Goal: Task Accomplishment & Management: Complete application form

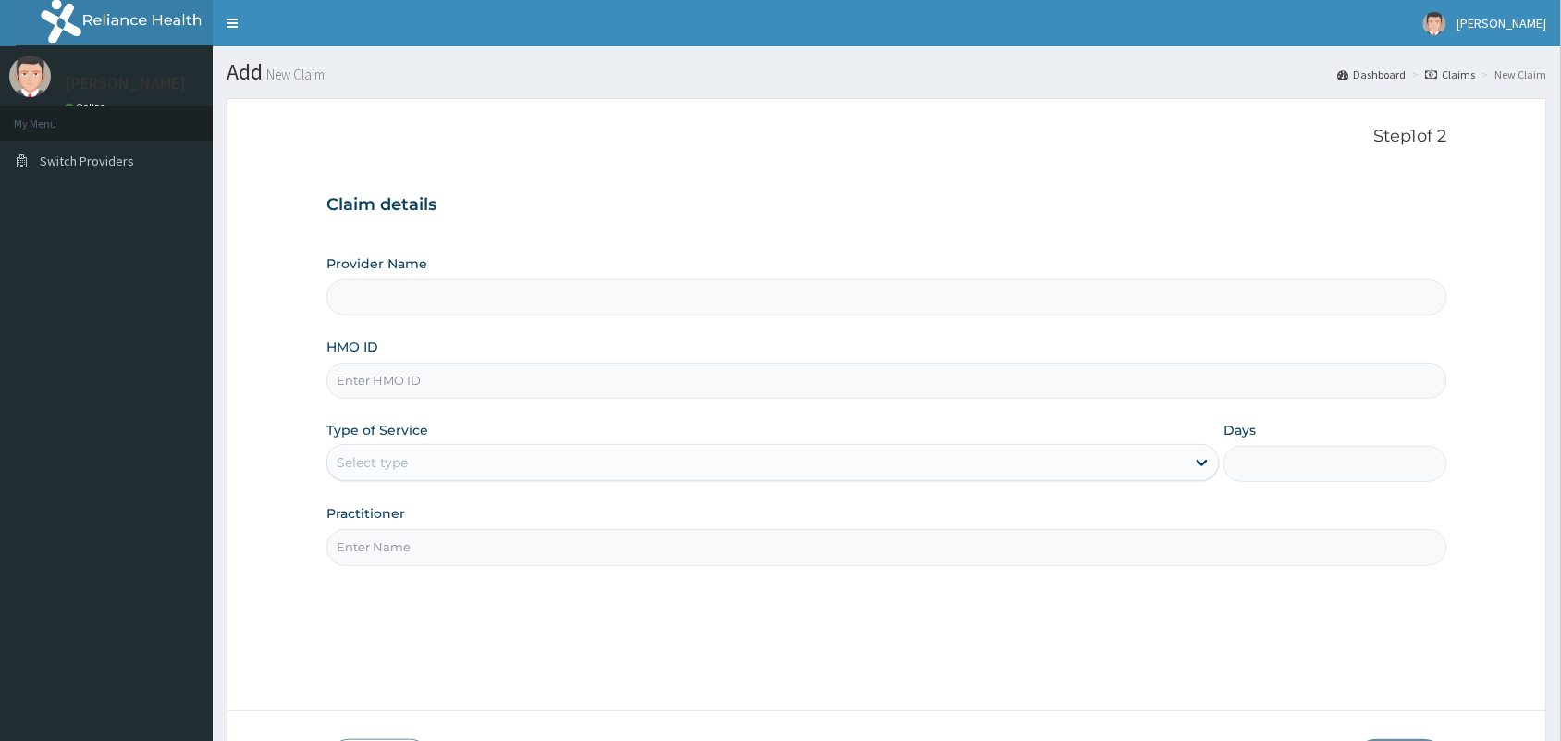
click at [733, 368] on input "HMO ID" at bounding box center [886, 381] width 1121 height 36
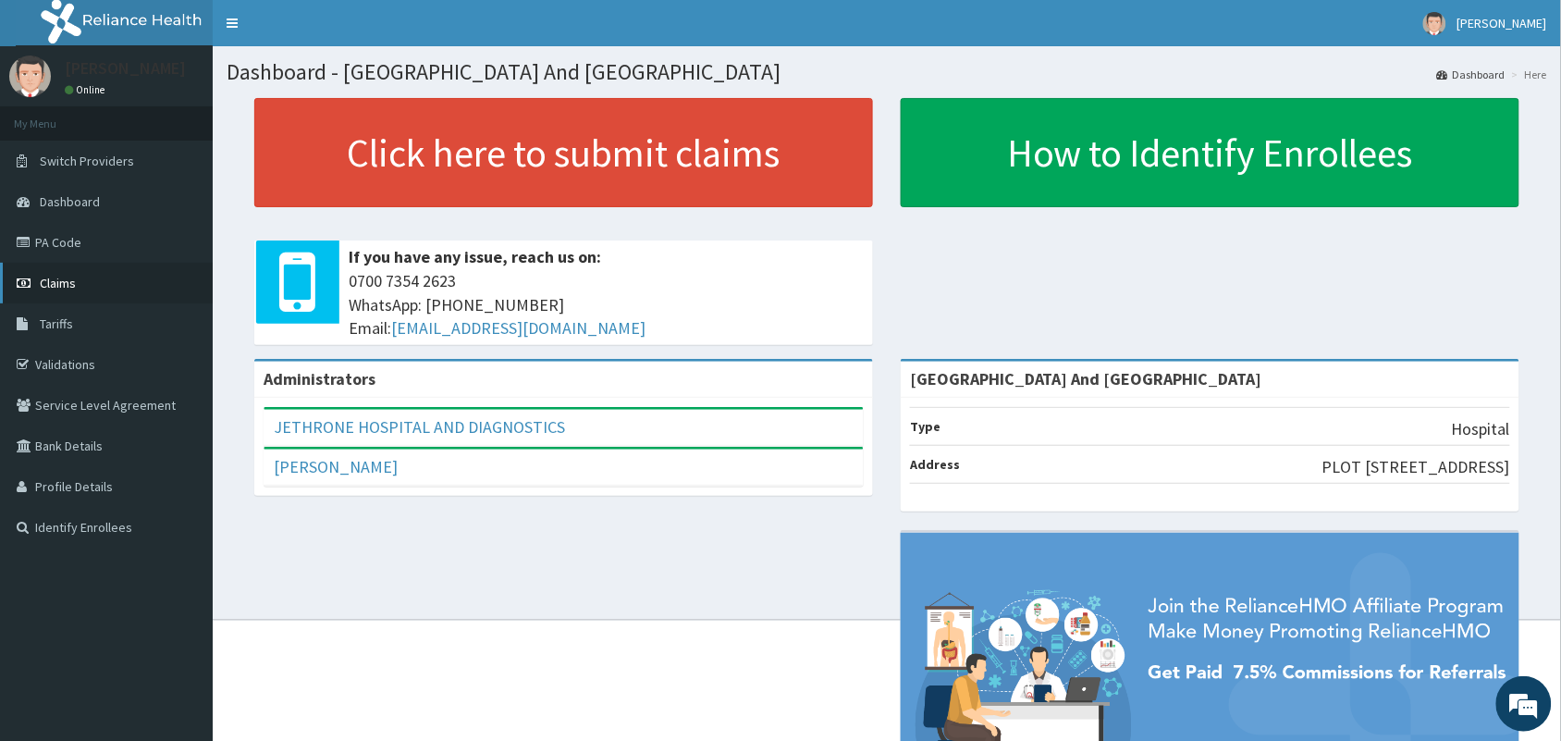
click at [48, 285] on span "Claims" at bounding box center [58, 283] width 36 height 17
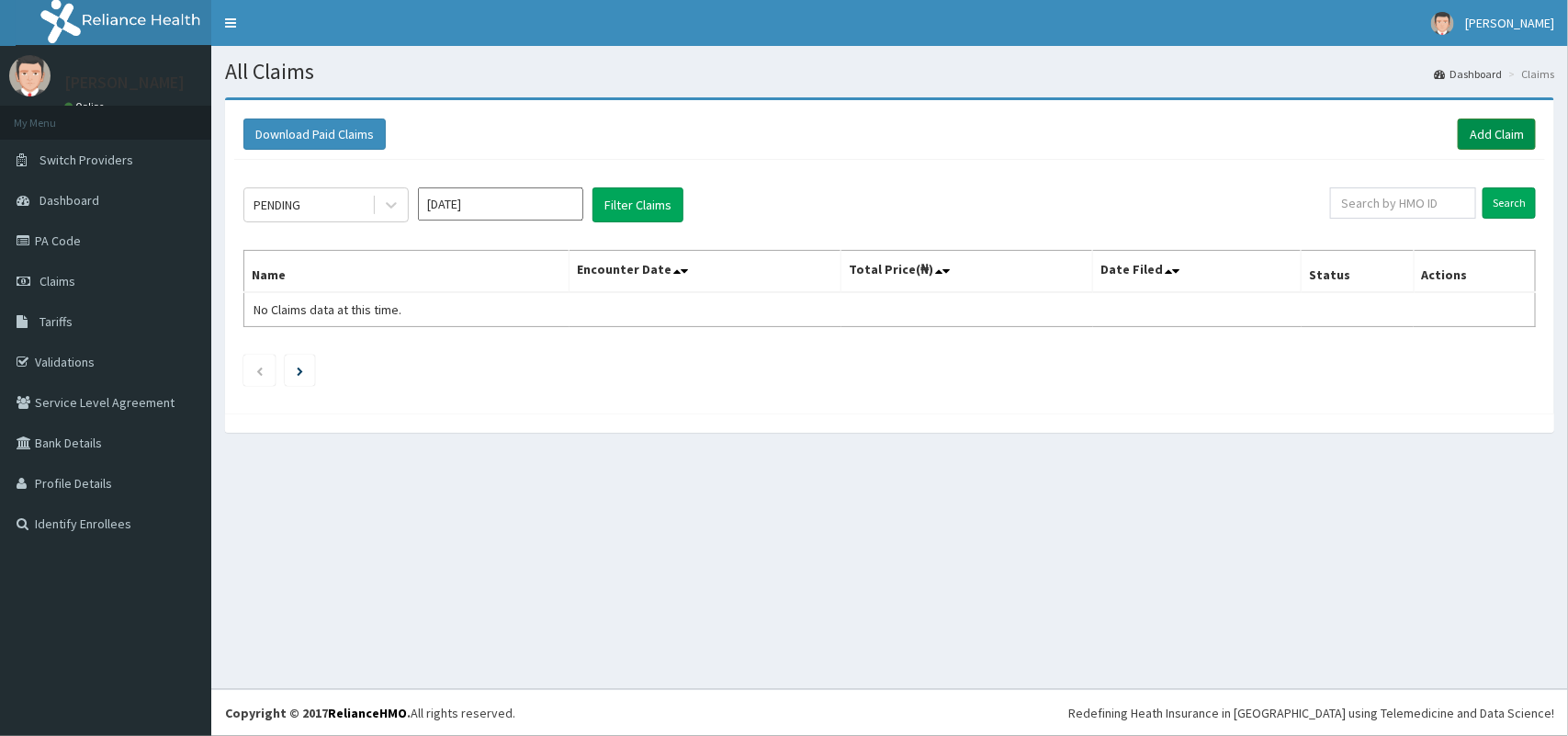
click at [1494, 135] on link "Add Claim" at bounding box center [1497, 133] width 78 height 31
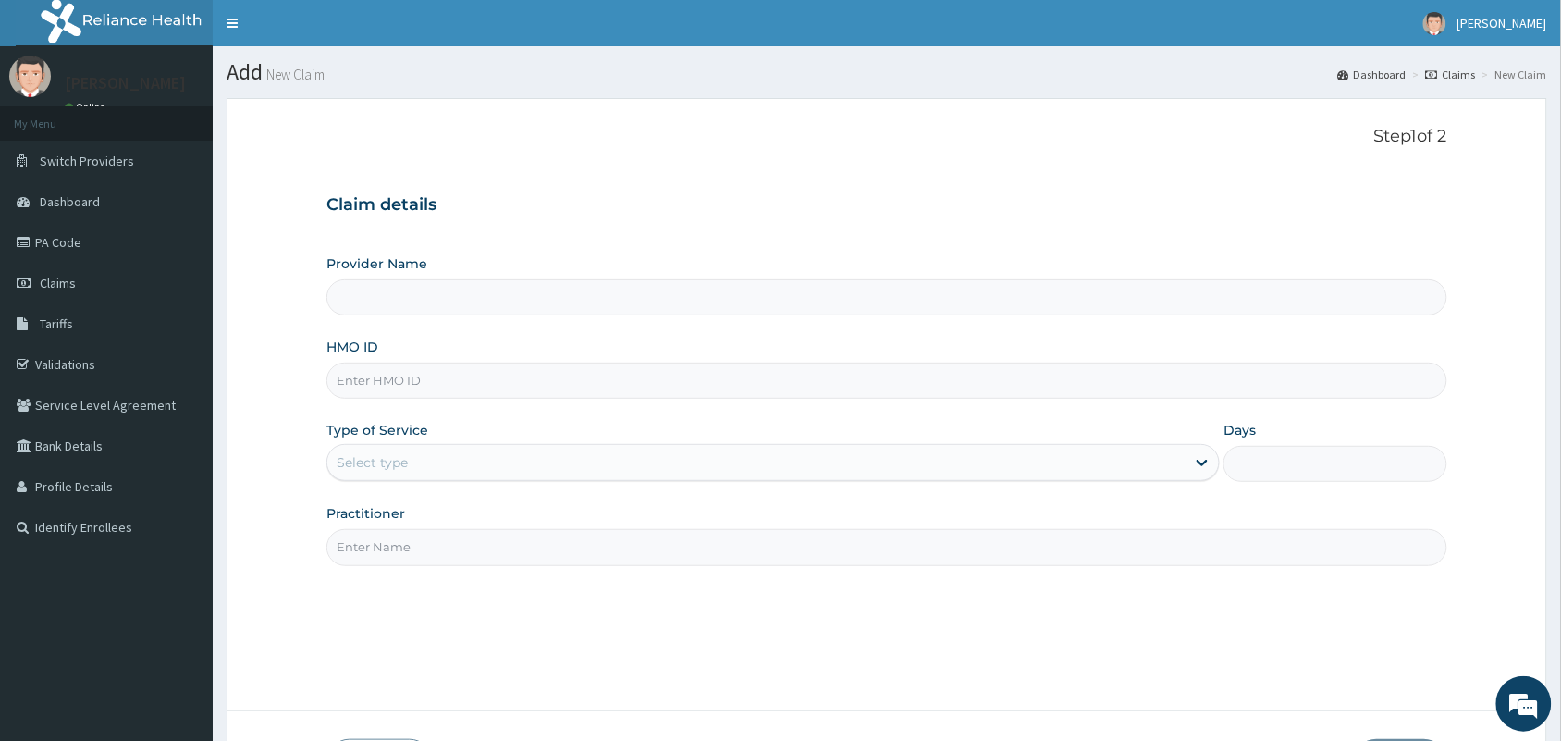
drag, startPoint x: 0, startPoint y: 0, endPoint x: 500, endPoint y: 388, distance: 633.4
click at [500, 388] on input "HMO ID" at bounding box center [886, 381] width 1121 height 36
type input "Jethrone Hospital And Diagnostic Centre"
type input "STT/10292/A"
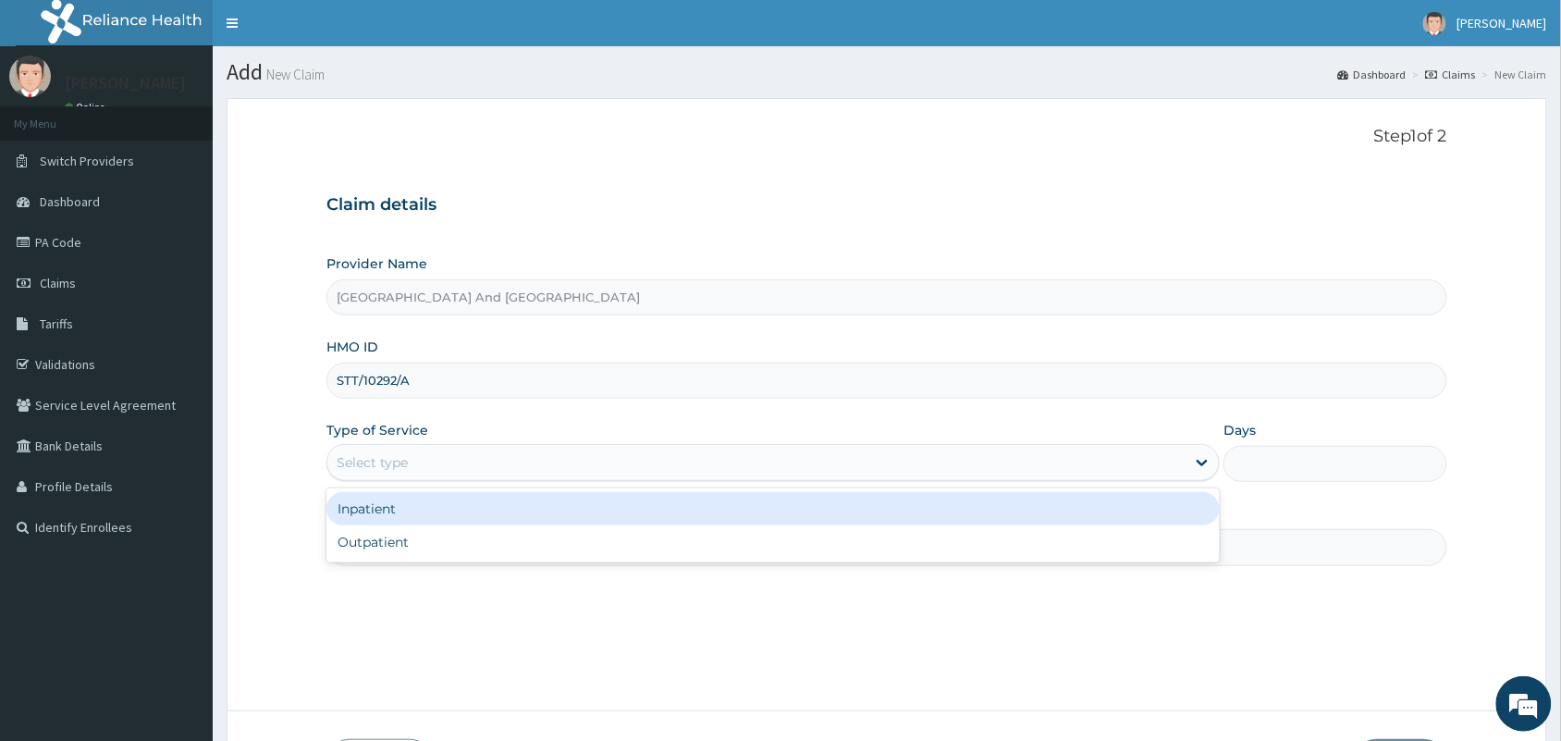
click at [477, 473] on div "Select type" at bounding box center [756, 463] width 858 height 30
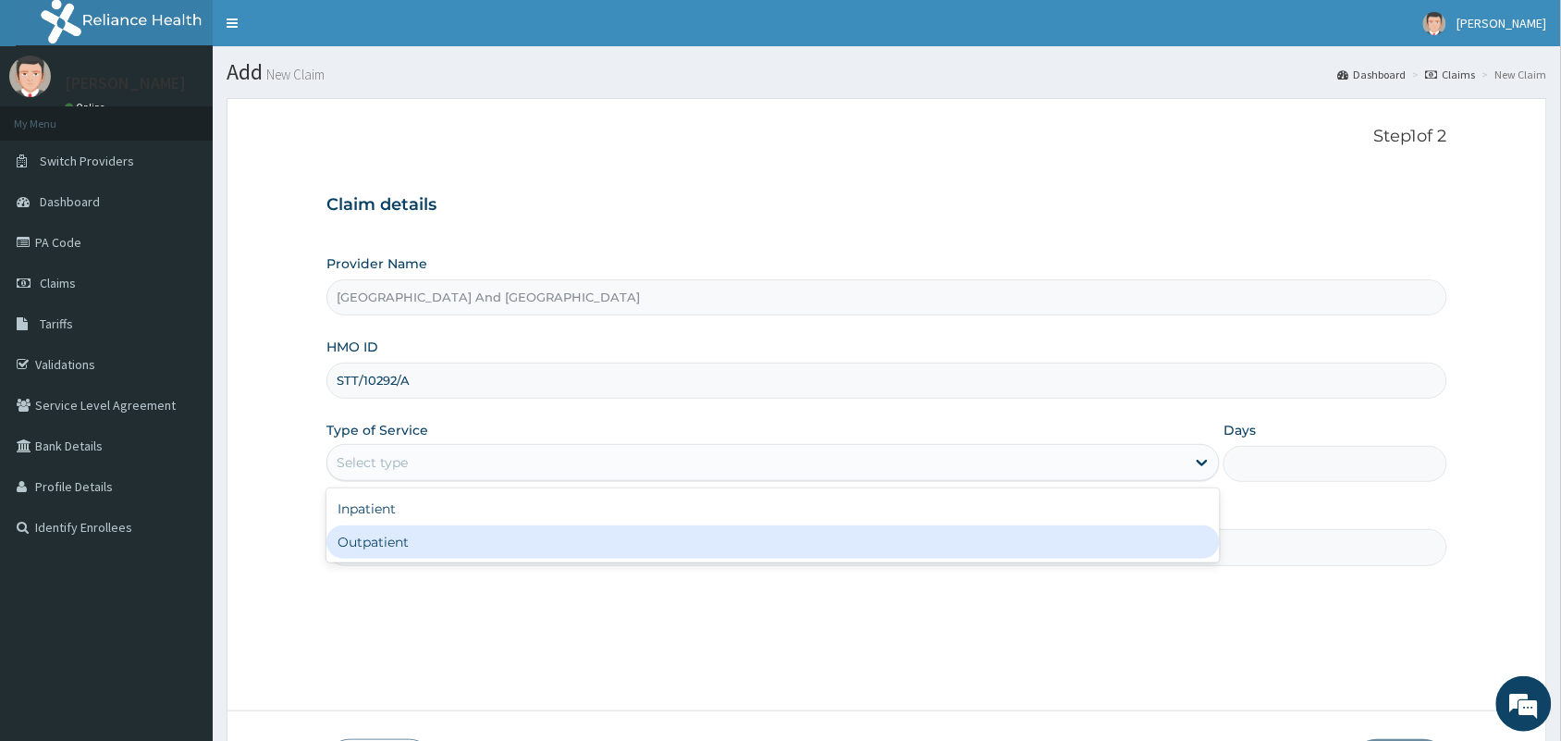
click at [451, 538] on div "Outpatient" at bounding box center [772, 541] width 893 height 33
type input "1"
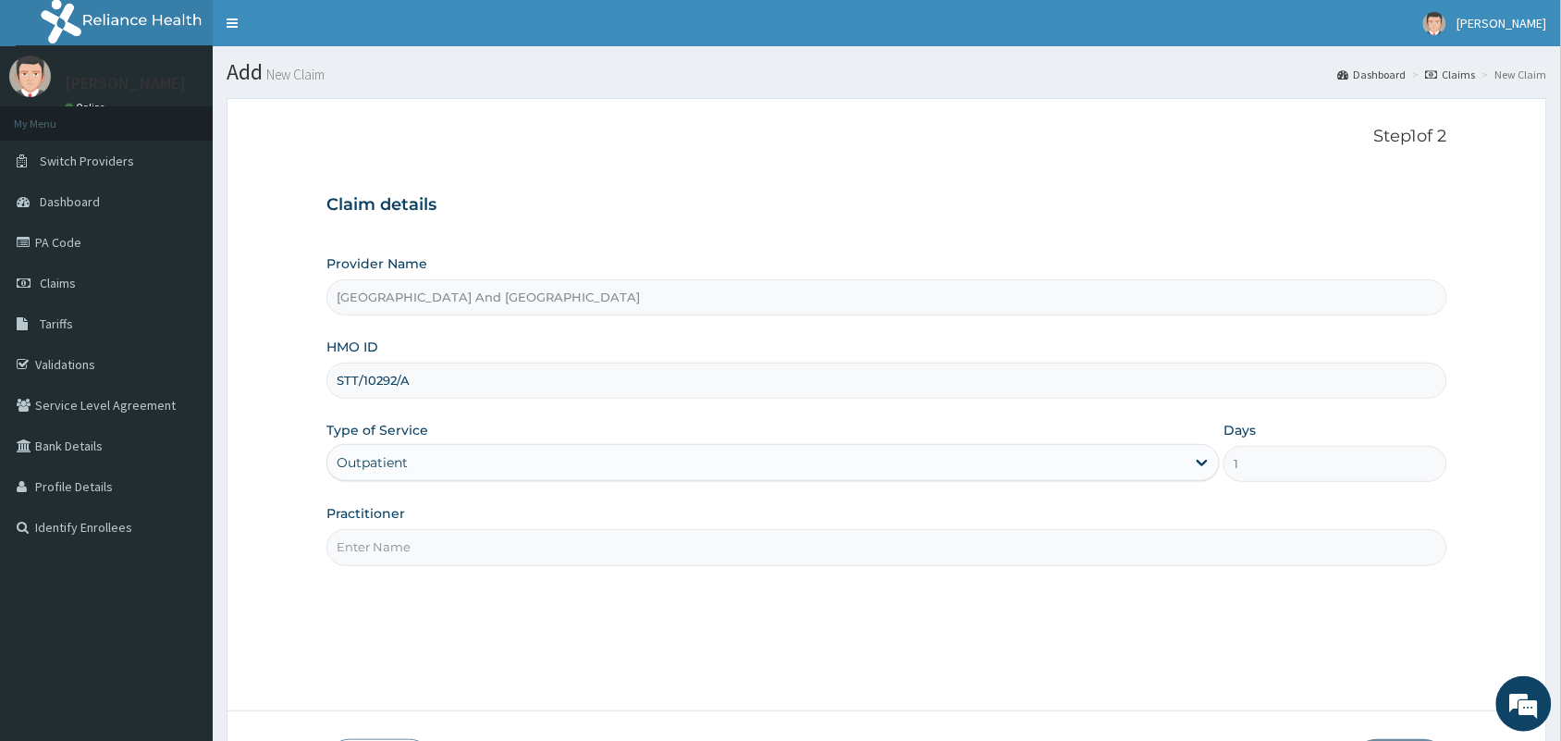
click at [447, 546] on input "Practitioner" at bounding box center [886, 547] width 1121 height 36
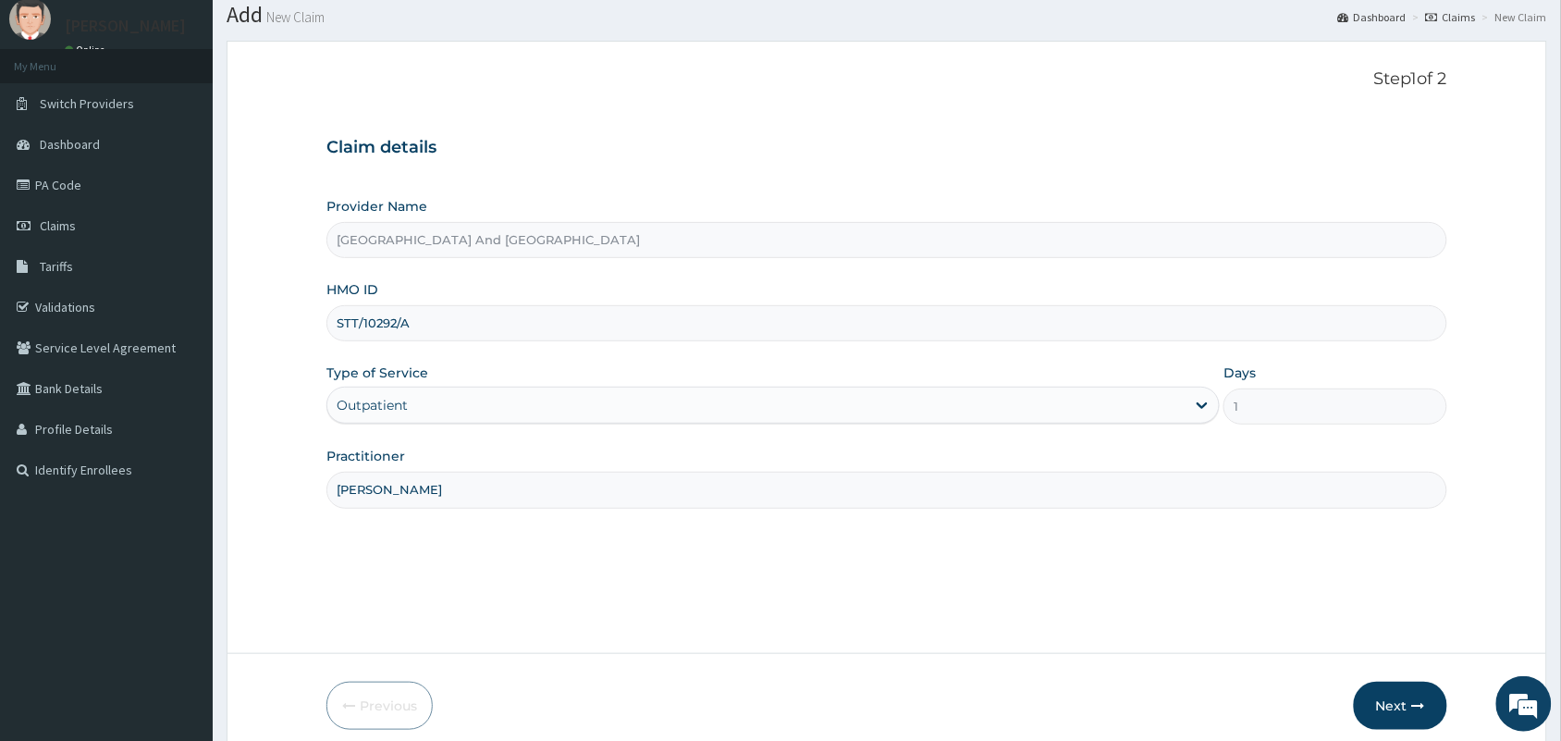
scroll to position [136, 0]
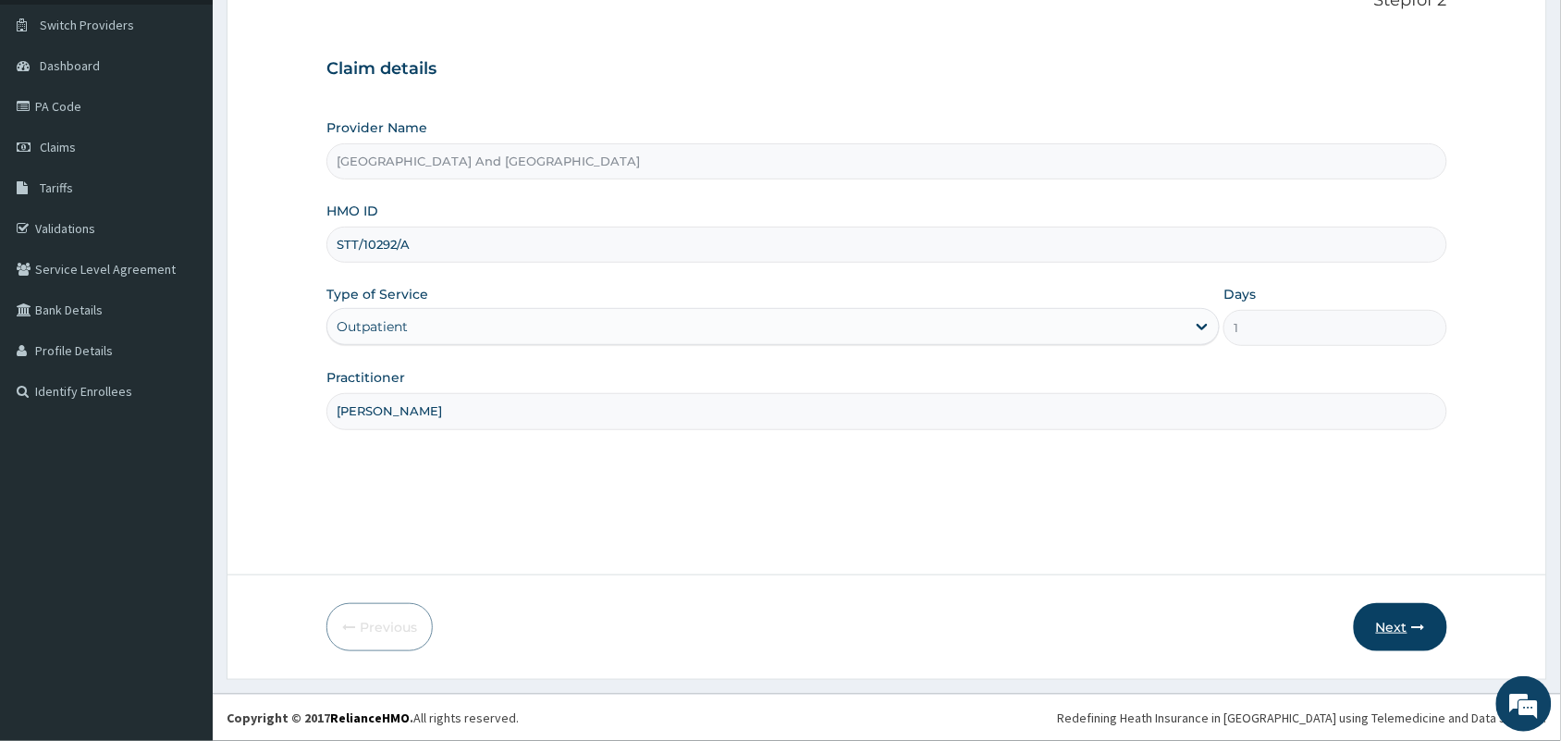
type input "[PERSON_NAME]"
click at [1388, 613] on button "Next" at bounding box center [1400, 627] width 93 height 48
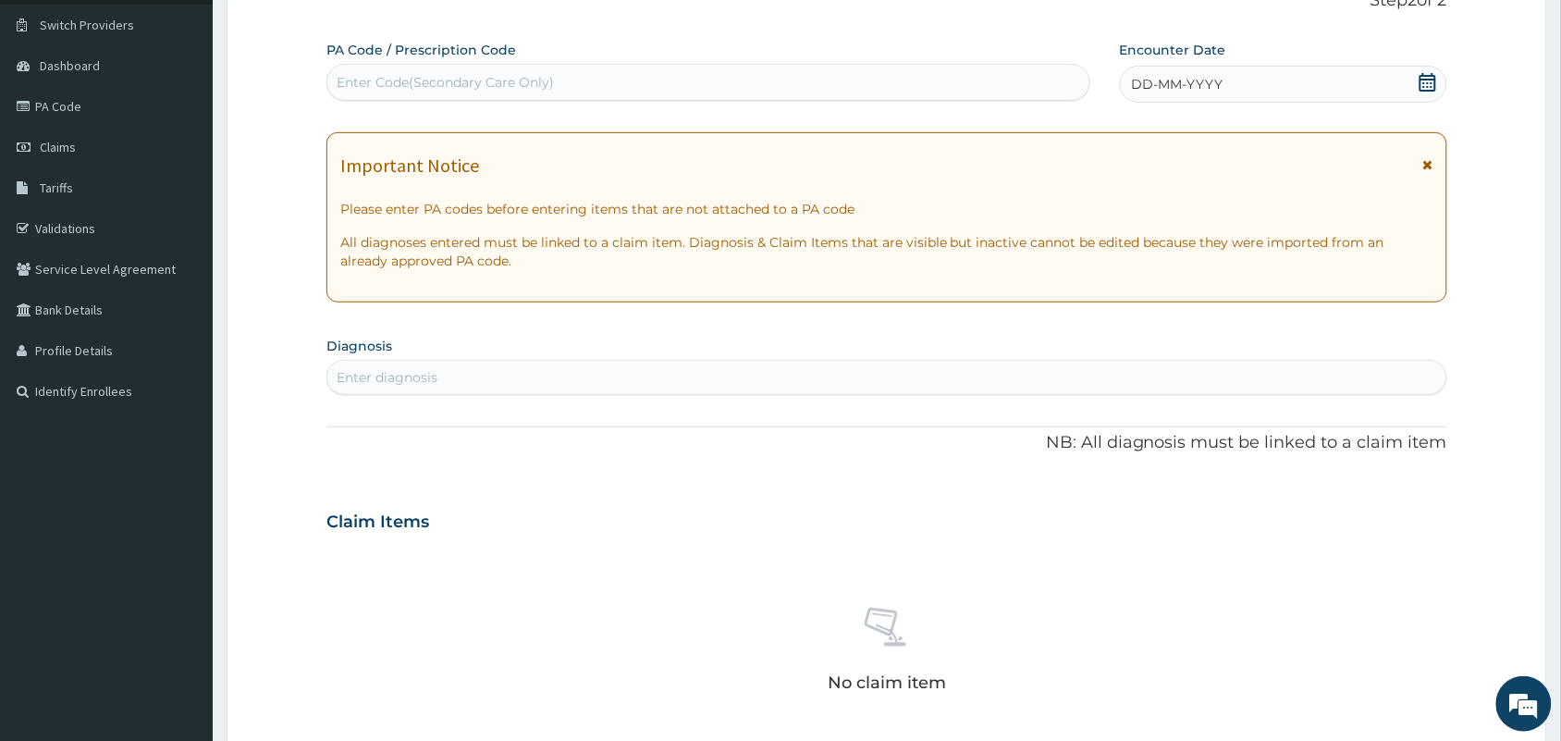
click at [1427, 77] on icon at bounding box center [1428, 82] width 18 height 18
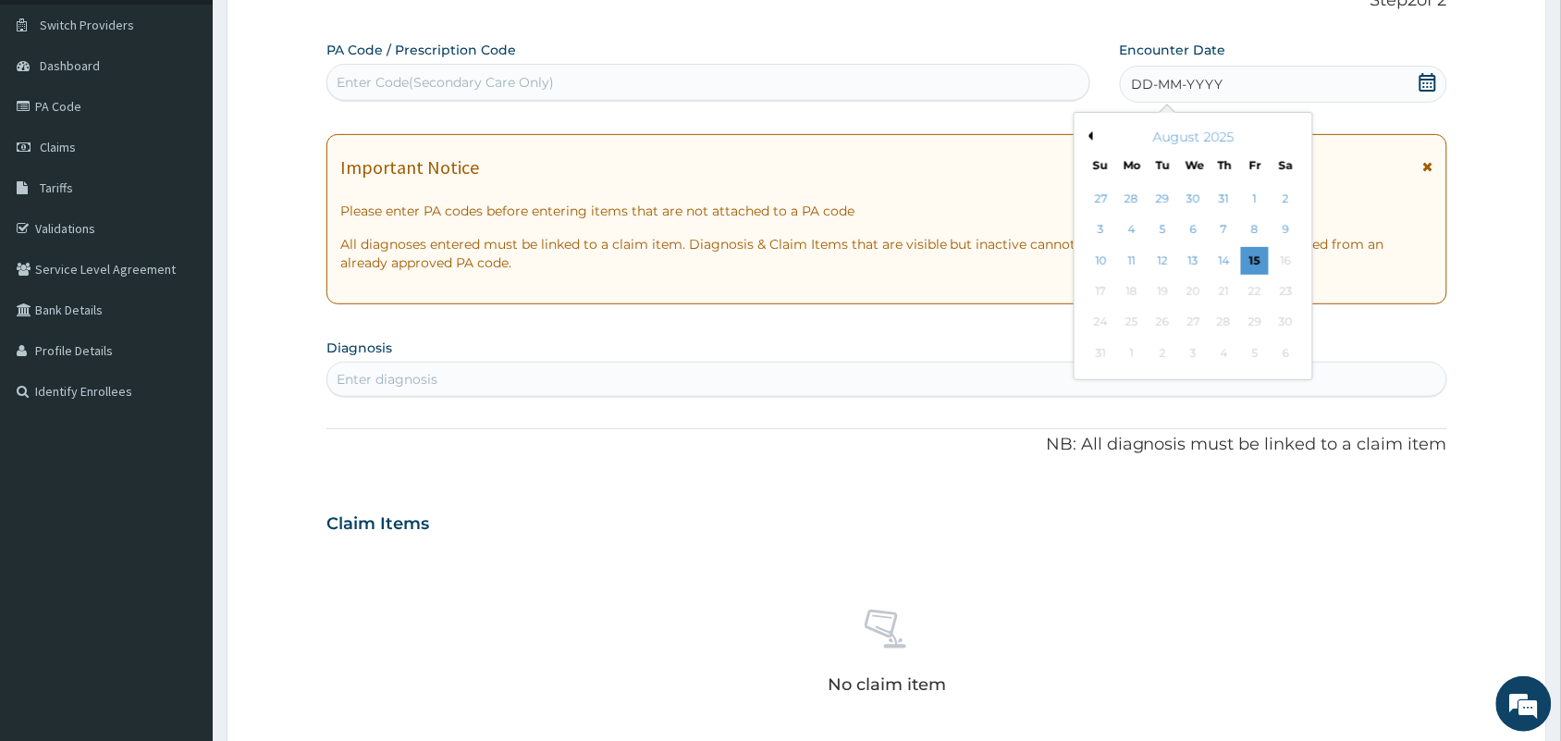
click at [1094, 135] on div "August 2025" at bounding box center [1193, 137] width 223 height 18
click at [1089, 136] on button "Previous Month" at bounding box center [1088, 135] width 9 height 9
click at [1195, 289] on div "23" at bounding box center [1194, 291] width 28 height 28
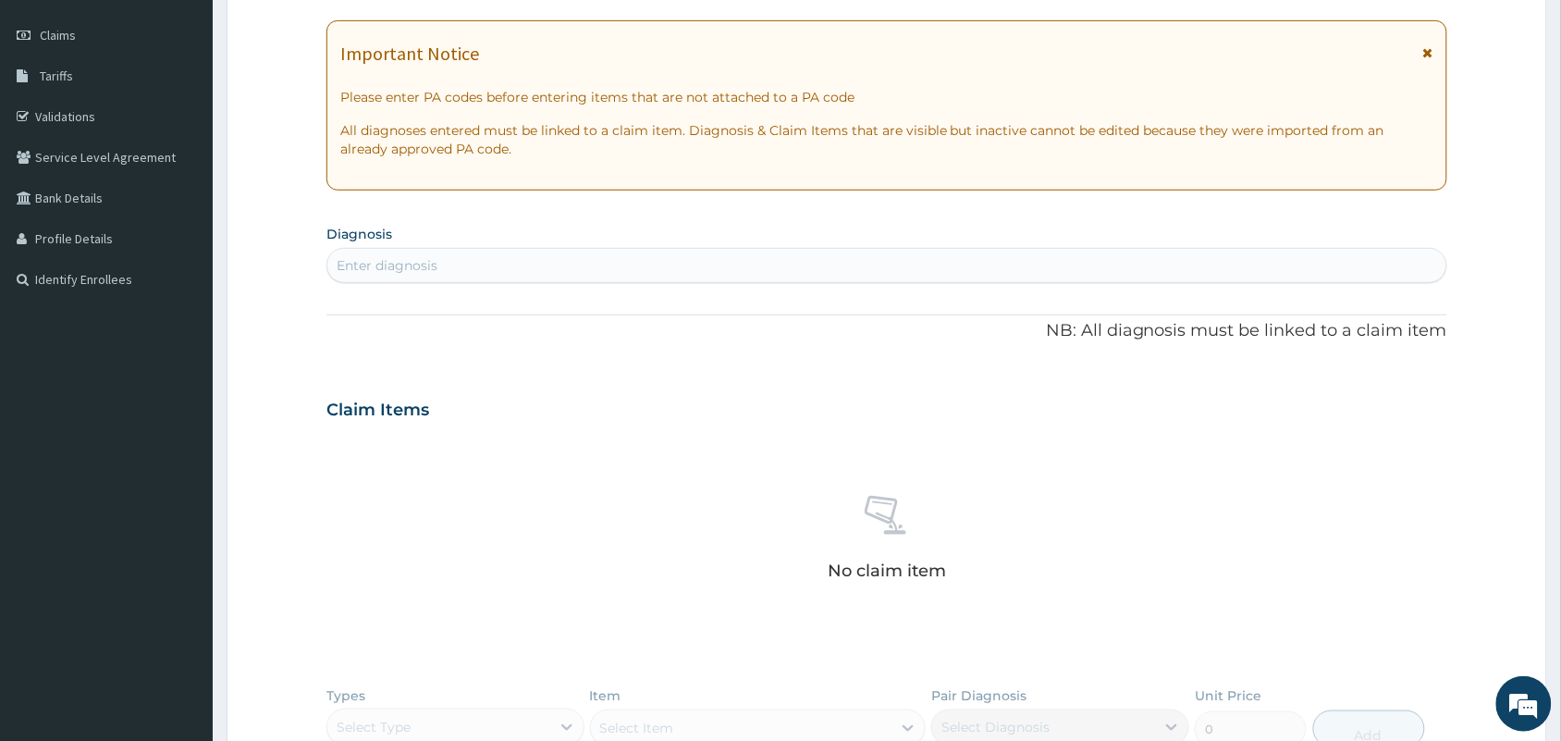
scroll to position [265, 0]
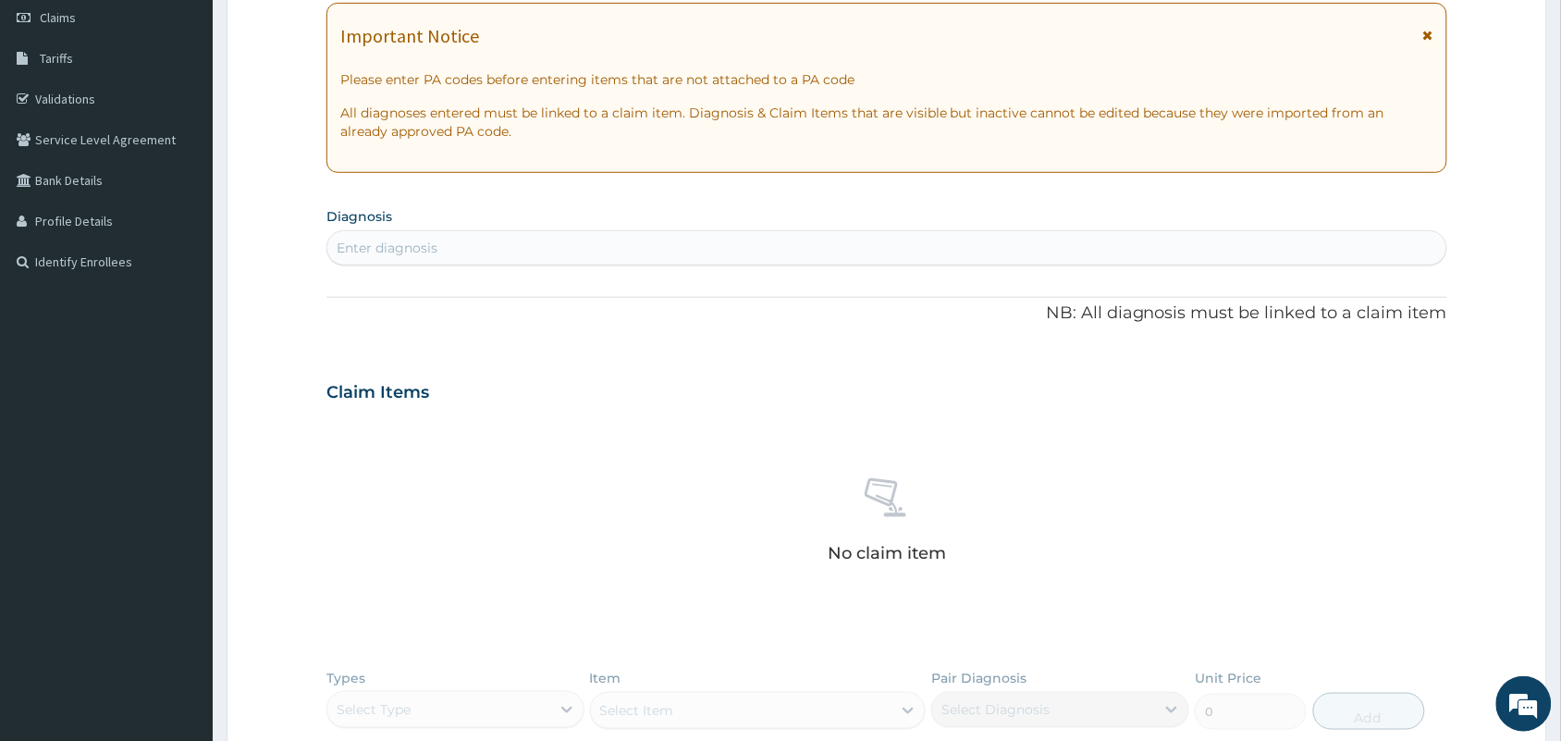
click at [856, 247] on div "Enter diagnosis" at bounding box center [886, 248] width 1119 height 30
type input "R"
type input "RTI"
click at [647, 322] on div "Respiratory tract infection Respiratory tract infection , RTI - Respiratory tra…" at bounding box center [887, 305] width 1099 height 42
click at [479, 297] on h4 "Respiratory tract infection" at bounding box center [435, 291] width 194 height 14
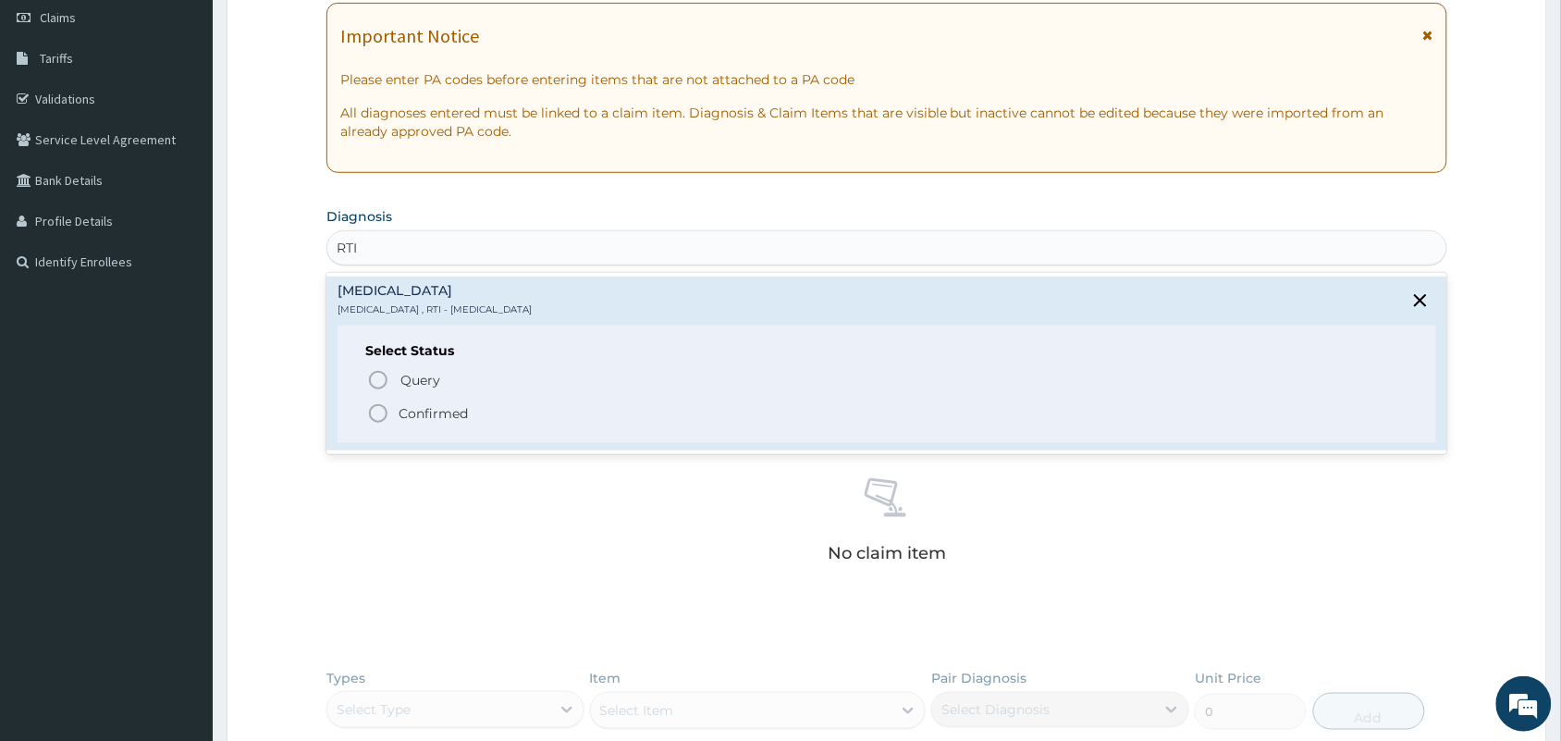
click at [372, 408] on circle "status option filled" at bounding box center [378, 413] width 17 height 17
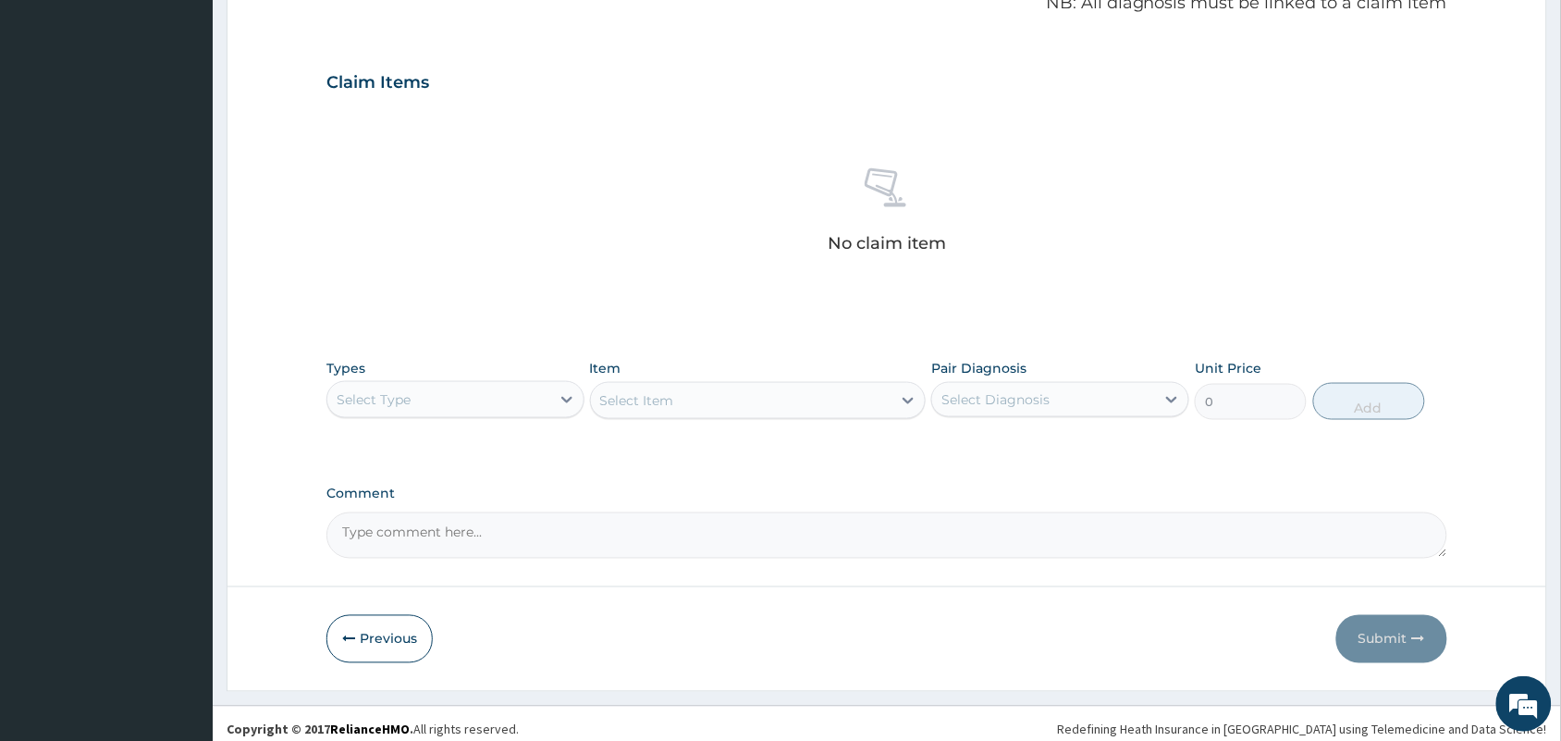
scroll to position [594, 0]
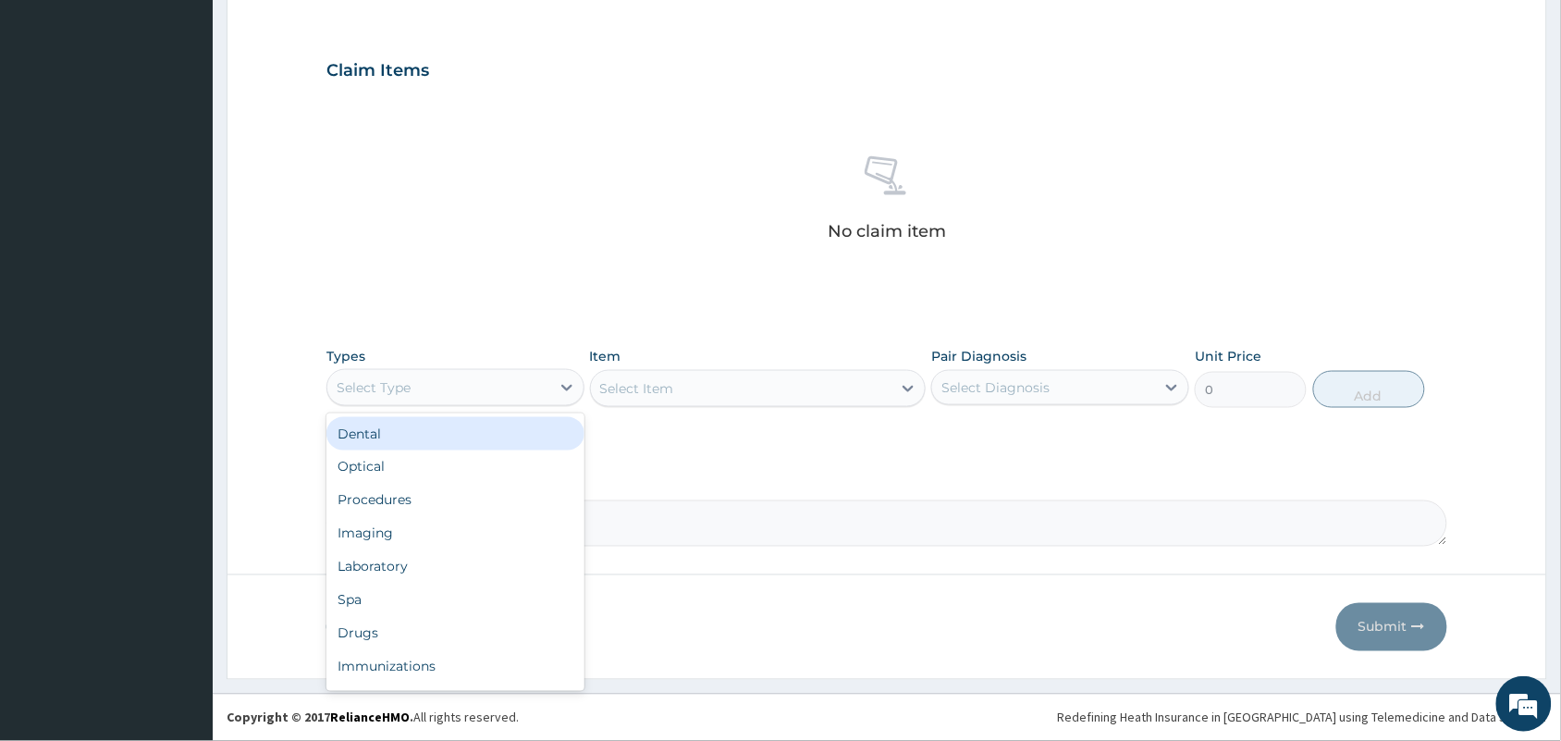
click at [535, 388] on div "Select Type" at bounding box center [438, 388] width 223 height 30
click at [412, 500] on div "Procedures" at bounding box center [455, 500] width 258 height 33
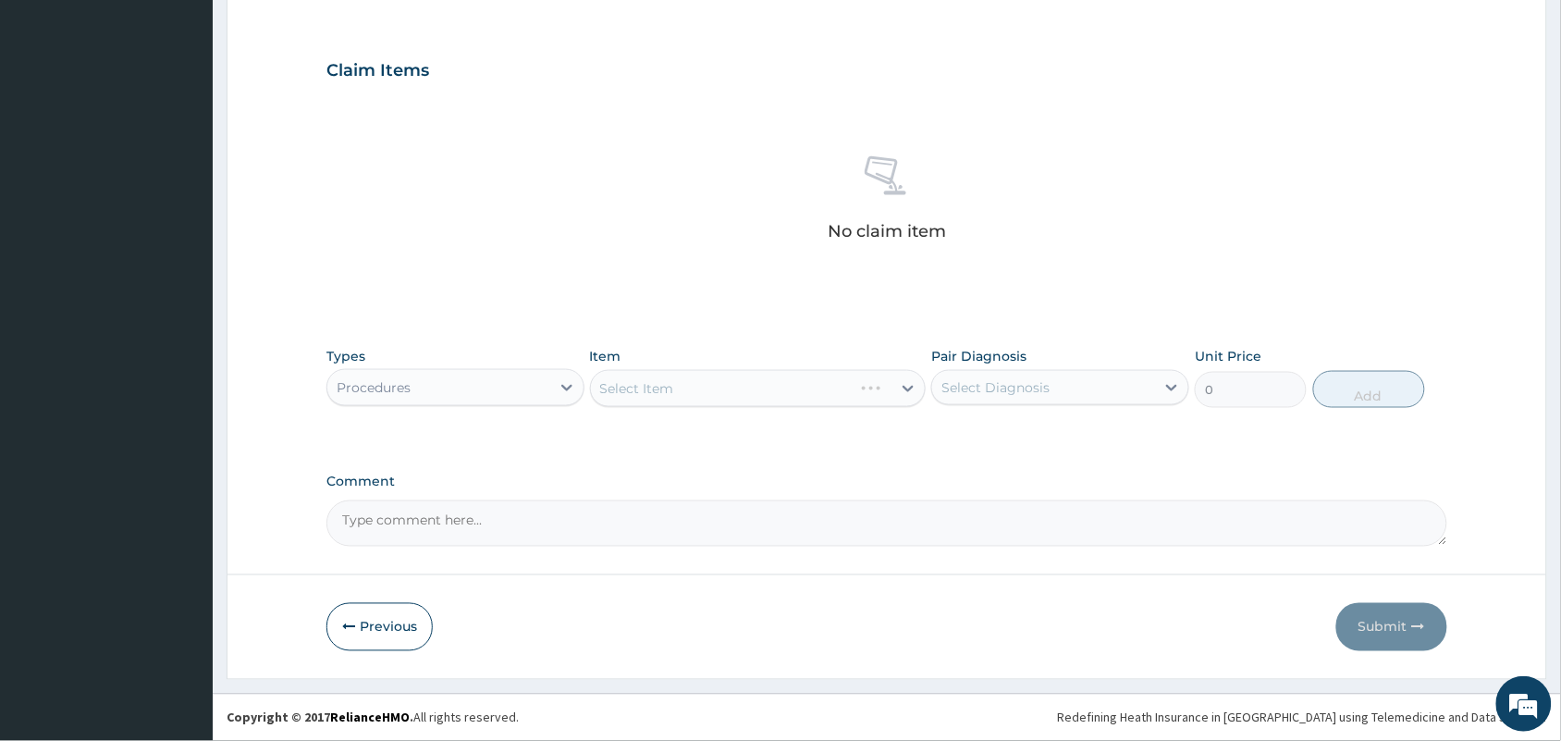
click at [708, 371] on div "Select Item" at bounding box center [758, 388] width 337 height 37
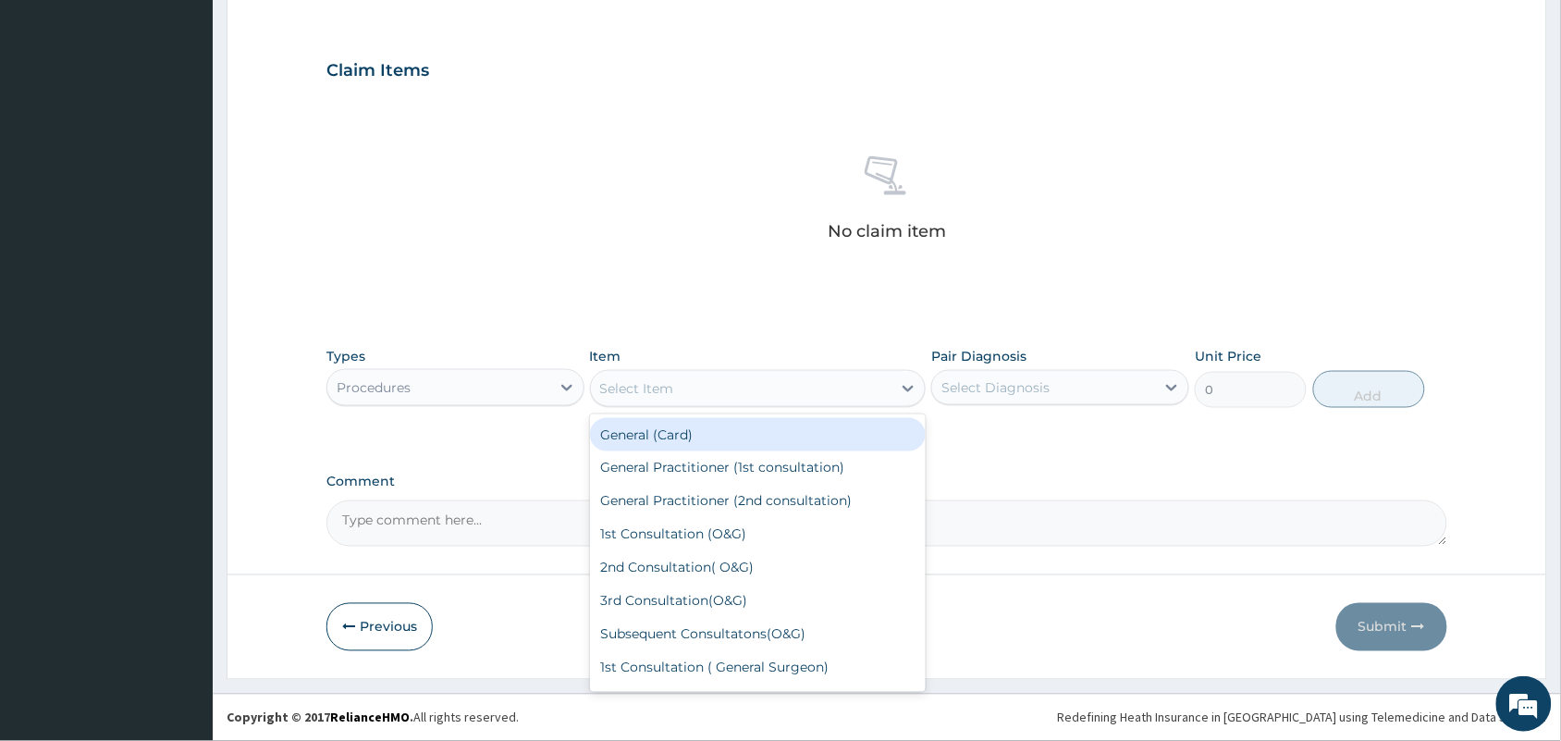
click at [691, 398] on div "Select Item" at bounding box center [741, 389] width 301 height 30
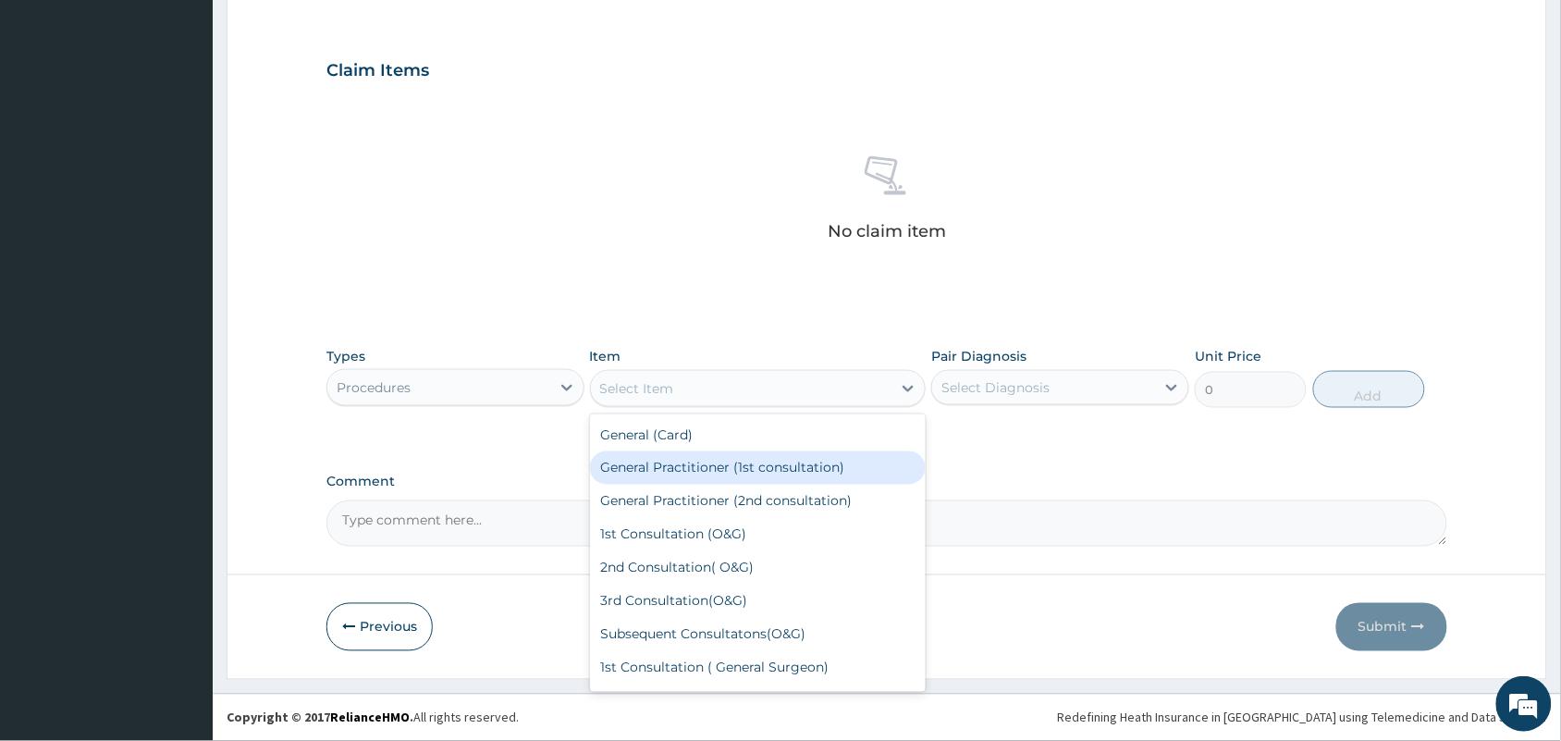
click at [662, 470] on div "General Practitioner (1st consultation)" at bounding box center [758, 467] width 337 height 33
type input "1500"
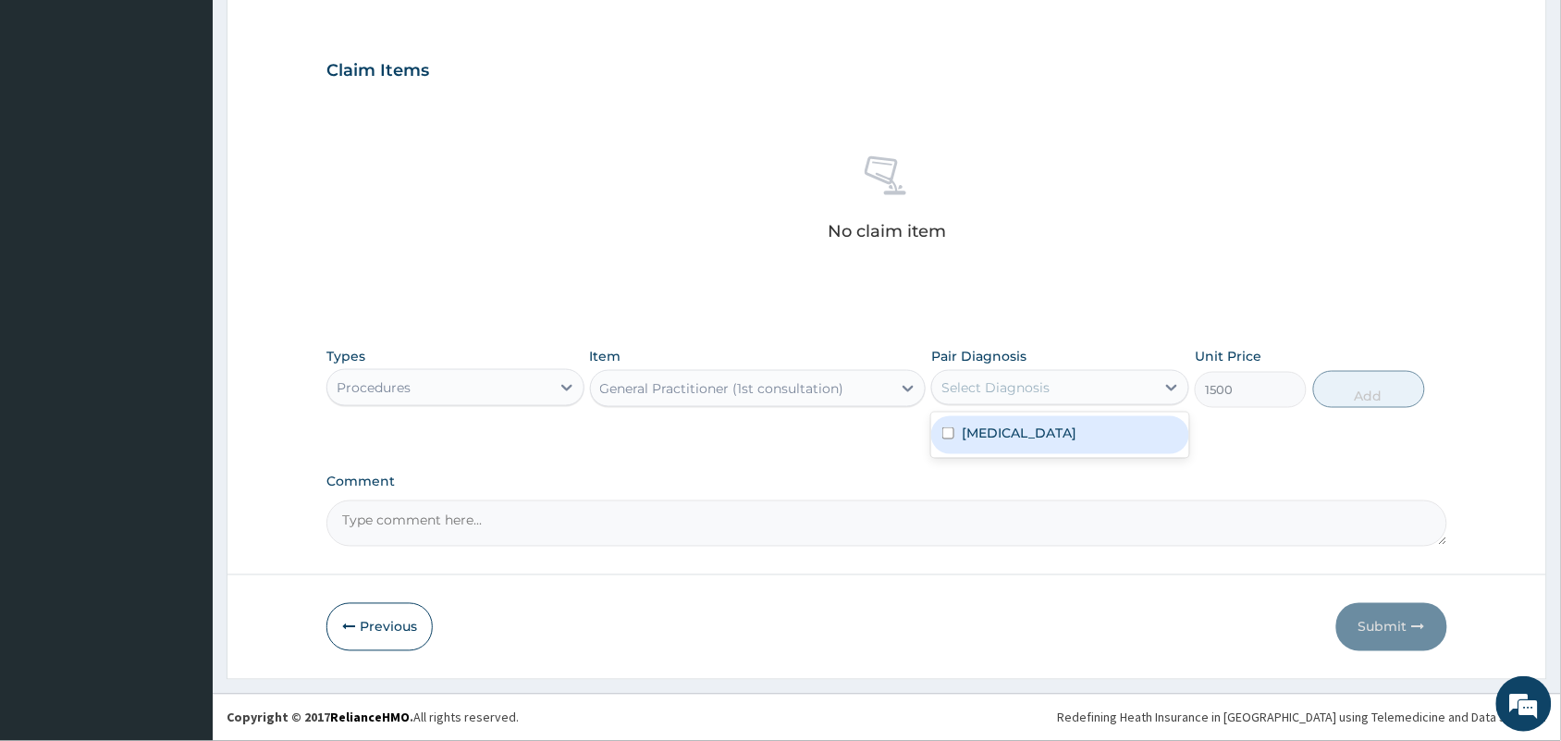
click at [1036, 378] on div "Select Diagnosis" at bounding box center [995, 387] width 108 height 18
click at [1014, 425] on label "Respiratory tract infection" at bounding box center [1019, 433] width 115 height 18
checkbox input "true"
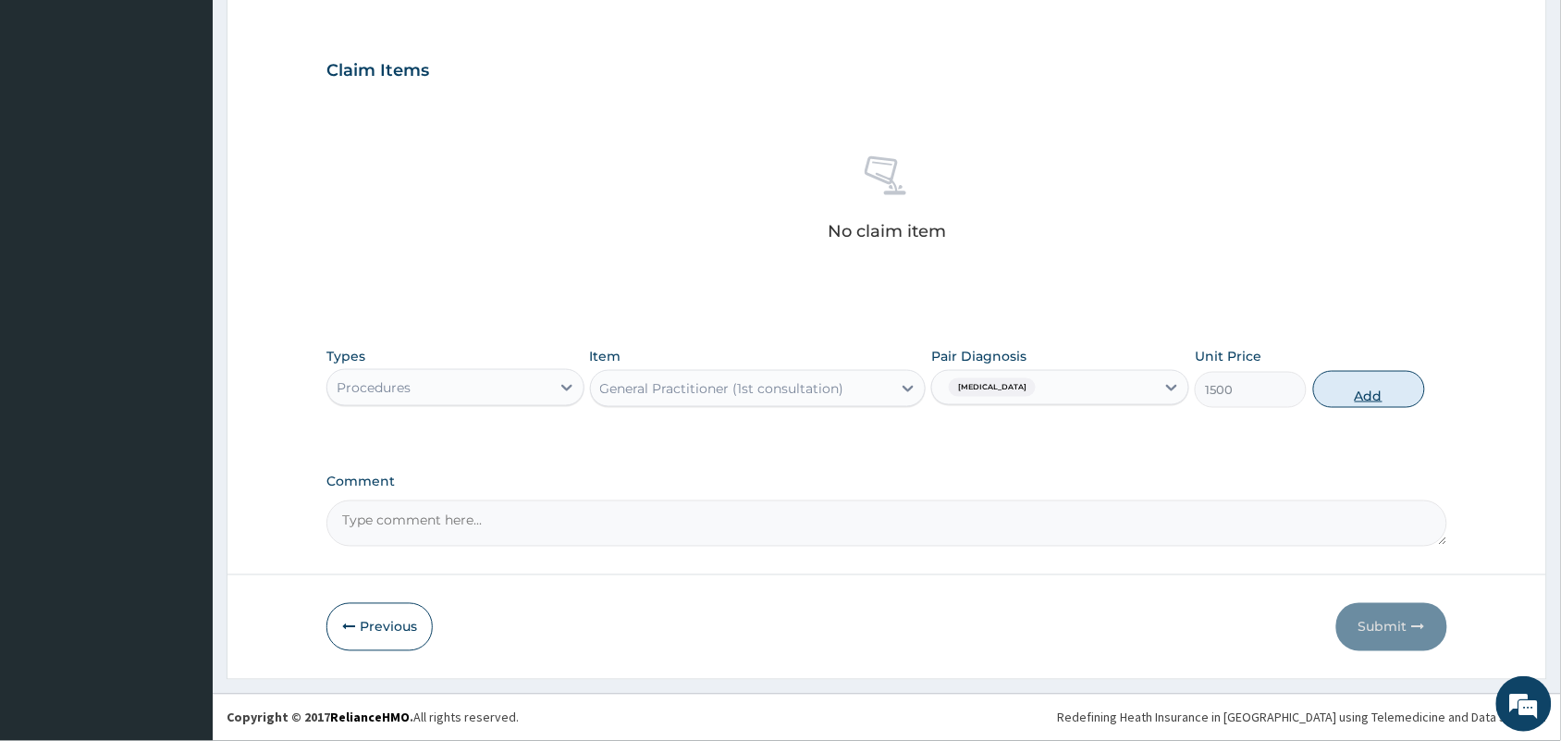
click at [1348, 390] on button "Add" at bounding box center [1369, 389] width 112 height 37
type input "0"
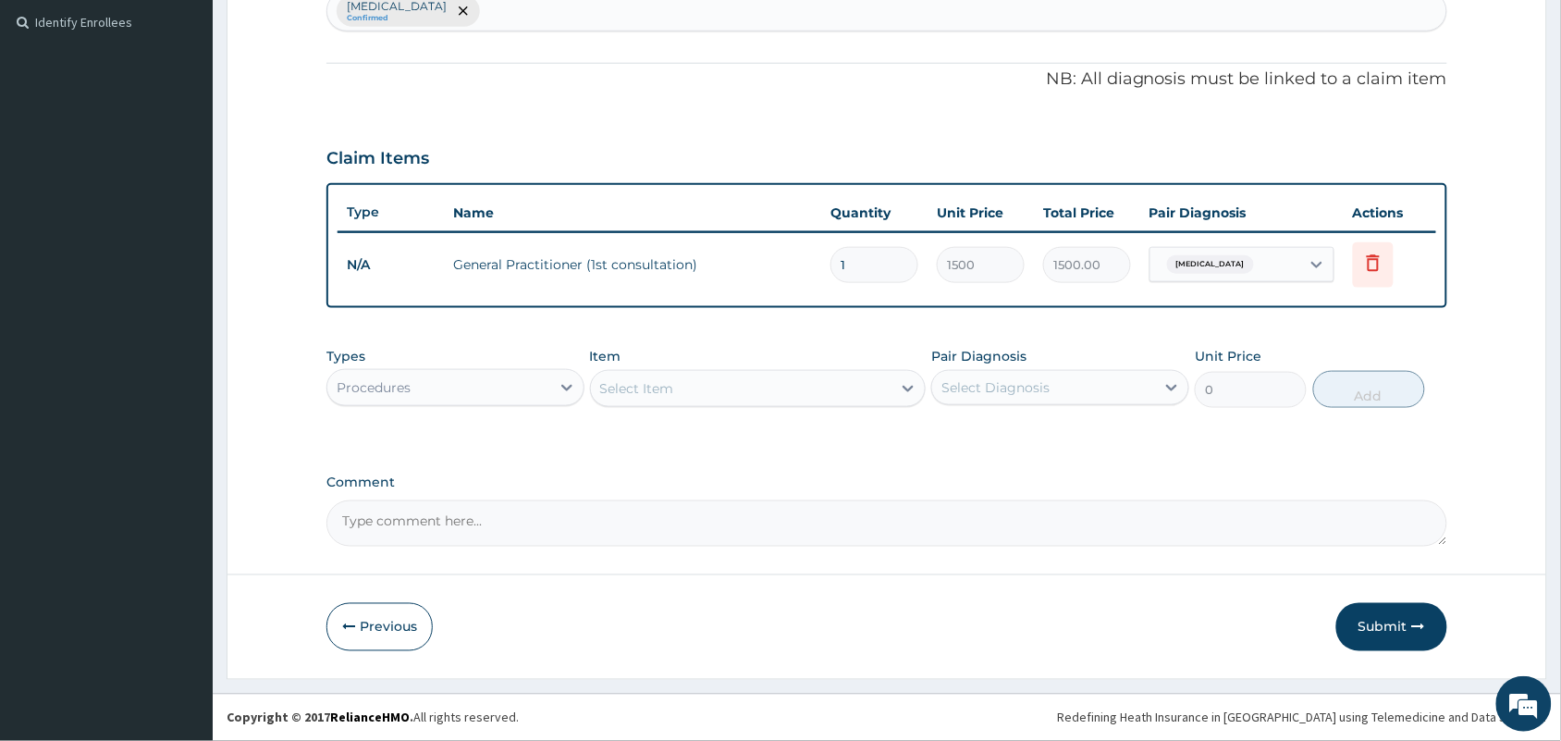
scroll to position [504, 0]
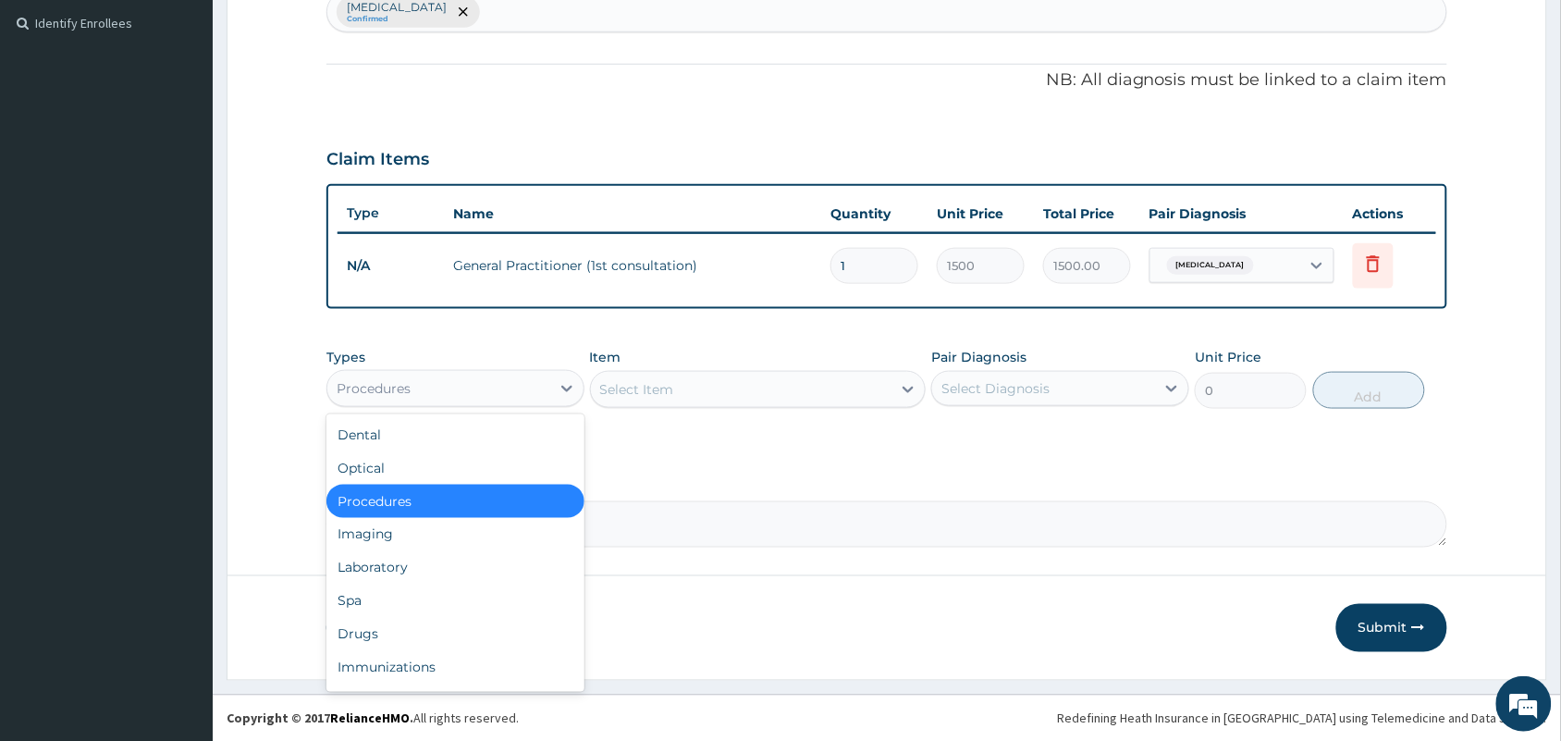
click at [456, 382] on div "Procedures" at bounding box center [438, 389] width 223 height 30
click at [350, 636] on div "Drugs" at bounding box center [455, 634] width 258 height 33
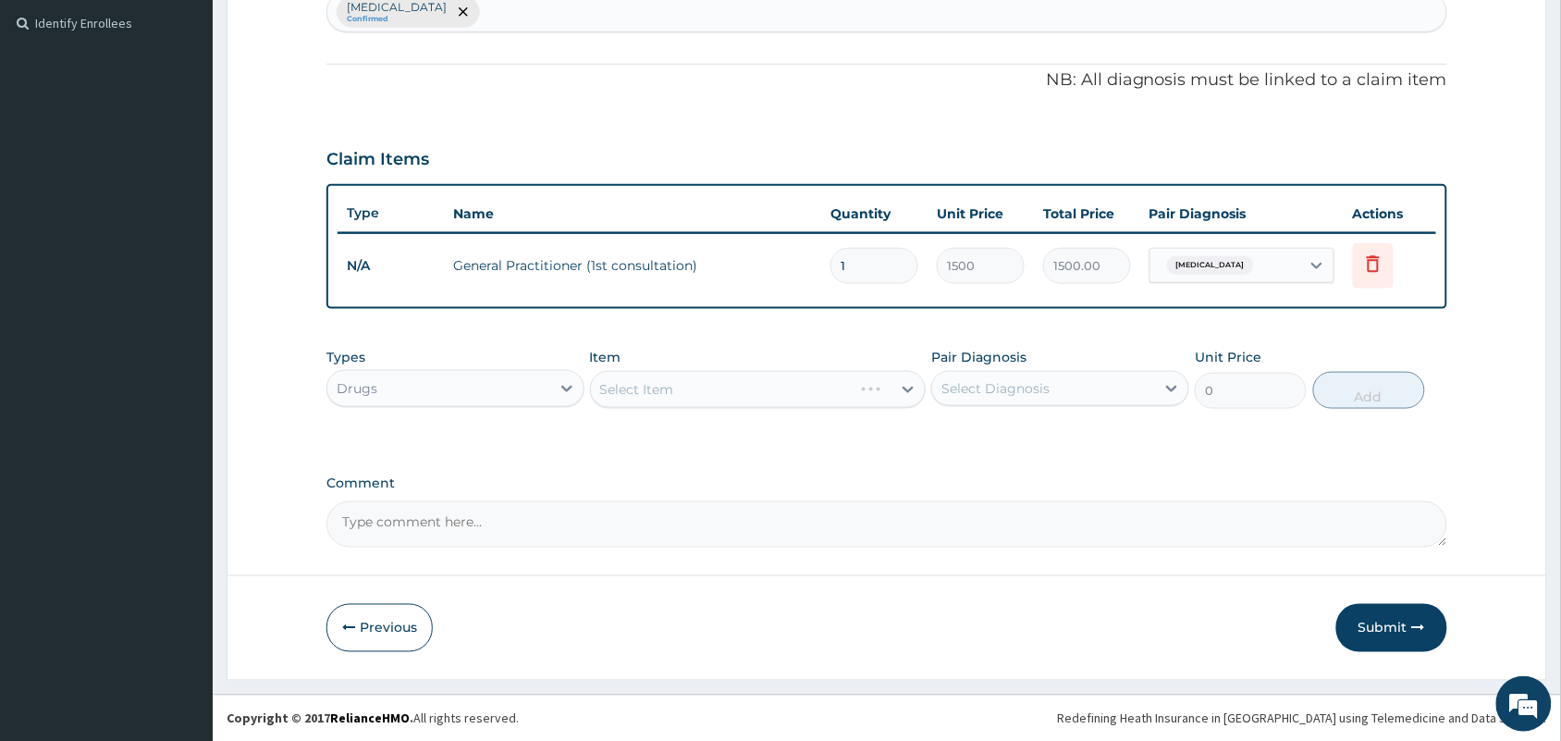
click at [718, 380] on div "Select Item" at bounding box center [758, 389] width 337 height 37
click at [718, 380] on div "Select Item" at bounding box center [741, 390] width 301 height 30
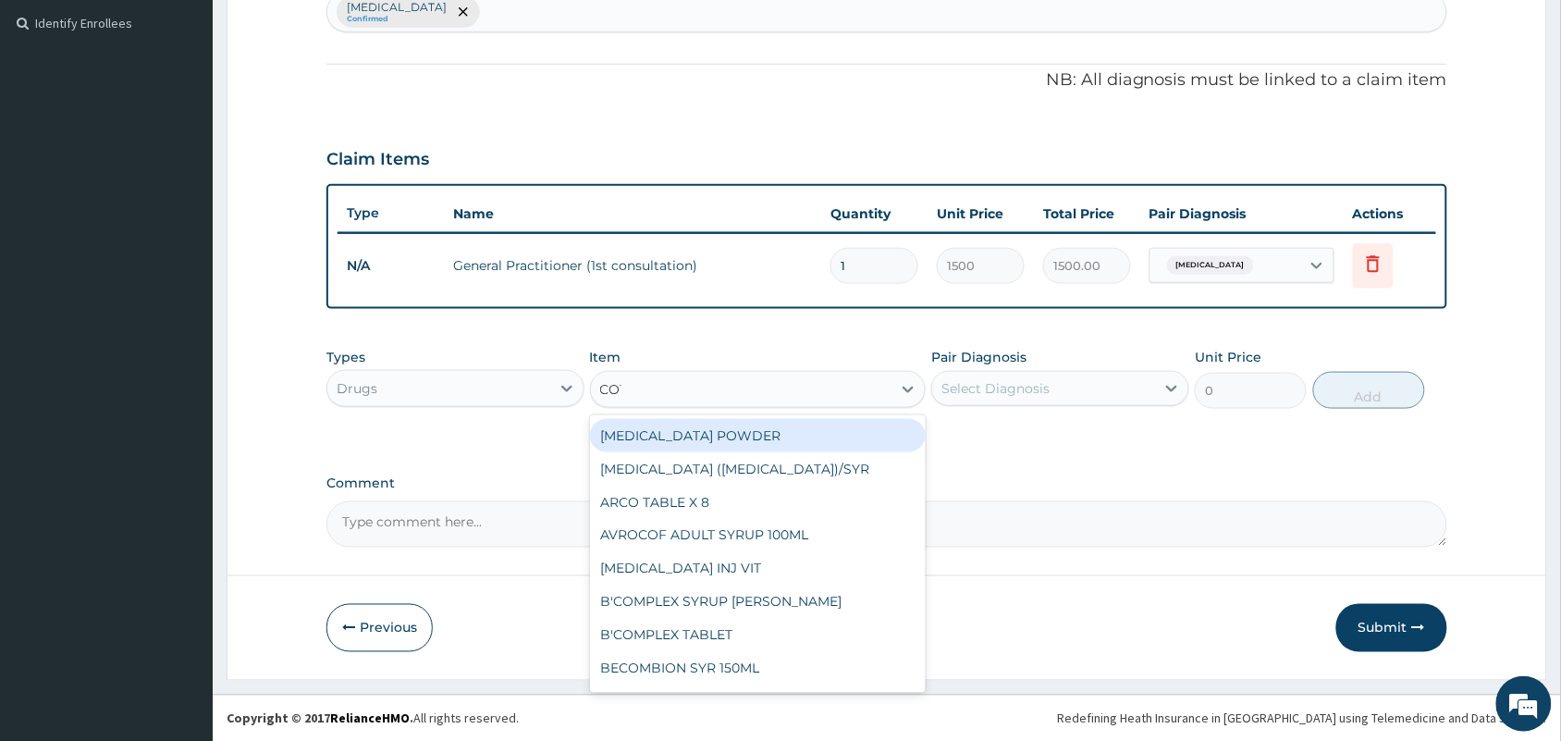
type input "COTR"
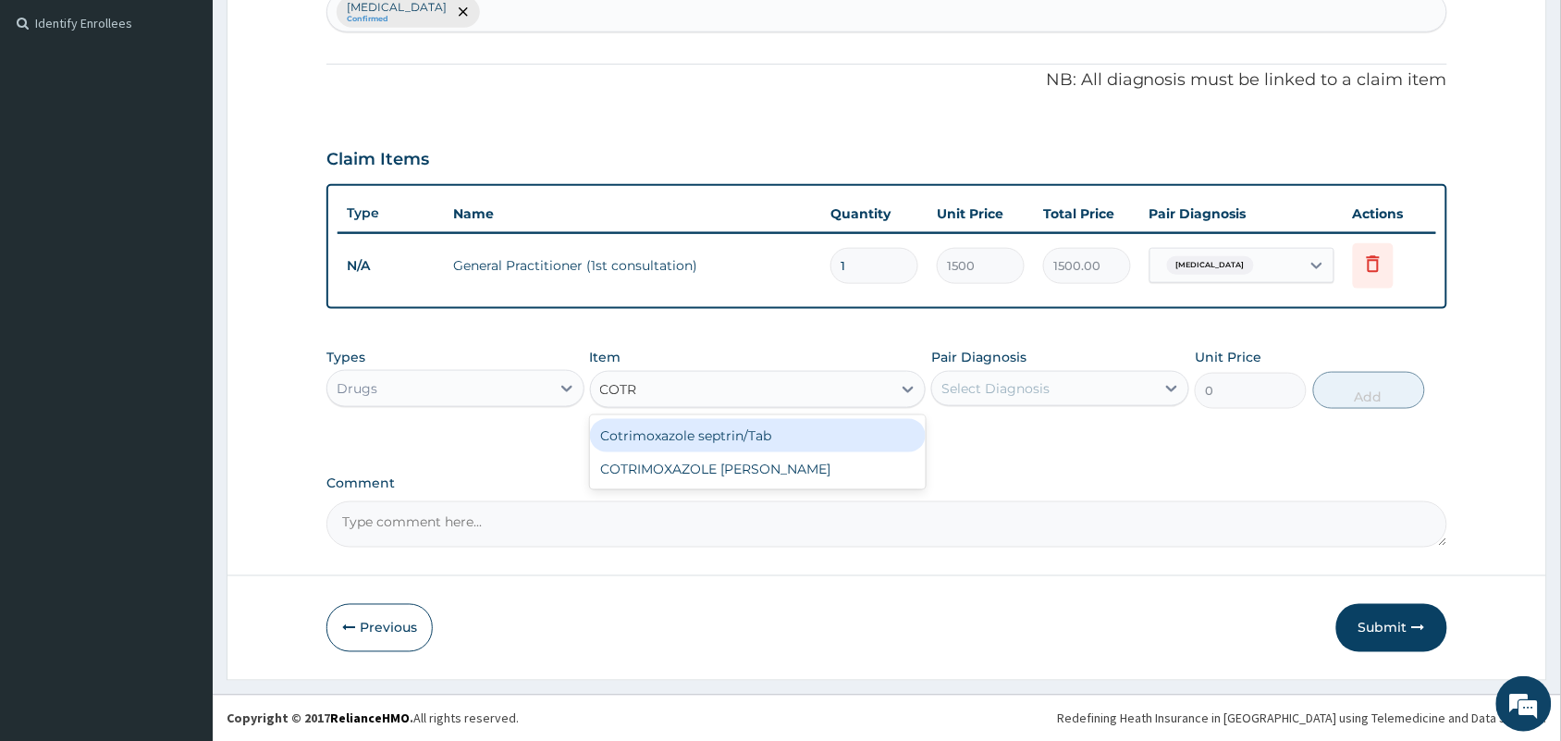
click at [708, 433] on div "Cotrimoxazole septrin/Tab" at bounding box center [758, 435] width 337 height 33
type input "34.12"
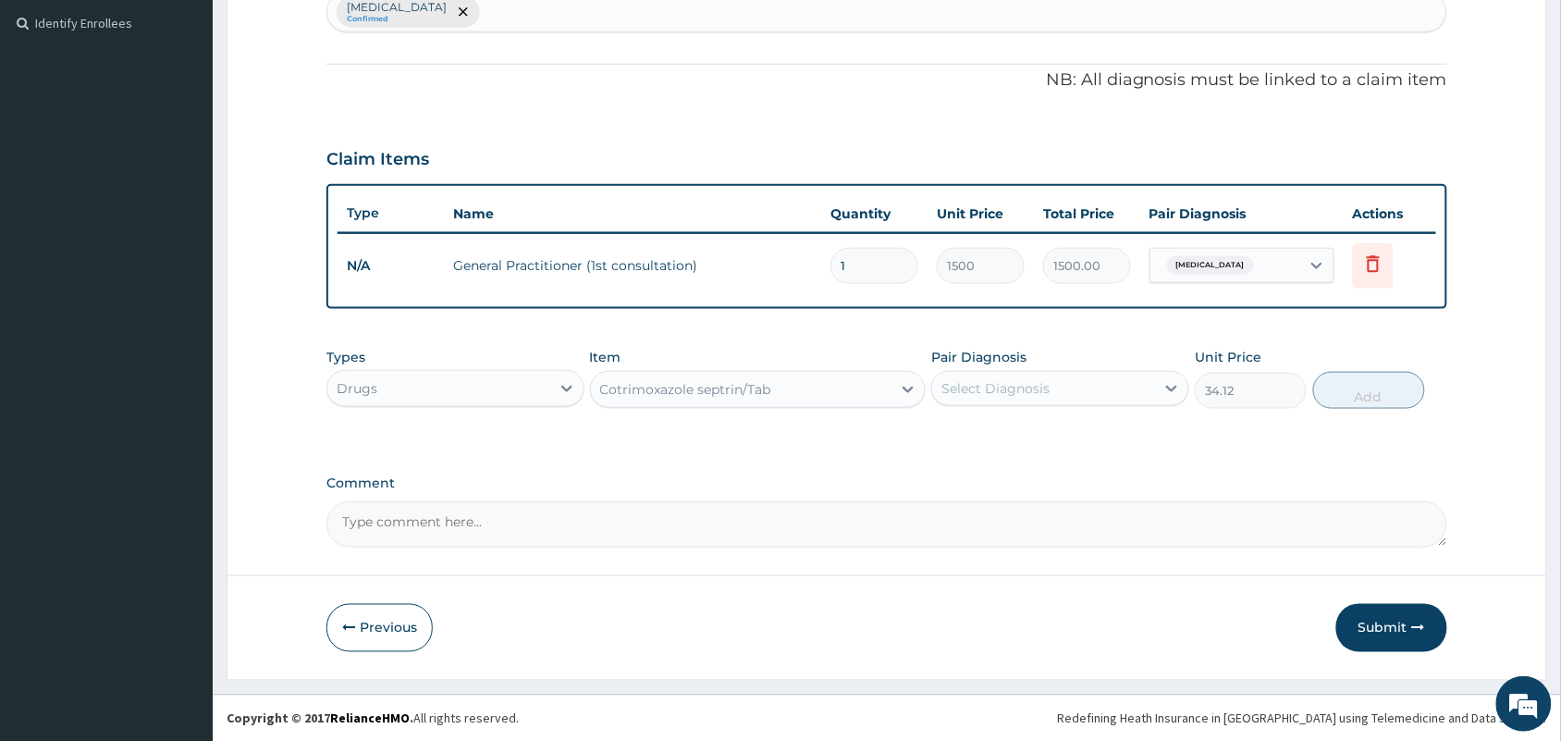
click at [1005, 380] on div "Select Diagnosis" at bounding box center [995, 388] width 108 height 18
click at [980, 436] on label "Respiratory tract infection" at bounding box center [1019, 433] width 115 height 18
checkbox input "true"
click at [1360, 375] on button "Add" at bounding box center [1369, 390] width 112 height 37
type input "0"
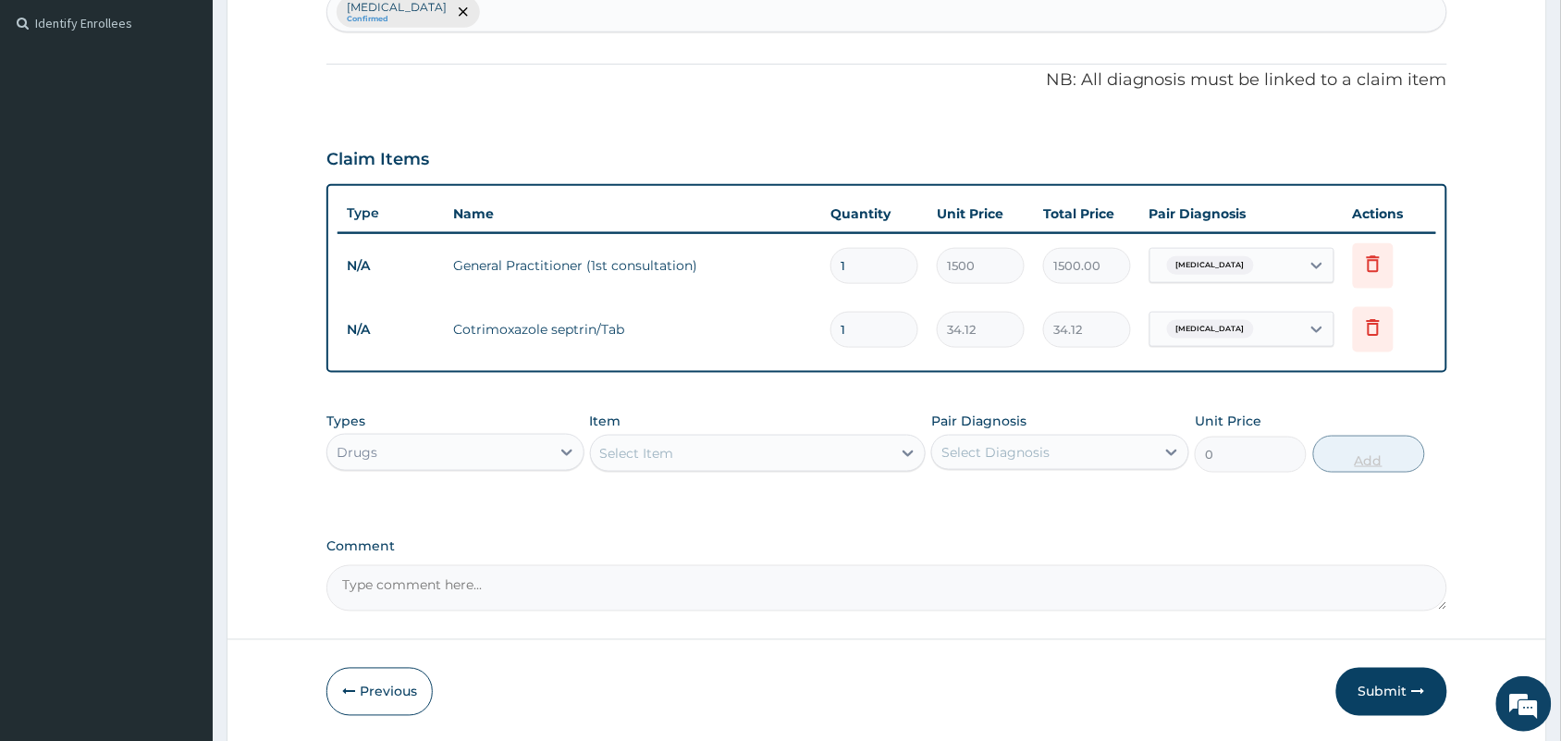
type input "0.00"
type input "2"
type input "68.24"
type input "20"
type input "682.40"
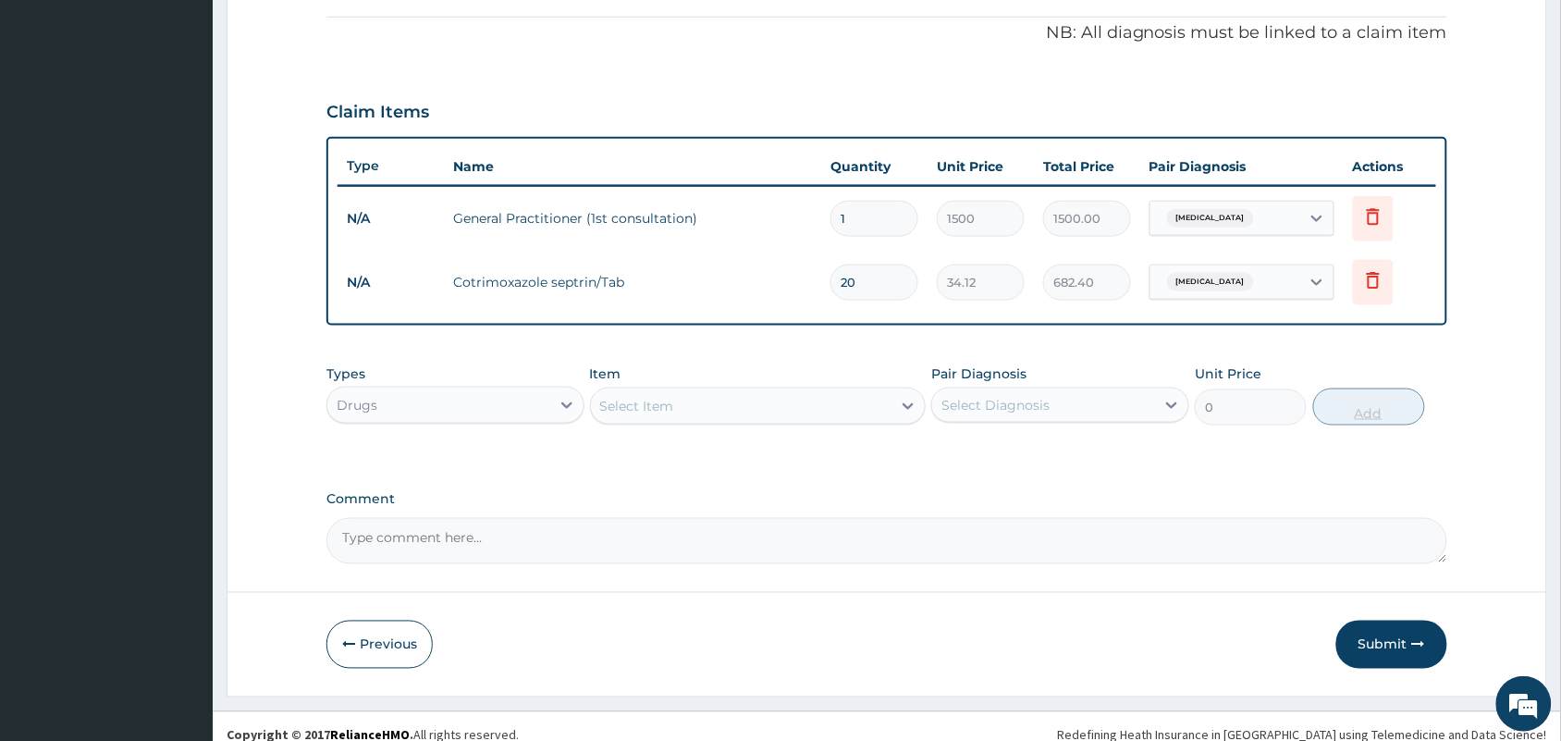
scroll to position [567, 0]
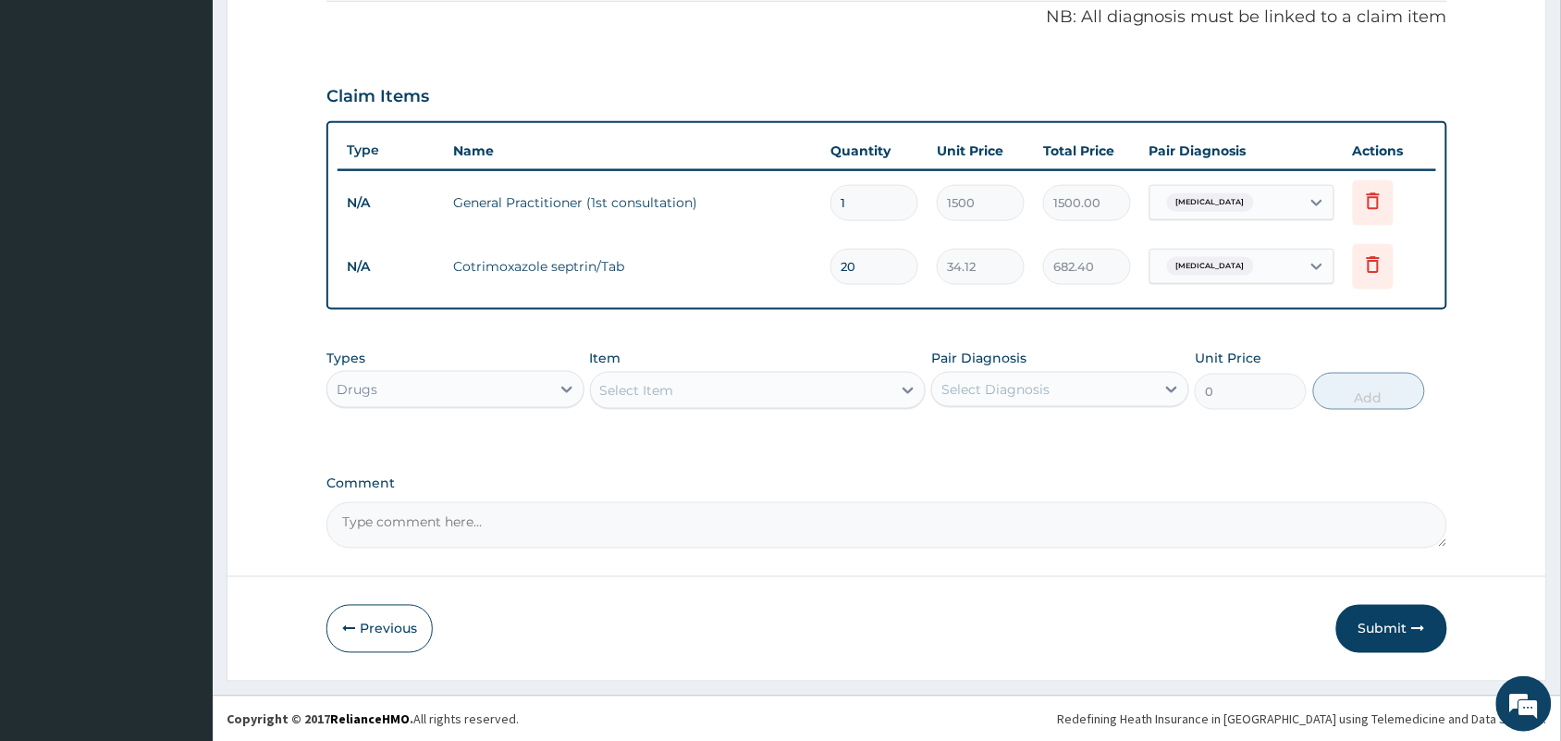
type input "20"
click at [773, 386] on div "Select Item" at bounding box center [741, 390] width 301 height 30
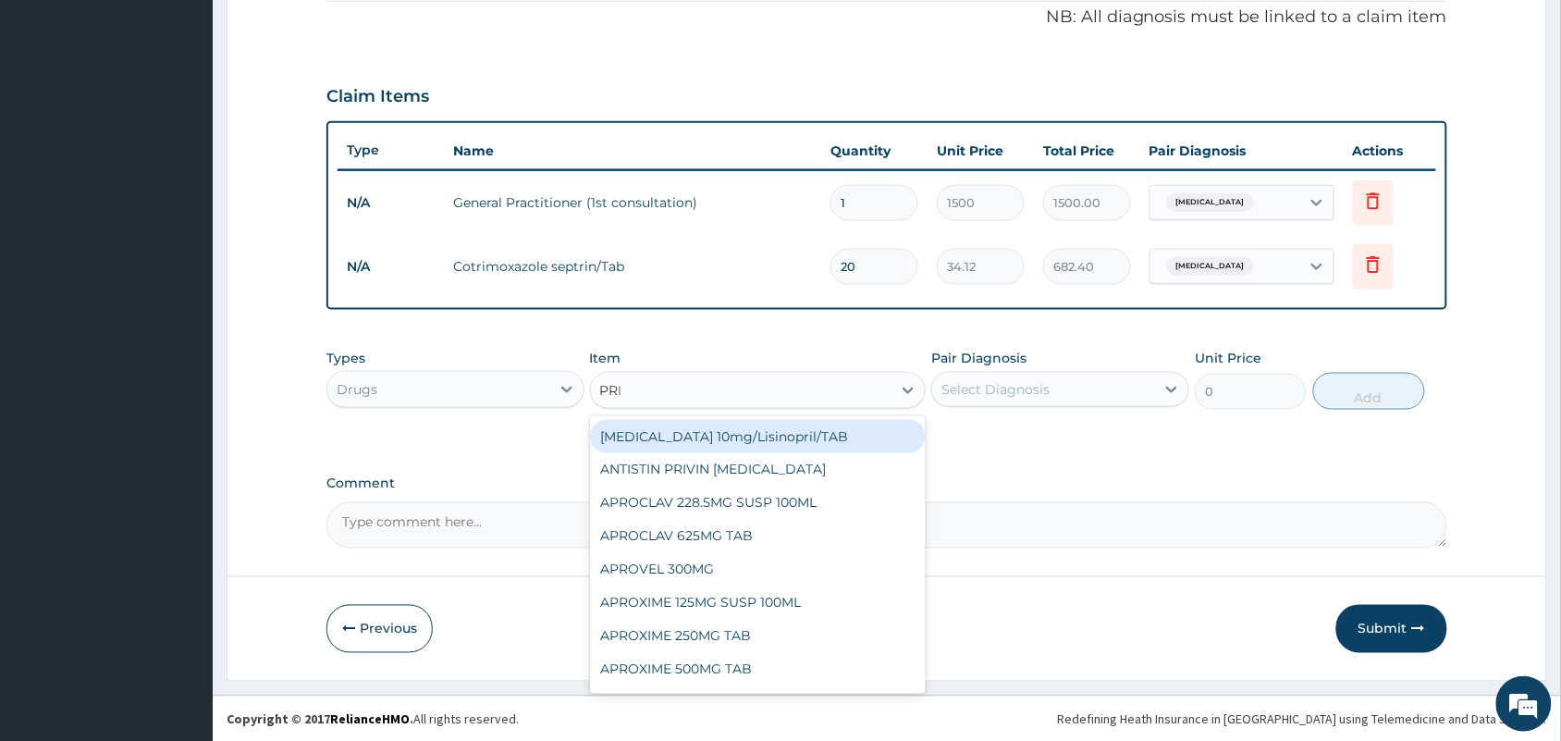
type input "PRED"
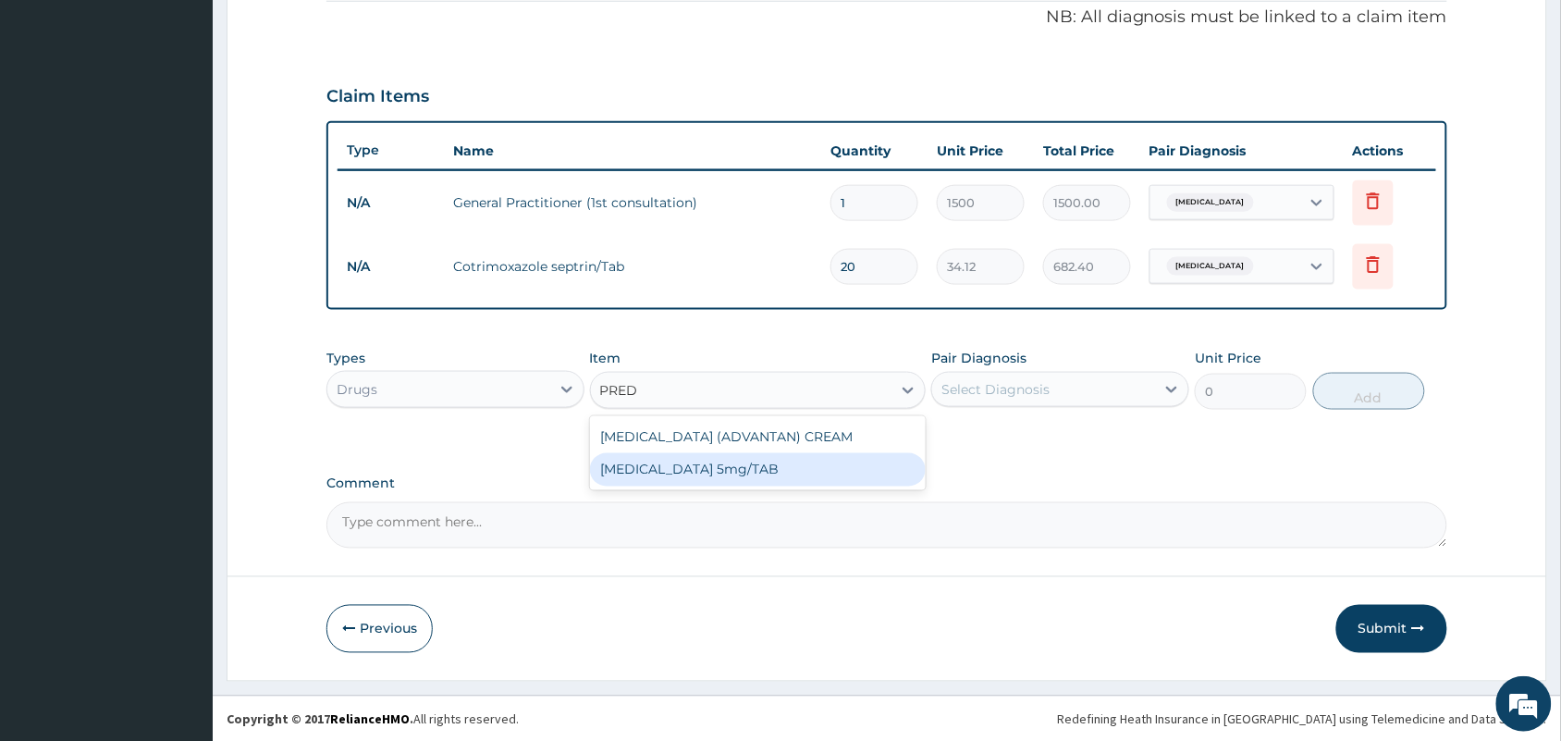
click at [741, 465] on div "[MEDICAL_DATA] 5mg/TAB" at bounding box center [758, 469] width 337 height 33
type input "3.15"
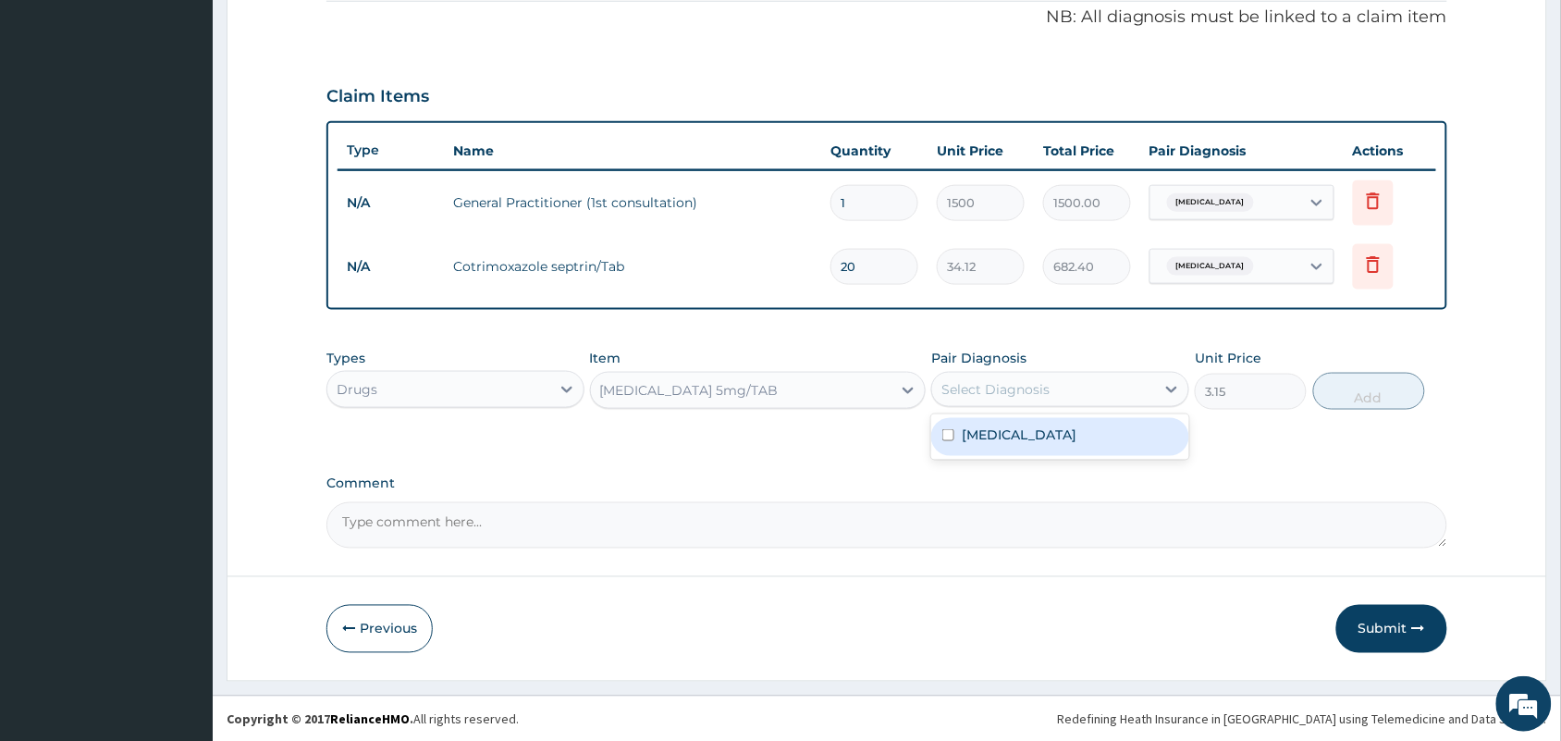
click at [1034, 384] on div "Select Diagnosis" at bounding box center [995, 389] width 108 height 18
click at [1019, 426] on label "[MEDICAL_DATA]" at bounding box center [1019, 434] width 115 height 18
checkbox input "true"
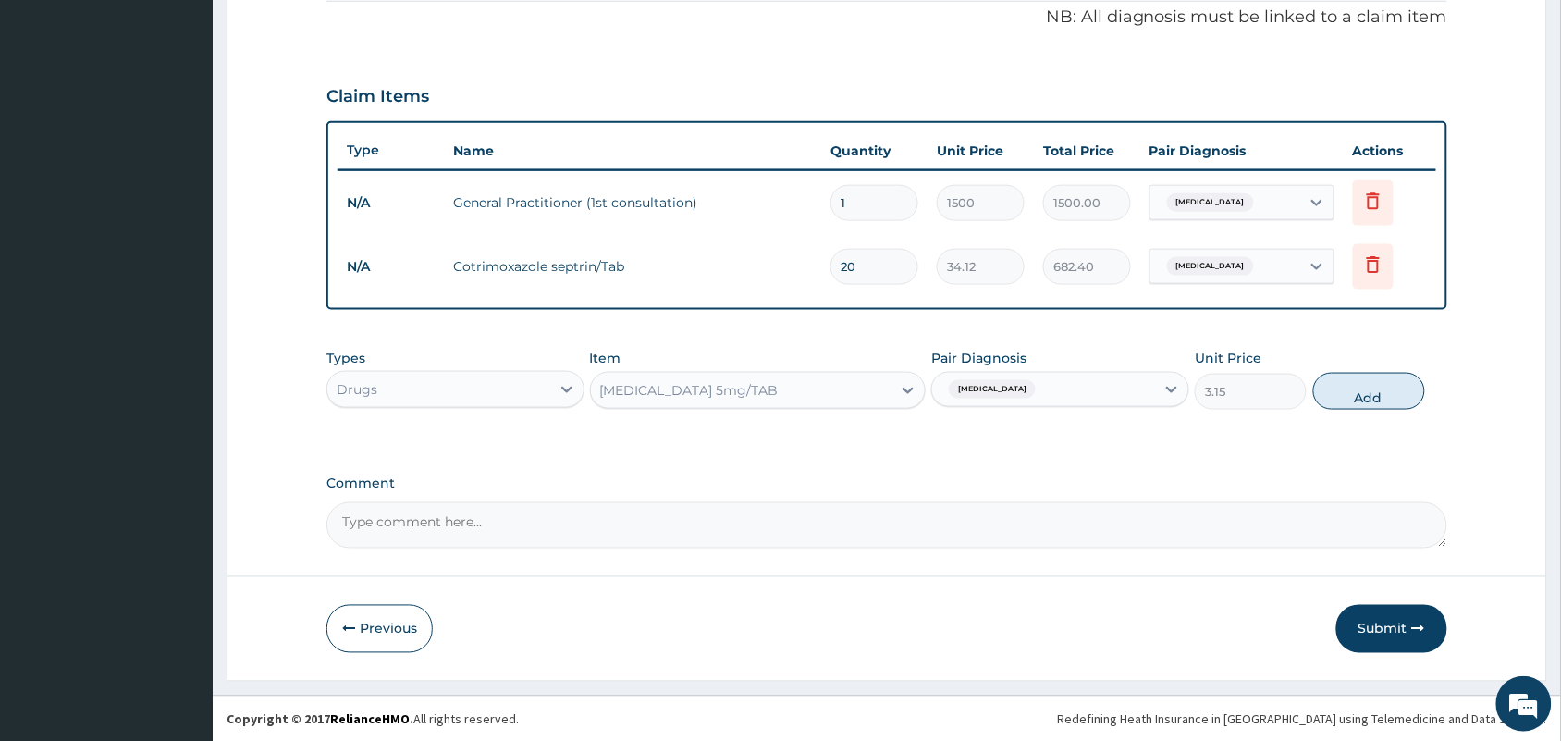
click at [1256, 458] on div "PA Code / Prescription Code Enter Code(Secondary Care Only) Encounter Date 23-0…" at bounding box center [886, 79] width 1121 height 939
click at [1374, 399] on button "Add" at bounding box center [1369, 391] width 112 height 37
type input "0"
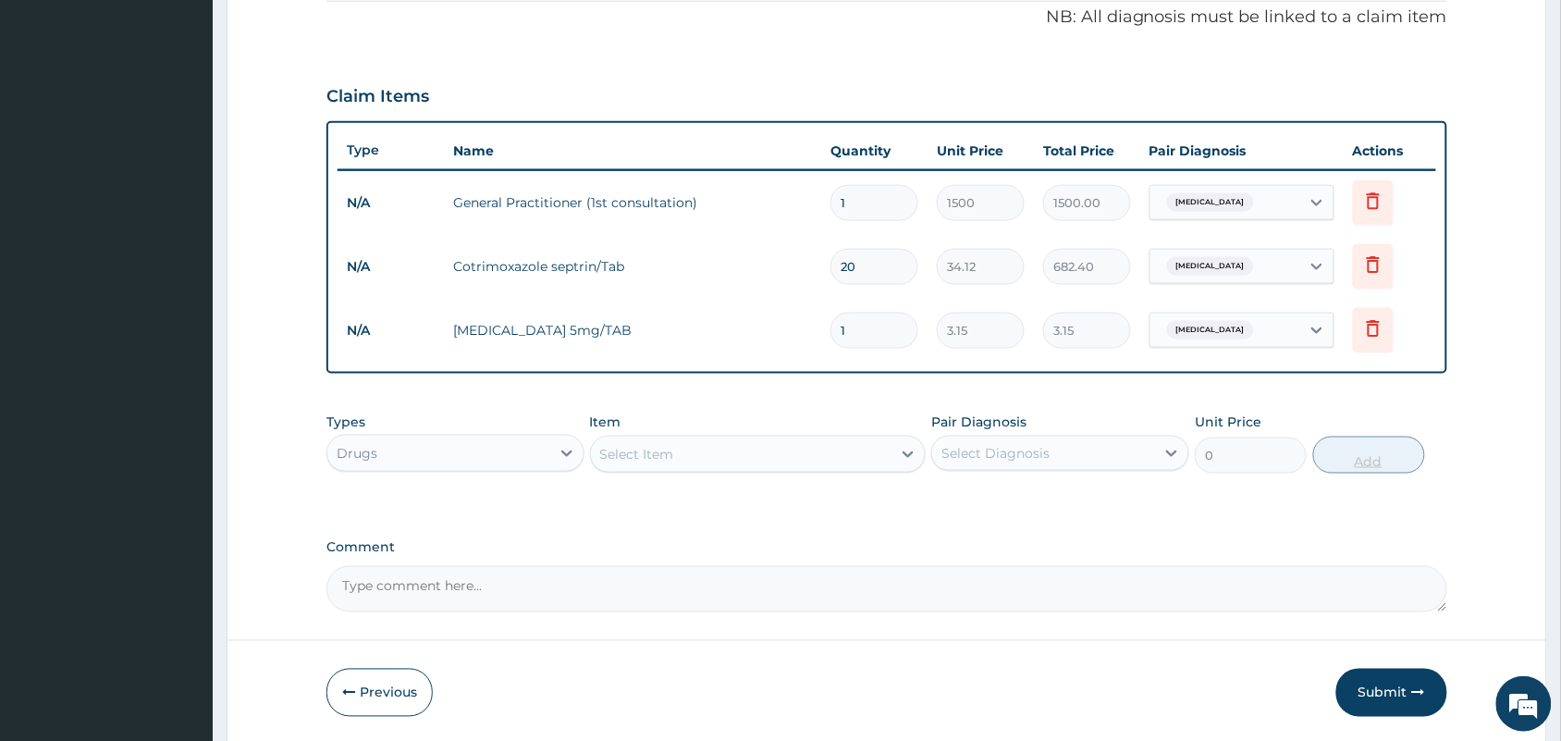
type input "0.00"
type input "2"
type input "6.30"
type input "29"
type input "91.35"
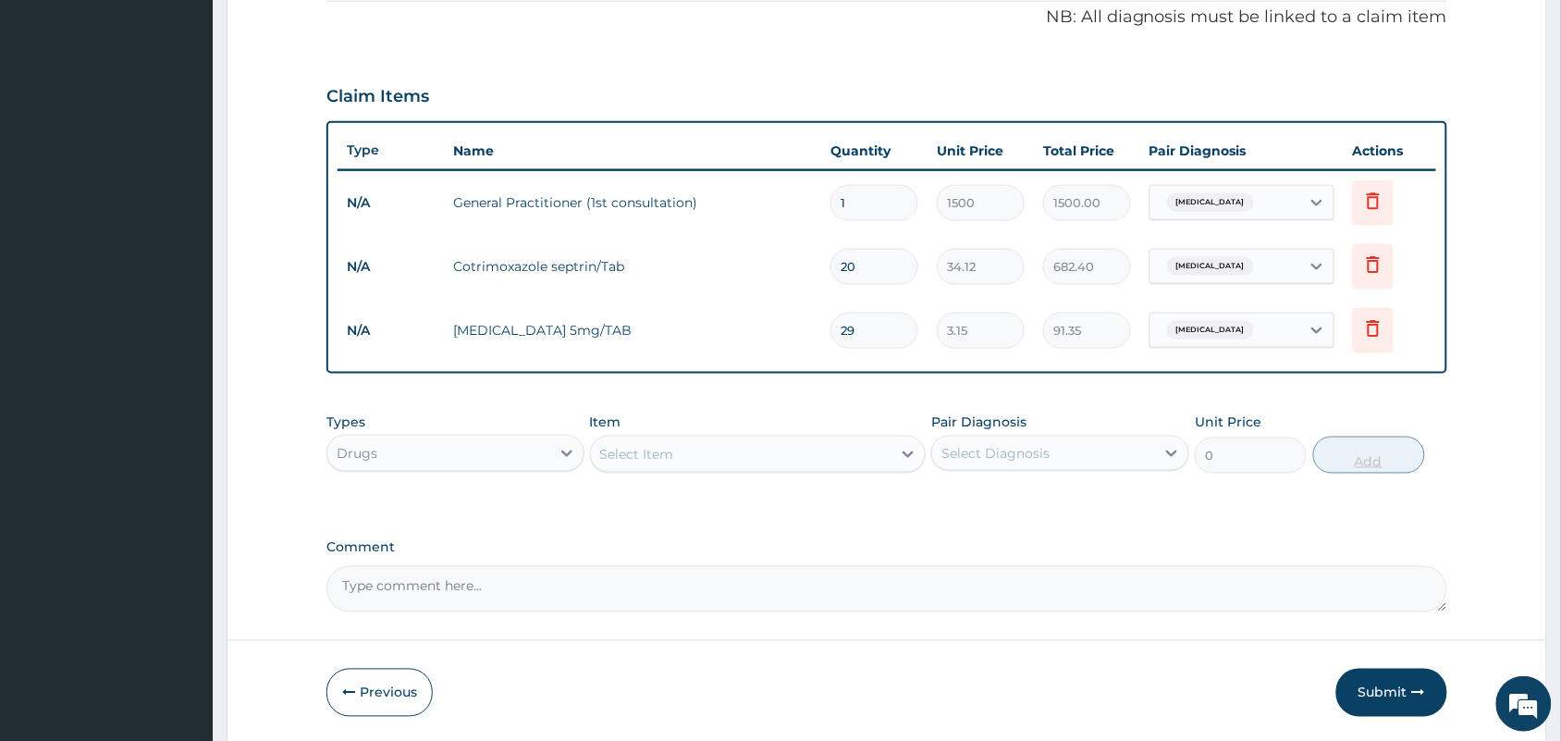
type input "2"
type input "6.30"
type input "20"
type input "63.00"
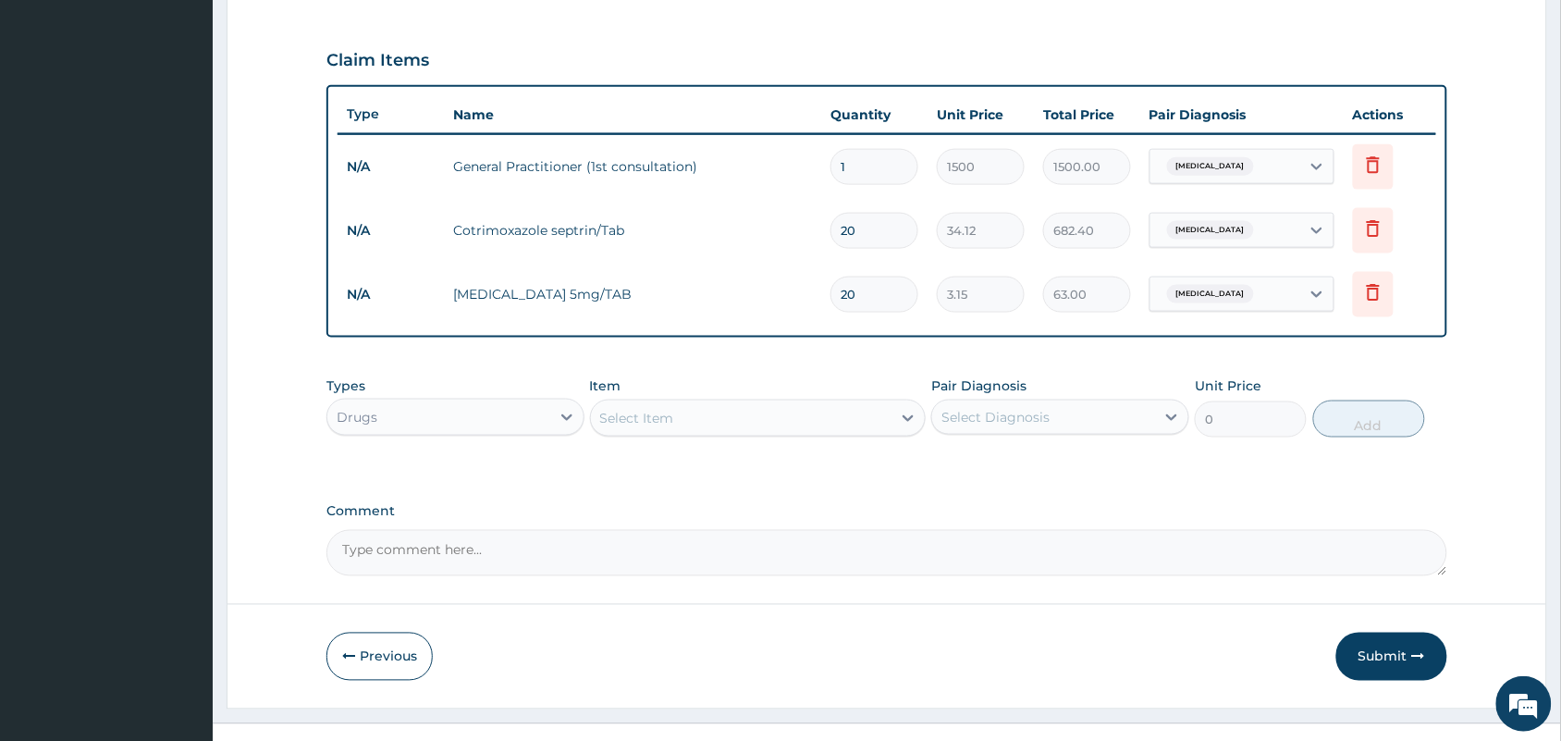
scroll to position [632, 0]
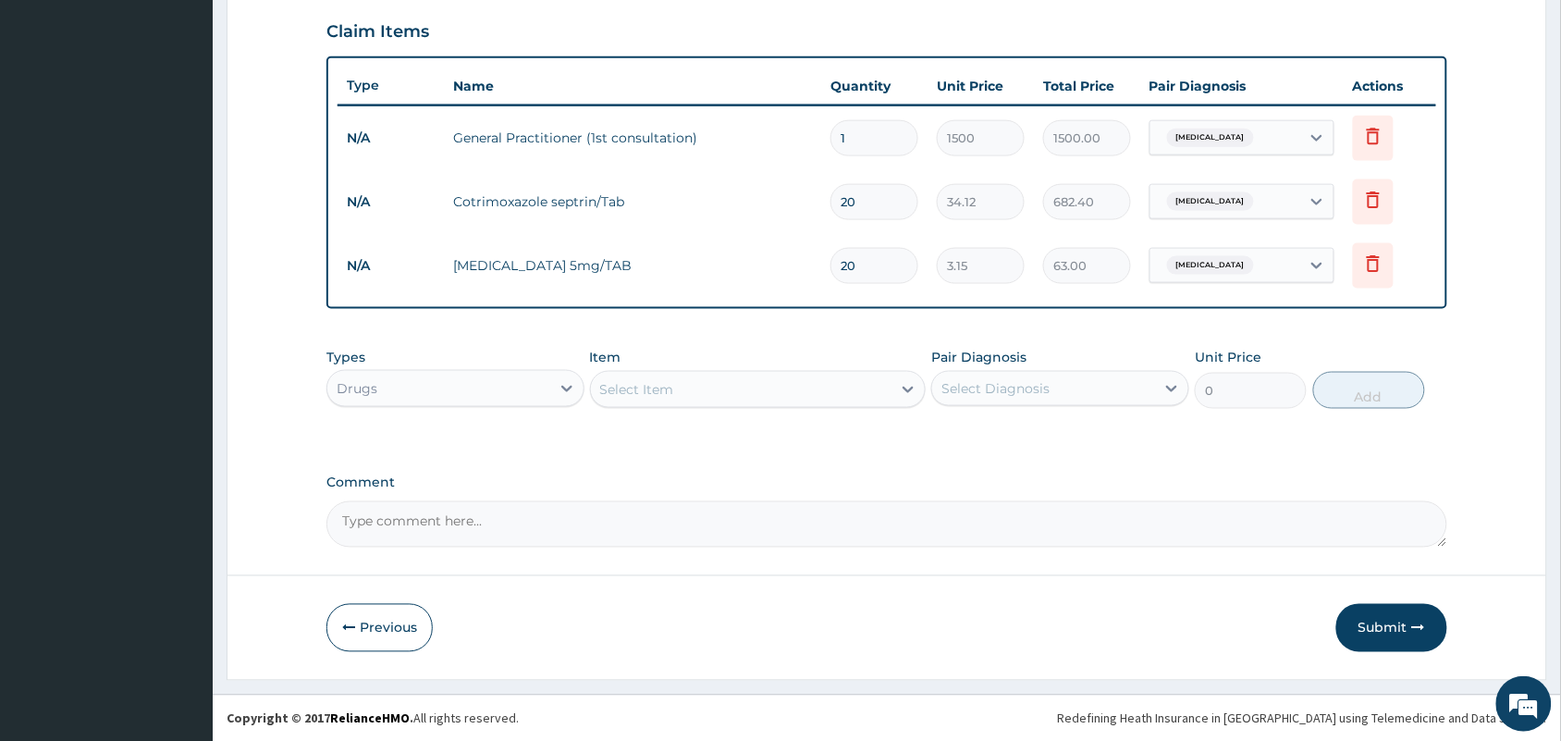
type input "20"
click at [839, 381] on div "Select Item" at bounding box center [741, 390] width 301 height 30
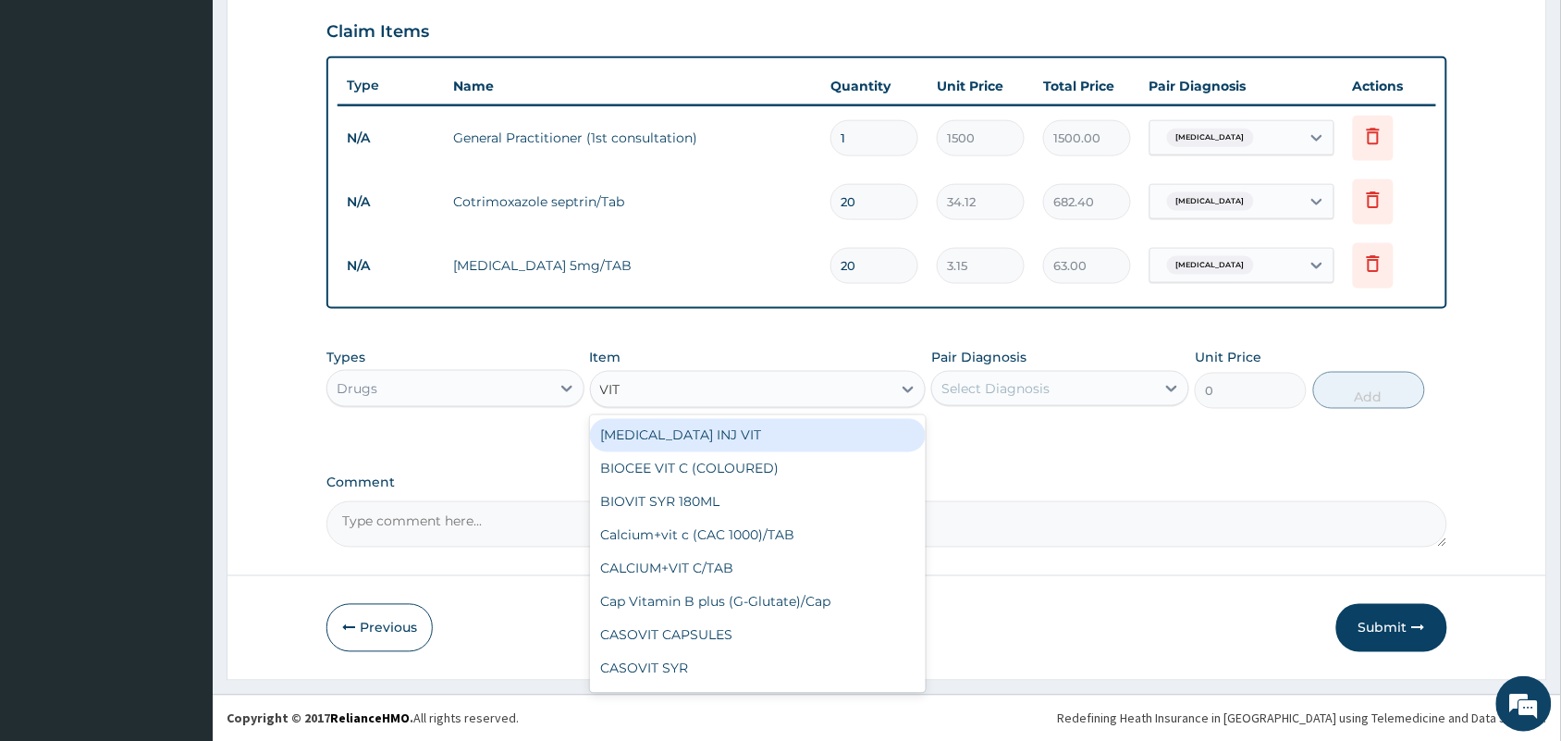
type input "VIT C"
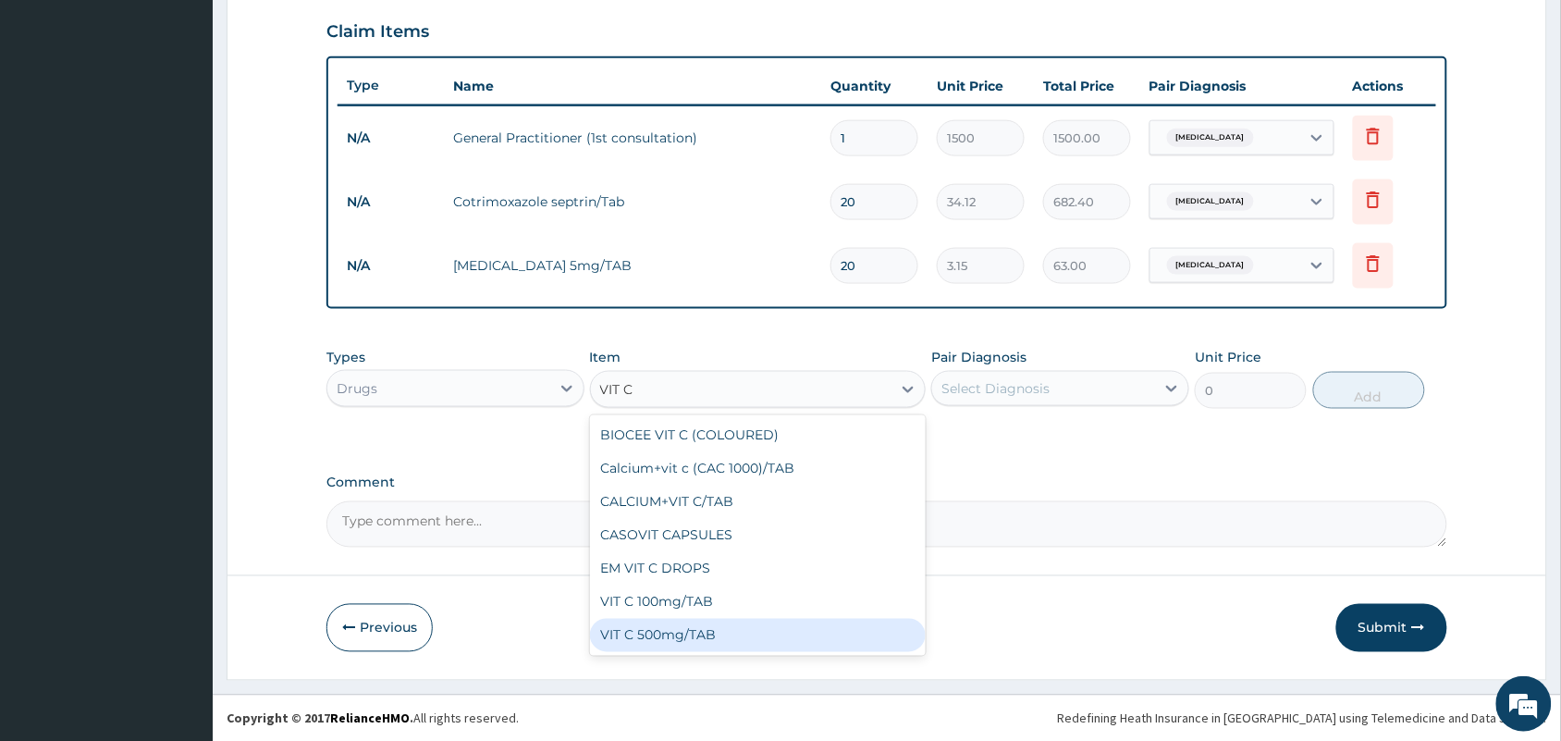
click at [696, 631] on div "VIT C 500mg/TAB" at bounding box center [758, 635] width 337 height 33
type input "49.88"
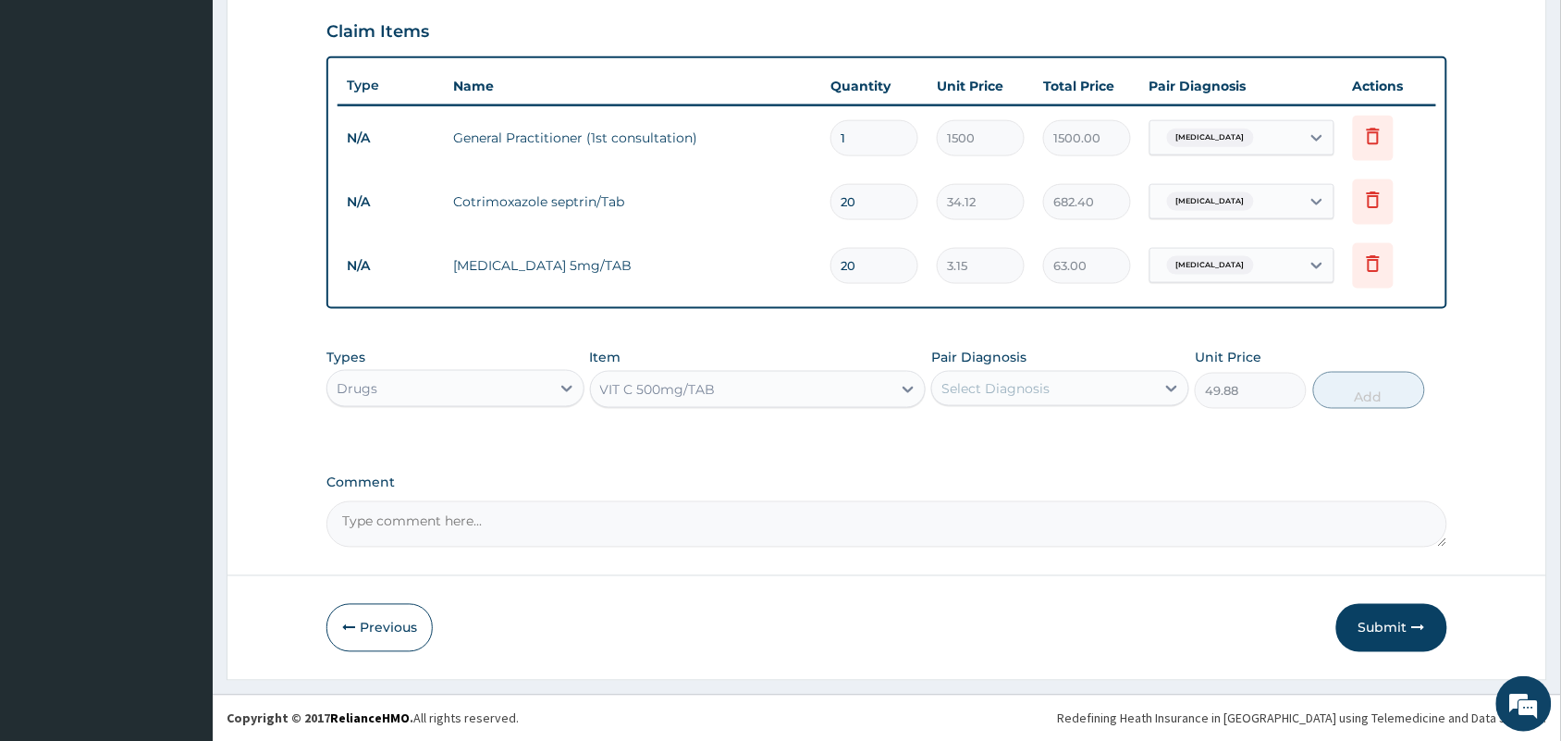
click at [1055, 395] on div "Select Diagnosis" at bounding box center [1043, 389] width 223 height 30
click at [1028, 439] on label "Respiratory tract infection" at bounding box center [1019, 433] width 115 height 18
checkbox input "true"
click at [1347, 386] on button "Add" at bounding box center [1369, 390] width 112 height 37
type input "0"
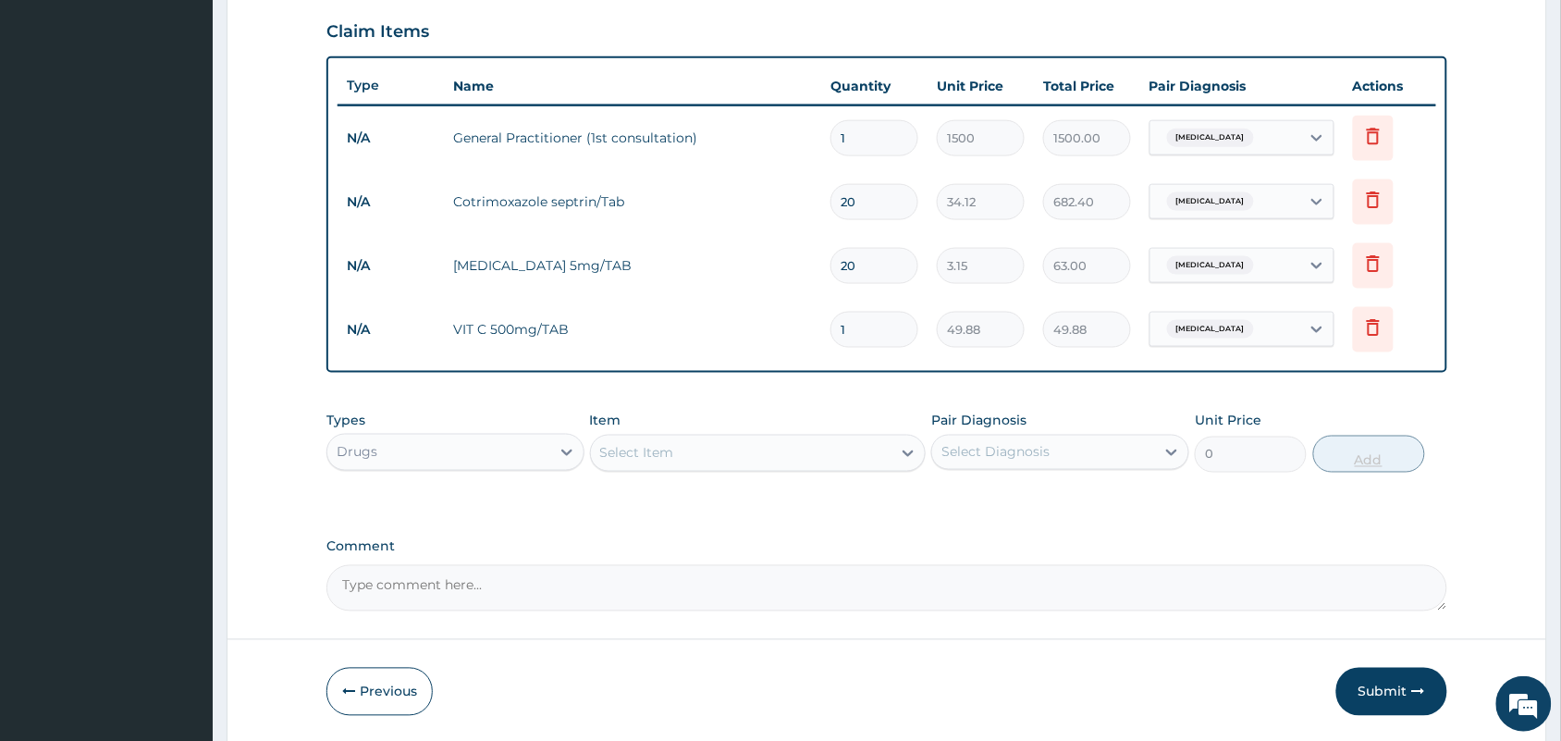
type input "0.00"
type input "2"
type input "99.76"
type input "20"
type input "997.60"
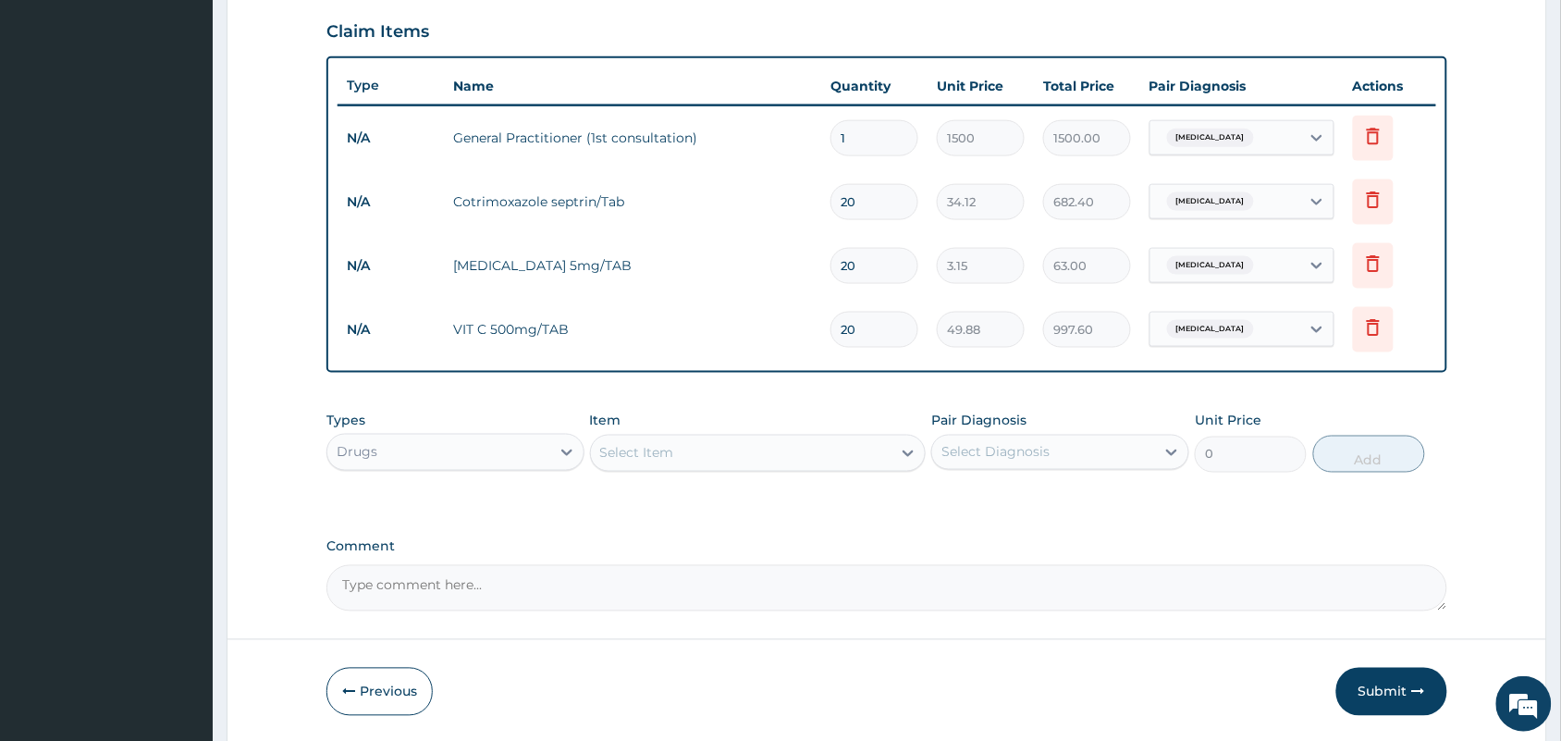
scroll to position [695, 0]
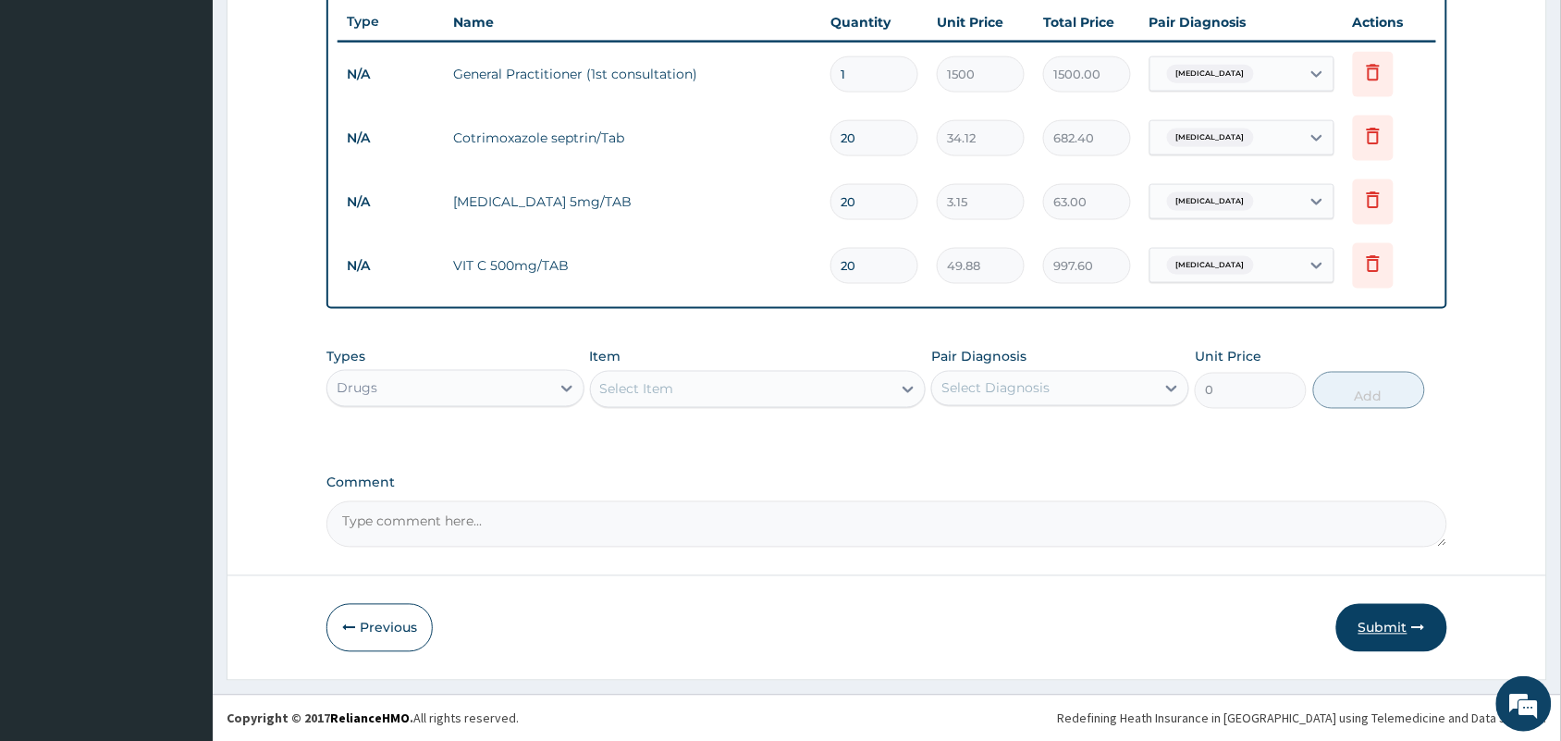
type input "20"
click at [1379, 611] on button "Submit" at bounding box center [1391, 628] width 111 height 48
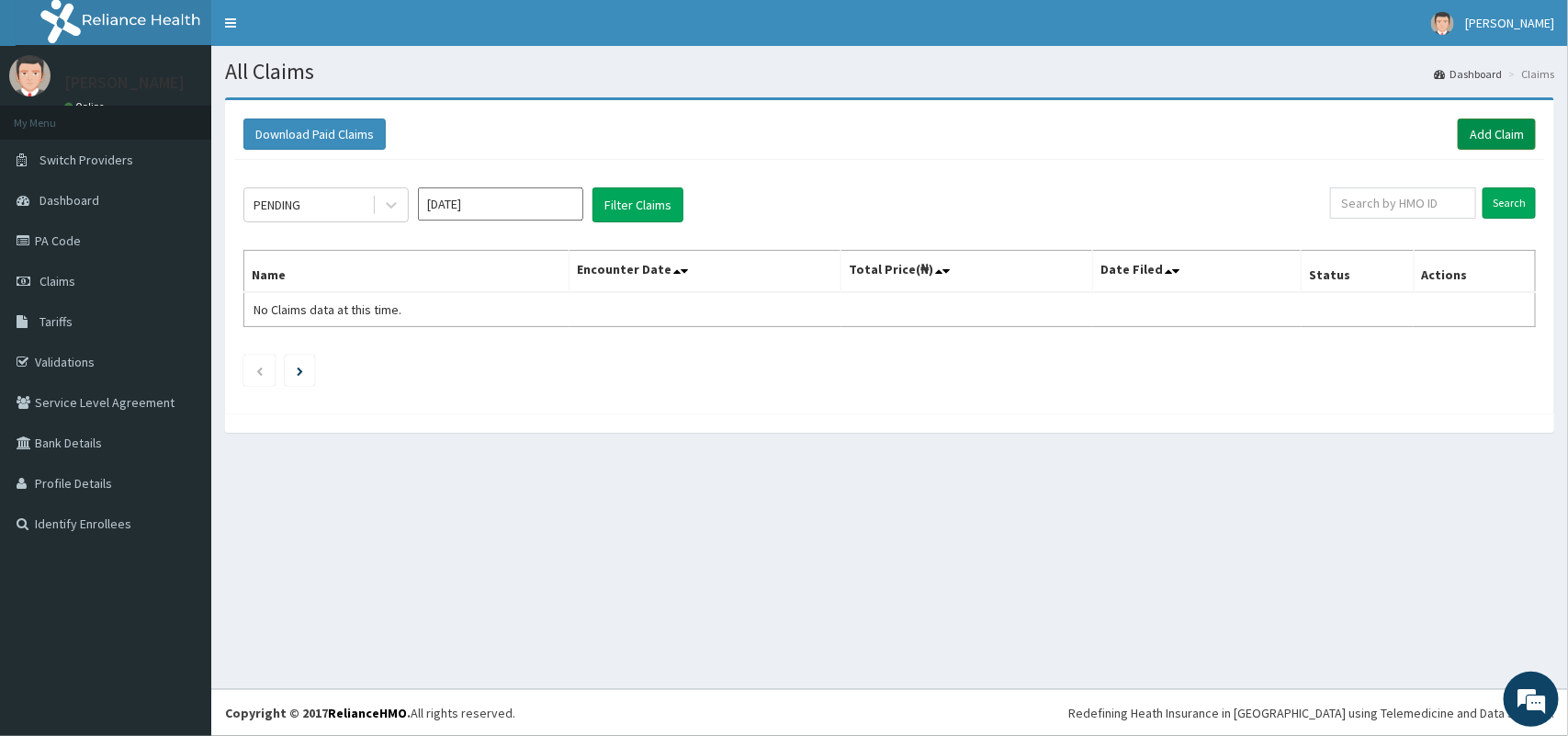
click at [1496, 128] on link "Add Claim" at bounding box center [1497, 133] width 78 height 31
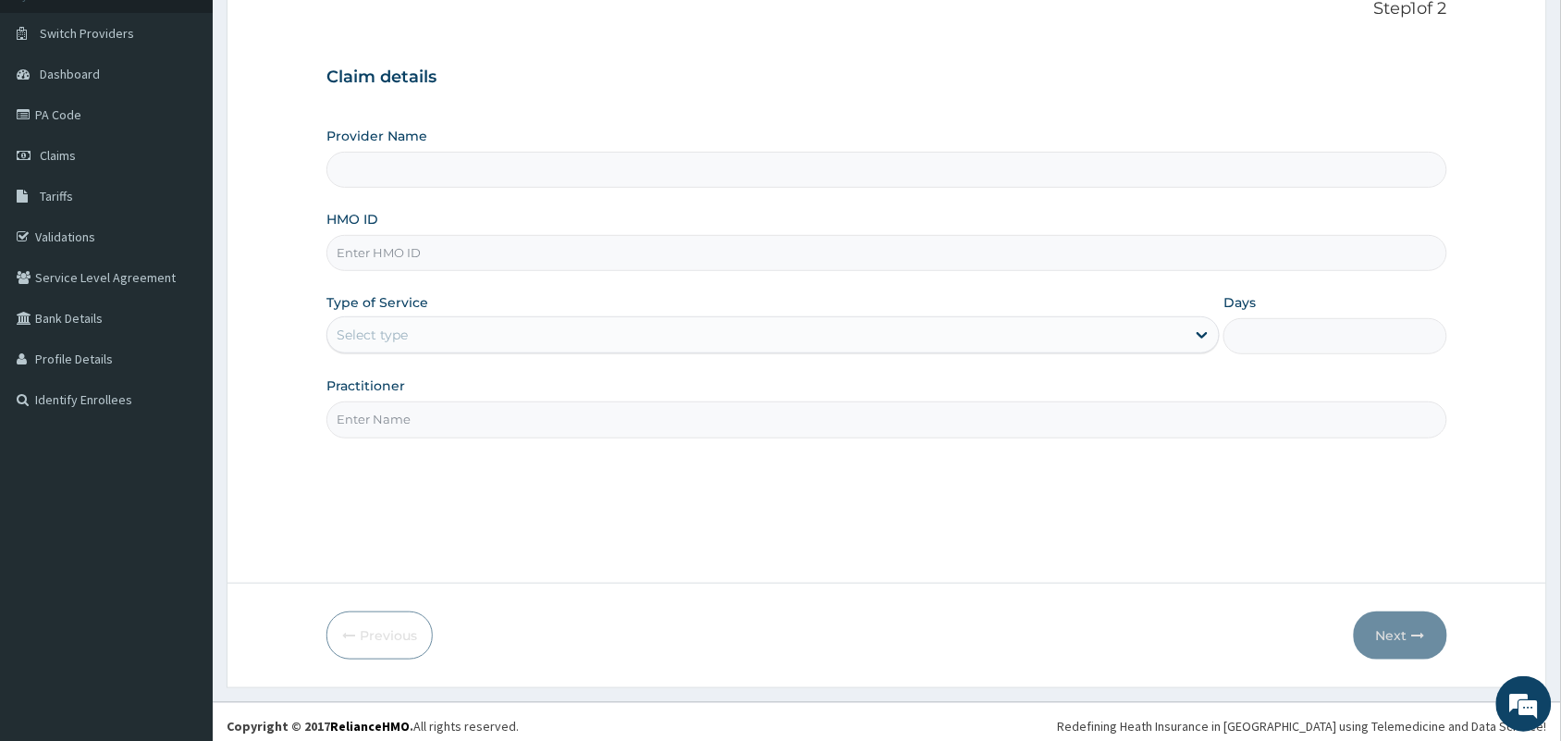
scroll to position [136, 0]
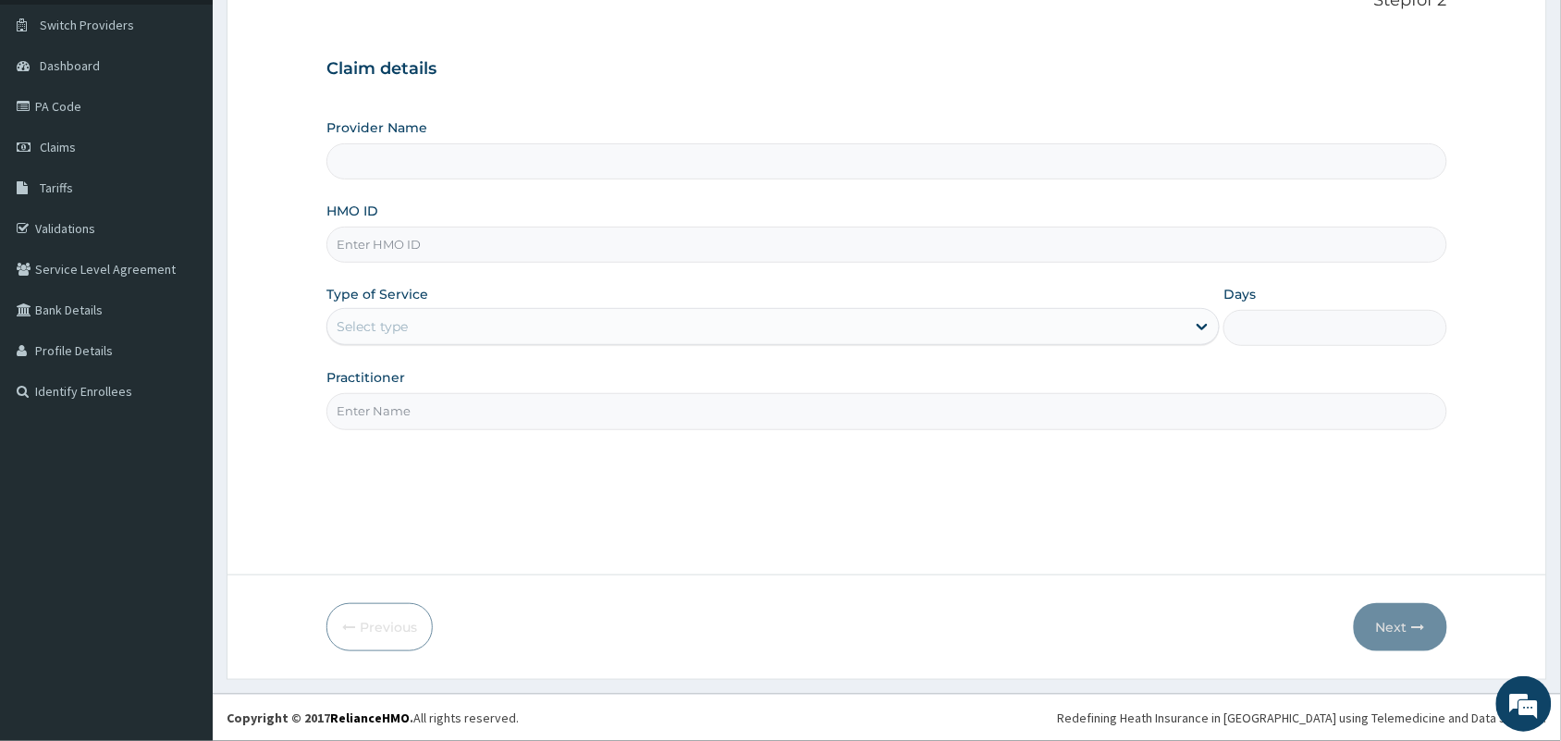
type input "Jethrone Hospital And Diagnostic Centre"
click at [558, 238] on input "HMO ID" at bounding box center [886, 245] width 1121 height 36
type input "OSB/1006/A"
click at [562, 325] on div "Select type" at bounding box center [756, 327] width 858 height 30
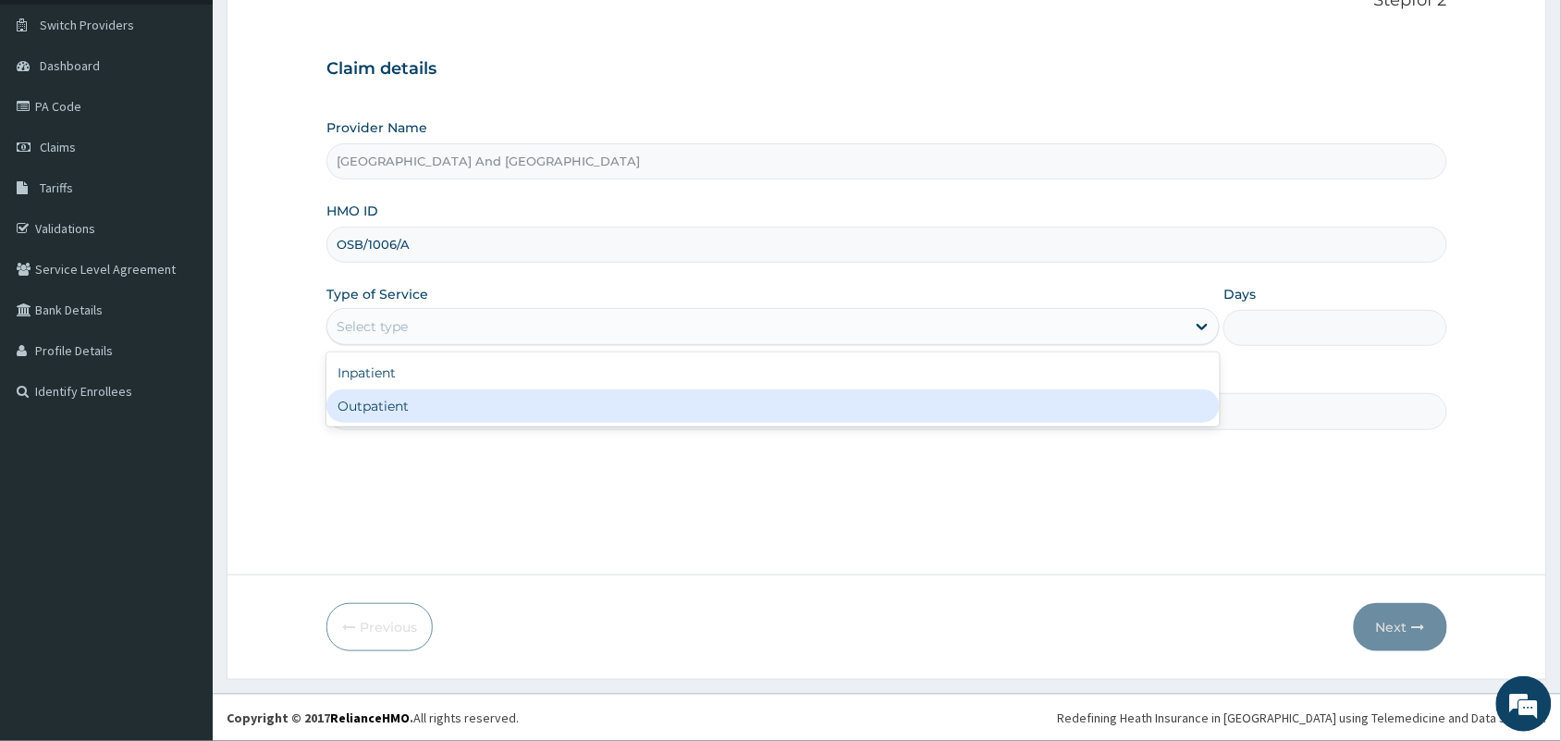
click at [509, 417] on div "Outpatient" at bounding box center [772, 405] width 893 height 33
type input "1"
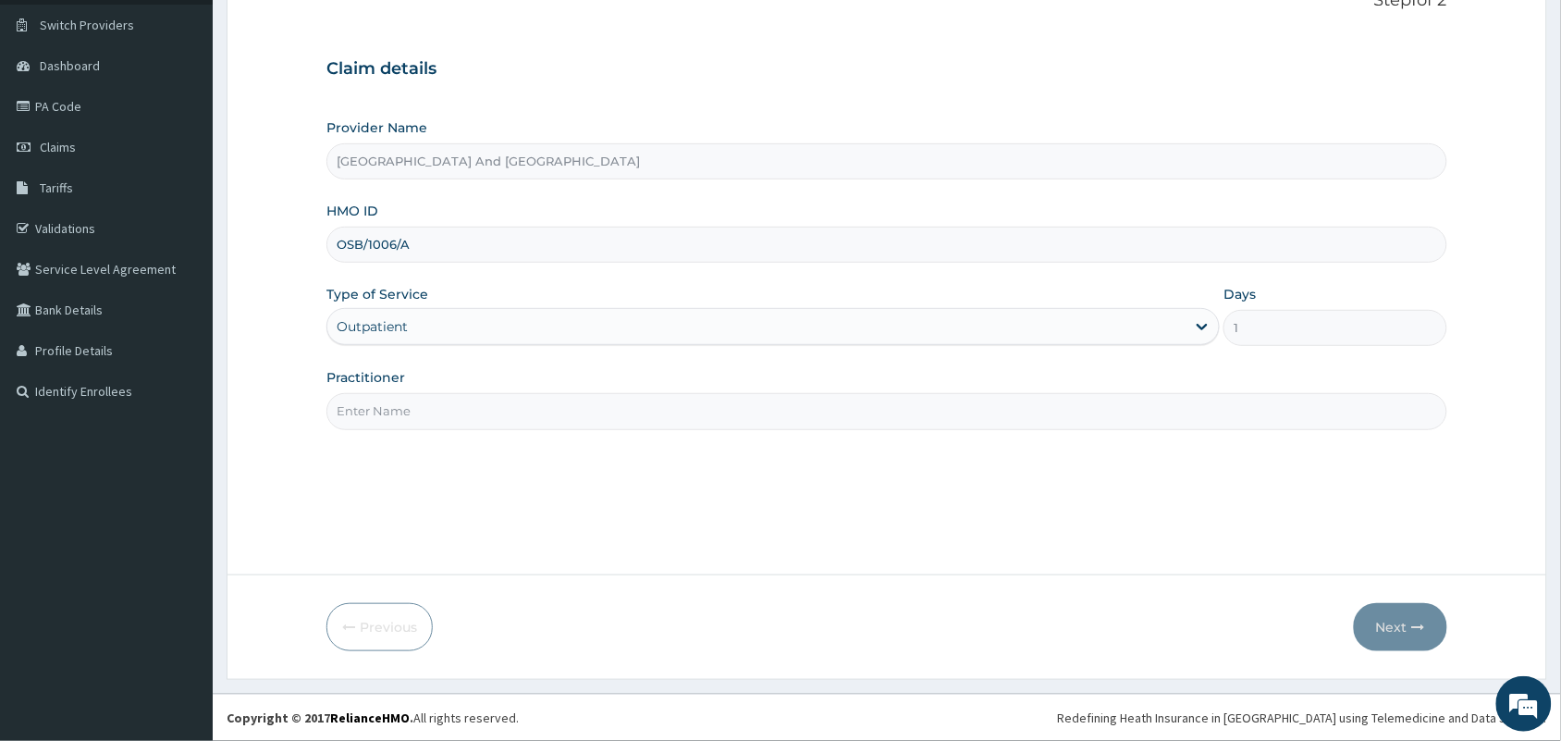
click at [484, 416] on input "Practitioner" at bounding box center [886, 411] width 1121 height 36
type input "[PERSON_NAME]"
click at [1407, 622] on button "Next" at bounding box center [1400, 627] width 93 height 48
click at [386, 246] on input "OSB/1006/A" at bounding box center [886, 245] width 1121 height 36
type input "OSB/10006/A"
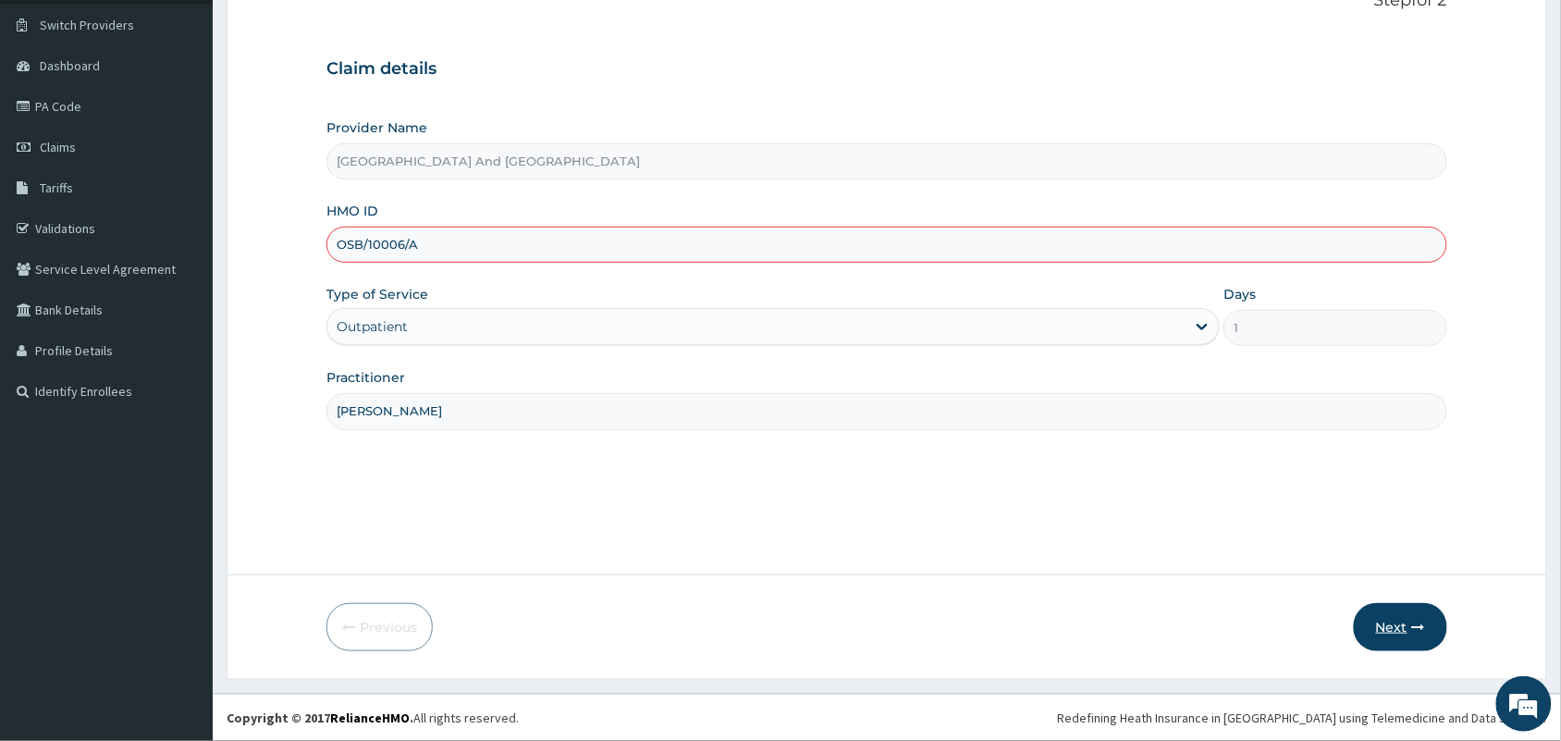
click at [1389, 617] on button "Next" at bounding box center [1400, 627] width 93 height 48
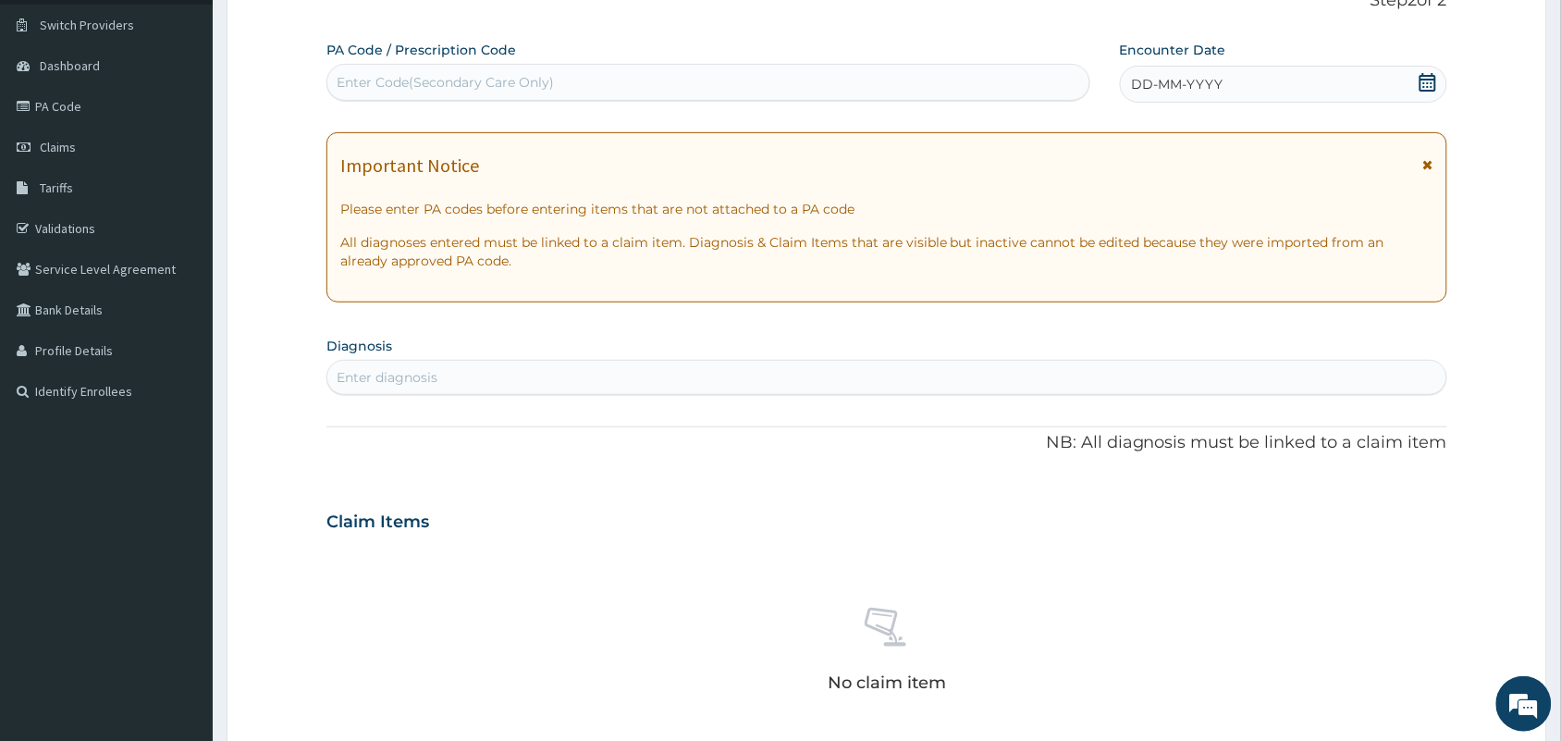
click at [1425, 85] on icon at bounding box center [1428, 82] width 18 height 18
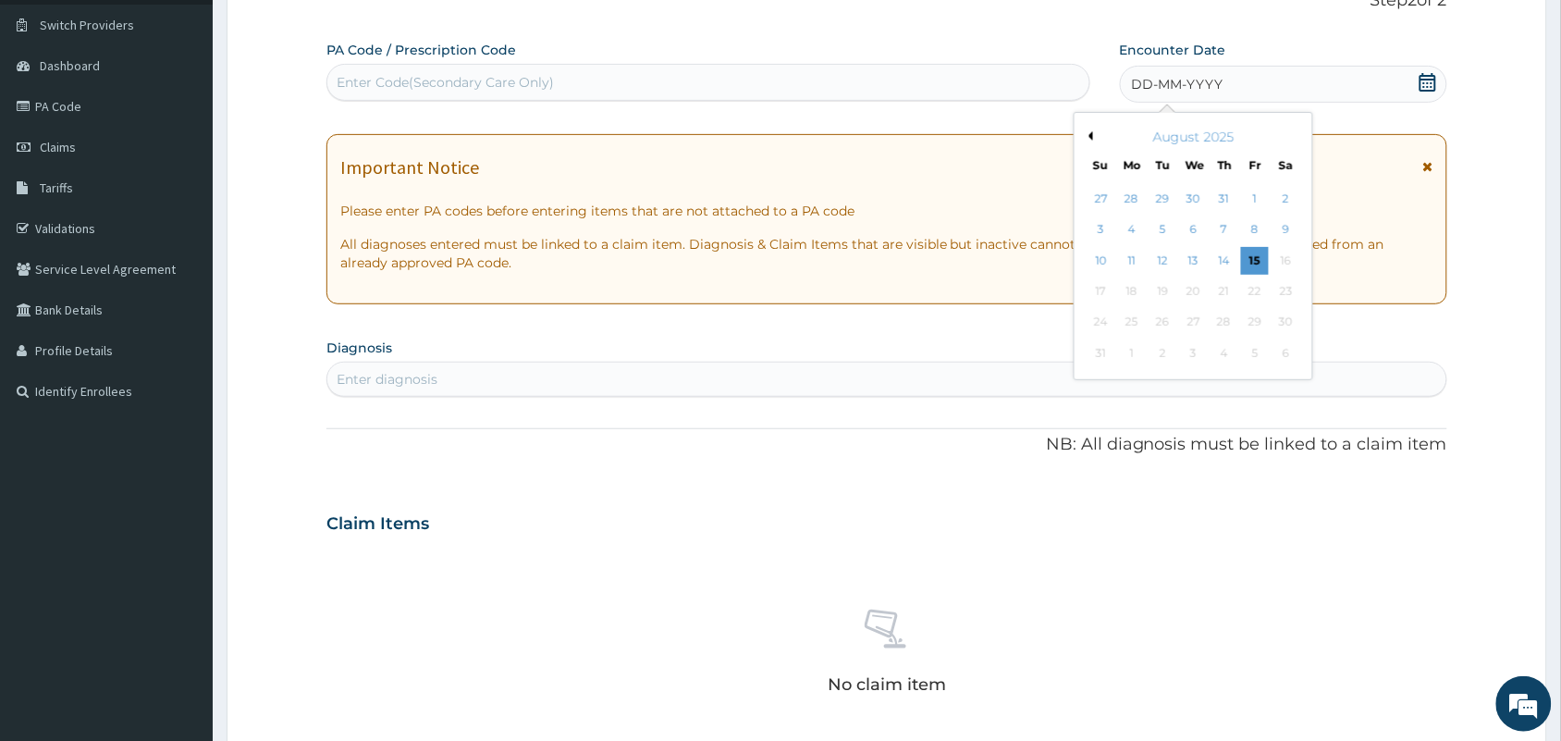
click at [1092, 137] on button "Previous Month" at bounding box center [1088, 135] width 9 height 9
click at [1296, 256] on div "19" at bounding box center [1287, 261] width 28 height 28
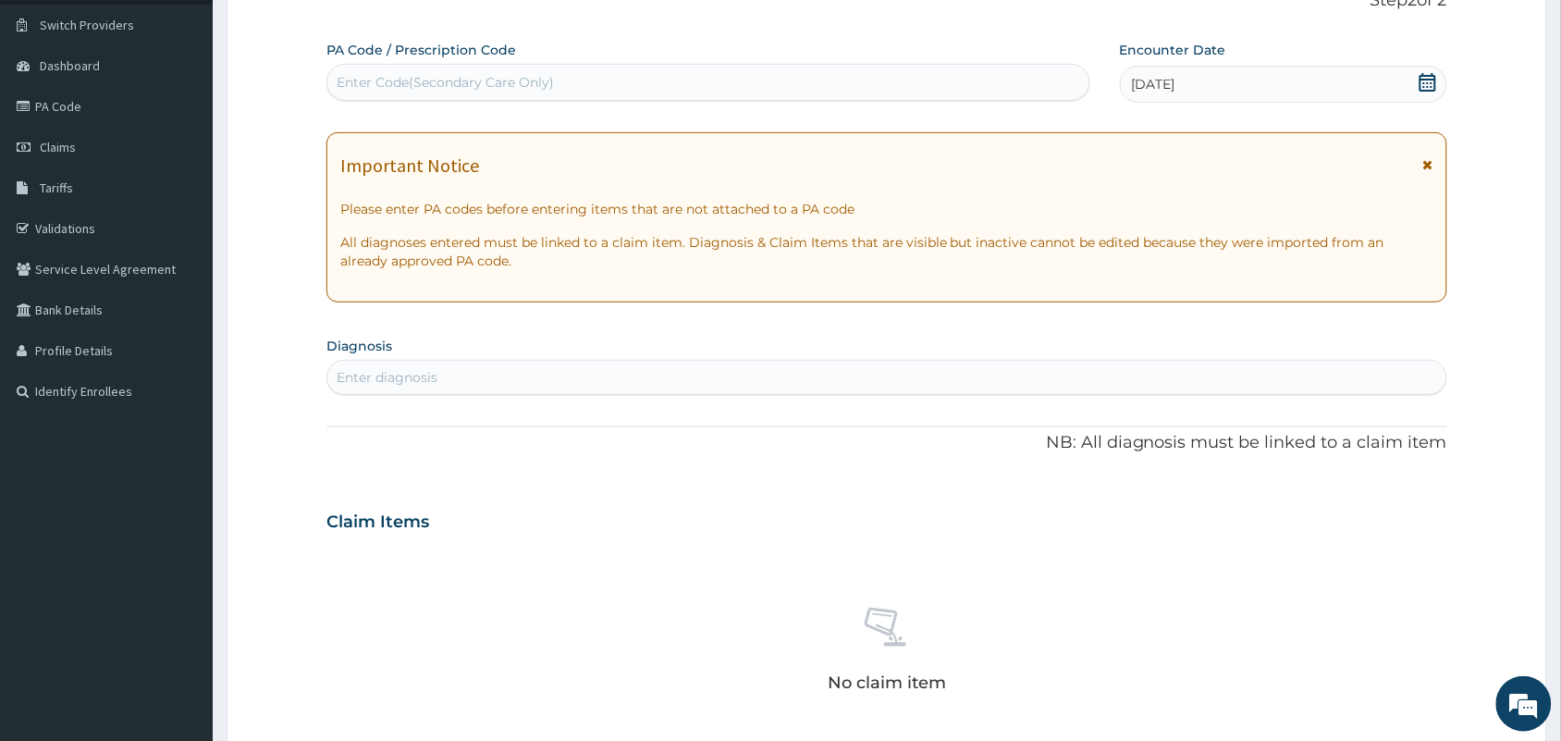
click at [893, 372] on div "Enter diagnosis" at bounding box center [886, 378] width 1119 height 30
type input "PNE"
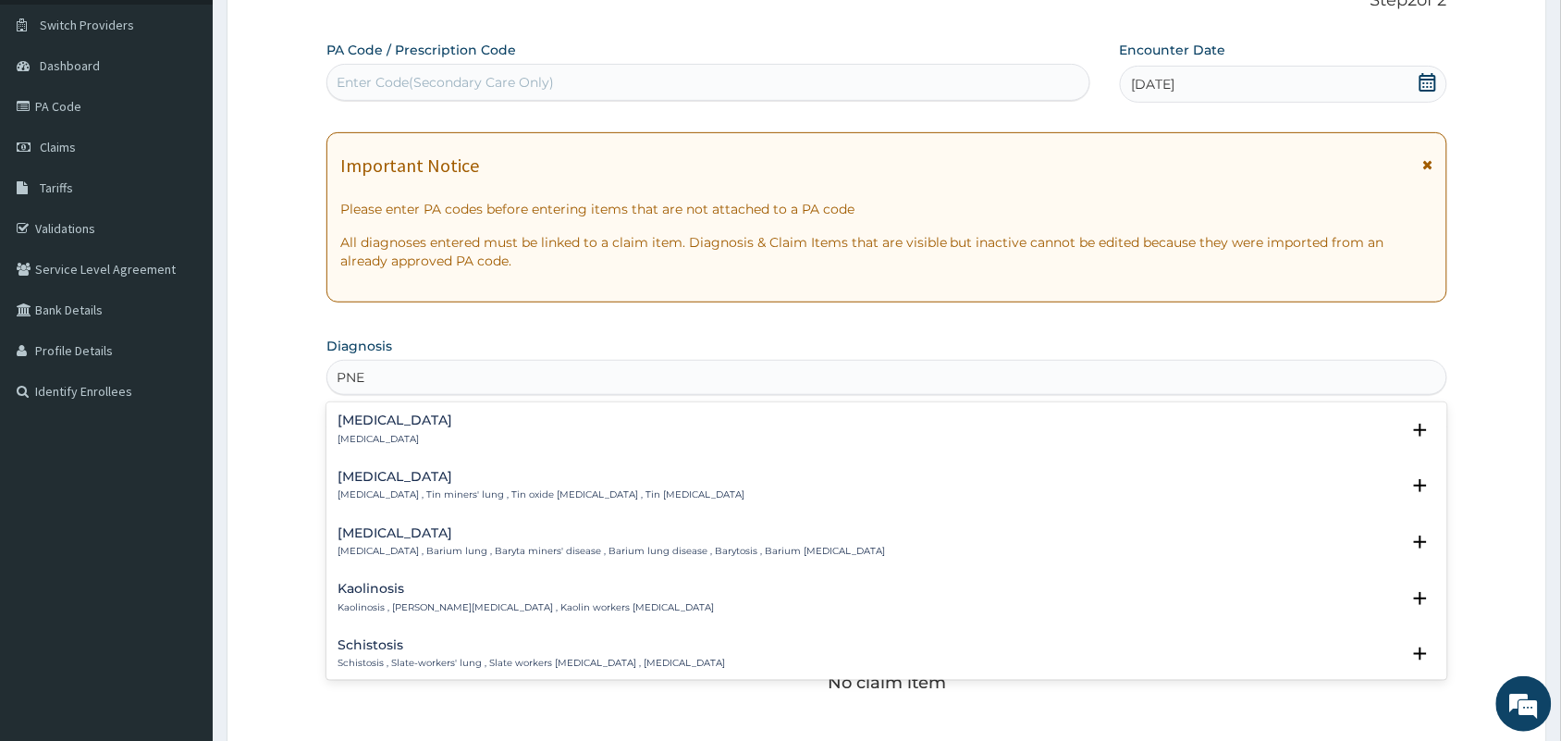
click at [365, 428] on div "Pneumonia Pneumonia" at bounding box center [395, 429] width 115 height 32
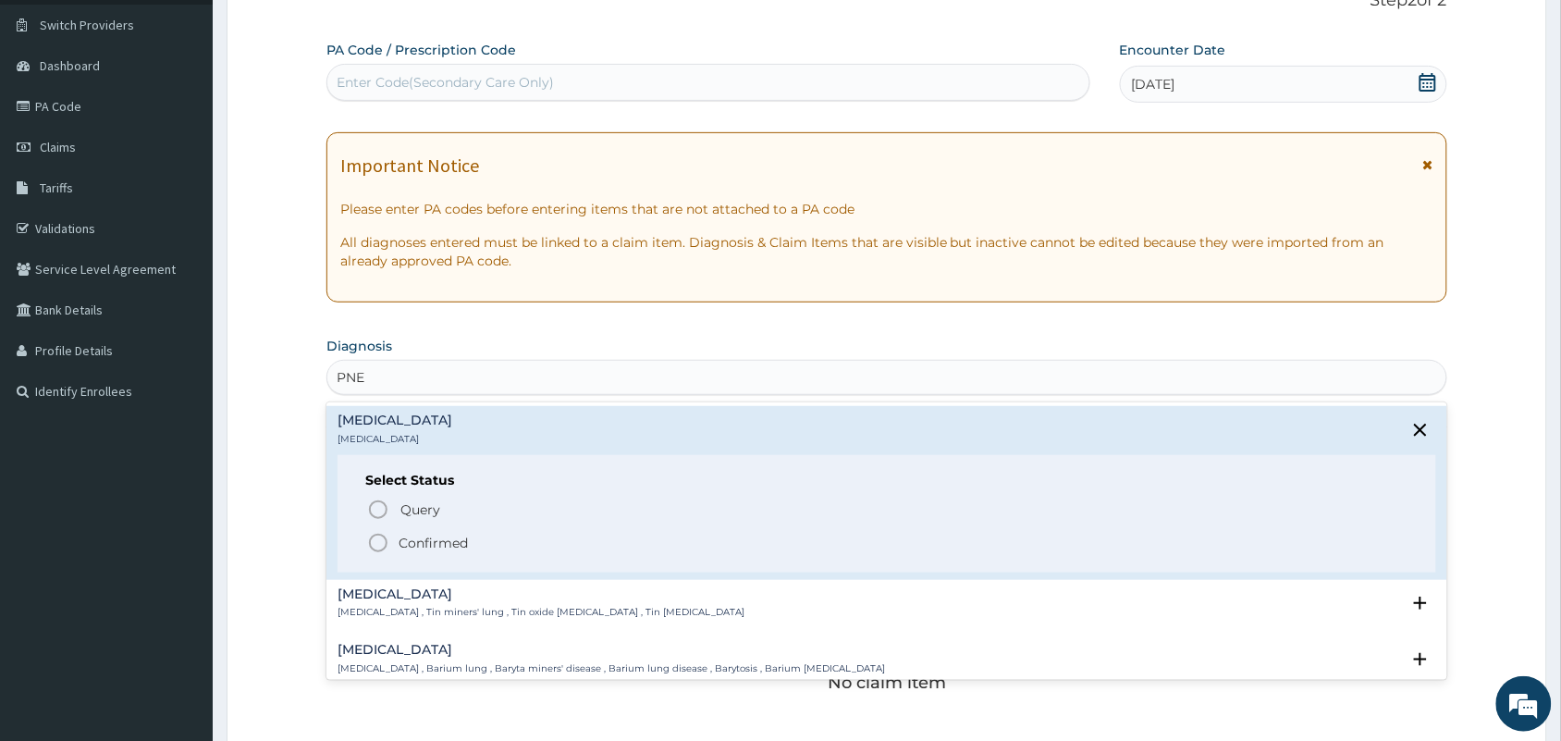
click at [371, 533] on icon "status option filled" at bounding box center [378, 543] width 22 height 22
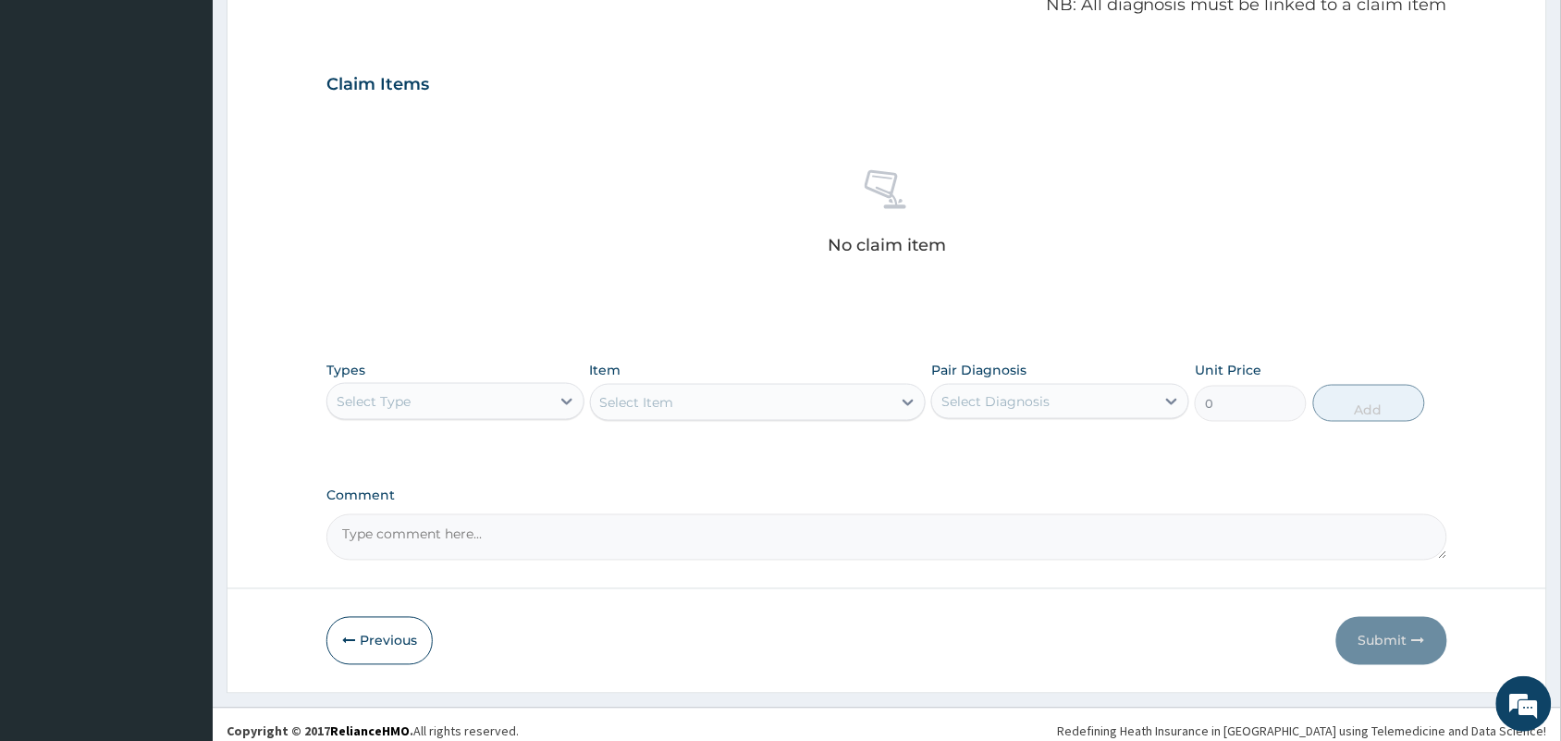
scroll to position [594, 0]
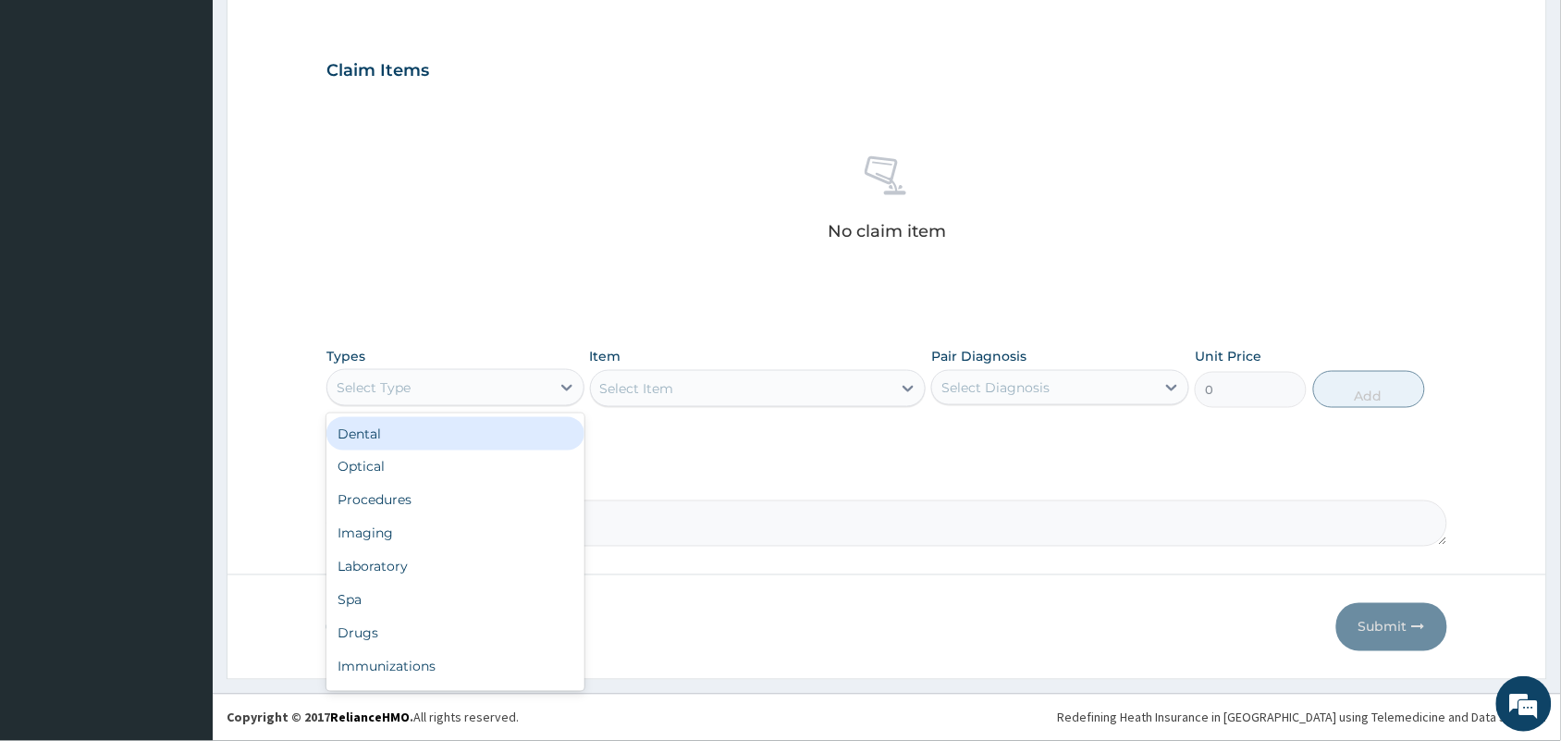
click at [516, 373] on div "Select Type" at bounding box center [438, 388] width 223 height 30
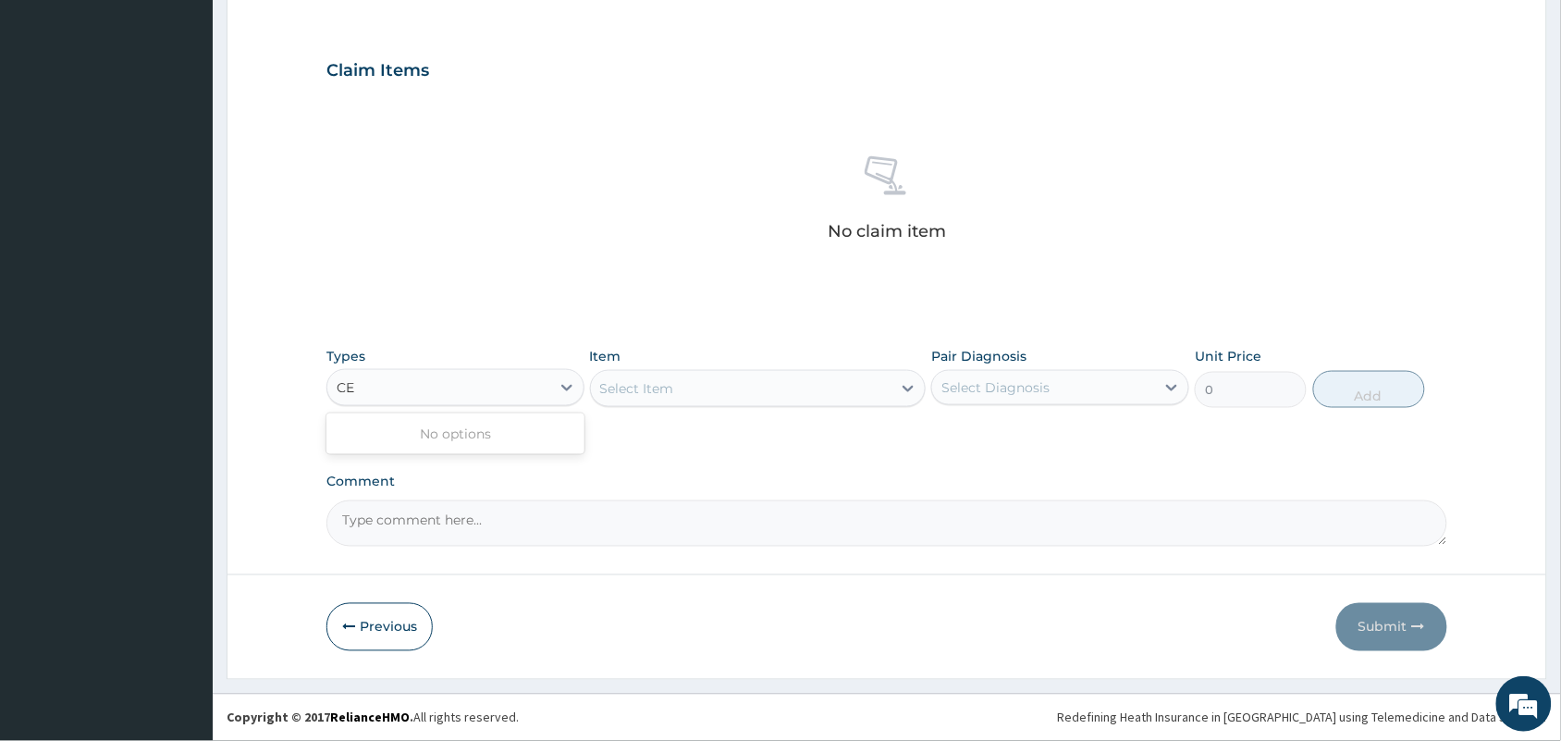
type input "C"
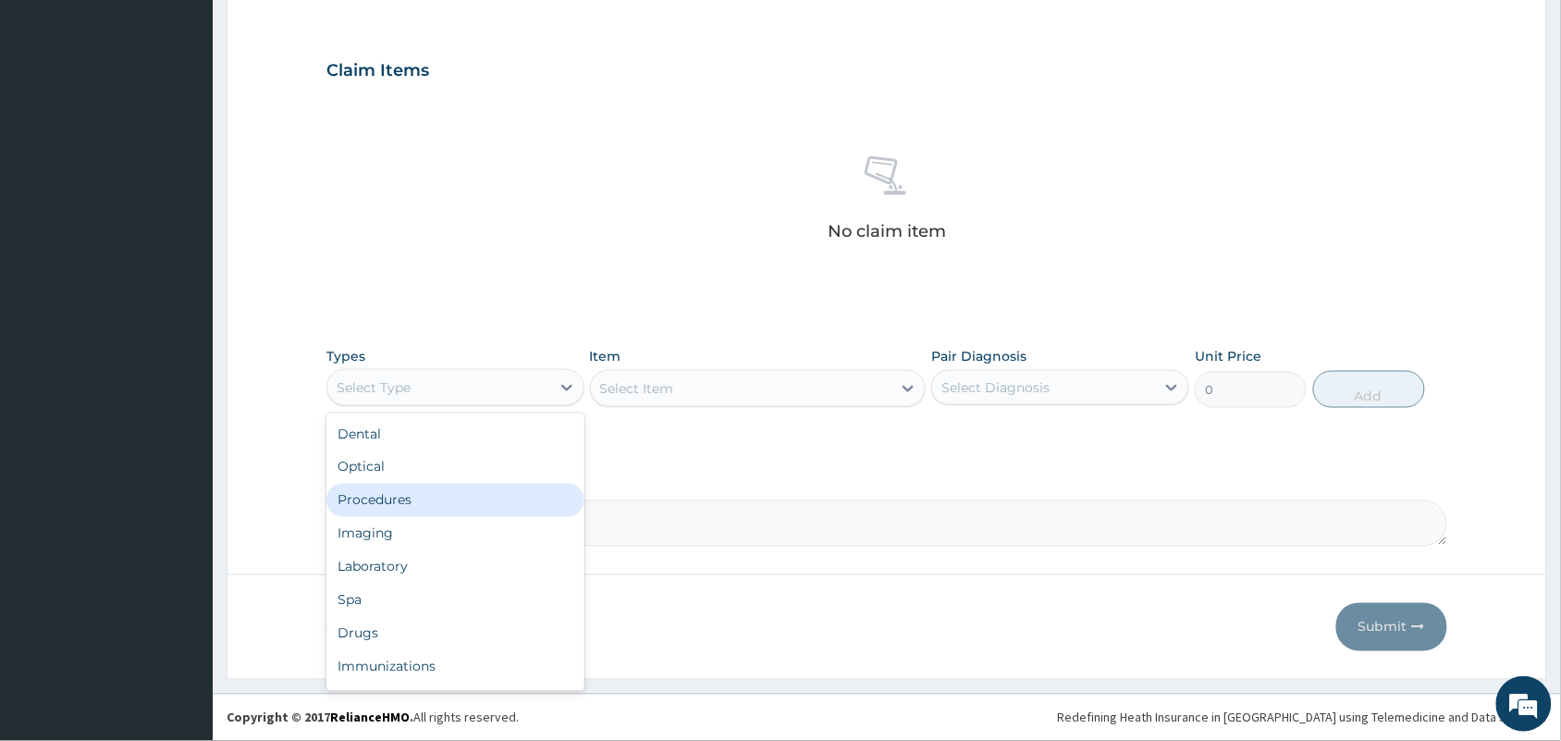
click at [499, 502] on div "Procedures" at bounding box center [455, 500] width 258 height 33
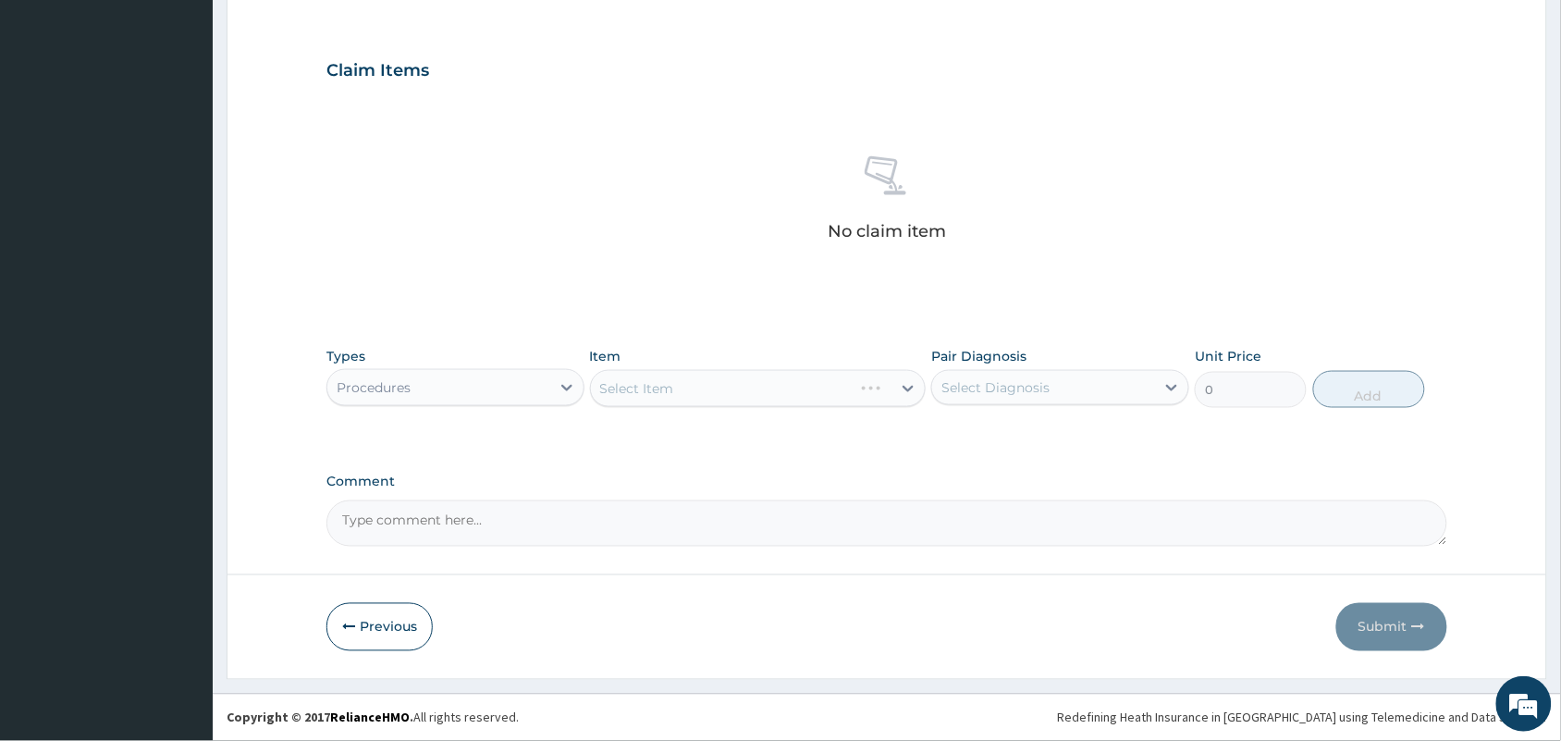
click at [752, 396] on div "Select Item" at bounding box center [758, 388] width 337 height 37
click at [752, 396] on div "Select Item" at bounding box center [741, 389] width 301 height 30
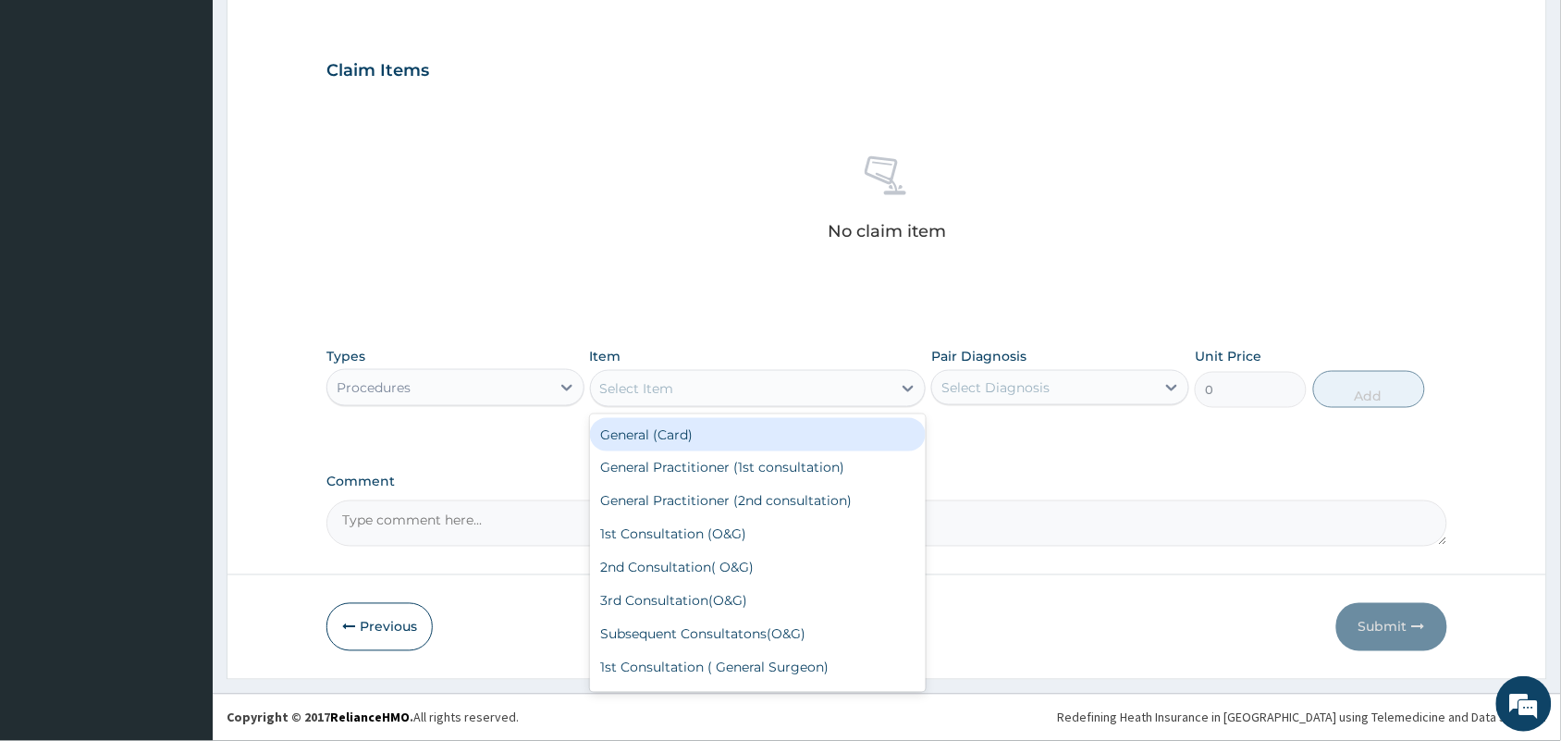
click at [722, 437] on div "General (Card)" at bounding box center [758, 434] width 337 height 33
type input "500"
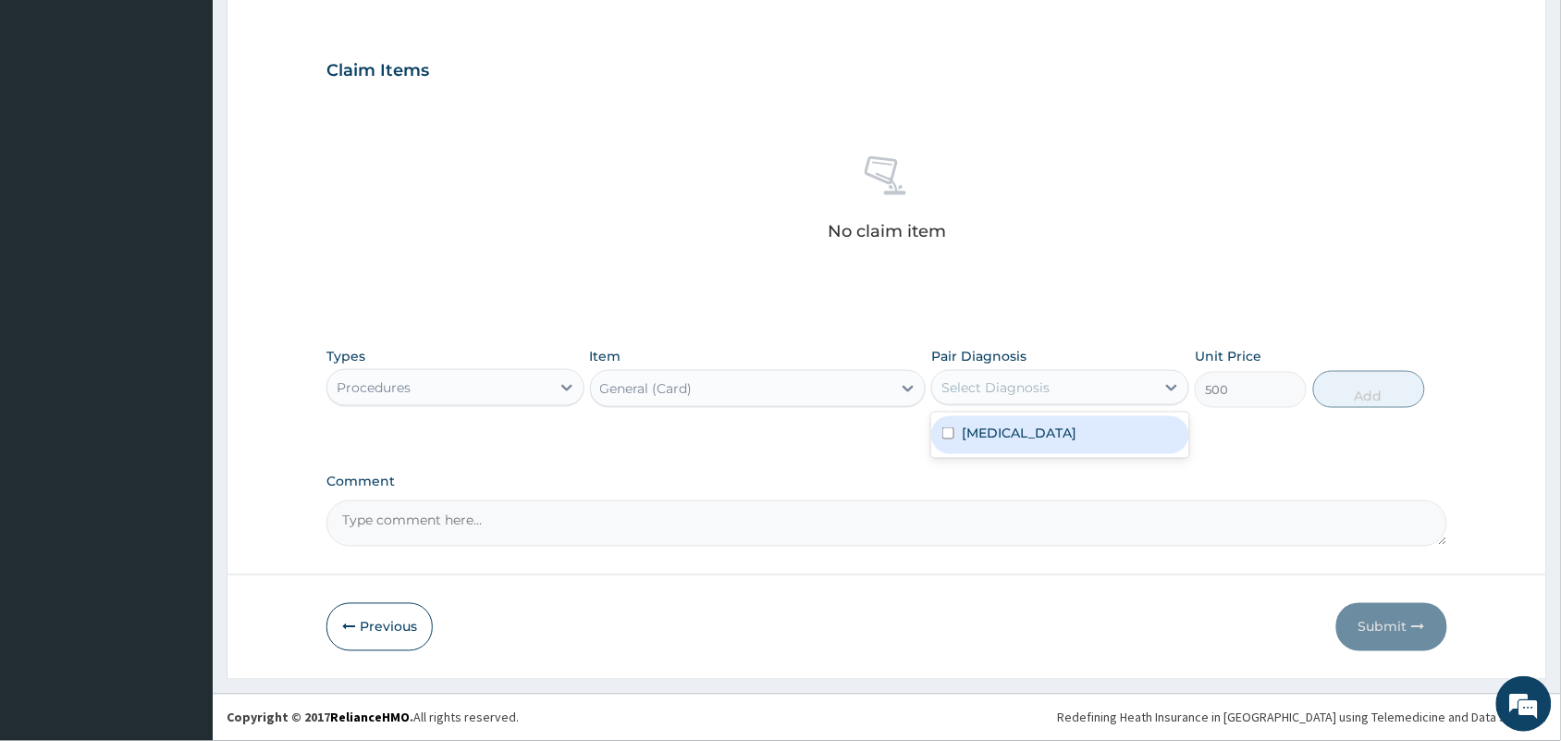
click at [991, 391] on div "Select Diagnosis" at bounding box center [995, 387] width 108 height 18
click at [972, 431] on label "Pneumonia" at bounding box center [1019, 433] width 115 height 18
checkbox input "true"
click at [1341, 391] on button "Add" at bounding box center [1369, 389] width 112 height 37
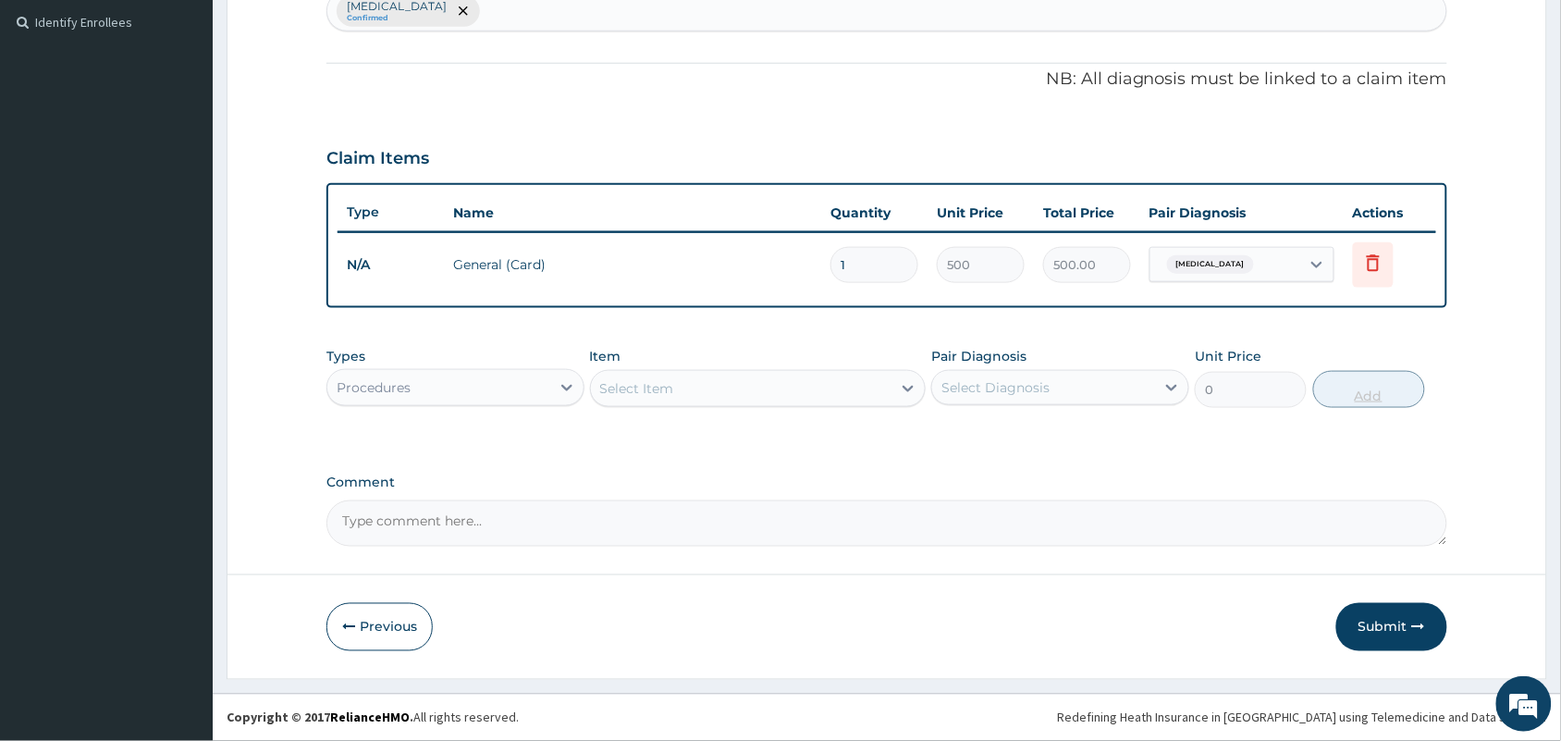
scroll to position [504, 0]
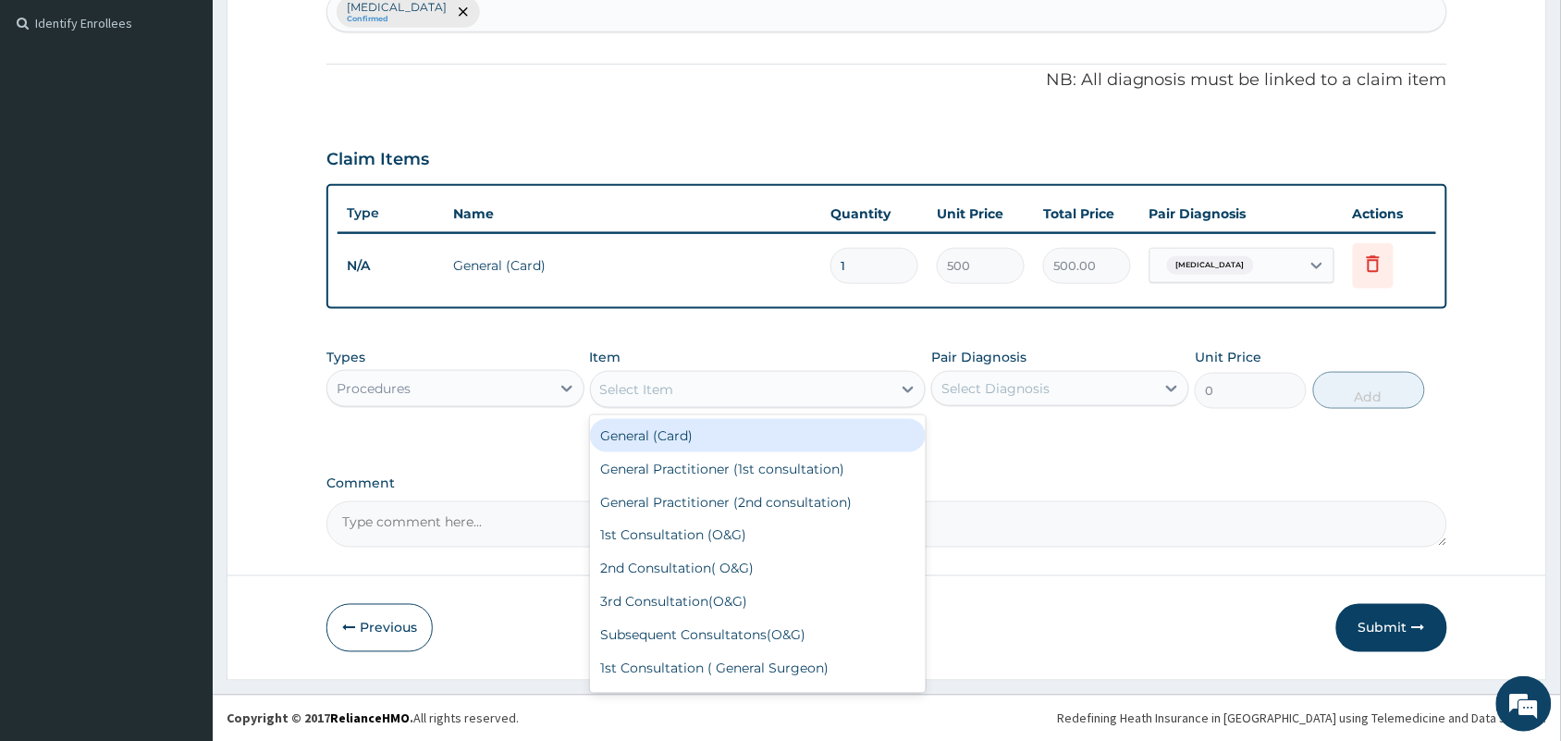
click at [682, 389] on div "Select Item" at bounding box center [741, 390] width 301 height 30
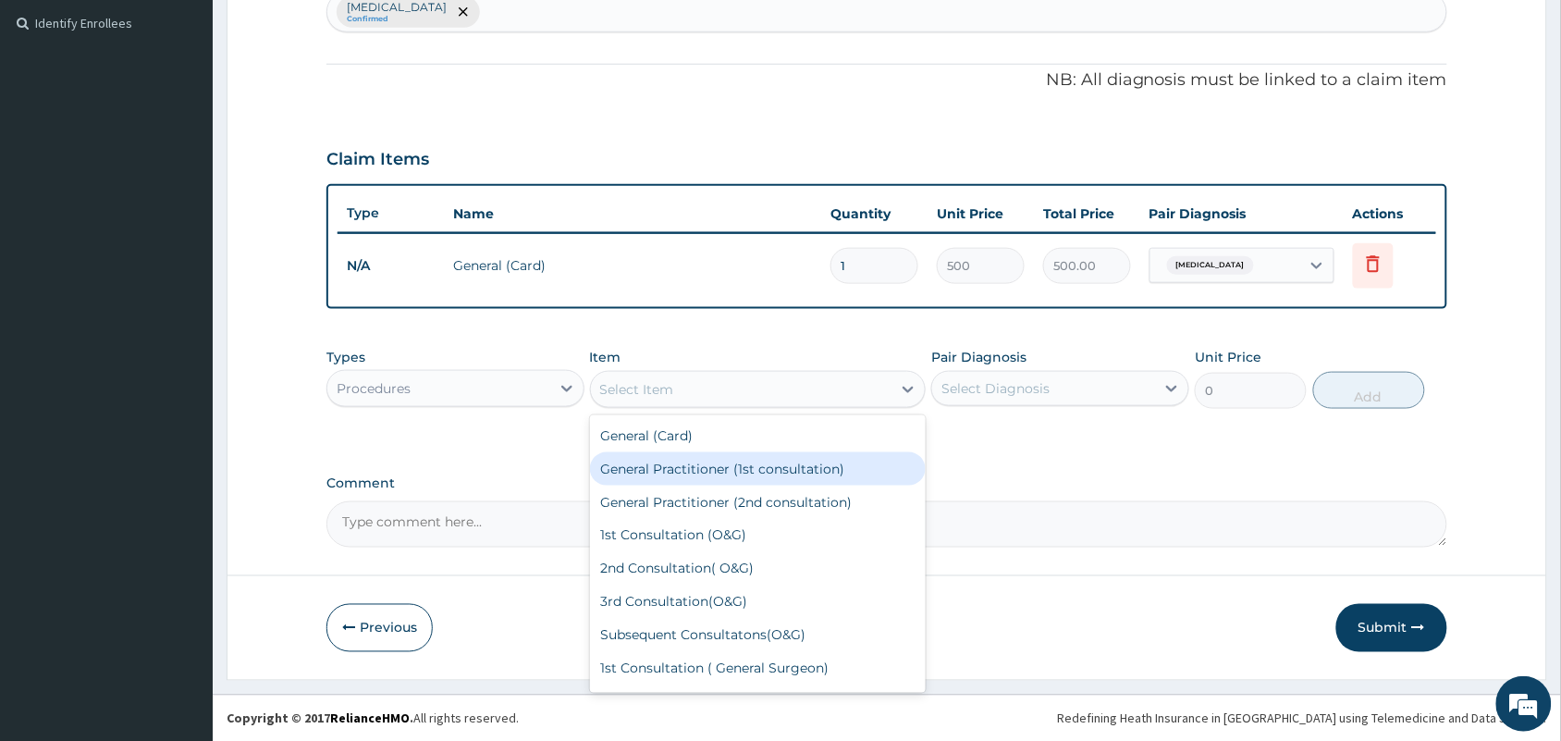
click at [658, 463] on div "General Practitioner (1st consultation)" at bounding box center [758, 468] width 337 height 33
type input "1500"
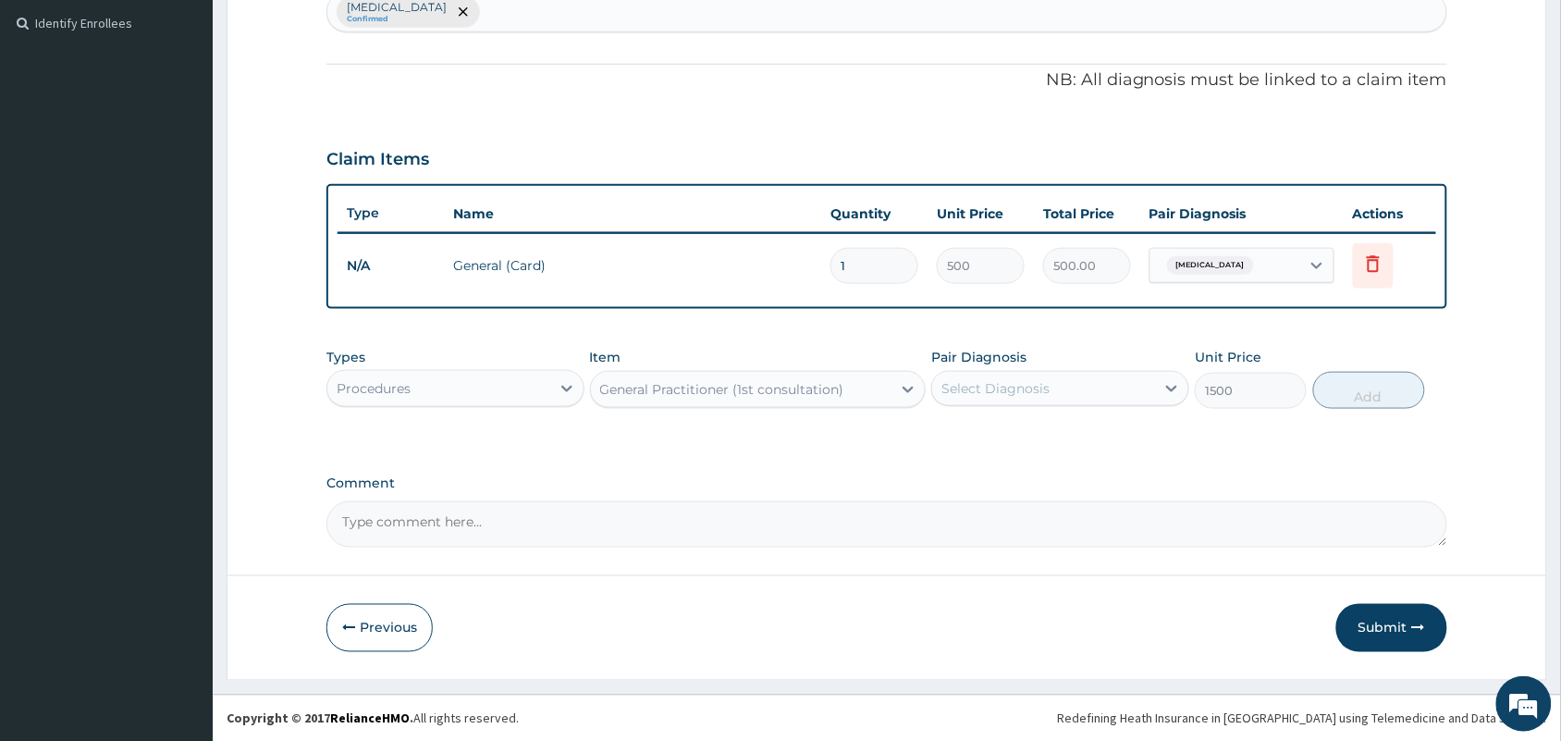
click at [1117, 377] on div "Select Diagnosis" at bounding box center [1043, 389] width 223 height 30
click at [1057, 449] on div "Pneumonia" at bounding box center [1060, 436] width 258 height 38
checkbox input "true"
click at [1355, 393] on button "Add" at bounding box center [1369, 390] width 112 height 37
type input "0"
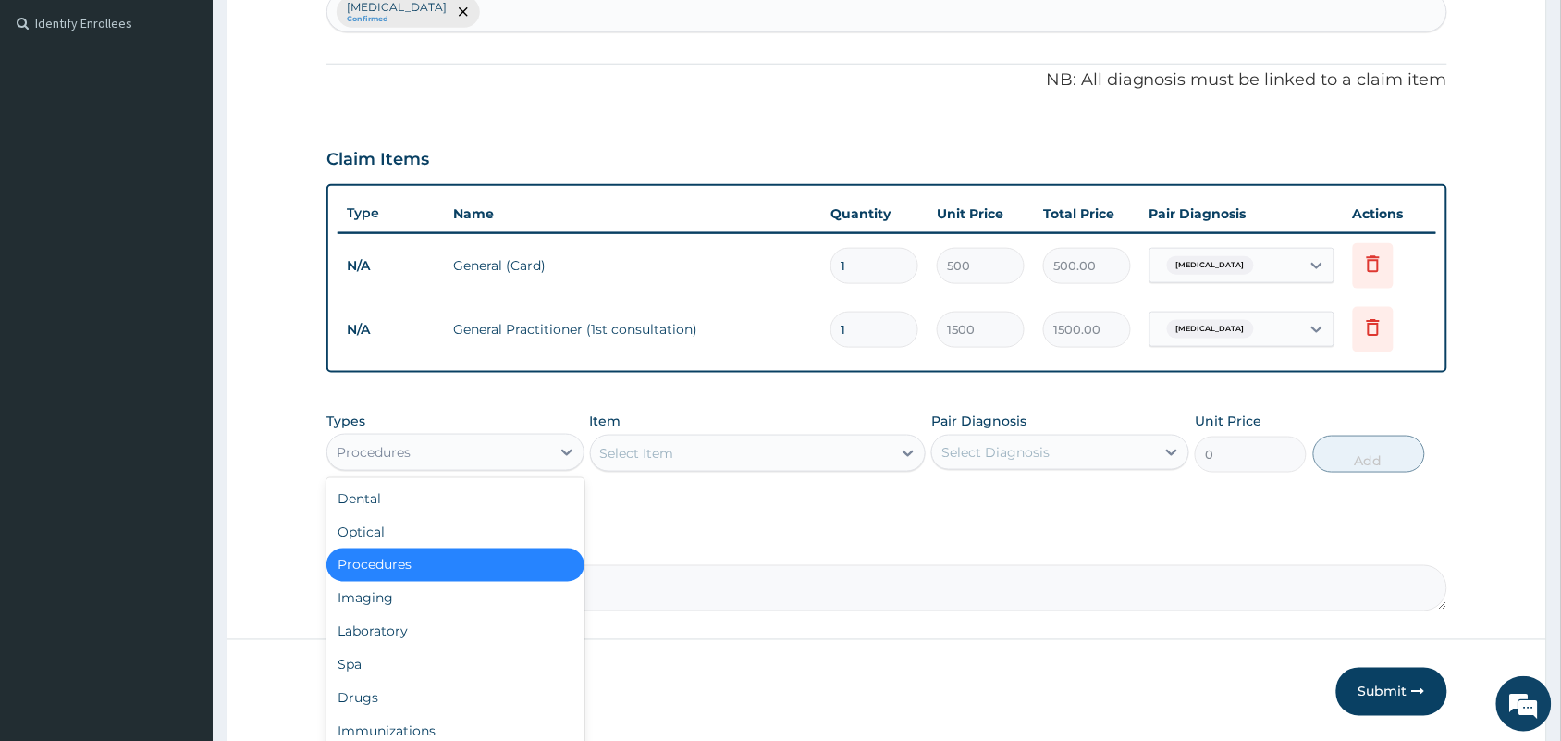
click at [436, 440] on div "Procedures" at bounding box center [438, 452] width 223 height 30
click at [361, 696] on div "Drugs" at bounding box center [455, 698] width 258 height 33
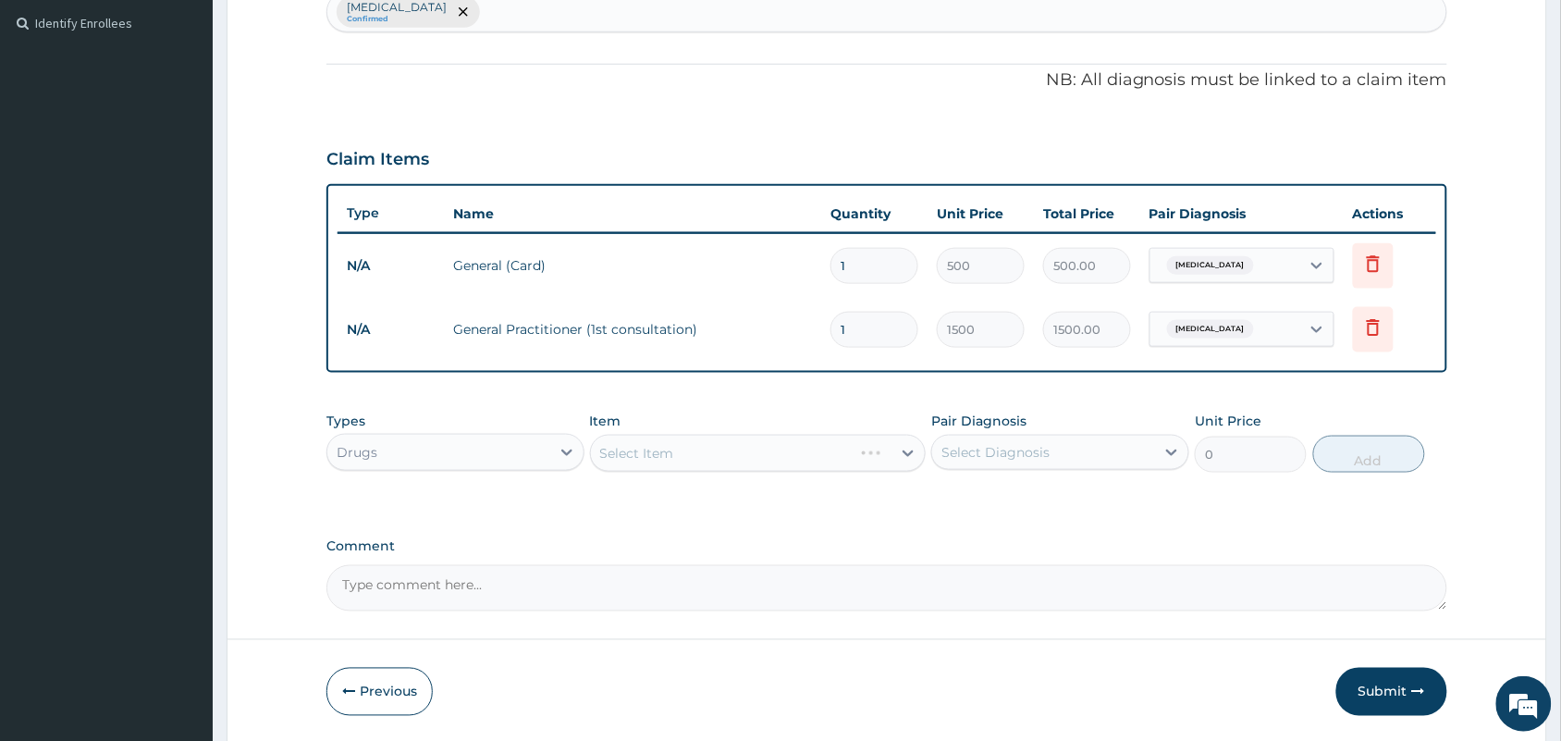
click at [758, 456] on div "Select Item" at bounding box center [758, 453] width 337 height 37
click at [758, 456] on div "Select Item" at bounding box center [741, 453] width 301 height 30
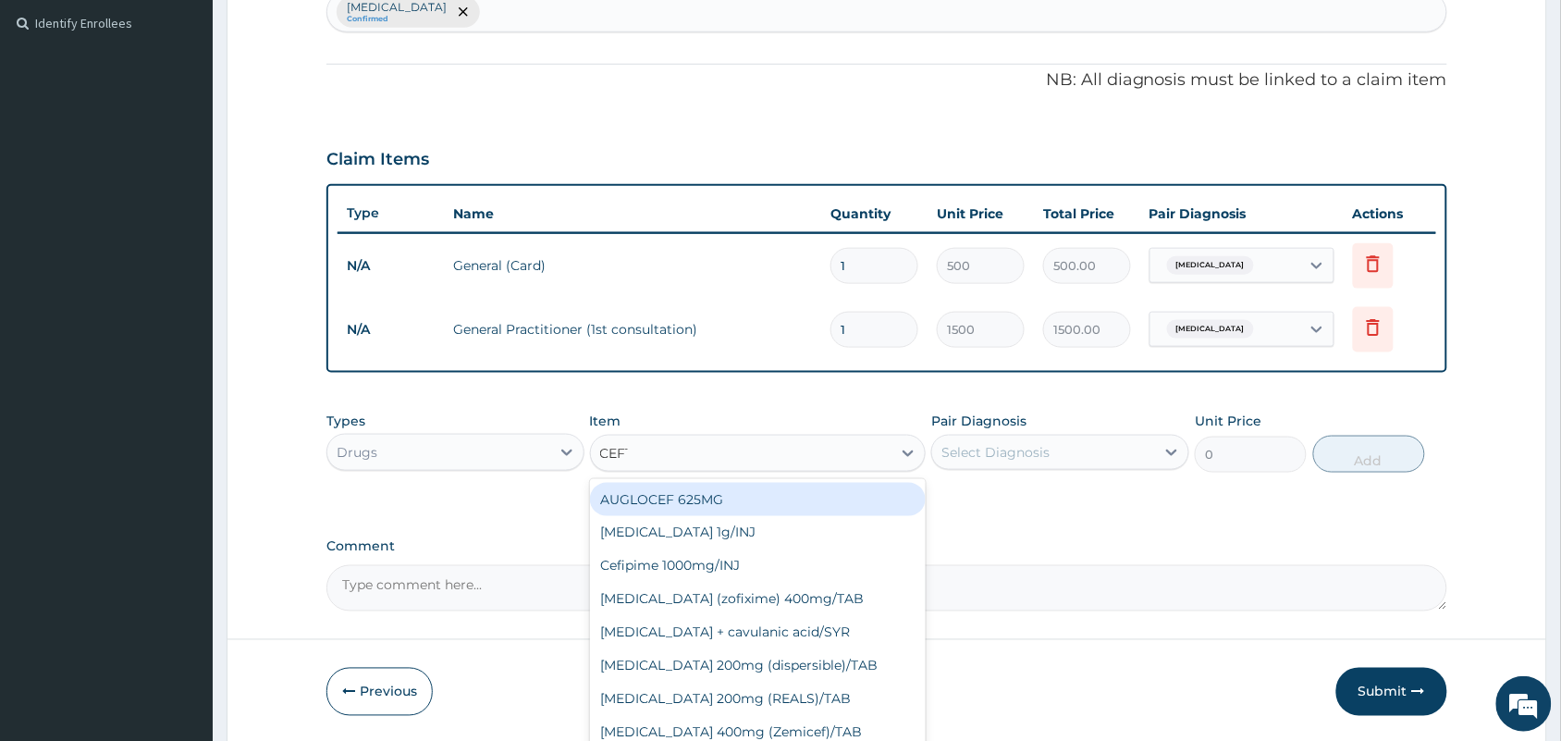
type input "CEFTR"
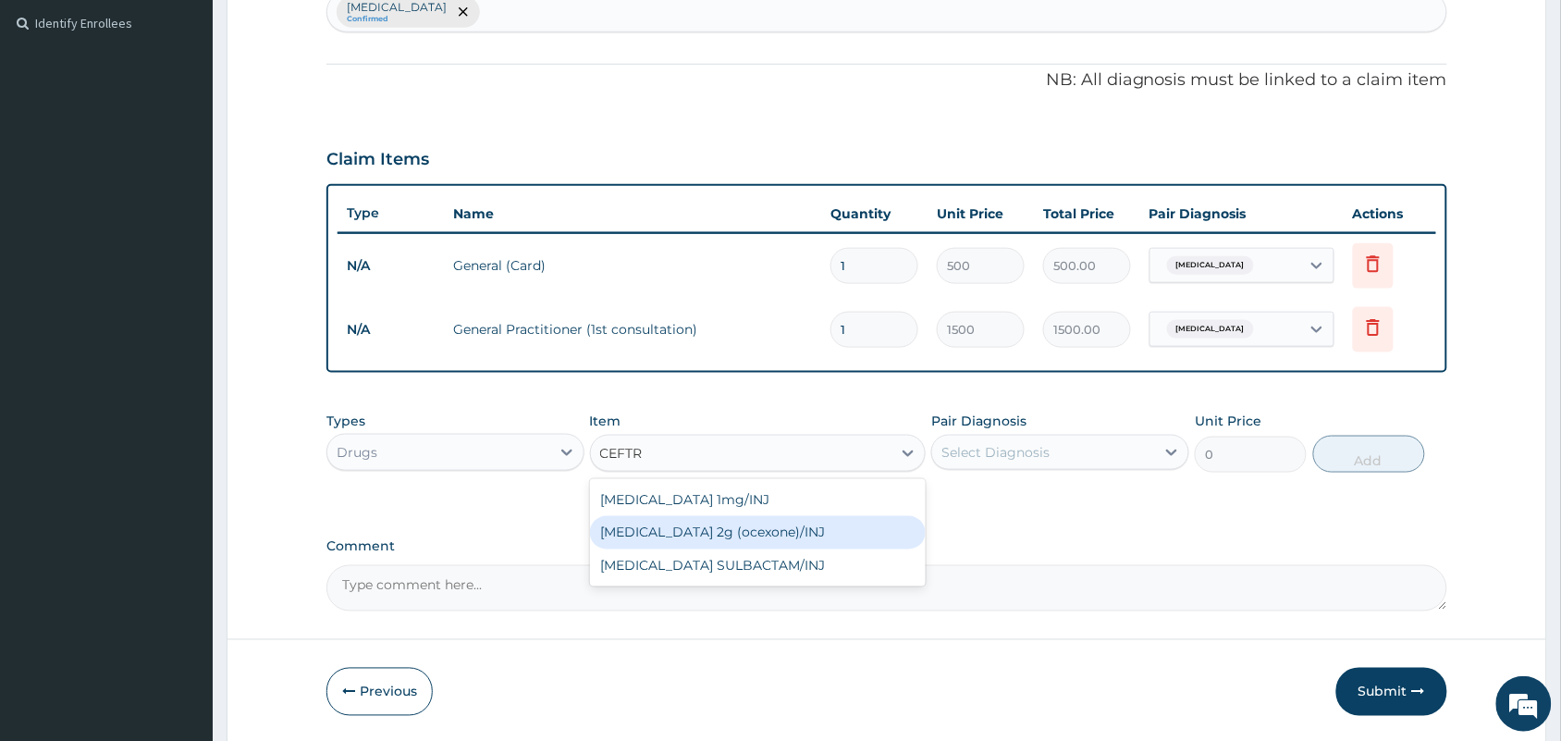
click at [765, 536] on div "Ceftriaxone 2g (ocexone)/INJ" at bounding box center [758, 532] width 337 height 33
type input "1391.25"
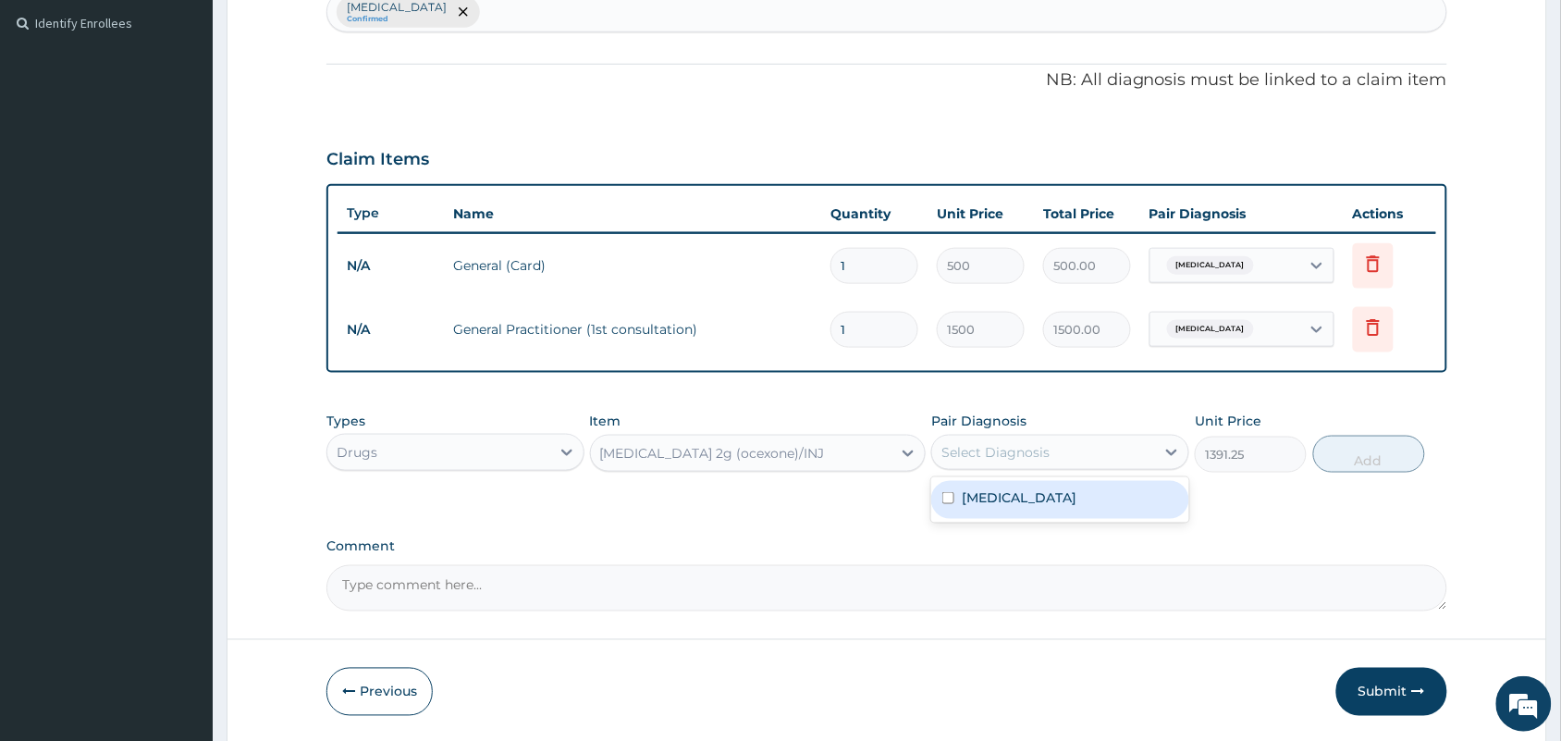
click at [1052, 449] on div "Select Diagnosis" at bounding box center [1043, 452] width 223 height 30
click at [1002, 495] on label "Pneumonia" at bounding box center [1019, 497] width 115 height 18
checkbox input "true"
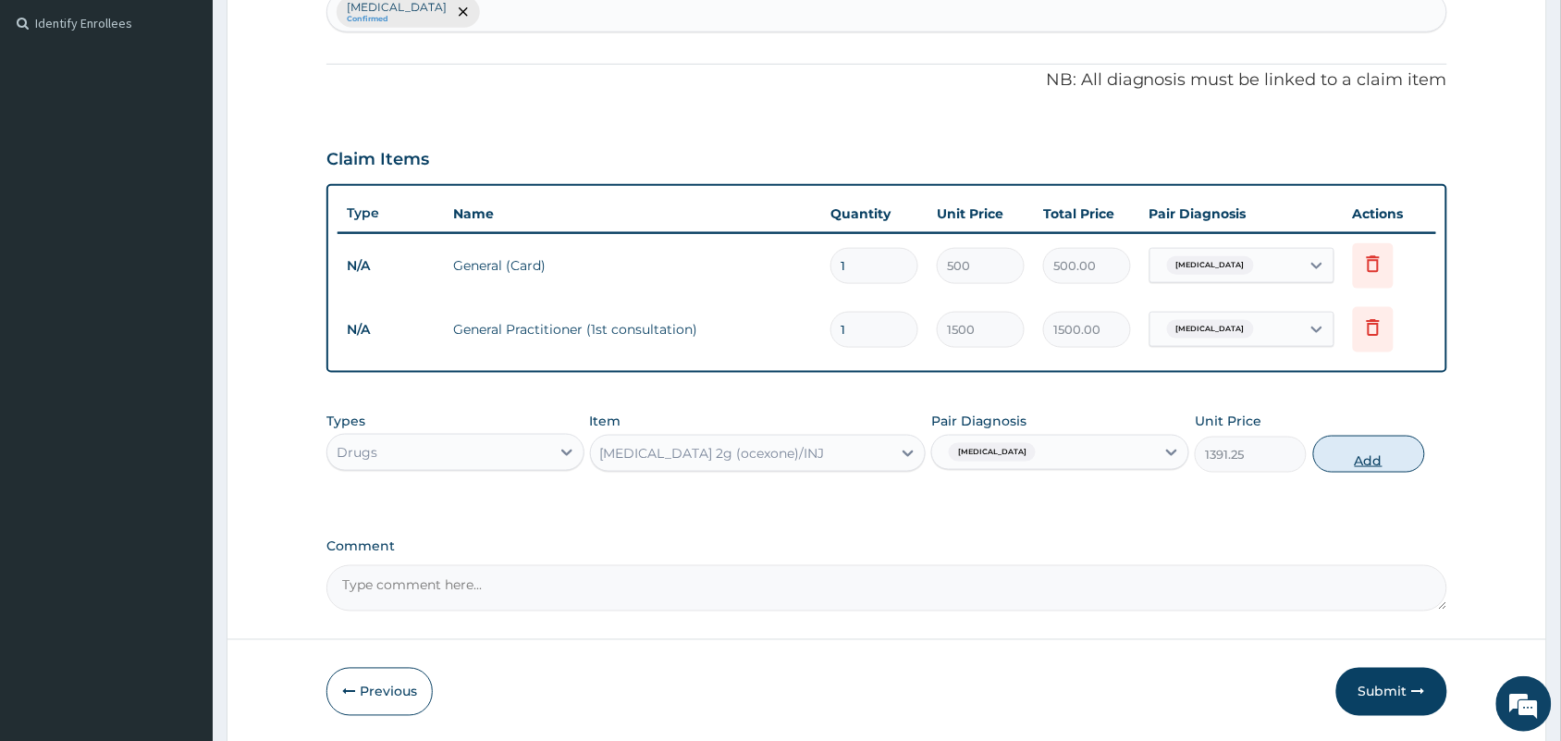
click at [1371, 460] on button "Add" at bounding box center [1369, 454] width 112 height 37
type input "0"
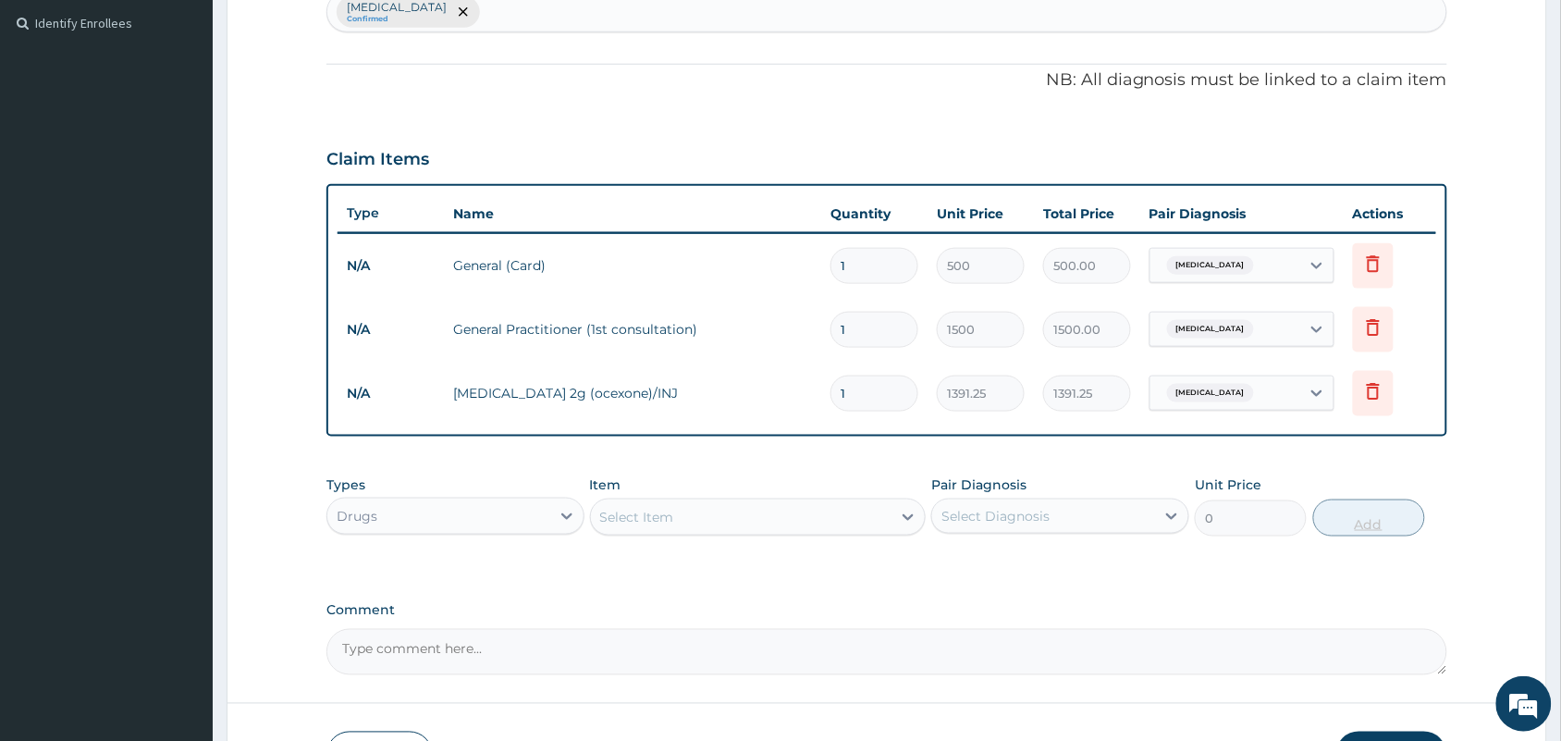
type input "0.00"
type input "3"
type input "4173.75"
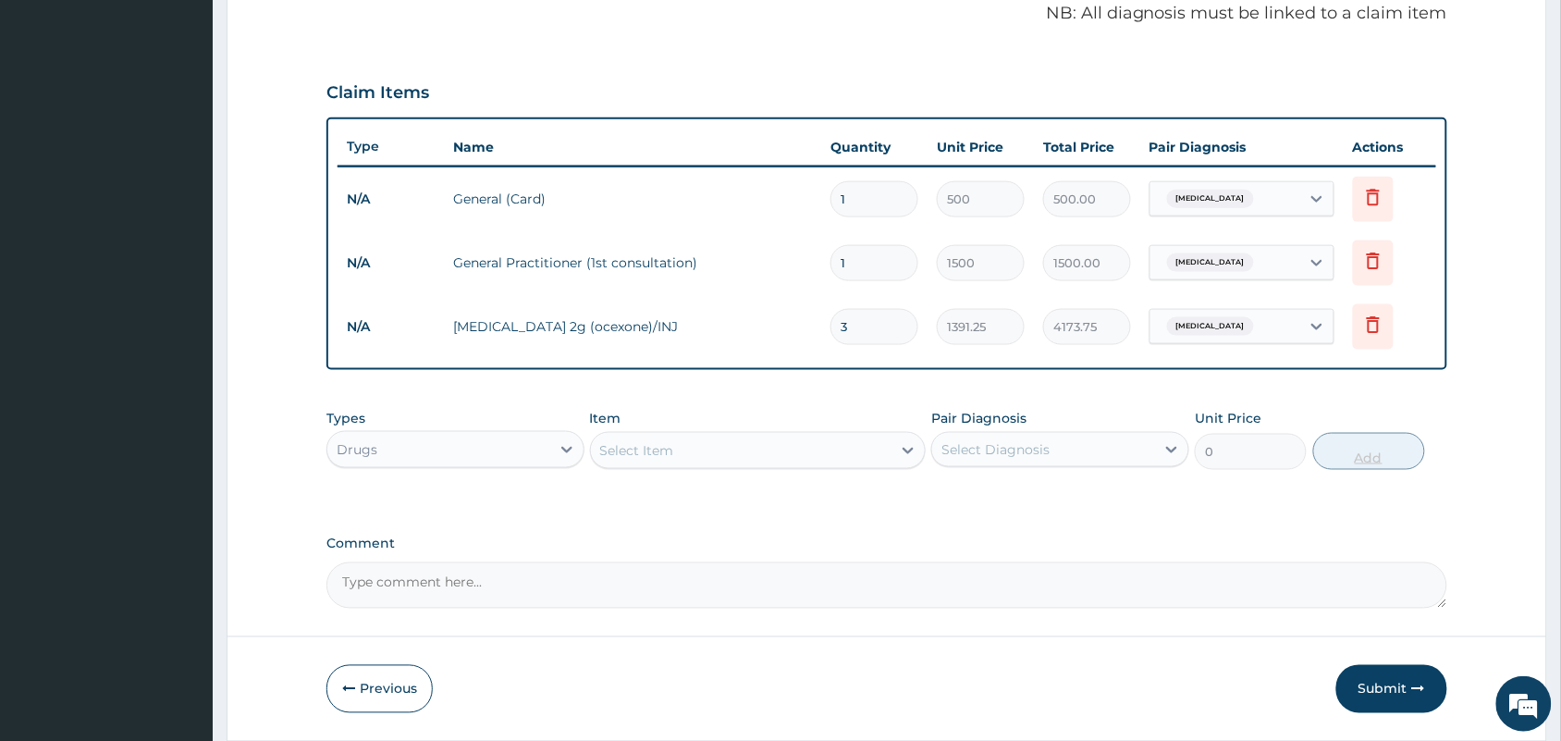
scroll to position [632, 0]
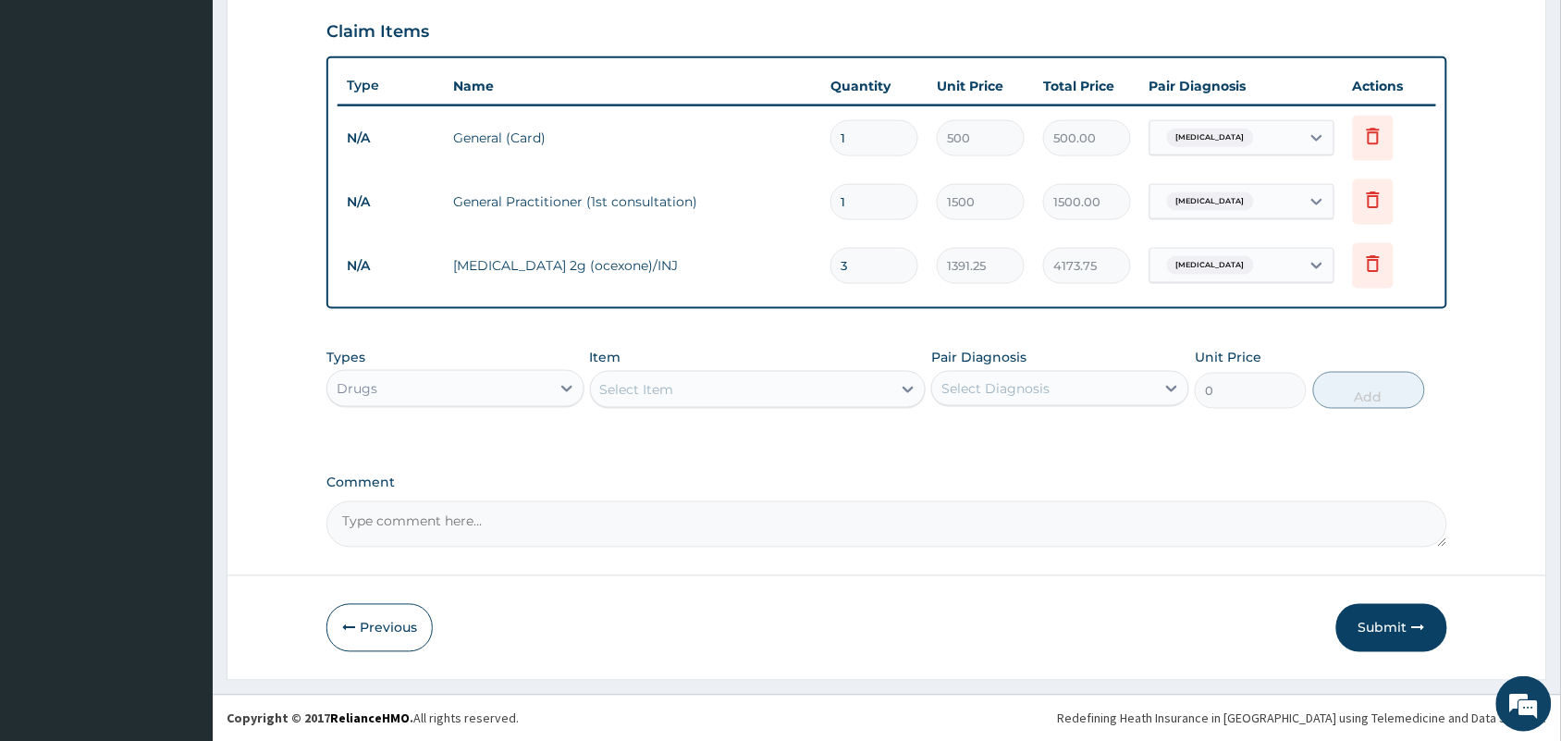
type input "3"
click at [723, 398] on div "Select Item" at bounding box center [741, 390] width 301 height 30
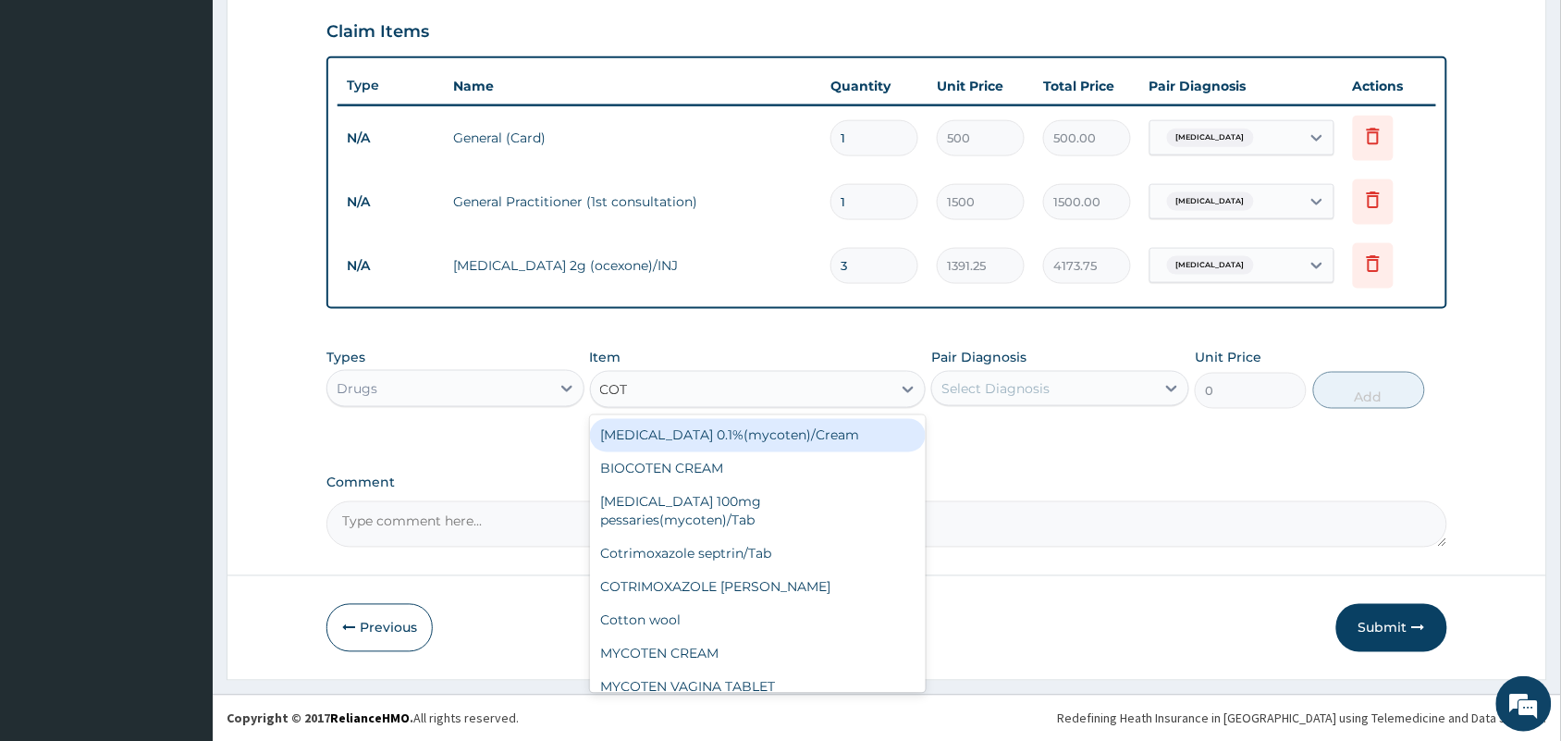
type input "COTR"
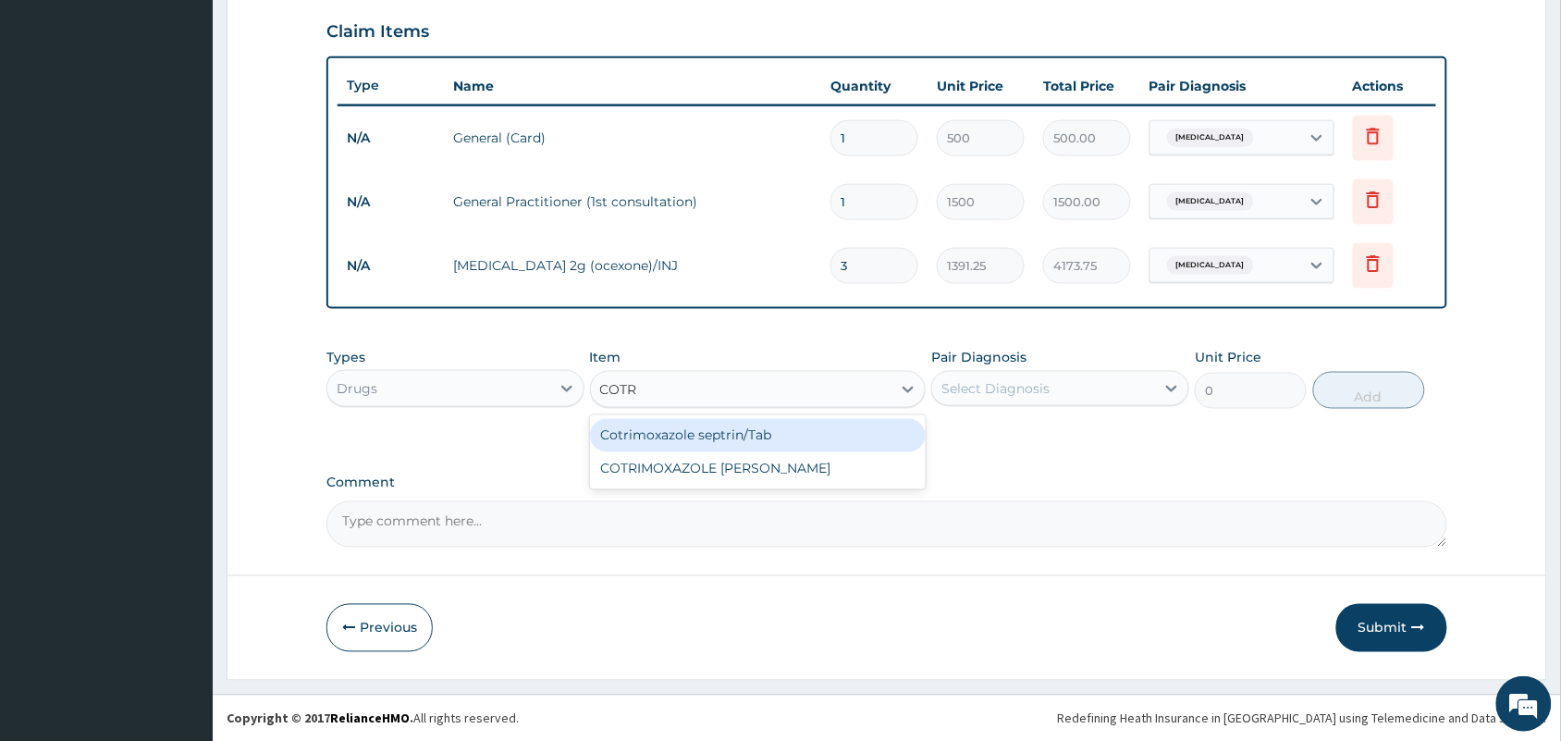
click at [769, 433] on div "Cotrimoxazole septrin/Tab" at bounding box center [758, 435] width 337 height 33
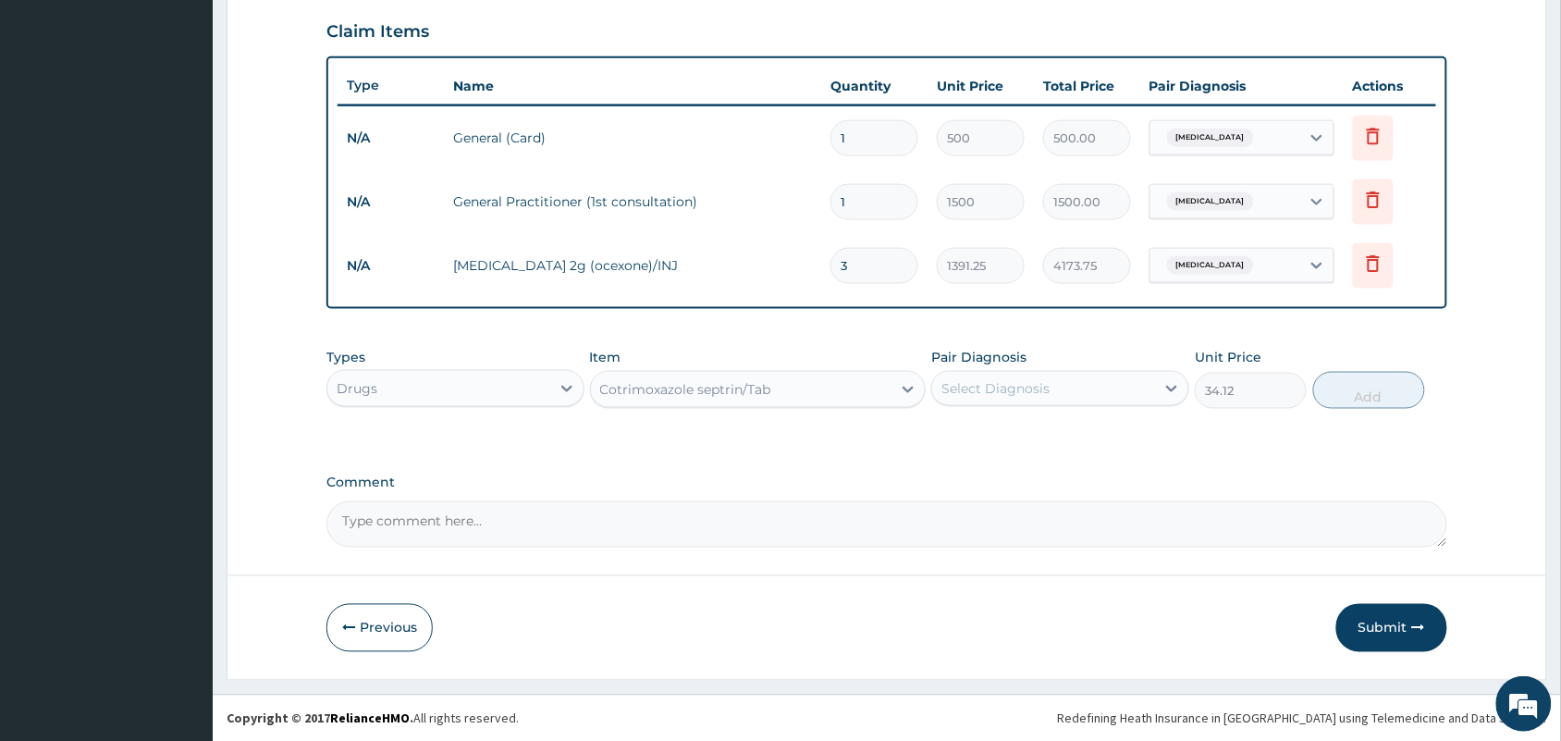
click at [795, 390] on div "Cotrimoxazole septrin/Tab" at bounding box center [741, 390] width 301 height 30
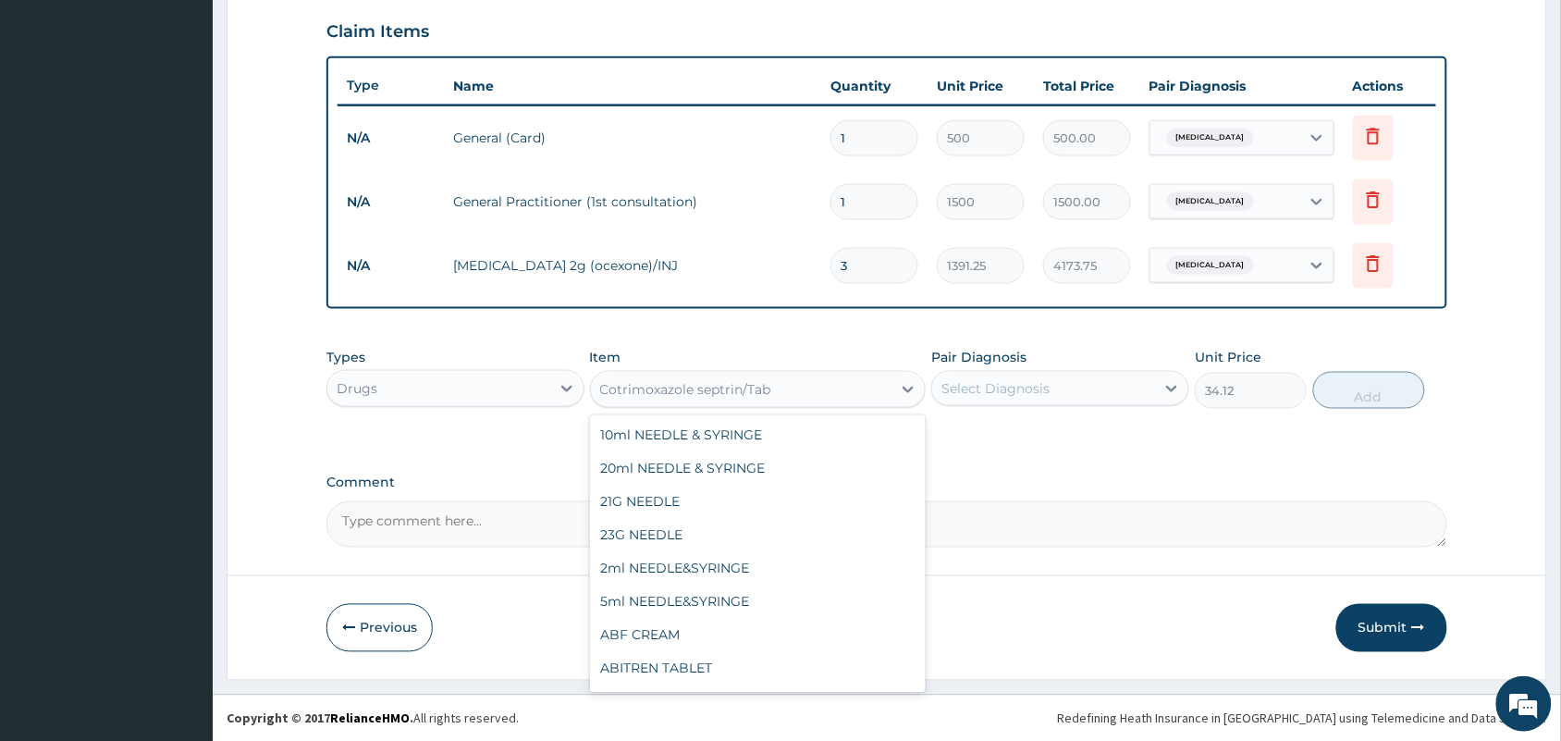
scroll to position [17157, 0]
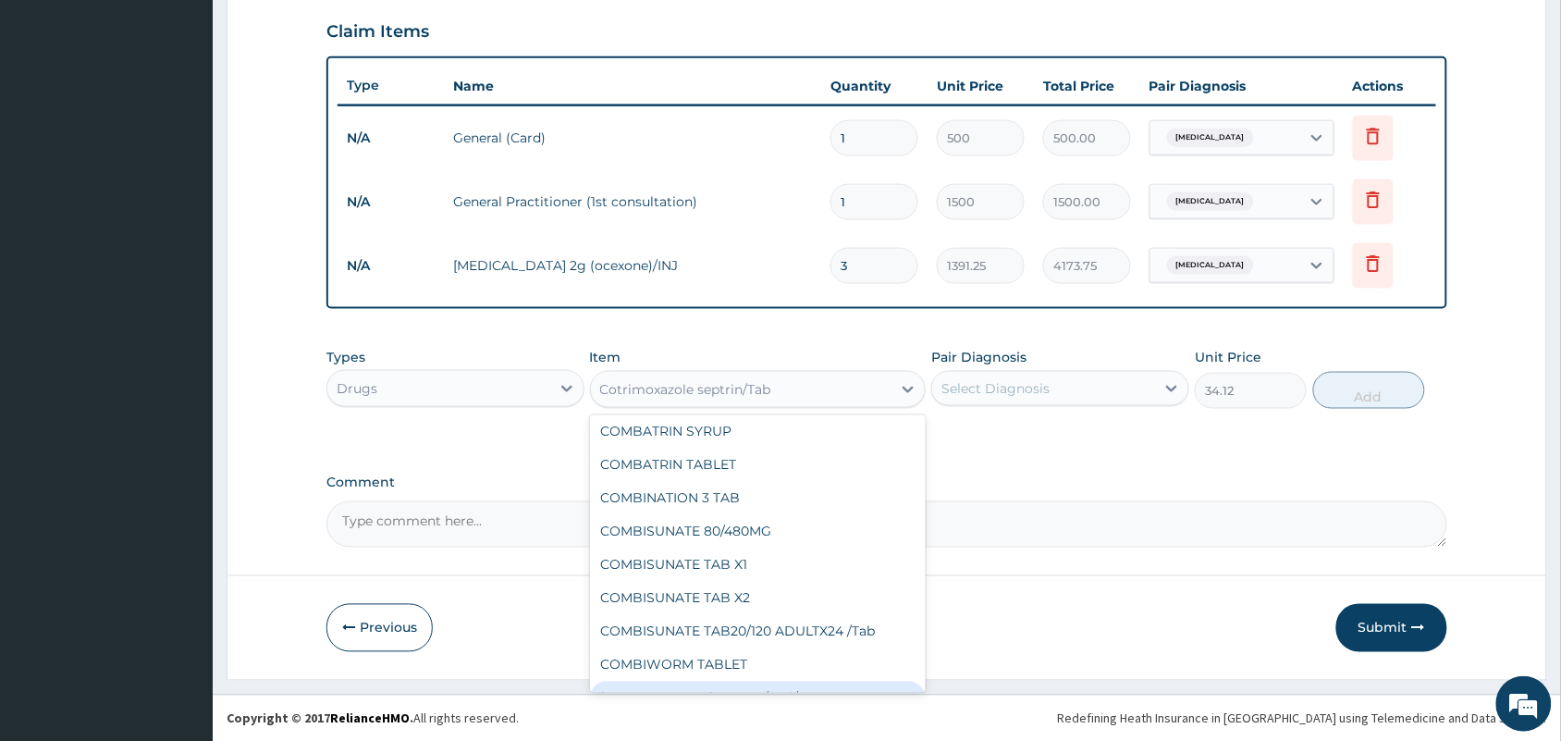
click at [755, 682] on div "Co-trimoxazole 240mg/5ml/SYR" at bounding box center [758, 698] width 337 height 33
type input "73.5"
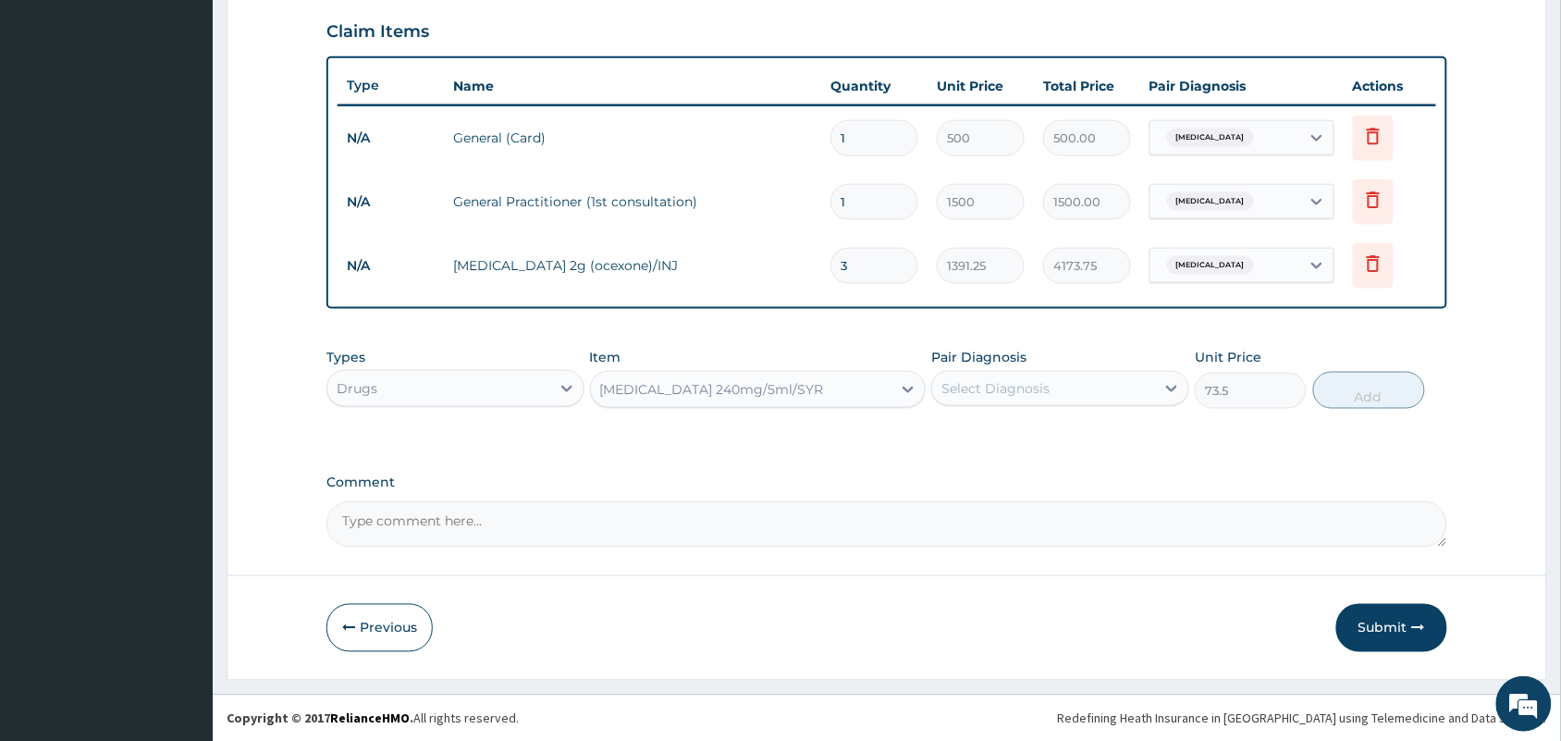
click at [1080, 390] on div "Select Diagnosis" at bounding box center [1043, 389] width 223 height 30
click at [1064, 435] on div "Pneumonia" at bounding box center [1060, 436] width 258 height 38
checkbox input "true"
click at [1358, 382] on button "Add" at bounding box center [1369, 390] width 112 height 37
type input "0"
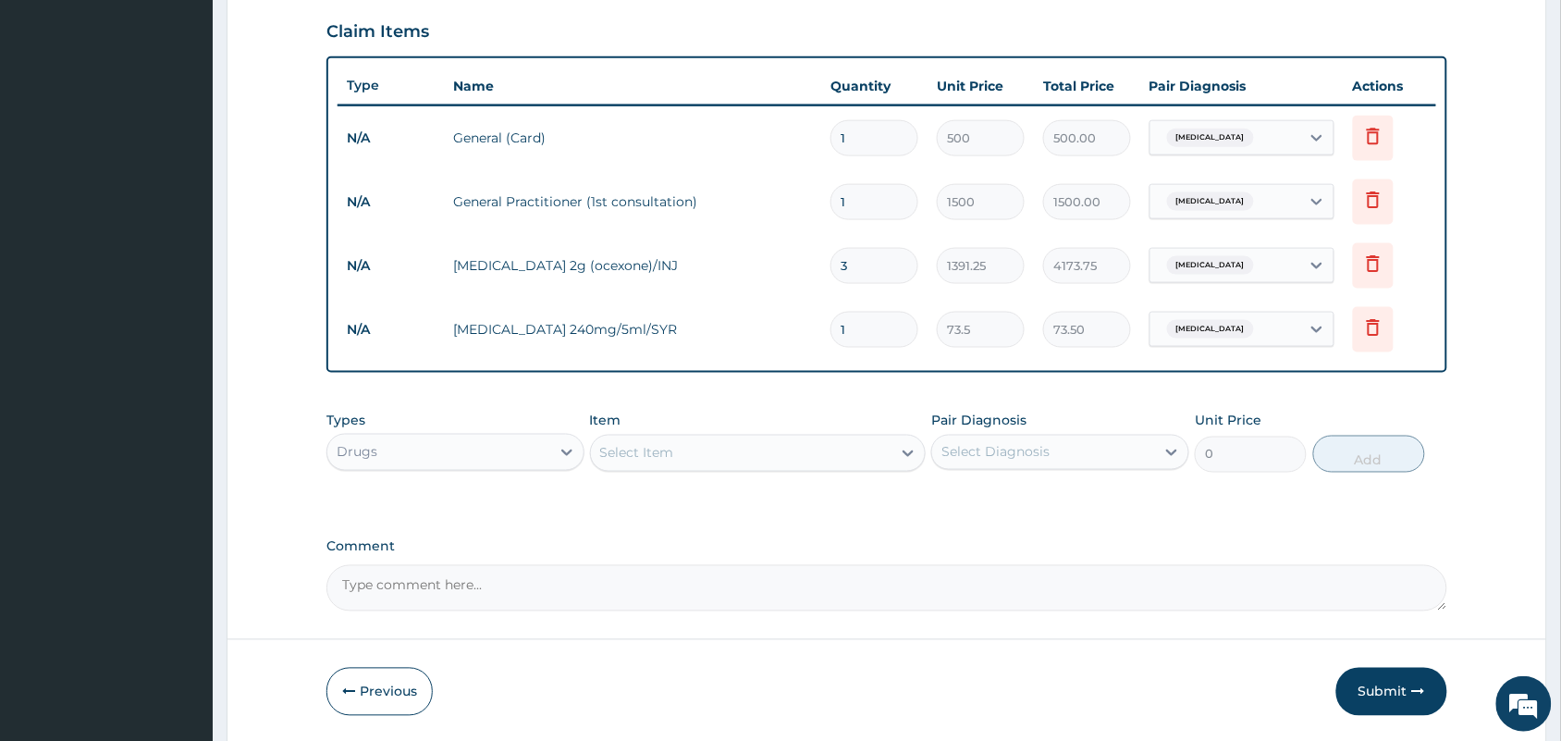
click at [768, 453] on div "Select Item" at bounding box center [741, 453] width 301 height 30
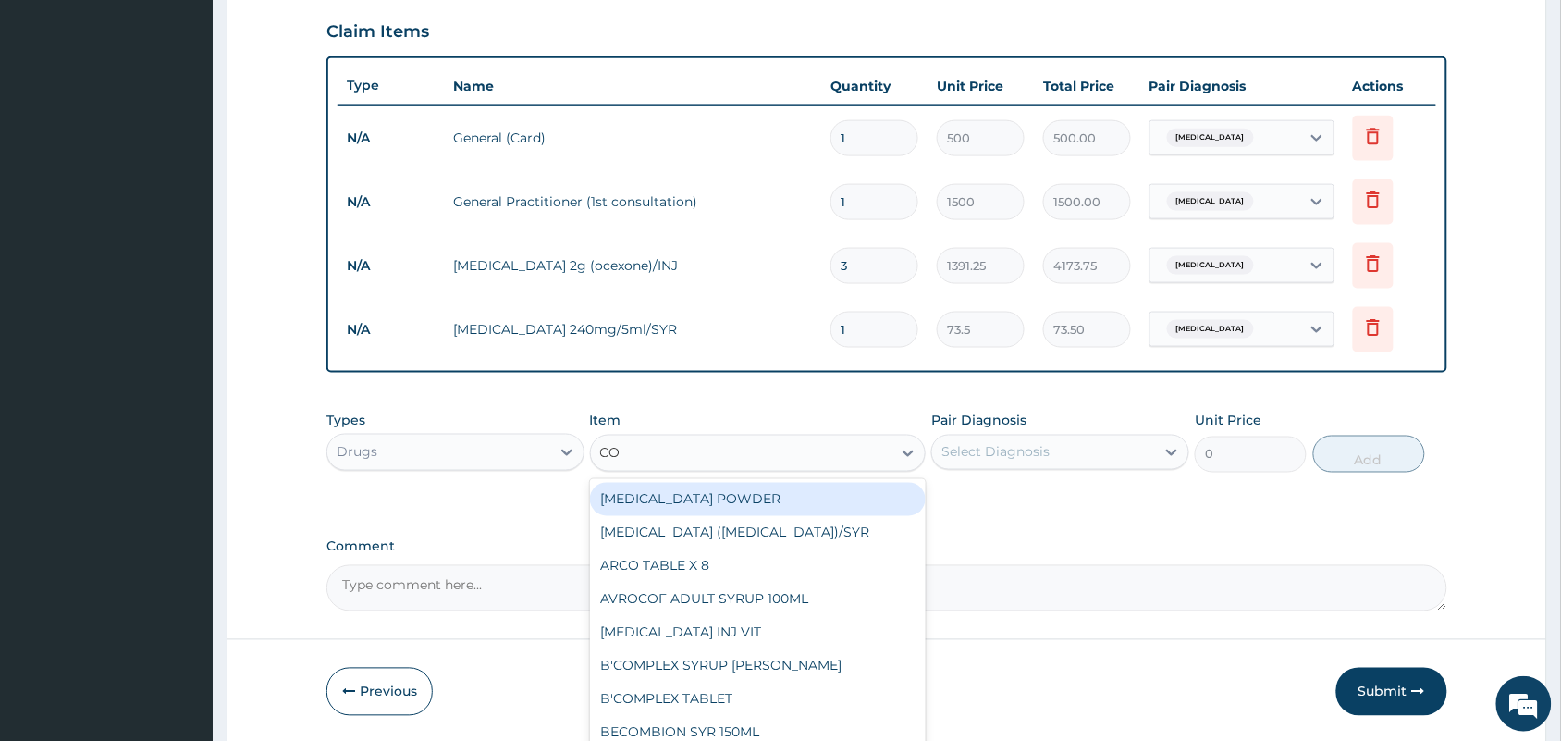
type input "COU"
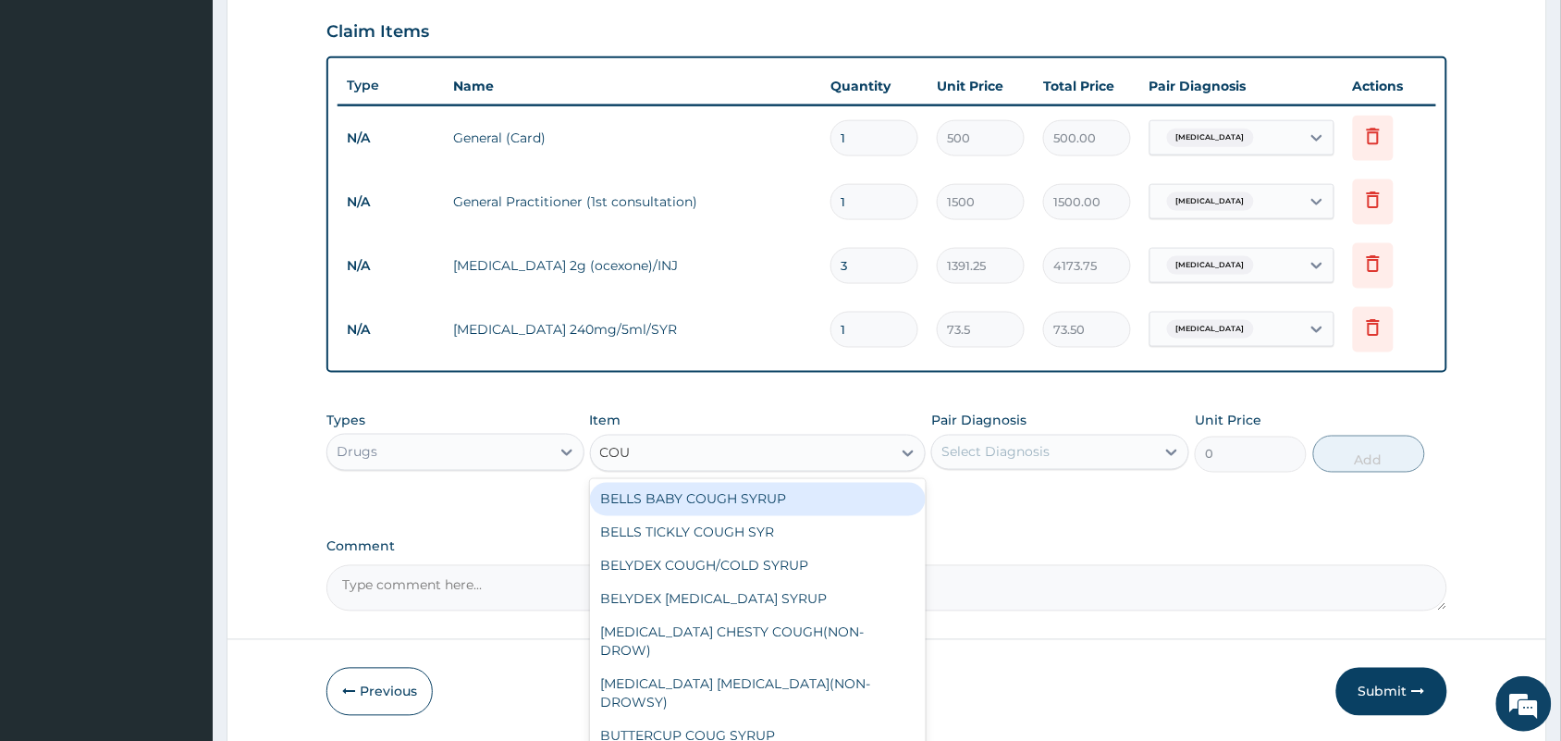
click at [770, 495] on div "BELLS BABY COUGH SYRUP" at bounding box center [758, 499] width 337 height 33
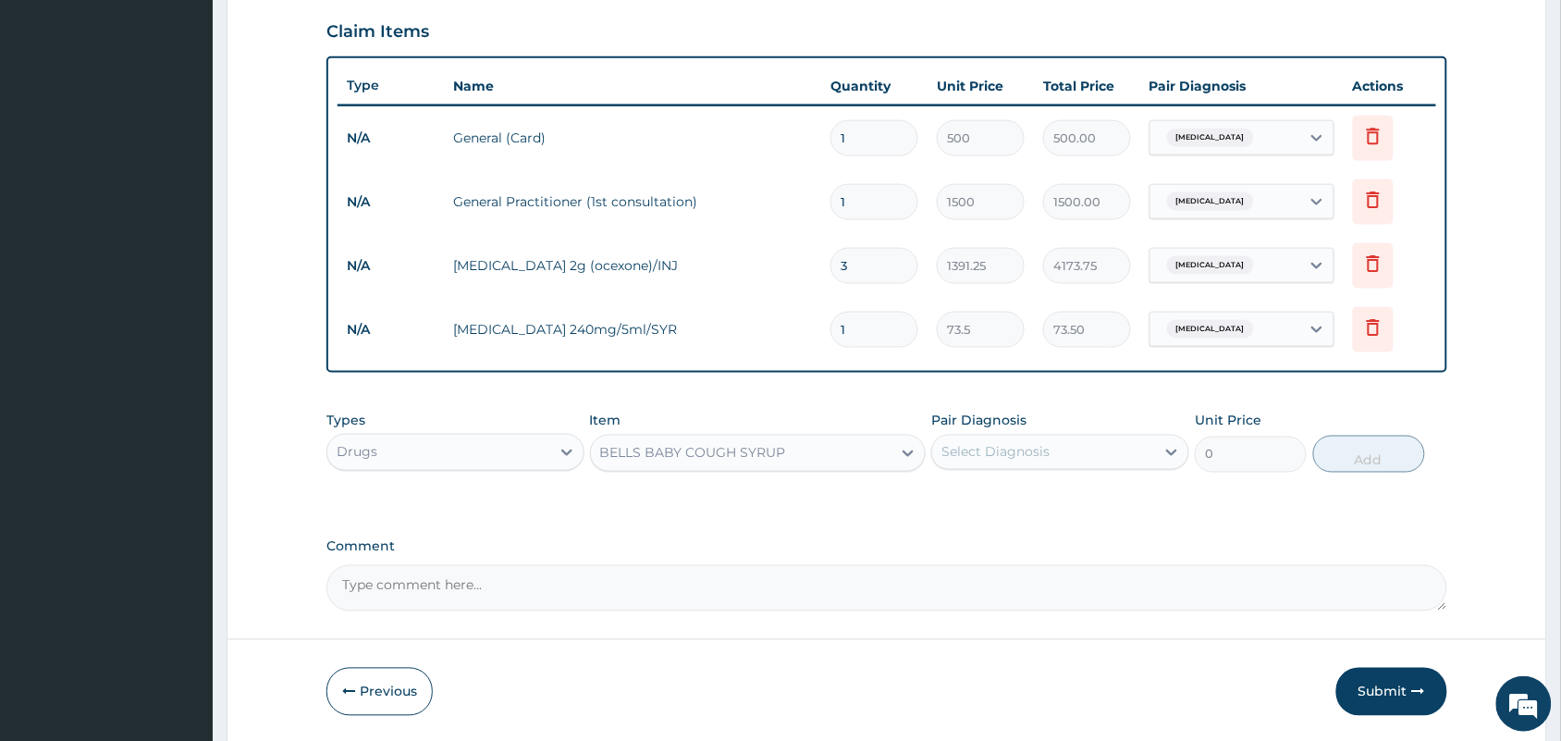
type input "367.5"
click at [1018, 437] on div "Select Diagnosis" at bounding box center [1043, 452] width 223 height 30
click at [995, 495] on label "Pneumonia" at bounding box center [1019, 497] width 115 height 18
checkbox input "true"
click at [1402, 453] on button "Add" at bounding box center [1369, 454] width 112 height 37
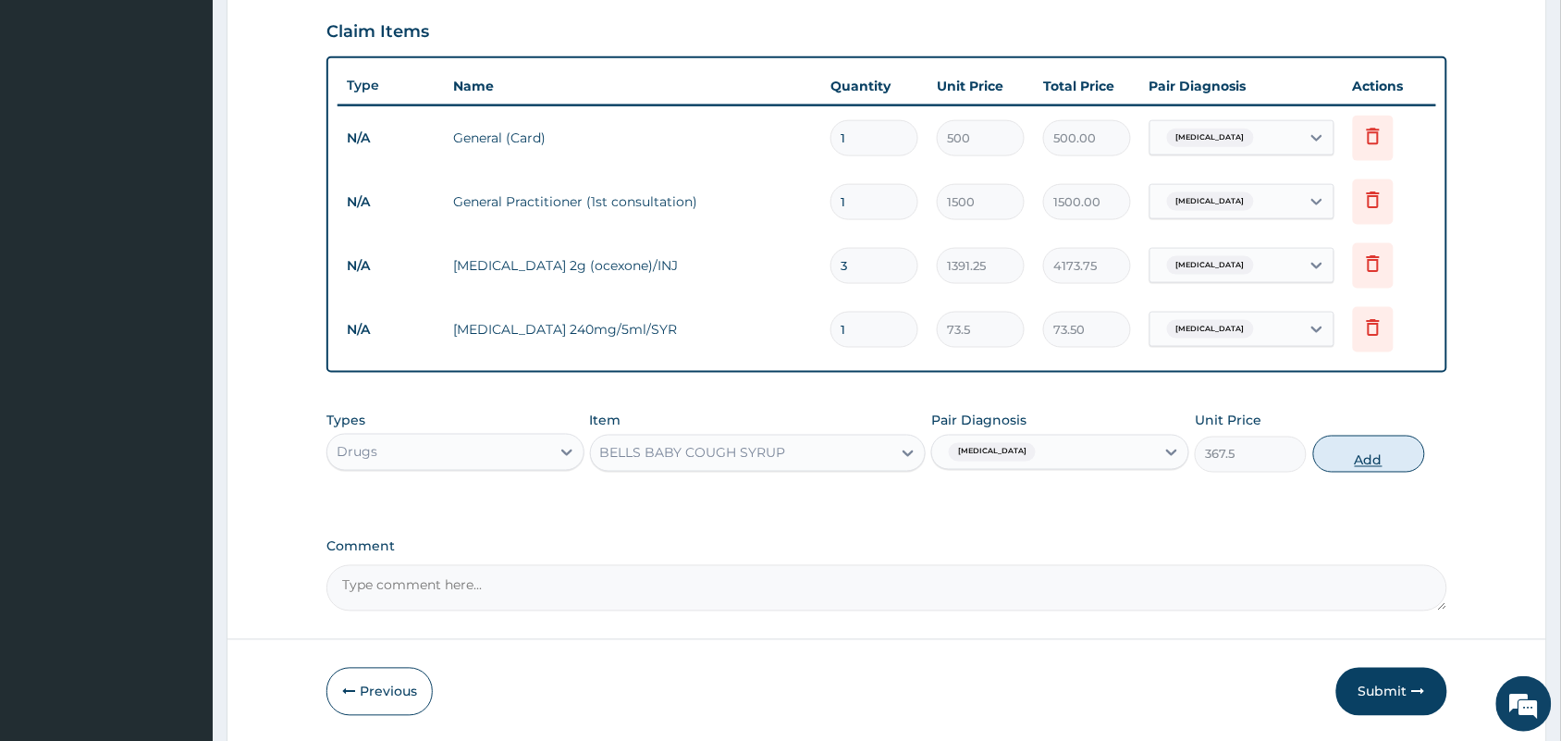
type input "0"
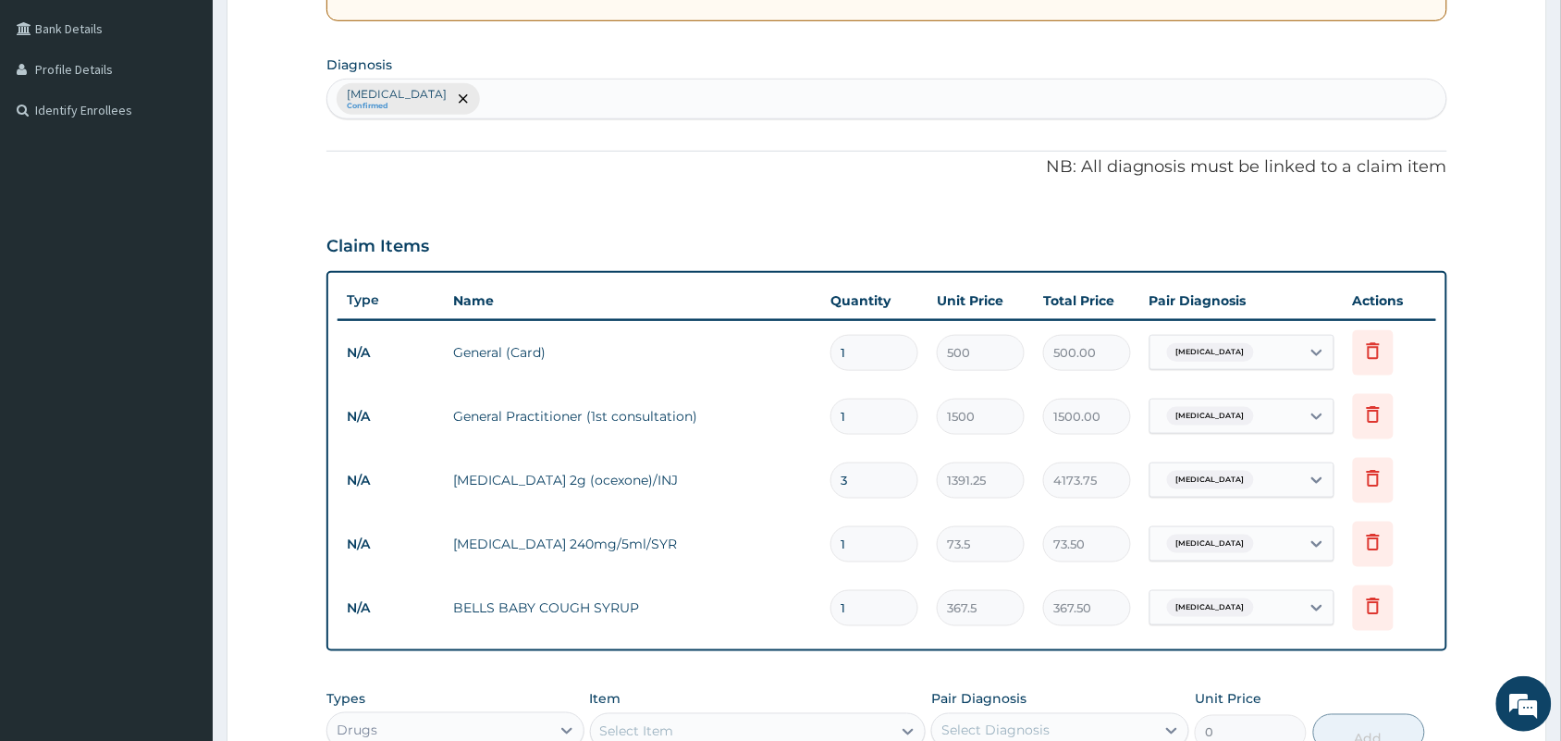
scroll to position [368, 0]
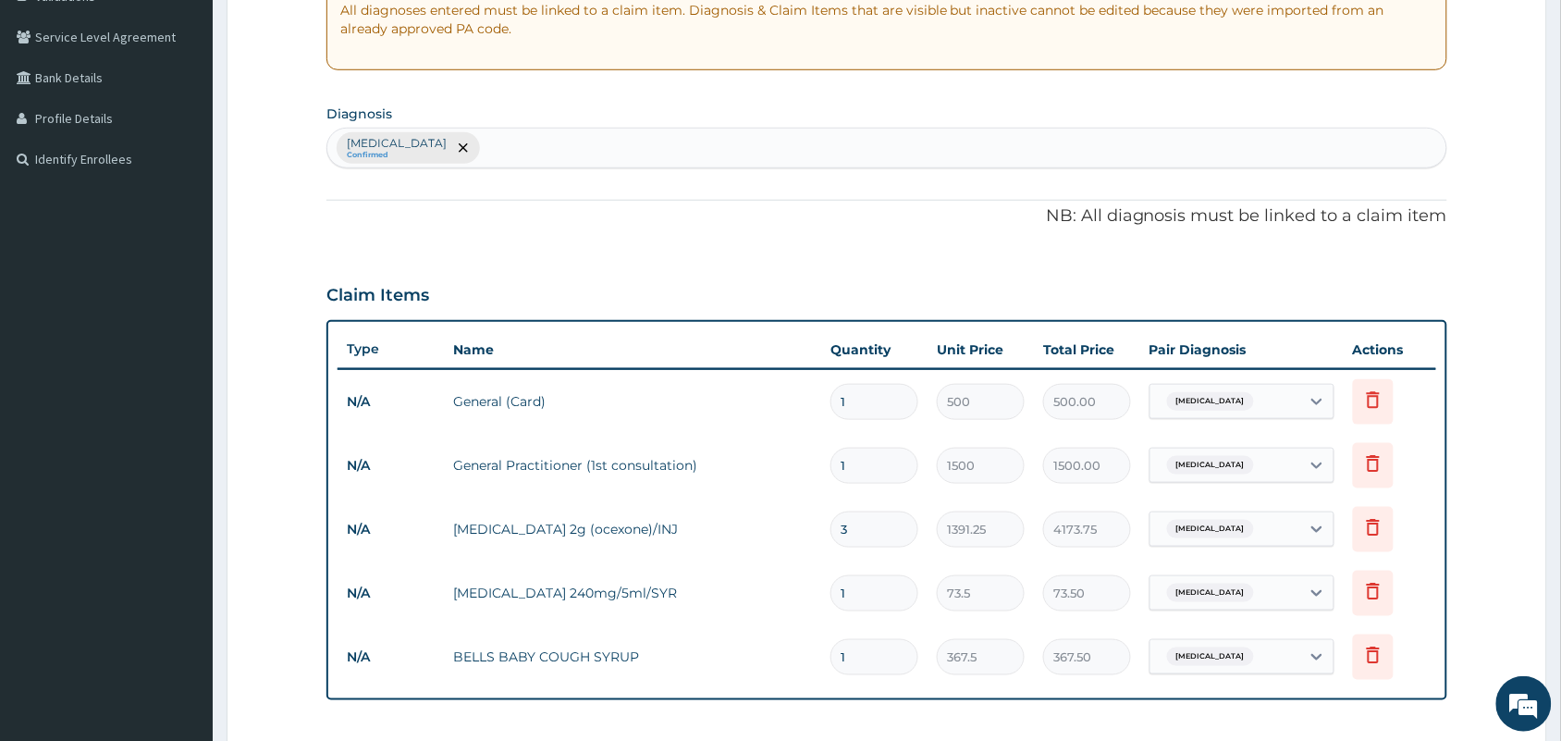
click at [744, 141] on div "Pneumonia Confirmed" at bounding box center [886, 148] width 1119 height 39
type input "RTI"
click at [492, 215] on p "[MEDICAL_DATA] , RTI - [MEDICAL_DATA]" at bounding box center [435, 211] width 194 height 13
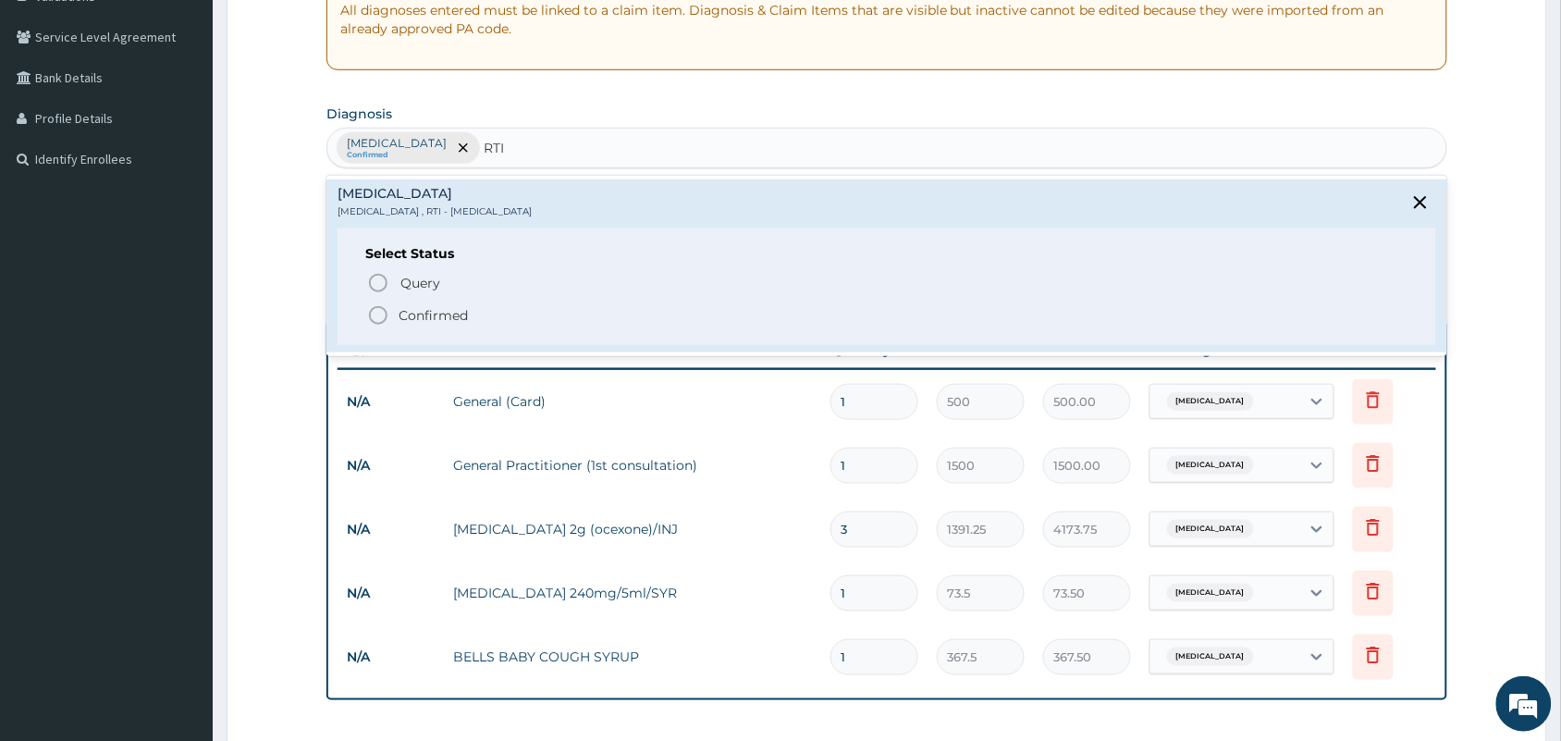
click at [377, 312] on icon "status option filled" at bounding box center [378, 315] width 22 height 22
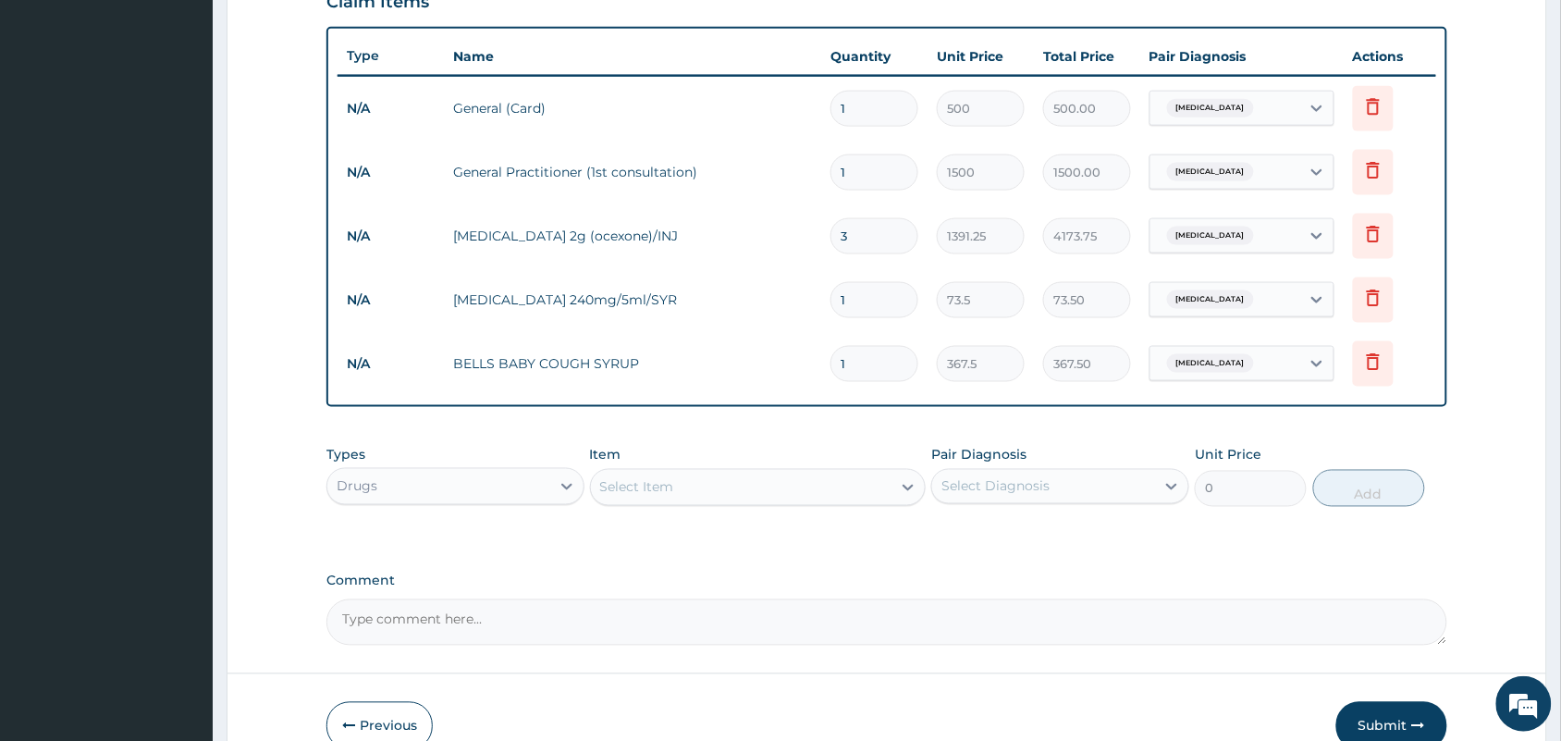
scroll to position [690, 0]
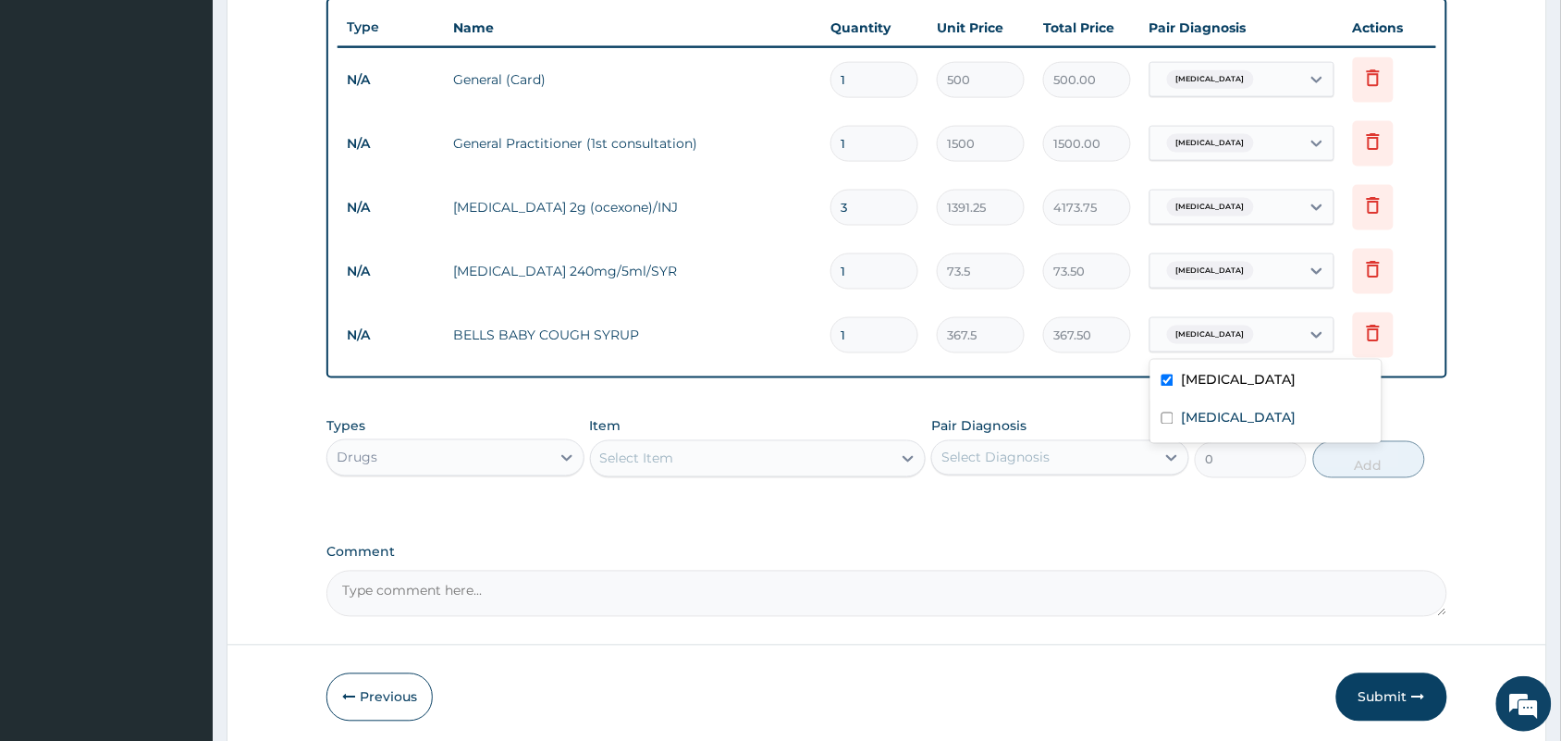
click at [1244, 333] on div "Pneumonia" at bounding box center [1225, 334] width 150 height 31
click at [1163, 414] on input "checkbox" at bounding box center [1168, 418] width 12 height 12
checkbox input "true"
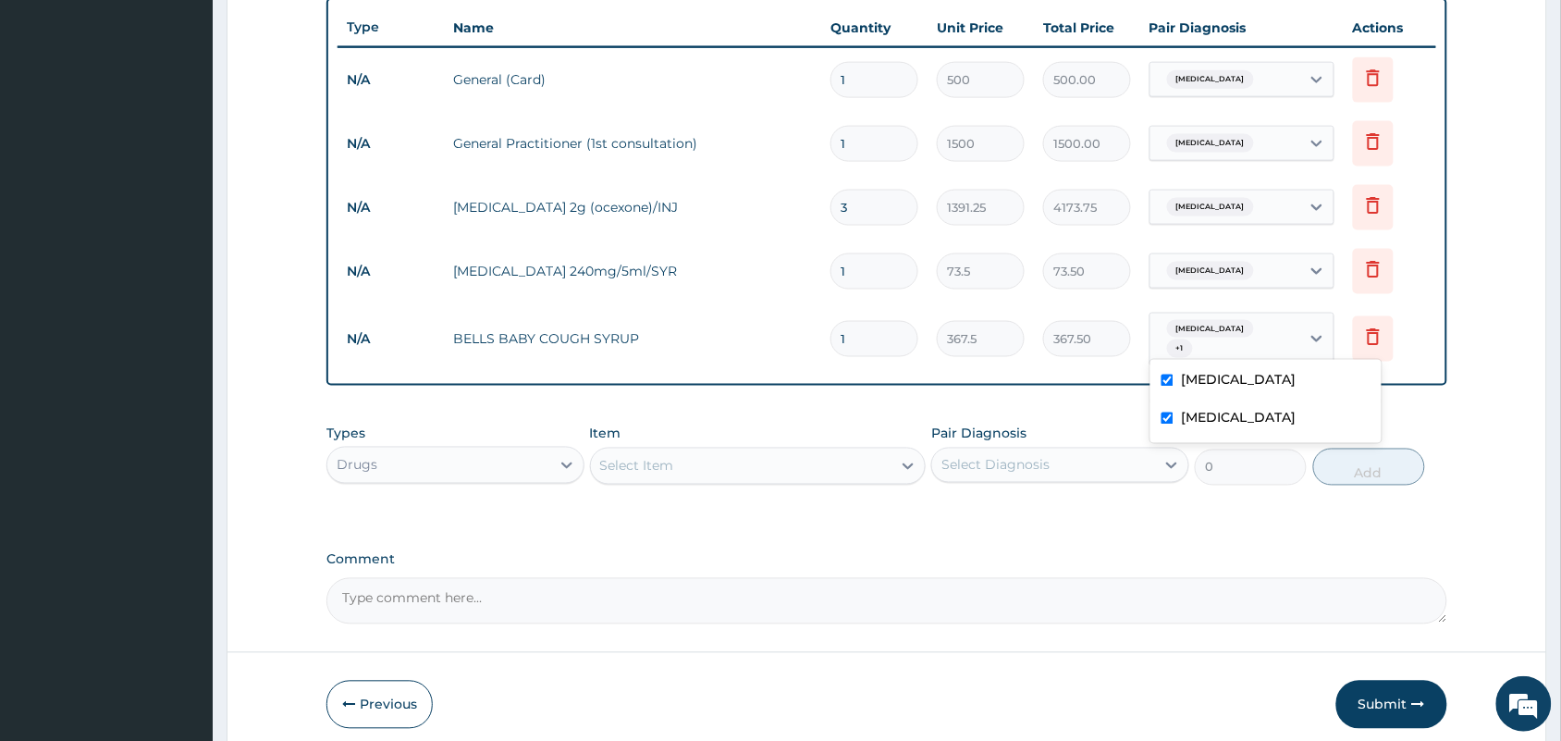
click at [1173, 380] on input "checkbox" at bounding box center [1168, 381] width 12 height 12
checkbox input "false"
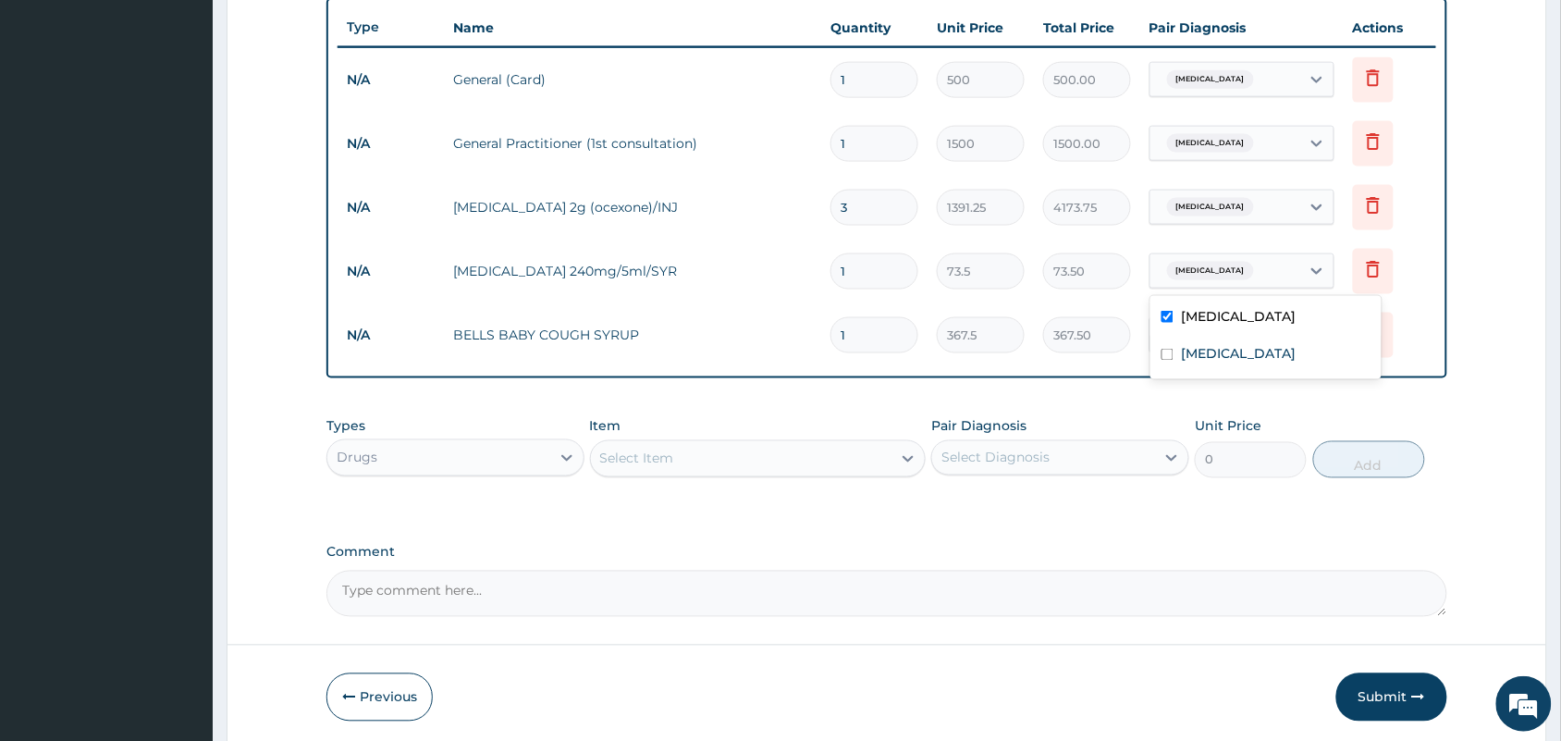
click at [1189, 274] on span "Pneumonia" at bounding box center [1210, 271] width 87 height 18
click at [1166, 357] on input "checkbox" at bounding box center [1168, 355] width 12 height 12
checkbox input "true"
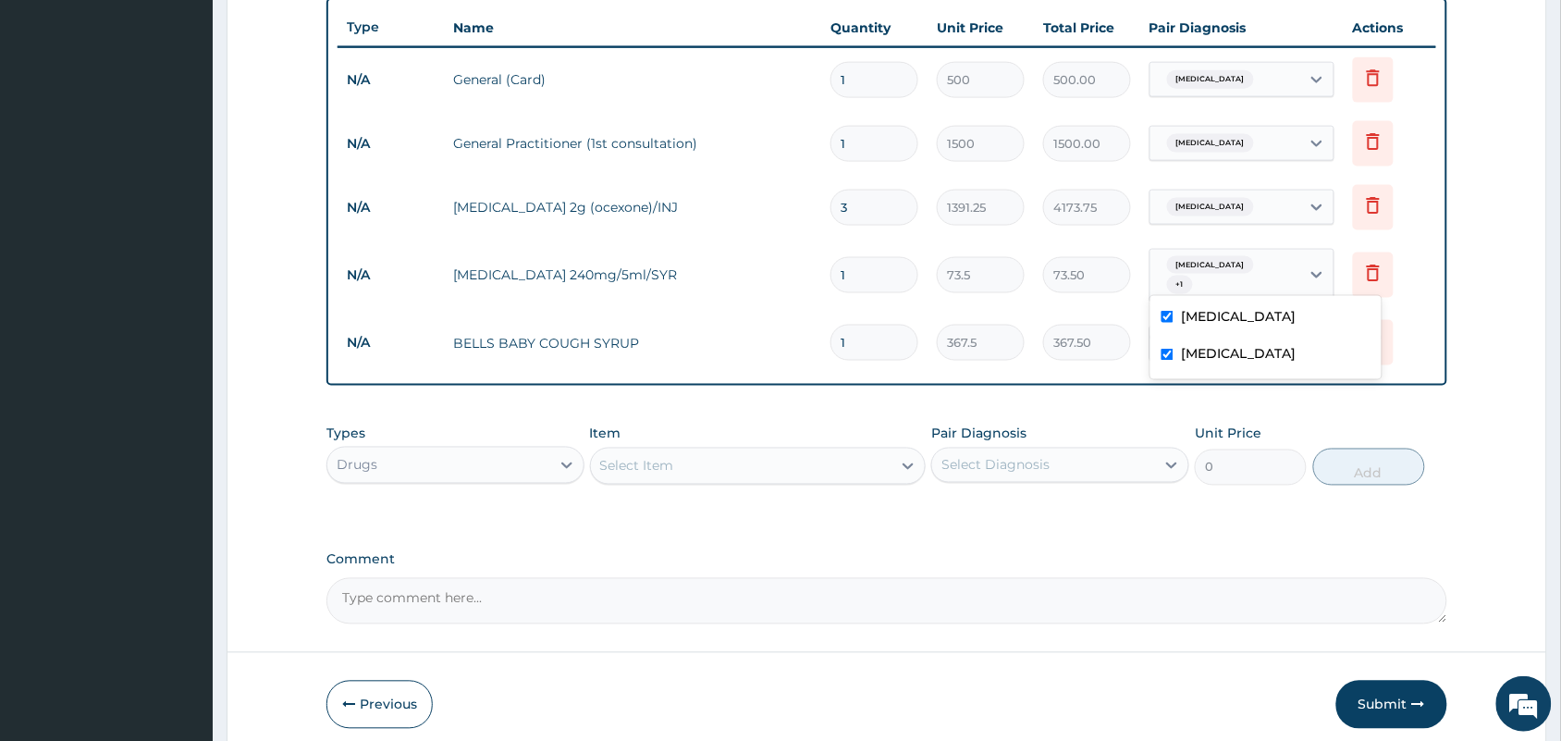
click at [1168, 320] on input "checkbox" at bounding box center [1168, 317] width 12 height 12
checkbox input "false"
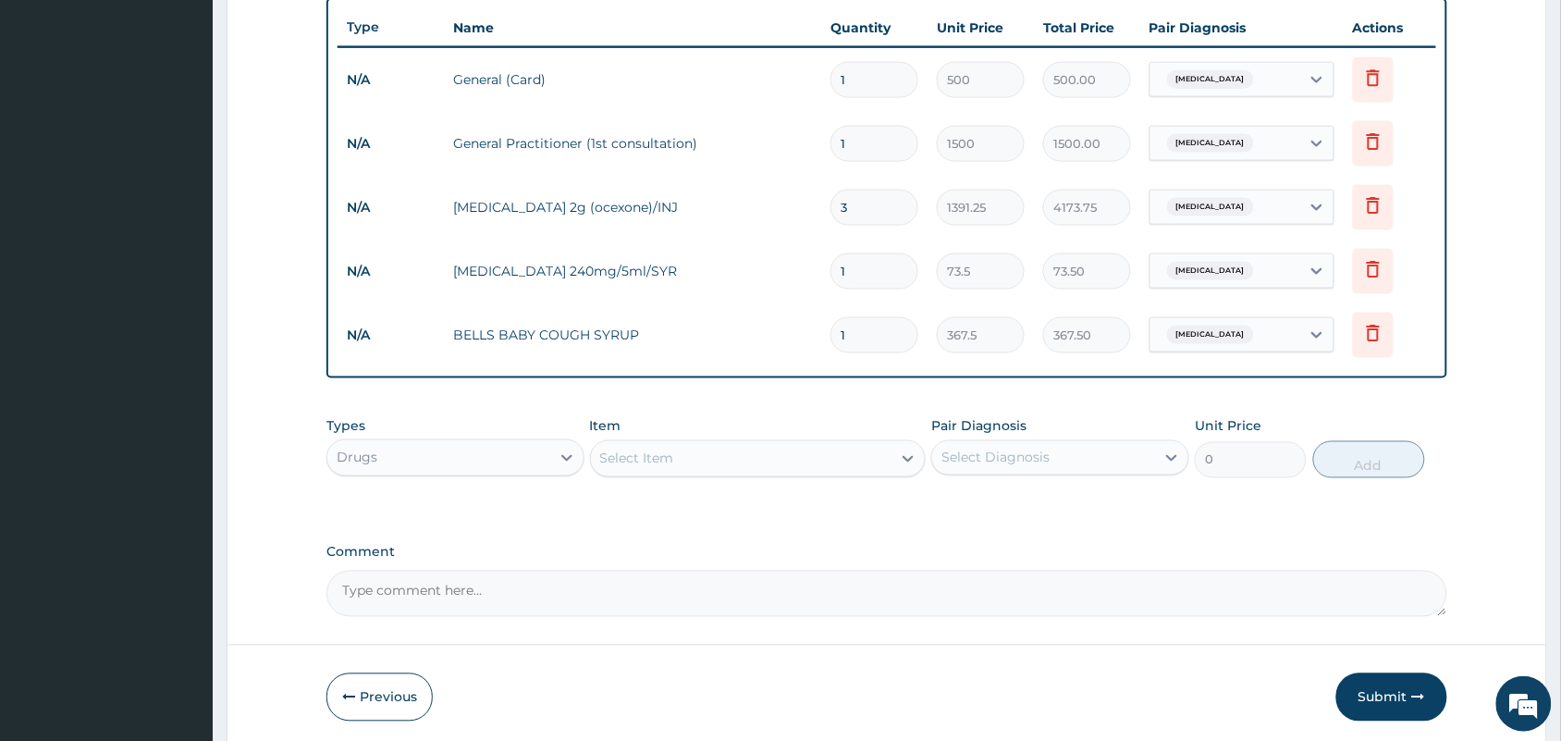
click at [1098, 537] on div "PA Code / Prescription Code Enter Code(Secondary Care Only) Encounter Date 19-0…" at bounding box center [886, 52] width 1121 height 1130
click at [402, 704] on button "Previous" at bounding box center [379, 697] width 106 height 48
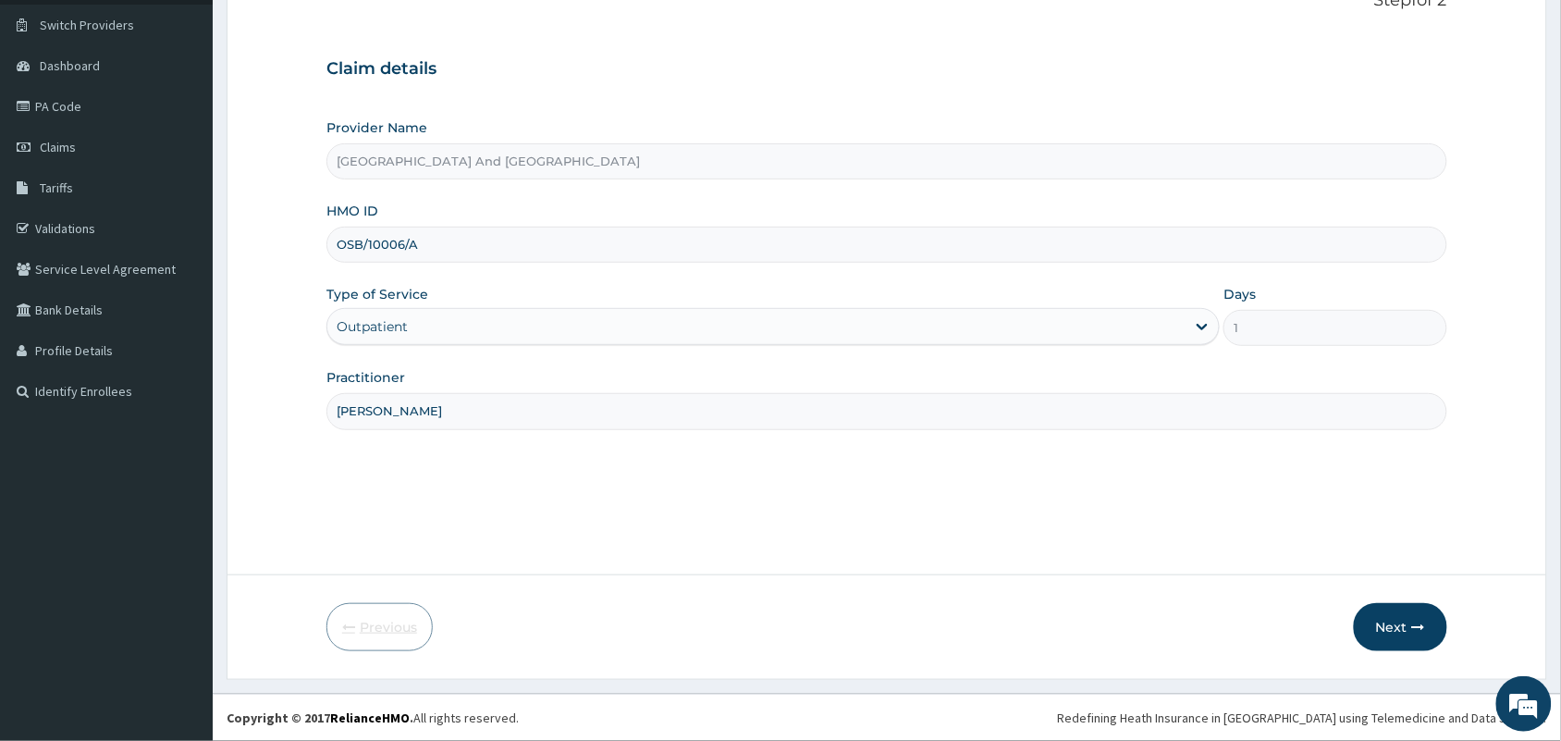
scroll to position [136, 0]
click at [458, 252] on input "OSB/10006/A" at bounding box center [886, 245] width 1121 height 36
type input "OSB/10006/C"
click at [1408, 625] on button "Next" at bounding box center [1400, 627] width 93 height 48
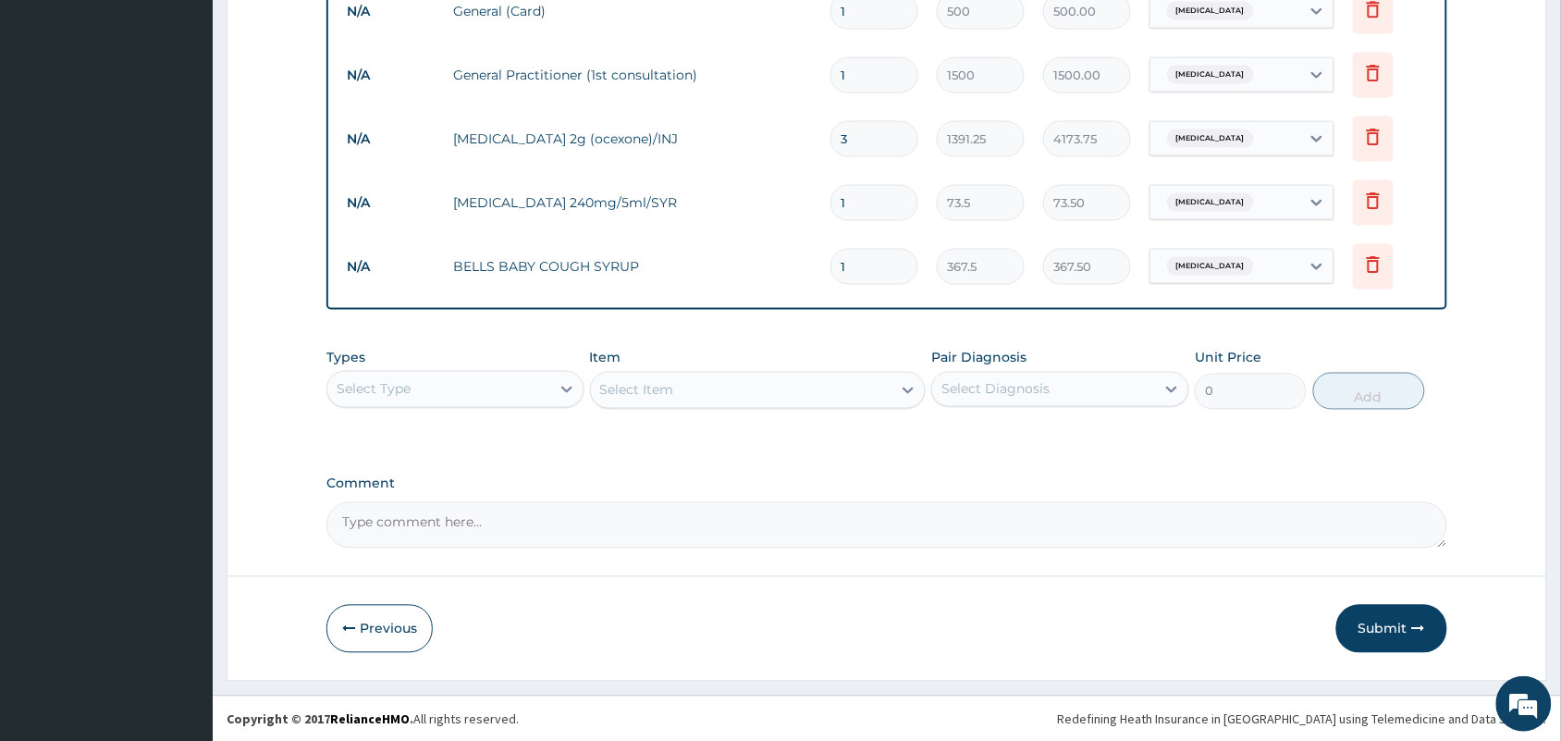
scroll to position [759, 0]
click at [1379, 626] on button "Submit" at bounding box center [1391, 628] width 111 height 48
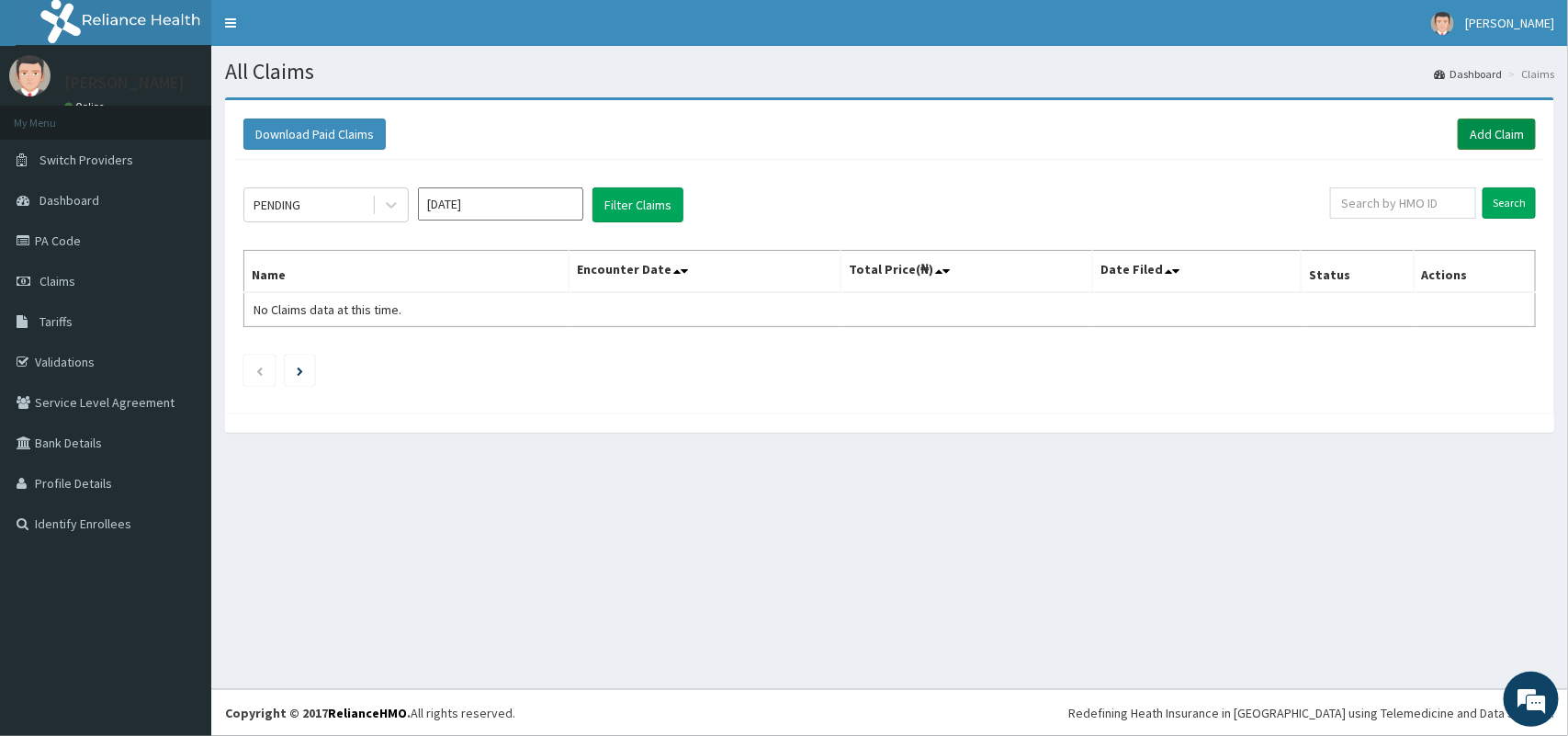
click at [1516, 130] on link "Add Claim" at bounding box center [1497, 133] width 78 height 31
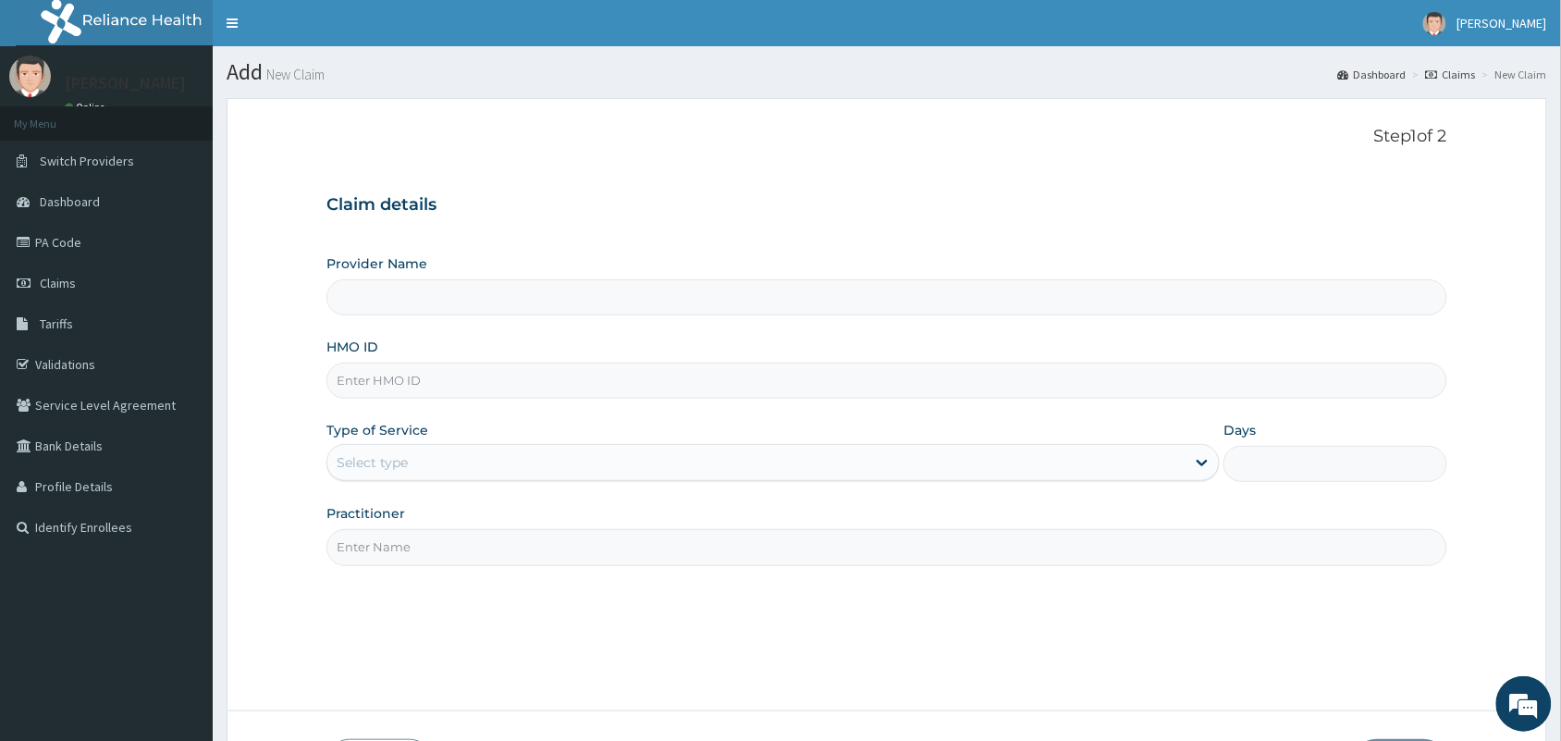
type input "[GEOGRAPHIC_DATA] And [GEOGRAPHIC_DATA]"
click at [749, 396] on input "HMO ID" at bounding box center [886, 381] width 1121 height 36
type input "OSB/10006/C"
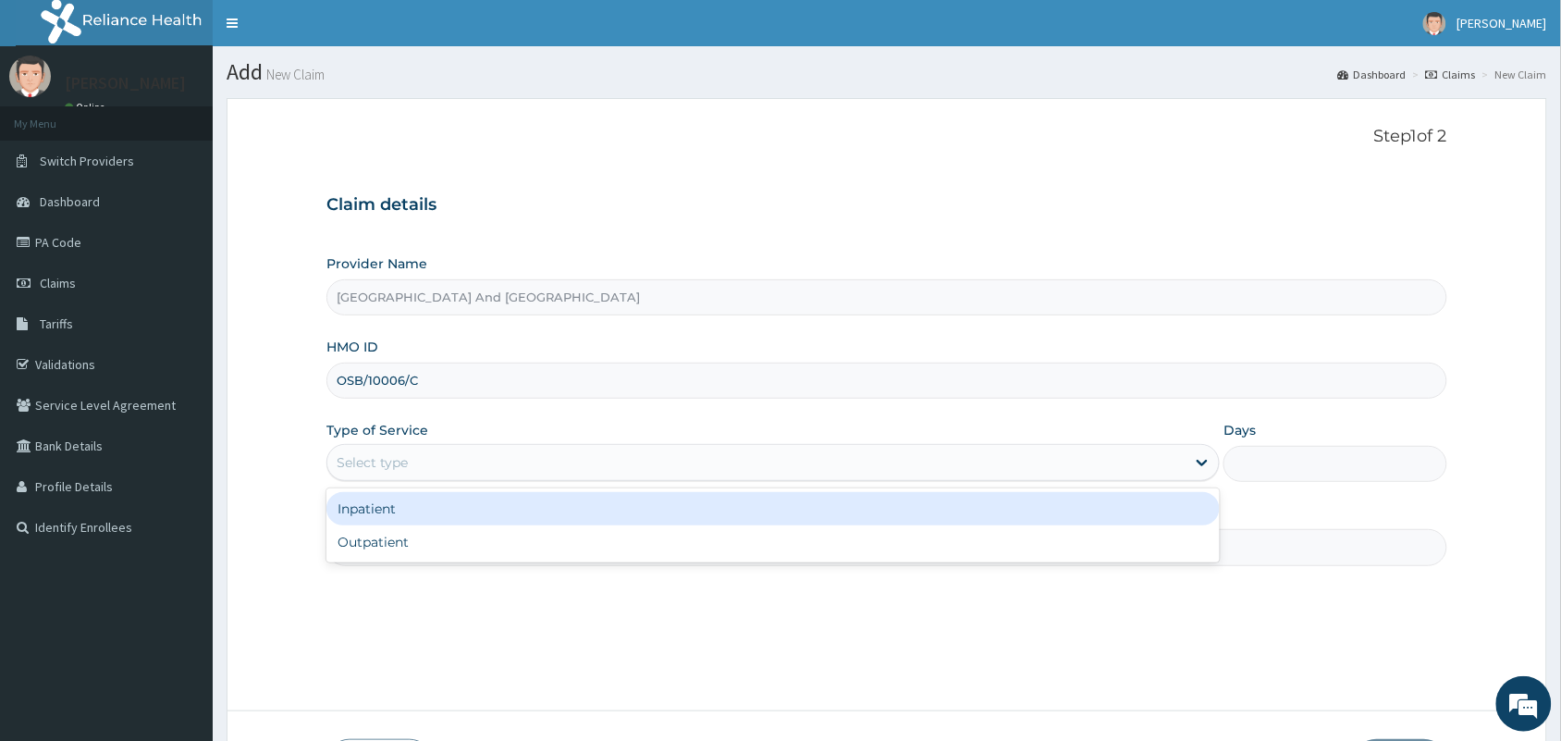
click at [574, 458] on div "Select type" at bounding box center [756, 463] width 858 height 30
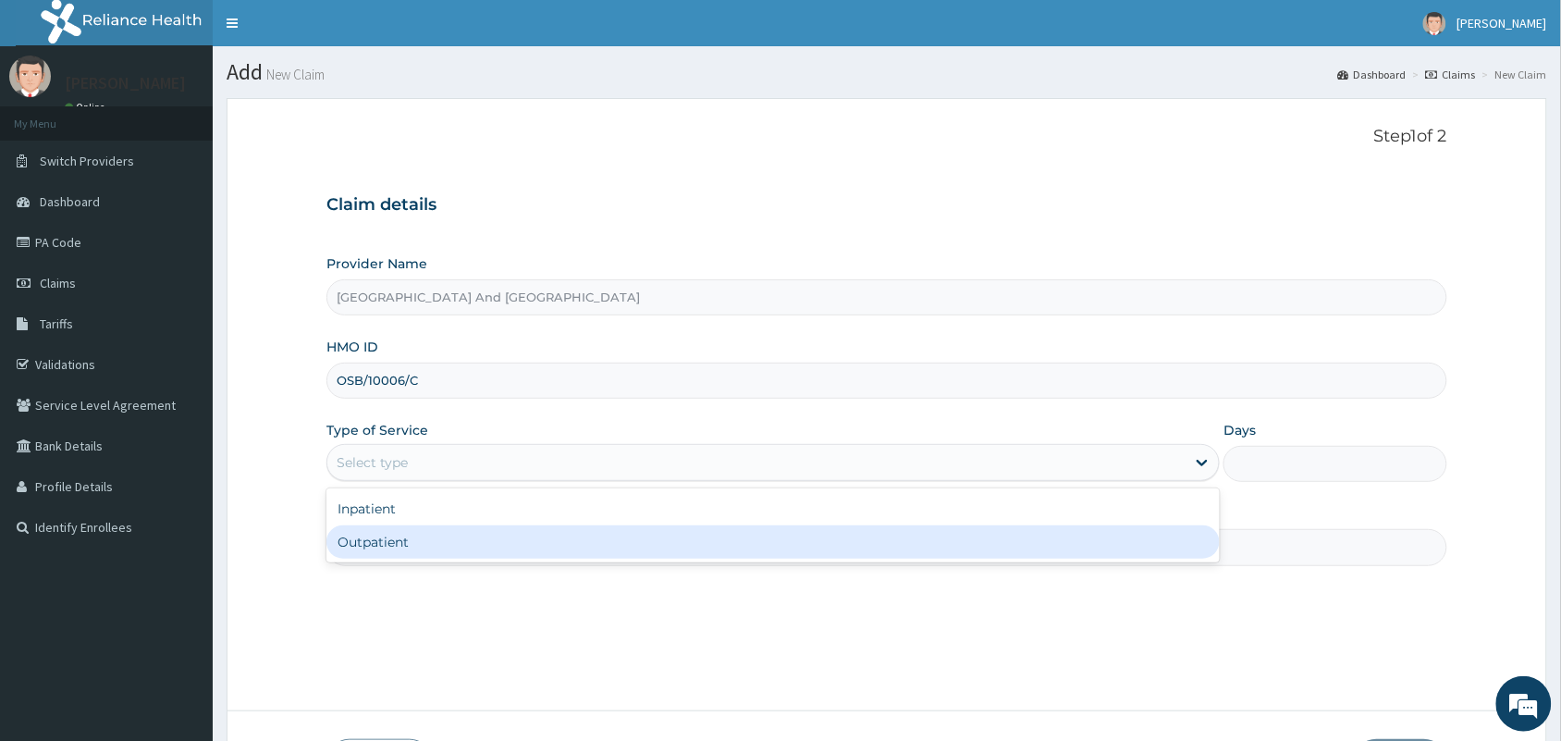
click at [524, 543] on div "Outpatient" at bounding box center [772, 541] width 893 height 33
type input "1"
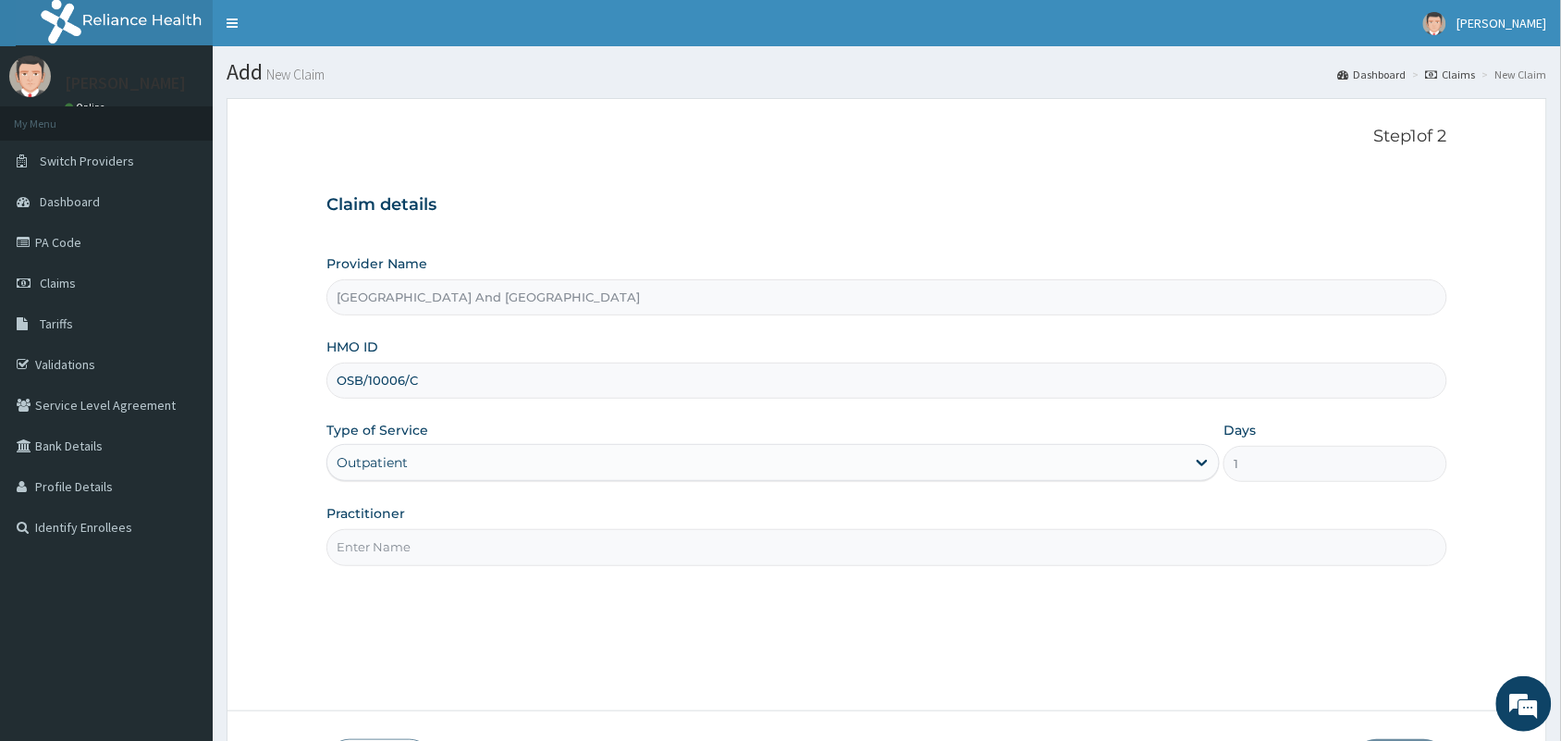
click at [521, 551] on input "Practitioner" at bounding box center [886, 547] width 1121 height 36
type input "[PERSON_NAME]"
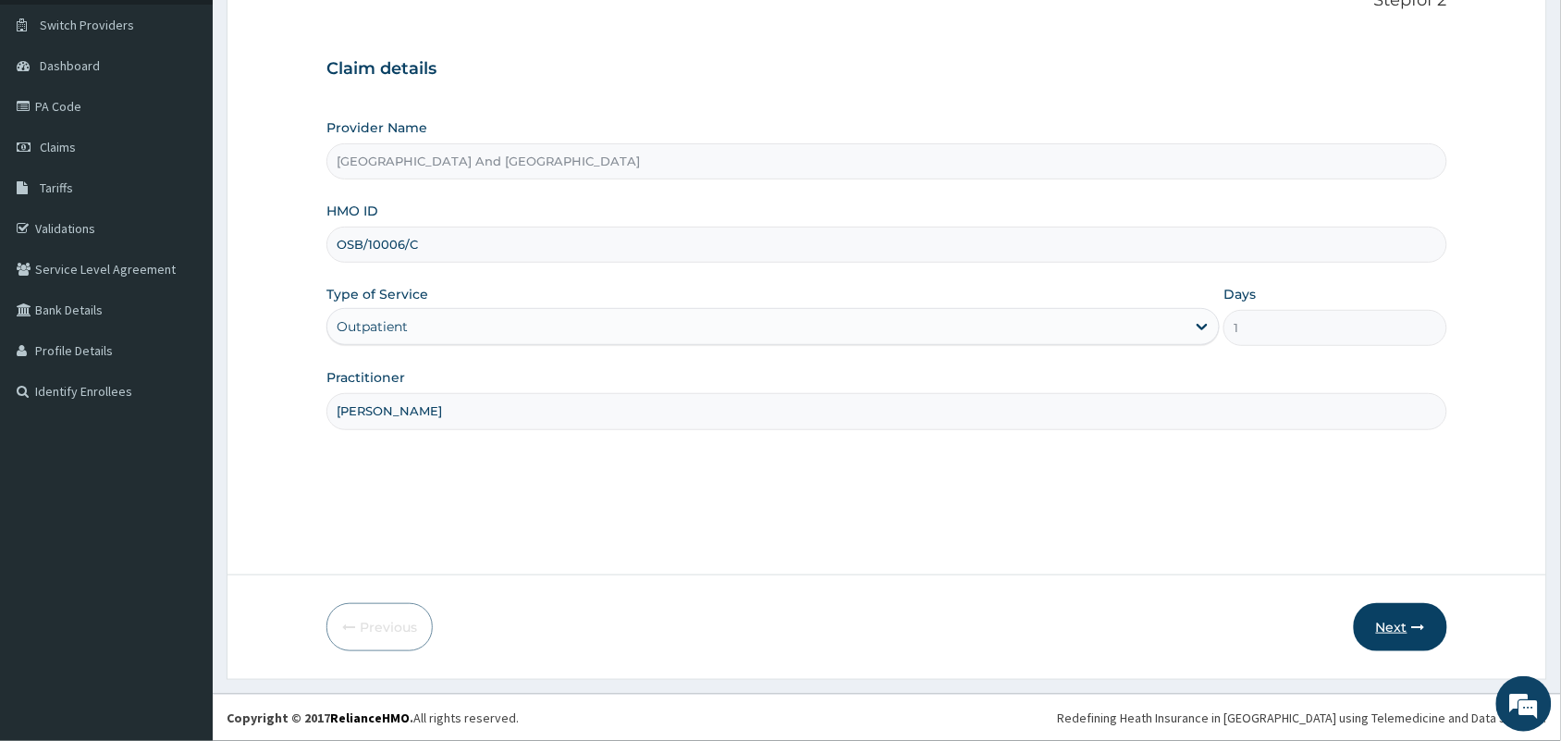
click at [1407, 639] on button "Next" at bounding box center [1400, 627] width 93 height 48
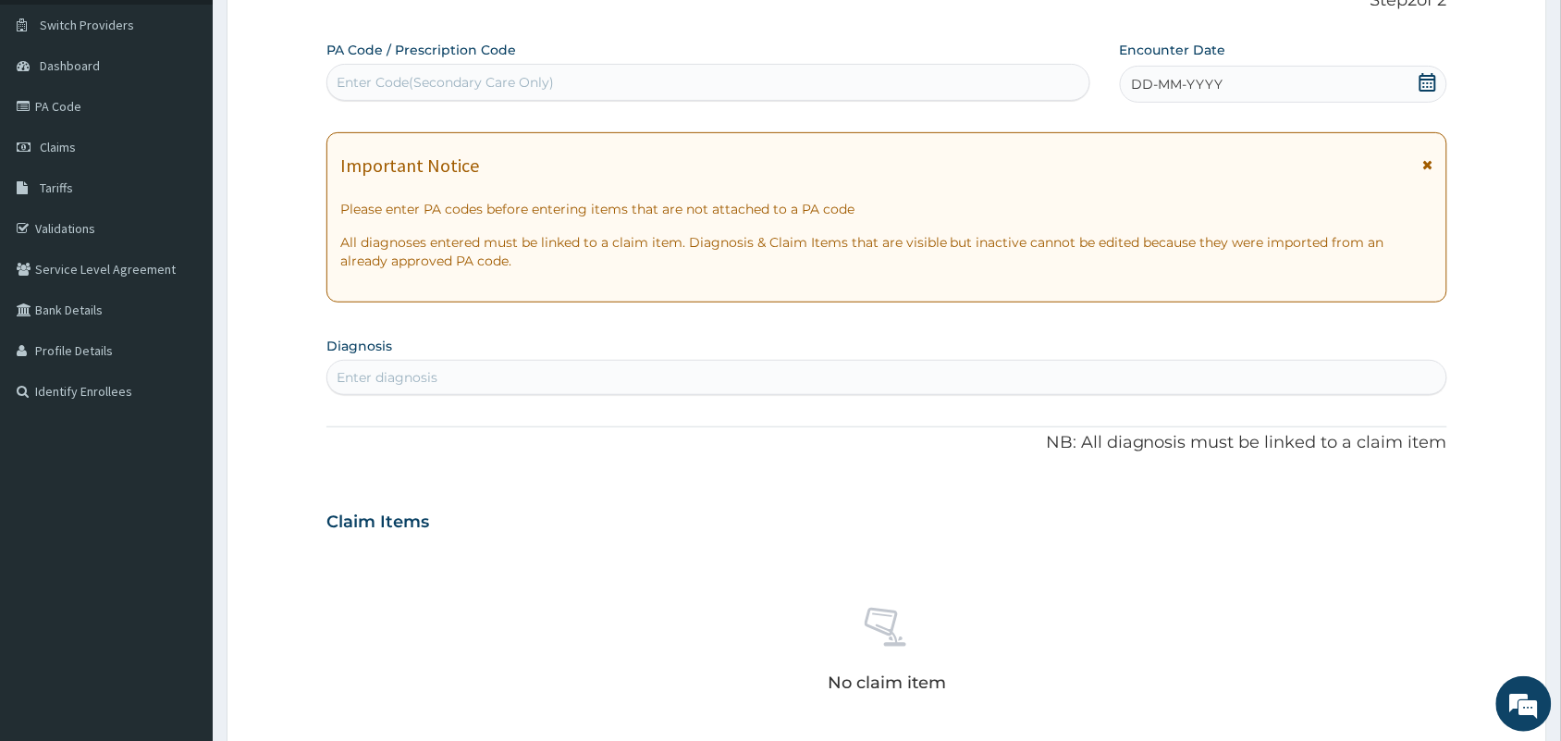
click at [1431, 80] on icon at bounding box center [1428, 82] width 17 height 18
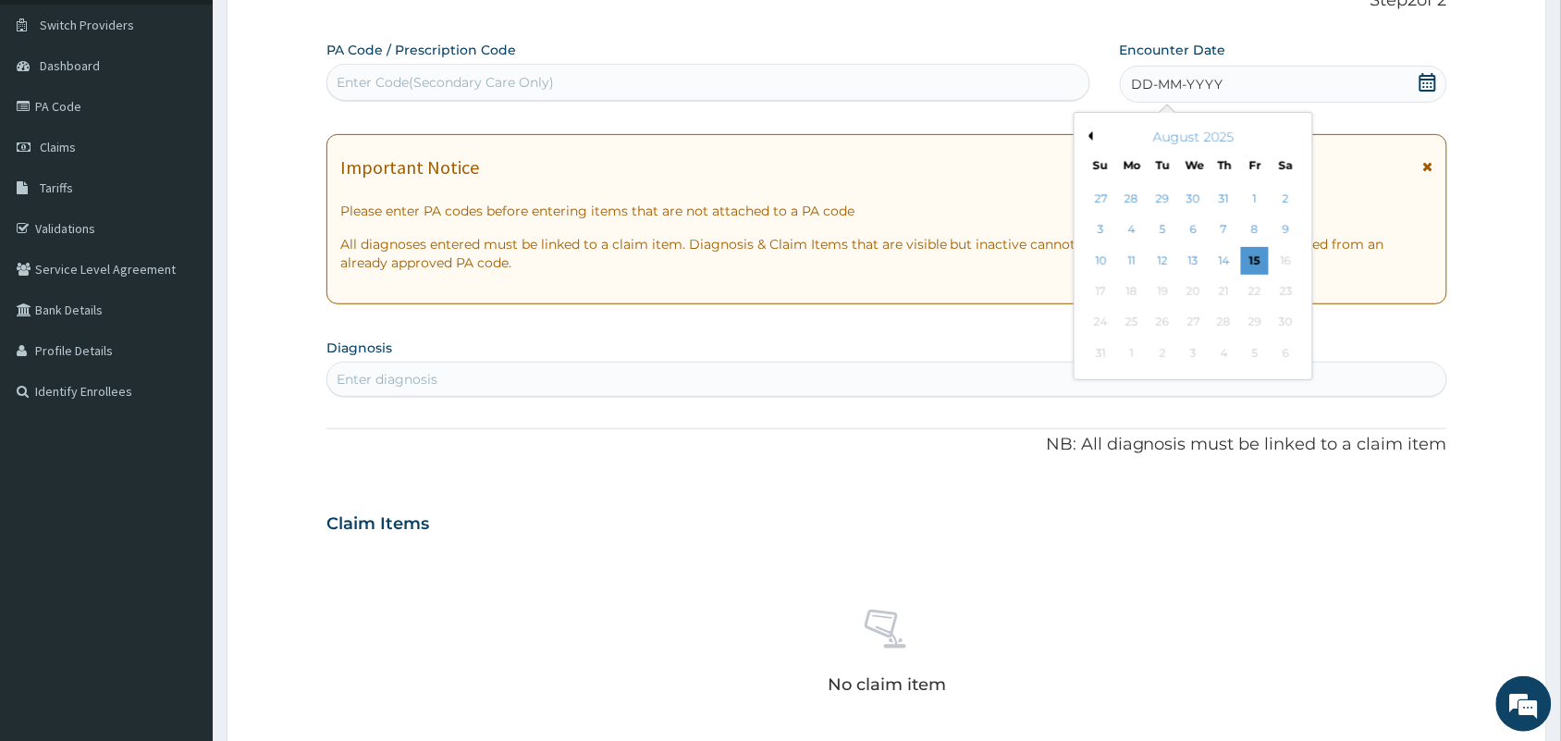
click at [1092, 135] on button "Previous Month" at bounding box center [1088, 135] width 9 height 9
click at [1217, 229] on div "12" at bounding box center [1225, 230] width 28 height 28
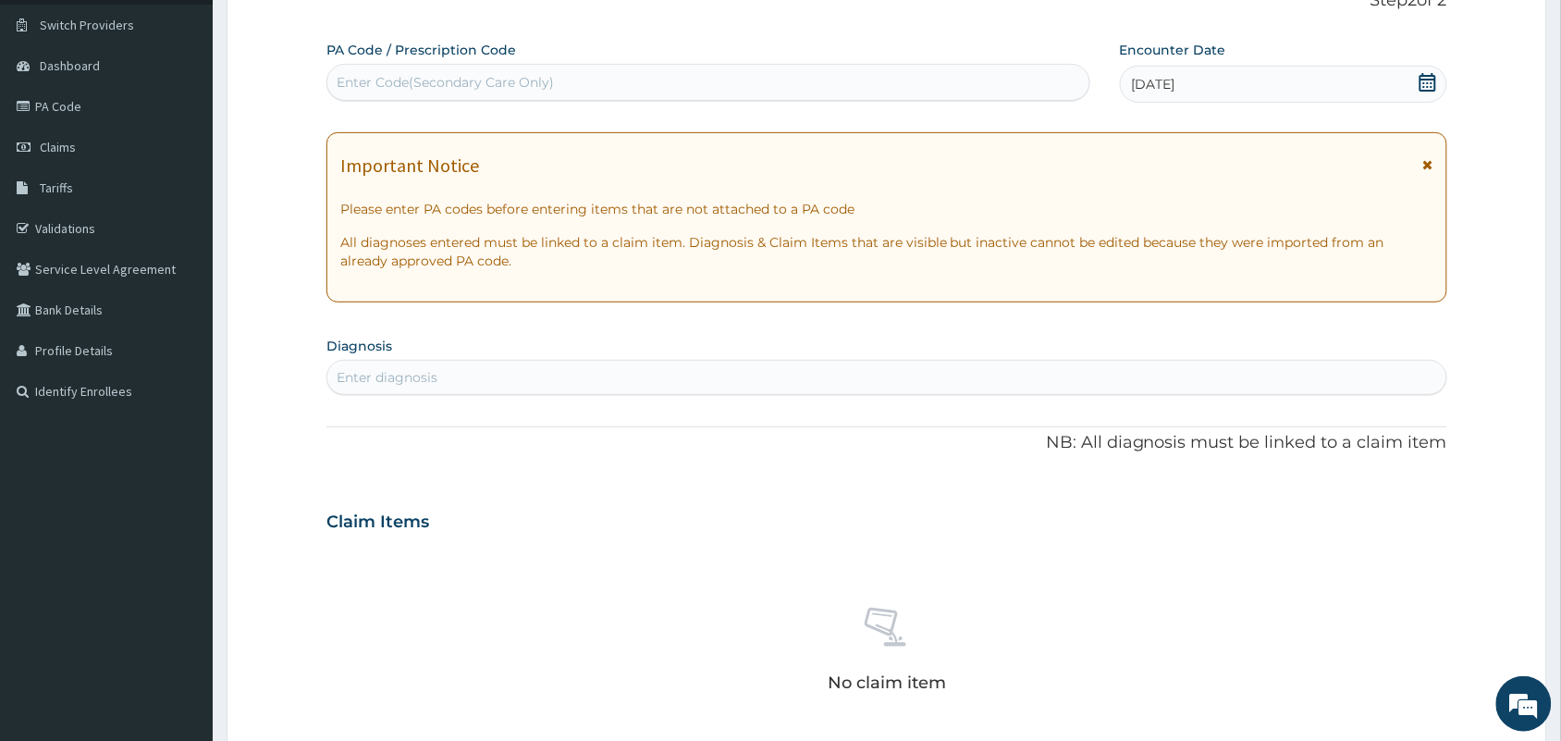
click at [921, 377] on div "Enter diagnosis" at bounding box center [886, 378] width 1119 height 30
type input "MALARIA"
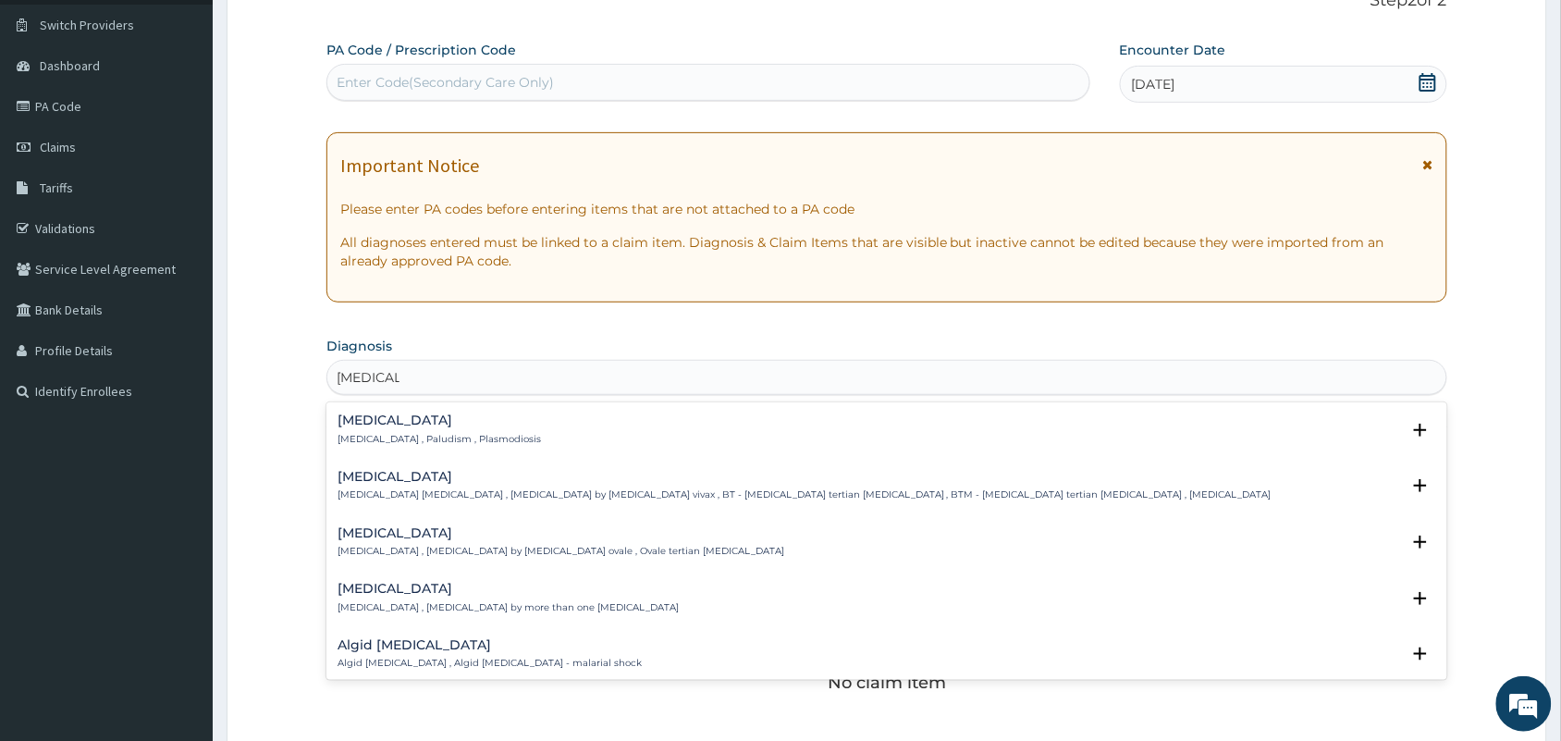
click at [388, 417] on h4 "[MEDICAL_DATA]" at bounding box center [439, 420] width 203 height 14
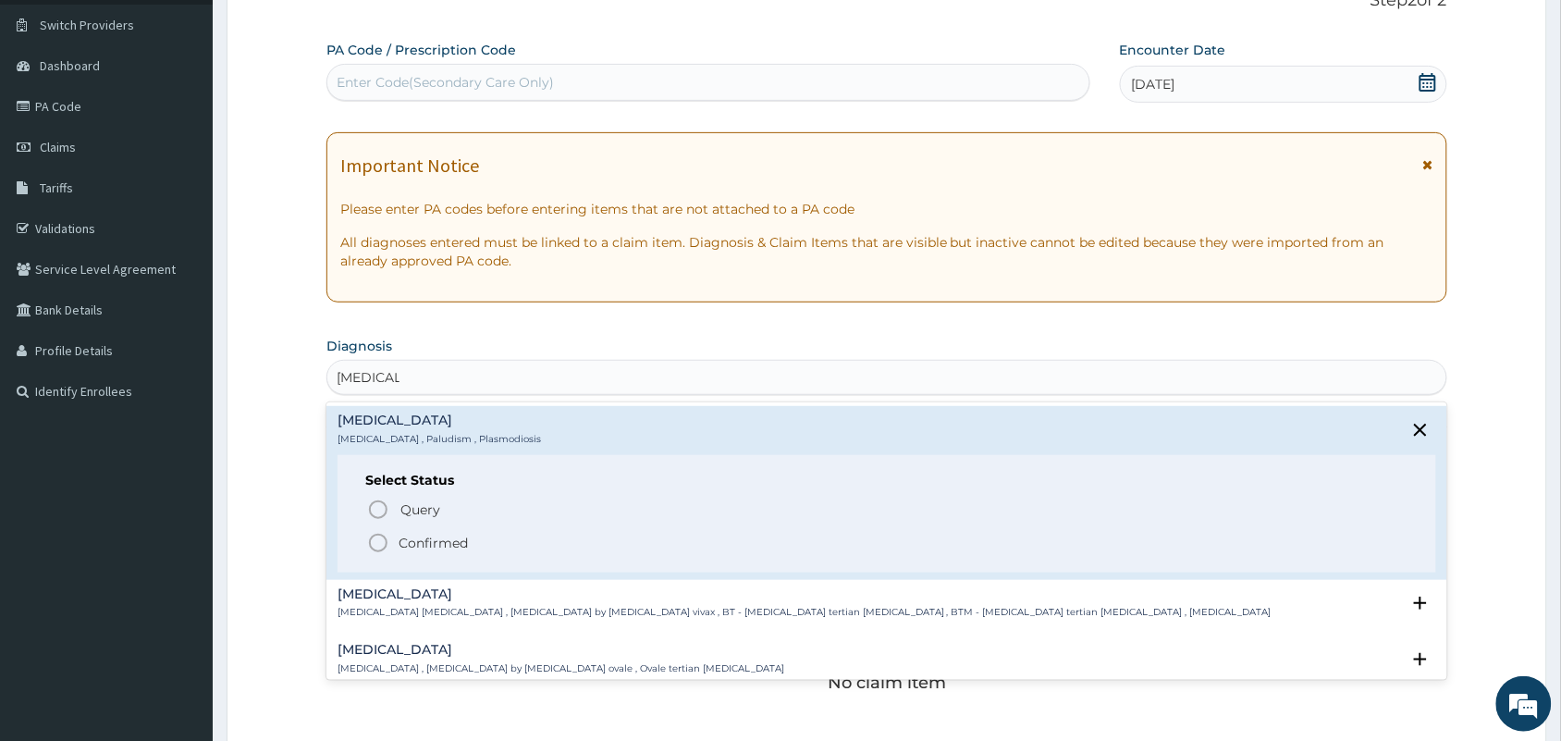
click at [381, 543] on icon "status option filled" at bounding box center [378, 543] width 22 height 22
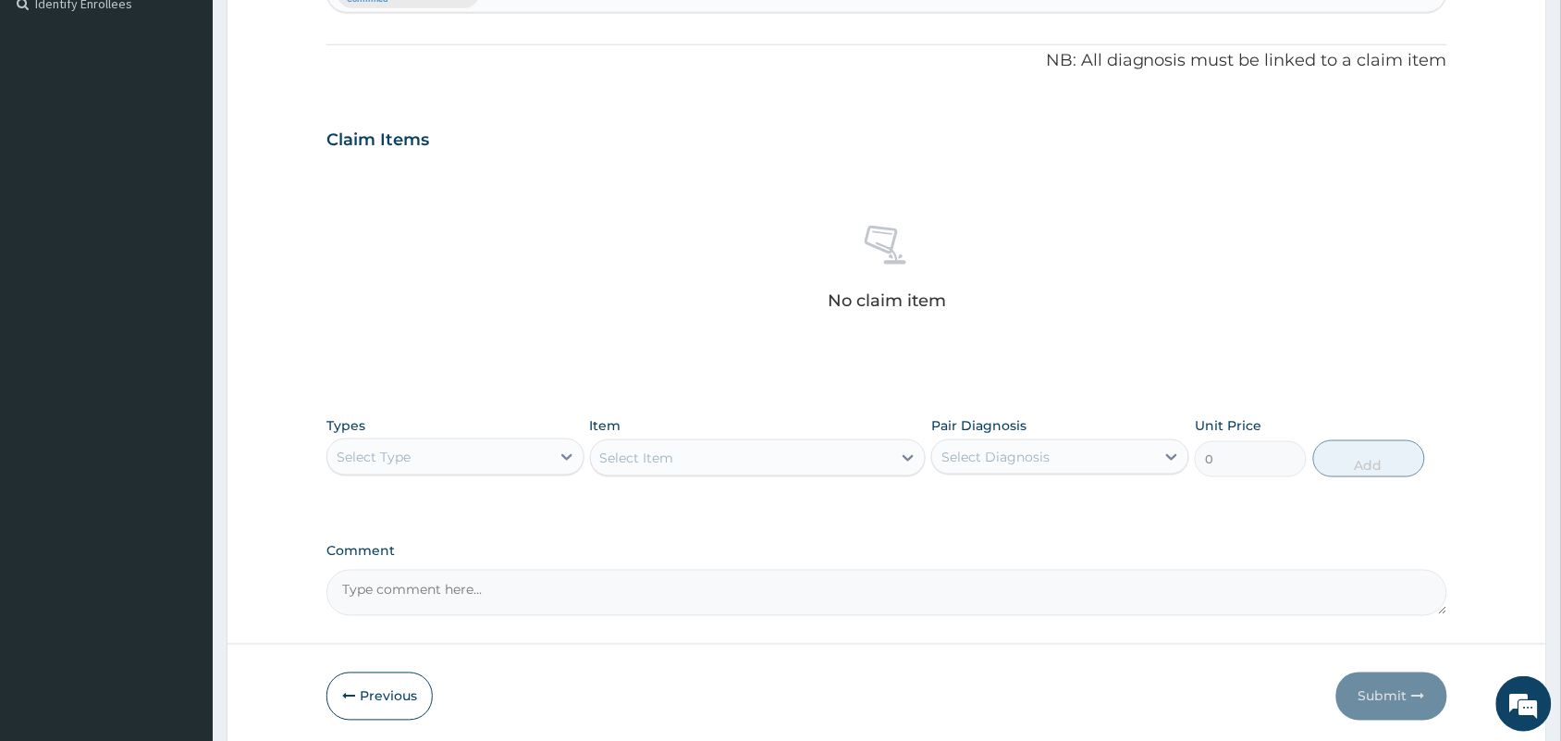
scroll to position [594, 0]
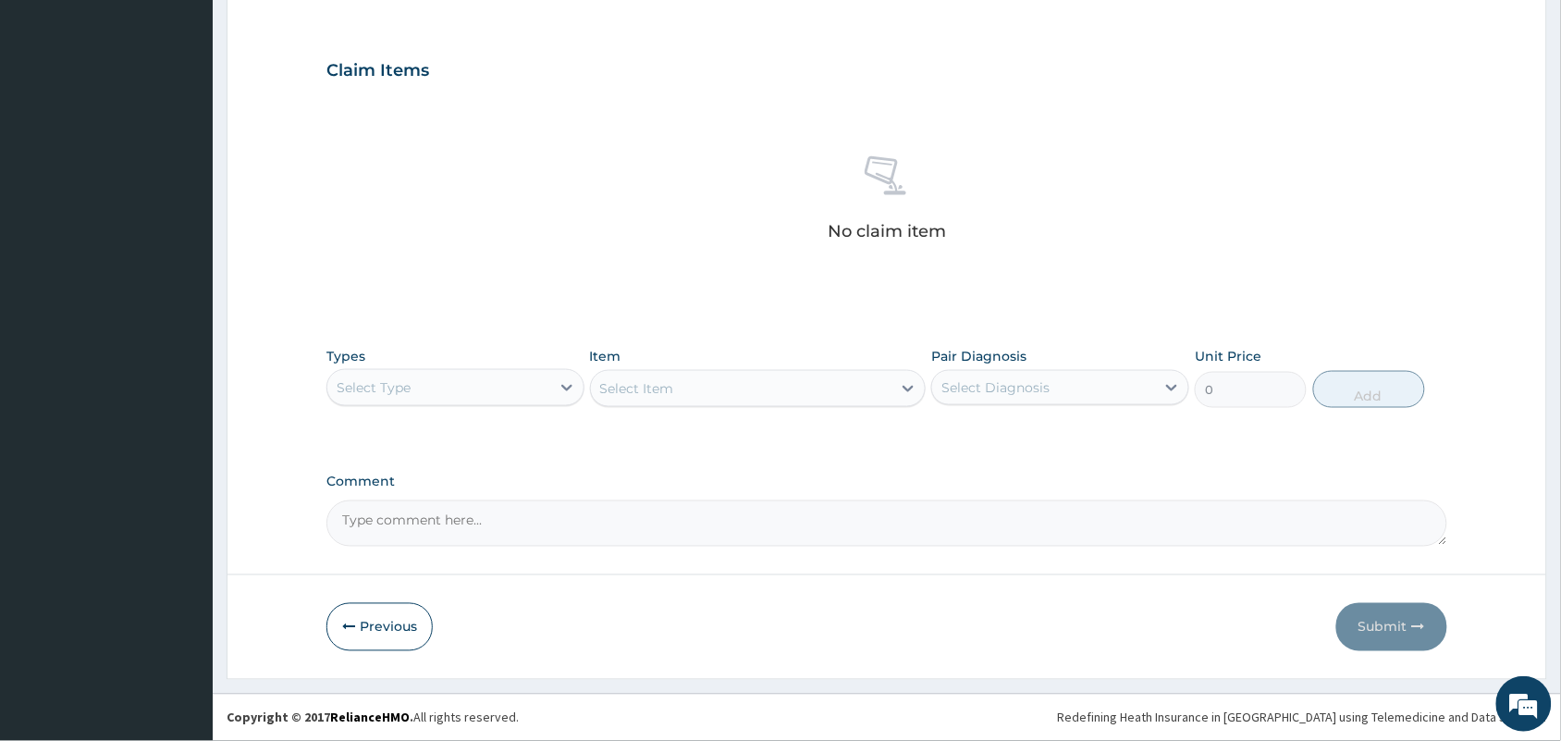
click at [454, 391] on div "Select Type" at bounding box center [438, 388] width 223 height 30
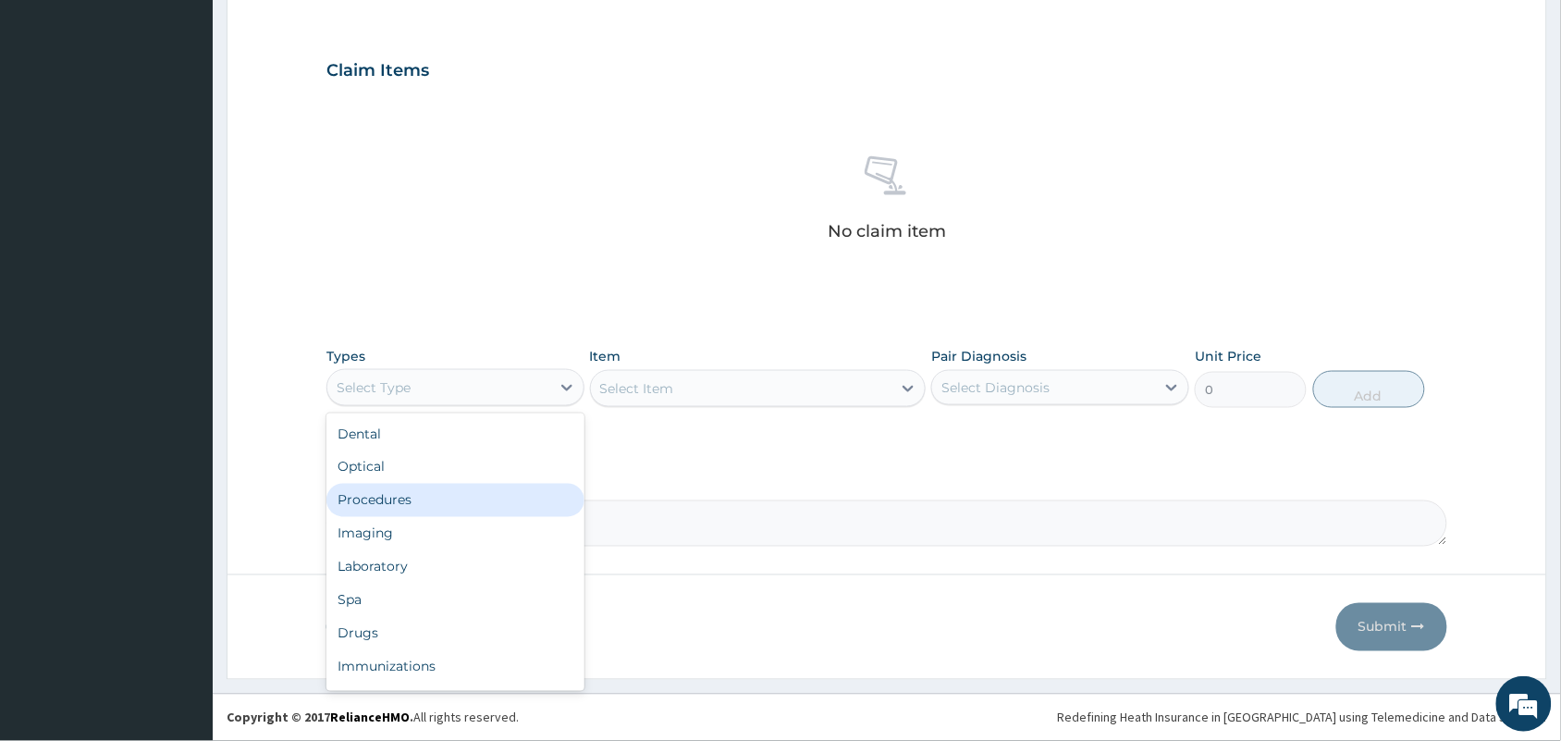
click at [394, 505] on div "Procedures" at bounding box center [455, 500] width 258 height 33
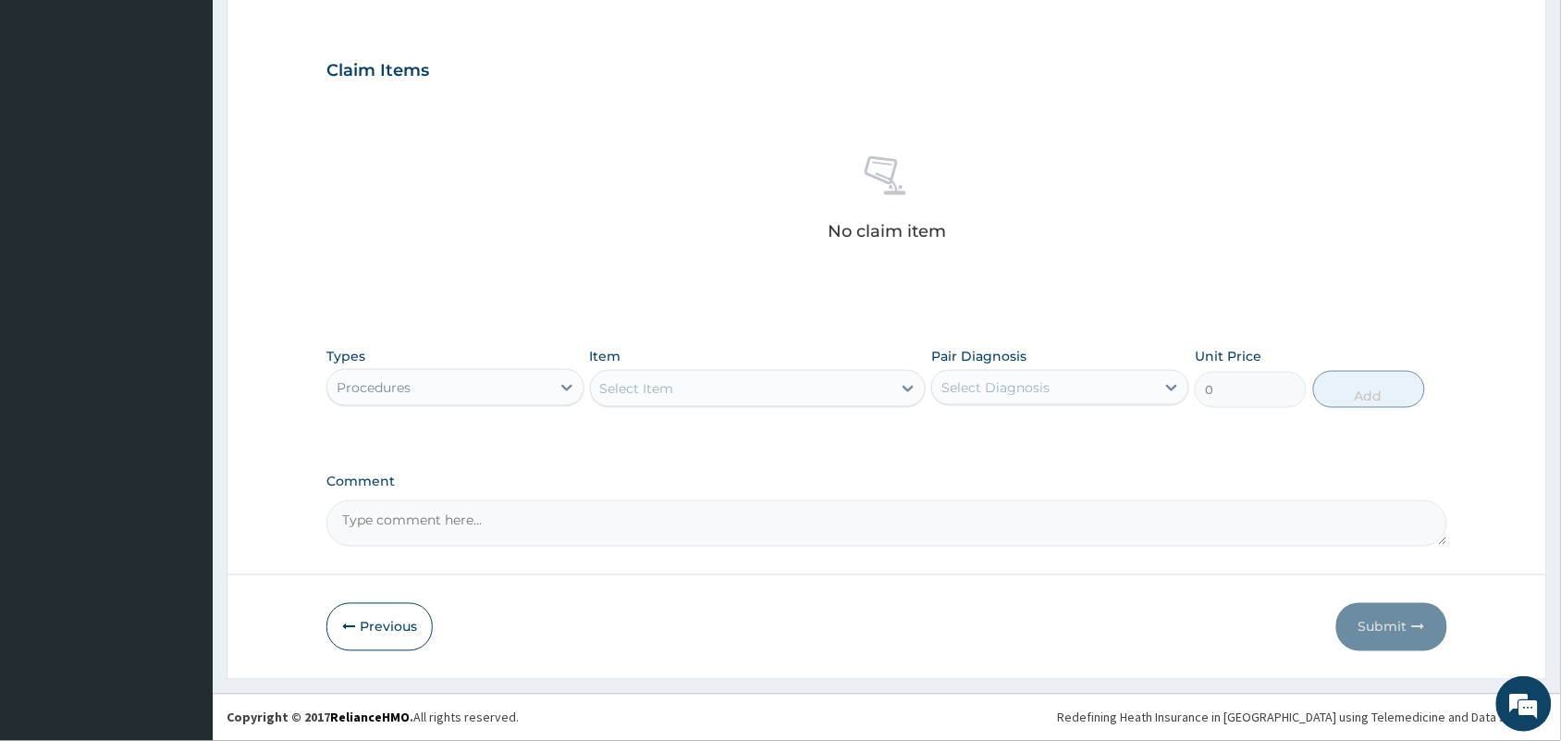
click at [703, 380] on div "Select Item" at bounding box center [741, 389] width 301 height 30
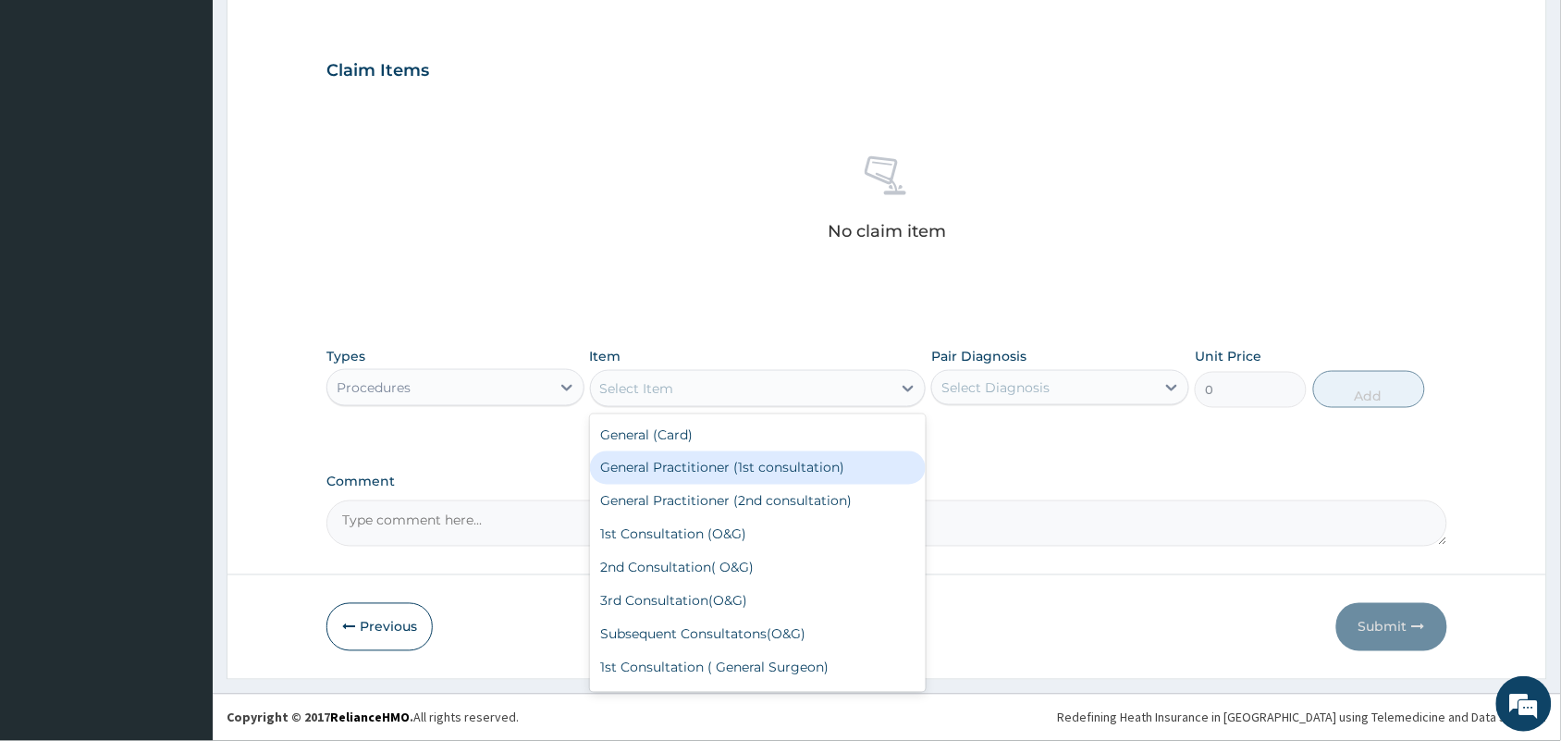
click at [682, 462] on div "General Practitioner (1st consultation)" at bounding box center [758, 467] width 337 height 33
type input "1500"
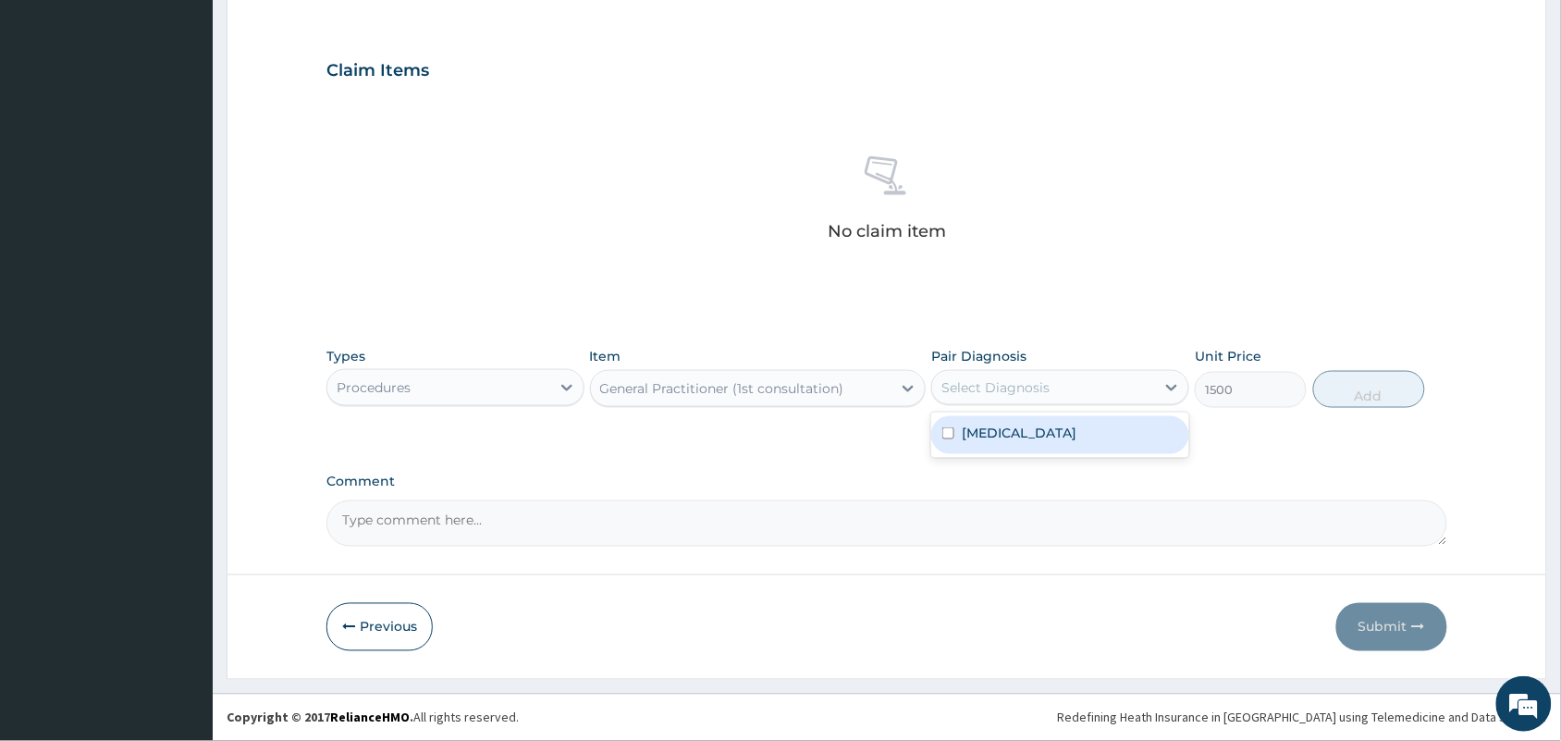
click at [1052, 386] on div "Select Diagnosis" at bounding box center [1043, 388] width 223 height 30
click at [1015, 427] on div "[MEDICAL_DATA]" at bounding box center [1060, 435] width 258 height 38
checkbox input "true"
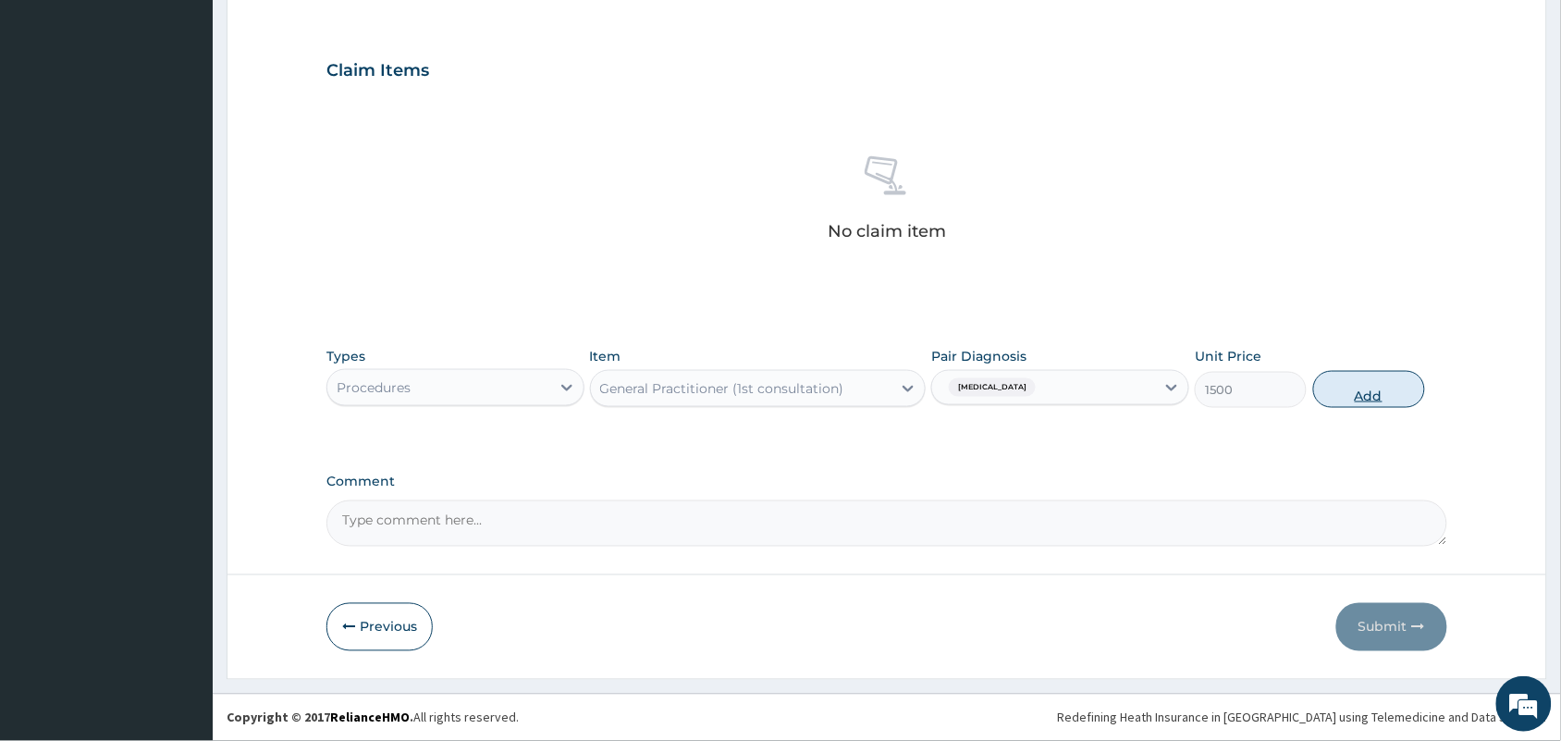
click at [1346, 395] on button "Add" at bounding box center [1369, 389] width 112 height 37
type input "0"
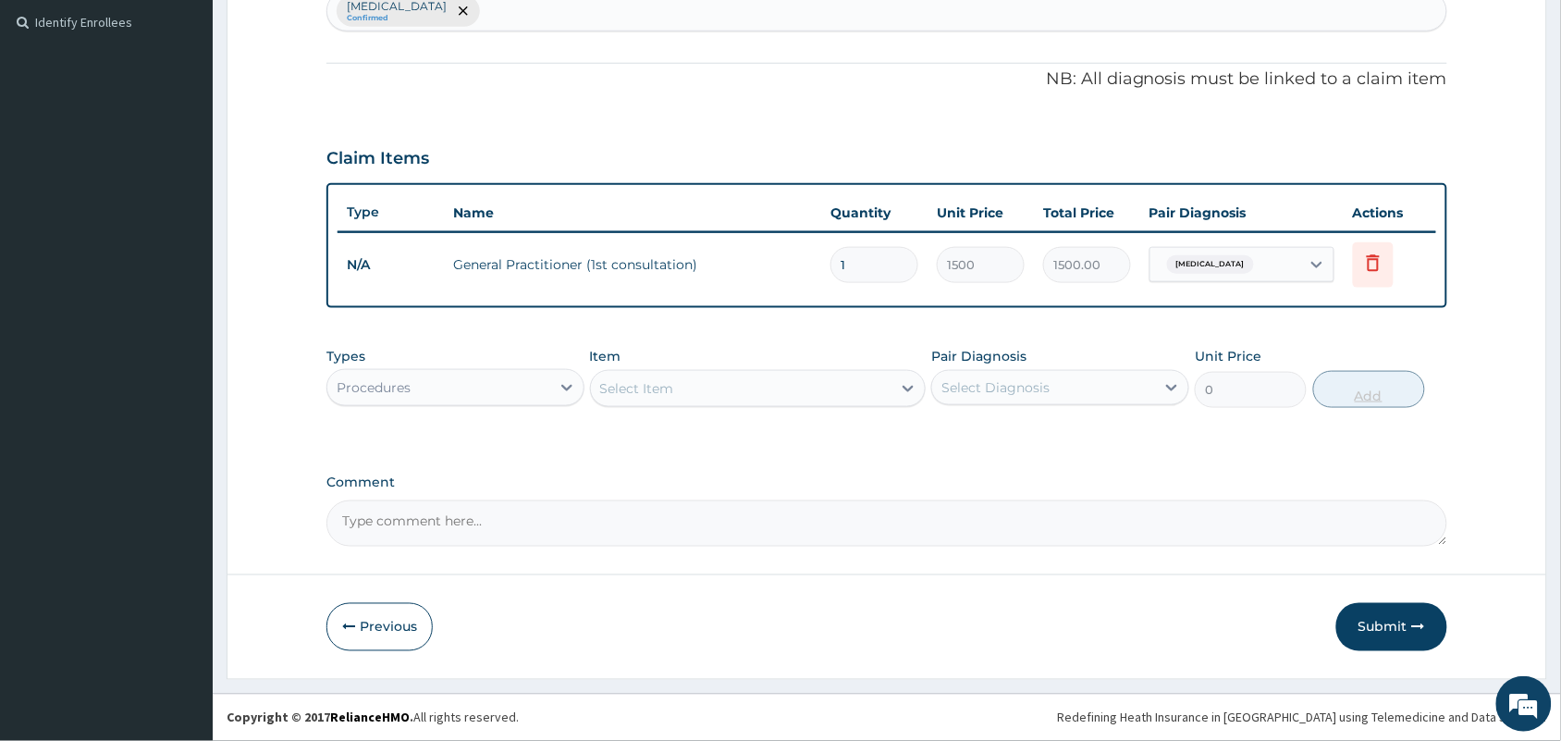
scroll to position [504, 0]
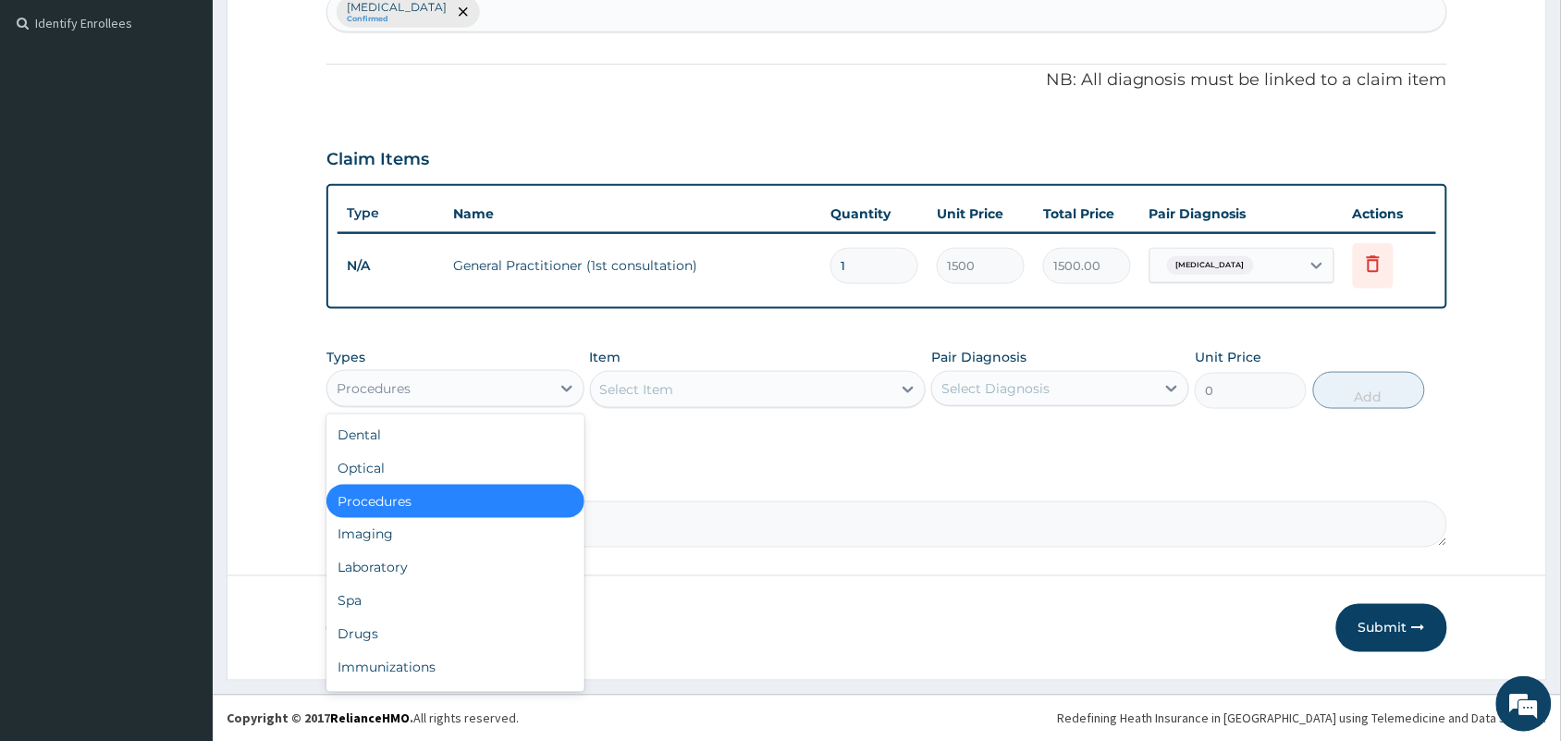
click at [427, 393] on div "Procedures" at bounding box center [438, 389] width 223 height 30
click at [371, 558] on div "Laboratory" at bounding box center [455, 567] width 258 height 33
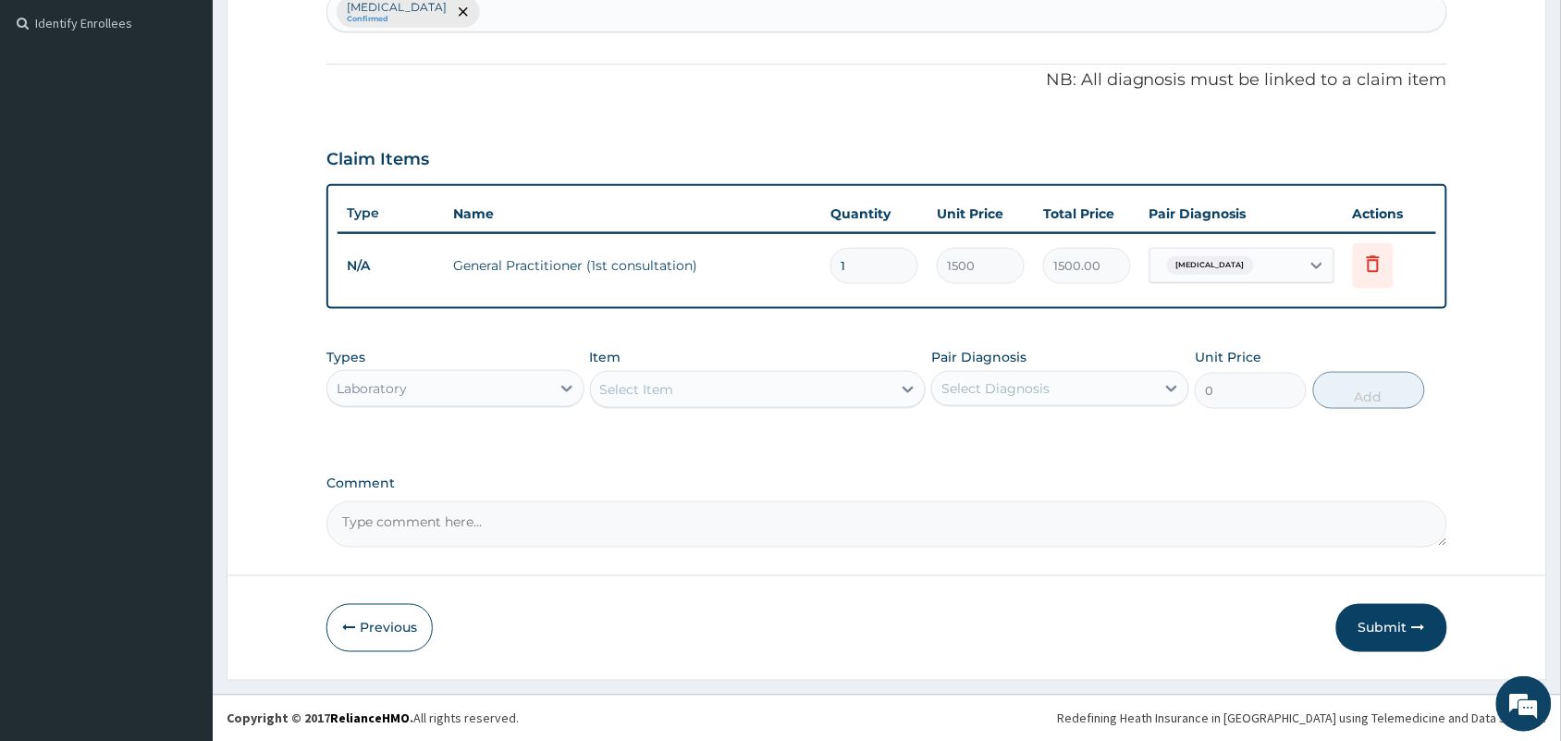
click at [780, 384] on div "Select Item" at bounding box center [741, 390] width 301 height 30
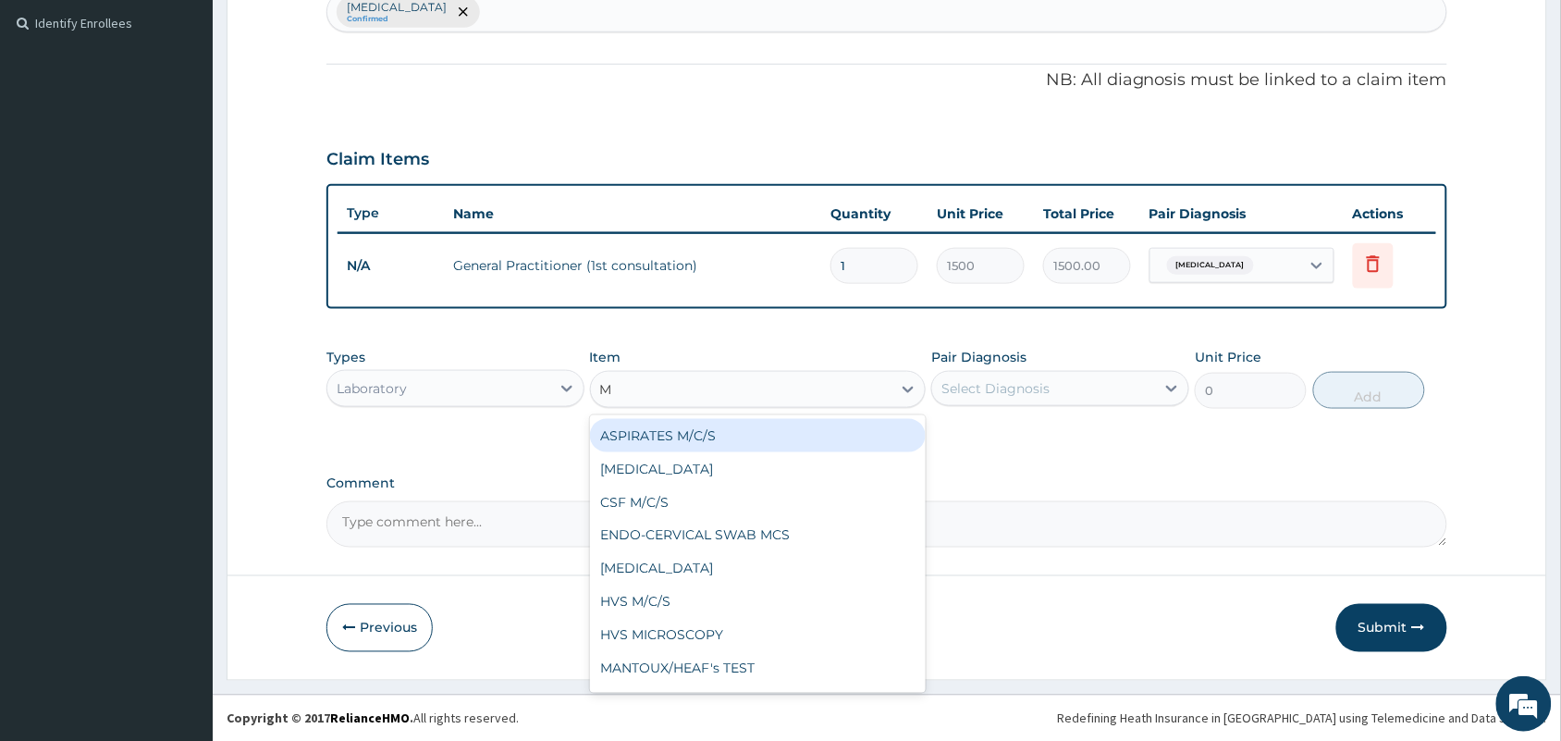
type input "MP"
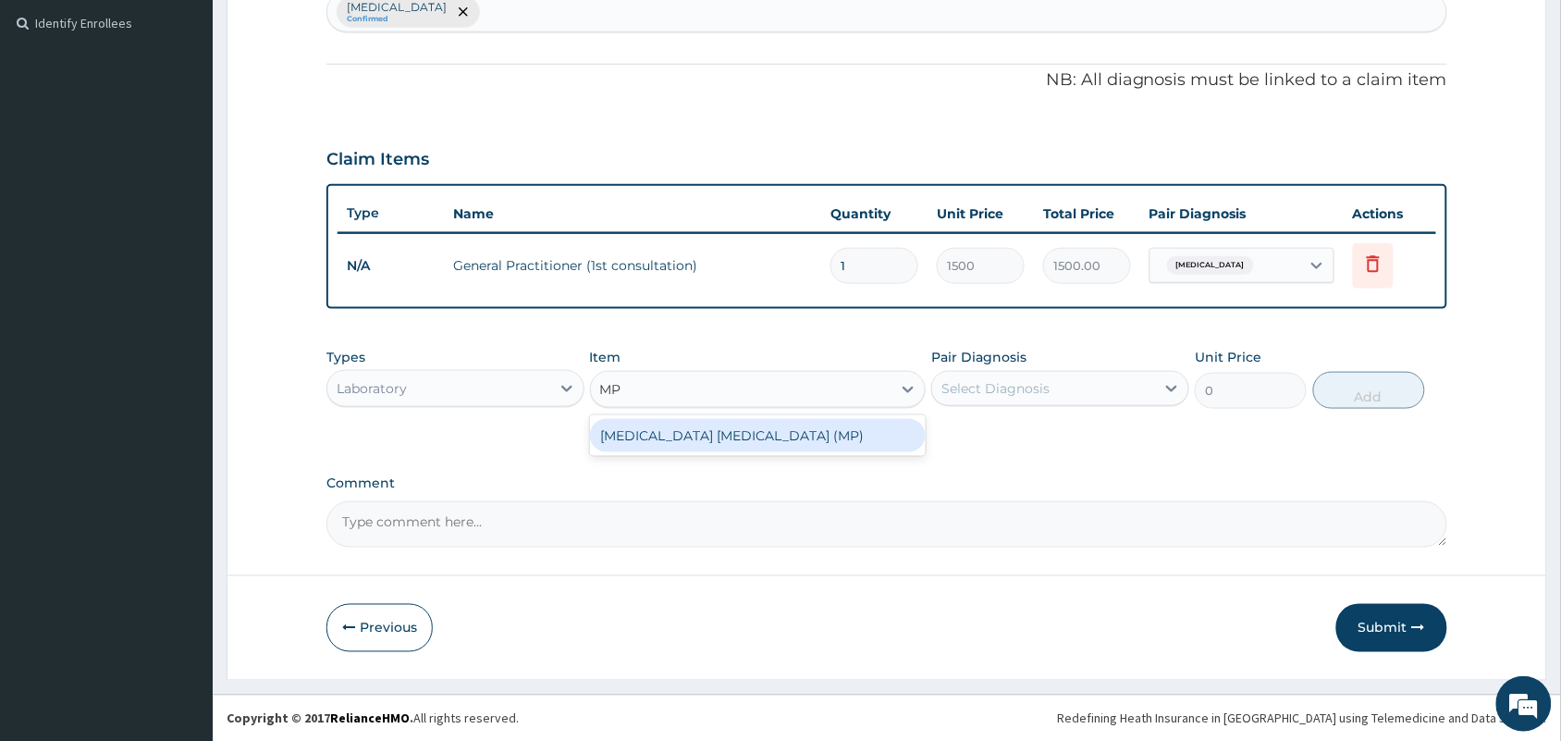
click at [783, 427] on div "[MEDICAL_DATA] [MEDICAL_DATA] (MP)" at bounding box center [758, 435] width 337 height 33
type input "560"
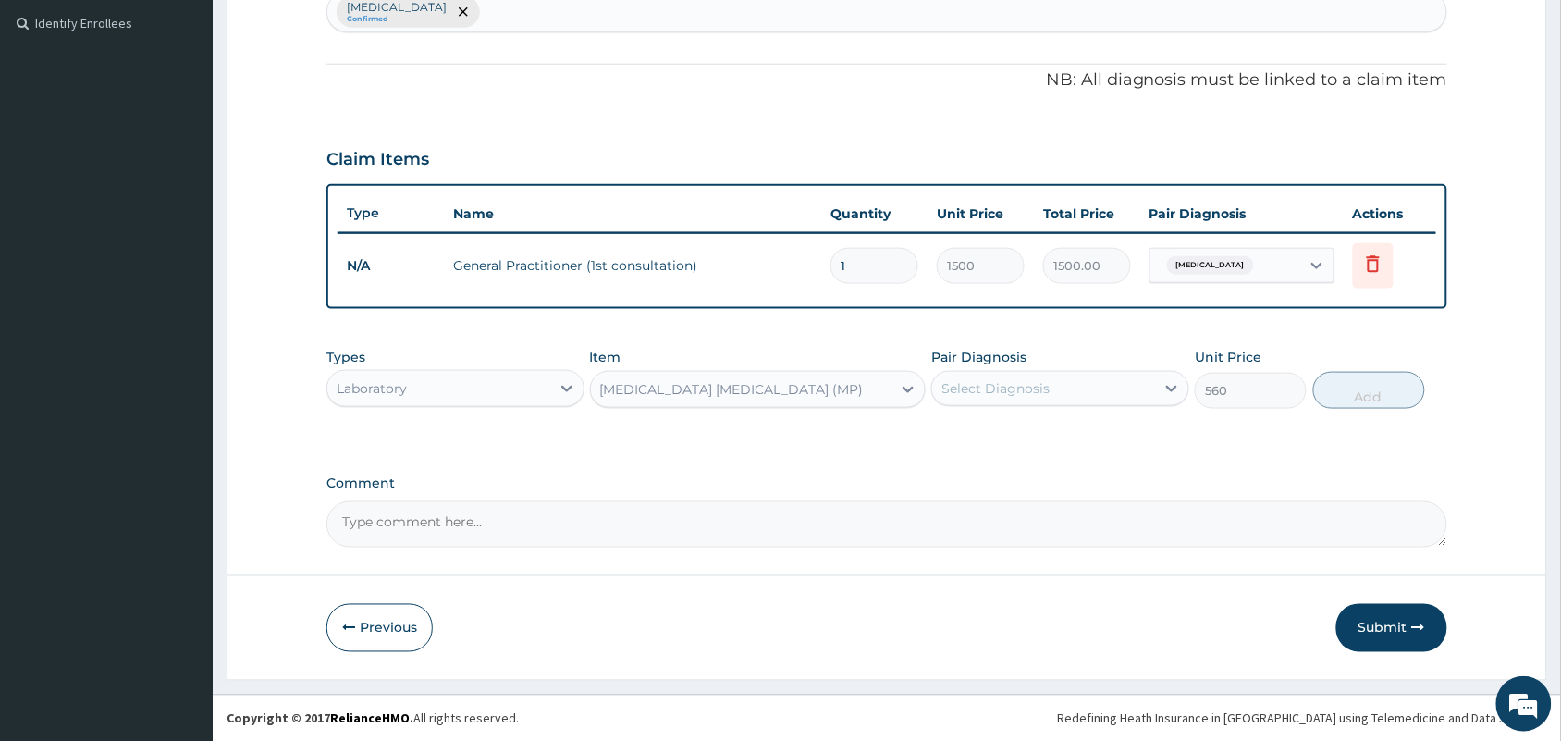
click at [1041, 393] on div "Select Diagnosis" at bounding box center [995, 388] width 108 height 18
click at [1014, 428] on div "[MEDICAL_DATA]" at bounding box center [1060, 436] width 258 height 38
checkbox input "true"
click at [1384, 399] on button "Add" at bounding box center [1369, 390] width 112 height 37
type input "0"
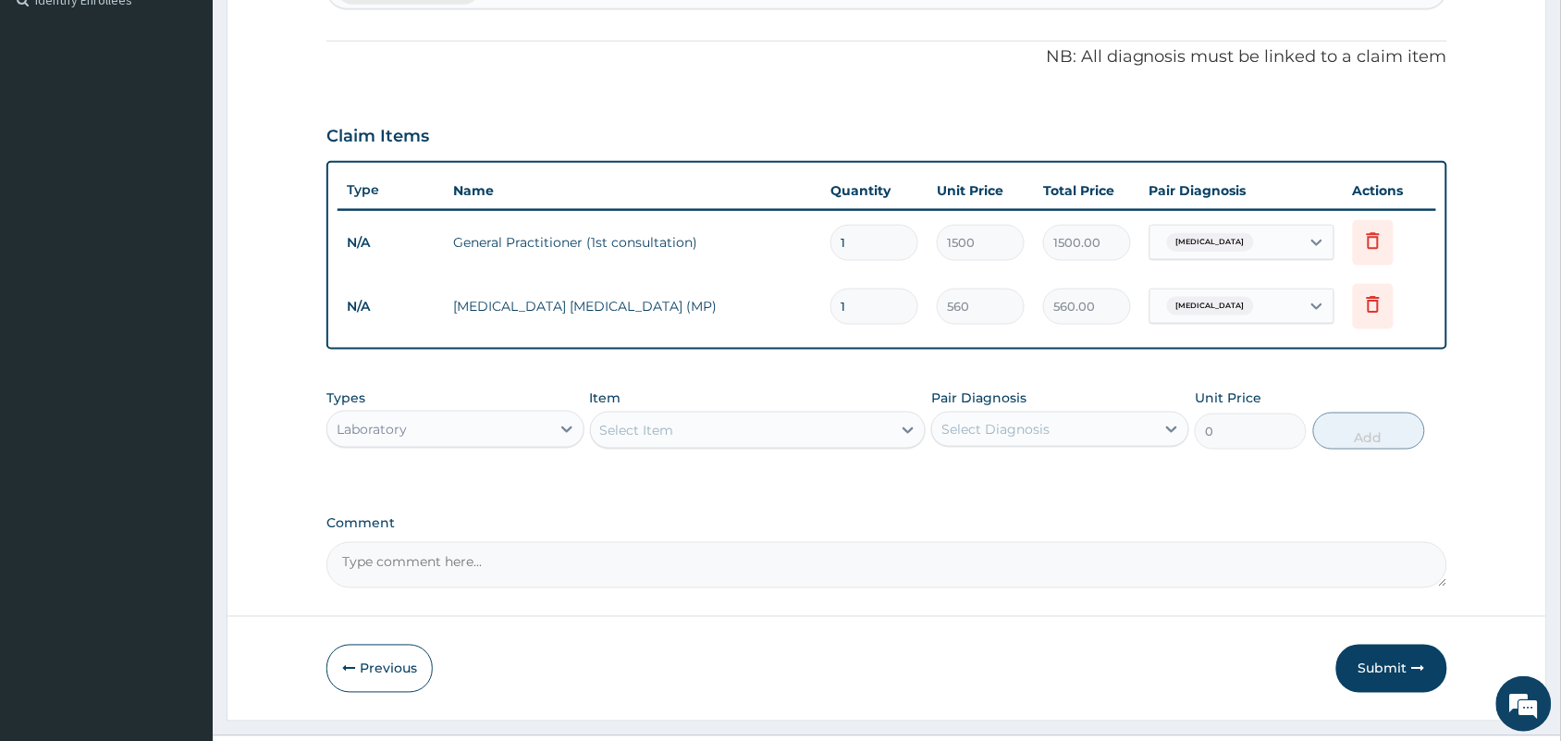
scroll to position [567, 0]
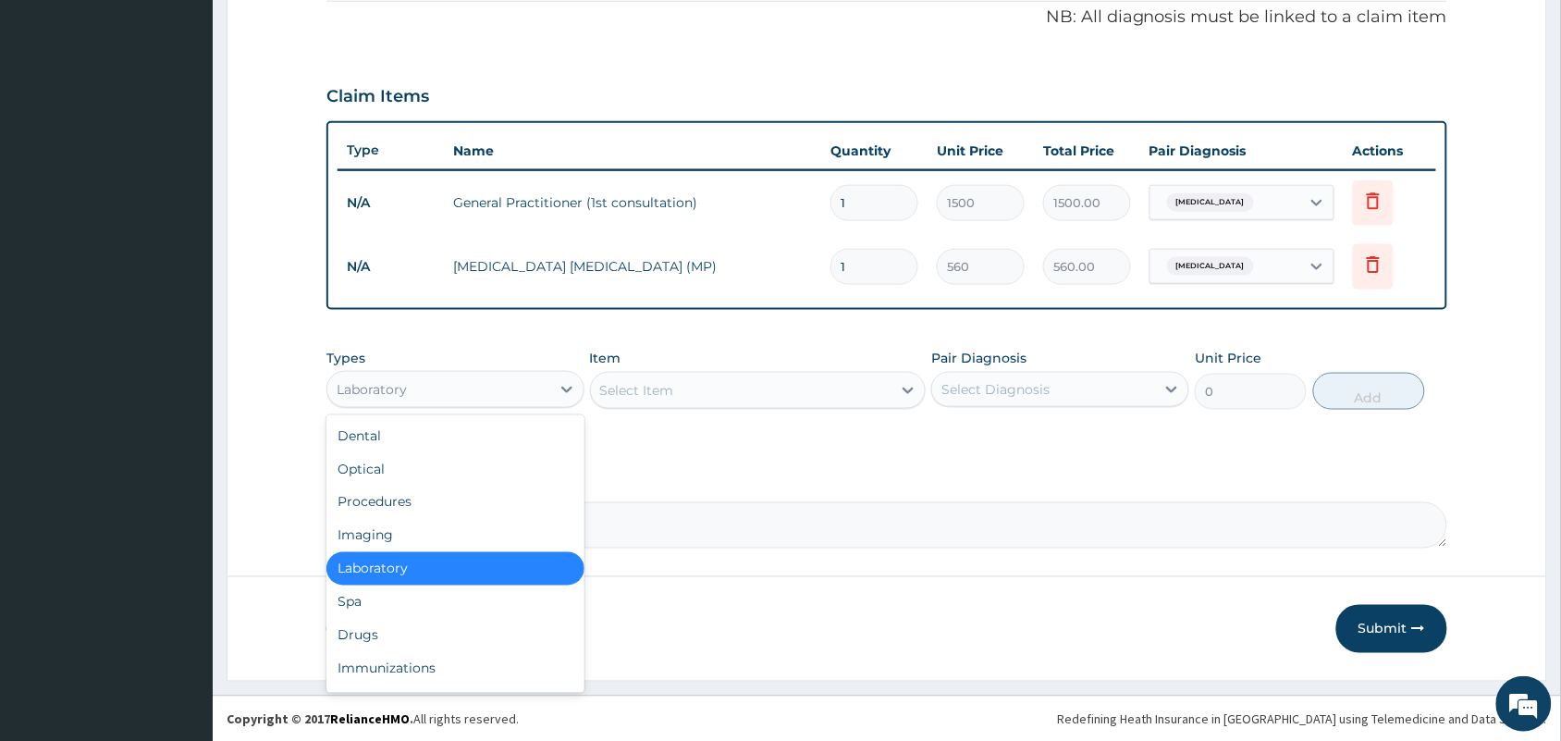
click at [520, 382] on div "Laboratory" at bounding box center [438, 390] width 223 height 30
click at [366, 638] on div "Drugs" at bounding box center [455, 635] width 258 height 33
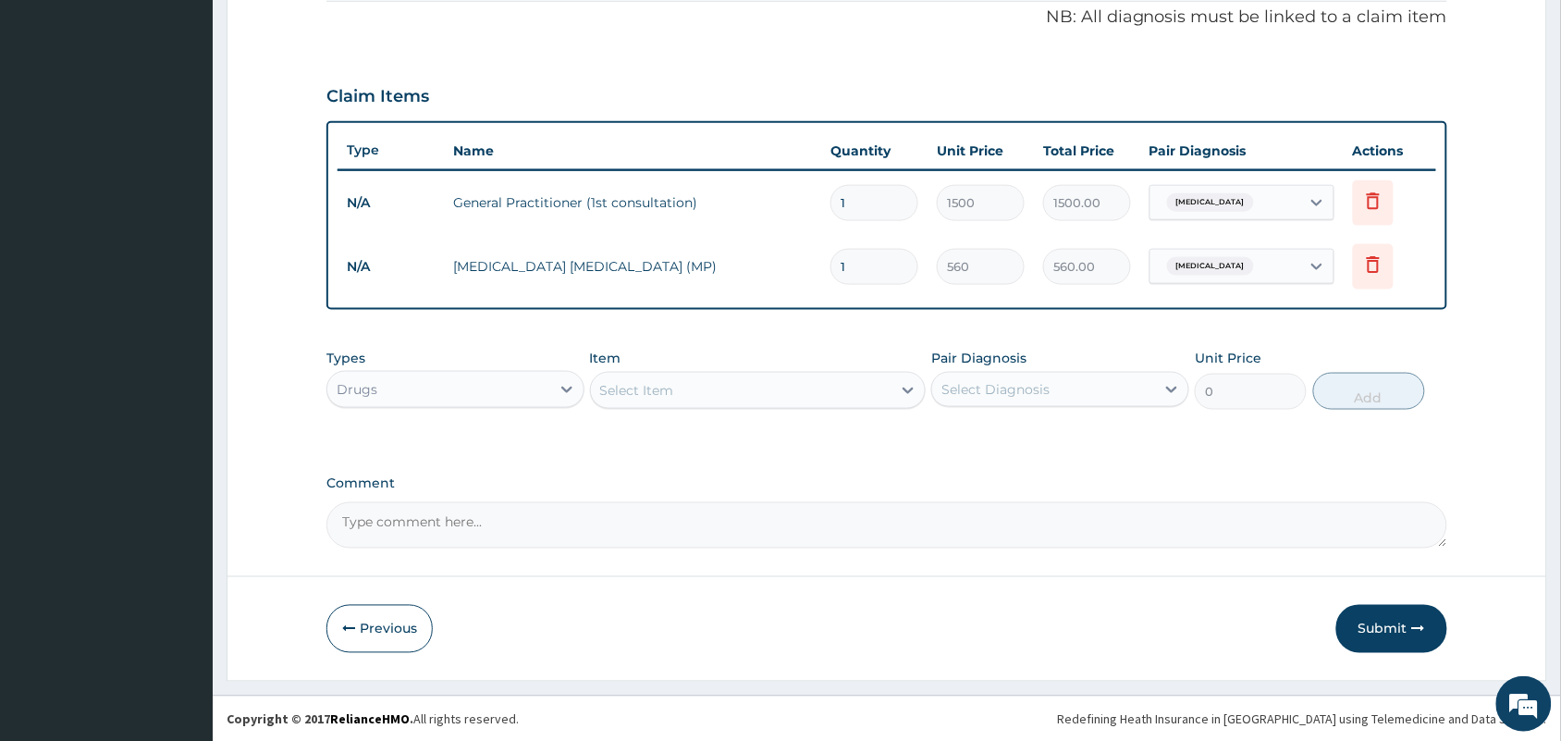
click at [805, 372] on div "Select Item" at bounding box center [758, 390] width 337 height 37
click at [792, 385] on div "Select Item" at bounding box center [741, 390] width 301 height 30
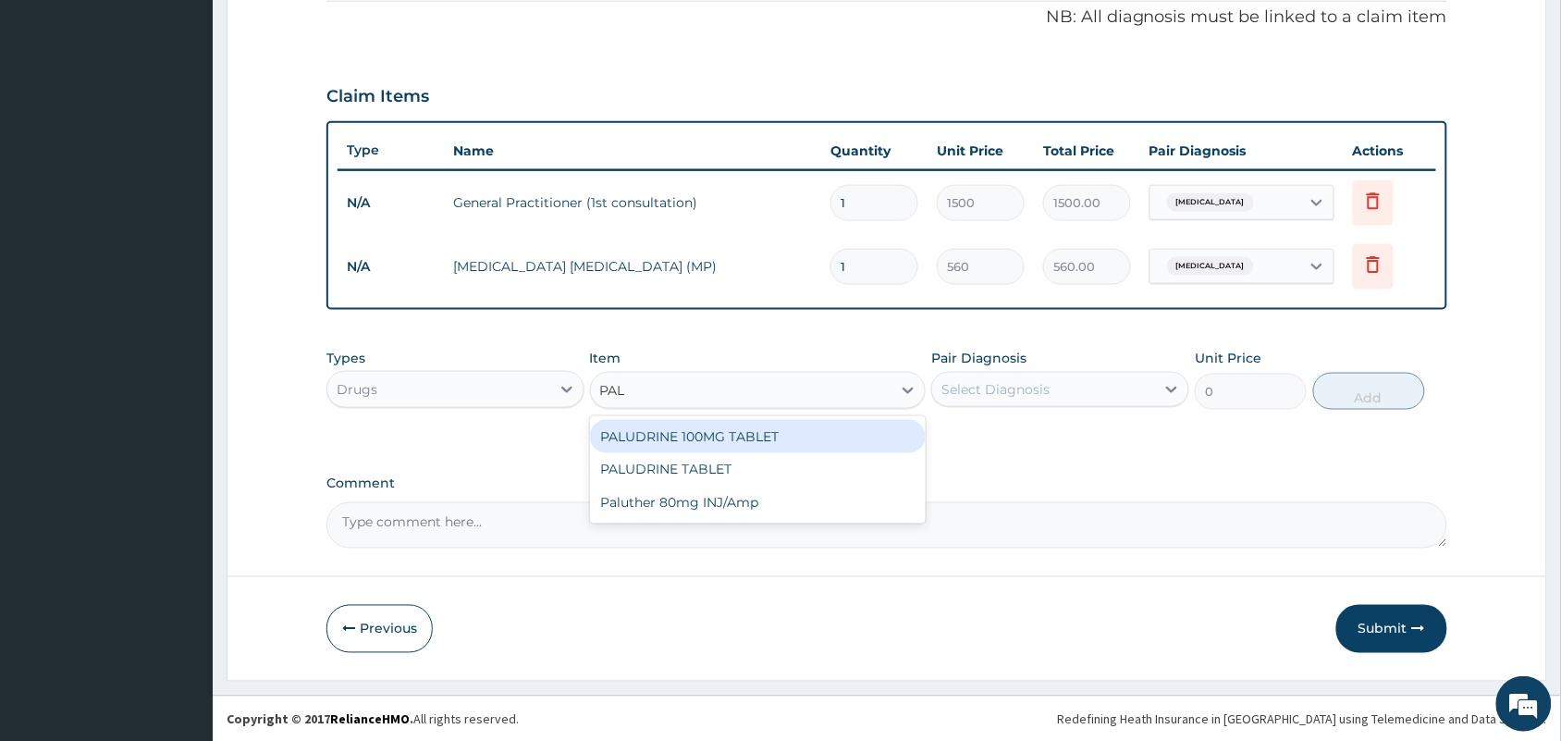
type input "PALU"
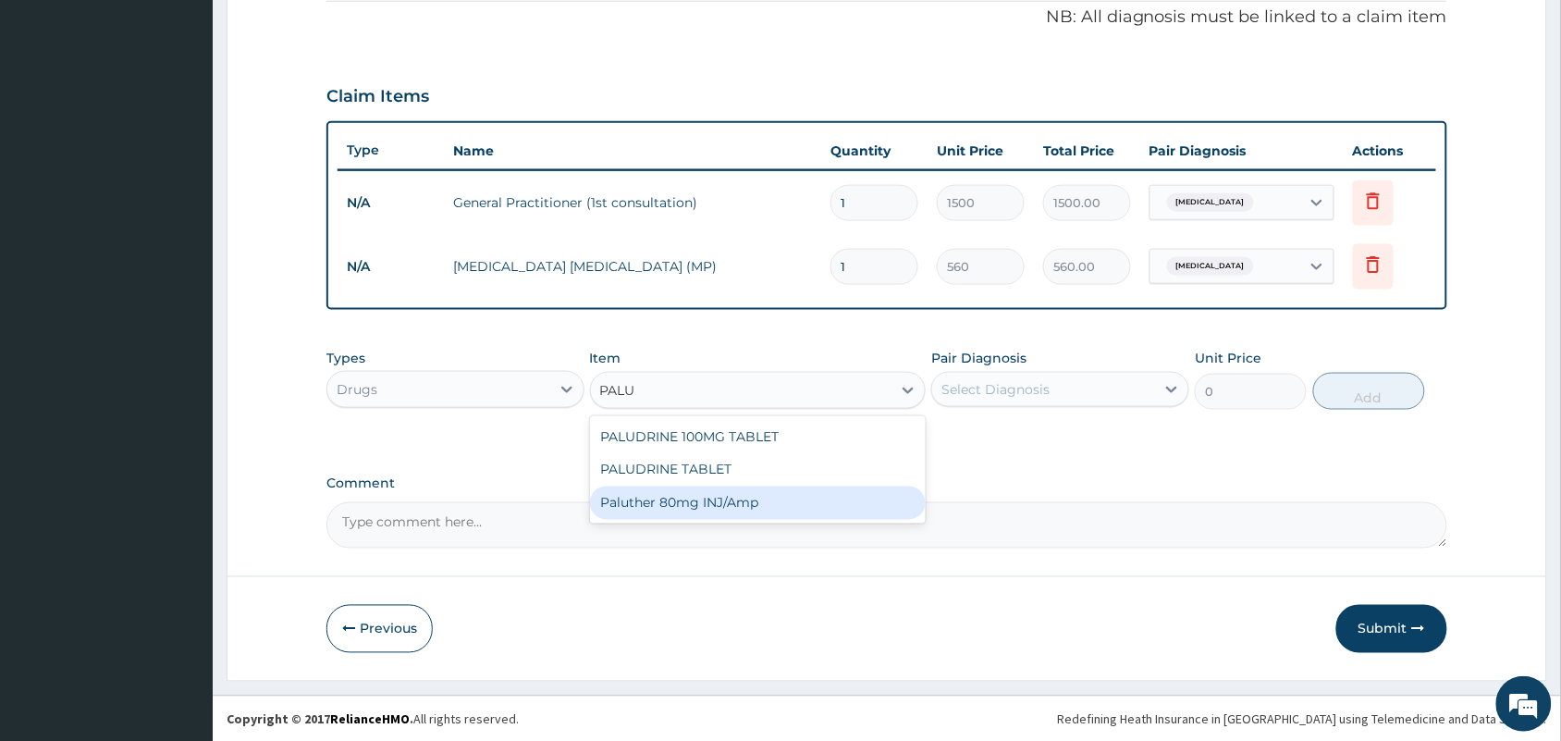
click at [724, 495] on div "Paluther 80mg INJ/Amp" at bounding box center [758, 502] width 337 height 33
type input "105"
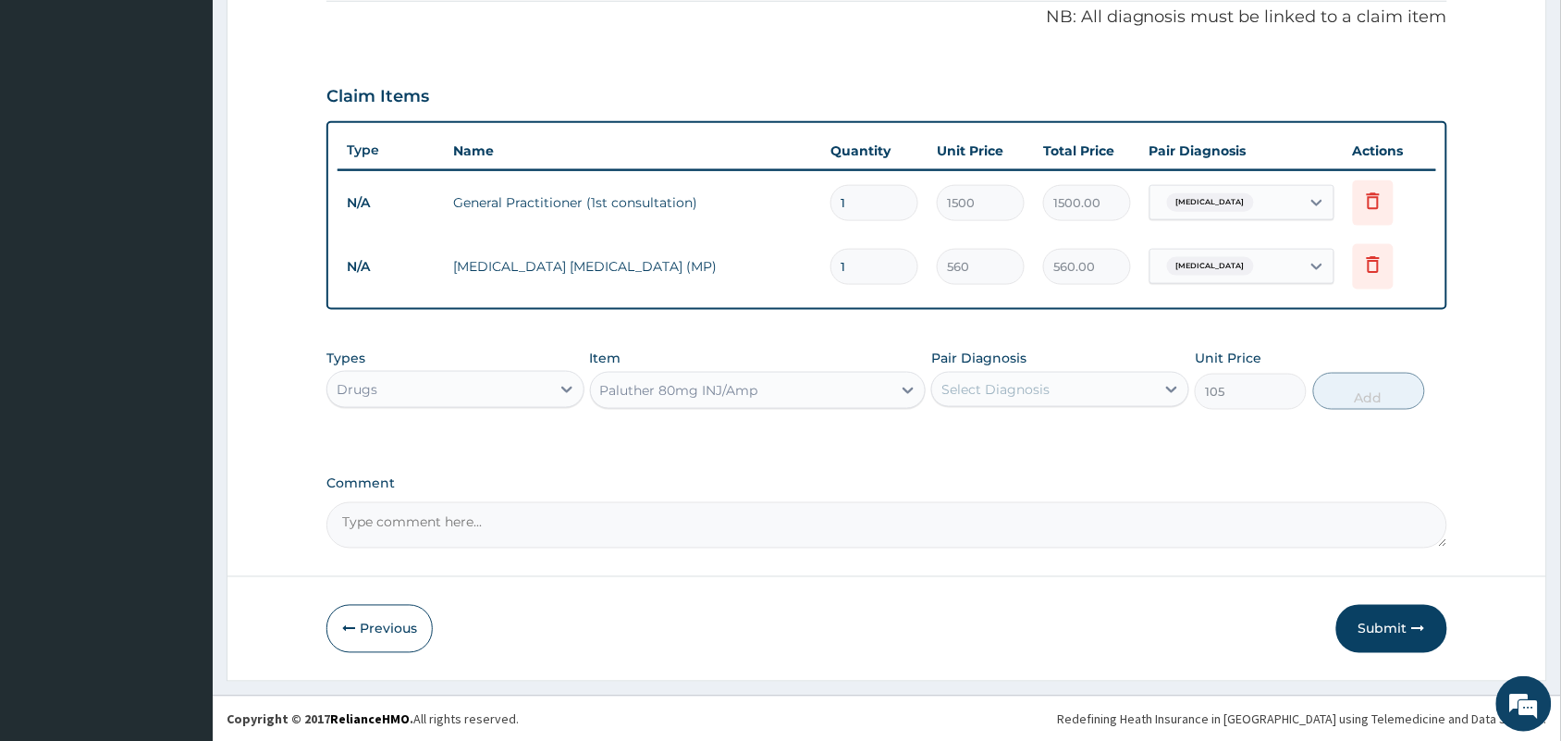
click at [991, 389] on div "Select Diagnosis" at bounding box center [995, 389] width 108 height 18
click at [960, 435] on div "[MEDICAL_DATA]" at bounding box center [1060, 437] width 258 height 38
checkbox input "true"
click at [1338, 385] on button "Add" at bounding box center [1369, 391] width 112 height 37
type input "0"
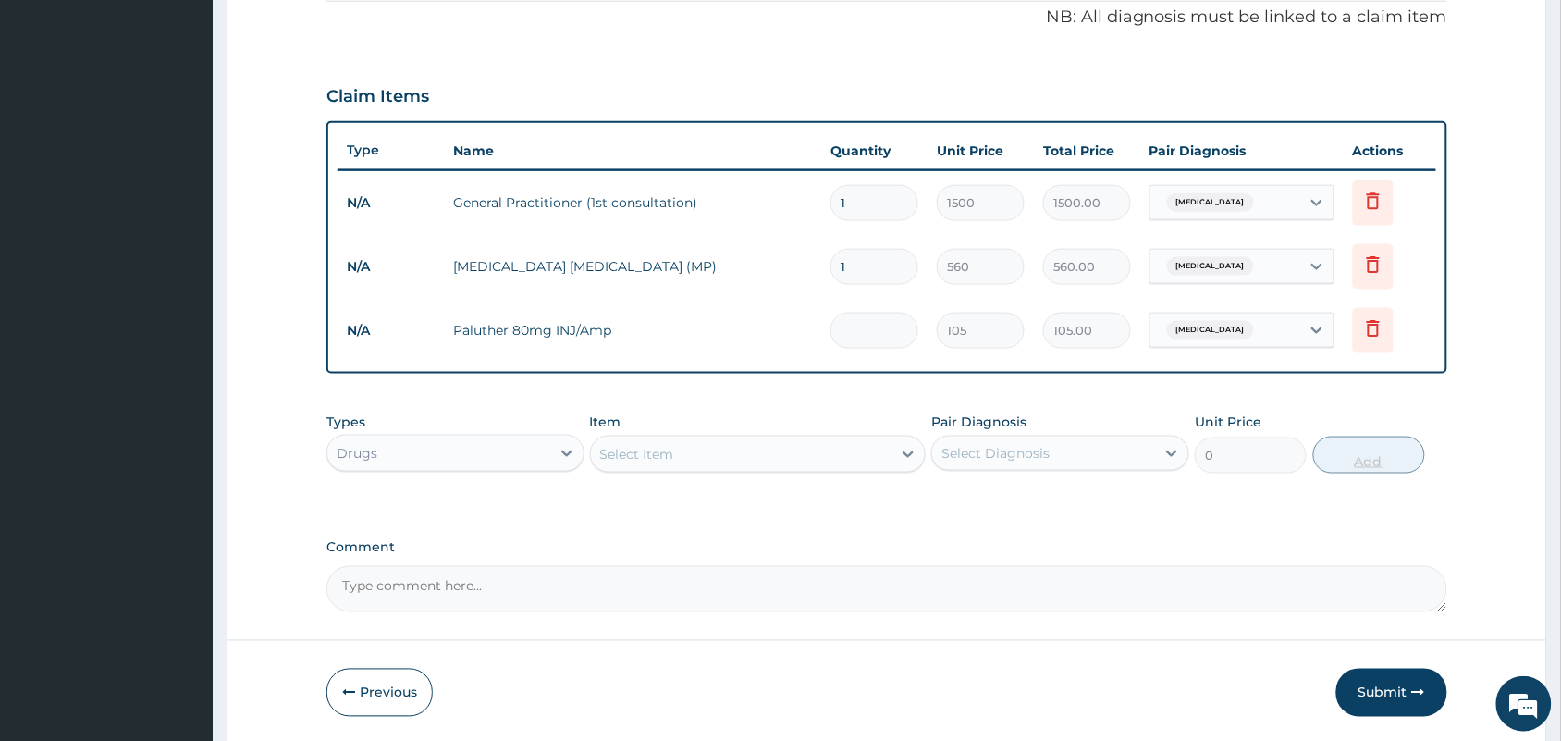
type input "0.00"
type input "3"
type input "315.00"
type input "3"
click at [699, 444] on div "Select Item" at bounding box center [741, 454] width 301 height 30
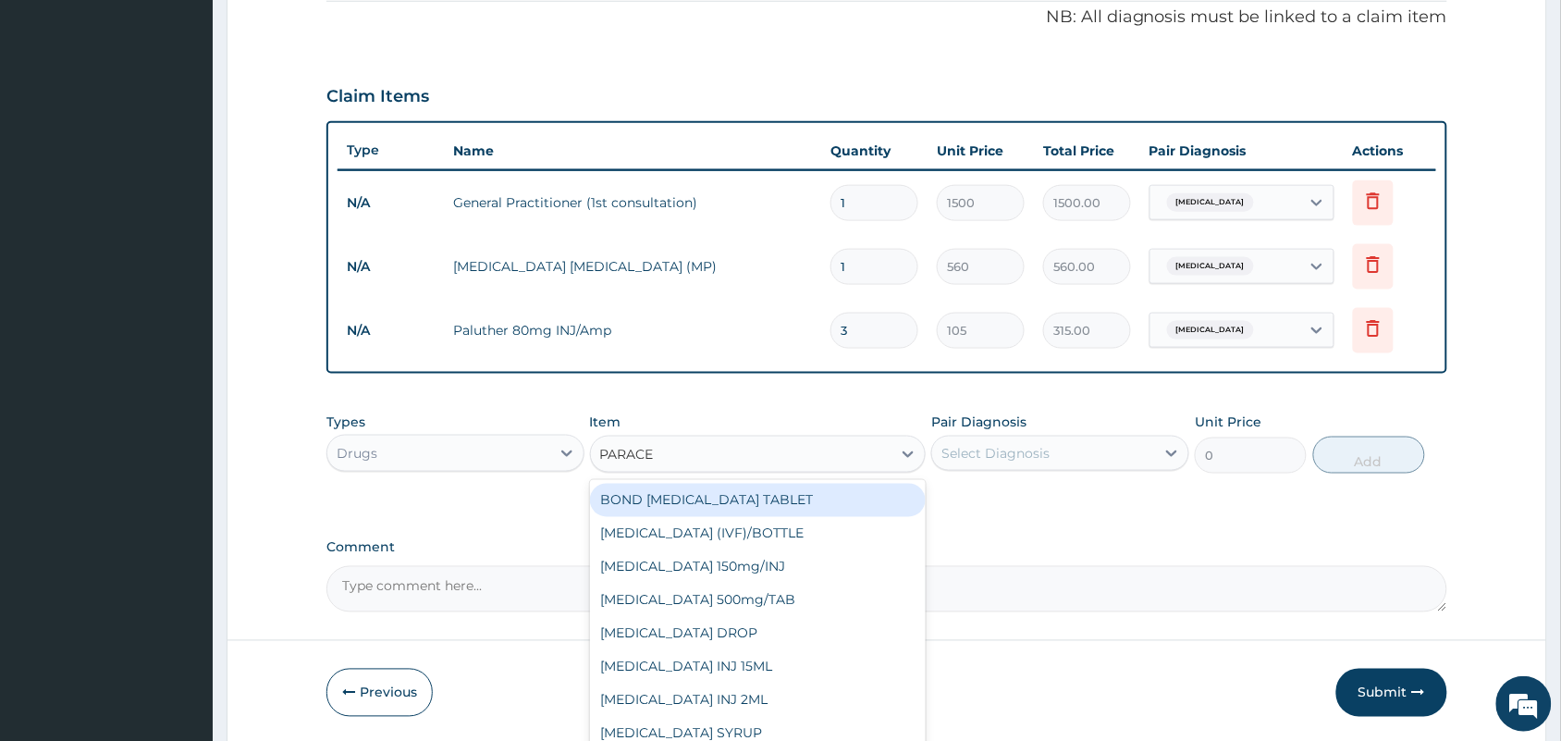
type input "PARACET"
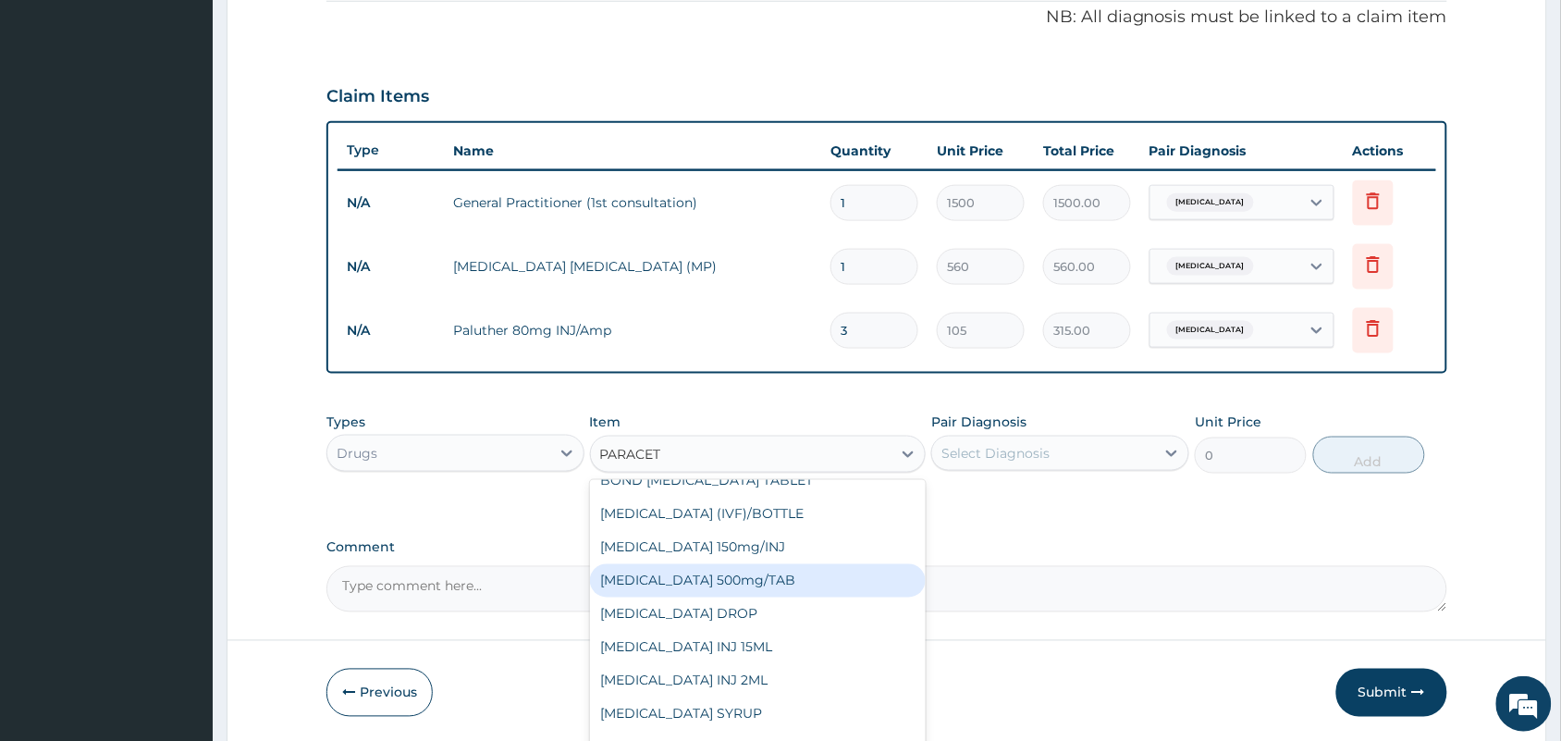
scroll to position [29, 0]
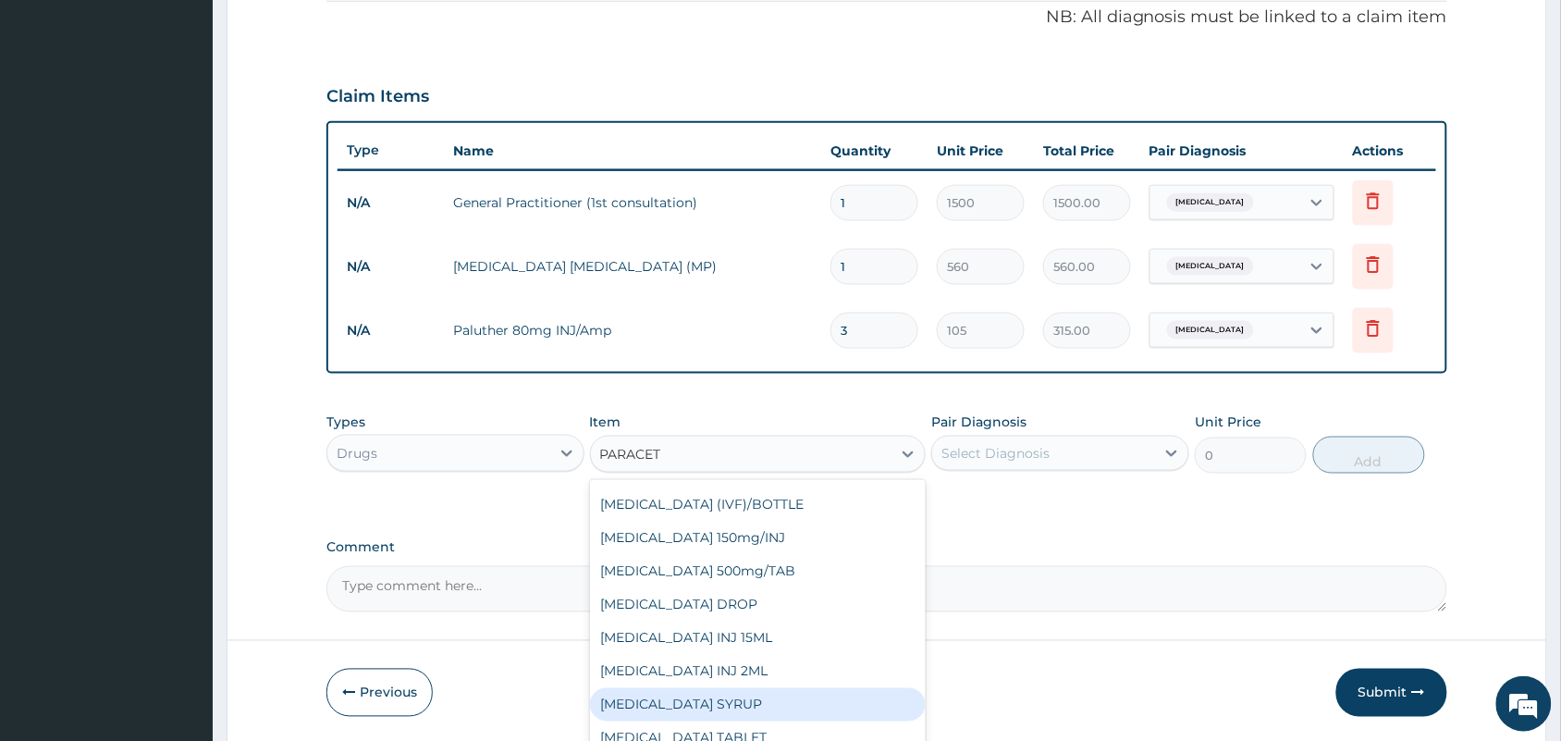
click at [673, 698] on div "[MEDICAL_DATA] SYRUP" at bounding box center [758, 704] width 337 height 33
type input "131.25"
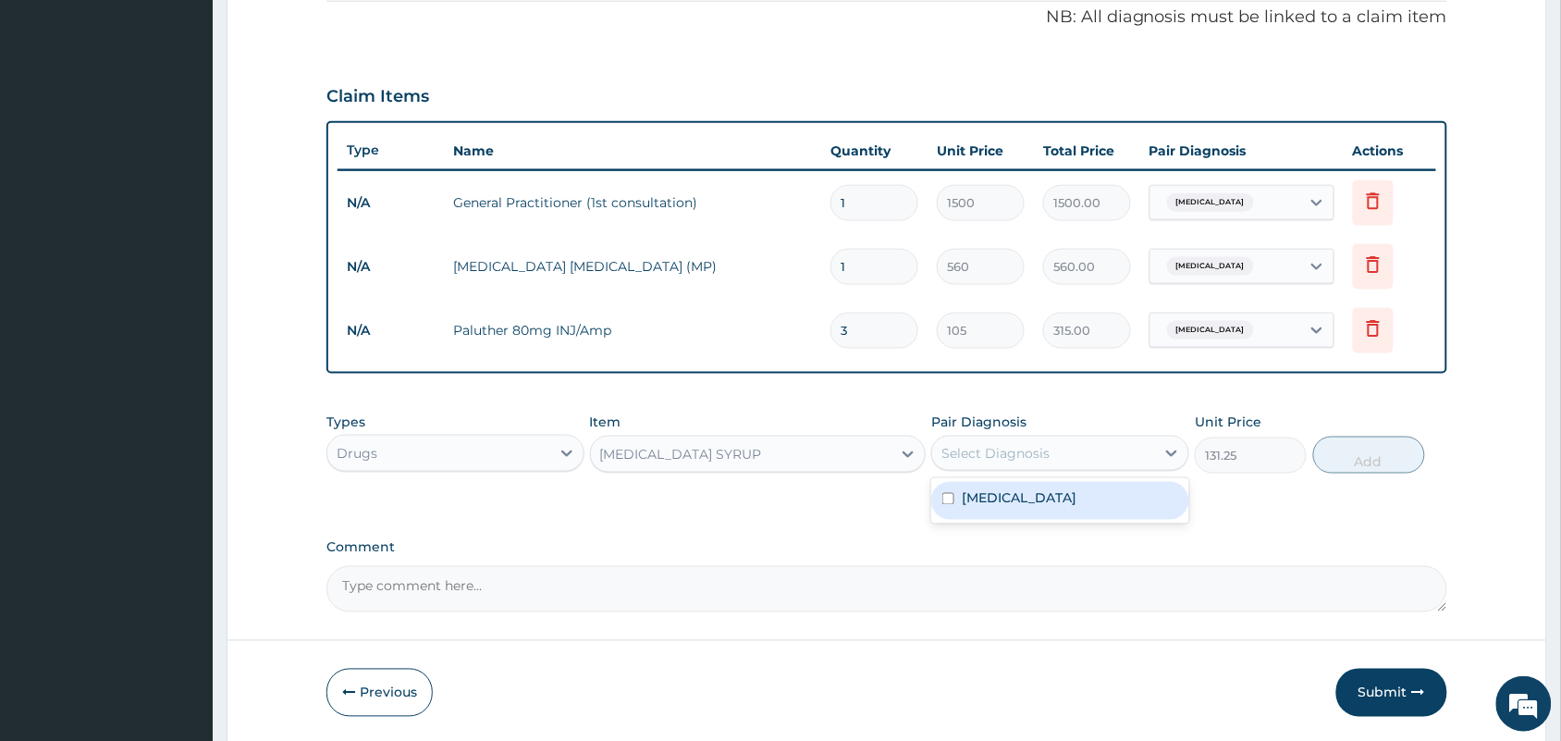
click at [1034, 445] on div "Select Diagnosis" at bounding box center [995, 453] width 108 height 18
click at [1000, 495] on label "[MEDICAL_DATA]" at bounding box center [1019, 498] width 115 height 18
checkbox input "true"
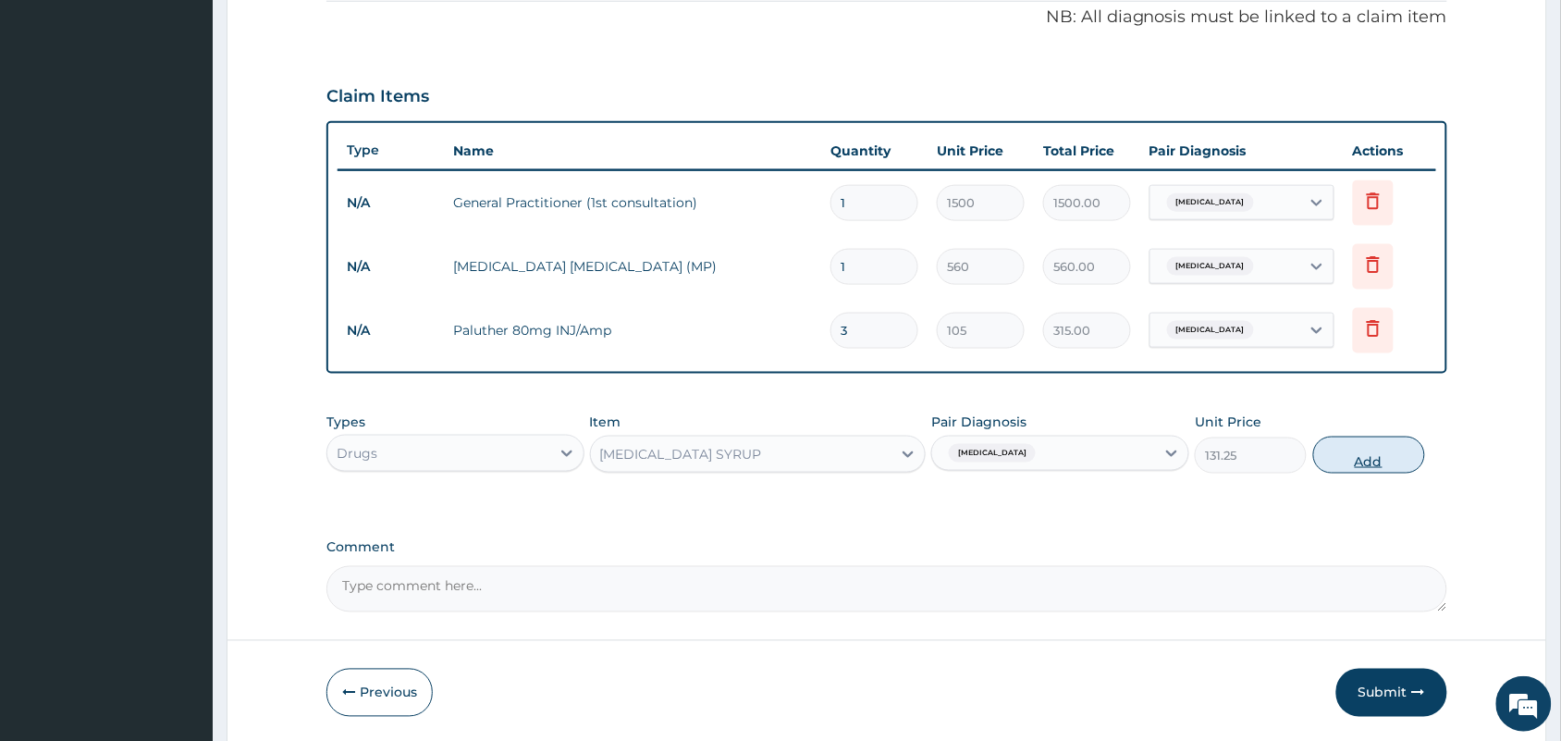
click at [1357, 451] on button "Add" at bounding box center [1369, 455] width 112 height 37
type input "0"
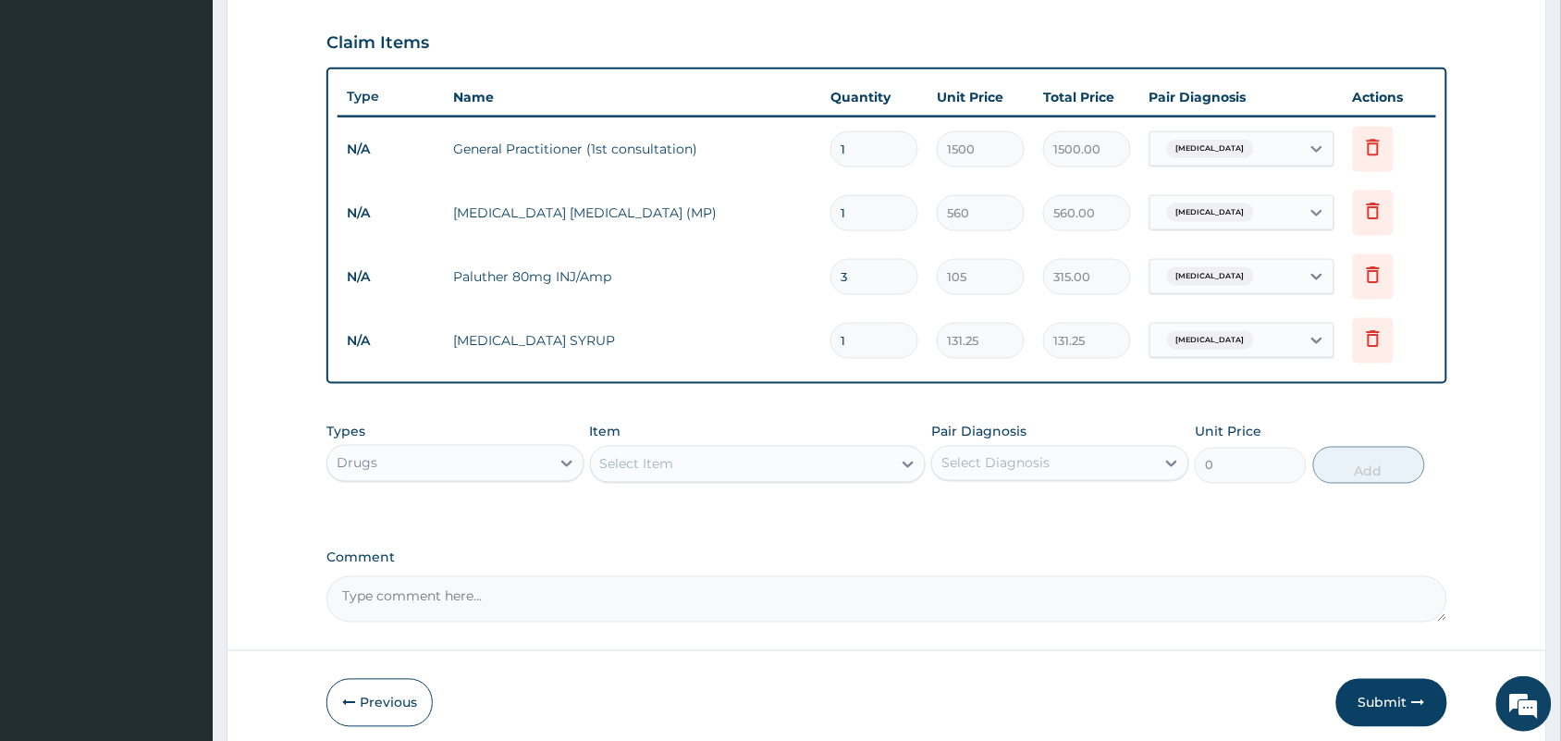
scroll to position [695, 0]
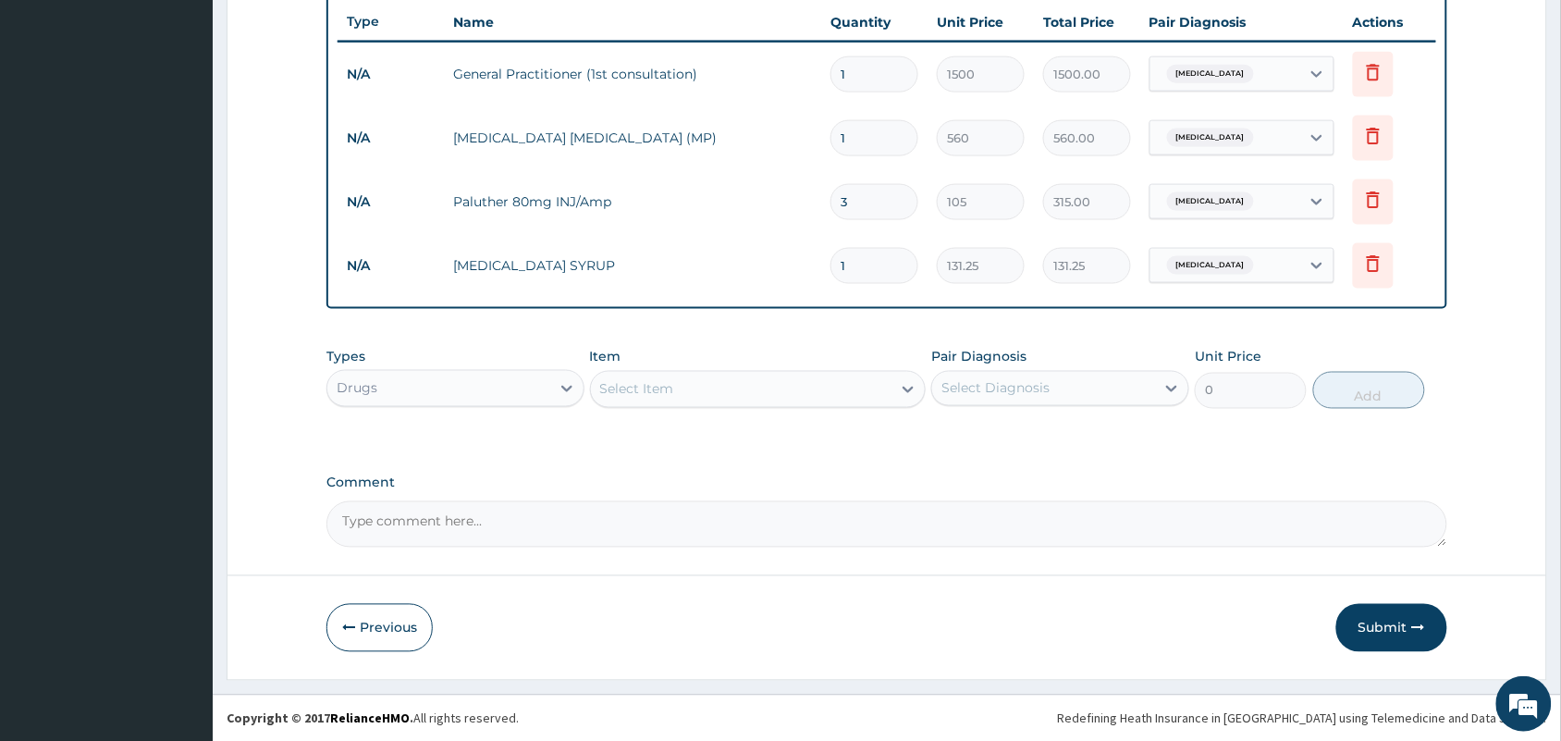
click at [678, 386] on div "Select Item" at bounding box center [741, 390] width 301 height 30
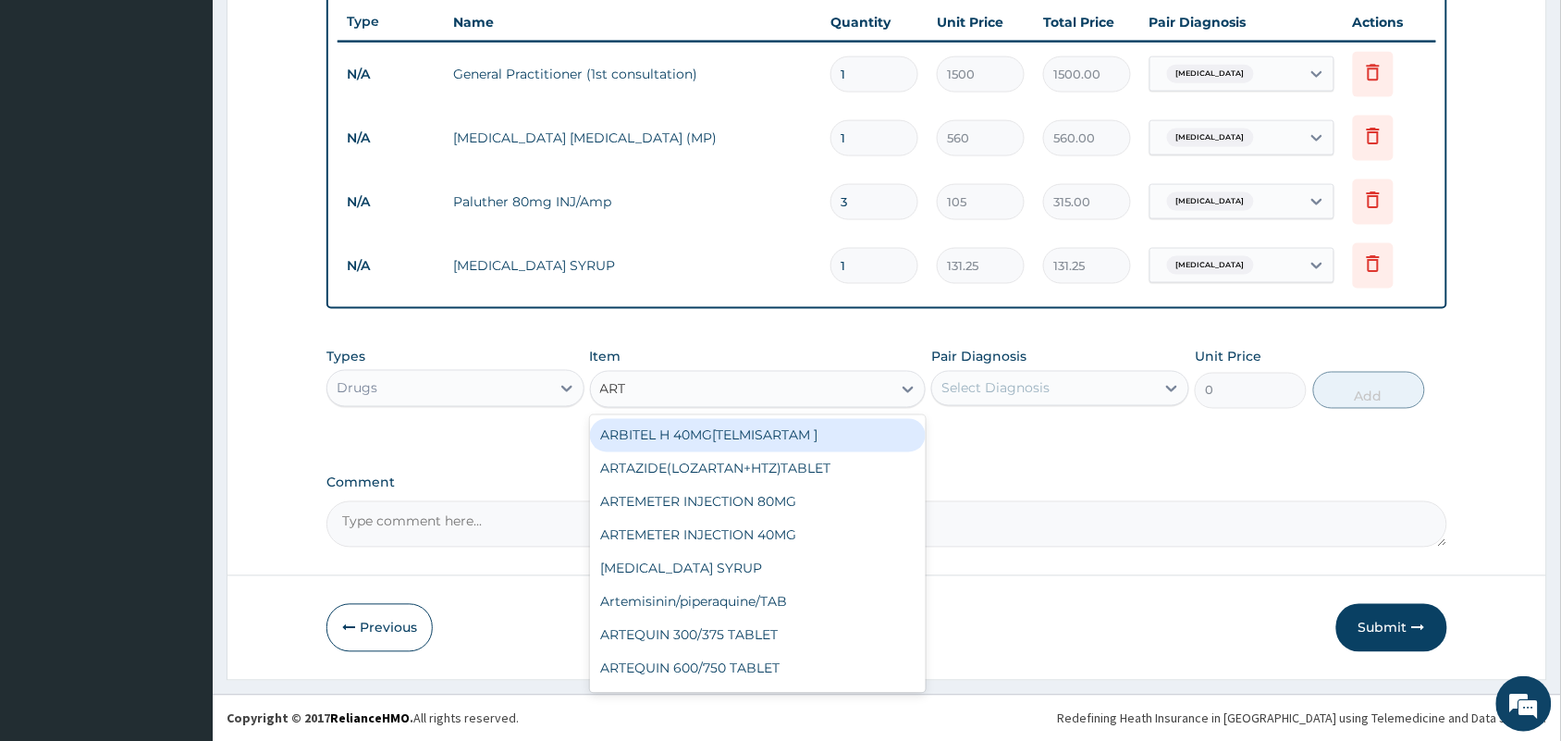
type input "ARTE"
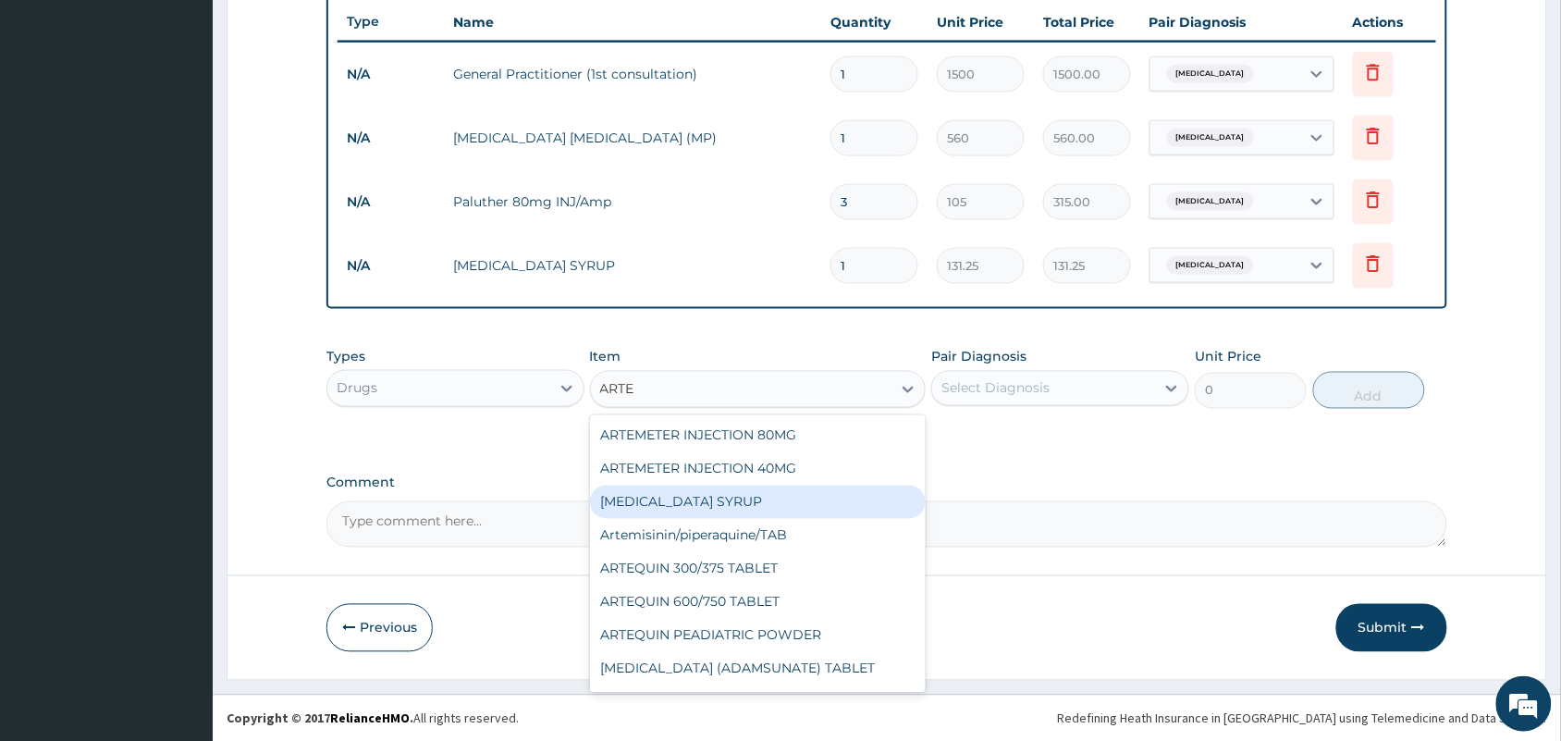
click at [756, 495] on div "[MEDICAL_DATA] SYRUP" at bounding box center [758, 502] width 337 height 33
type input "420"
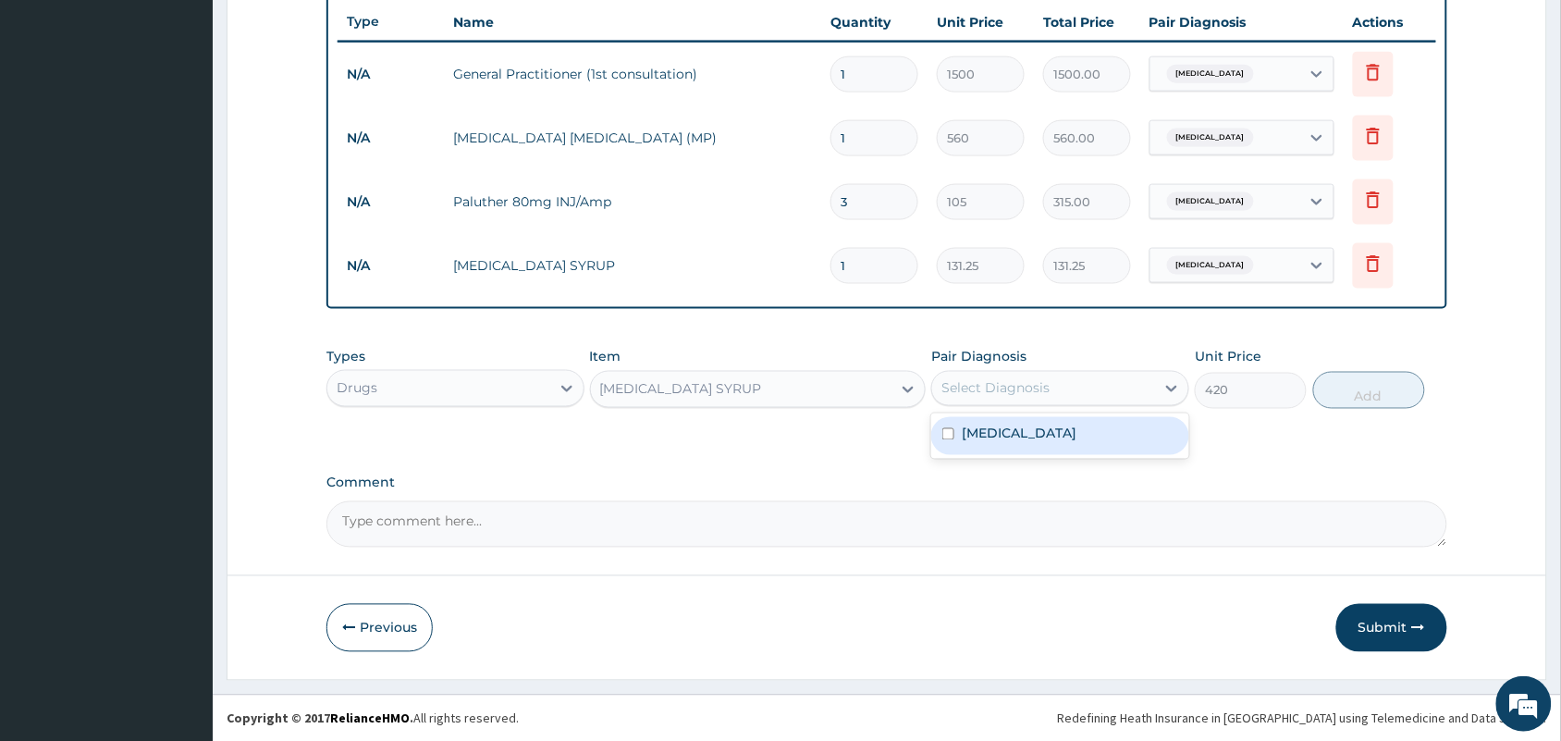
click at [1051, 387] on div "Select Diagnosis" at bounding box center [1043, 389] width 223 height 30
click at [1036, 426] on div "[MEDICAL_DATA]" at bounding box center [1060, 436] width 258 height 38
checkbox input "true"
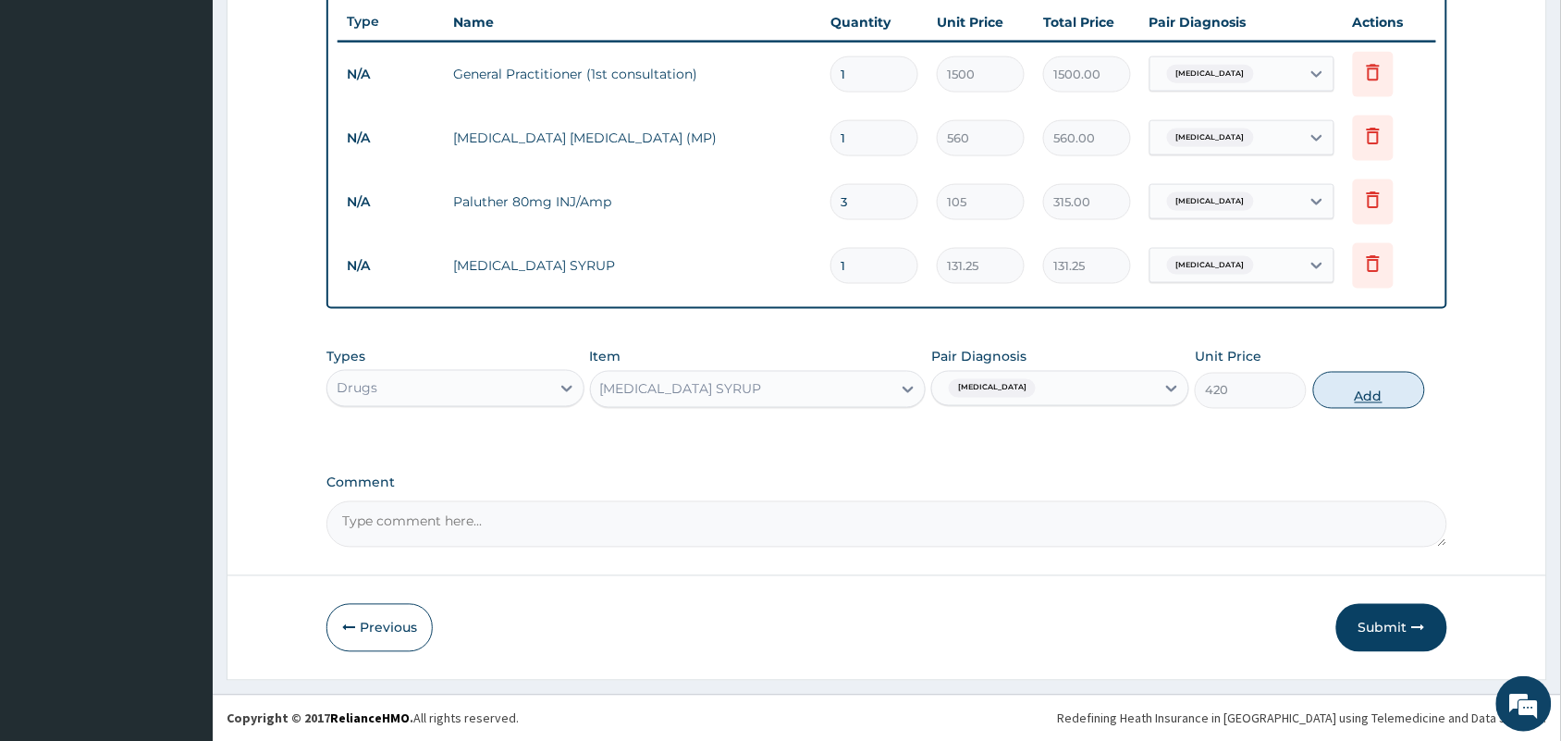
click at [1338, 394] on button "Add" at bounding box center [1369, 390] width 112 height 37
type input "0"
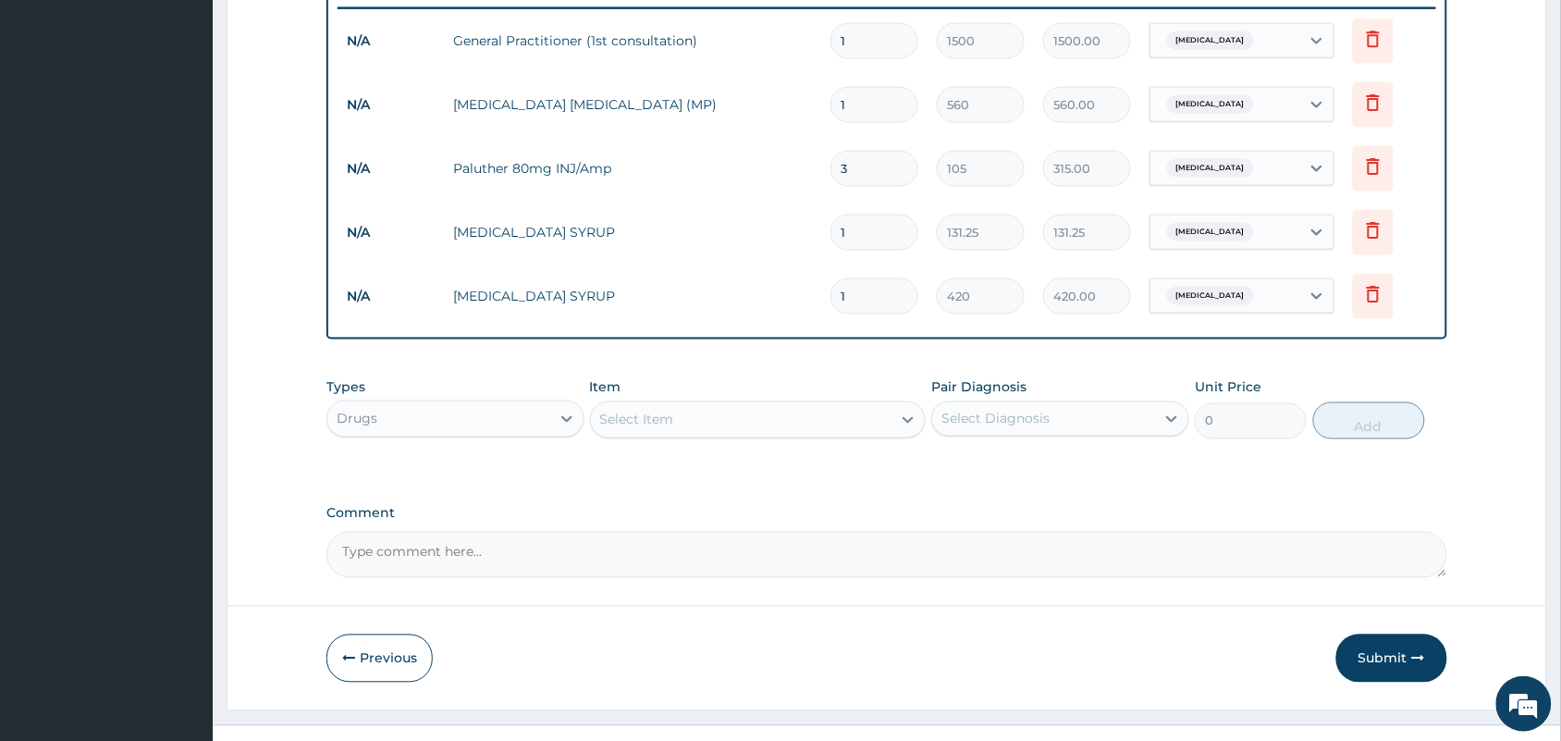
scroll to position [759, 0]
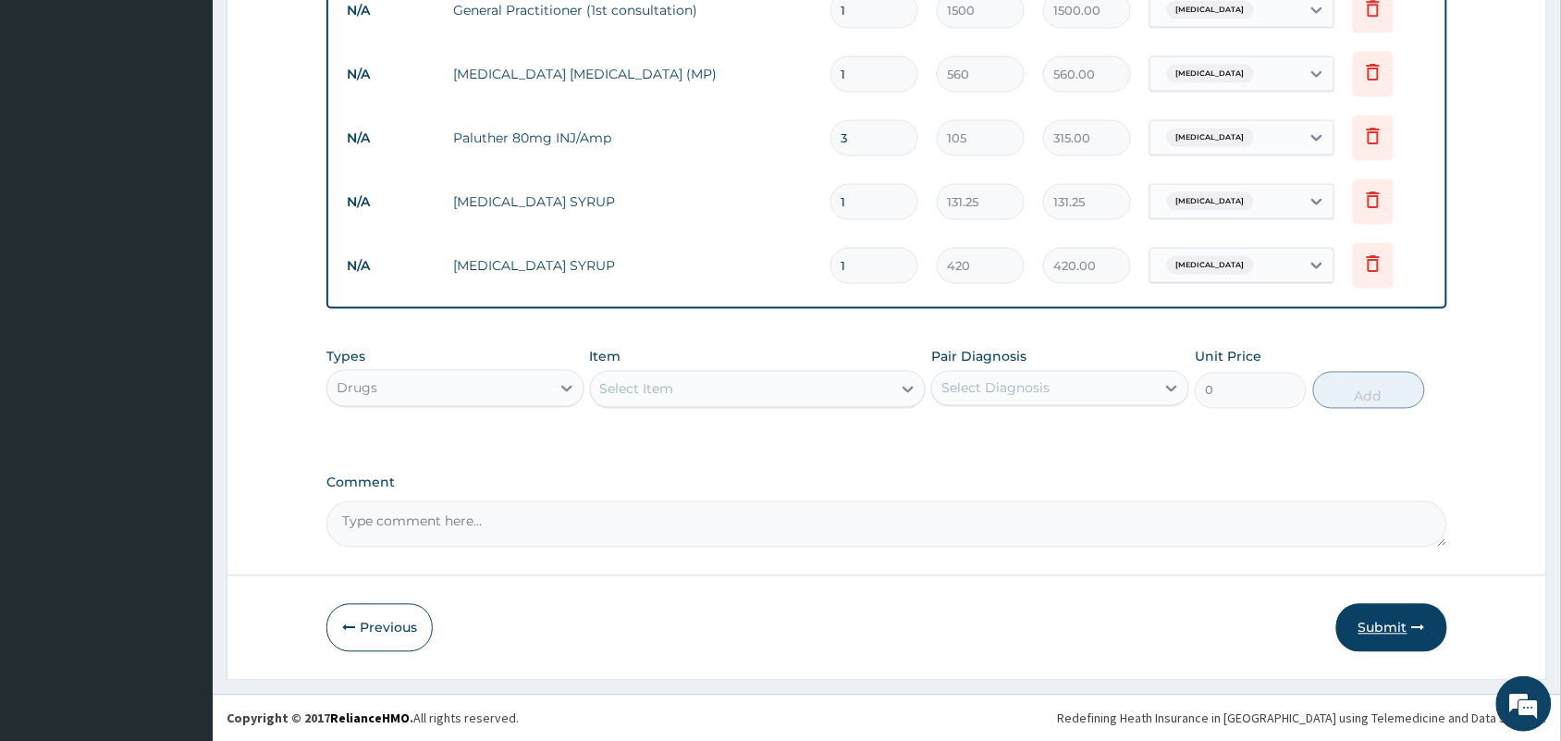
click at [1375, 621] on button "Submit" at bounding box center [1391, 628] width 111 height 48
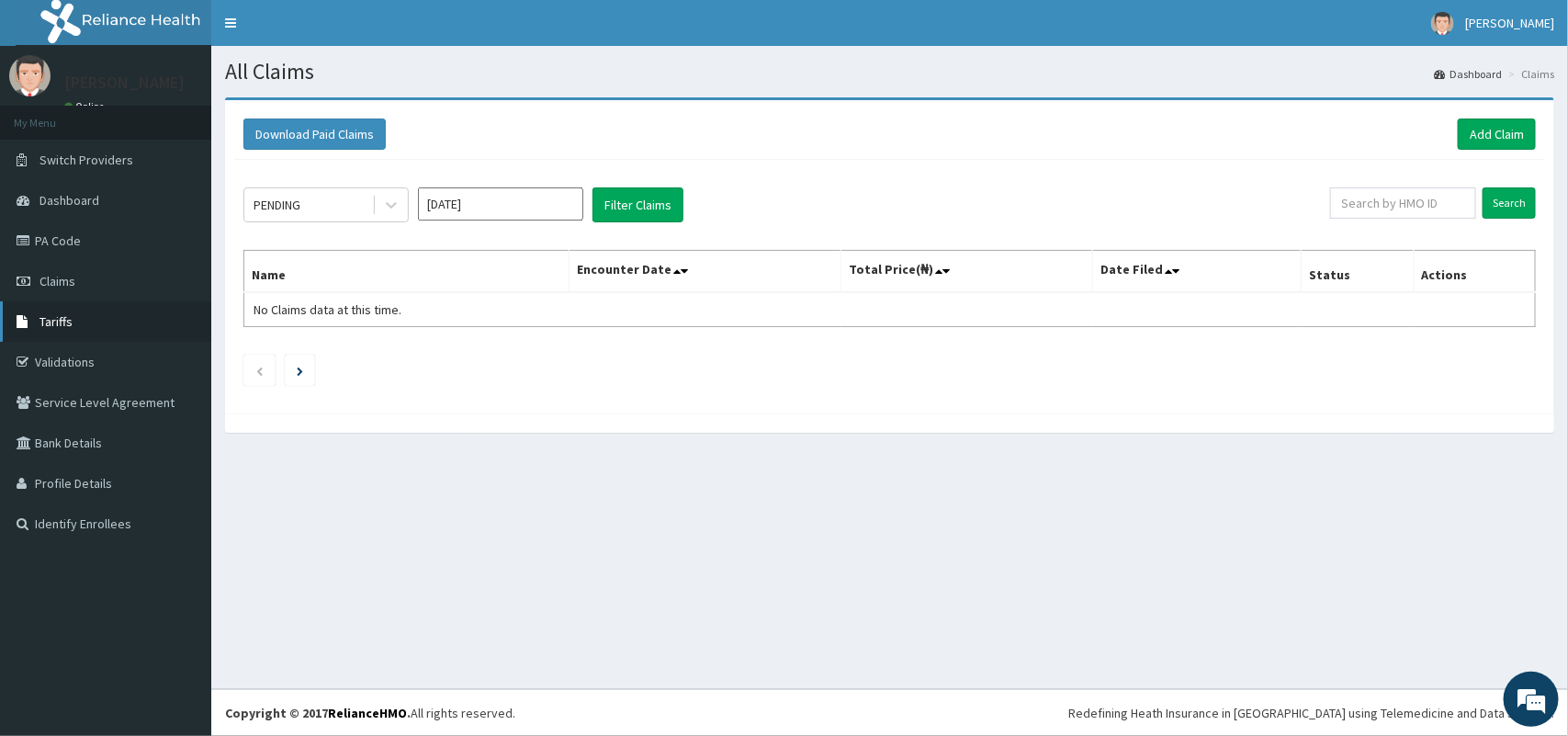
click at [68, 333] on link "Tariffs" at bounding box center [105, 321] width 212 height 41
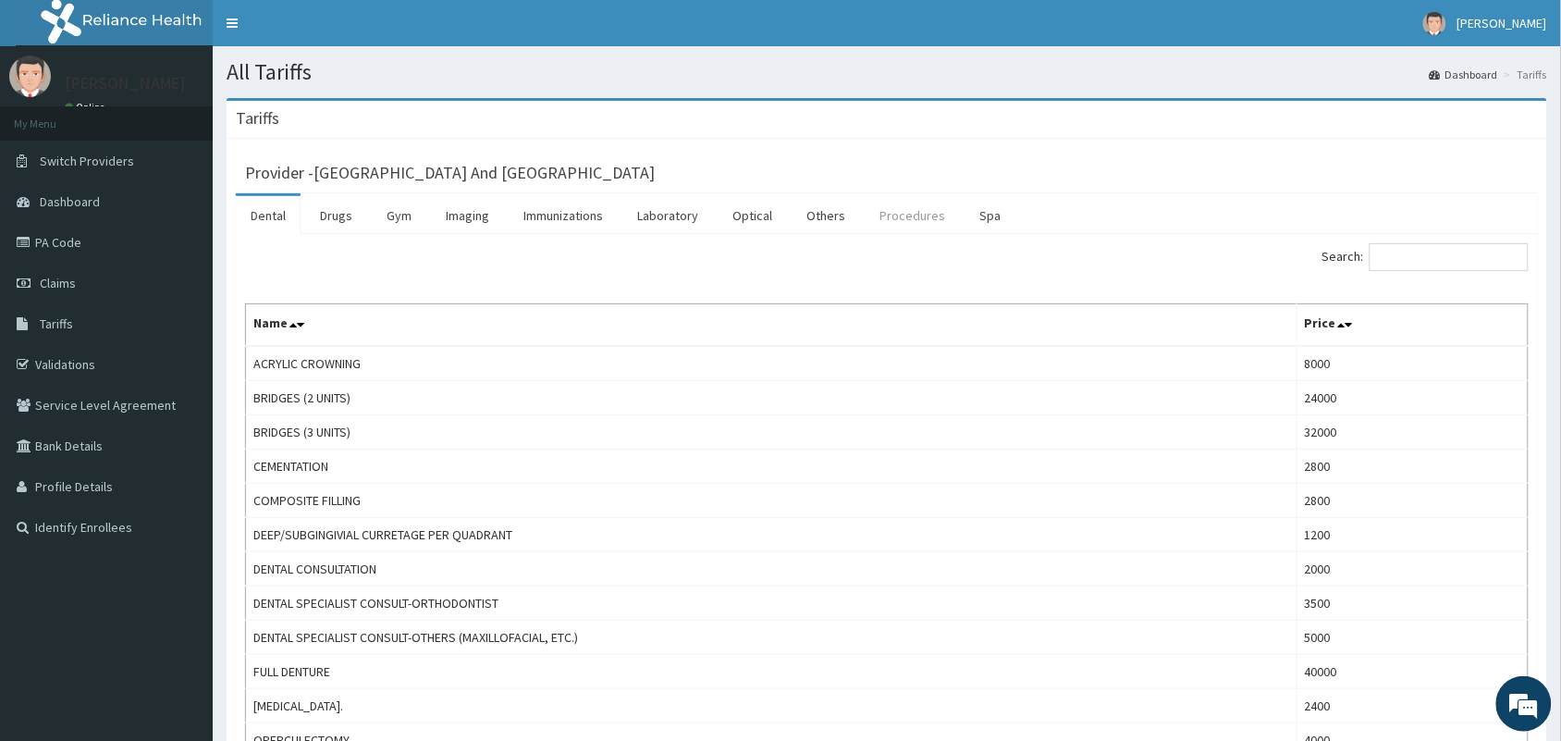
click at [912, 217] on link "Procedures" at bounding box center [912, 215] width 95 height 39
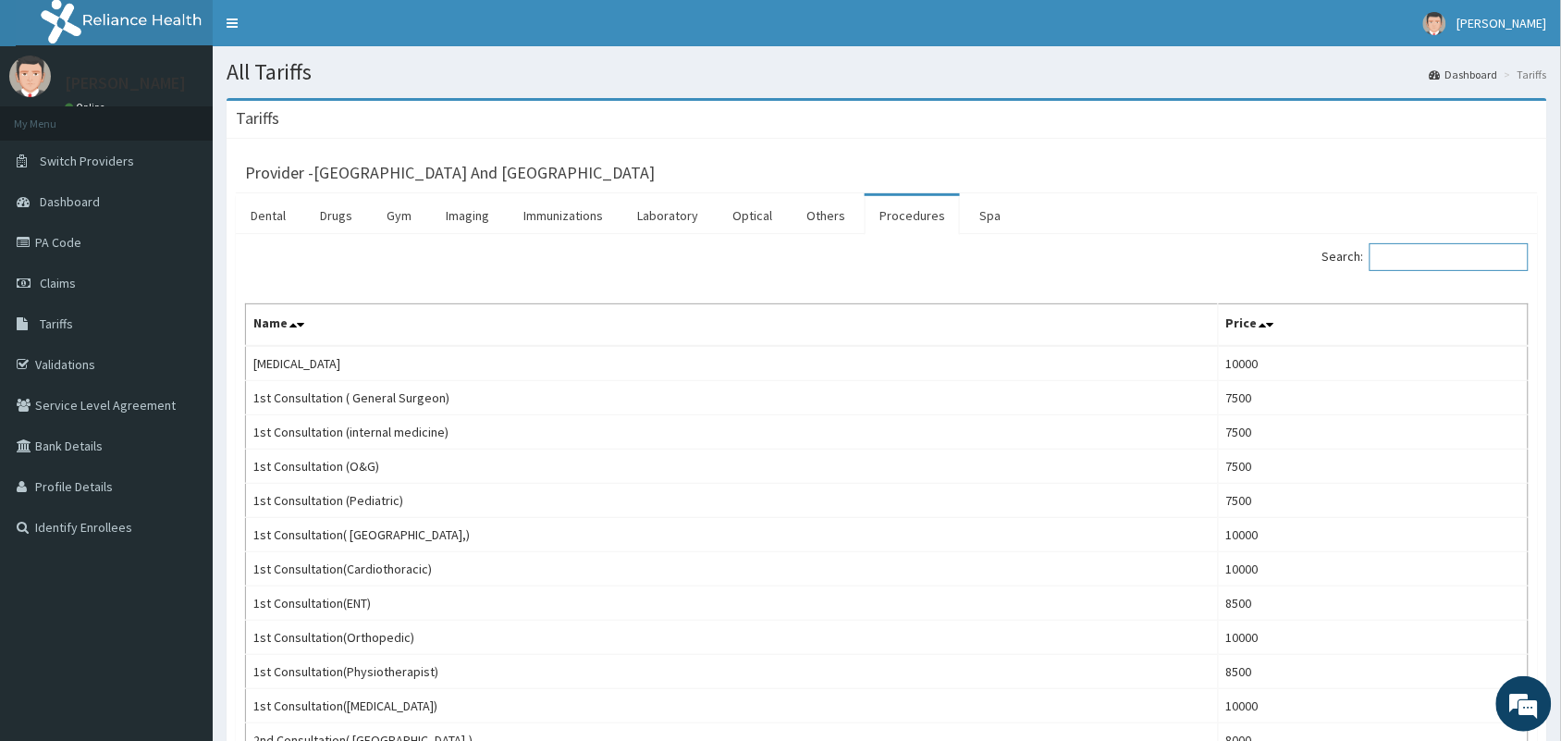
click at [1412, 256] on input "Search:" at bounding box center [1449, 257] width 159 height 28
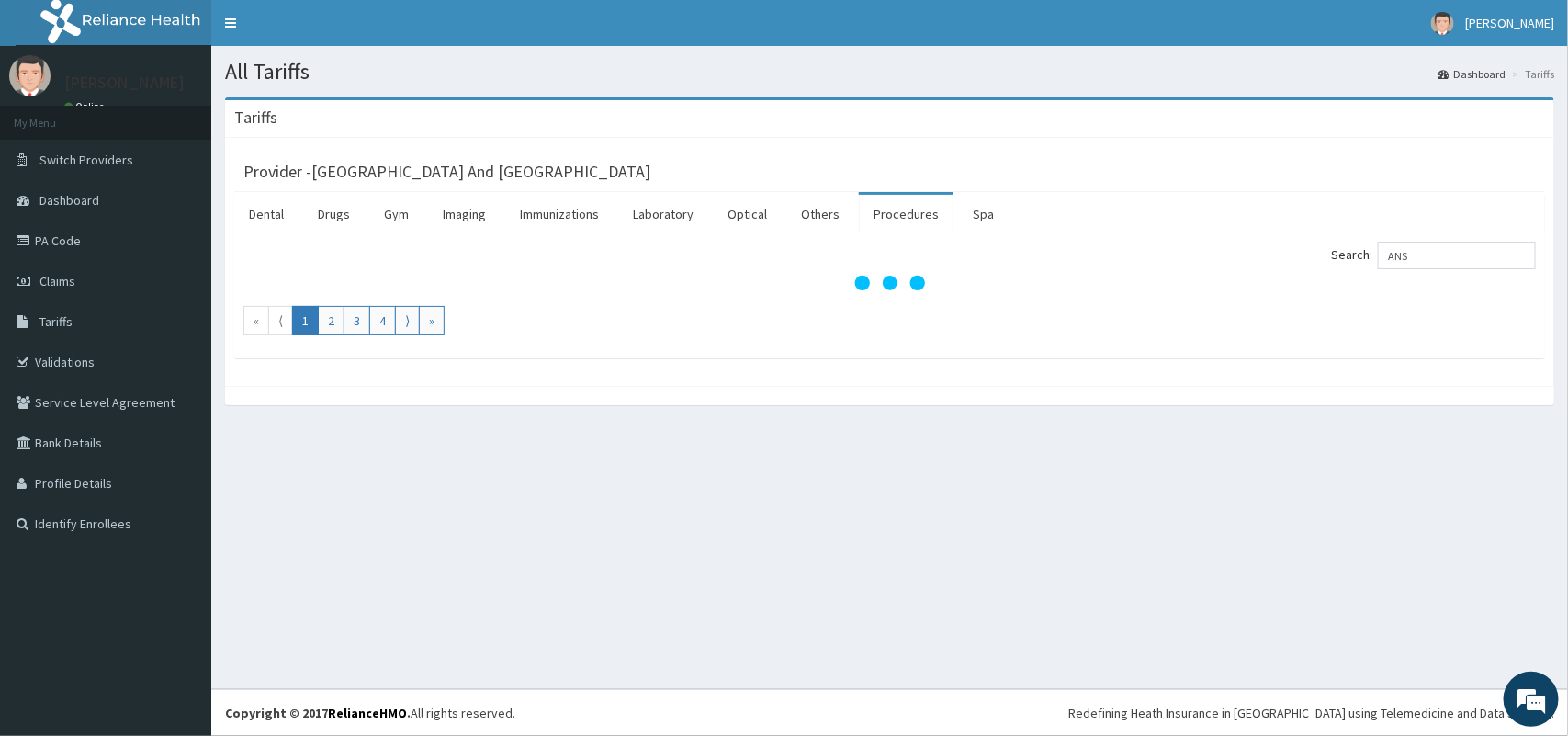
click at [1212, 283] on div at bounding box center [889, 283] width 1292 height 18
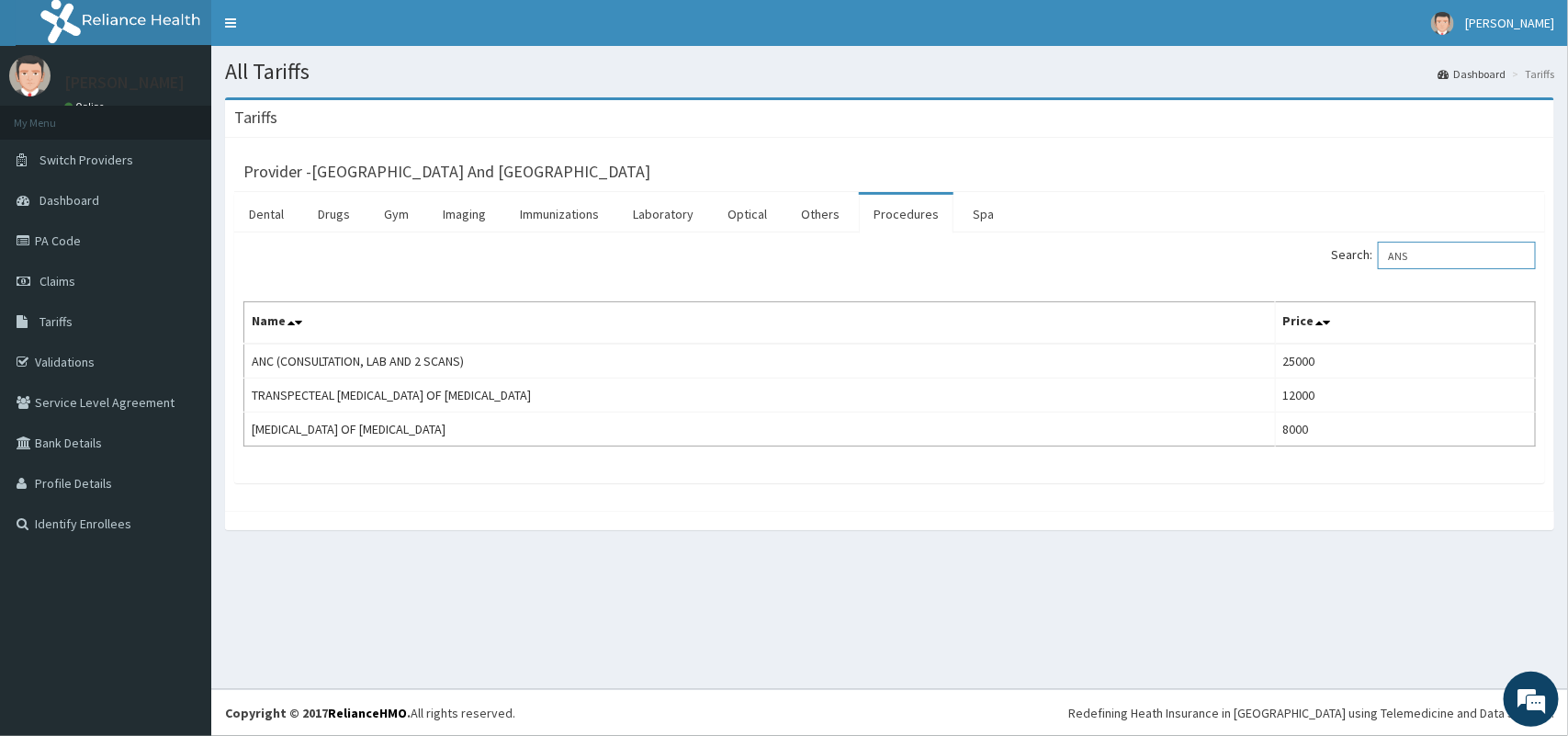
click at [1426, 262] on input "ANS" at bounding box center [1456, 255] width 158 height 28
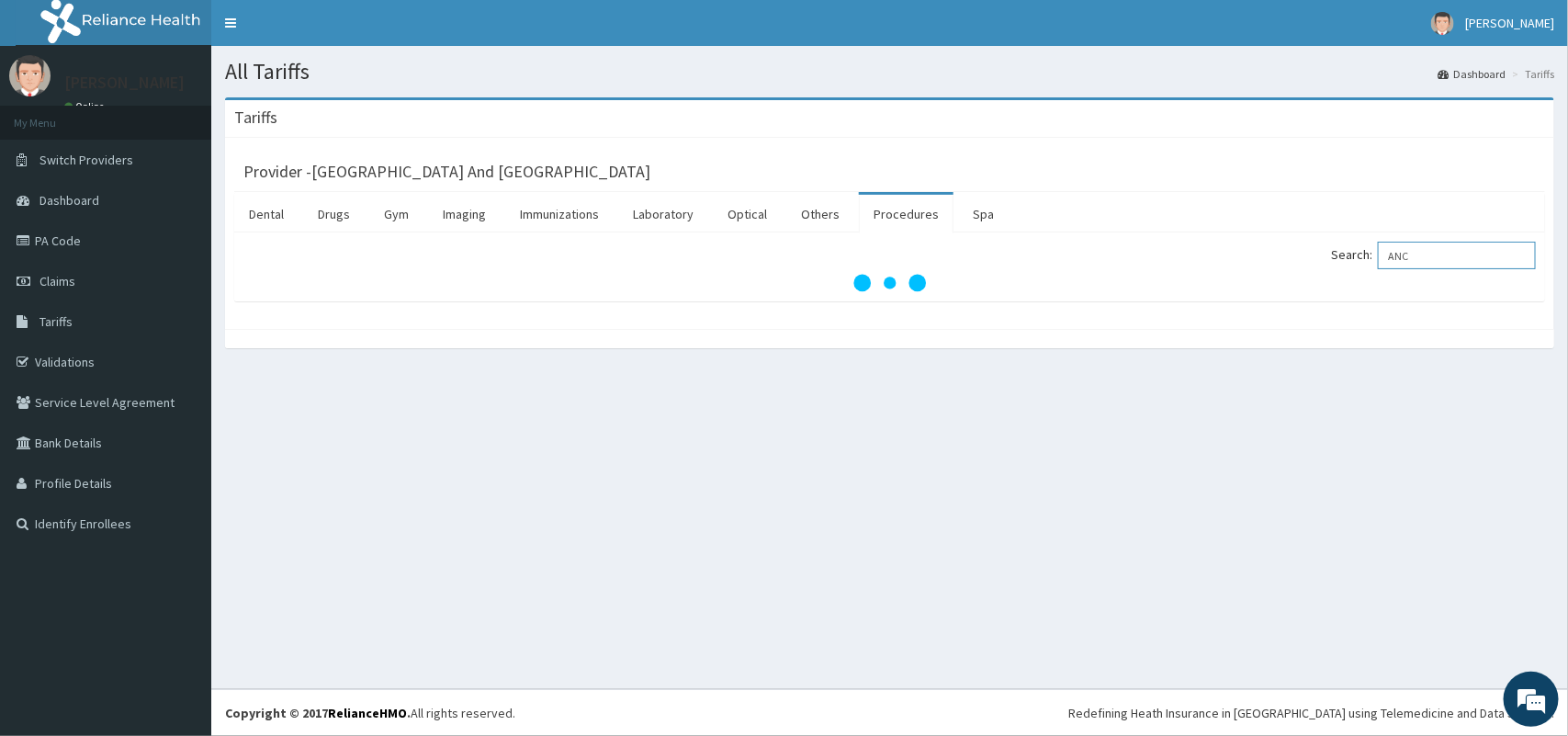
drag, startPoint x: 1426, startPoint y: 262, endPoint x: 1128, endPoint y: 382, distance: 321.3
click at [1128, 382] on div "All Tariffs Dashboard Tariffs Tariffs Provider - Jethrone Hospital And Diagnost…" at bounding box center [890, 367] width 1356 height 643
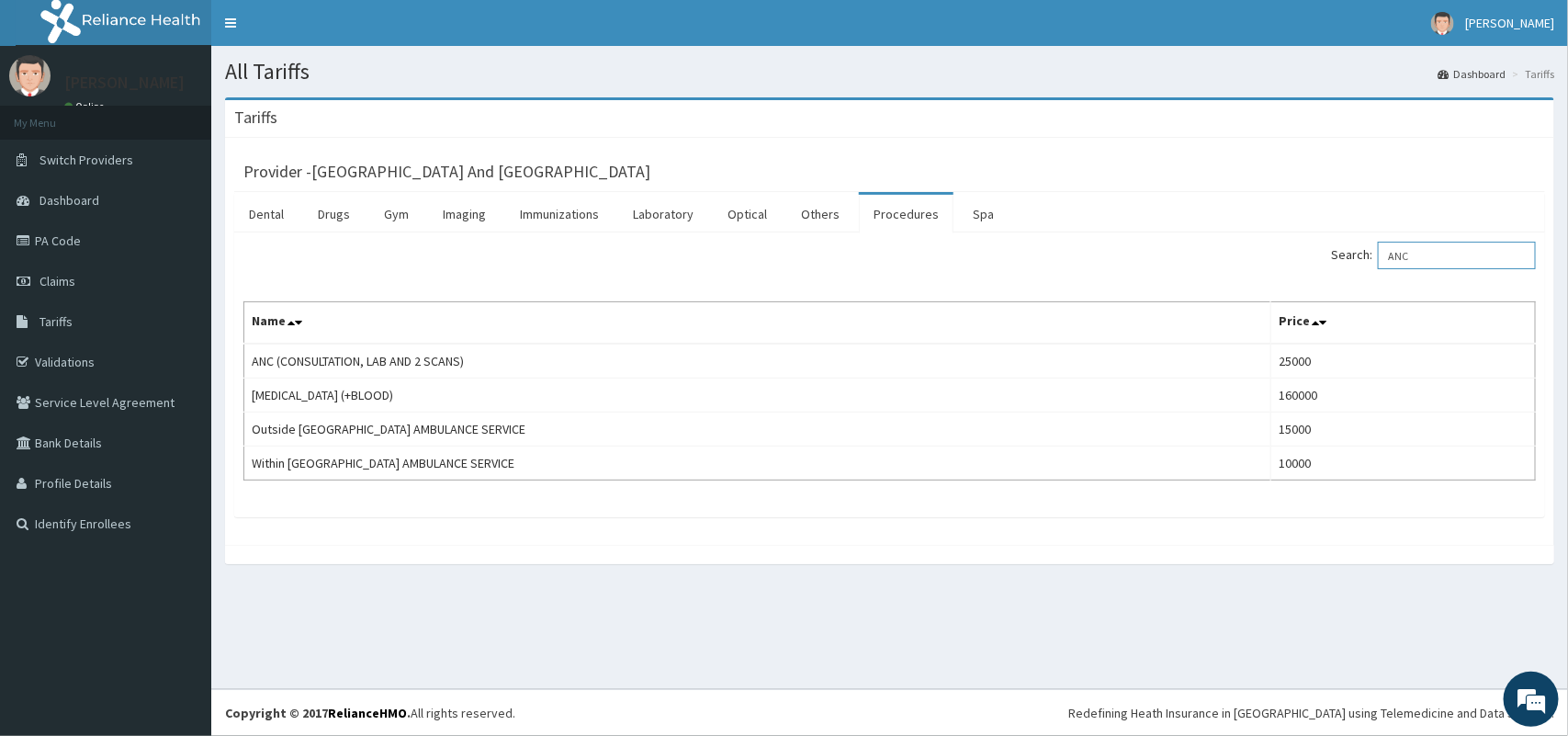
type input "ANC"
drag, startPoint x: 1128, startPoint y: 382, endPoint x: 1091, endPoint y: 682, distance: 302.3
click at [1091, 682] on div "All Tariffs Dashboard Tariffs Tariffs Provider - Jethrone Hospital And Diagnost…" at bounding box center [890, 367] width 1356 height 643
click at [923, 577] on div "Tariffs Provider - Jethrone Hospital And Diagnostic Centre Dental Drugs Gym Ima…" at bounding box center [890, 340] width 1356 height 485
click at [79, 239] on link "PA Code" at bounding box center [105, 240] width 212 height 41
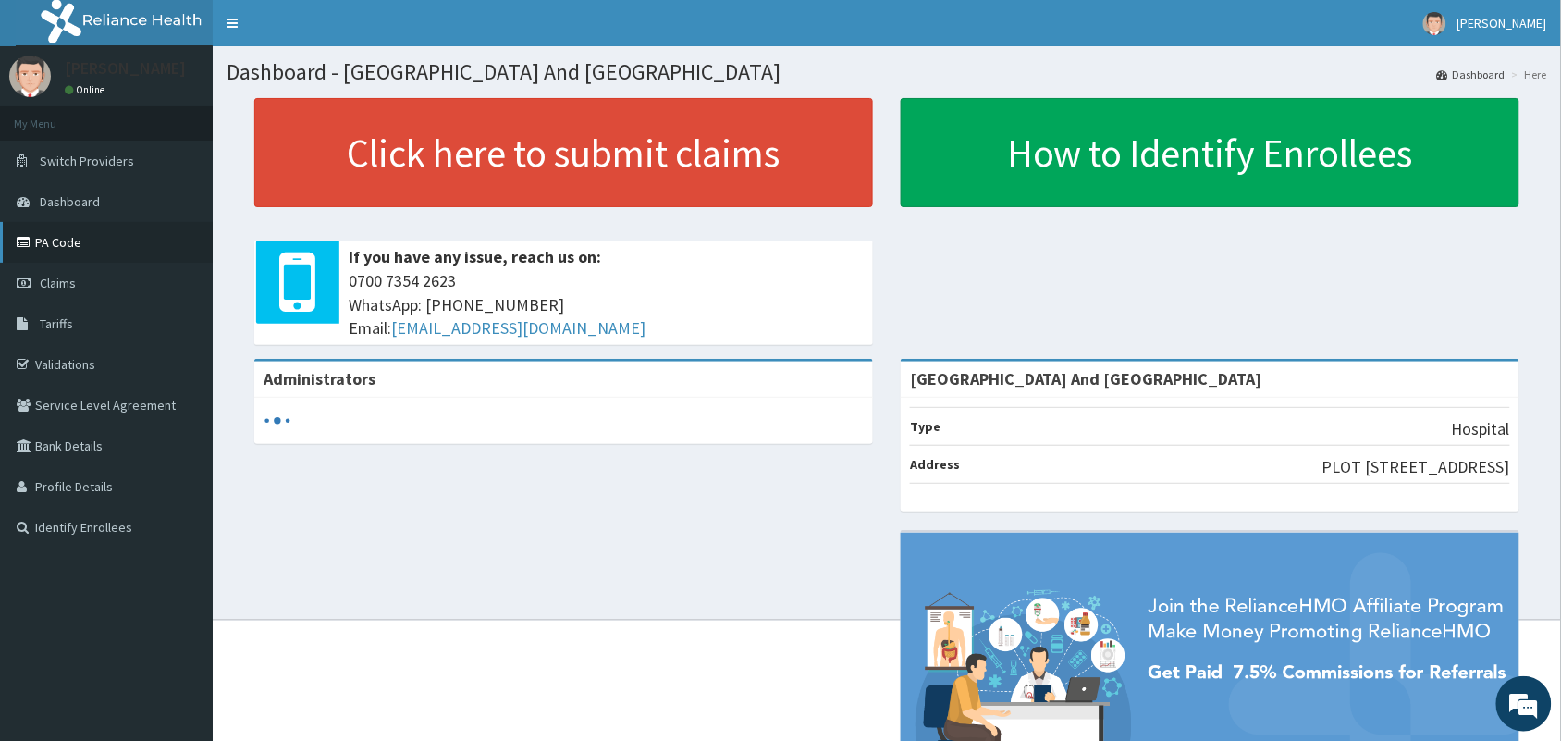
click at [76, 246] on link "PA Code" at bounding box center [106, 242] width 213 height 41
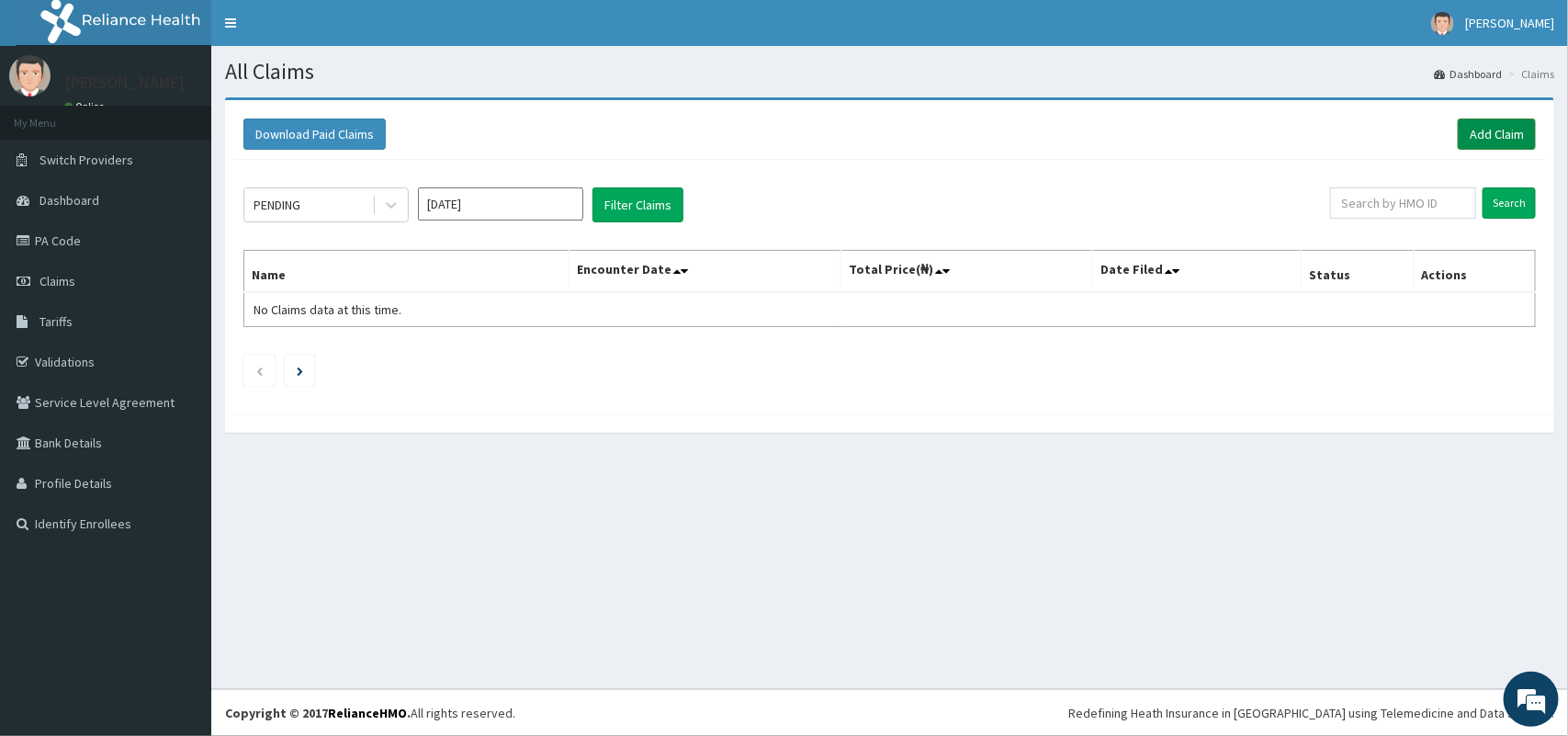
click at [1485, 125] on link "Add Claim" at bounding box center [1497, 133] width 78 height 31
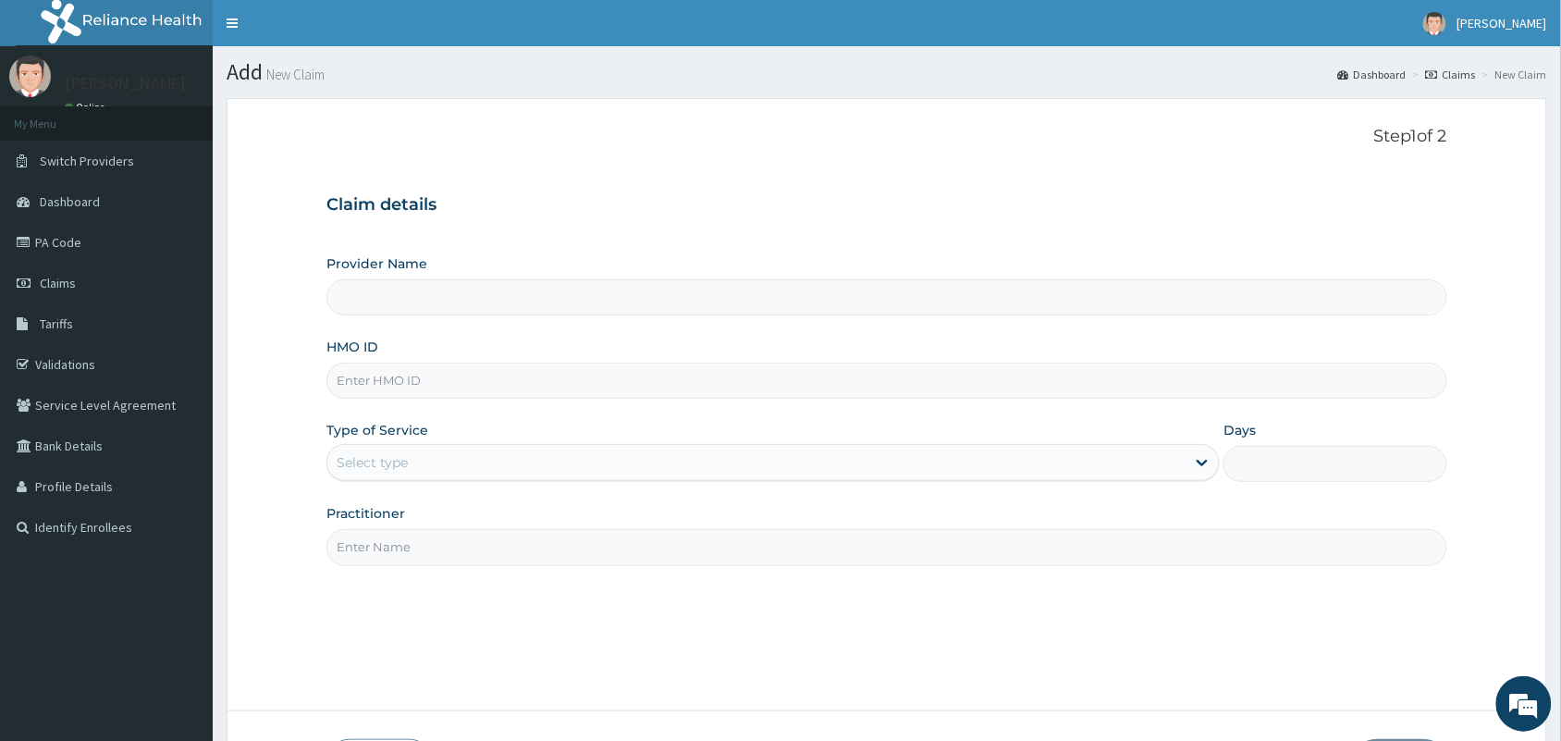
type input "[GEOGRAPHIC_DATA] And [GEOGRAPHIC_DATA]"
click at [613, 386] on input "HMO ID" at bounding box center [886, 381] width 1121 height 36
type input "FMI/10103/b"
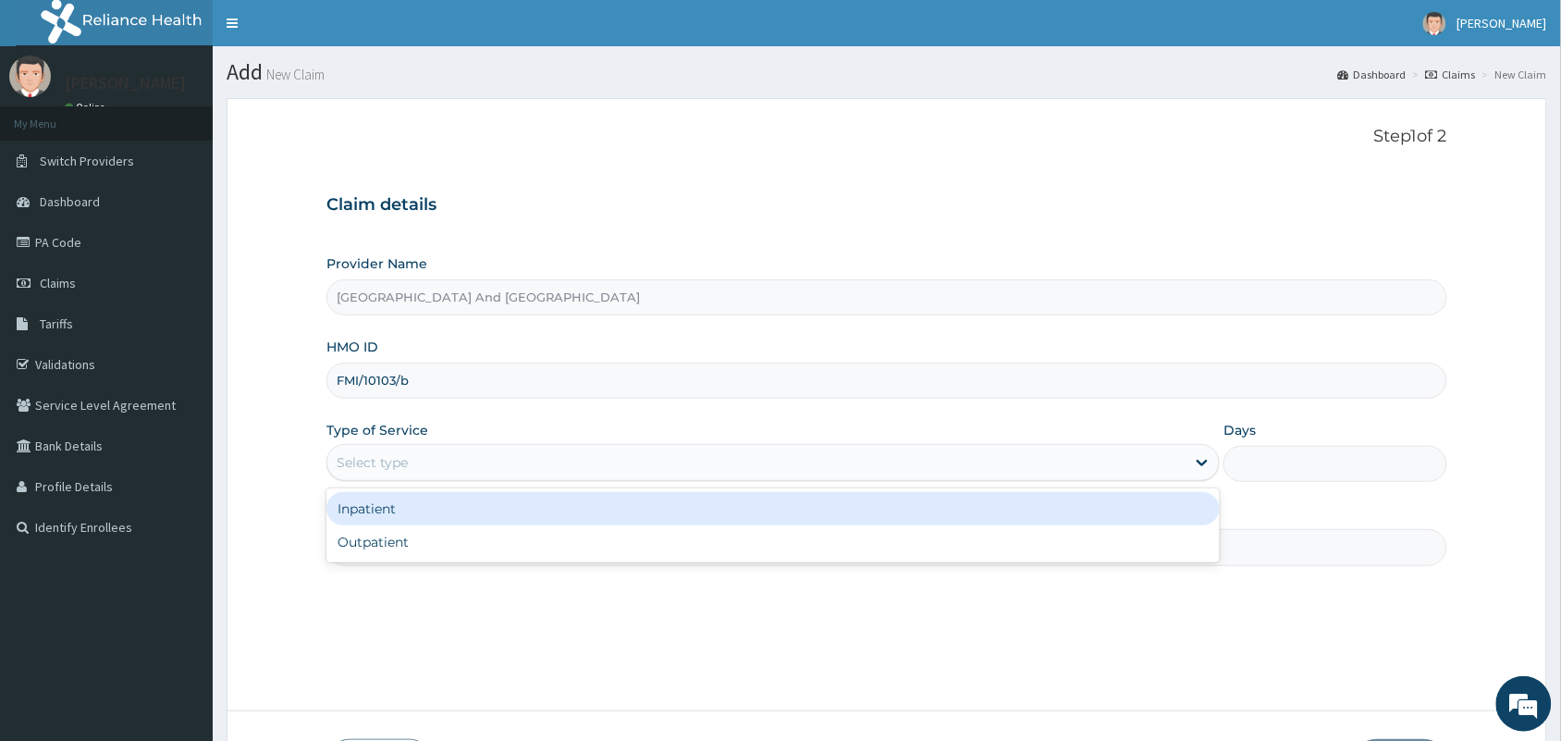
click at [519, 469] on div "Select type" at bounding box center [756, 463] width 858 height 30
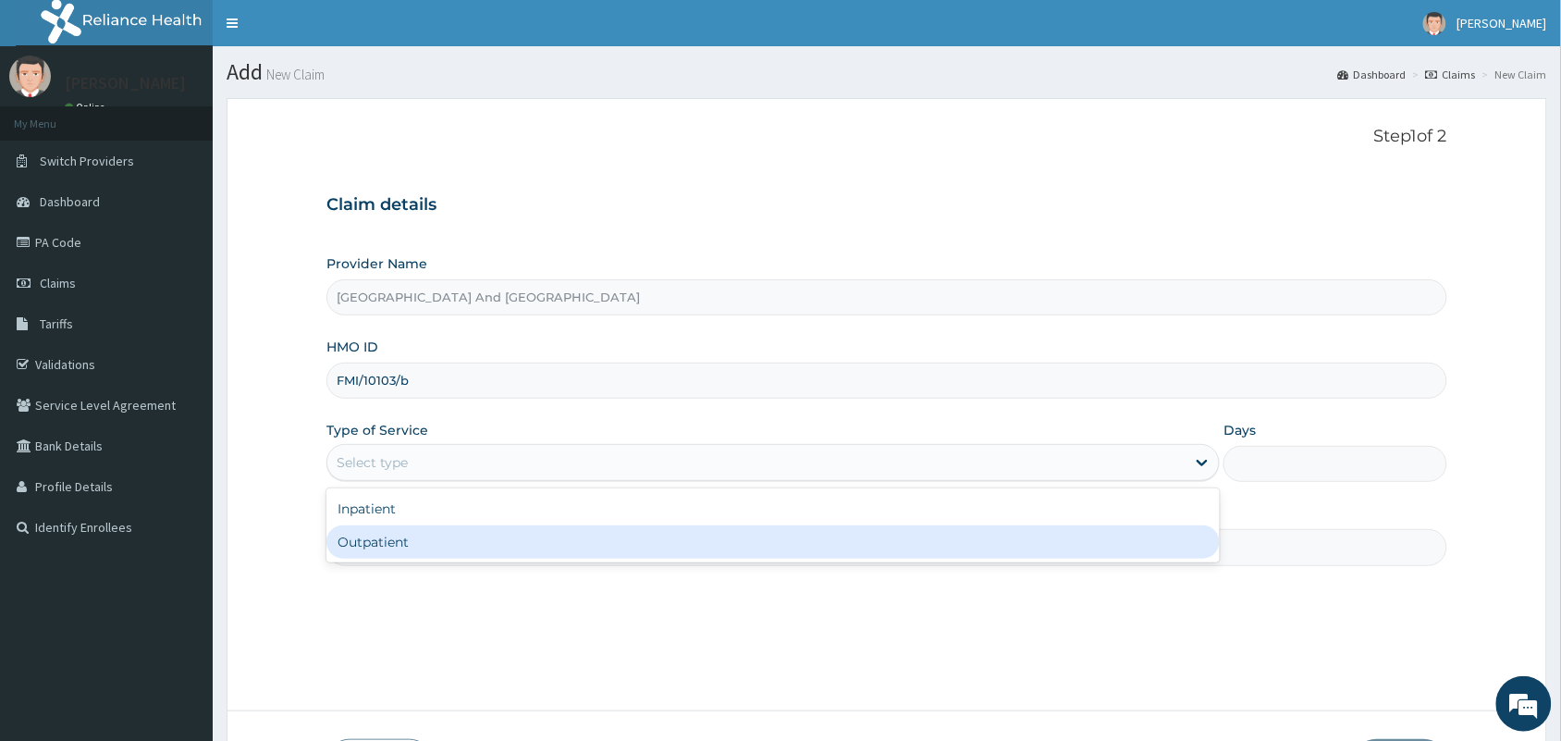
click at [460, 562] on div "Inpatient Outpatient" at bounding box center [772, 525] width 893 height 74
click at [479, 543] on div "Outpatient" at bounding box center [772, 541] width 893 height 33
type input "1"
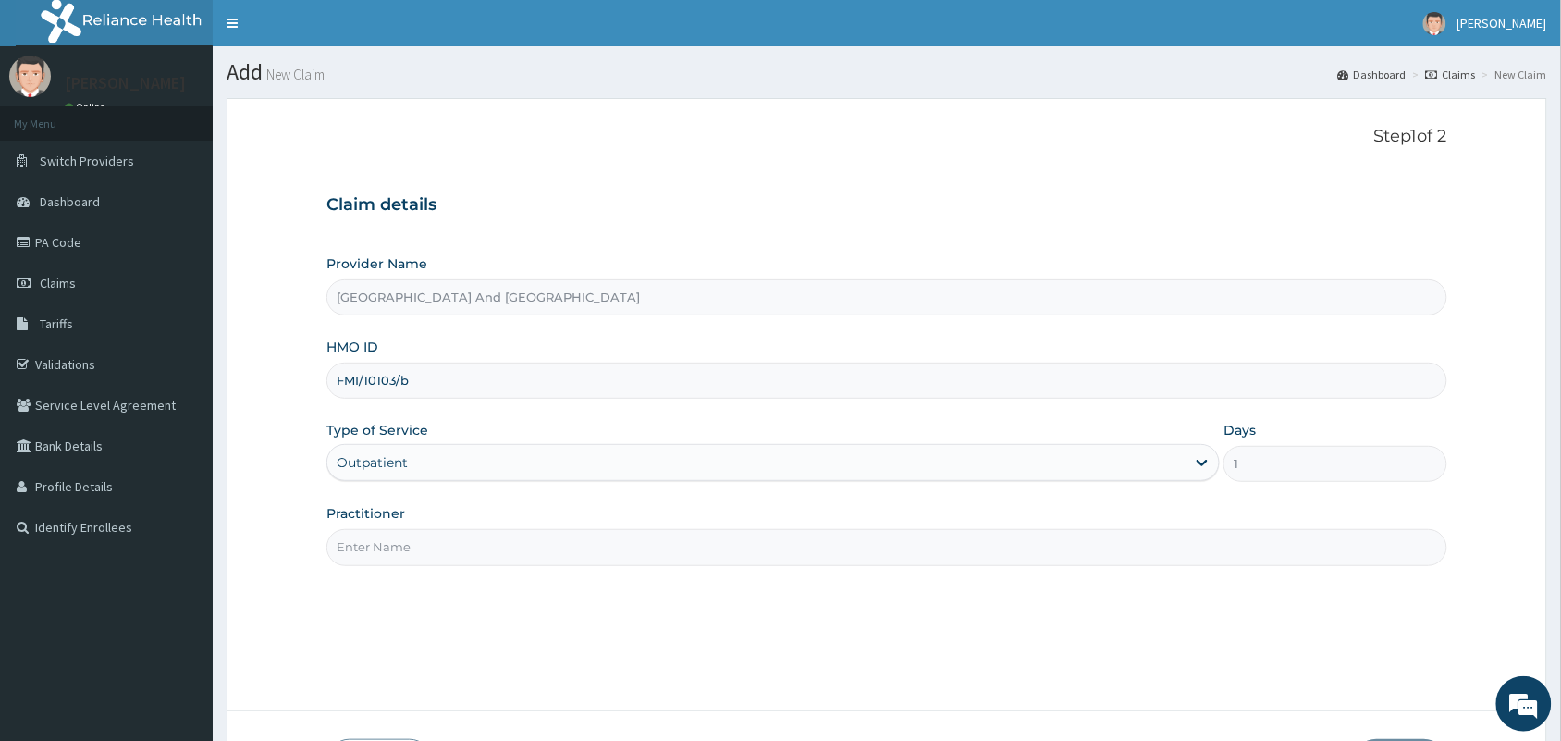
click at [479, 543] on input "Practitioner" at bounding box center [886, 547] width 1121 height 36
type input "[PERSON_NAME]"
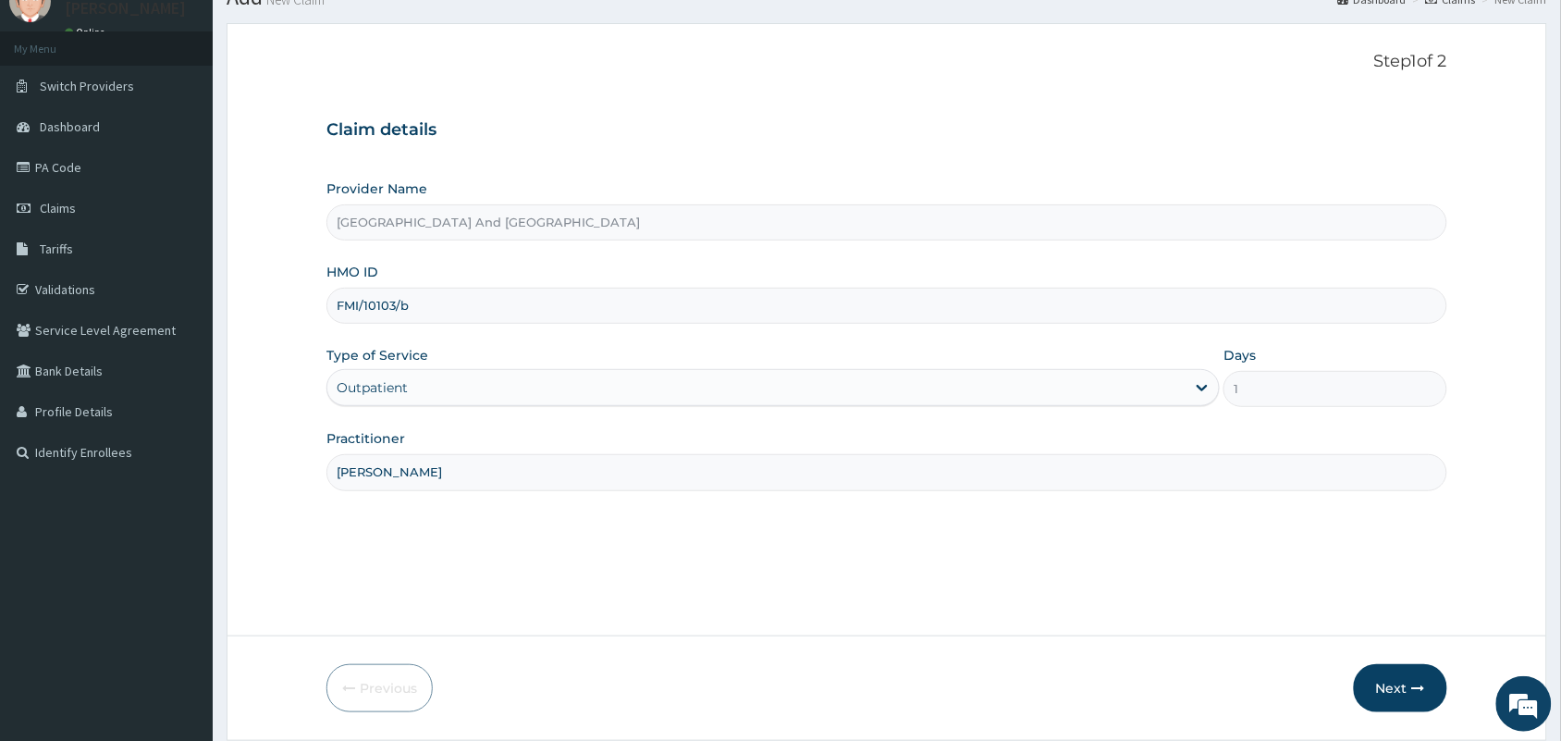
scroll to position [136, 0]
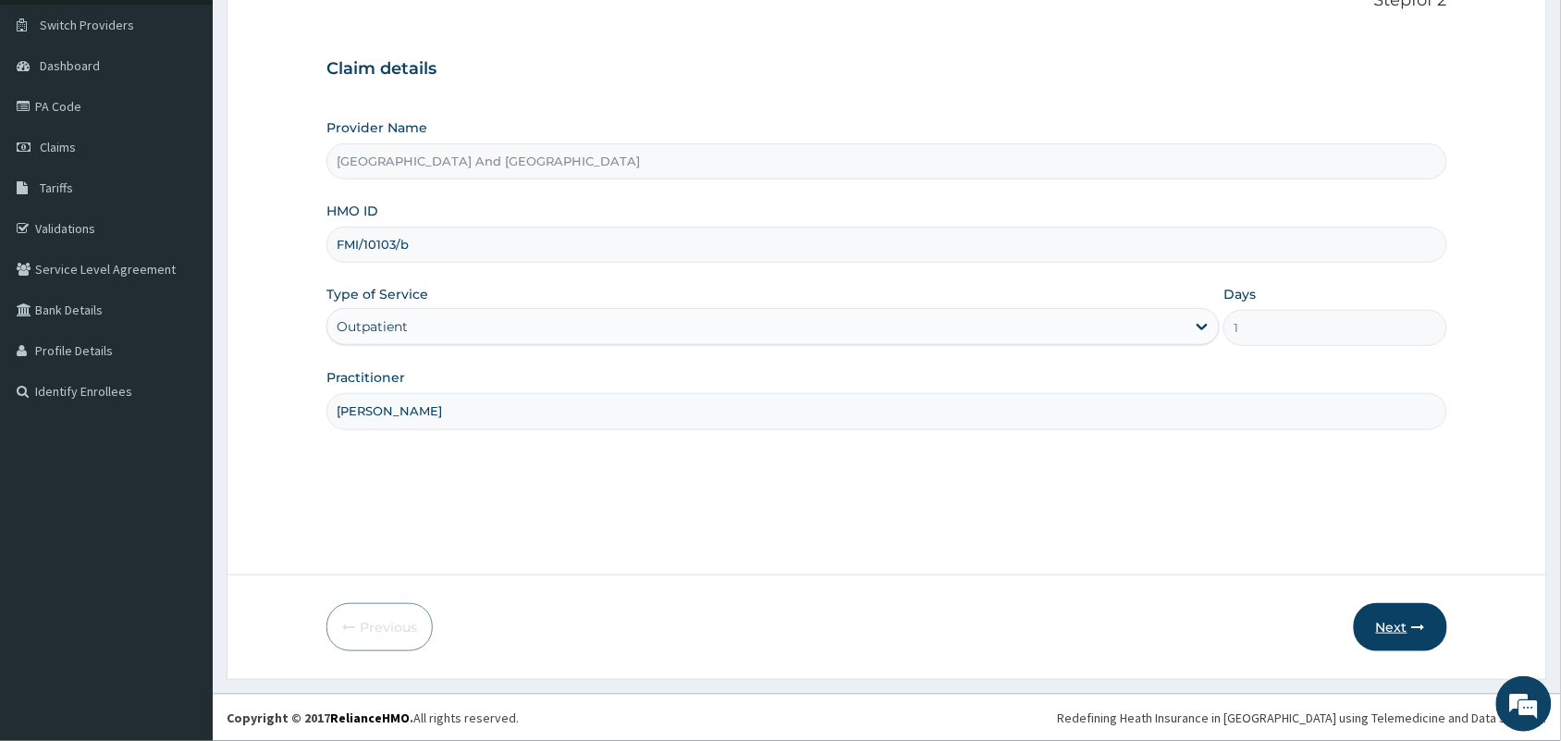
click at [1381, 624] on button "Next" at bounding box center [1400, 627] width 93 height 48
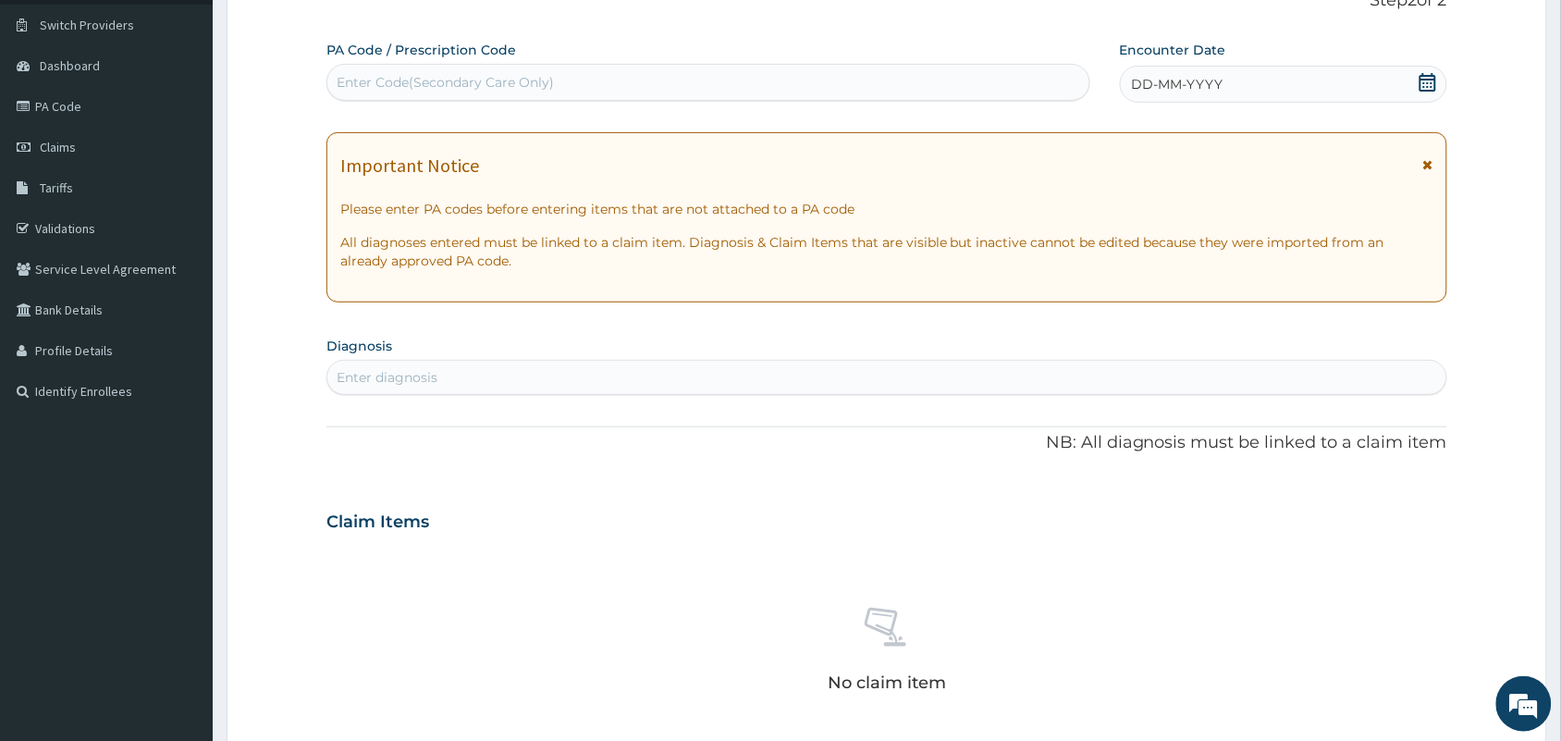
click at [920, 373] on div "Enter diagnosis" at bounding box center [886, 378] width 1119 height 30
click at [765, 81] on div "Enter Code(Secondary Care Only)" at bounding box center [708, 83] width 762 height 30
type input "PA/E5AC69"
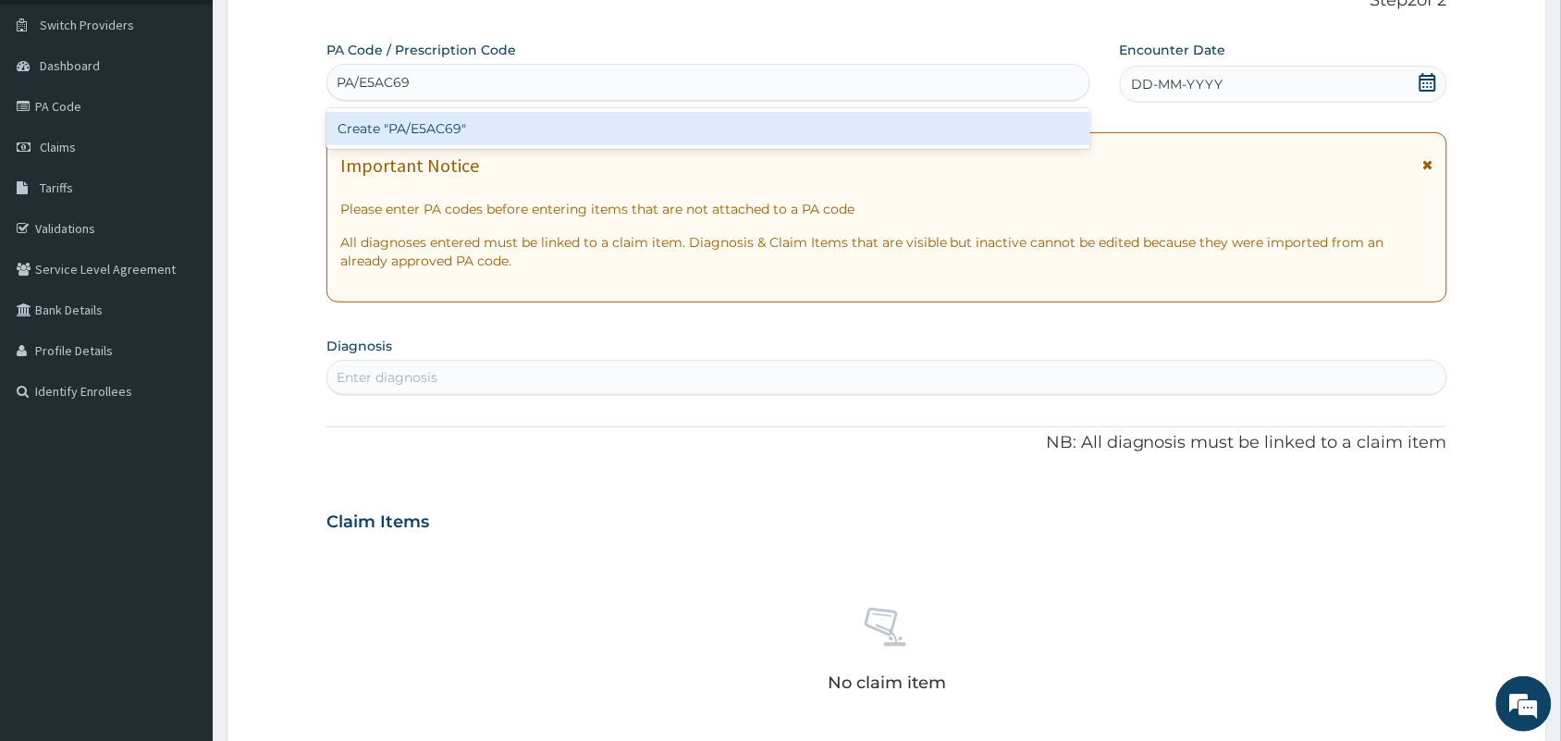
click at [666, 123] on div "Create "PA/E5AC69"" at bounding box center [708, 128] width 764 height 33
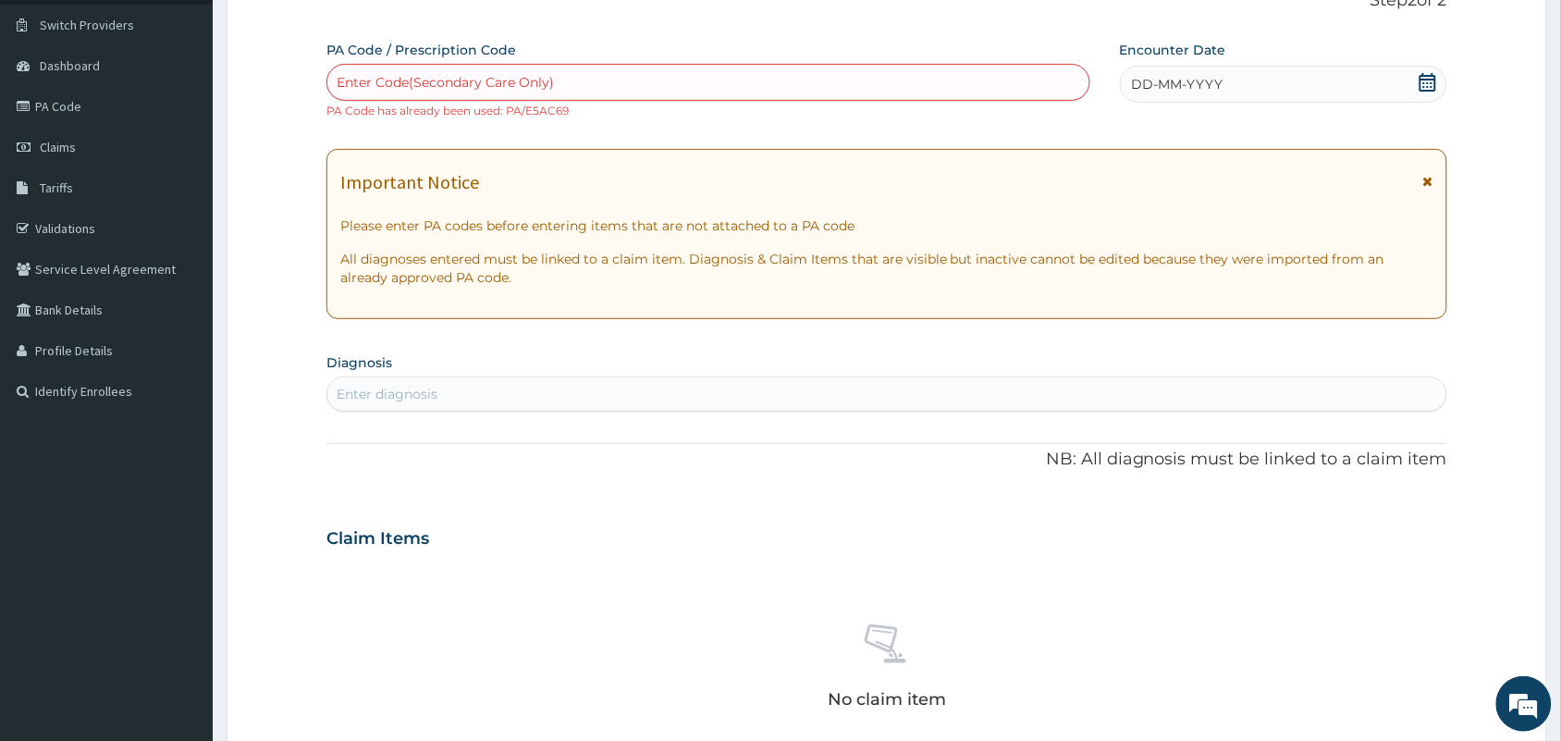
click at [441, 613] on div "No claim item" at bounding box center [886, 669] width 1121 height 213
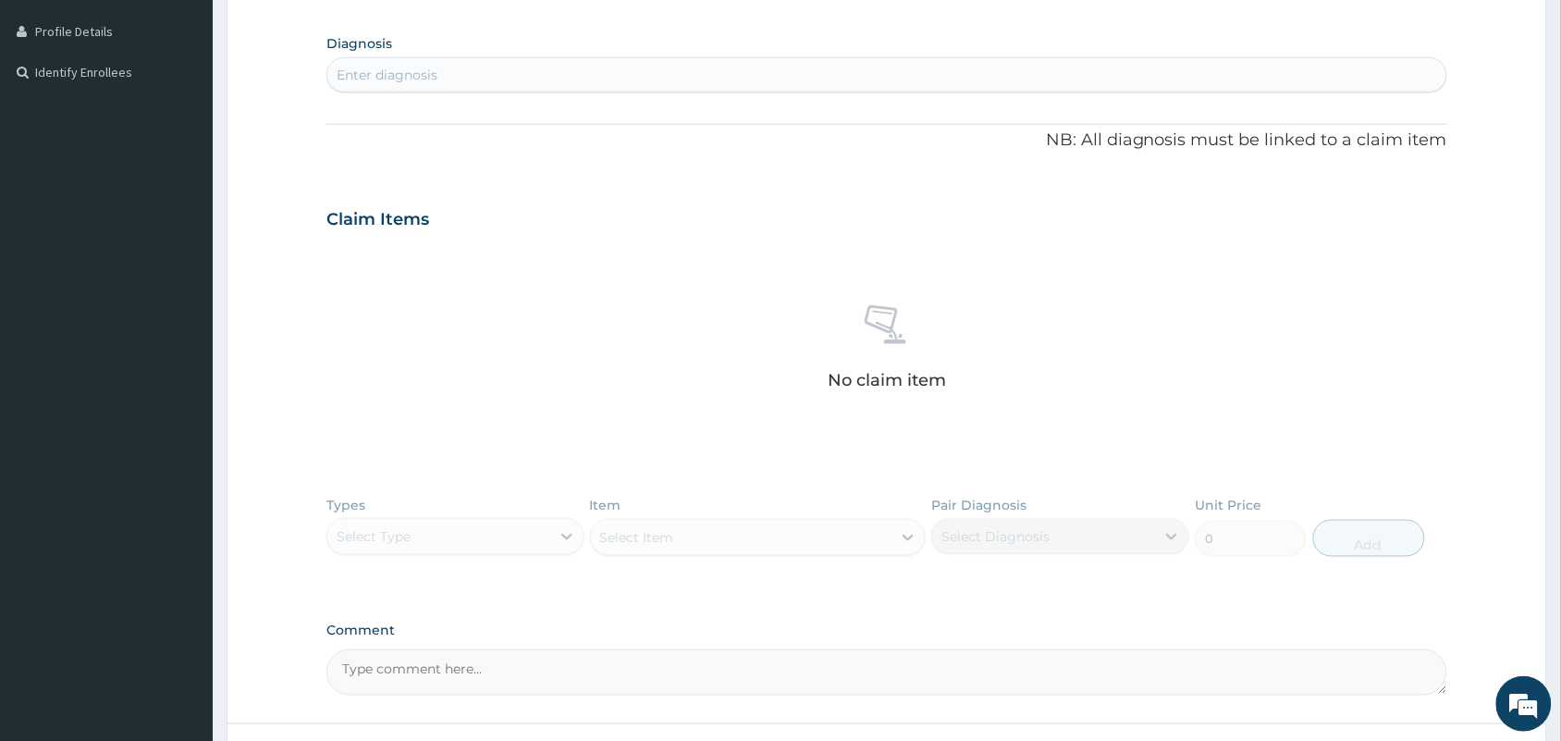
scroll to position [606, 0]
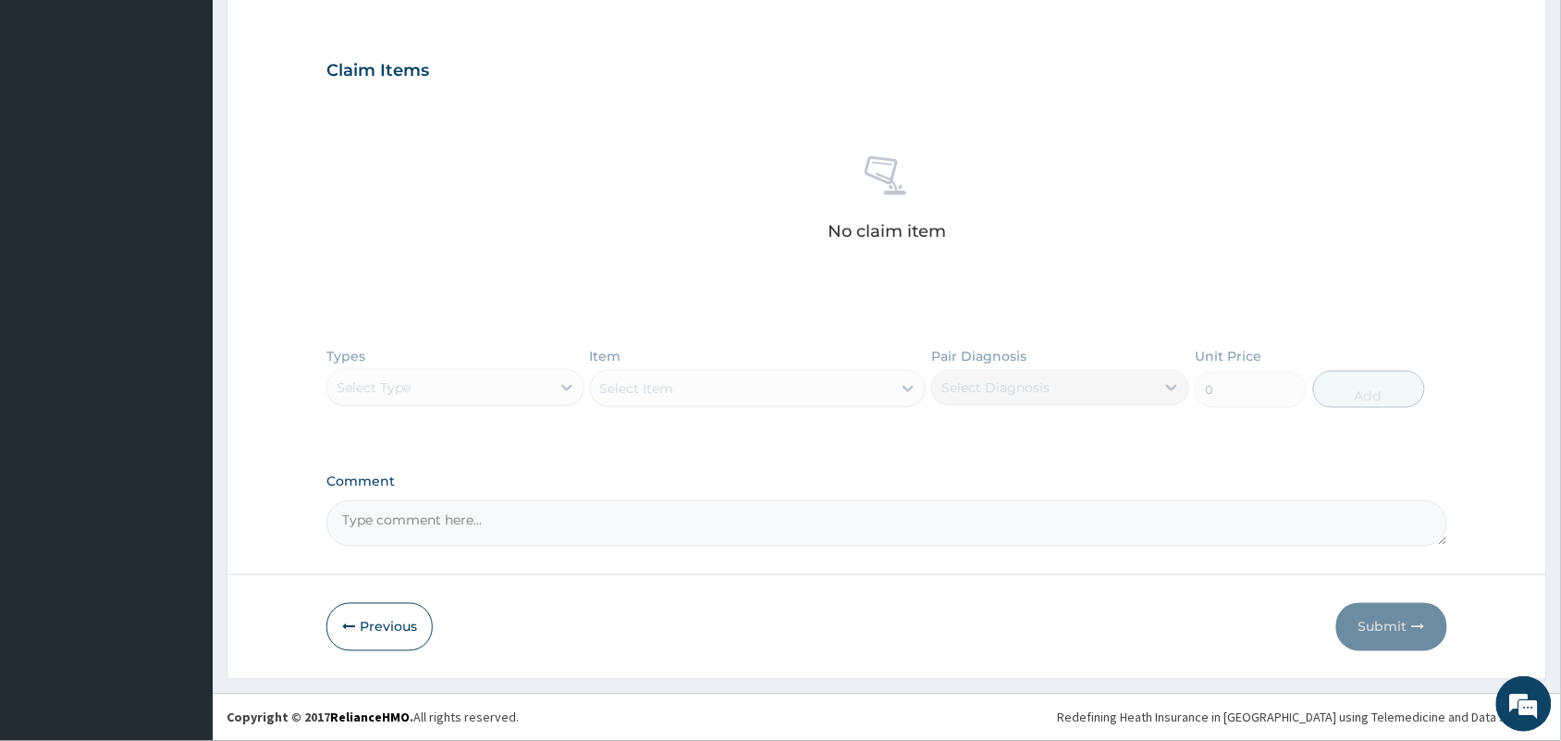
click at [441, 613] on div "Previous Submit" at bounding box center [886, 627] width 1121 height 48
click at [400, 624] on button "Previous" at bounding box center [379, 627] width 106 height 48
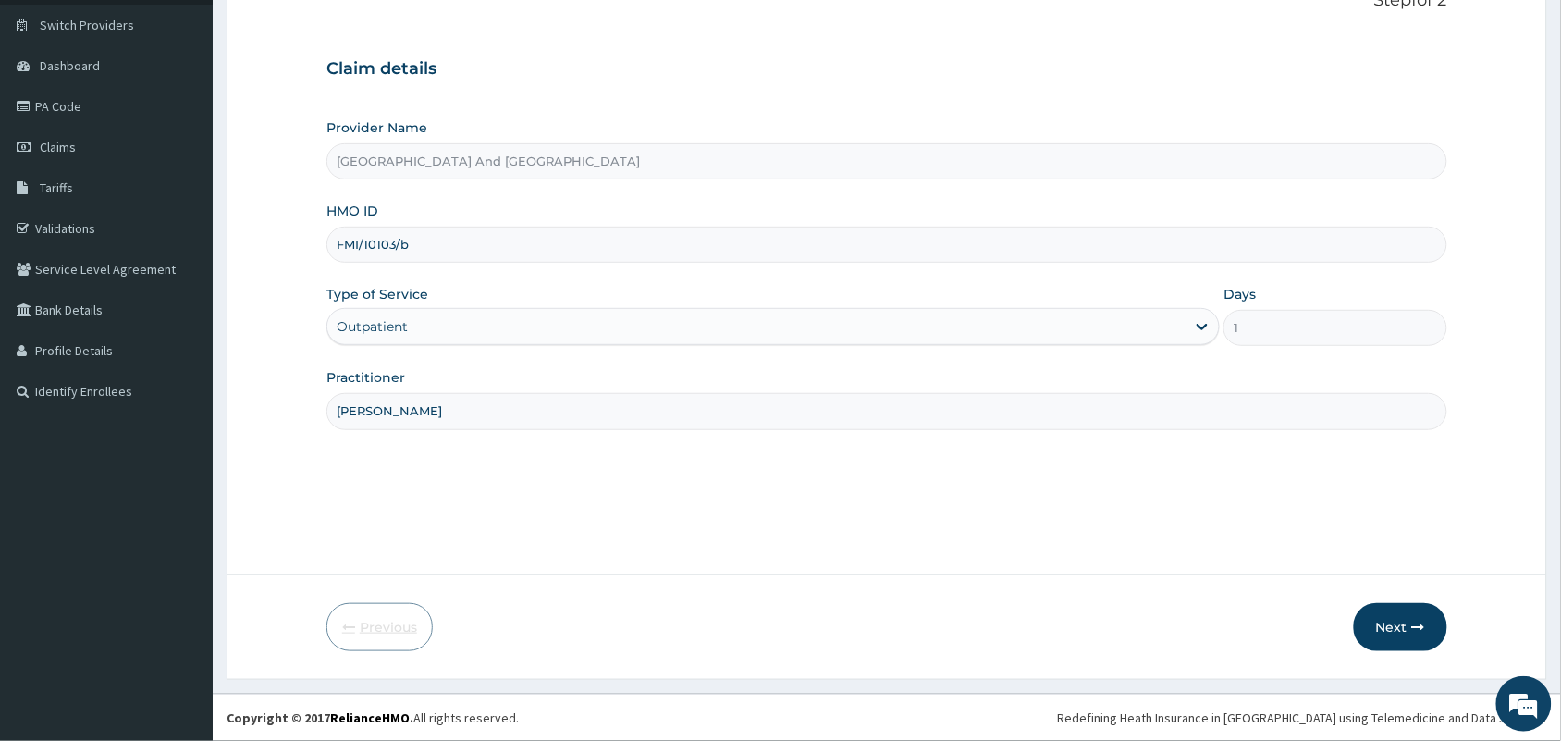
scroll to position [136, 0]
click at [445, 252] on input "FMI/10103/b" at bounding box center [886, 245] width 1121 height 36
type input "FMI/10055/A"
click at [1403, 629] on button "Next" at bounding box center [1400, 627] width 93 height 48
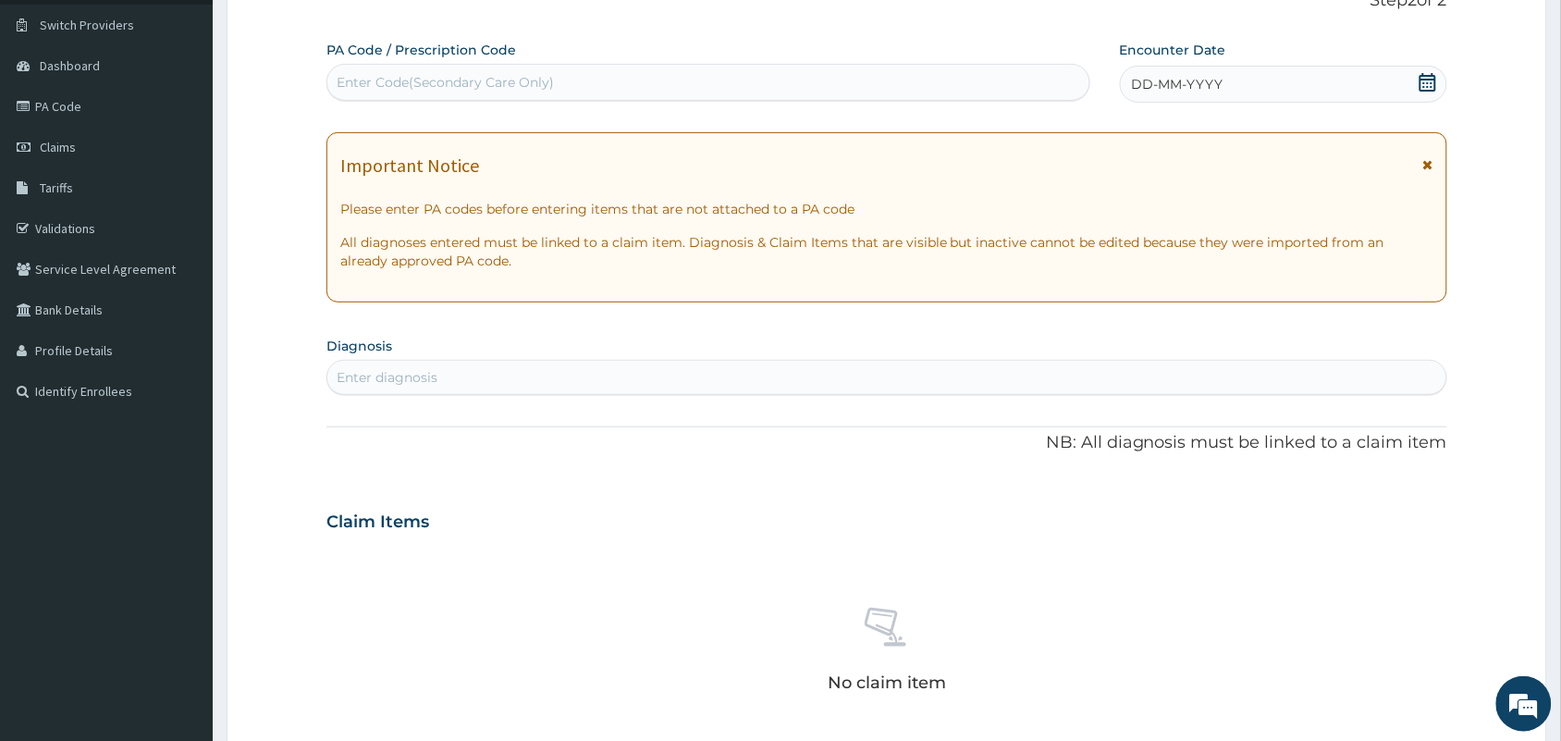
click at [1427, 88] on icon at bounding box center [1428, 82] width 18 height 18
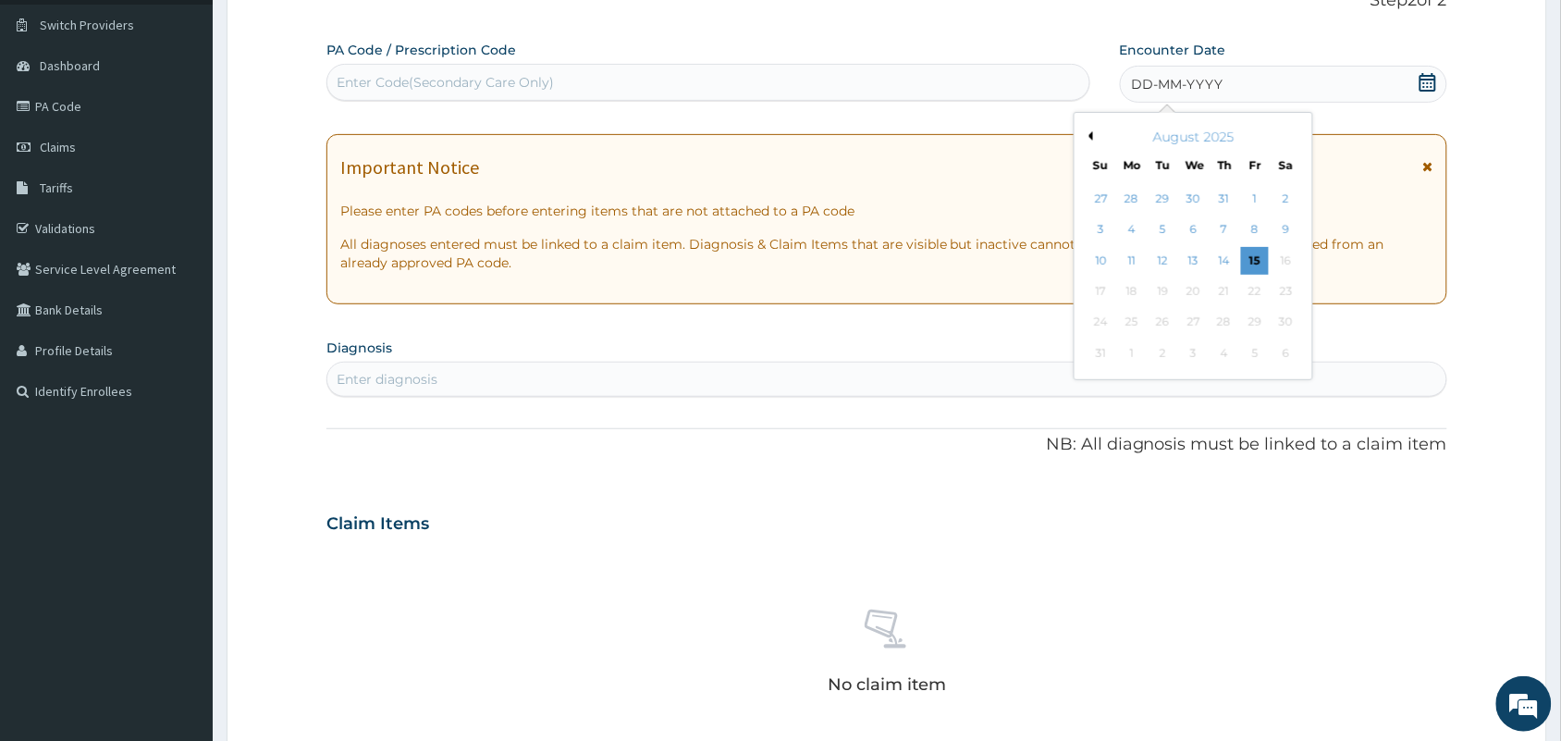
click at [1092, 134] on button "Previous Month" at bounding box center [1088, 135] width 9 height 9
click at [1202, 285] on div "25" at bounding box center [1194, 291] width 28 height 28
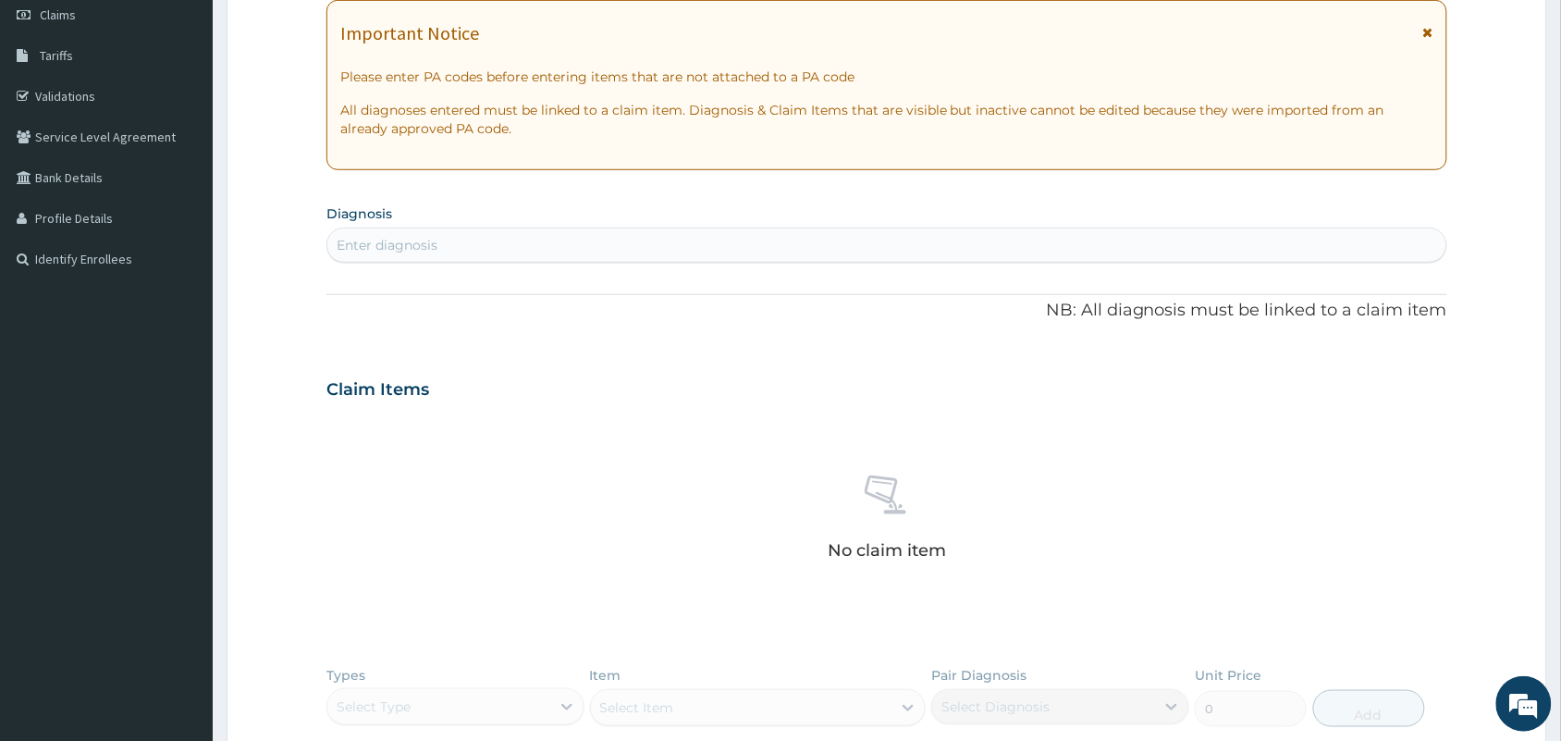
scroll to position [298, 0]
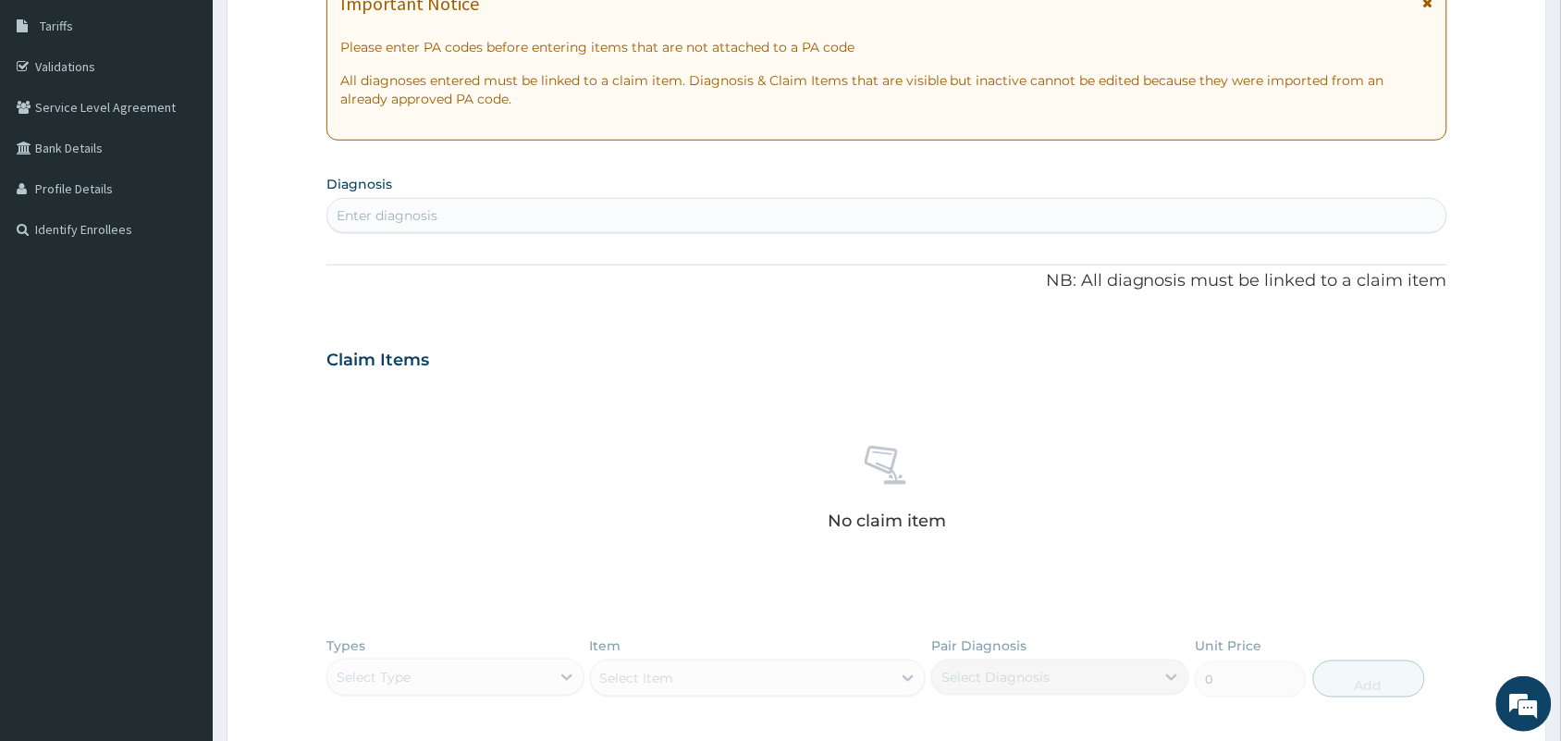
click at [973, 201] on div "Enter diagnosis" at bounding box center [886, 216] width 1119 height 30
type input "MALARI"
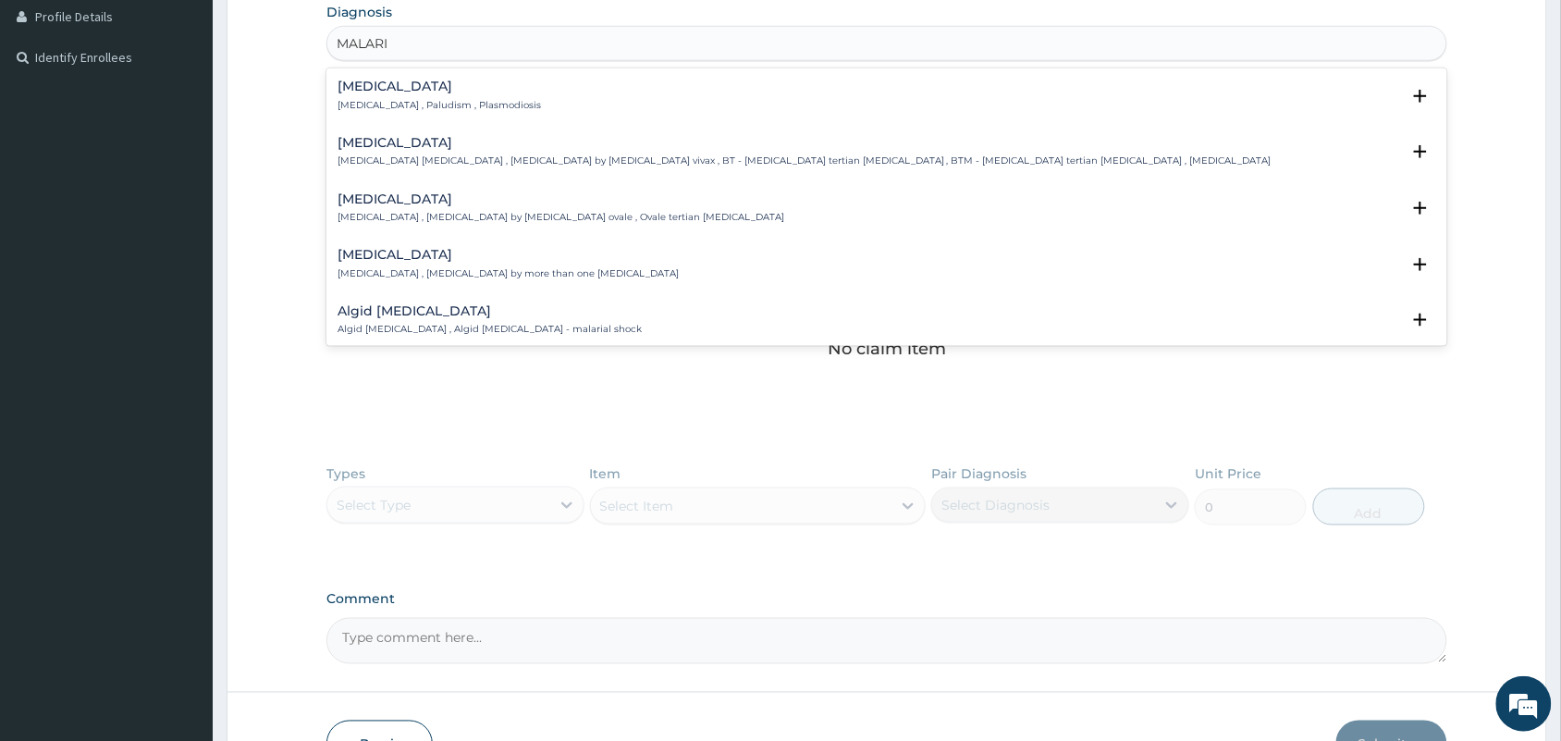
scroll to position [472, 0]
click at [375, 97] on p "[MEDICAL_DATA] , Paludism , Plasmodiosis" at bounding box center [439, 103] width 203 height 13
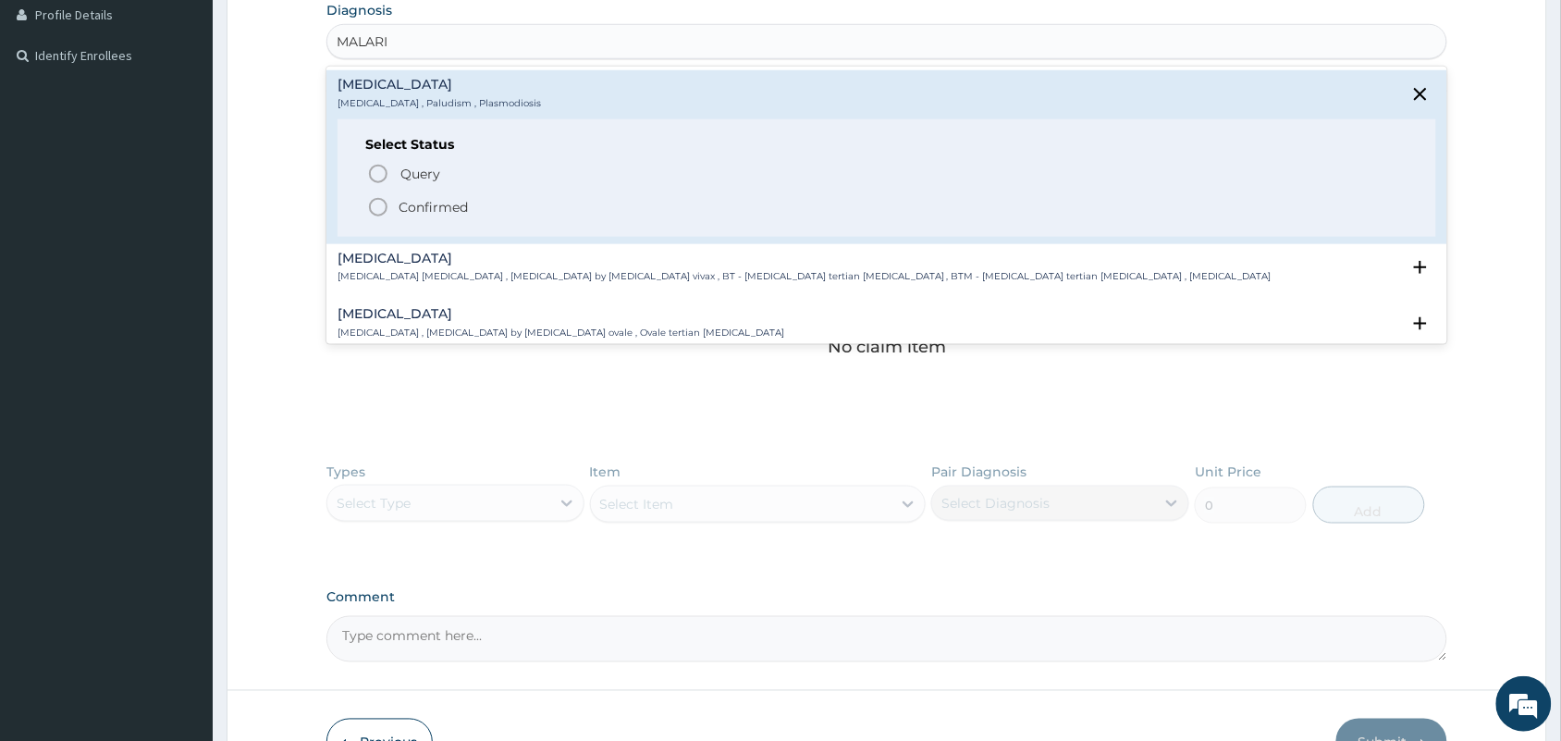
click at [375, 197] on icon "status option filled" at bounding box center [378, 207] width 22 height 22
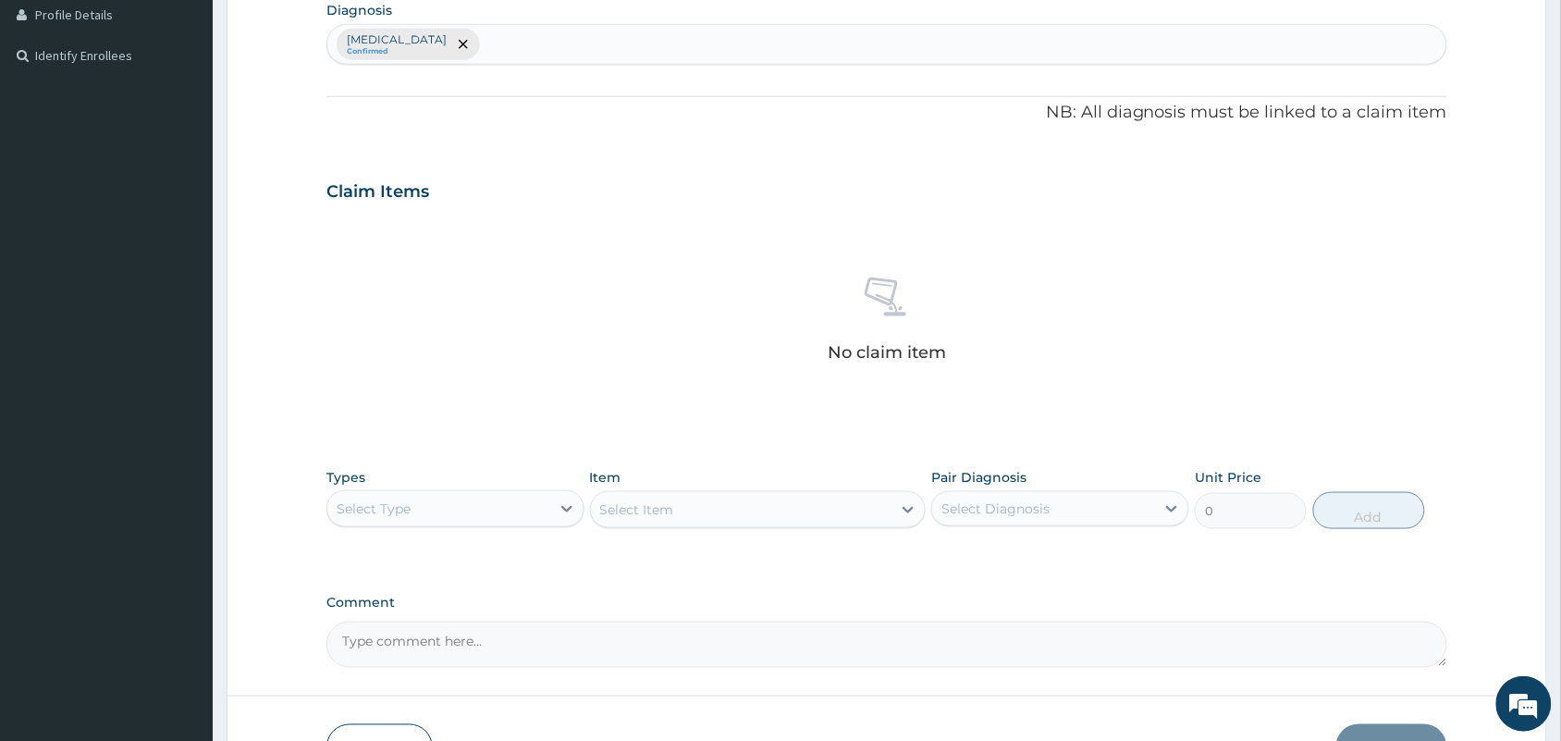
click at [501, 44] on div "[MEDICAL_DATA] Confirmed" at bounding box center [886, 44] width 1119 height 39
type input "TYPHOI"
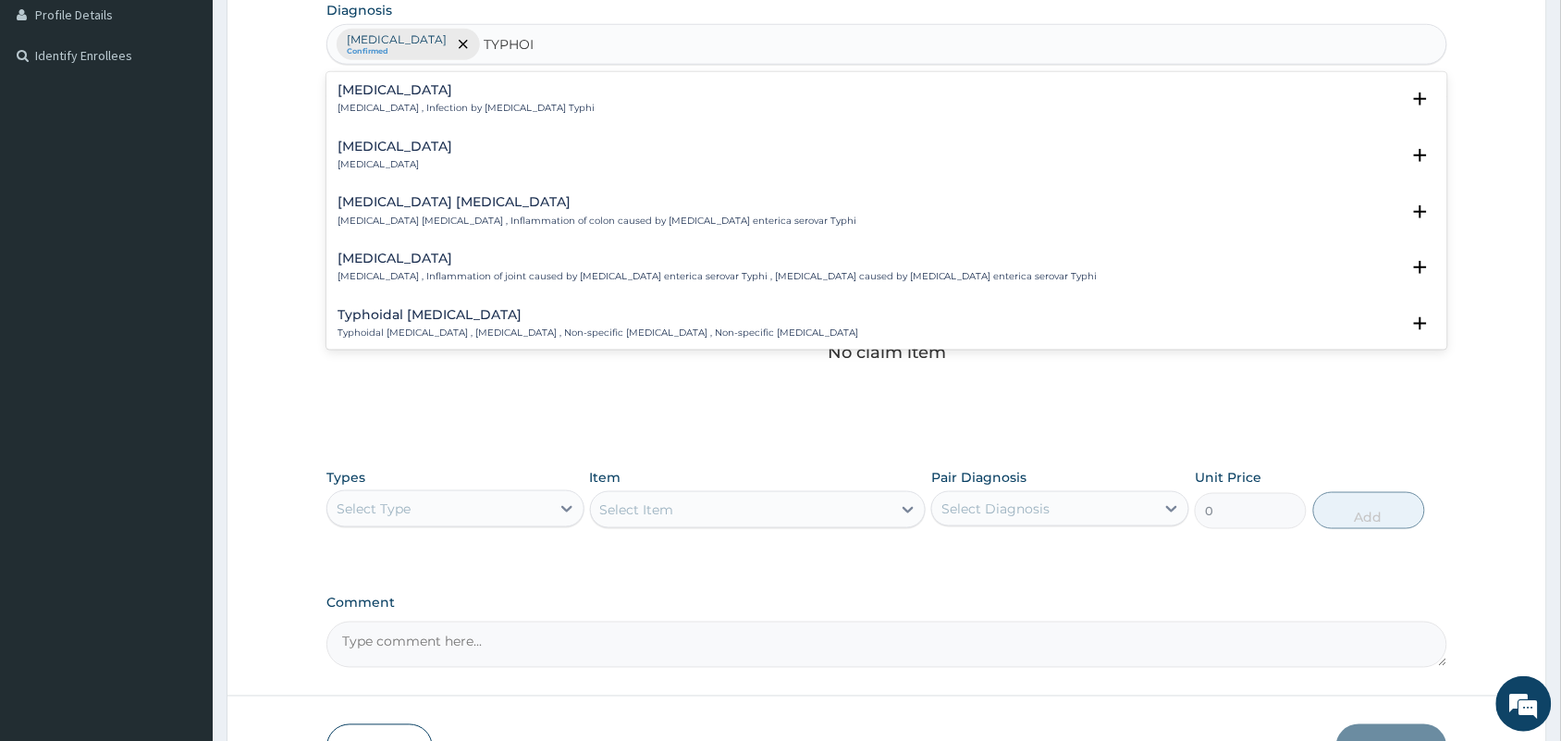
click at [380, 93] on h4 "[MEDICAL_DATA]" at bounding box center [466, 90] width 257 height 14
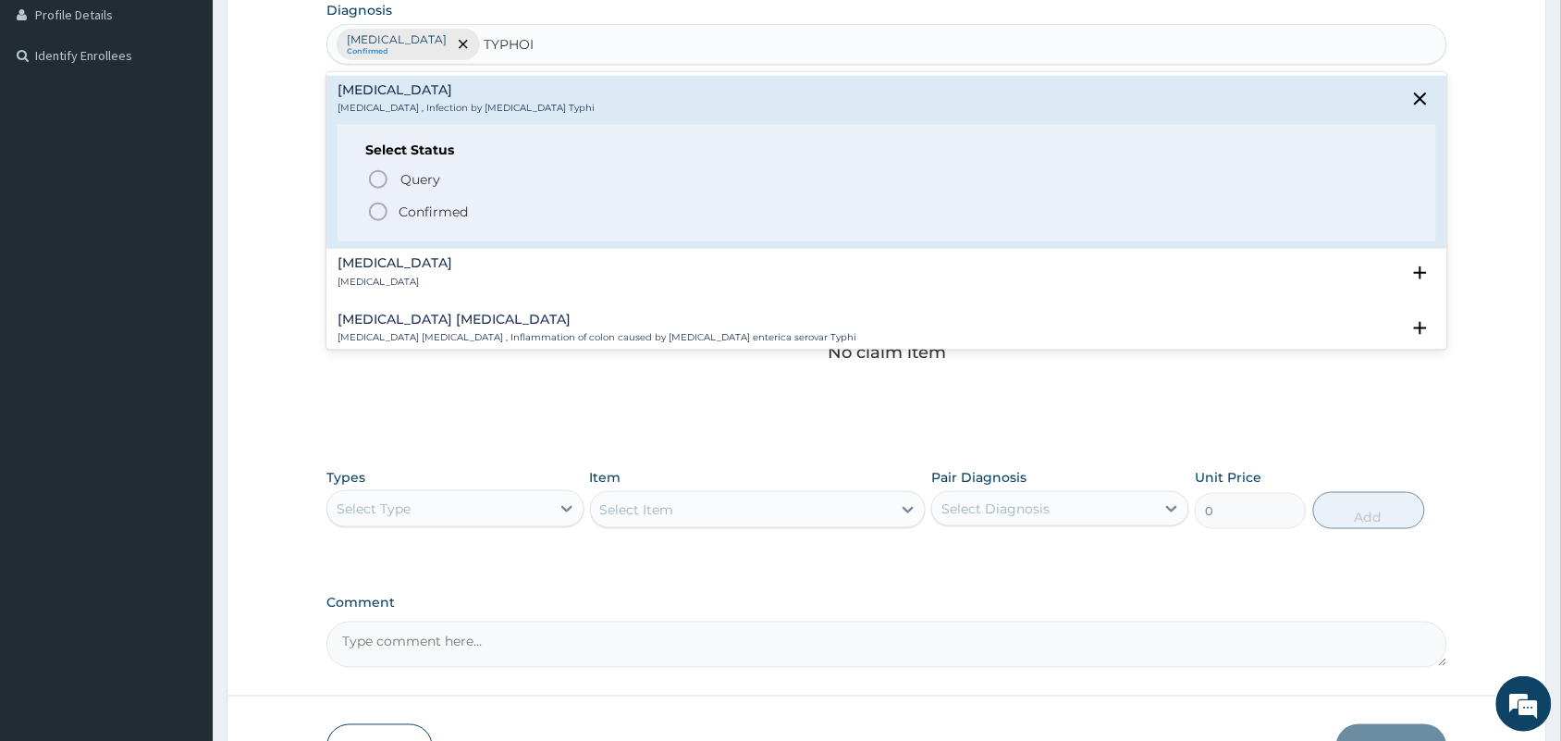
click at [372, 203] on icon "status option filled" at bounding box center [378, 212] width 22 height 22
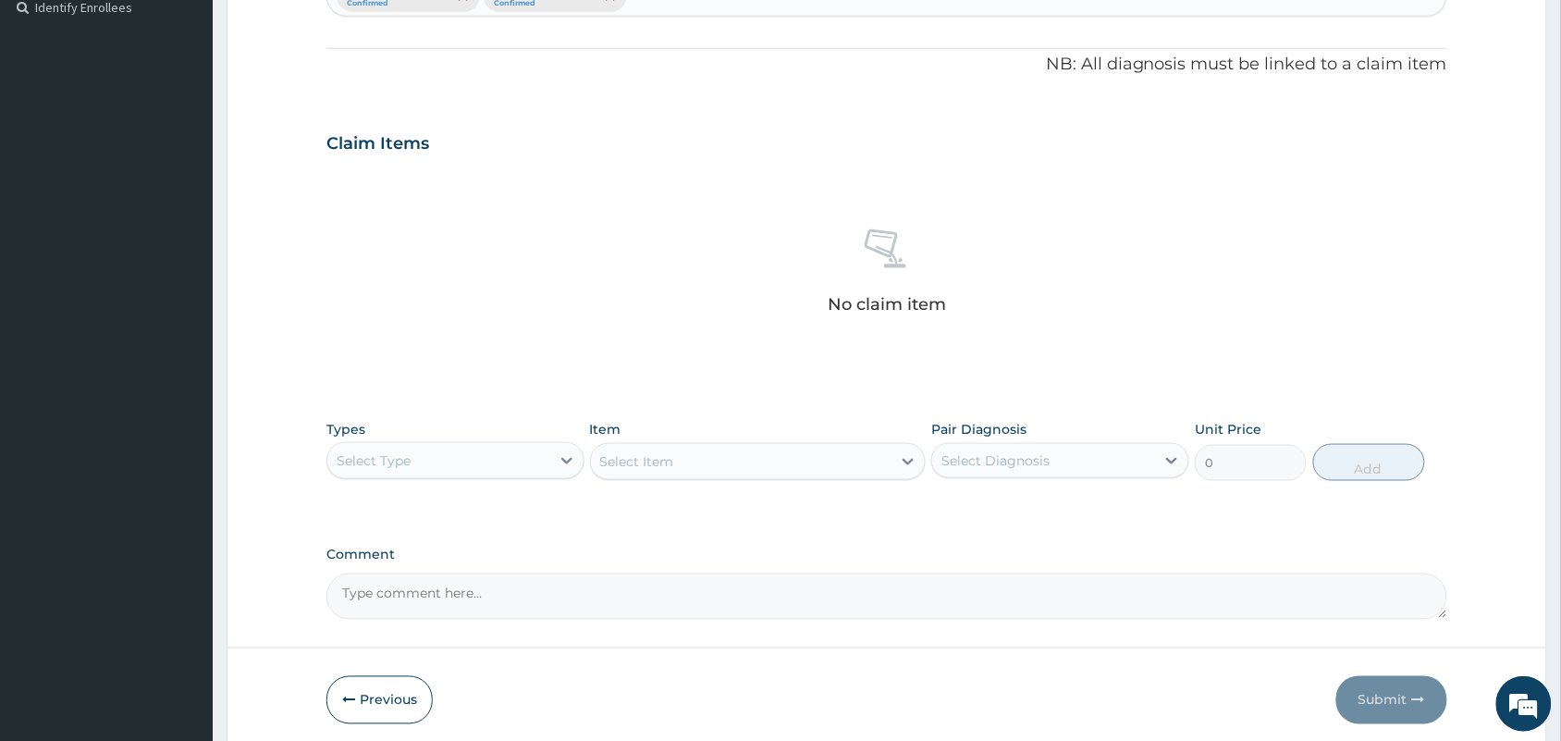
scroll to position [594, 0]
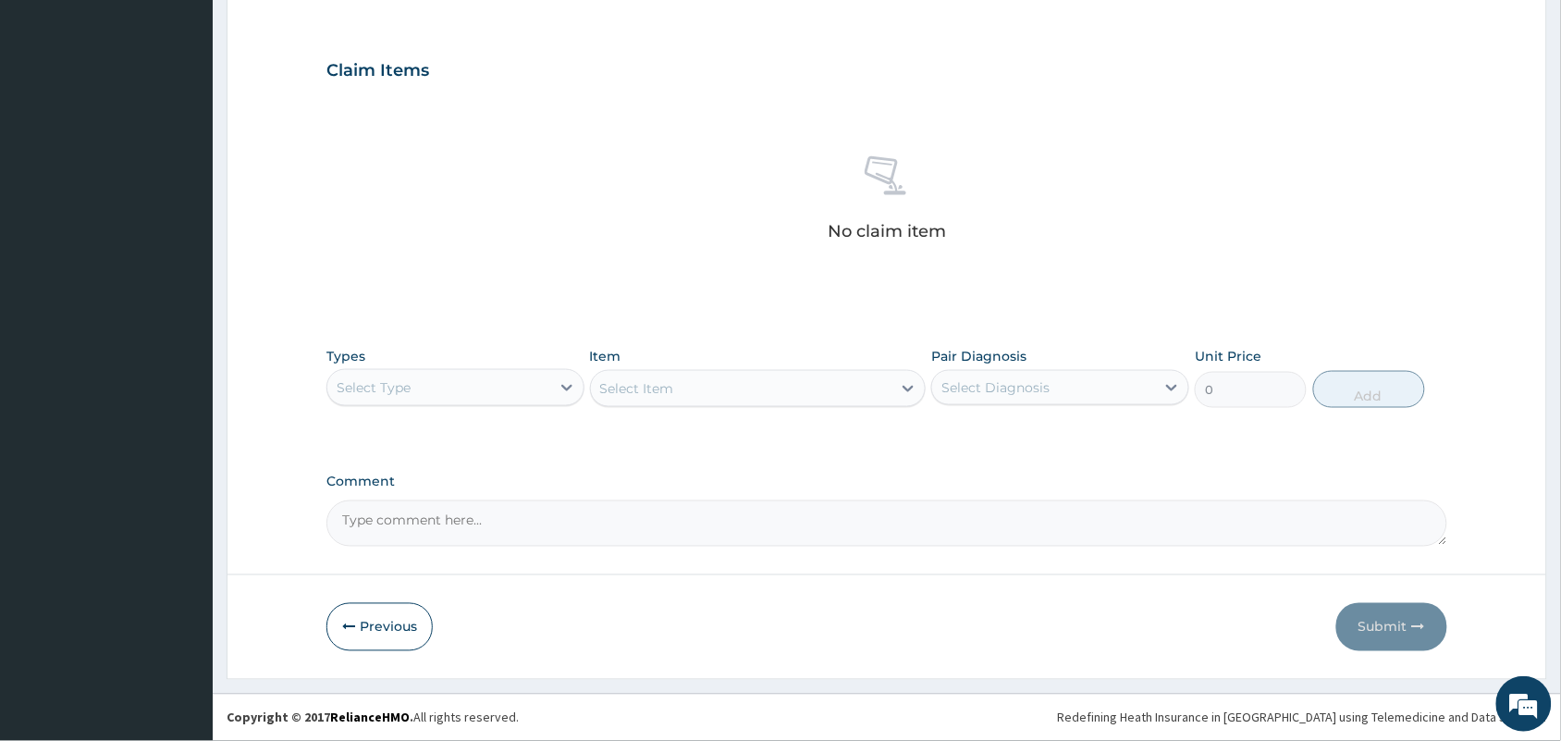
click at [393, 381] on div "Select Type" at bounding box center [374, 387] width 74 height 18
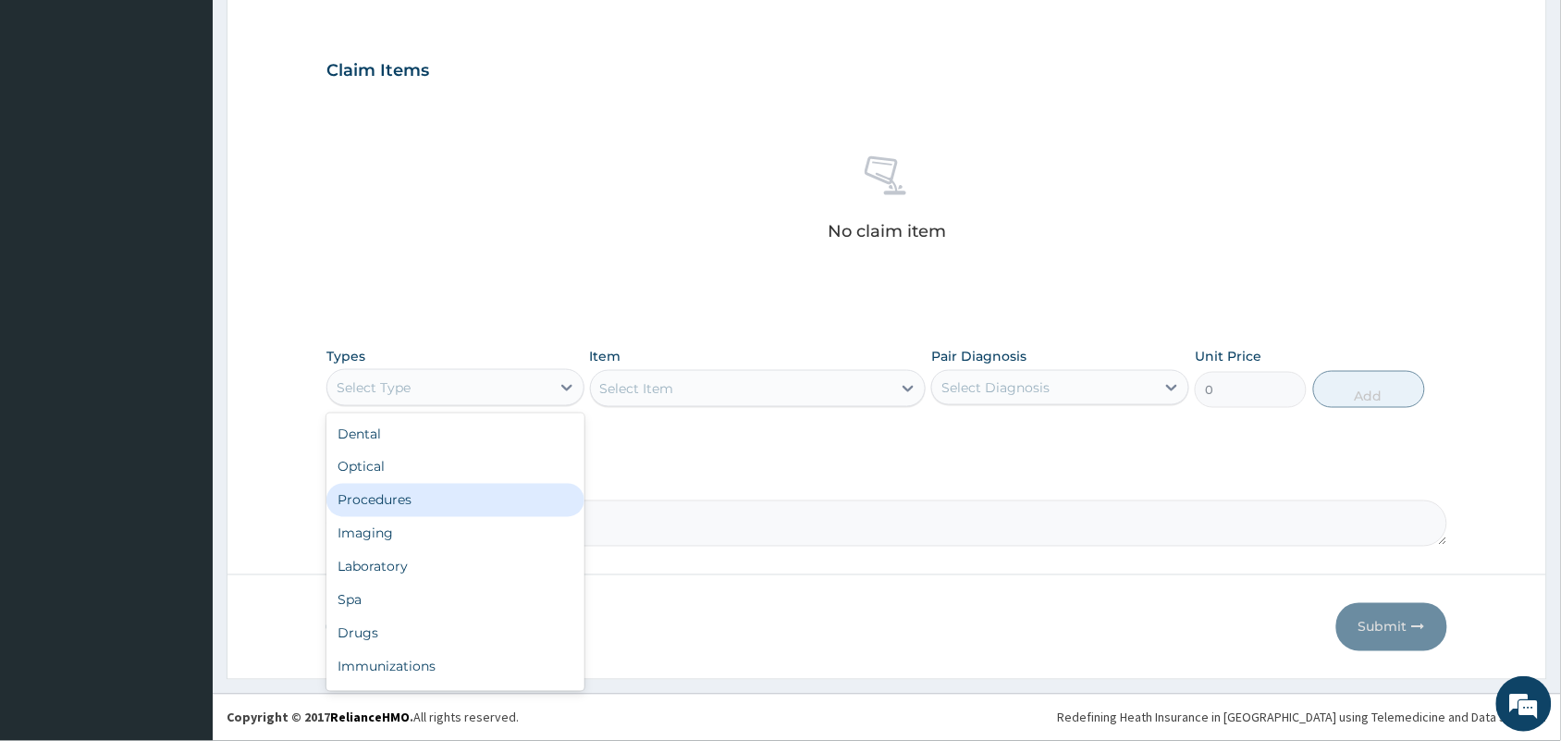
click at [394, 513] on div "Procedures" at bounding box center [455, 500] width 258 height 33
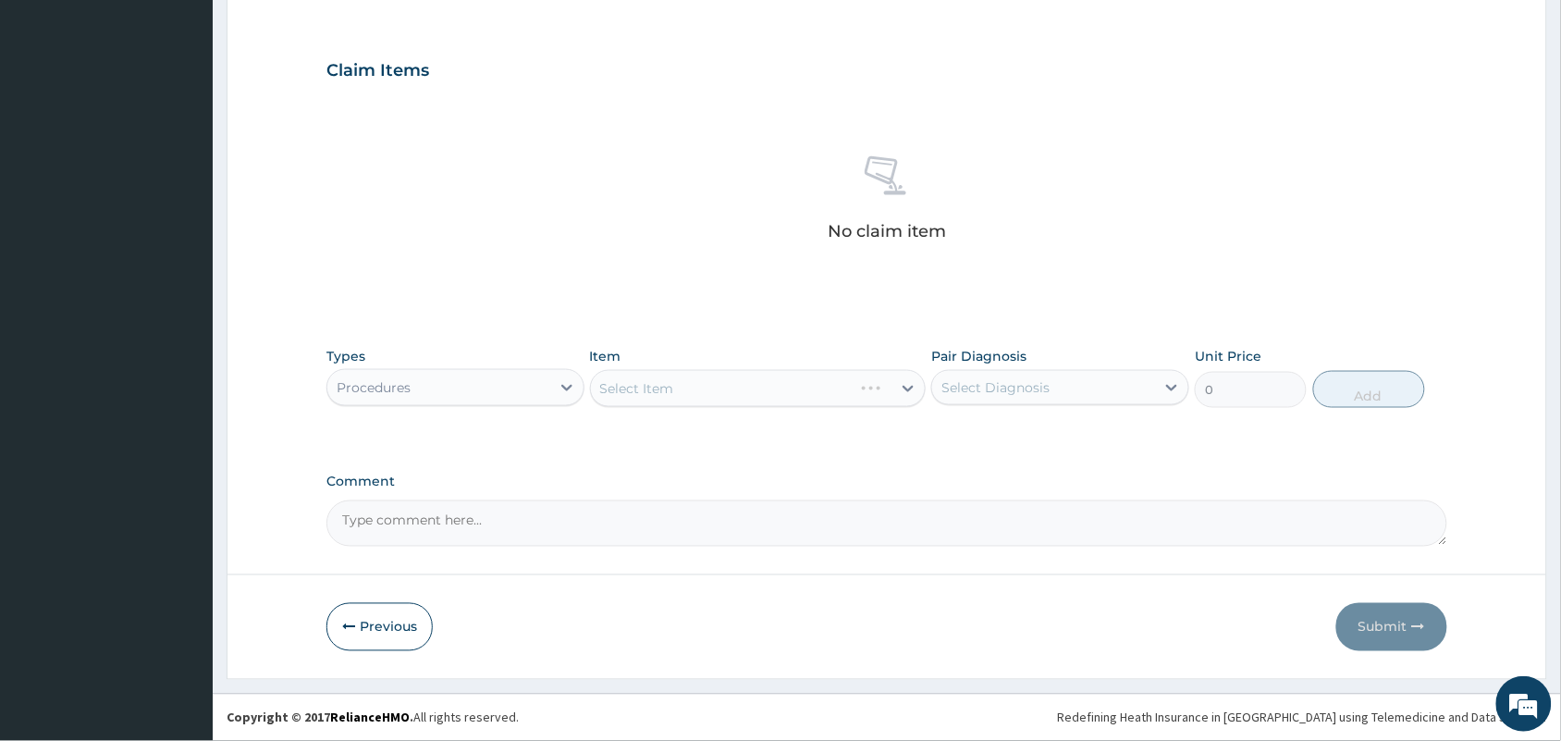
click at [798, 388] on div "Select Item" at bounding box center [722, 389] width 263 height 30
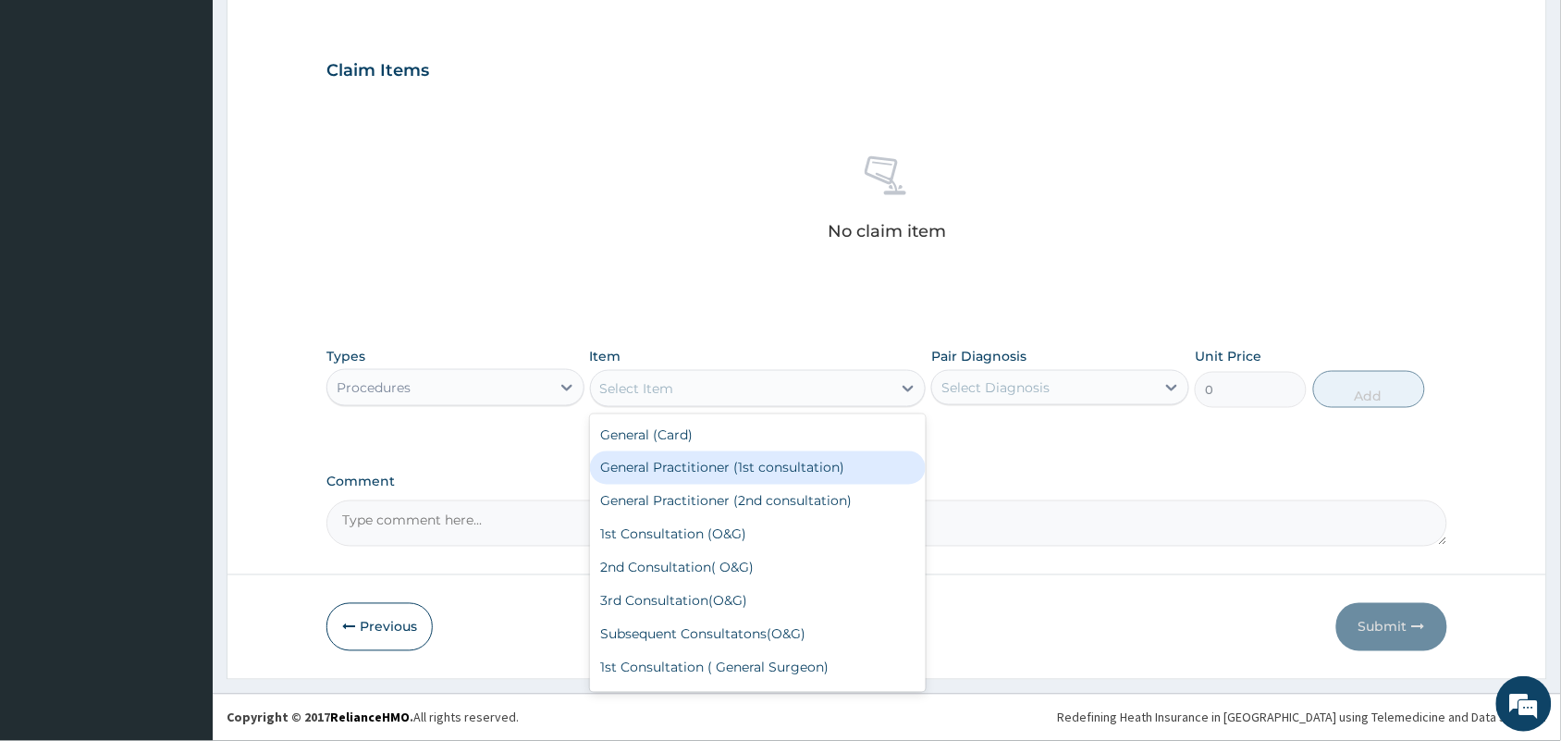
click at [752, 468] on div "General Practitioner (1st consultation)" at bounding box center [758, 467] width 337 height 33
type input "1500"
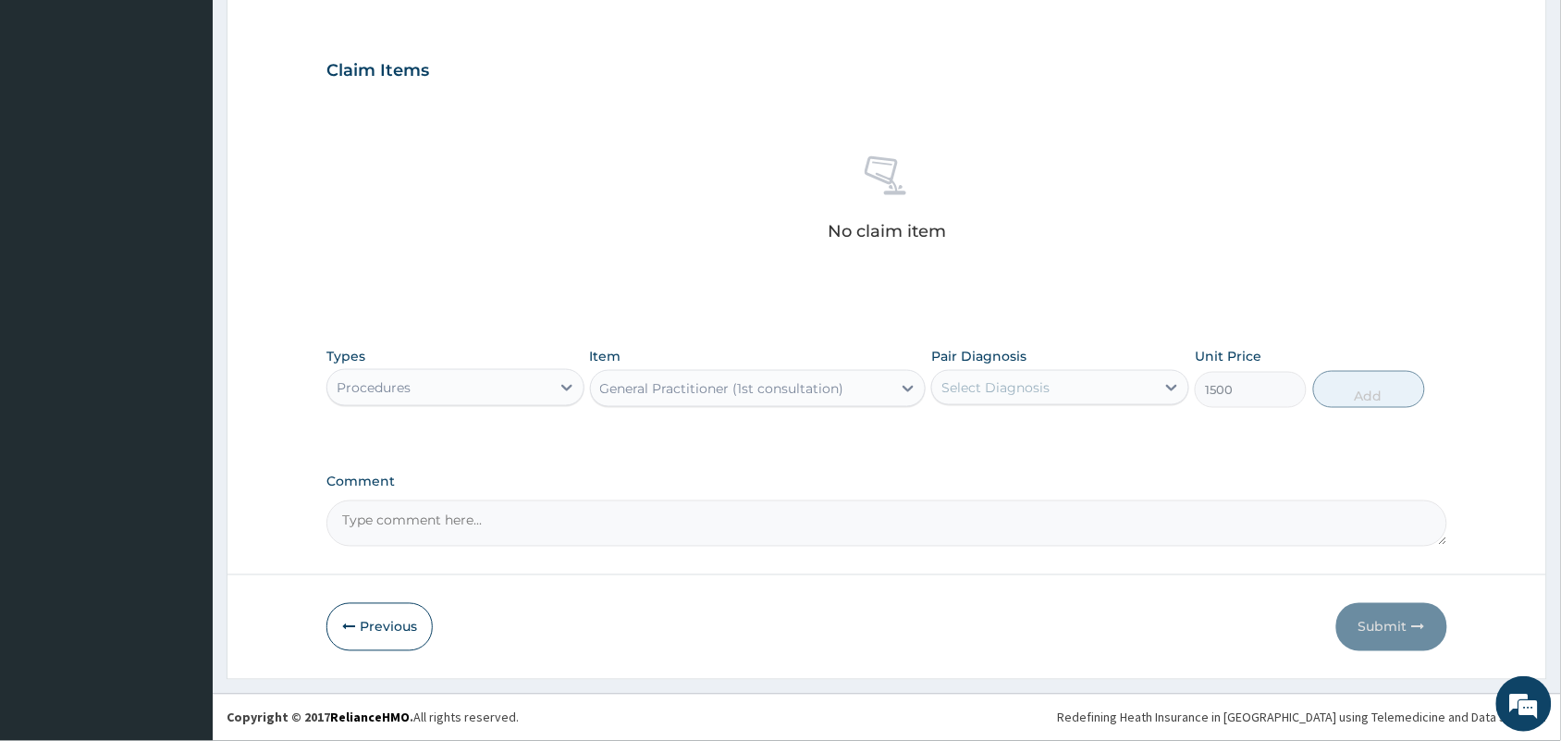
click at [1061, 370] on div "Select Diagnosis" at bounding box center [1060, 387] width 258 height 35
drag, startPoint x: 1015, startPoint y: 441, endPoint x: 1015, endPoint y: 459, distance: 17.6
click at [1015, 459] on div "[MEDICAL_DATA] [MEDICAL_DATA]" at bounding box center [1060, 453] width 258 height 83
click at [1015, 459] on div "[MEDICAL_DATA]" at bounding box center [1060, 473] width 258 height 38
checkbox input "true"
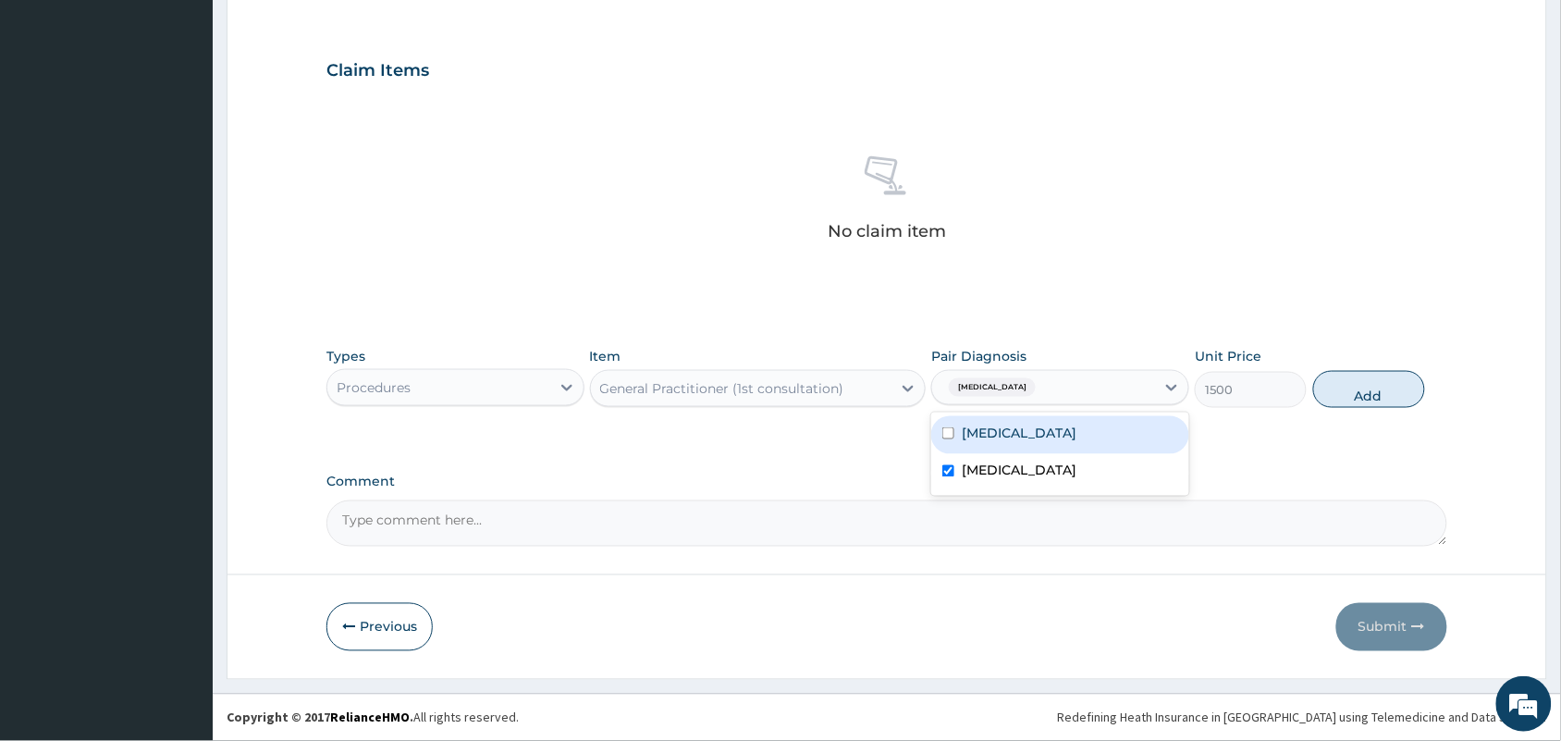
click at [1036, 442] on div "[MEDICAL_DATA]" at bounding box center [1060, 435] width 258 height 38
checkbox input "true"
click at [1343, 386] on button "Add" at bounding box center [1369, 389] width 112 height 37
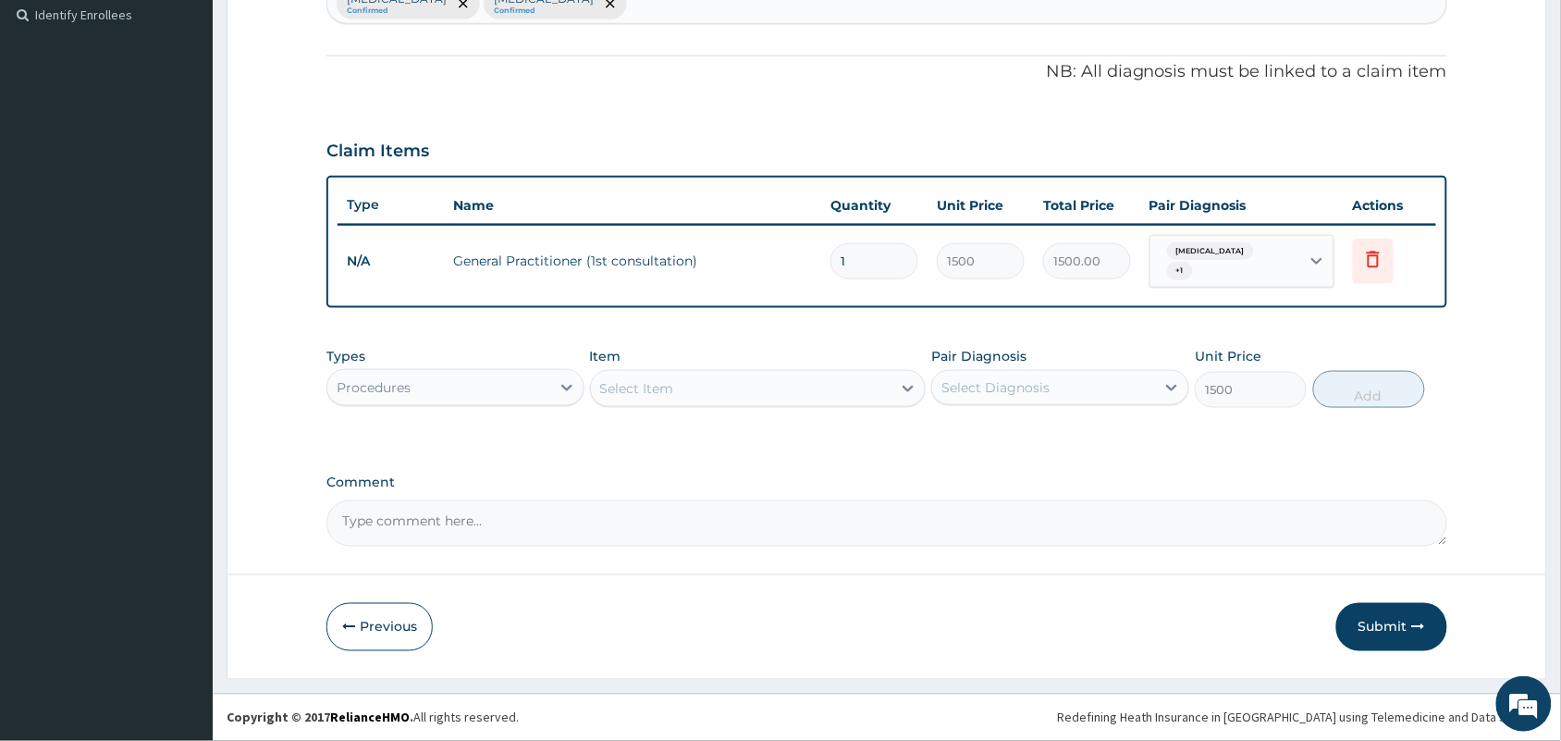
type input "0"
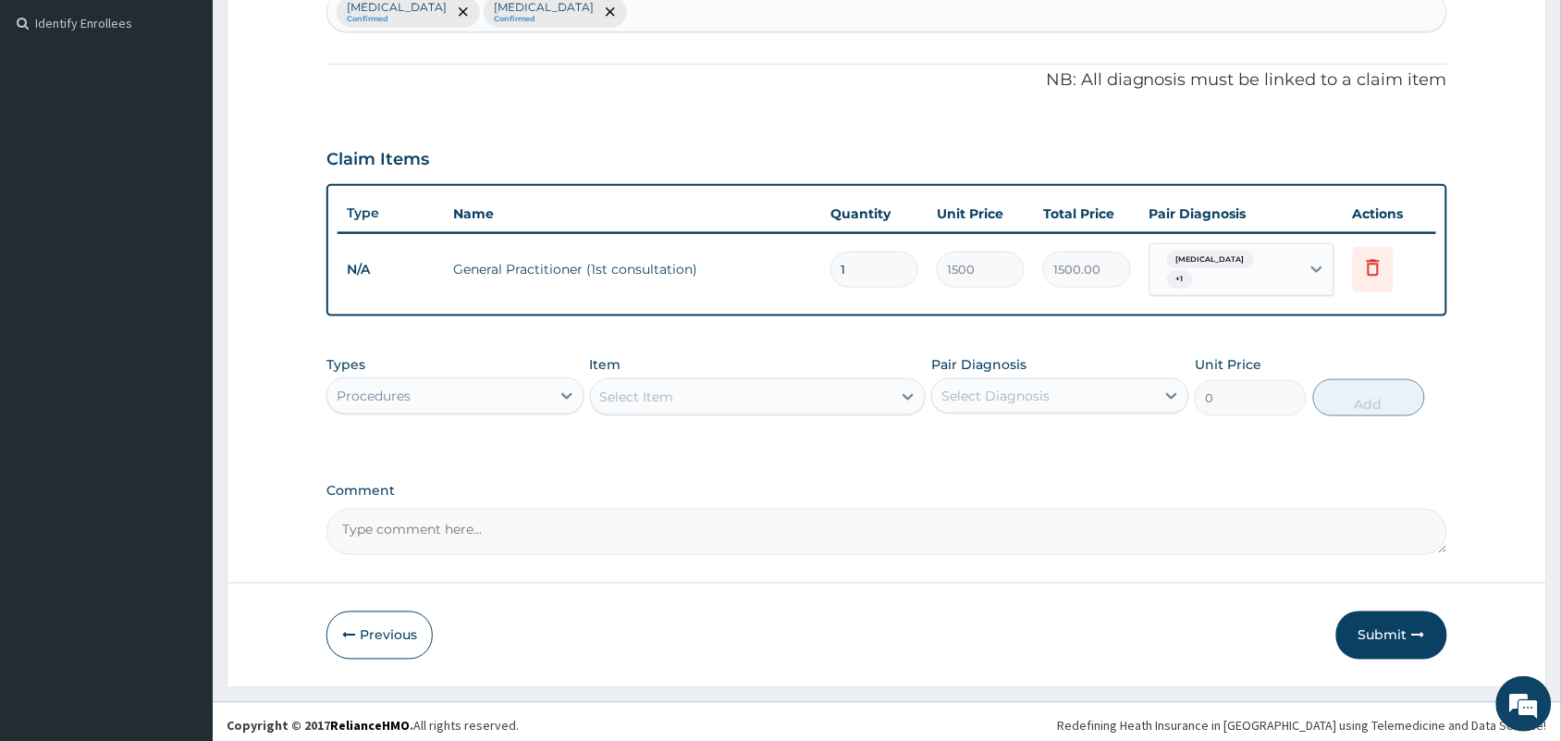
click at [500, 388] on div "Procedures" at bounding box center [438, 396] width 223 height 30
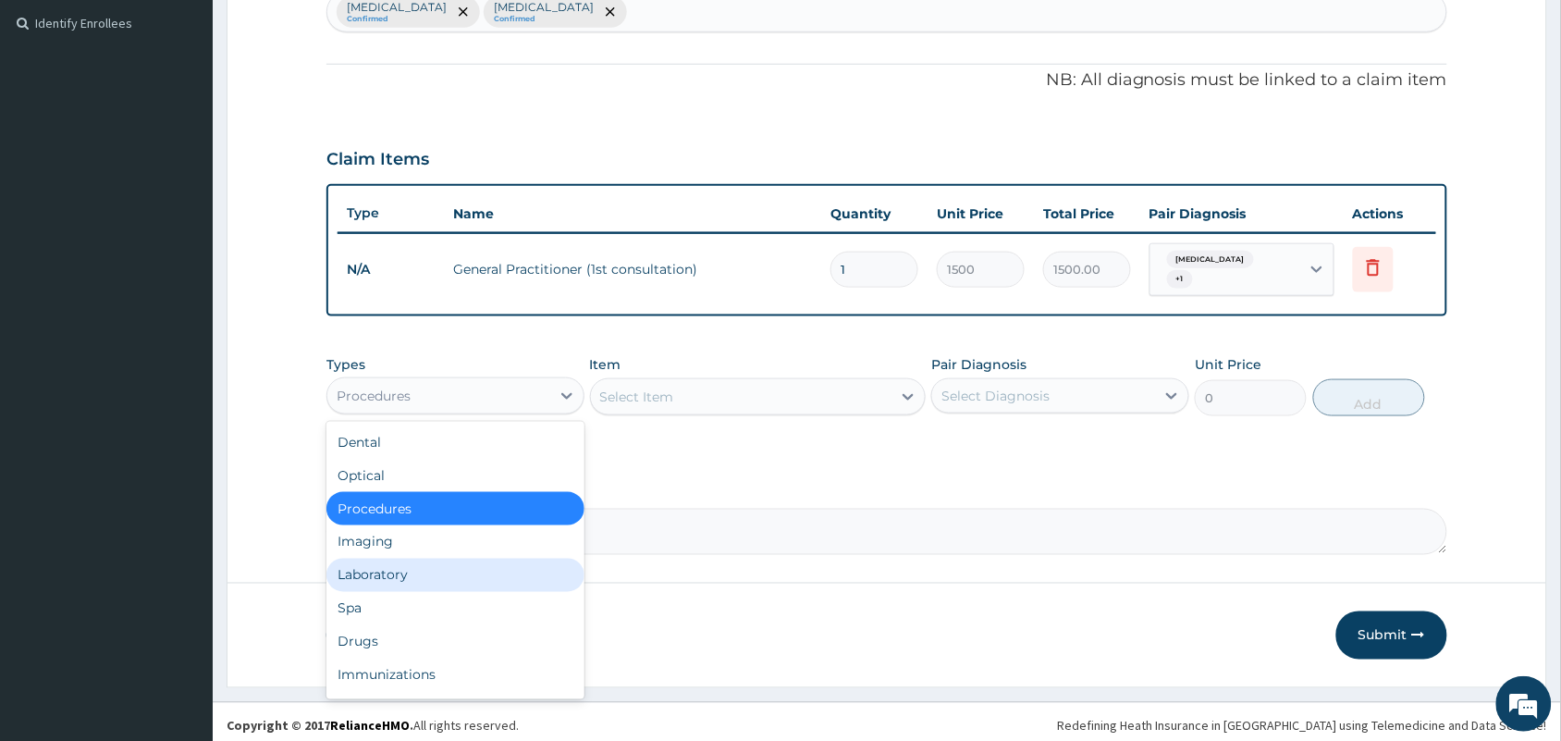
click at [398, 564] on div "Laboratory" at bounding box center [455, 575] width 258 height 33
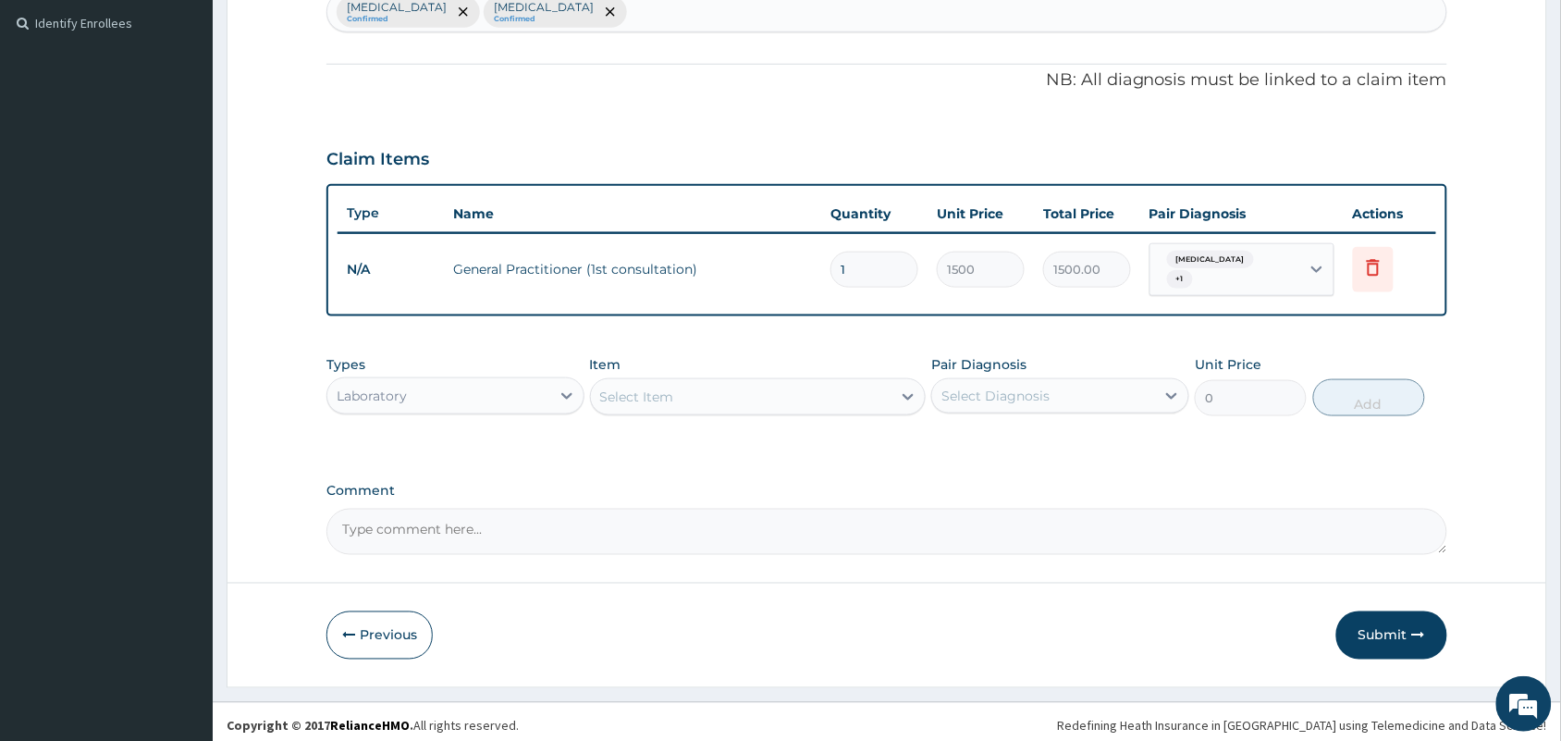
click at [805, 390] on div "Select Item" at bounding box center [741, 397] width 301 height 30
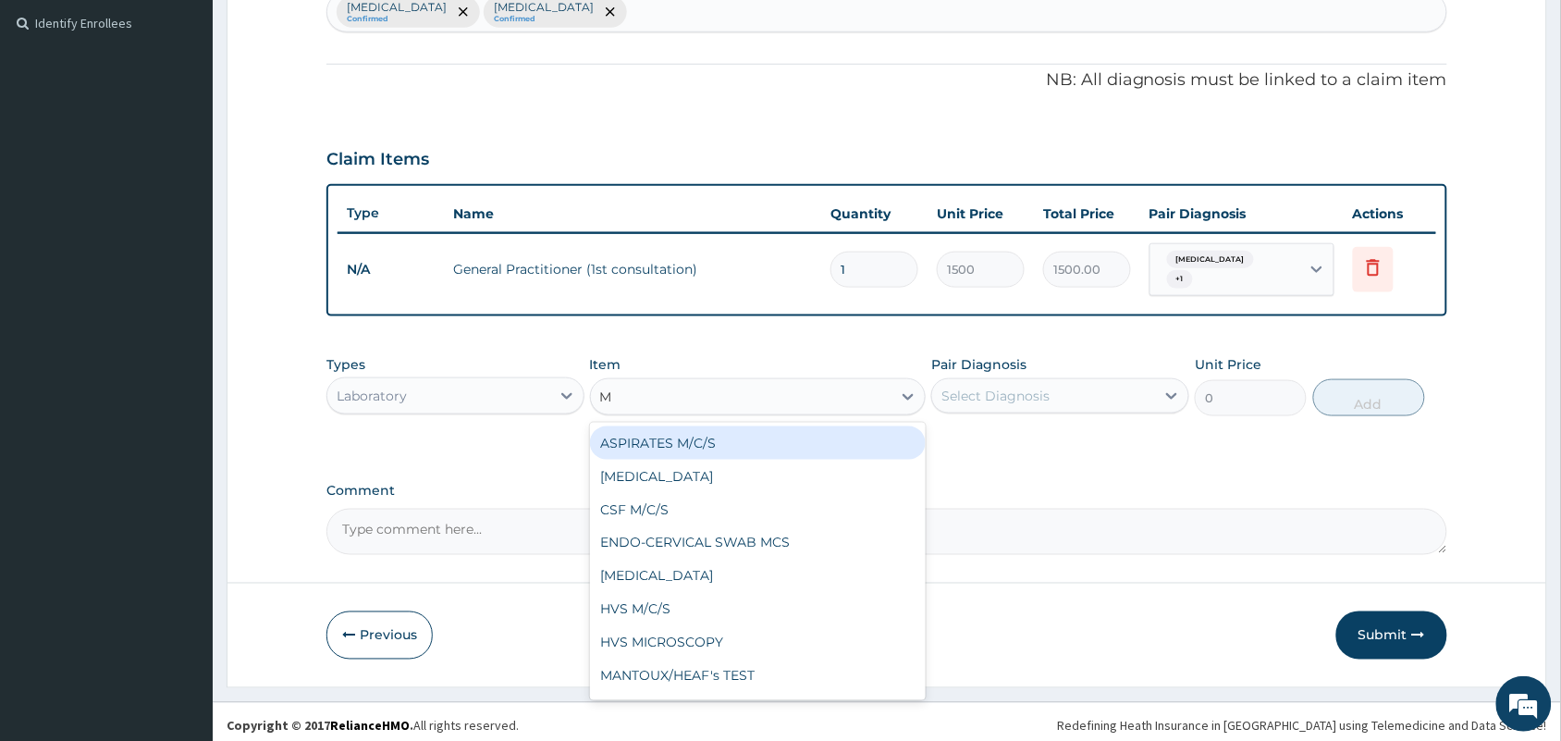
type input "MP"
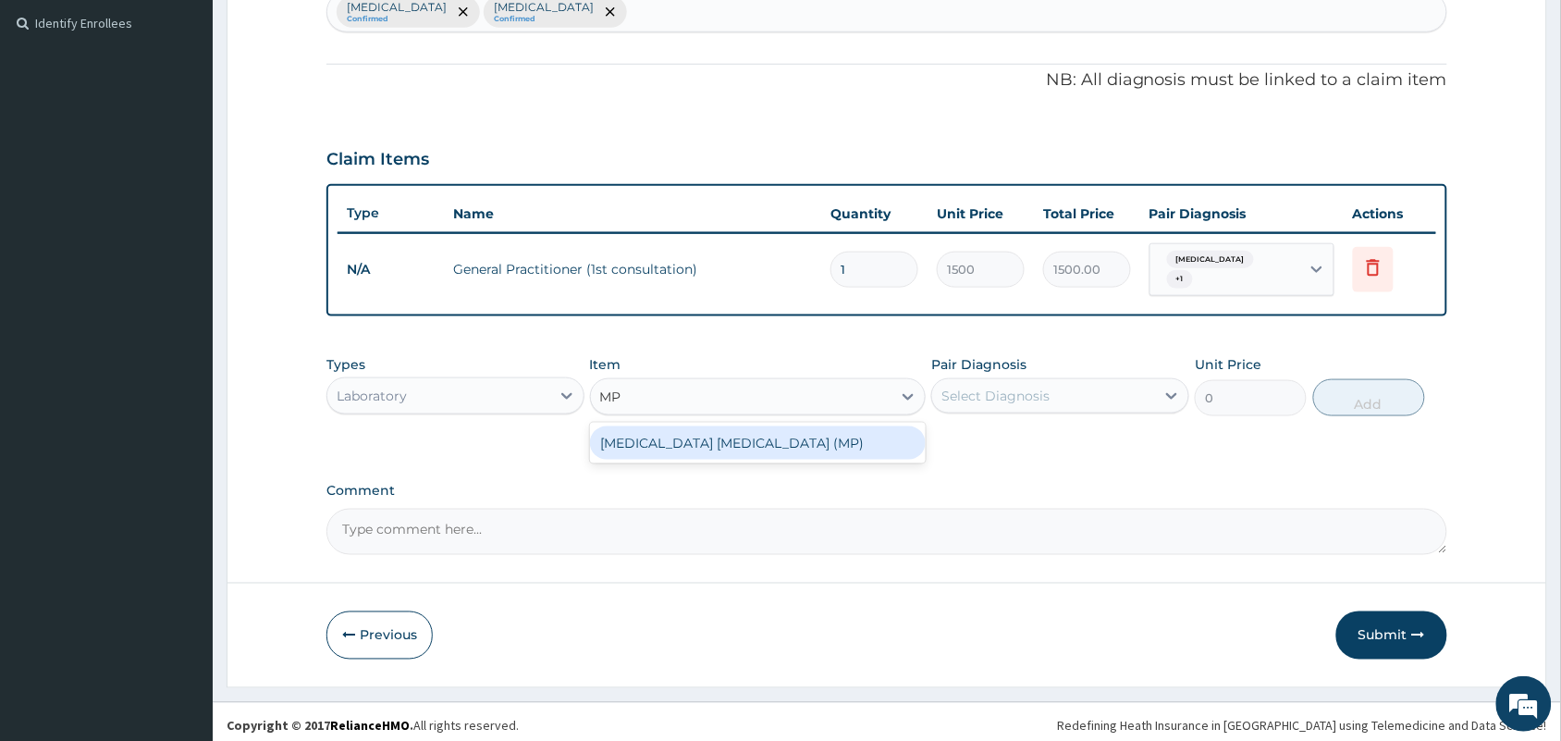
click at [796, 432] on div "[MEDICAL_DATA] [MEDICAL_DATA] (MP)" at bounding box center [758, 442] width 337 height 33
type input "560"
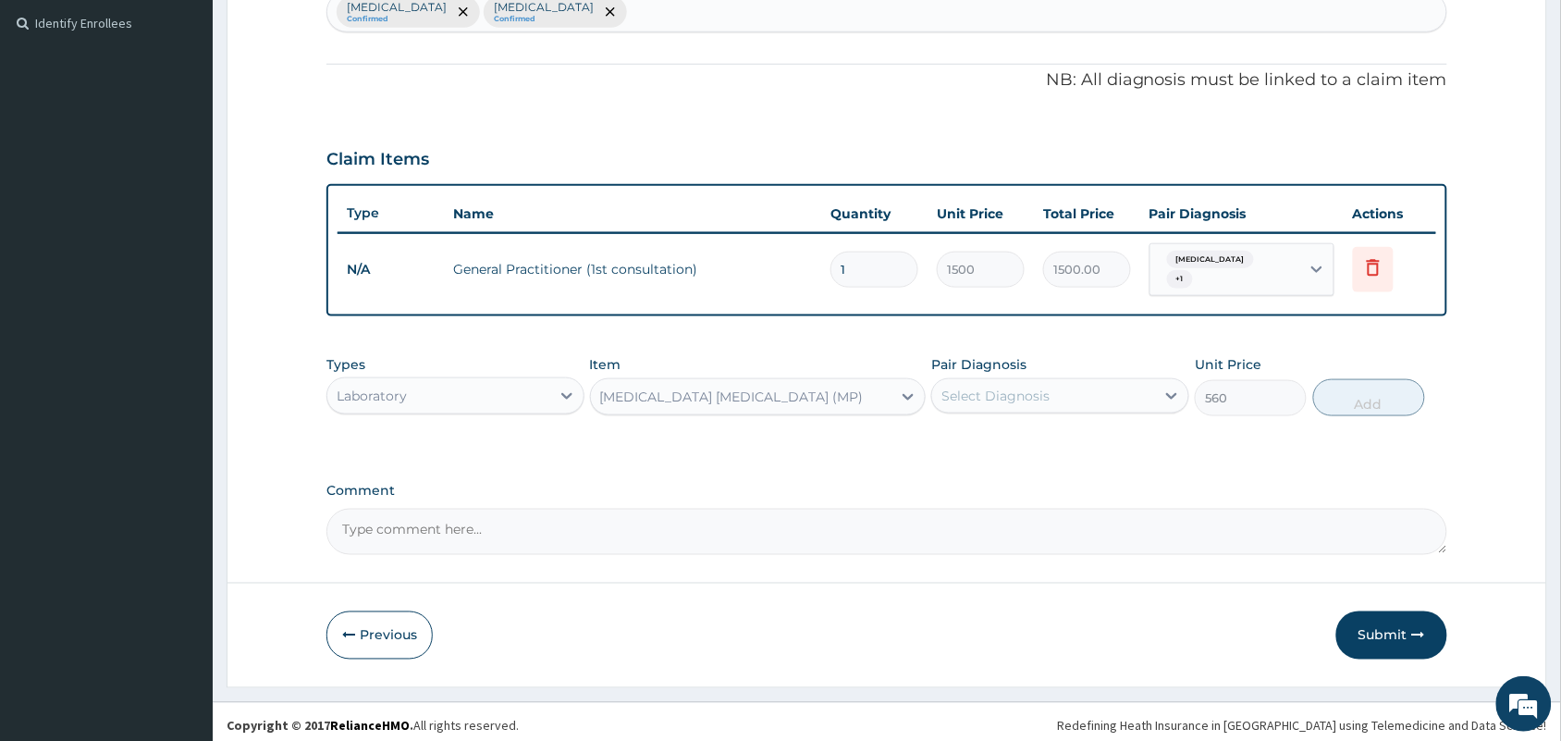
click at [988, 390] on div "Select Diagnosis" at bounding box center [995, 396] width 108 height 18
click at [964, 437] on label "[MEDICAL_DATA]" at bounding box center [1019, 441] width 115 height 18
checkbox input "true"
click at [1383, 381] on button "Add" at bounding box center [1369, 397] width 112 height 37
type input "0"
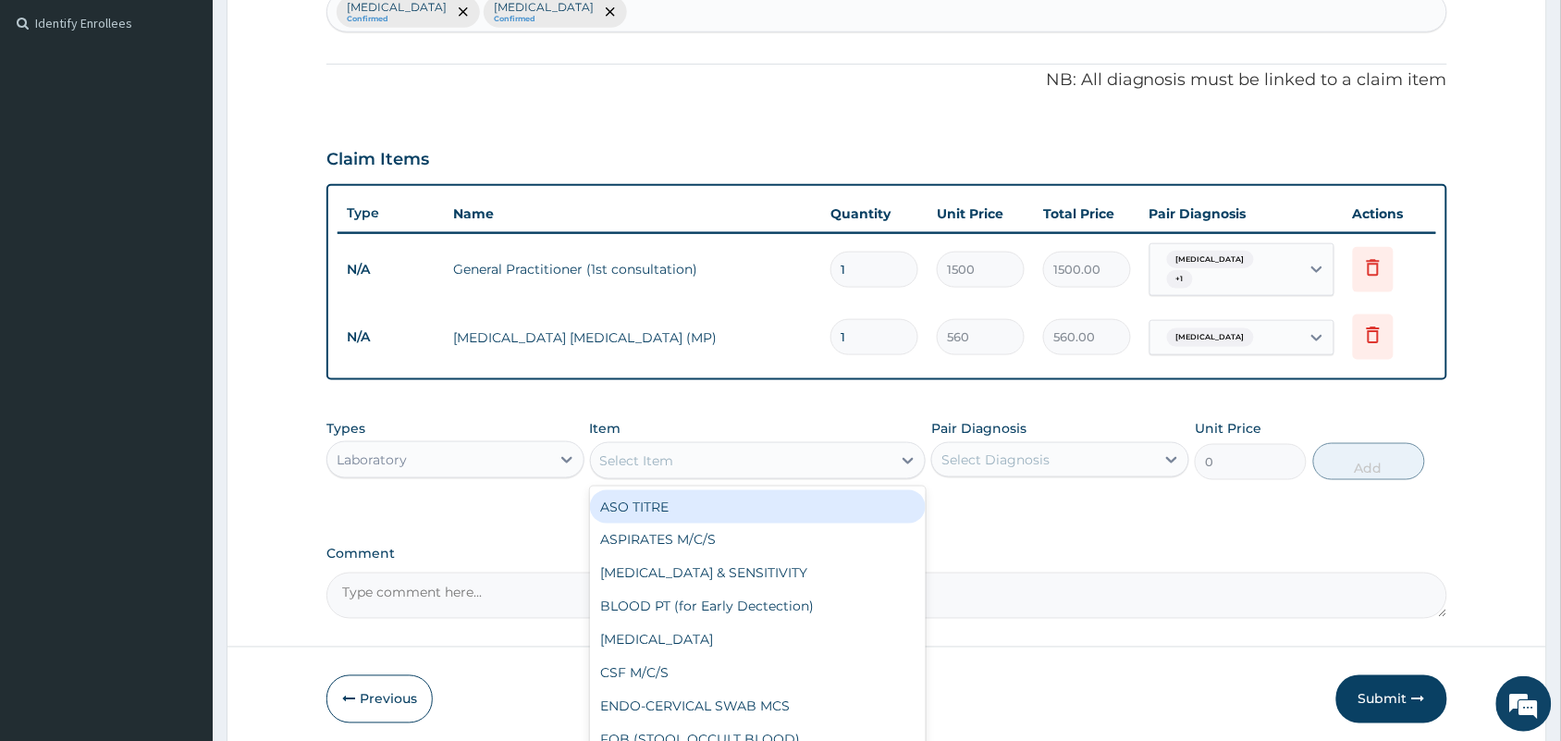
click at [694, 450] on div "Select Item" at bounding box center [741, 461] width 301 height 30
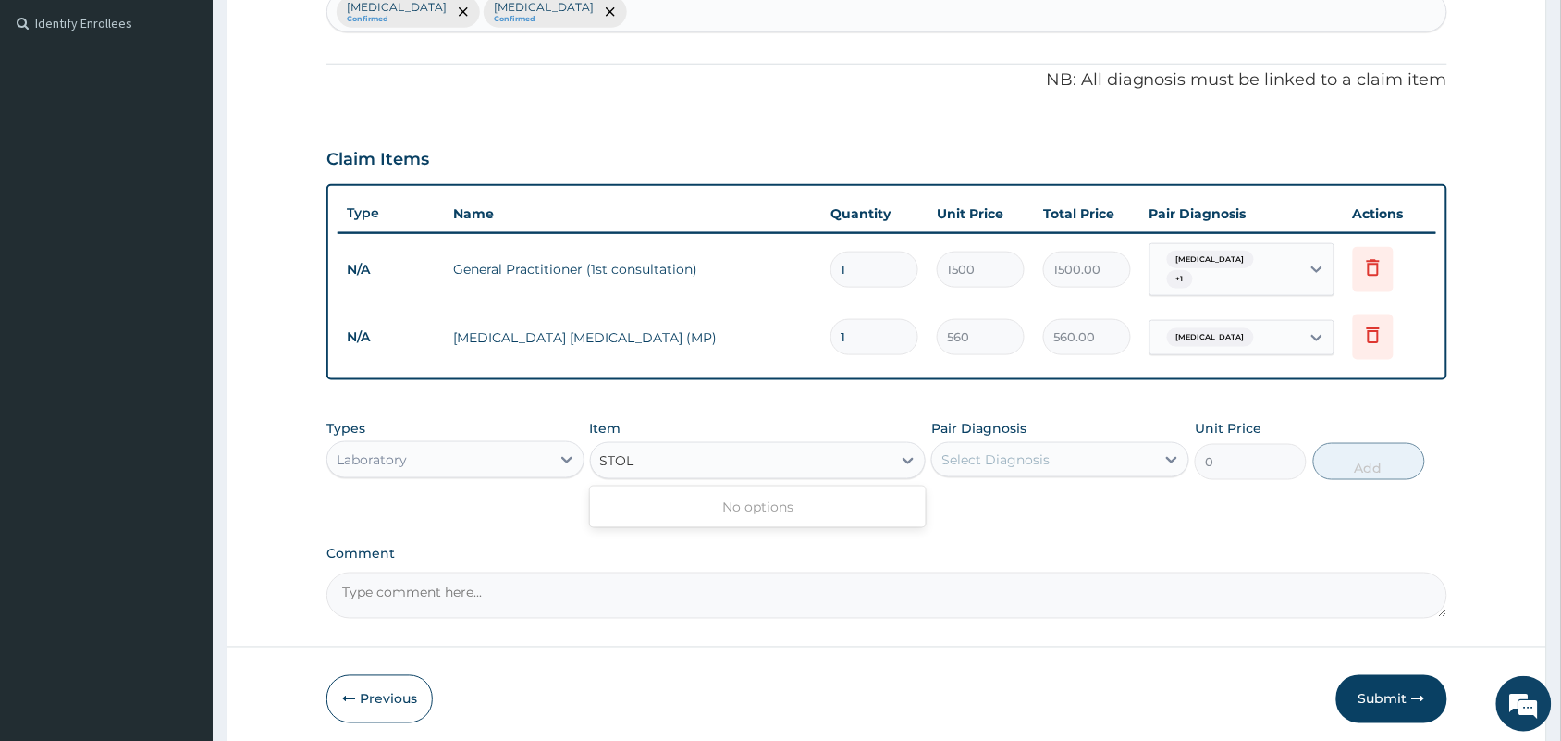
type input "STO"
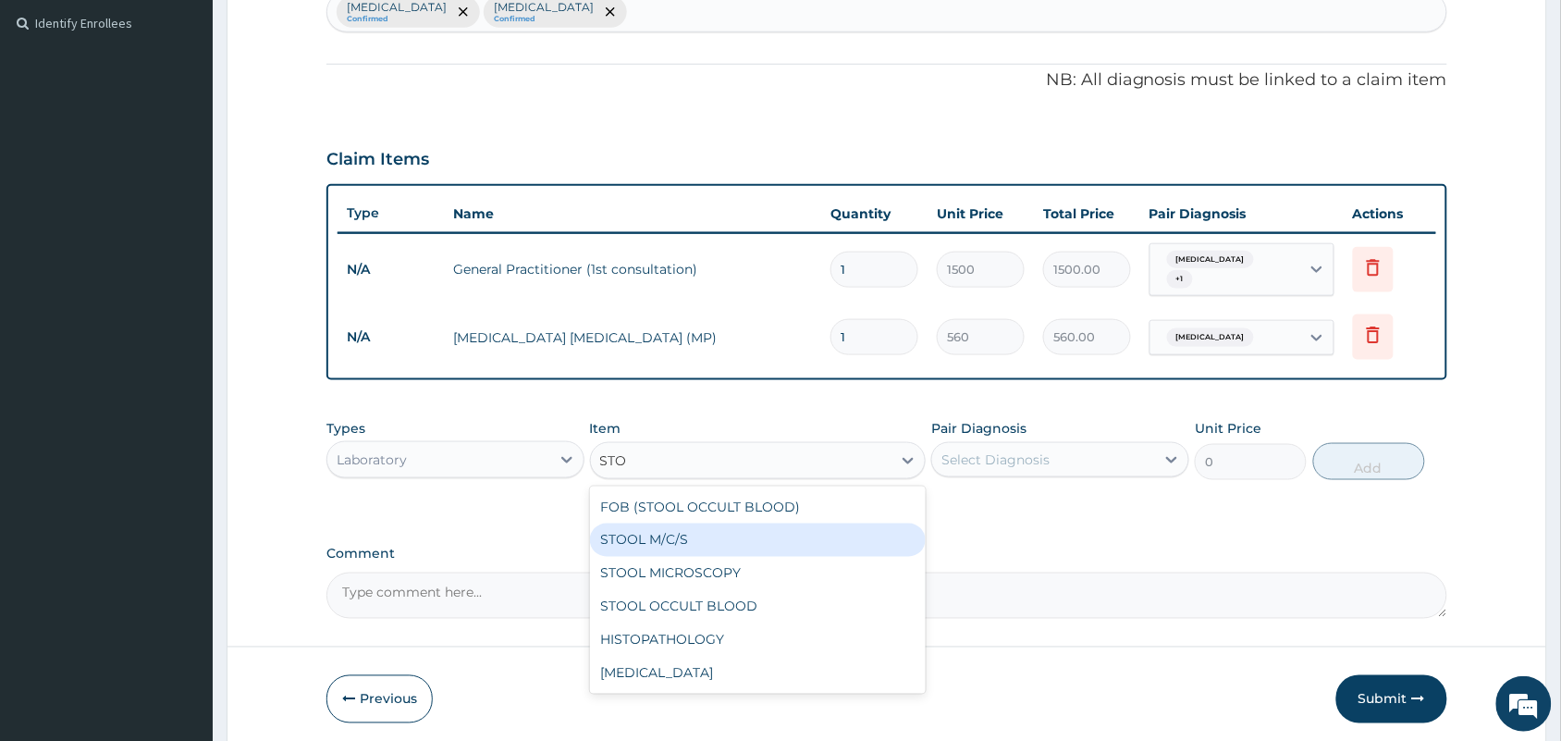
click at [686, 534] on div "STOOL M/C/S" at bounding box center [758, 539] width 337 height 33
type input "640"
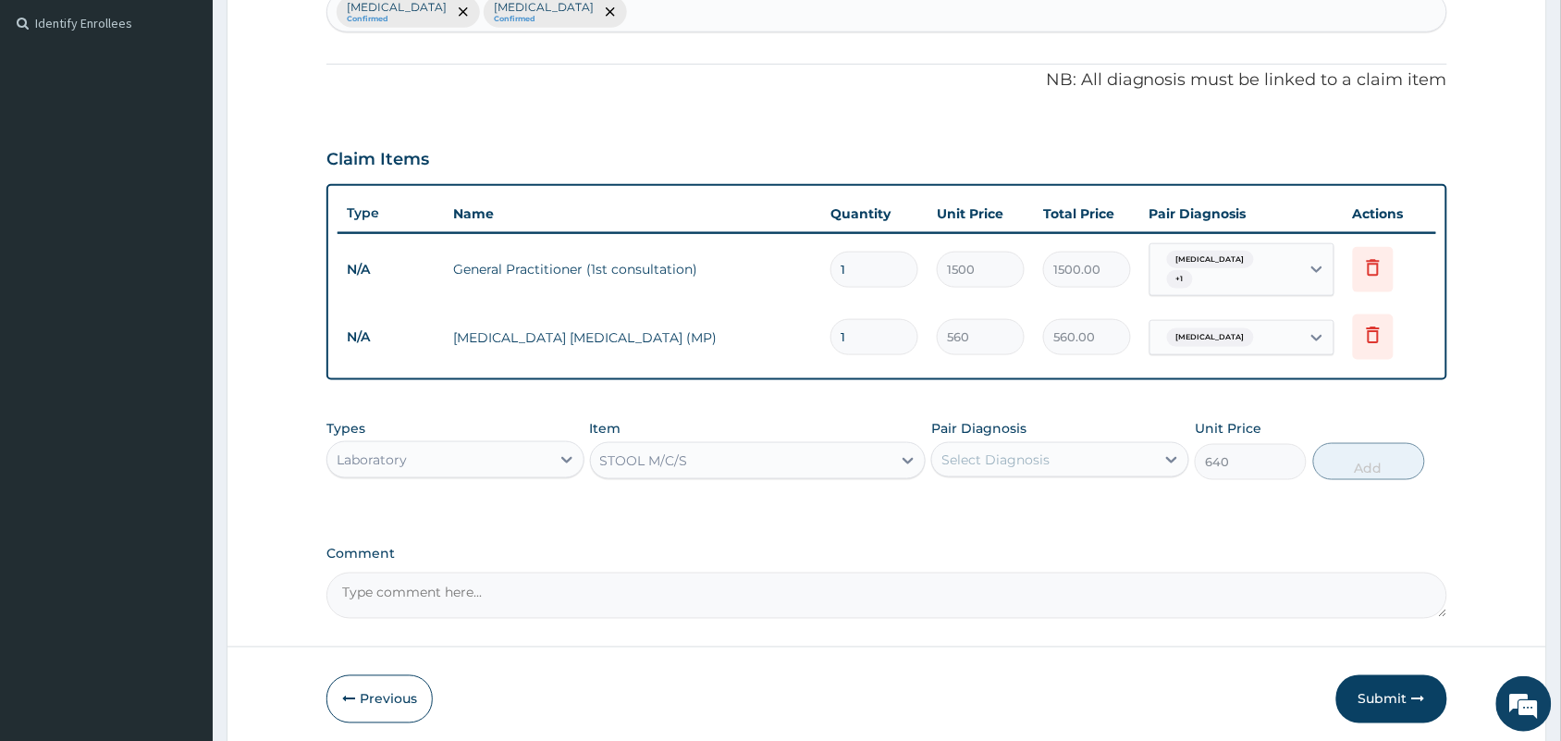
click at [1078, 445] on div "Select Diagnosis" at bounding box center [1043, 460] width 223 height 30
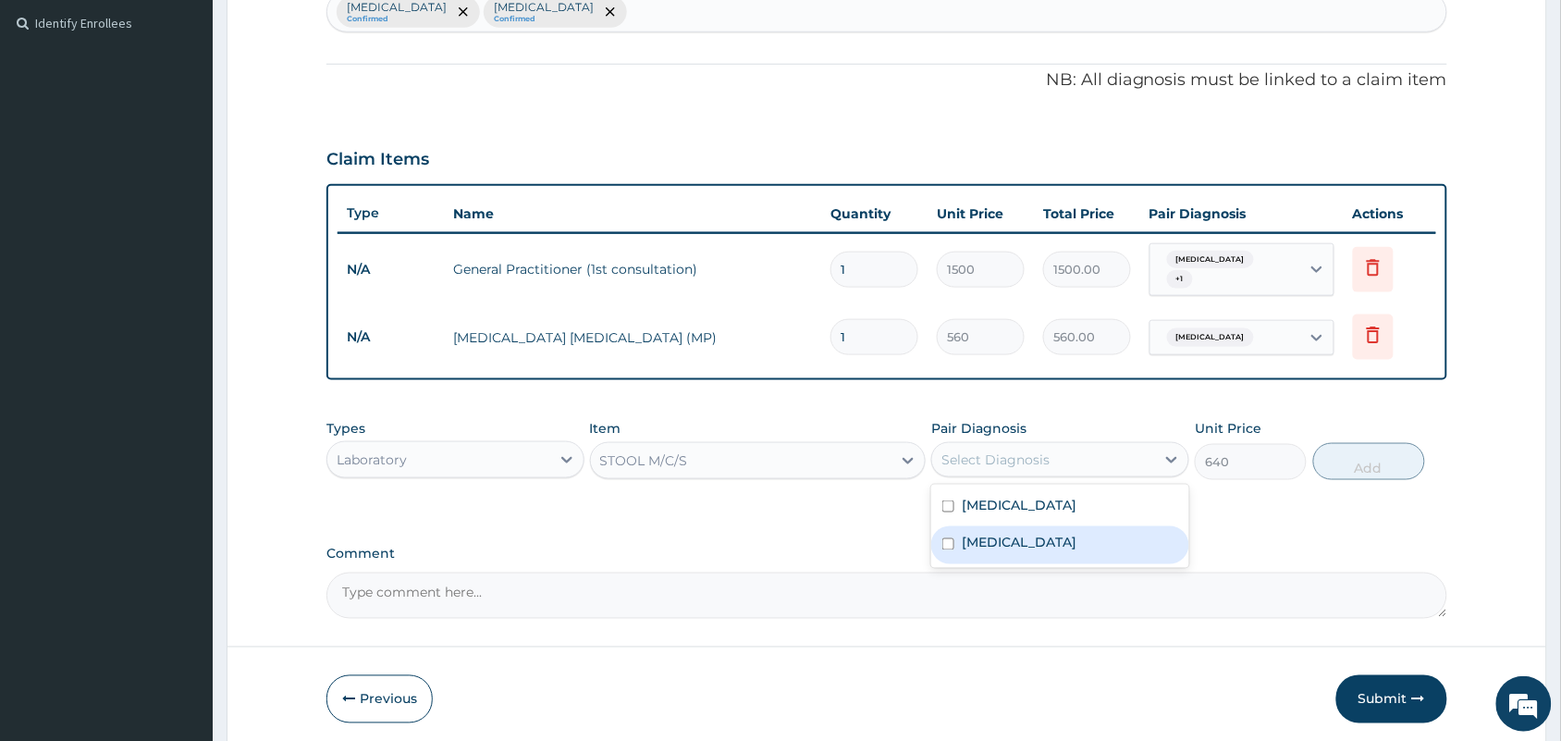
click at [1046, 534] on label "[MEDICAL_DATA]" at bounding box center [1019, 543] width 115 height 18
checkbox input "true"
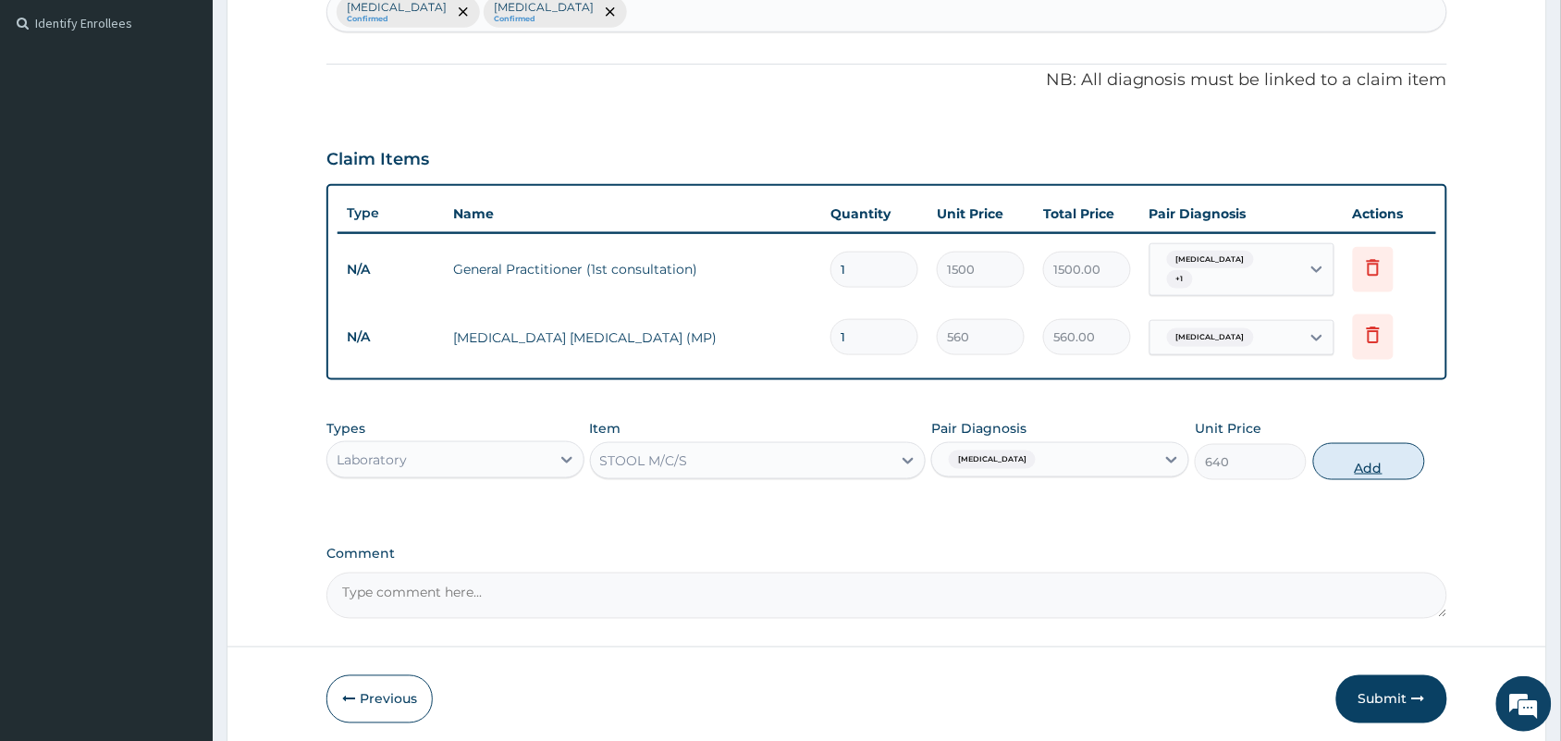
click at [1375, 447] on button "Add" at bounding box center [1369, 461] width 112 height 37
type input "0"
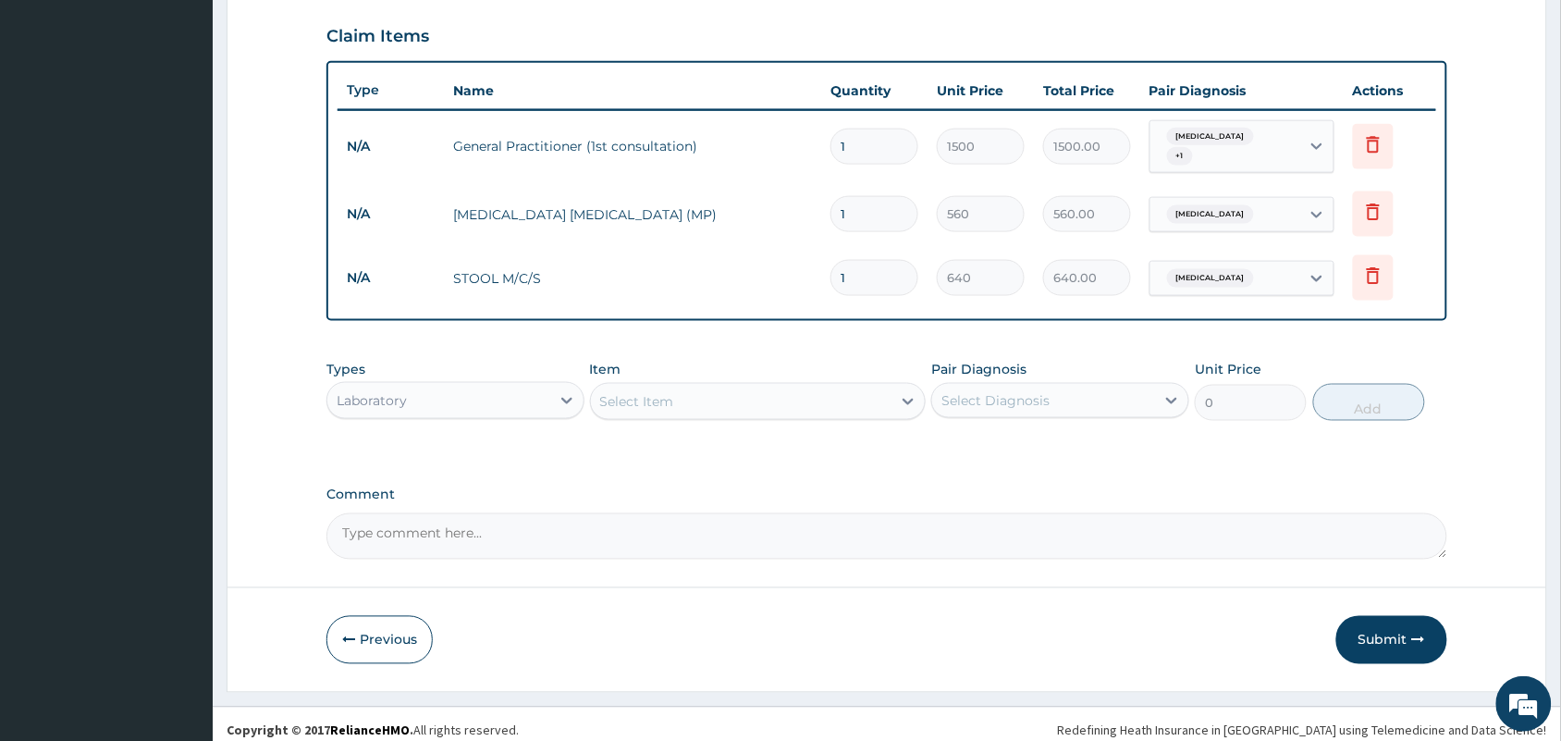
scroll to position [632, 0]
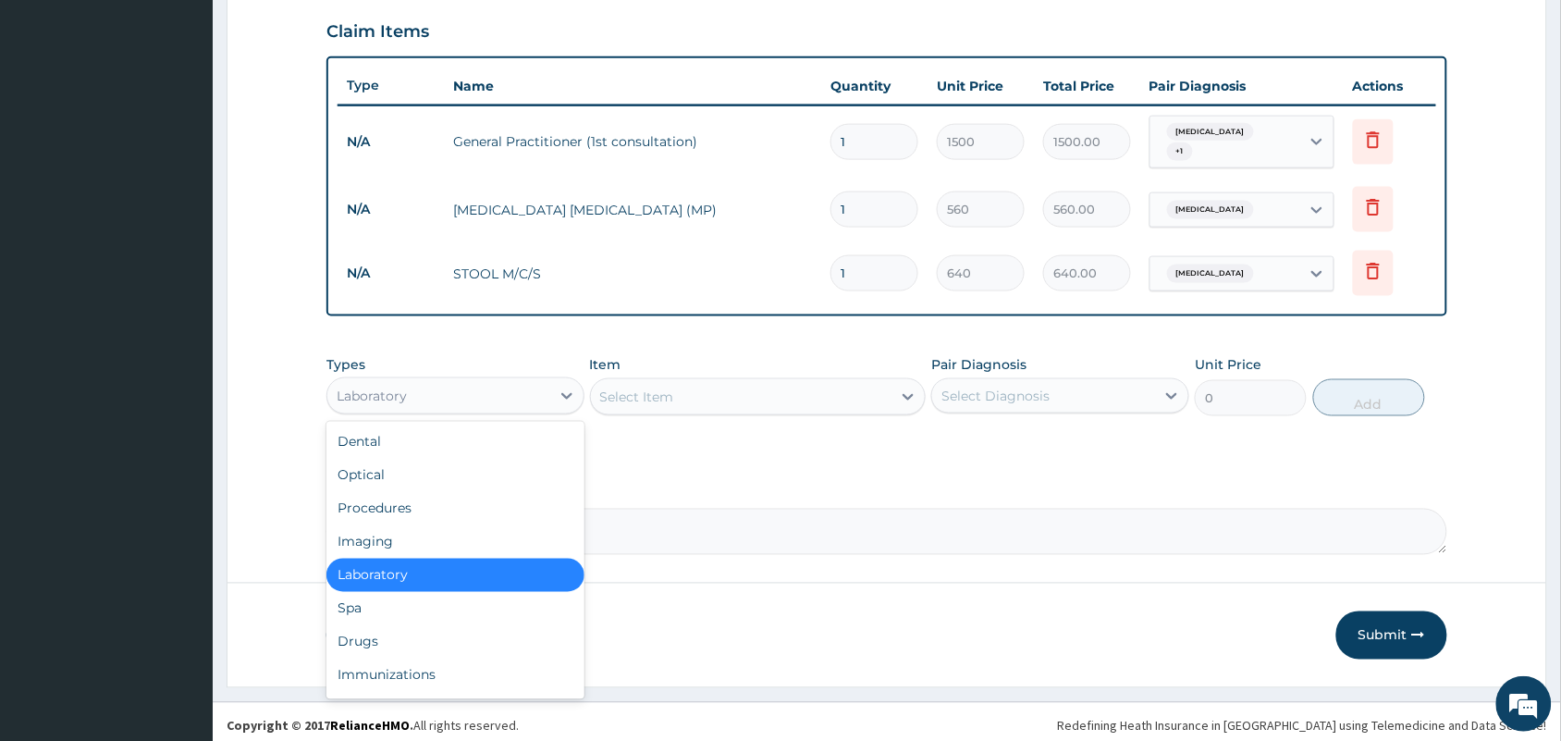
click at [409, 381] on div "Laboratory" at bounding box center [438, 396] width 223 height 30
click at [354, 630] on div "Drugs" at bounding box center [455, 641] width 258 height 33
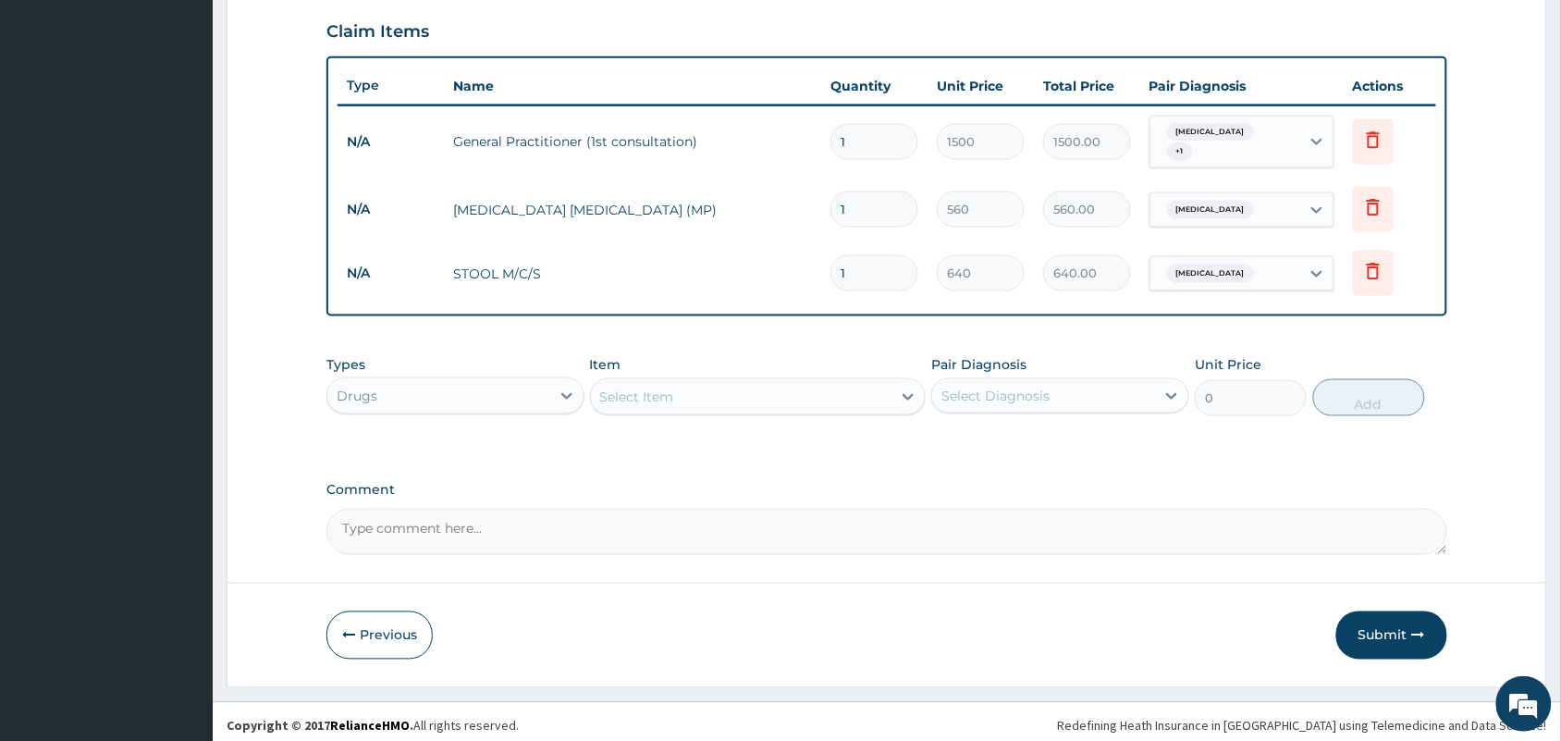
click at [726, 390] on div "Select Item" at bounding box center [741, 397] width 301 height 30
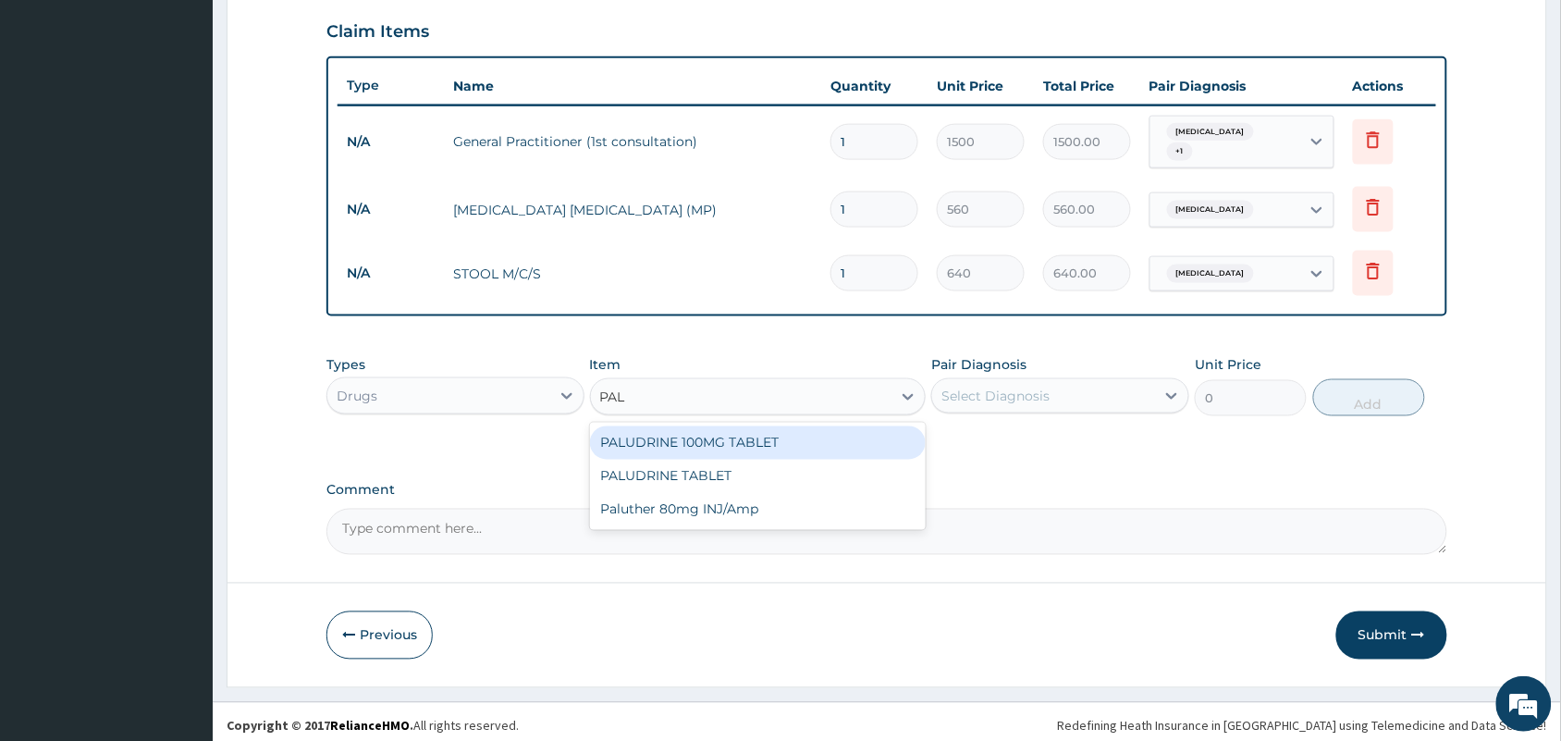
type input "PALU"
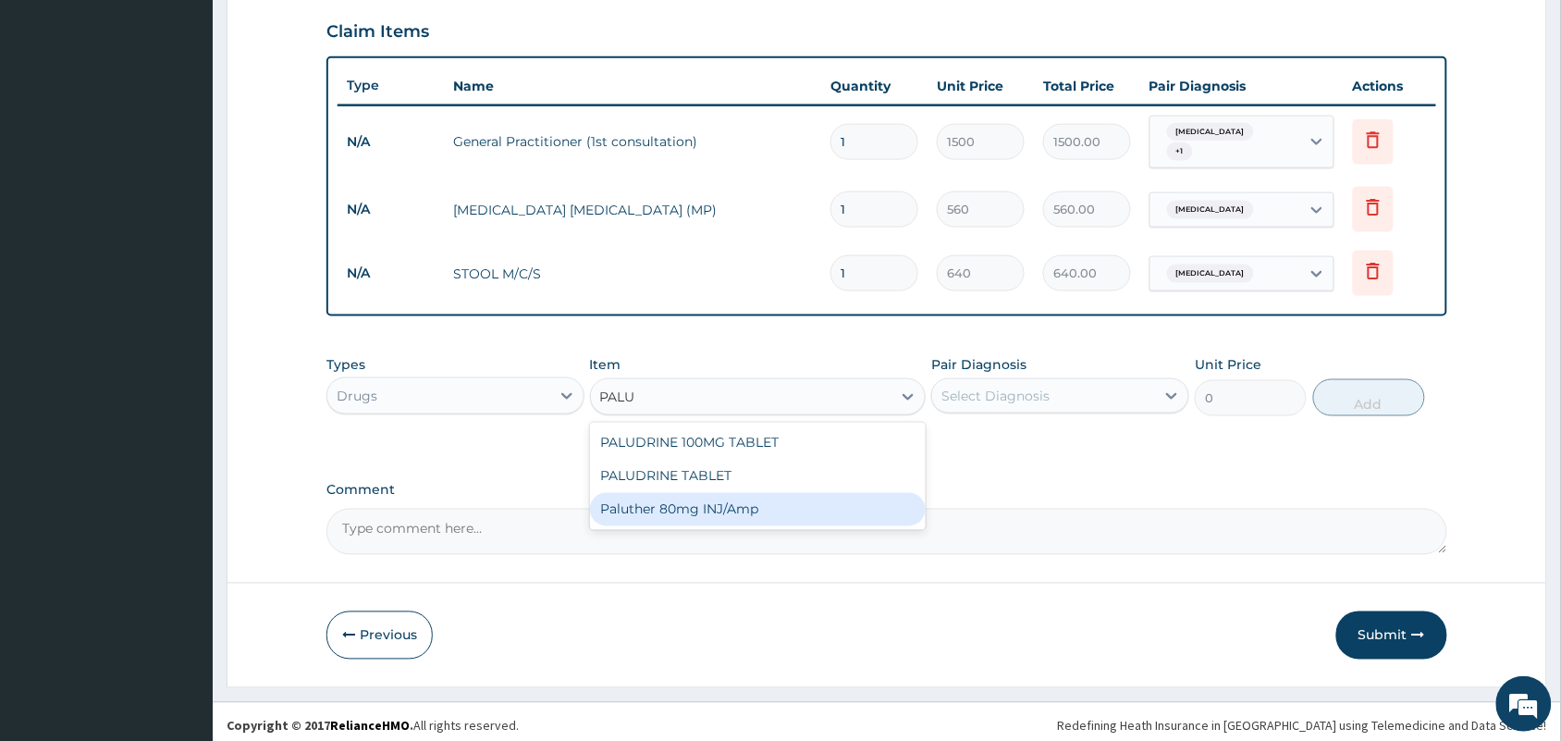
click at [715, 501] on div "Paluther 80mg INJ/Amp" at bounding box center [758, 509] width 337 height 33
type input "105"
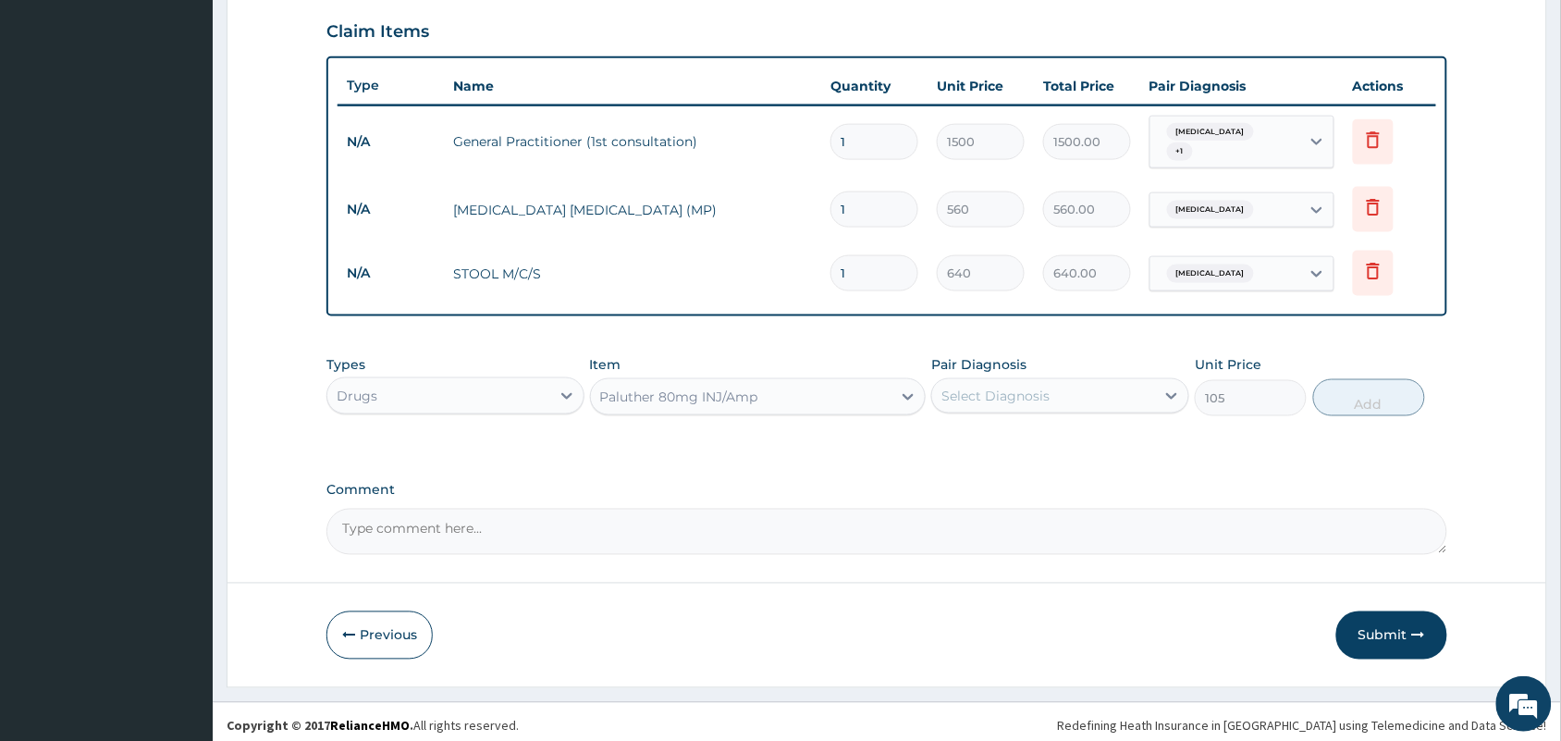
click at [1077, 394] on div "Select Diagnosis" at bounding box center [1043, 396] width 223 height 30
click at [1085, 426] on div "[MEDICAL_DATA]" at bounding box center [1060, 443] width 258 height 38
checkbox input "true"
click at [1364, 387] on button "Add" at bounding box center [1369, 397] width 112 height 37
type input "0"
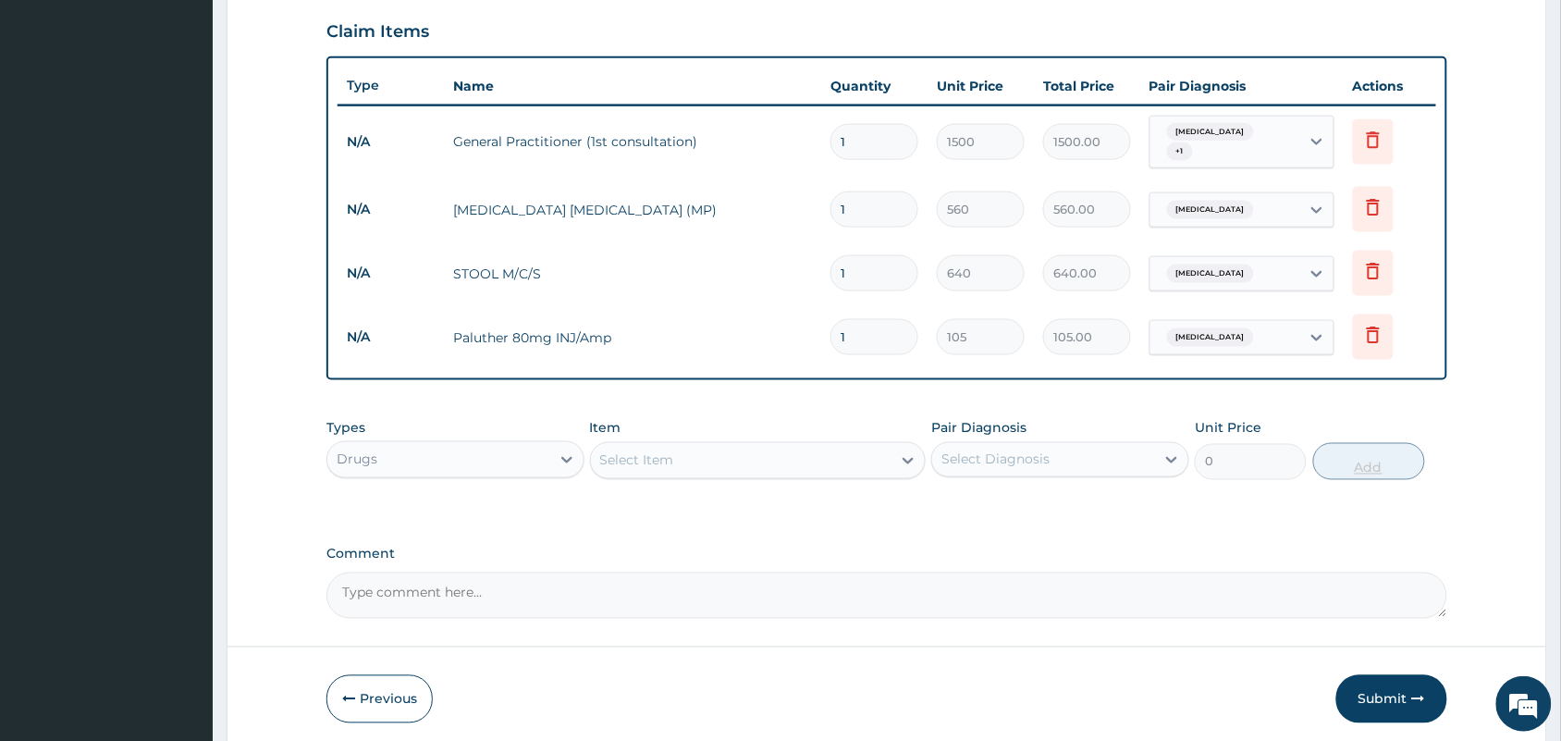
type input "0.00"
type input "6"
type input "630.00"
type input "6"
click at [671, 451] on div "Select Item" at bounding box center [637, 460] width 74 height 18
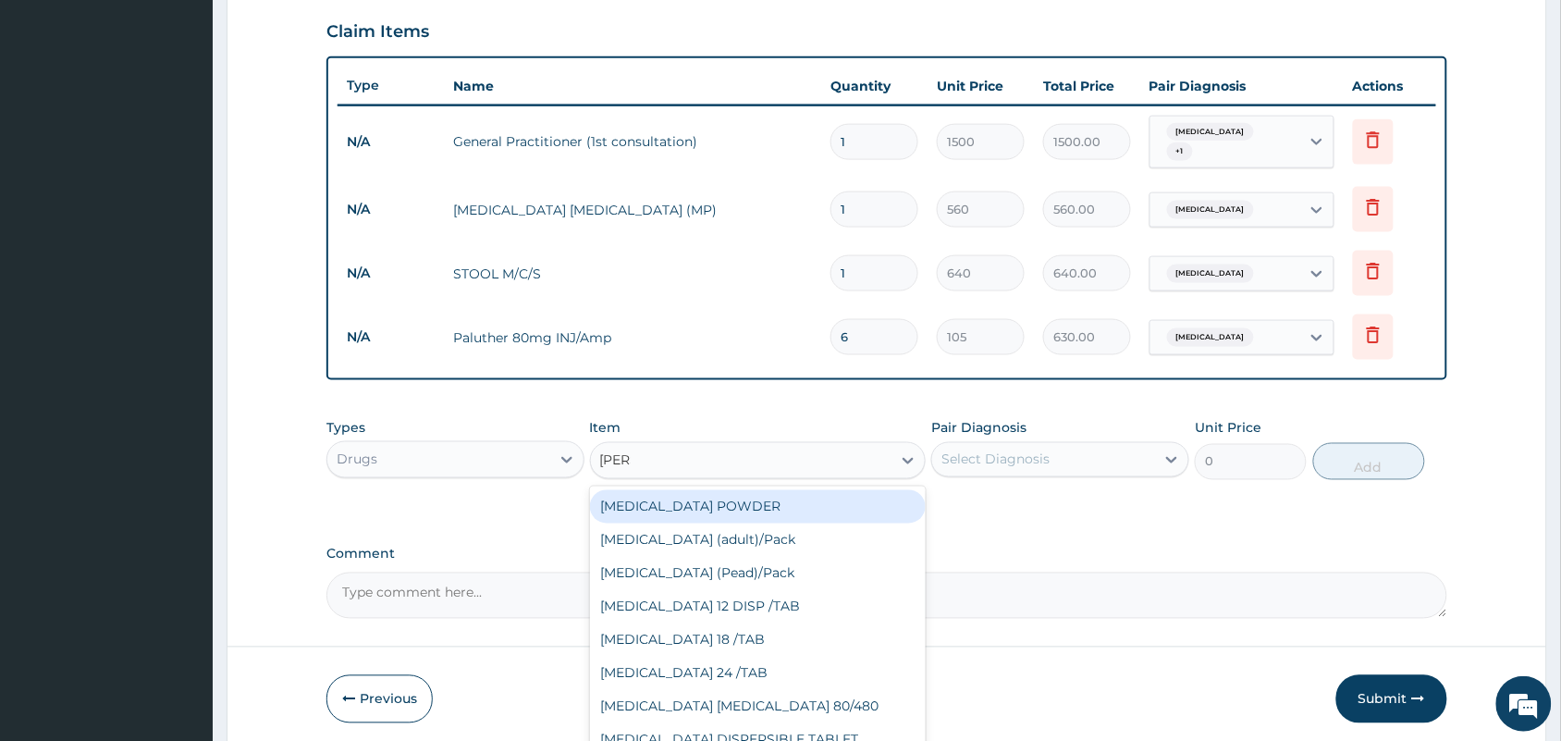
type input "COART"
click at [737, 497] on div "[MEDICAL_DATA] (adult)/Pack" at bounding box center [758, 506] width 337 height 33
type input "682.5"
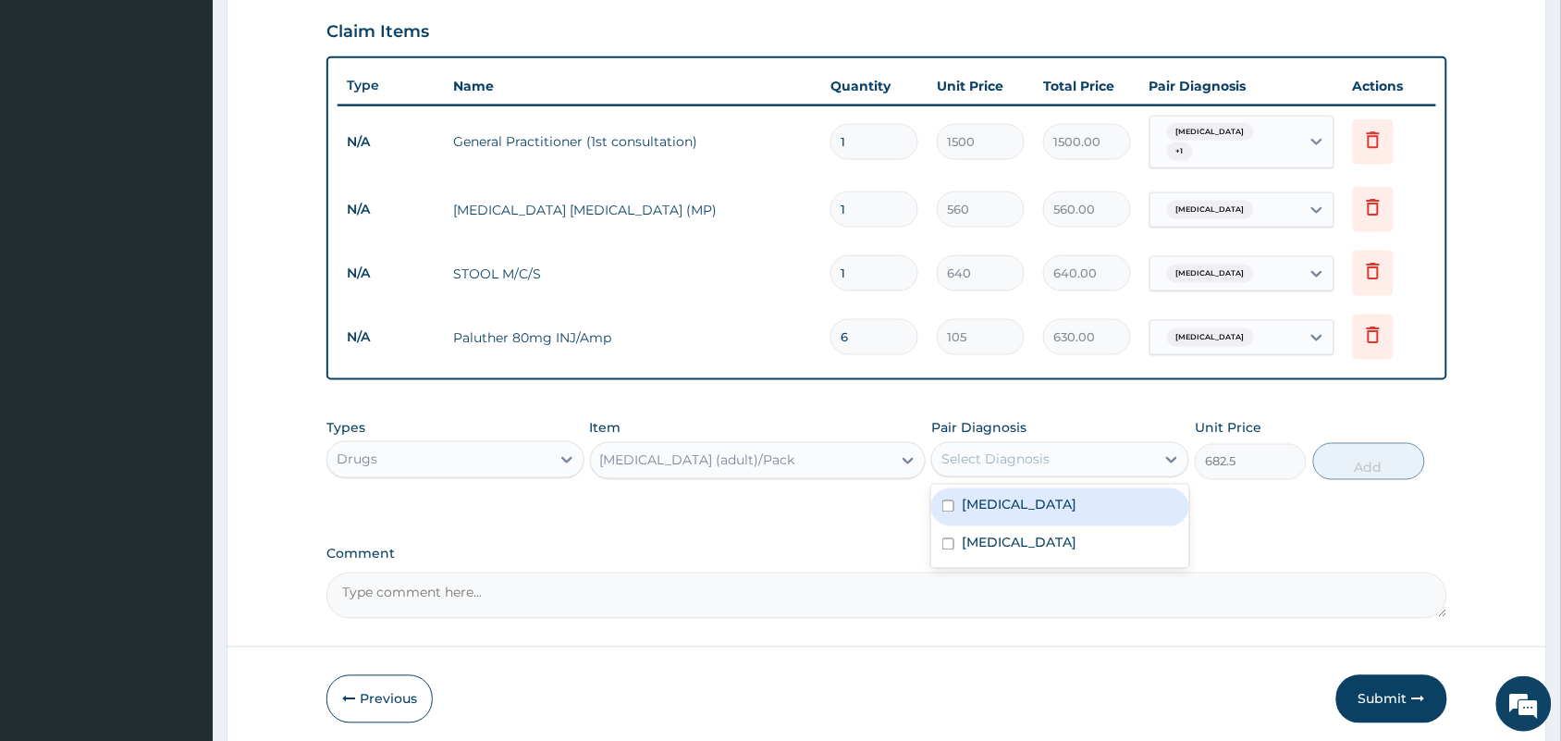
click at [1077, 449] on div "Select Diagnosis" at bounding box center [1043, 460] width 223 height 30
click at [996, 496] on label "[MEDICAL_DATA]" at bounding box center [1019, 505] width 115 height 18
checkbox input "true"
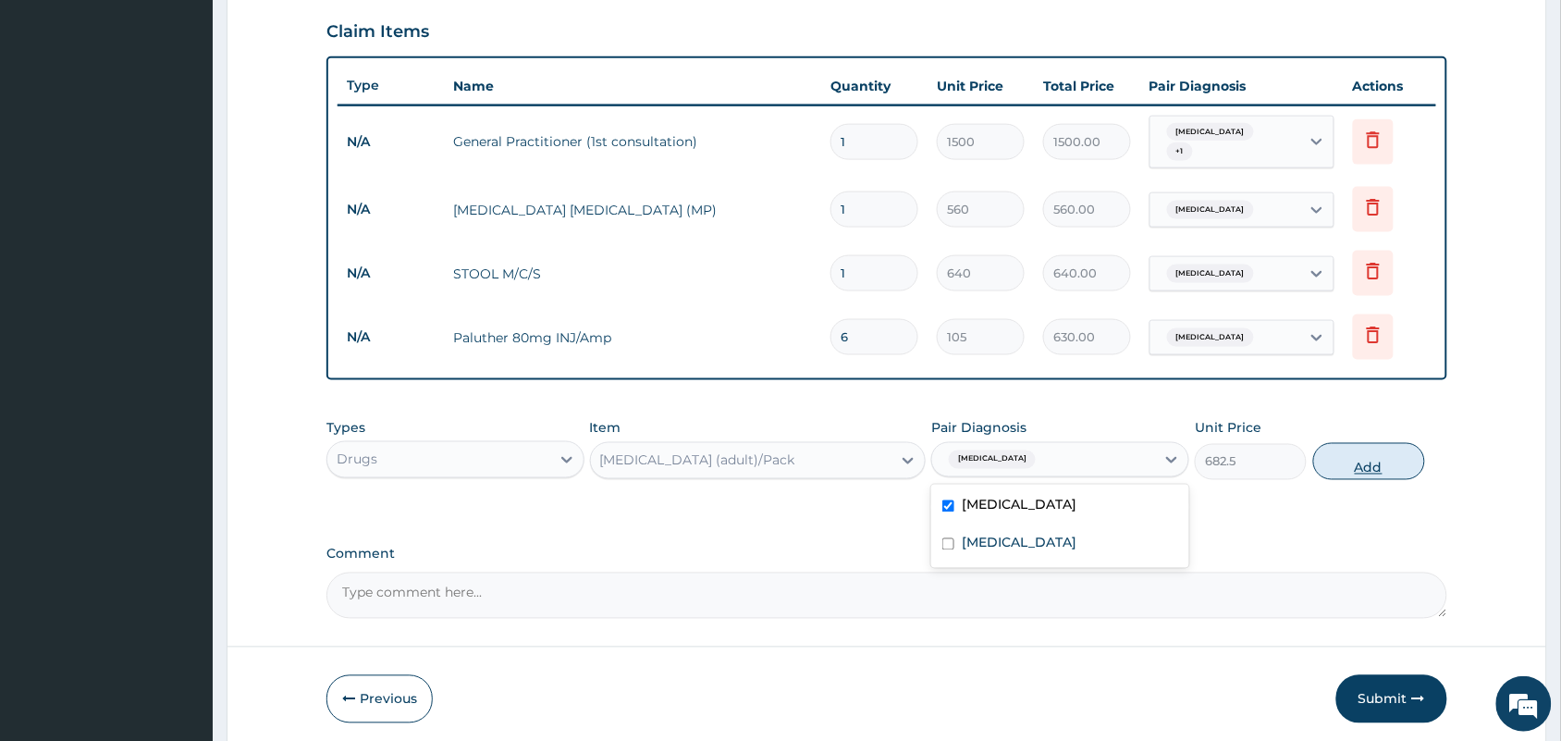
click at [1369, 456] on button "Add" at bounding box center [1369, 461] width 112 height 37
type input "0"
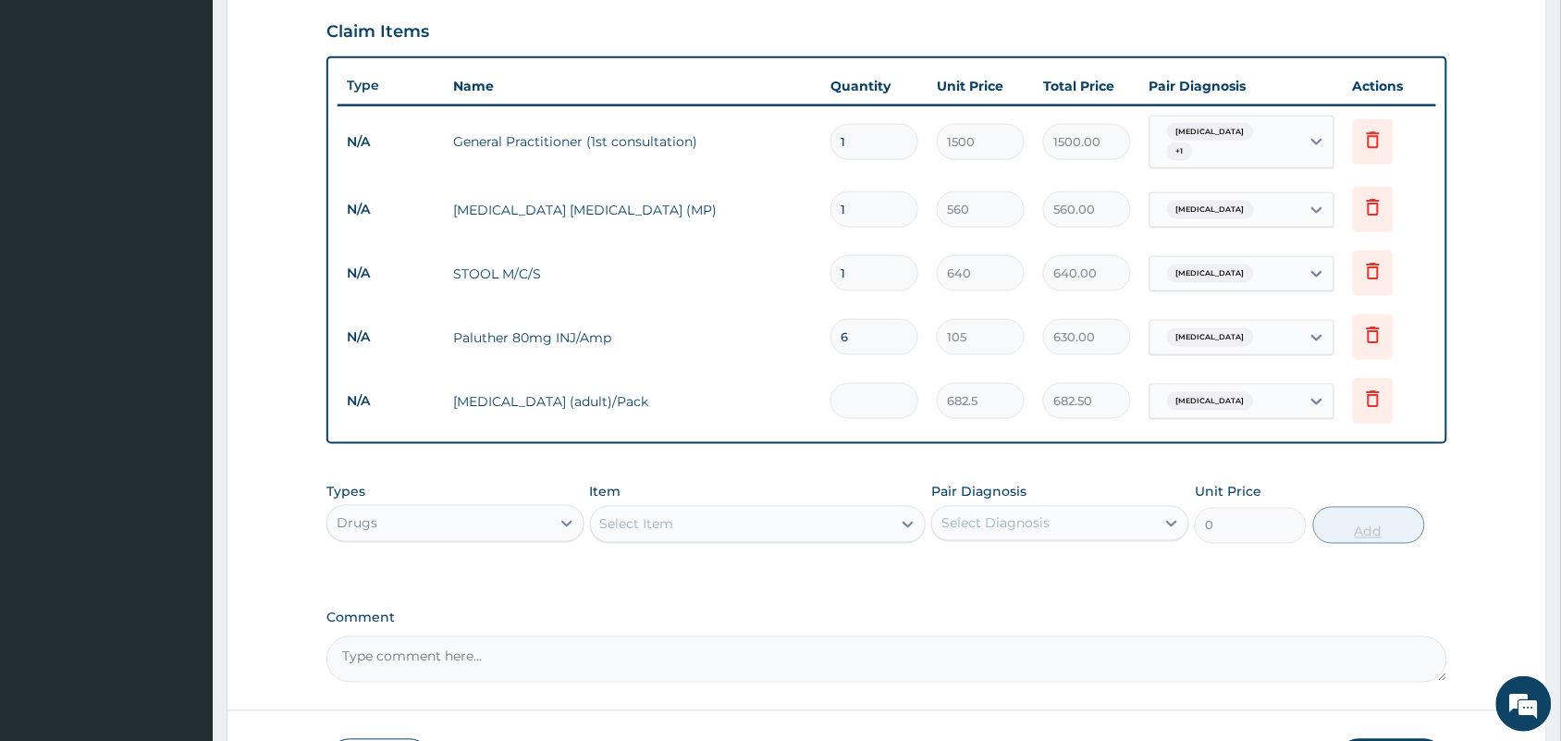
type input "0.00"
type input "6"
type input "4095.00"
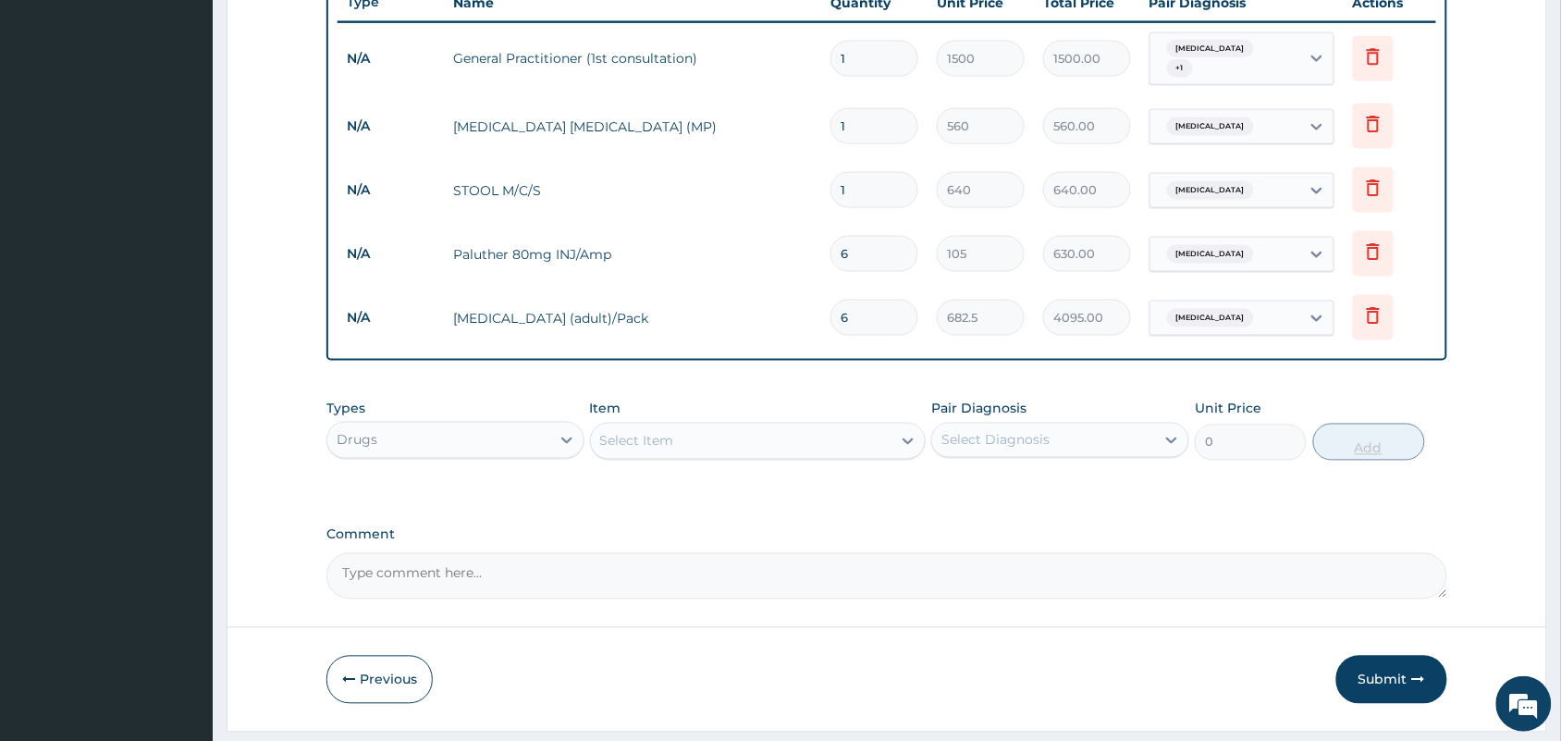
scroll to position [759, 0]
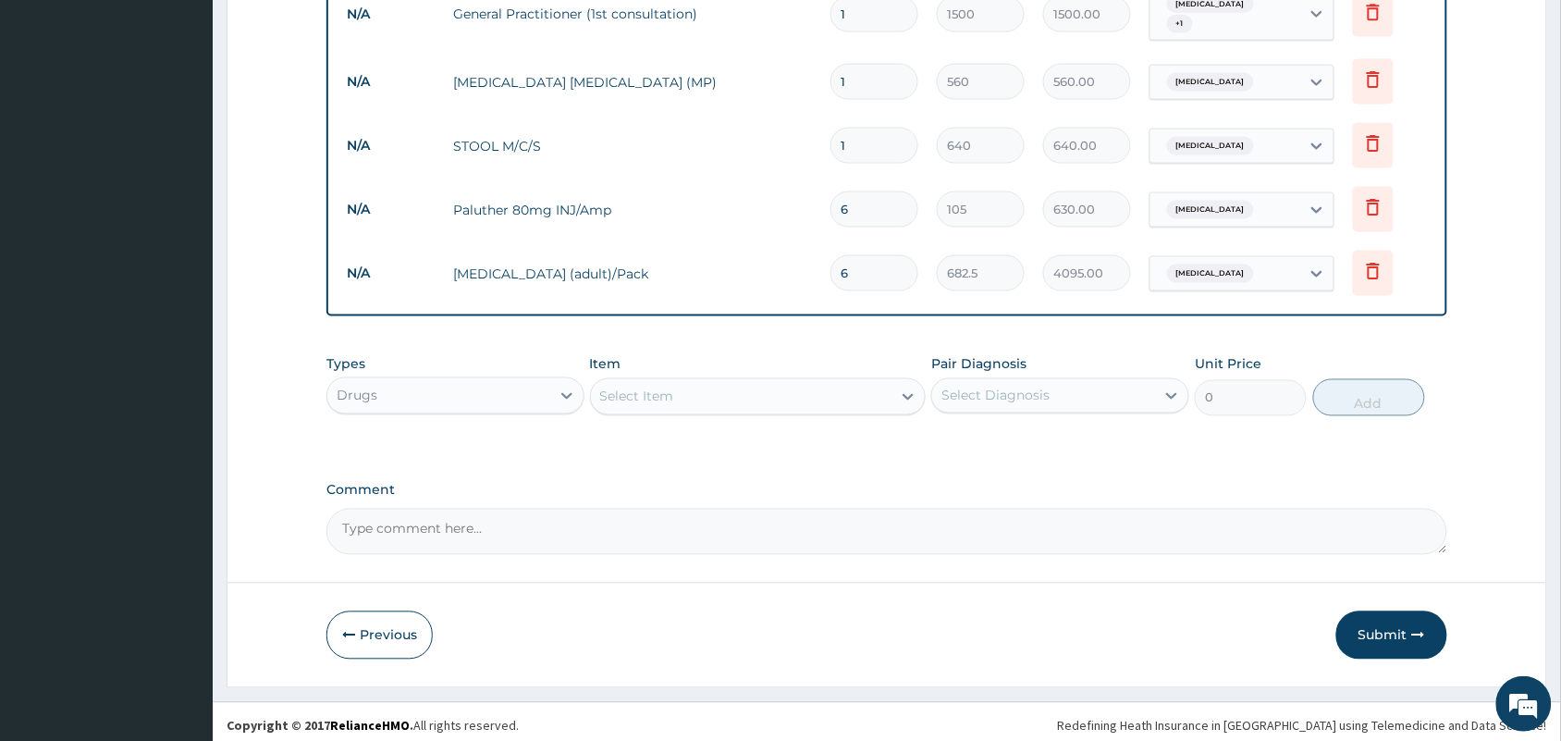
type input "6"
click at [712, 382] on div "Select Item" at bounding box center [741, 397] width 301 height 30
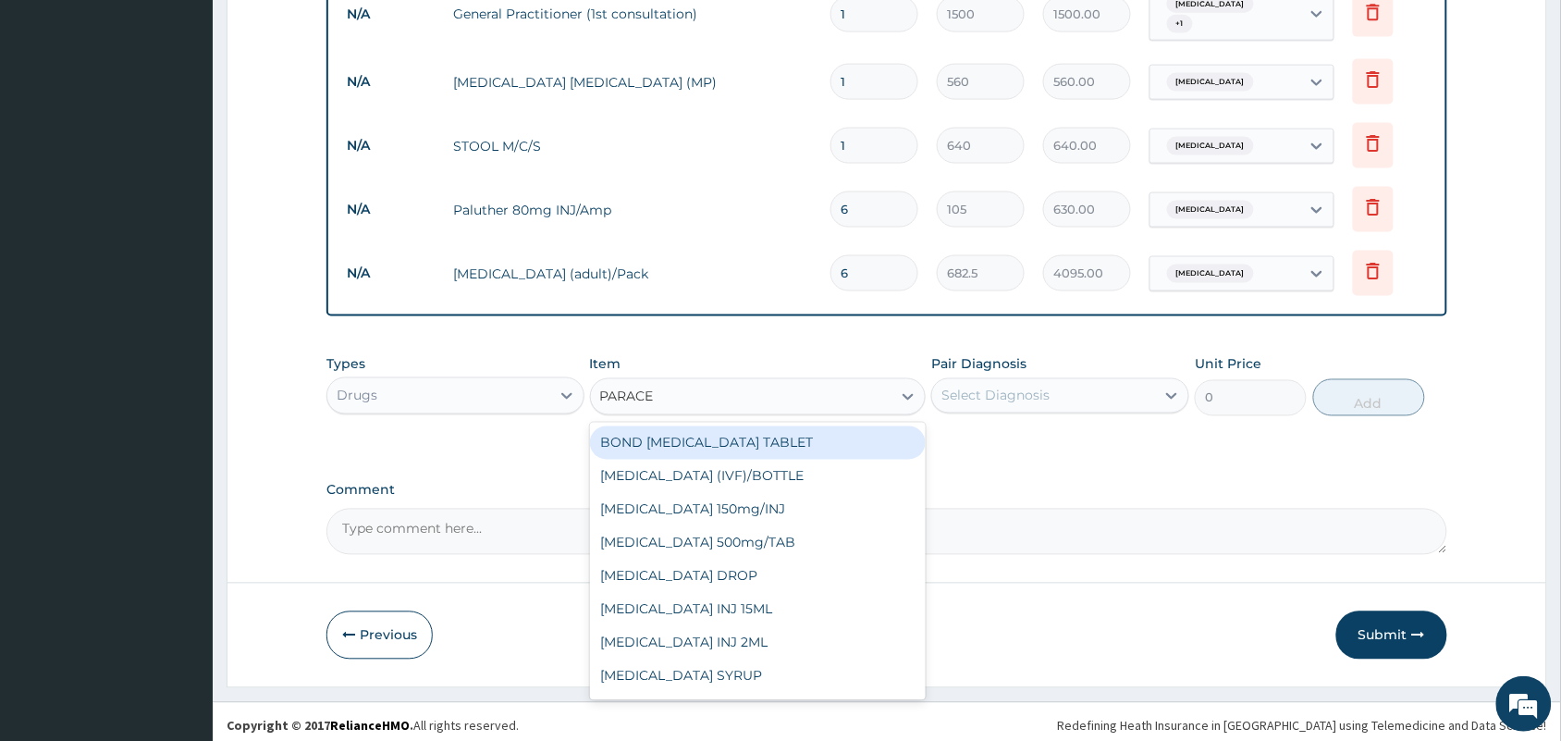
type input "PARACET"
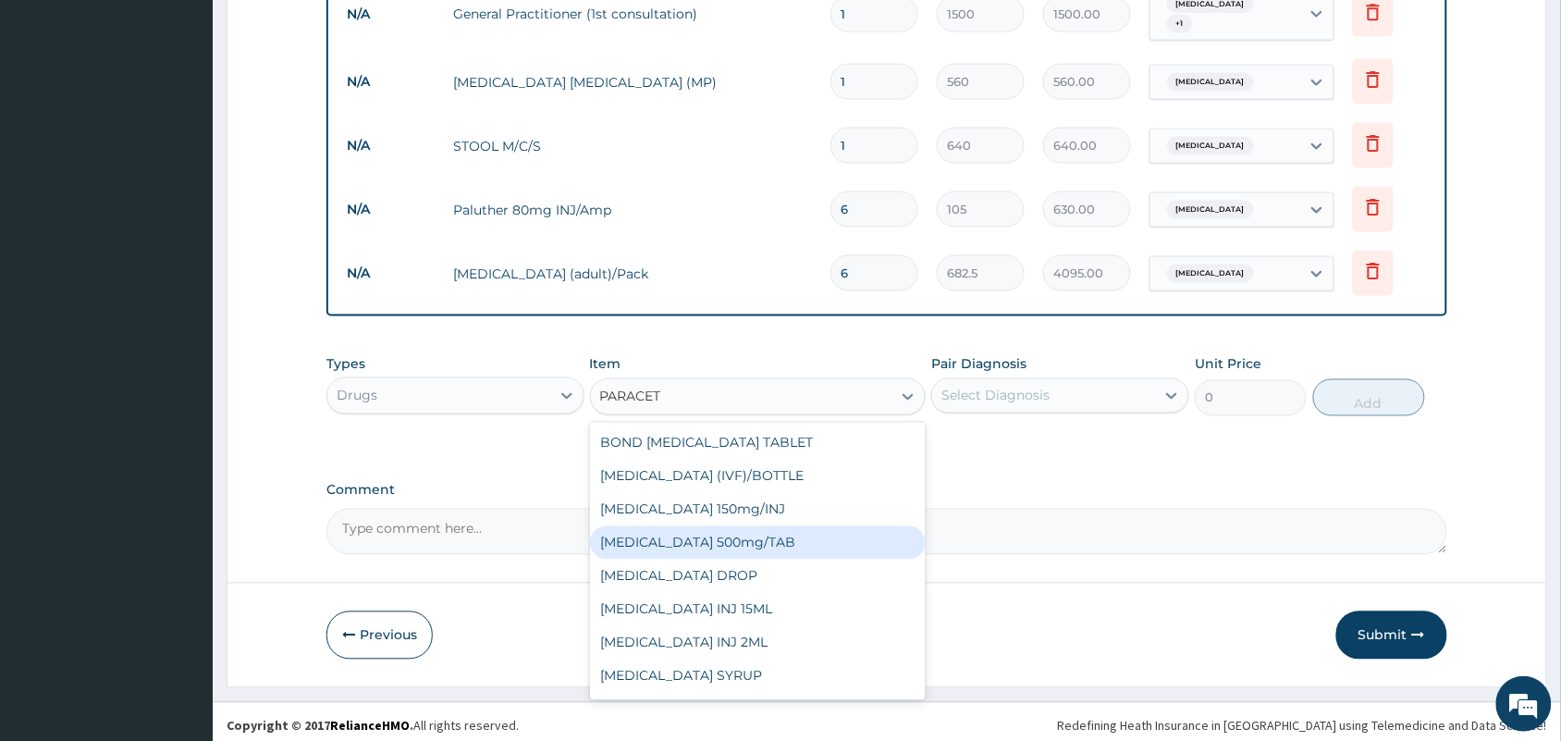
click at [708, 547] on div "[MEDICAL_DATA] 500mg/TAB" at bounding box center [758, 542] width 337 height 33
type input "5.25"
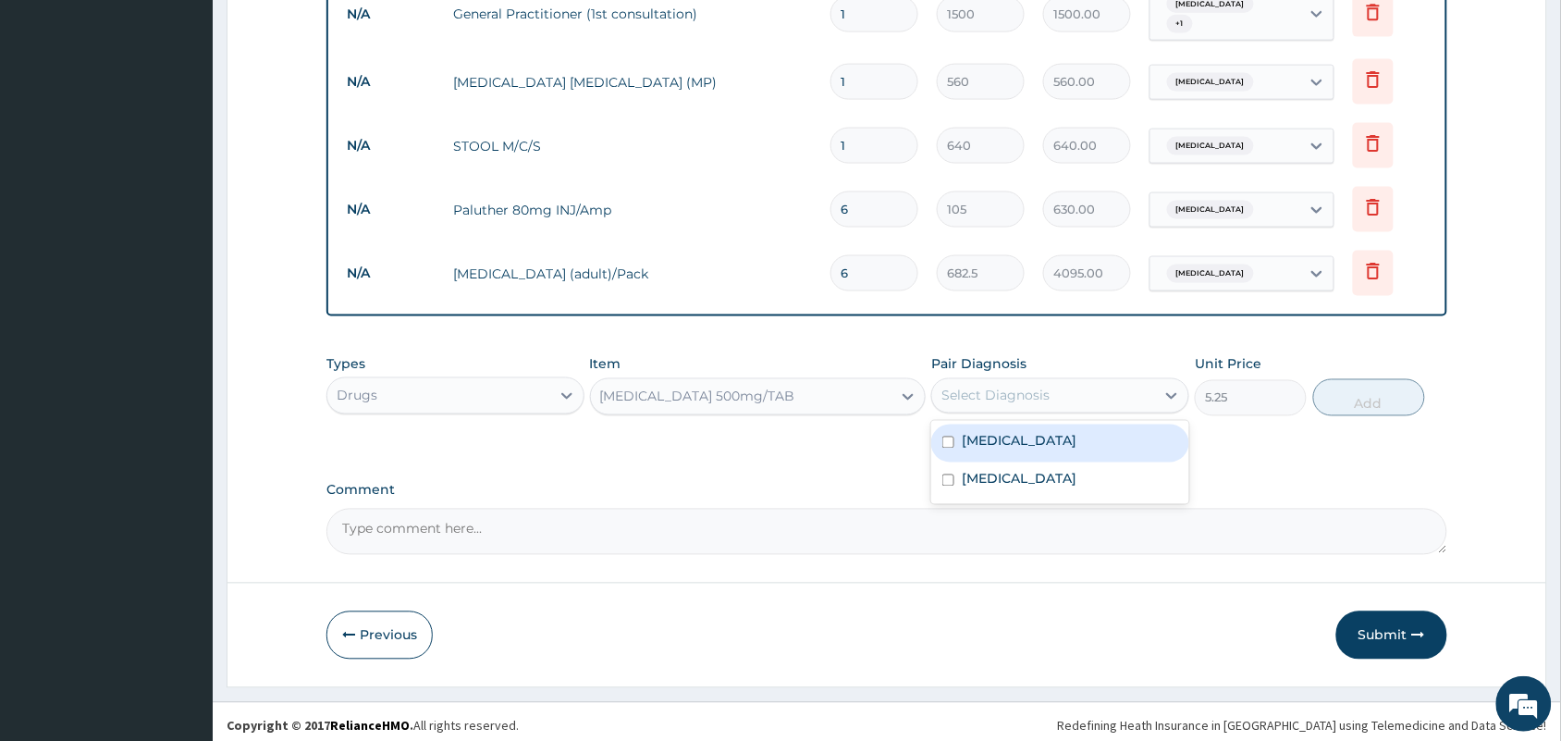
click at [1060, 390] on div "Select Diagnosis" at bounding box center [1043, 396] width 223 height 30
click at [1023, 430] on div "Malaria" at bounding box center [1060, 443] width 258 height 38
checkbox input "true"
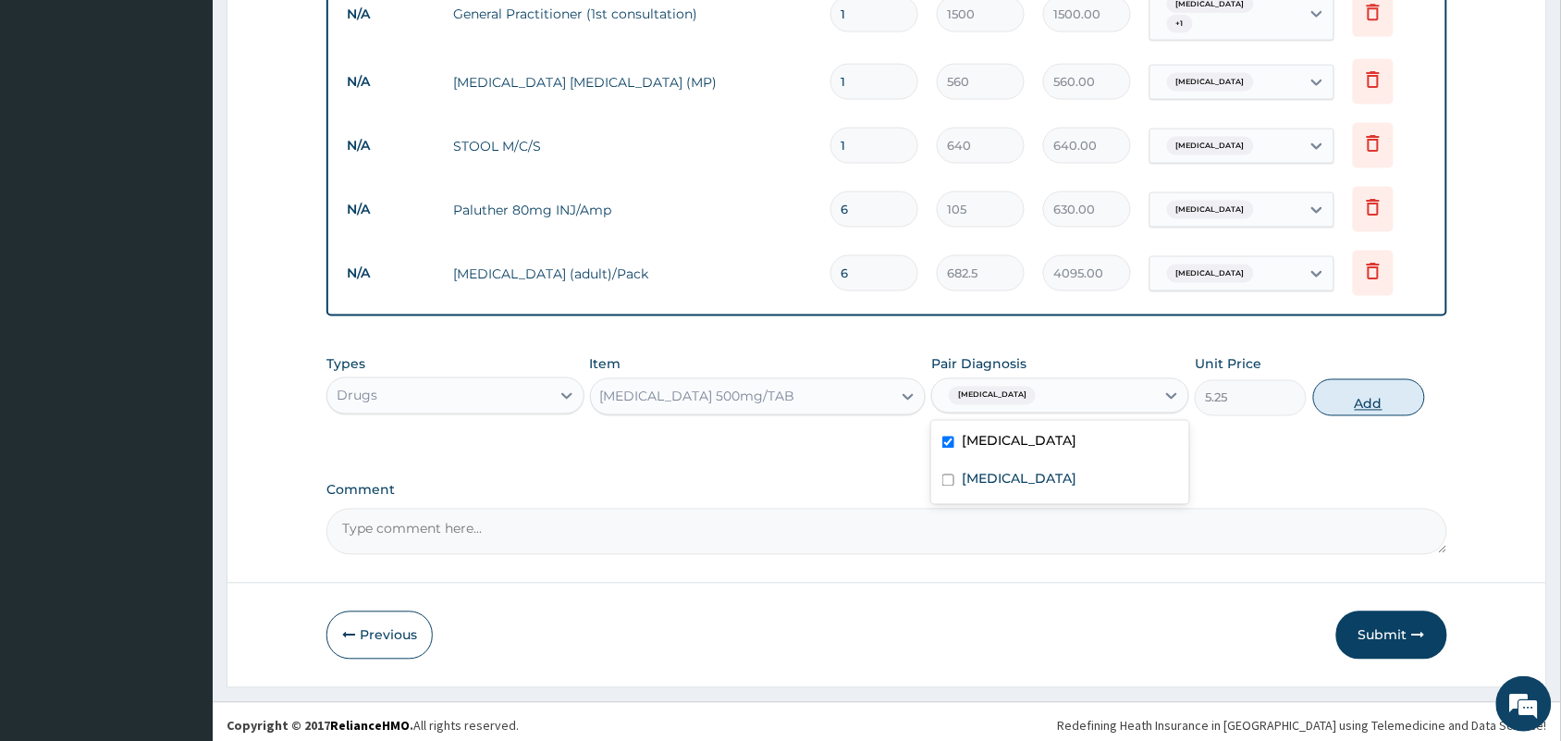
click at [1385, 395] on button "Add" at bounding box center [1369, 397] width 112 height 37
type input "0"
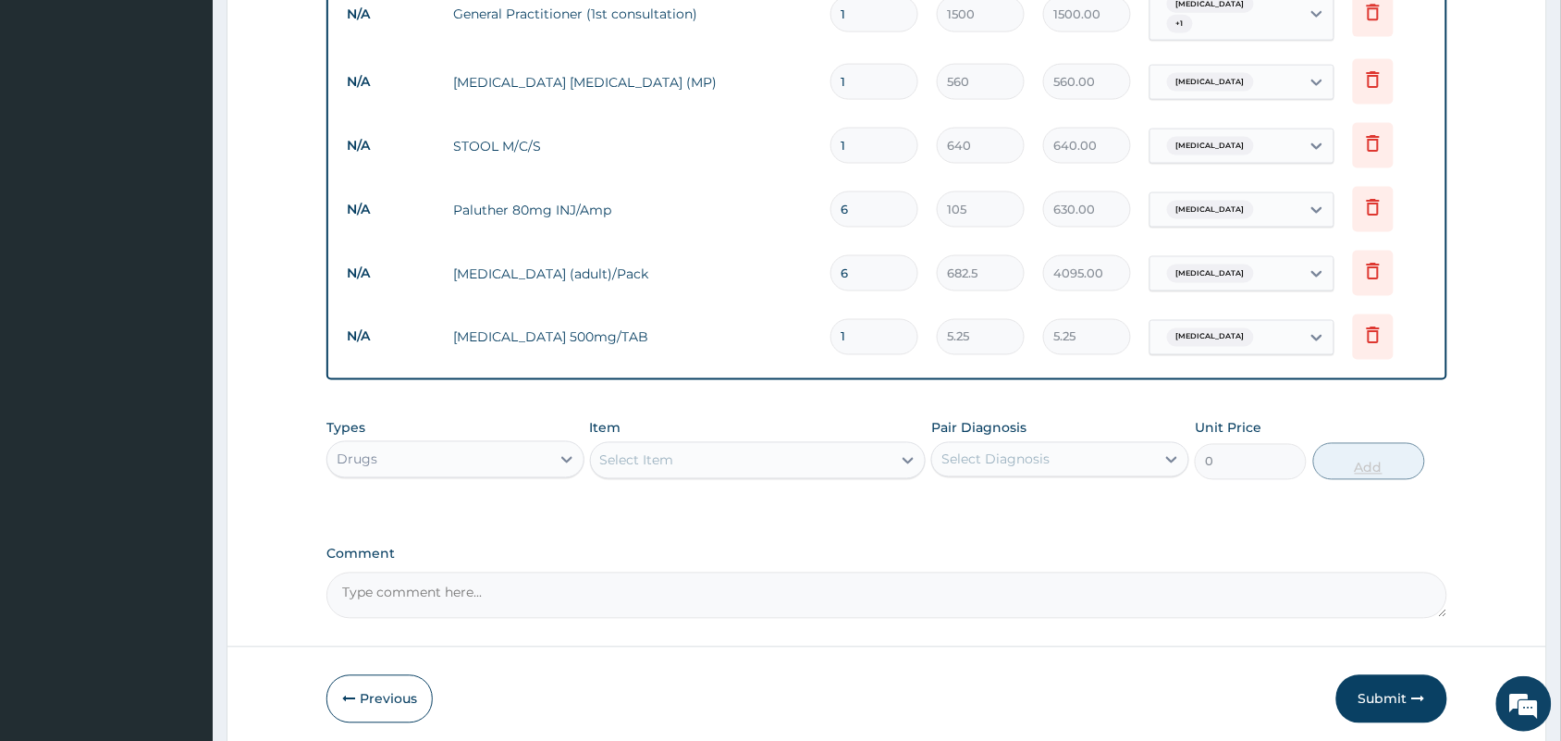
type input "18"
type input "94.50"
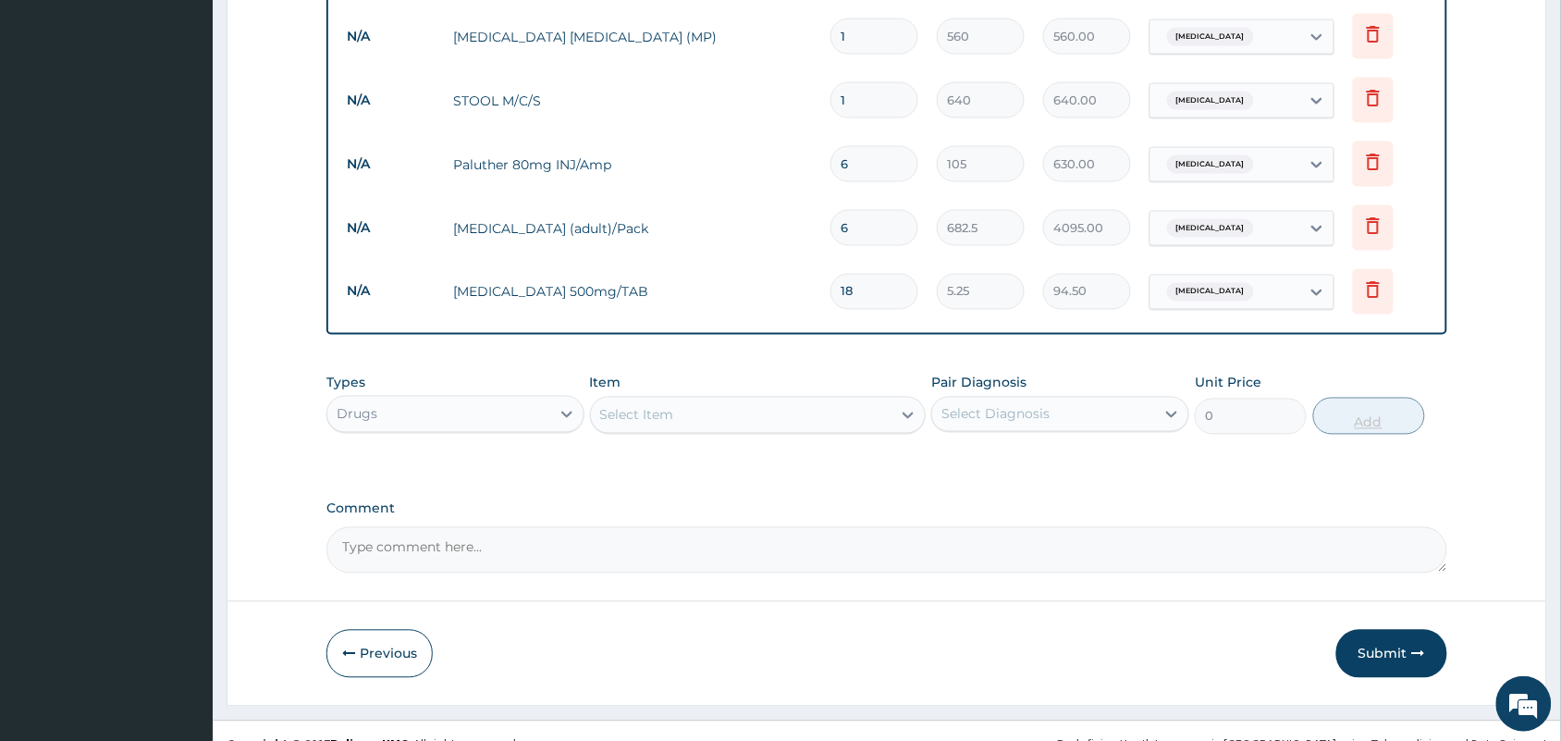
scroll to position [823, 0]
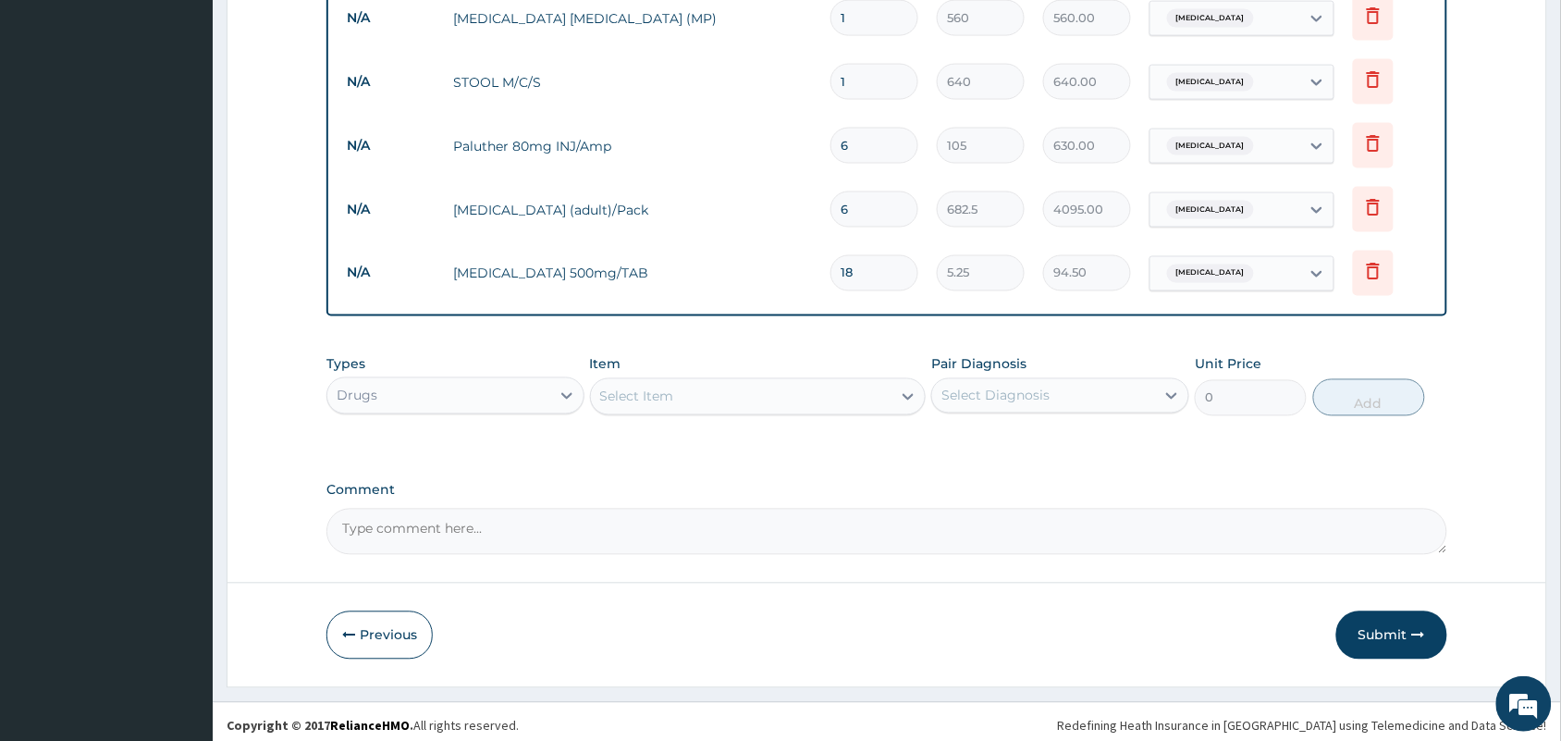
type input "18"
click at [788, 382] on div "Select Item" at bounding box center [741, 397] width 301 height 30
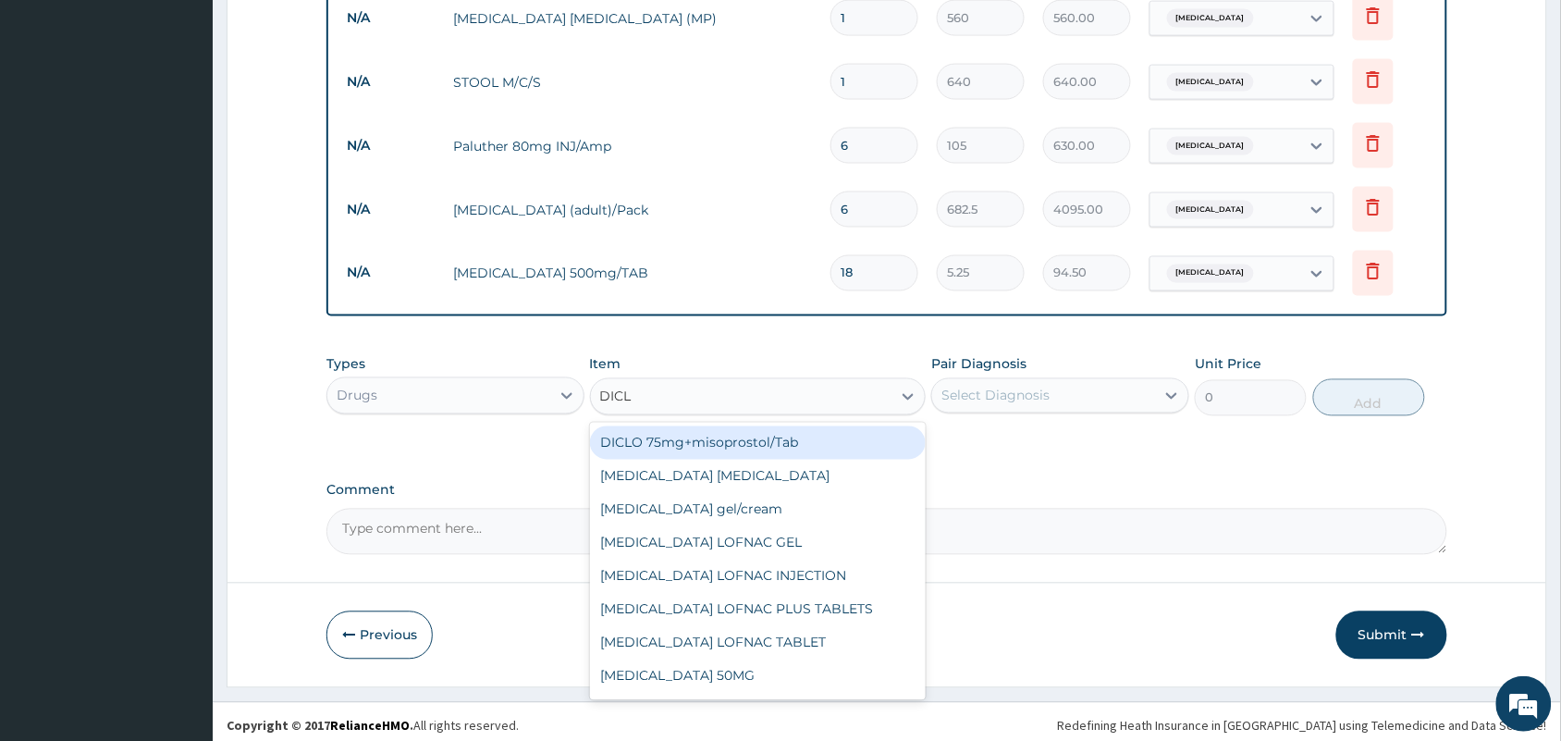
type input "DICLO"
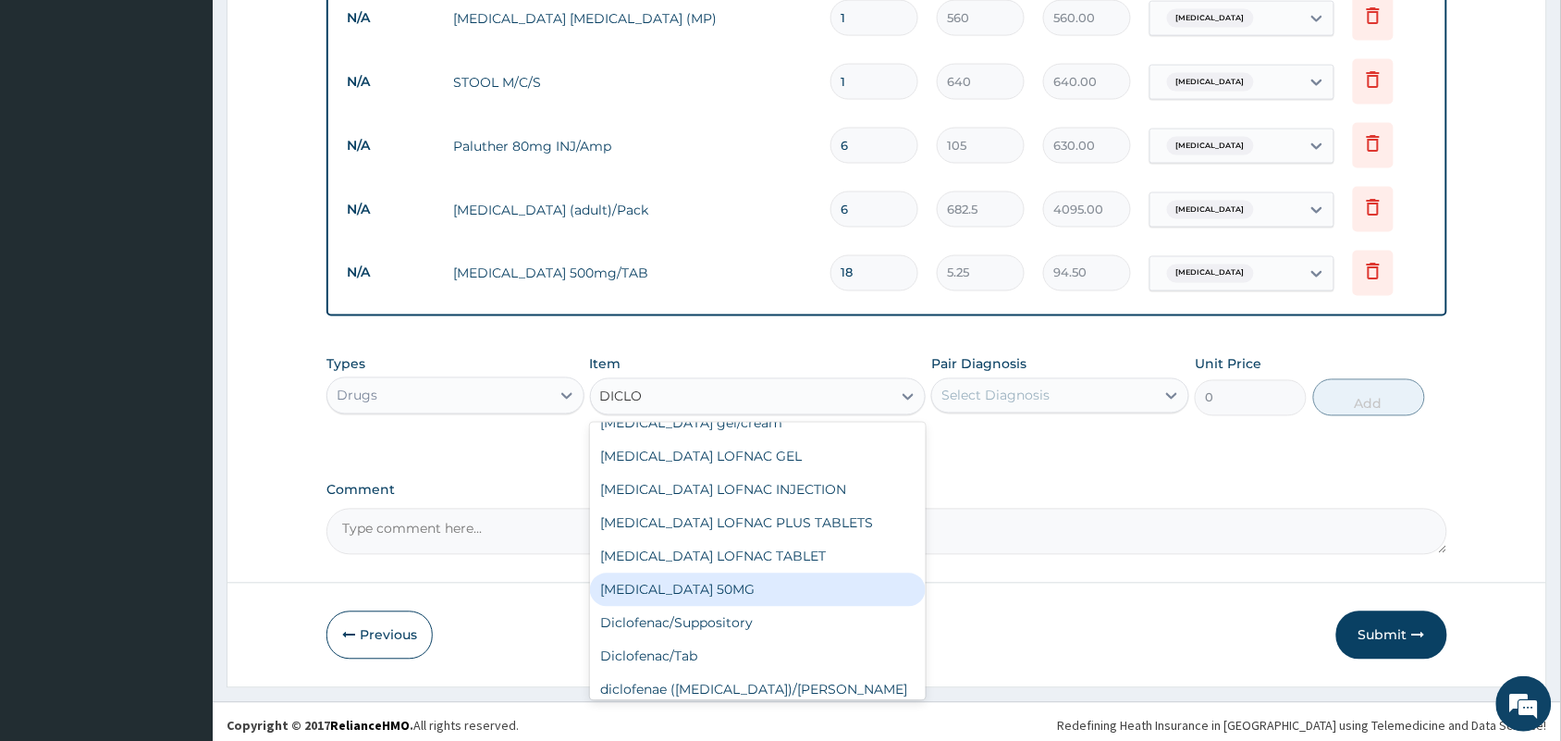
scroll to position [195, 0]
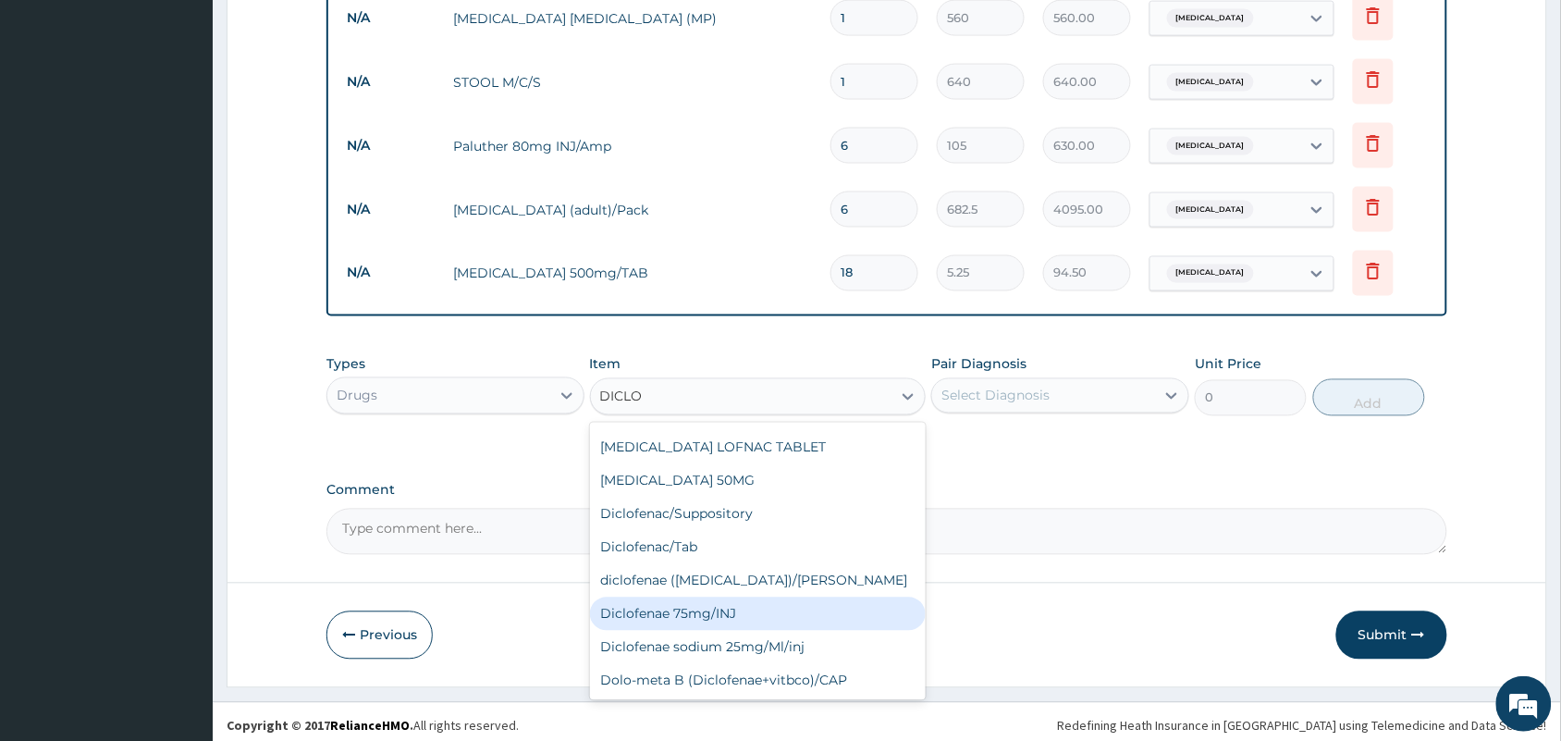
click at [735, 603] on div "Diclofenae 75mg/INJ" at bounding box center [758, 613] width 337 height 33
type input "39.38"
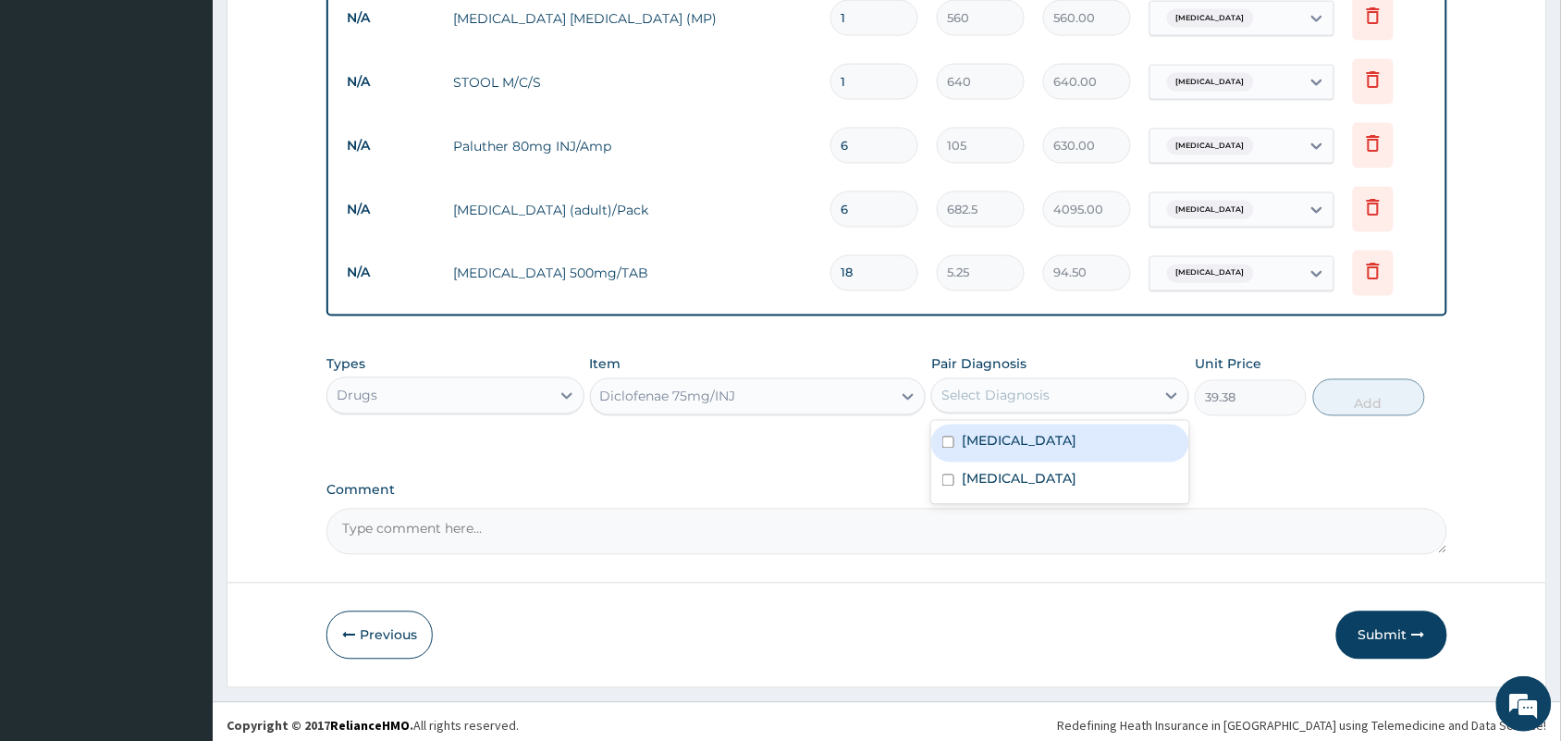
click at [1065, 381] on div "Select Diagnosis" at bounding box center [1043, 396] width 223 height 30
click at [1051, 439] on div "Malaria" at bounding box center [1060, 443] width 258 height 38
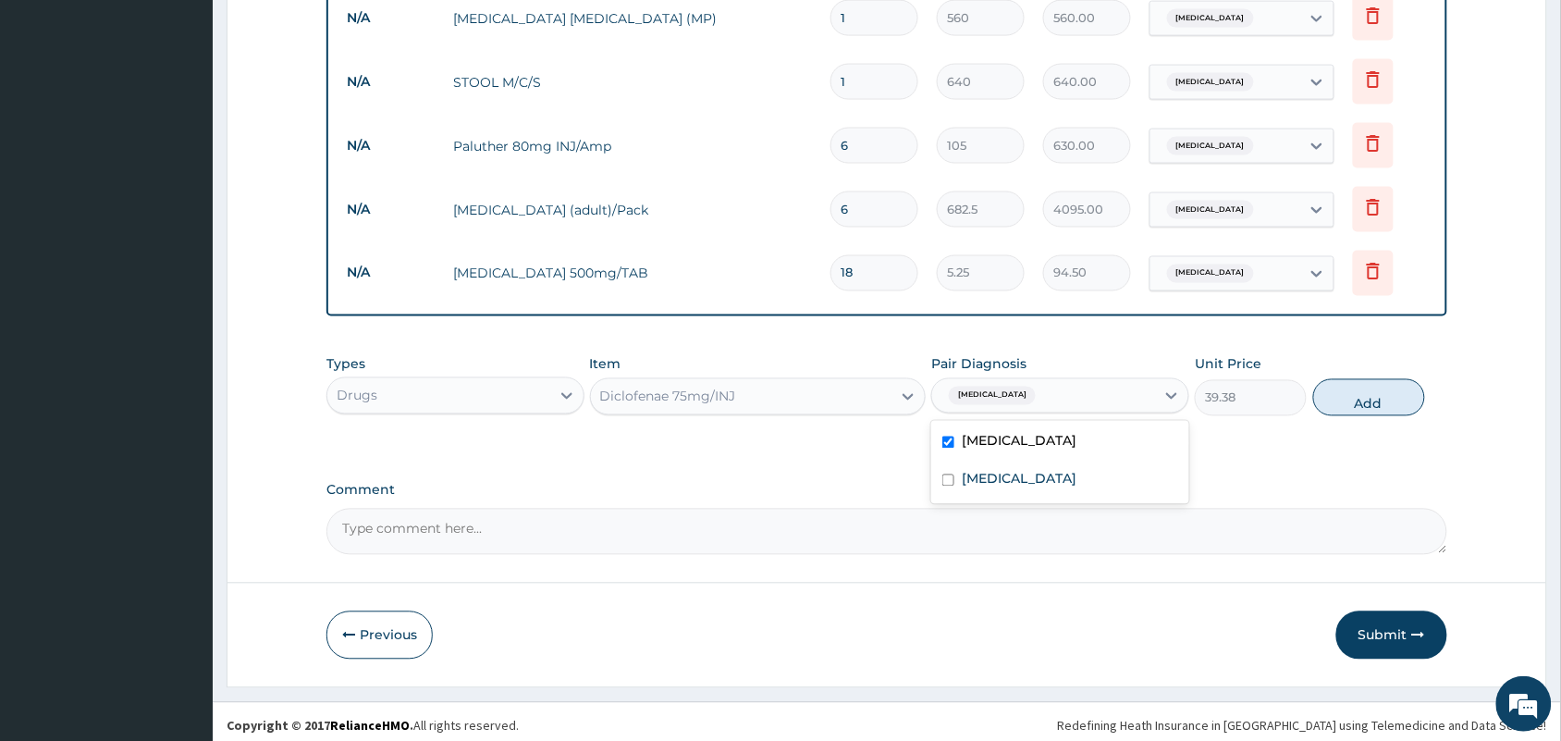
checkbox input "true"
click at [1039, 462] on div "Typhoid fever" at bounding box center [1060, 481] width 258 height 38
checkbox input "true"
click at [1374, 385] on button "Add" at bounding box center [1369, 397] width 112 height 37
type input "0"
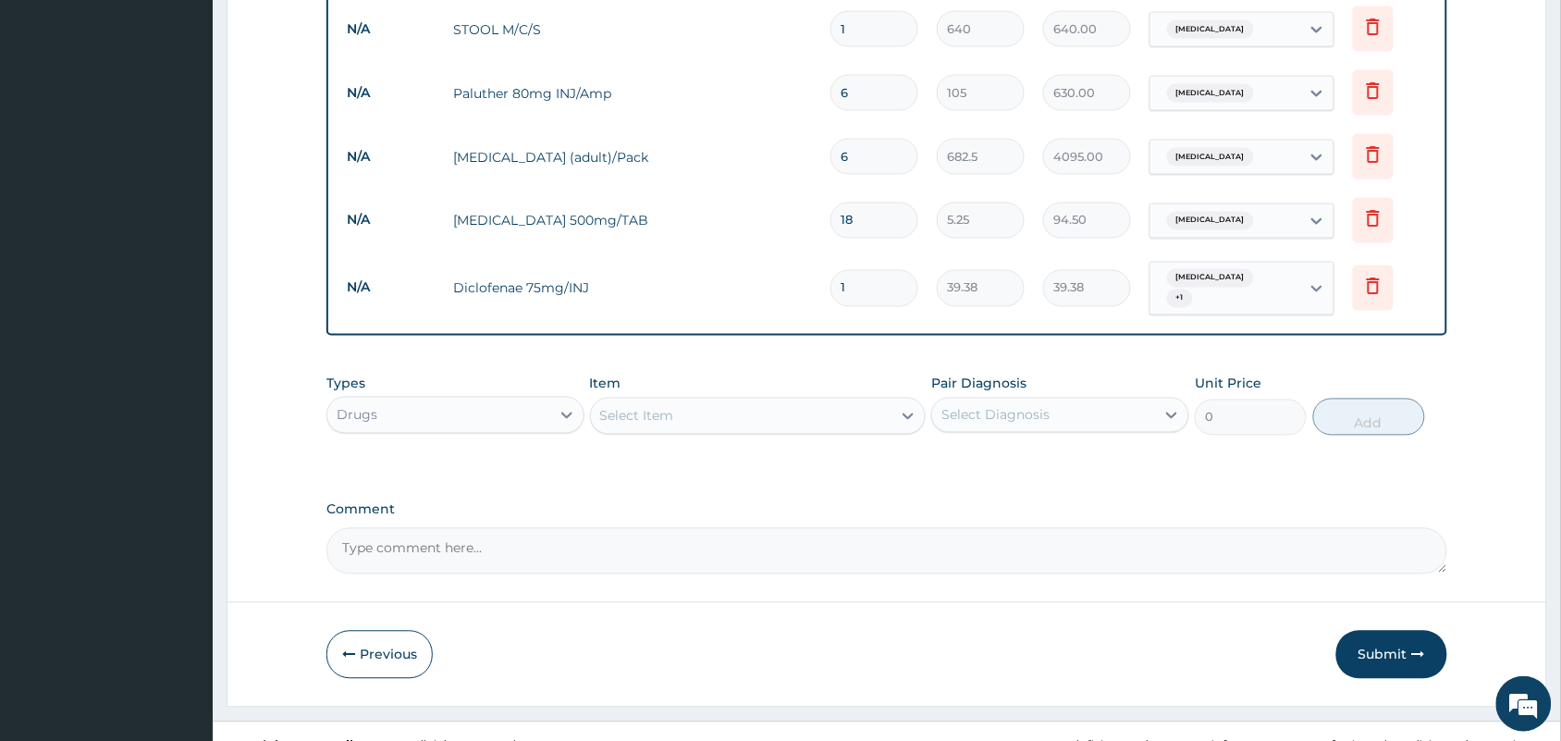
scroll to position [886, 0]
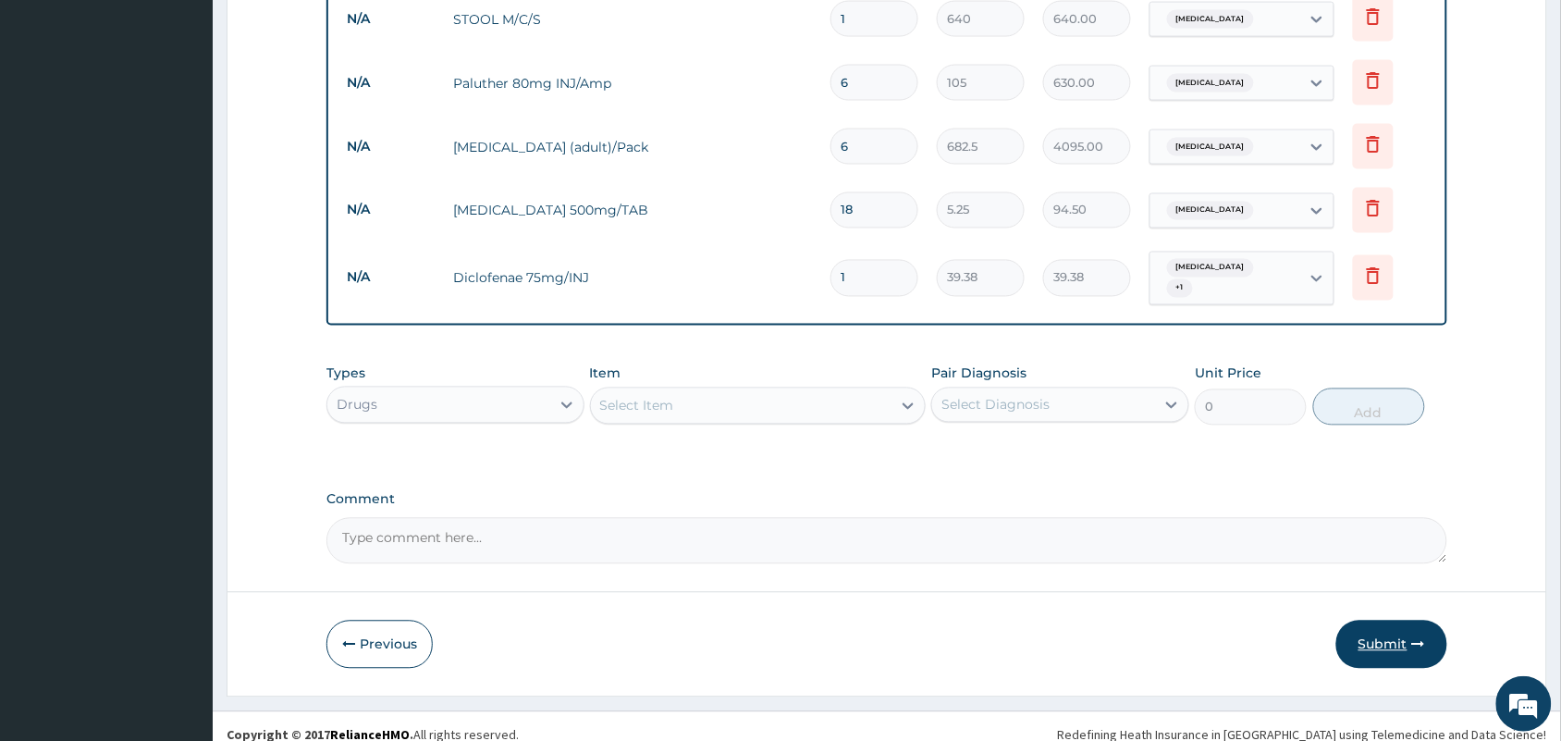
click at [1381, 621] on button "Submit" at bounding box center [1391, 645] width 111 height 48
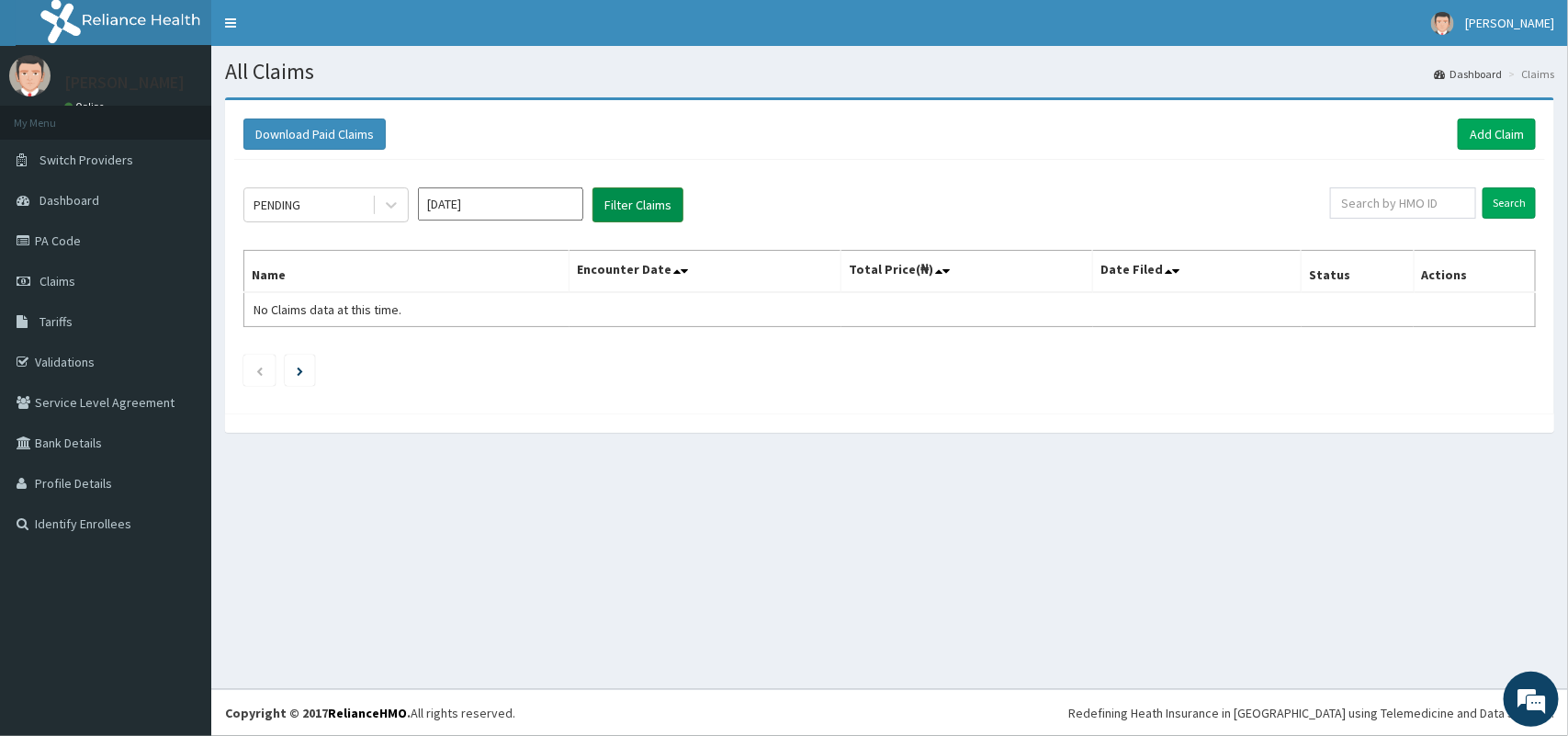
click at [611, 204] on button "Filter Claims" at bounding box center [638, 205] width 91 height 35
click at [397, 202] on icon at bounding box center [391, 205] width 18 height 18
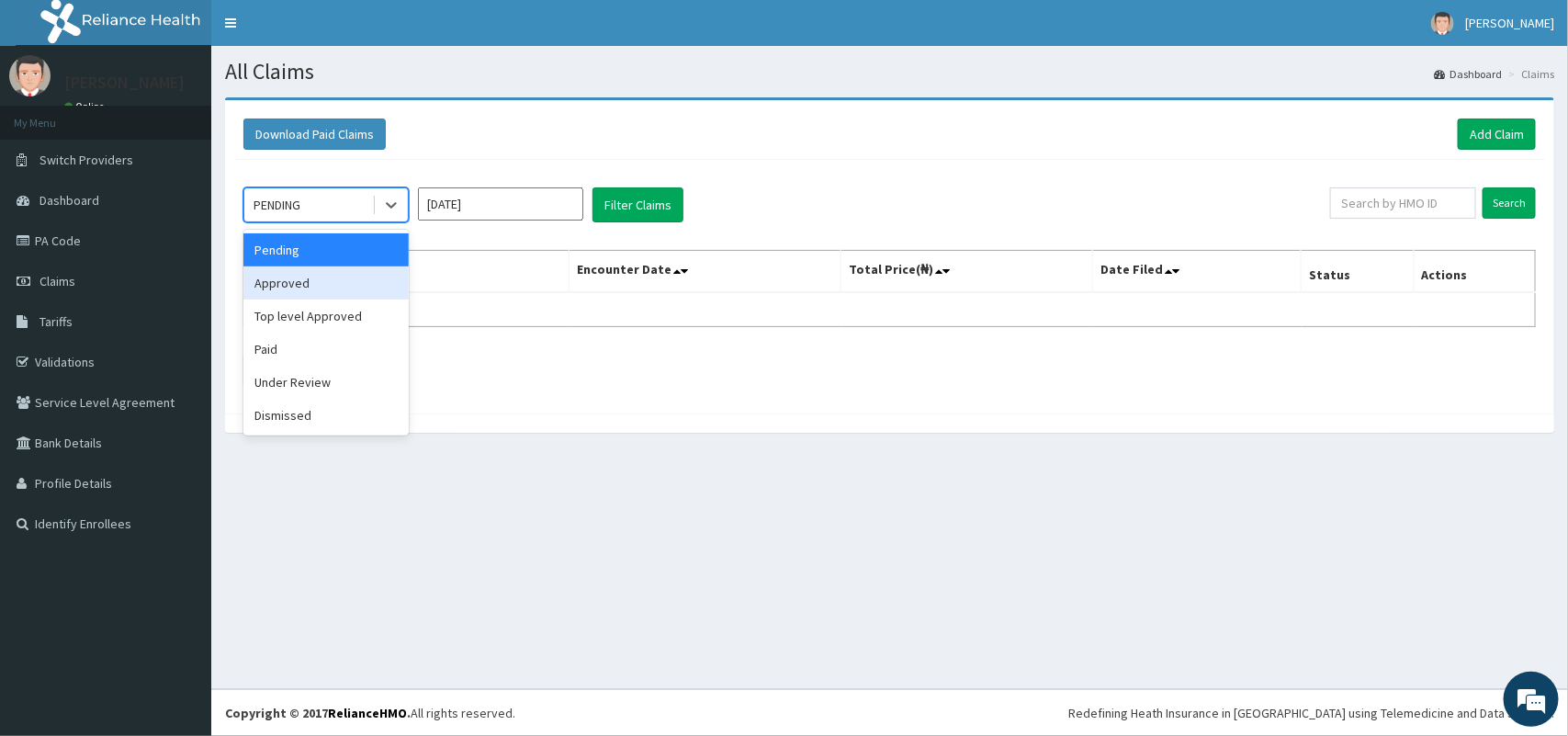
click at [308, 281] on div "Approved" at bounding box center [326, 282] width 165 height 33
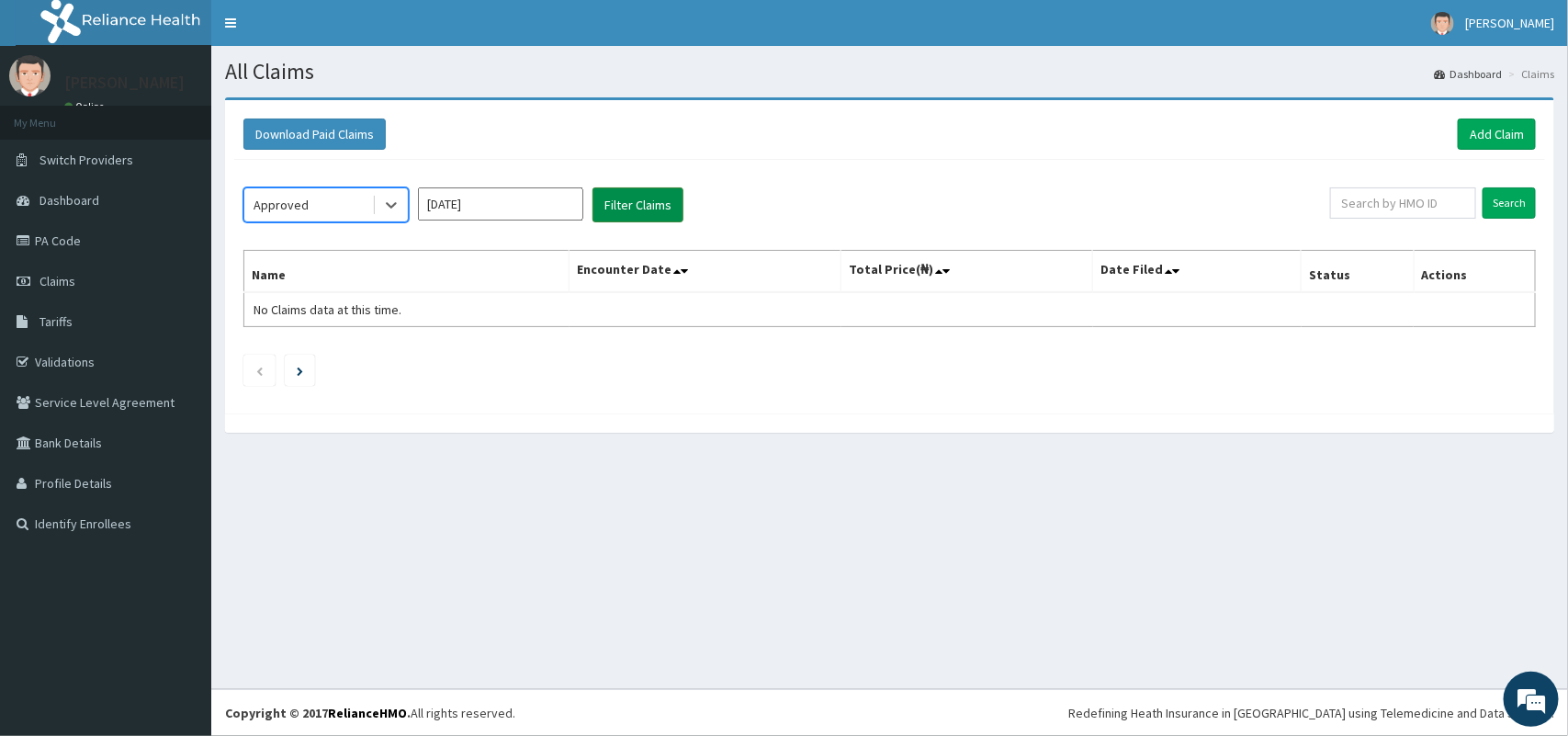
click at [639, 204] on button "Filter Claims" at bounding box center [638, 205] width 91 height 35
click at [671, 203] on button "Filter Claims" at bounding box center [638, 205] width 91 height 35
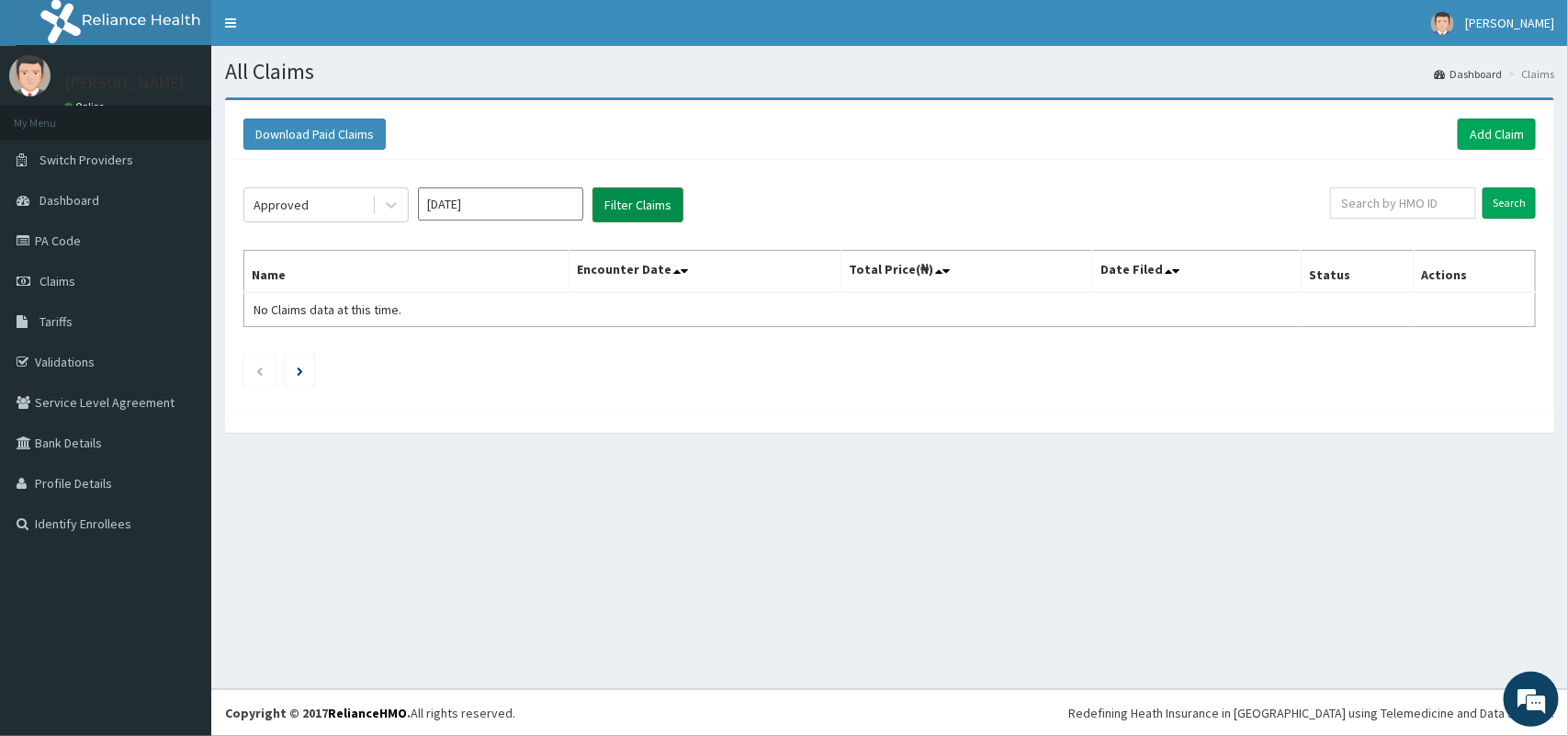
click at [671, 203] on button "Filter Claims" at bounding box center [638, 205] width 91 height 35
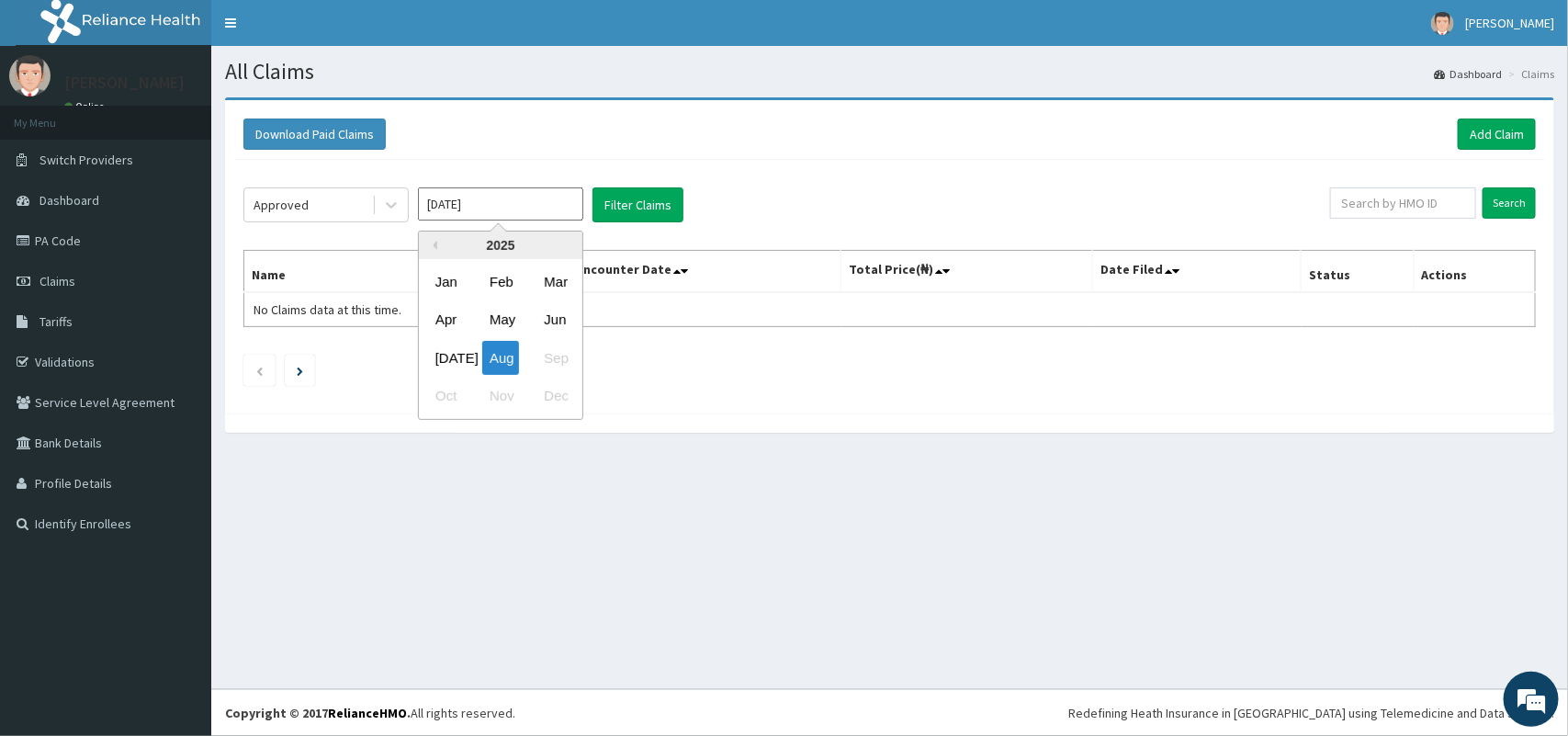
click at [544, 207] on input "[DATE]" at bounding box center [500, 204] width 165 height 33
click at [456, 357] on div "[DATE]" at bounding box center [446, 358] width 37 height 34
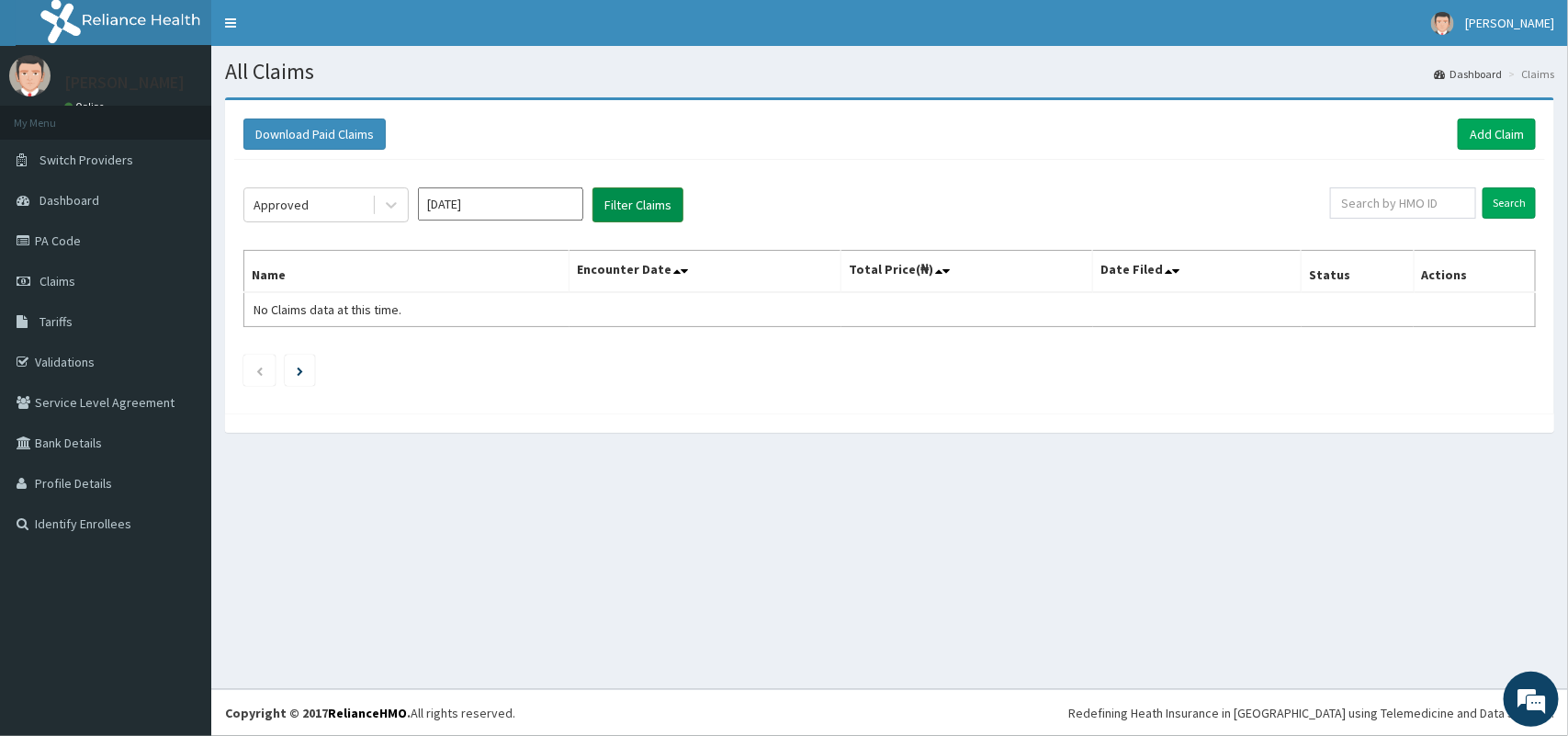
click at [670, 210] on button "Filter Claims" at bounding box center [638, 205] width 91 height 35
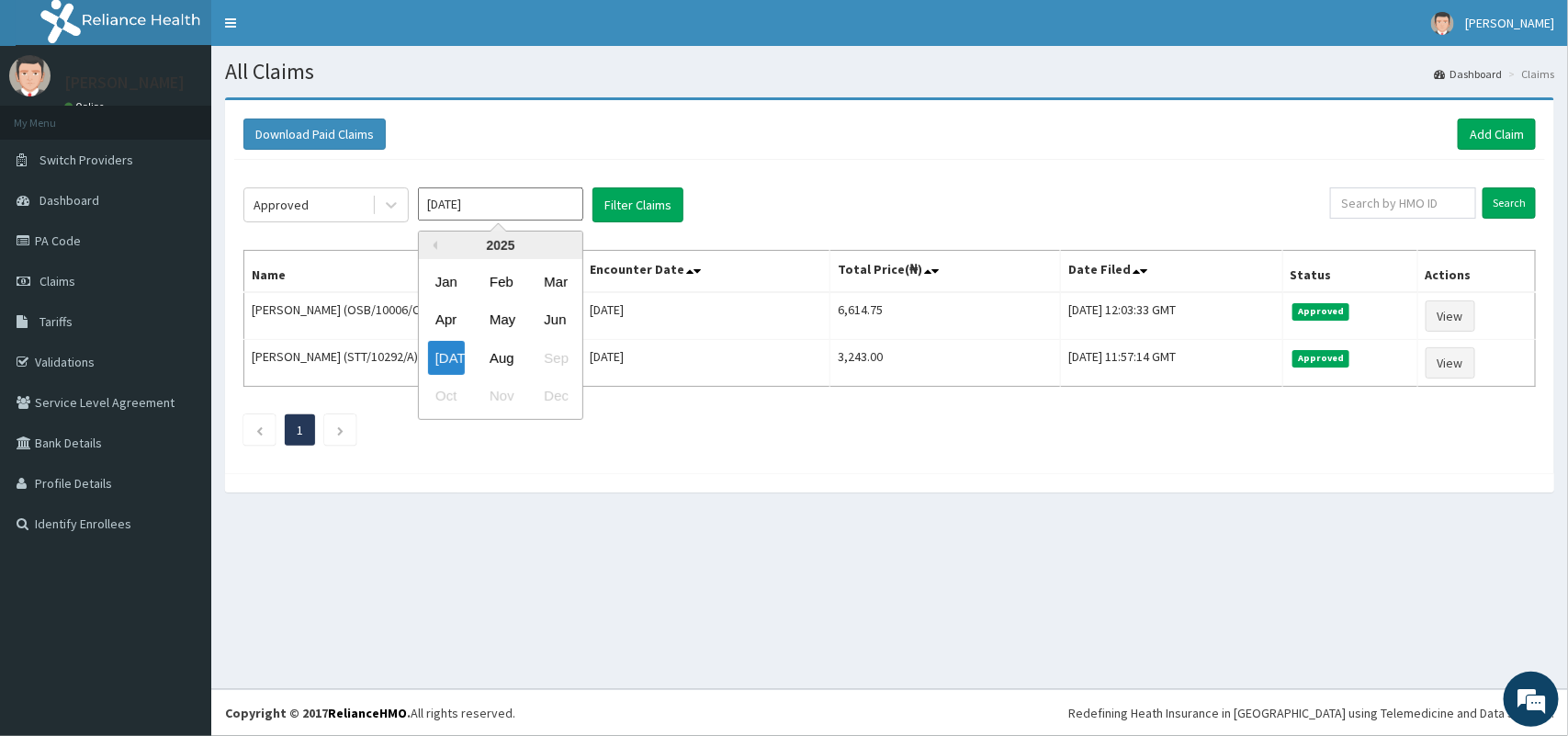
click at [455, 204] on input "[DATE]" at bounding box center [500, 204] width 165 height 33
click at [500, 370] on div "Aug" at bounding box center [500, 358] width 37 height 34
click at [626, 205] on button "Filter Claims" at bounding box center [638, 205] width 91 height 35
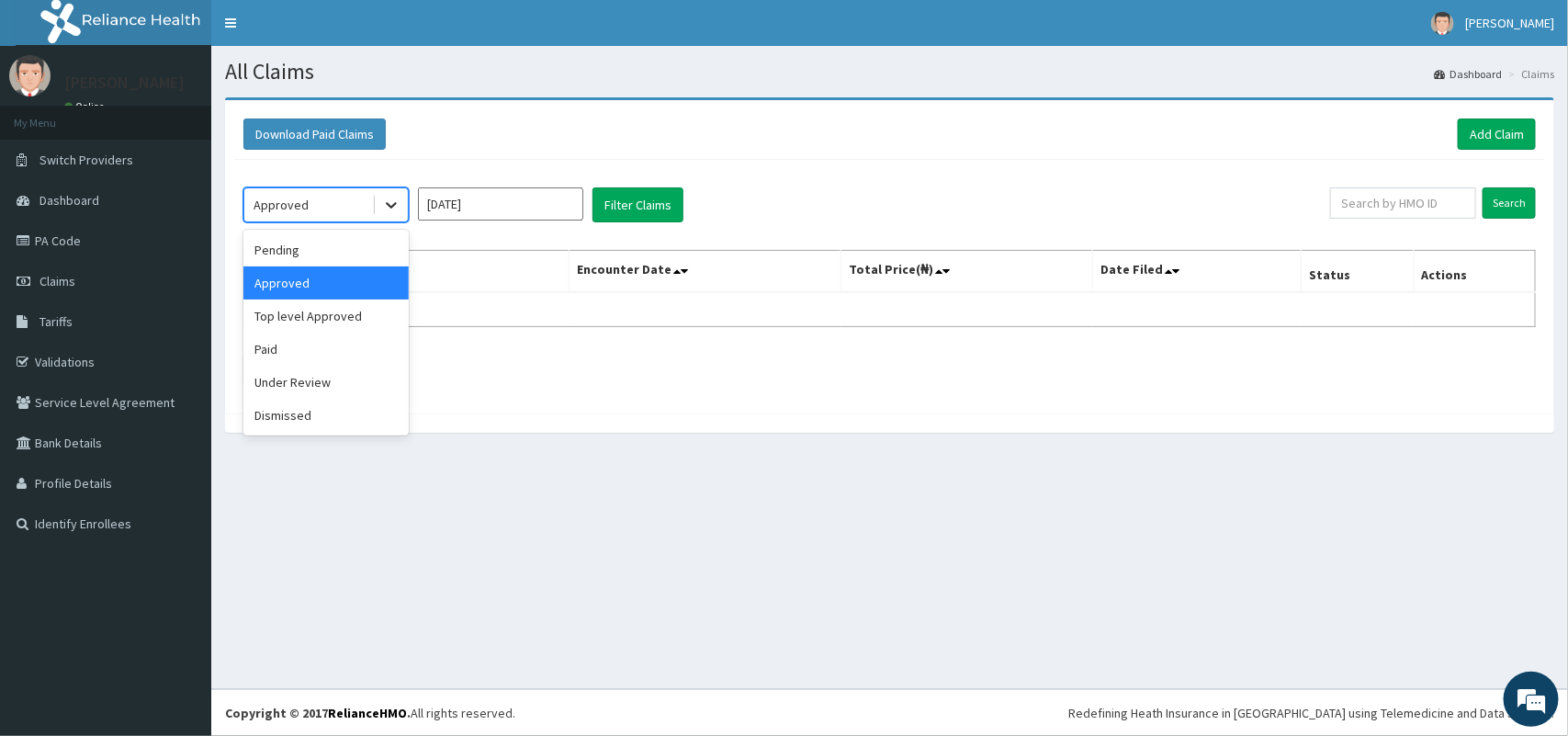
click at [393, 203] on icon at bounding box center [391, 205] width 18 height 18
click at [277, 383] on div "Under Review" at bounding box center [326, 381] width 165 height 33
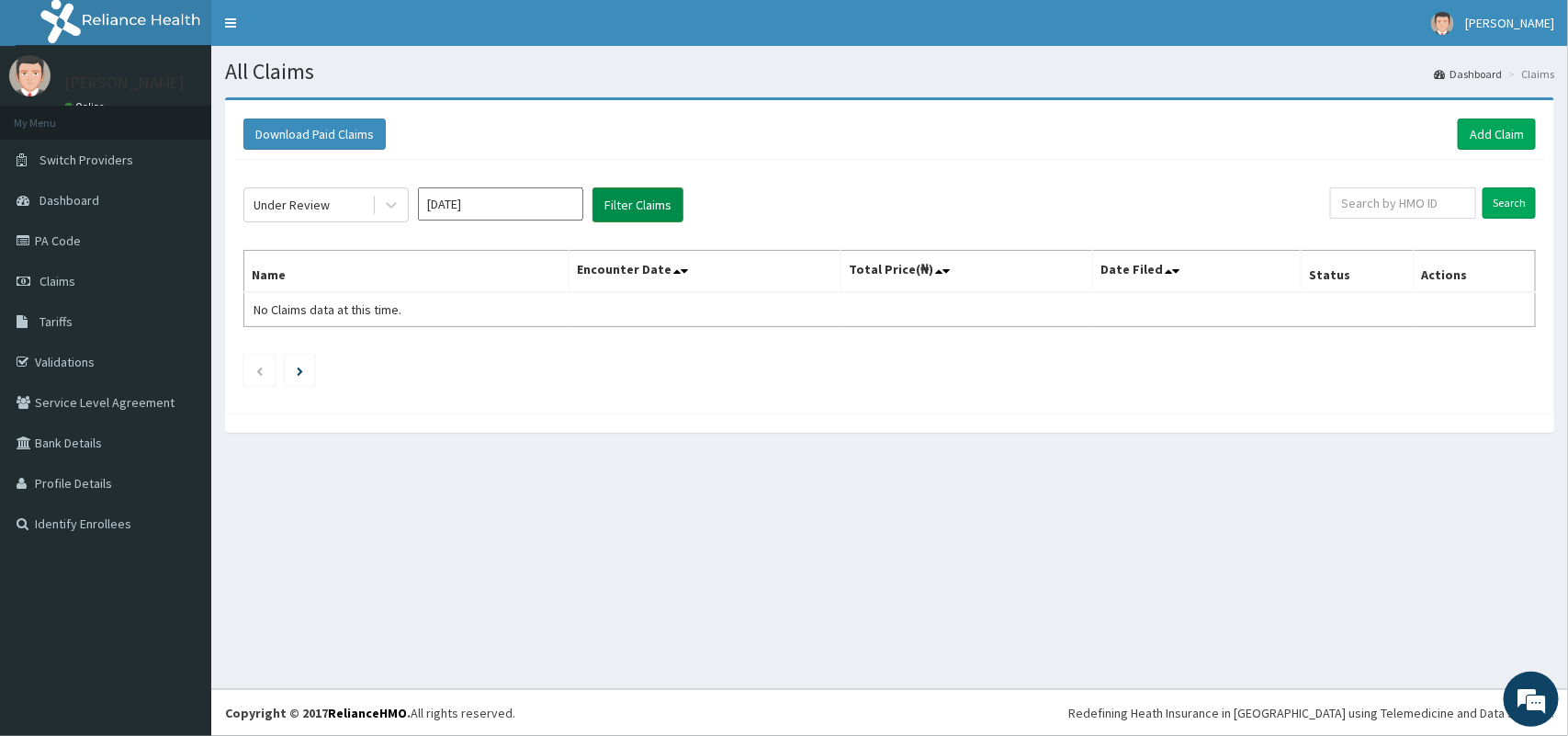
click at [608, 212] on button "Filter Claims" at bounding box center [638, 205] width 91 height 35
click at [665, 205] on button "Filter Claims" at bounding box center [638, 205] width 91 height 35
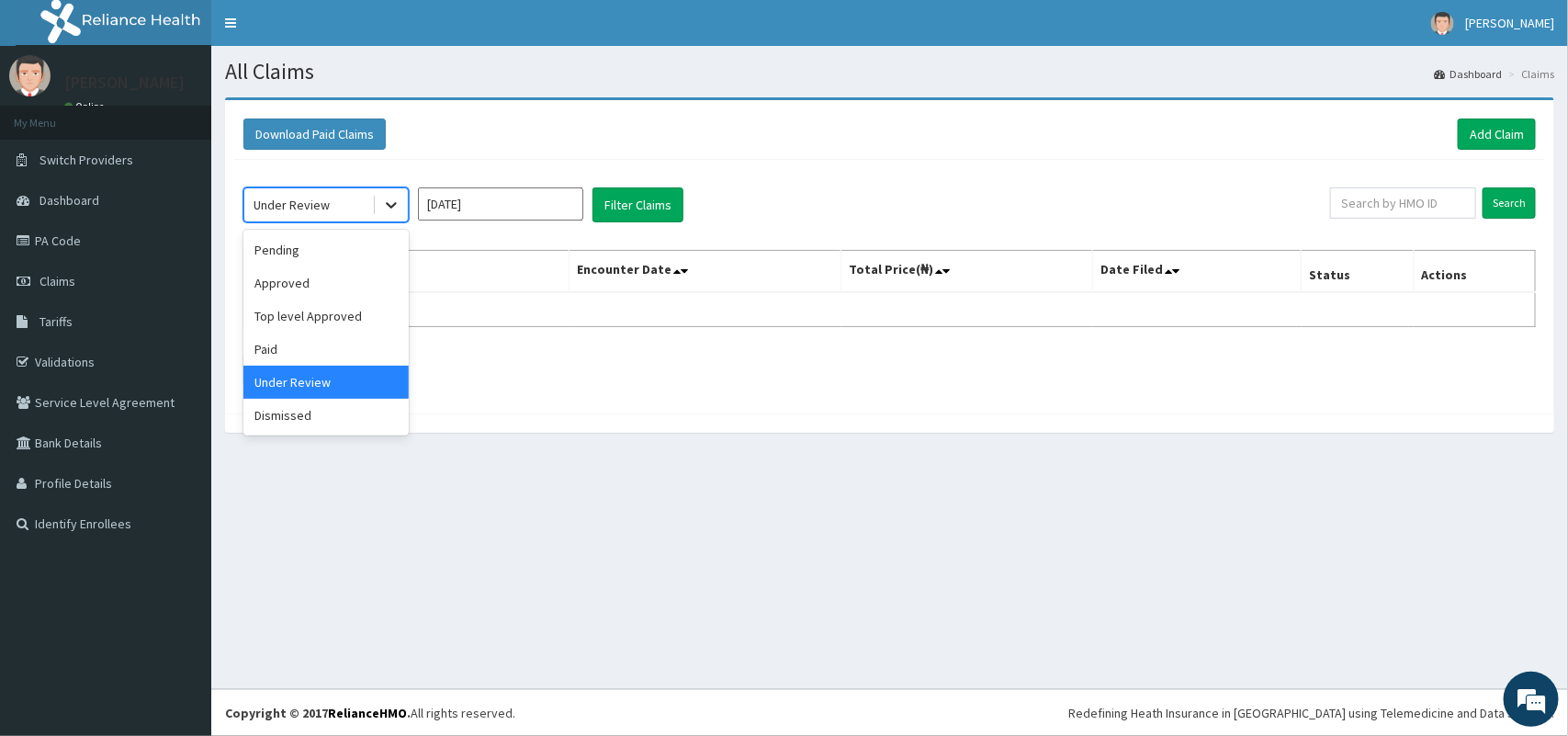
click at [383, 203] on icon at bounding box center [391, 205] width 18 height 18
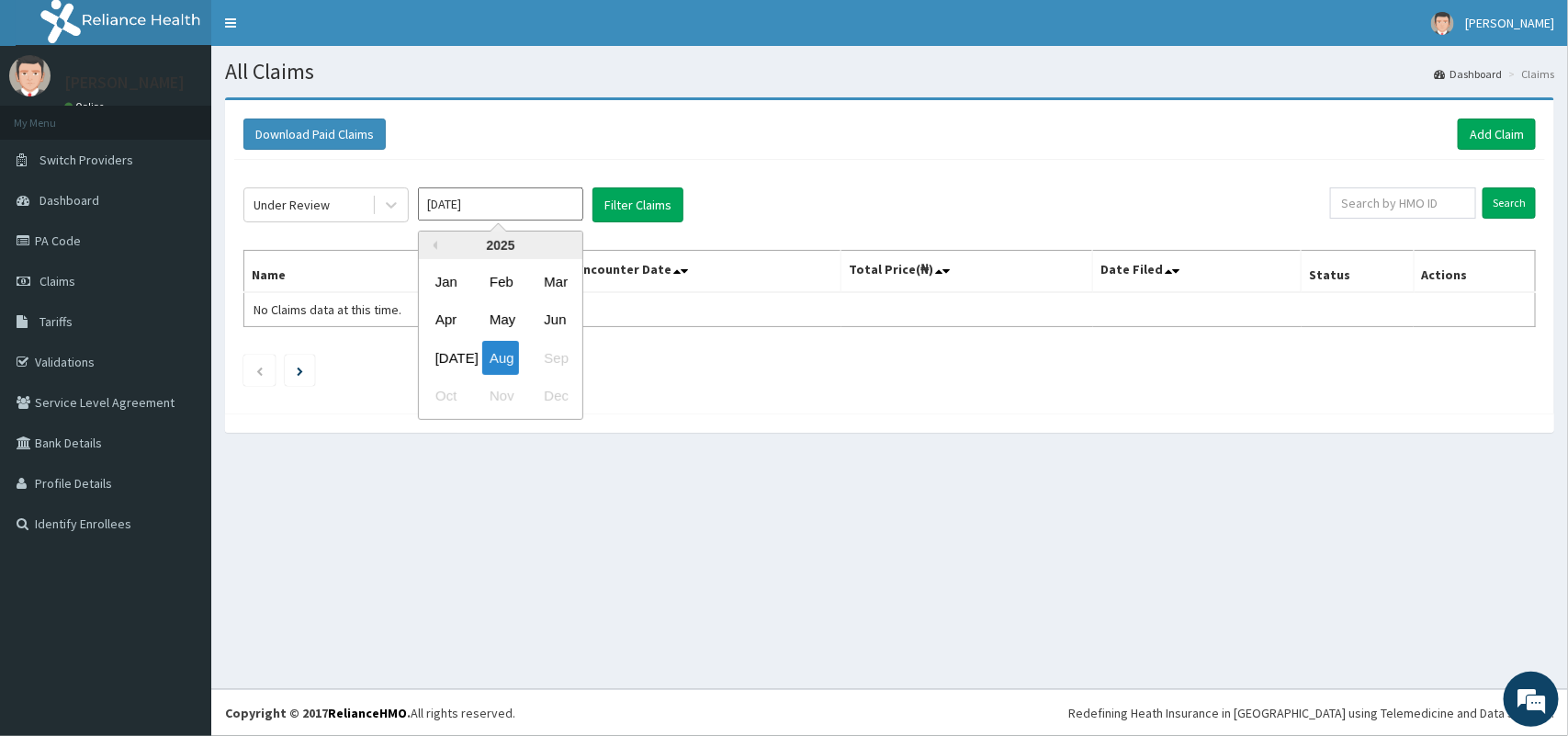
click at [535, 201] on input "[DATE]" at bounding box center [500, 204] width 165 height 33
click at [448, 357] on div "[DATE]" at bounding box center [446, 358] width 37 height 34
type input "[DATE]"
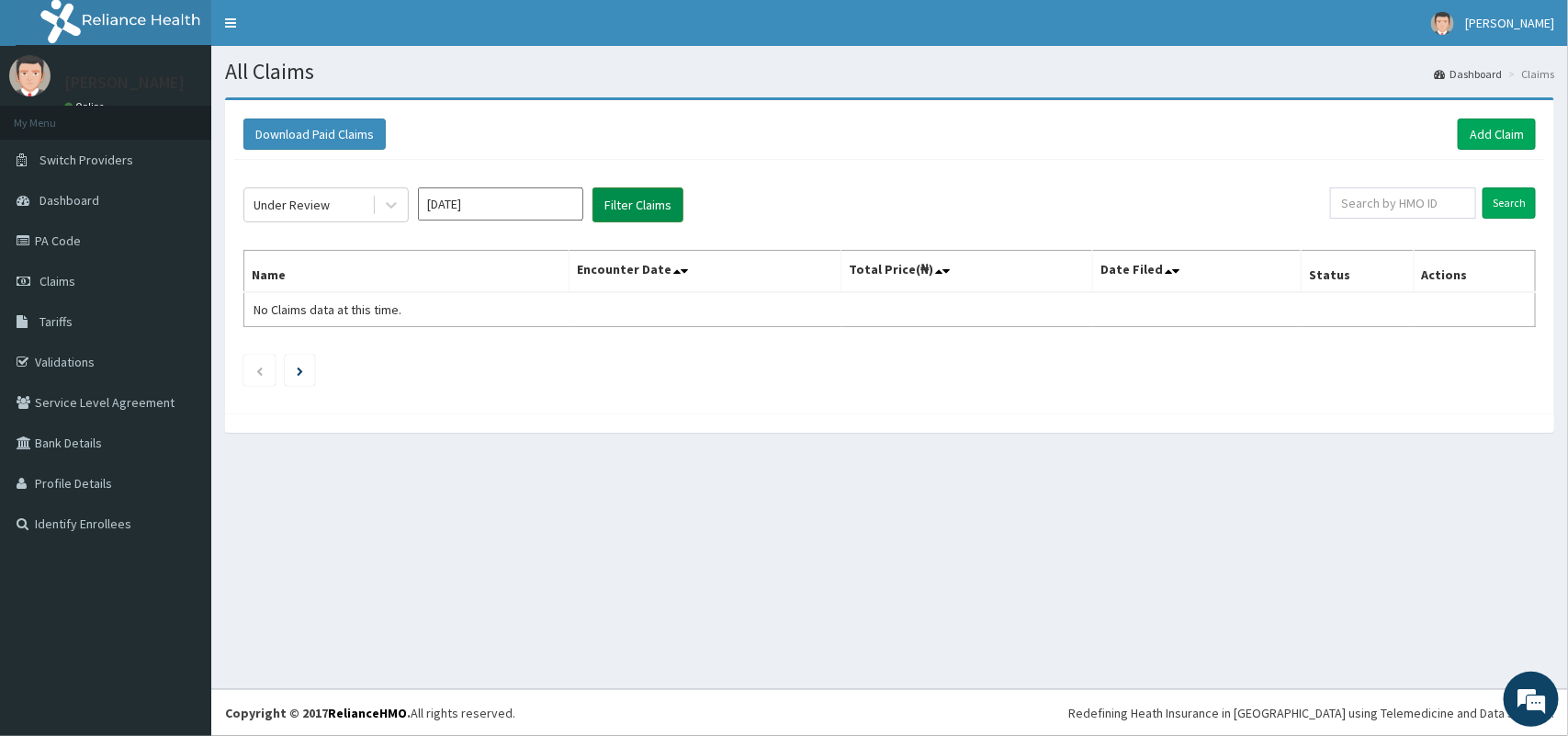
click at [656, 200] on button "Filter Claims" at bounding box center [638, 205] width 91 height 35
click at [393, 201] on icon at bounding box center [391, 205] width 18 height 18
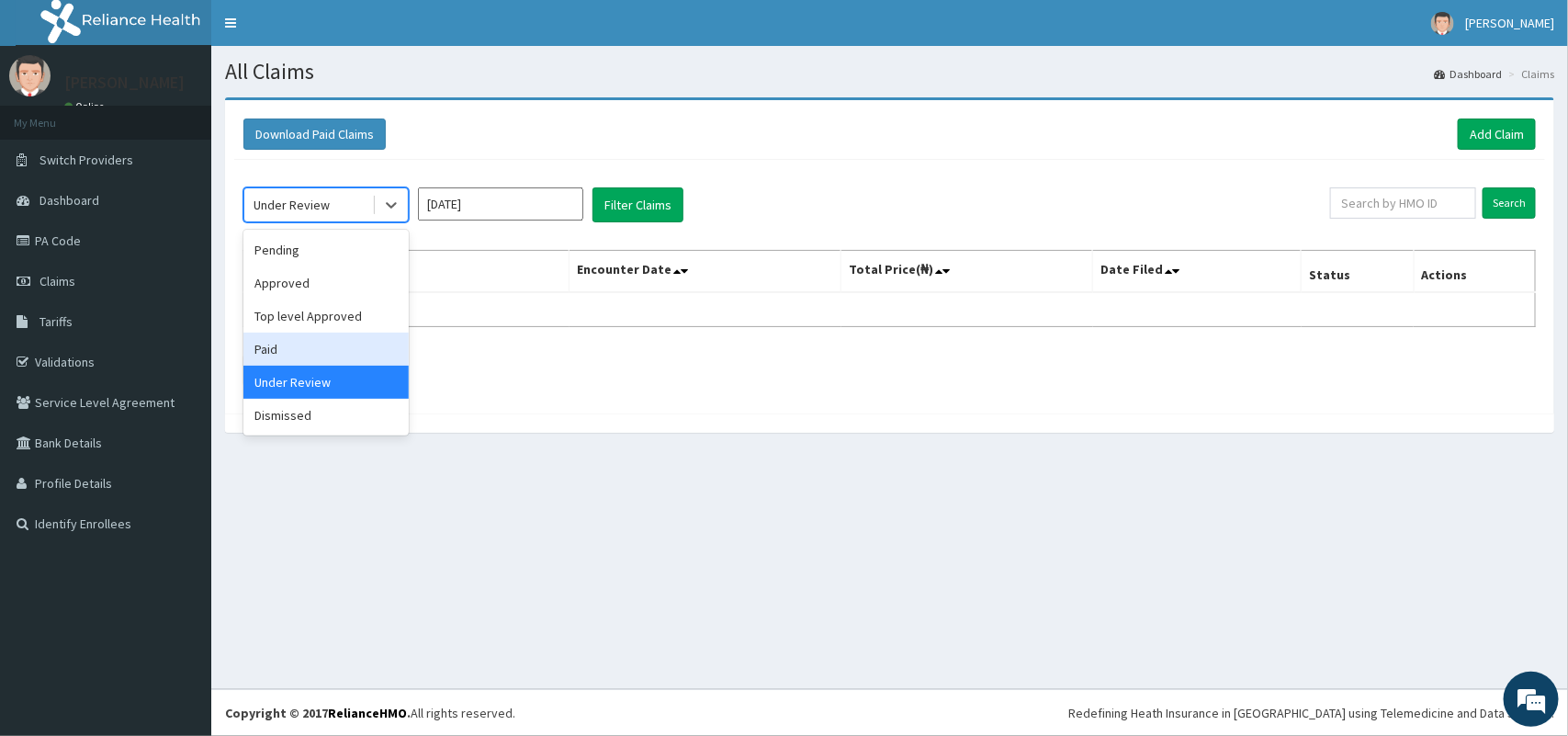
click at [286, 355] on div "Paid" at bounding box center [326, 349] width 165 height 33
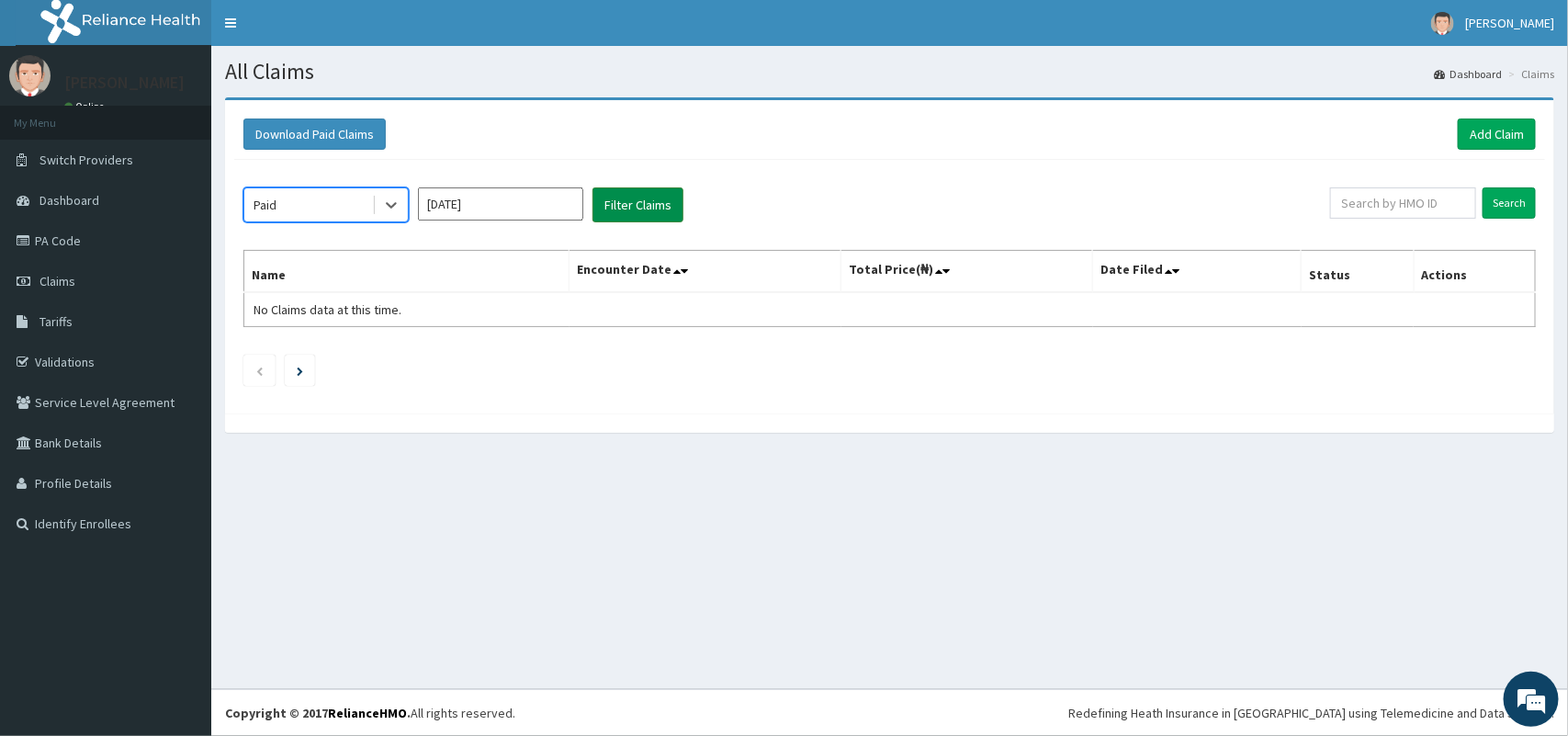
click at [631, 194] on button "Filter Claims" at bounding box center [638, 205] width 91 height 35
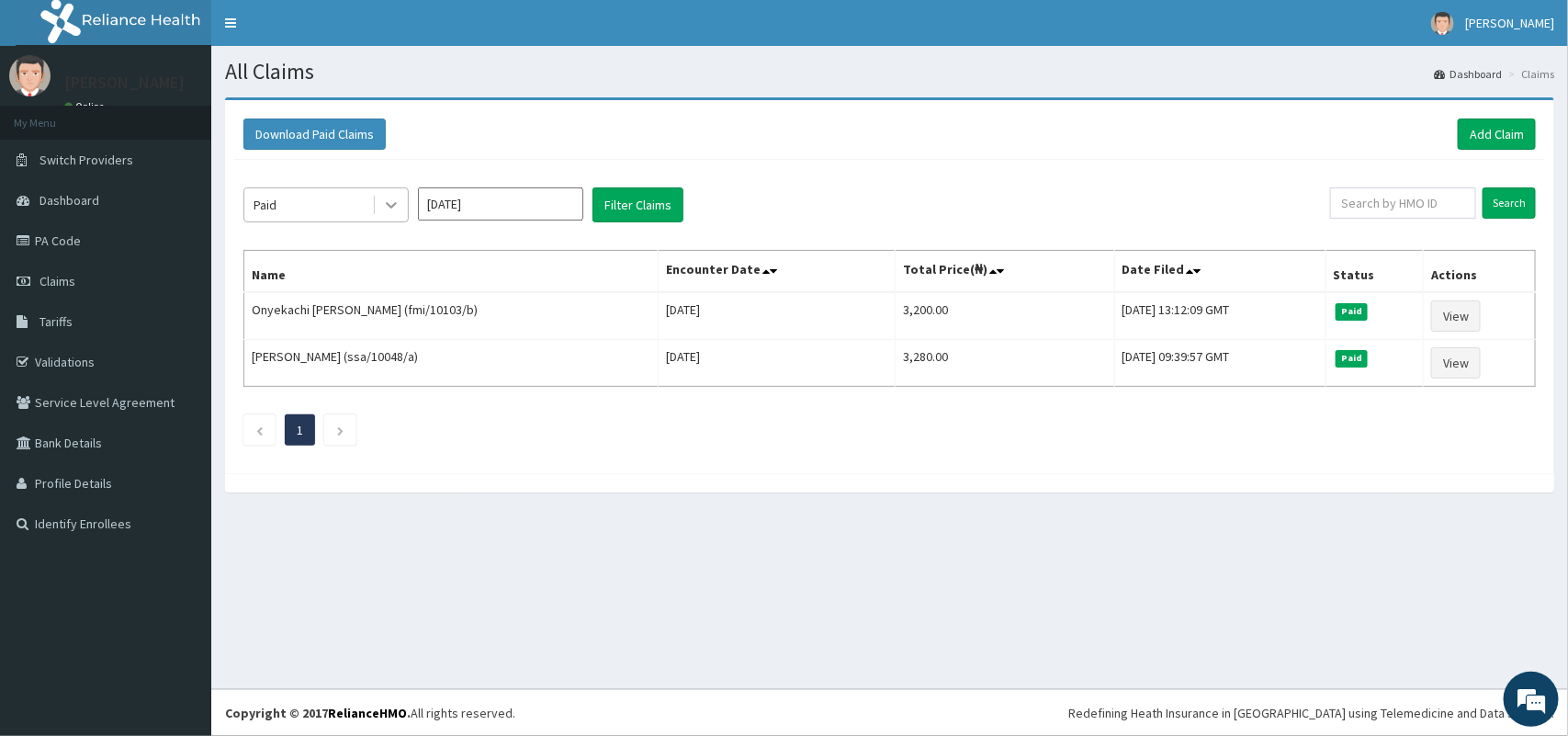
click at [391, 203] on icon at bounding box center [391, 205] width 18 height 18
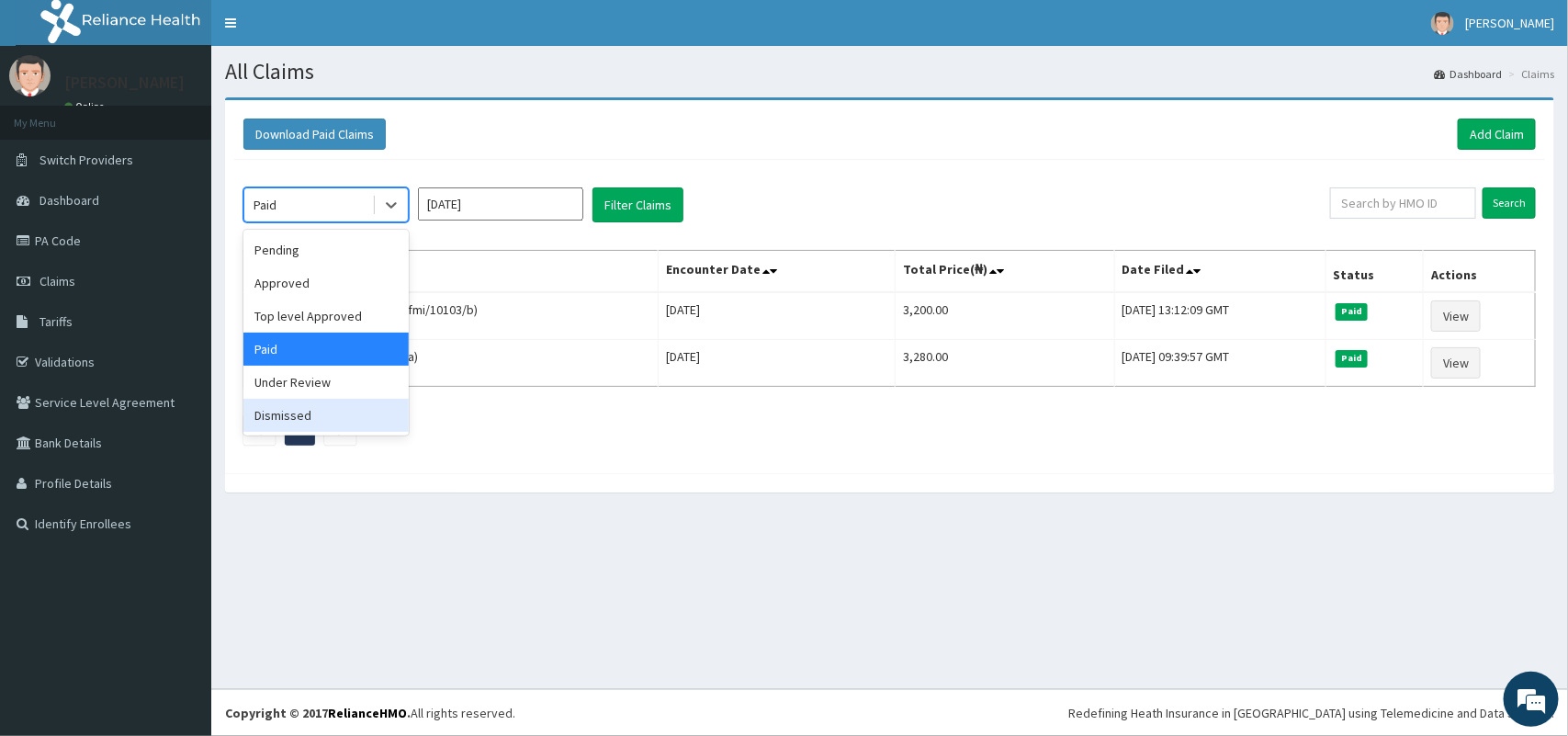
click at [318, 406] on div "Dismissed" at bounding box center [326, 414] width 165 height 33
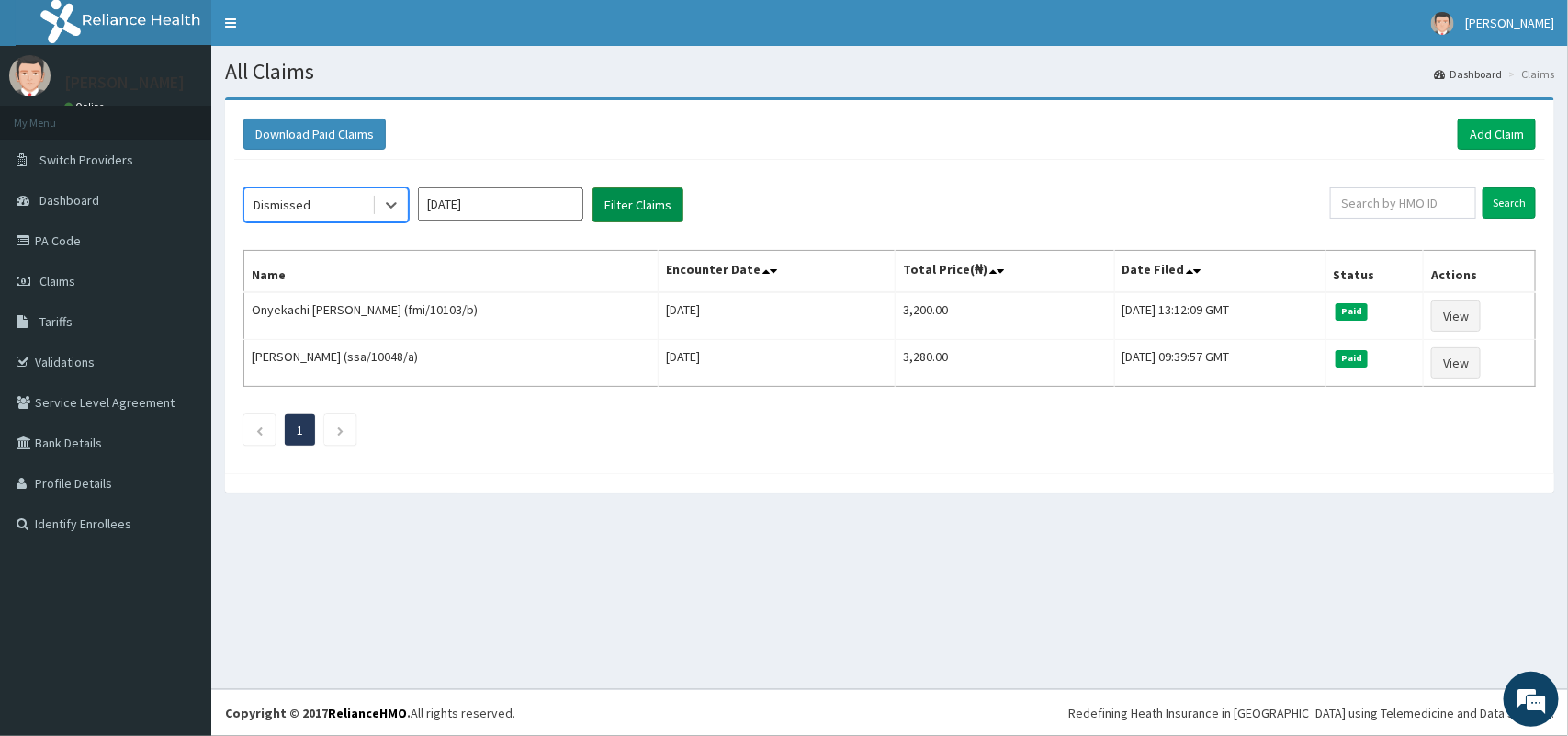
click at [607, 216] on button "Filter Claims" at bounding box center [638, 205] width 91 height 35
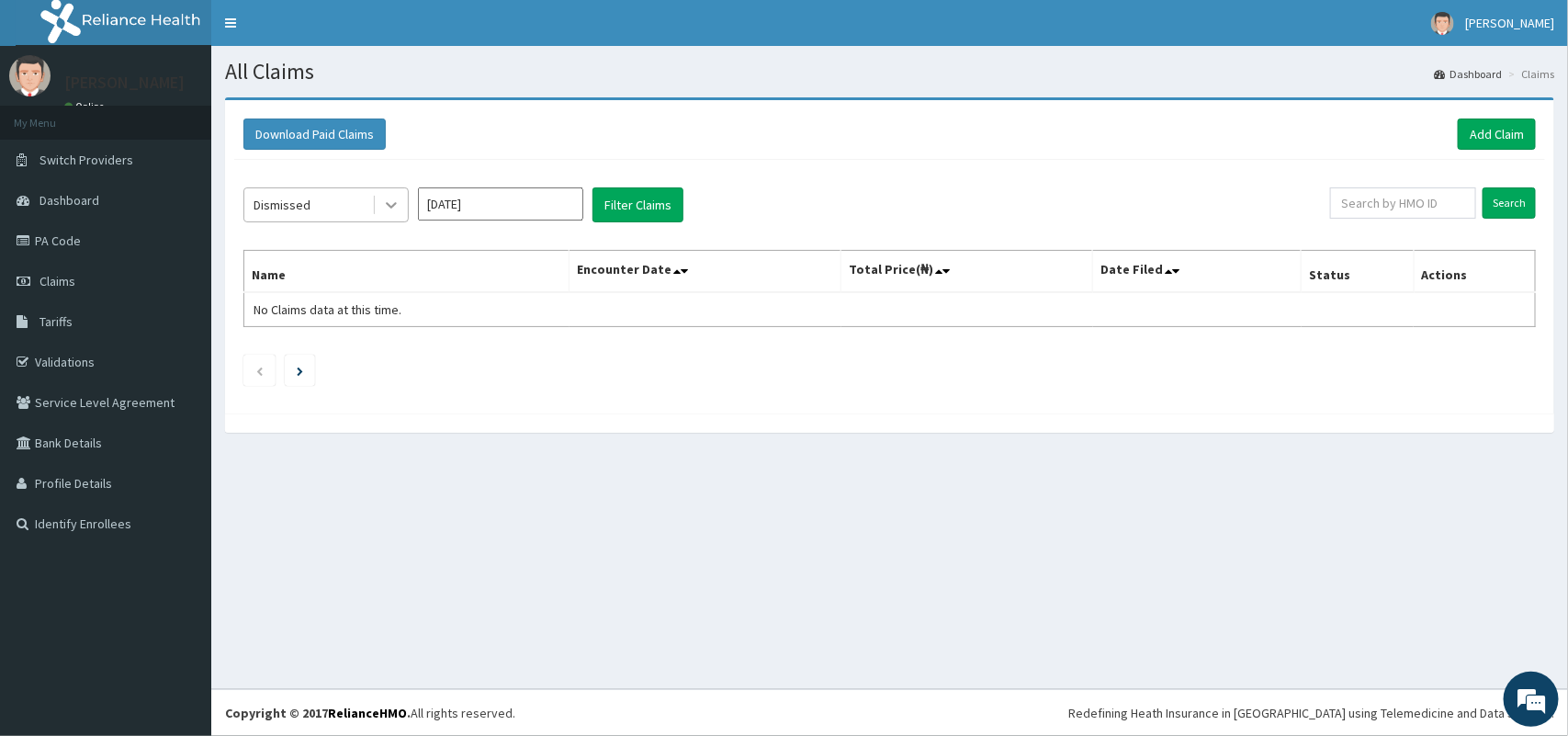
click at [392, 209] on icon at bounding box center [391, 205] width 18 height 18
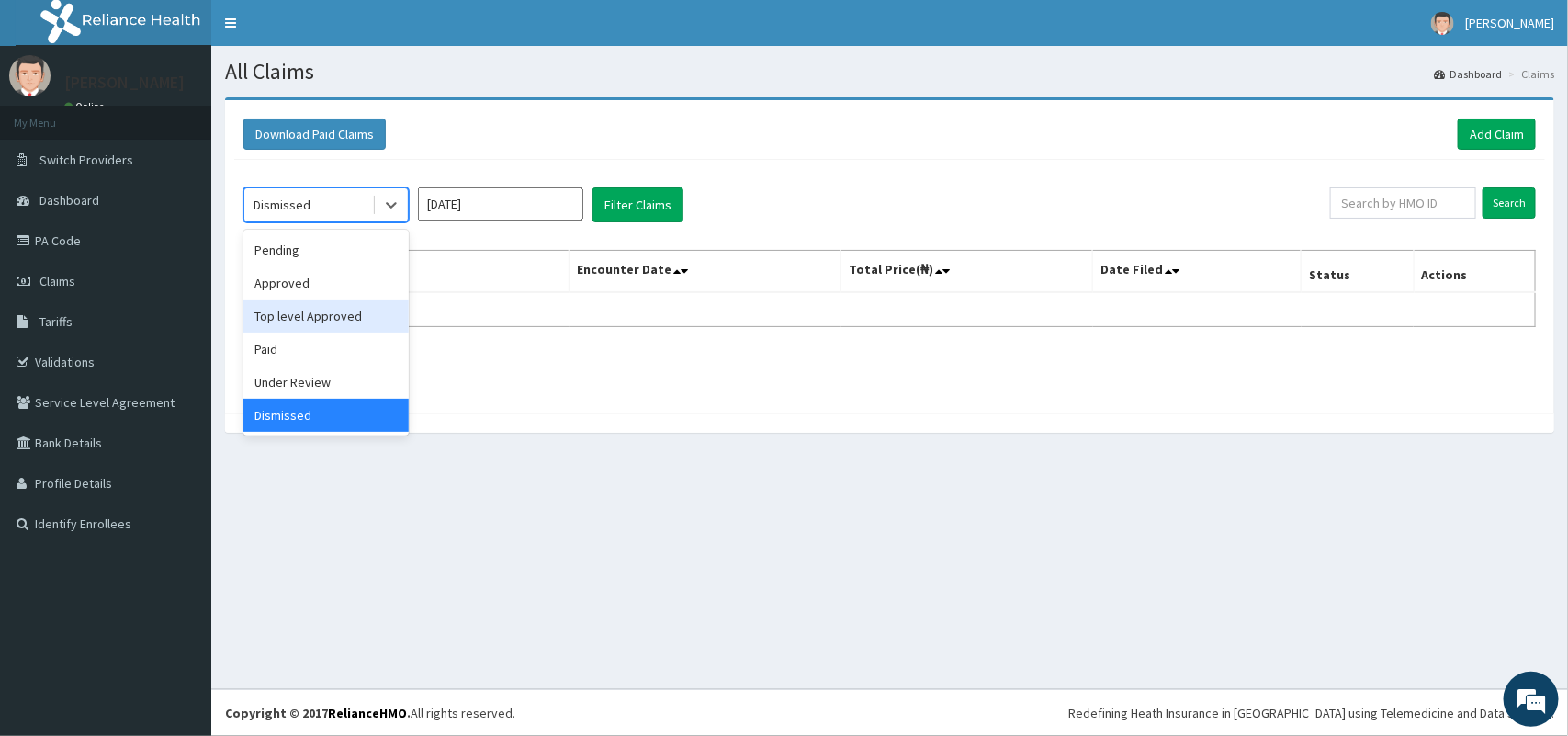
click at [317, 305] on div "Top level Approved" at bounding box center [326, 315] width 165 height 33
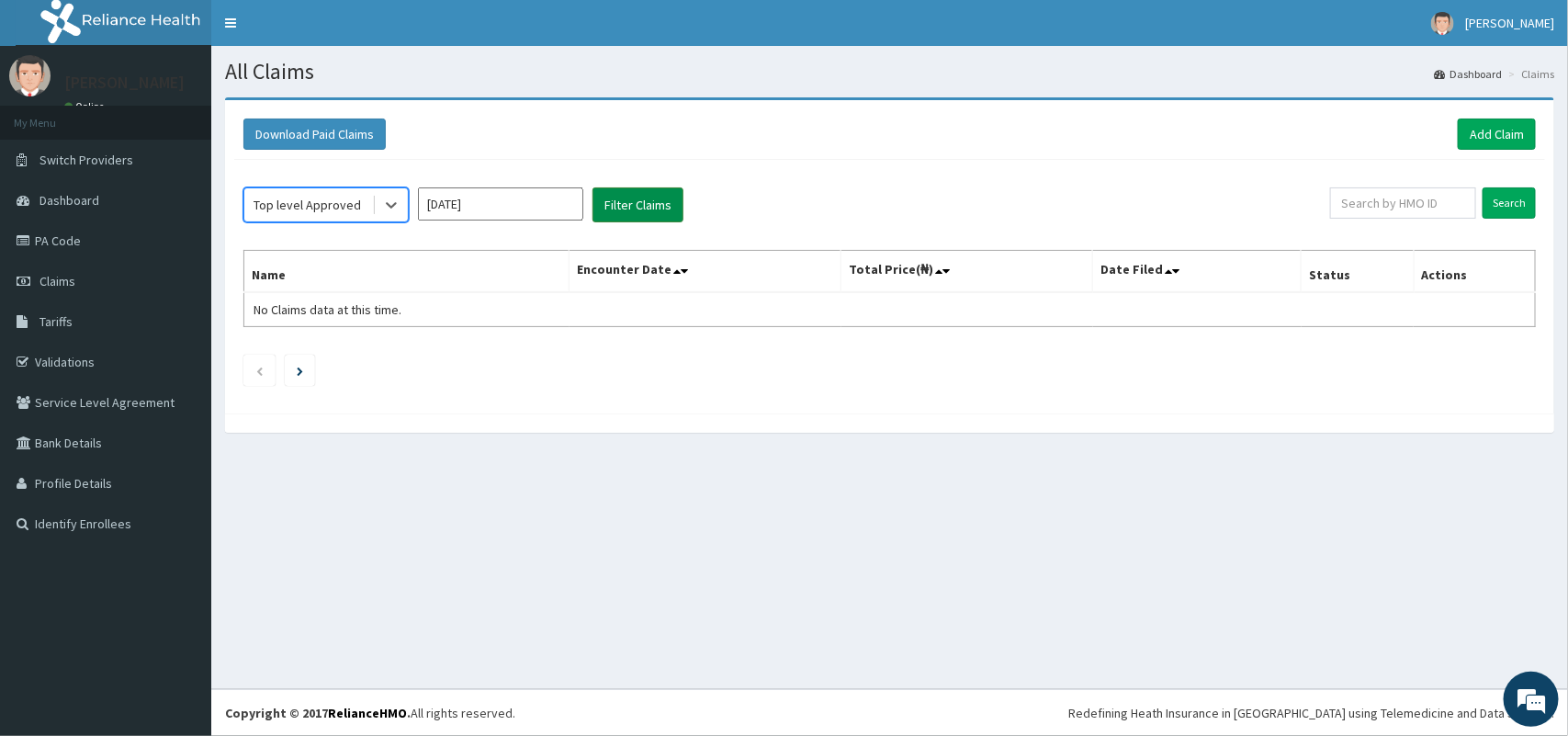
click at [648, 209] on button "Filter Claims" at bounding box center [638, 205] width 91 height 35
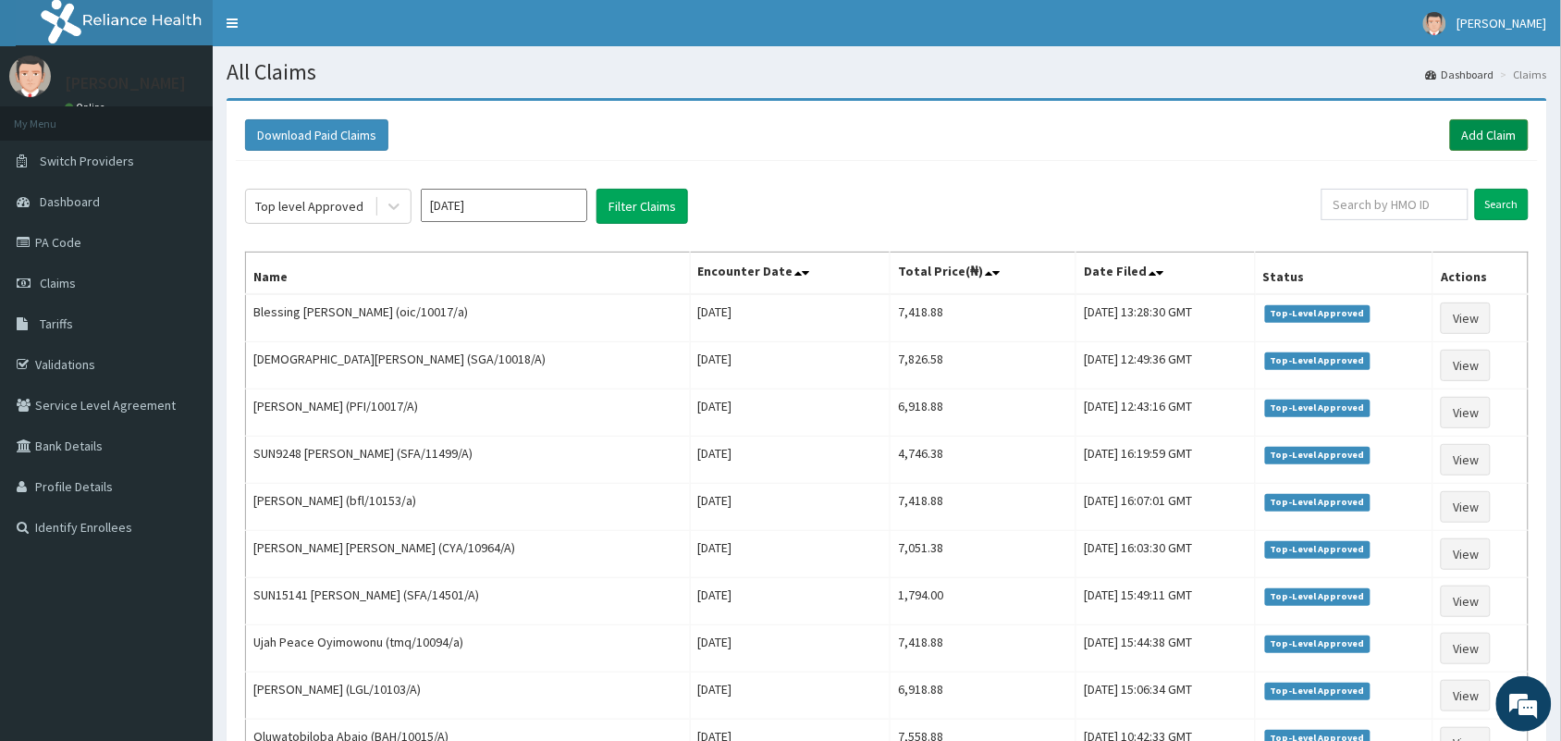
click at [1466, 140] on link "Add Claim" at bounding box center [1489, 134] width 79 height 31
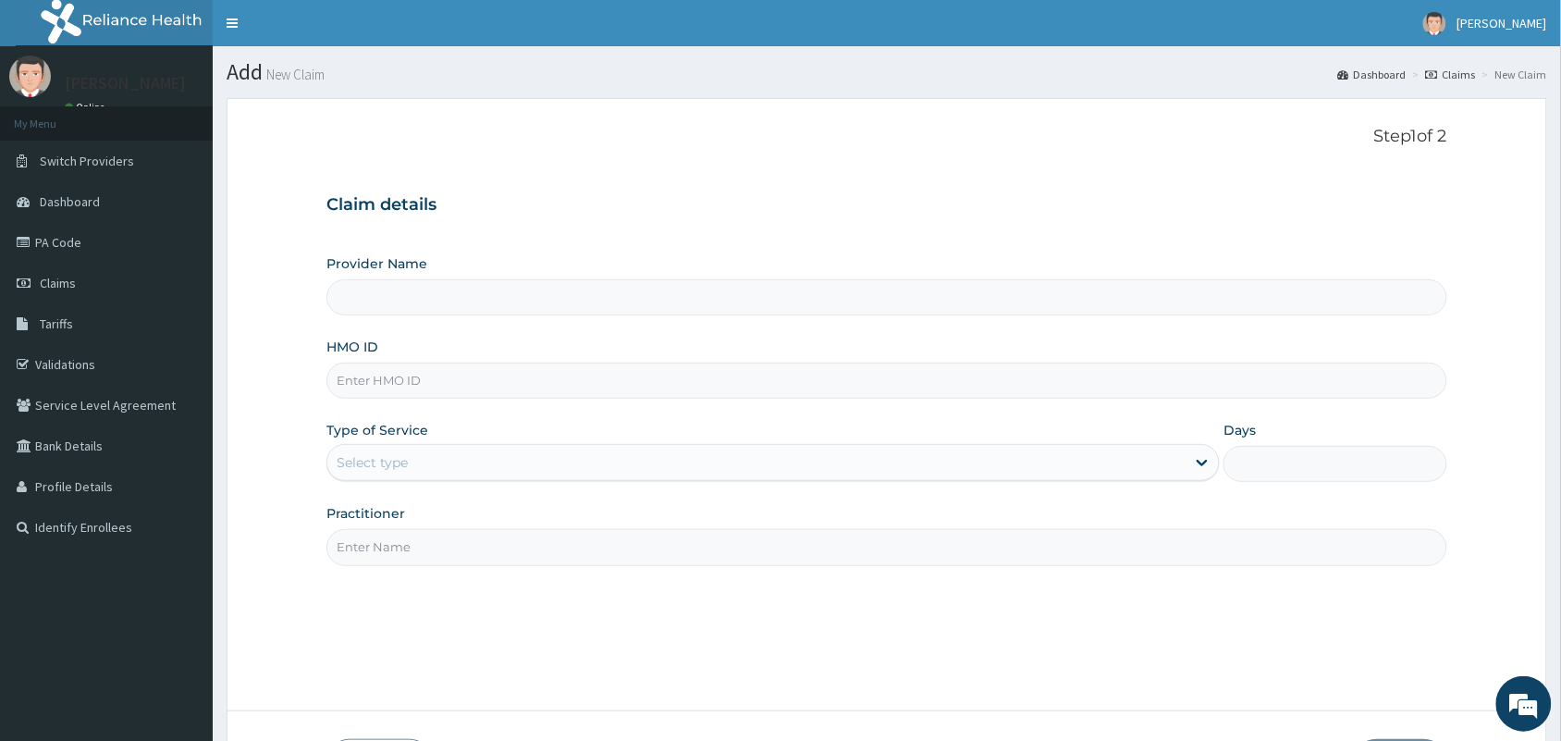
type input "[GEOGRAPHIC_DATA] And [GEOGRAPHIC_DATA]"
click at [798, 382] on input "HMO ID" at bounding box center [886, 381] width 1121 height 36
type input "RET/35246/A"
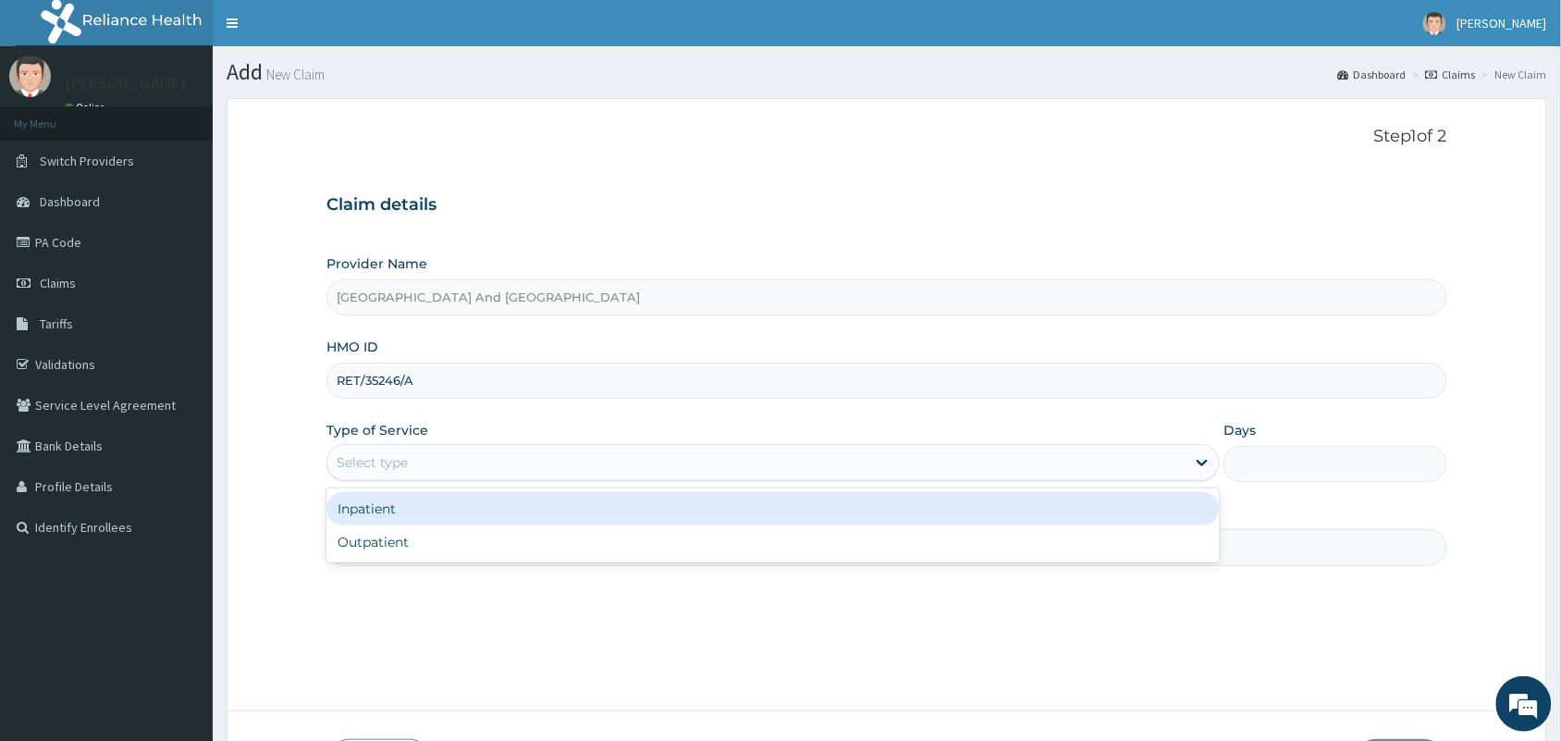
click at [756, 453] on div "Select type" at bounding box center [756, 463] width 858 height 30
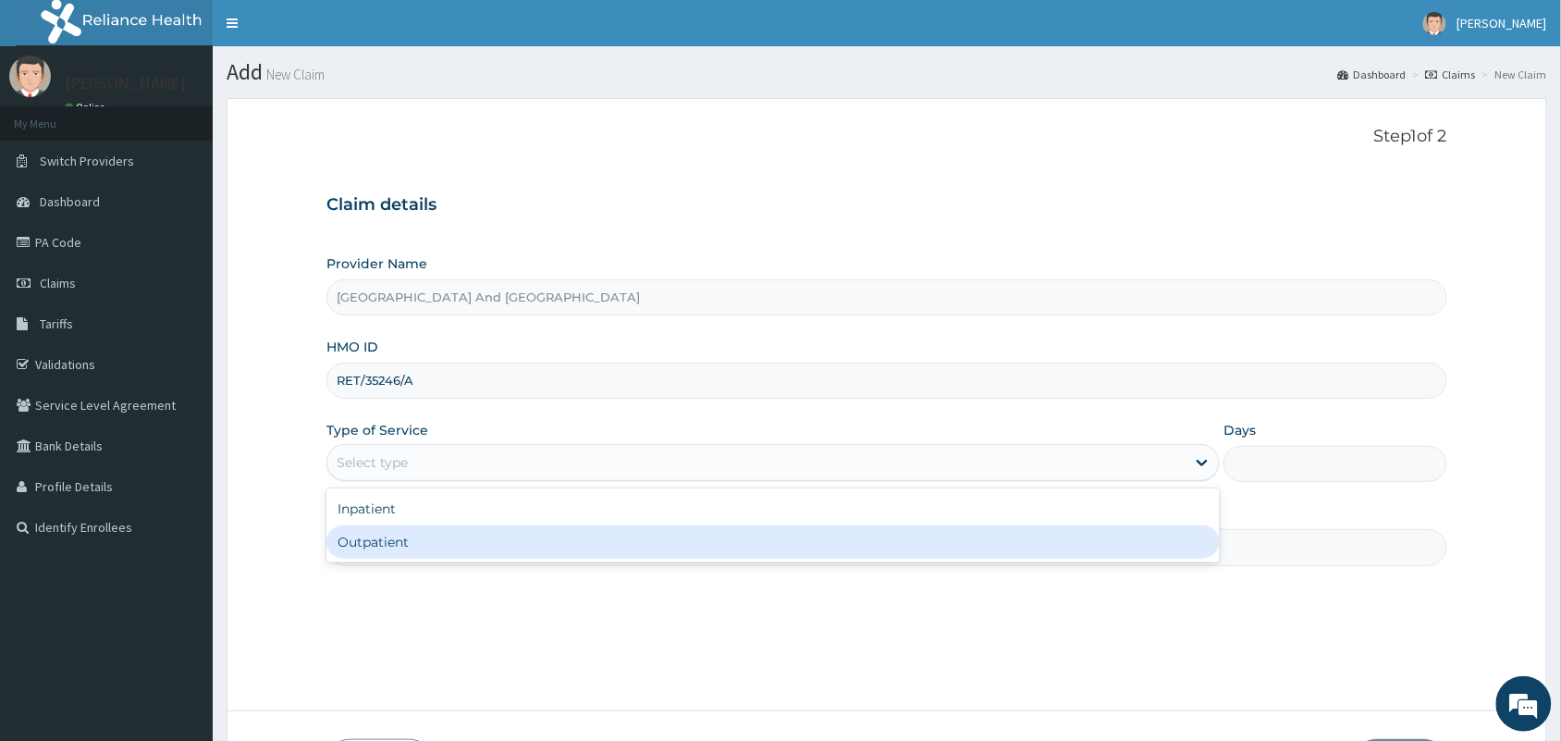
click at [536, 543] on div "Outpatient" at bounding box center [772, 541] width 893 height 33
type input "1"
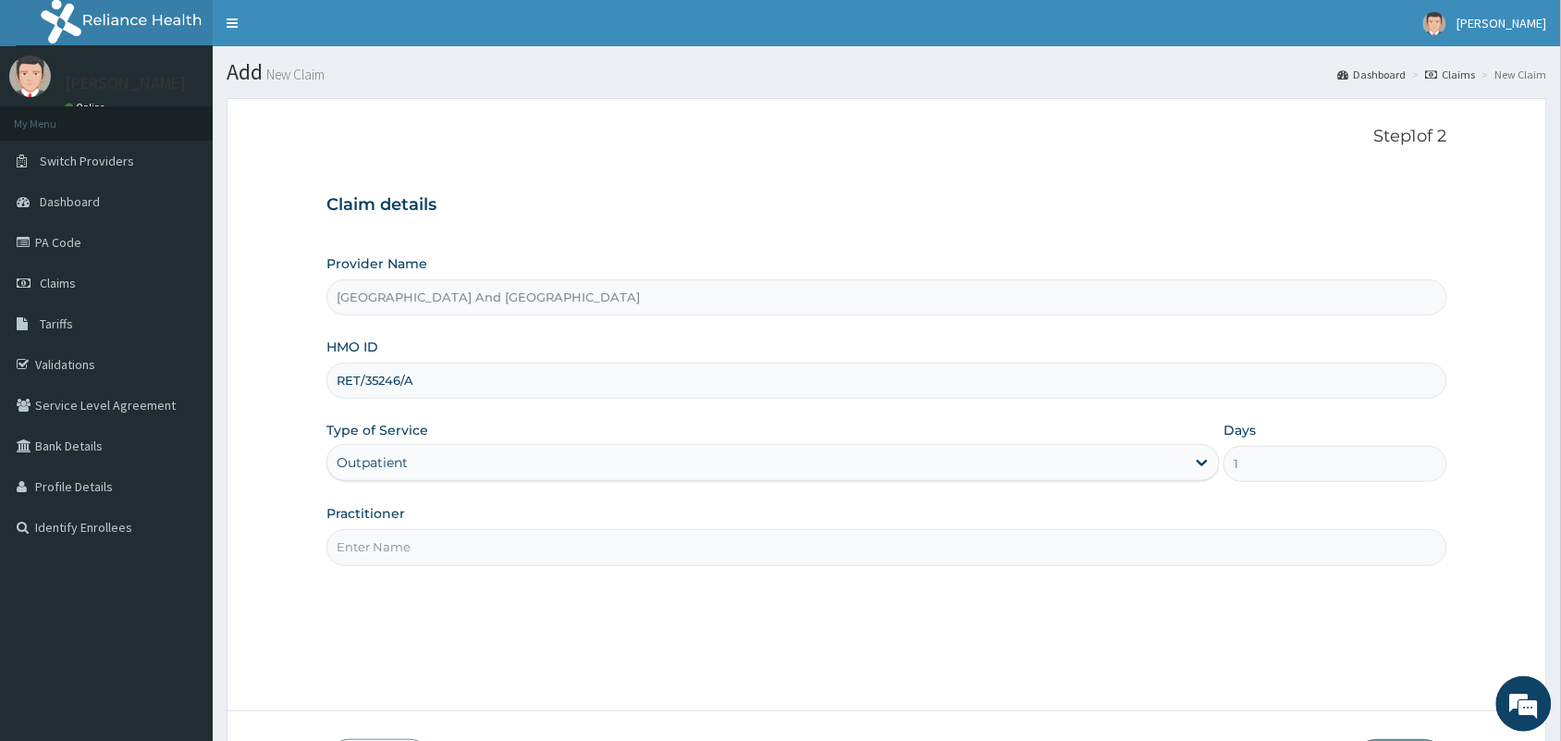
click at [539, 547] on input "Practitioner" at bounding box center [886, 547] width 1121 height 36
type input "[PERSON_NAME]"
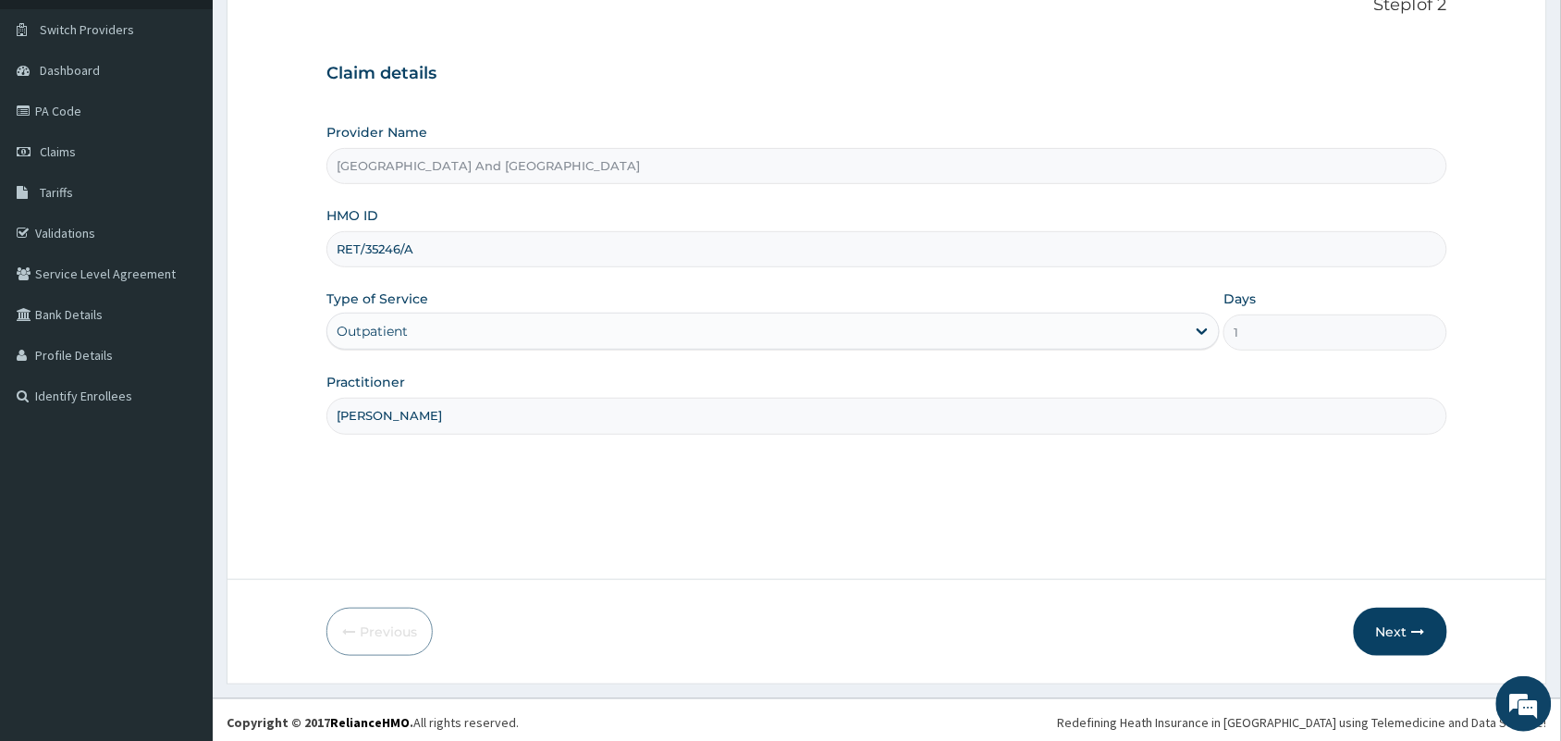
scroll to position [136, 0]
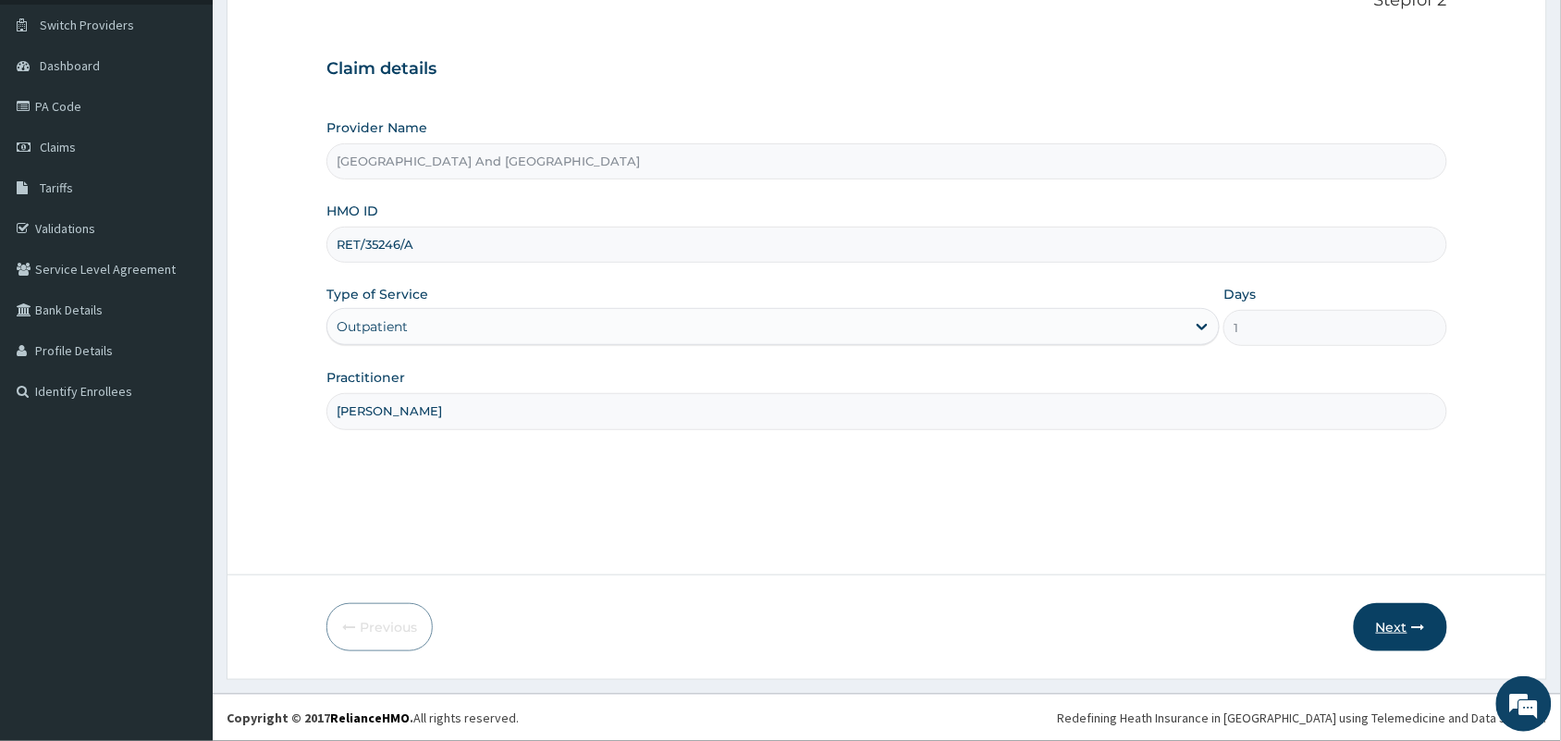
click at [1394, 634] on button "Next" at bounding box center [1400, 627] width 93 height 48
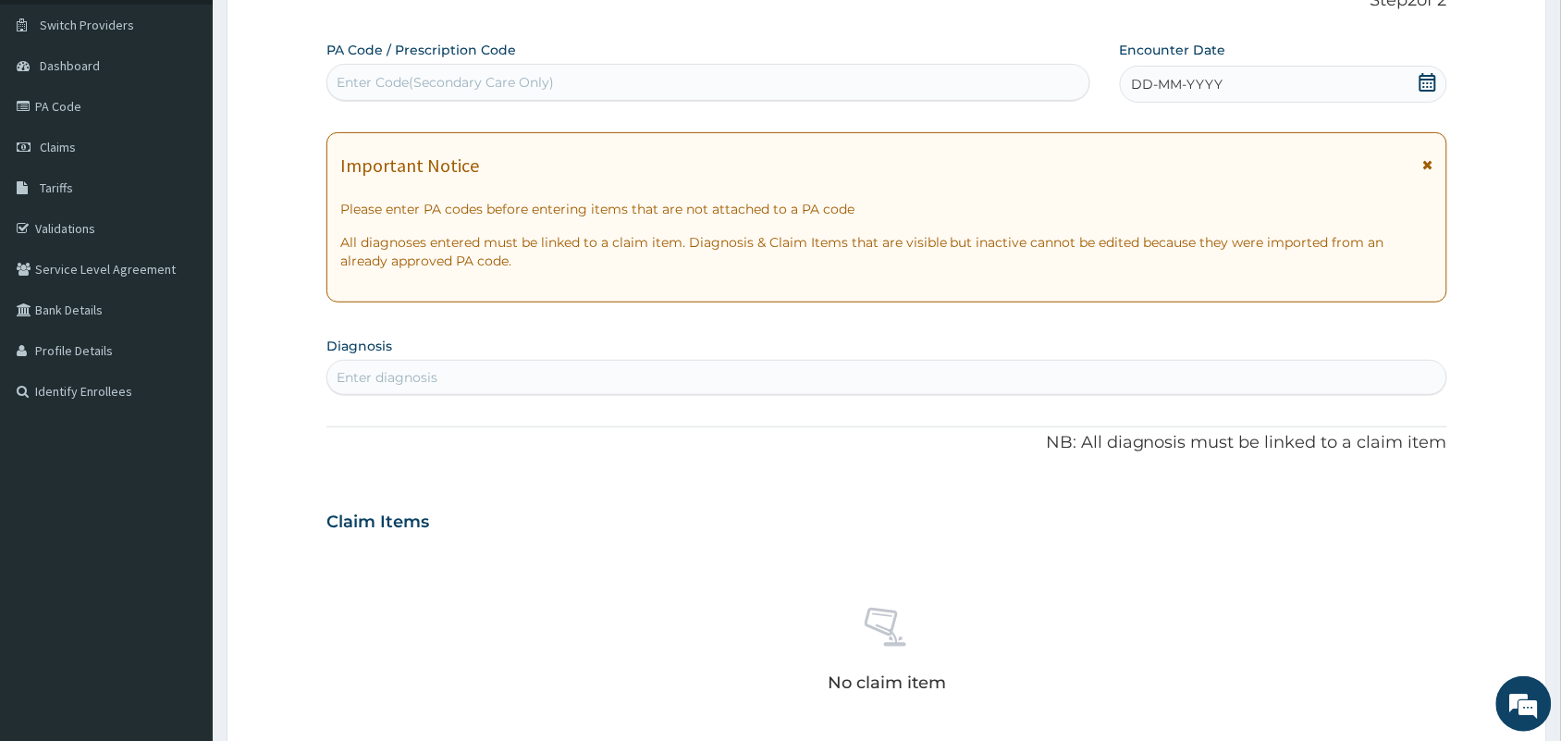
click at [1430, 89] on icon at bounding box center [1428, 82] width 18 height 18
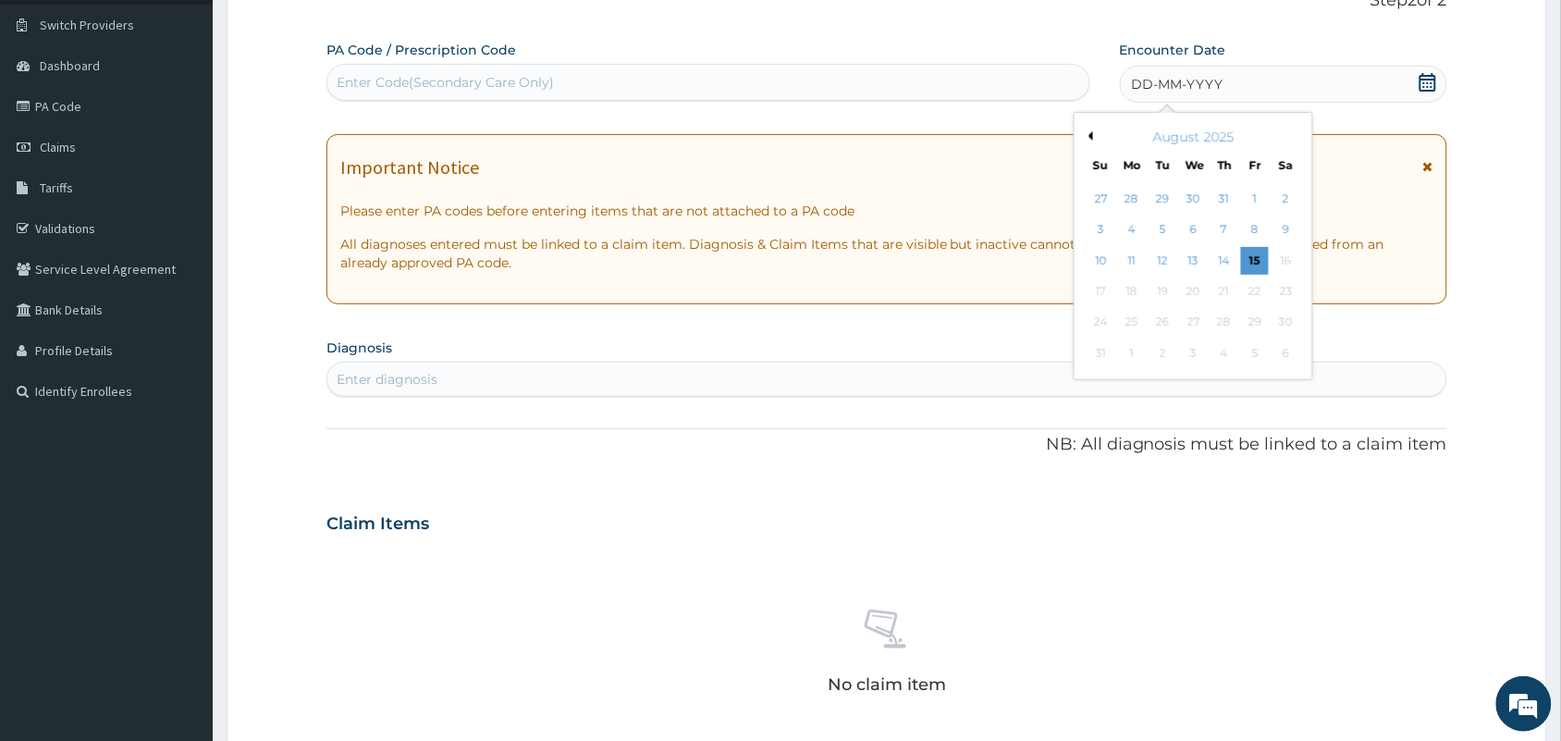
click at [1088, 136] on button "Previous Month" at bounding box center [1088, 135] width 9 height 9
click at [1161, 254] on div "15" at bounding box center [1163, 261] width 28 height 28
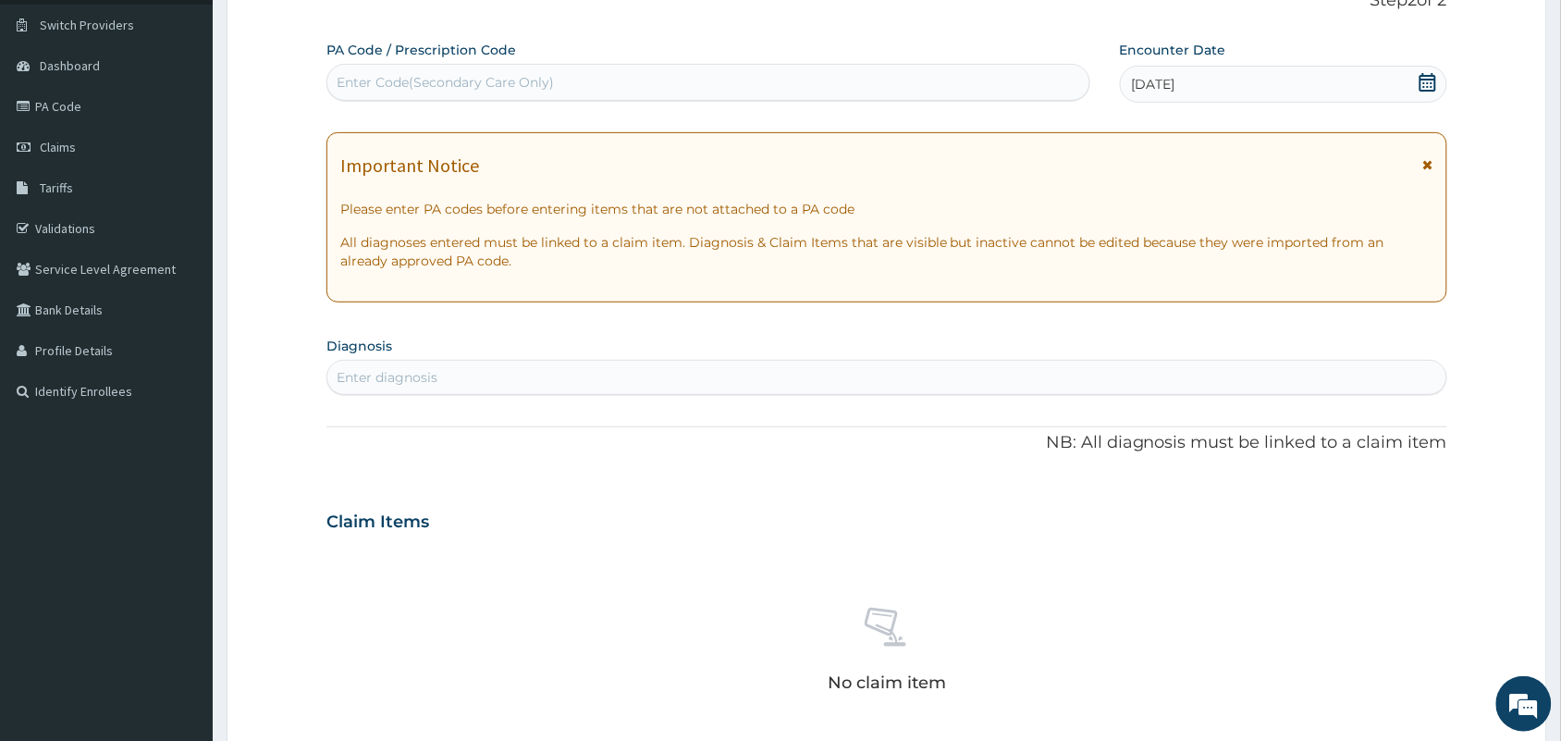
click at [820, 370] on div "Enter diagnosis" at bounding box center [886, 378] width 1119 height 30
type input "TYPHOI"
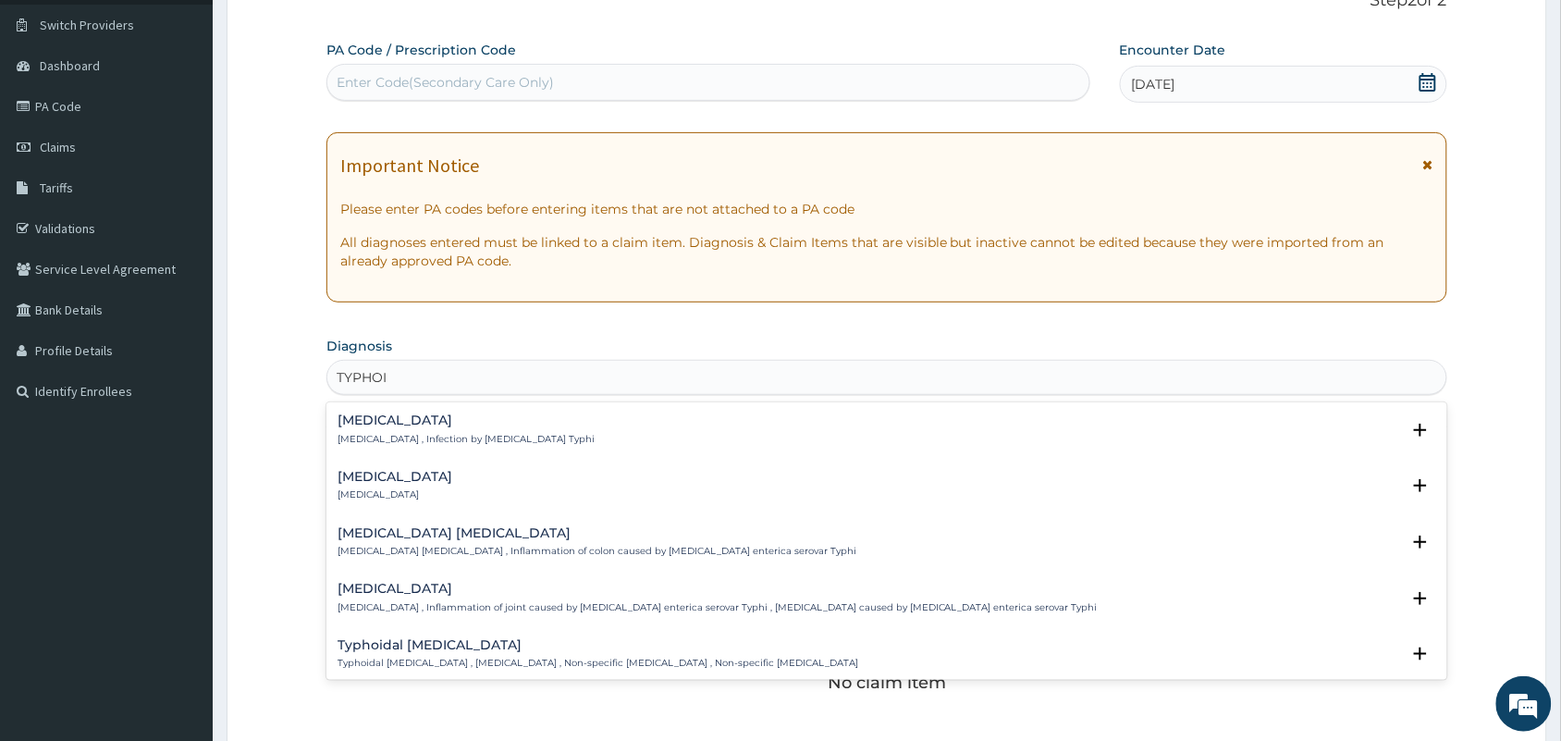
scroll to position [412, 0]
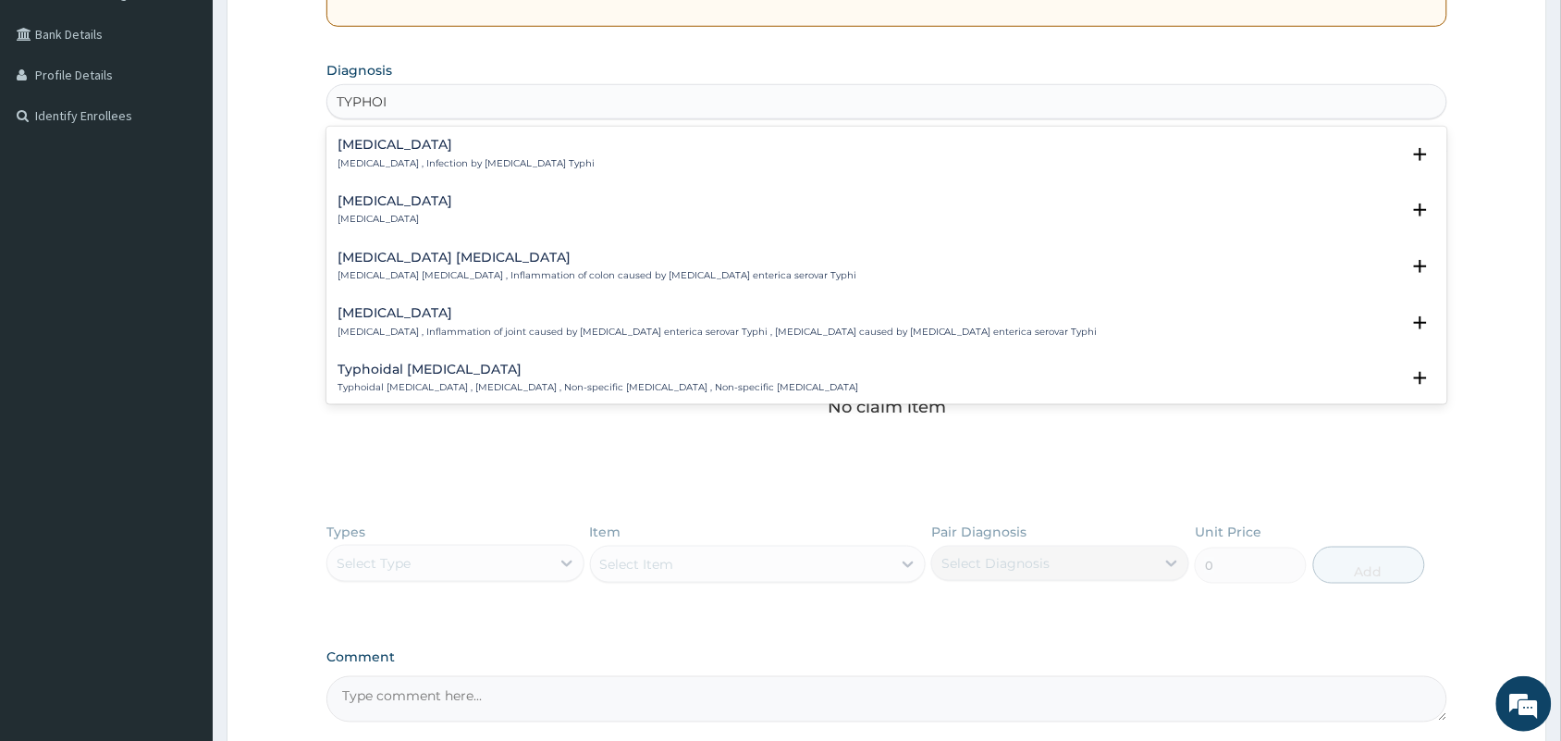
click at [387, 135] on div "[MEDICAL_DATA] [MEDICAL_DATA] , Infection by [MEDICAL_DATA] Typhi Select Status…" at bounding box center [886, 158] width 1121 height 56
click at [380, 152] on h4 "[MEDICAL_DATA]" at bounding box center [466, 145] width 257 height 14
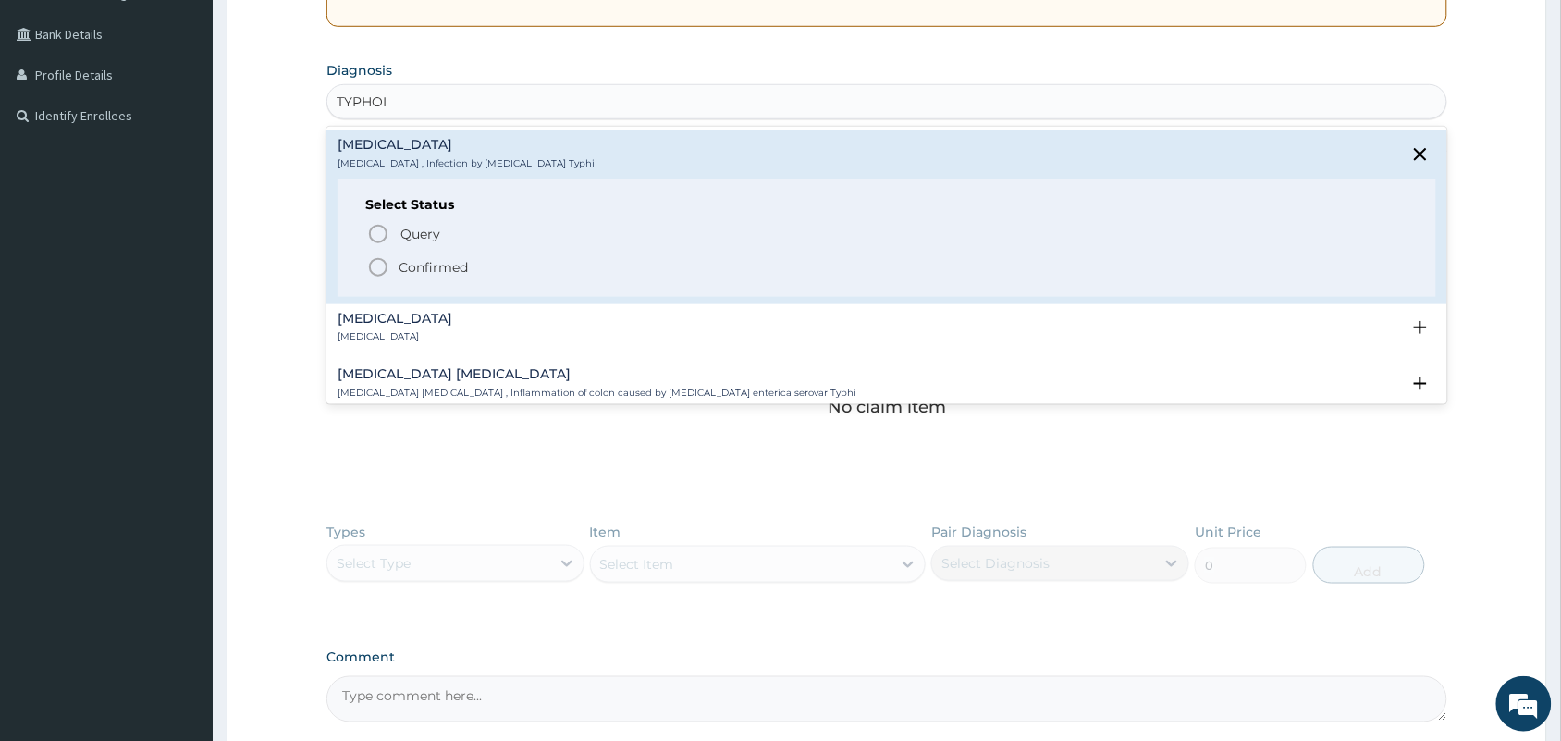
click at [377, 265] on icon "status option filled" at bounding box center [378, 267] width 22 height 22
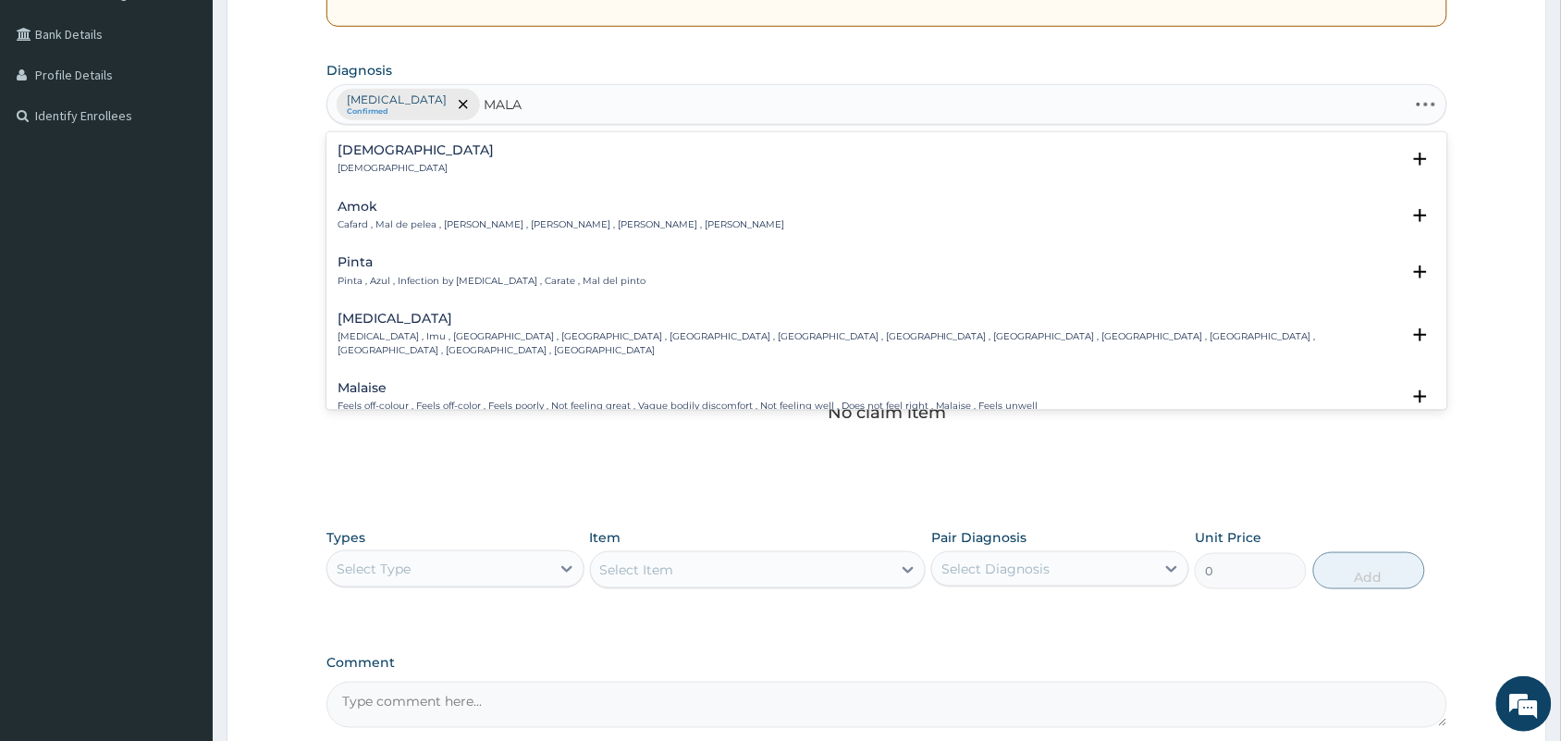
type input "MALAR"
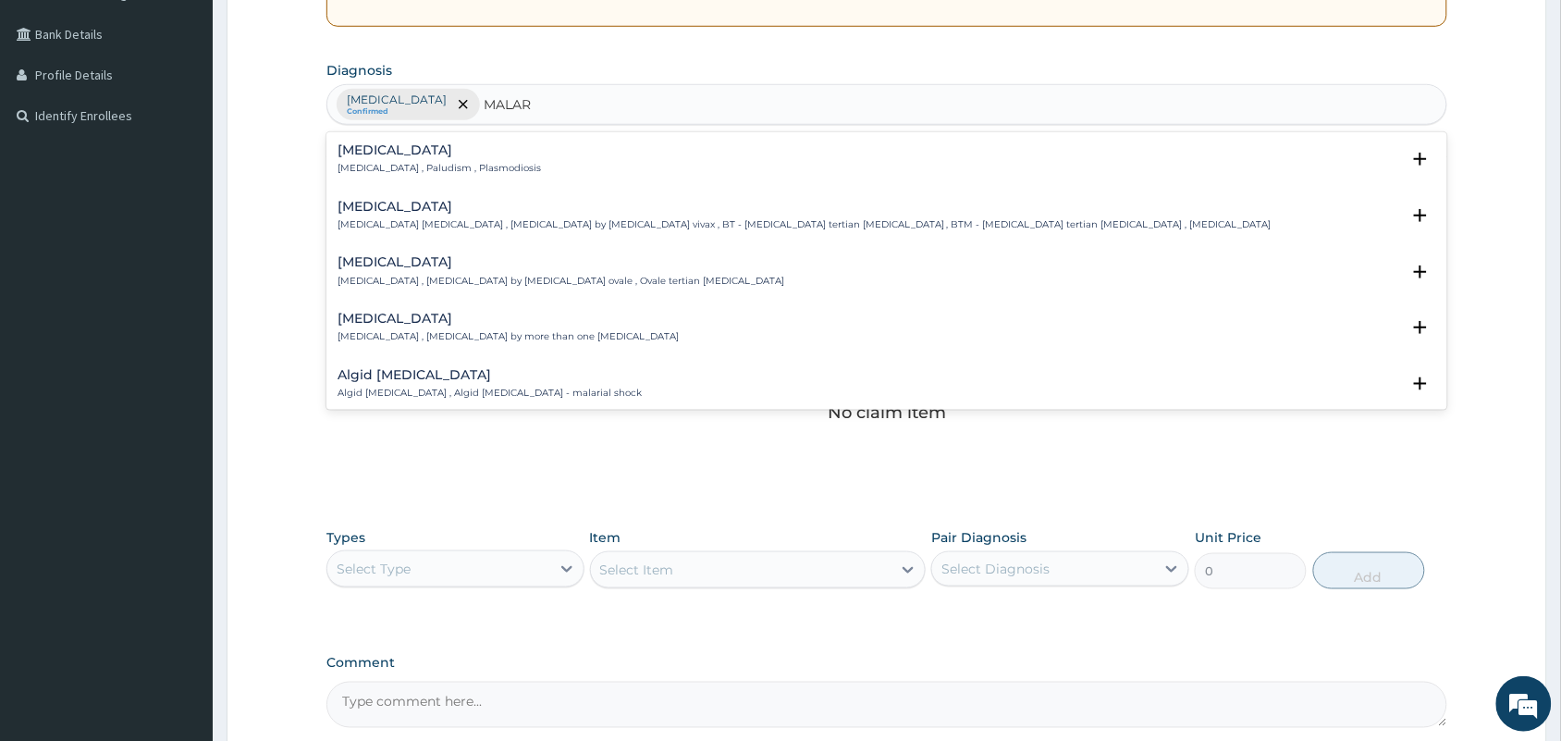
click at [370, 157] on h4 "Malaria" at bounding box center [439, 150] width 203 height 14
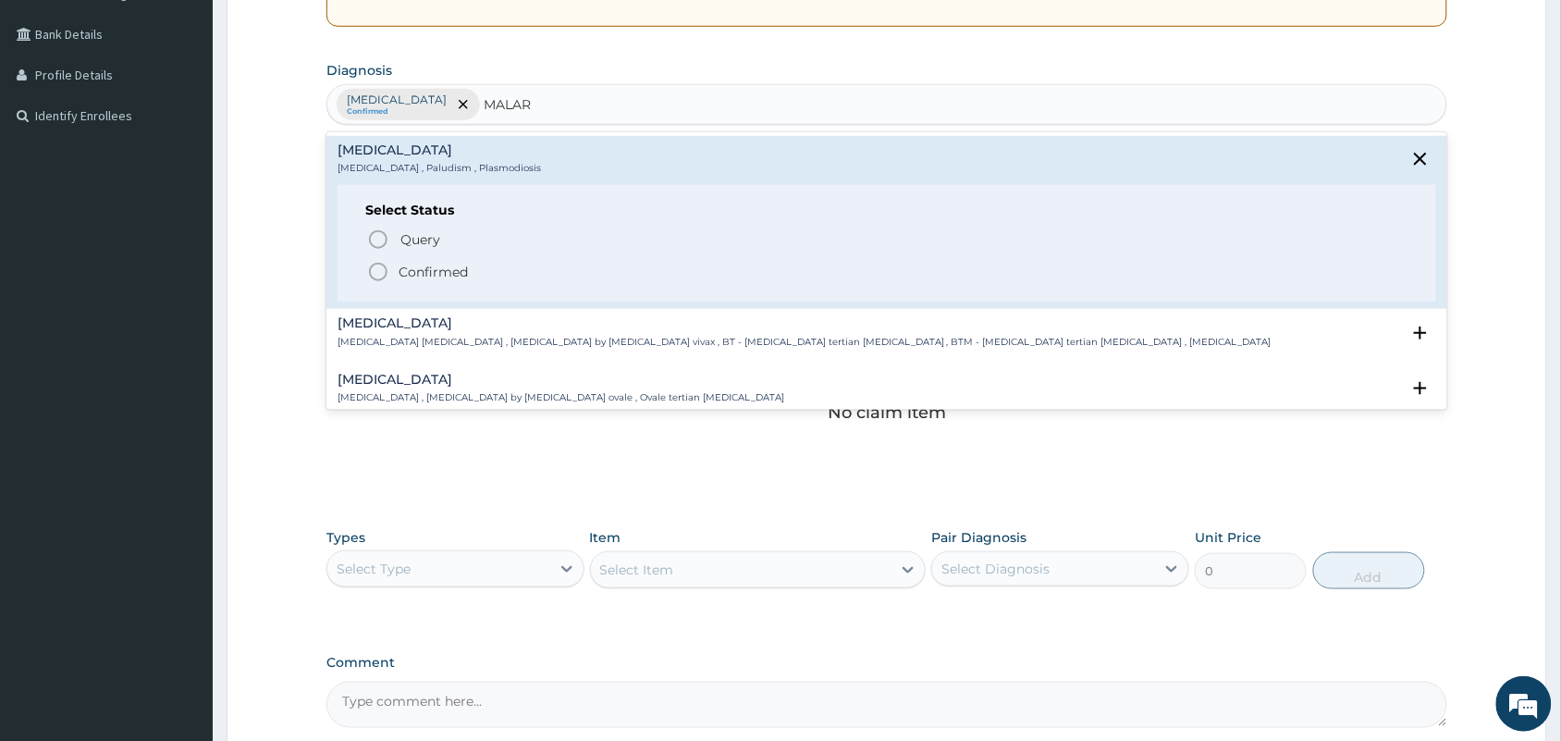
click at [380, 265] on circle "status option filled" at bounding box center [378, 272] width 17 height 17
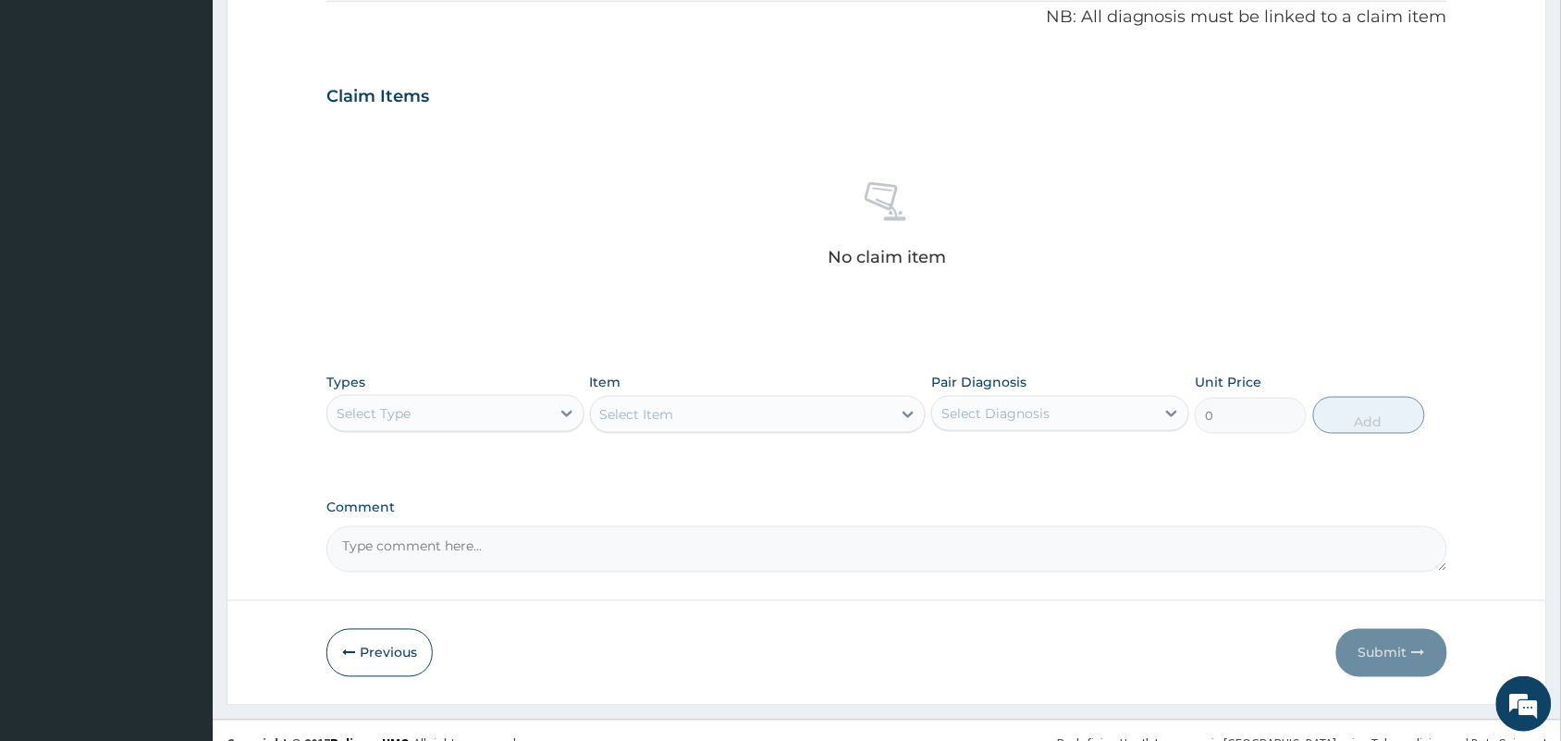
scroll to position [594, 0]
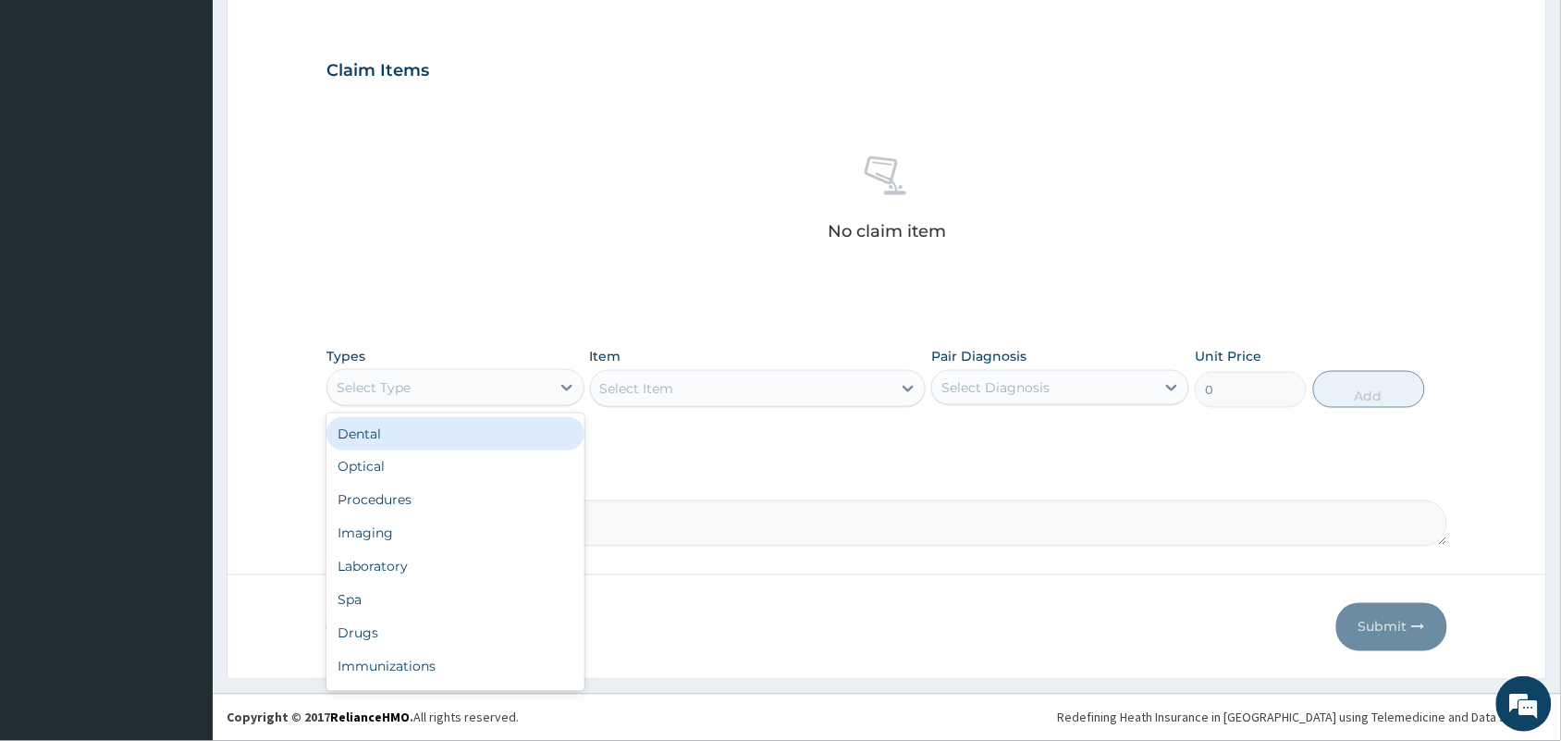
click at [437, 380] on div "Select Type" at bounding box center [438, 388] width 223 height 30
click at [410, 491] on div "Procedures" at bounding box center [455, 500] width 258 height 33
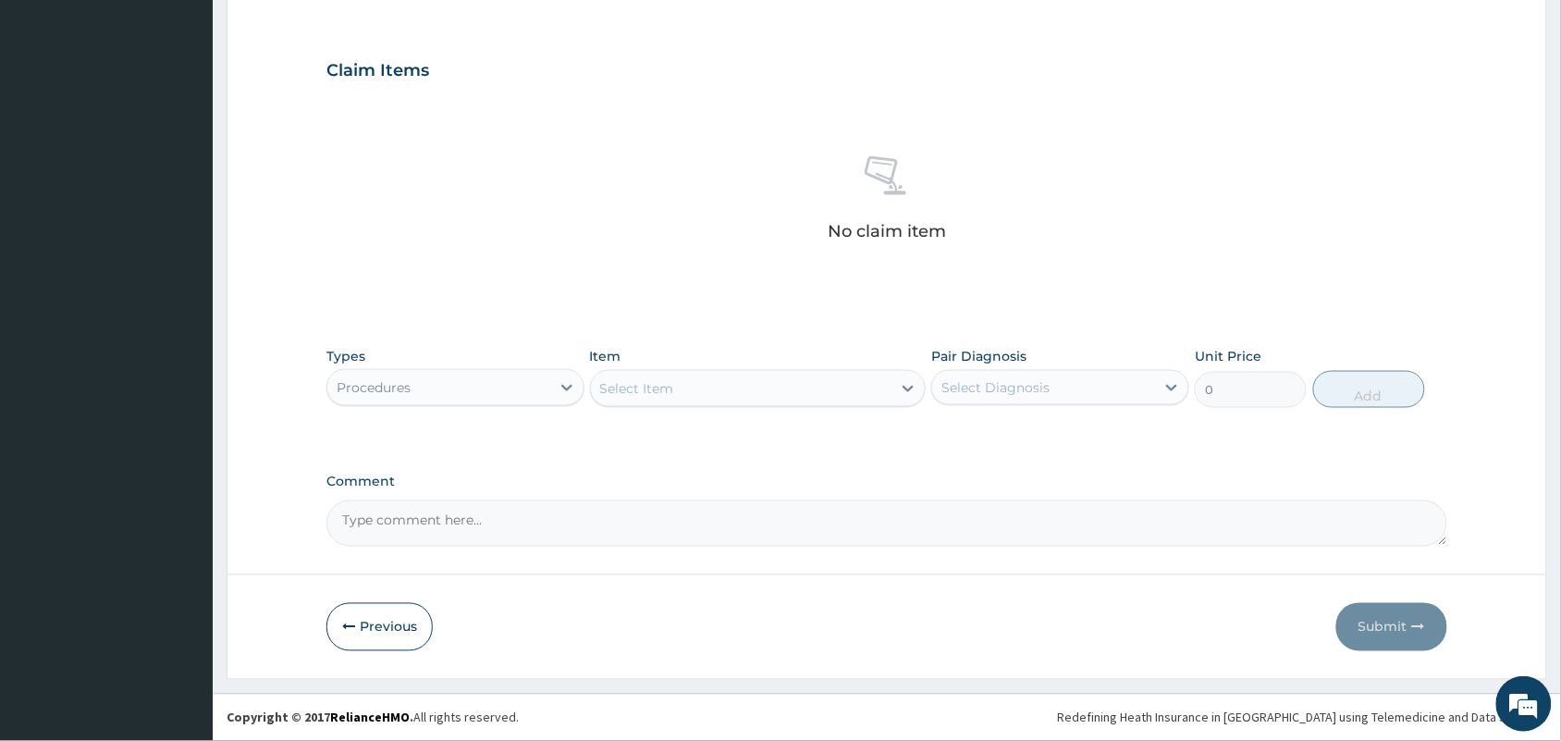
click at [678, 389] on div "Select Item" at bounding box center [741, 389] width 301 height 30
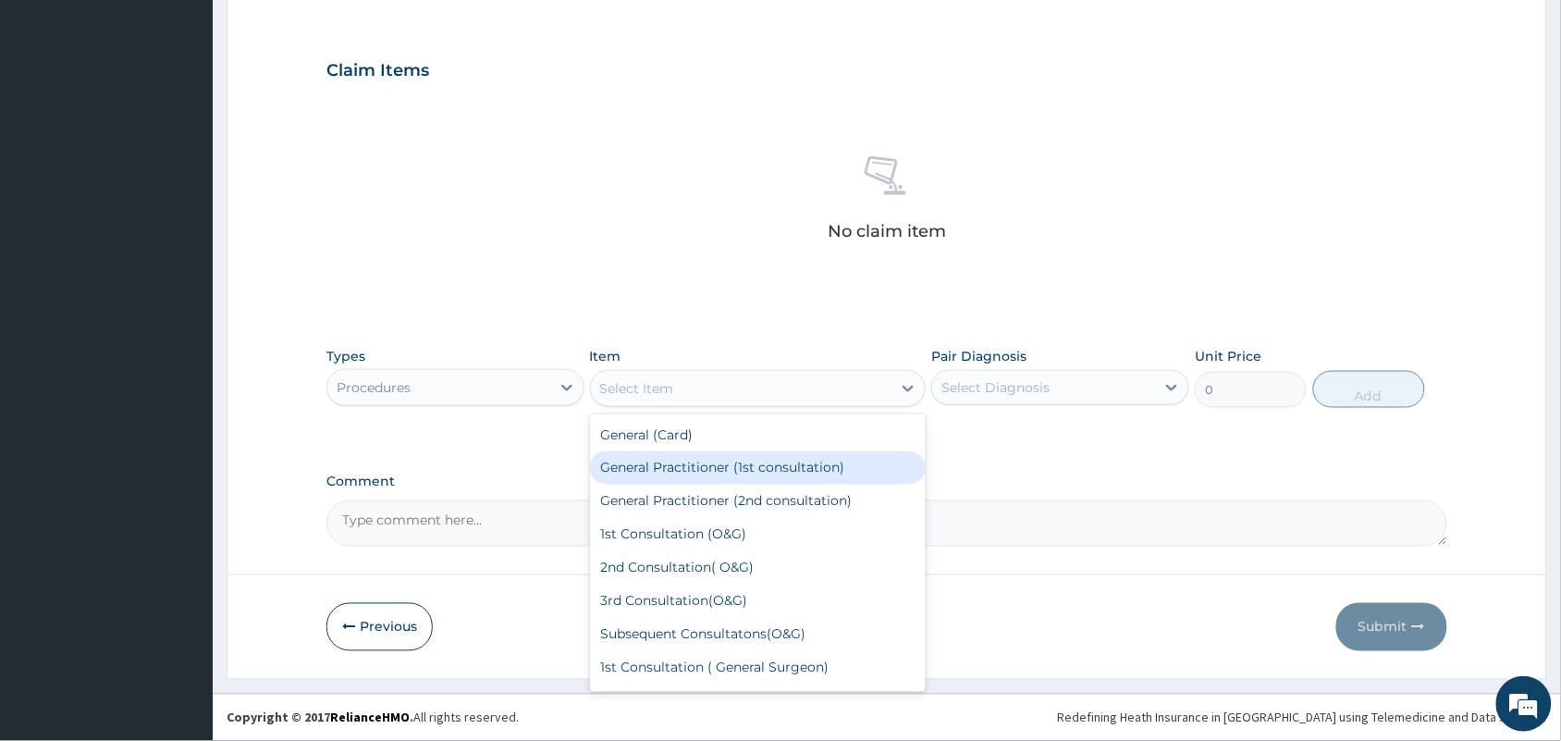
click at [658, 456] on div "General Practitioner (1st consultation)" at bounding box center [758, 467] width 337 height 33
type input "1500"
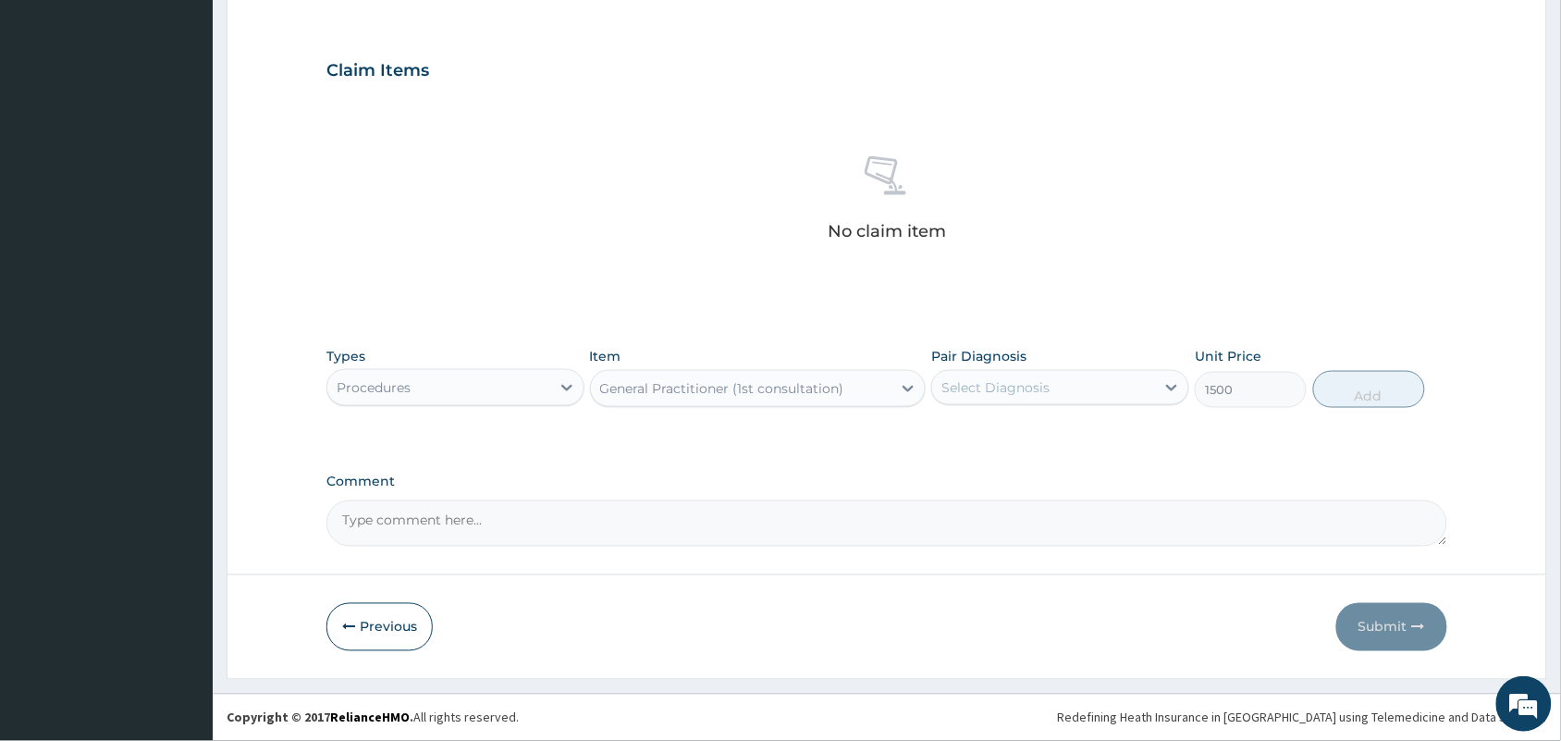
click at [996, 391] on div "Select Diagnosis" at bounding box center [995, 387] width 108 height 18
drag, startPoint x: 994, startPoint y: 437, endPoint x: 986, endPoint y: 468, distance: 32.5
click at [986, 468] on div "Typhoid fever Malaria" at bounding box center [1060, 453] width 258 height 83
click at [986, 468] on label "Malaria" at bounding box center [1019, 470] width 115 height 18
checkbox input "true"
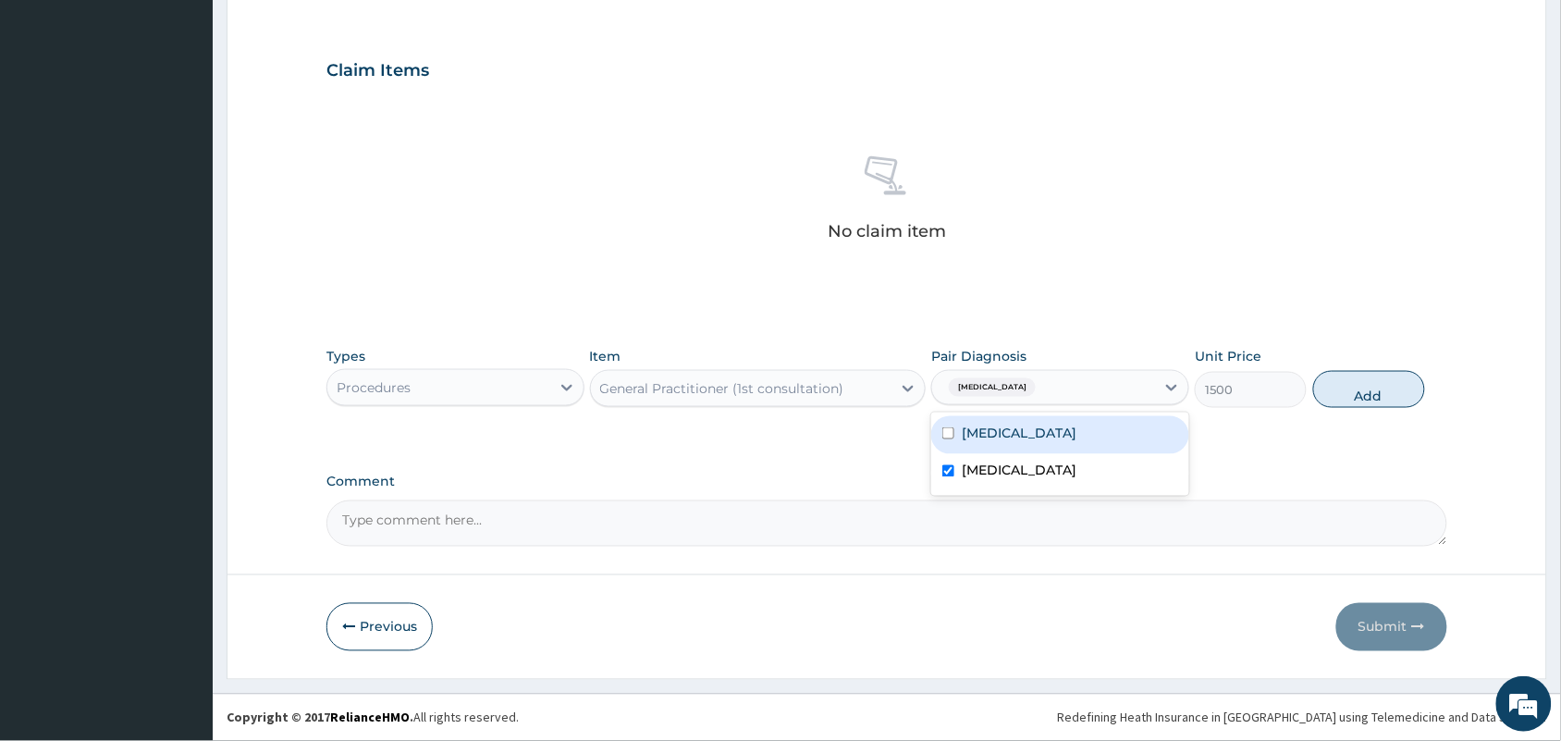
click at [1019, 432] on label "Typhoid fever" at bounding box center [1019, 433] width 115 height 18
checkbox input "true"
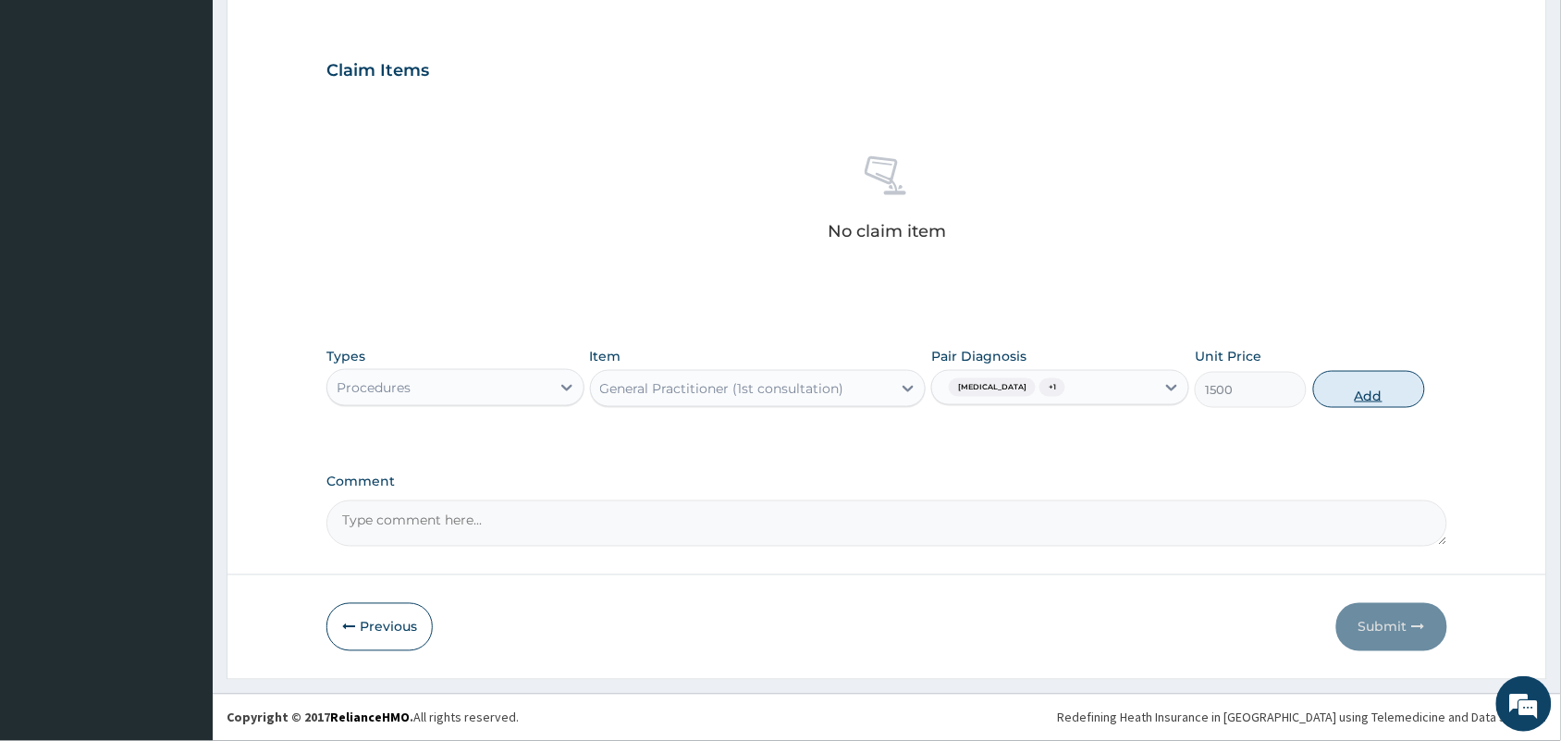
click at [1346, 387] on button "Add" at bounding box center [1369, 389] width 112 height 37
type input "0"
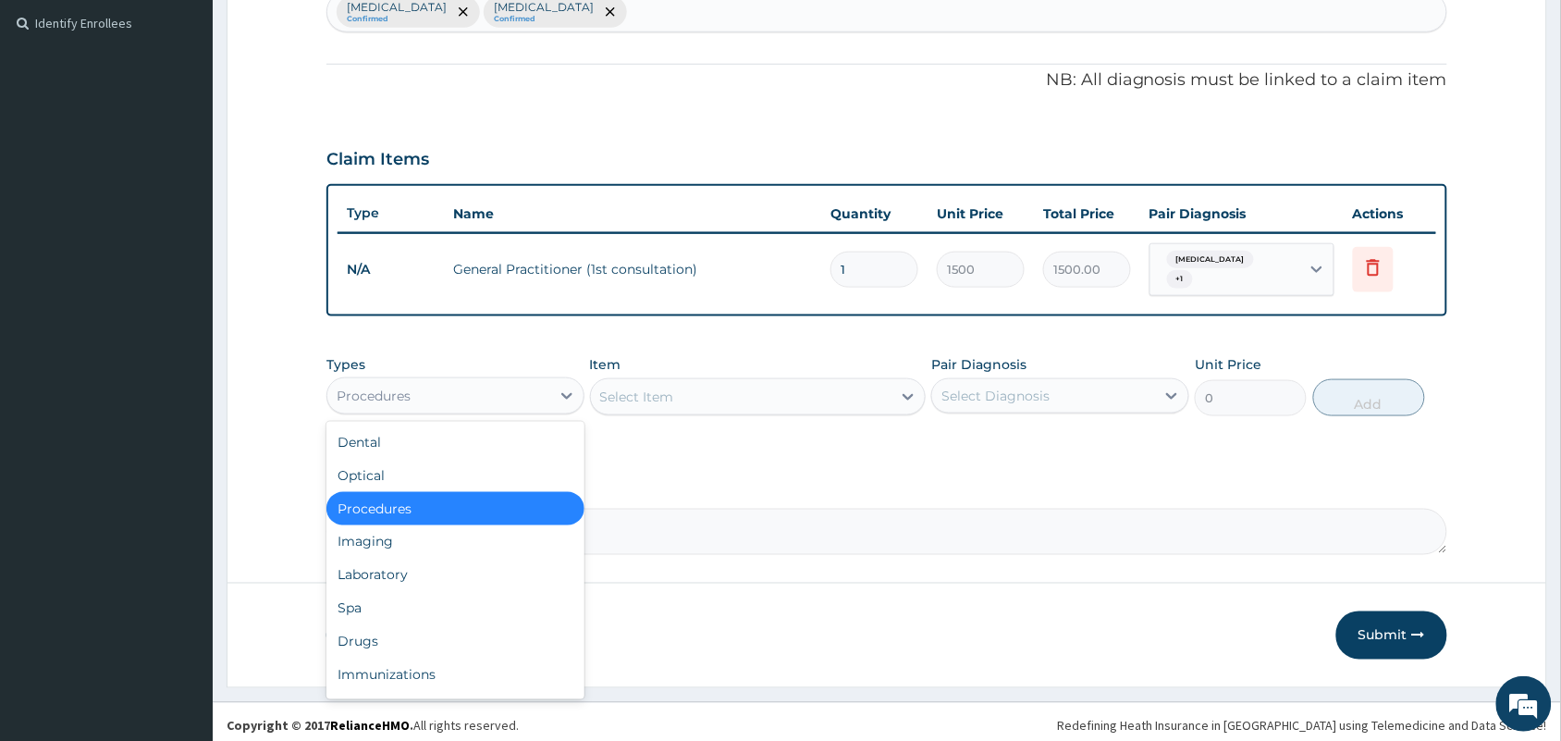
click at [428, 388] on div "Procedures" at bounding box center [438, 396] width 223 height 30
click at [375, 561] on div "Laboratory" at bounding box center [455, 575] width 258 height 33
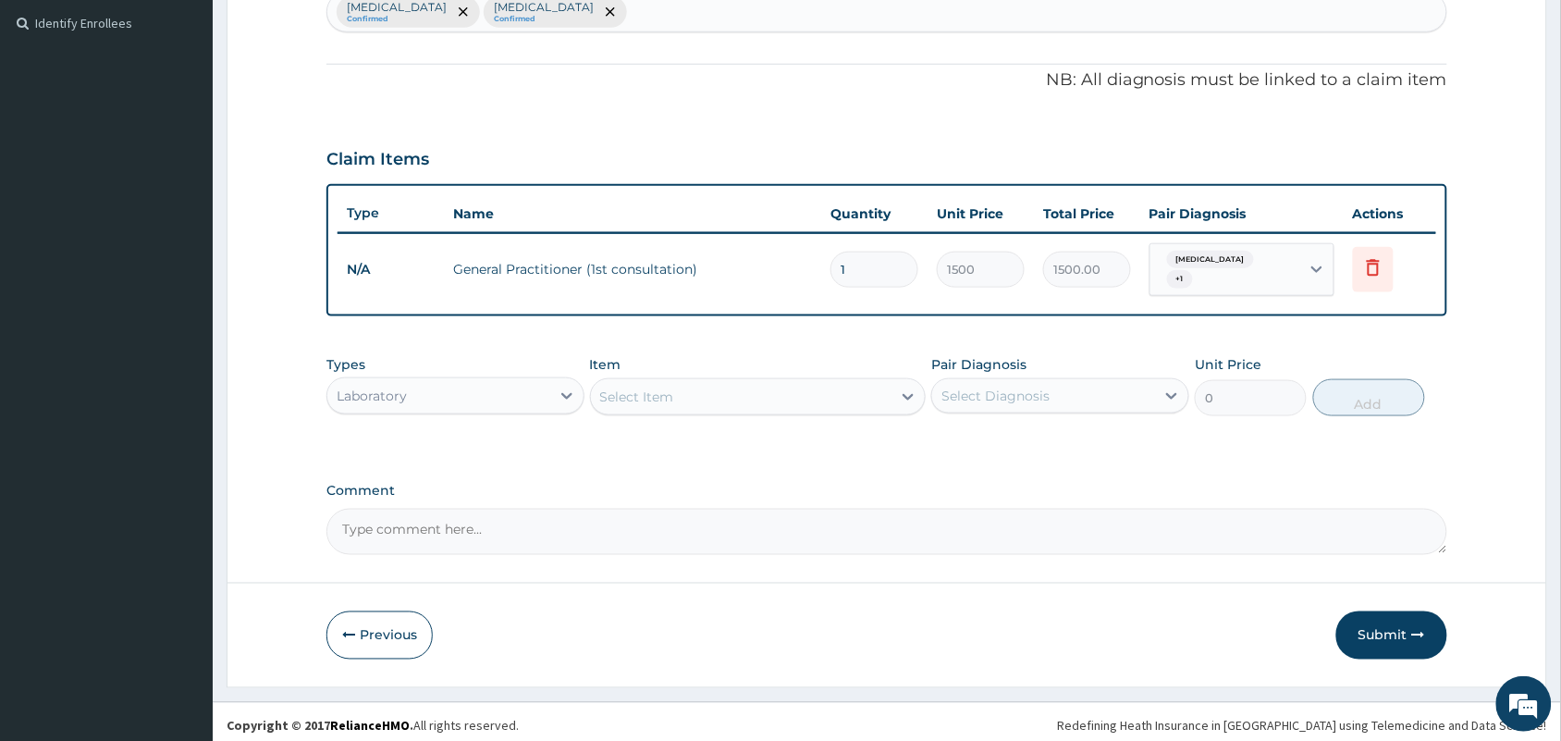
click at [698, 387] on div "Select Item" at bounding box center [741, 397] width 301 height 30
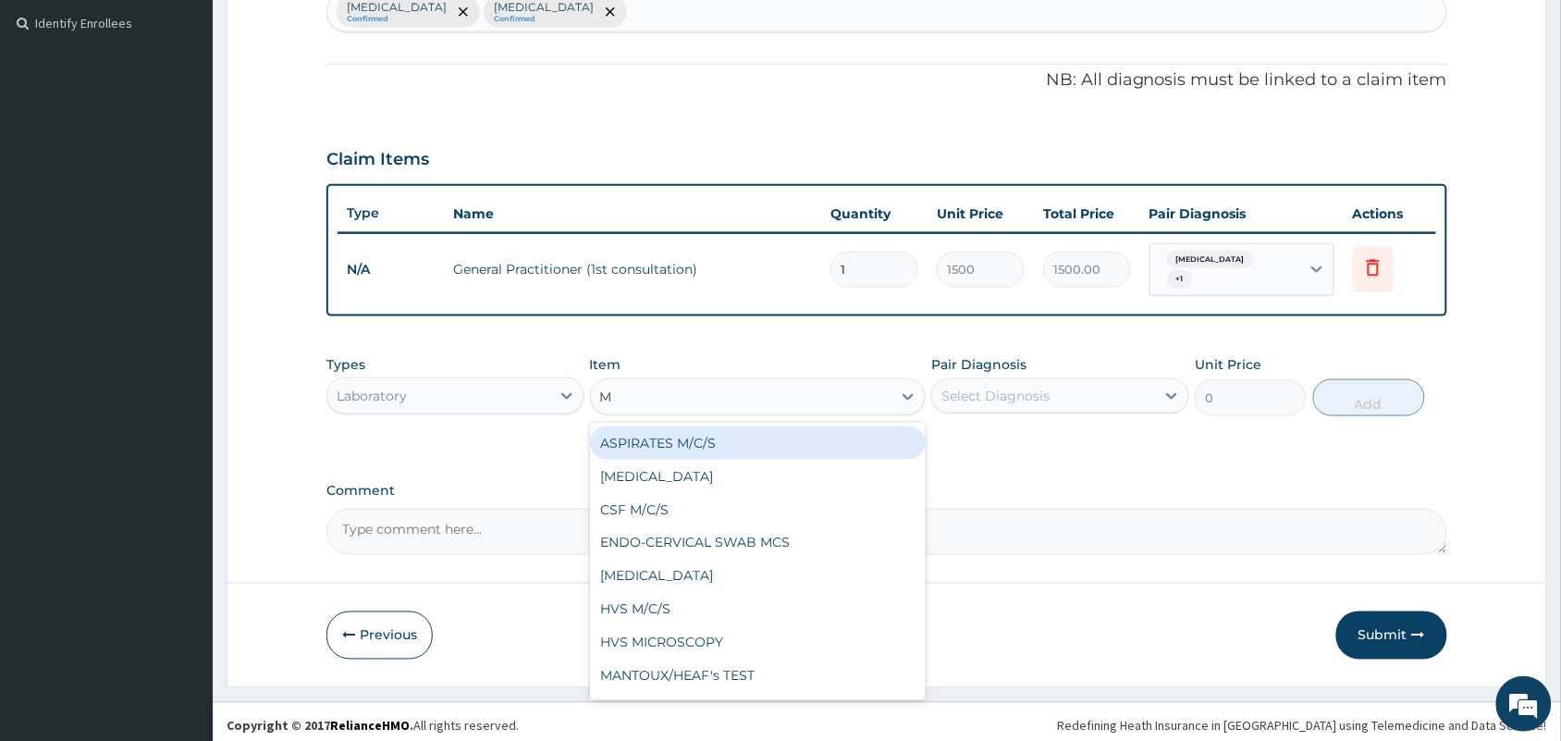
type input "MP"
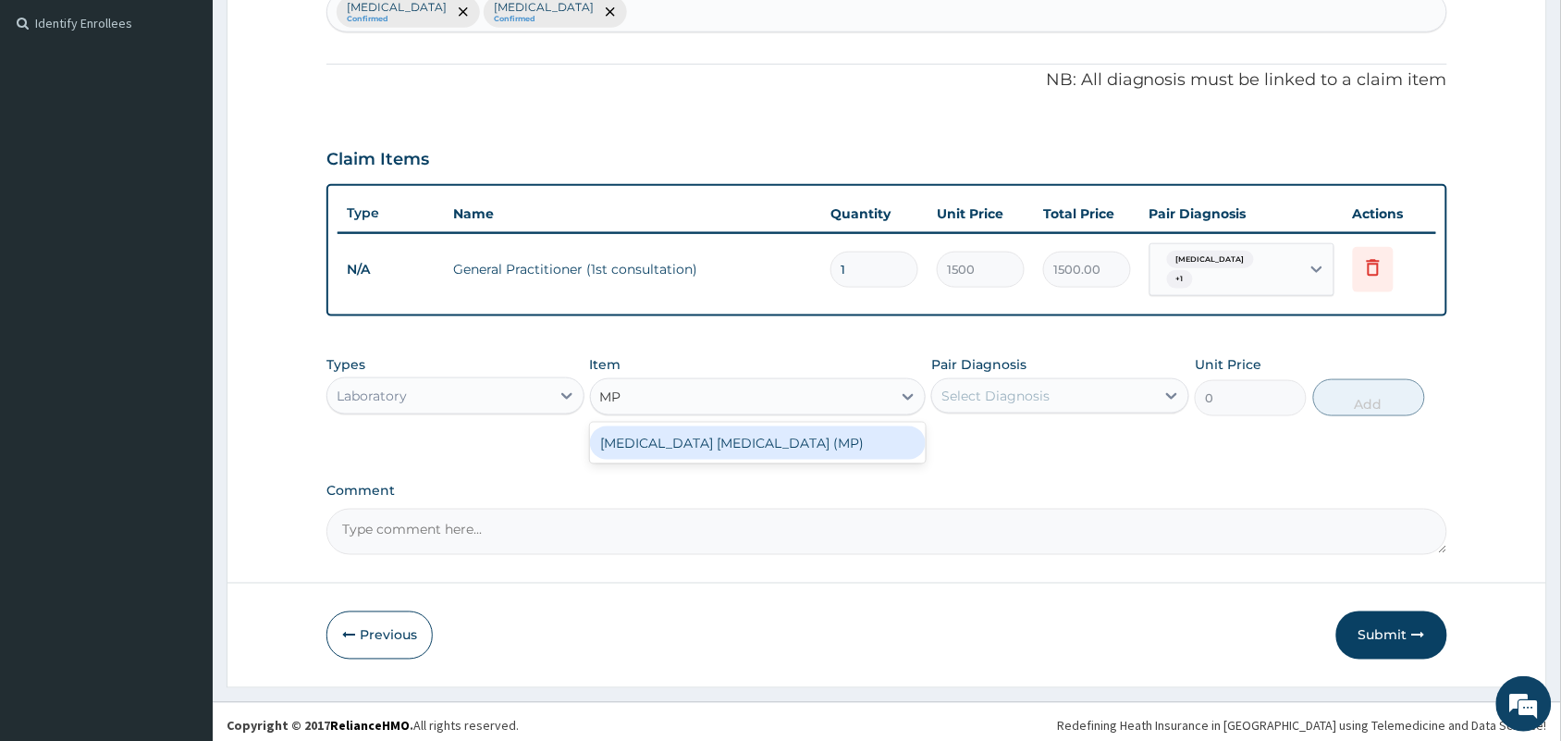
click at [698, 428] on div "MALARIA PARASITE (MP)" at bounding box center [758, 442] width 337 height 33
type input "560"
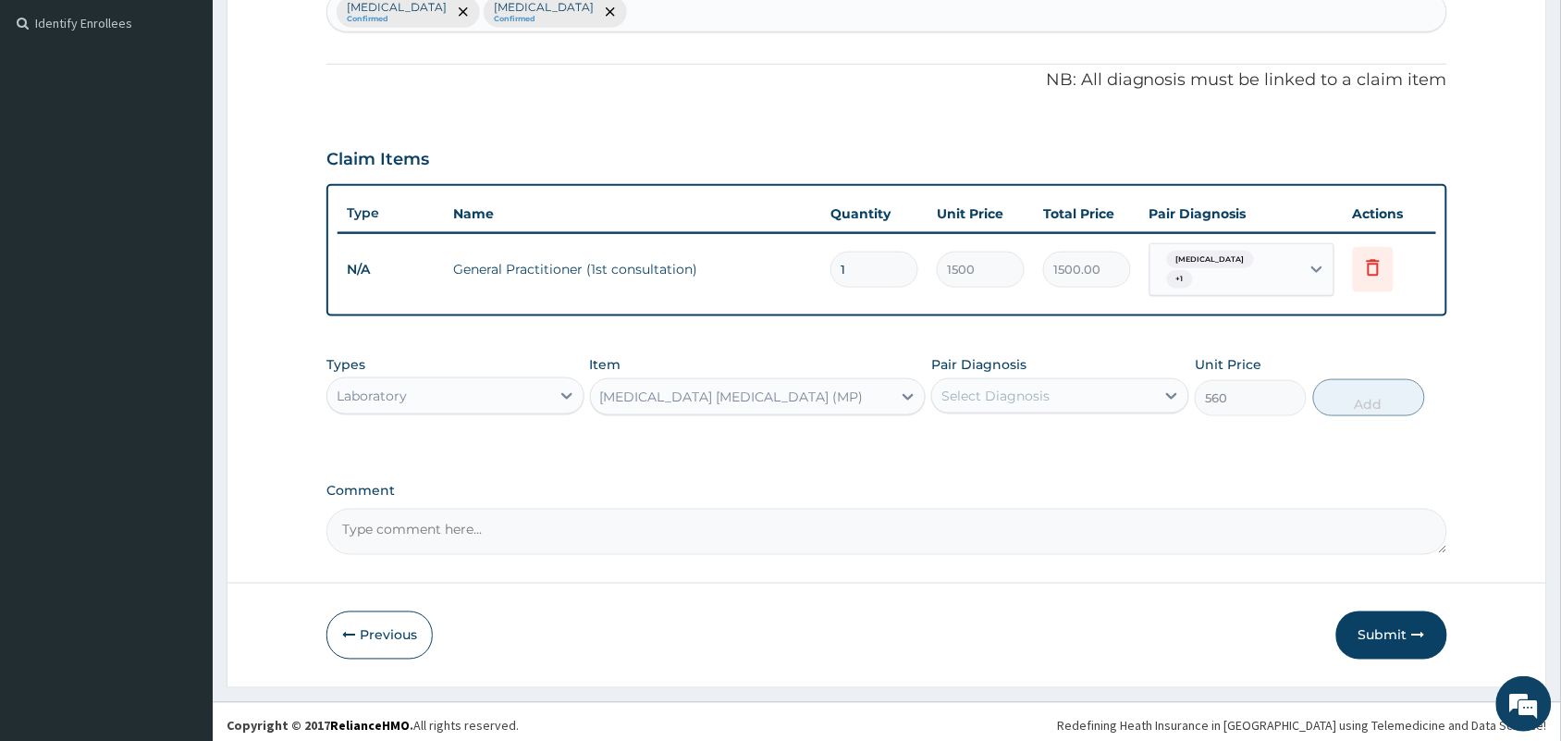
click at [1008, 390] on div "Select Diagnosis" at bounding box center [995, 396] width 108 height 18
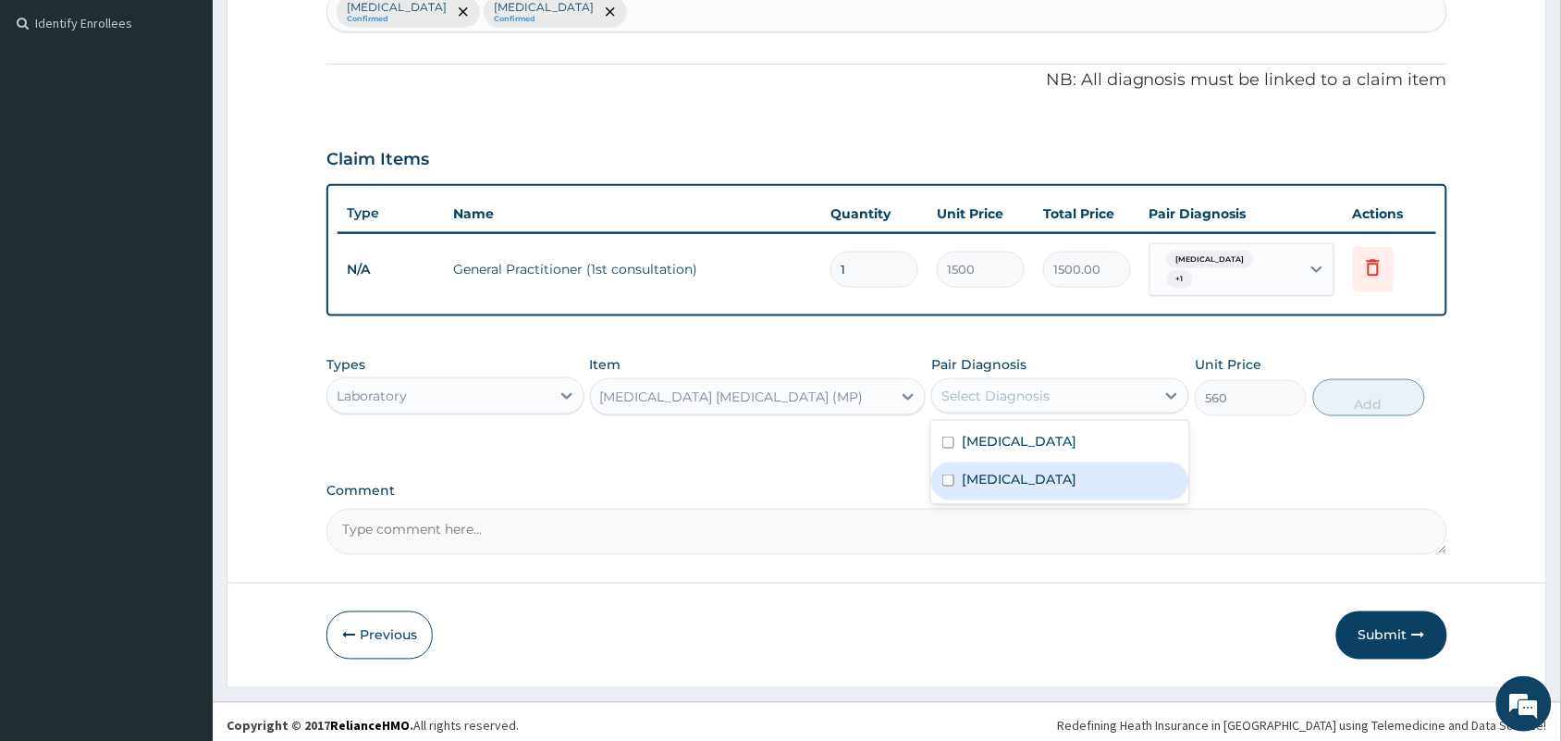
click at [994, 470] on label "Malaria" at bounding box center [1019, 479] width 115 height 18
checkbox input "true"
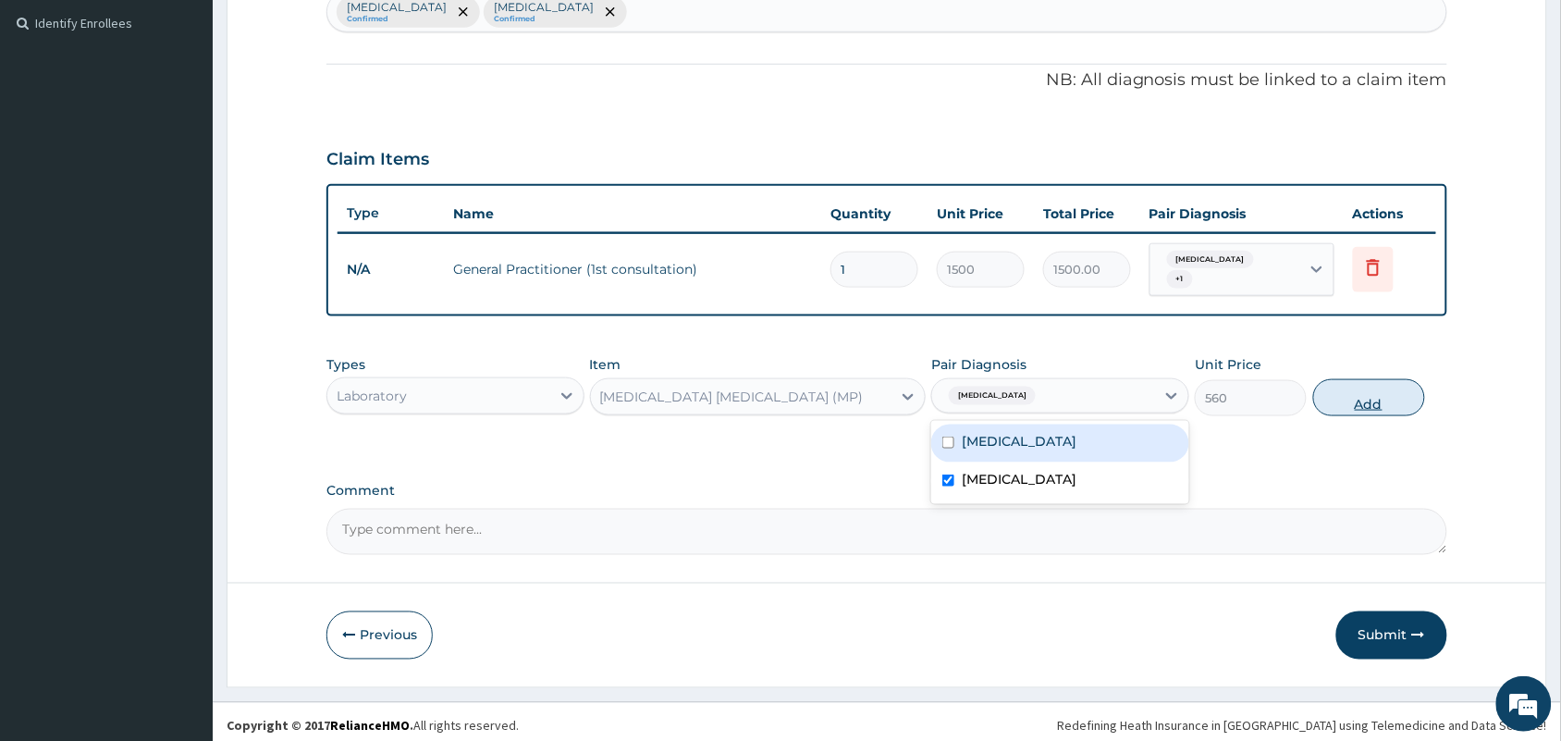
click at [1362, 379] on button "Add" at bounding box center [1369, 397] width 112 height 37
type input "0"
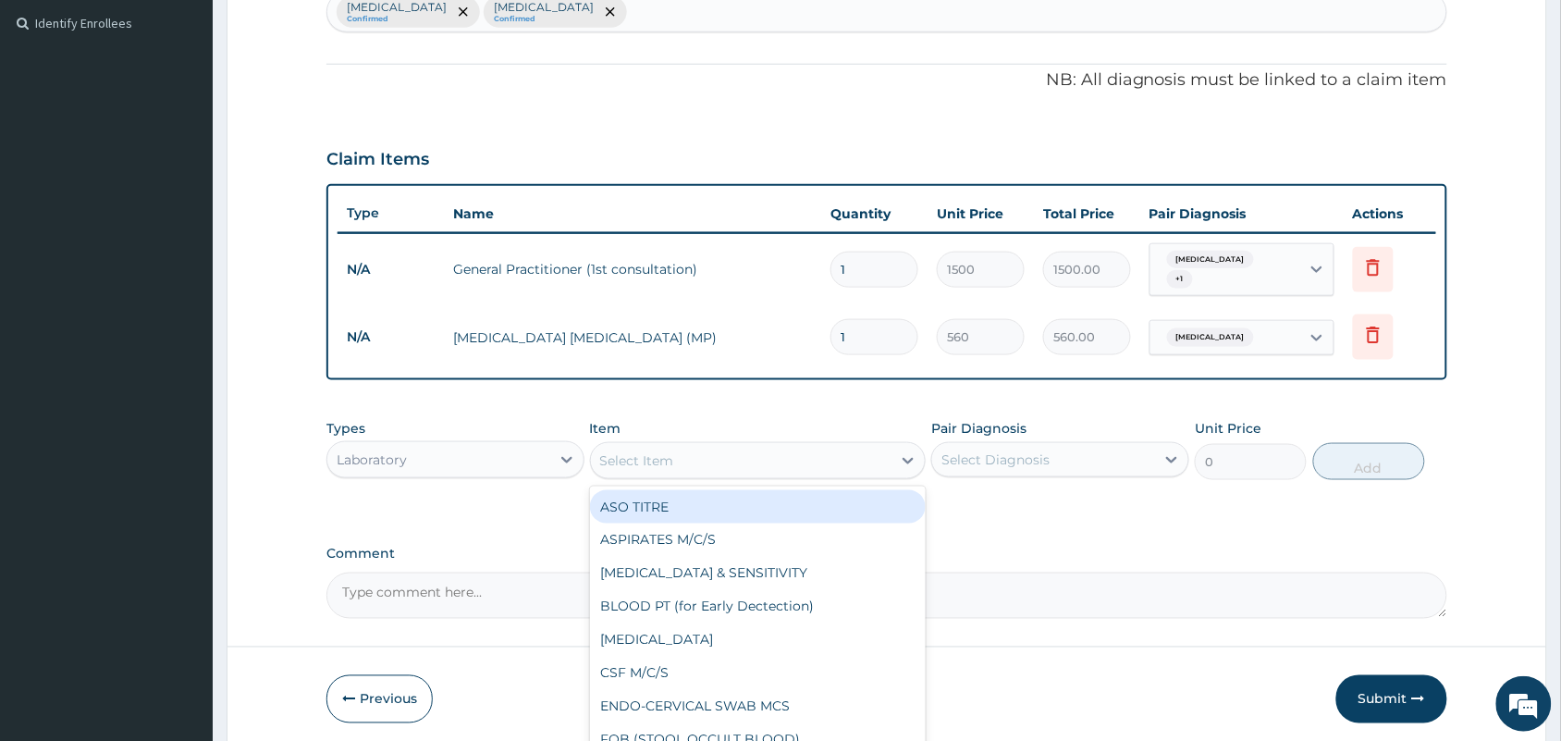
click at [786, 442] on div "Select Item" at bounding box center [758, 460] width 337 height 37
type input "STOOL"
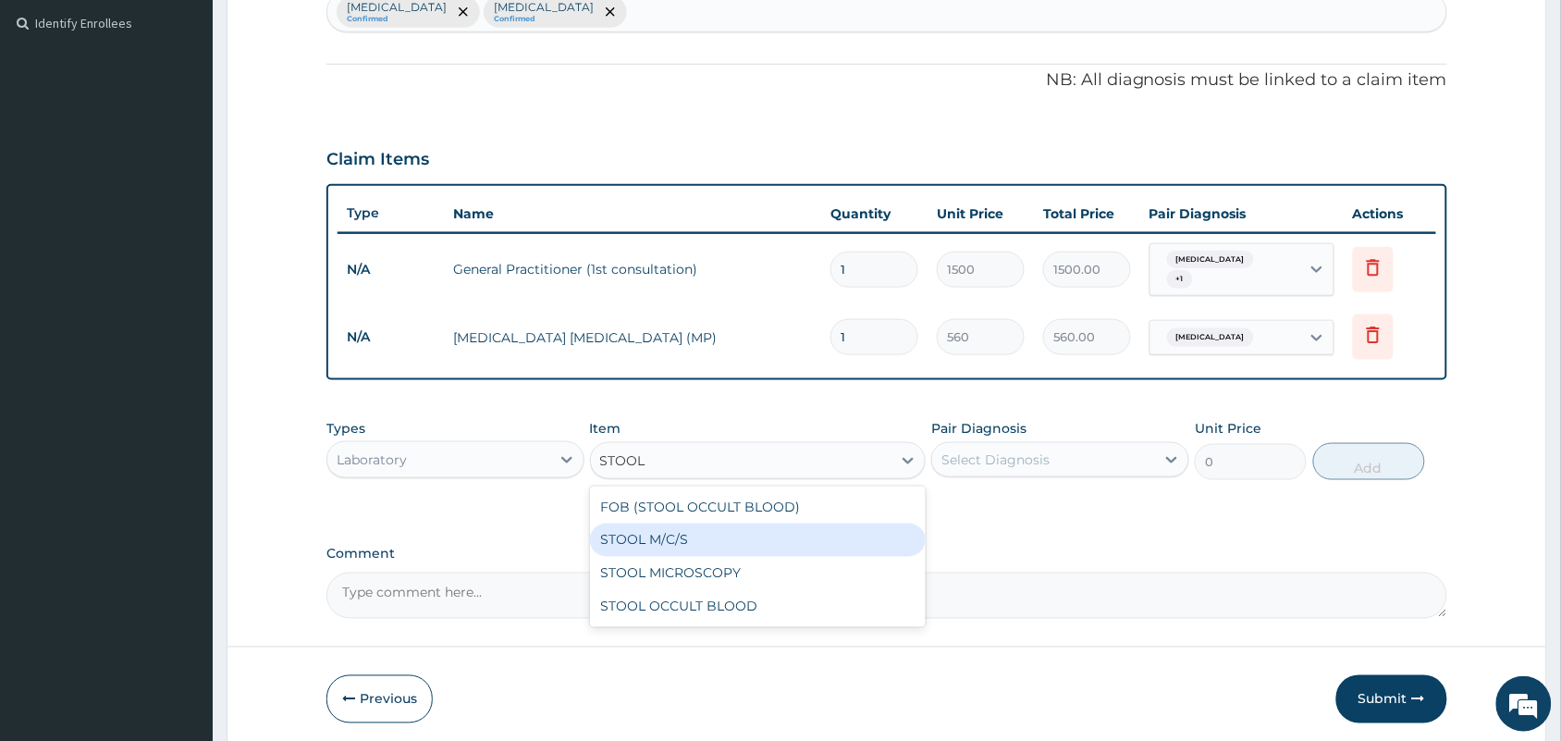
click at [713, 533] on div "STOOL M/C/S" at bounding box center [758, 539] width 337 height 33
type input "640"
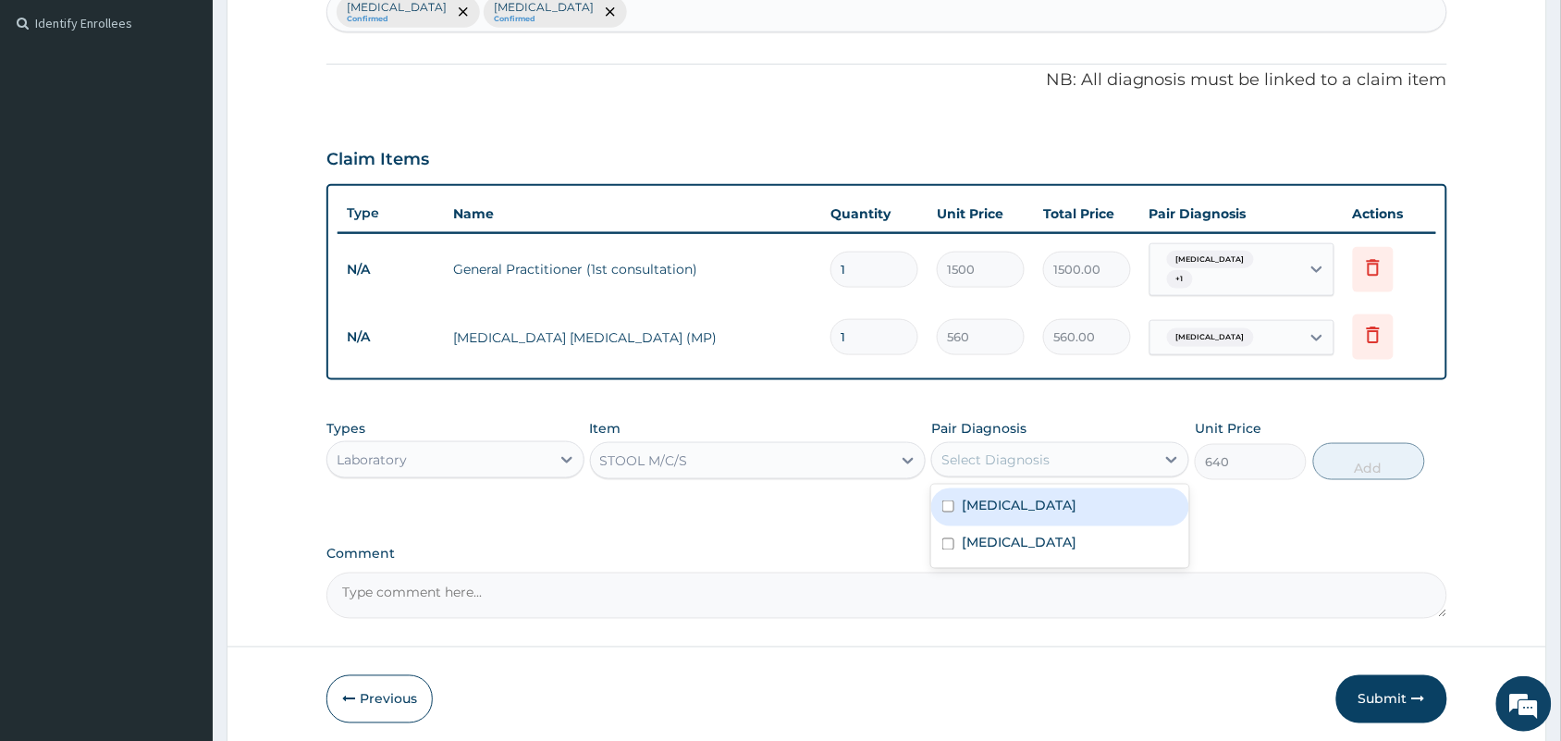
click at [1017, 453] on div "Select Diagnosis" at bounding box center [995, 459] width 108 height 18
click at [987, 497] on label "Typhoid fever" at bounding box center [1019, 505] width 115 height 18
checkbox input "true"
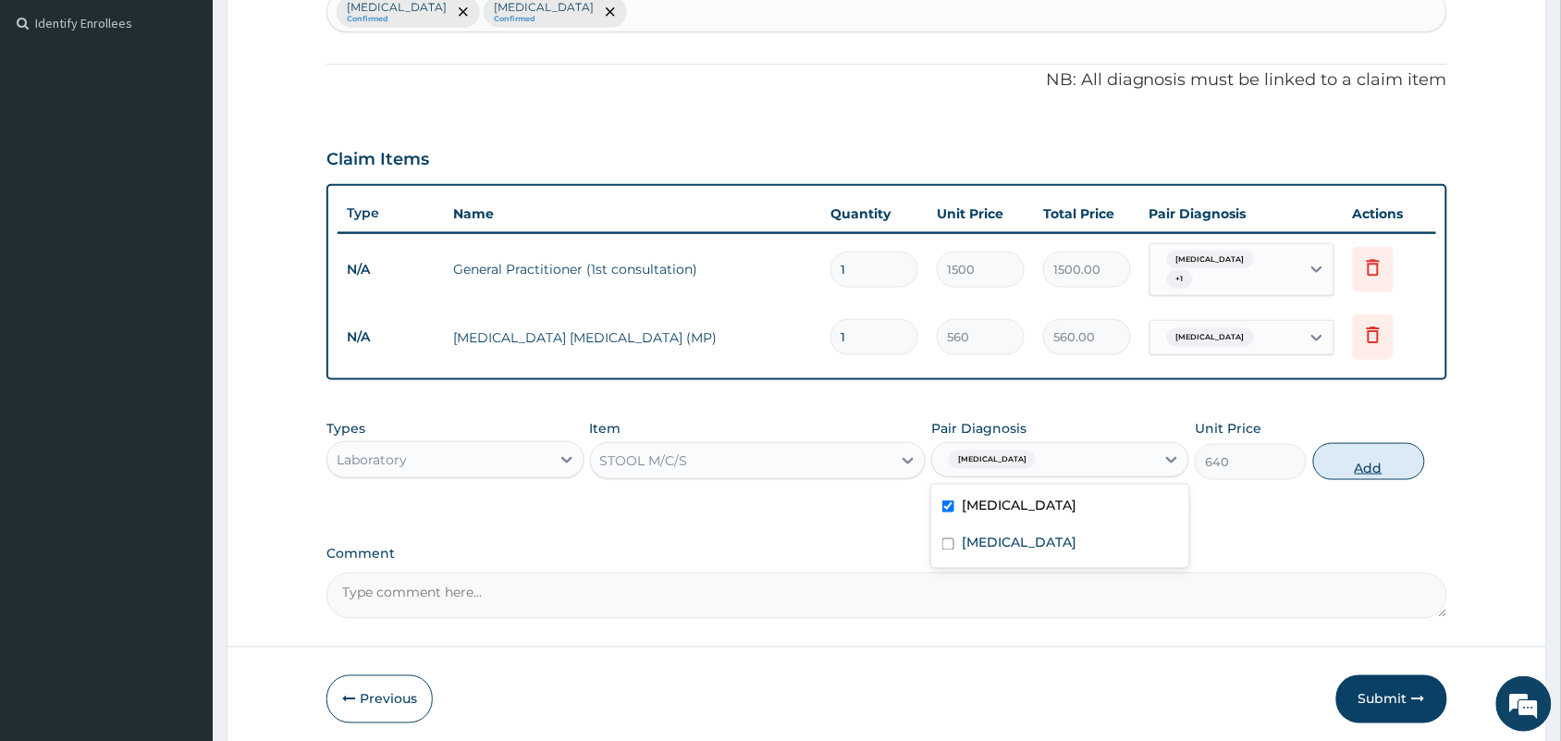
click at [1351, 446] on button "Add" at bounding box center [1369, 461] width 112 height 37
type input "0"
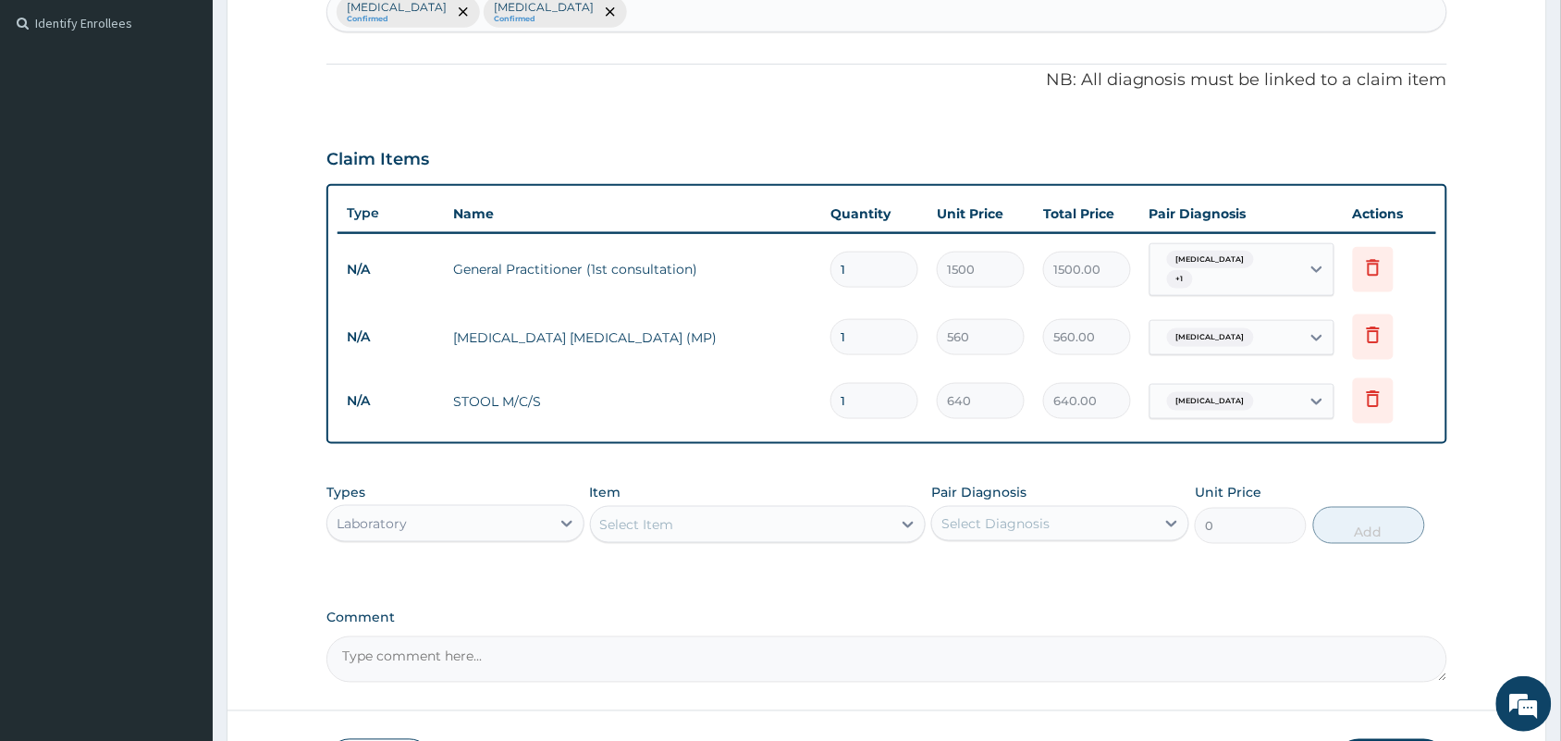
scroll to position [632, 0]
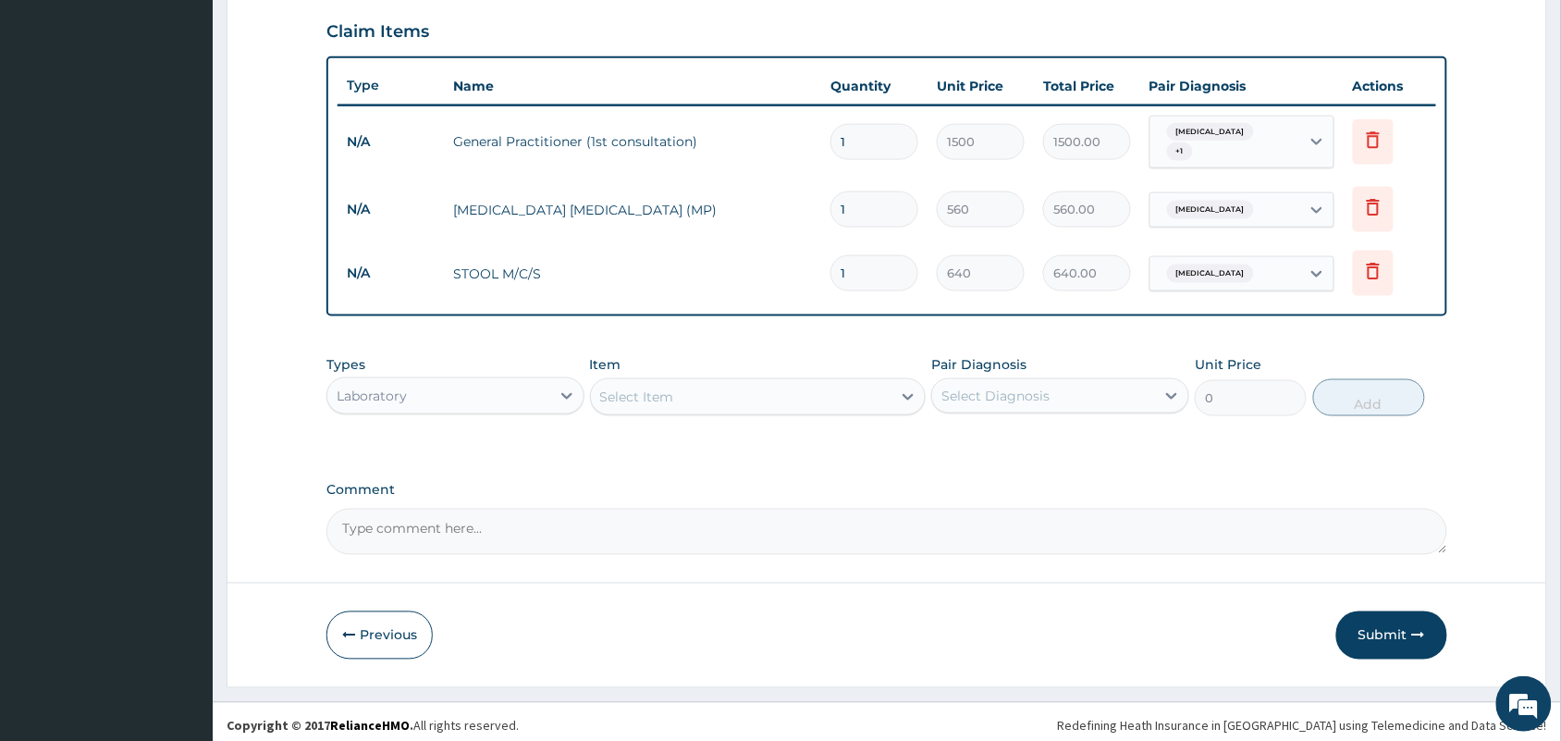
click at [483, 389] on div "Laboratory" at bounding box center [438, 396] width 223 height 30
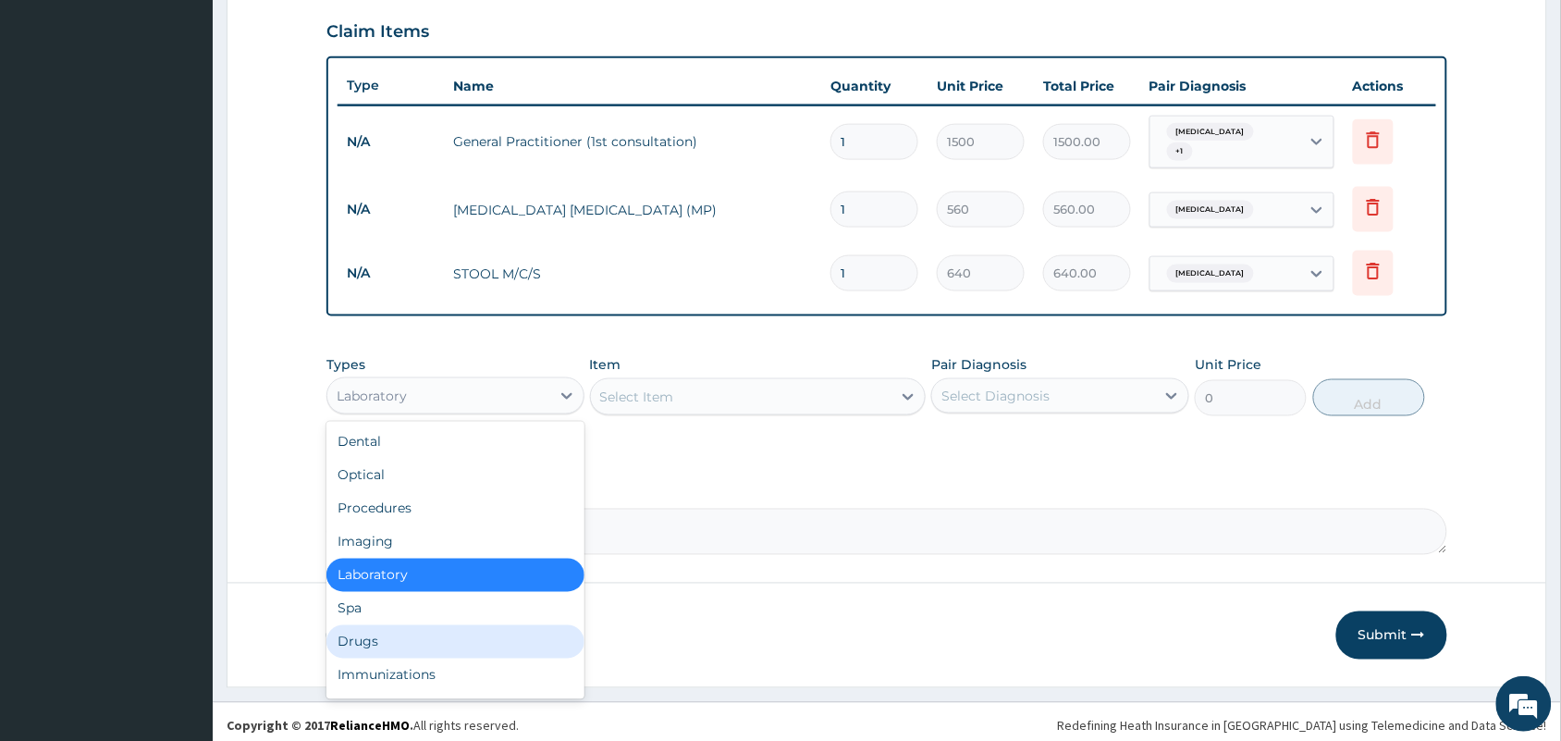
click at [357, 627] on div "Drugs" at bounding box center [455, 641] width 258 height 33
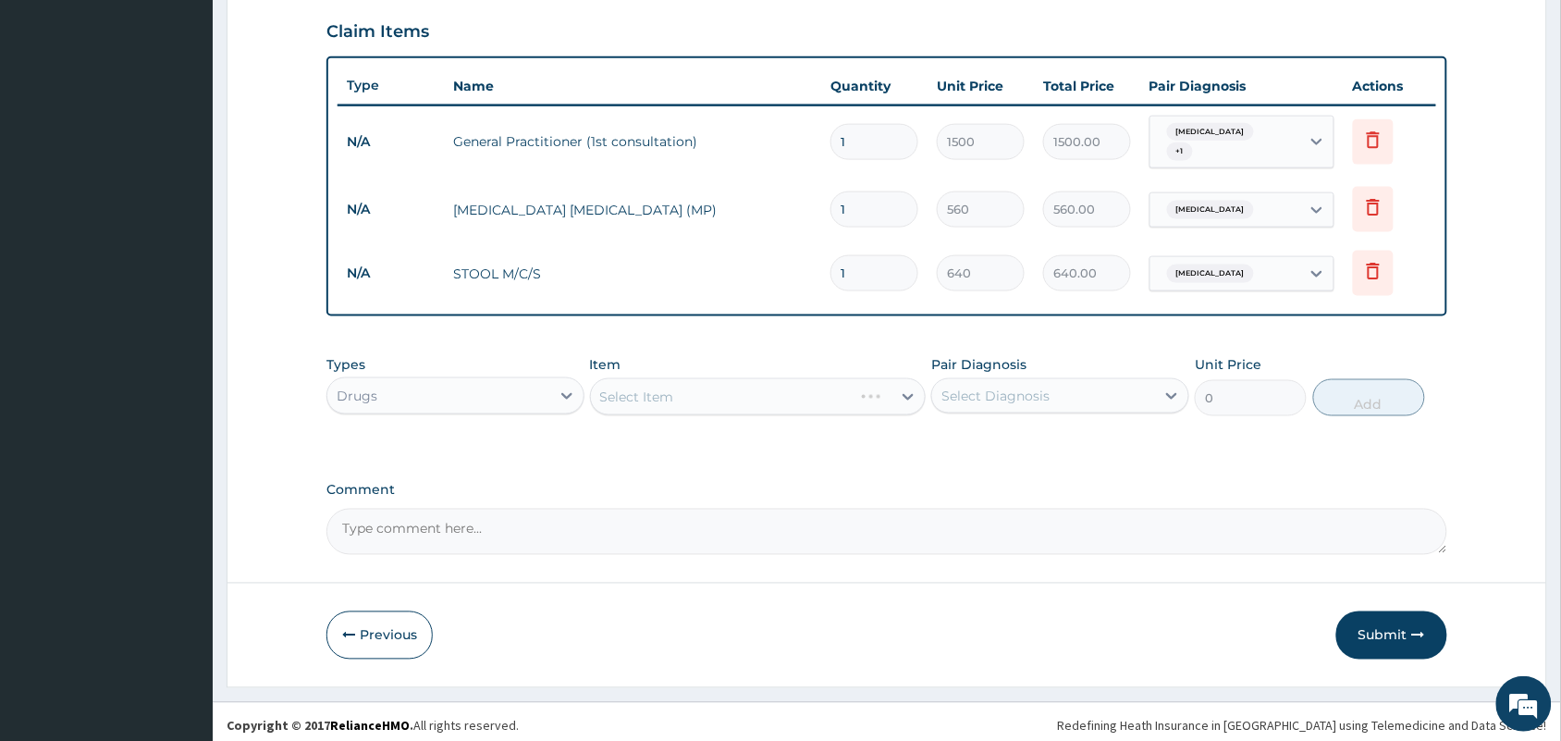
click at [694, 395] on div "Select Item" at bounding box center [758, 396] width 337 height 37
click at [694, 395] on div "Select Item" at bounding box center [741, 397] width 301 height 30
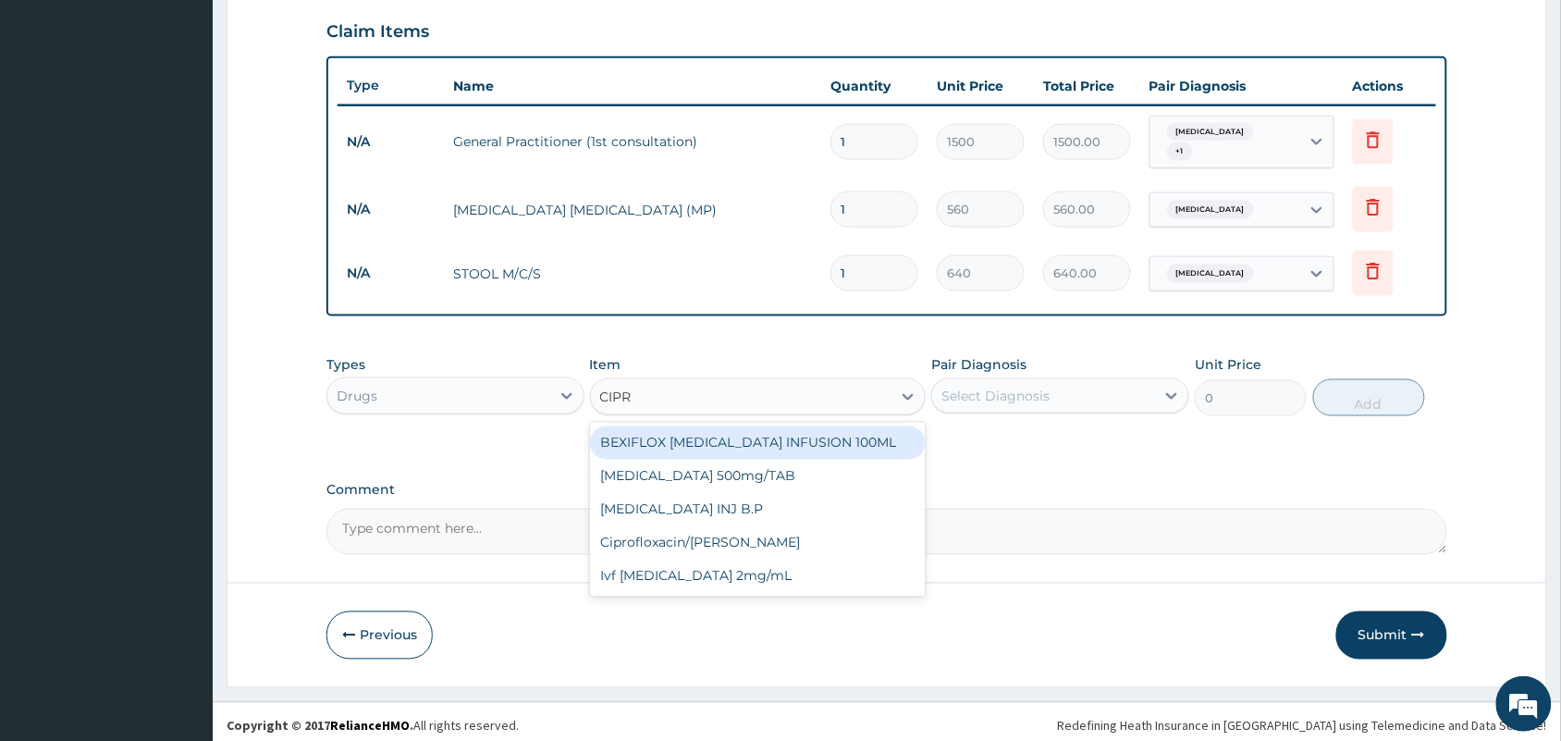
type input "CIPRO"
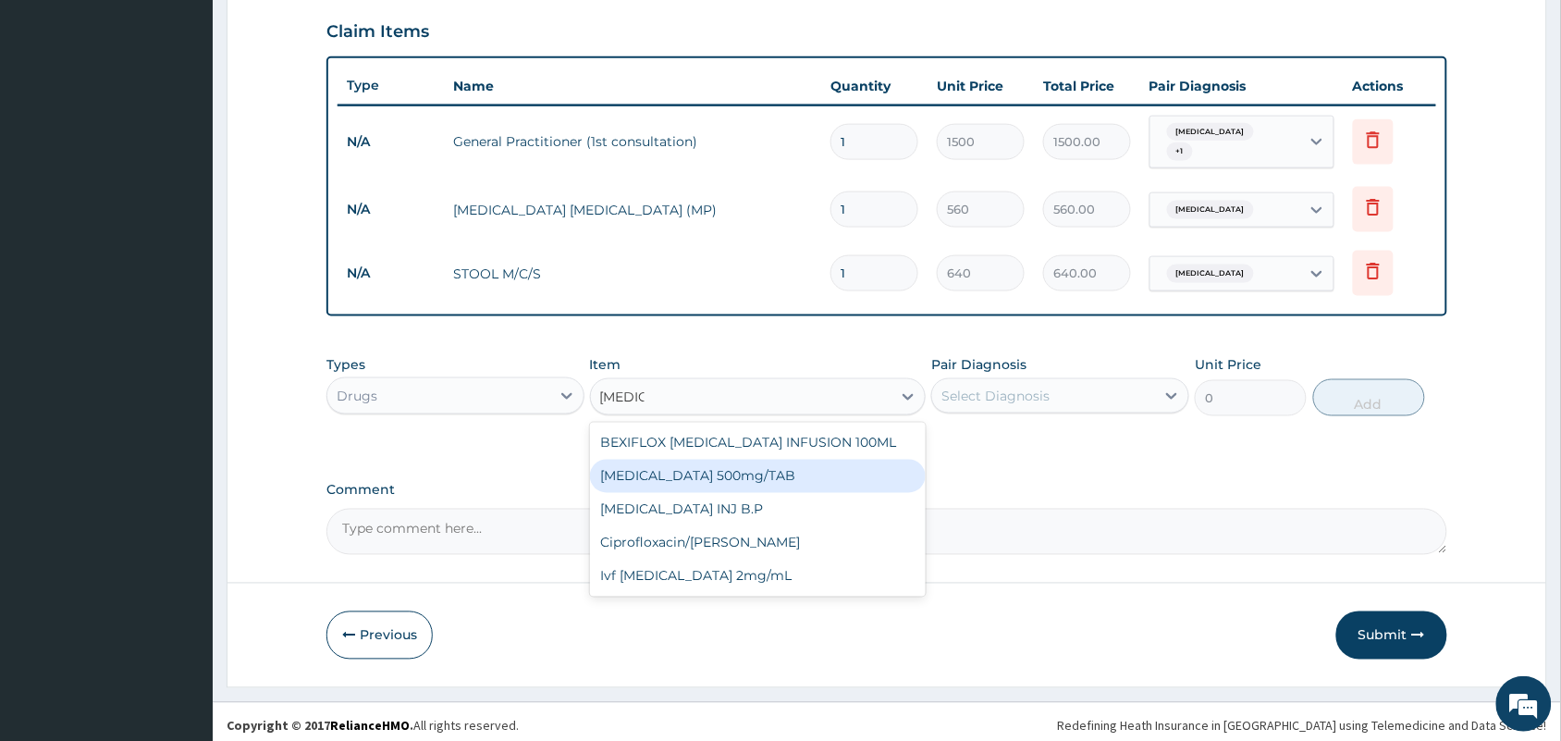
click at [707, 473] on div "Ciprofloxacin 500mg/TAB" at bounding box center [758, 476] width 337 height 33
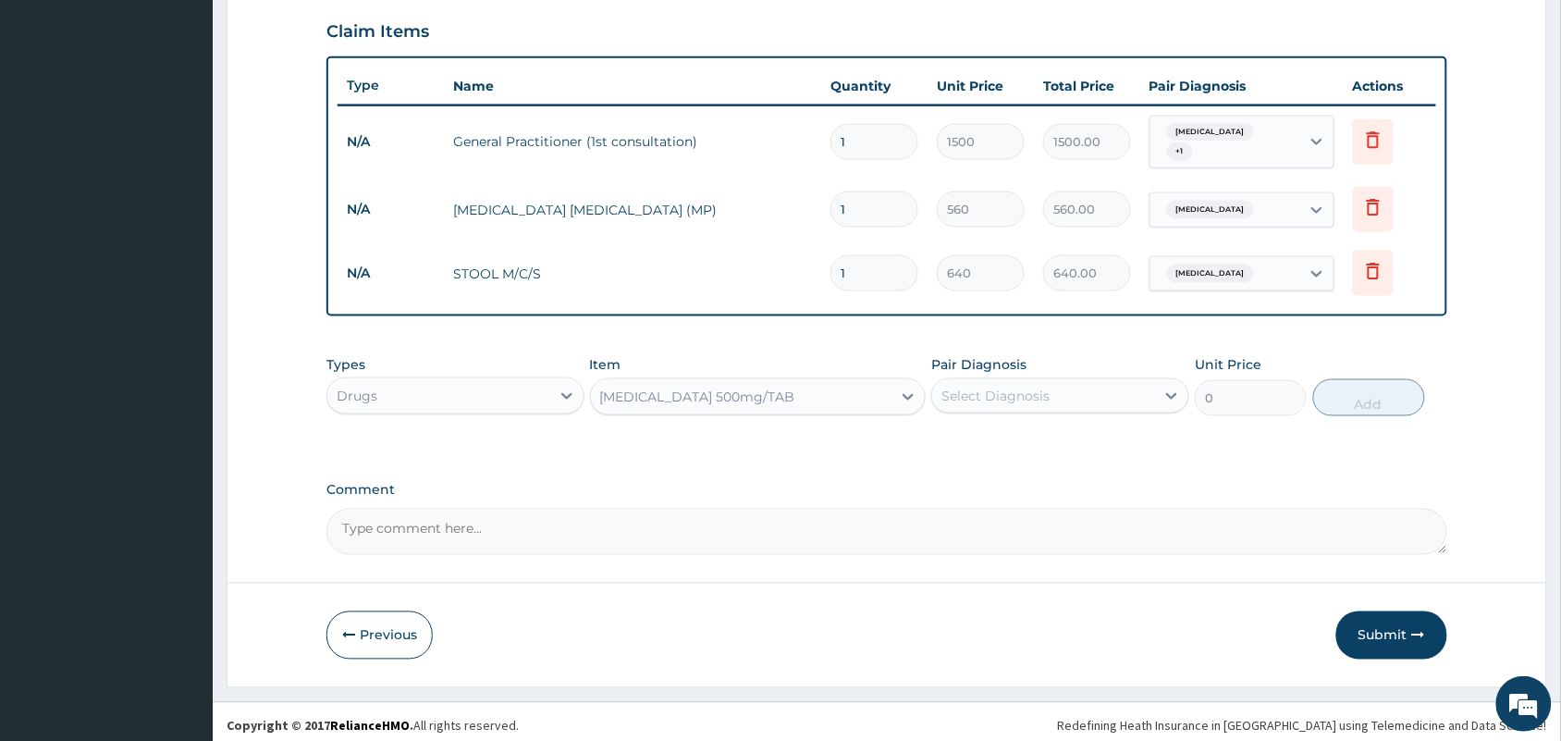
type input "26.77"
click at [1001, 387] on div "Select Diagnosis" at bounding box center [995, 396] width 108 height 18
click at [1020, 424] on div "Typhoid fever" at bounding box center [1060, 443] width 258 height 38
checkbox input "true"
click at [1358, 386] on button "Add" at bounding box center [1369, 397] width 112 height 37
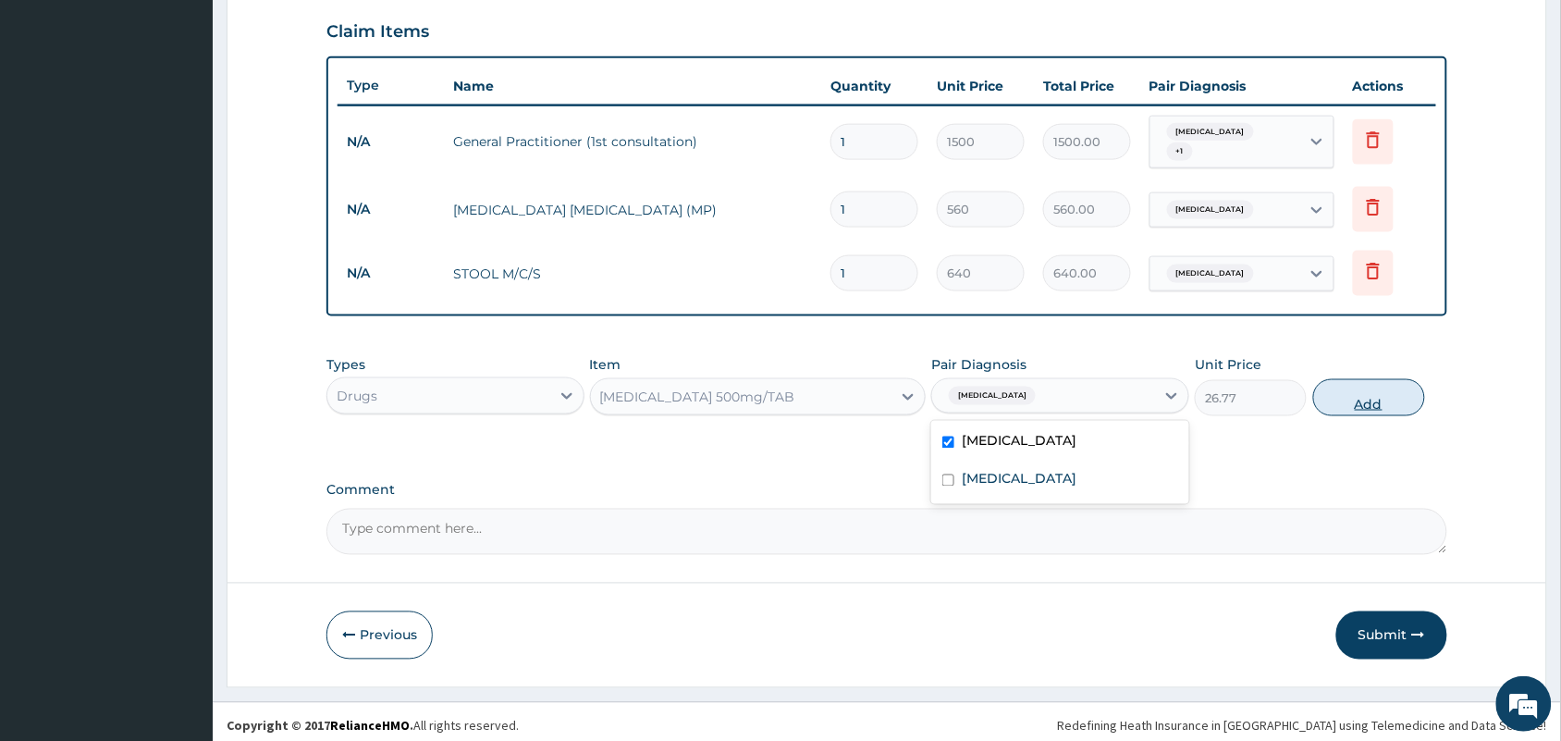
type input "0"
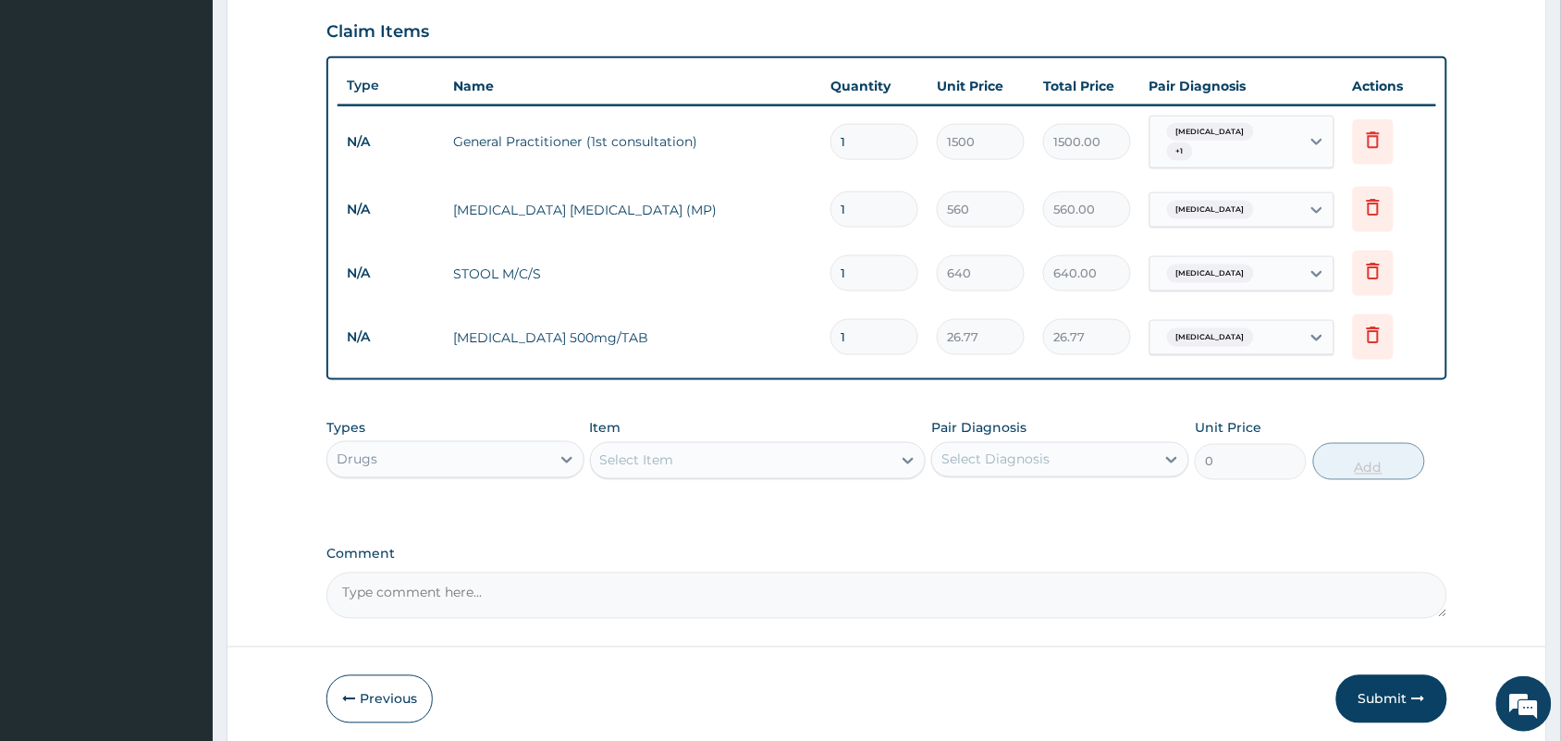
type input "10"
type input "267.70"
type input "10"
click at [676, 454] on div "Select Item" at bounding box center [741, 461] width 301 height 30
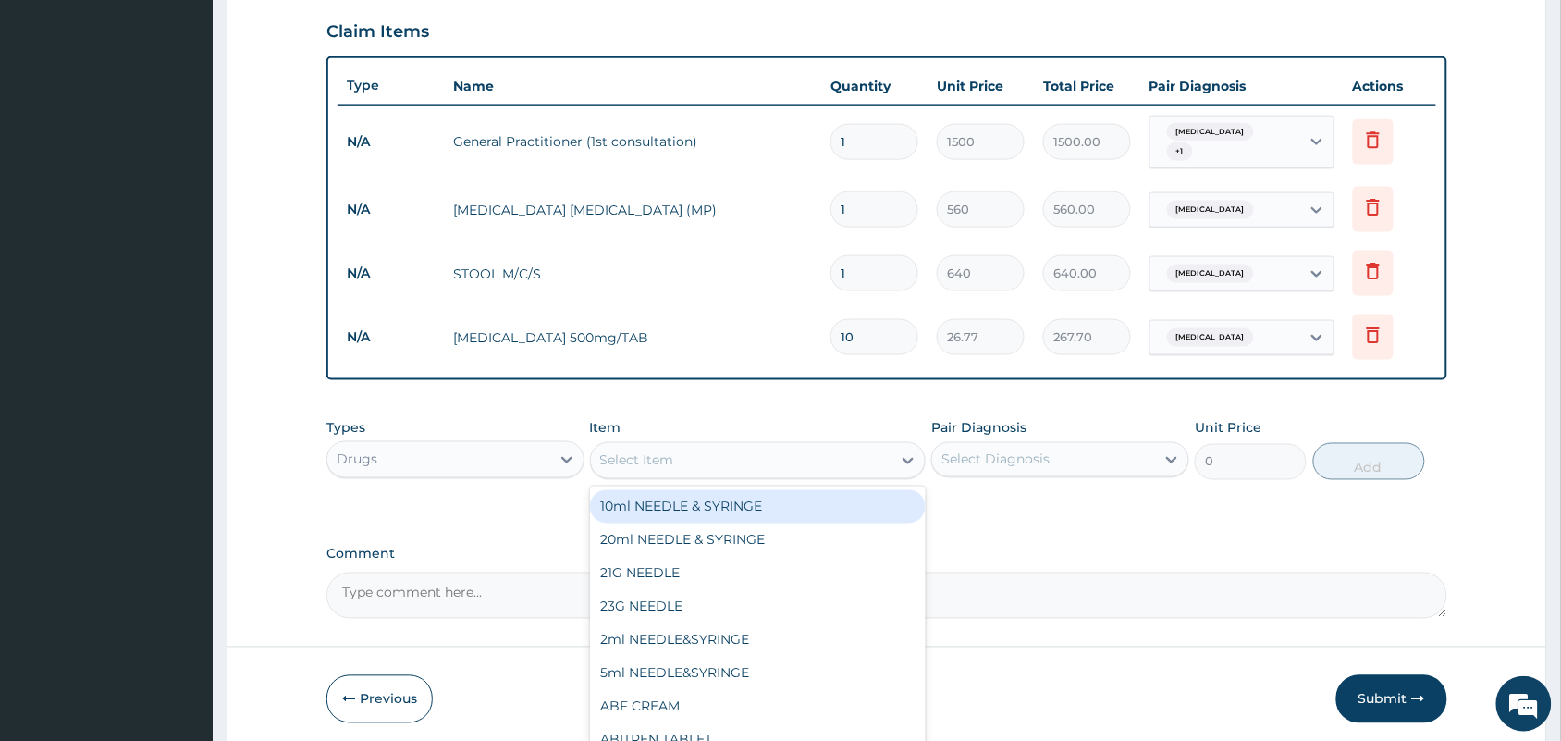
scroll to position [695, 0]
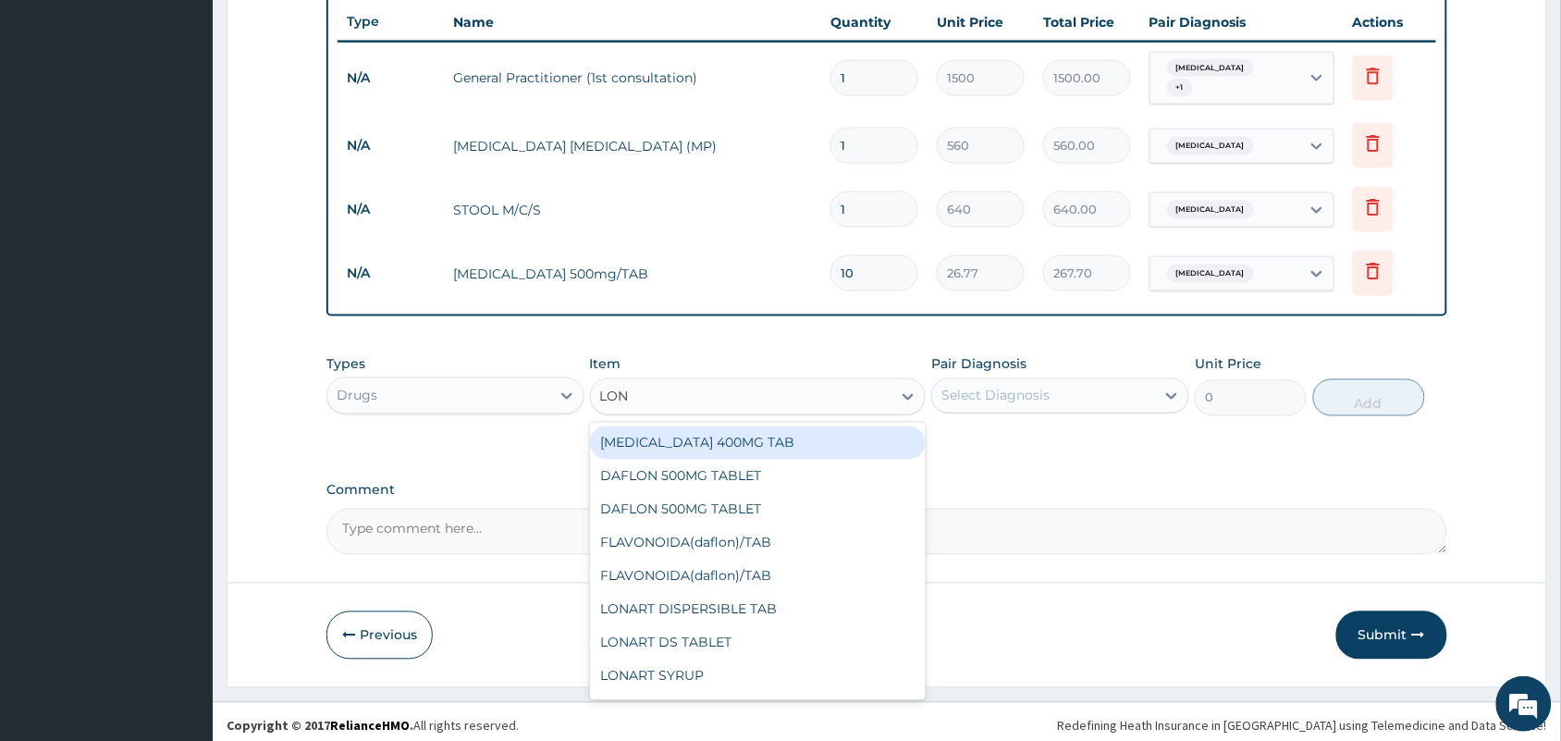
type input "LONA"
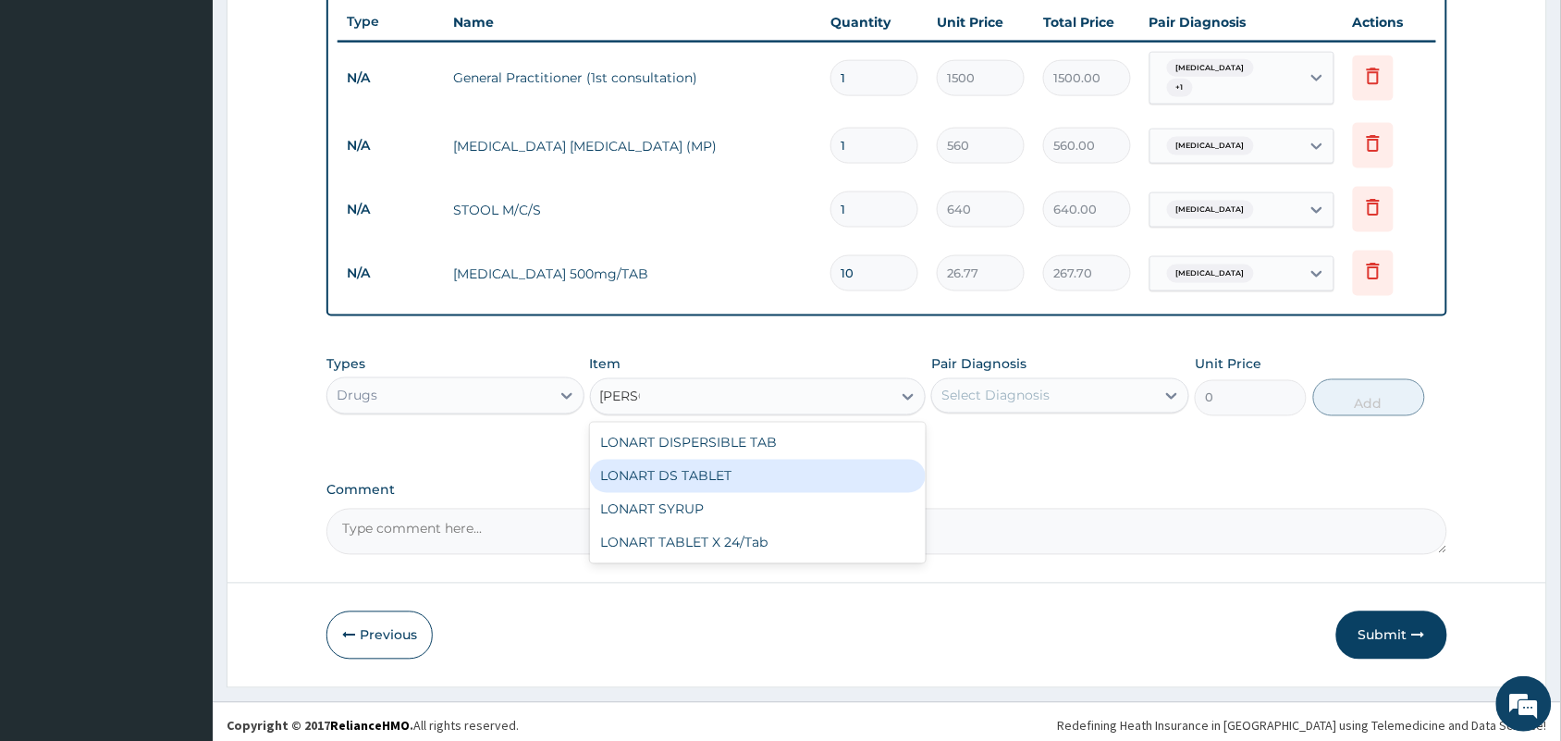
click at [740, 462] on div "LONART DS TABLET" at bounding box center [758, 476] width 337 height 33
type input "105"
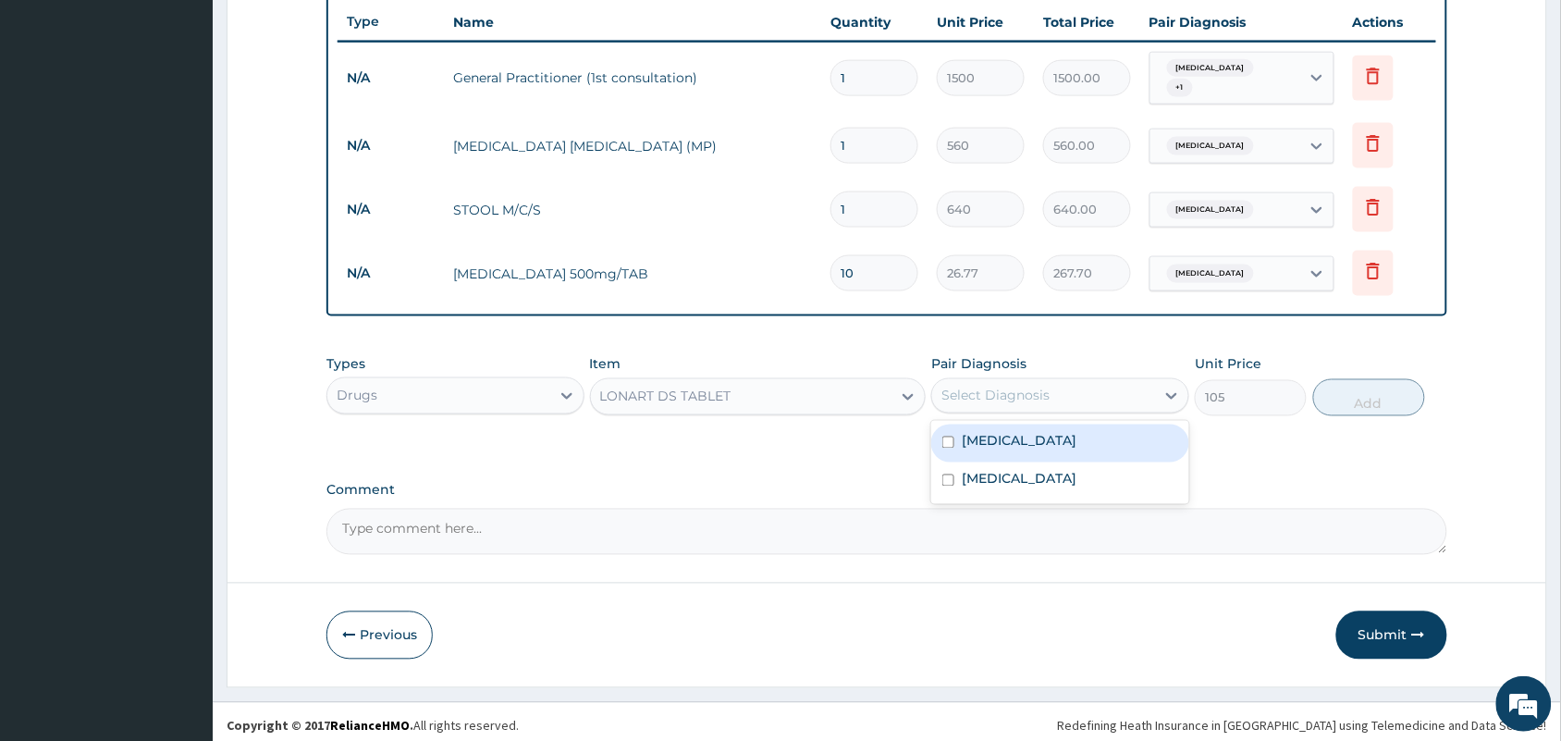
click at [1033, 387] on div "Select Diagnosis" at bounding box center [995, 396] width 108 height 18
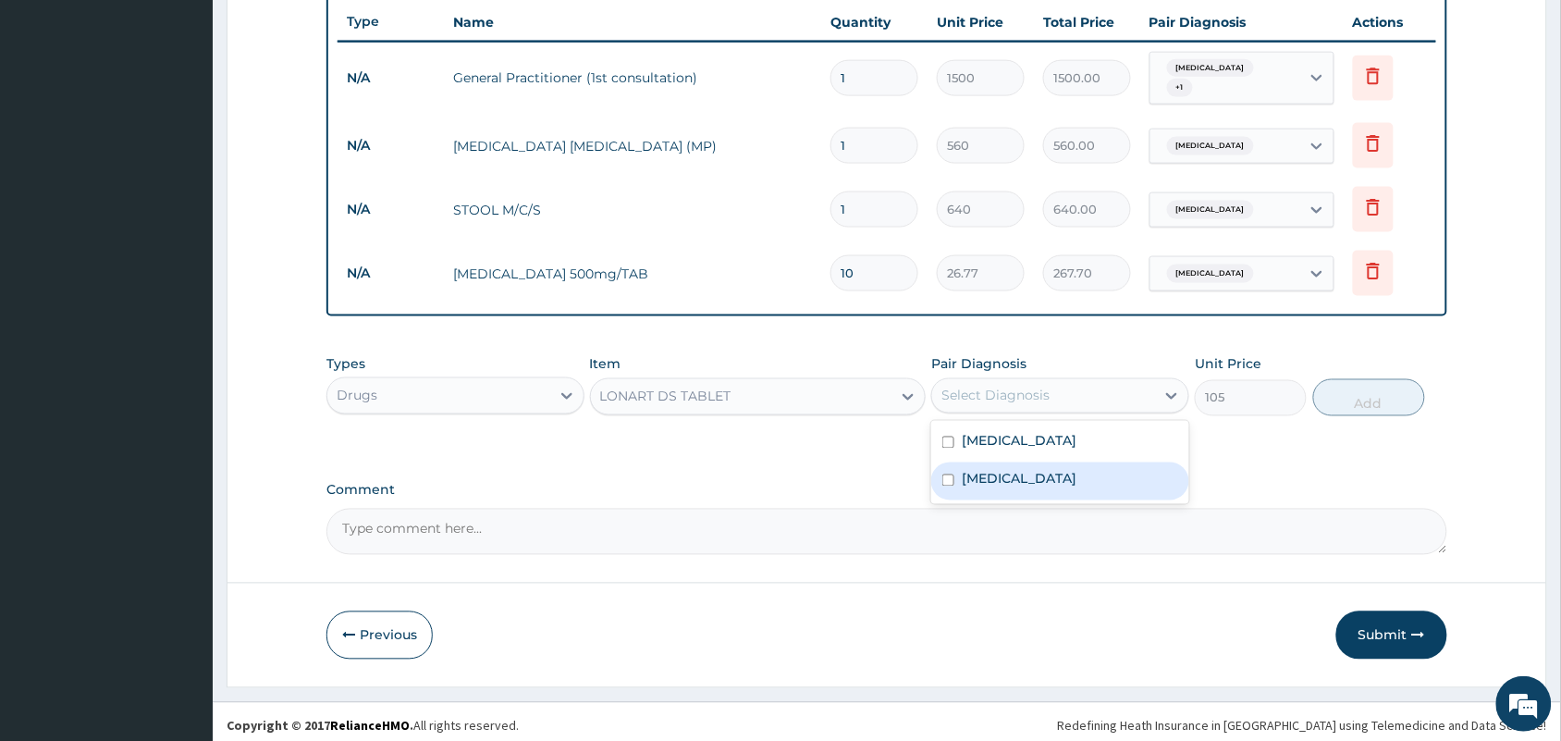
click at [995, 470] on label "[MEDICAL_DATA]" at bounding box center [1019, 479] width 115 height 18
checkbox input "true"
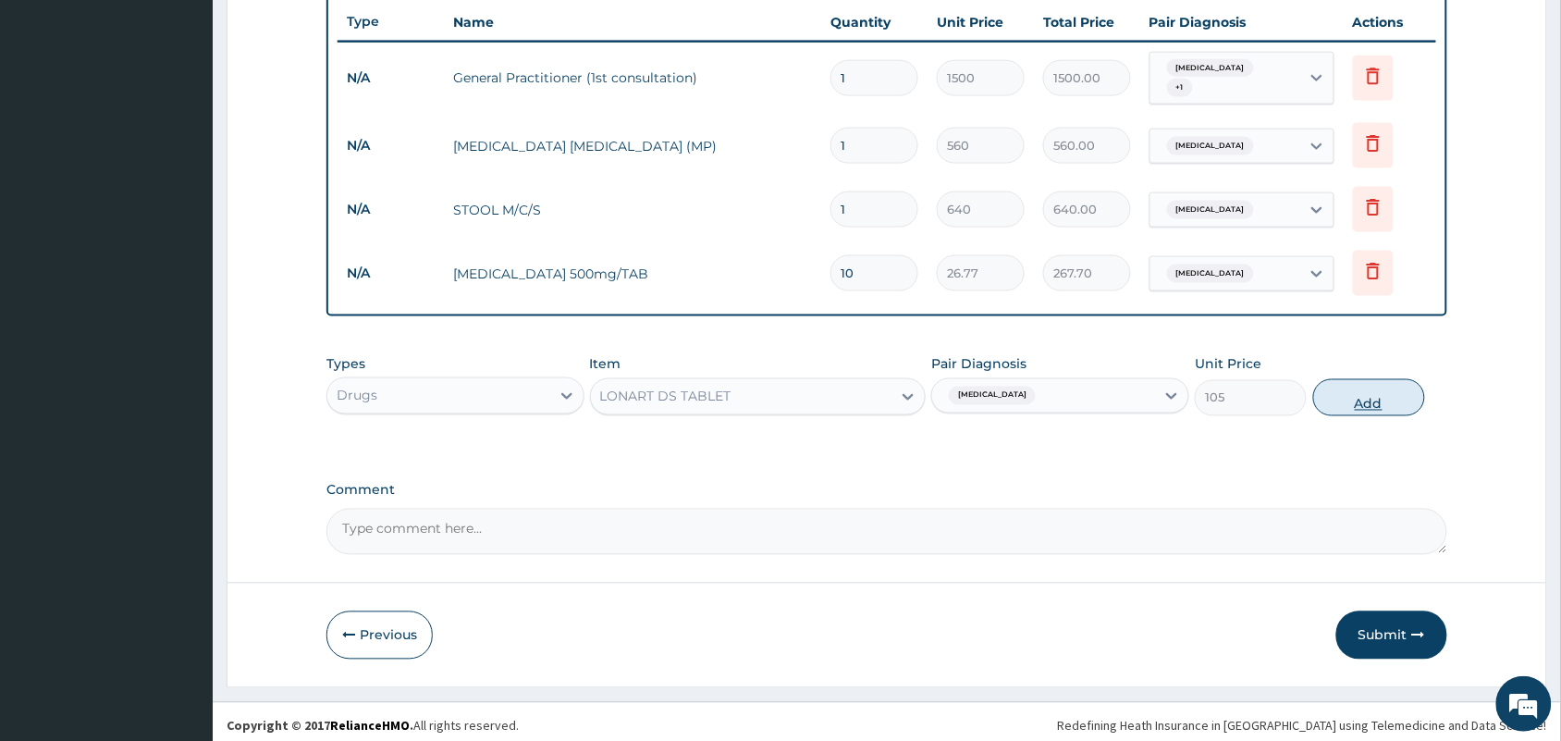
click at [1347, 387] on button "Add" at bounding box center [1369, 397] width 112 height 37
type input "0"
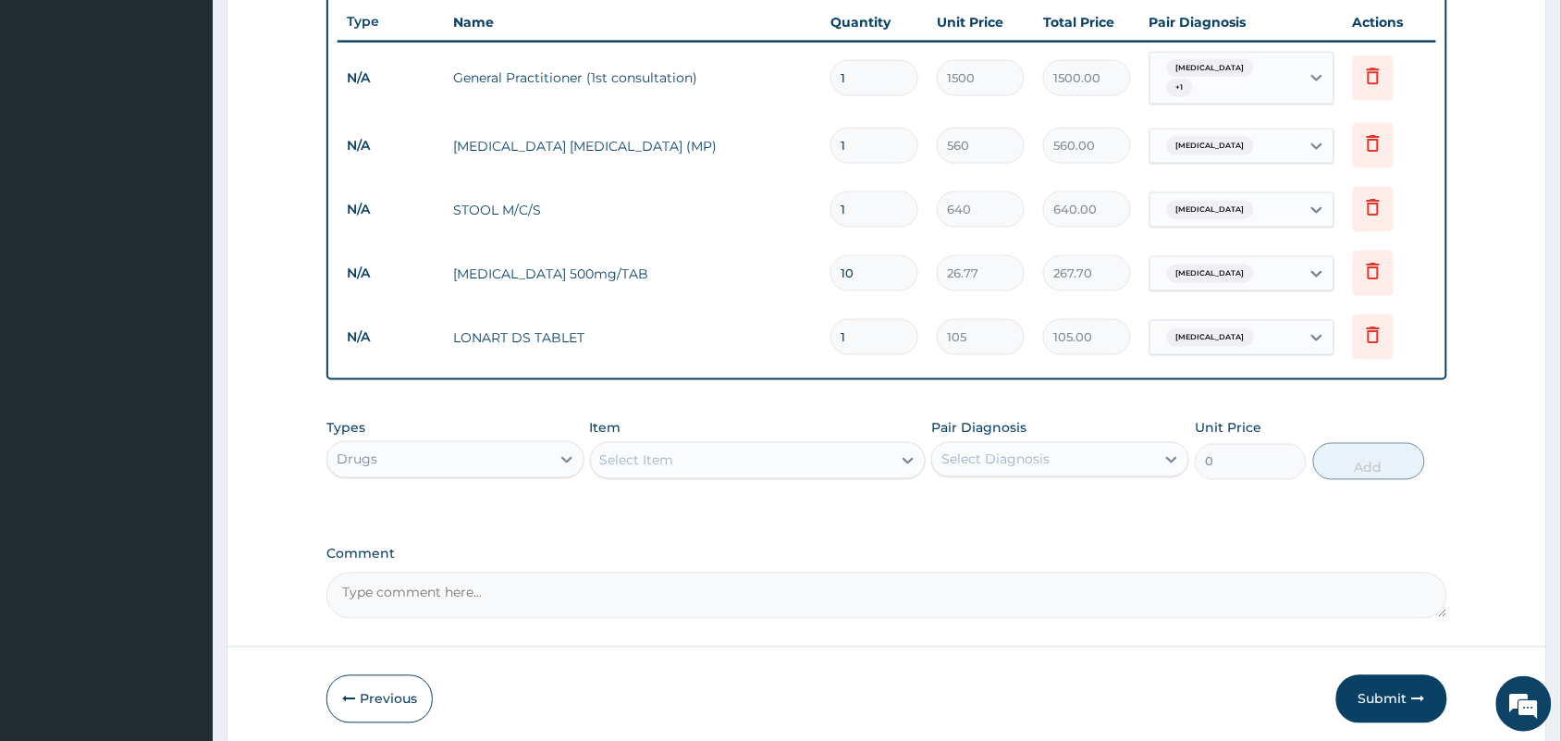
type input "0.00"
type input "6"
type input "630.00"
type input "6"
click at [648, 451] on div "Select Item" at bounding box center [637, 460] width 74 height 18
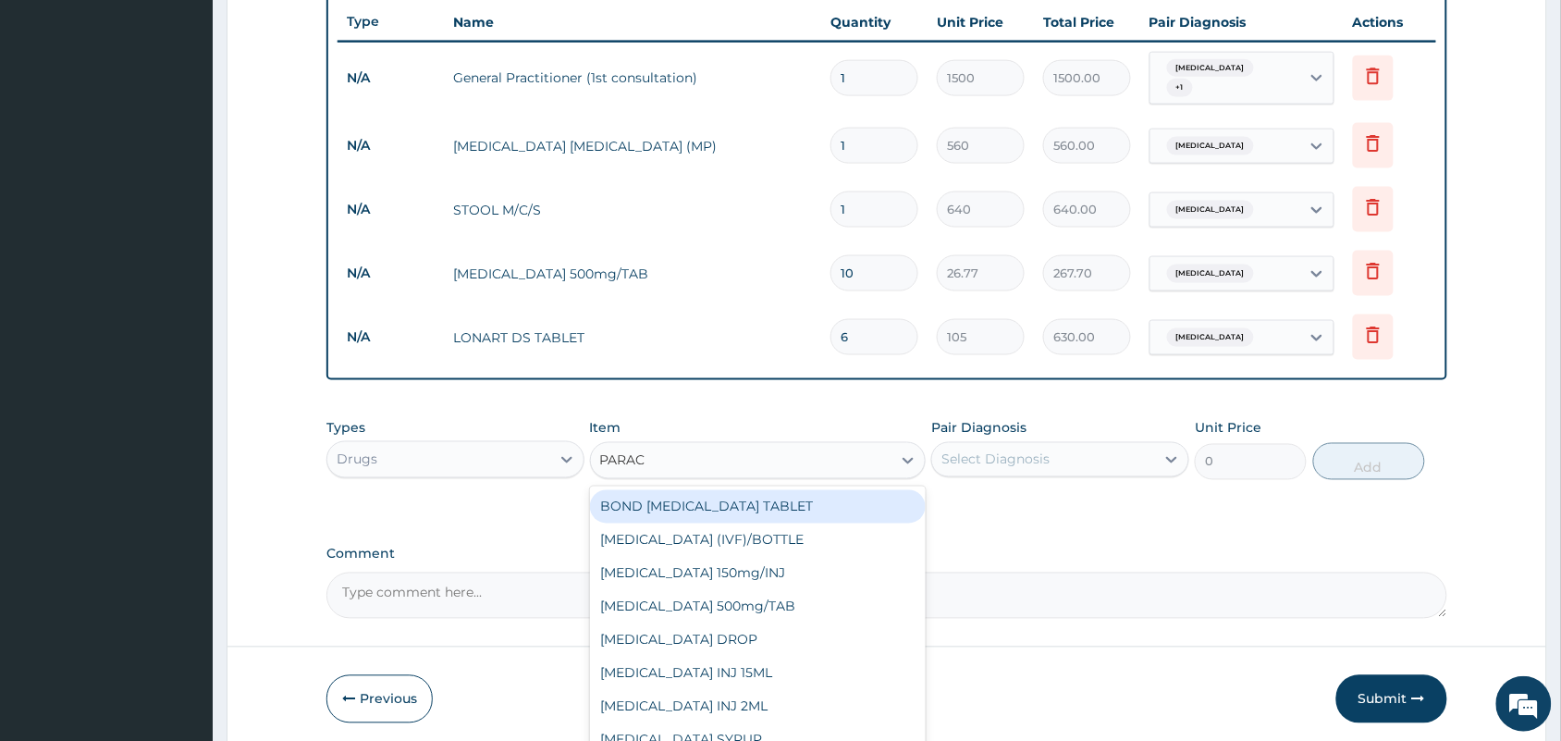
type input "PARACE"
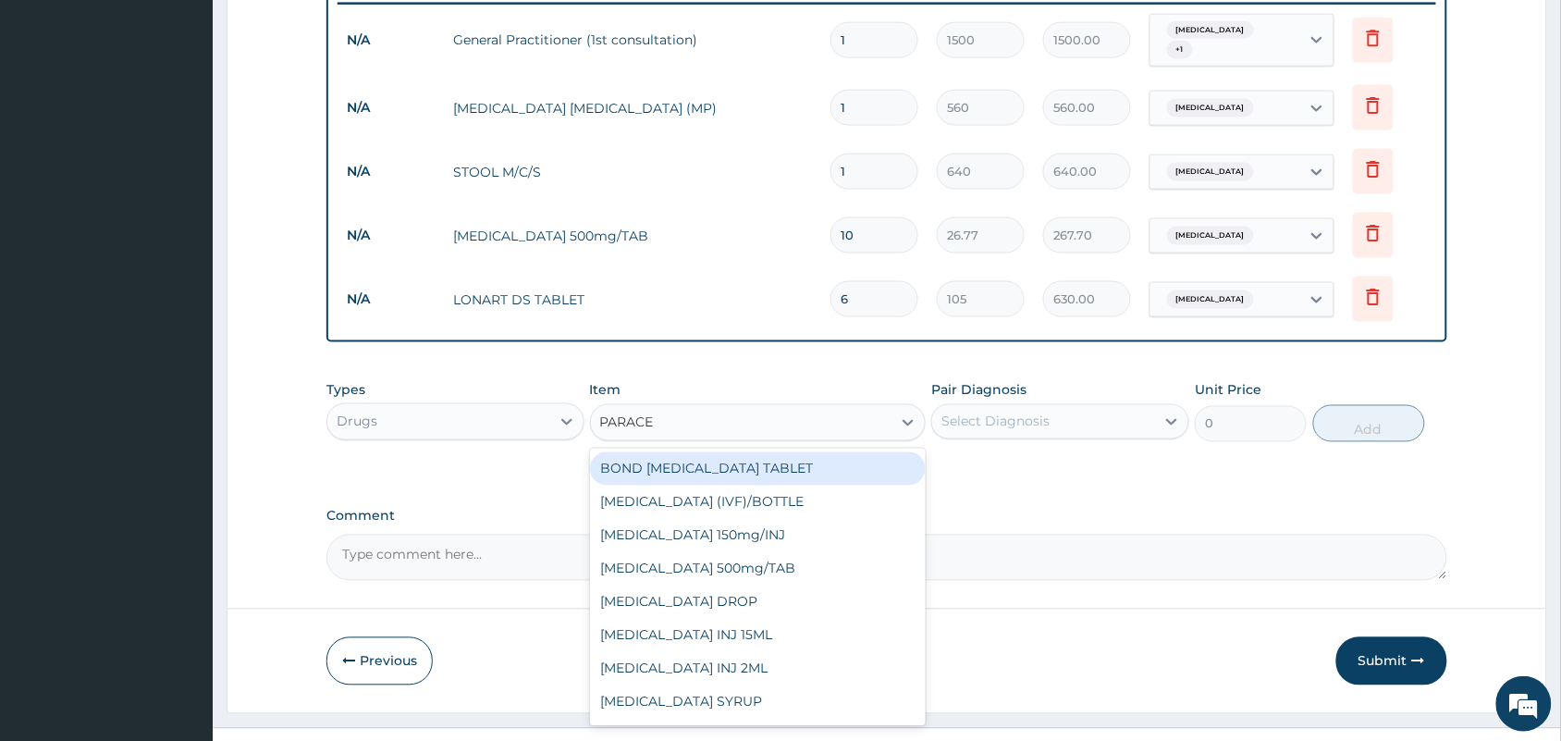
scroll to position [759, 0]
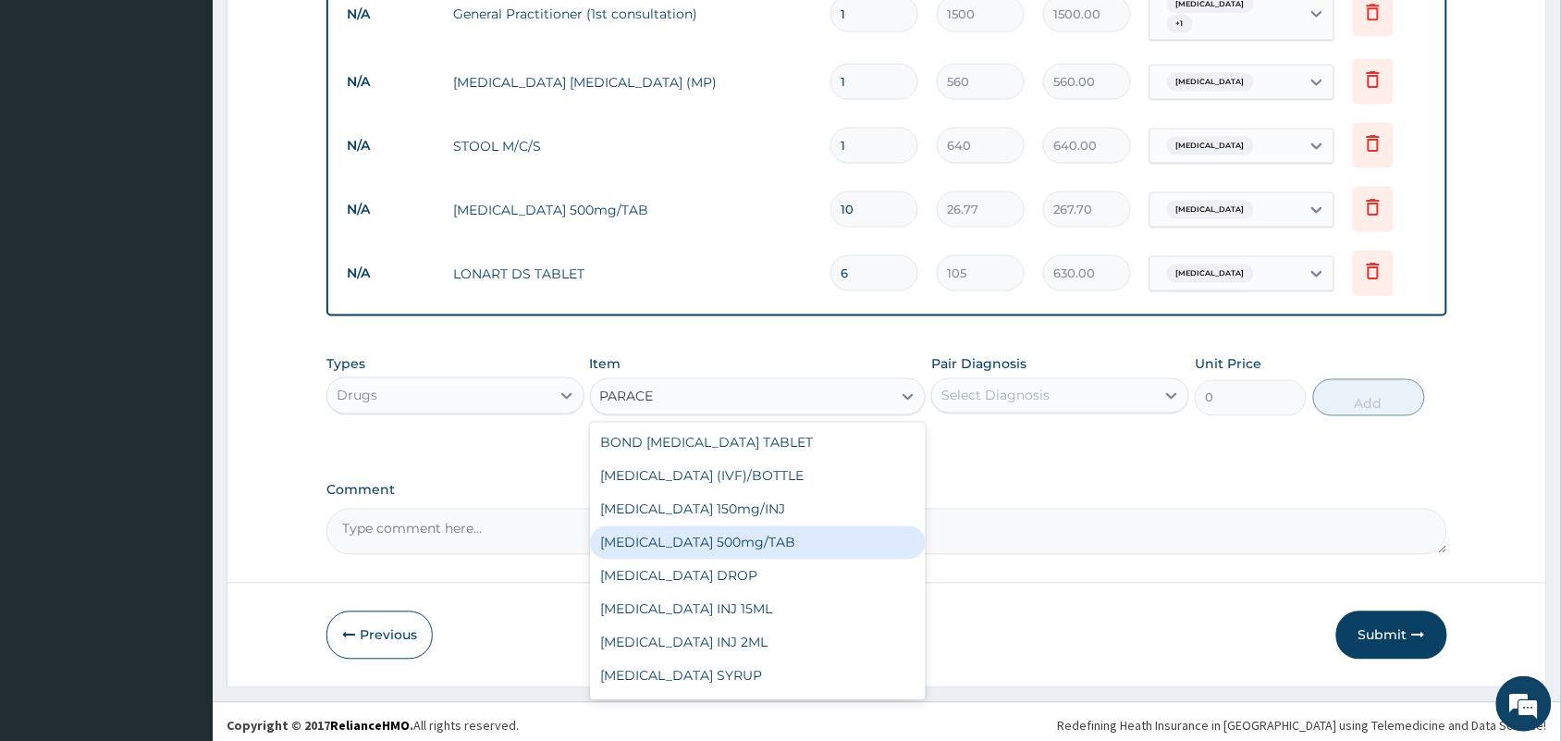
click at [709, 527] on div "[MEDICAL_DATA] 500mg/TAB" at bounding box center [758, 542] width 337 height 33
type input "5.25"
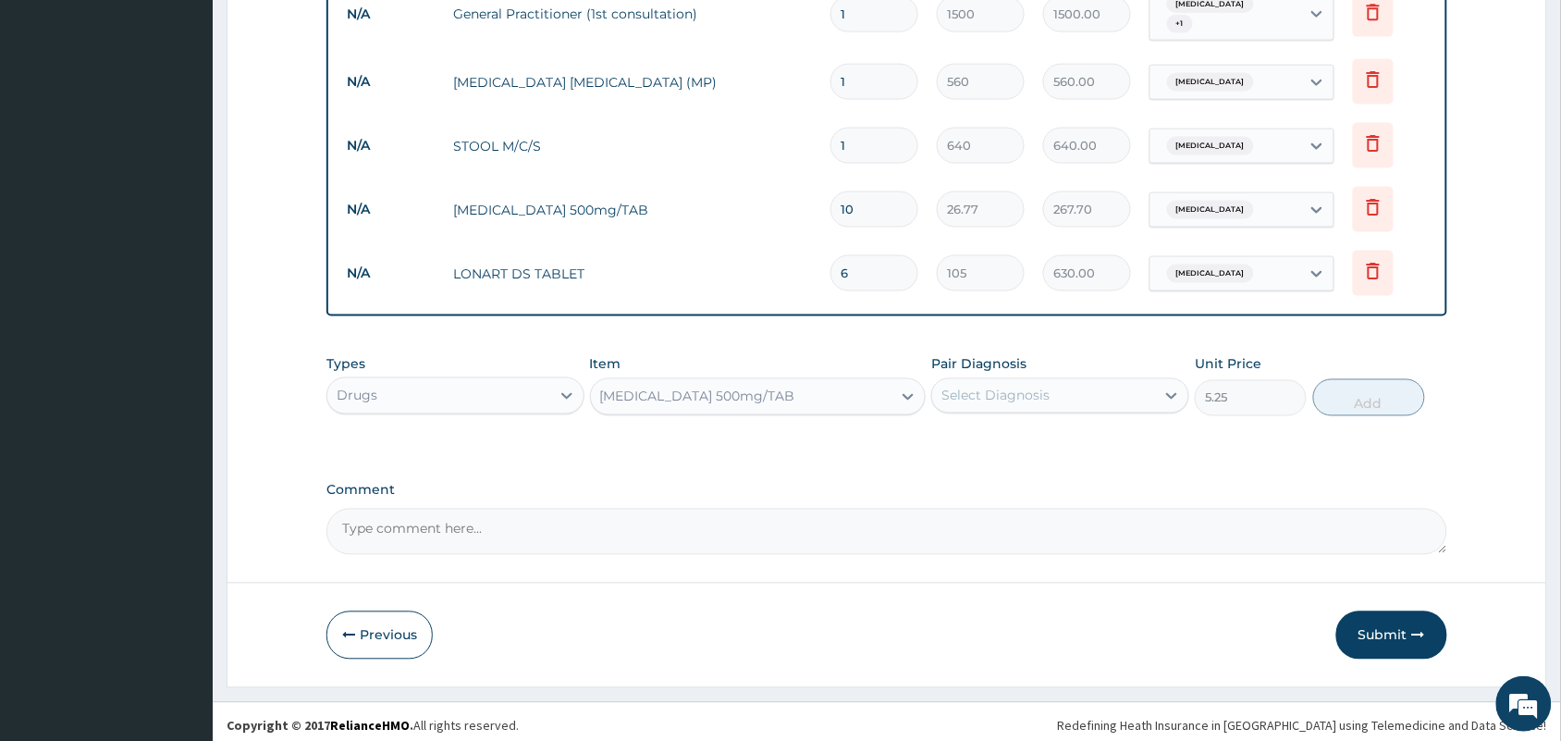
click at [965, 387] on div "Select Diagnosis" at bounding box center [995, 396] width 108 height 18
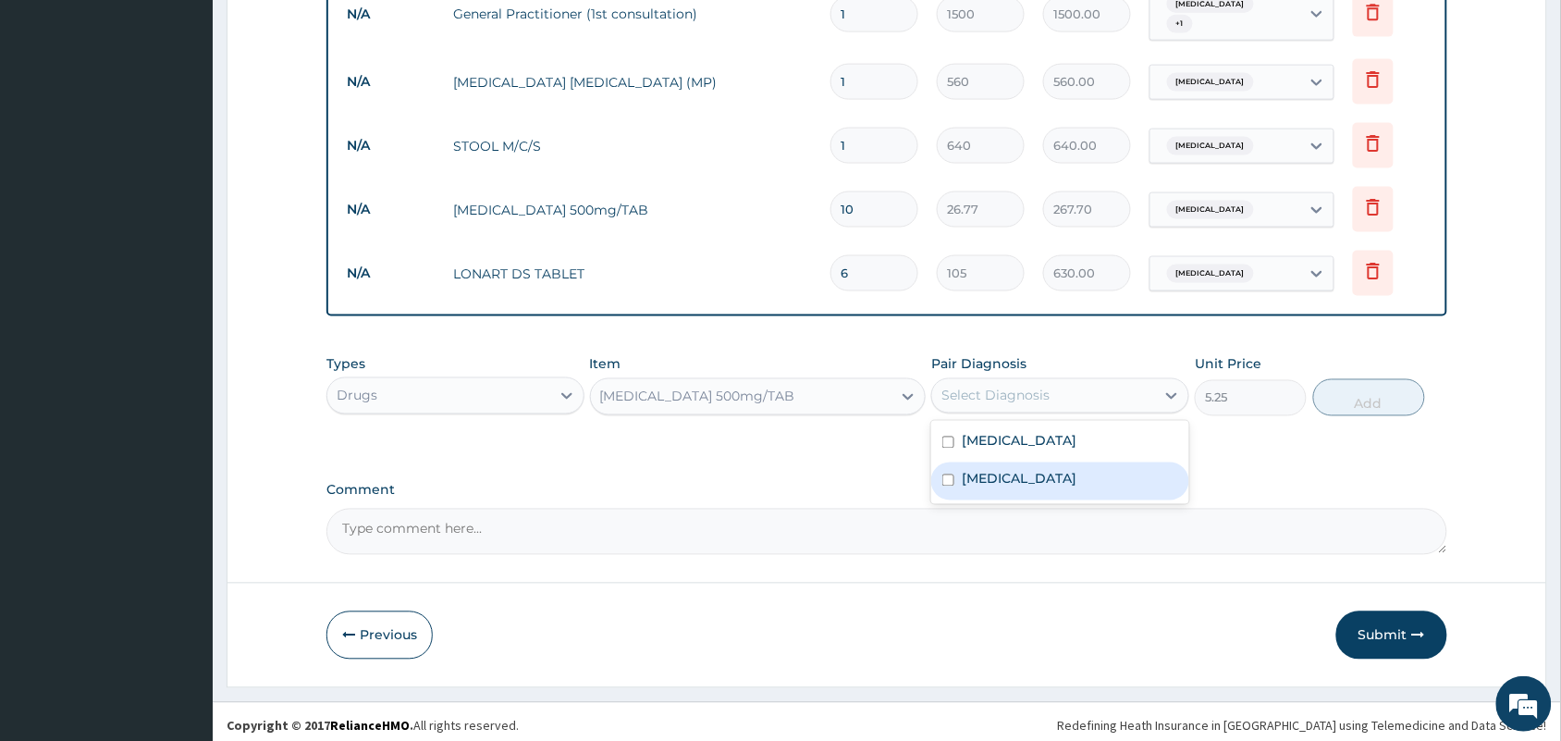
click at [973, 470] on label "[MEDICAL_DATA]" at bounding box center [1019, 479] width 115 height 18
checkbox input "true"
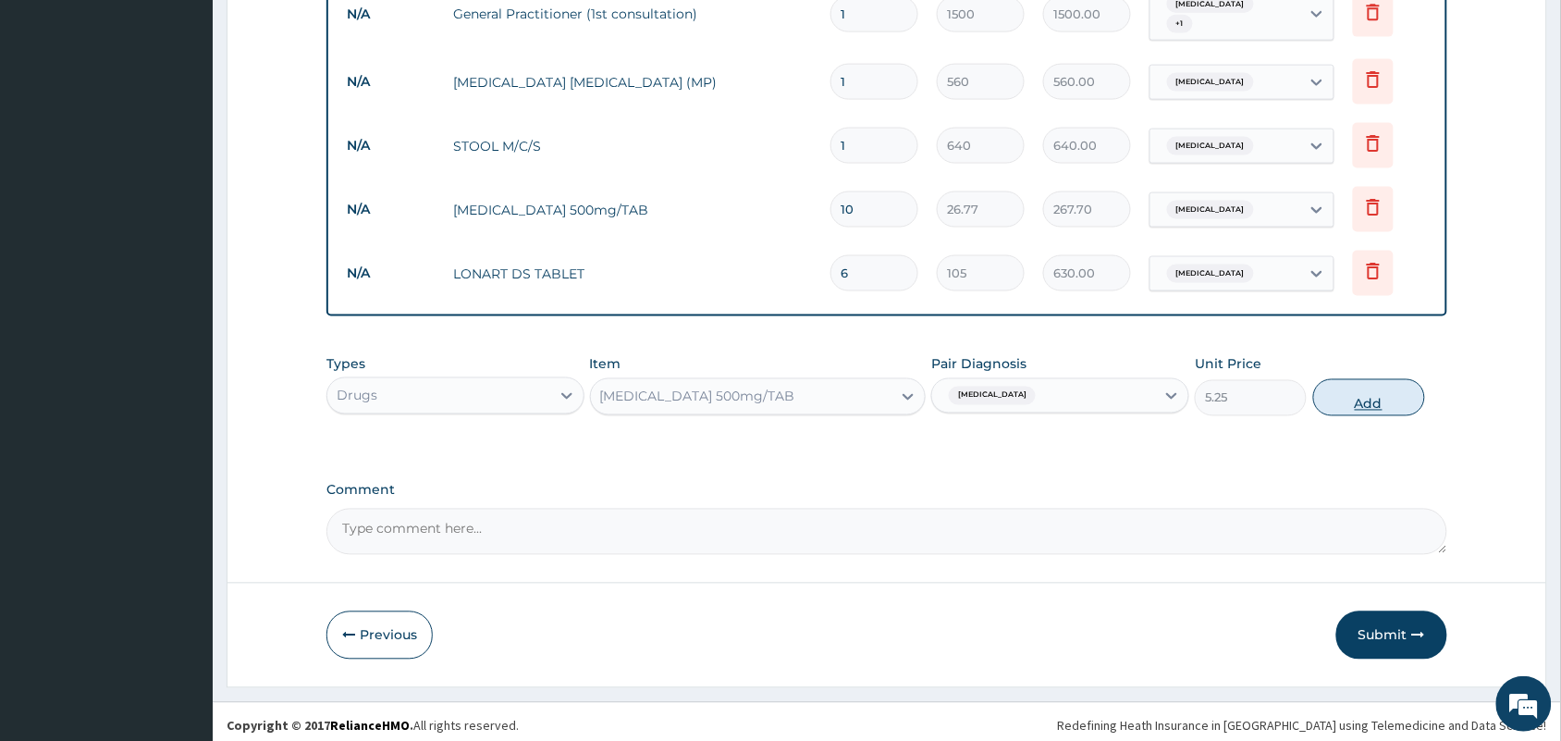
click at [1387, 396] on button "Add" at bounding box center [1369, 397] width 112 height 37
type input "0"
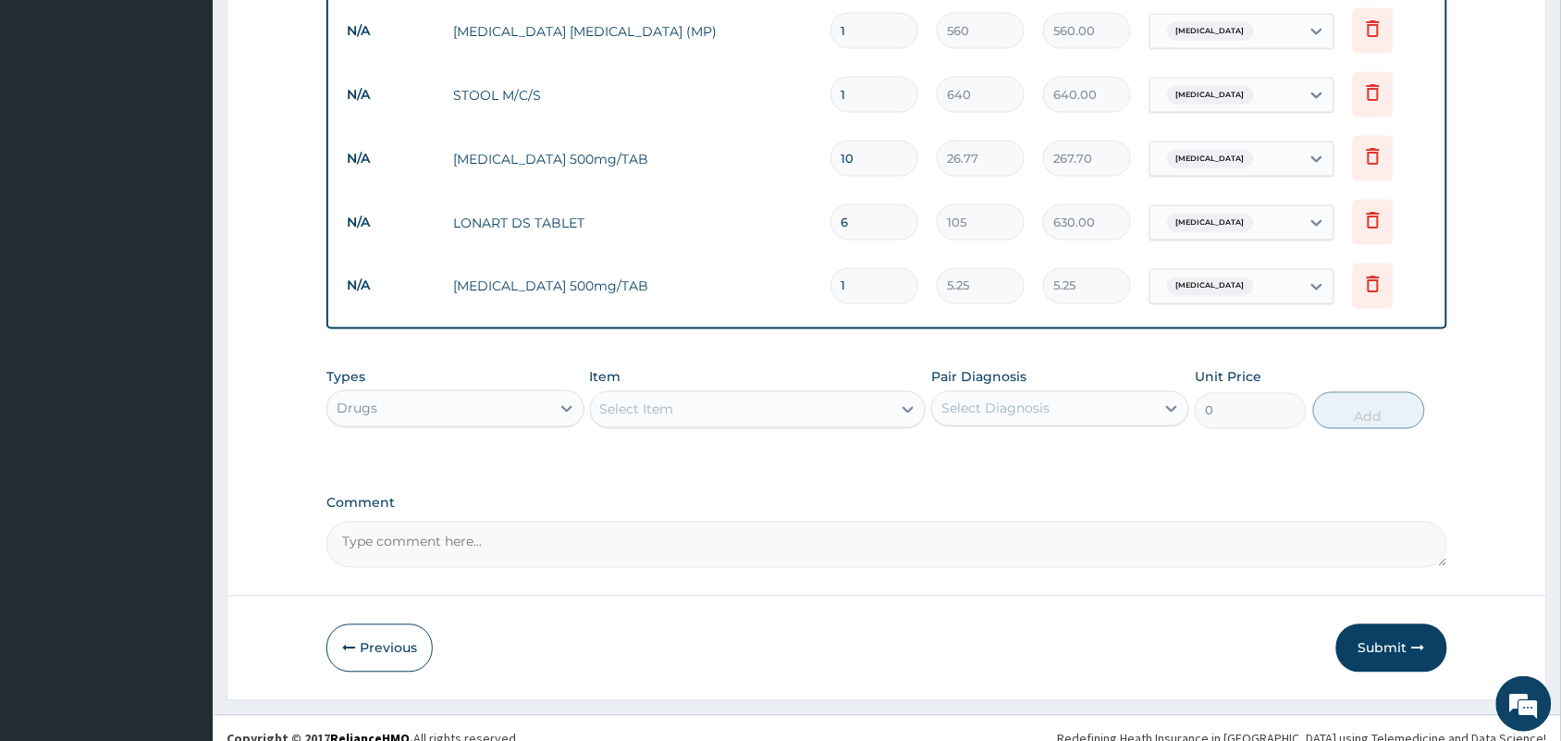
scroll to position [823, 0]
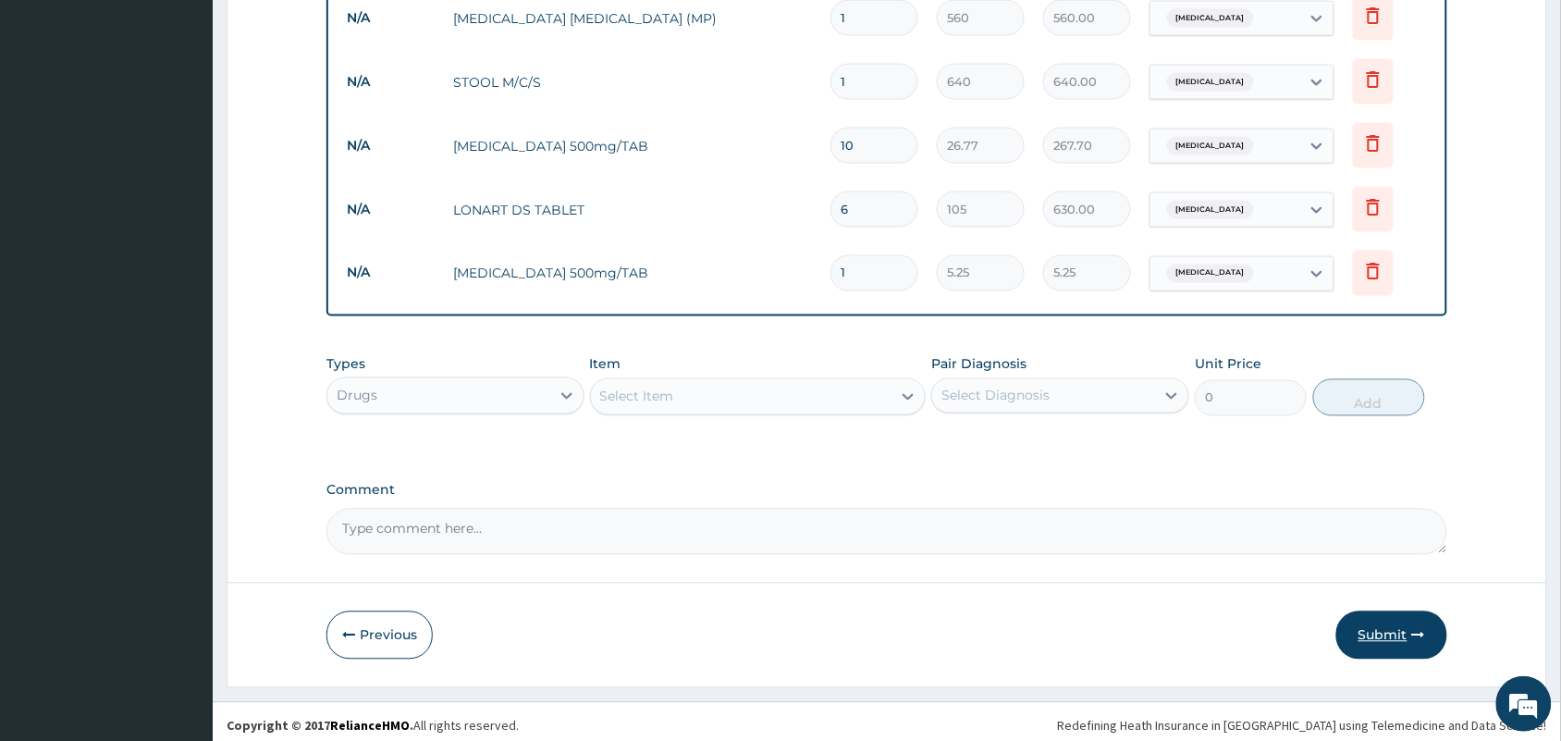
click at [1361, 620] on button "Submit" at bounding box center [1391, 635] width 111 height 48
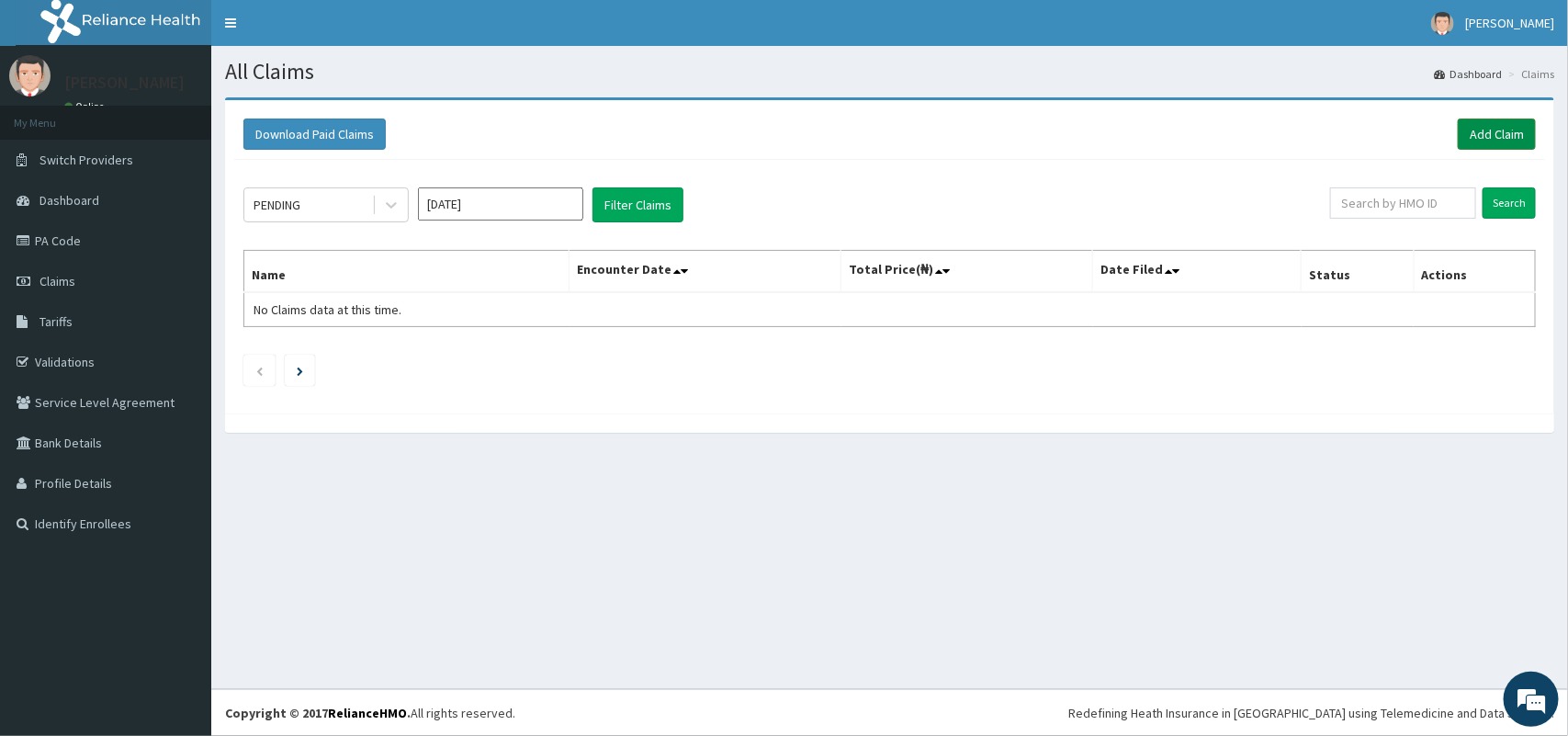
click at [1482, 138] on link "Add Claim" at bounding box center [1497, 133] width 78 height 31
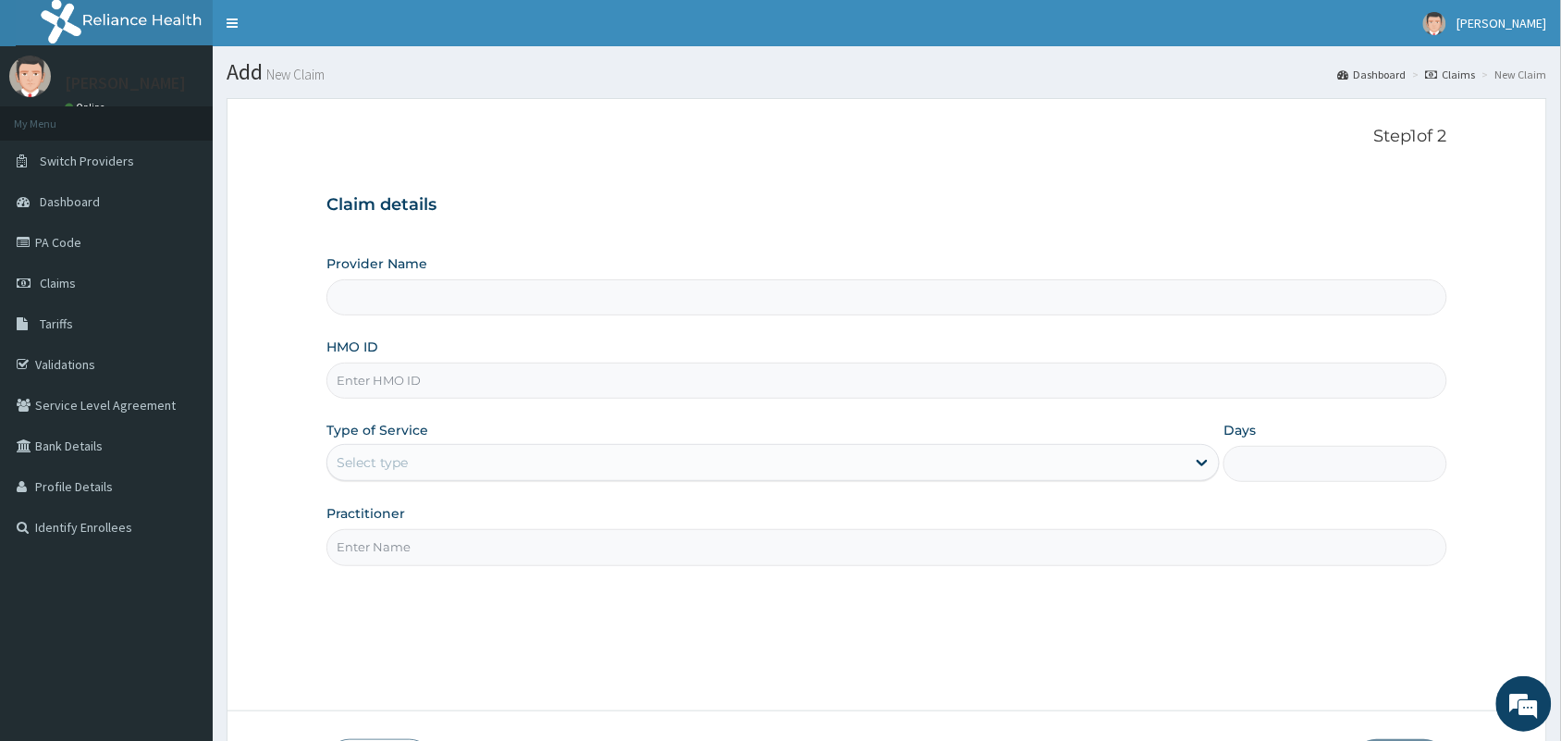
type input "[GEOGRAPHIC_DATA] And [GEOGRAPHIC_DATA]"
click at [588, 375] on input "HMO ID" at bounding box center [886, 381] width 1121 height 36
type input "RGI/10086/D"
click at [587, 461] on div "Select type" at bounding box center [756, 463] width 858 height 30
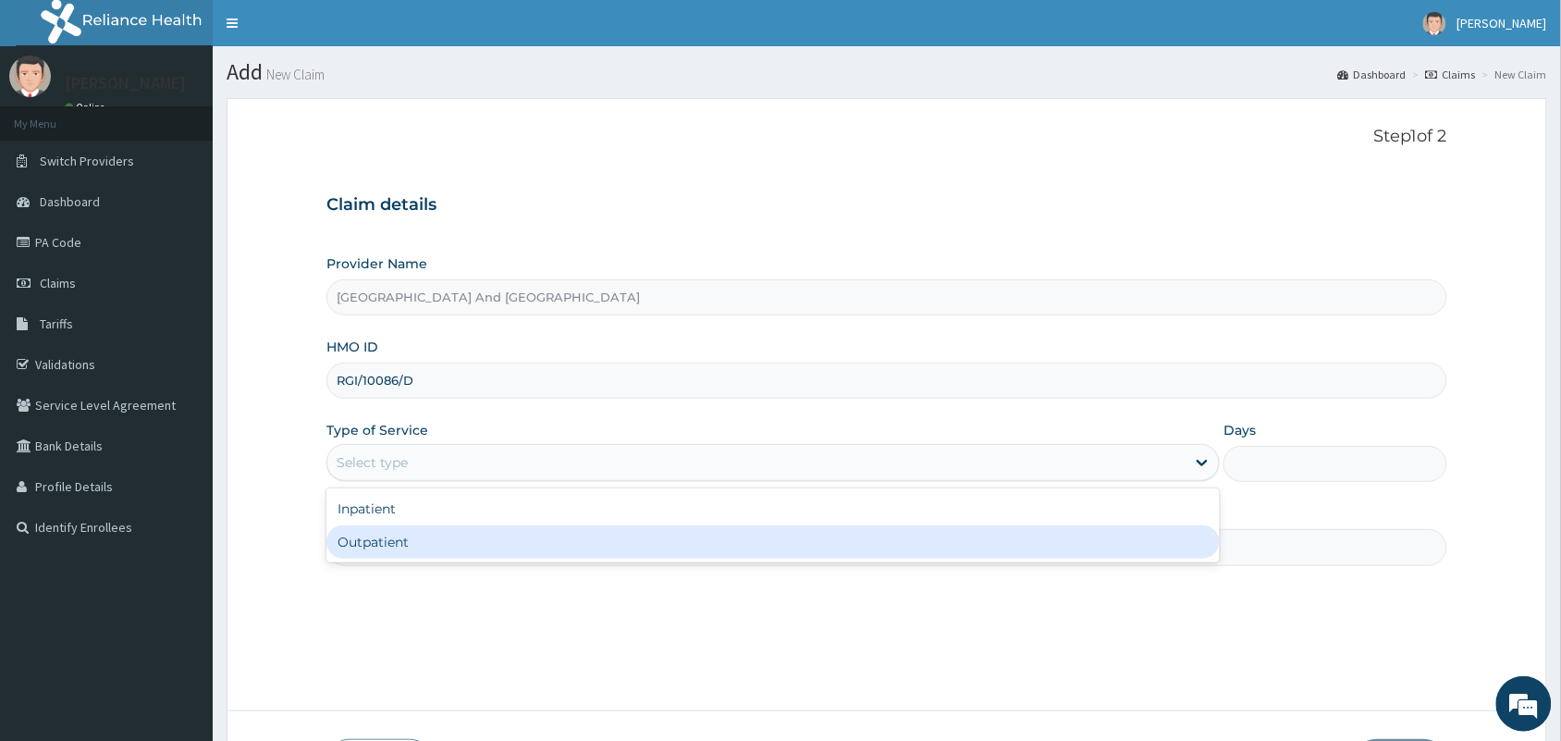
click at [552, 539] on div "Outpatient" at bounding box center [772, 541] width 893 height 33
type input "1"
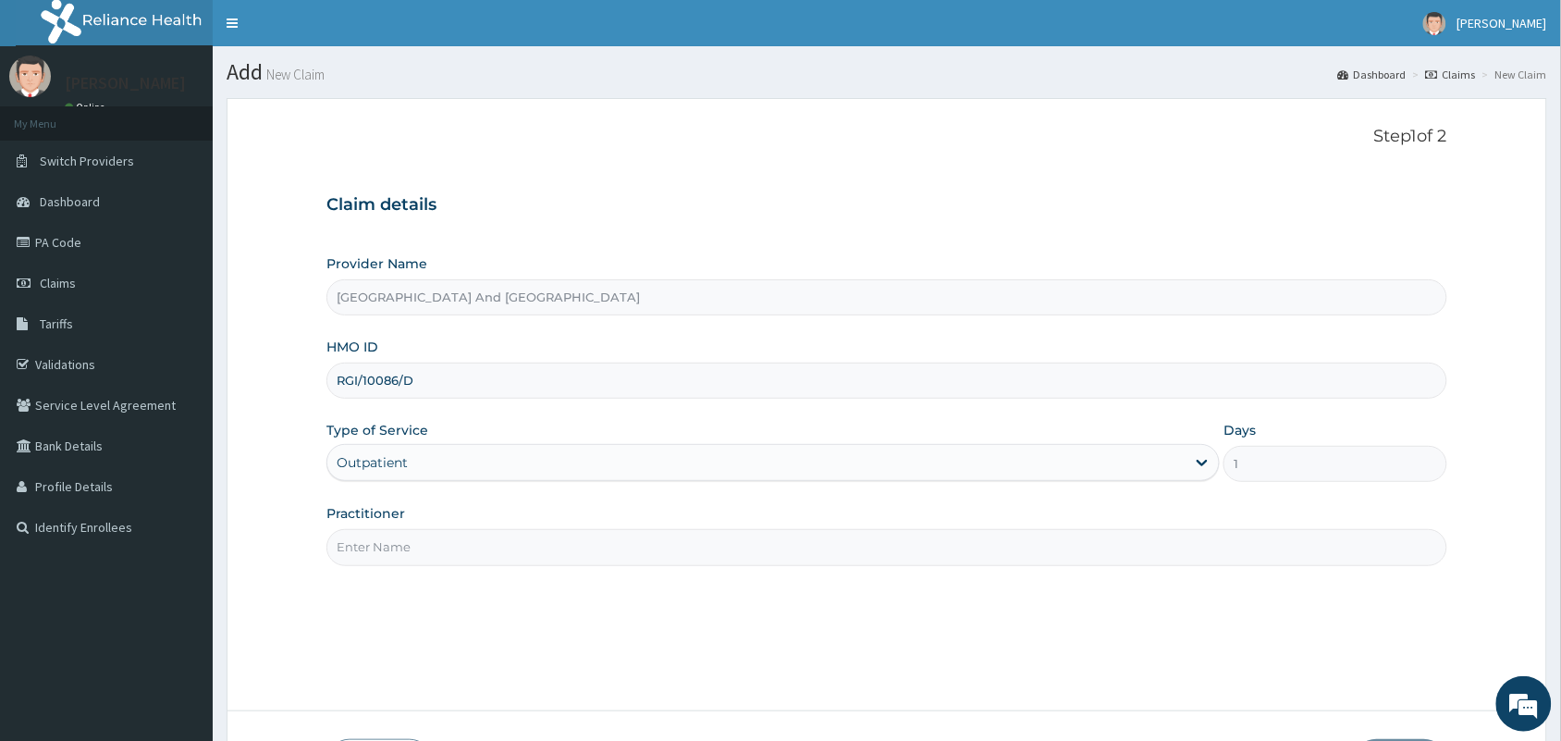
click at [552, 539] on input "Practitioner" at bounding box center [886, 547] width 1121 height 36
type input "DR. JOSEPH OWOBI"
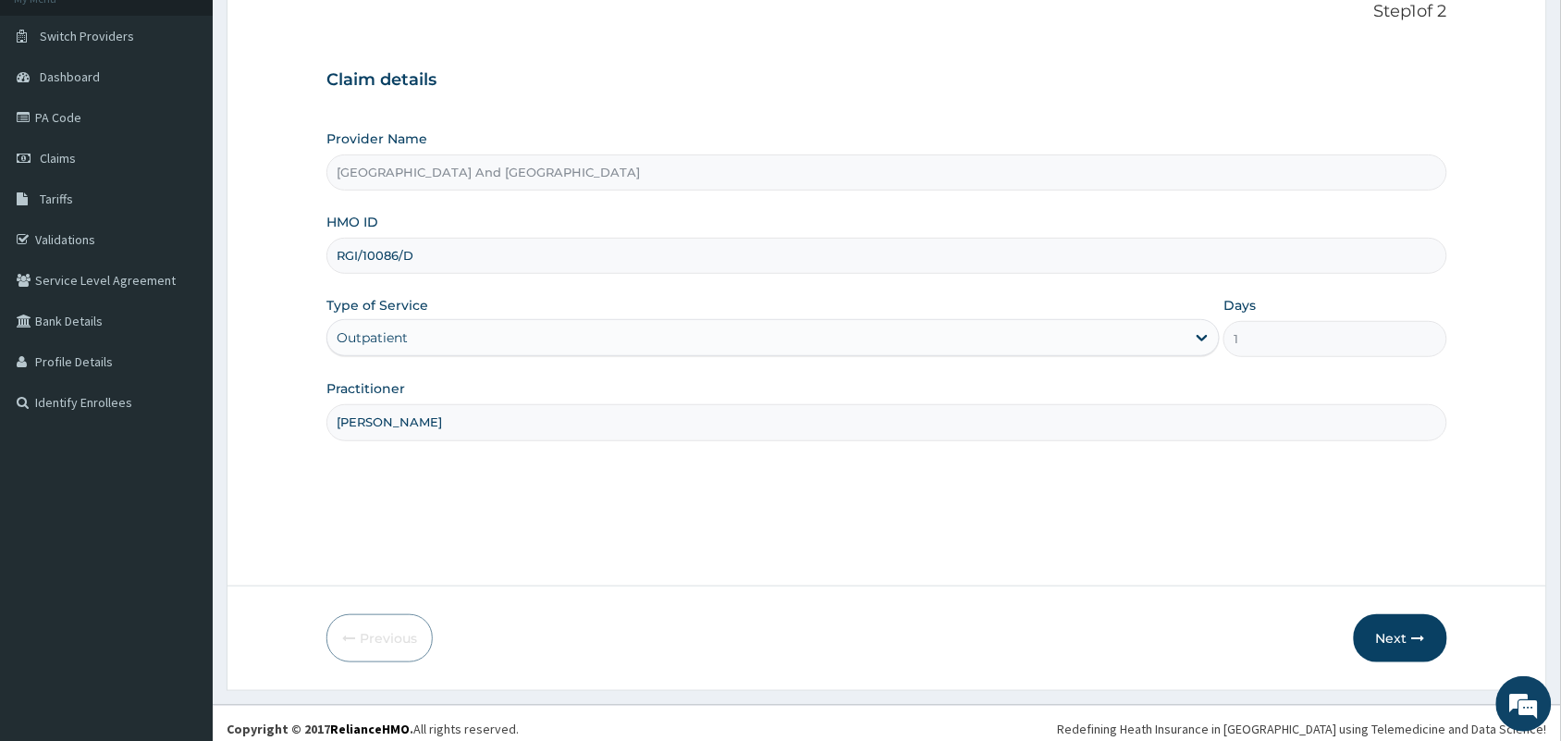
scroll to position [136, 0]
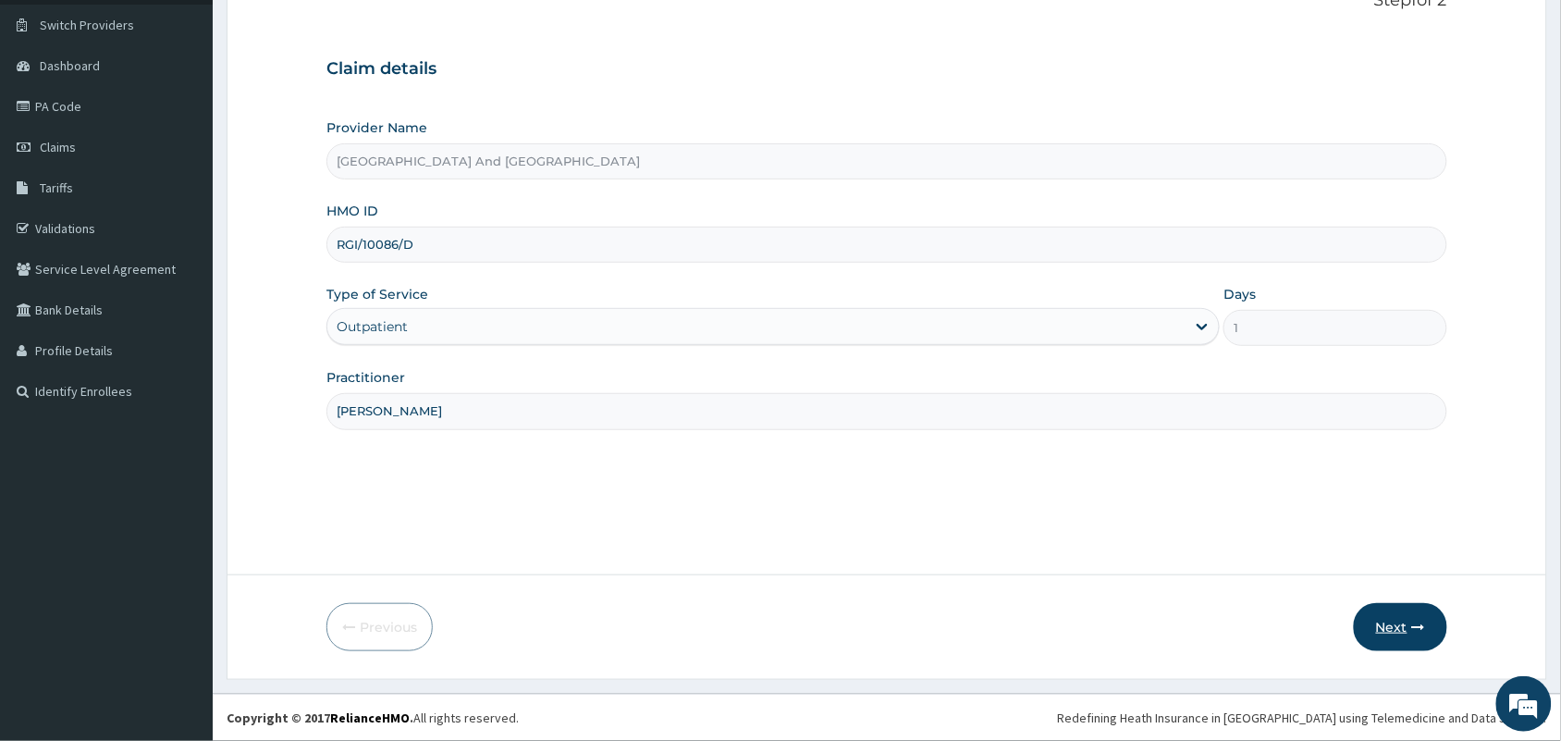
click at [1381, 621] on button "Next" at bounding box center [1400, 627] width 93 height 48
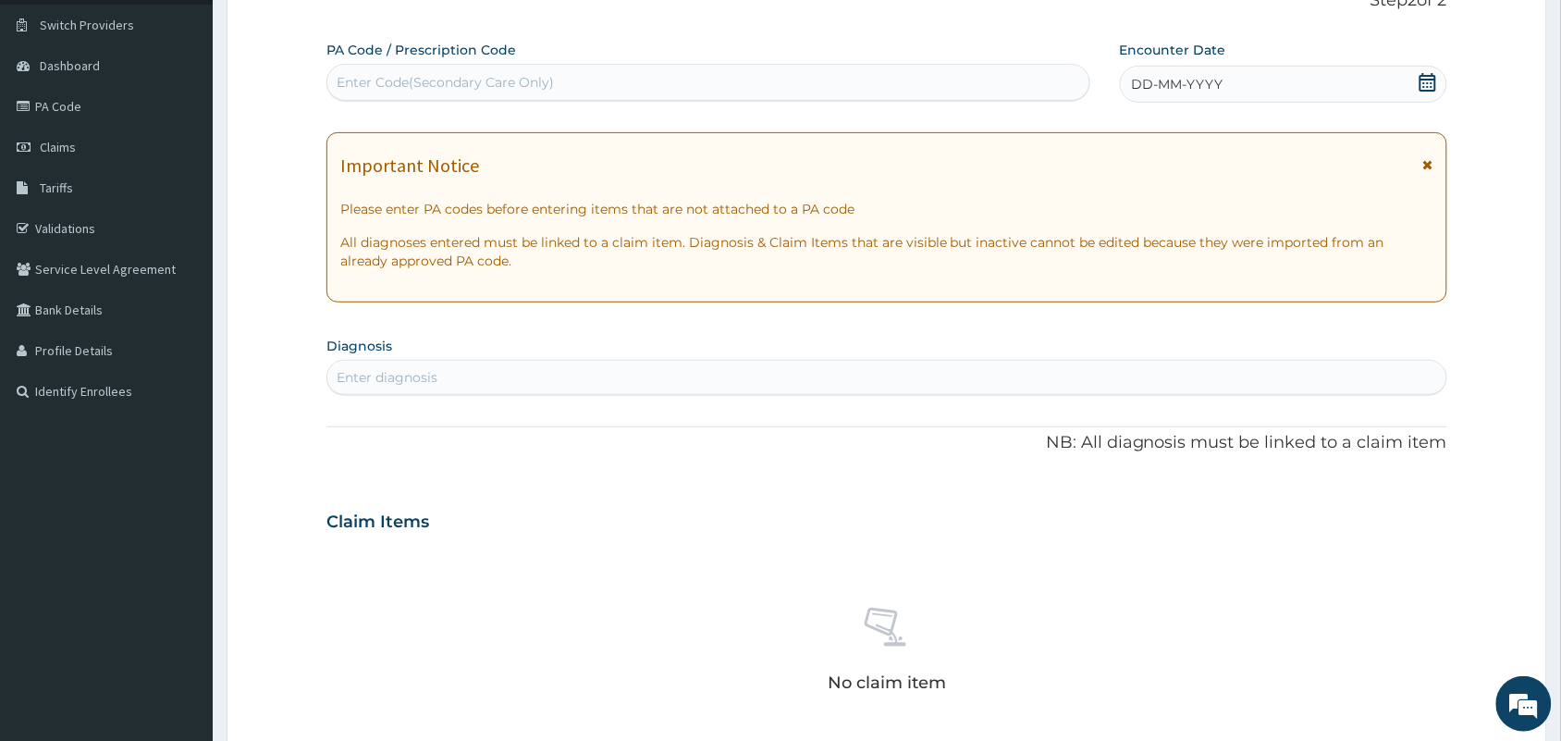
click at [1426, 80] on icon at bounding box center [1428, 82] width 17 height 18
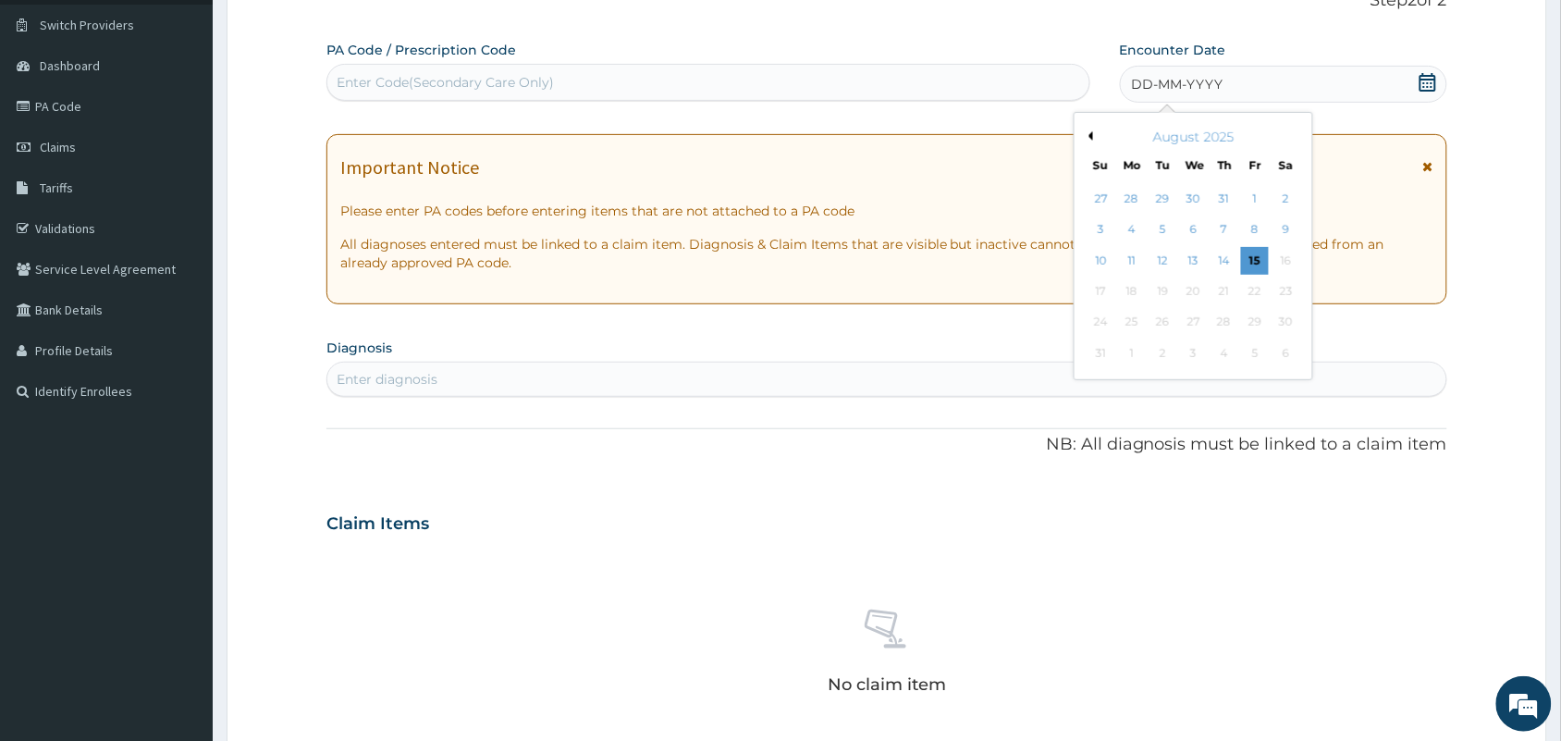
click at [1093, 139] on div "August 2025" at bounding box center [1193, 137] width 223 height 18
click at [1089, 134] on button "Previous Month" at bounding box center [1088, 135] width 9 height 9
click at [1256, 259] on div "18" at bounding box center [1255, 261] width 28 height 28
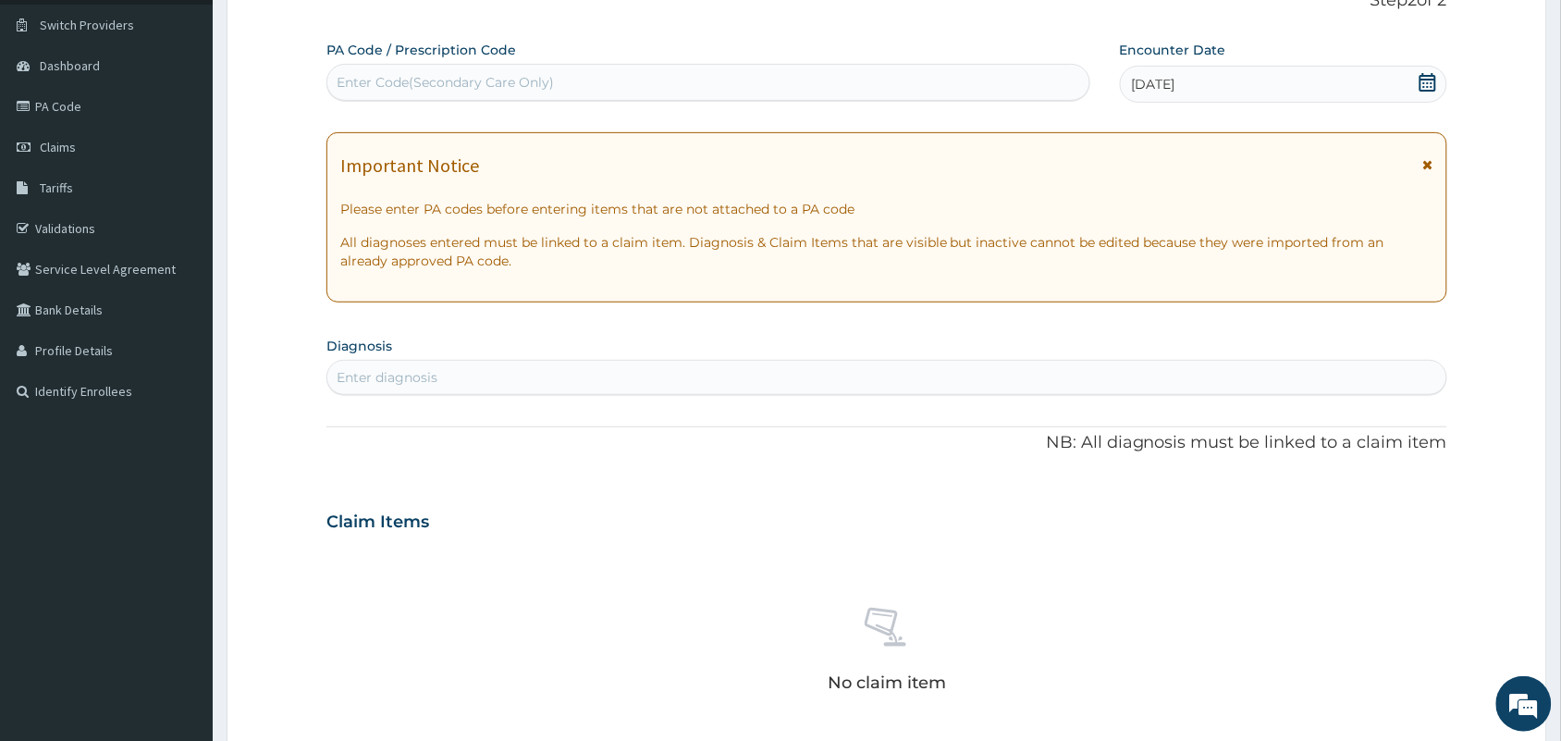
click at [877, 367] on div "Enter diagnosis" at bounding box center [886, 378] width 1119 height 30
type input "MALARIA"
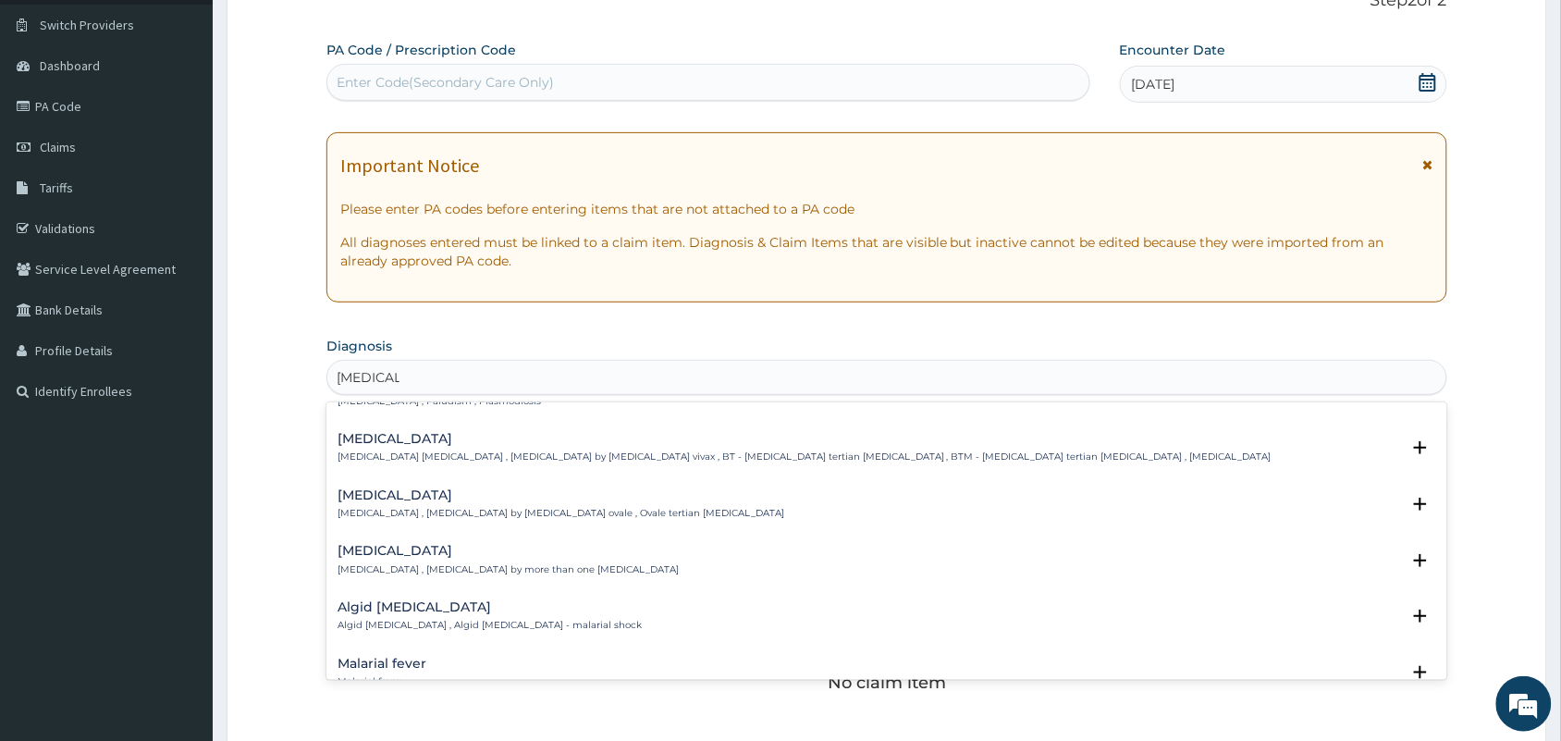
scroll to position [0, 0]
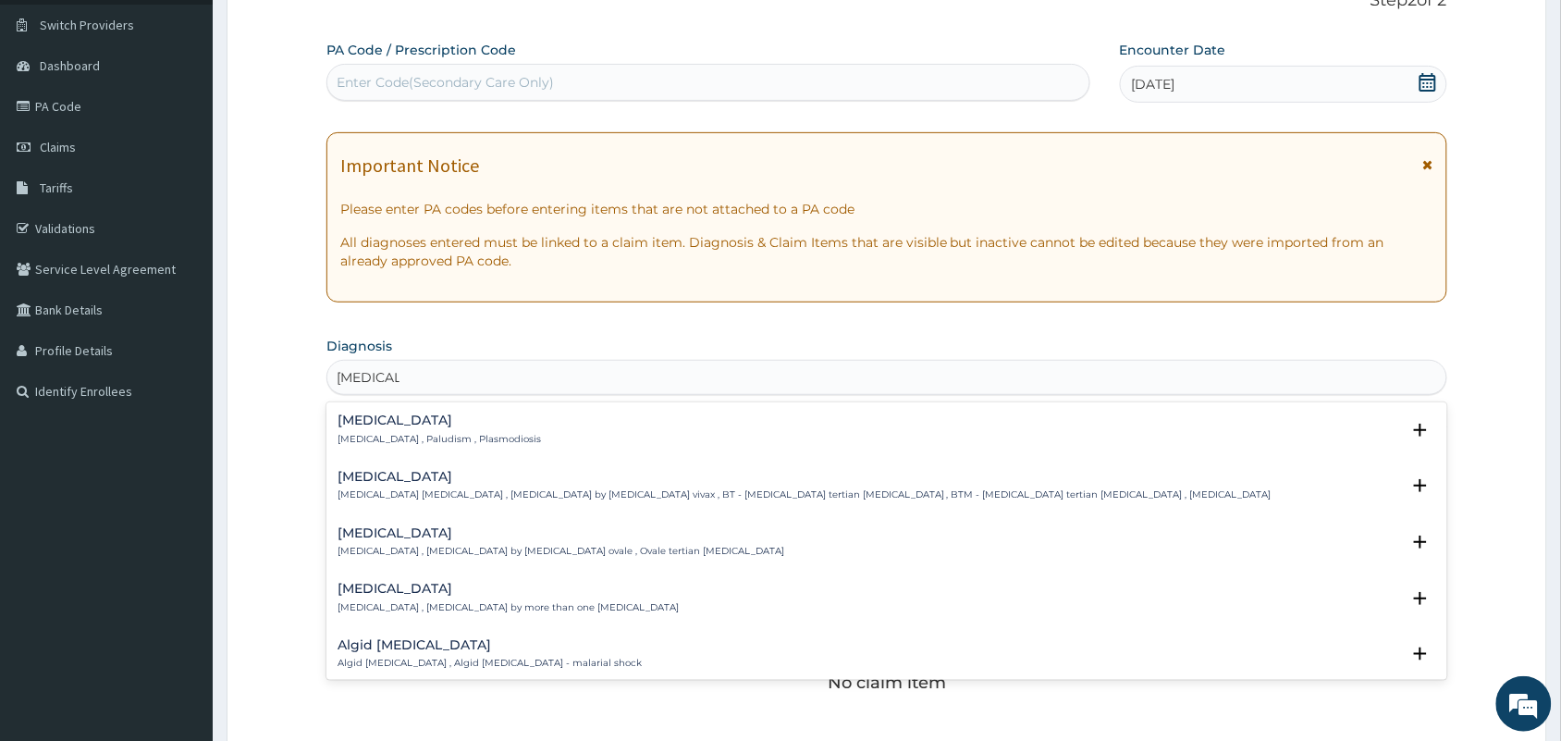
click at [362, 423] on h4 "[MEDICAL_DATA]" at bounding box center [439, 420] width 203 height 14
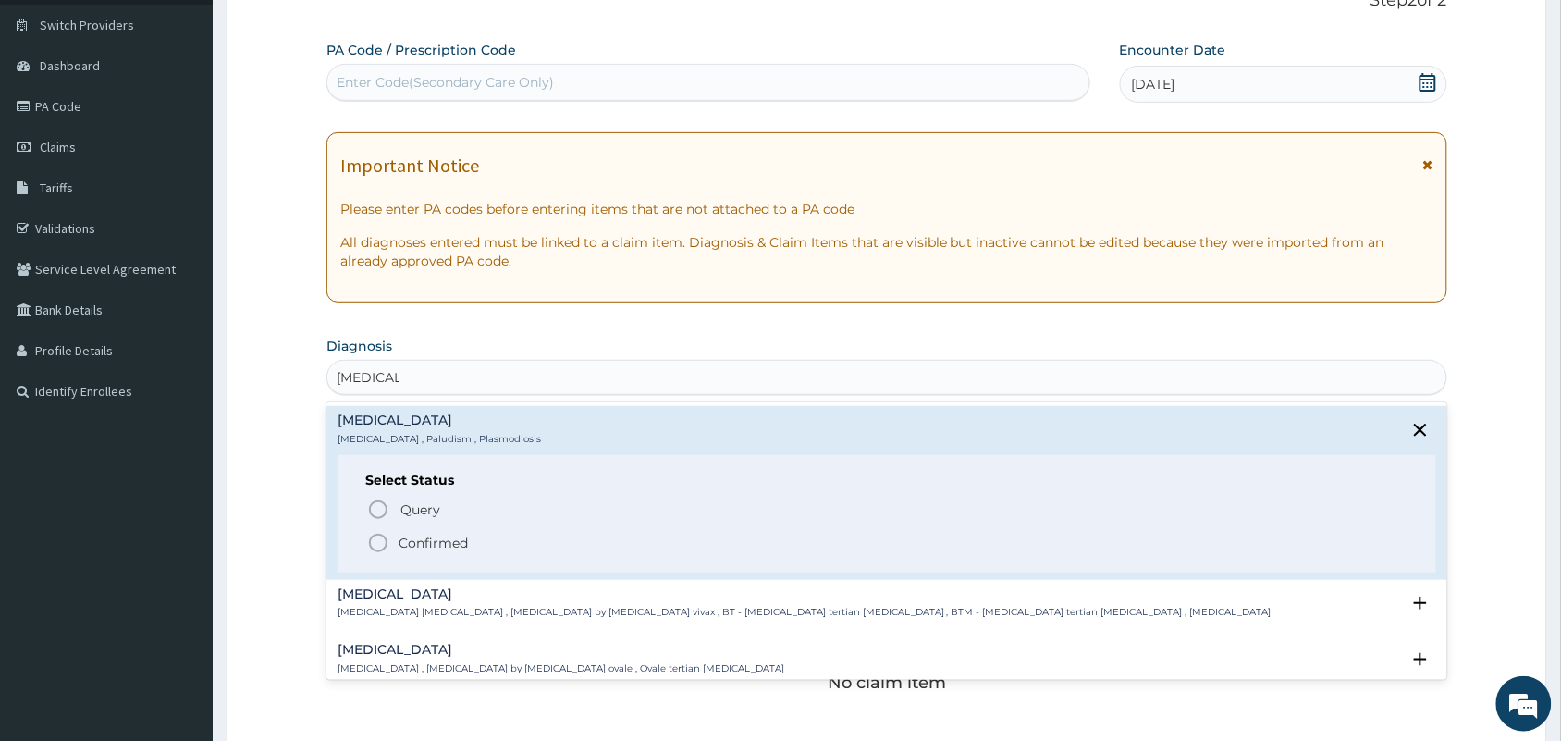
click at [373, 533] on icon "status option filled" at bounding box center [378, 543] width 22 height 22
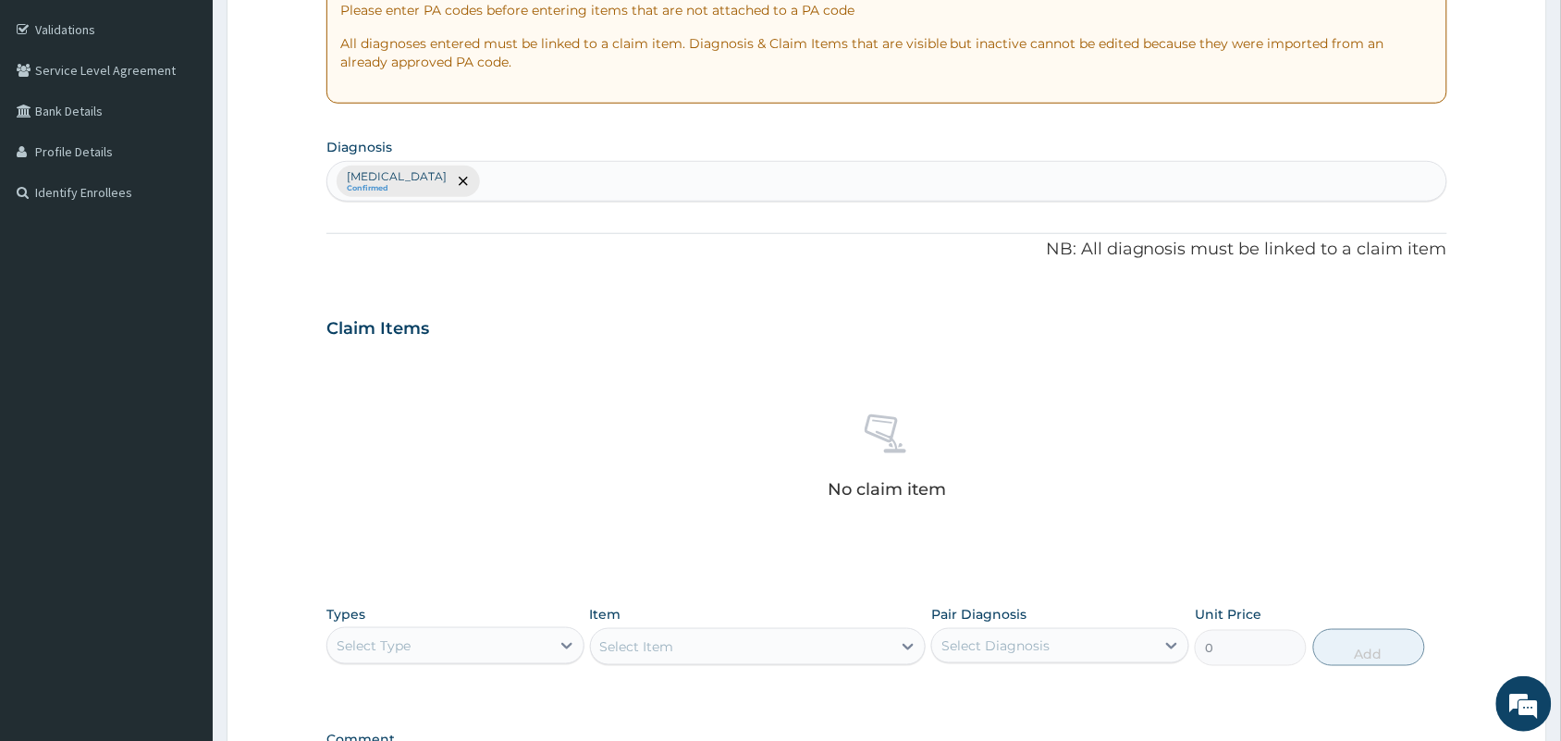
scroll to position [345, 0]
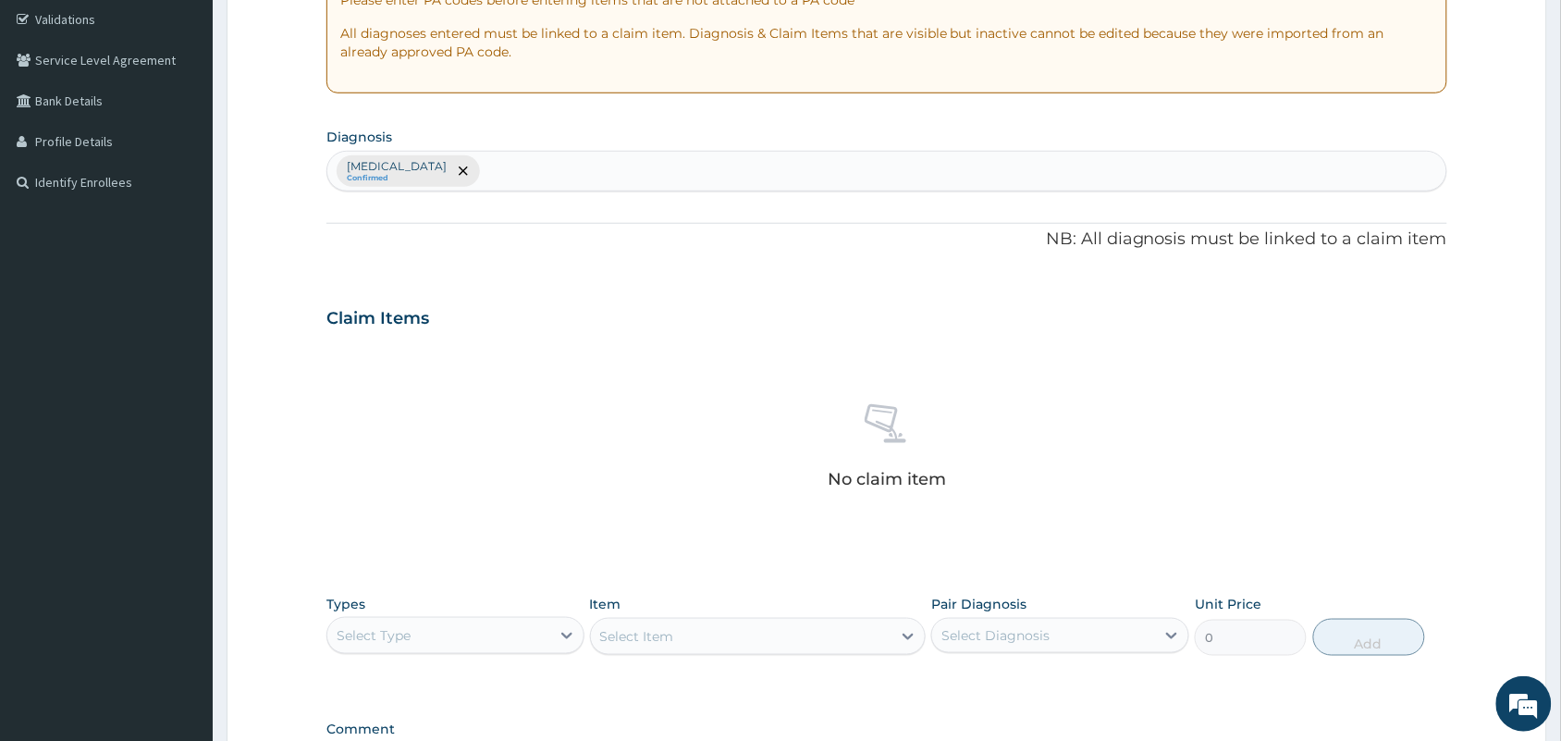
click at [603, 172] on div "Malaria Confirmed" at bounding box center [886, 171] width 1119 height 39
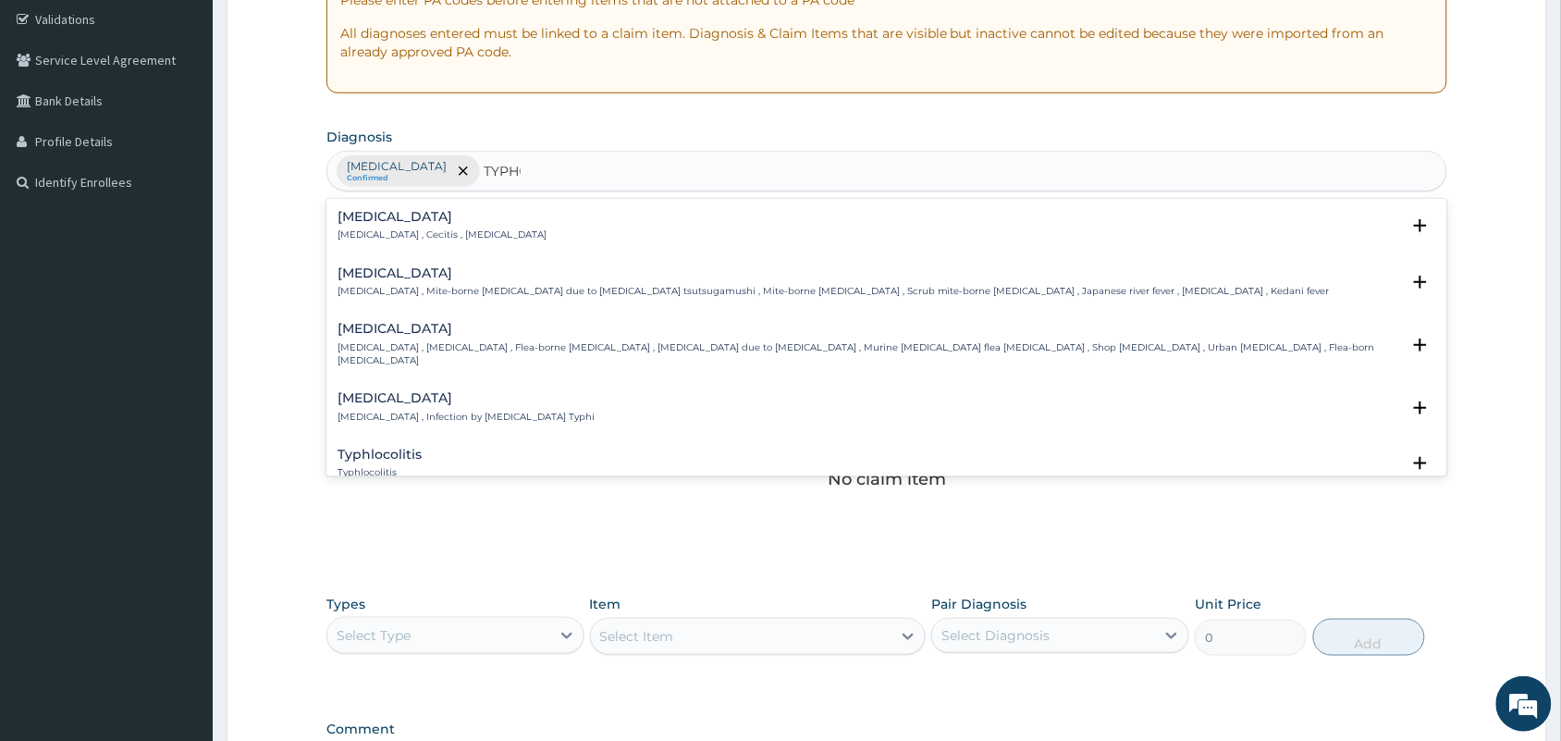
type input "TYPHOI"
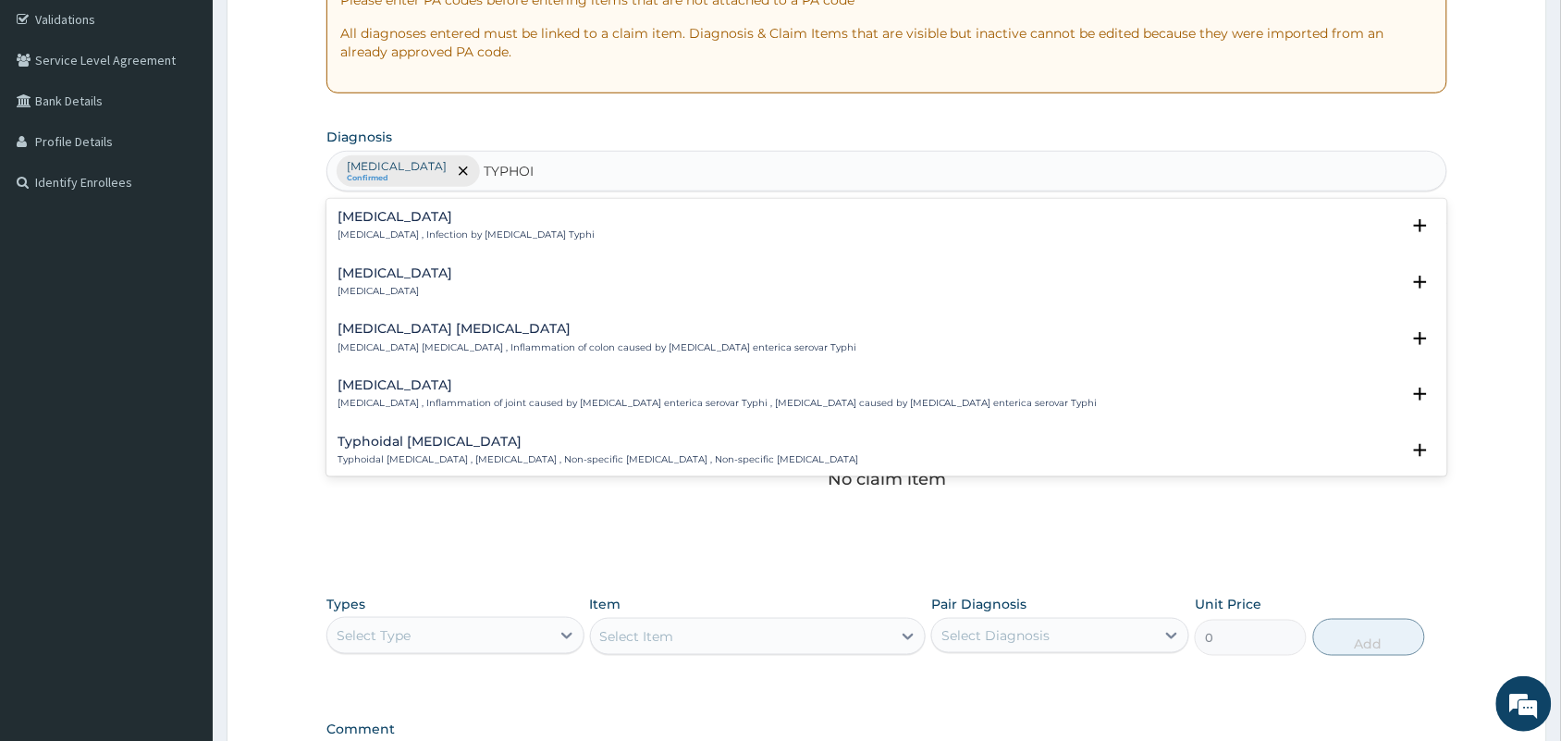
click at [349, 227] on div "Typhoid fever Typhoid fever , Infection by Salmonella Typhi" at bounding box center [466, 226] width 257 height 32
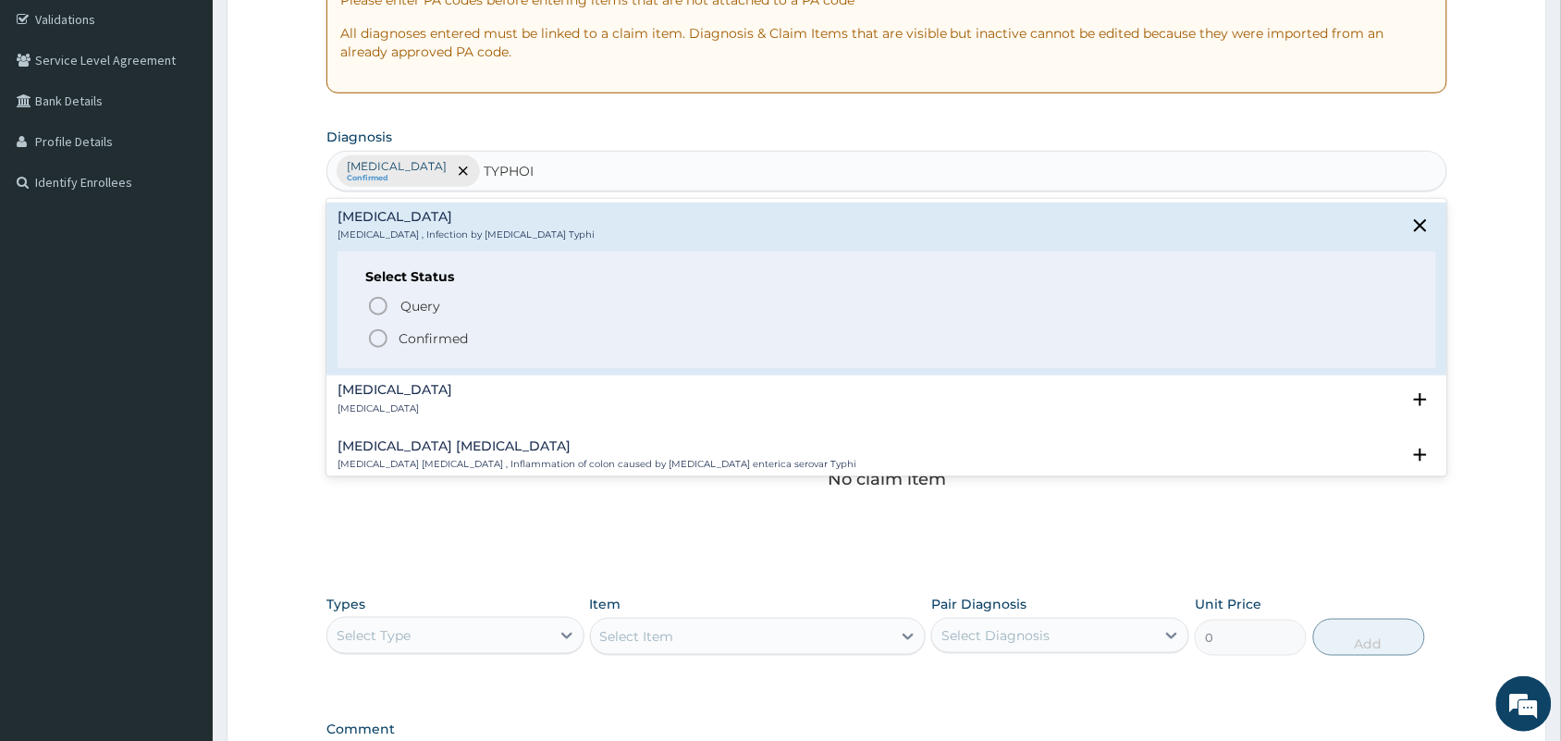
click at [375, 335] on icon "status option filled" at bounding box center [378, 338] width 22 height 22
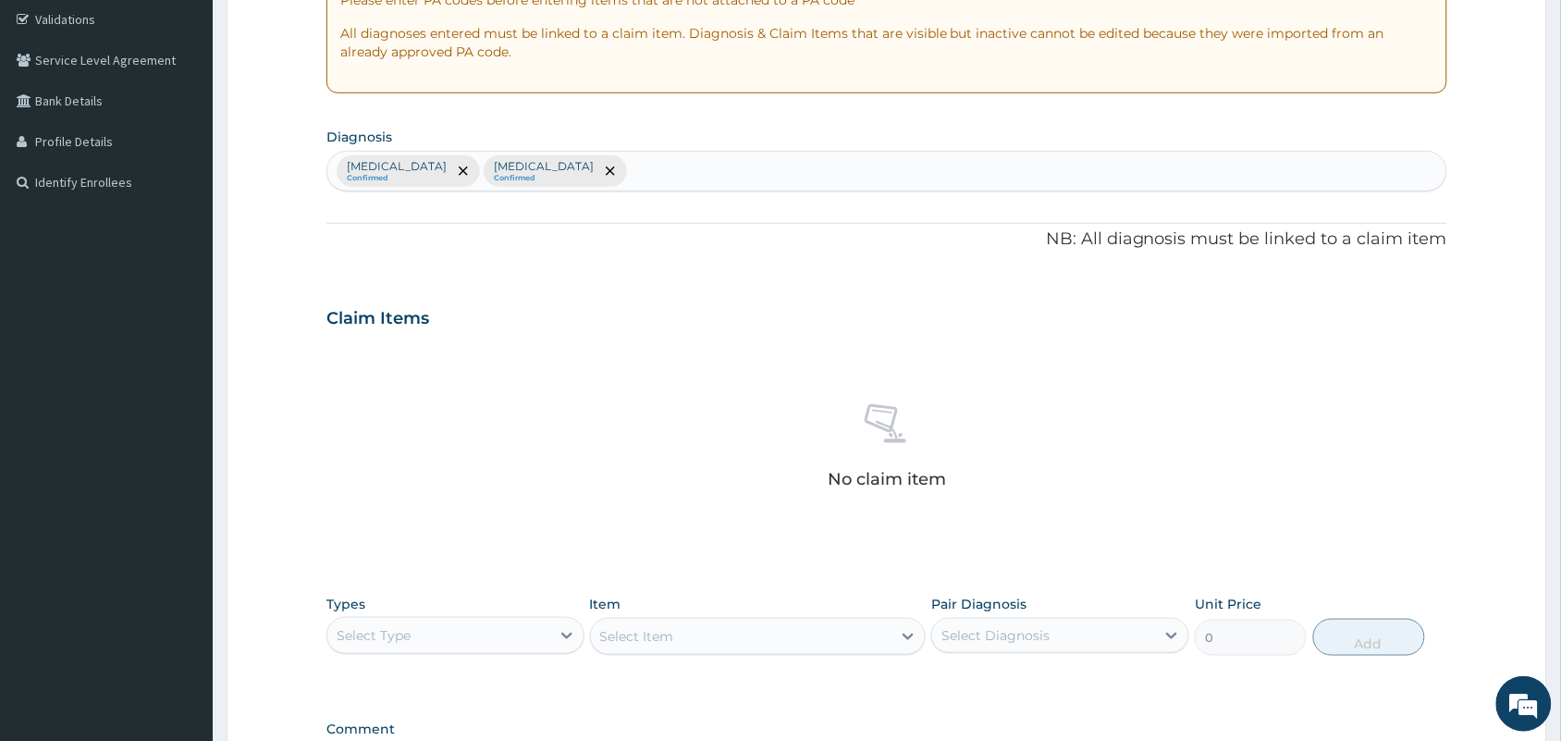
scroll to position [594, 0]
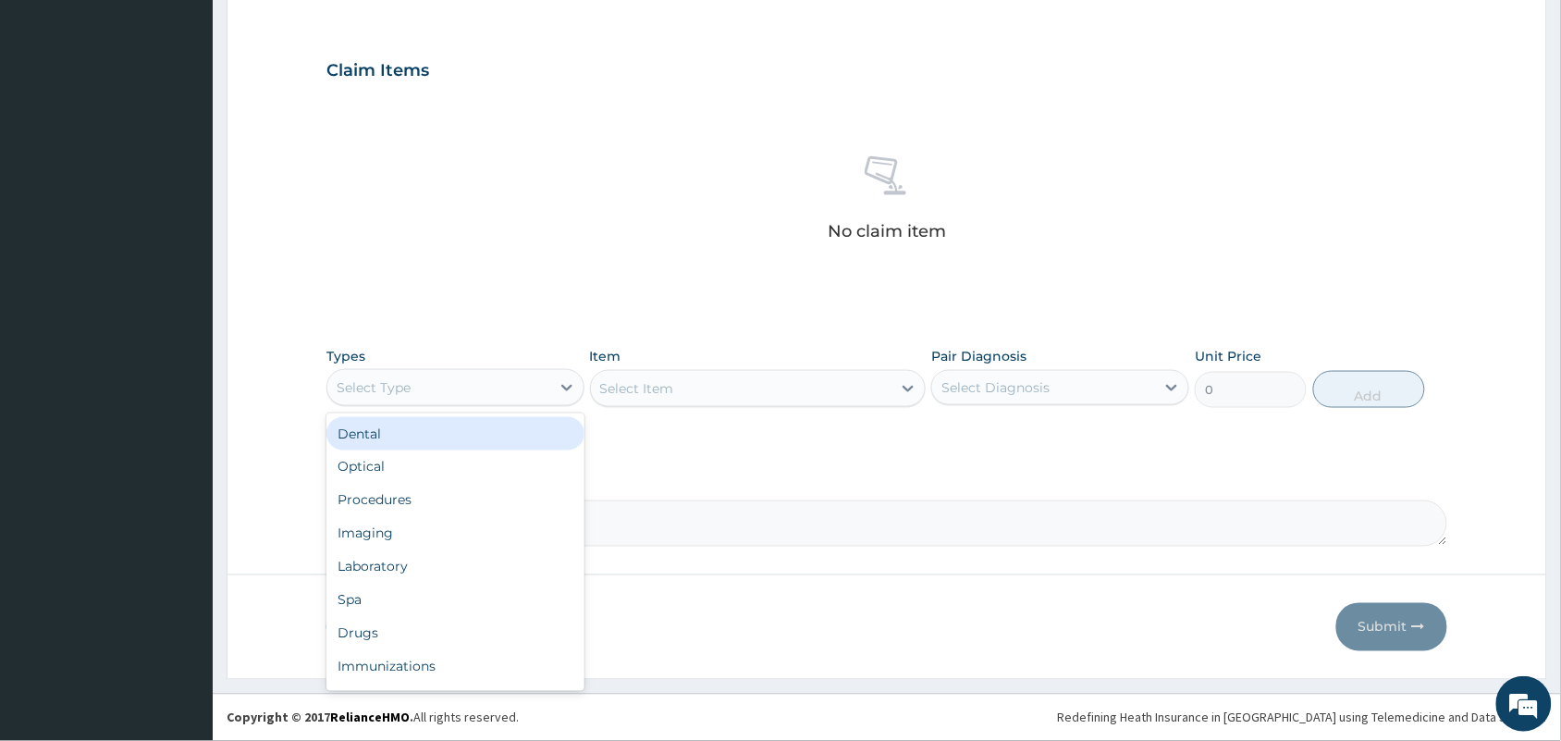
click at [425, 395] on div "Select Type" at bounding box center [438, 388] width 223 height 30
click at [414, 497] on div "Procedures" at bounding box center [455, 500] width 258 height 33
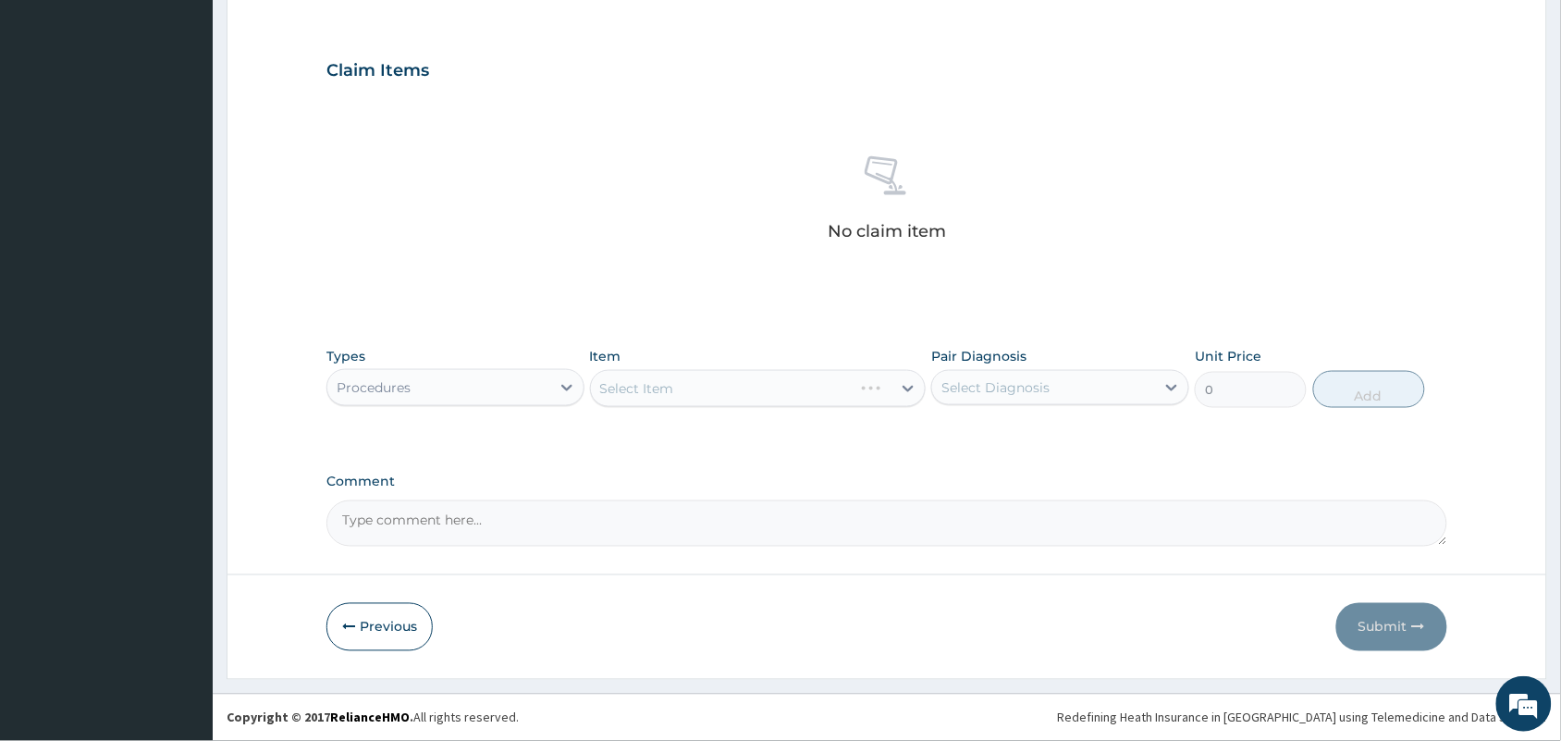
click at [684, 386] on div "Select Item" at bounding box center [758, 388] width 337 height 37
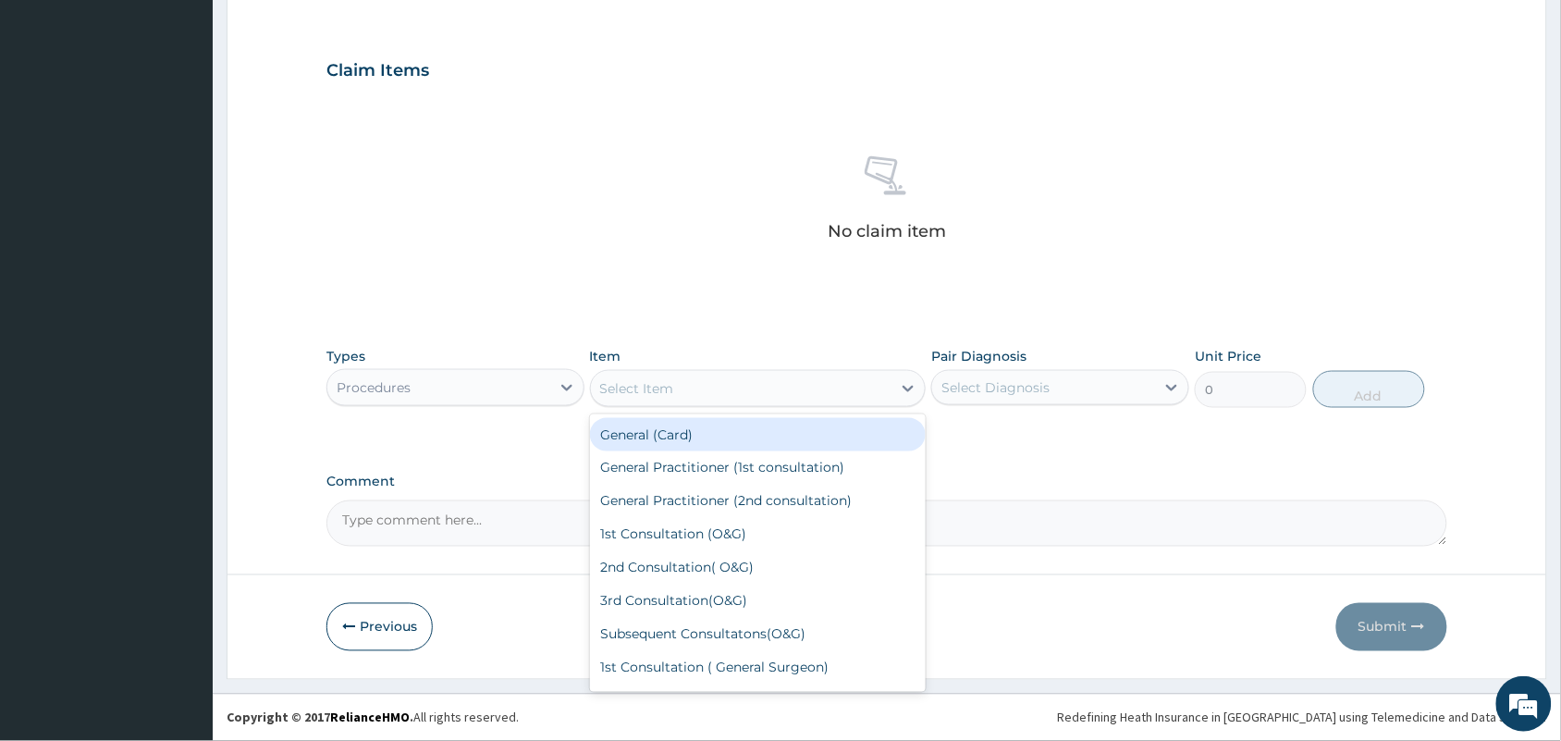
click at [684, 386] on div "Select Item" at bounding box center [741, 389] width 301 height 30
click at [667, 431] on div "General (Card)" at bounding box center [758, 434] width 337 height 33
type input "500"
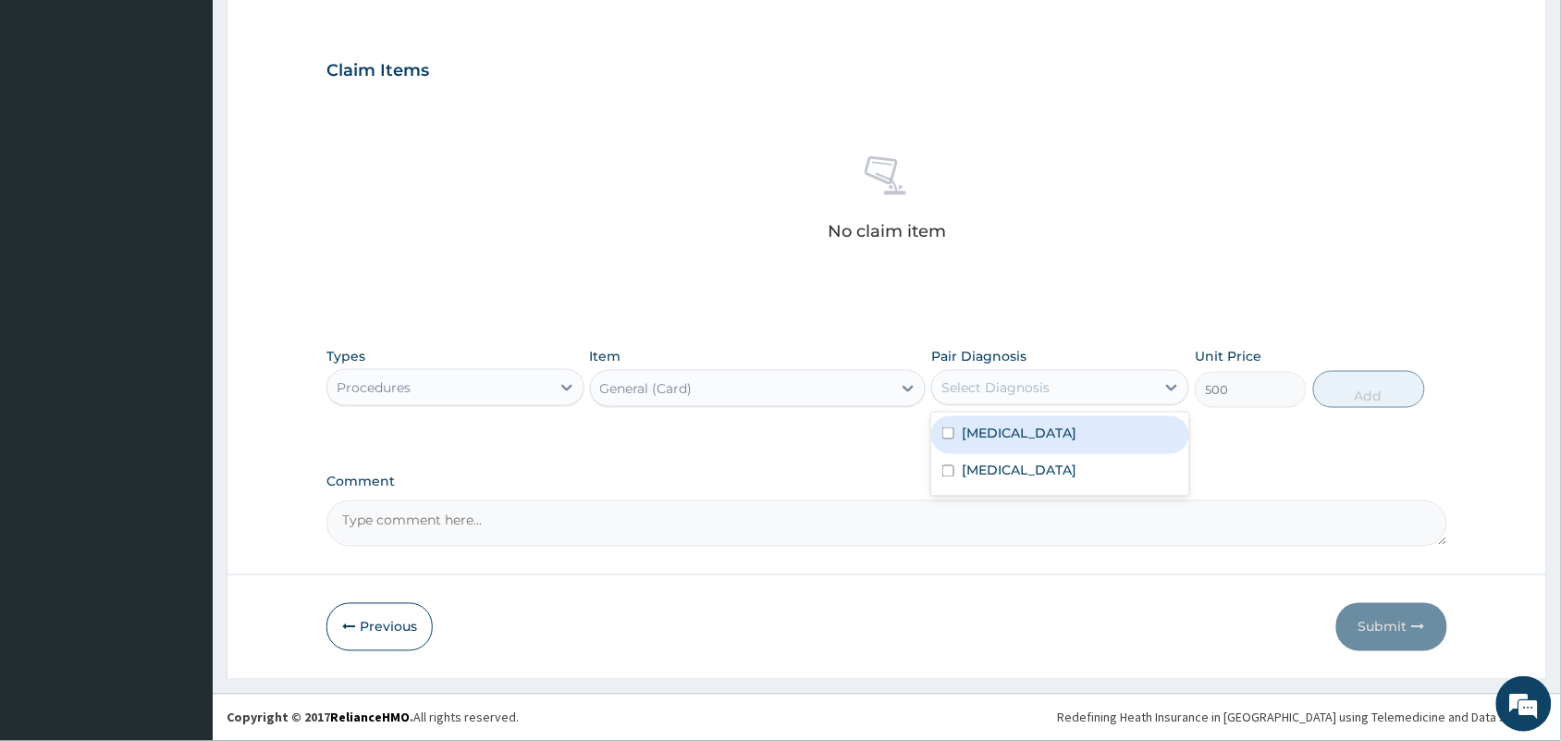
click at [1027, 389] on div "Select Diagnosis" at bounding box center [995, 387] width 108 height 18
click at [997, 424] on label "[MEDICAL_DATA]" at bounding box center [1019, 433] width 115 height 18
checkbox input "true"
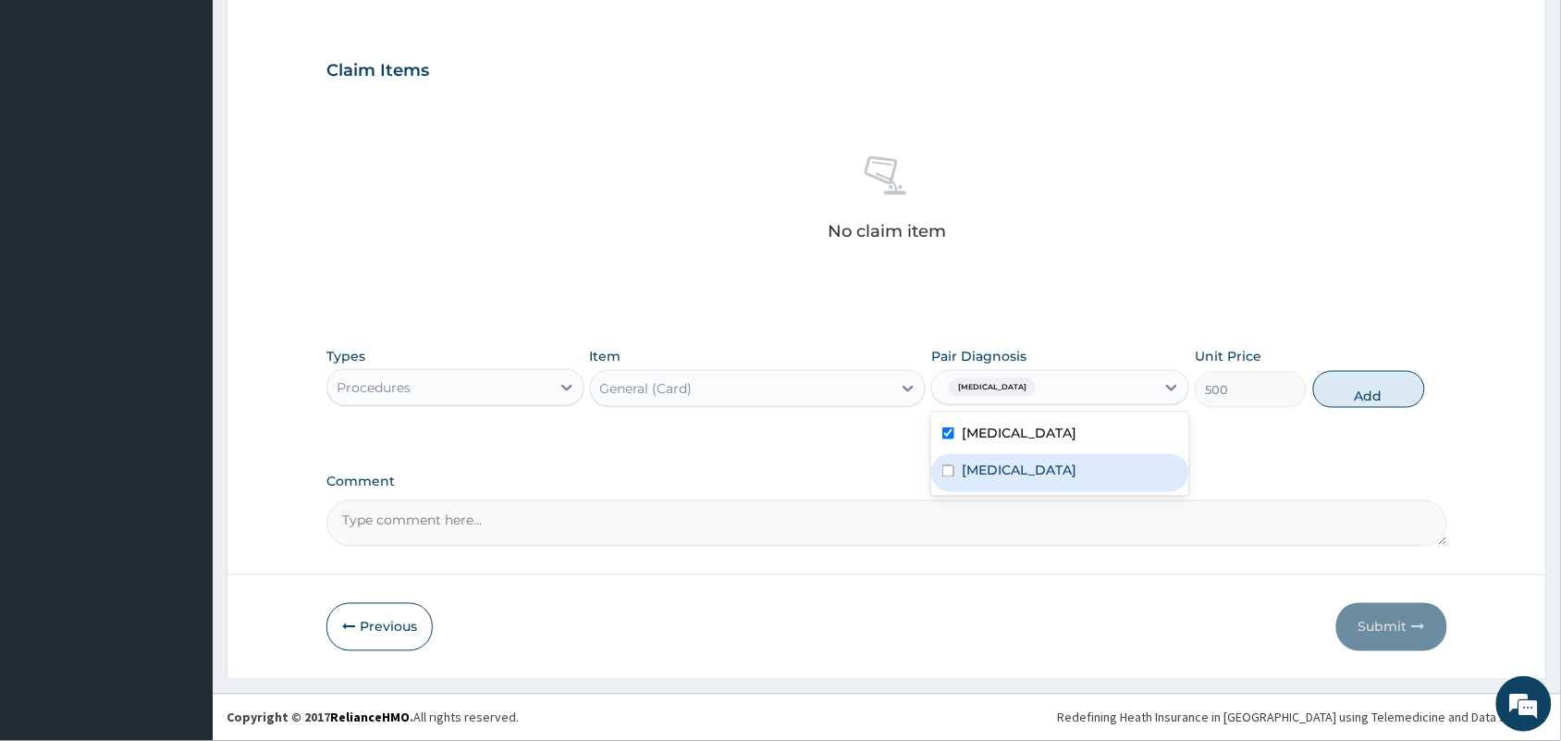
click at [1003, 484] on div "Typhoid fever" at bounding box center [1060, 473] width 258 height 38
checkbox input "true"
click at [1339, 399] on button "Add" at bounding box center [1369, 389] width 112 height 37
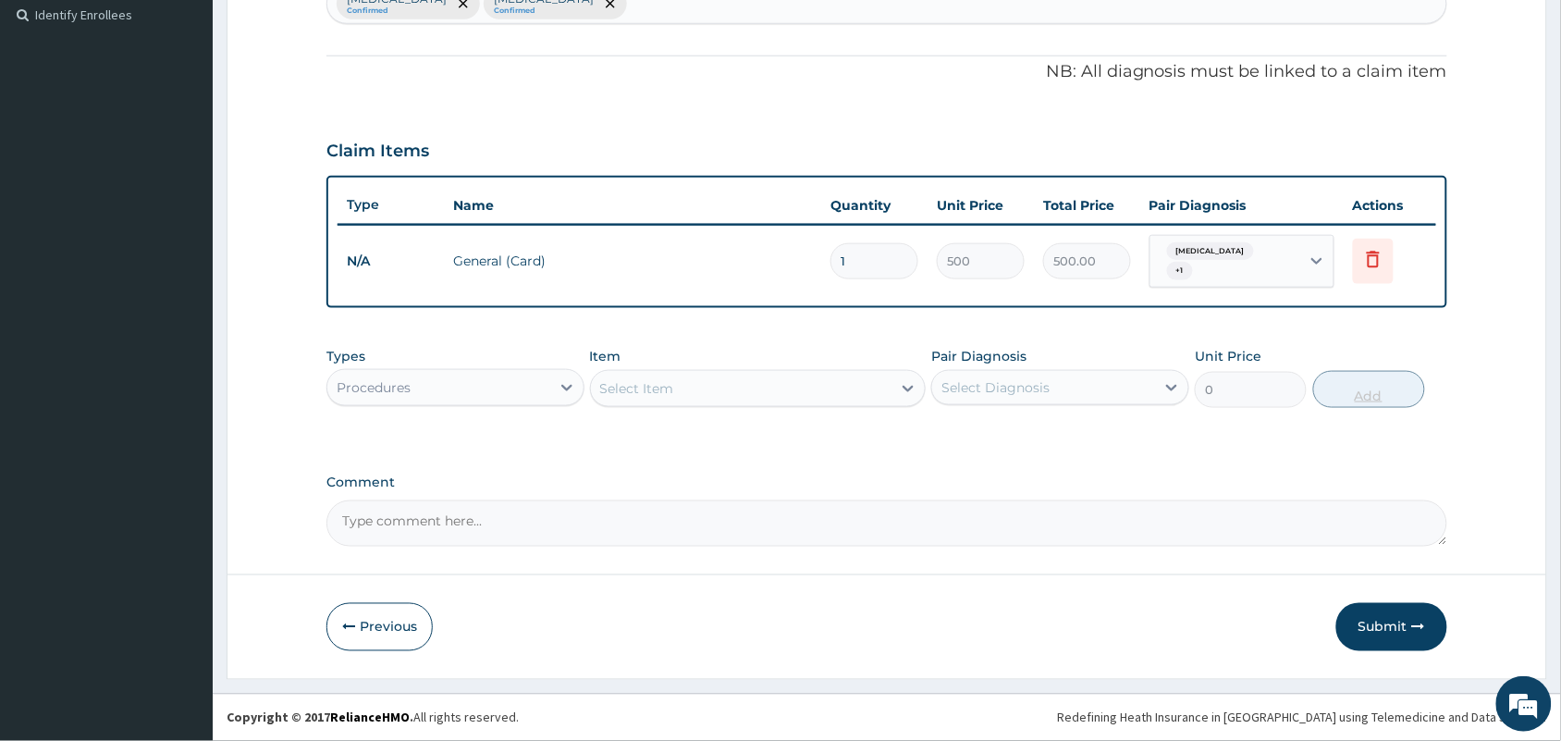
scroll to position [504, 0]
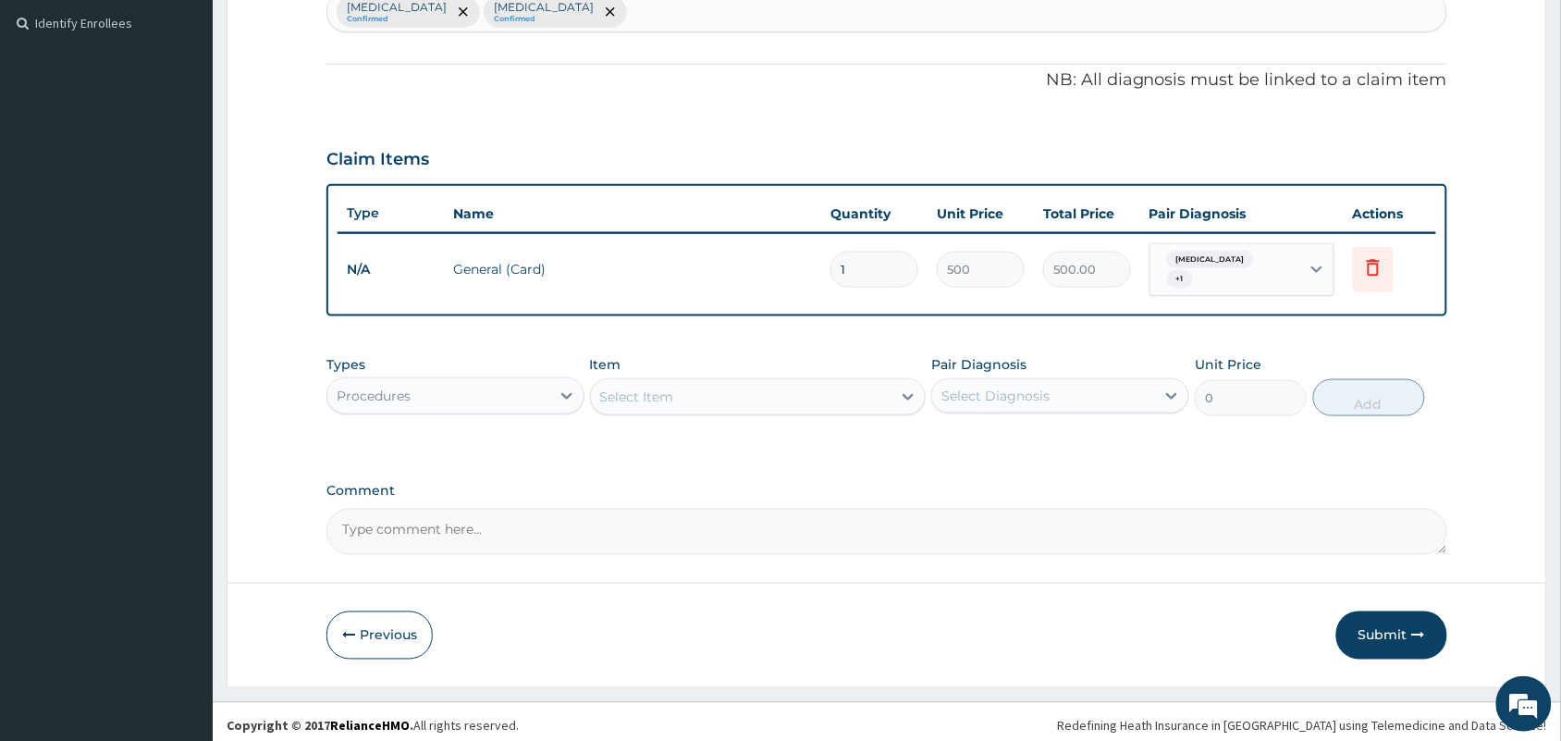
click at [714, 388] on div "Select Item" at bounding box center [741, 397] width 301 height 30
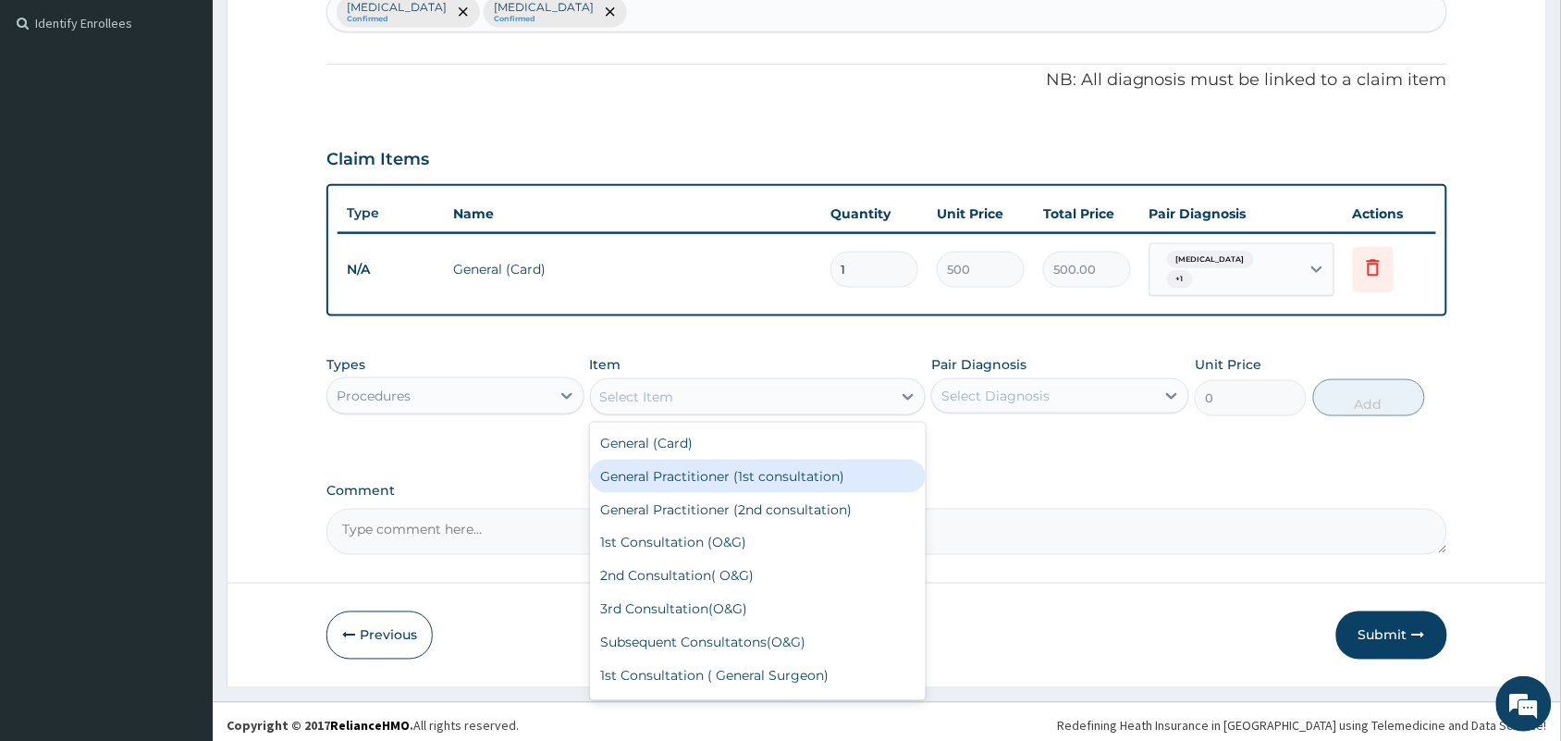
click at [690, 460] on div "General Practitioner (1st consultation)" at bounding box center [758, 476] width 337 height 33
type input "1500"
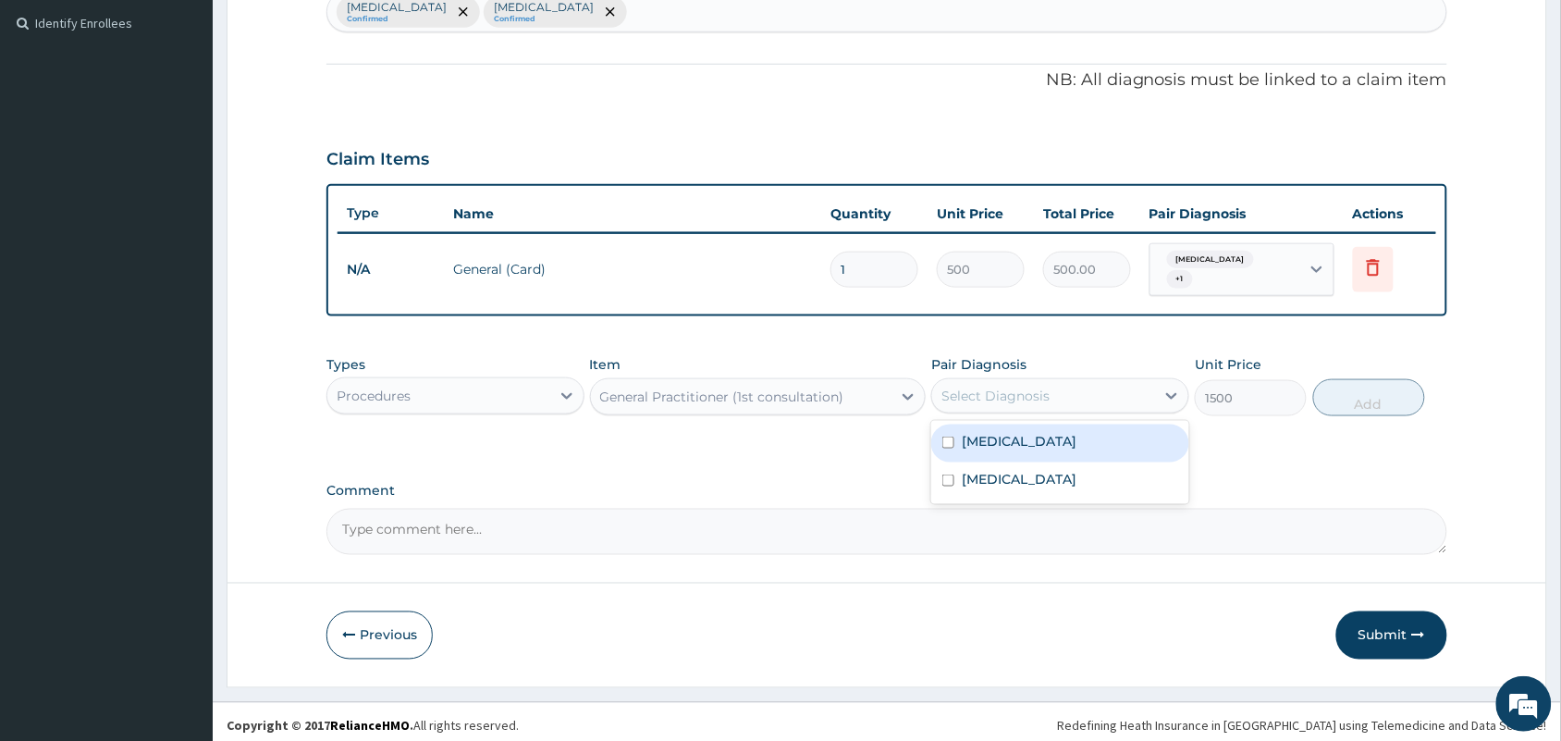
click at [1005, 387] on div "Select Diagnosis" at bounding box center [995, 396] width 108 height 18
click at [991, 436] on label "[MEDICAL_DATA]" at bounding box center [1019, 441] width 115 height 18
checkbox input "true"
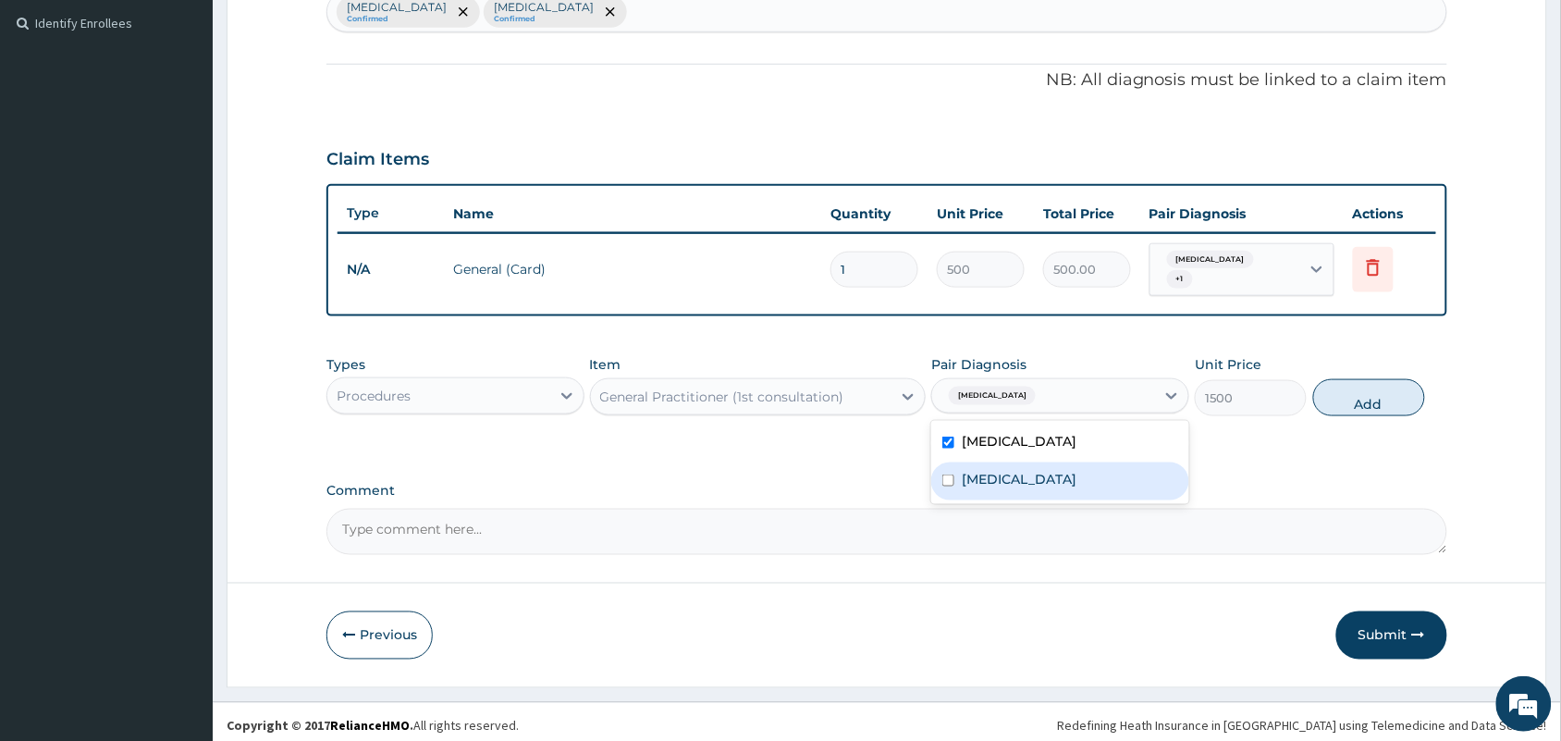
click at [982, 477] on label "Typhoid fever" at bounding box center [1019, 479] width 115 height 18
checkbox input "true"
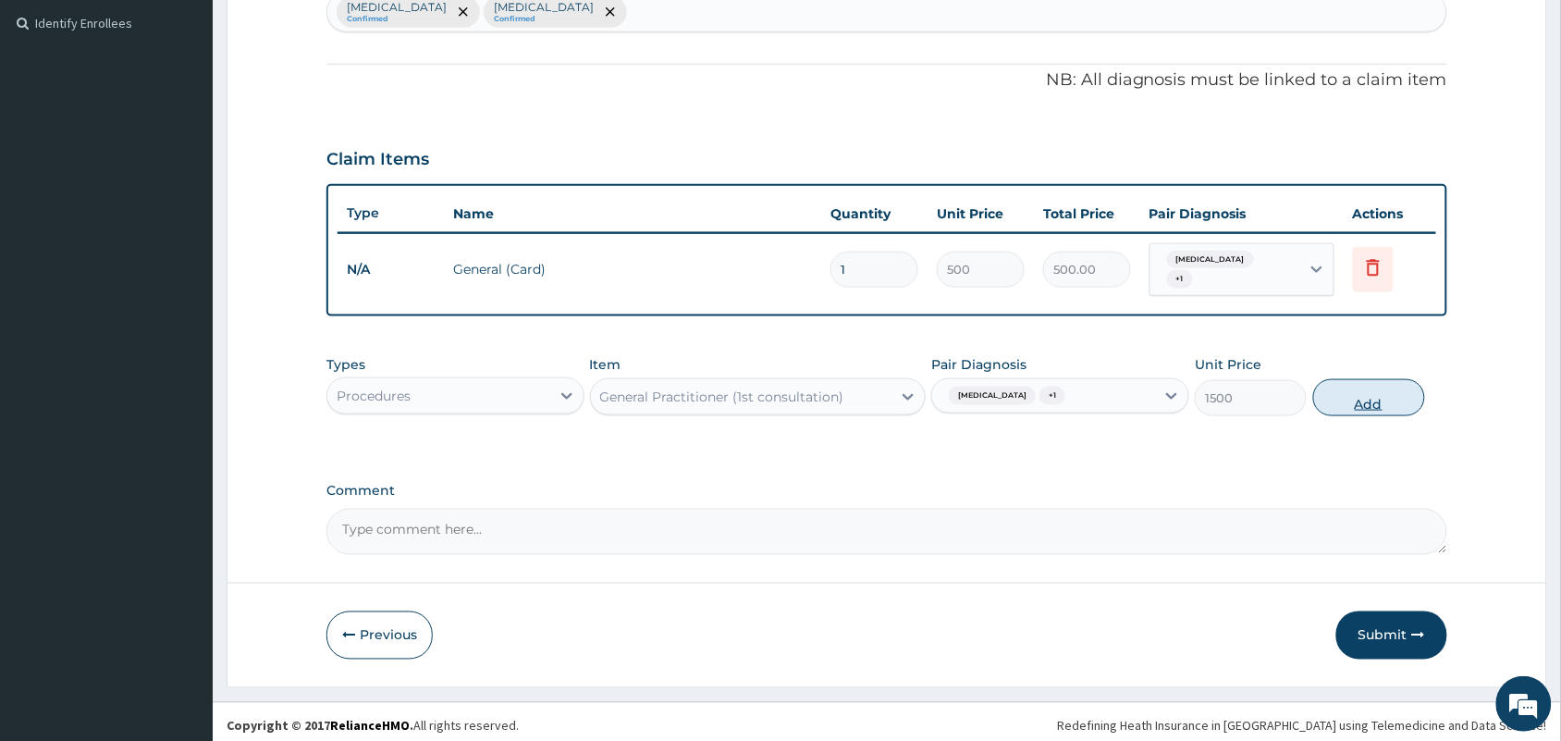
click at [1337, 386] on button "Add" at bounding box center [1369, 397] width 112 height 37
type input "0"
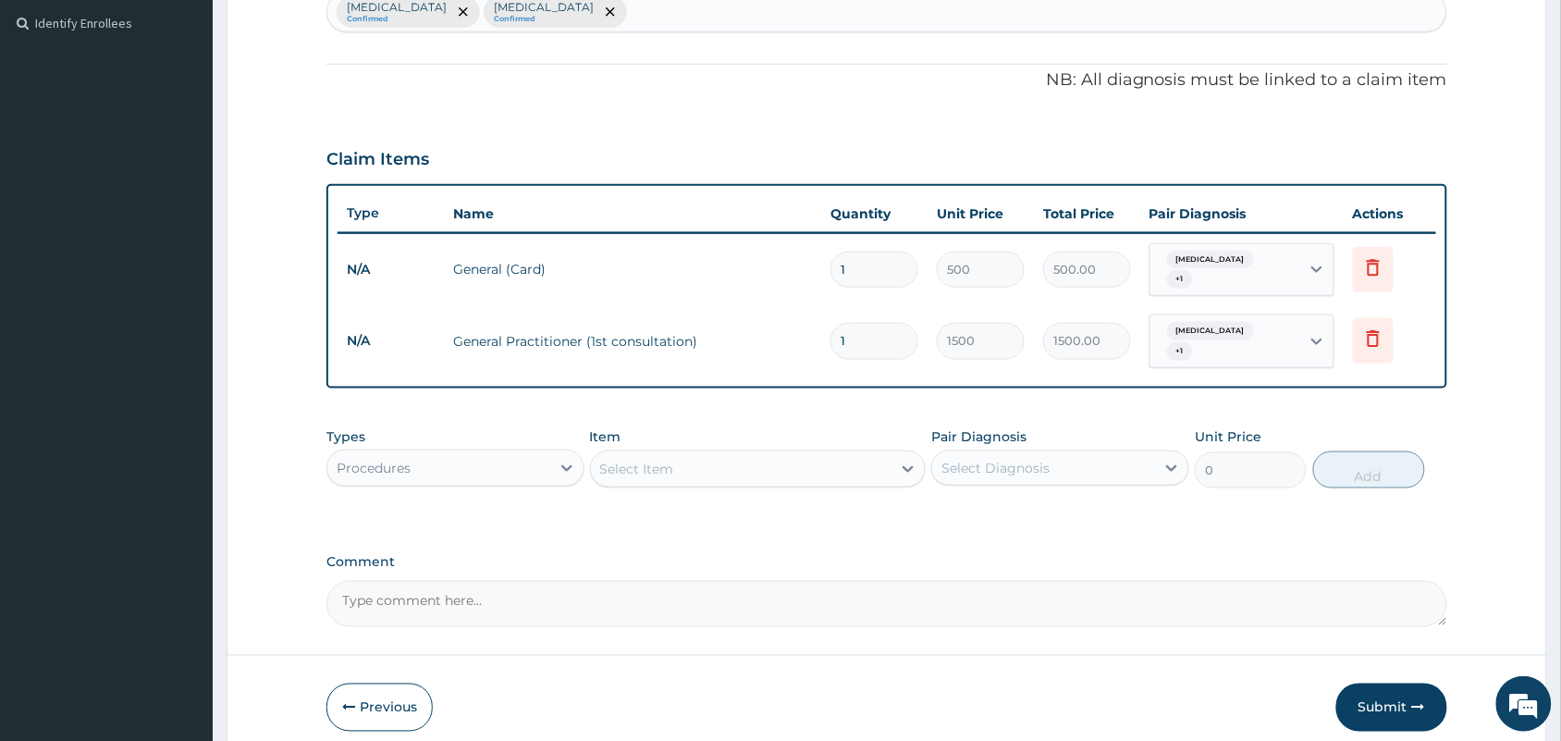
click at [455, 453] on div "Procedures" at bounding box center [438, 468] width 223 height 30
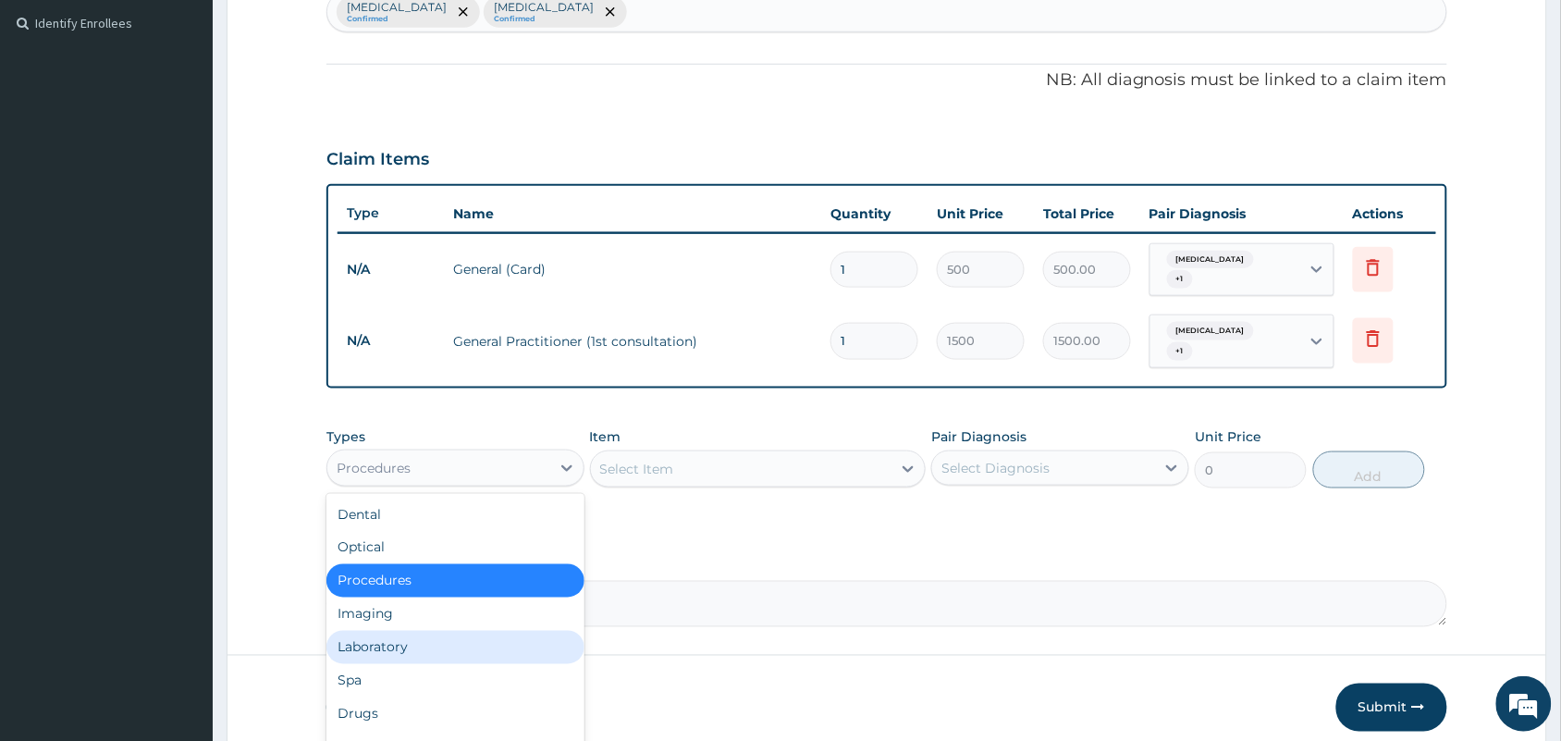
click at [361, 631] on div "Laboratory" at bounding box center [455, 647] width 258 height 33
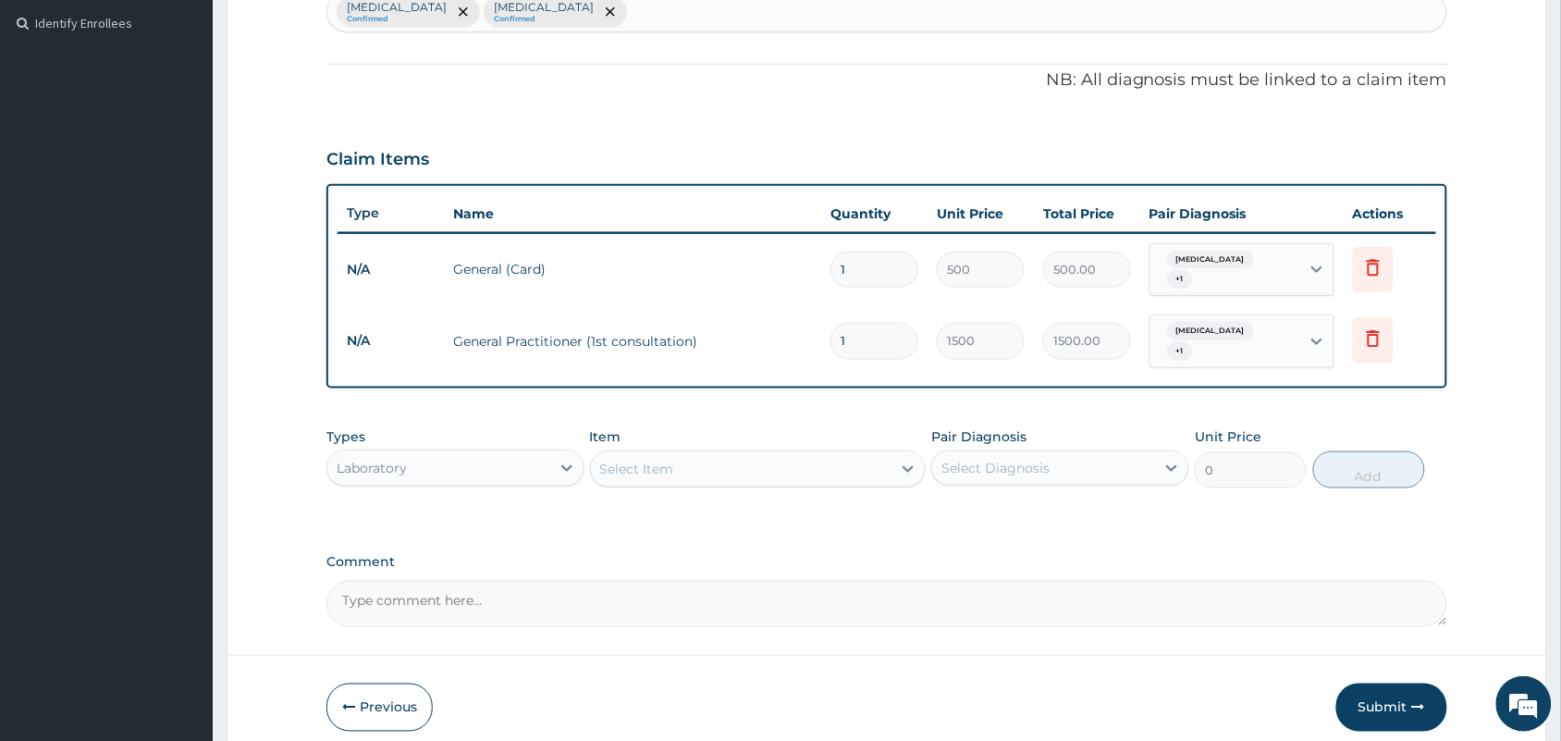
click at [789, 456] on div "Select Item" at bounding box center [741, 469] width 301 height 30
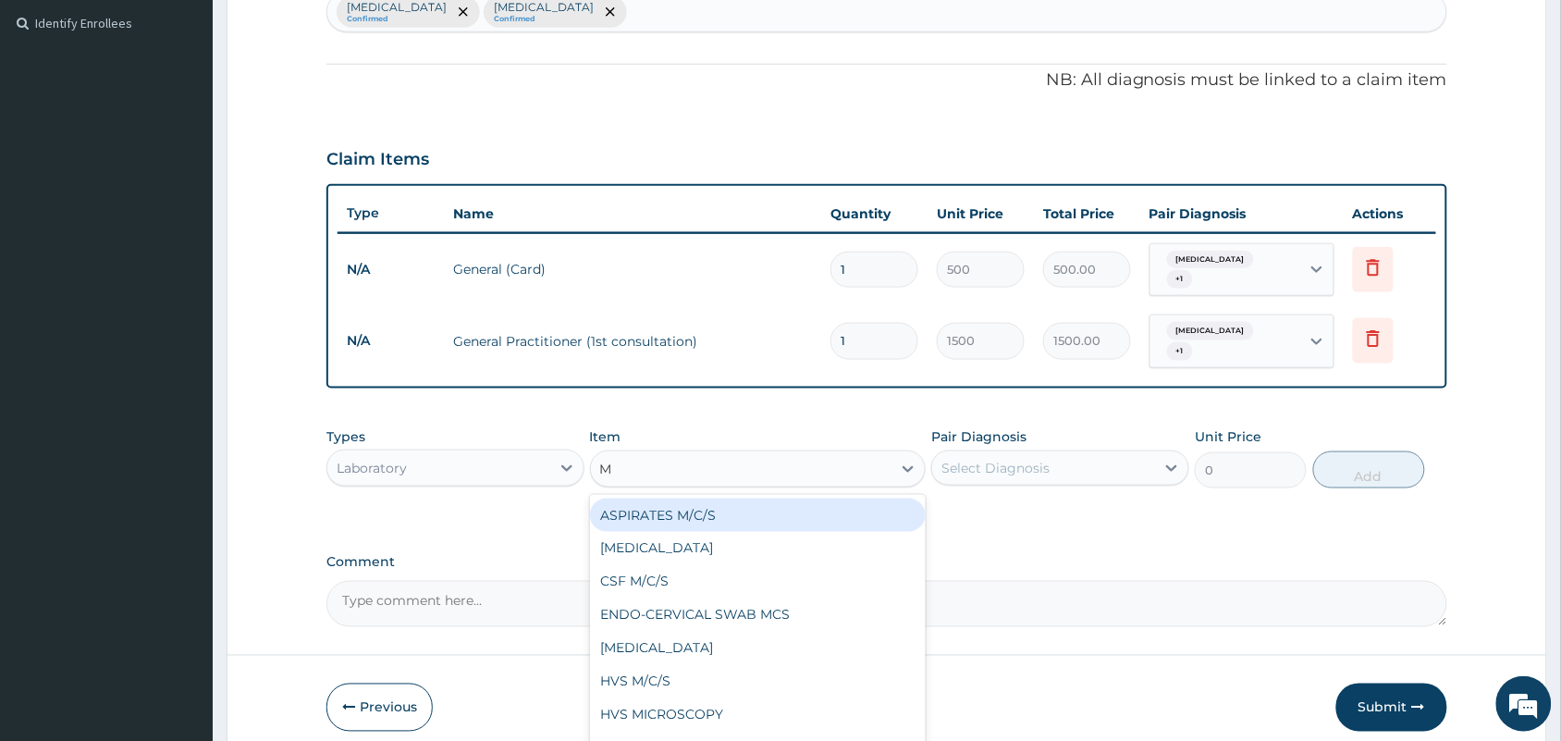
type input "MP"
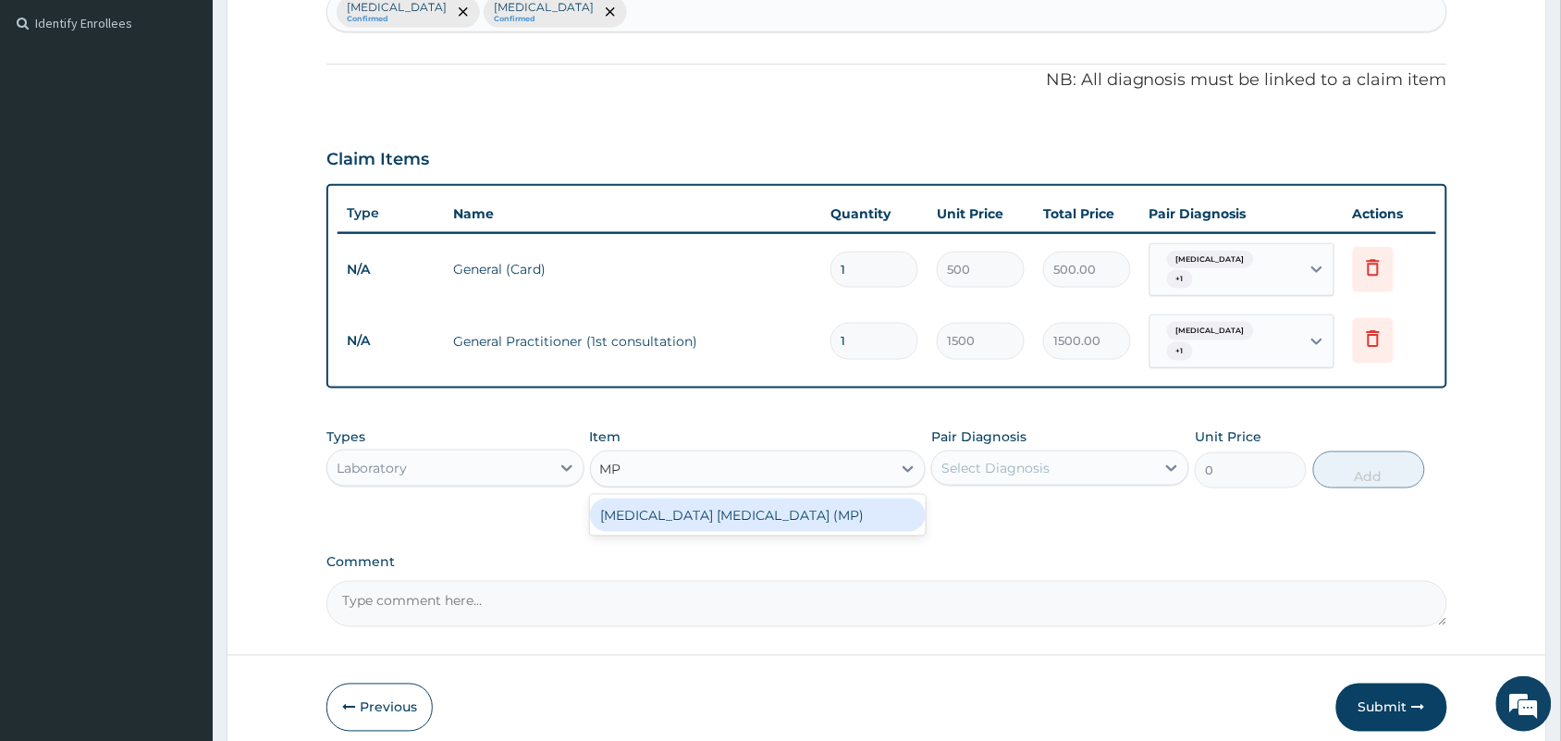
click at [788, 498] on div "[MEDICAL_DATA] [MEDICAL_DATA] (MP)" at bounding box center [758, 514] width 337 height 33
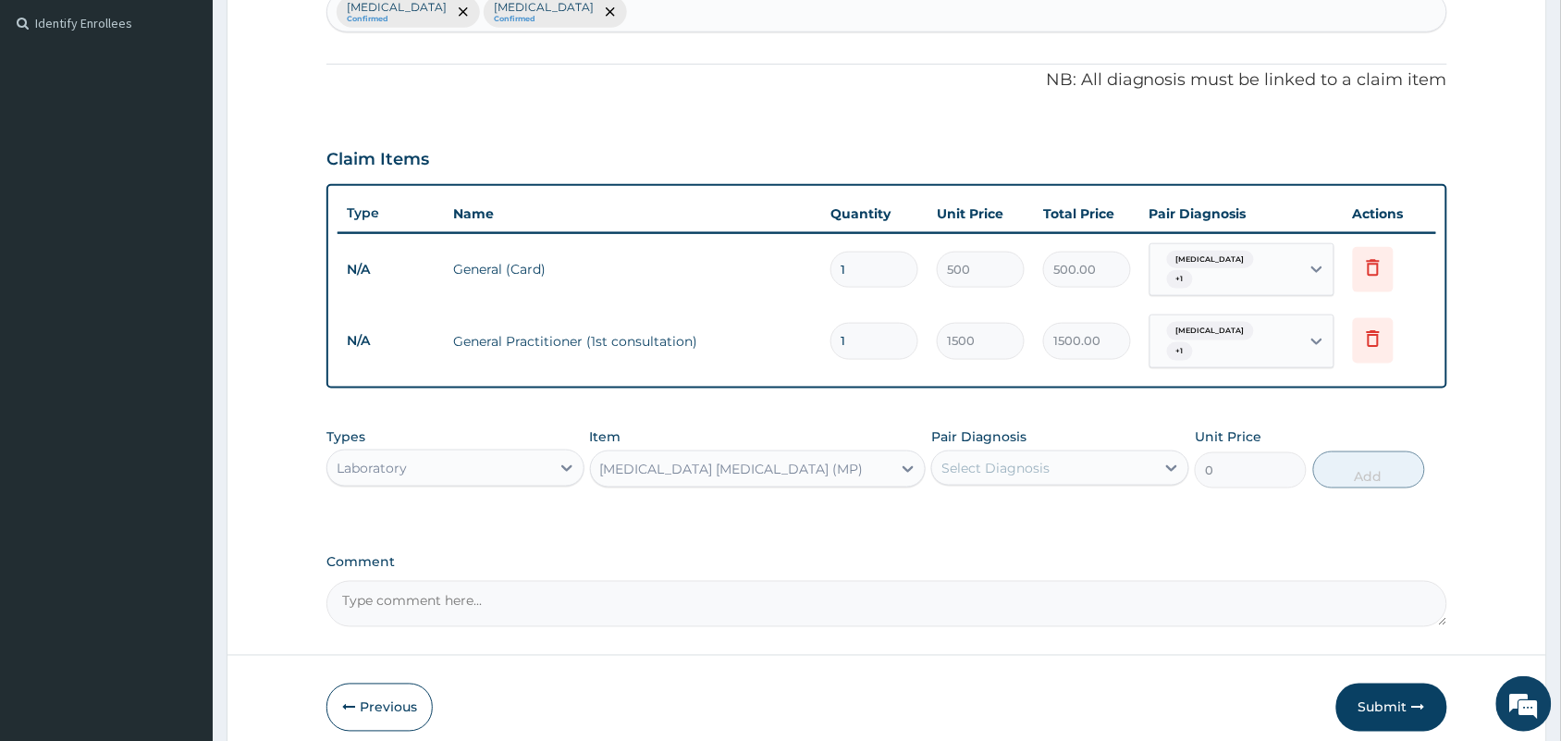
type input "560"
click at [1052, 453] on div "Select Diagnosis" at bounding box center [1043, 468] width 223 height 30
click at [1027, 497] on div "[MEDICAL_DATA]" at bounding box center [1060, 516] width 258 height 38
checkbox input "true"
click at [1396, 451] on button "Add" at bounding box center [1369, 469] width 112 height 37
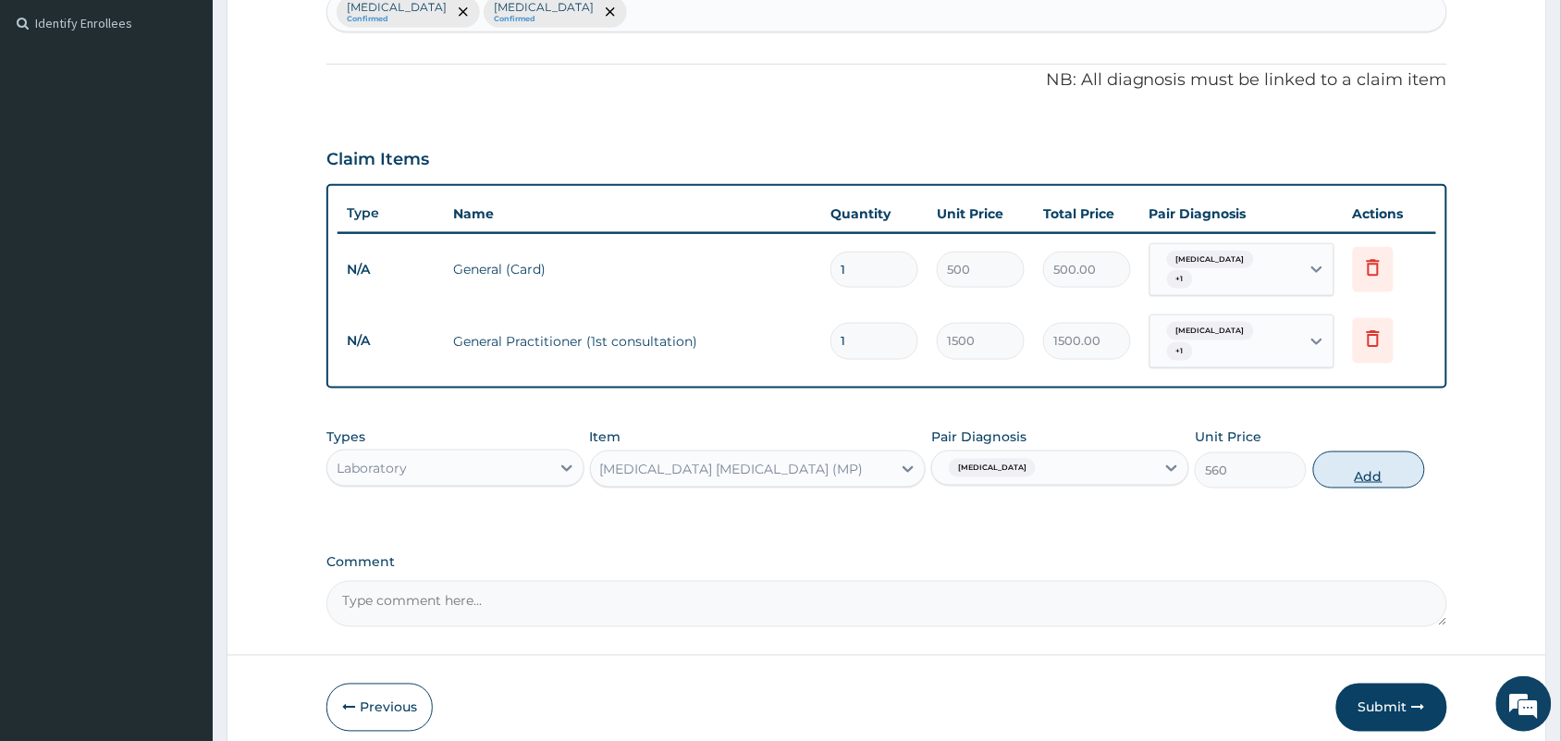
type input "0"
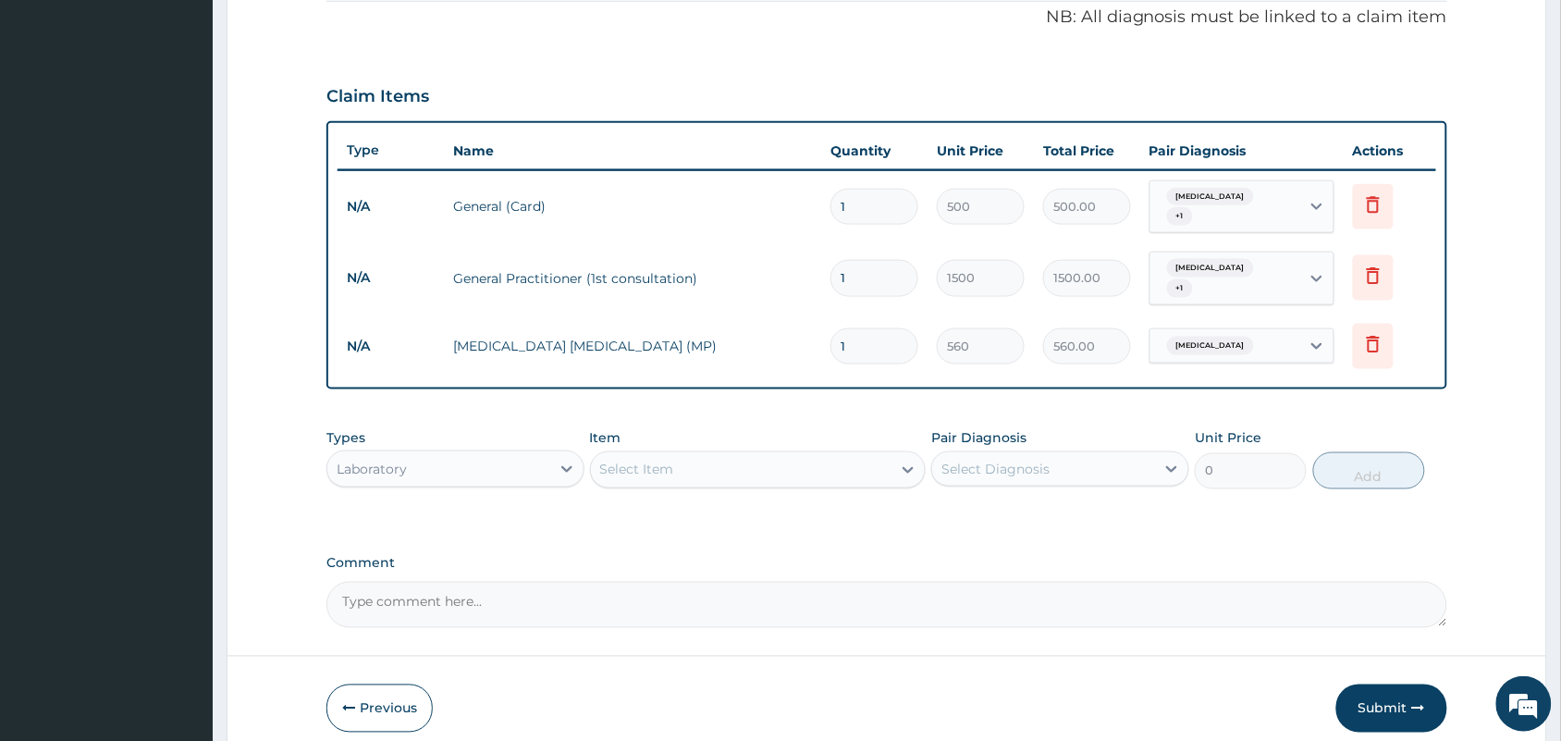
scroll to position [632, 0]
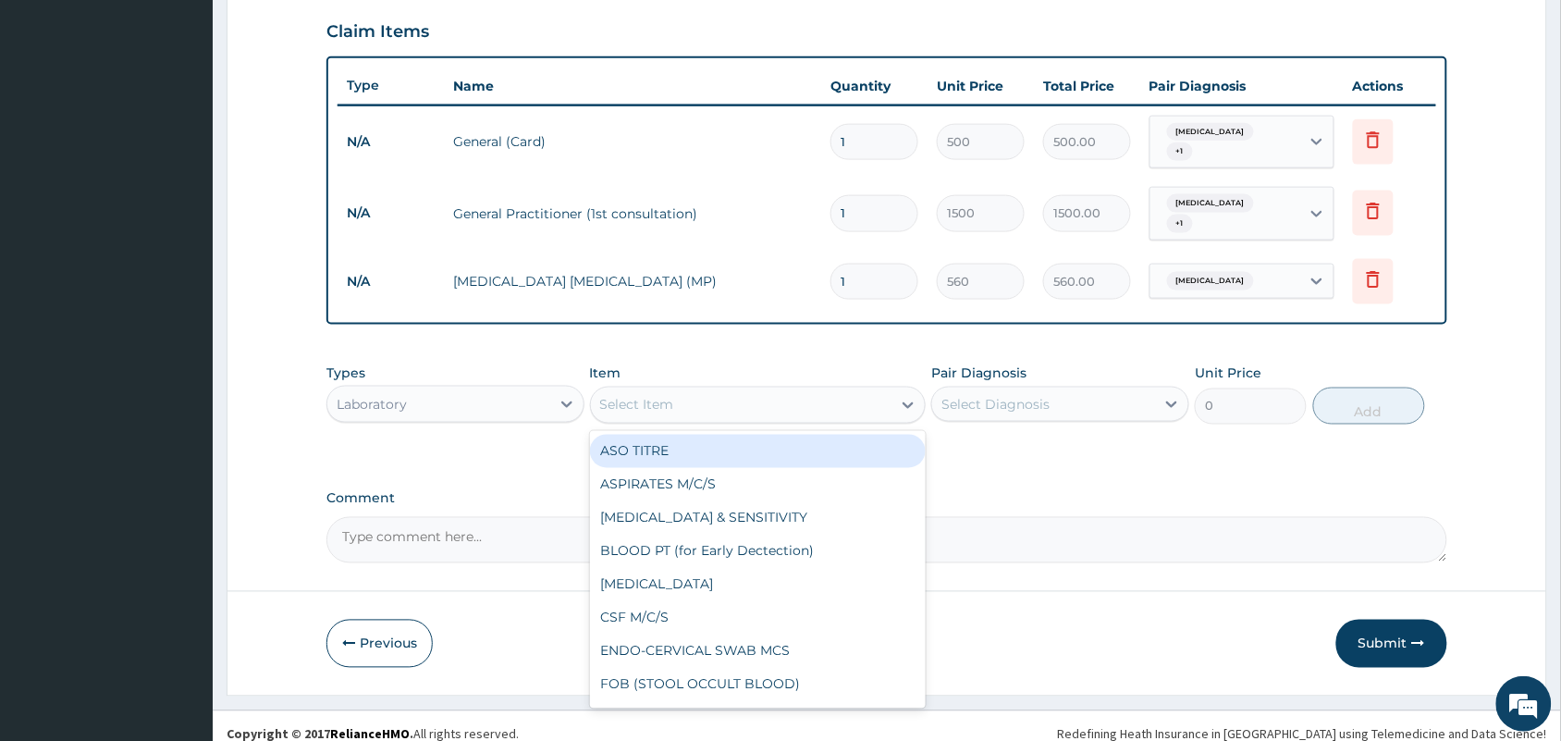
click at [772, 390] on div "Select Item" at bounding box center [741, 405] width 301 height 30
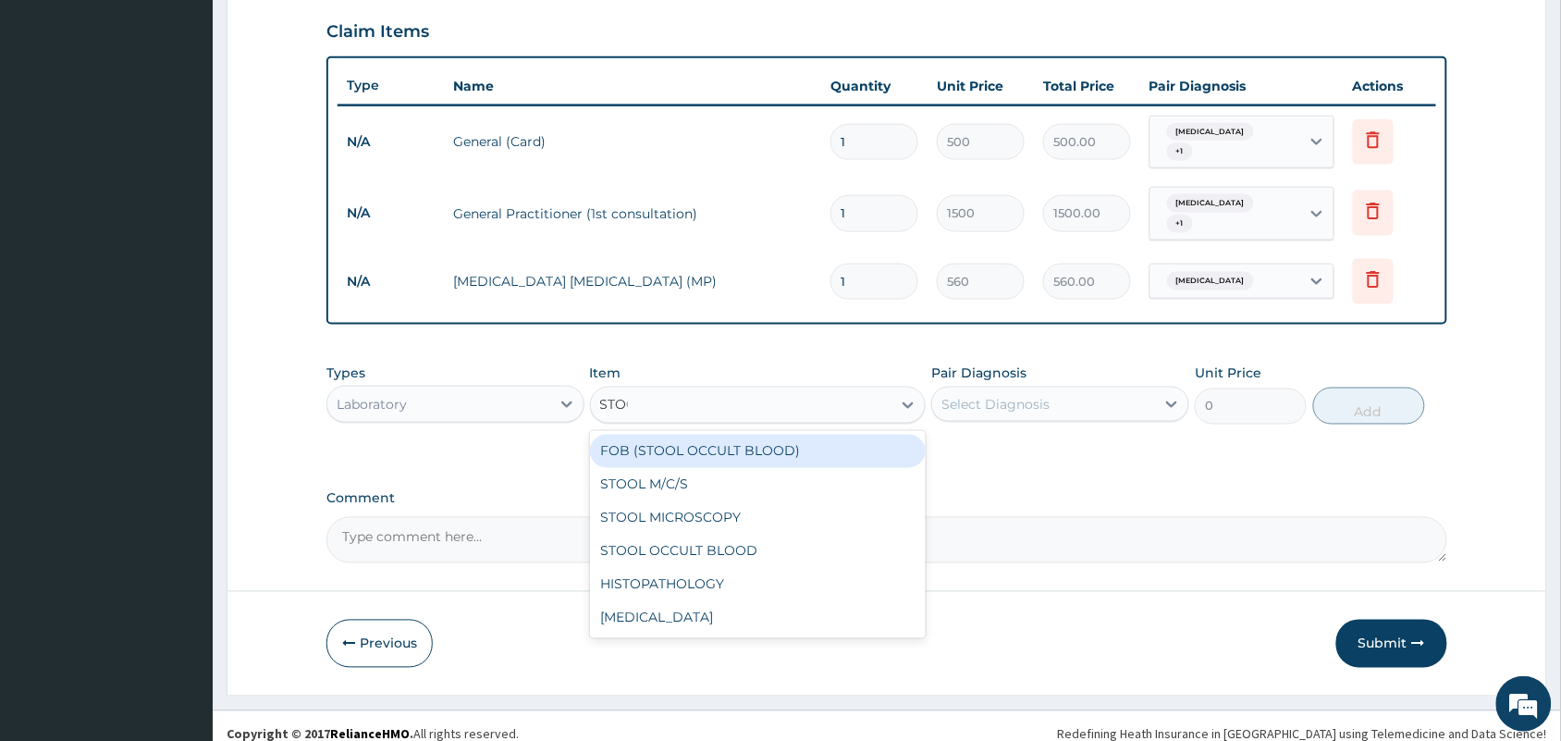
type input "STOOL"
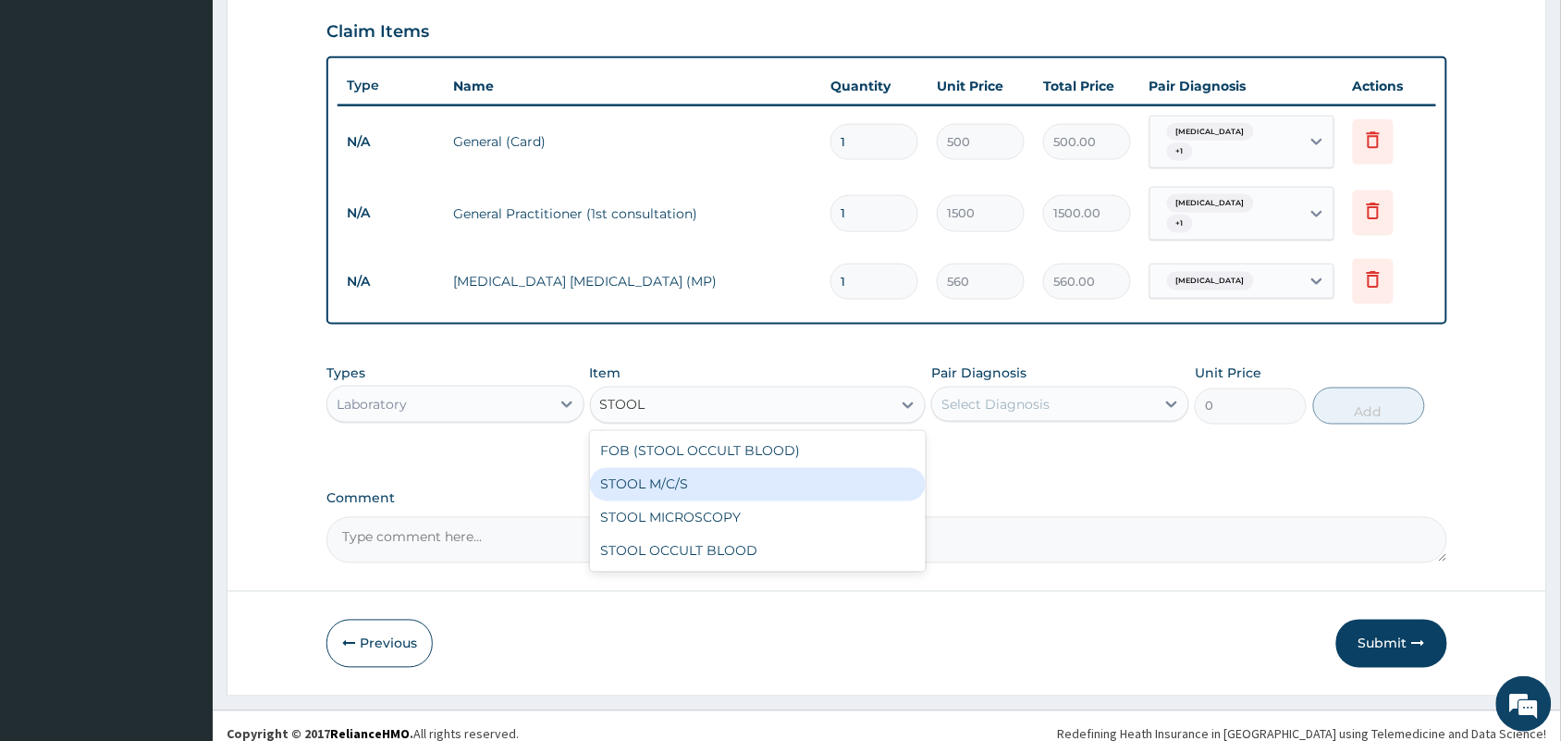
click at [686, 476] on div "STOOL M/C/S" at bounding box center [758, 484] width 337 height 33
type input "640"
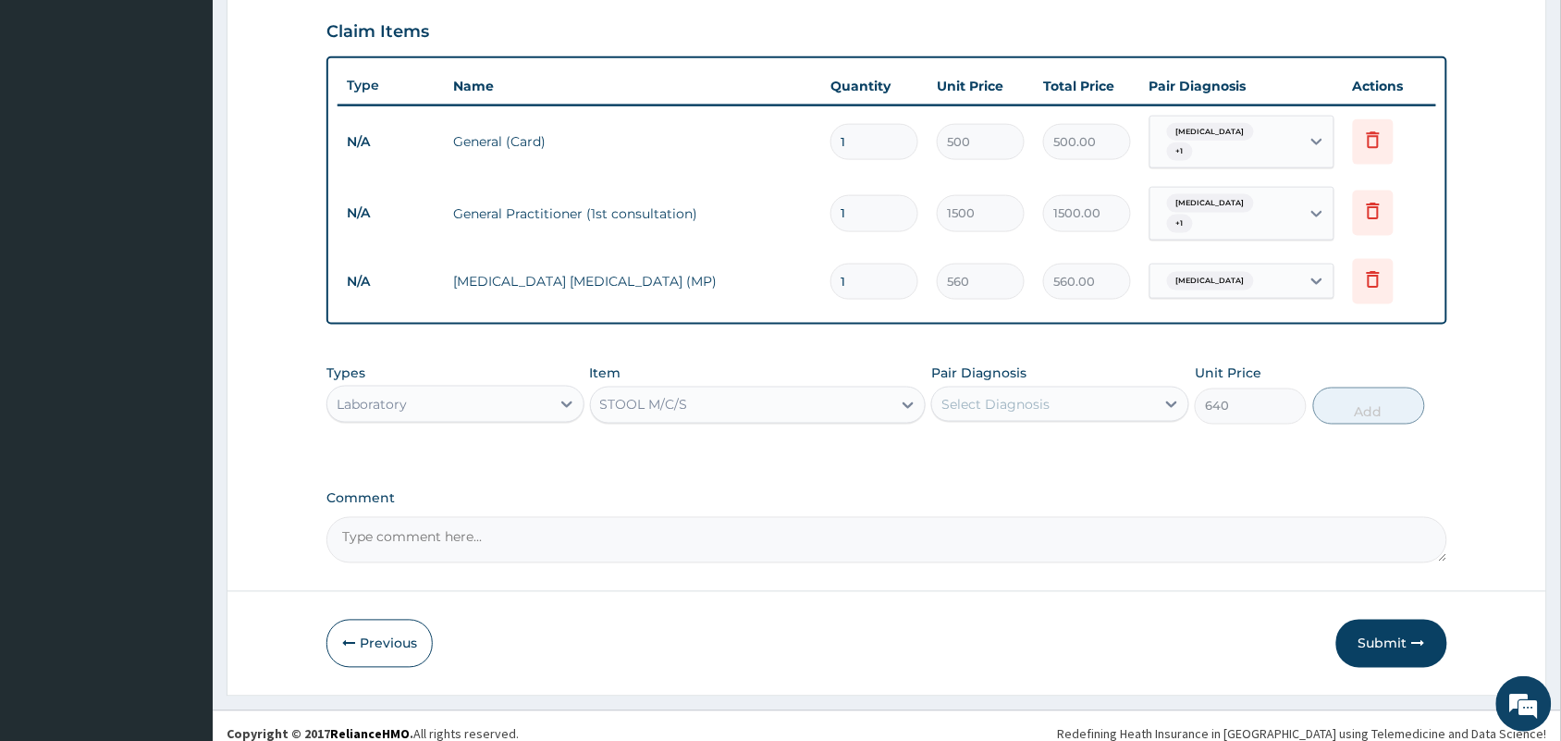
click at [1045, 395] on div "Select Diagnosis" at bounding box center [995, 404] width 108 height 18
click at [994, 478] on label "Typhoid fever" at bounding box center [1019, 487] width 115 height 18
checkbox input "true"
click at [1351, 399] on button "Add" at bounding box center [1369, 405] width 112 height 37
type input "0"
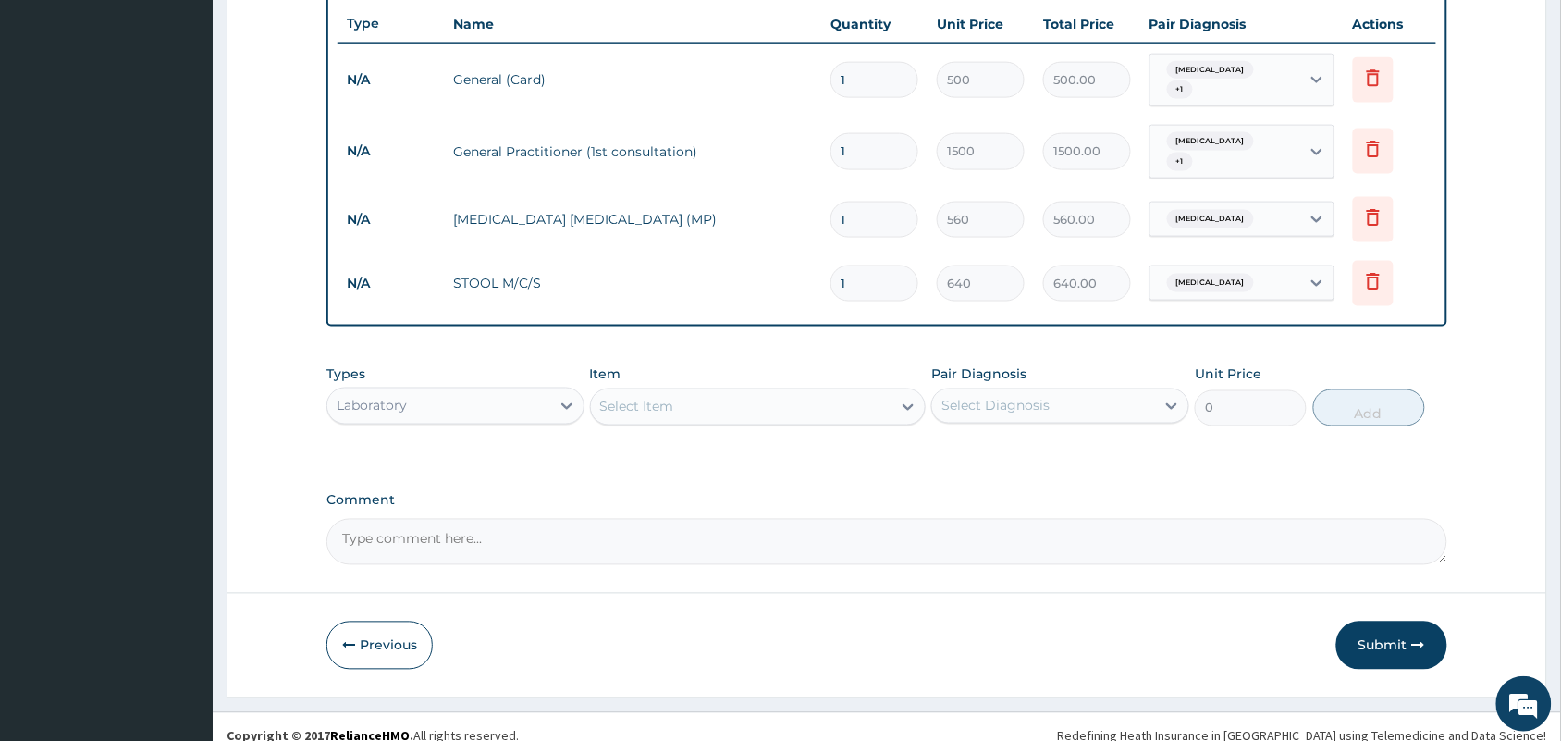
scroll to position [695, 0]
click at [515, 398] on div "Laboratory" at bounding box center [438, 404] width 223 height 30
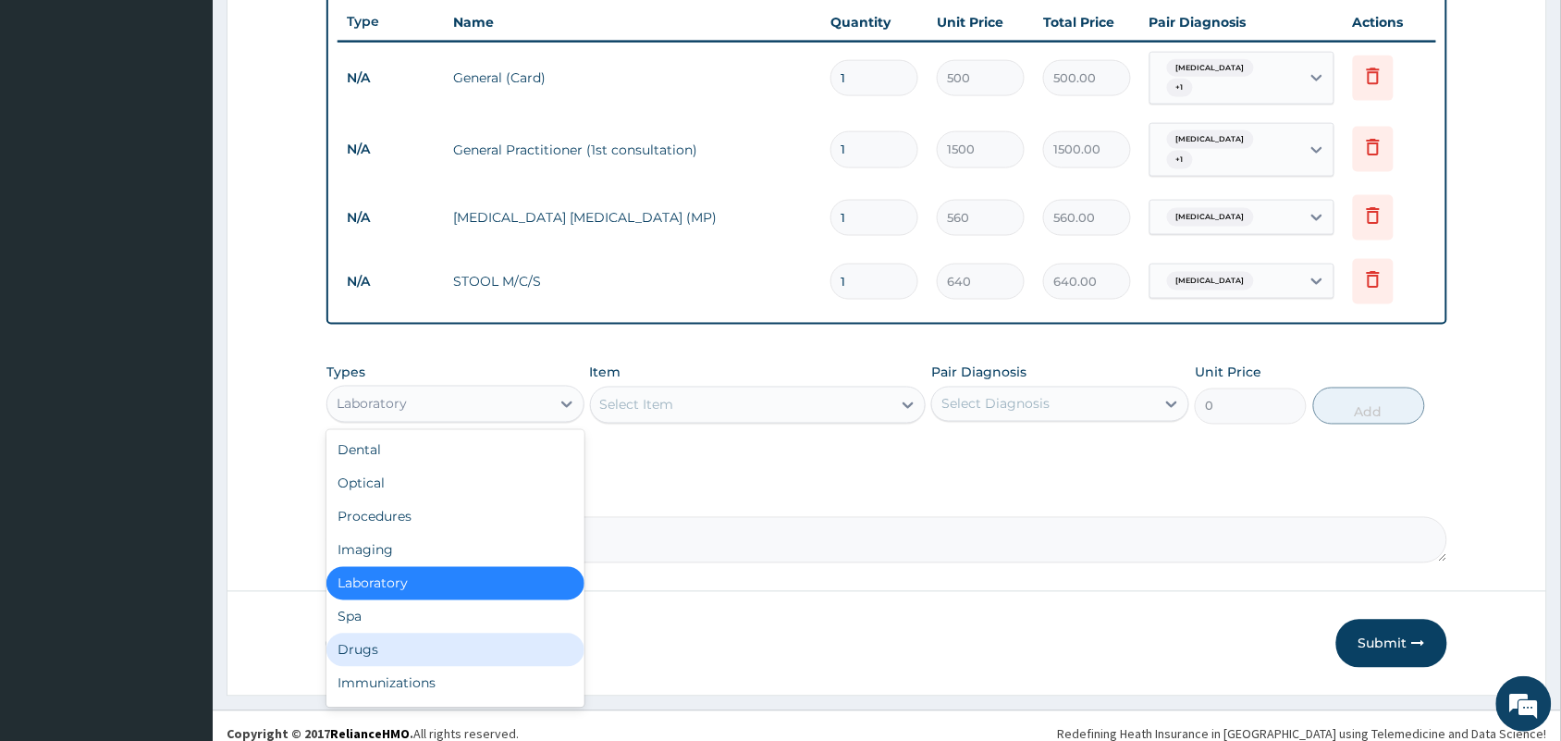
click at [357, 633] on div "Drugs" at bounding box center [455, 649] width 258 height 33
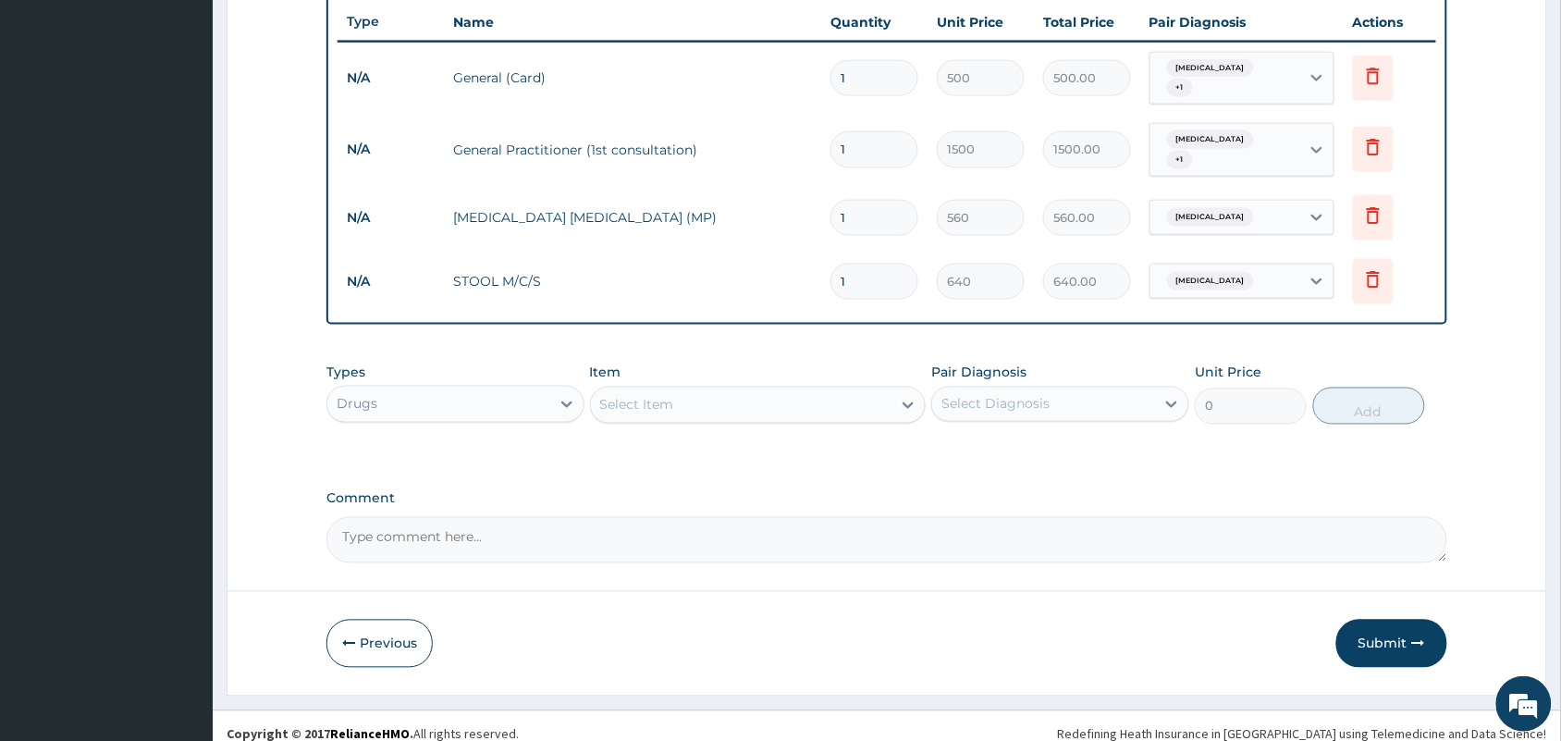
click at [667, 396] on div "Select Item" at bounding box center [637, 405] width 74 height 18
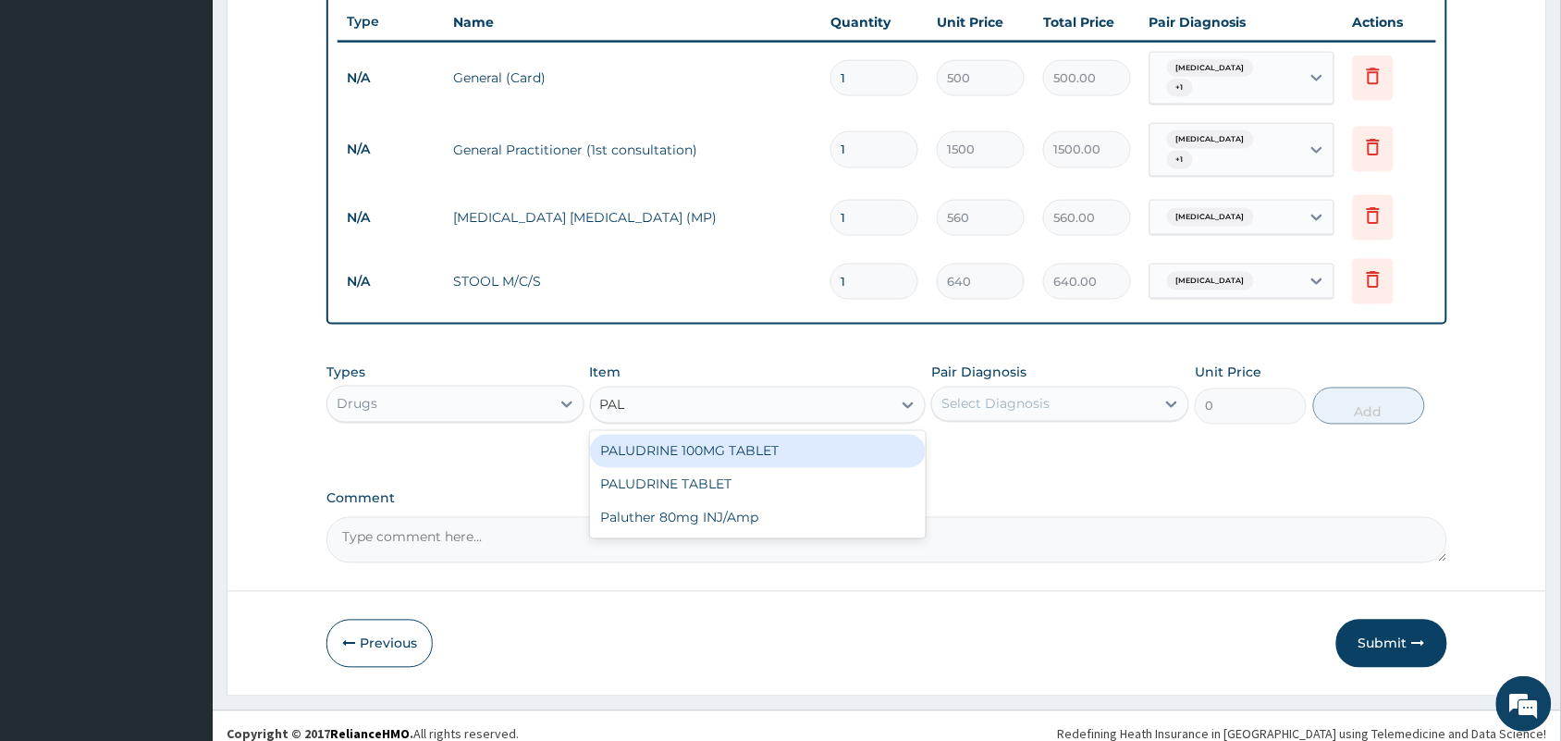
type input "PALU"
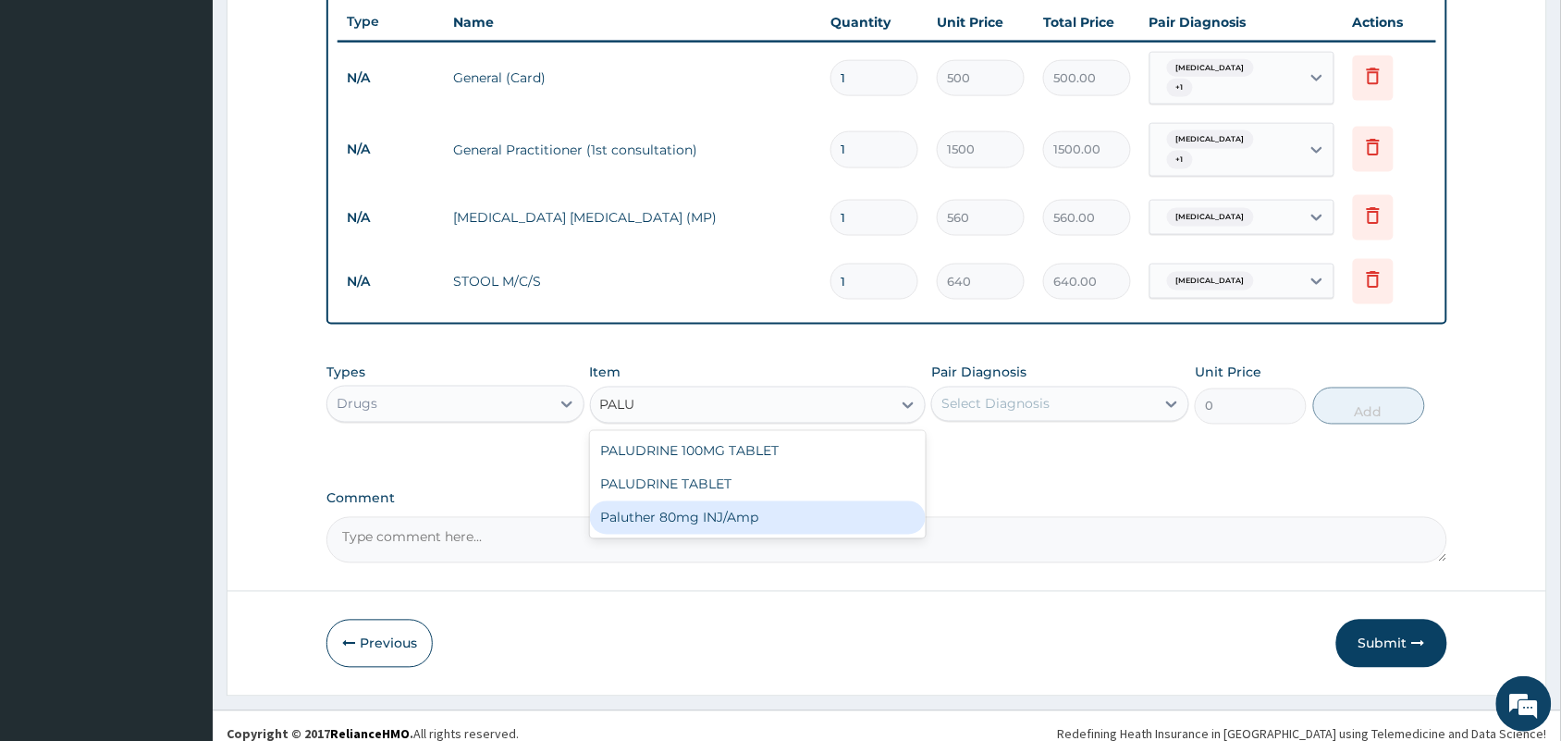
click at [684, 501] on div "Paluther 80mg INJ/Amp" at bounding box center [758, 517] width 337 height 33
type input "105"
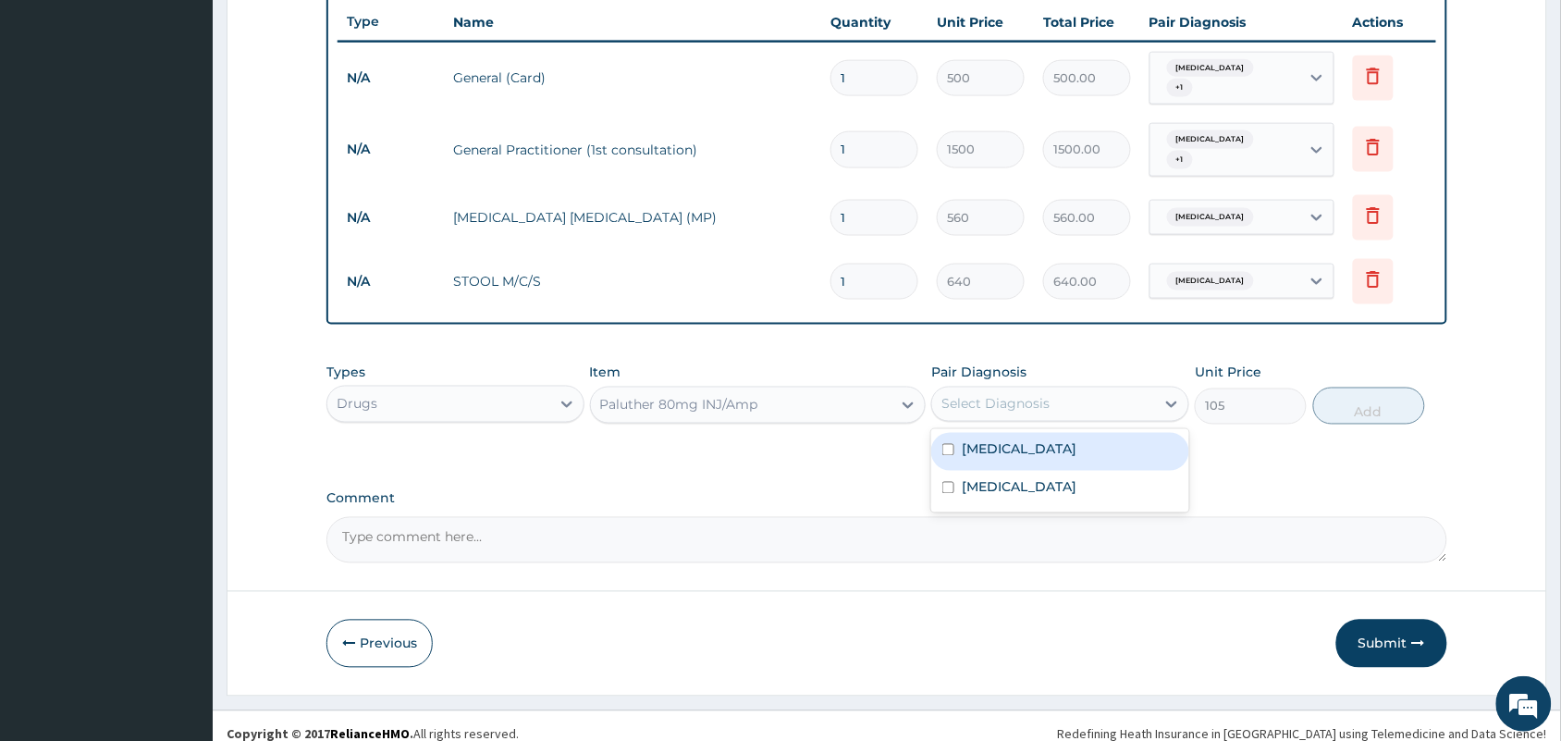
click at [1064, 389] on div "Select Diagnosis" at bounding box center [1043, 404] width 223 height 30
click at [1074, 433] on div "Malaria" at bounding box center [1060, 452] width 258 height 38
checkbox input "true"
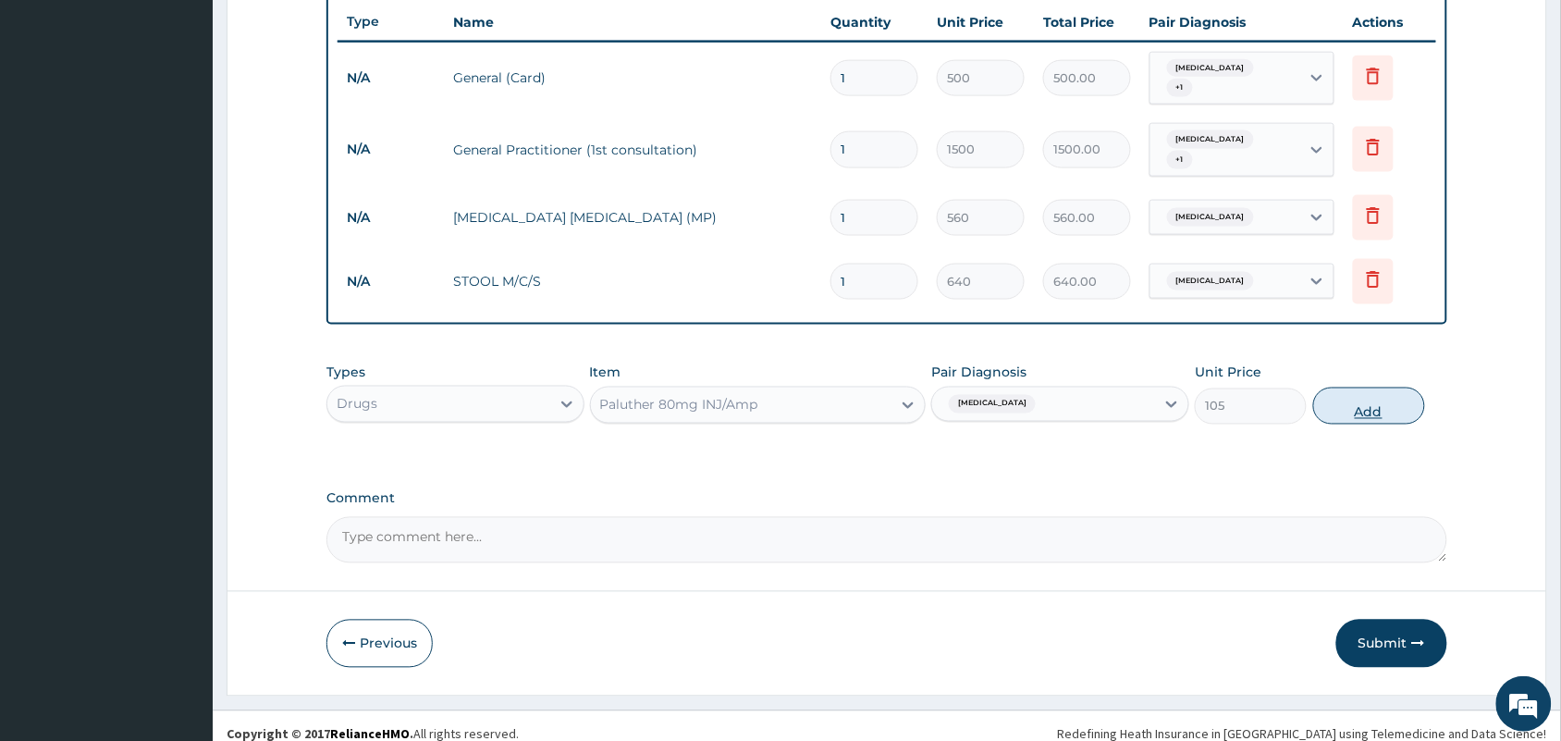
click at [1373, 399] on button "Add" at bounding box center [1369, 405] width 112 height 37
type input "0"
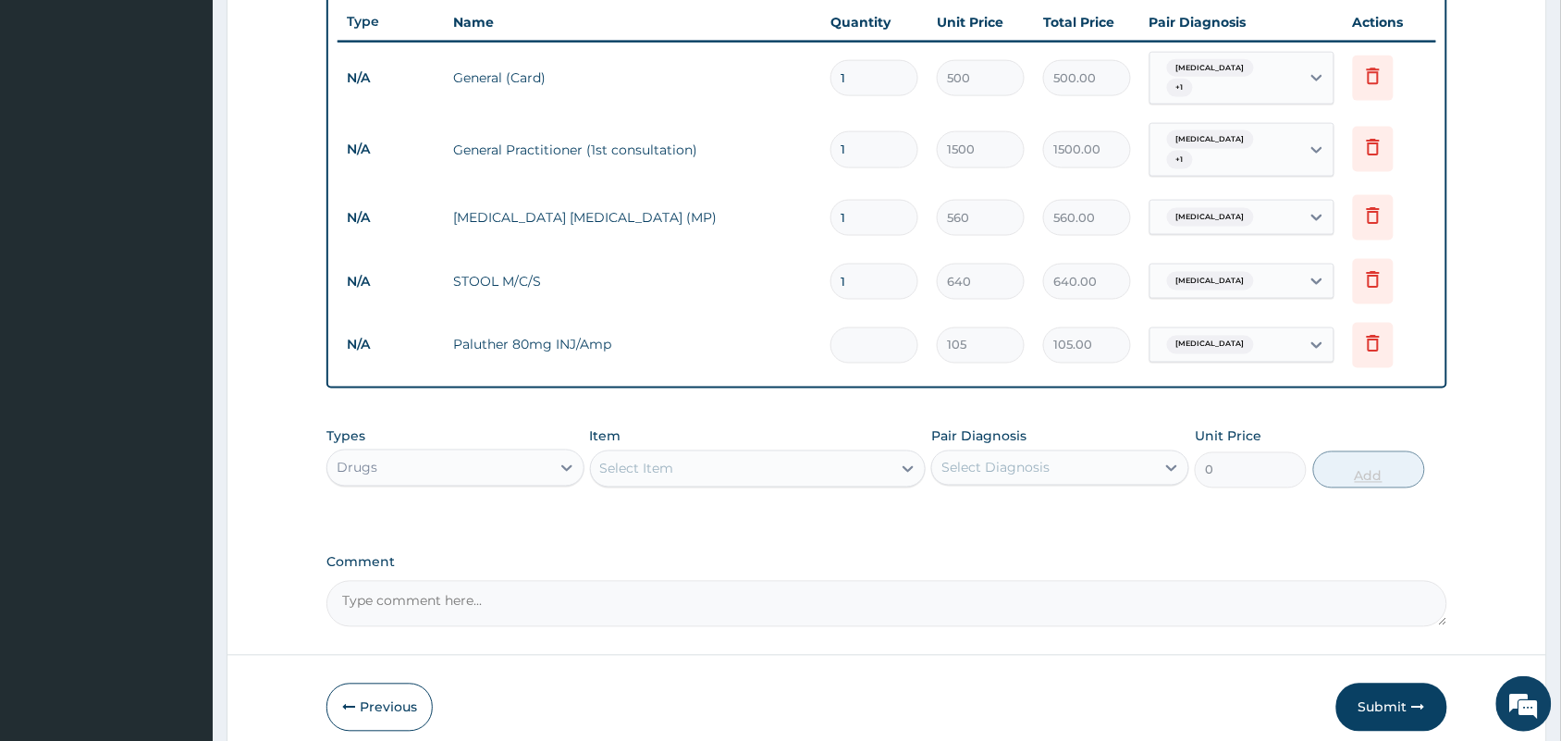
type input "0.00"
type input "6"
type input "630.00"
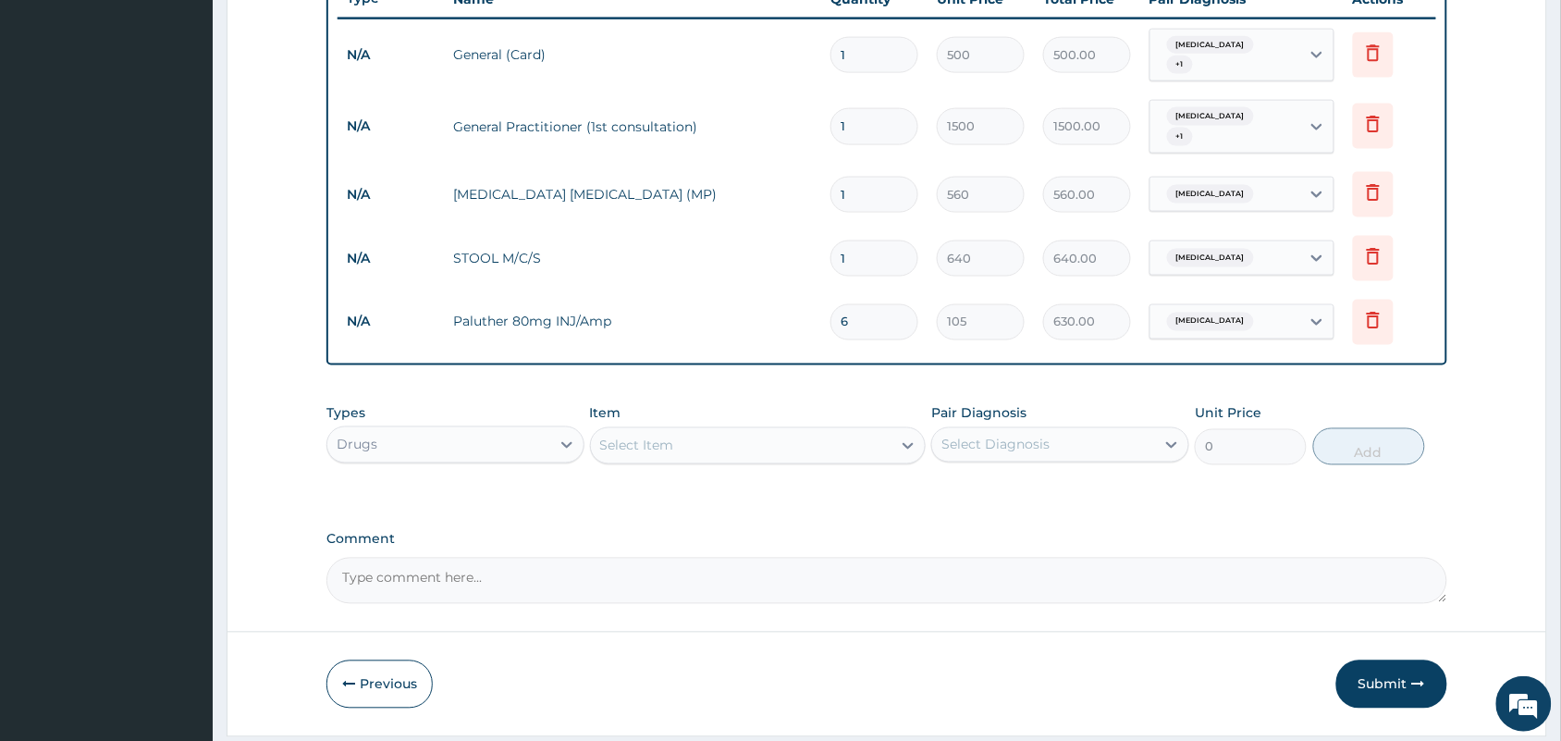
scroll to position [759, 0]
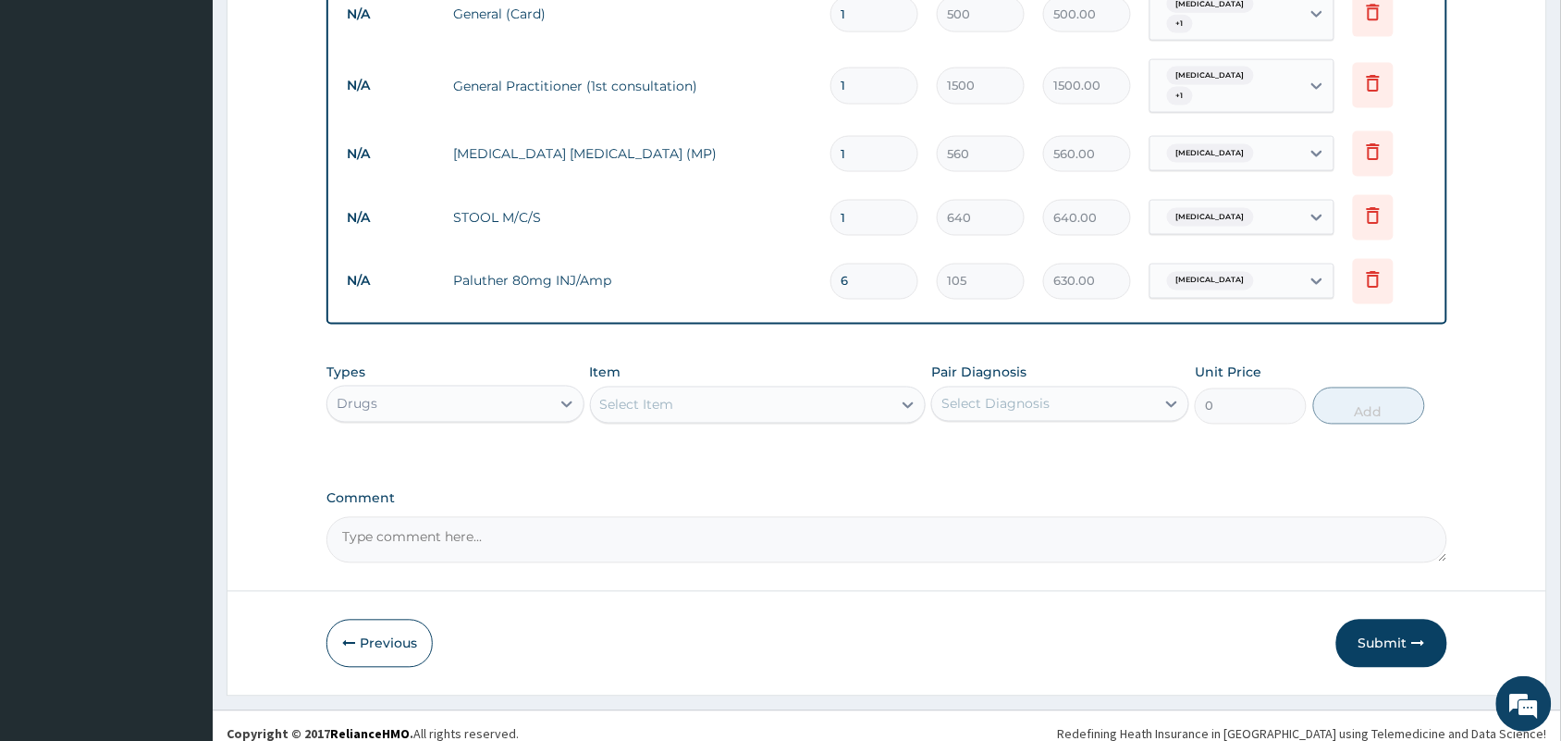
type input "6"
click at [682, 390] on div "Select Item" at bounding box center [741, 405] width 301 height 30
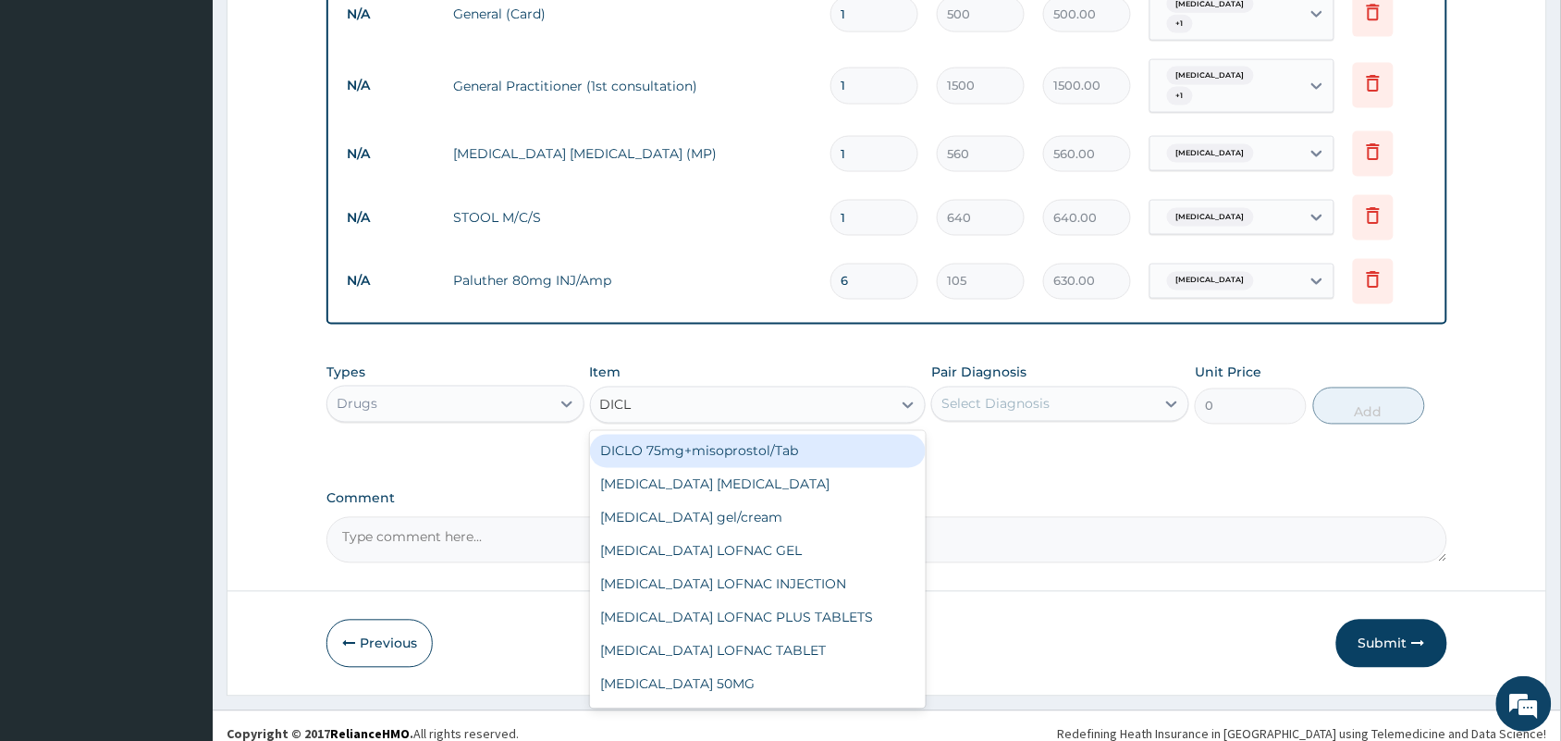
type input "DICLO"
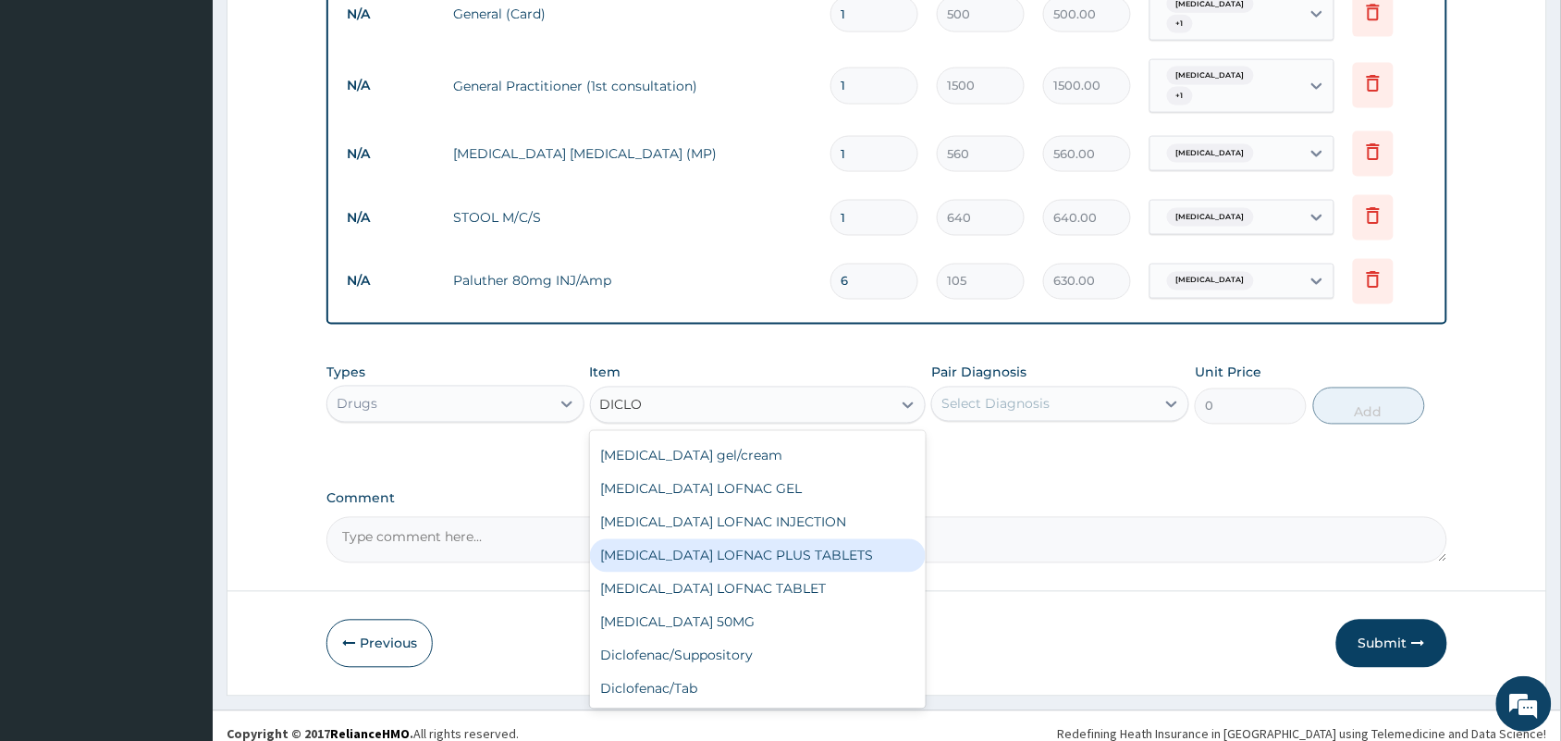
scroll to position [195, 0]
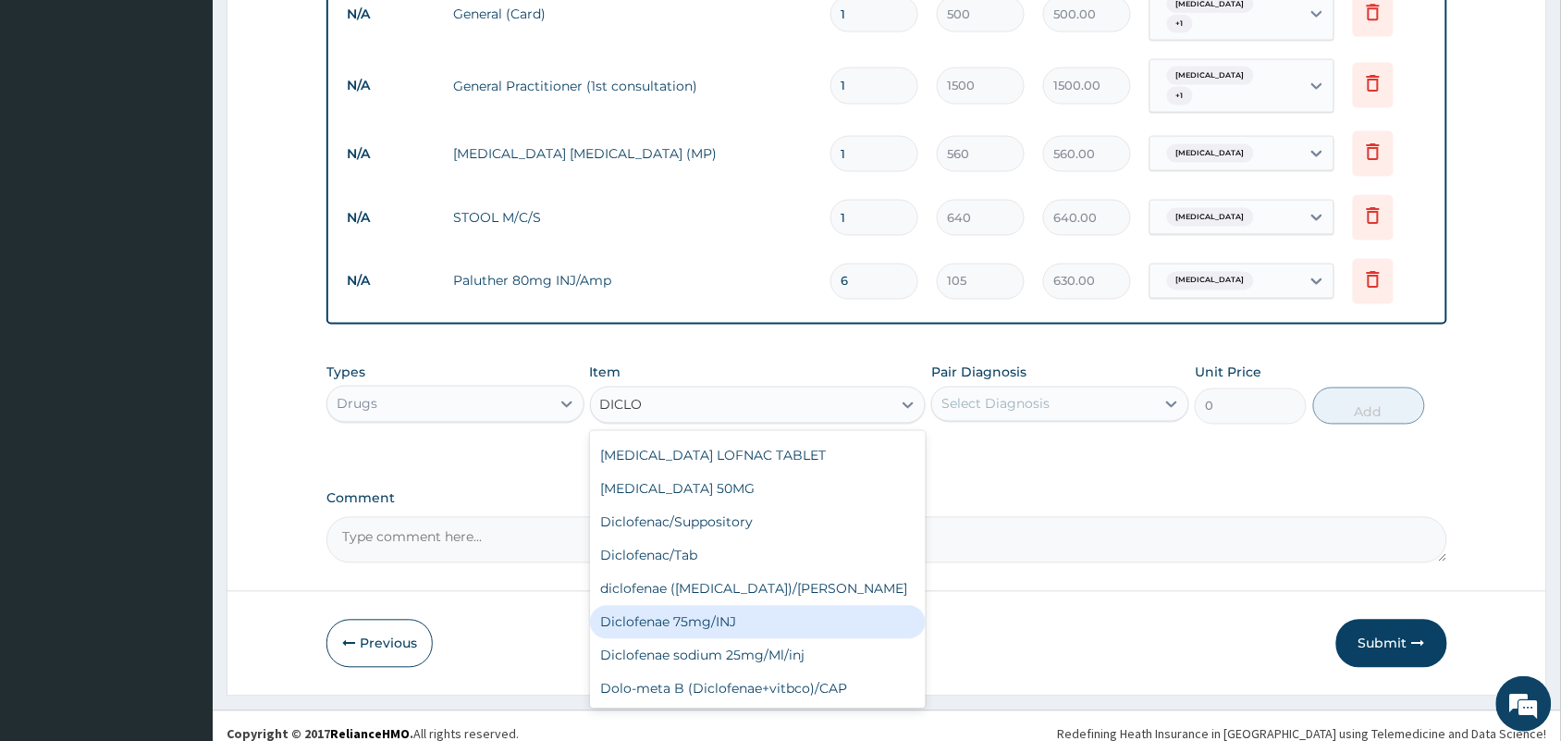
click at [692, 607] on div "Diclofenae 75mg/INJ" at bounding box center [758, 622] width 337 height 33
type input "39.38"
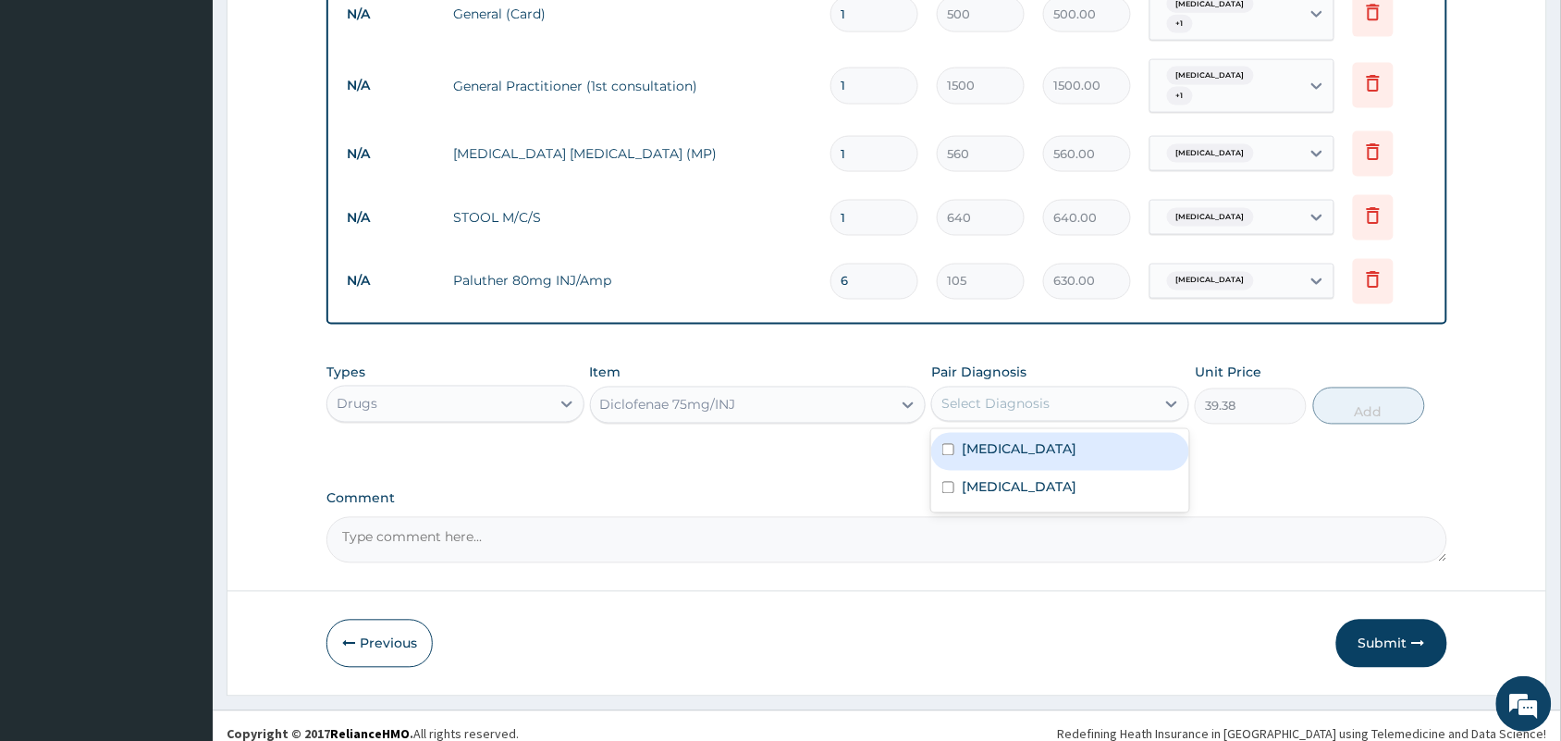
click at [1117, 393] on div "Select Diagnosis" at bounding box center [1043, 404] width 223 height 30
click at [1091, 433] on div "[MEDICAL_DATA]" at bounding box center [1060, 452] width 258 height 38
checkbox input "true"
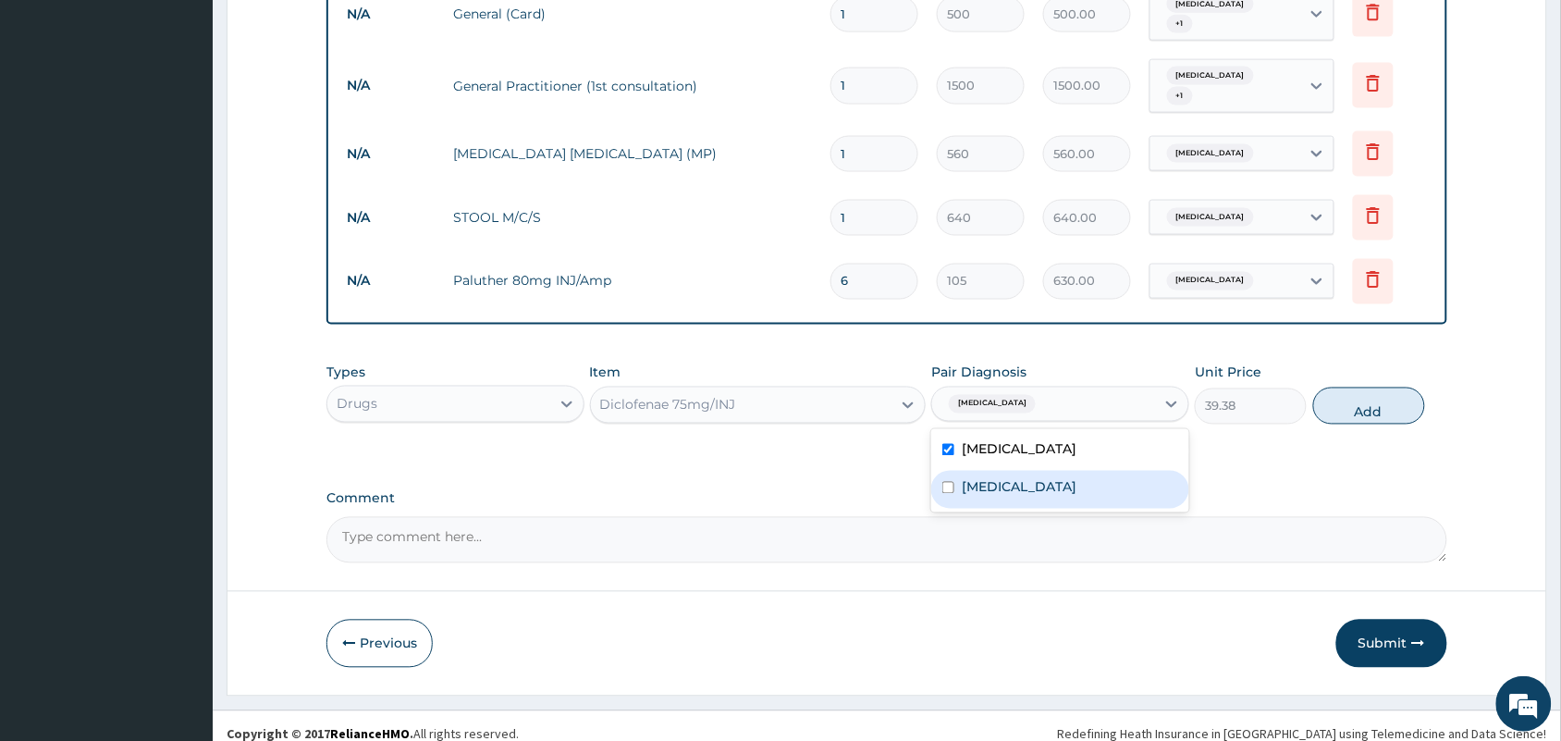
click at [1069, 472] on div "Typhoid fever" at bounding box center [1060, 490] width 258 height 38
checkbox input "true"
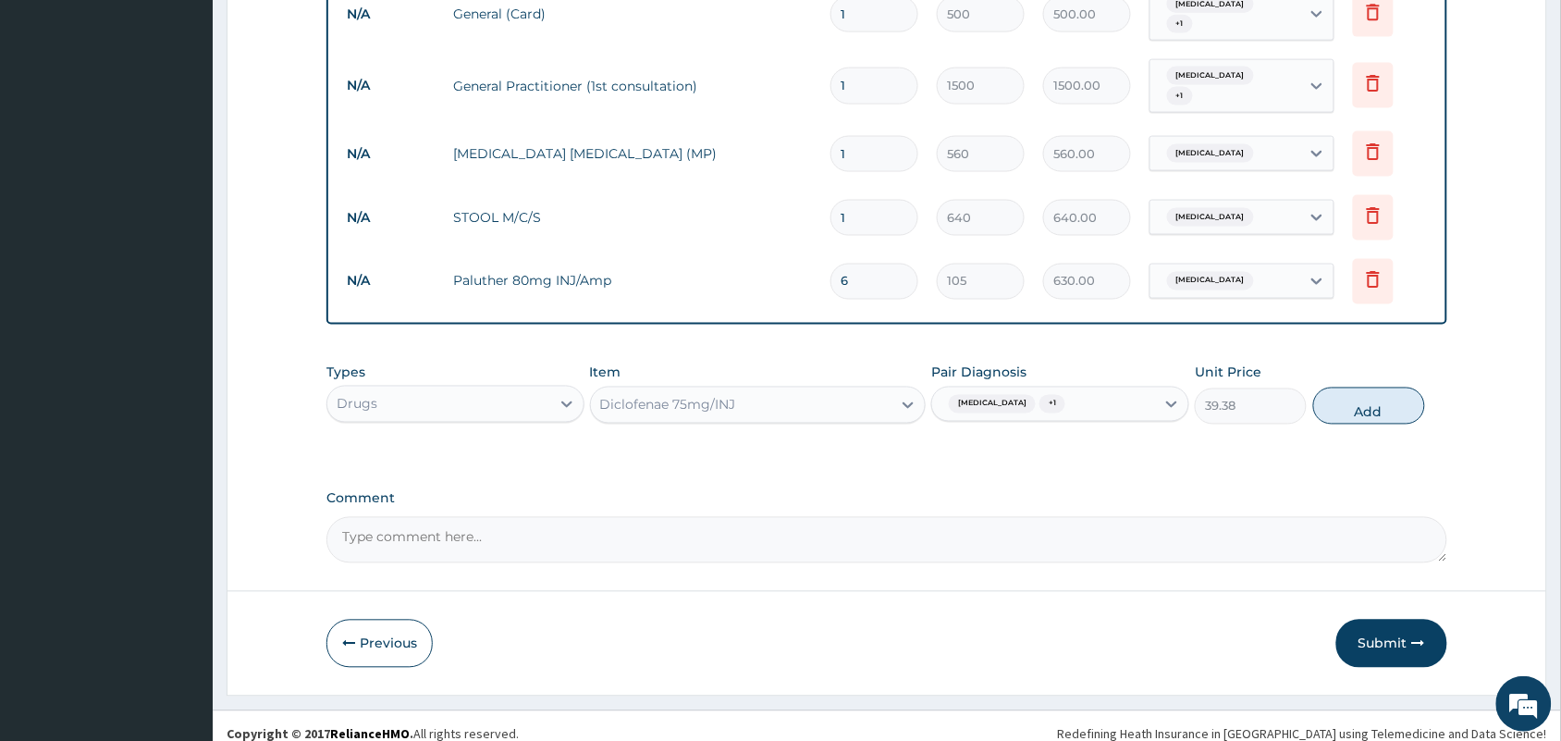
click at [1353, 408] on div "Types Drugs Item Diclofenae 75mg/INJ Pair Diagnosis Malaria + 1 Unit Price 39.3…" at bounding box center [886, 394] width 1121 height 80
click at [1373, 400] on button "Add" at bounding box center [1369, 405] width 112 height 37
type input "0"
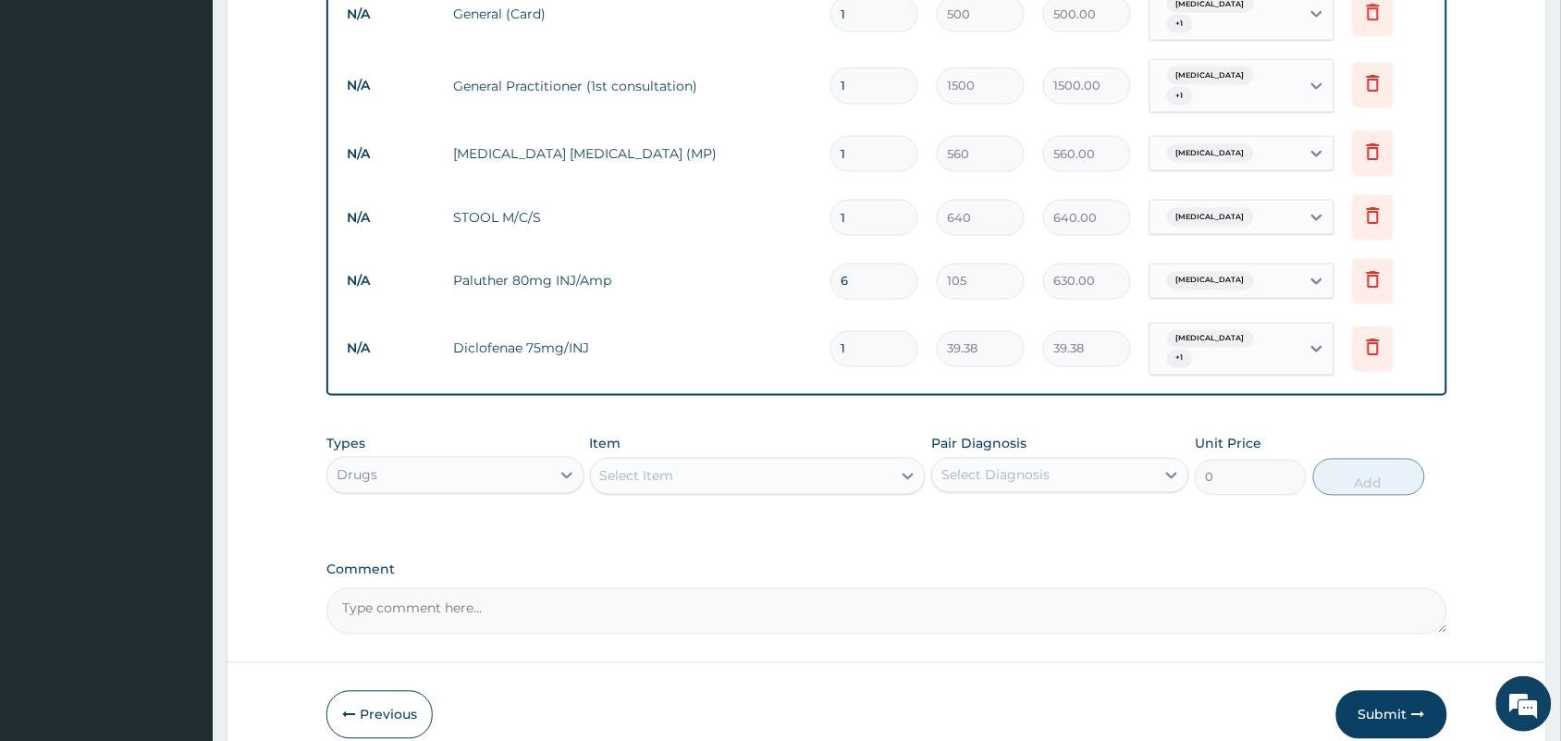
scroll to position [823, 0]
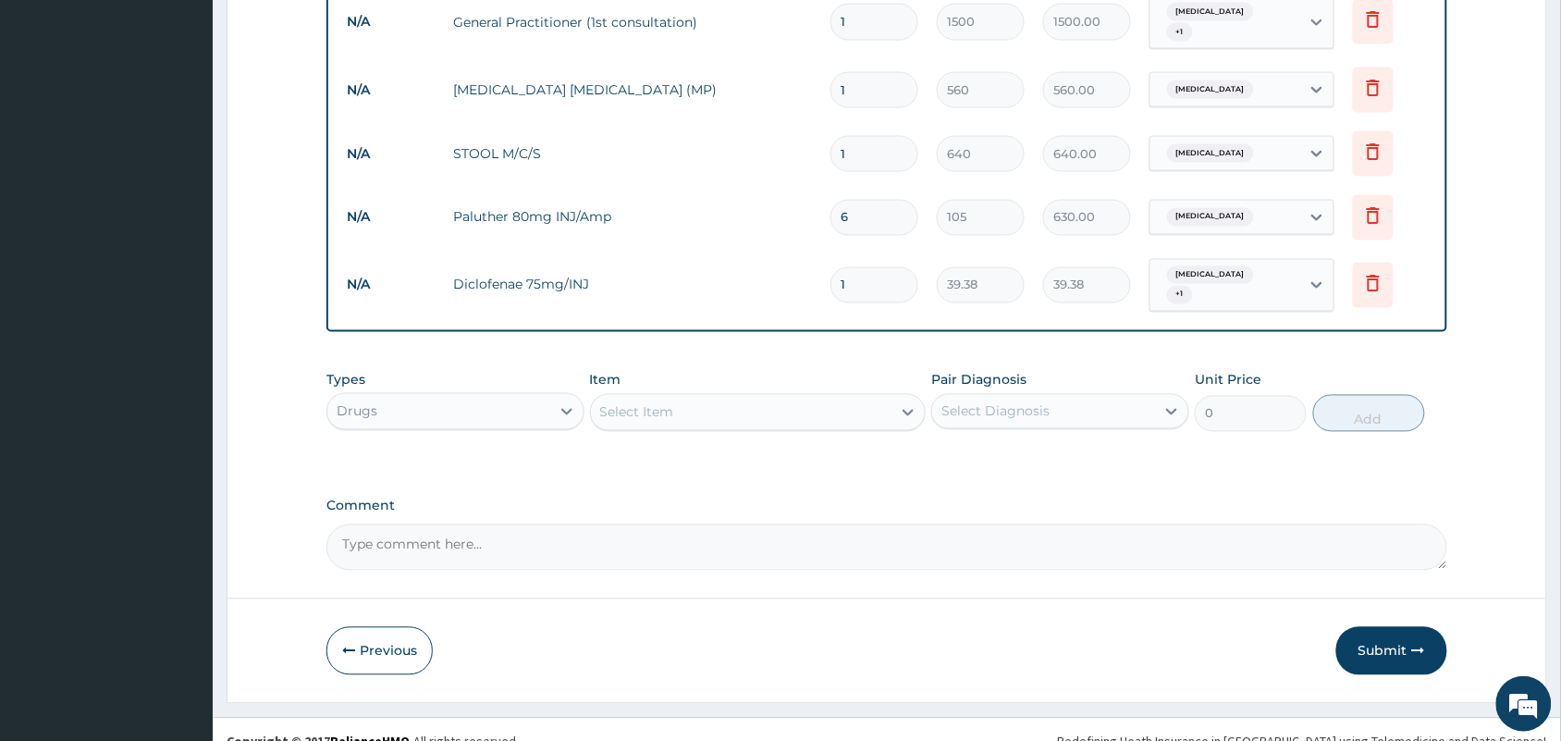
click at [673, 399] on div "Select Item" at bounding box center [741, 413] width 301 height 30
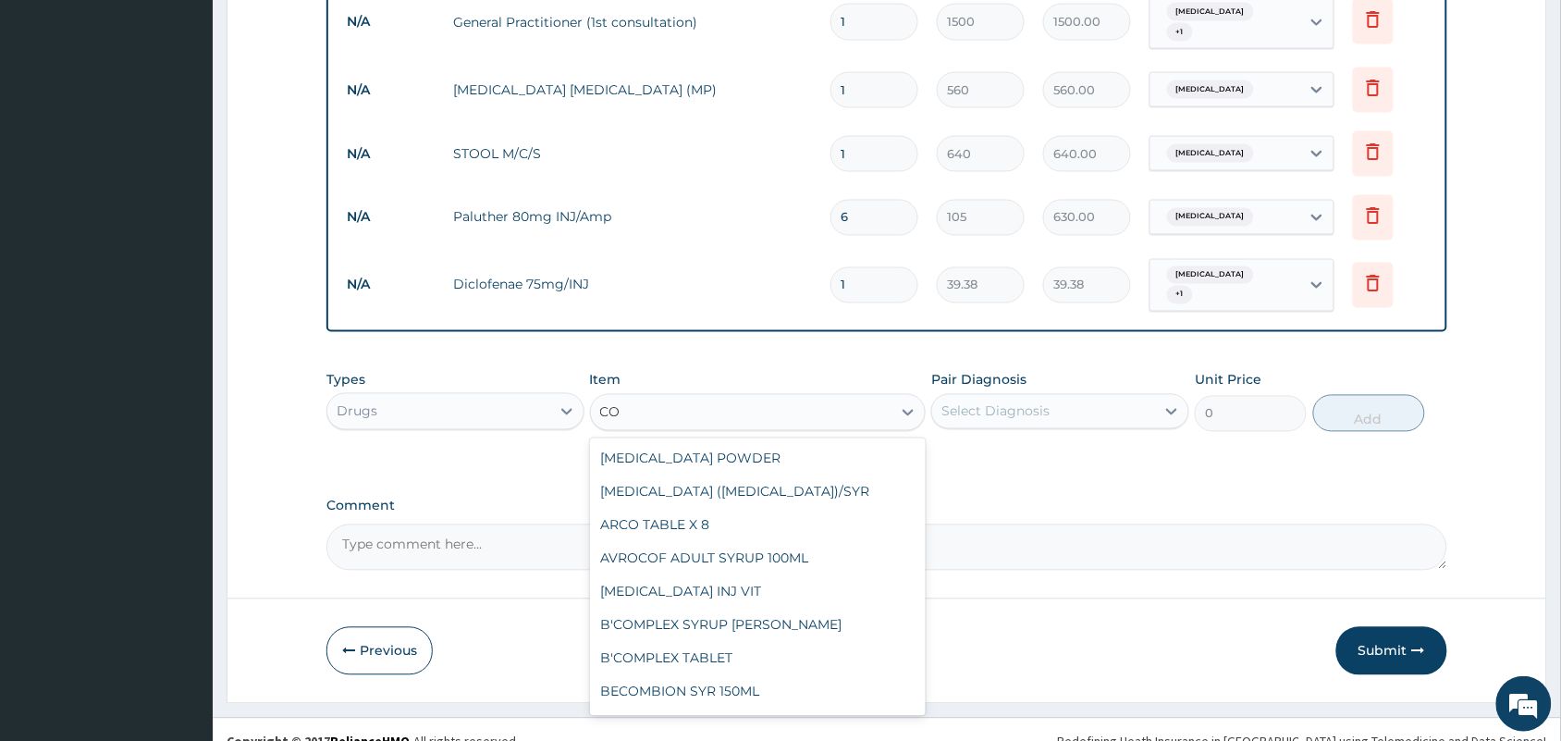
type input "COA"
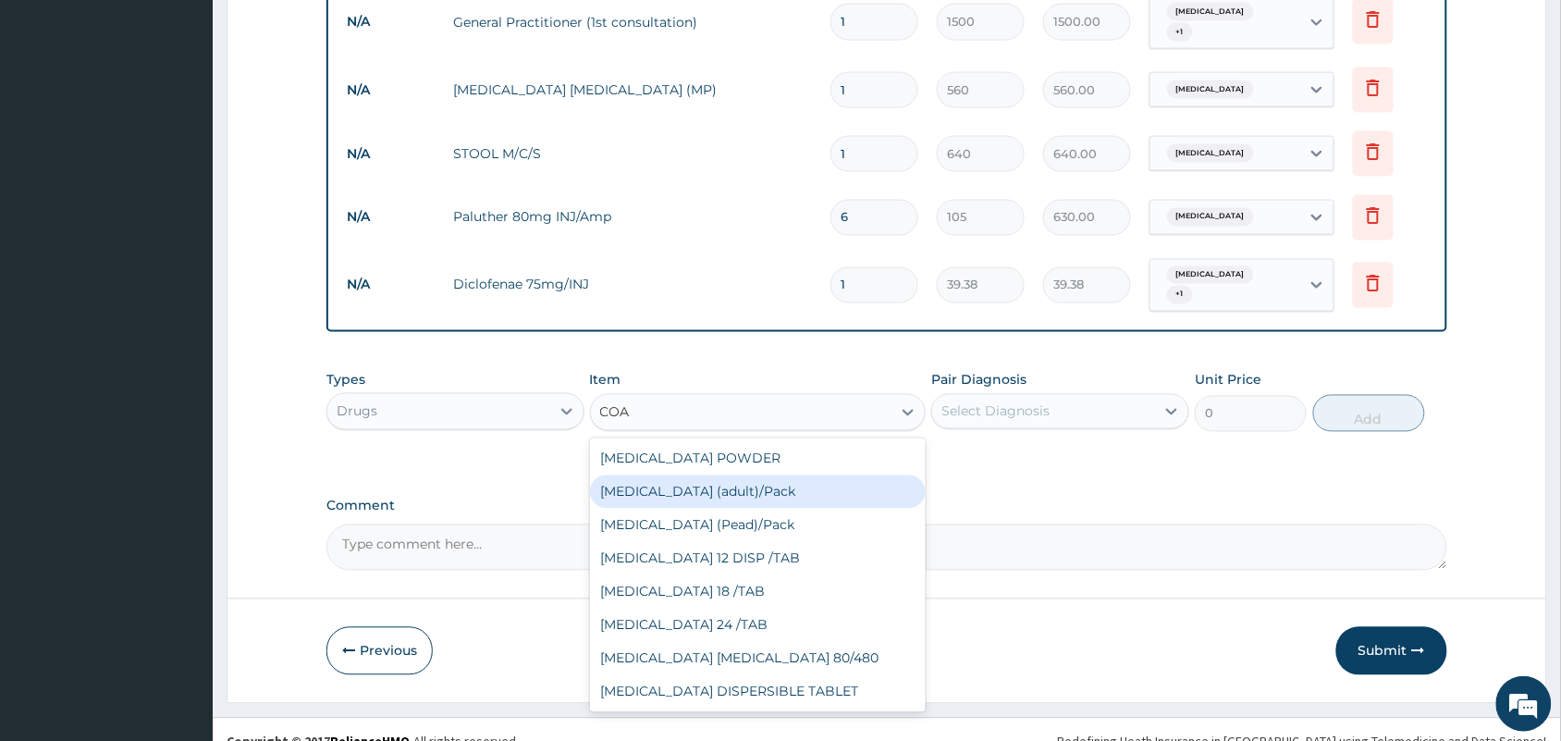
click at [709, 475] on div "[MEDICAL_DATA] (adult)/Pack" at bounding box center [758, 491] width 337 height 33
type input "682.5"
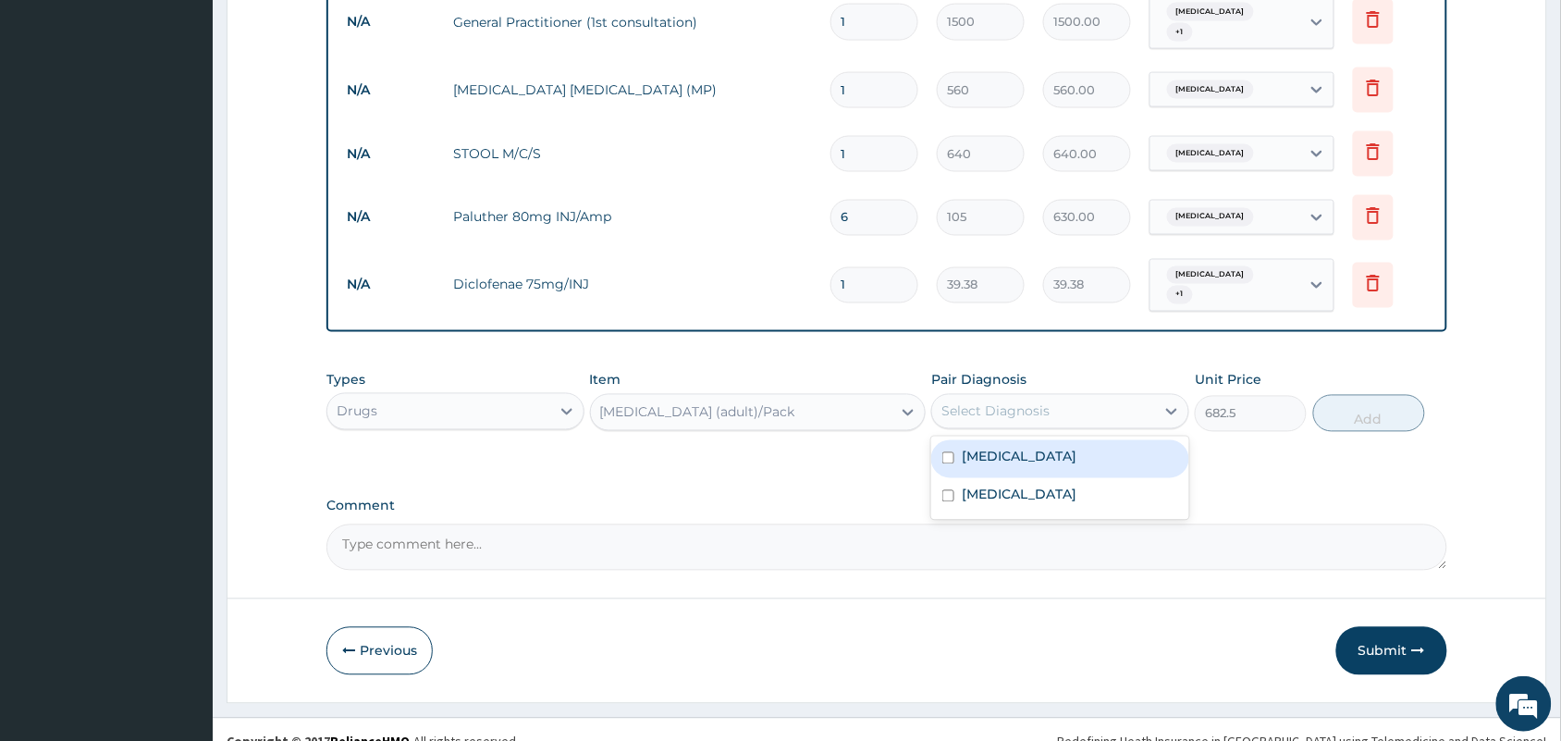
click at [978, 397] on div "Select Diagnosis" at bounding box center [1043, 412] width 223 height 30
click at [974, 448] on label "[MEDICAL_DATA]" at bounding box center [1019, 457] width 115 height 18
checkbox input "true"
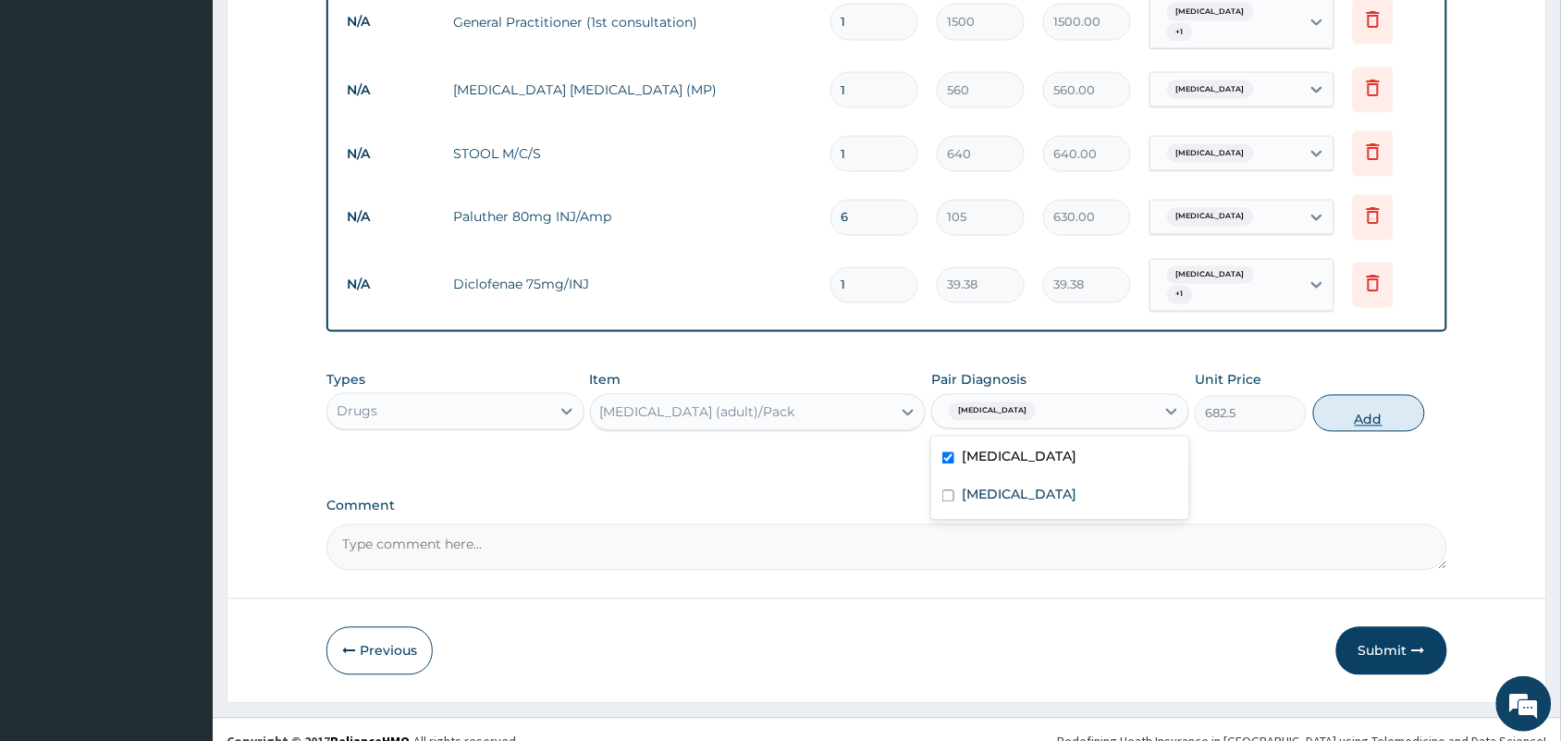
click at [1380, 395] on button "Add" at bounding box center [1369, 413] width 112 height 37
type input "0"
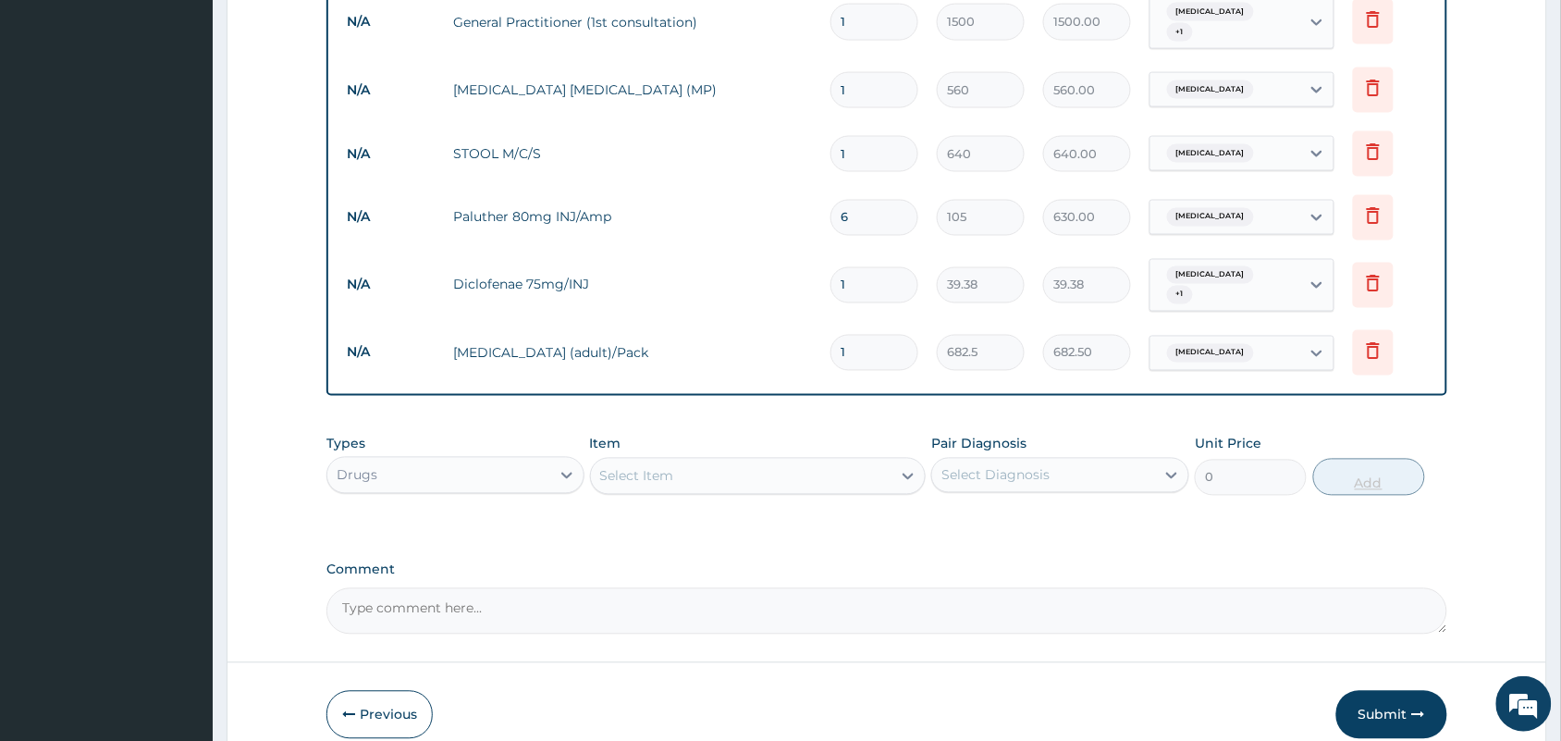
type input "0.00"
type input "6"
type input "4095.00"
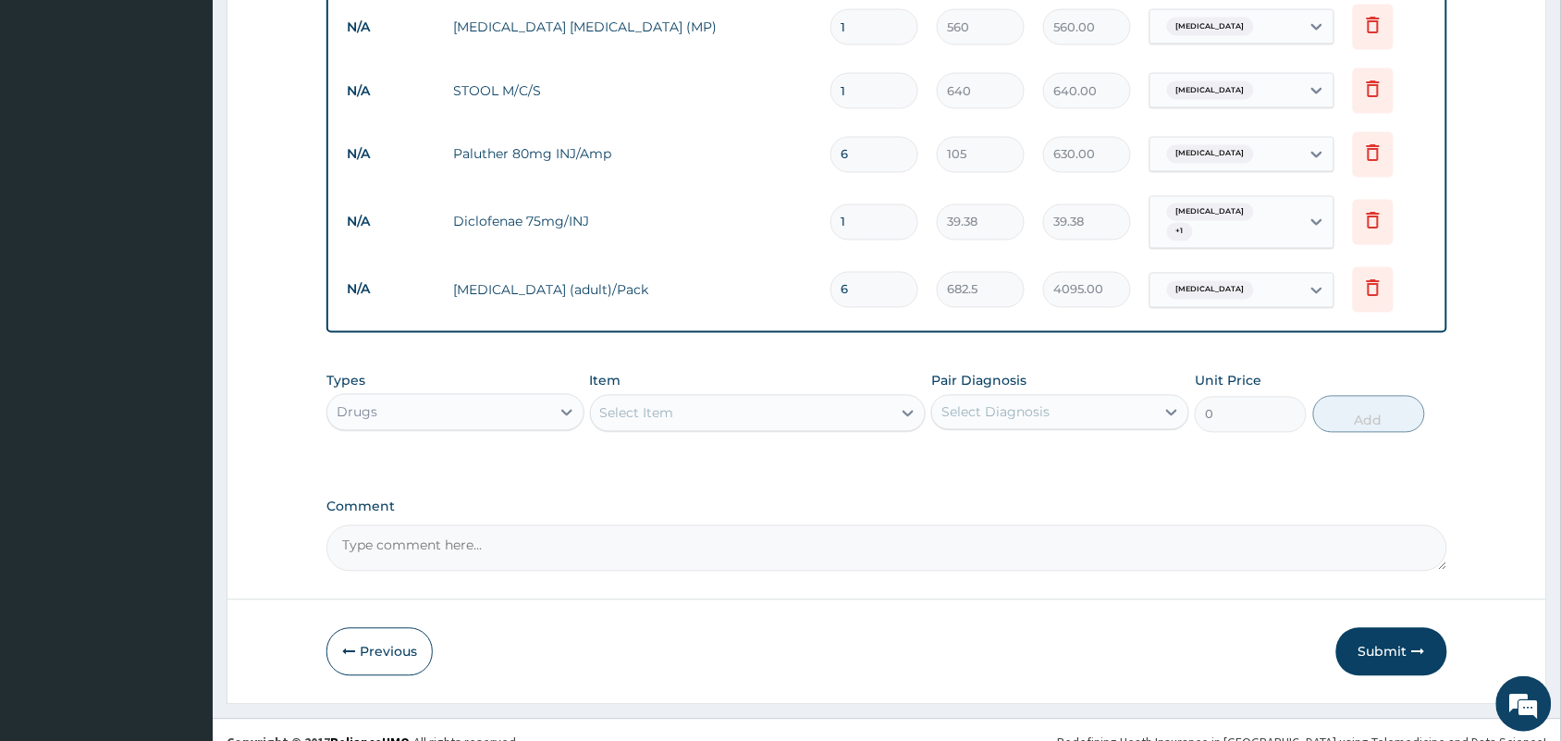
type input "6"
click at [786, 399] on div "Select Item" at bounding box center [741, 414] width 301 height 30
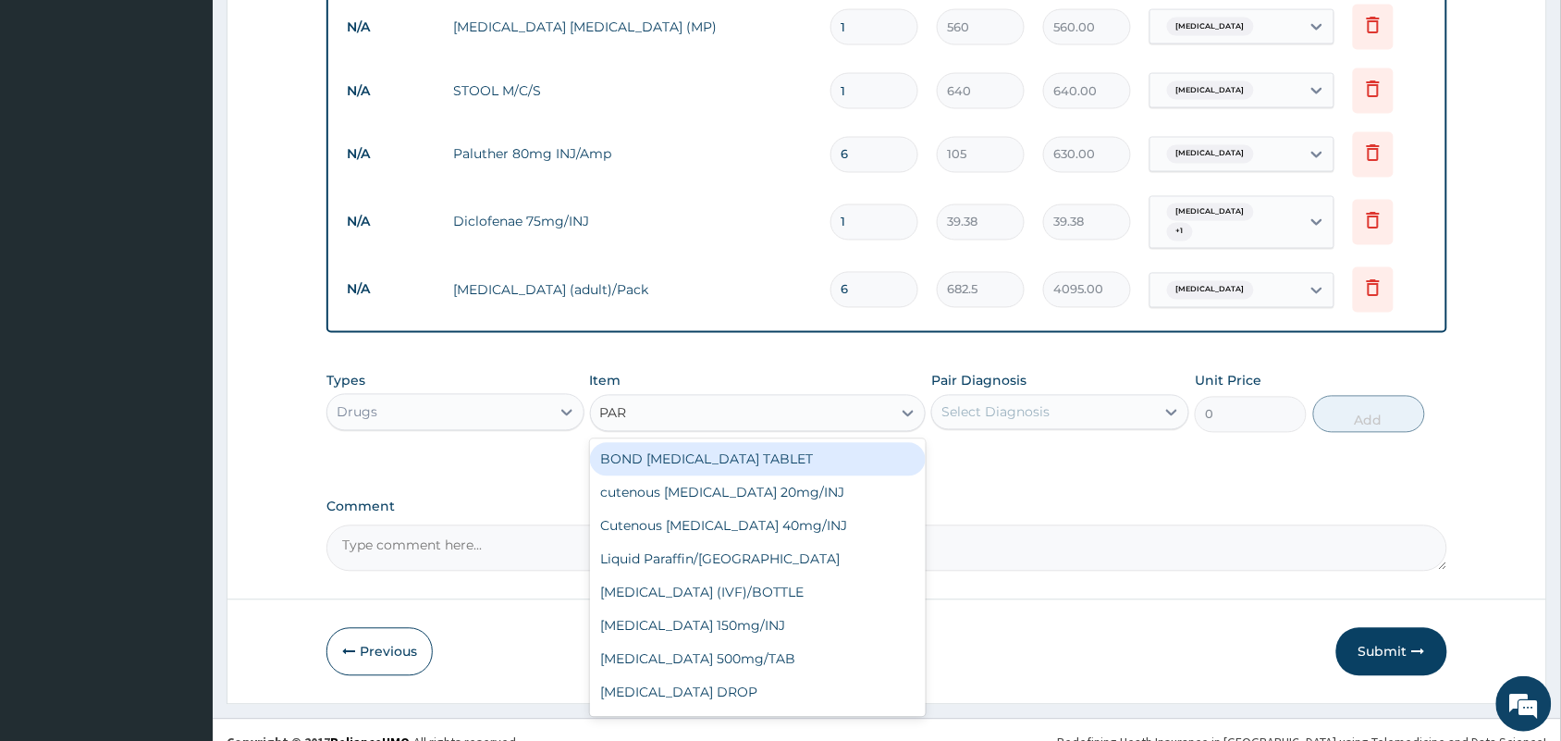
type input "PARA"
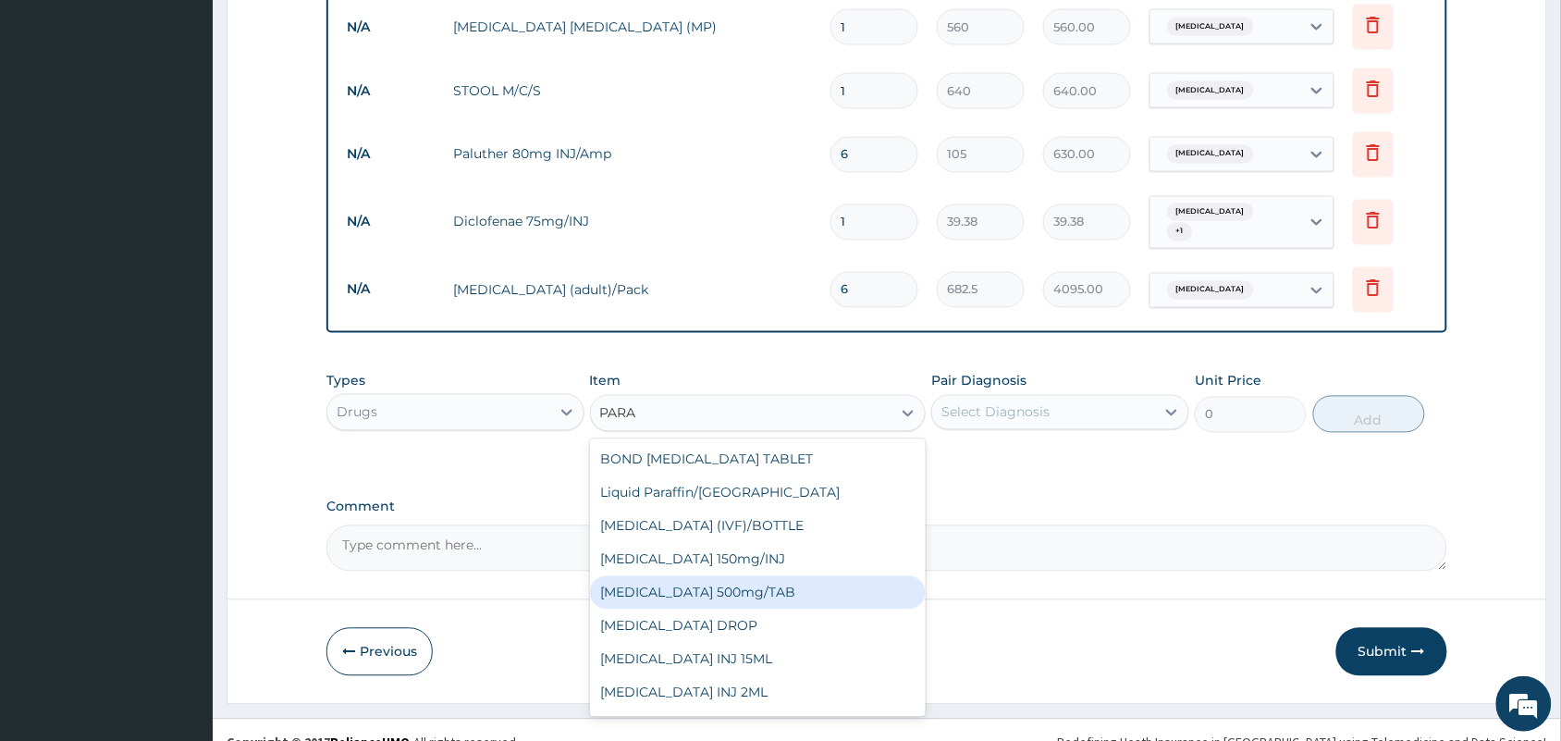
click at [726, 576] on div "[MEDICAL_DATA] 500mg/TAB" at bounding box center [758, 592] width 337 height 33
type input "5.25"
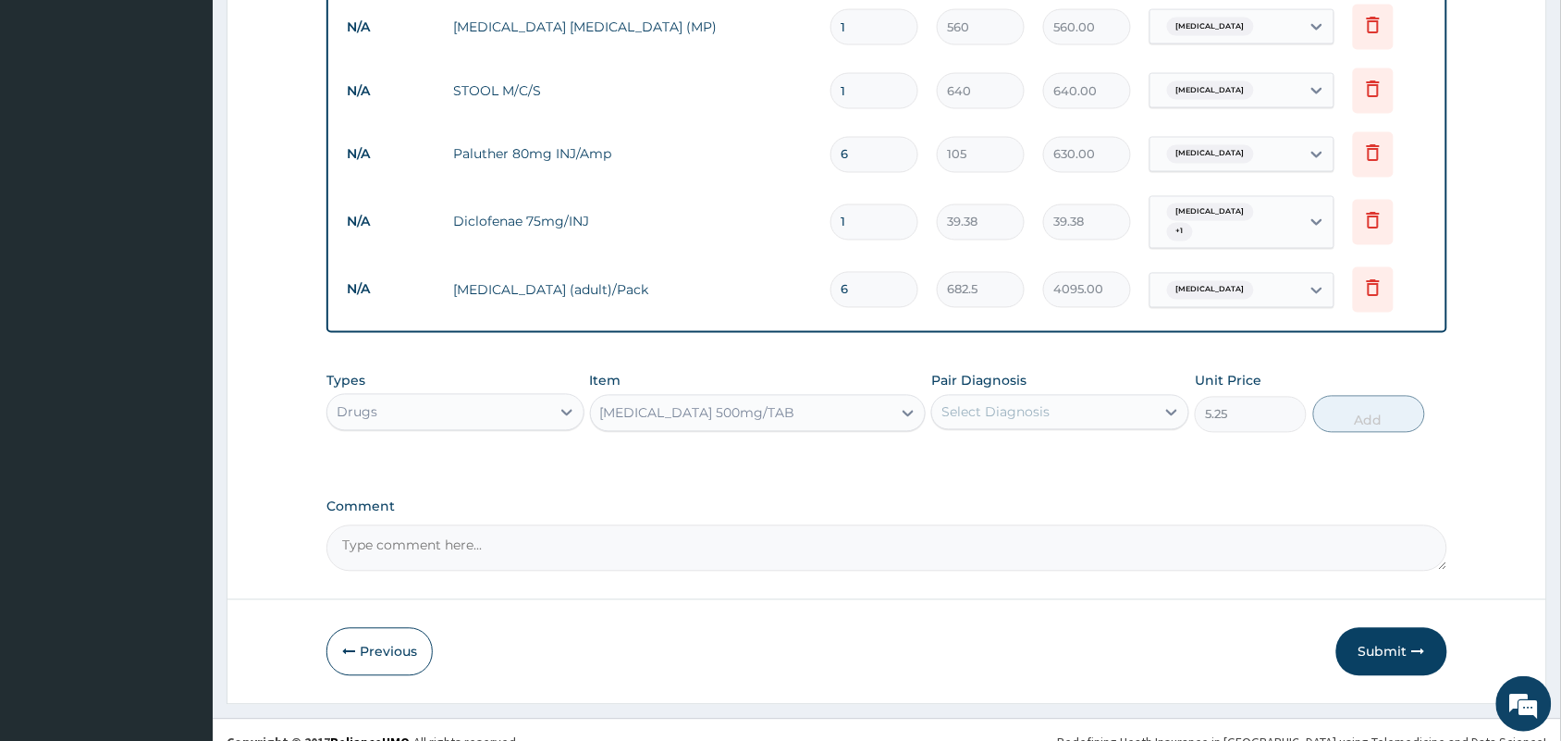
click at [1018, 402] on div "Select Diagnosis" at bounding box center [1043, 413] width 223 height 30
click at [1006, 449] on label "[MEDICAL_DATA]" at bounding box center [1019, 458] width 115 height 18
checkbox input "true"
click at [1359, 403] on button "Add" at bounding box center [1369, 414] width 112 height 37
type input "0"
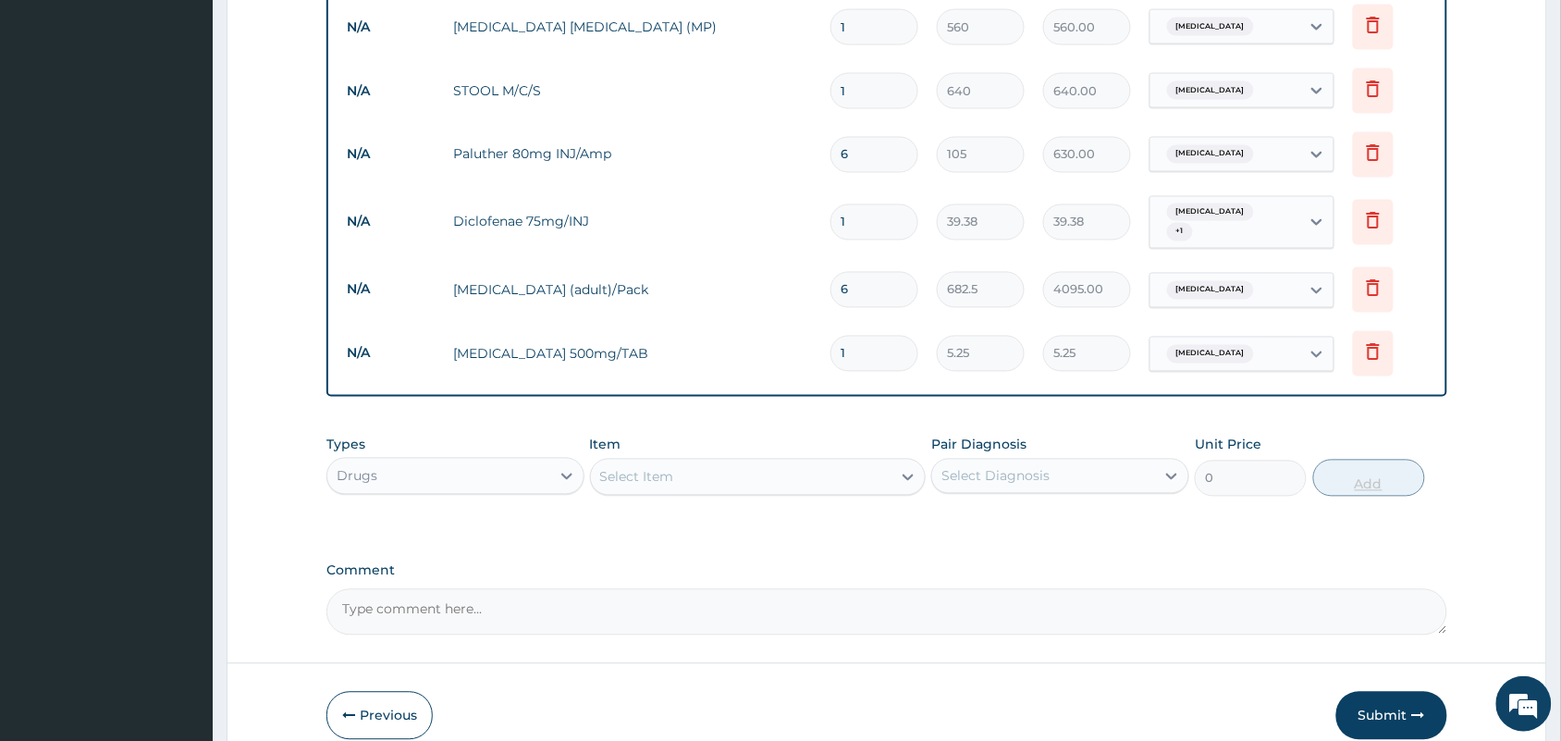
type input "18"
type input "94.50"
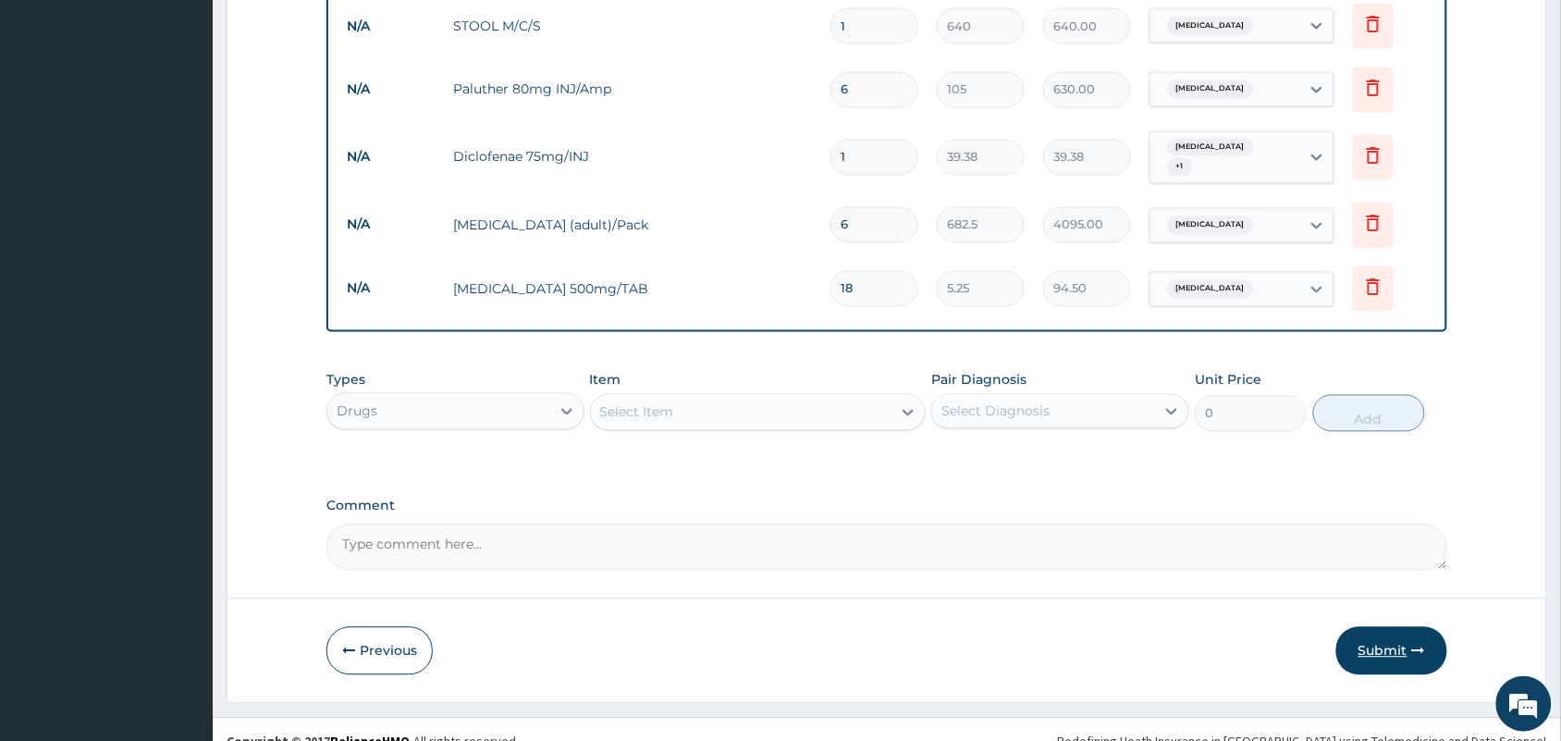
type input "18"
click at [1394, 627] on button "Submit" at bounding box center [1391, 651] width 111 height 48
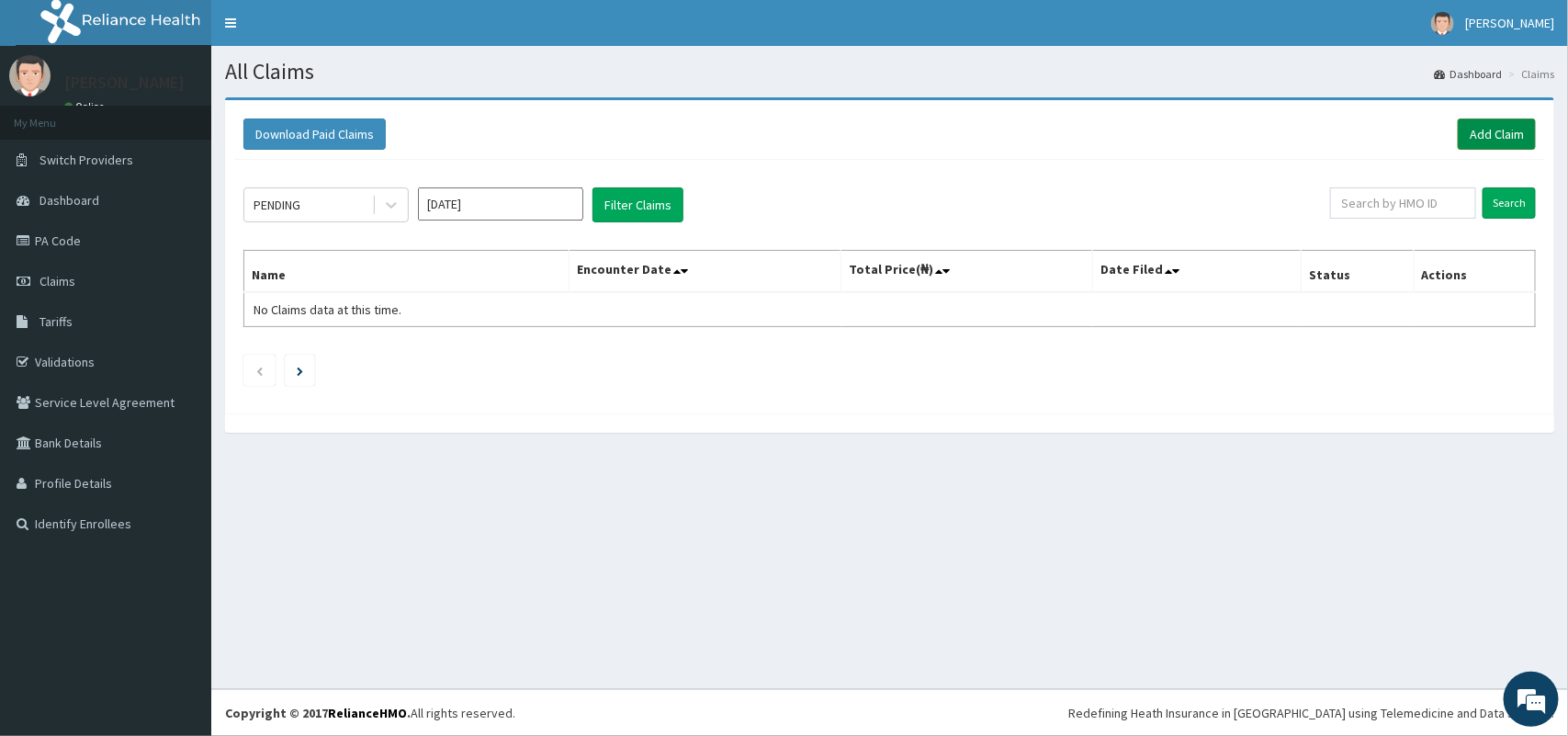
click at [1497, 131] on link "Add Claim" at bounding box center [1497, 133] width 78 height 31
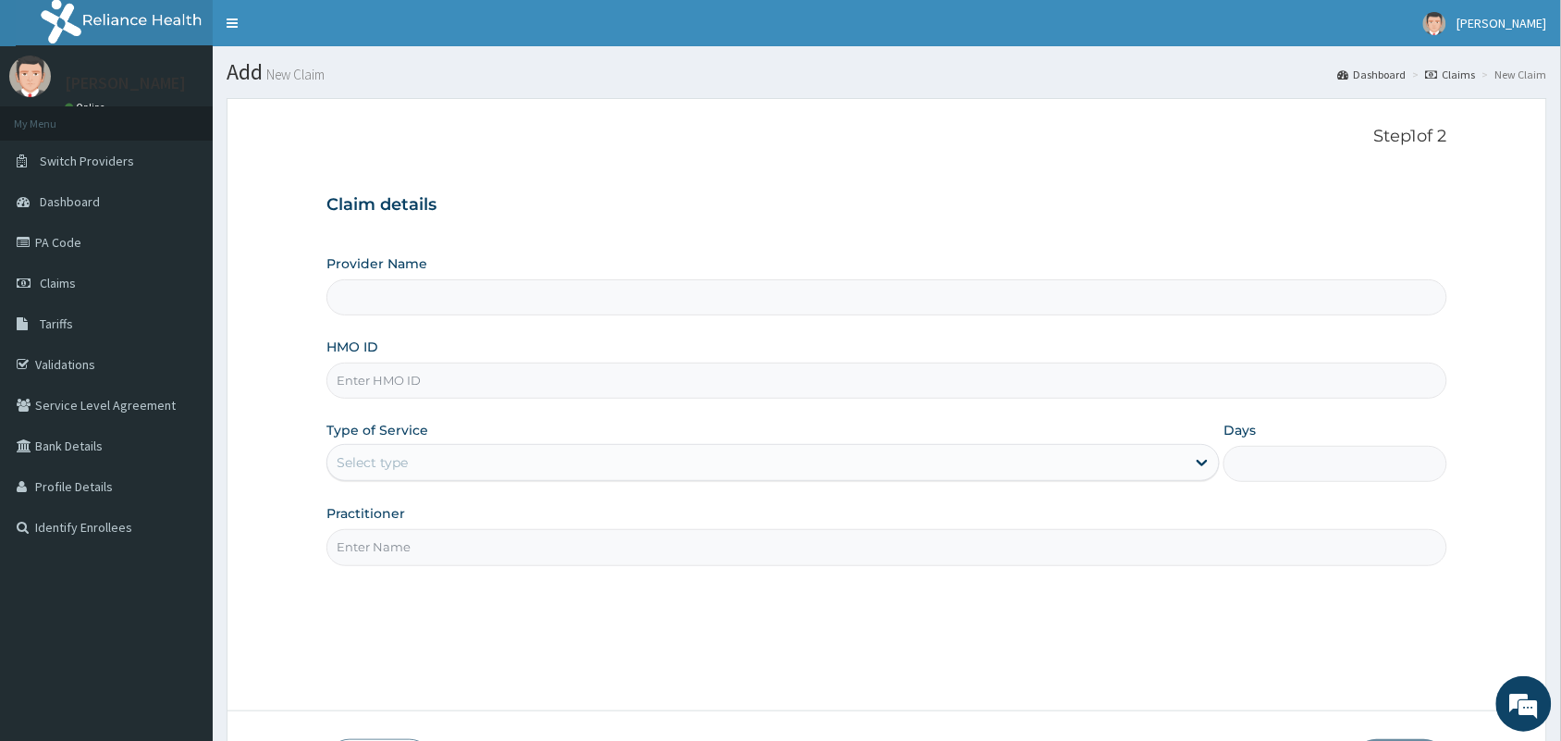
type input "[GEOGRAPHIC_DATA] And [GEOGRAPHIC_DATA]"
click at [413, 389] on input "HMO ID" at bounding box center [886, 381] width 1121 height 36
type input "RGI/10086/B"
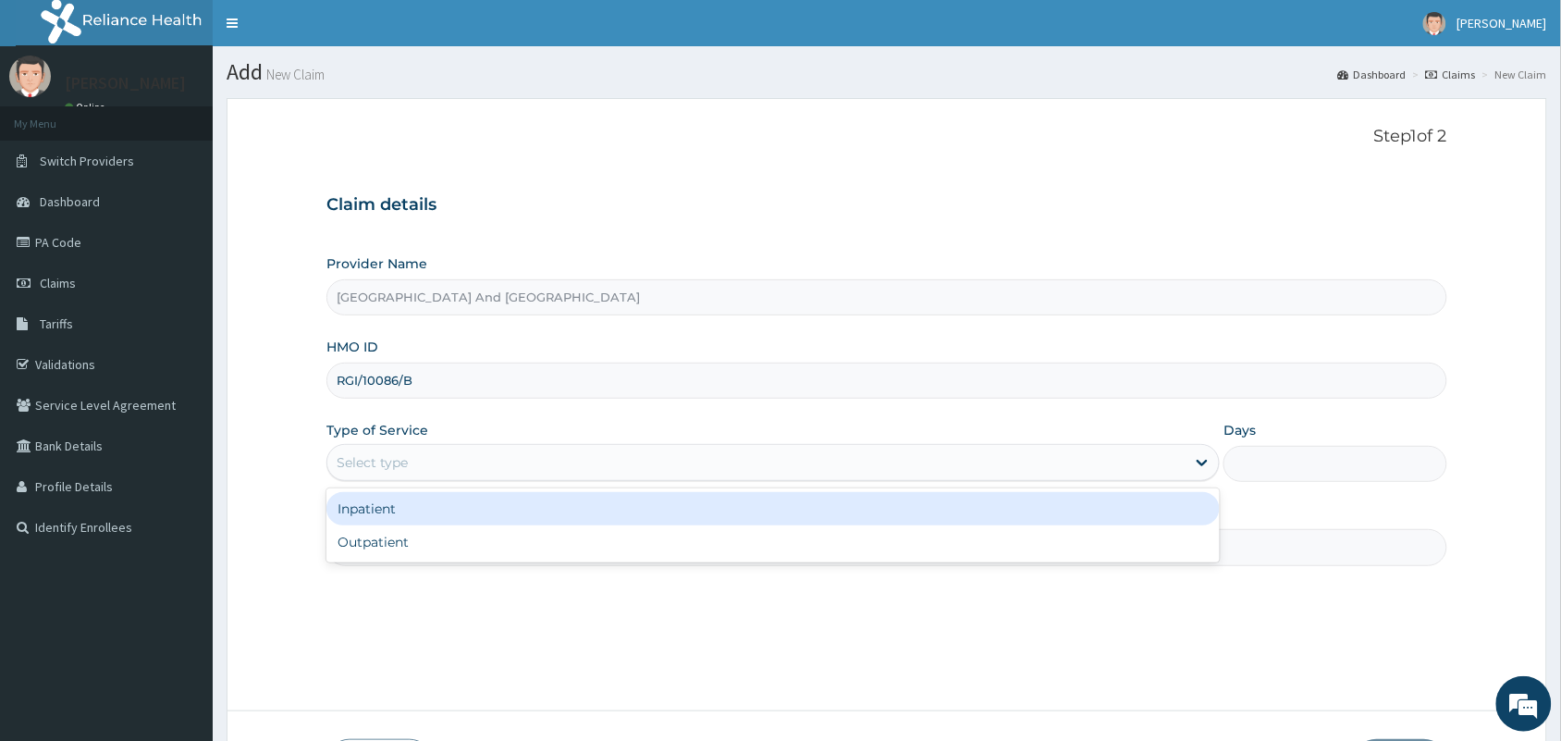
click at [441, 460] on div "Select type" at bounding box center [756, 463] width 858 height 30
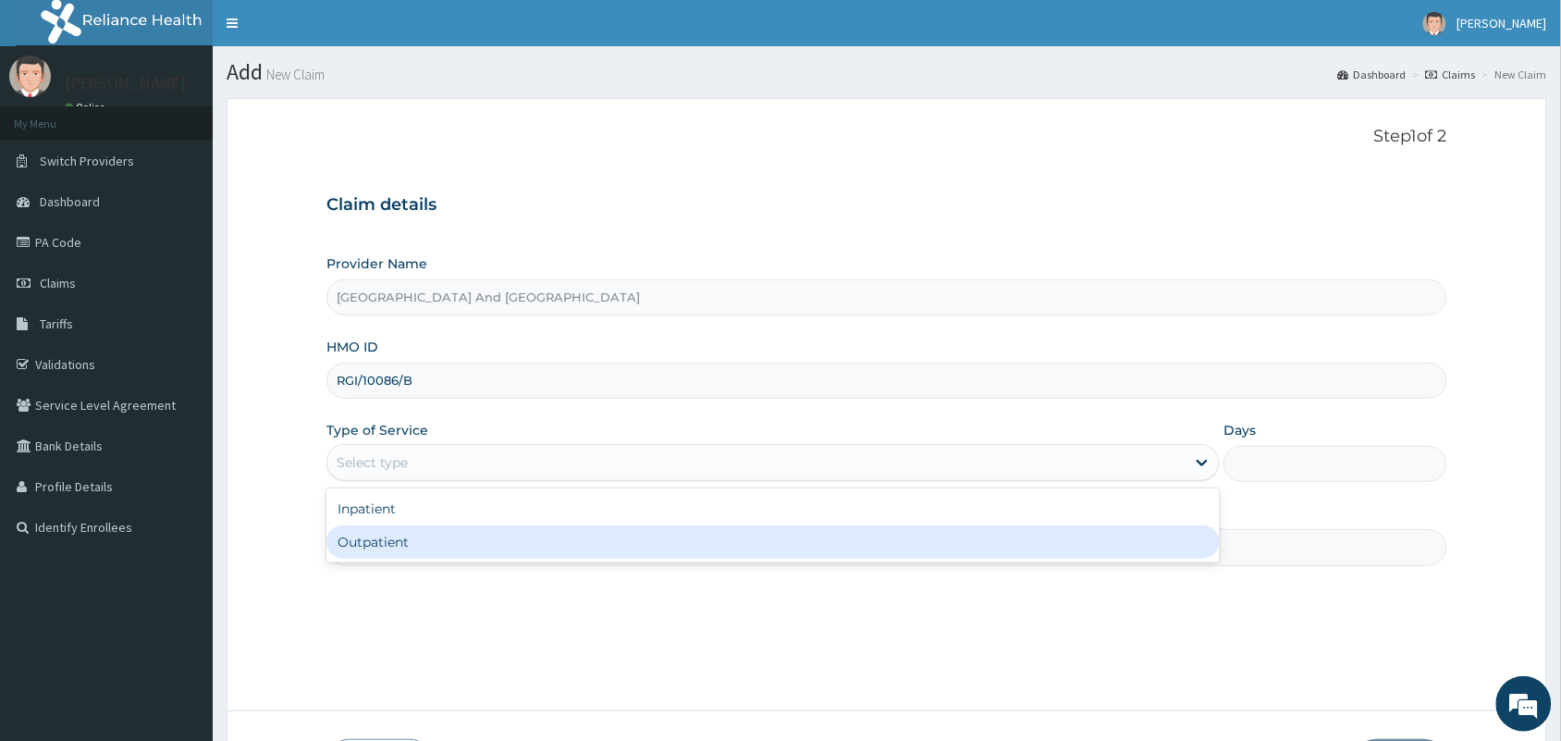
click at [419, 539] on div "Outpatient" at bounding box center [772, 541] width 893 height 33
type input "1"
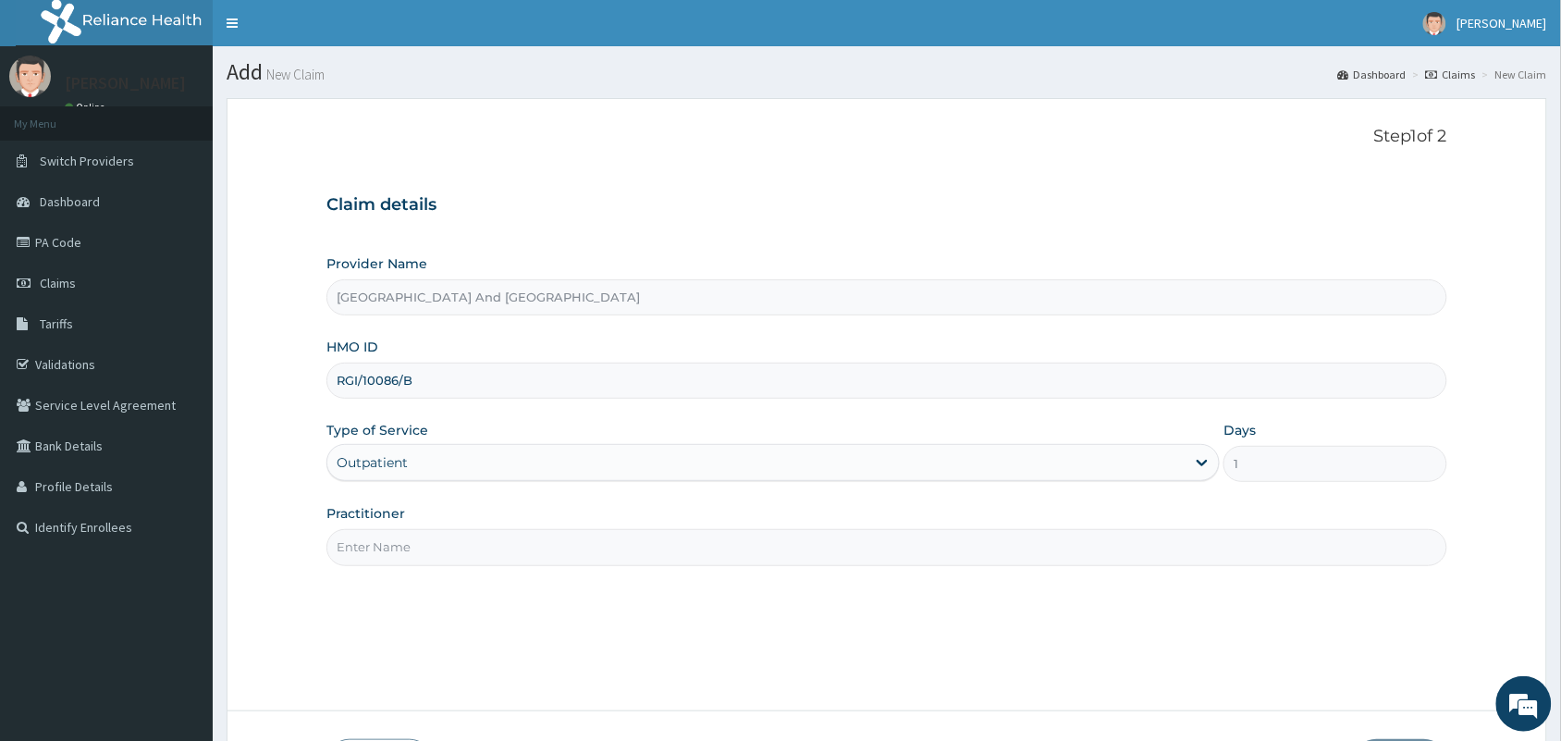
click at [419, 539] on input "Practitioner" at bounding box center [886, 547] width 1121 height 36
type input "[PERSON_NAME]"
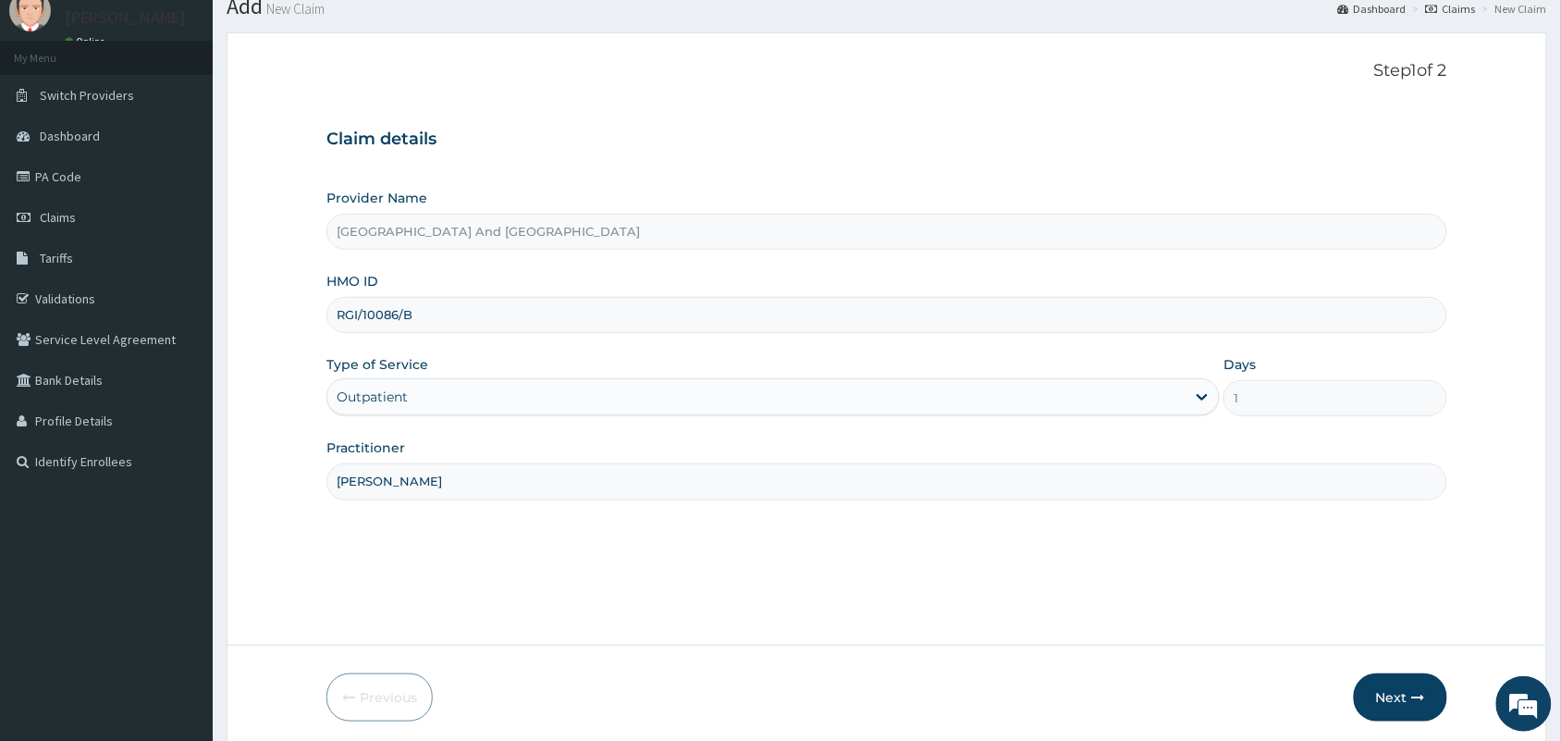
scroll to position [136, 0]
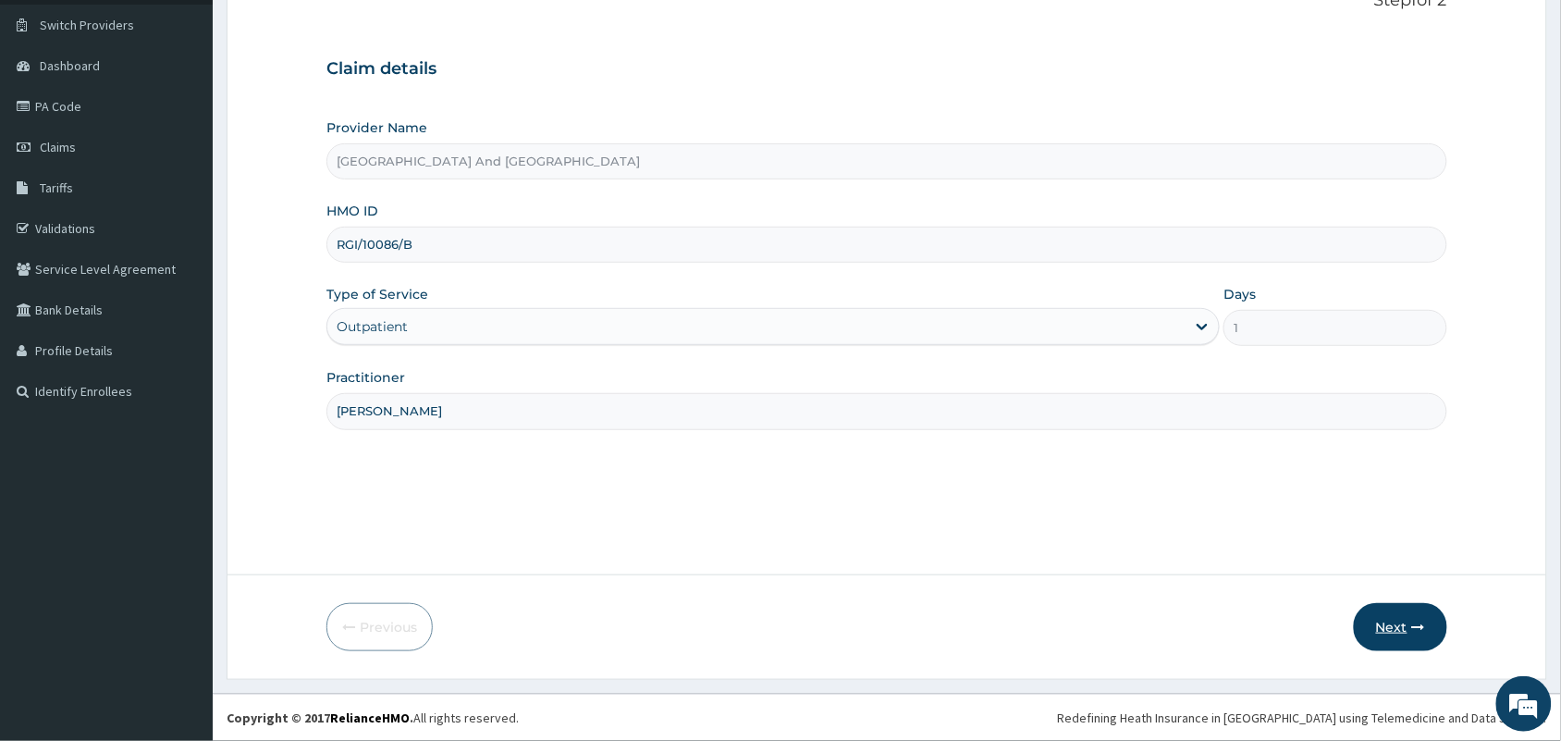
click at [1374, 624] on button "Next" at bounding box center [1400, 627] width 93 height 48
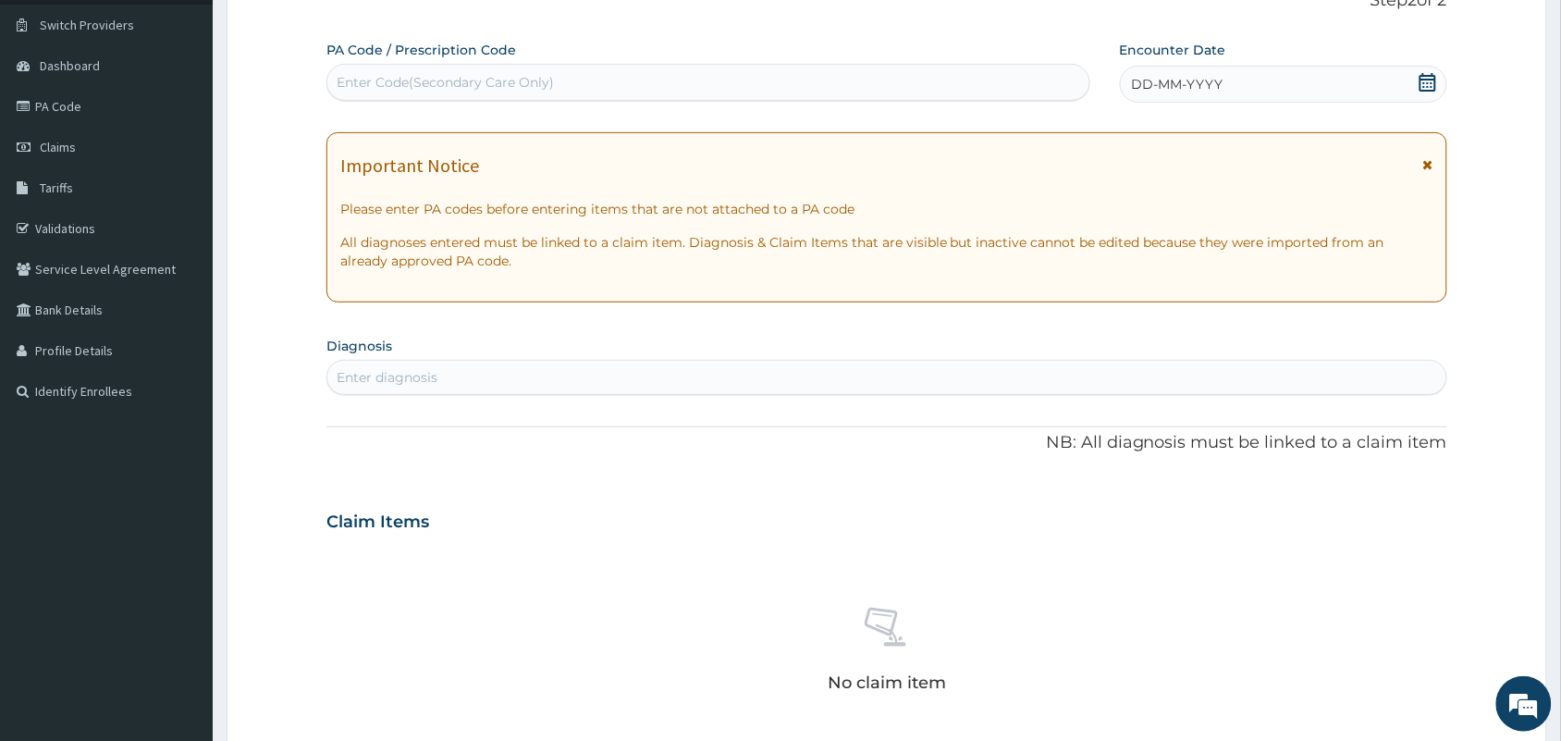
click at [1427, 81] on icon at bounding box center [1428, 82] width 17 height 18
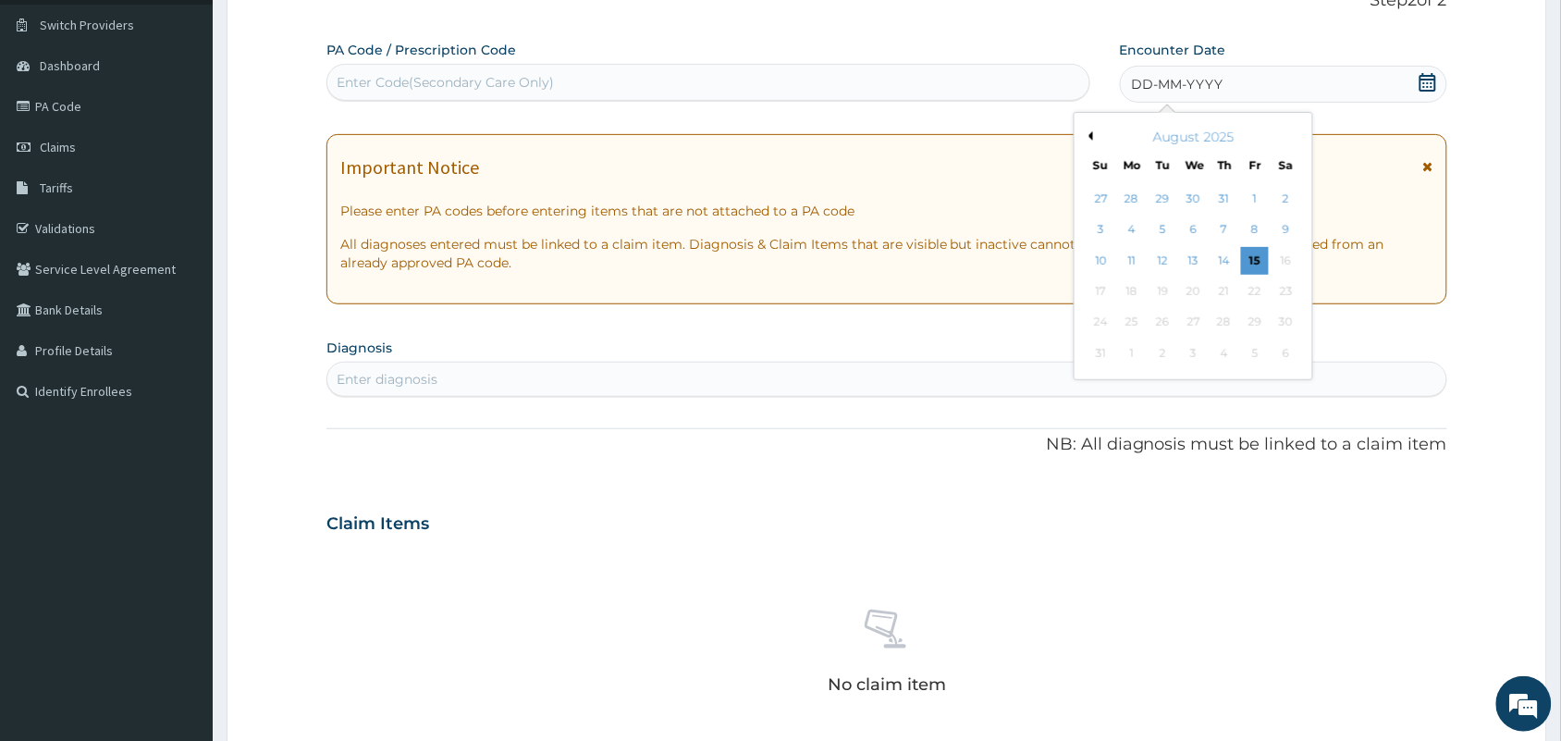
click at [1092, 139] on button "Previous Month" at bounding box center [1088, 135] width 9 height 9
click at [1106, 289] on div "20" at bounding box center [1102, 291] width 28 height 28
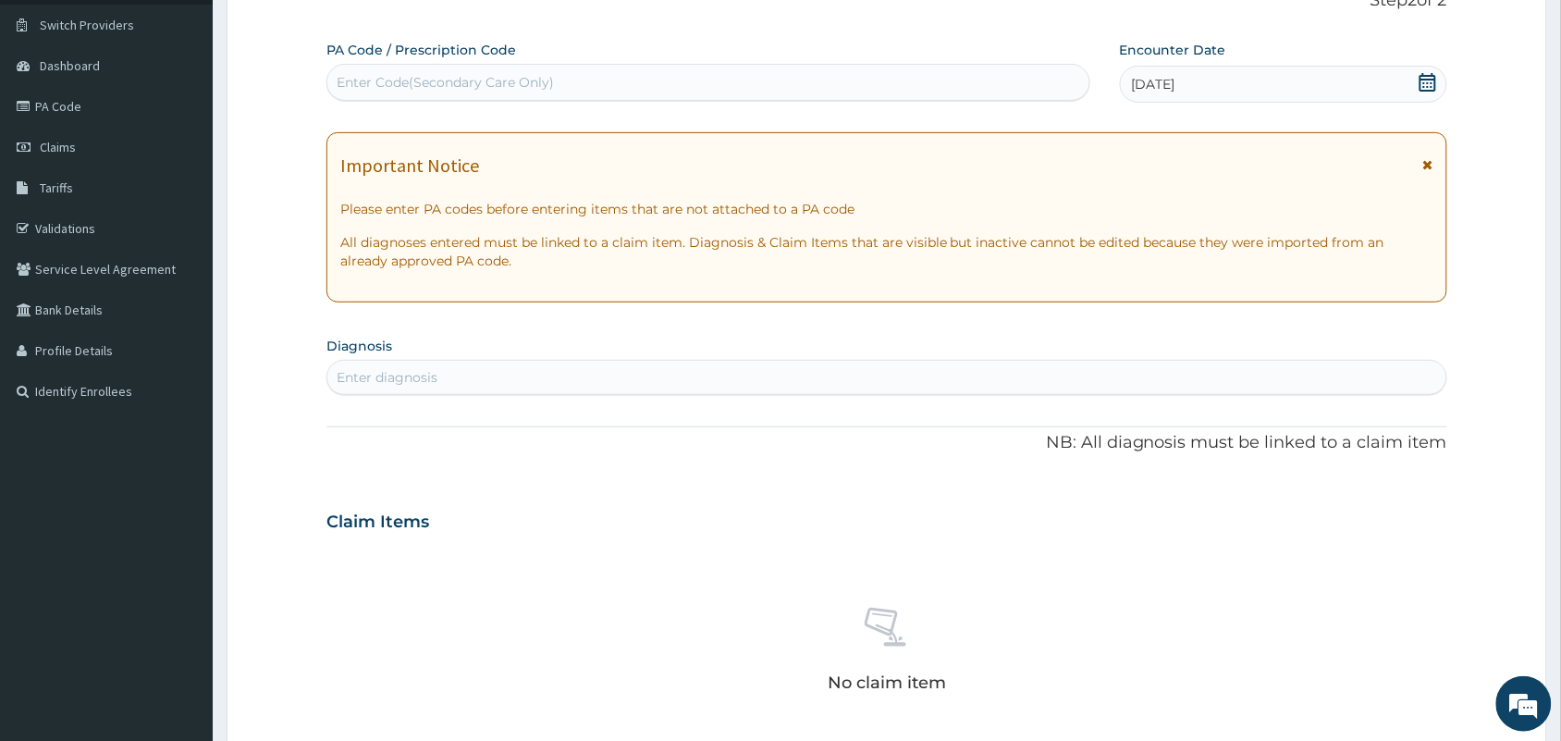
click at [1042, 375] on div "Enter diagnosis" at bounding box center [886, 378] width 1119 height 30
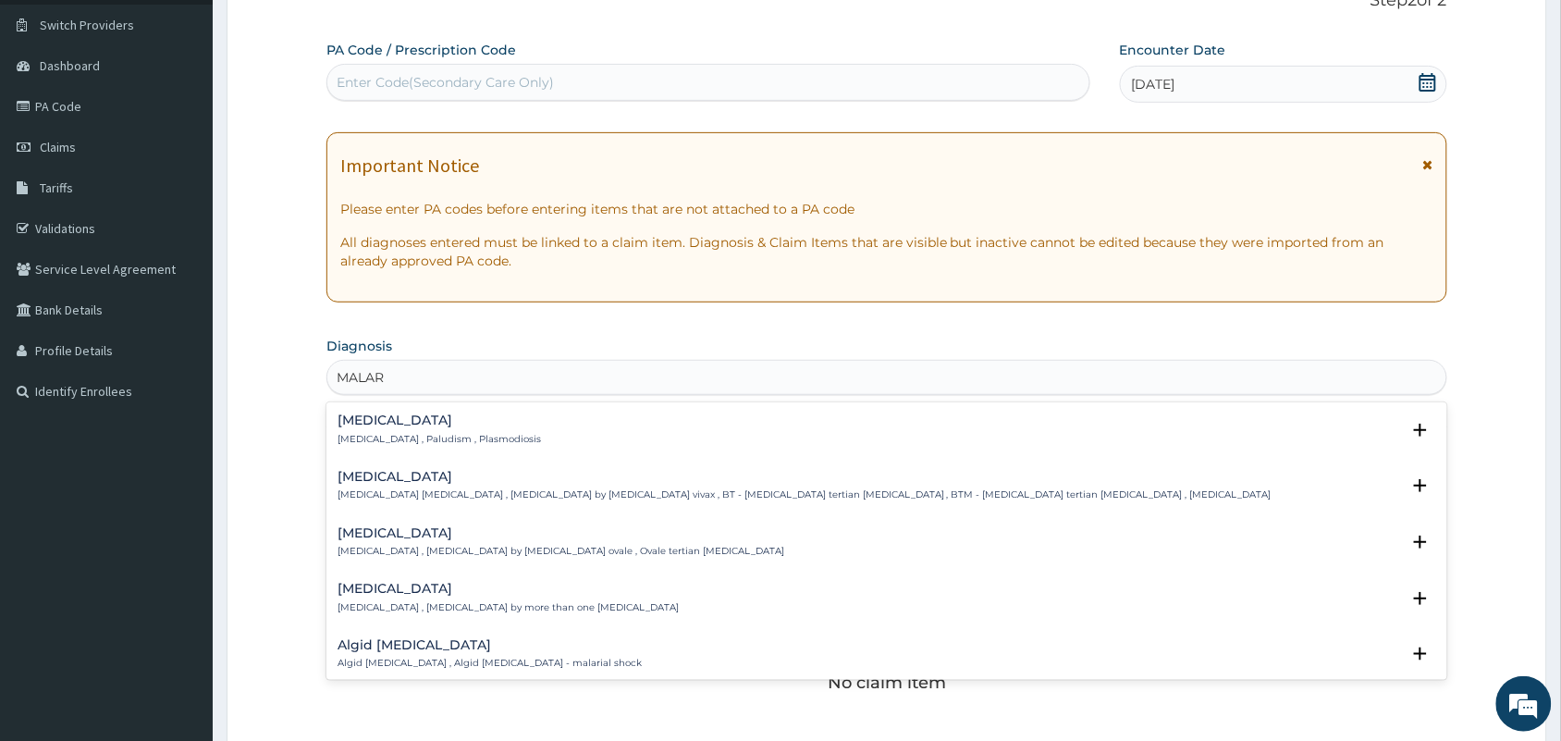
type input "MALARI"
click at [361, 416] on h4 "[MEDICAL_DATA]" at bounding box center [439, 420] width 203 height 14
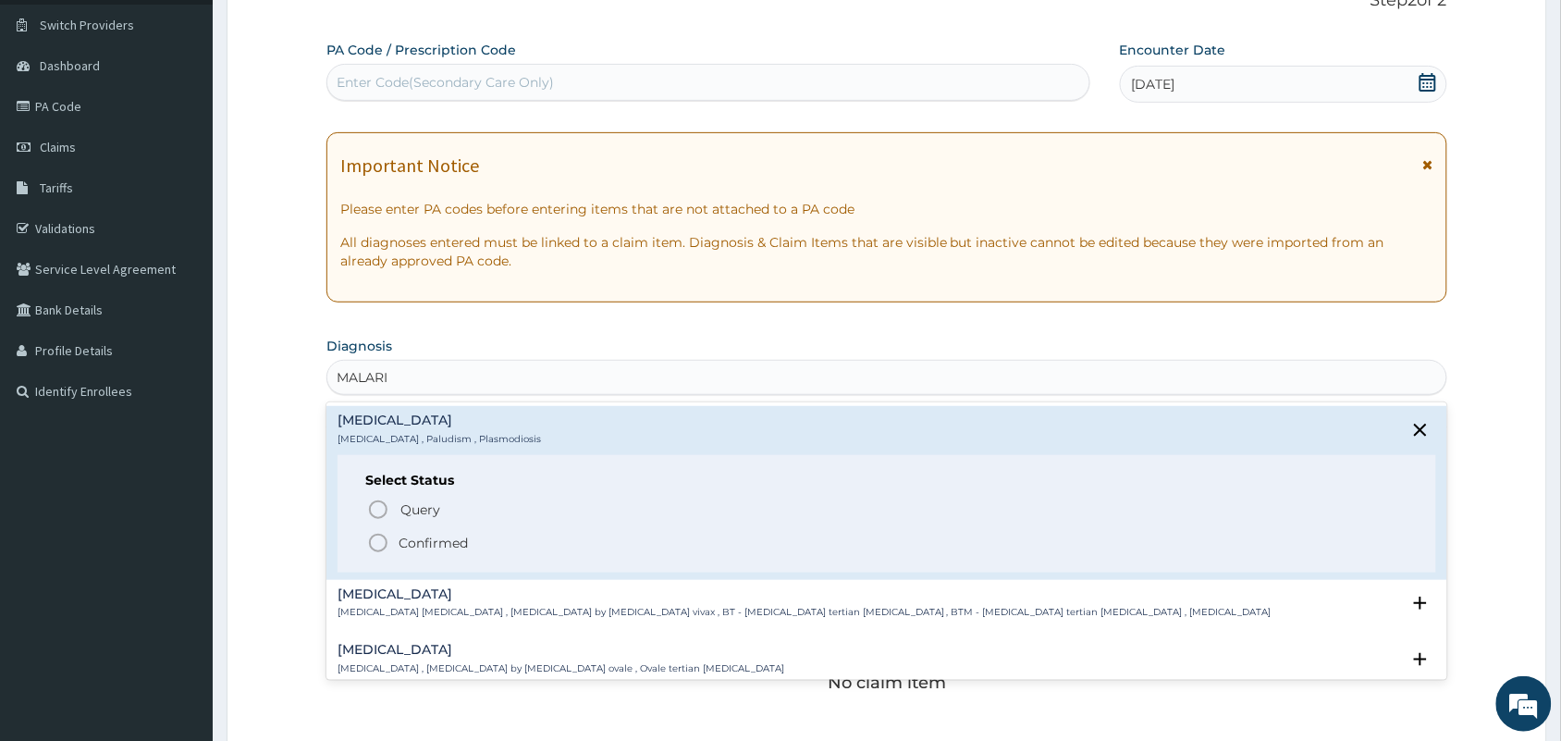
click at [377, 543] on icon "status option filled" at bounding box center [378, 543] width 22 height 22
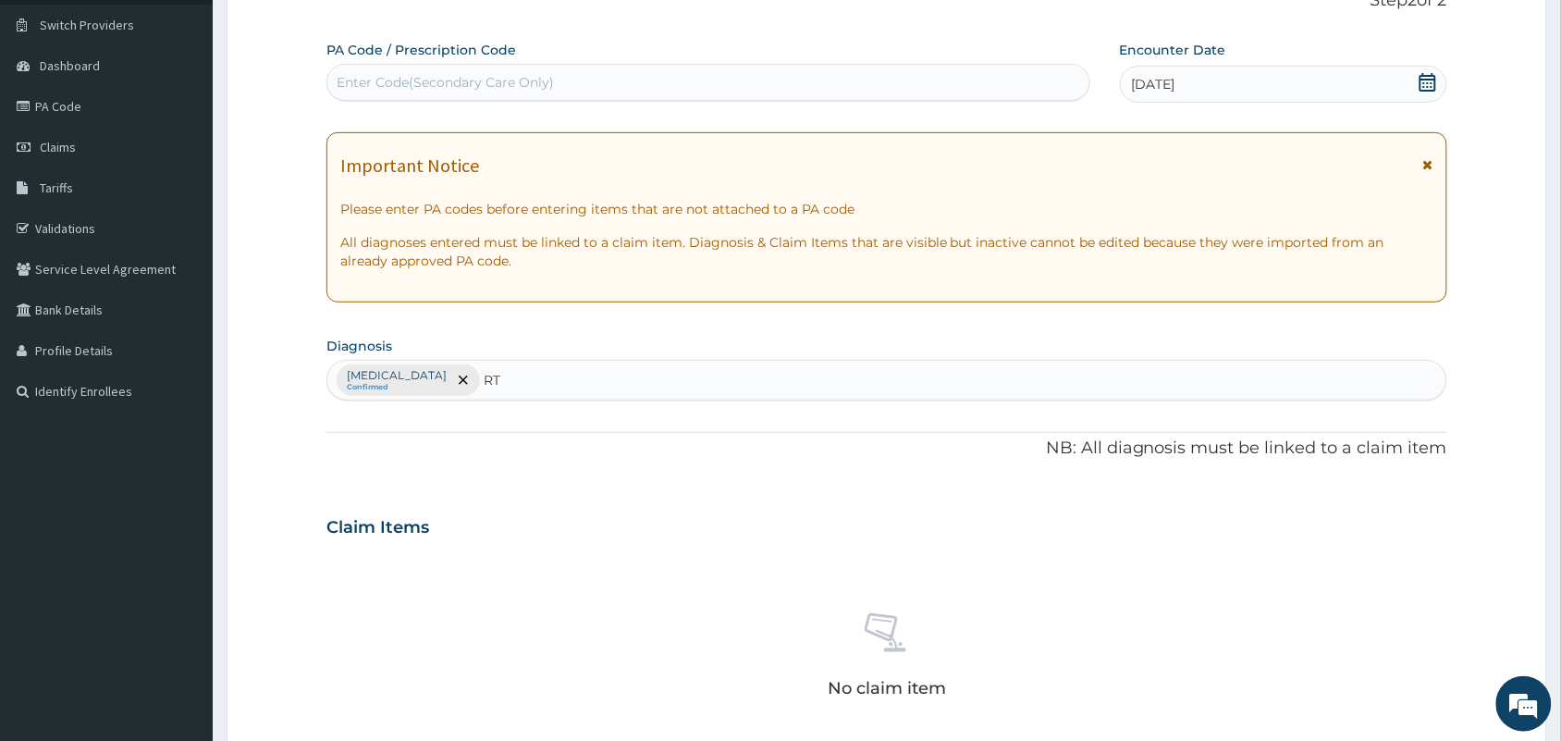
type input "RTI"
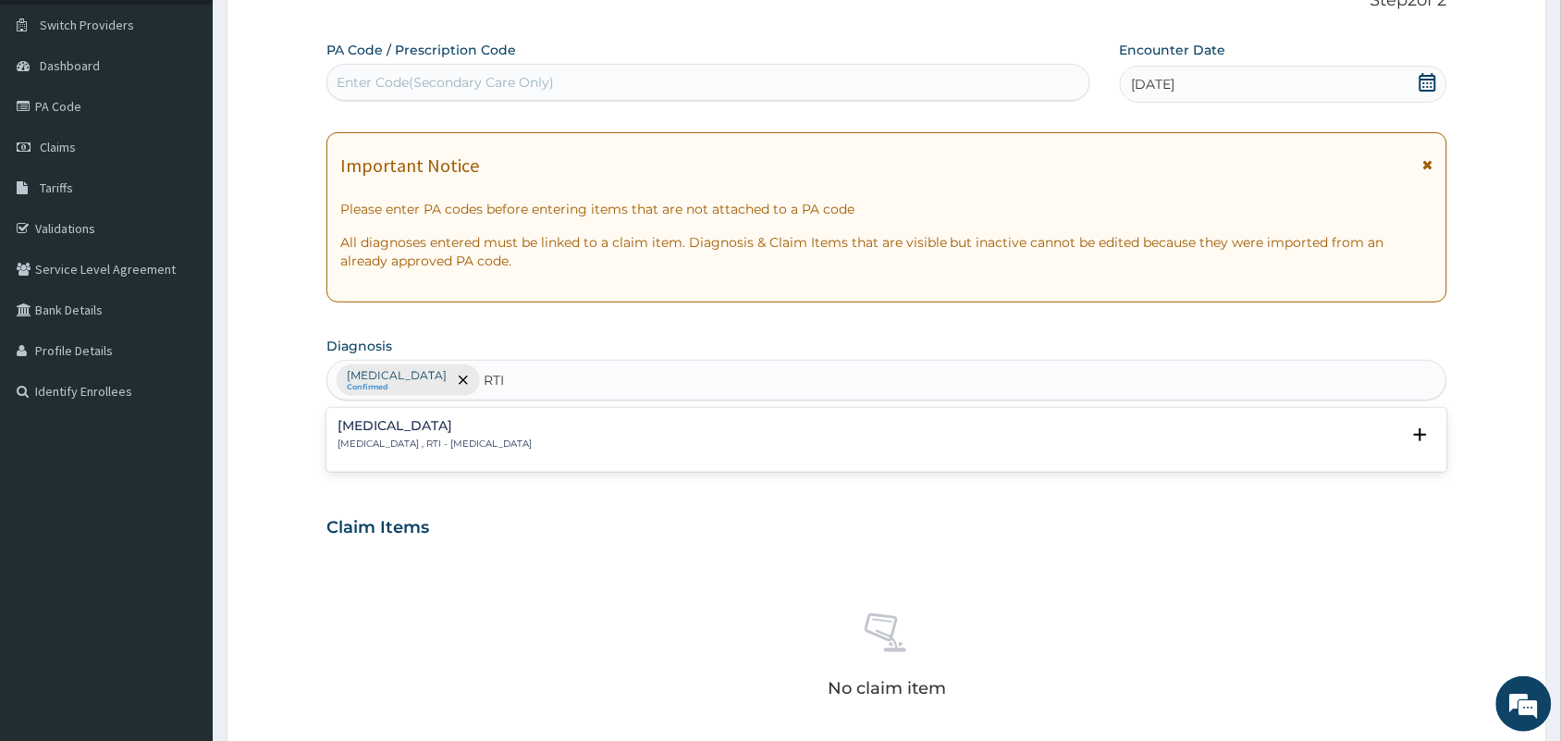
click at [513, 421] on h4 "[MEDICAL_DATA]" at bounding box center [435, 426] width 194 height 14
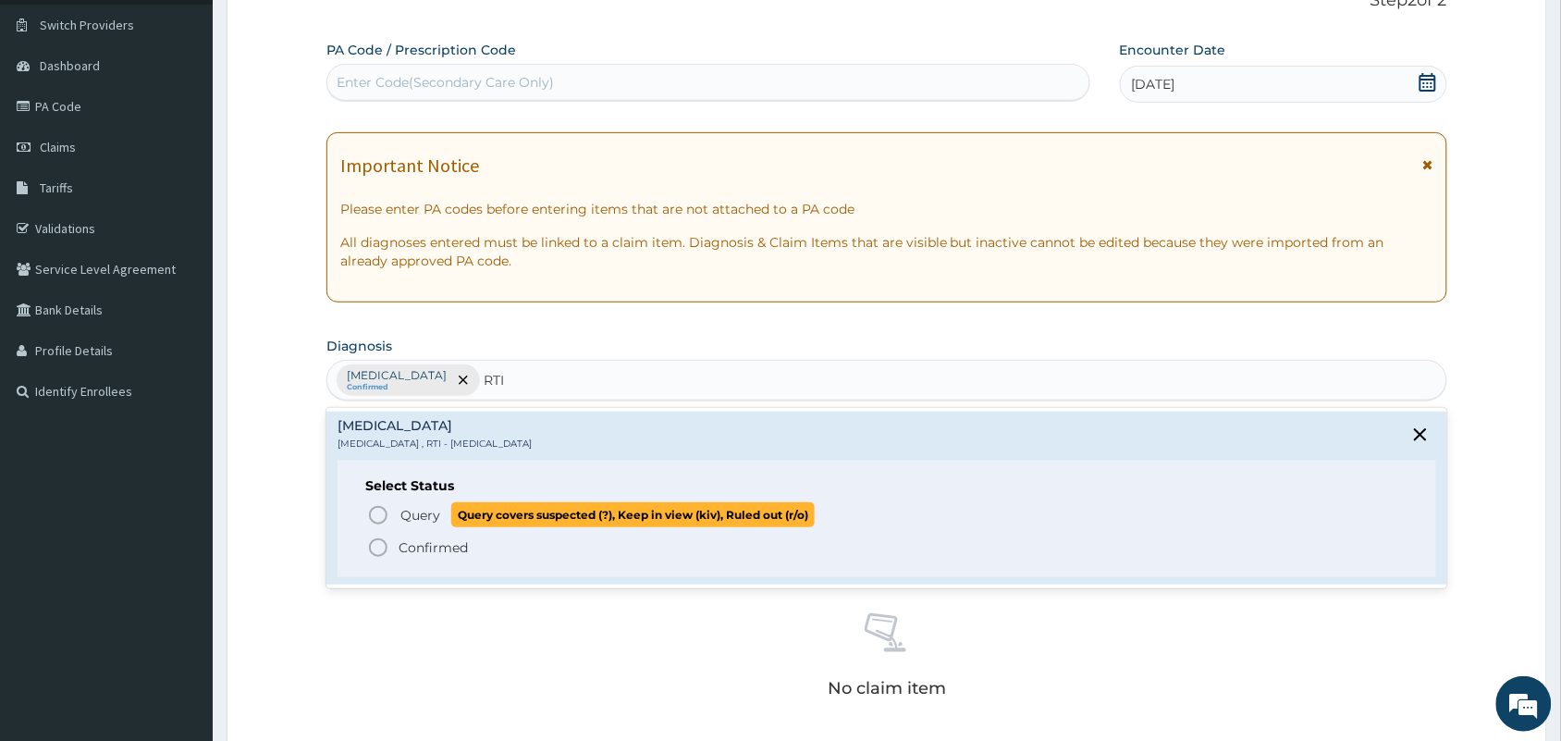
click at [376, 518] on icon "status option query" at bounding box center [378, 515] width 22 height 22
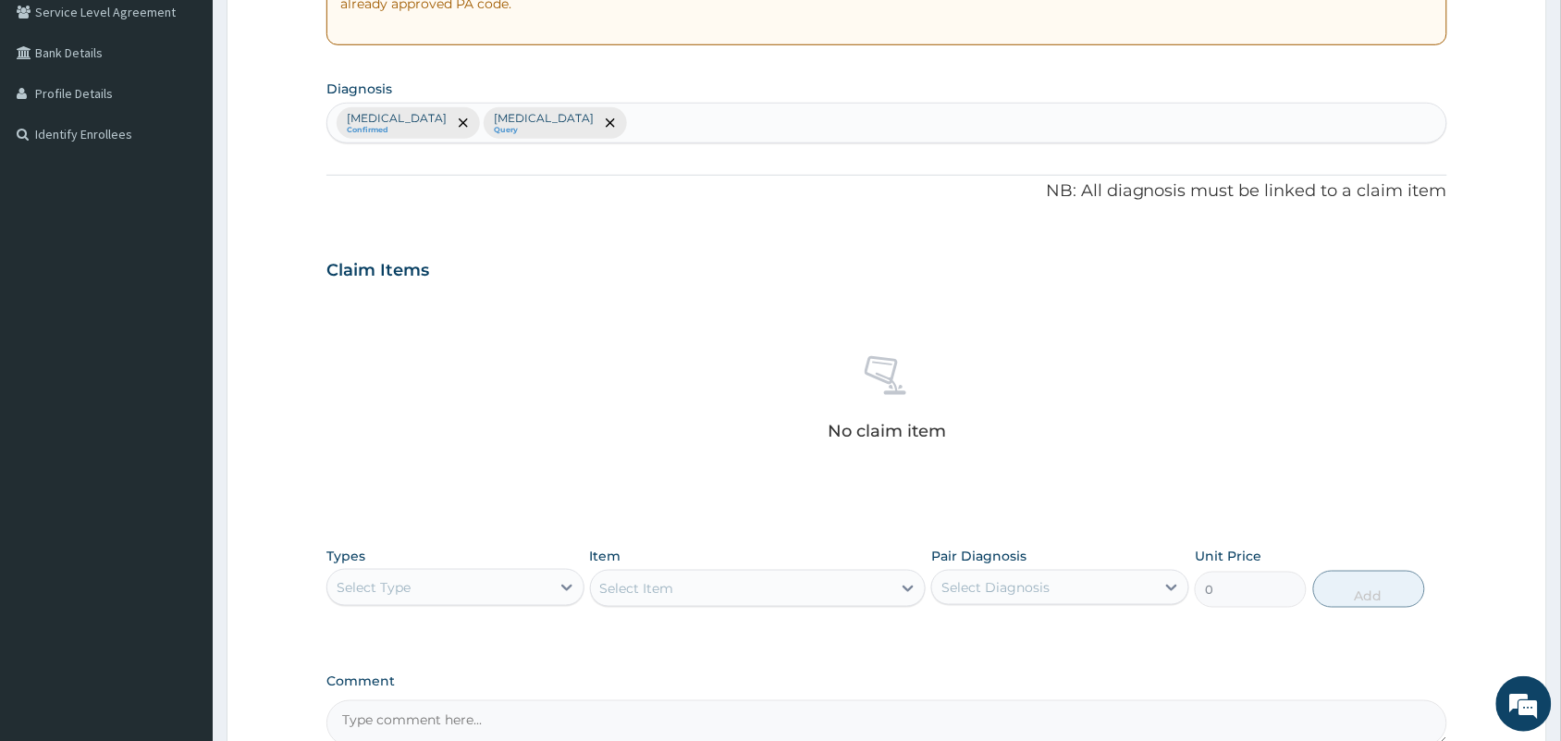
scroll to position [594, 0]
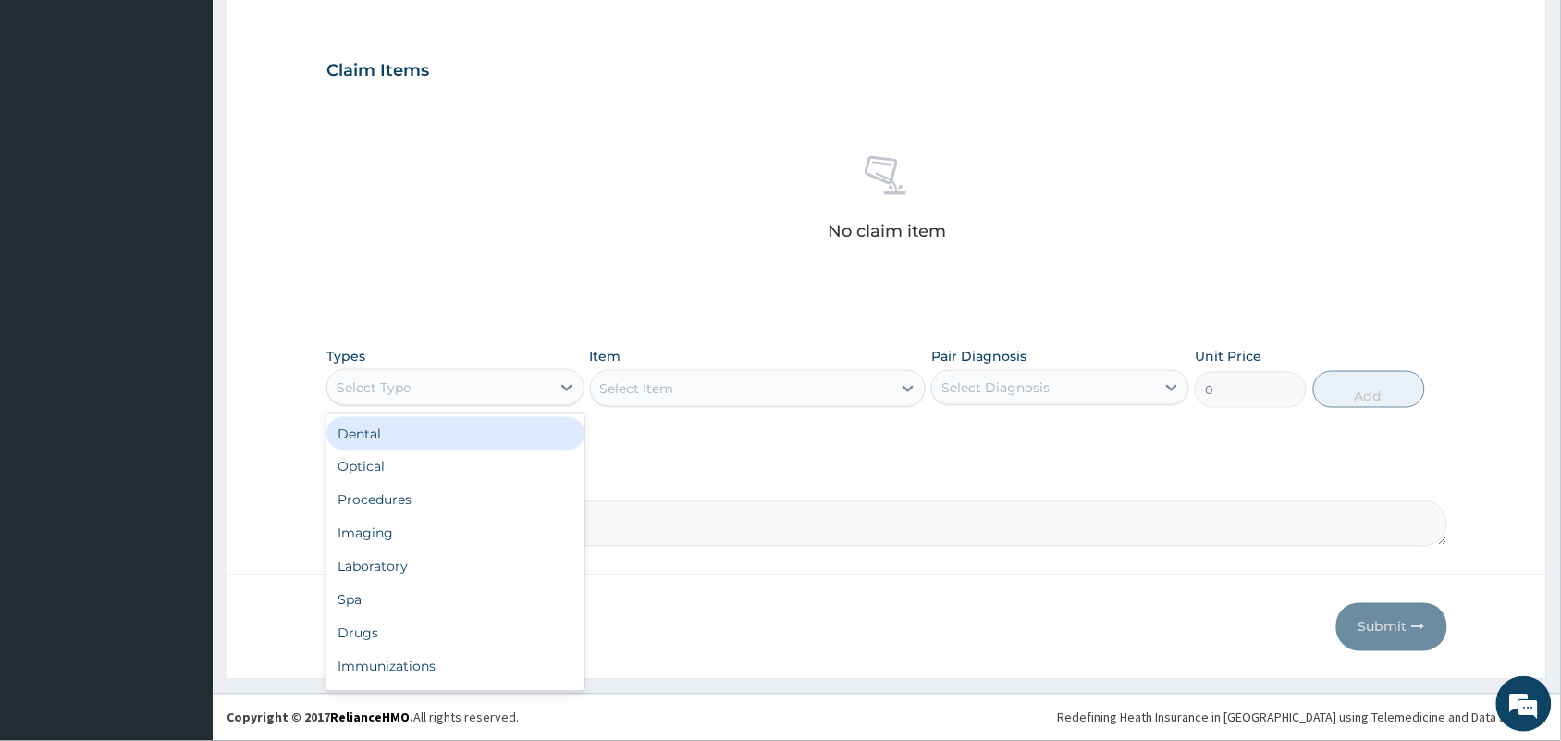
click at [500, 399] on div "Select Type" at bounding box center [438, 388] width 223 height 30
click at [385, 510] on div "Procedures" at bounding box center [455, 500] width 258 height 33
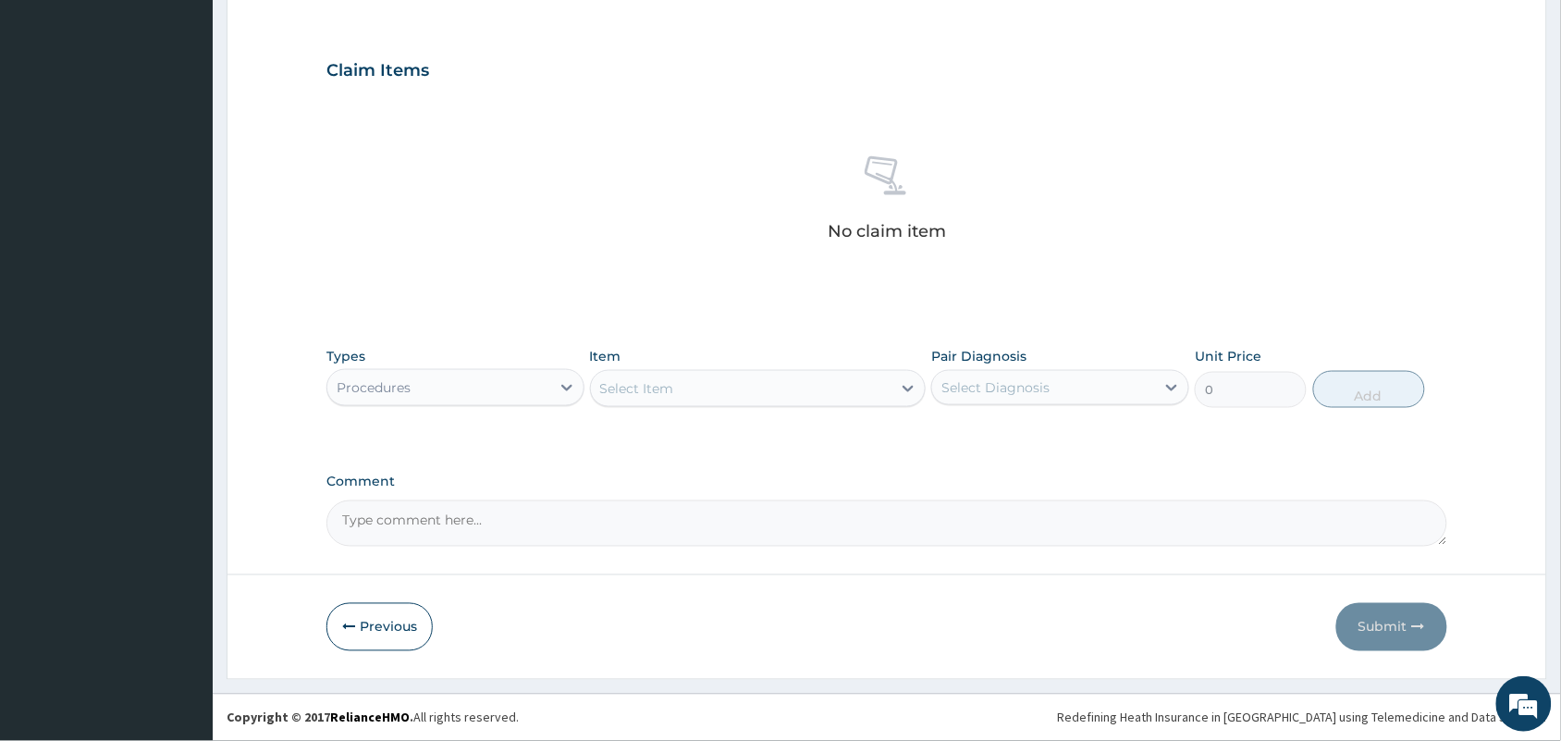
click at [775, 393] on div "Select Item" at bounding box center [741, 389] width 301 height 30
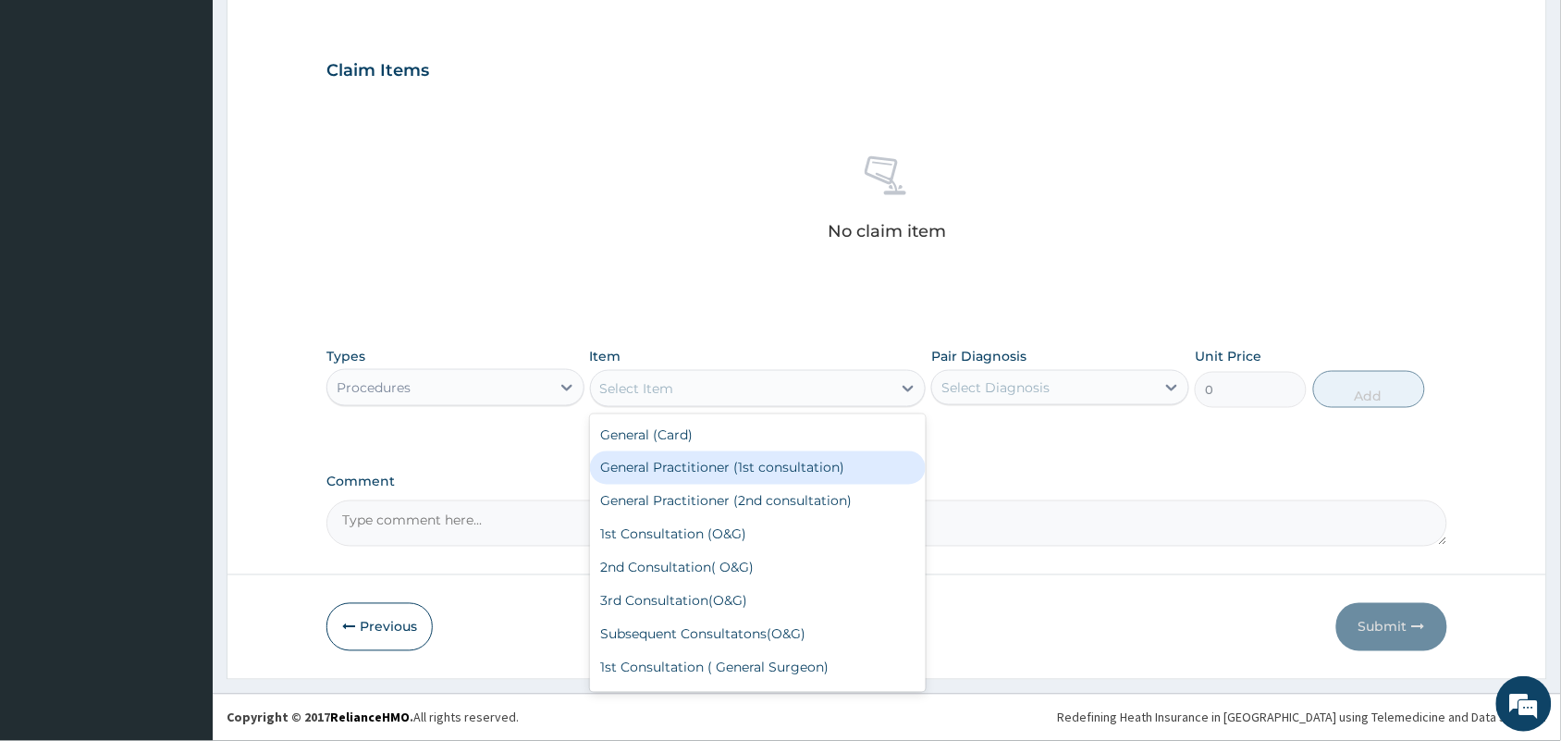
click at [719, 465] on div "General Practitioner (1st consultation)" at bounding box center [758, 467] width 337 height 33
type input "1500"
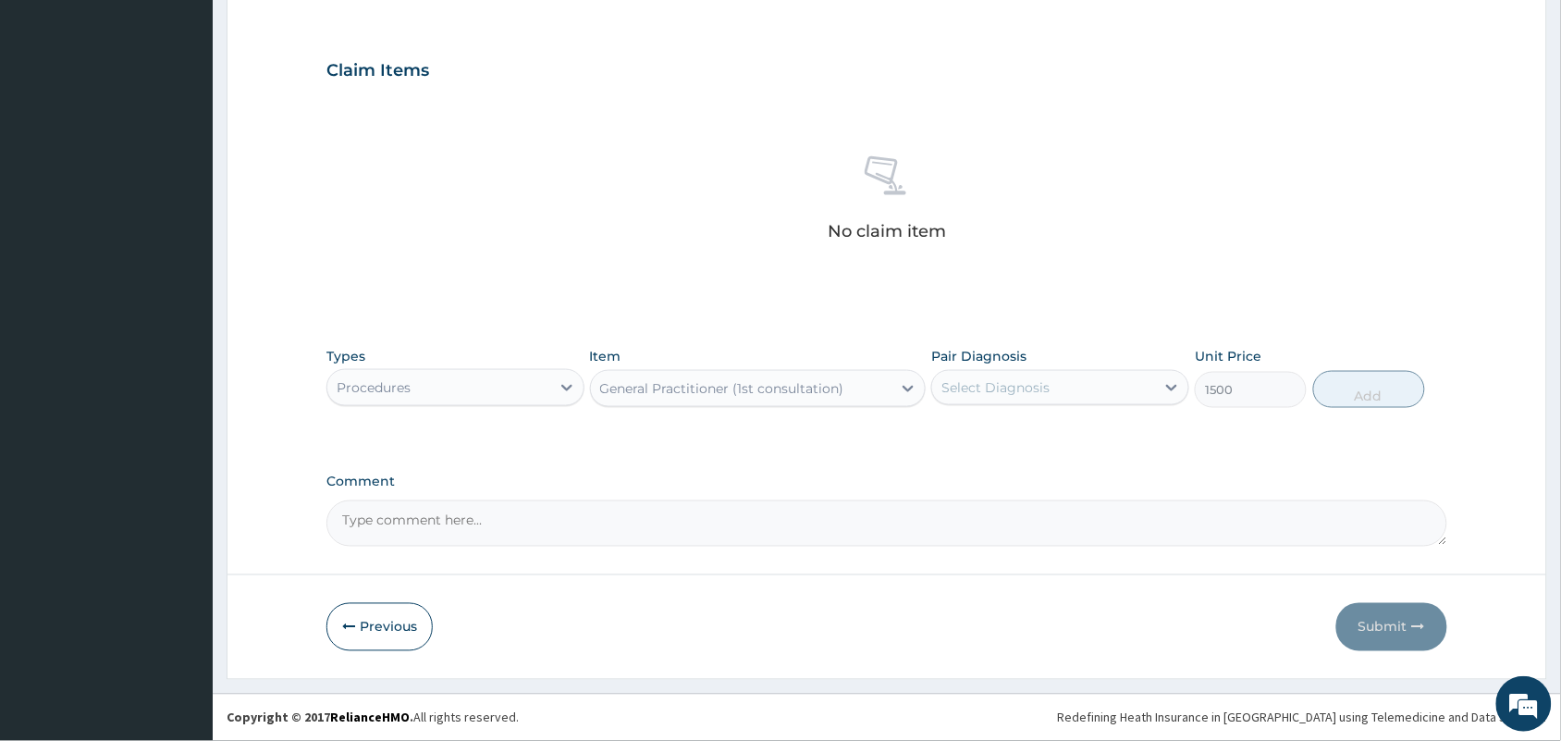
click at [1041, 386] on div "Select Diagnosis" at bounding box center [995, 387] width 108 height 18
drag, startPoint x: 1015, startPoint y: 428, endPoint x: 1010, endPoint y: 467, distance: 39.2
click at [1010, 467] on div "[MEDICAL_DATA] [MEDICAL_DATA]" at bounding box center [1060, 453] width 258 height 83
click at [1010, 467] on label "[MEDICAL_DATA]" at bounding box center [1019, 470] width 115 height 18
checkbox input "true"
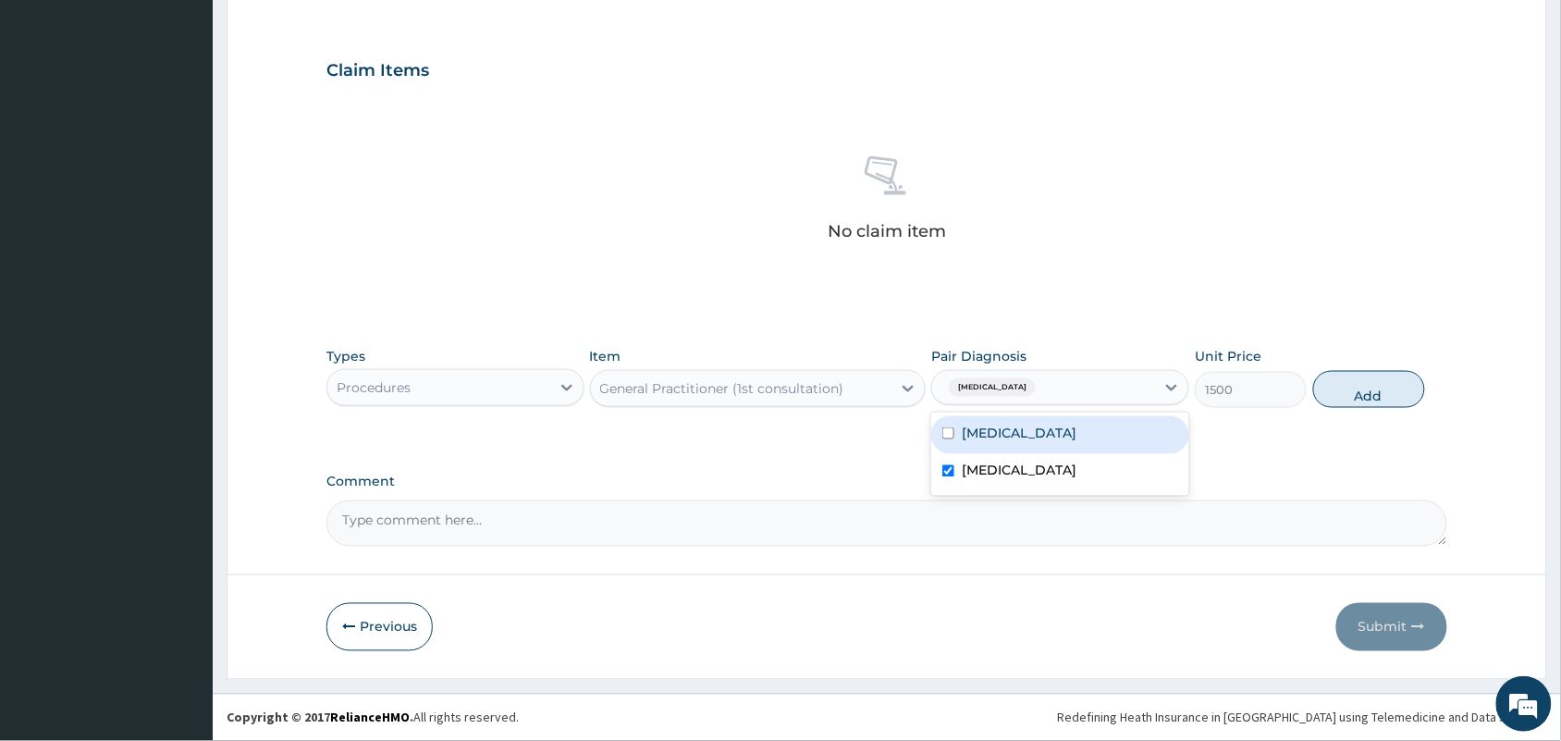
click at [1024, 439] on div "[MEDICAL_DATA]" at bounding box center [1060, 435] width 258 height 38
checkbox input "true"
click at [1347, 394] on button "Add" at bounding box center [1369, 389] width 112 height 37
type input "0"
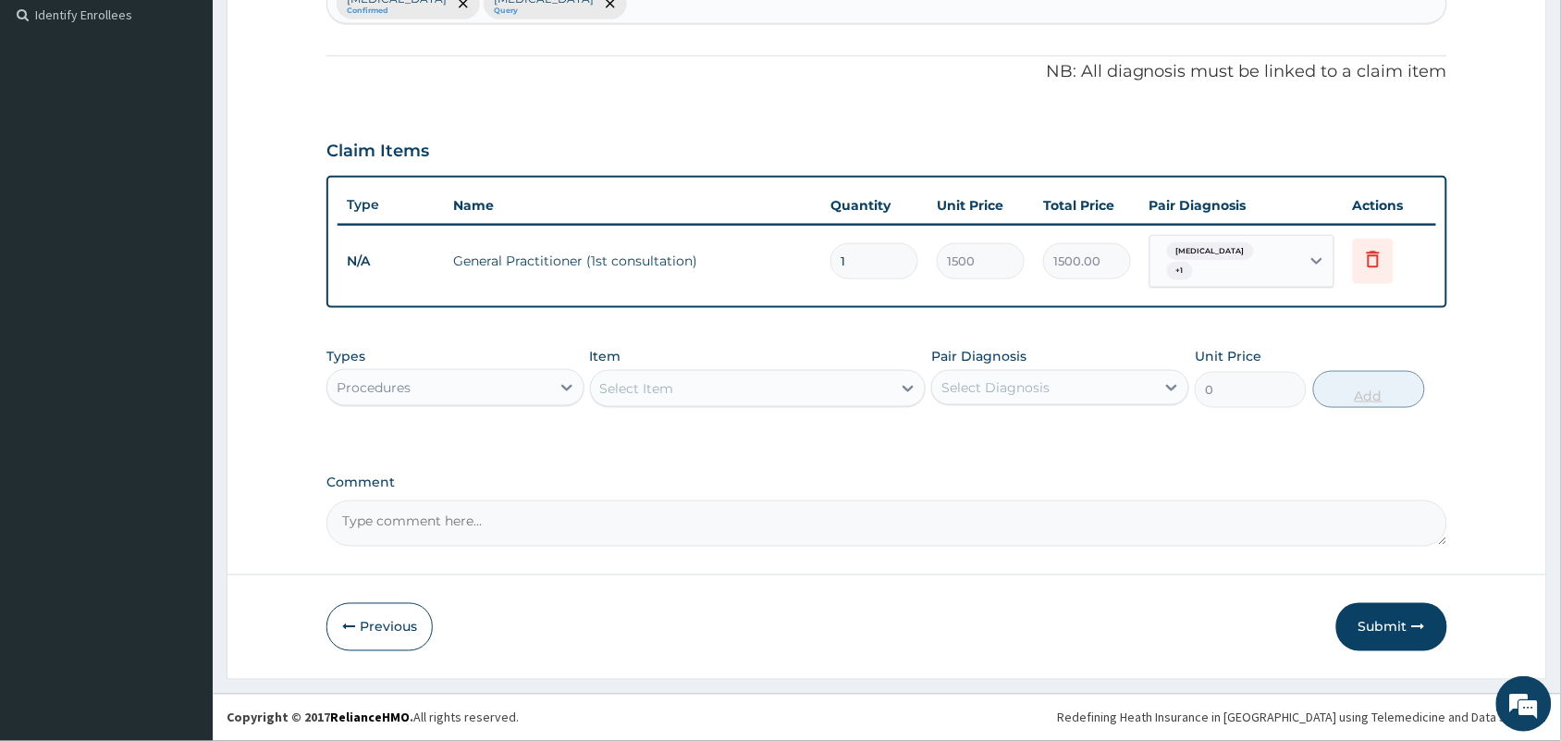
scroll to position [511, 0]
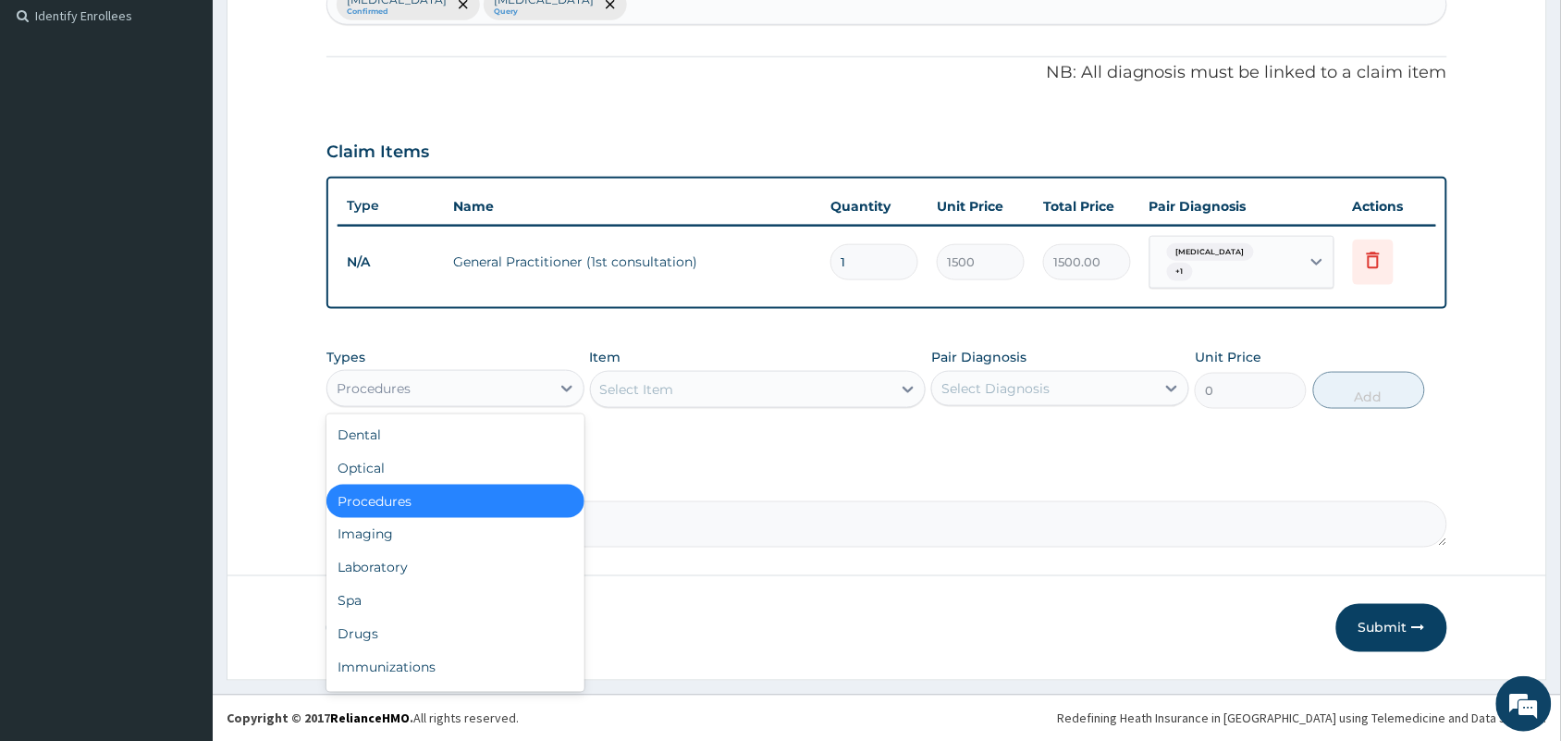
click at [451, 381] on div "Procedures" at bounding box center [438, 389] width 223 height 30
click at [386, 567] on div "Laboratory" at bounding box center [455, 567] width 258 height 33
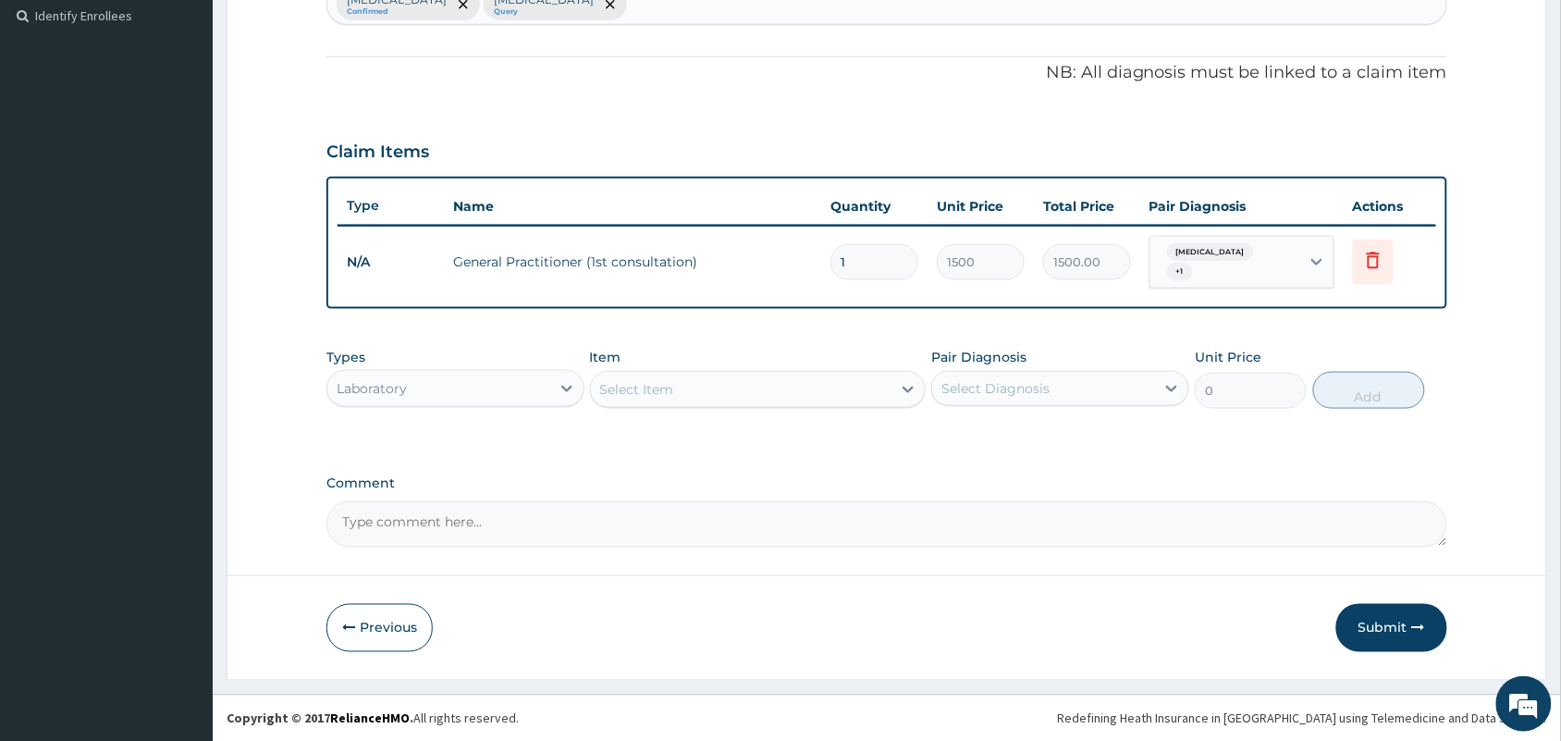
click at [654, 385] on div "Select Item" at bounding box center [637, 389] width 74 height 18
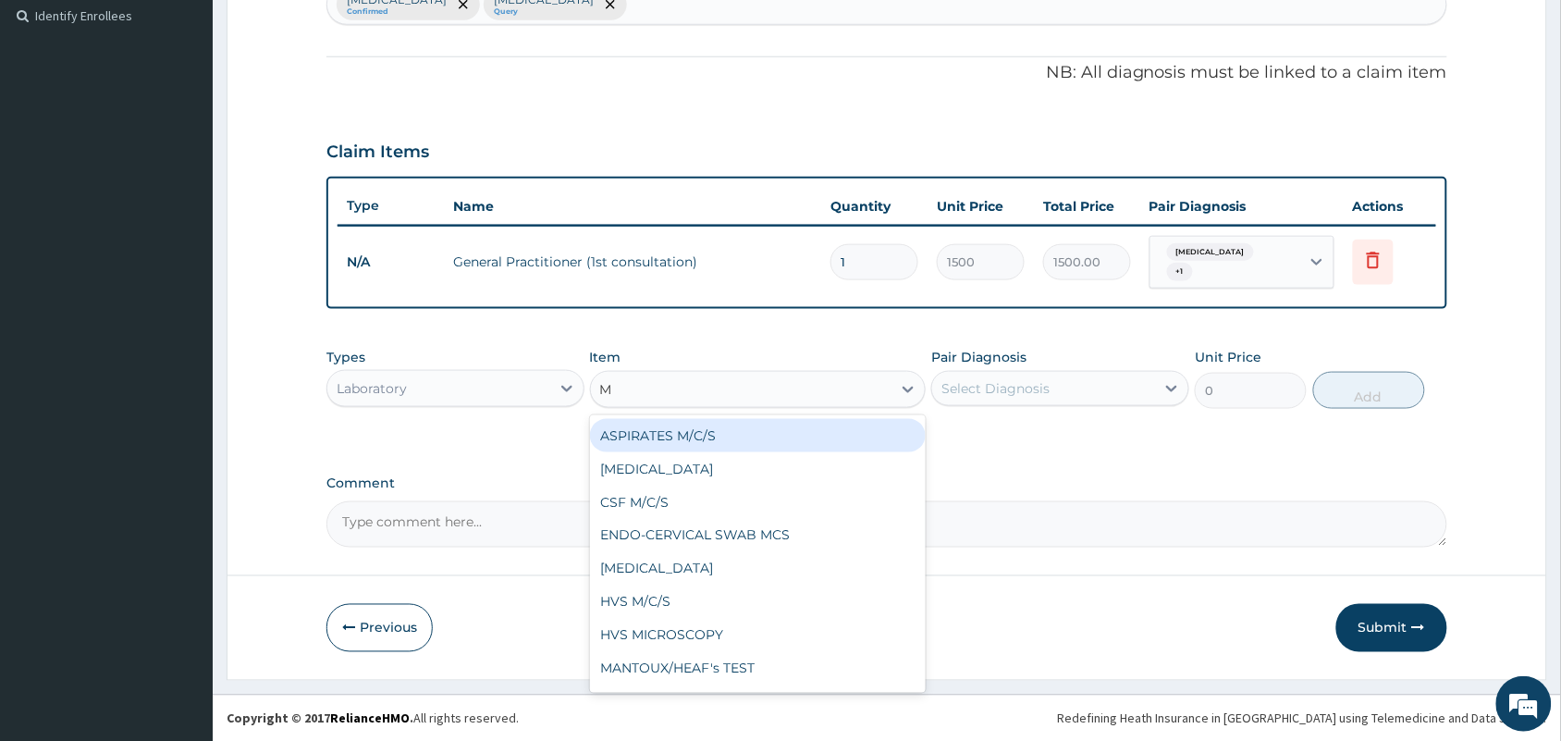
type input "MP"
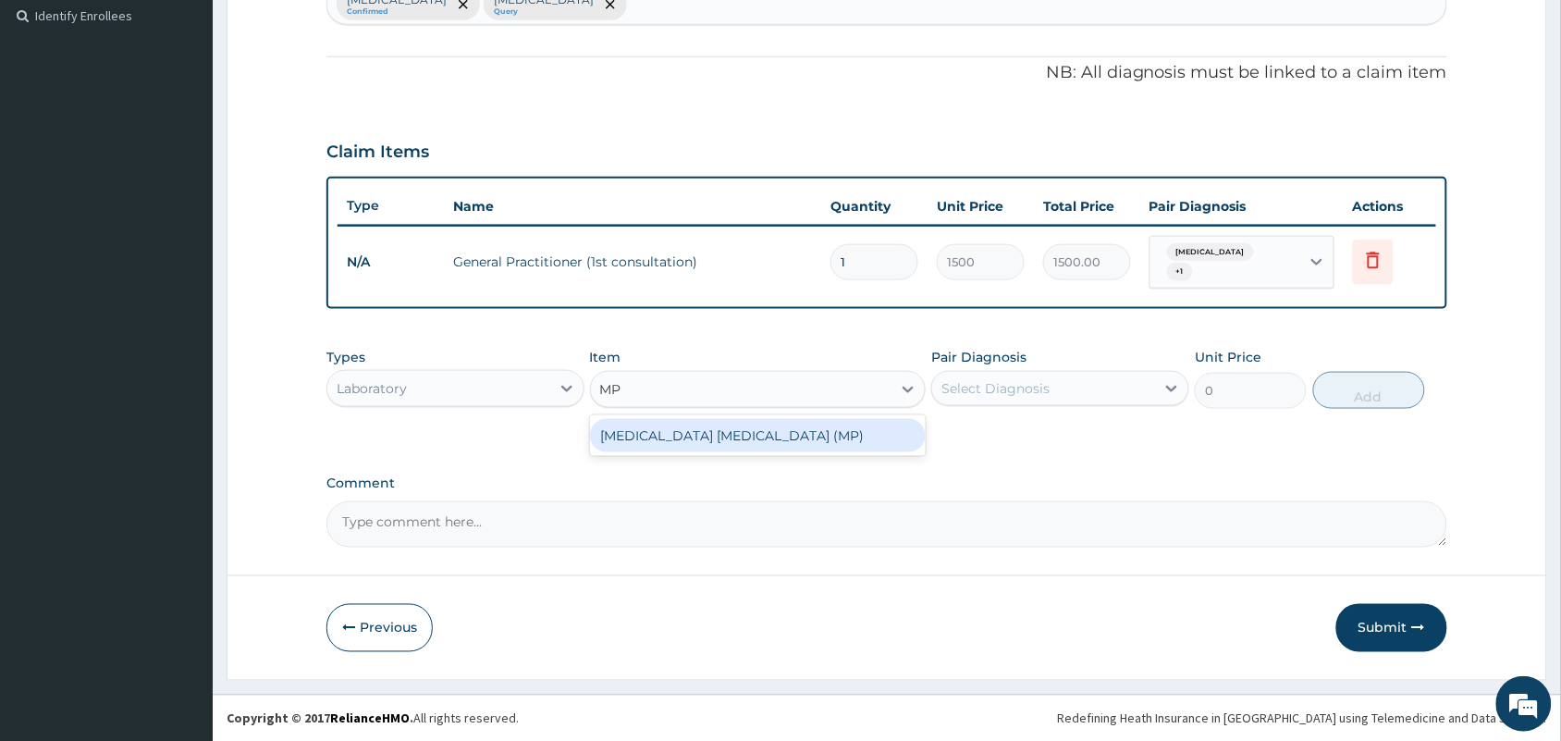
click at [650, 428] on div "[MEDICAL_DATA] [MEDICAL_DATA] (MP)" at bounding box center [758, 435] width 337 height 33
type input "560"
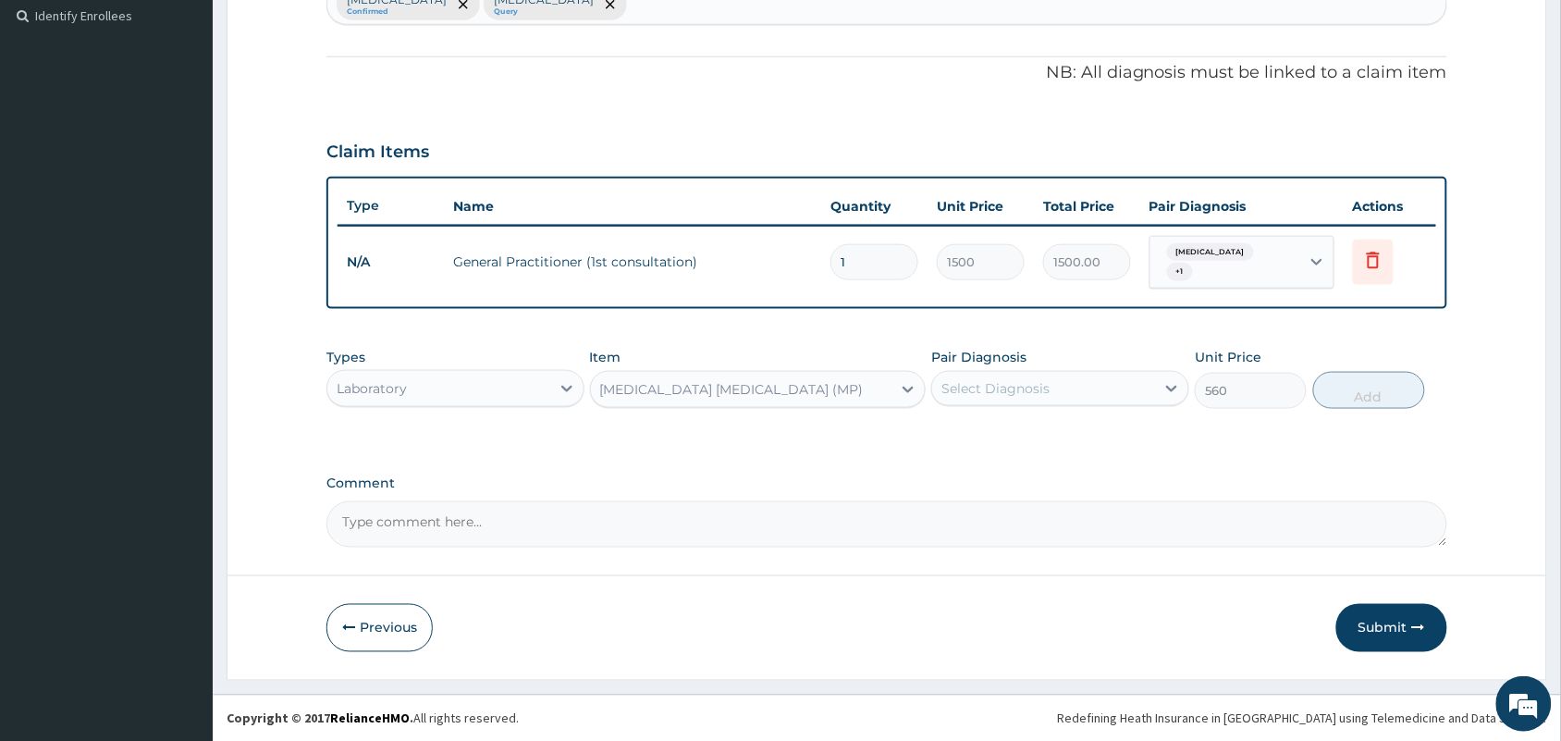
click at [1020, 381] on div "Select Diagnosis" at bounding box center [995, 388] width 108 height 18
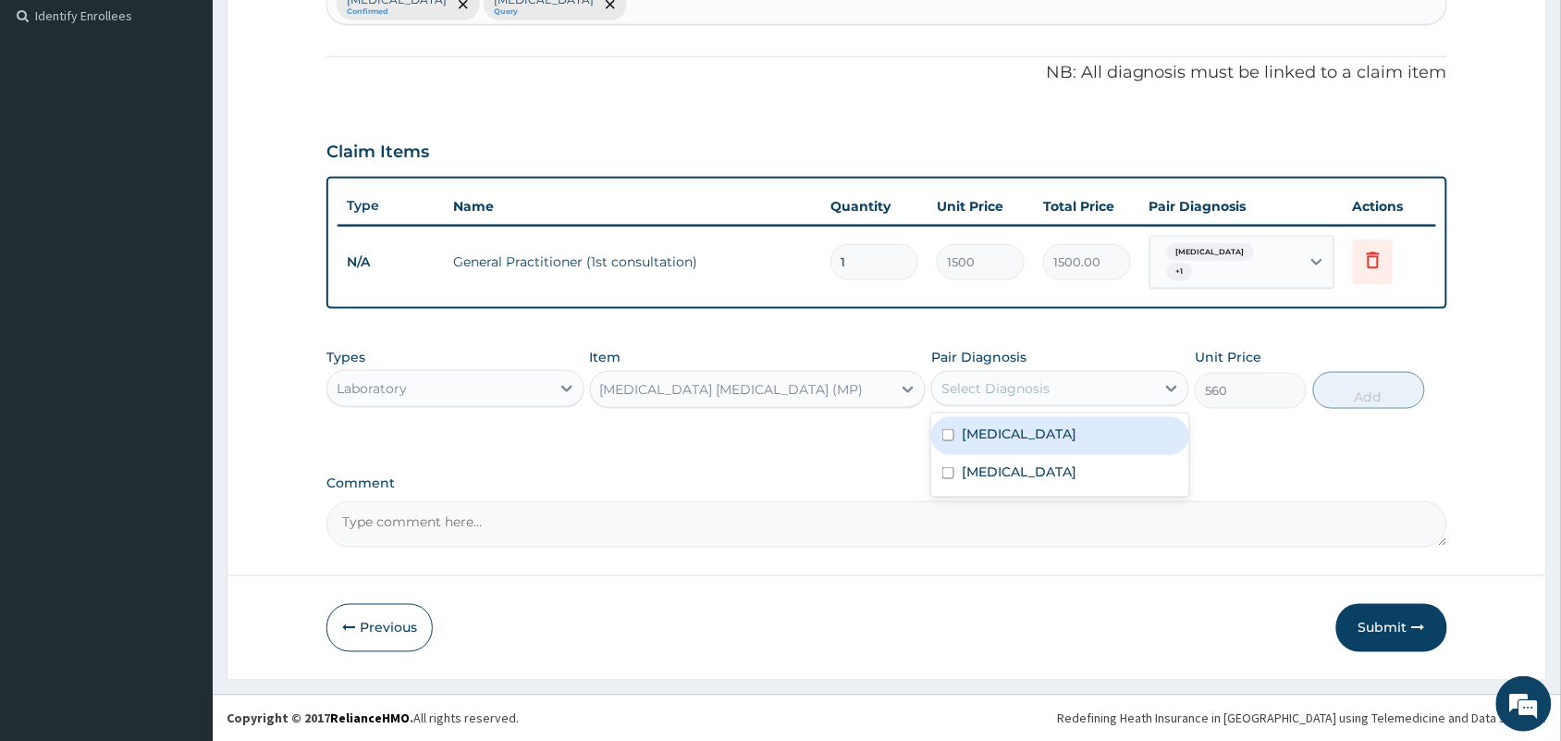
click at [1003, 440] on label "[MEDICAL_DATA]" at bounding box center [1019, 433] width 115 height 18
checkbox input "true"
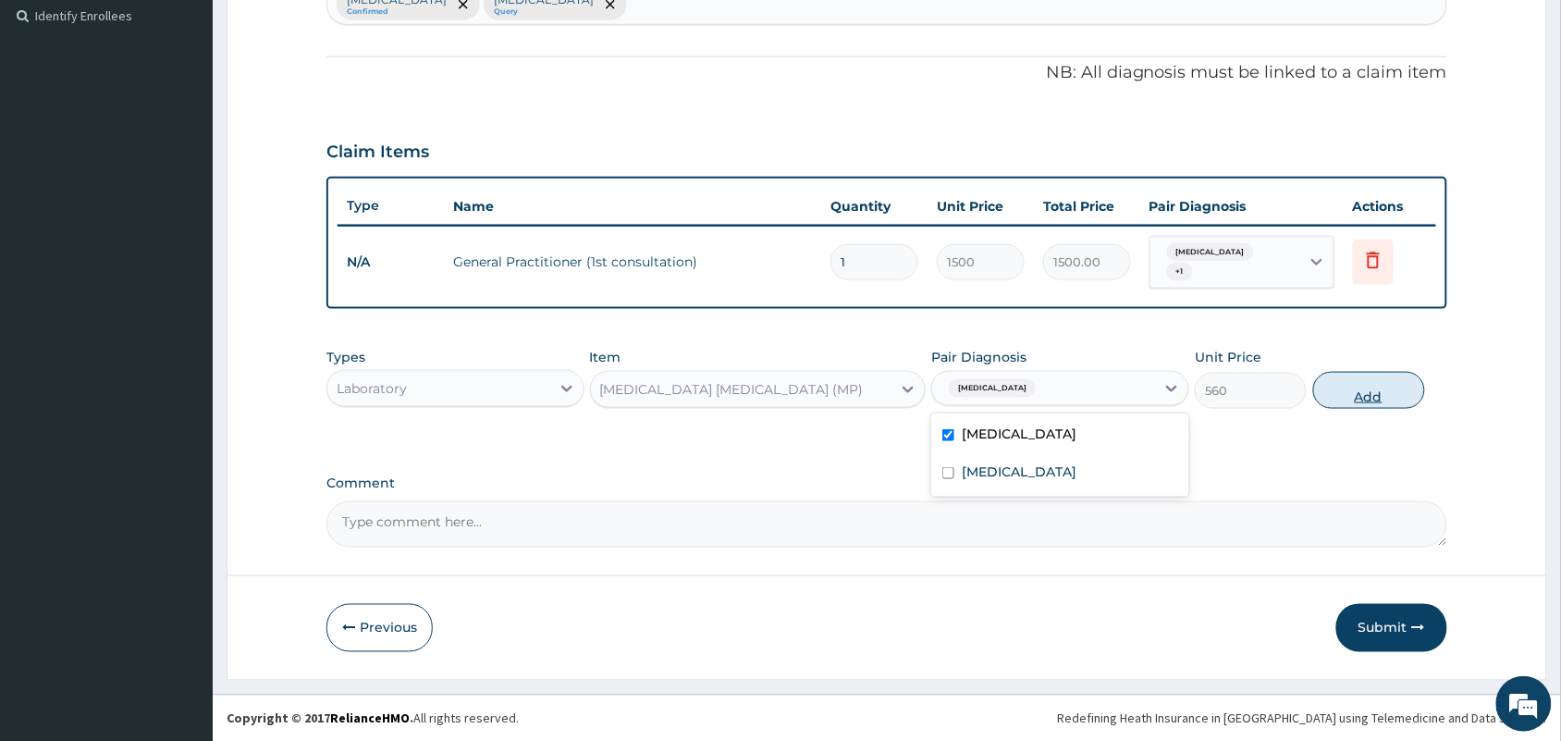
click at [1387, 384] on button "Add" at bounding box center [1369, 390] width 112 height 37
type input "0"
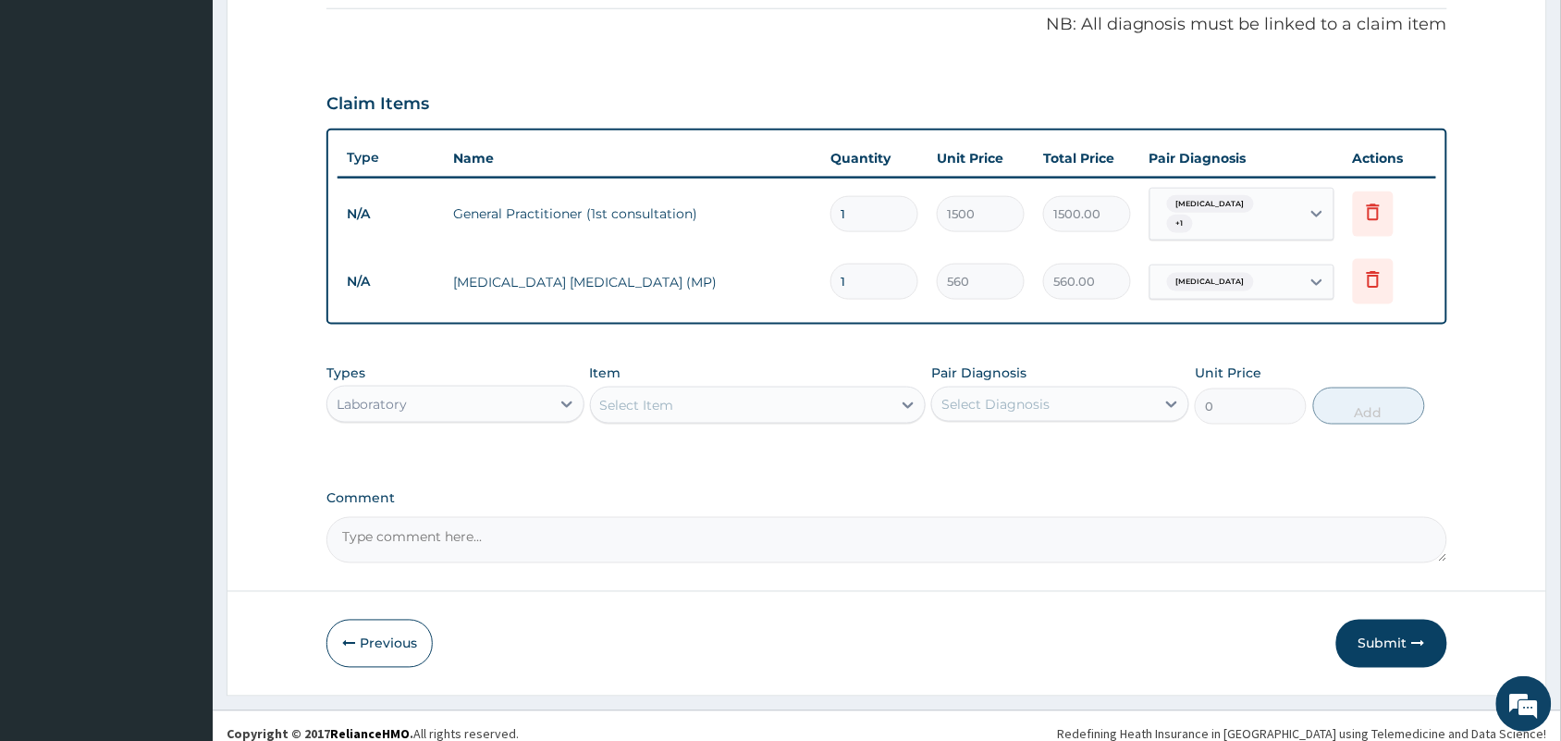
scroll to position [576, 0]
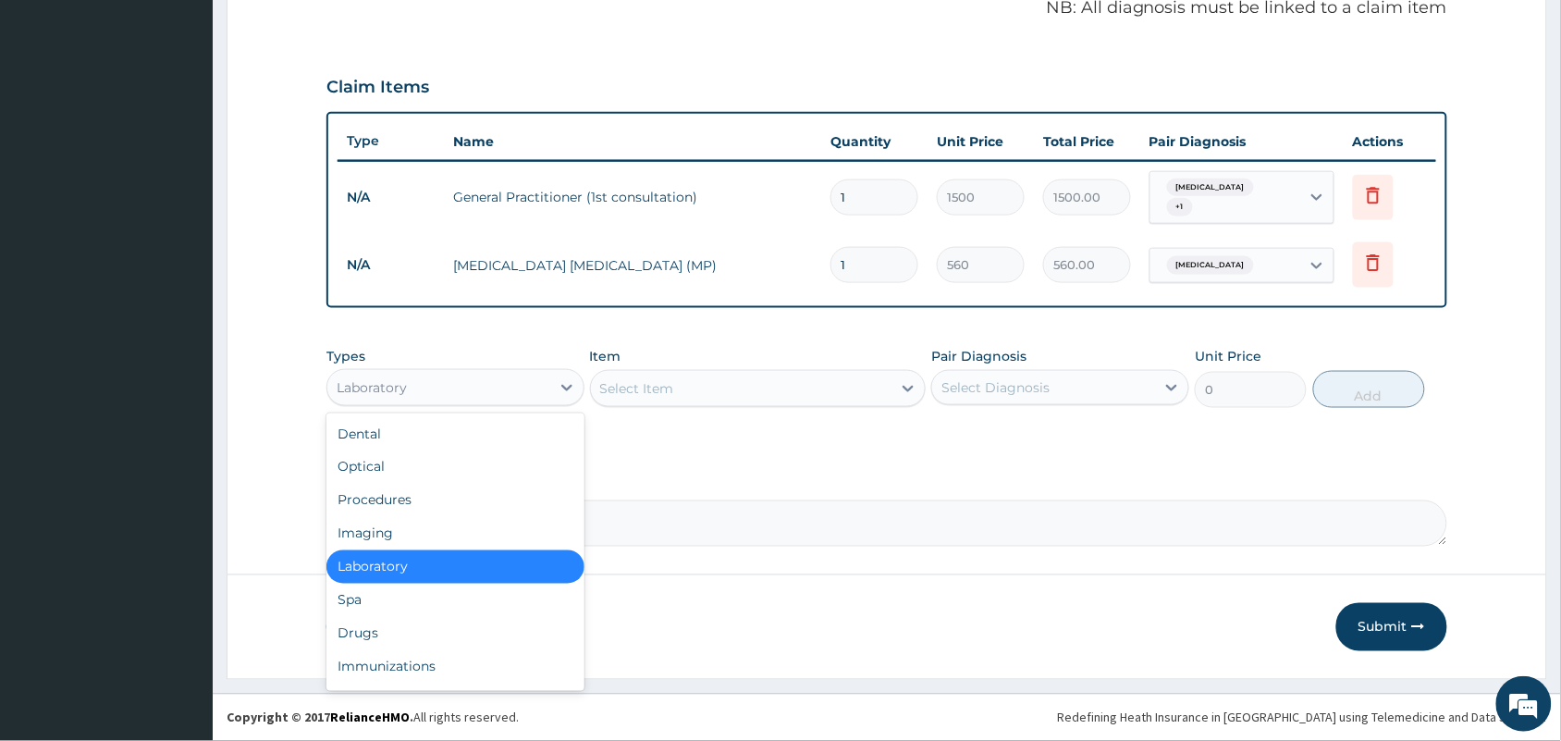
click at [510, 386] on div "Laboratory" at bounding box center [438, 388] width 223 height 30
click at [349, 624] on div "Drugs" at bounding box center [455, 633] width 258 height 33
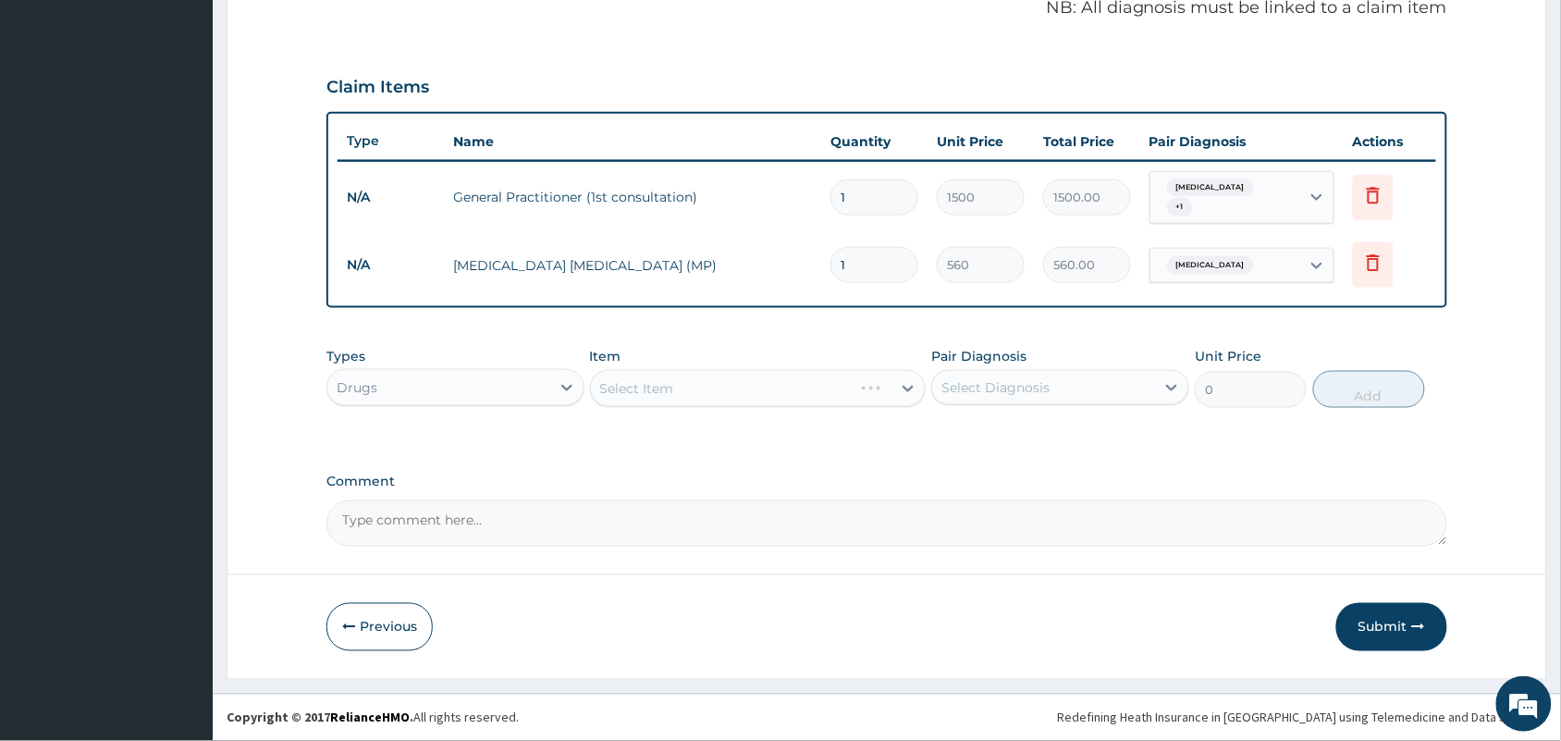
click at [759, 380] on div "Select Item" at bounding box center [758, 388] width 337 height 37
click at [784, 400] on div "Select Item" at bounding box center [741, 389] width 301 height 30
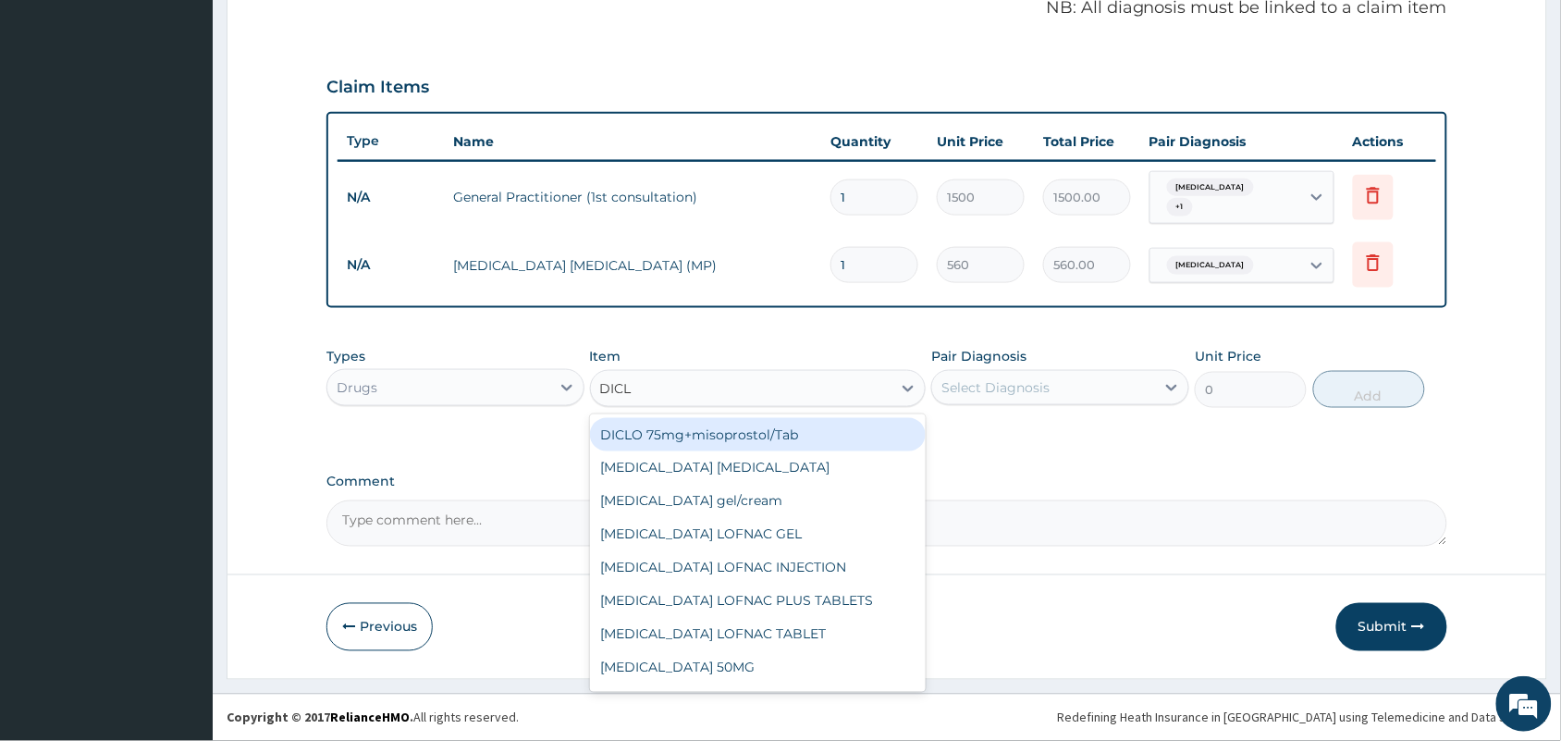
type input "DICLO"
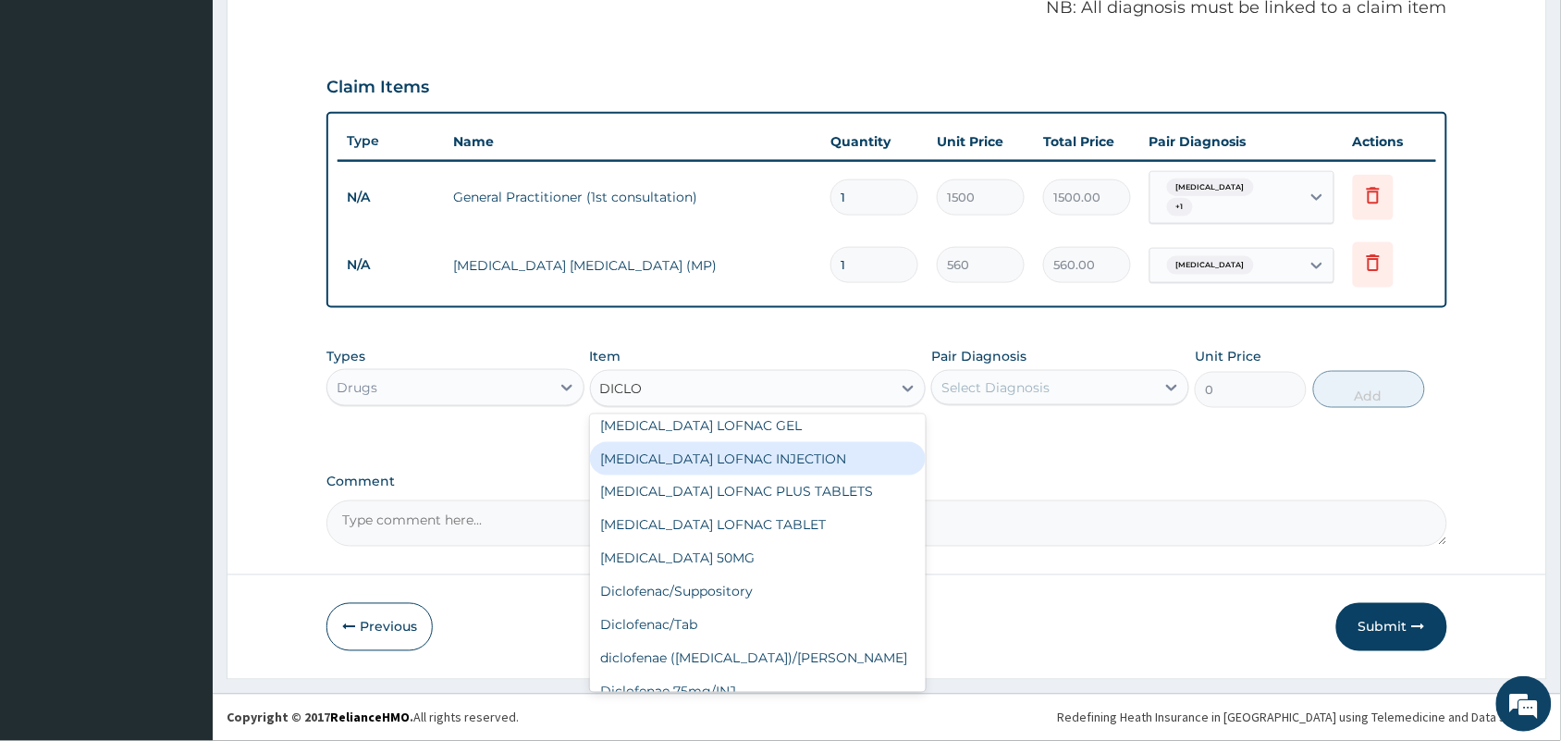
scroll to position [195, 0]
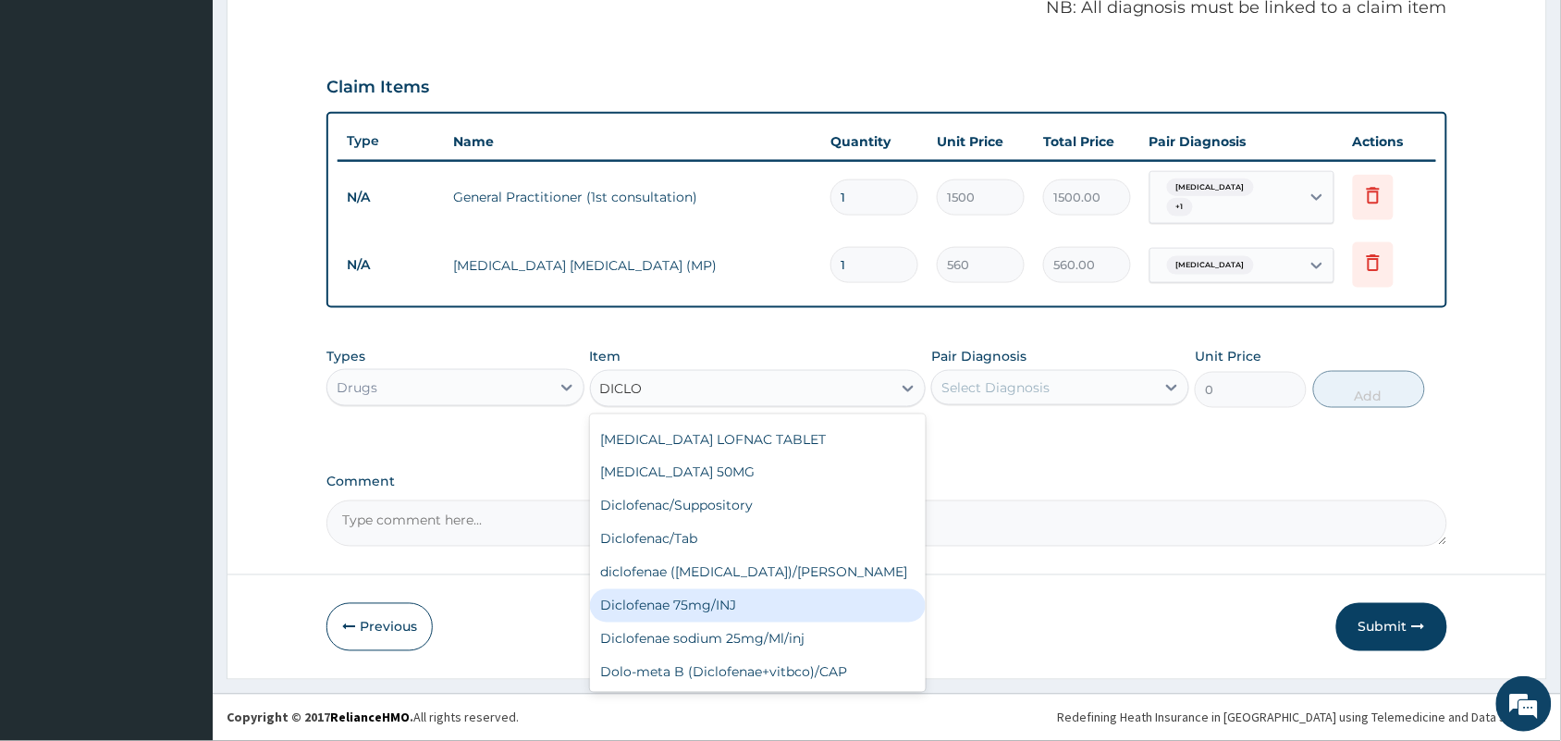
click at [704, 603] on div "Diclofenae 75mg/INJ" at bounding box center [758, 605] width 337 height 33
type input "39.38"
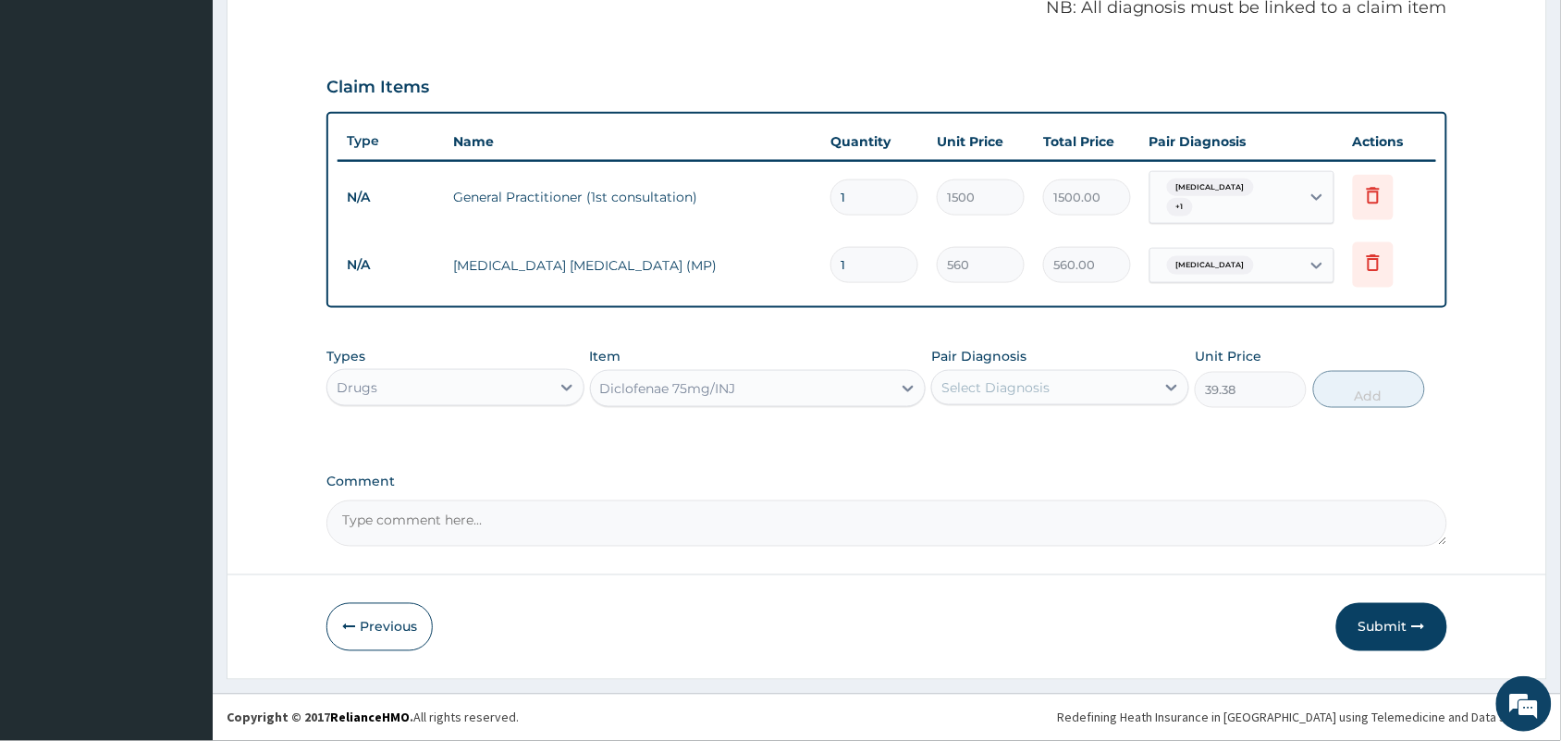
click at [1054, 390] on div "Select Diagnosis" at bounding box center [1043, 388] width 223 height 30
click at [1014, 437] on div "[MEDICAL_DATA]" at bounding box center [1060, 435] width 258 height 38
checkbox input "true"
click at [1362, 379] on button "Add" at bounding box center [1369, 389] width 112 height 37
type input "0"
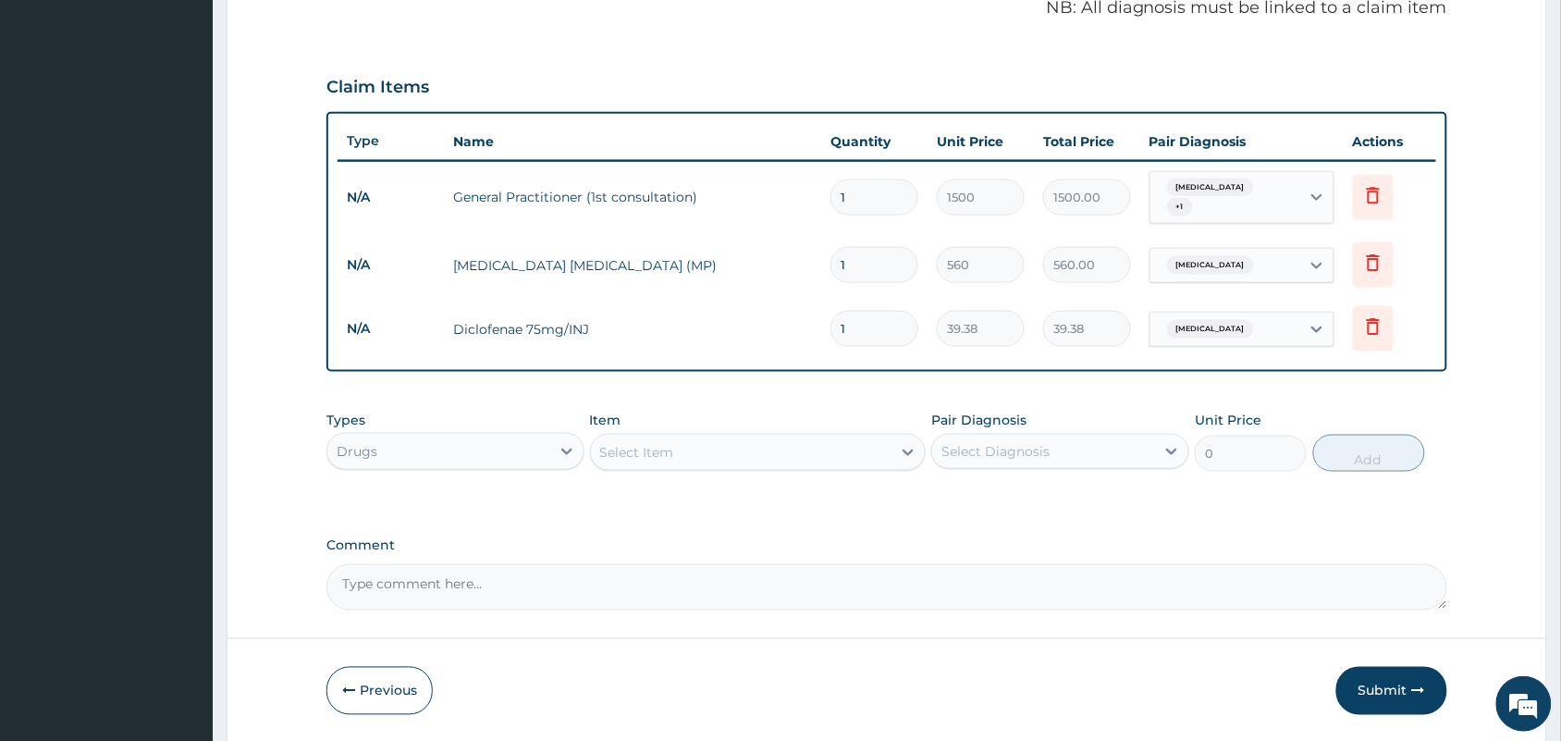
click at [789, 458] on div "Select Item" at bounding box center [741, 452] width 301 height 30
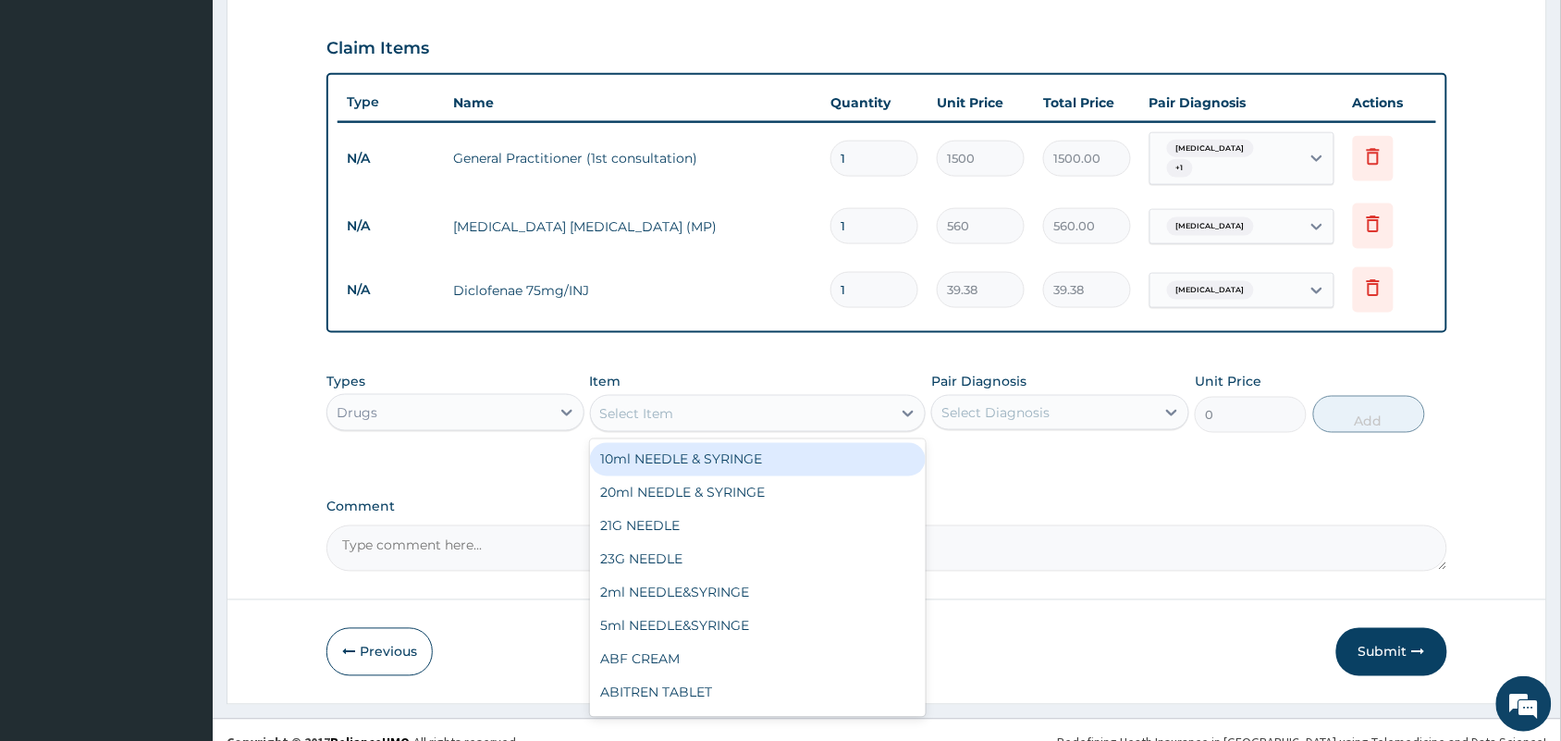
scroll to position [640, 0]
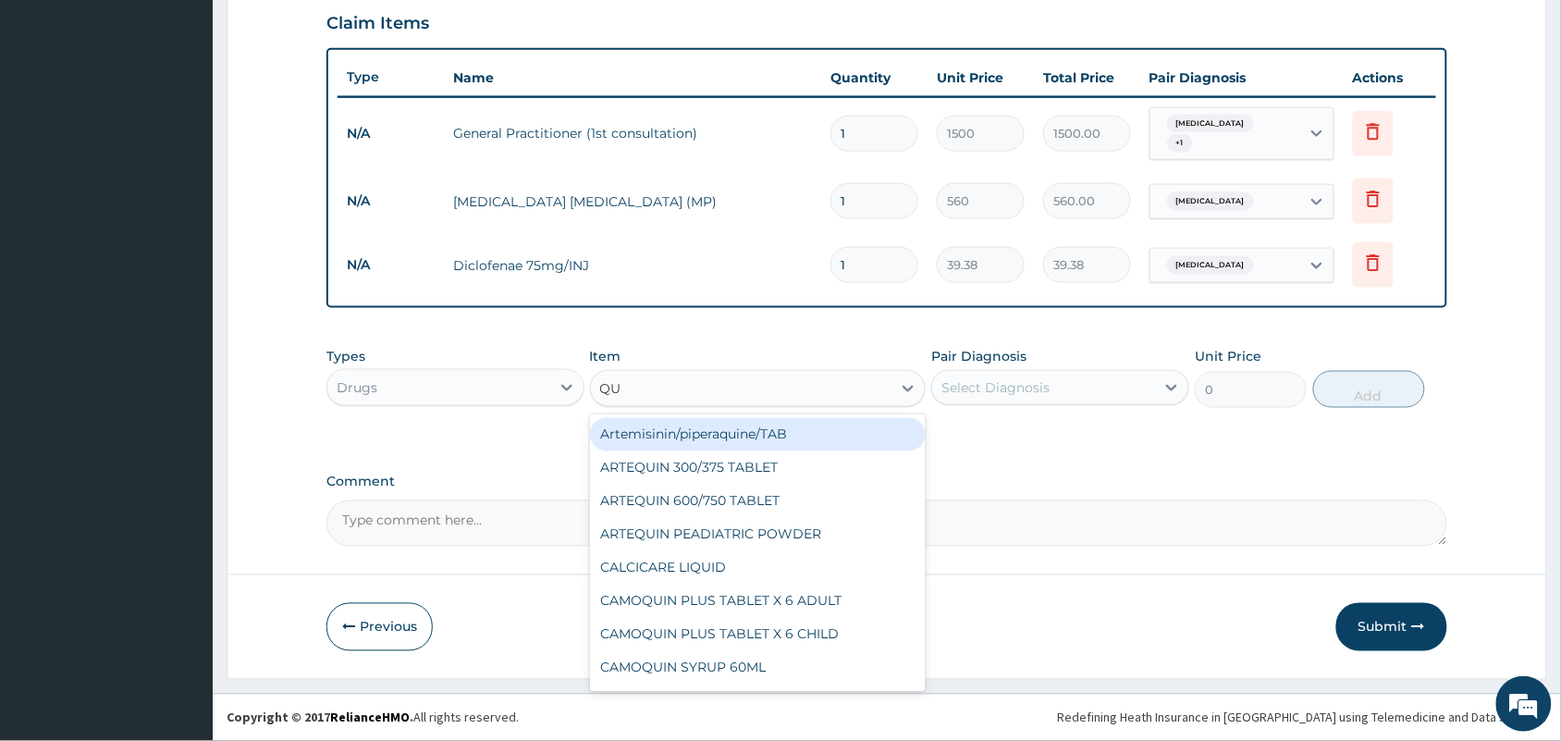
type input "Q"
type input "PARACE"
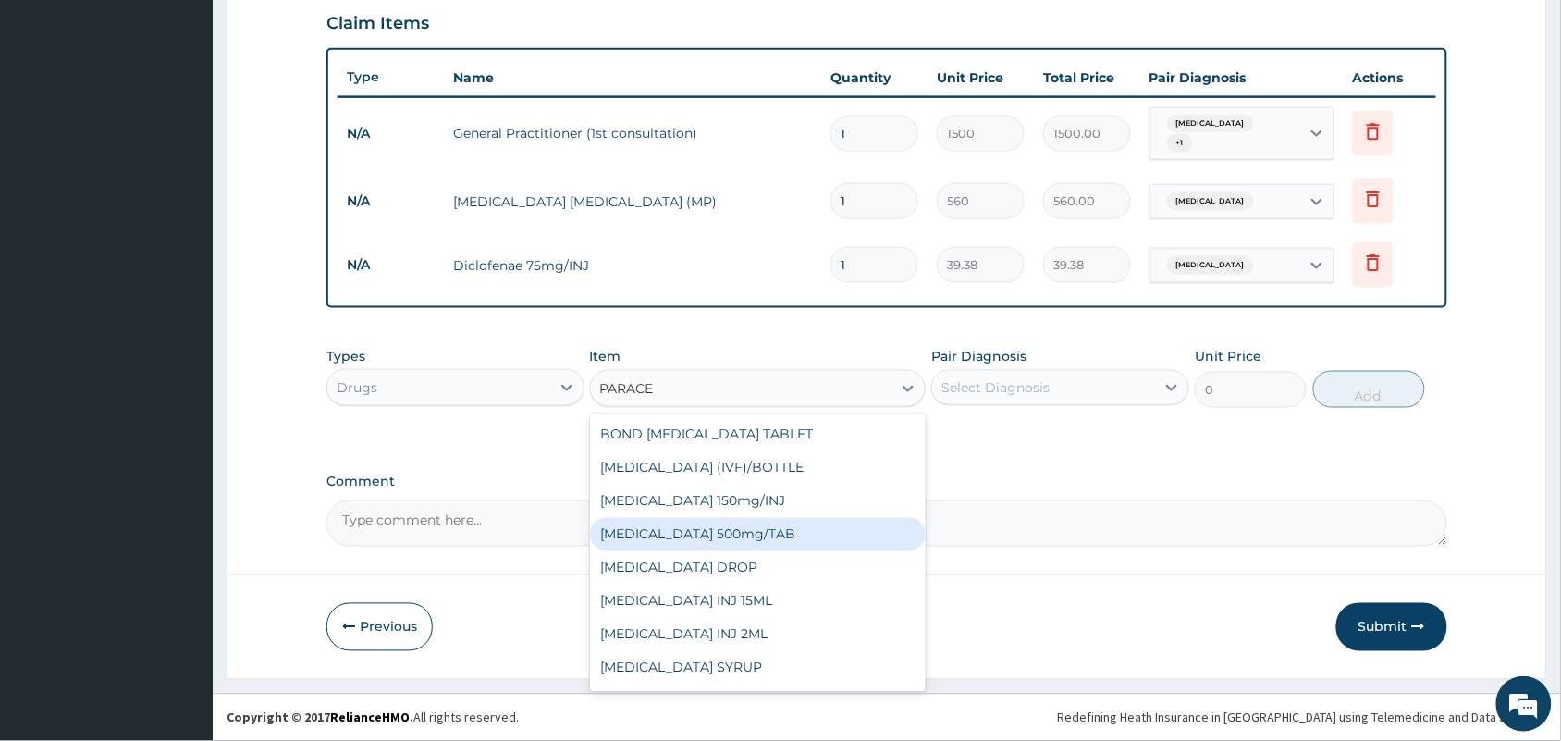
click at [727, 535] on div "[MEDICAL_DATA] 500mg/TAB" at bounding box center [758, 534] width 337 height 33
type input "5.25"
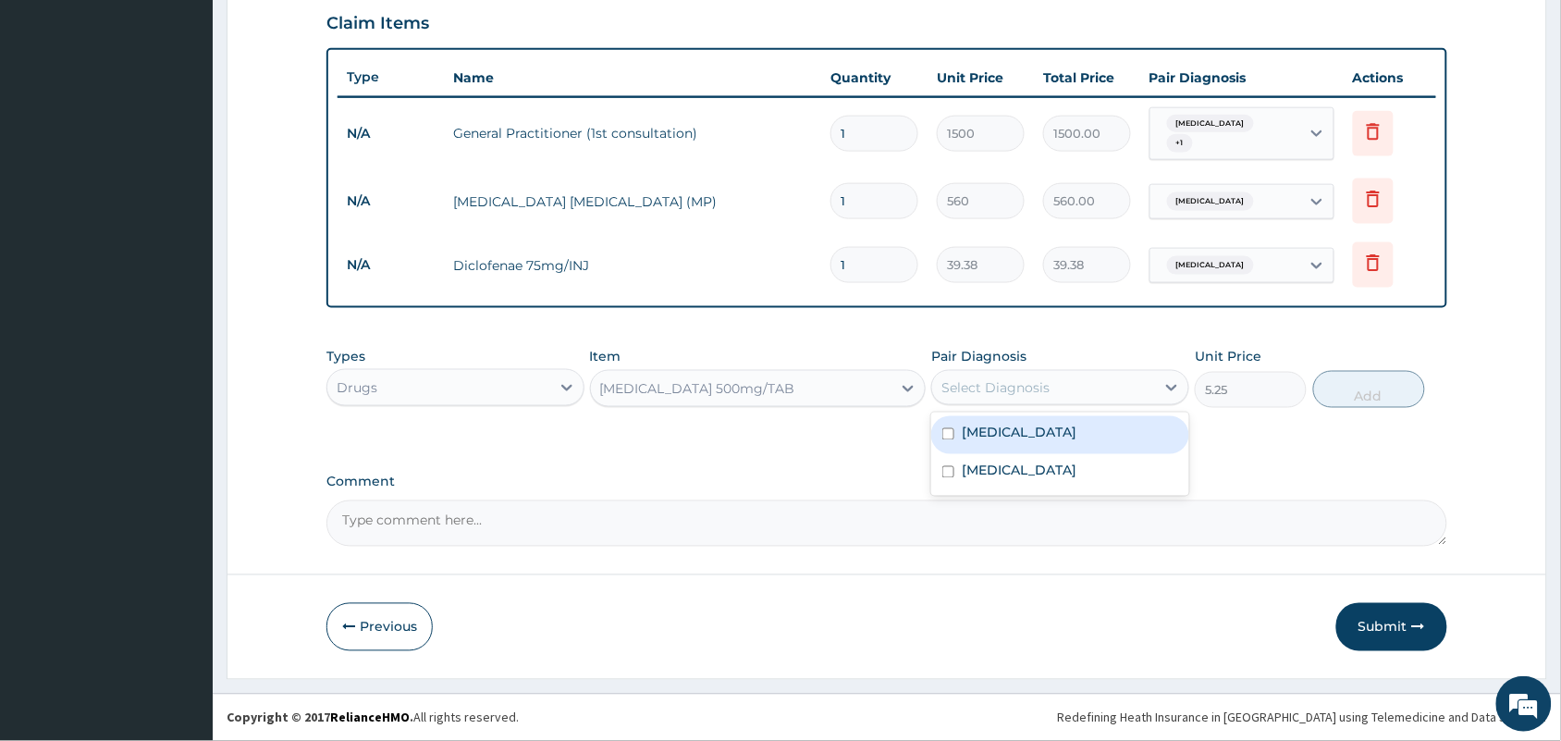
click at [1020, 396] on div "Select Diagnosis" at bounding box center [1043, 388] width 223 height 30
click at [990, 451] on div "[MEDICAL_DATA]" at bounding box center [1060, 435] width 258 height 38
checkbox input "true"
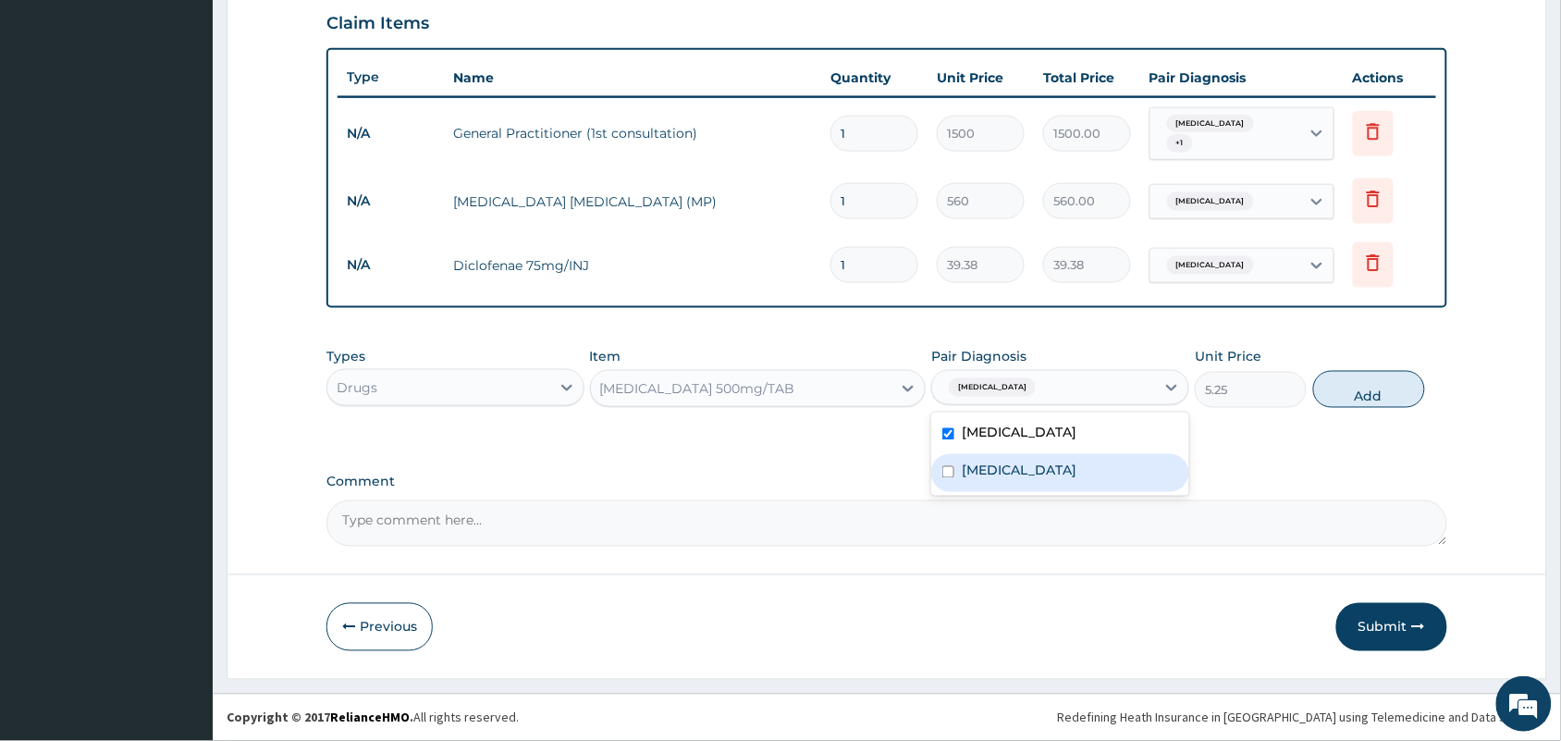
click at [990, 469] on label "[MEDICAL_DATA]" at bounding box center [1019, 470] width 115 height 18
checkbox input "true"
click at [1381, 394] on button "Add" at bounding box center [1369, 389] width 112 height 37
type input "0"
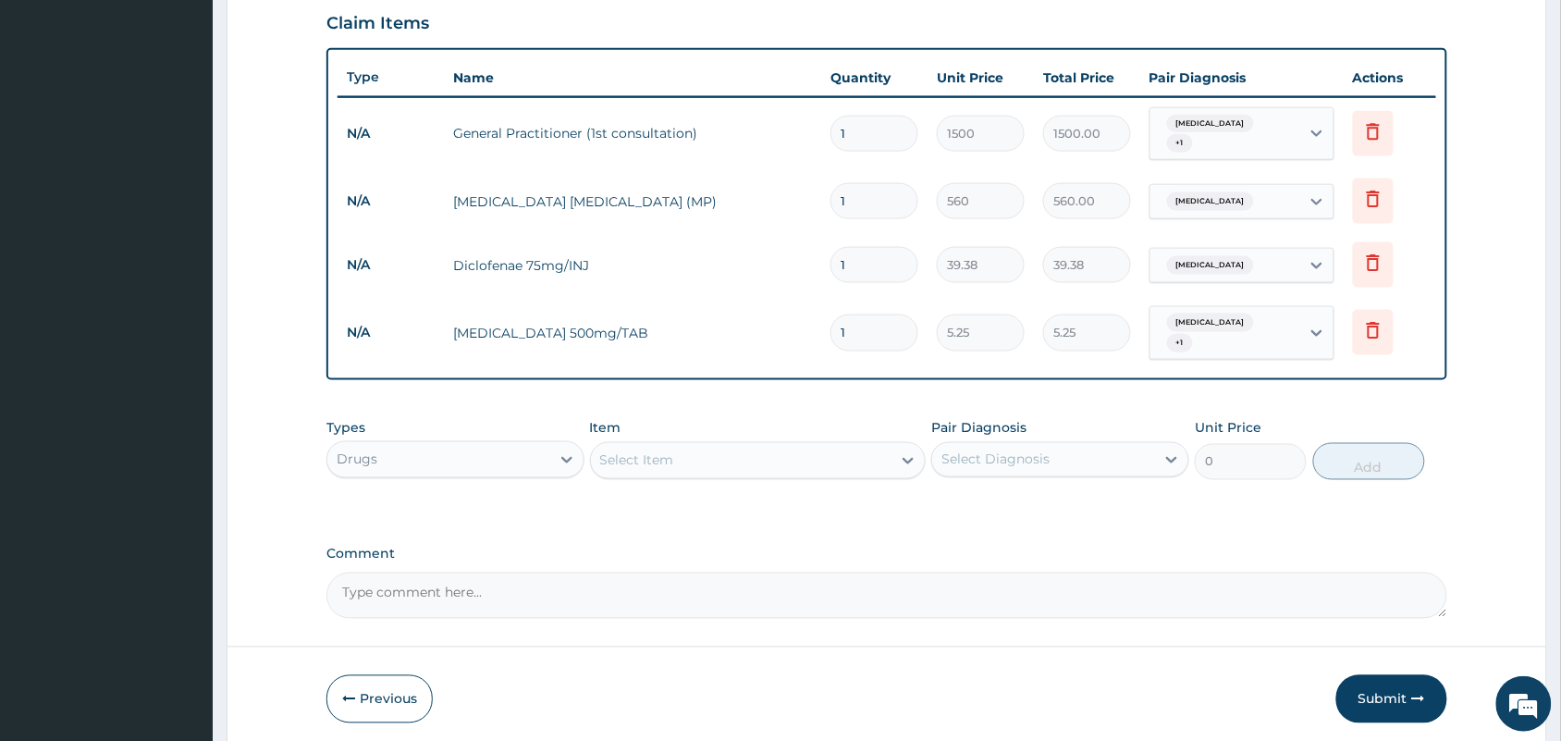
click at [834, 456] on div "Select Item" at bounding box center [741, 461] width 301 height 30
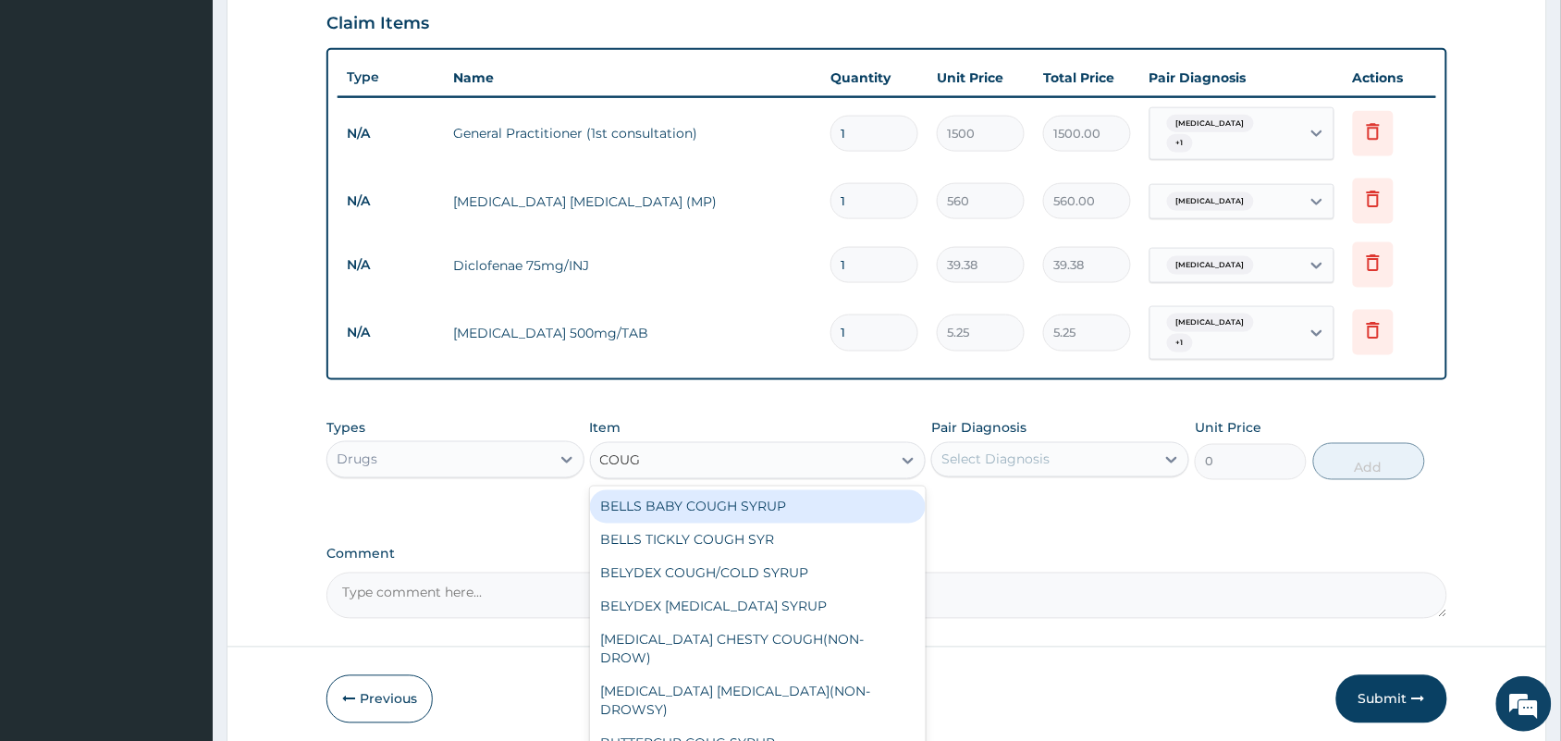
type input "COUGH"
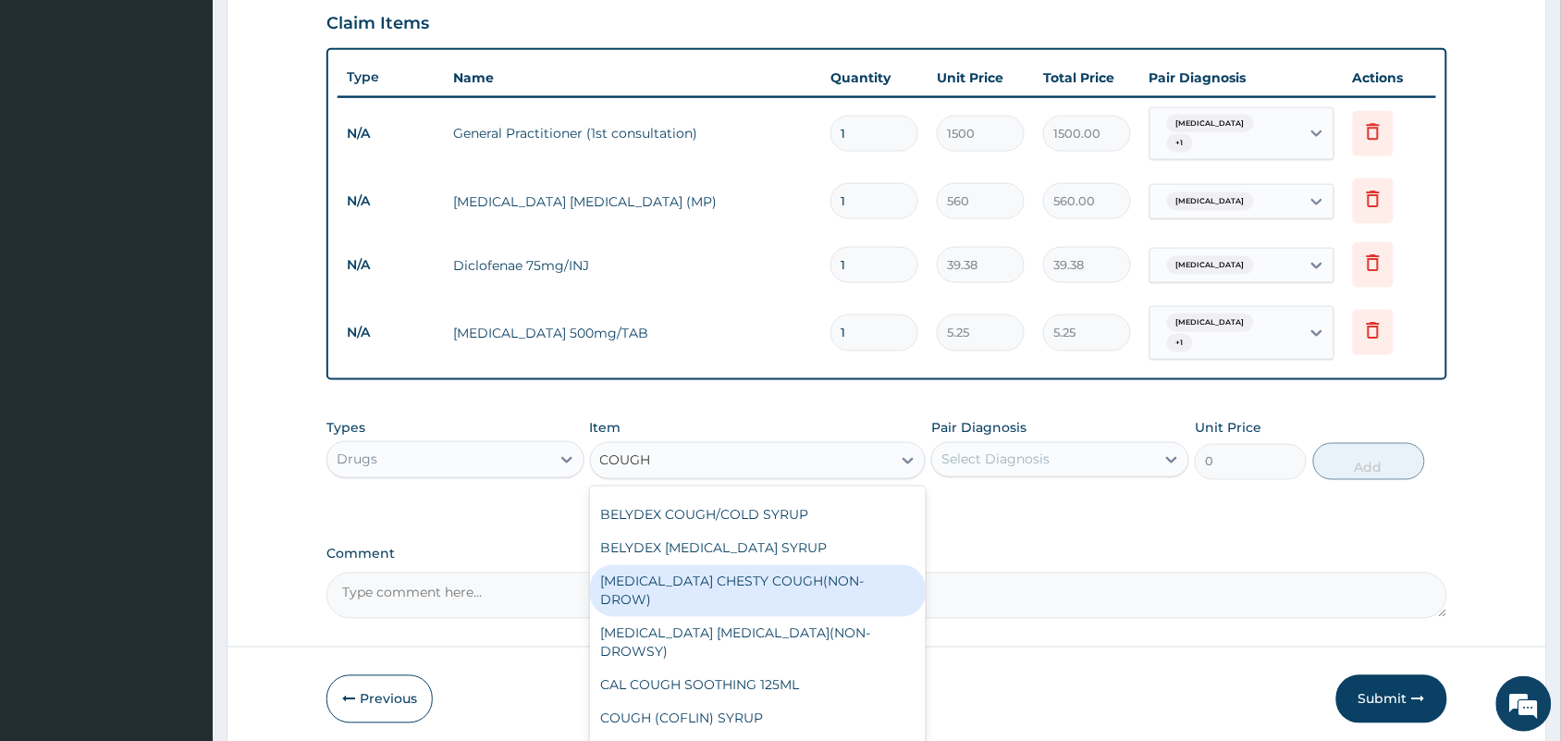
scroll to position [62, 0]
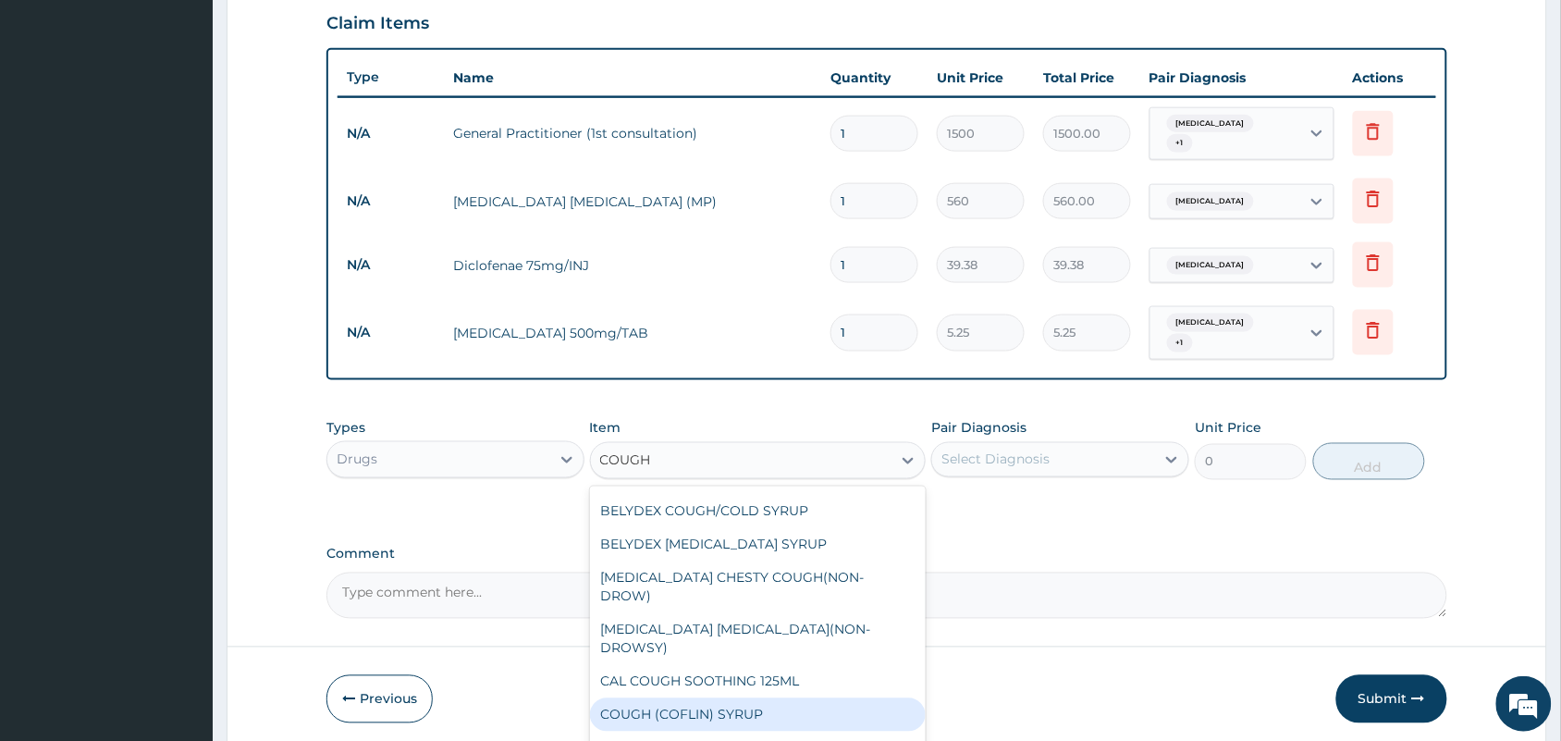
click at [719, 698] on div "COUGH (COFLIN) SYRUP" at bounding box center [758, 714] width 337 height 33
type input "157.5"
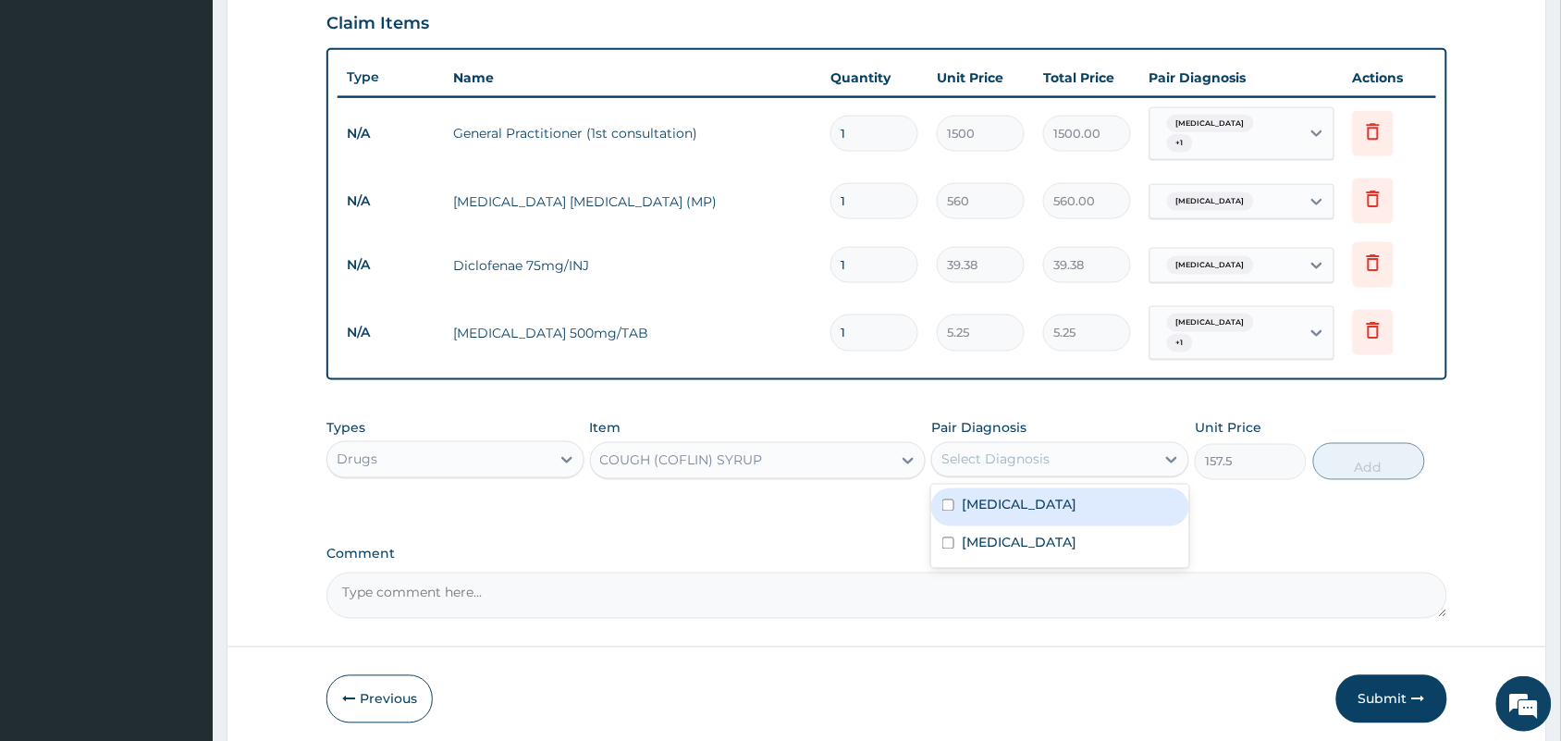
click at [1087, 449] on div "Select Diagnosis" at bounding box center [1043, 460] width 223 height 30
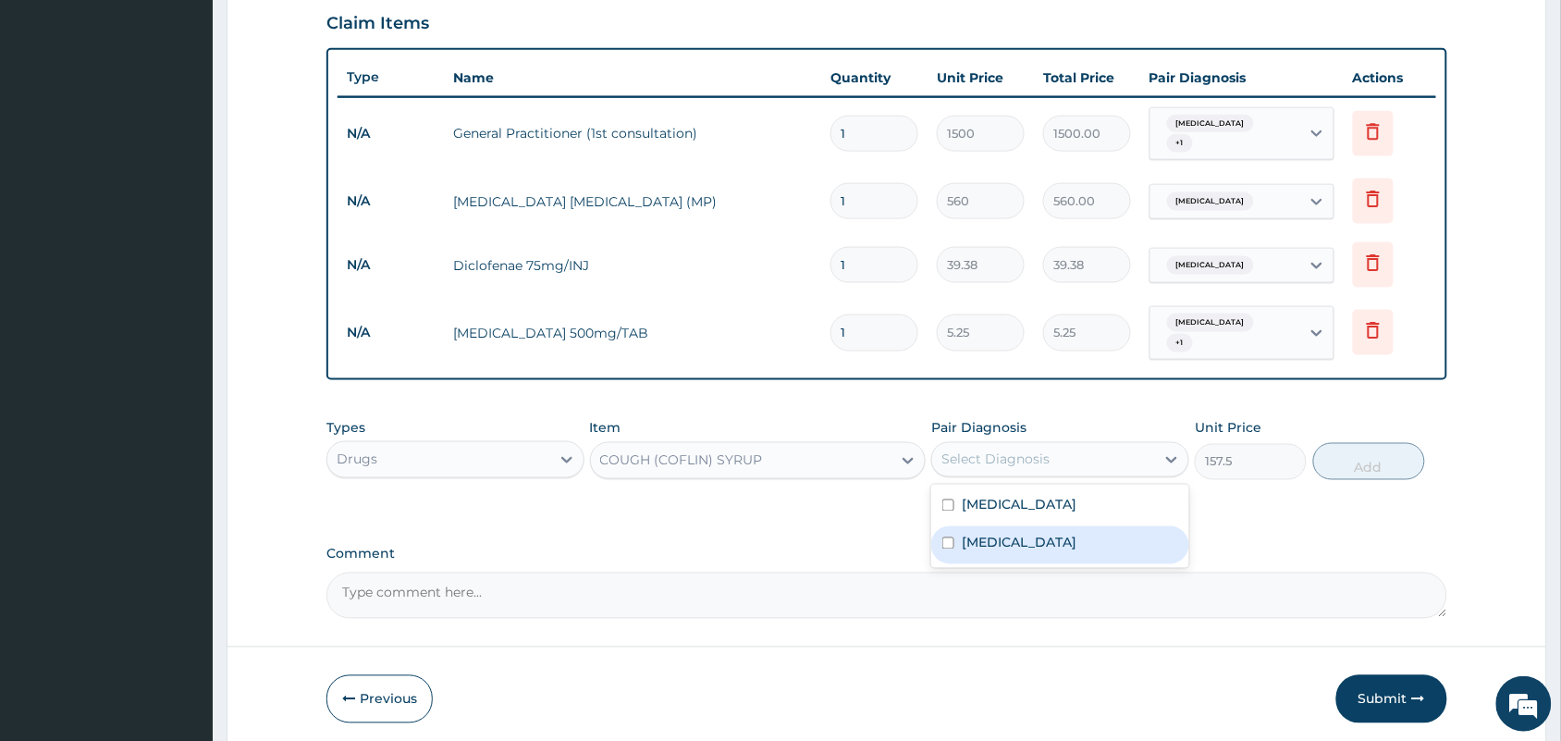
click at [1029, 534] on label "[MEDICAL_DATA]" at bounding box center [1019, 543] width 115 height 18
checkbox input "true"
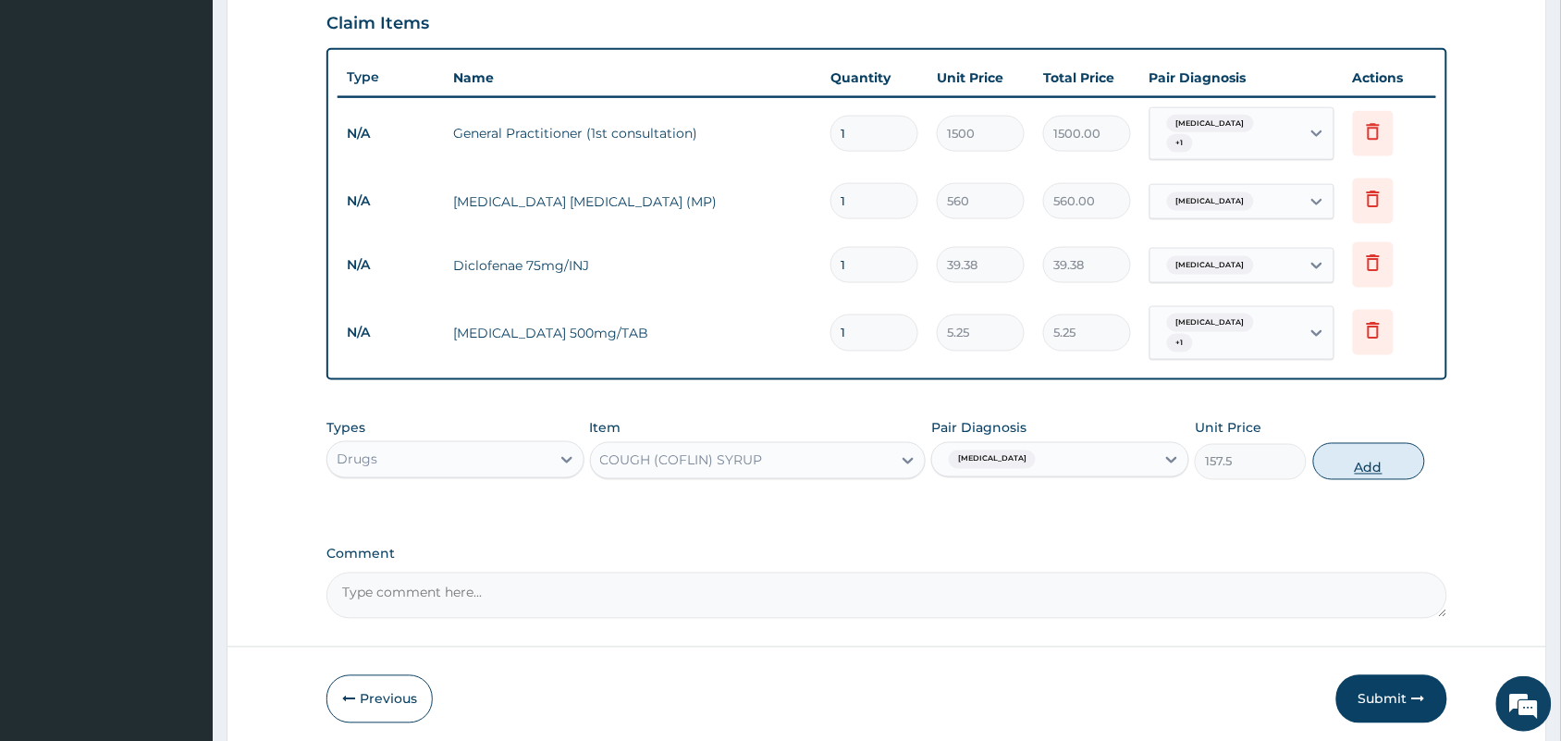
click at [1358, 443] on button "Add" at bounding box center [1369, 461] width 112 height 37
type input "0"
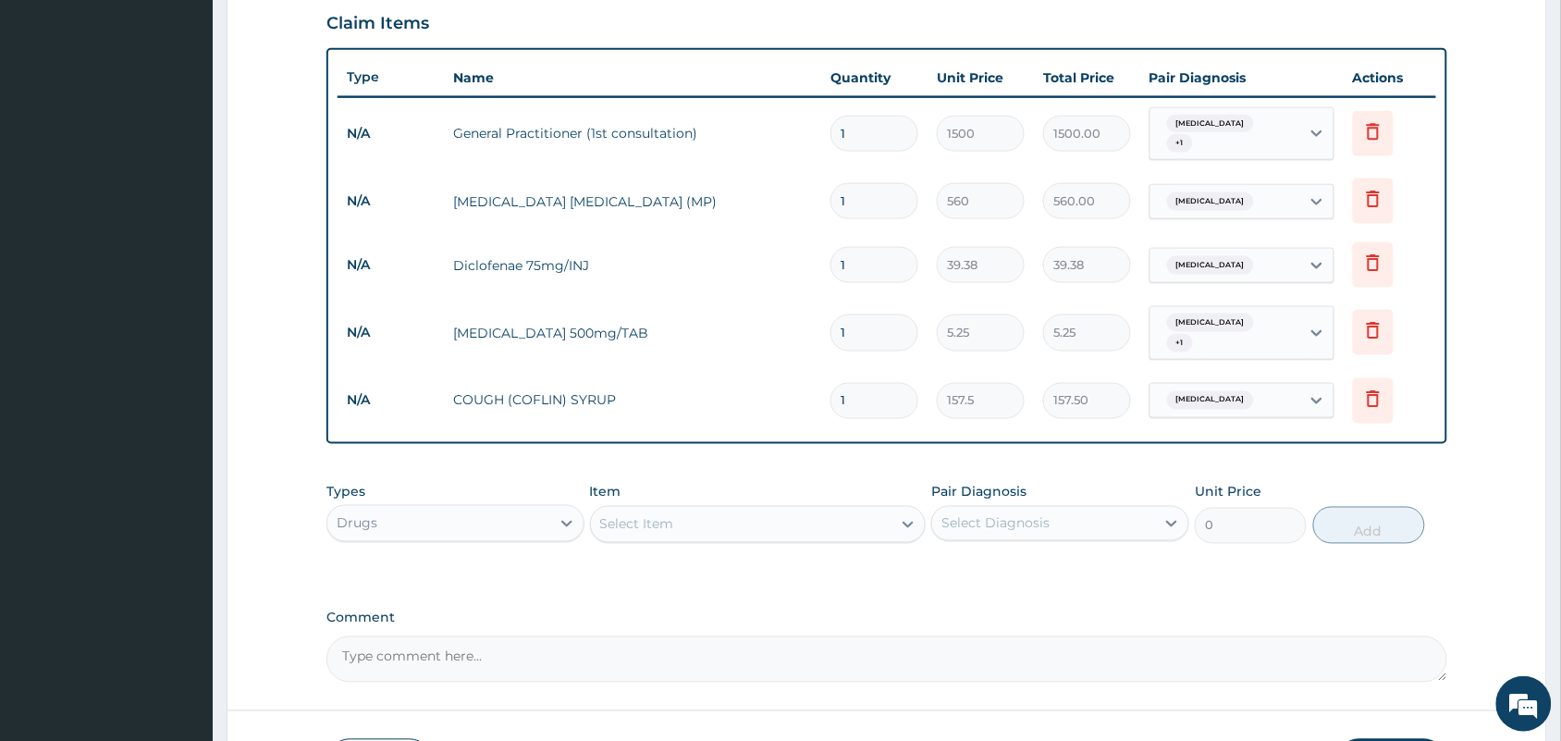
click at [863, 333] on input "1" at bounding box center [874, 332] width 88 height 36
type input "18"
type input "94.50"
type input "18"
click at [872, 274] on input "1" at bounding box center [874, 265] width 88 height 36
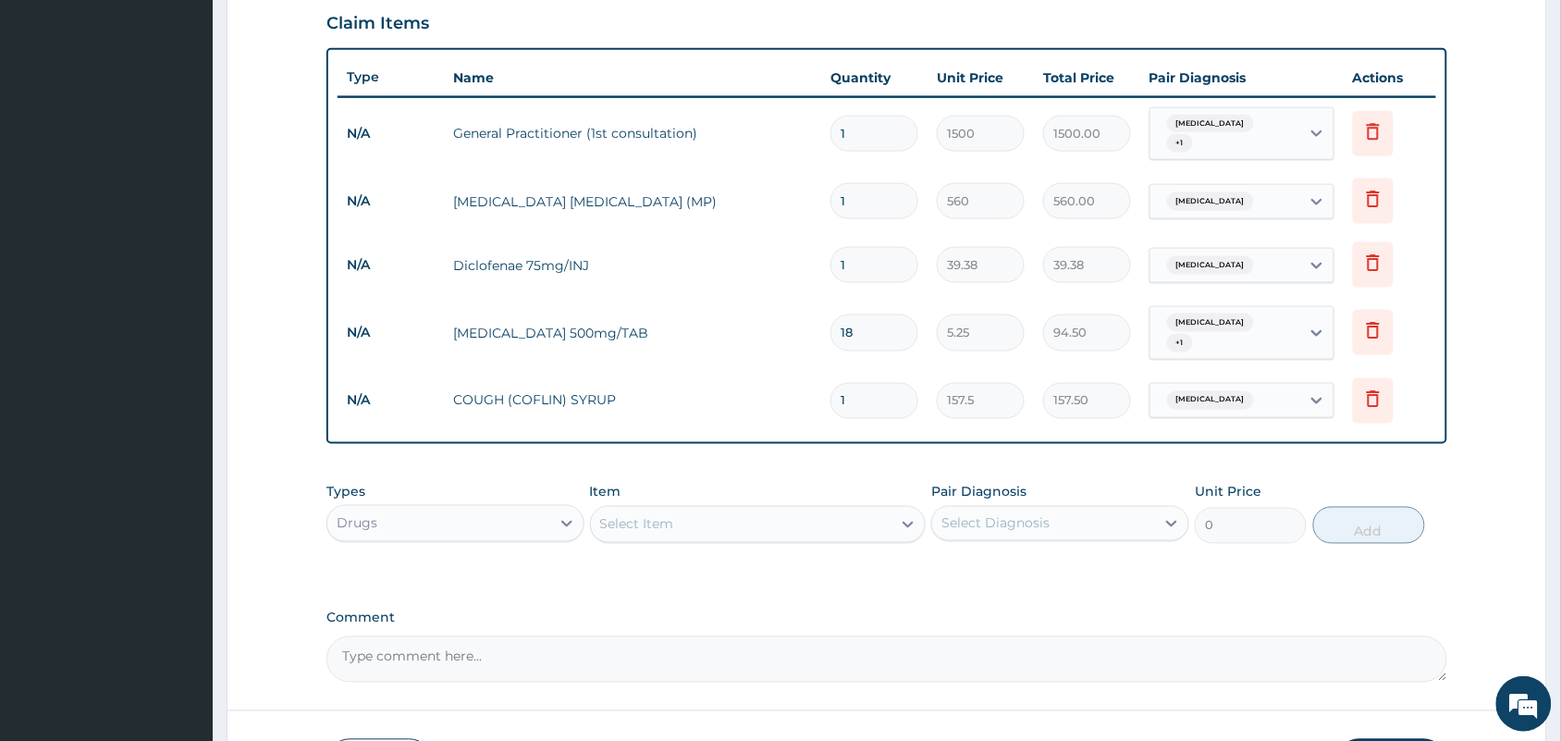
type input "0.00"
type input "3"
type input "118.14"
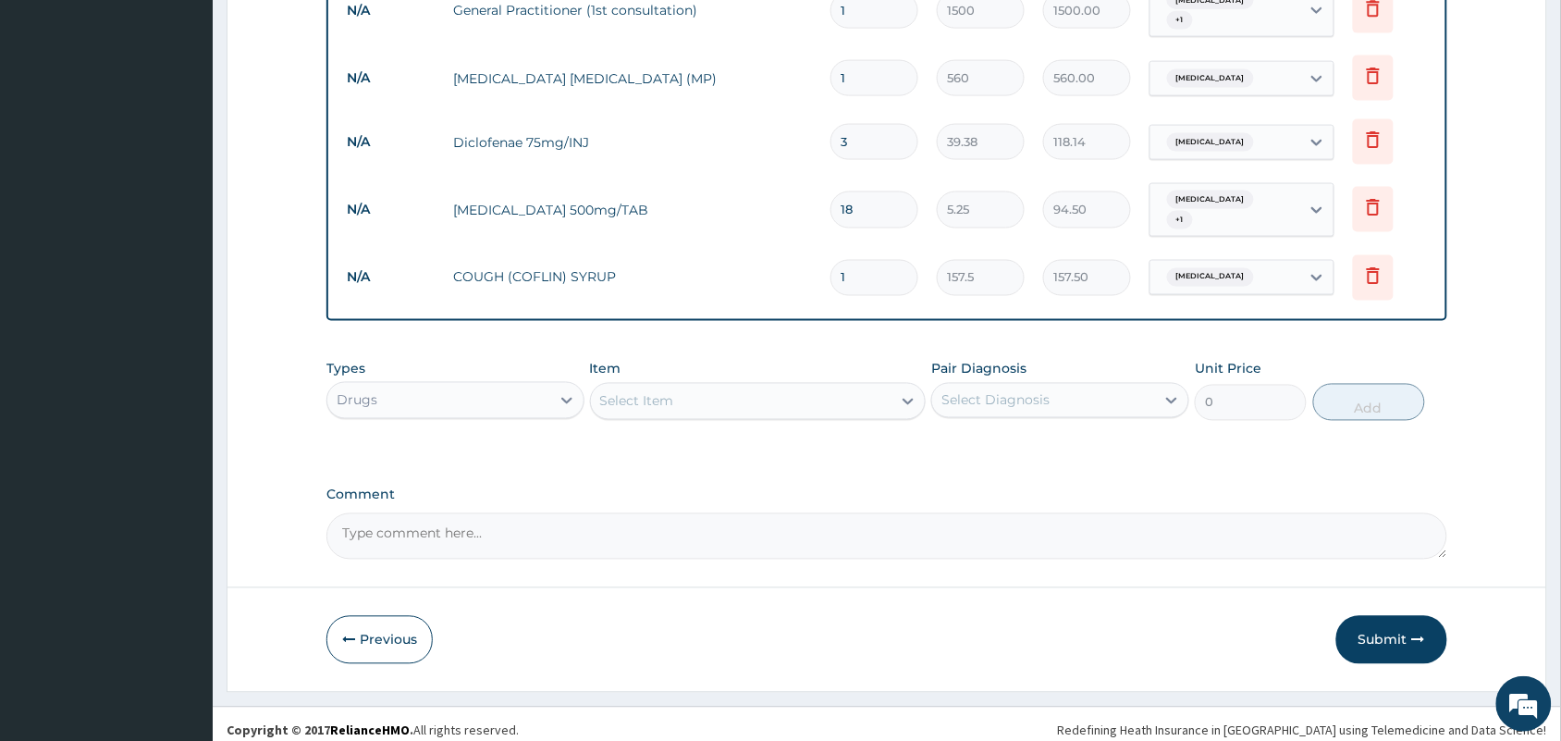
scroll to position [768, 0]
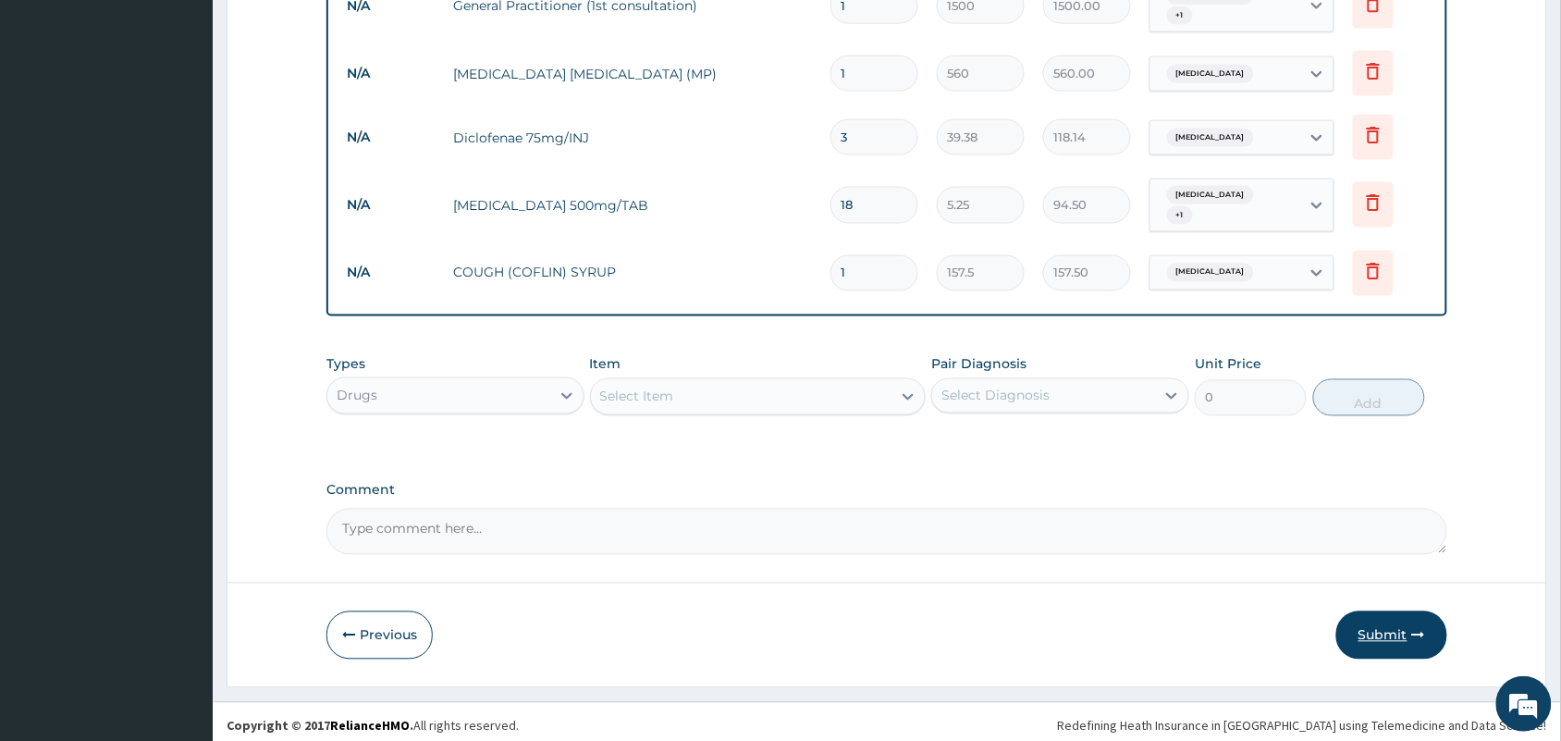
type input "3"
click at [1365, 611] on button "Submit" at bounding box center [1391, 635] width 111 height 48
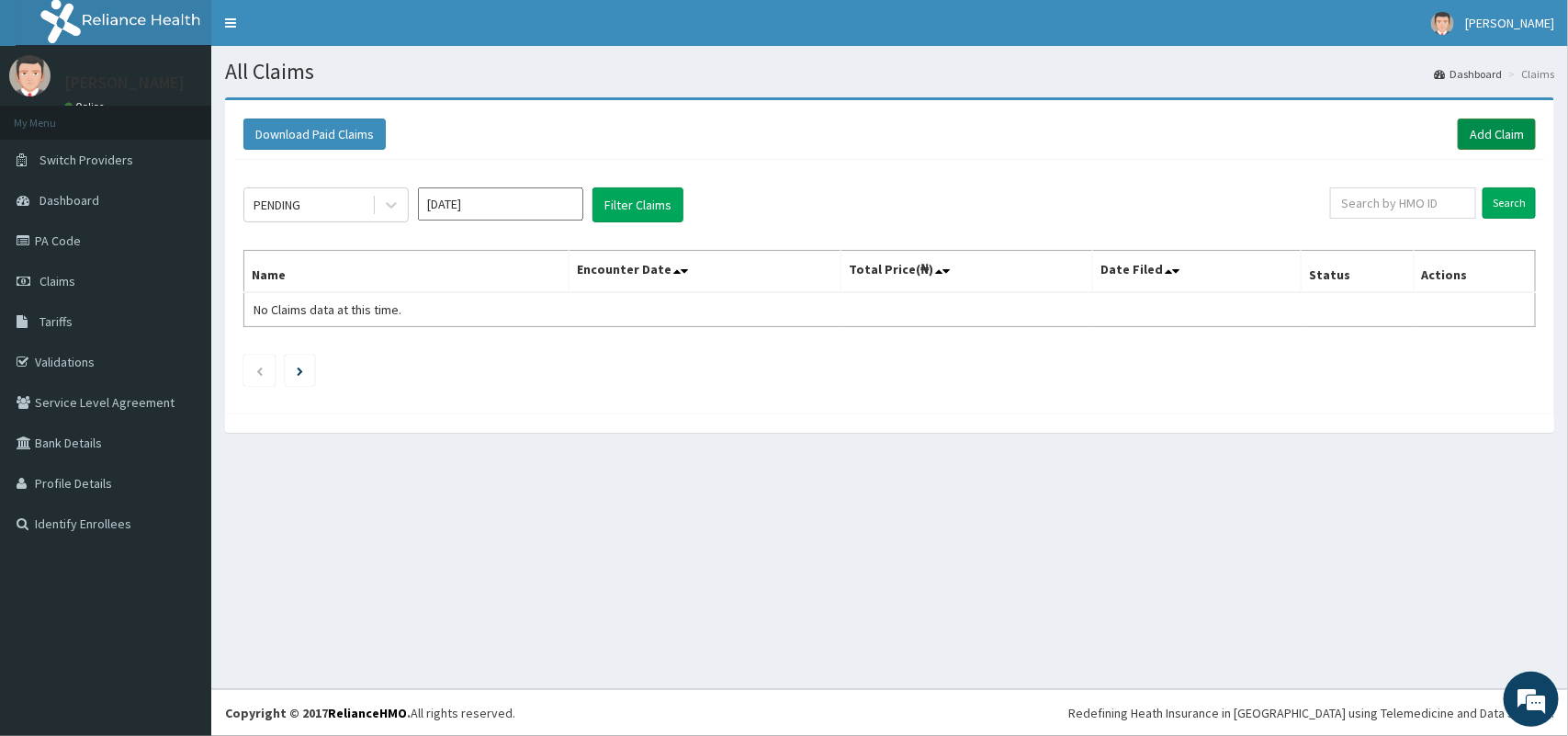
click at [1497, 140] on link "Add Claim" at bounding box center [1497, 133] width 78 height 31
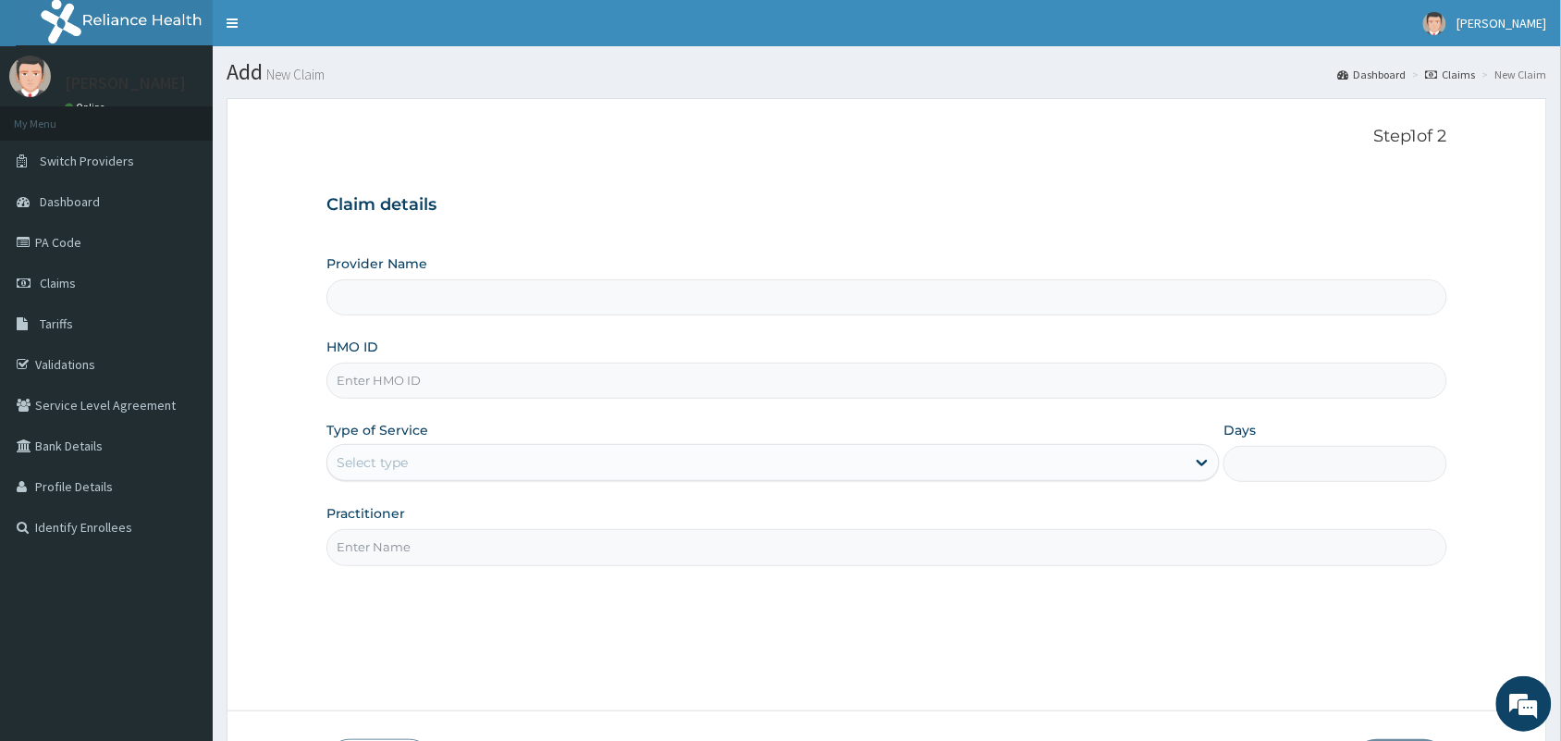
type input "Jethrone Hospital And Diagnostic Centre"
click at [616, 384] on input "HMO ID" at bounding box center [886, 381] width 1121 height 36
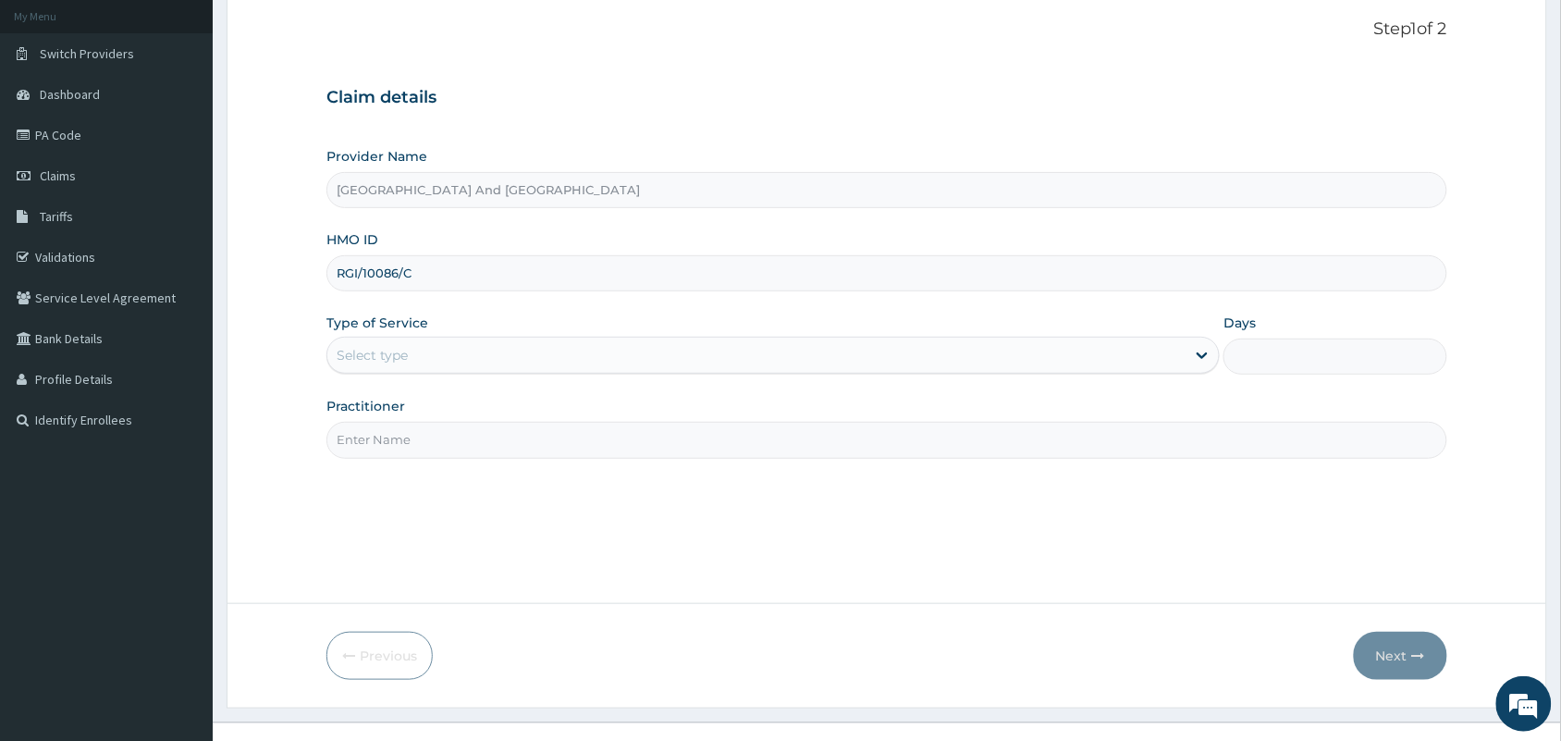
scroll to position [130, 0]
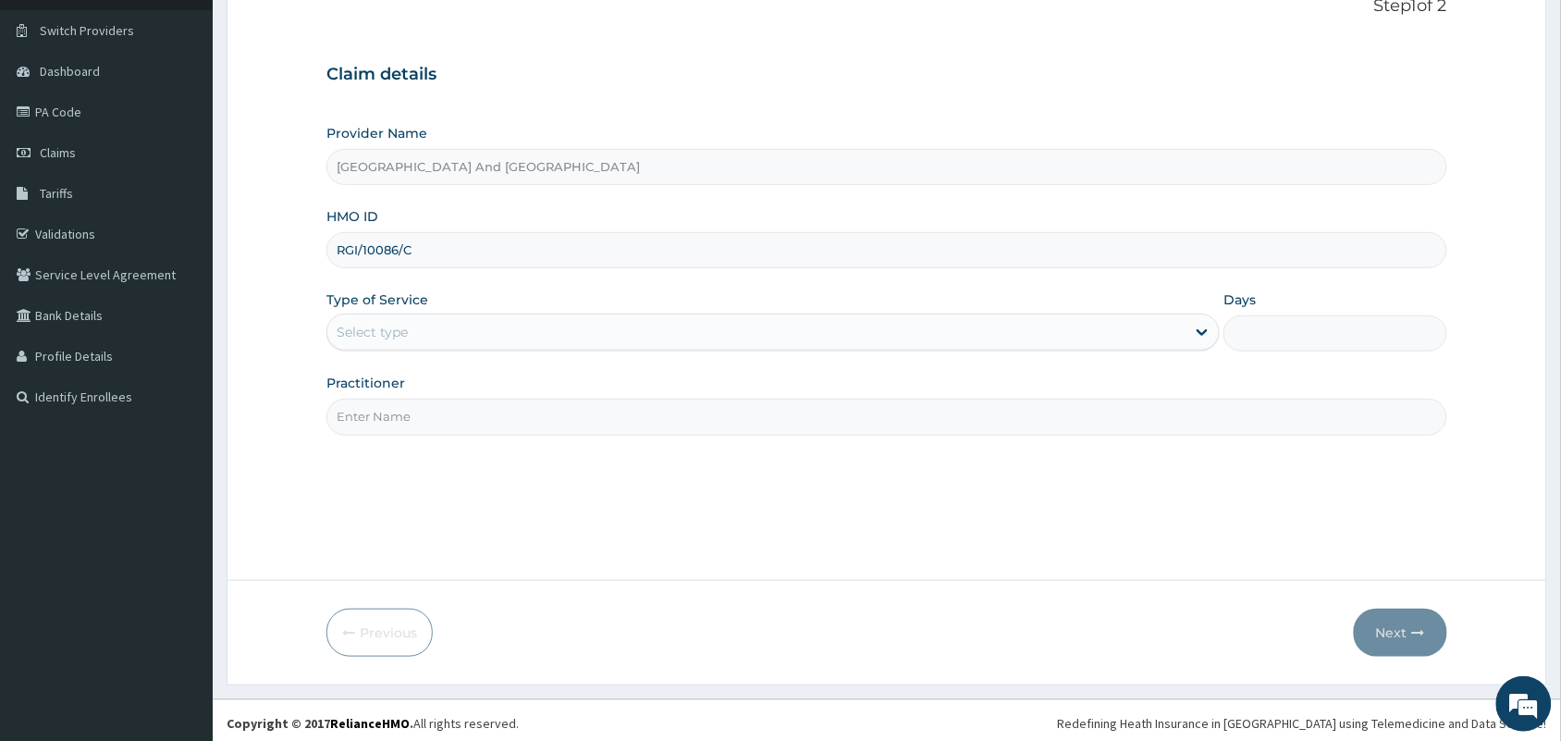
type input "RGI/10086/C"
click at [670, 335] on div "Select type" at bounding box center [756, 332] width 858 height 30
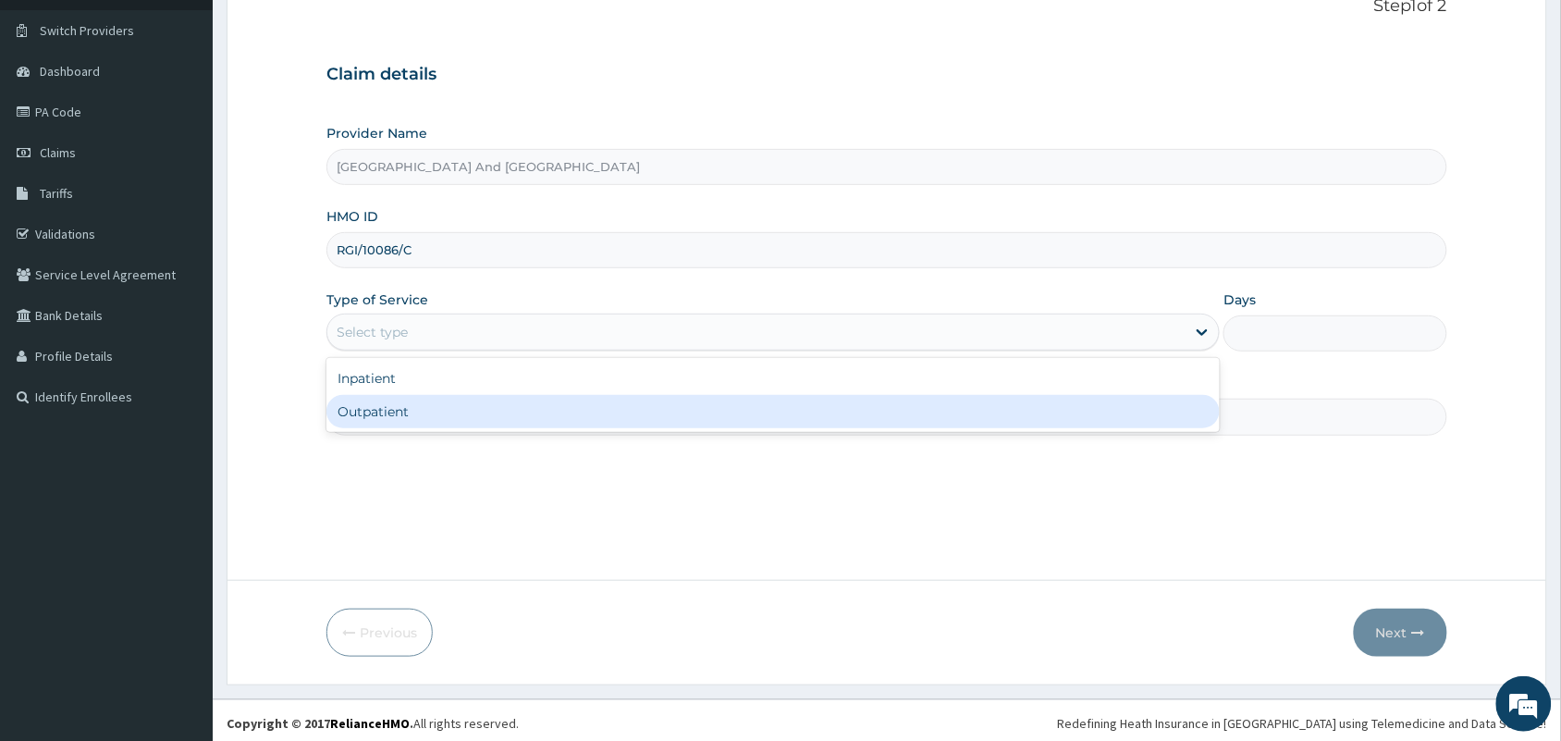
click at [608, 404] on div "Outpatient" at bounding box center [772, 411] width 893 height 33
type input "1"
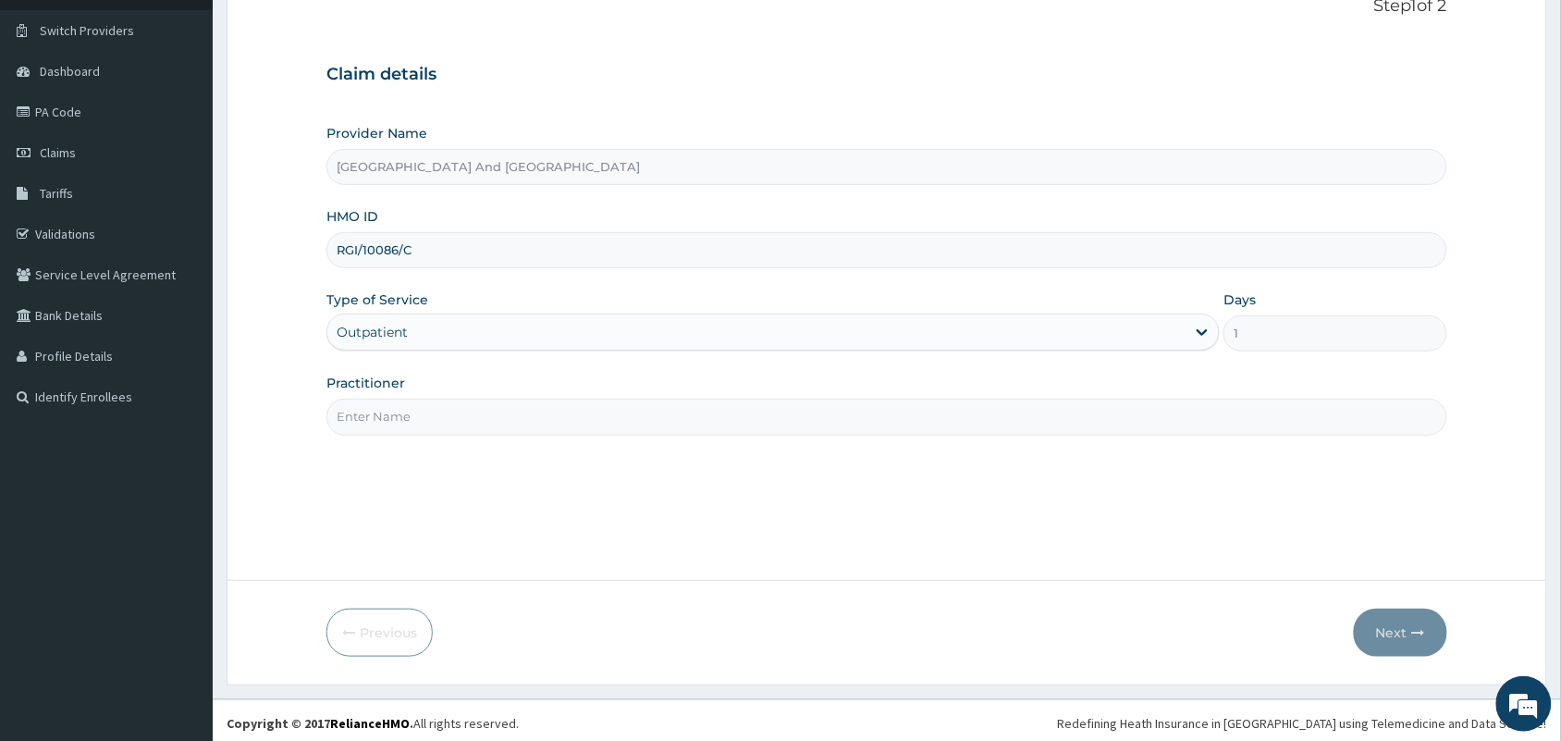
click at [583, 414] on input "Practitioner" at bounding box center [886, 417] width 1121 height 36
type input "[PERSON_NAME]"
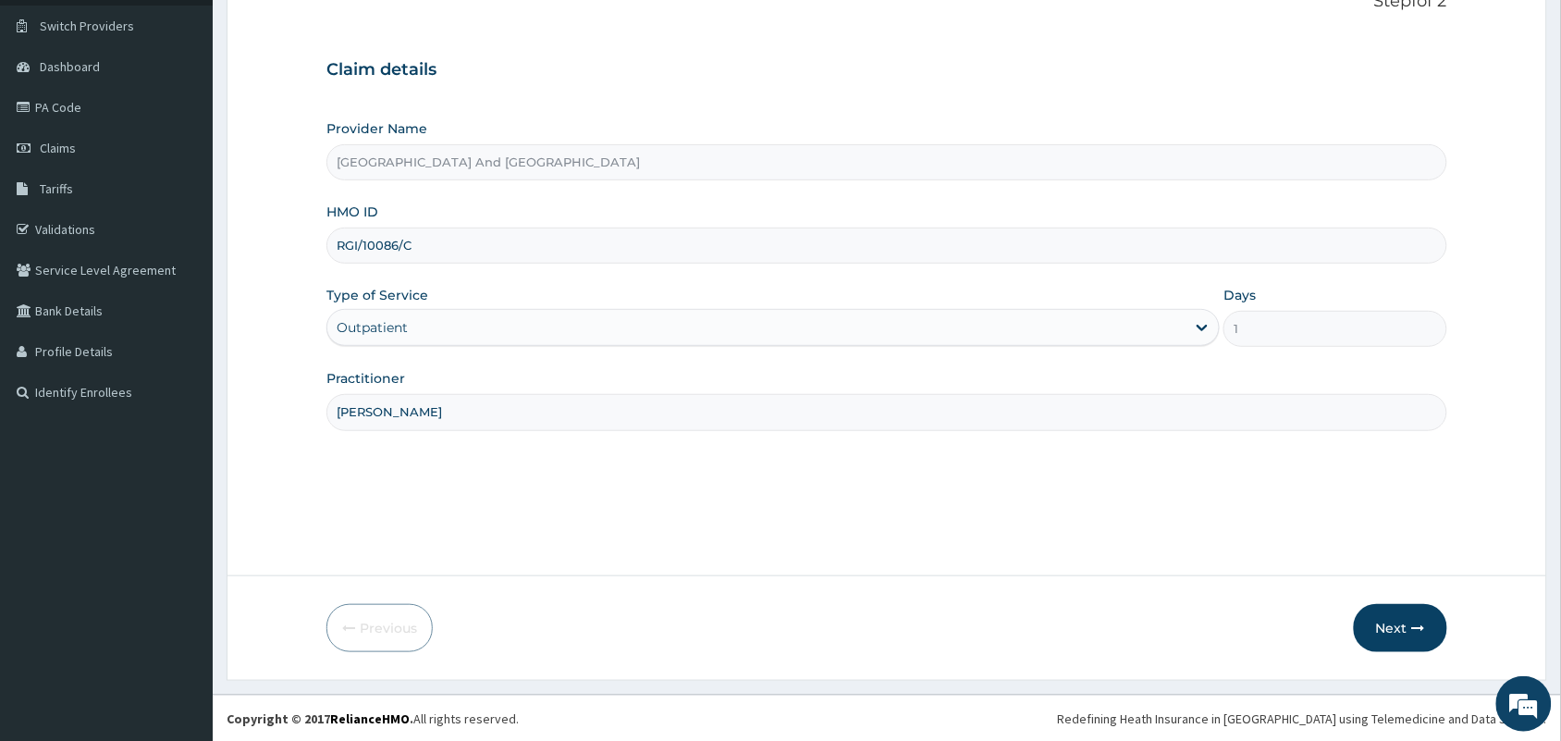
scroll to position [136, 0]
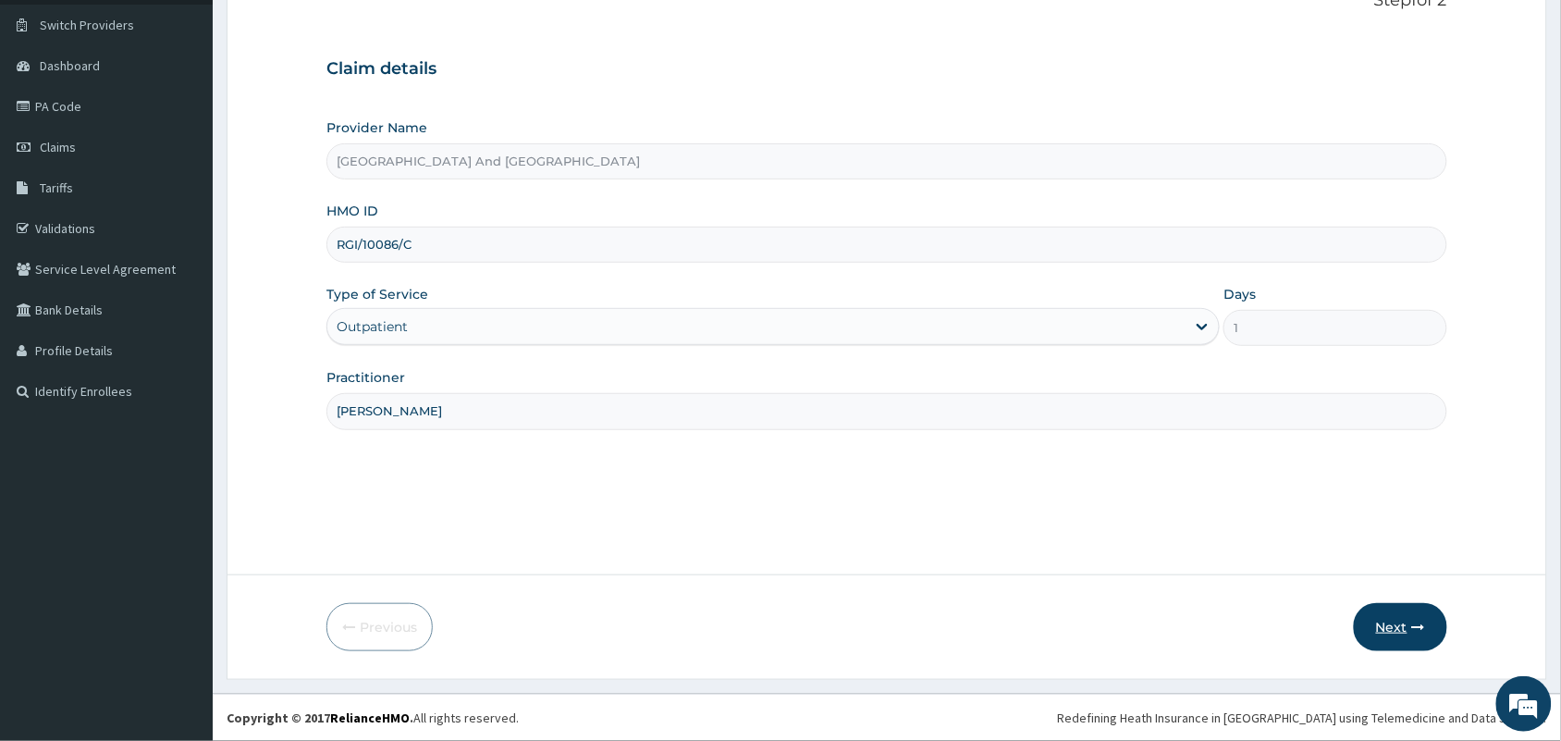
click at [1374, 626] on button "Next" at bounding box center [1400, 627] width 93 height 48
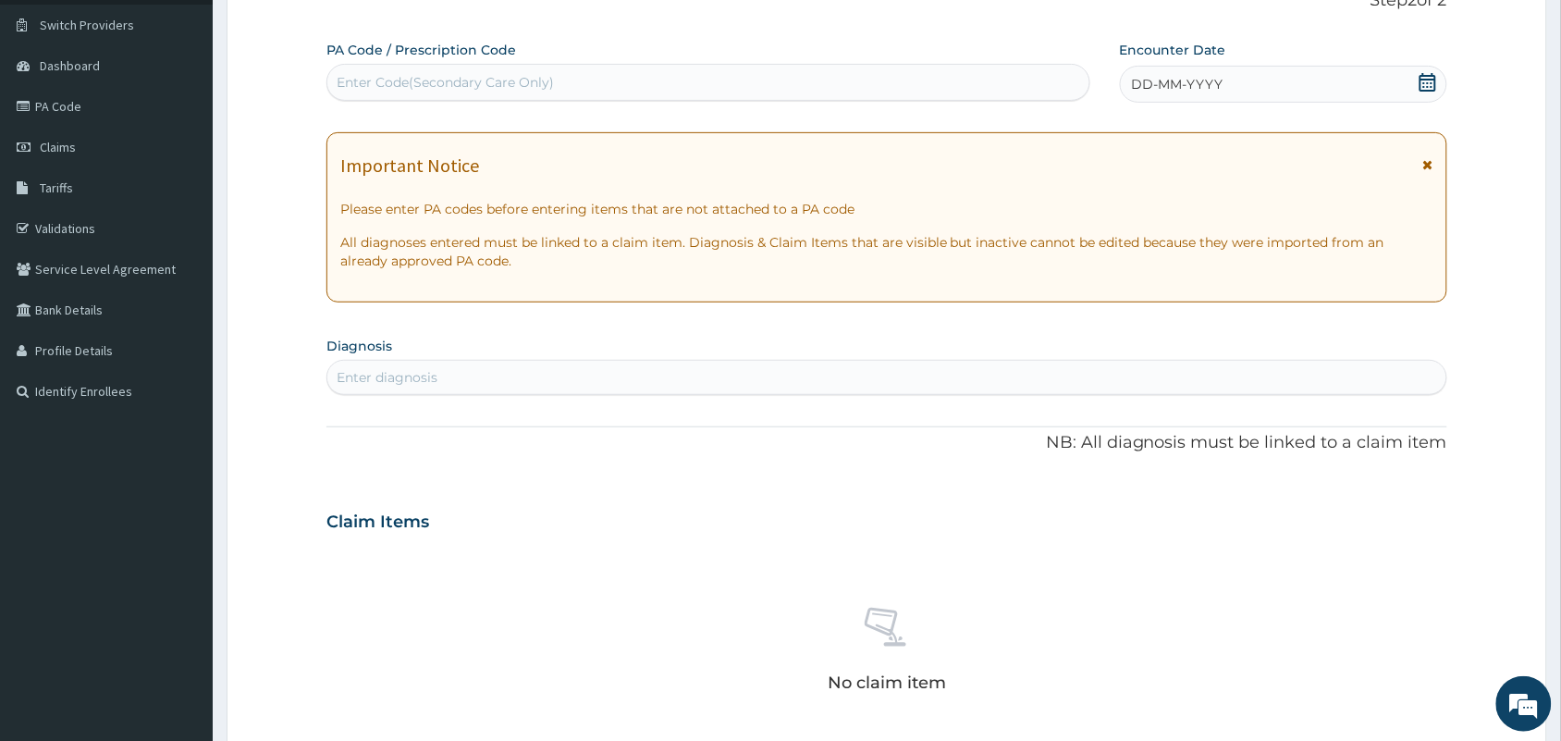
click at [1431, 76] on icon at bounding box center [1428, 82] width 17 height 18
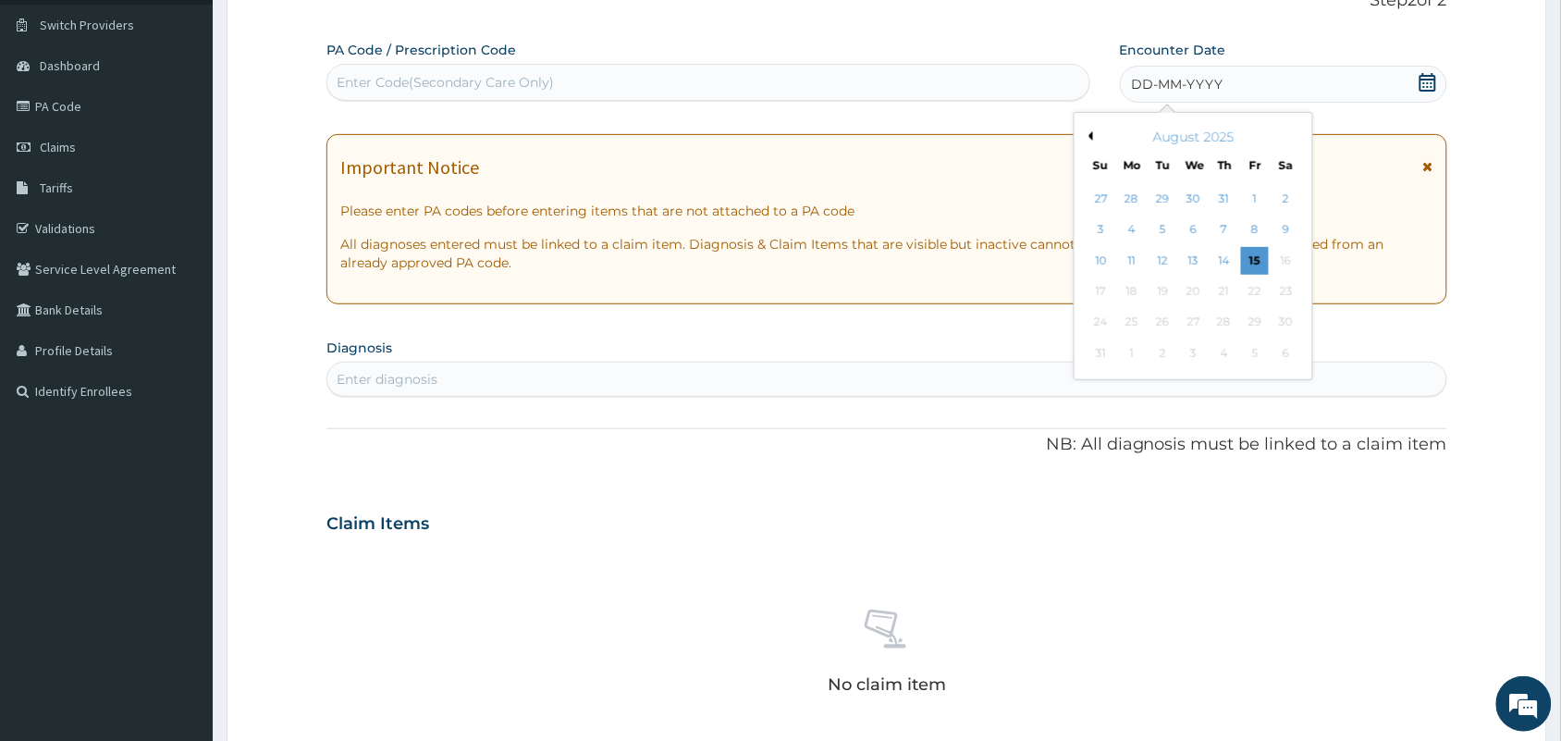
click at [1091, 131] on button "Previous Month" at bounding box center [1088, 135] width 9 height 9
click at [1140, 289] on div "21" at bounding box center [1132, 291] width 28 height 28
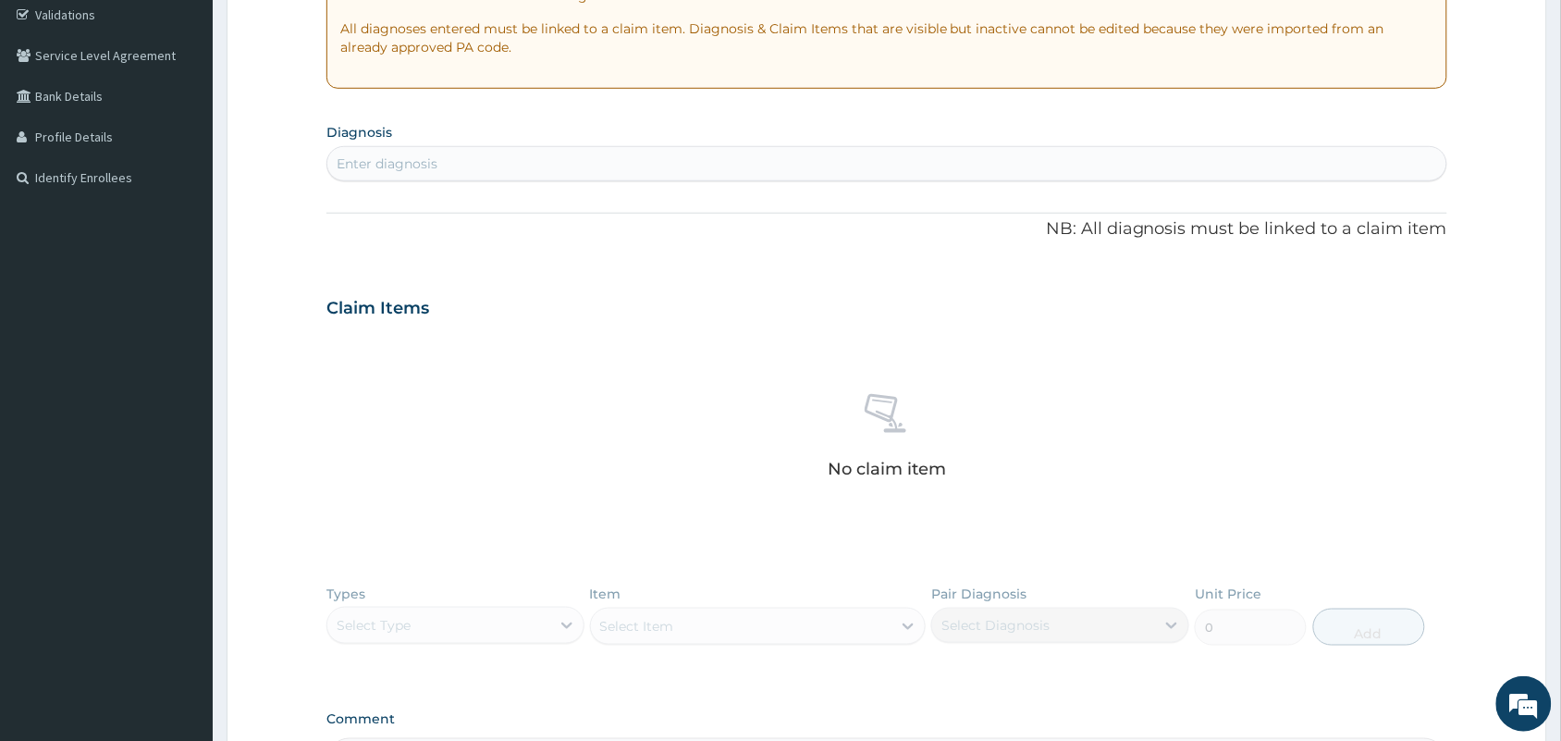
scroll to position [394, 0]
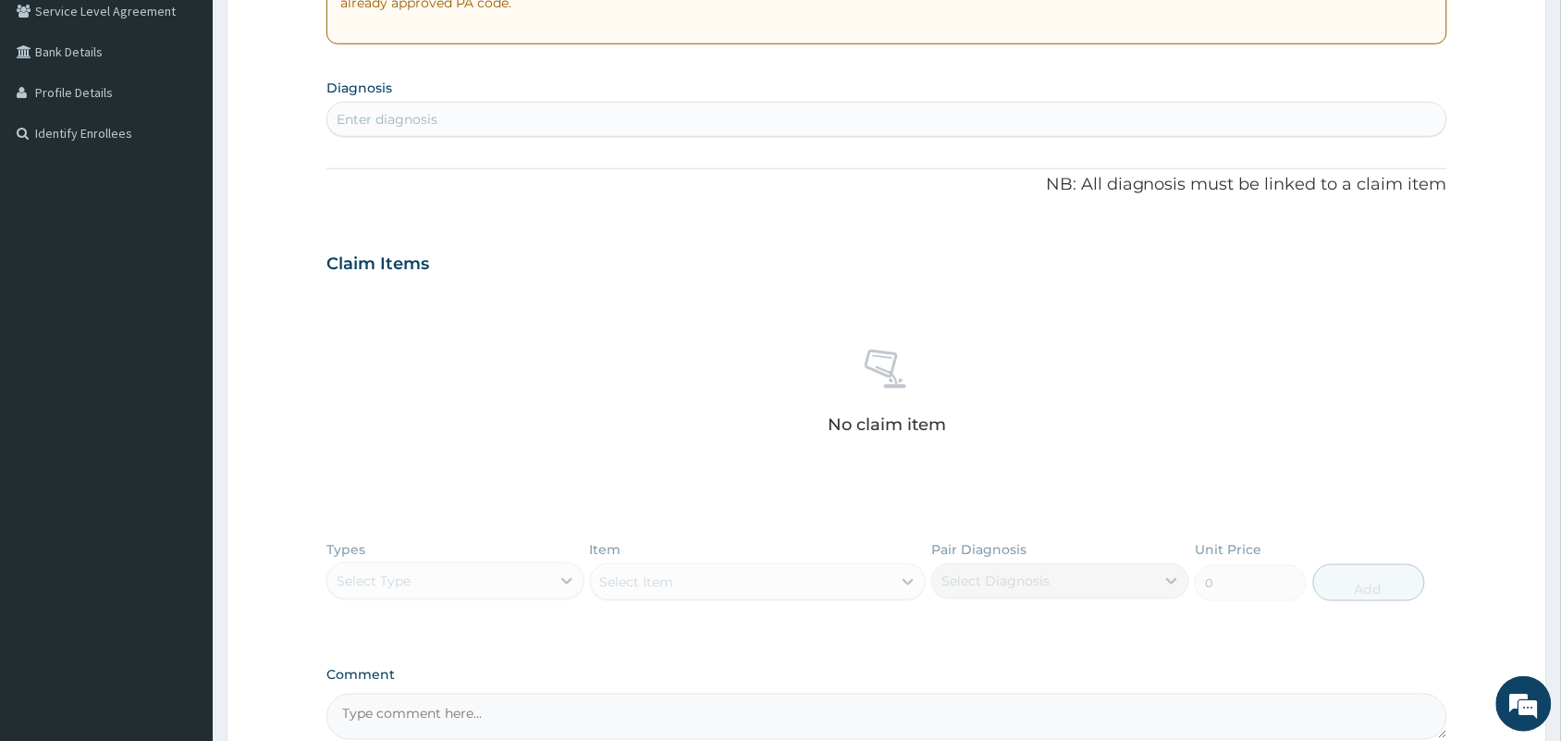
click at [778, 122] on div "Enter diagnosis" at bounding box center [886, 120] width 1119 height 30
type input "FEVER"
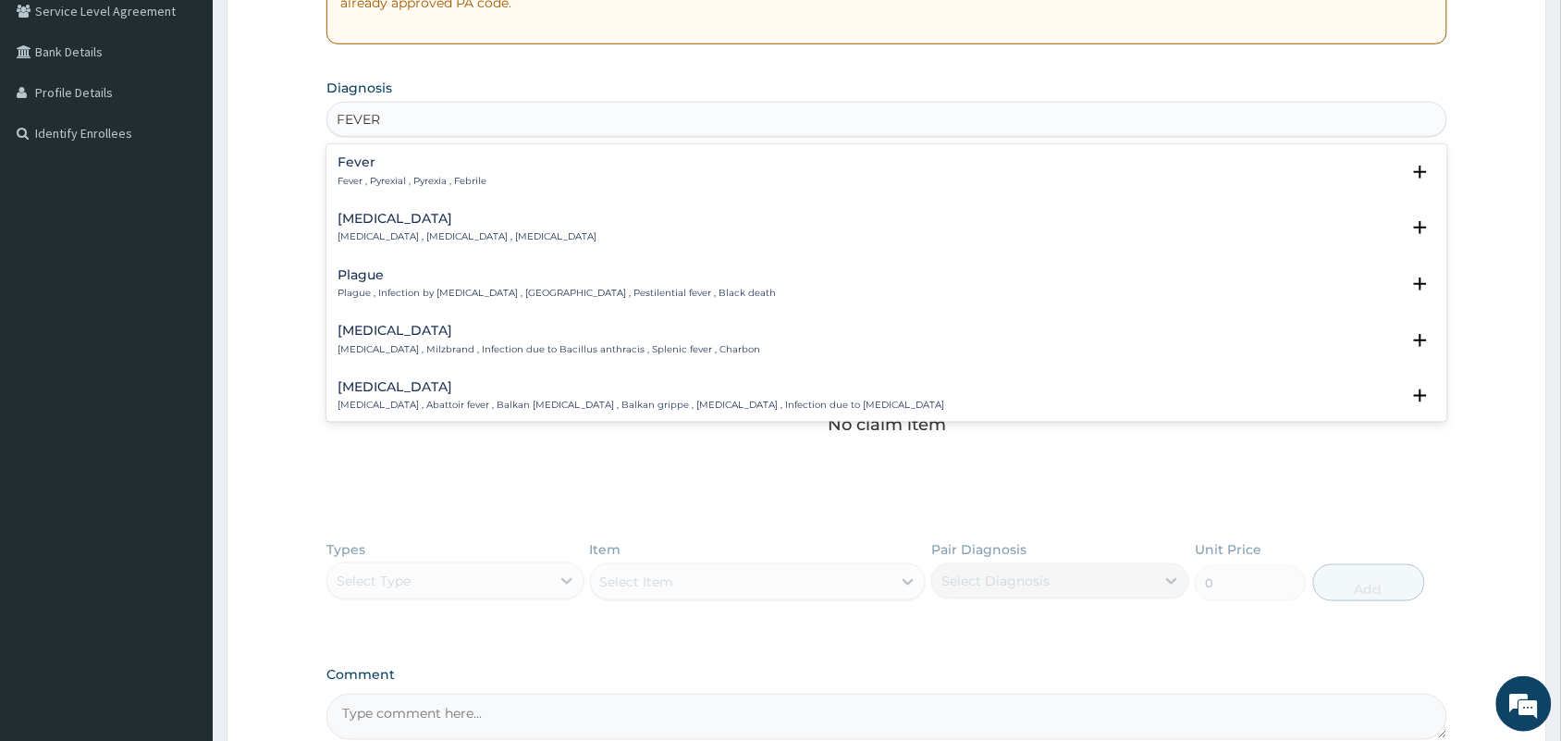
click at [372, 165] on h4 "Fever" at bounding box center [412, 162] width 149 height 14
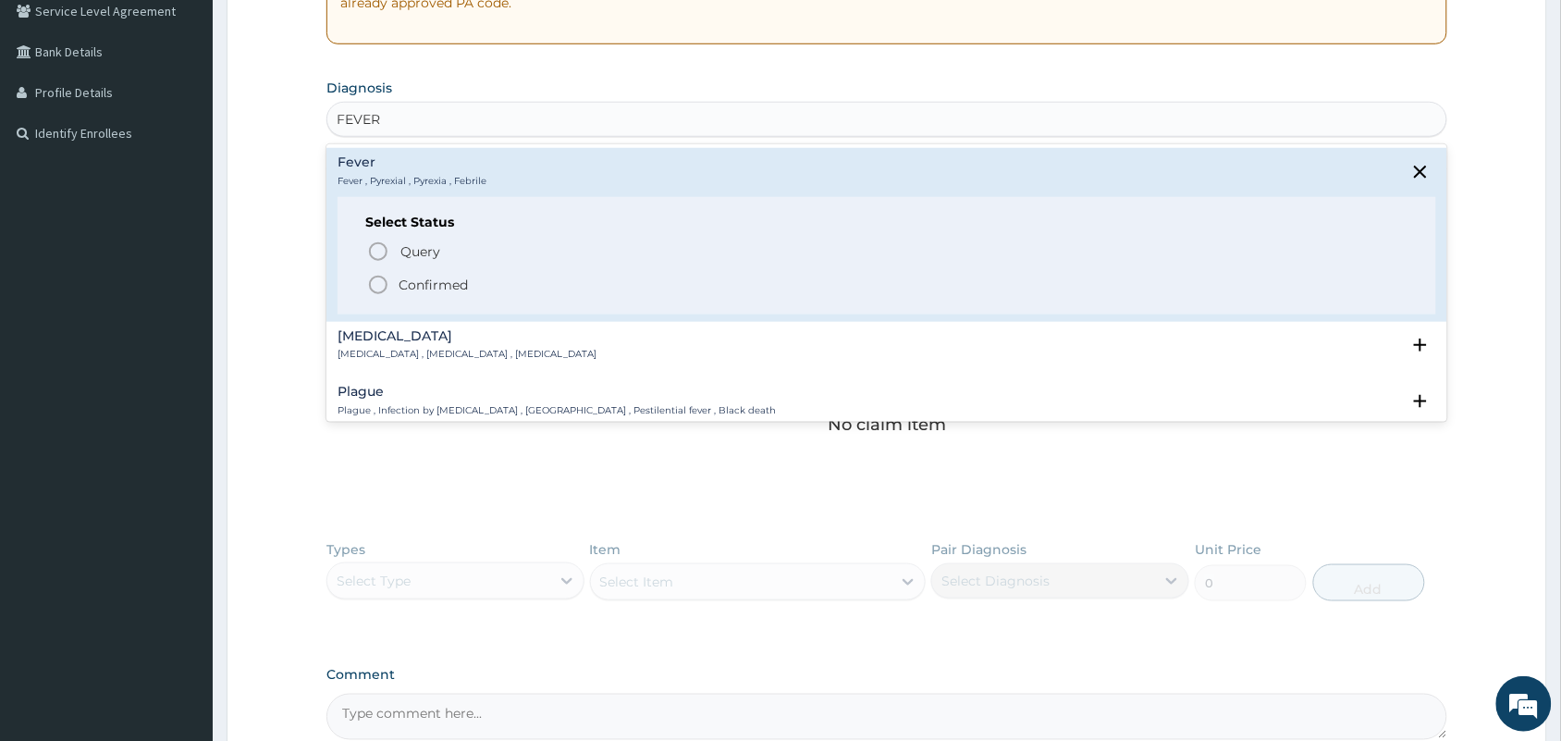
click at [382, 269] on div "Query Query covers suspected (?), Keep in view (kiv), Ruled out (r/o) Confirmed" at bounding box center [886, 267] width 1043 height 56
click at [382, 277] on circle "status option filled" at bounding box center [378, 285] width 17 height 17
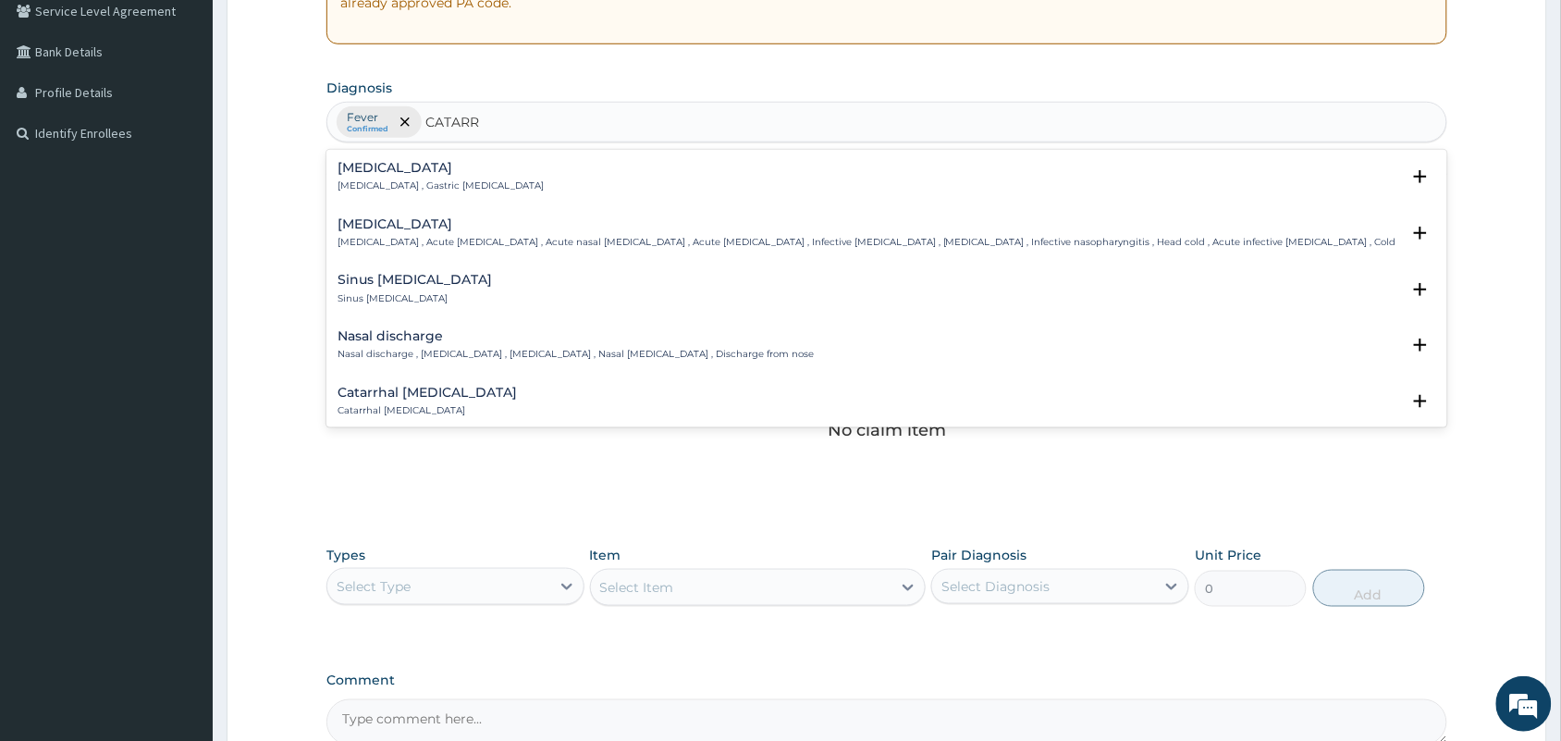
type input "CATARRH"
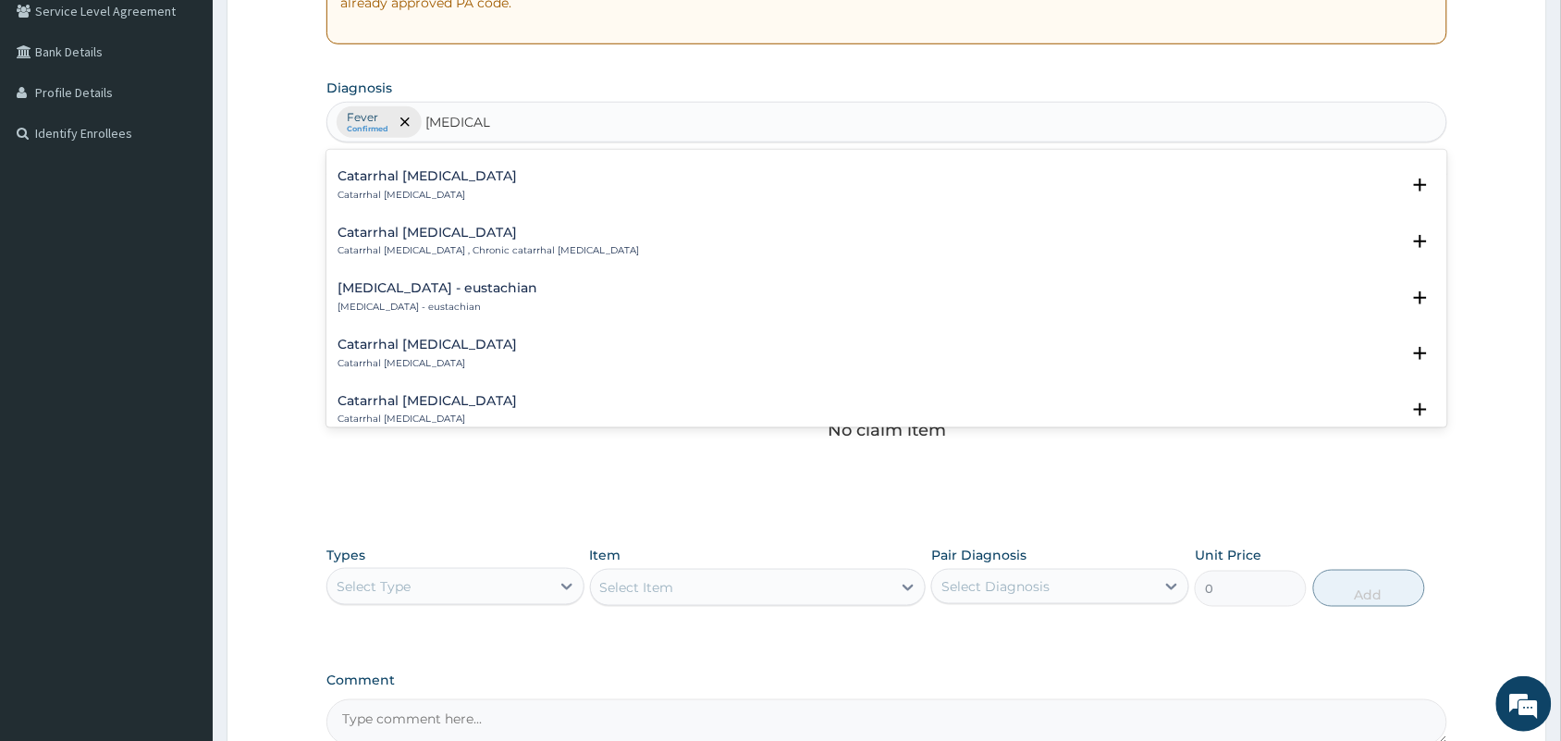
scroll to position [0, 0]
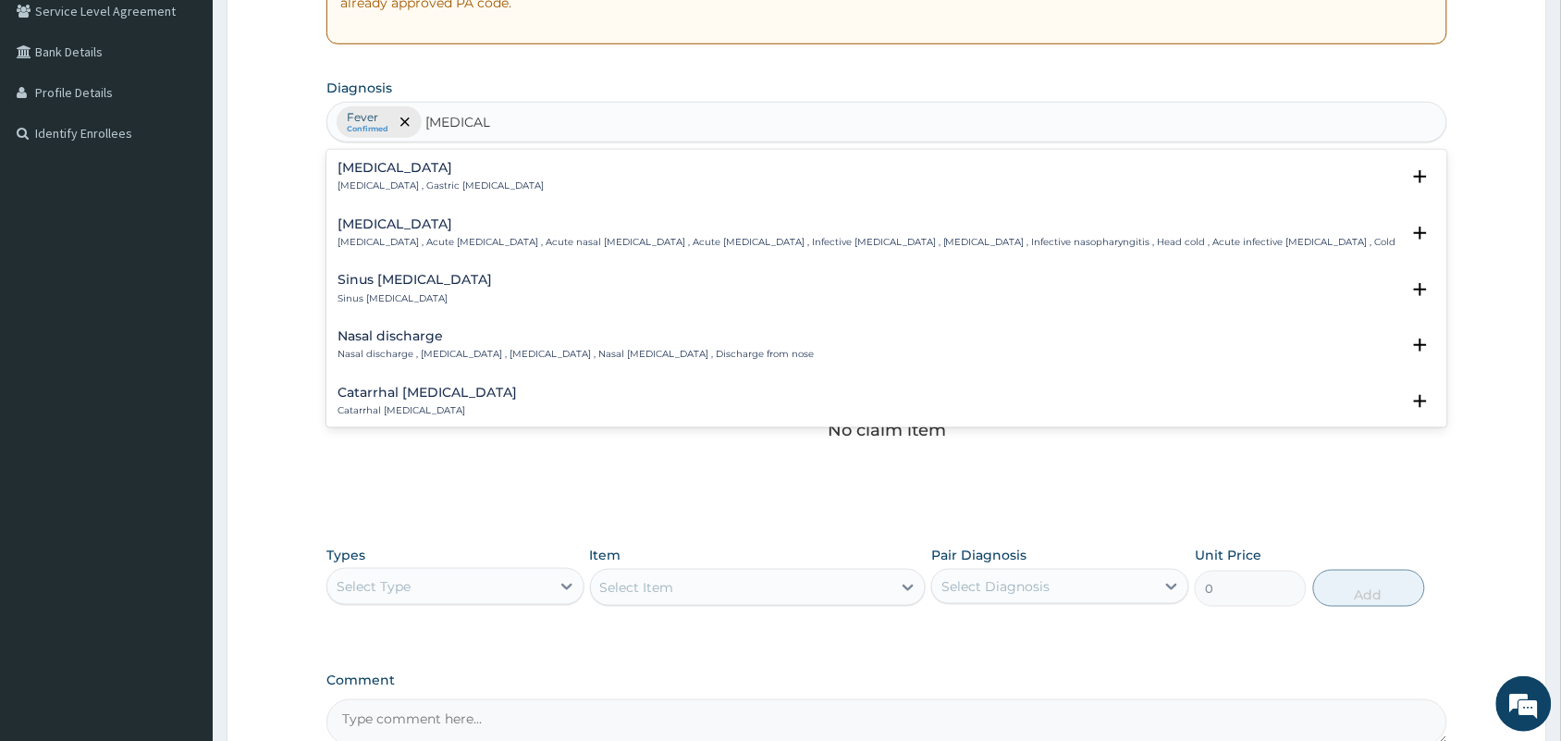
click at [371, 224] on h4 "Common cold" at bounding box center [867, 224] width 1059 height 14
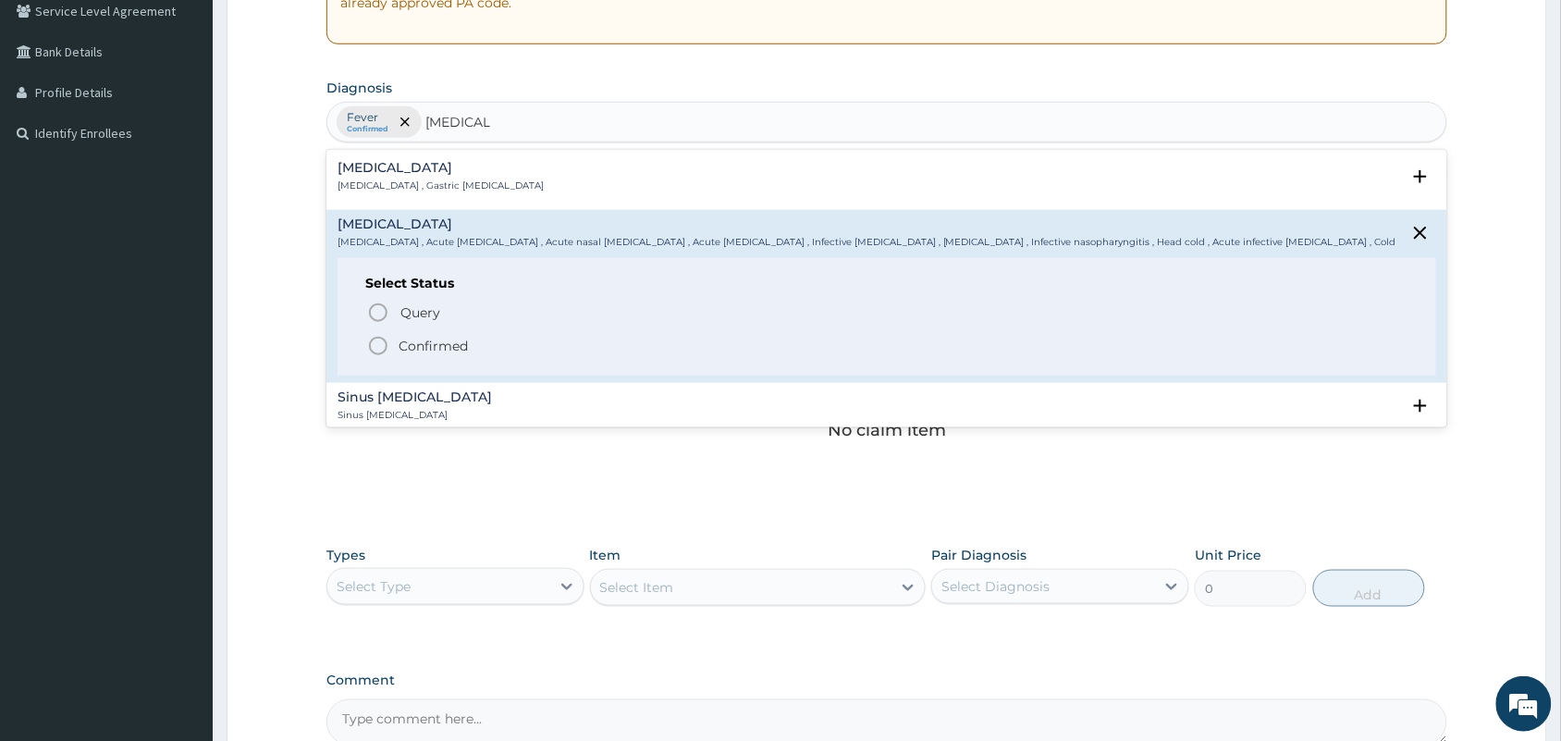
click at [382, 335] on icon "status option filled" at bounding box center [378, 346] width 22 height 22
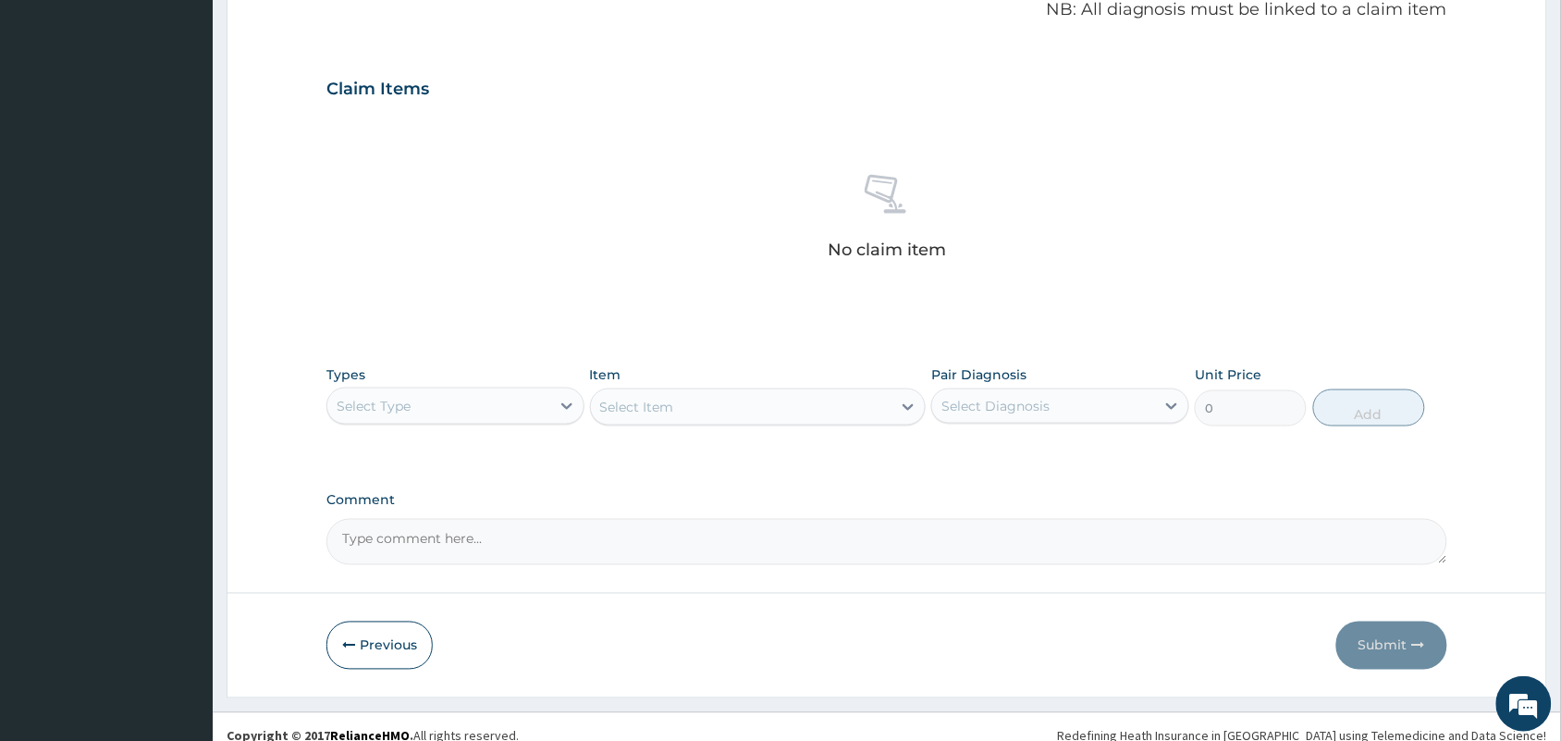
scroll to position [594, 0]
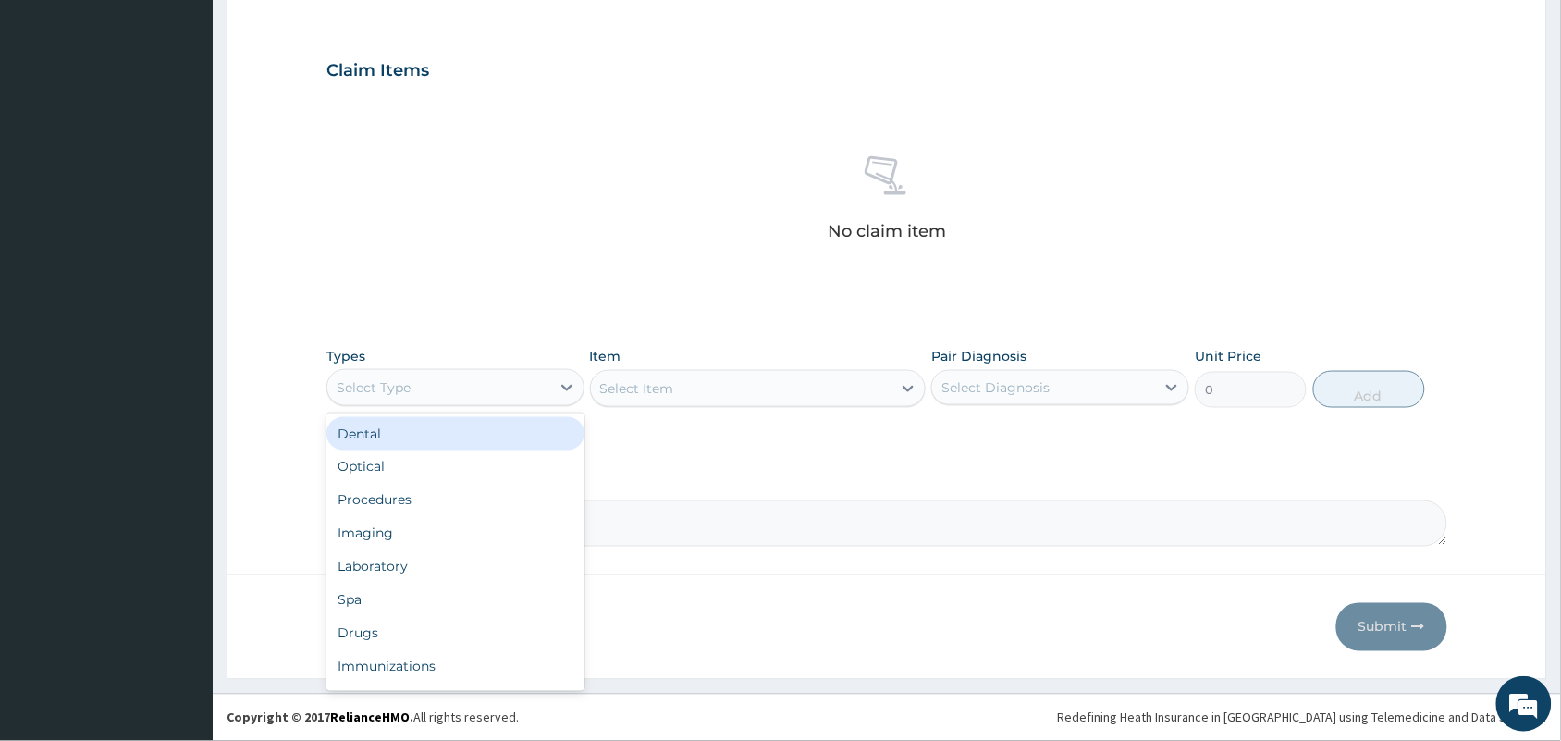
click at [528, 375] on div "Select Type" at bounding box center [438, 388] width 223 height 30
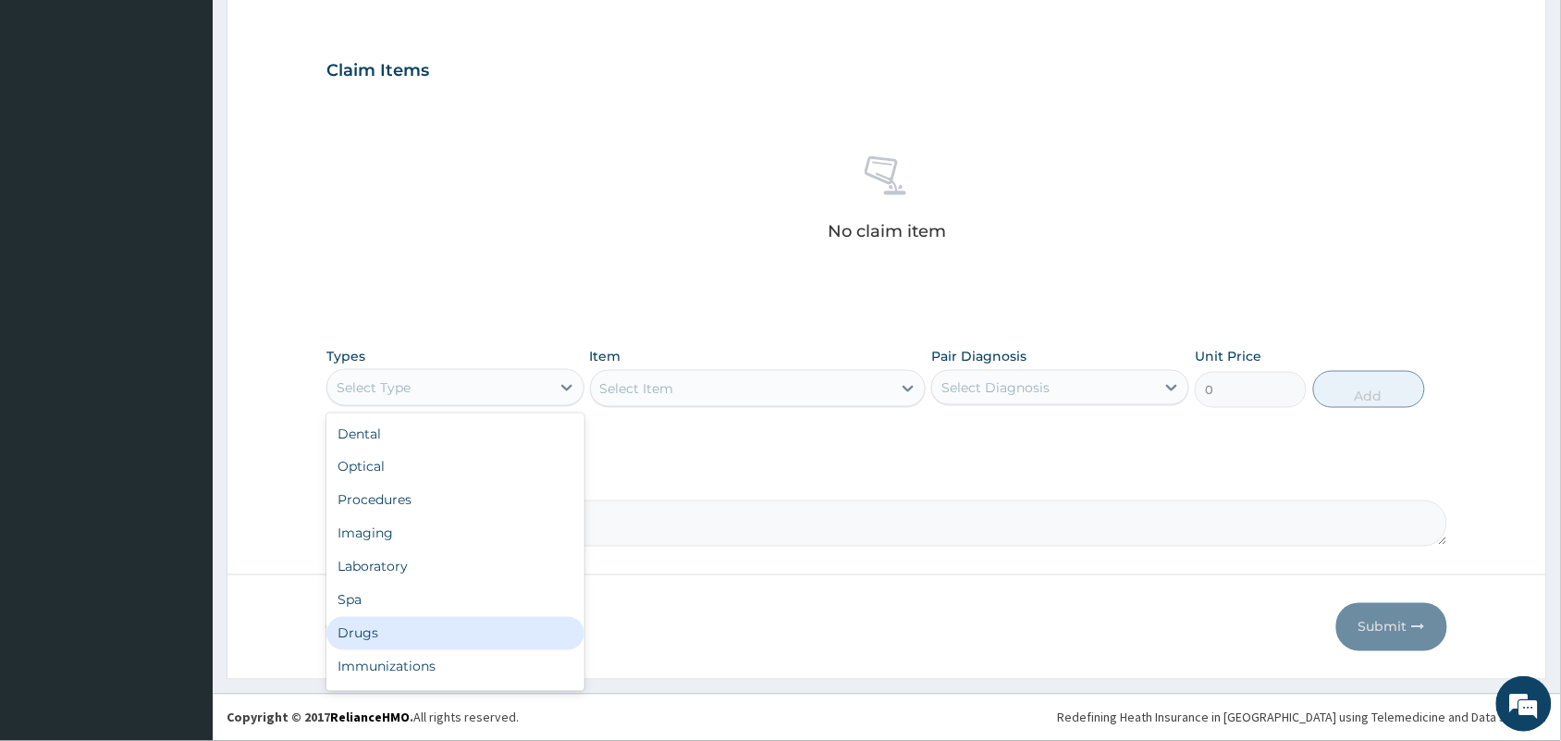
click at [376, 635] on div "Drugs" at bounding box center [455, 633] width 258 height 33
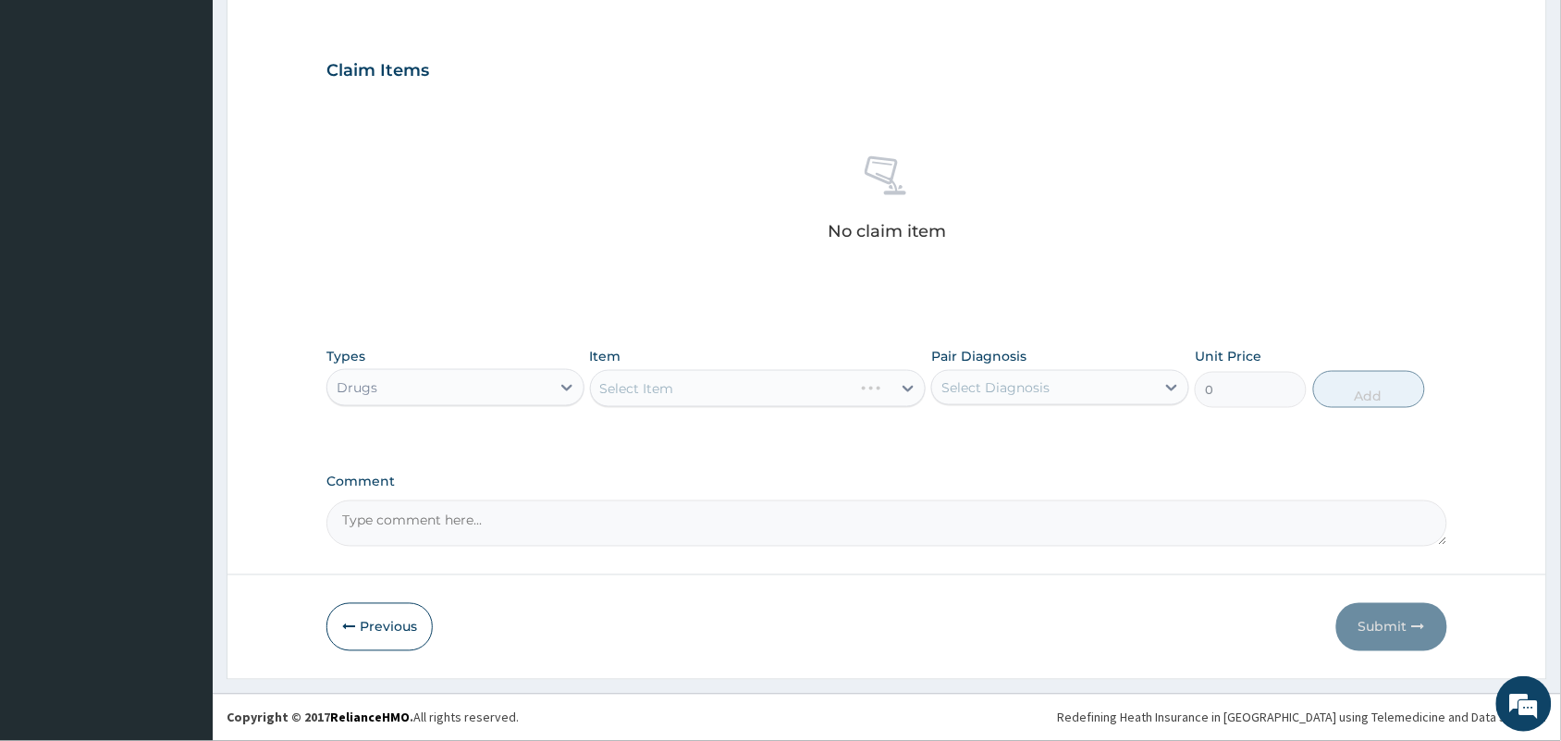
click at [502, 382] on div "Drugs" at bounding box center [438, 388] width 223 height 30
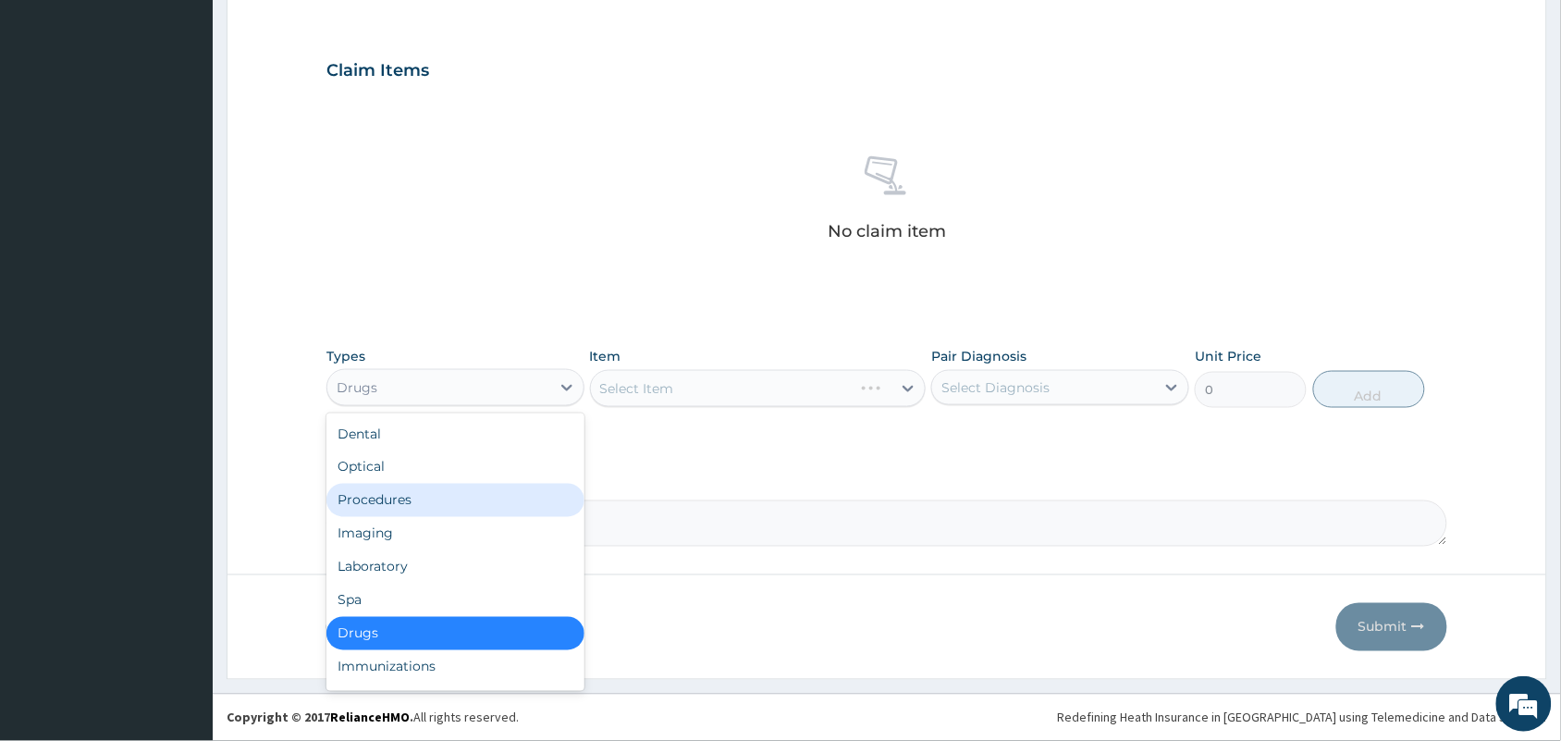
click at [396, 495] on div "Procedures" at bounding box center [455, 500] width 258 height 33
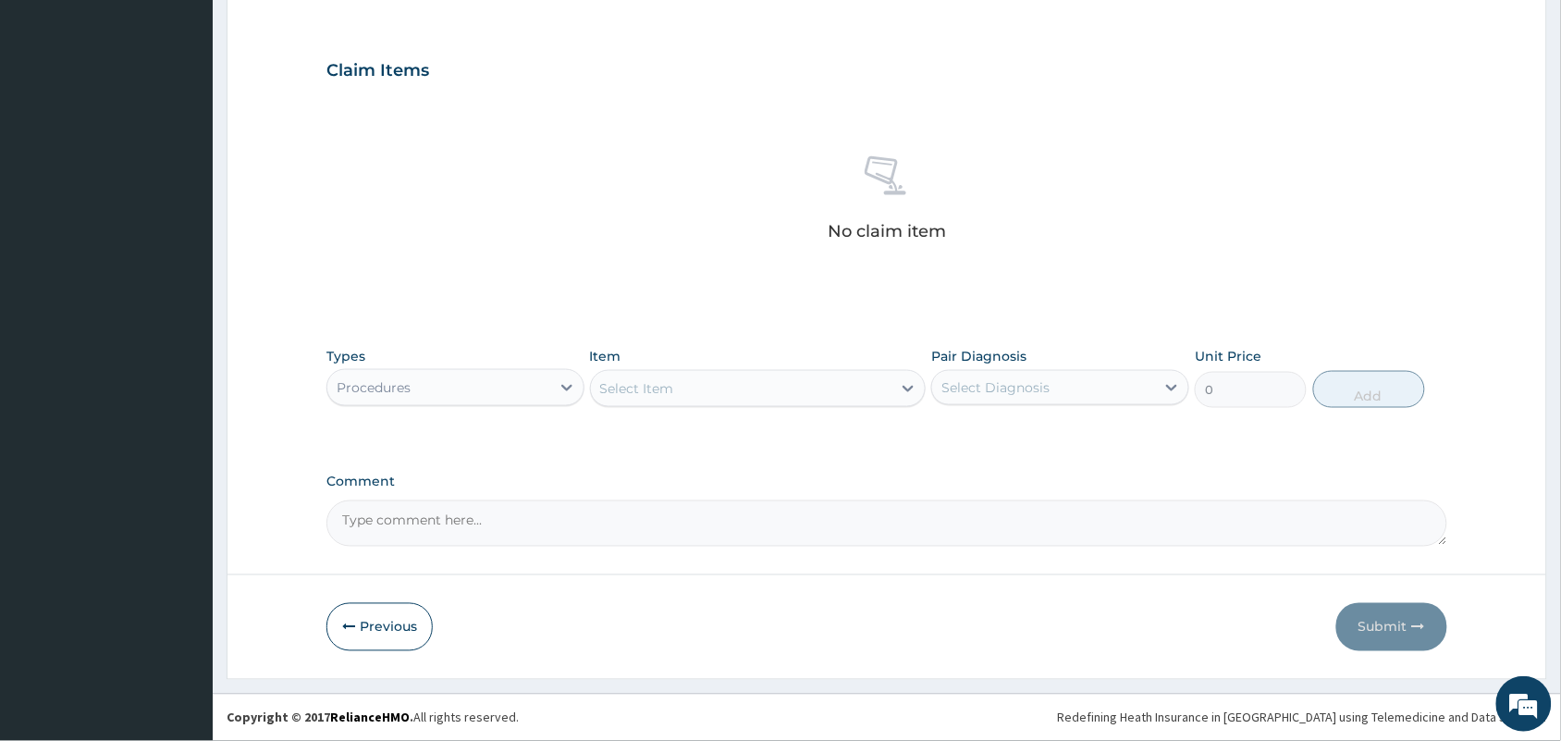
click at [715, 389] on div "Select Item" at bounding box center [741, 389] width 301 height 30
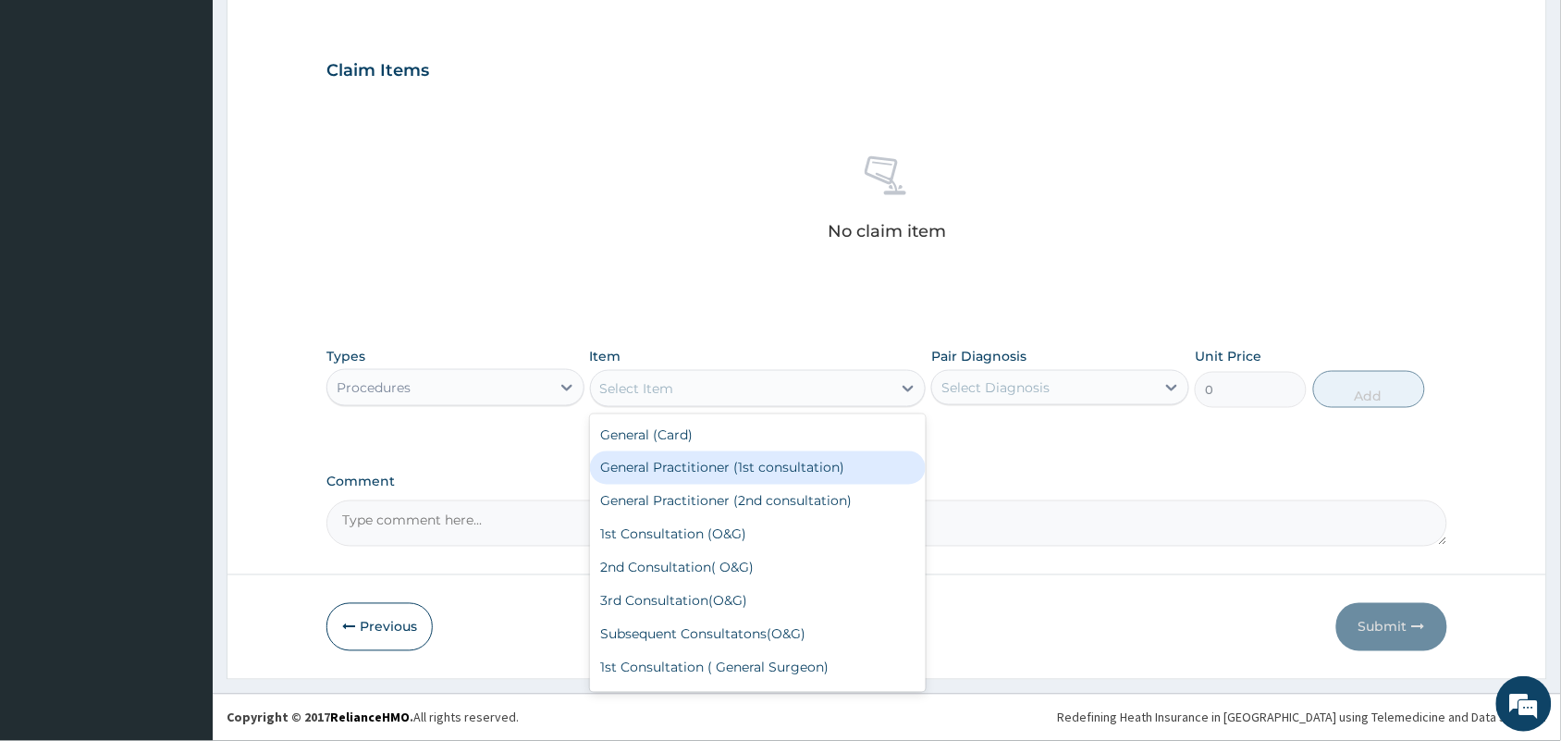
click at [689, 463] on div "General Practitioner (1st consultation)" at bounding box center [758, 467] width 337 height 33
type input "1500"
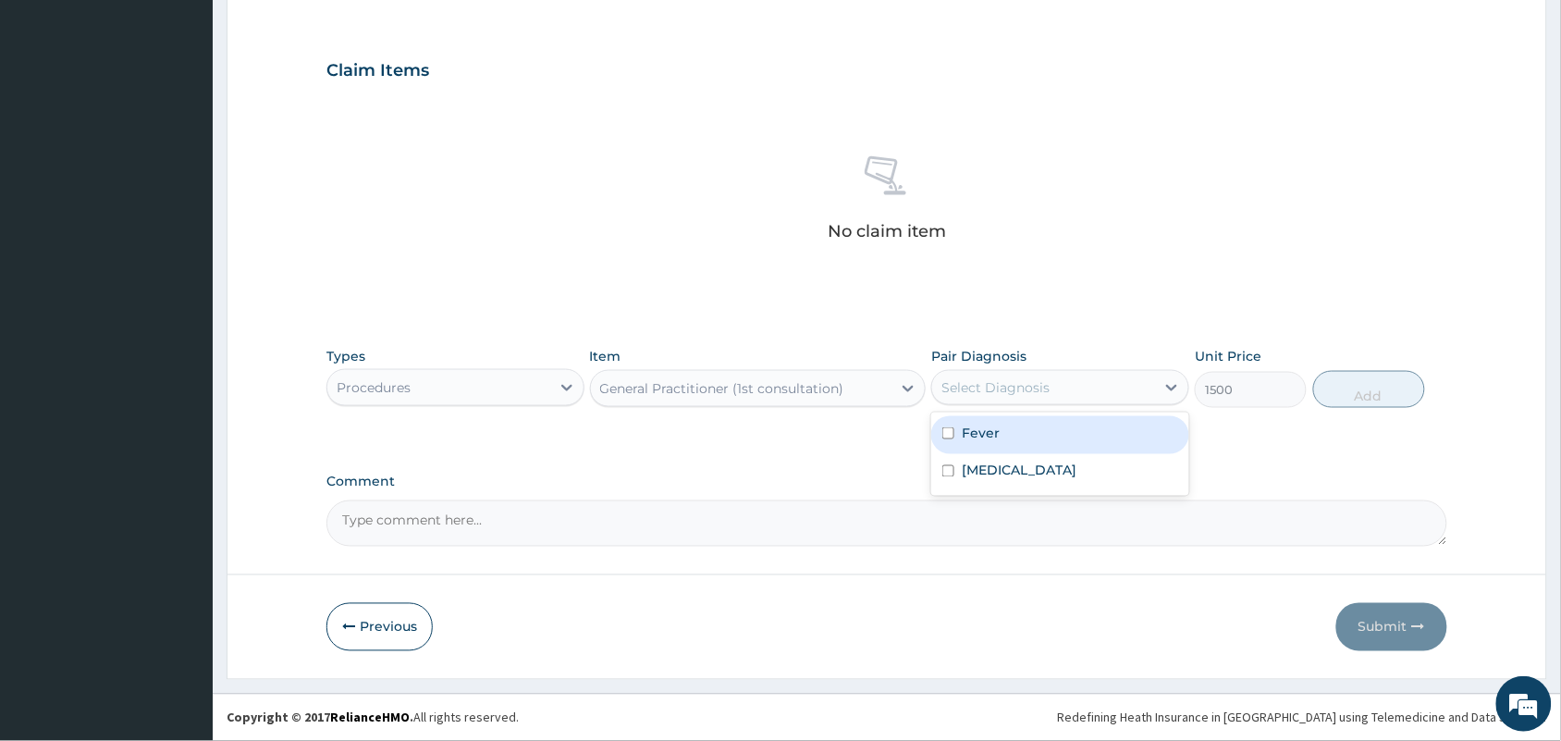
click at [971, 386] on div "Select Diagnosis" at bounding box center [995, 387] width 108 height 18
click at [945, 442] on div "Fever" at bounding box center [1060, 435] width 258 height 38
checkbox input "true"
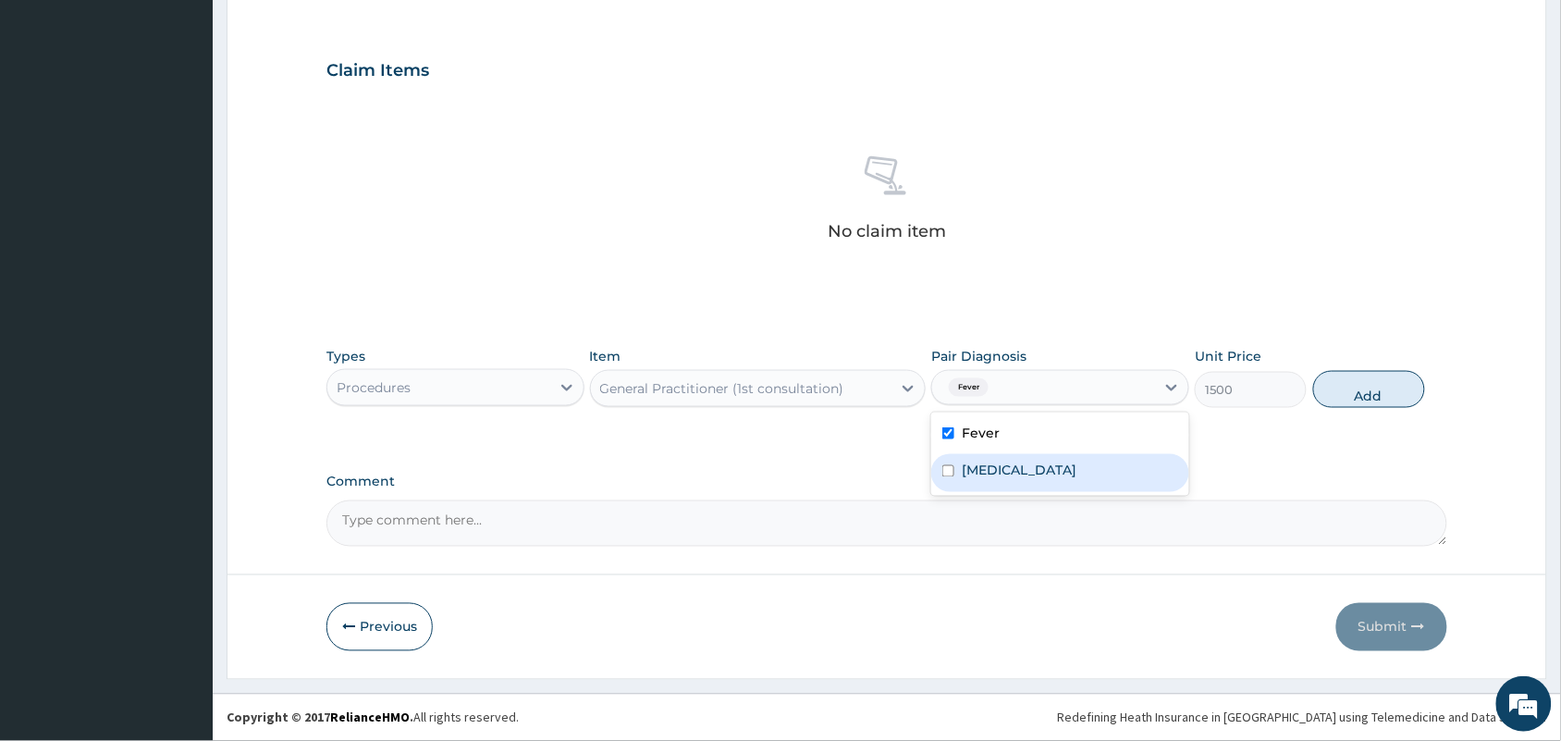
click at [962, 473] on label "Common cold" at bounding box center [1019, 470] width 115 height 18
checkbox input "true"
click at [1339, 400] on button "Add" at bounding box center [1369, 389] width 112 height 37
type input "0"
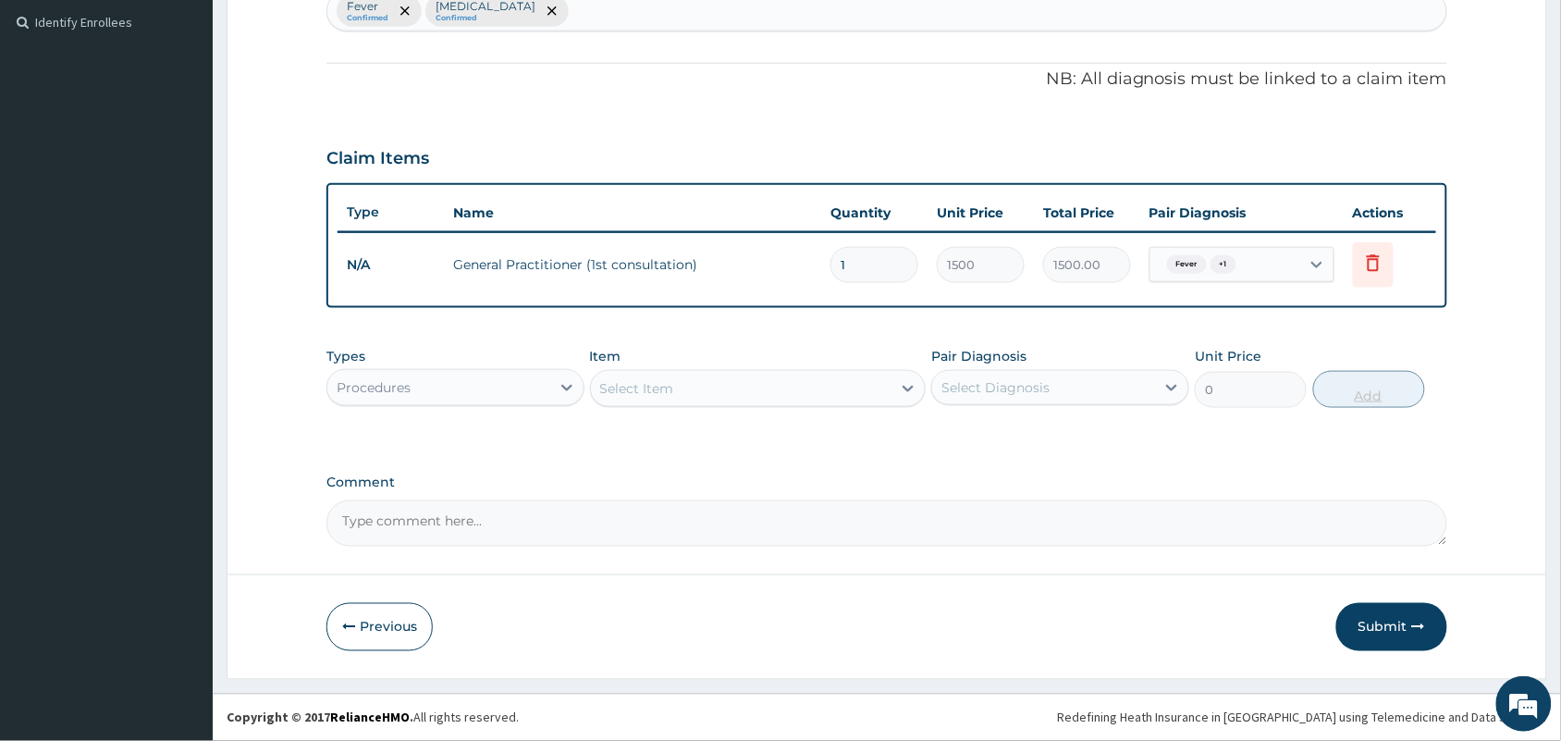
scroll to position [504, 0]
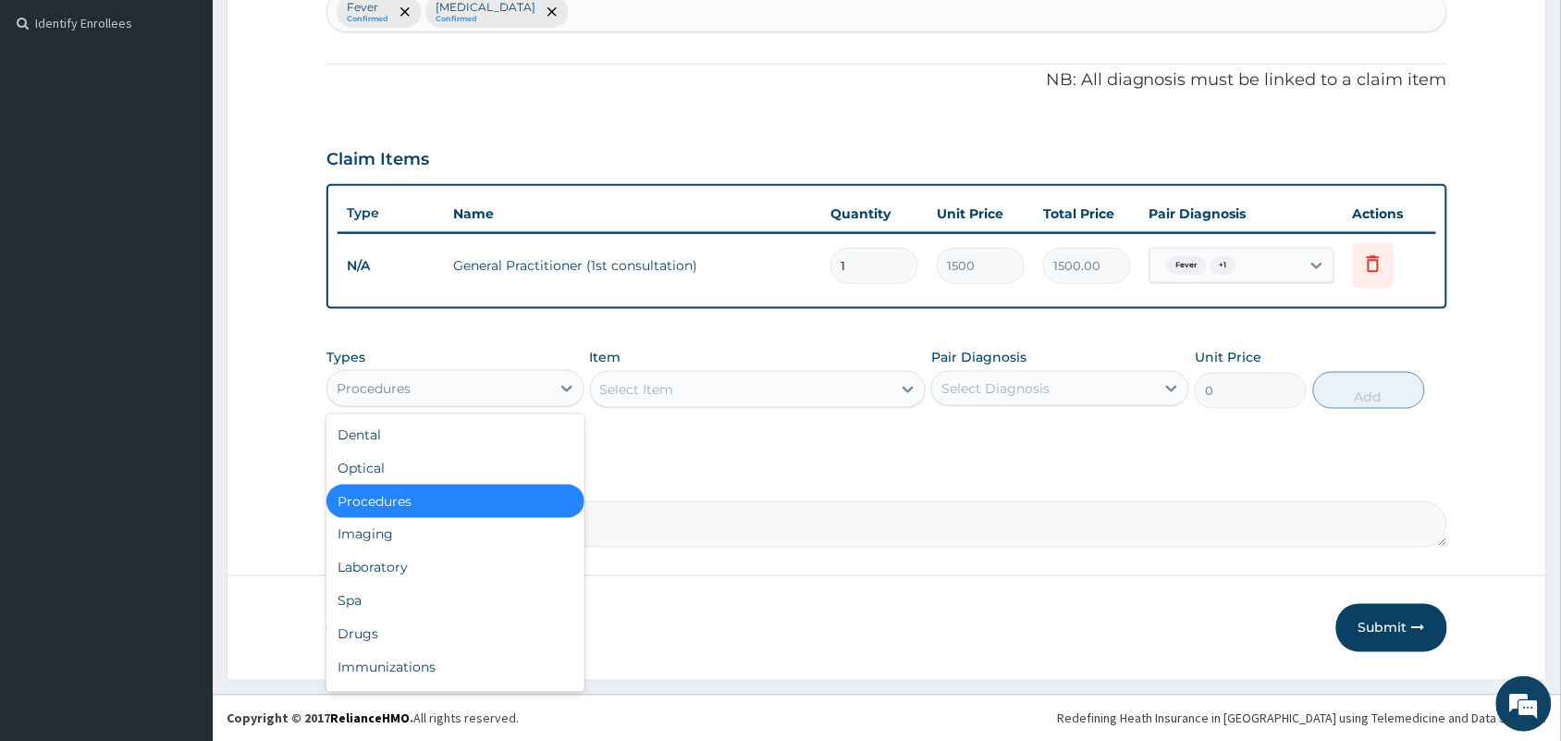
click at [499, 390] on div "Procedures" at bounding box center [438, 389] width 223 height 30
click at [338, 638] on div "Drugs" at bounding box center [455, 634] width 258 height 33
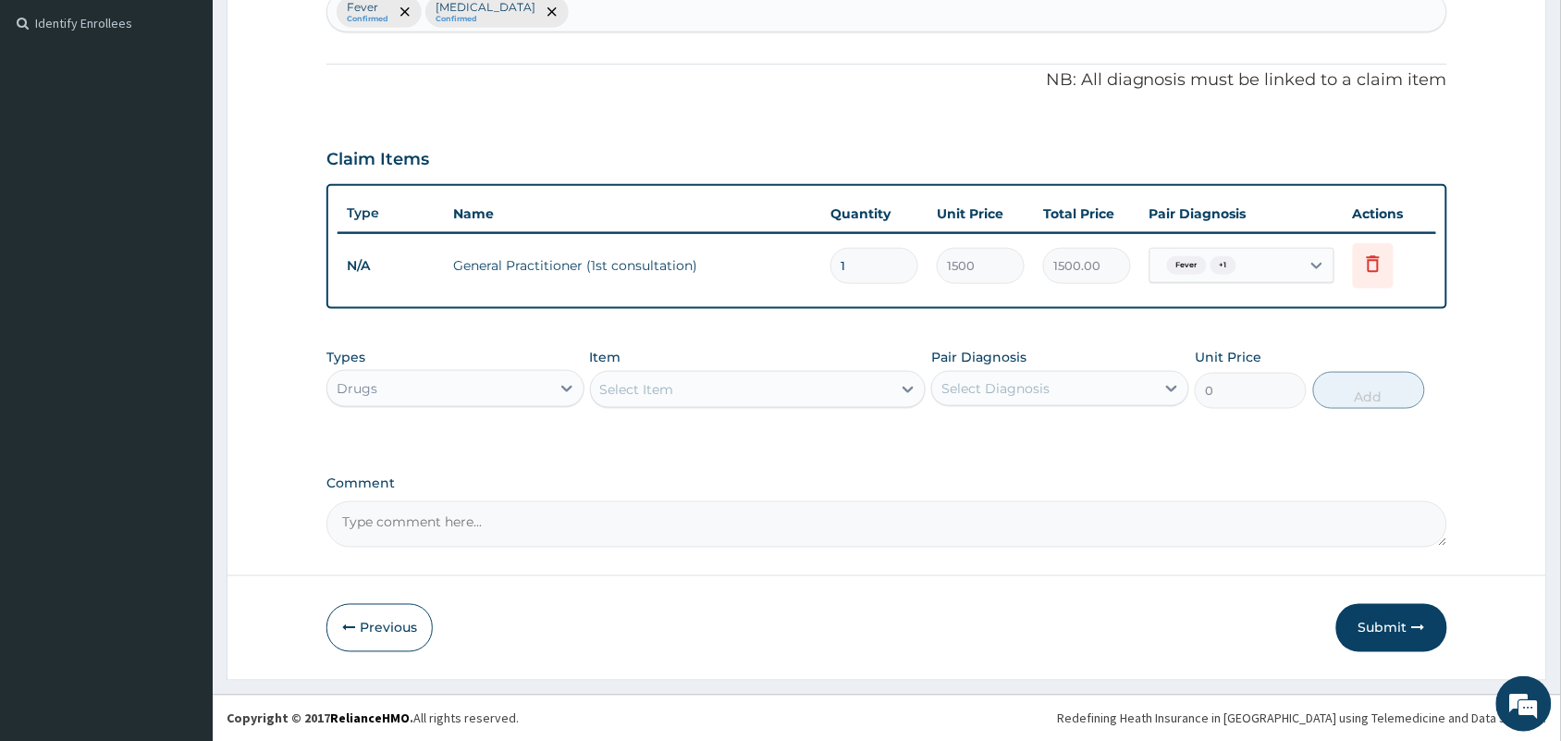
click at [653, 390] on div "Select Item" at bounding box center [637, 389] width 74 height 18
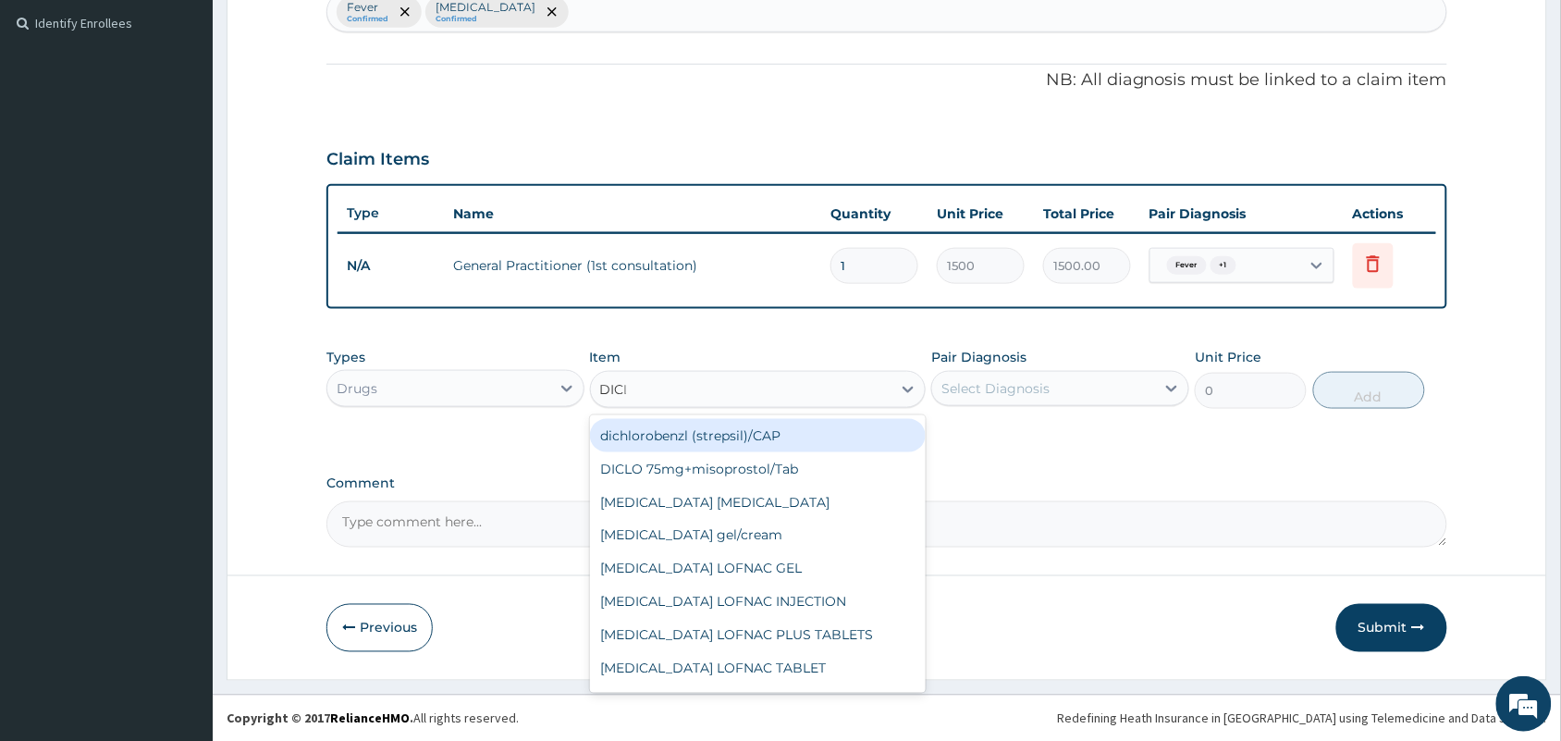
type input "DICLO"
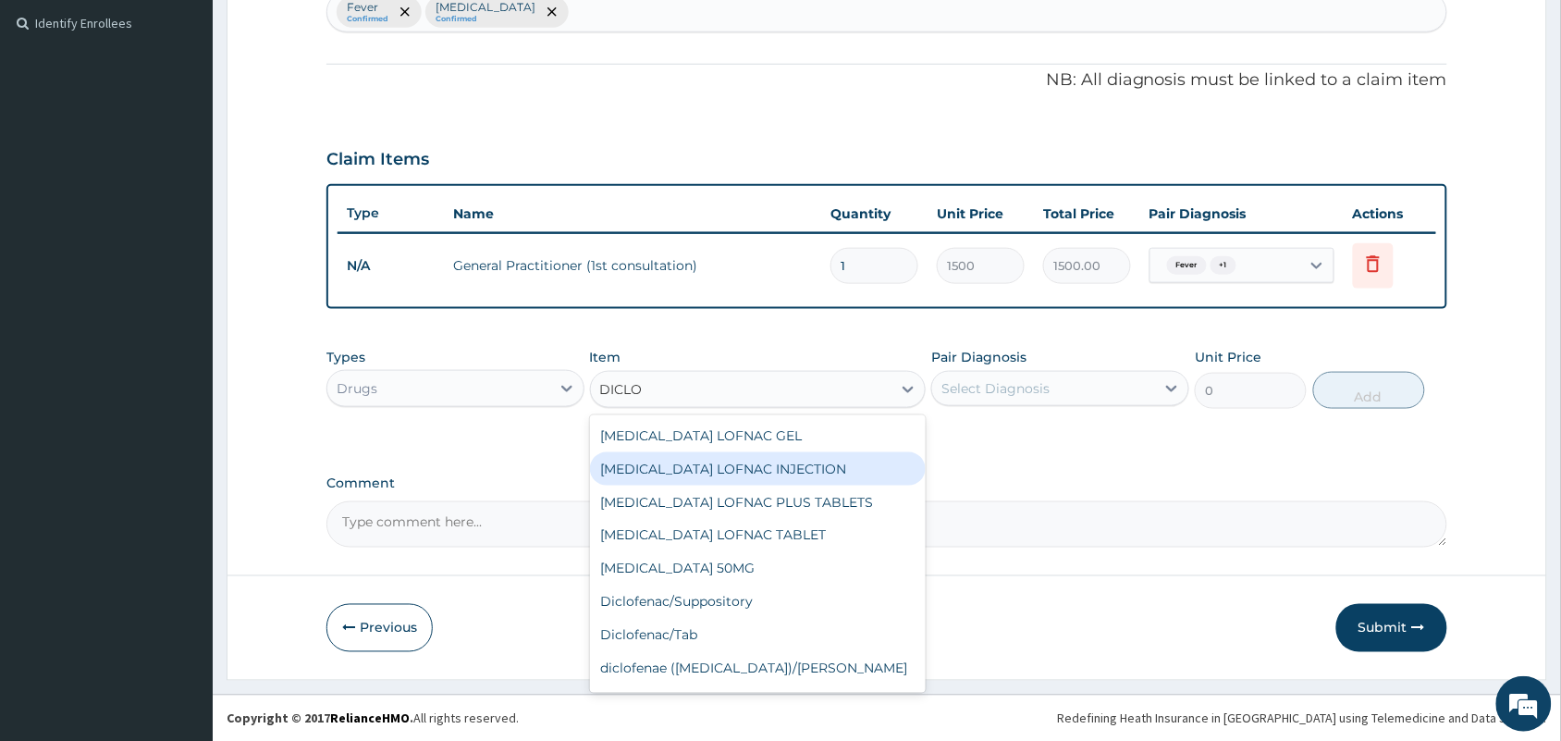
scroll to position [195, 0]
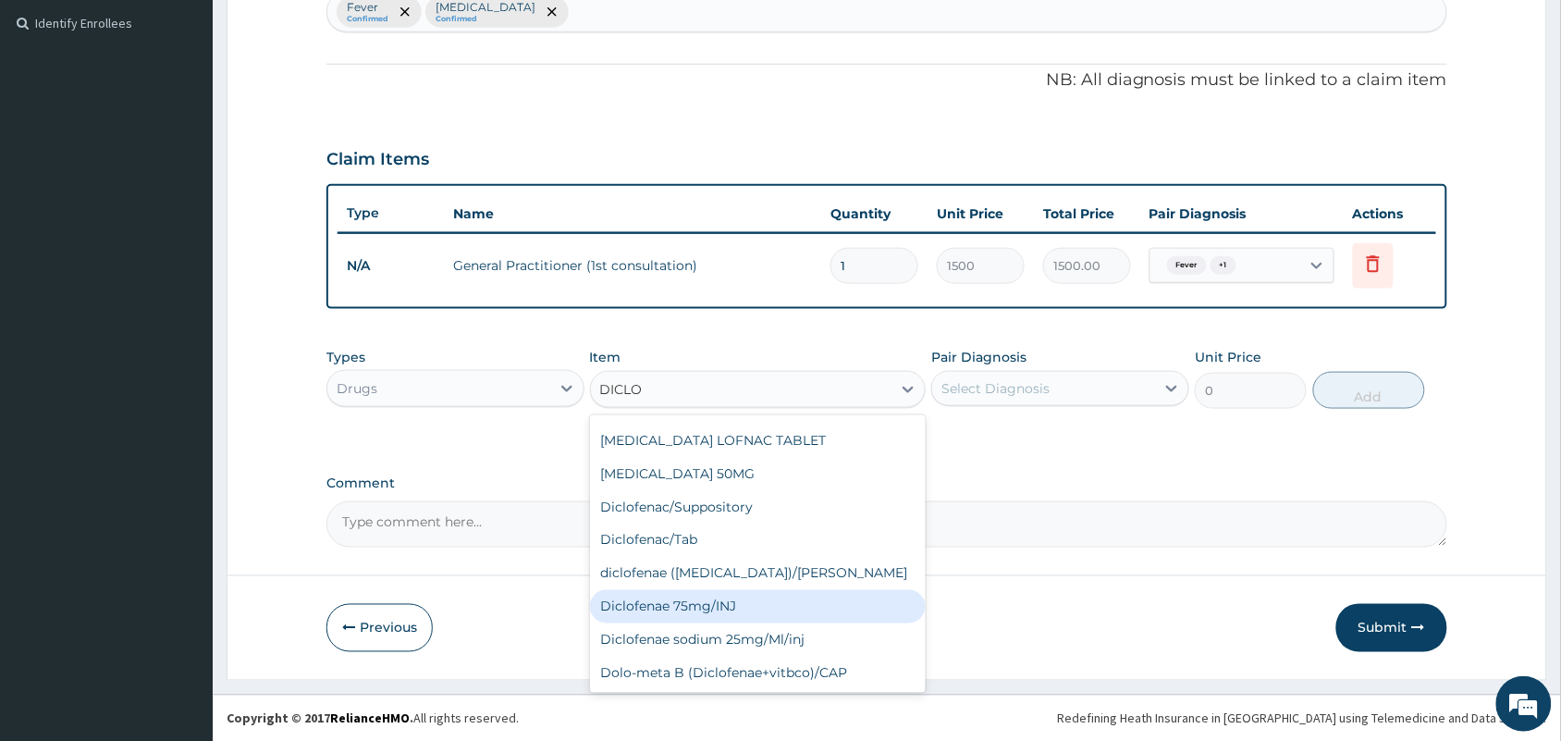
click at [713, 611] on div "Diclofenae 75mg/INJ" at bounding box center [758, 606] width 337 height 33
type input "39.38"
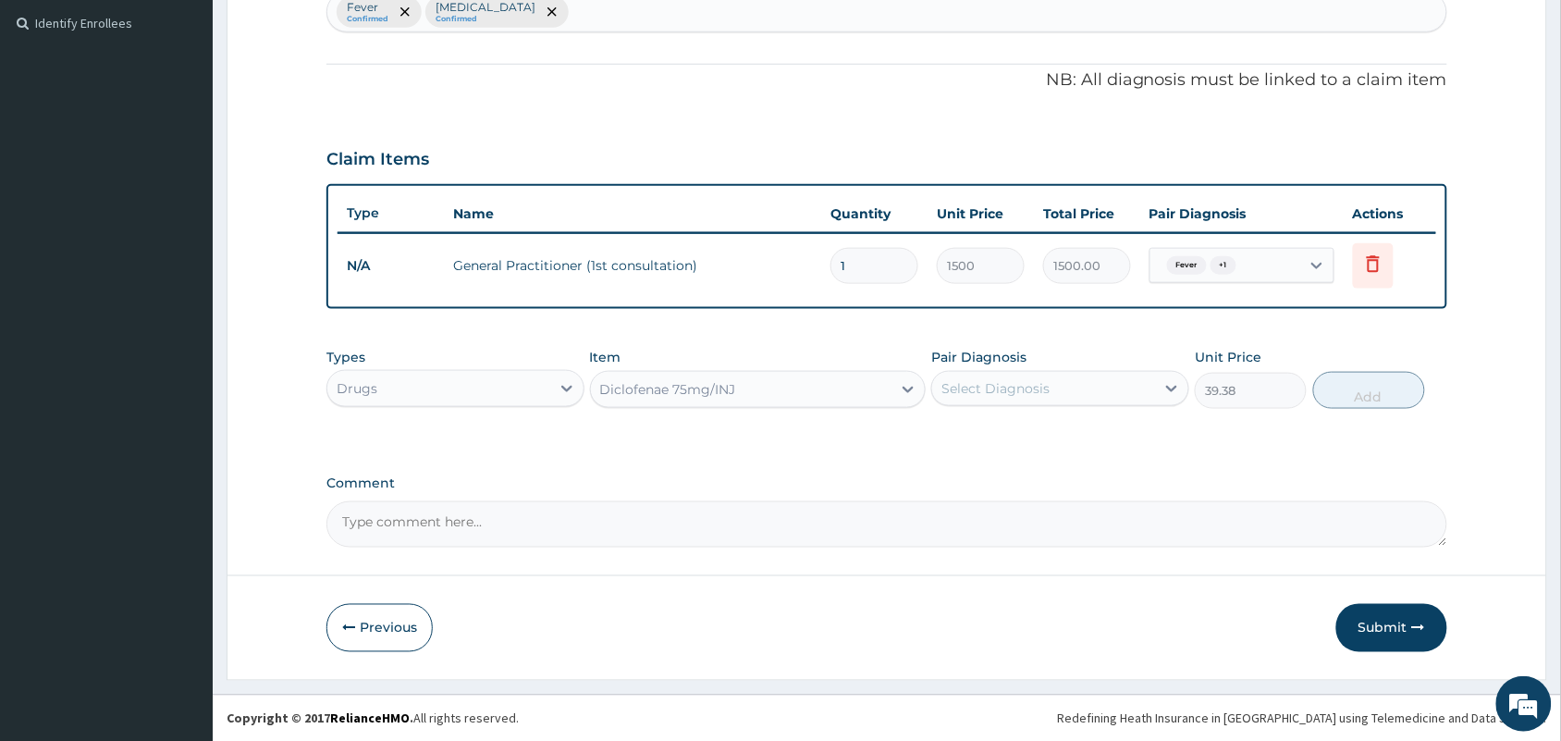
click at [1078, 382] on div "Select Diagnosis" at bounding box center [1043, 389] width 223 height 30
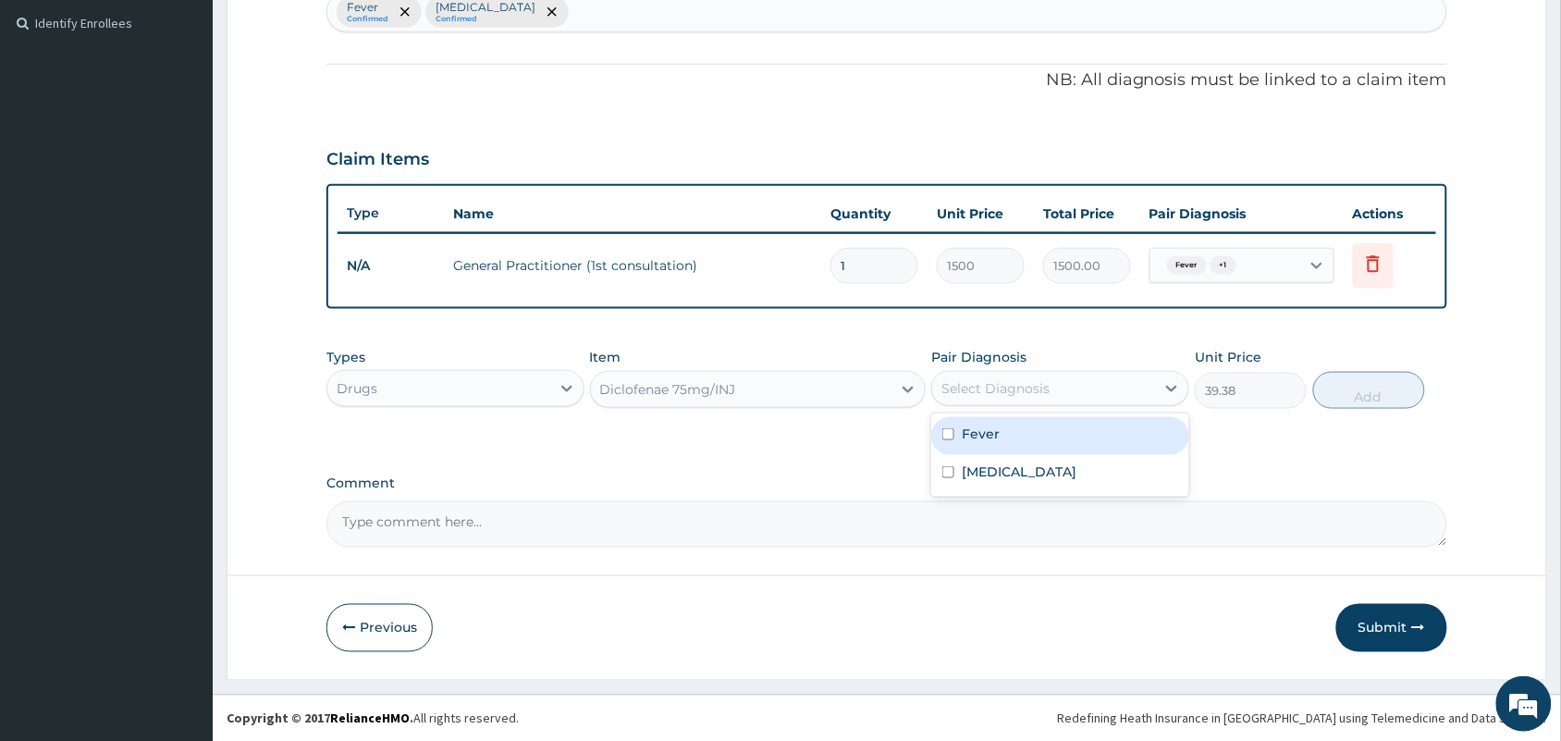
click at [1069, 417] on div "Fever" at bounding box center [1060, 436] width 258 height 38
click at [1065, 449] on div "Fever" at bounding box center [1060, 436] width 258 height 38
click at [1070, 450] on div "Fever" at bounding box center [1060, 436] width 258 height 38
checkbox input "true"
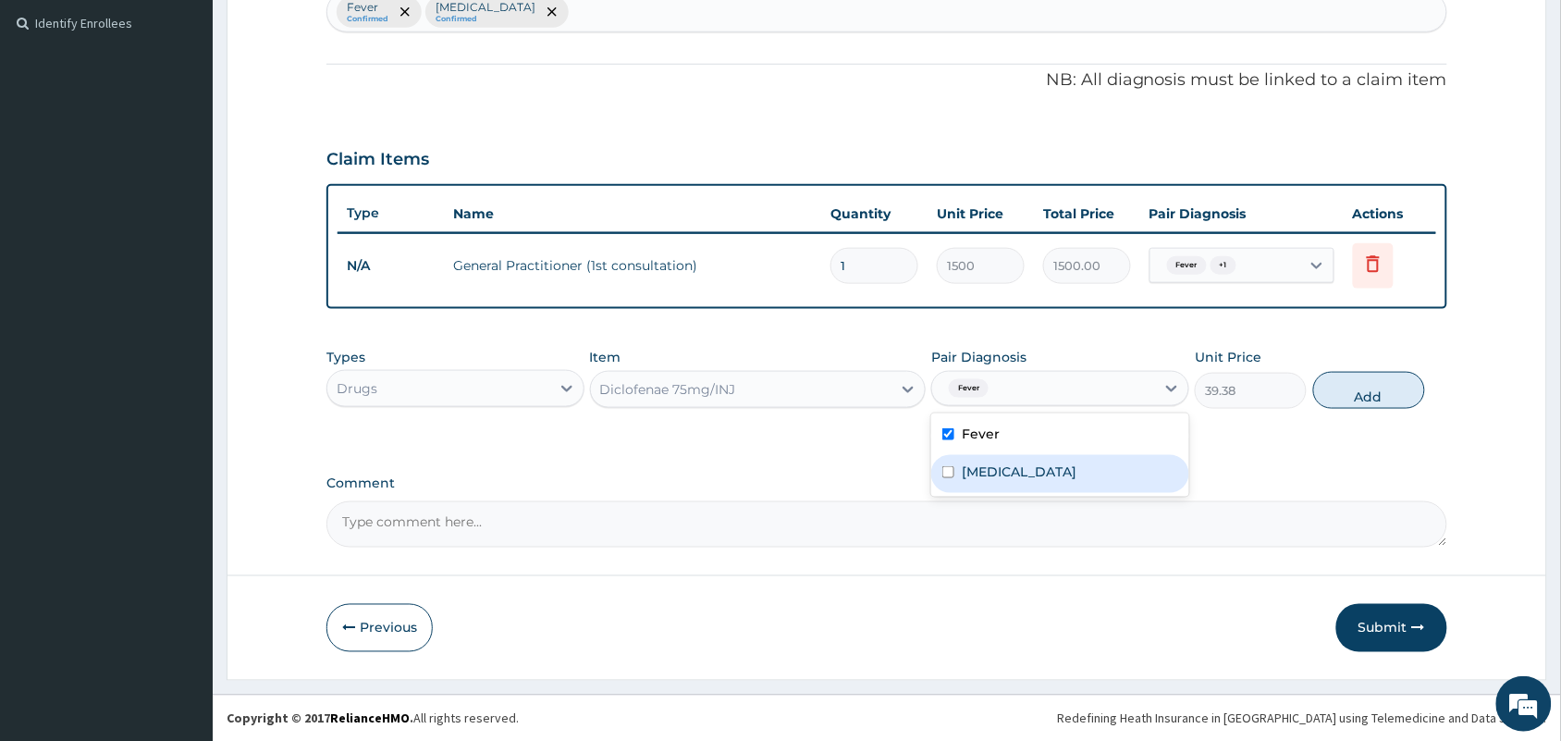
click at [1077, 467] on div "Common cold" at bounding box center [1060, 474] width 258 height 38
checkbox input "true"
click at [1369, 396] on button "Add" at bounding box center [1369, 390] width 112 height 37
type input "0"
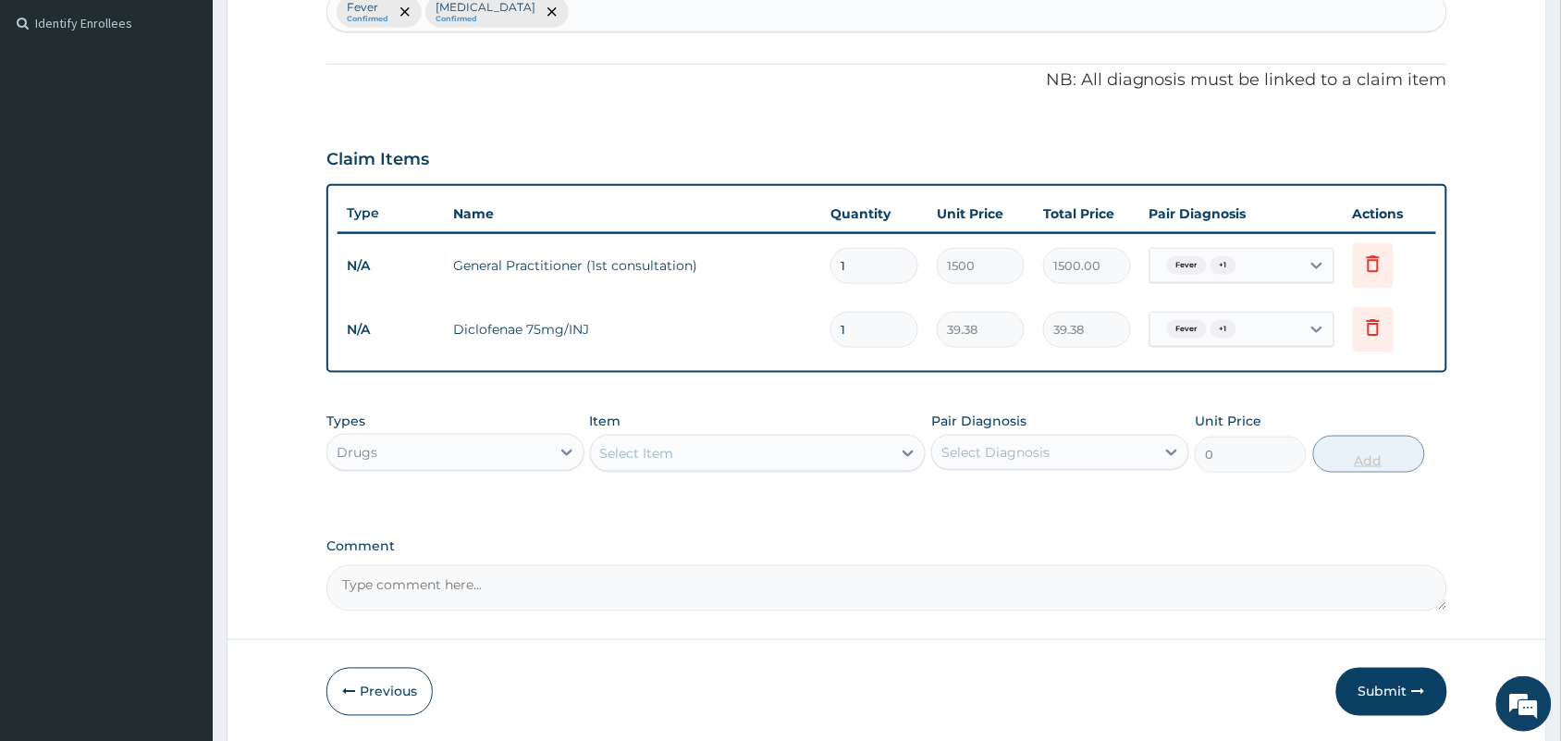
type input "0.00"
type input "3"
type input "118.14"
type input "3"
click at [846, 450] on div "Select Item" at bounding box center [741, 453] width 301 height 30
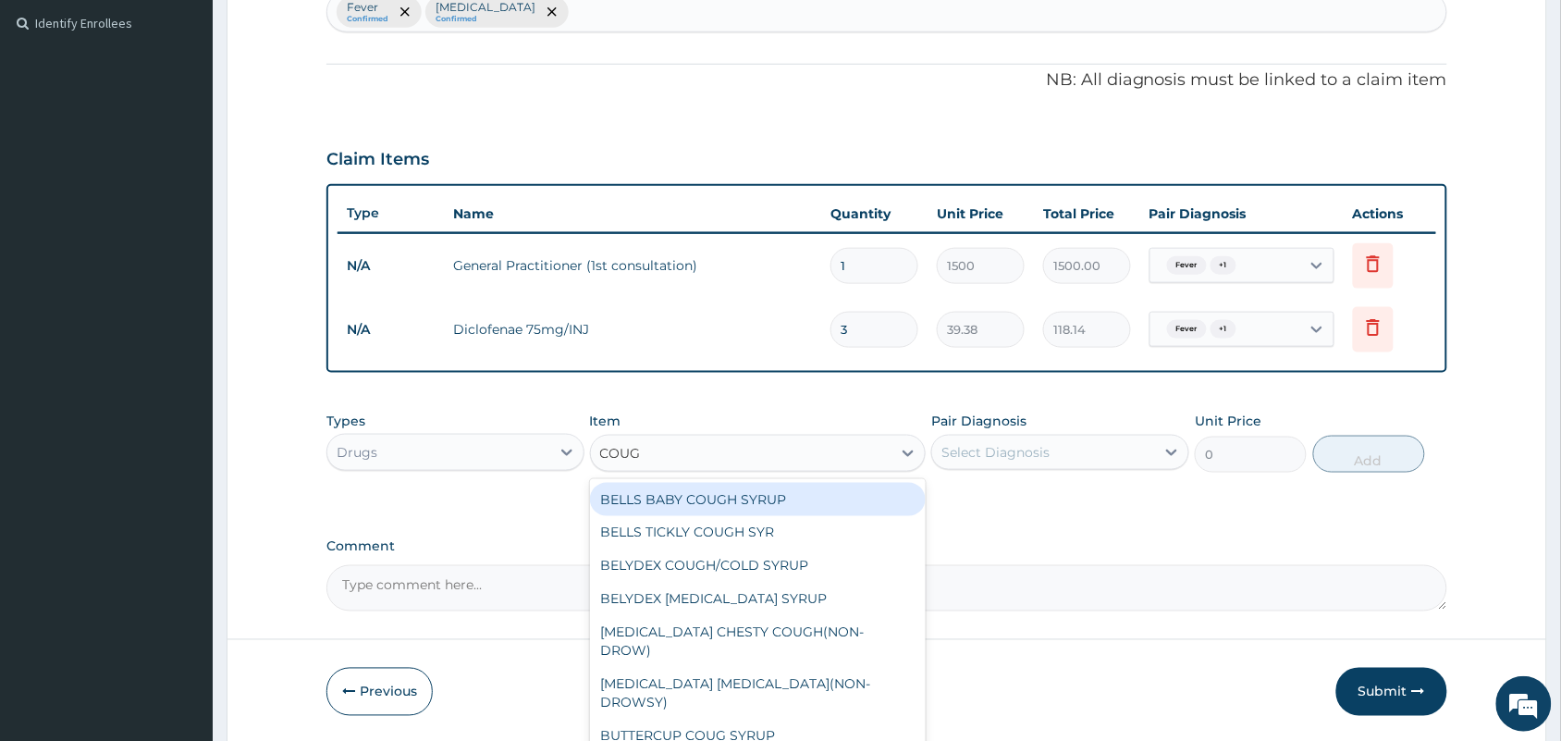
type input "COUGH"
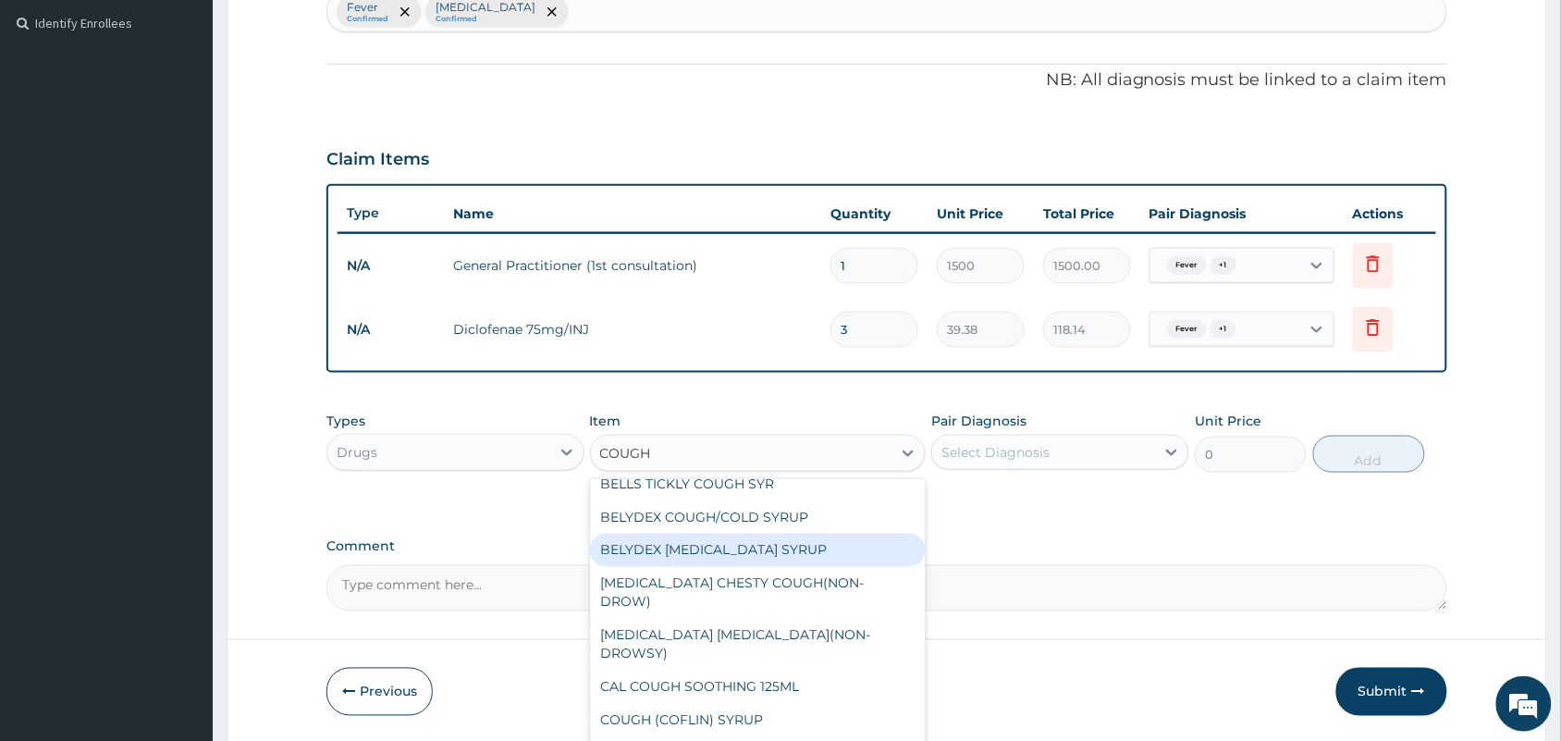
scroll to position [58, 0]
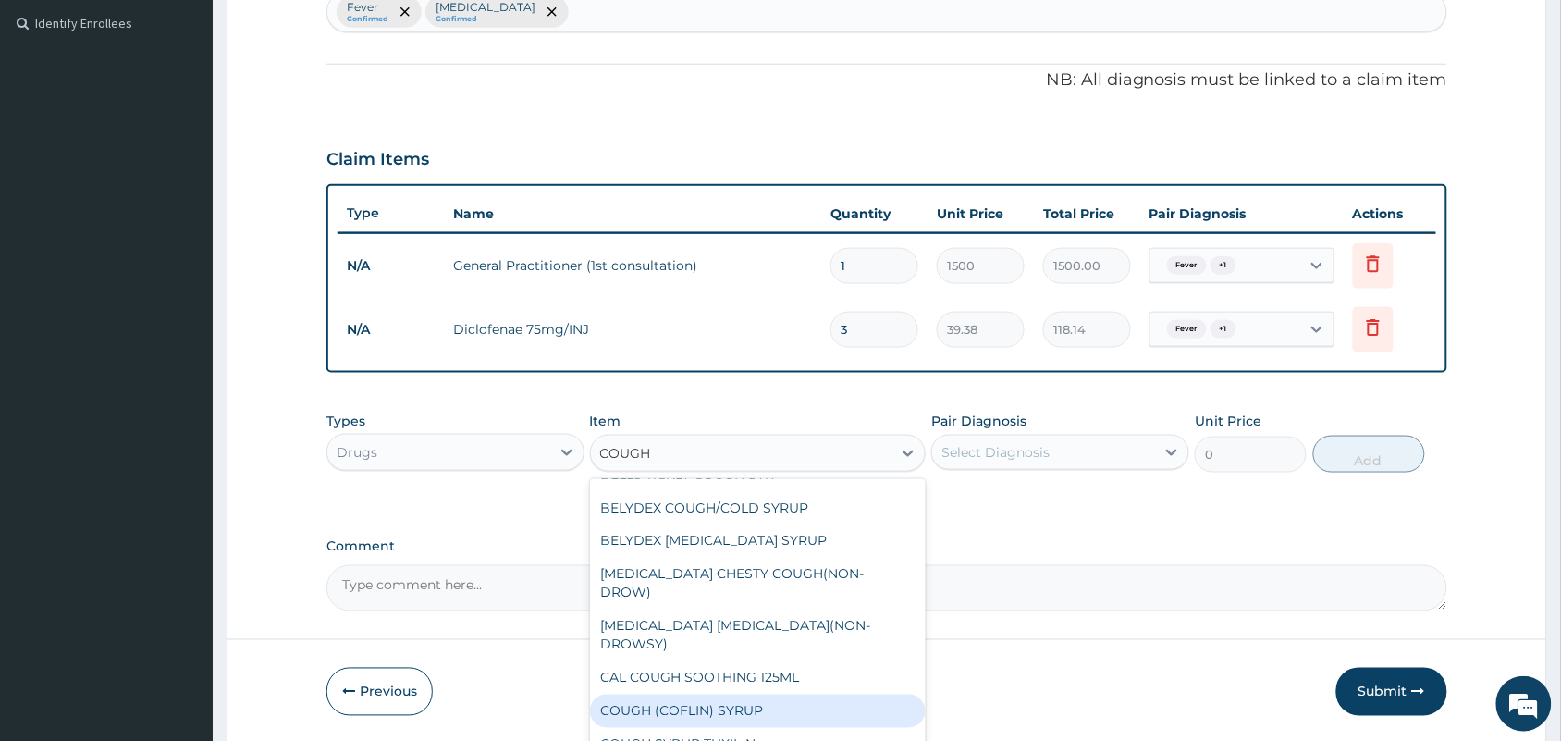
click at [709, 695] on div "COUGH (COFLIN) SYRUP" at bounding box center [758, 711] width 337 height 33
type input "157.5"
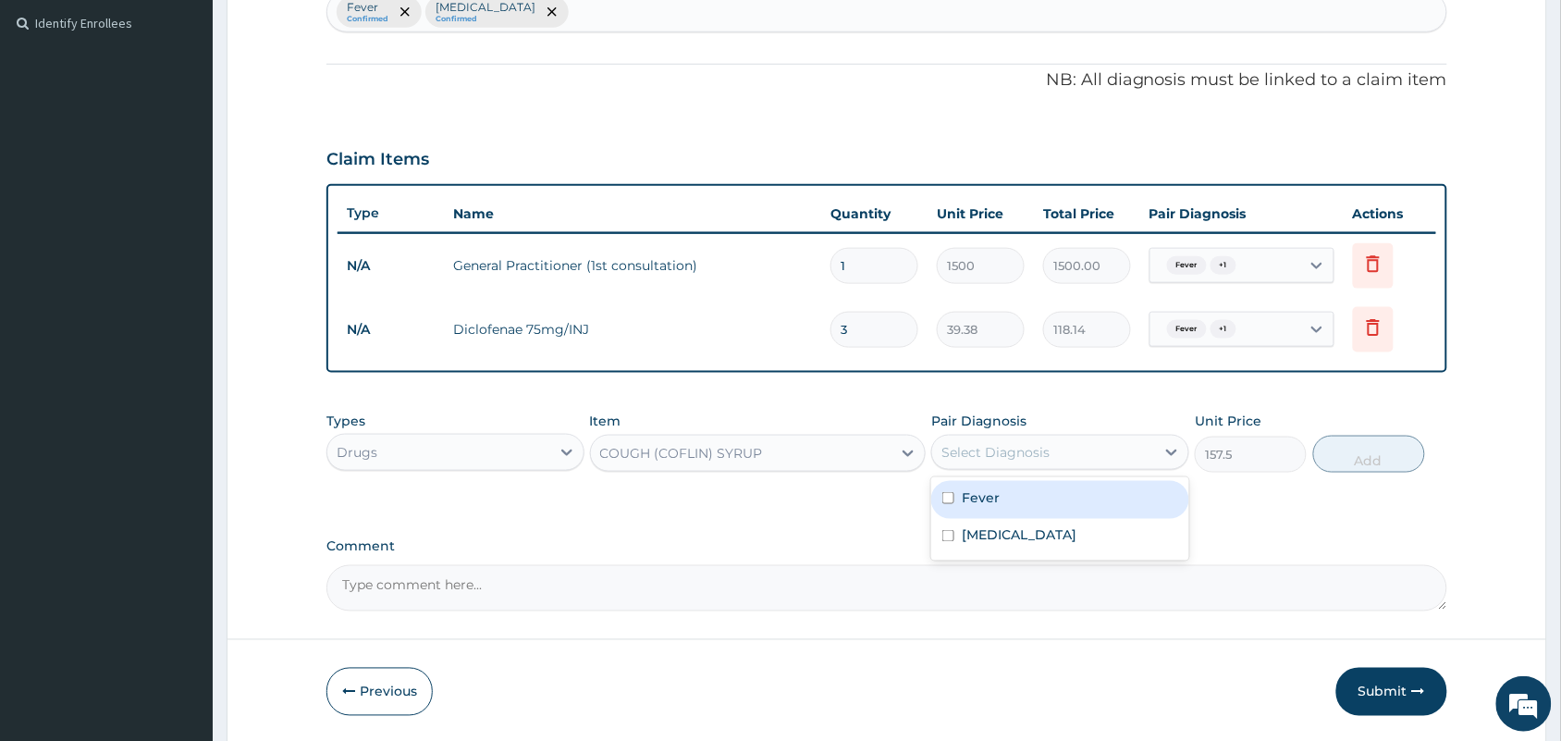
click at [1024, 453] on div "Select Diagnosis" at bounding box center [995, 452] width 108 height 18
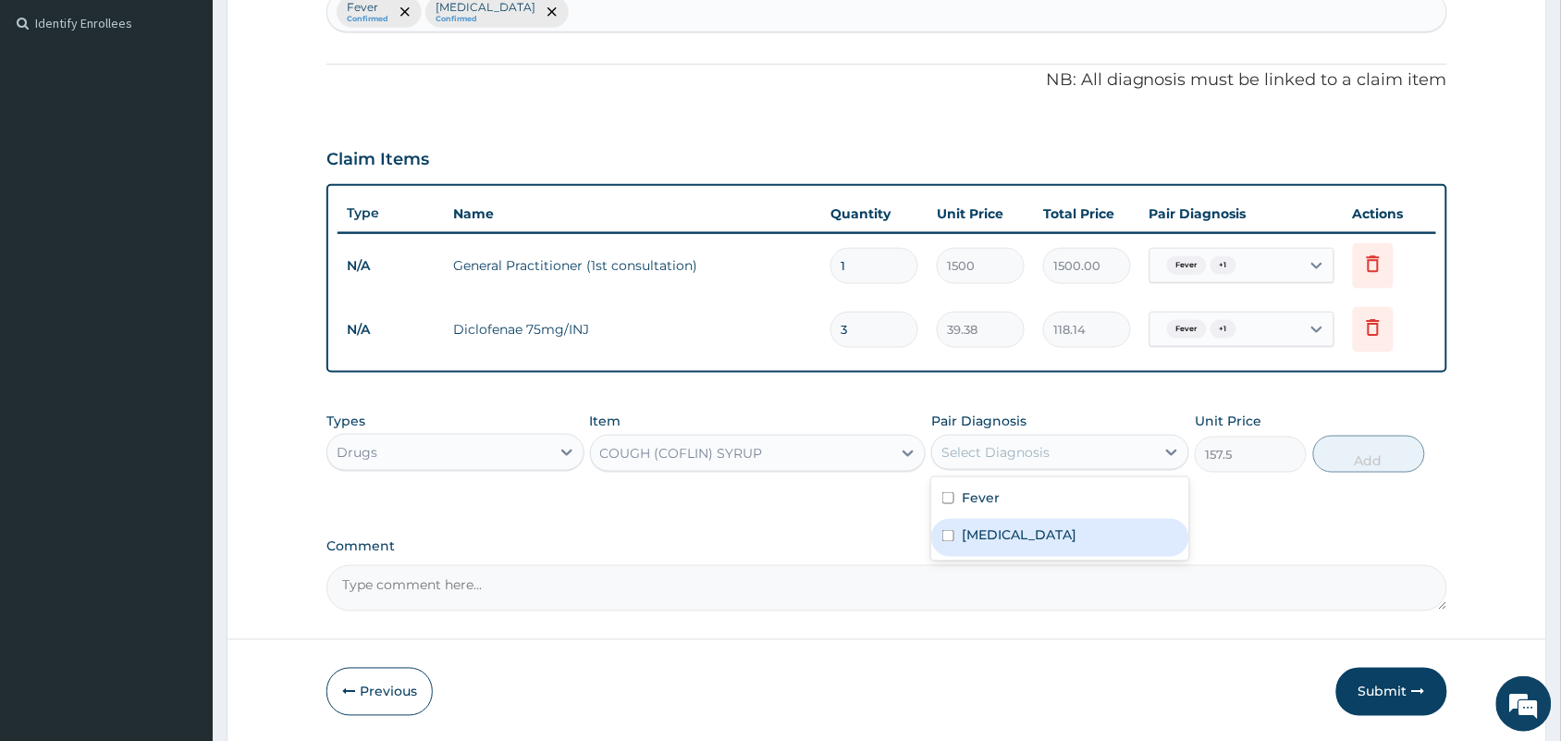
click at [992, 519] on div "Common cold" at bounding box center [1060, 538] width 258 height 38
checkbox input "true"
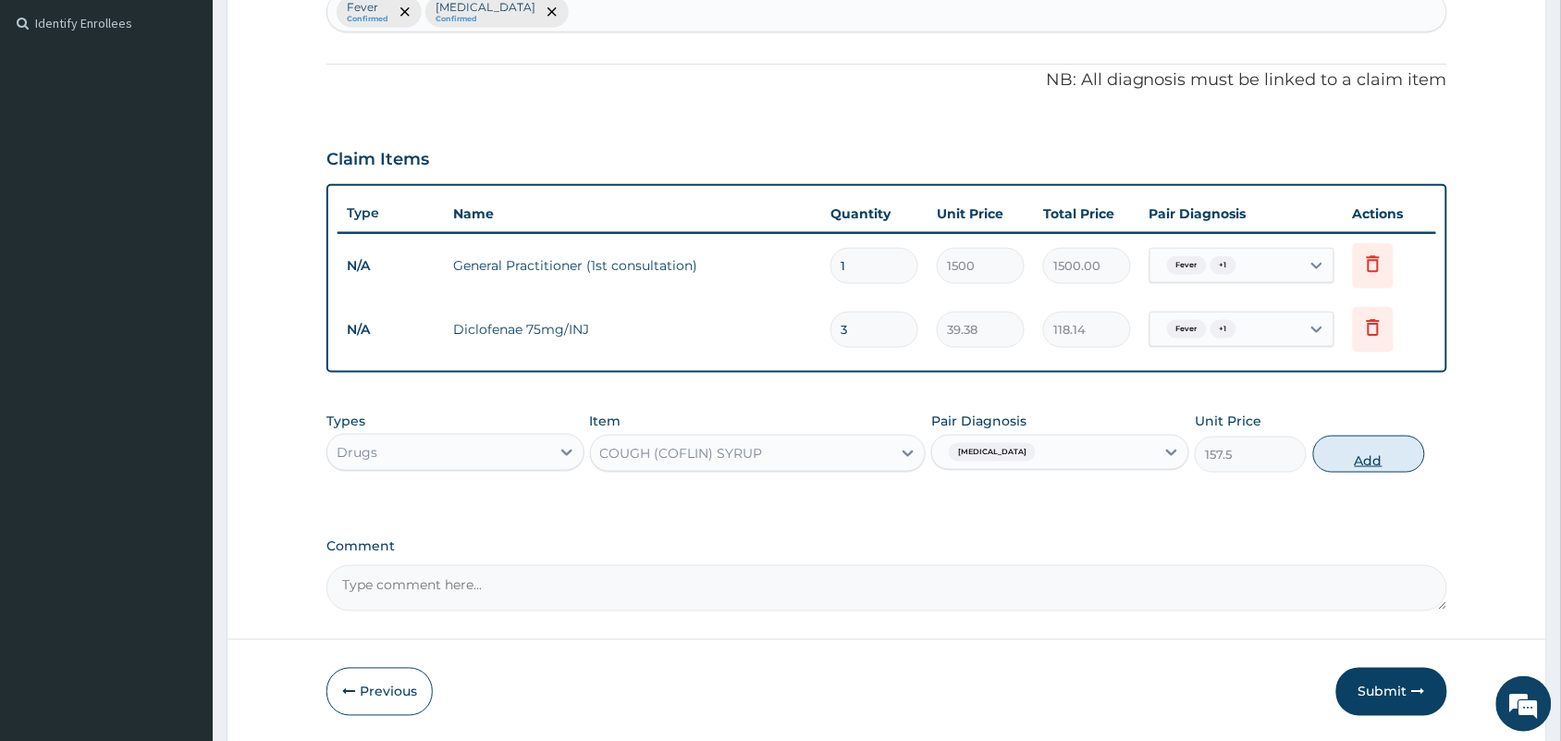
click at [1361, 455] on button "Add" at bounding box center [1369, 454] width 112 height 37
type input "0"
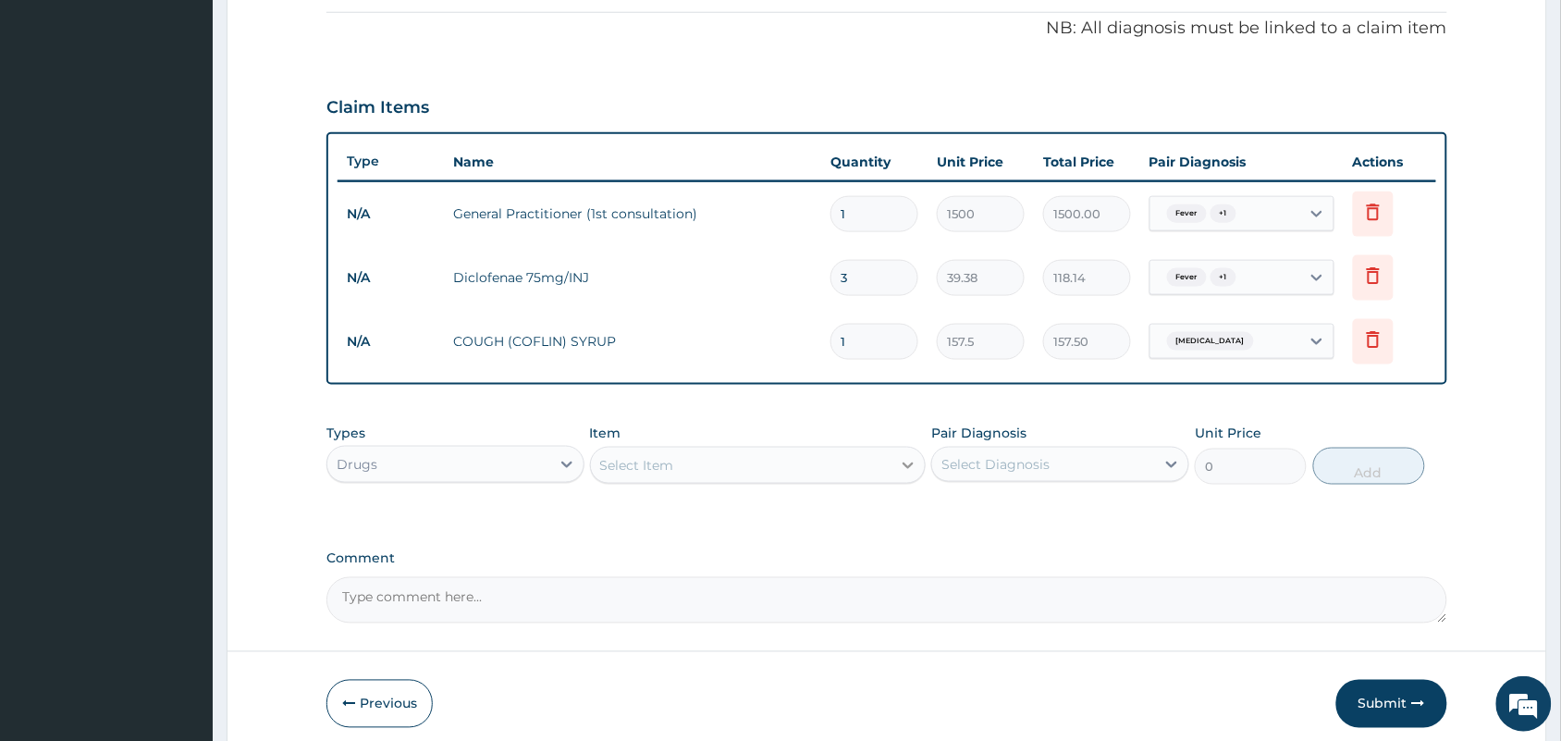
scroll to position [632, 0]
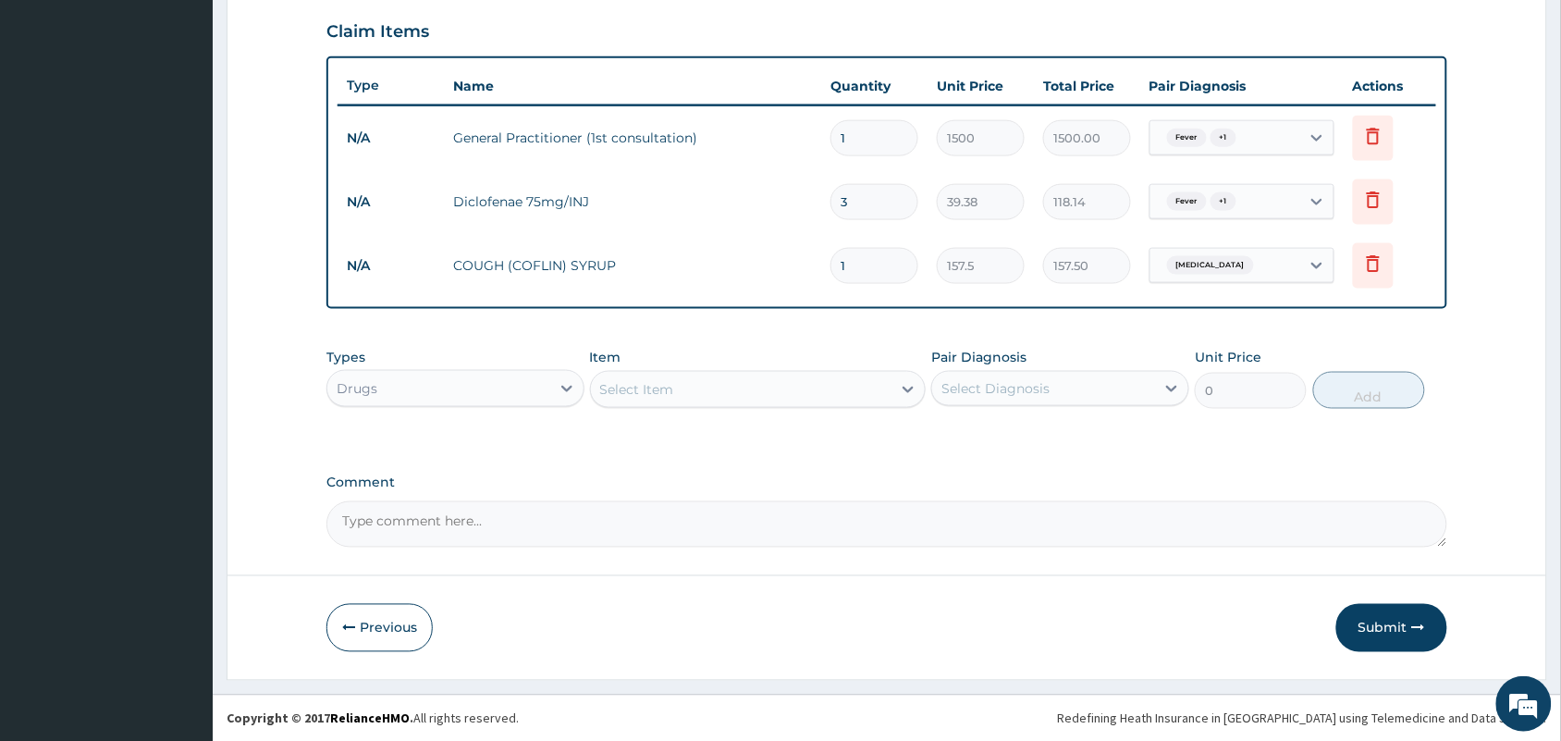
click at [646, 388] on div "Select Item" at bounding box center [637, 389] width 74 height 18
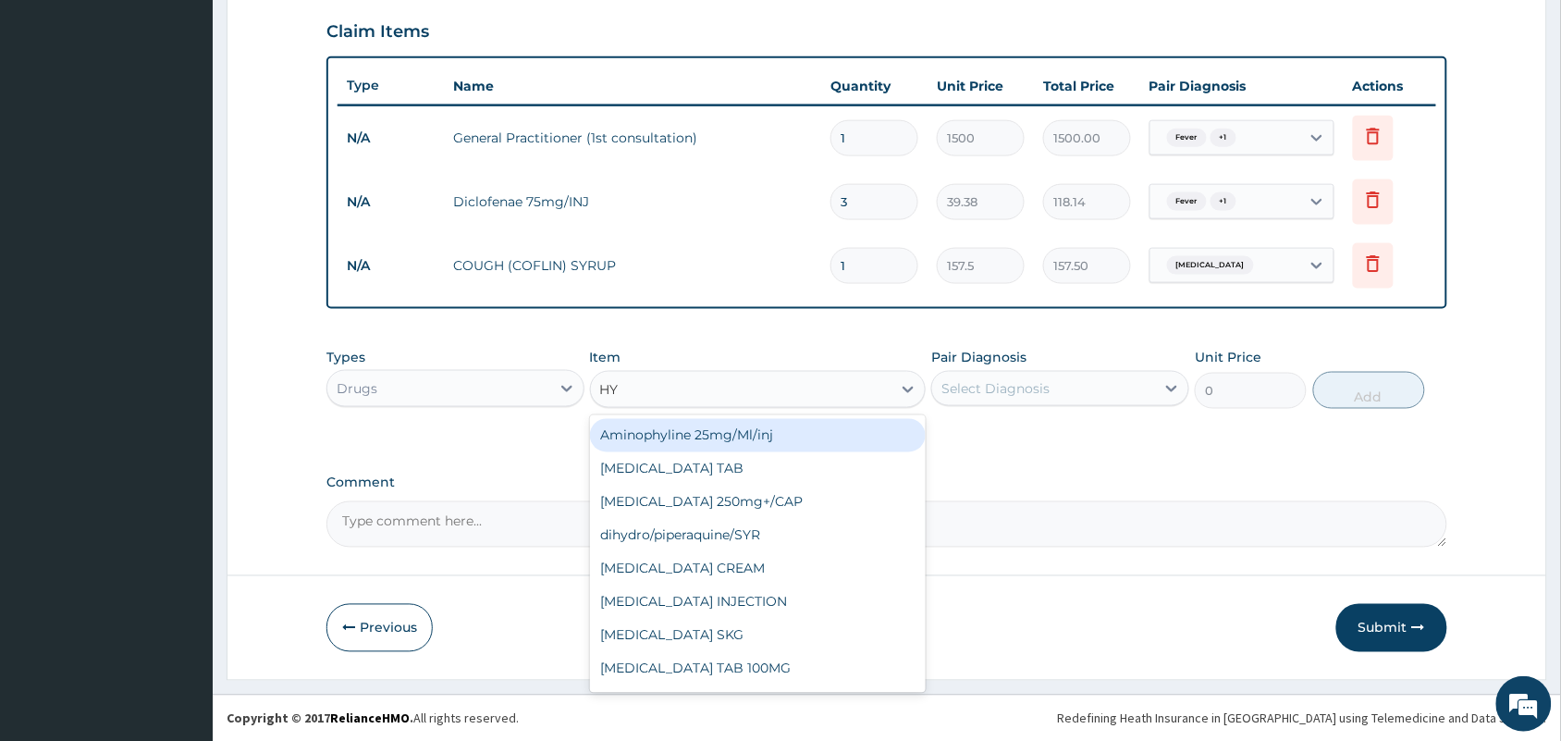
type input "H"
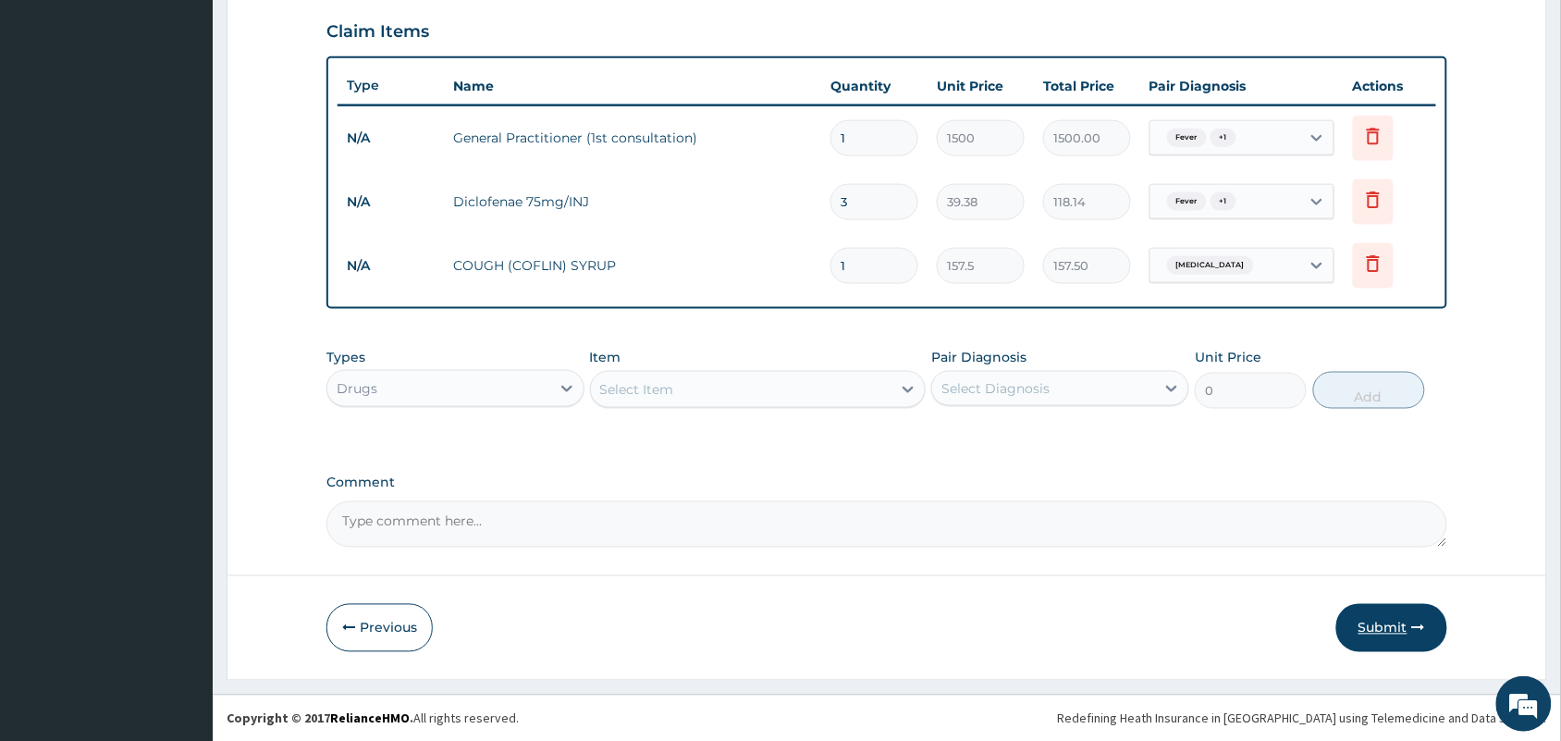
click at [1365, 611] on button "Submit" at bounding box center [1391, 628] width 111 height 48
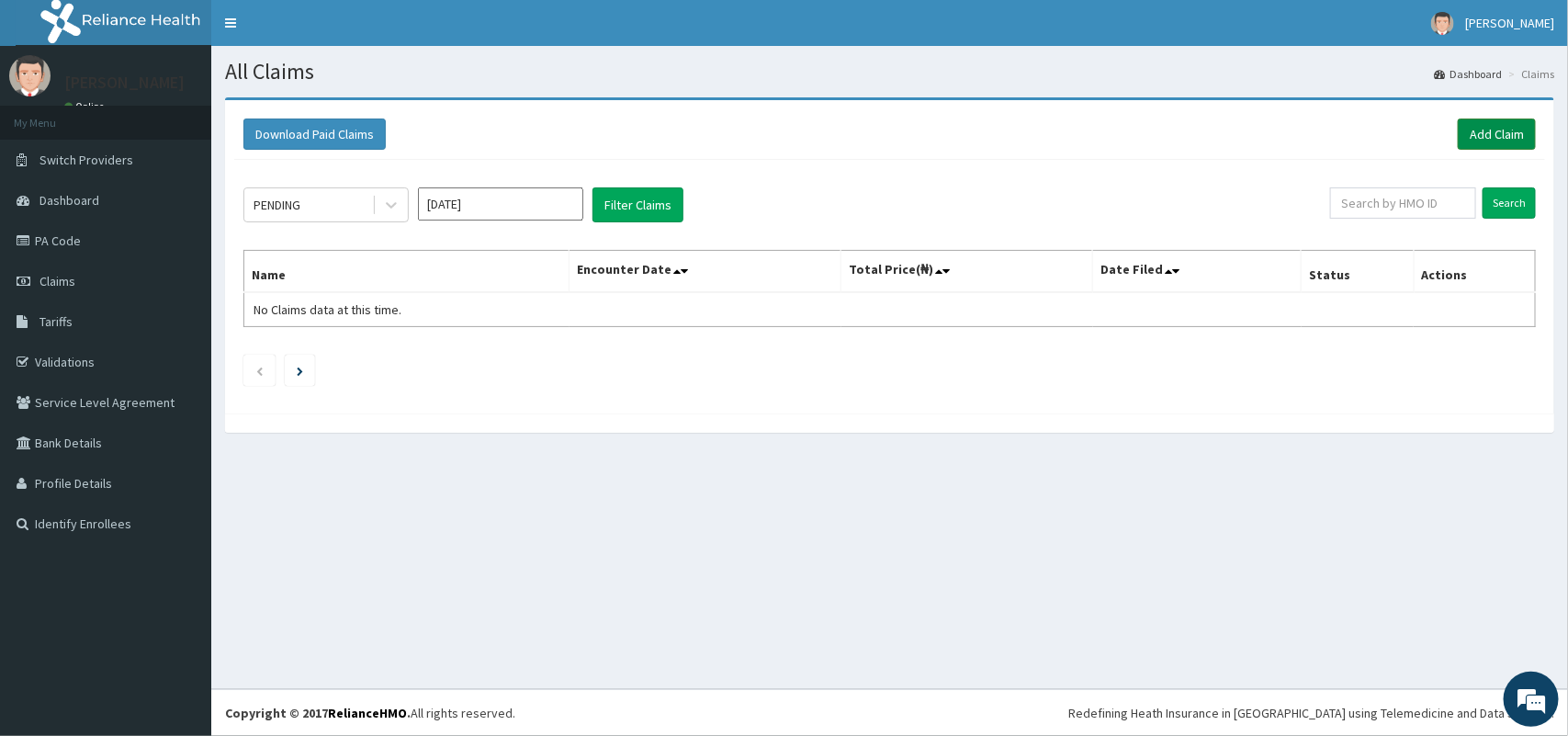
click at [1497, 136] on link "Add Claim" at bounding box center [1497, 133] width 78 height 31
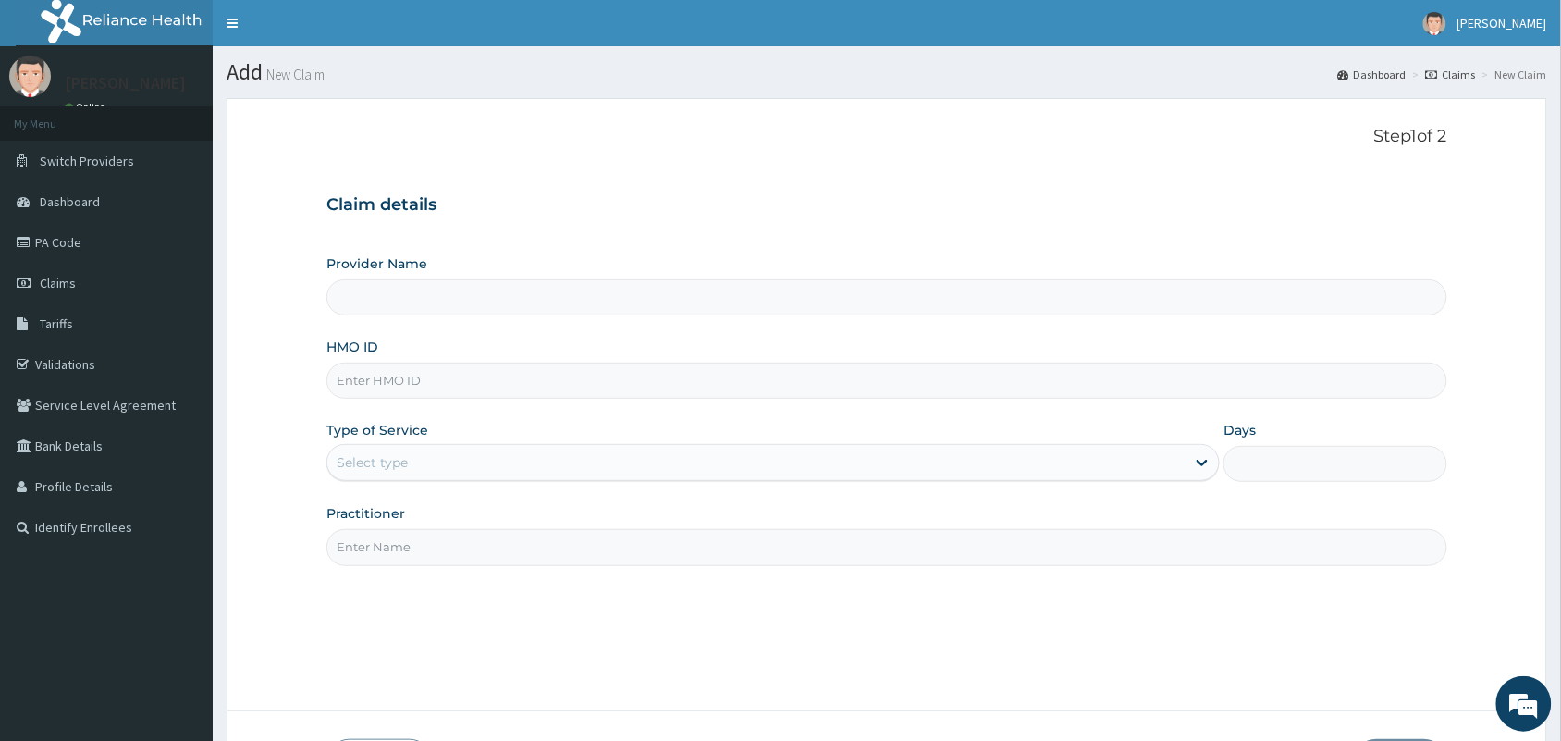
click at [621, 387] on input "HMO ID" at bounding box center [886, 381] width 1121 height 36
type input "[GEOGRAPHIC_DATA] And [GEOGRAPHIC_DATA]"
click at [621, 387] on input "HMO ID" at bounding box center [886, 381] width 1121 height 36
type input "pfi/10002/A"
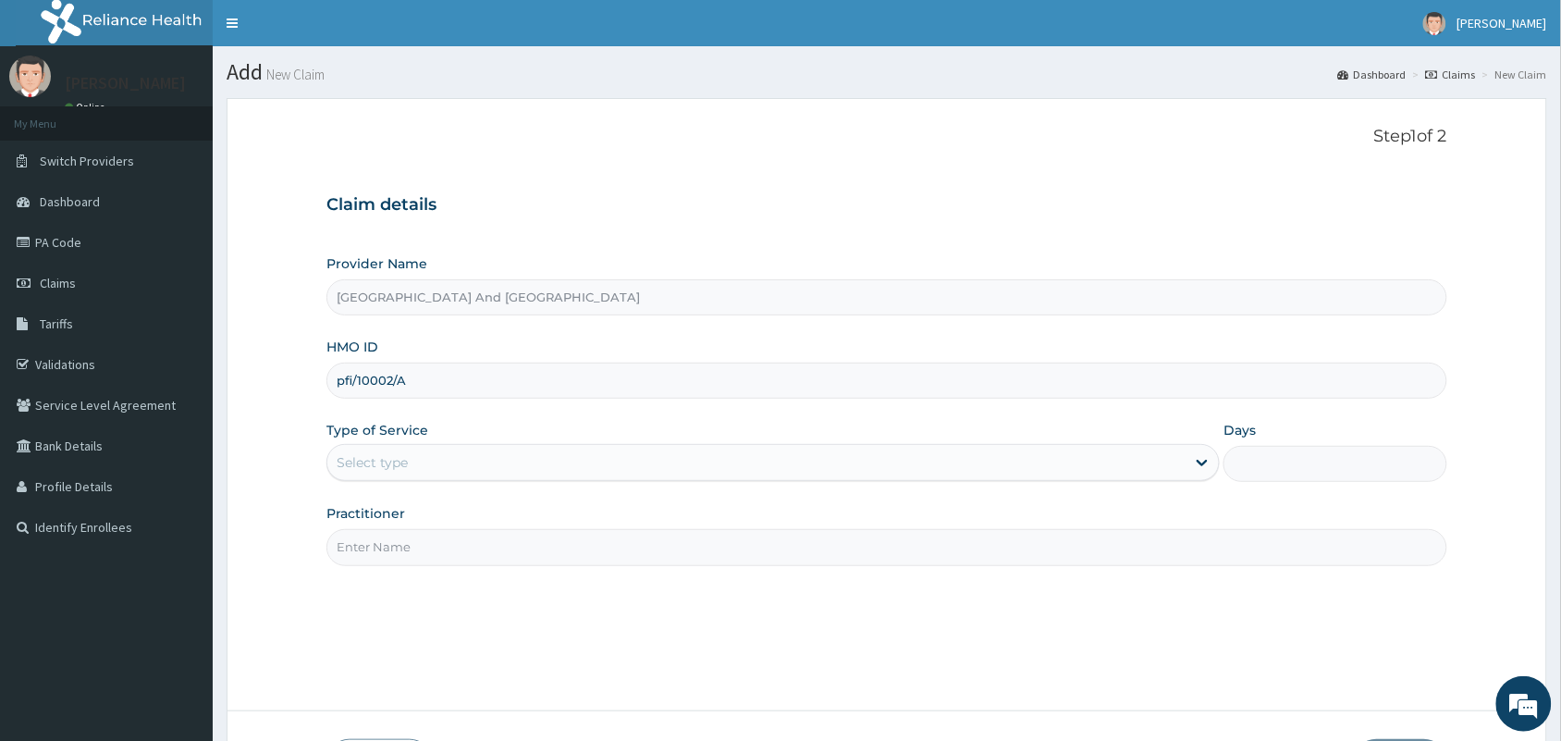
click at [417, 458] on div "Select type" at bounding box center [756, 463] width 858 height 30
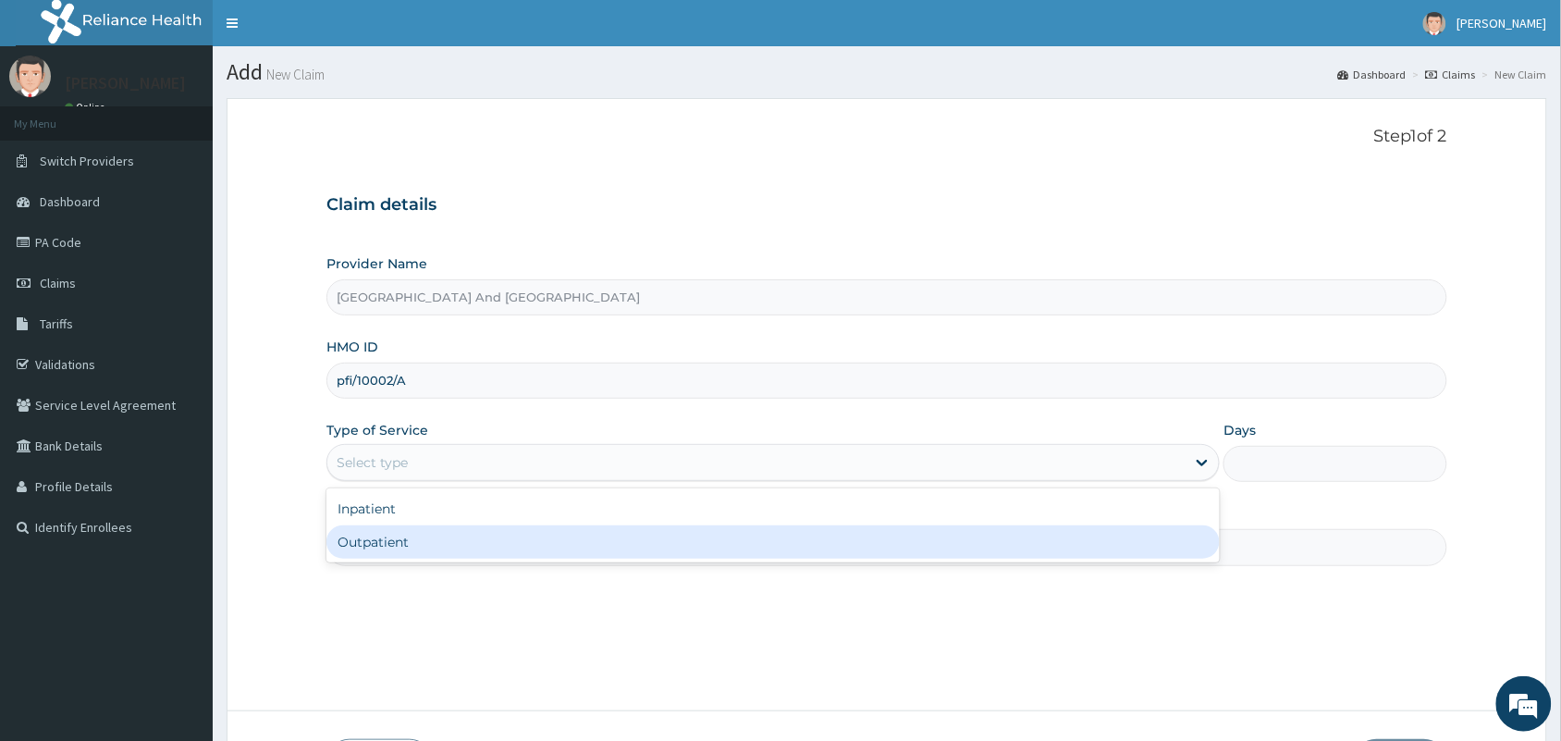
click at [387, 551] on div "Outpatient" at bounding box center [772, 541] width 893 height 33
type input "1"
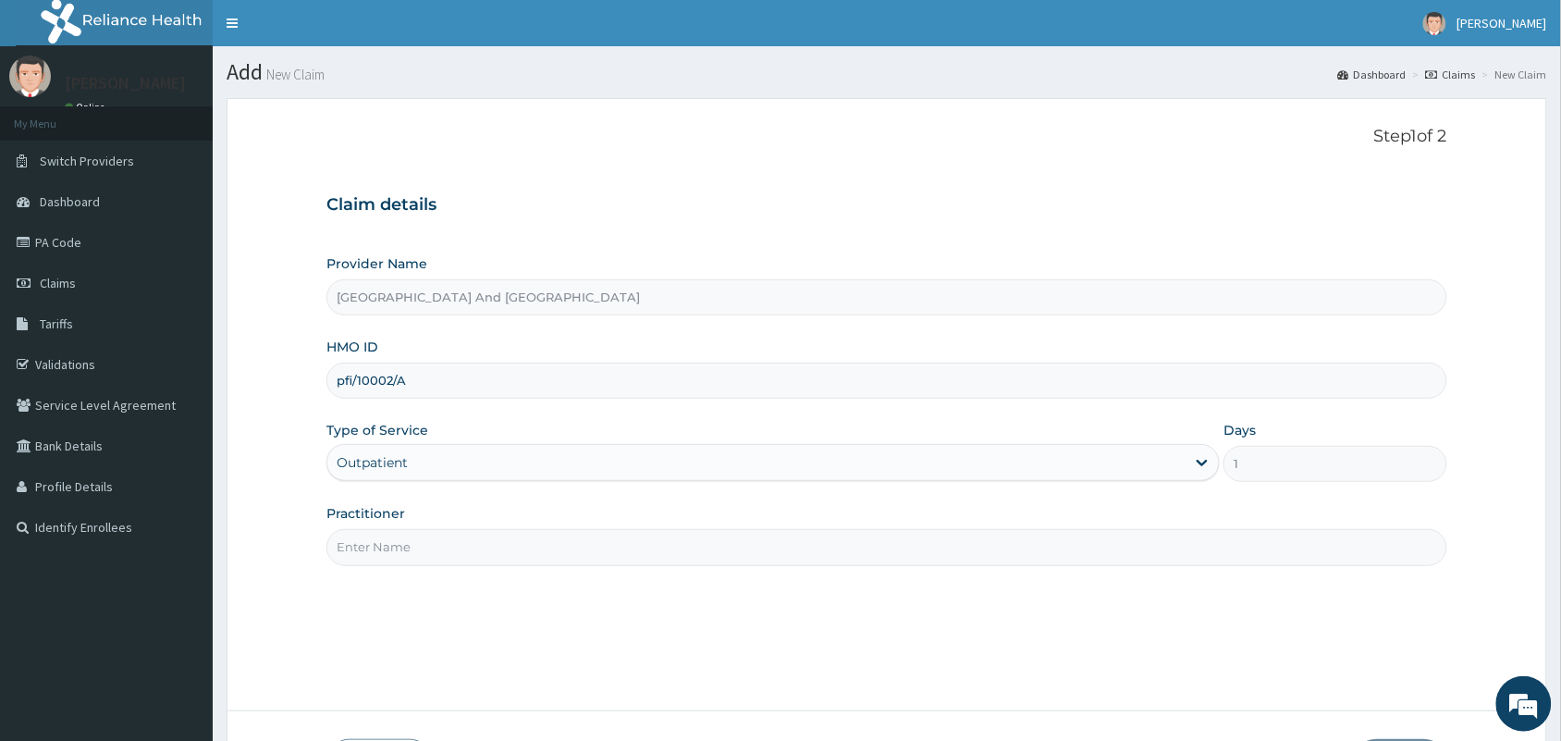
click at [413, 547] on input "Practitioner" at bounding box center [886, 547] width 1121 height 36
type input "[PERSON_NAME]"
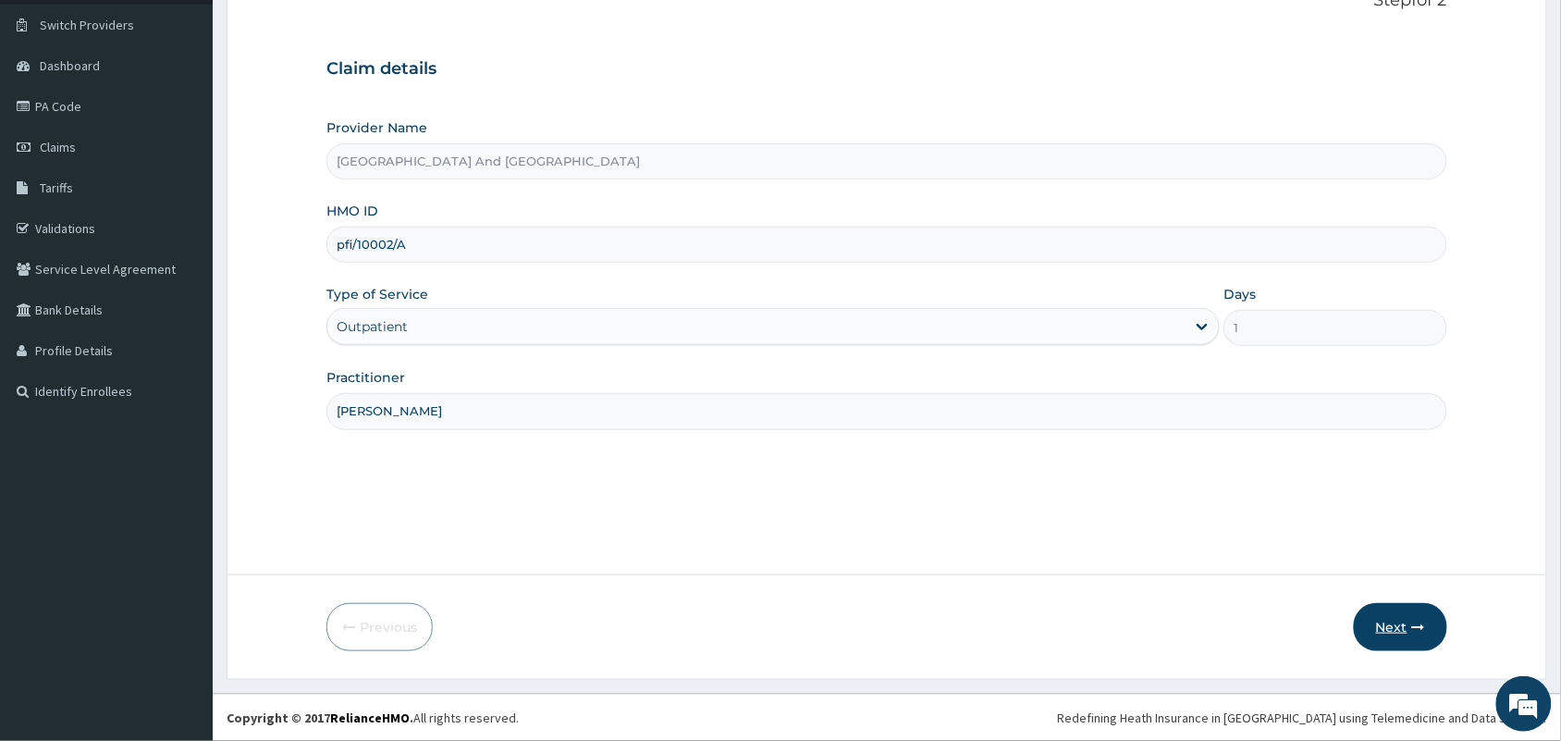
click at [1392, 618] on button "Next" at bounding box center [1400, 627] width 93 height 48
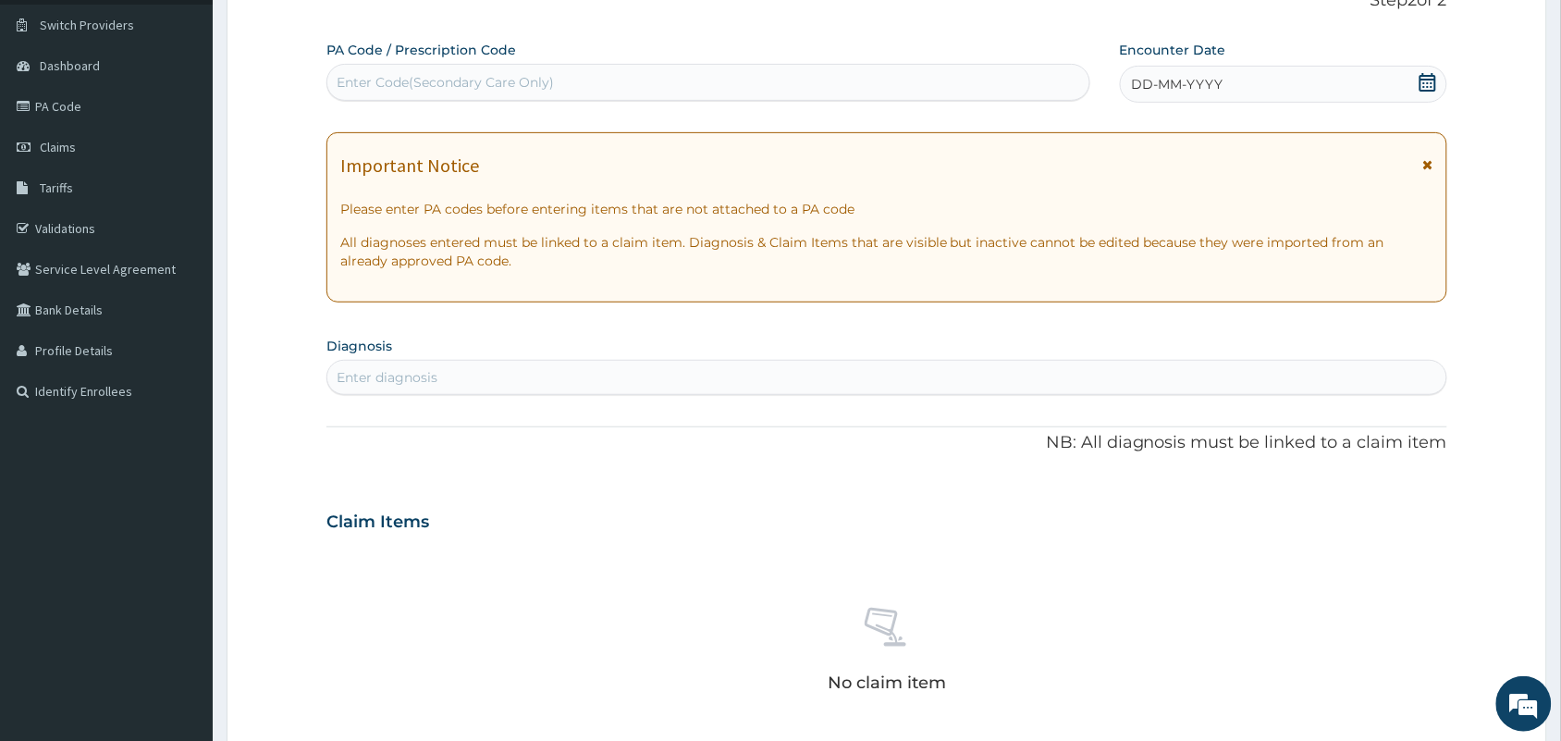
click at [1287, 79] on div "DD-MM-YYYY" at bounding box center [1283, 84] width 327 height 37
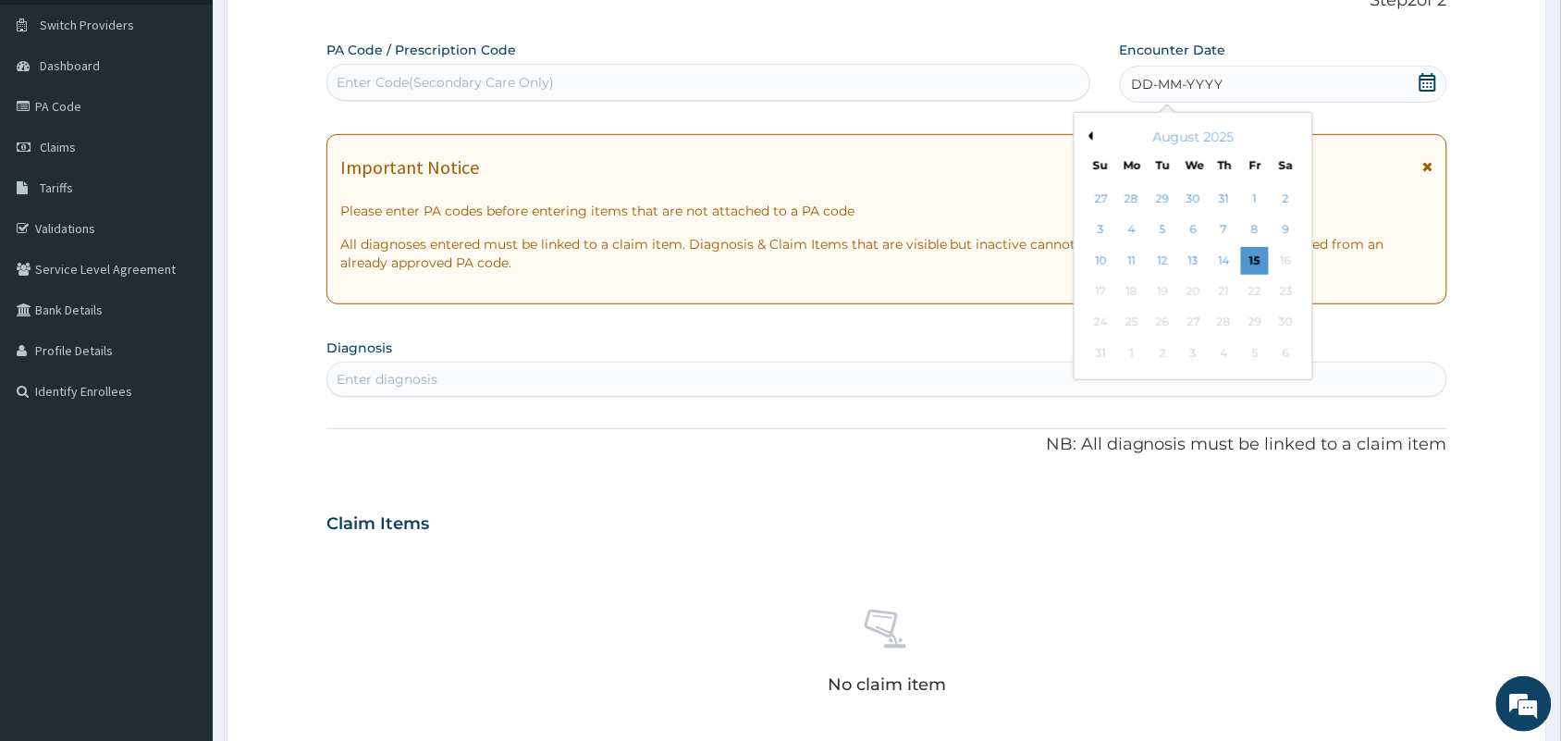
click at [1089, 134] on button "Previous Month" at bounding box center [1088, 135] width 9 height 9
click at [1189, 294] on div "23" at bounding box center [1194, 291] width 28 height 28
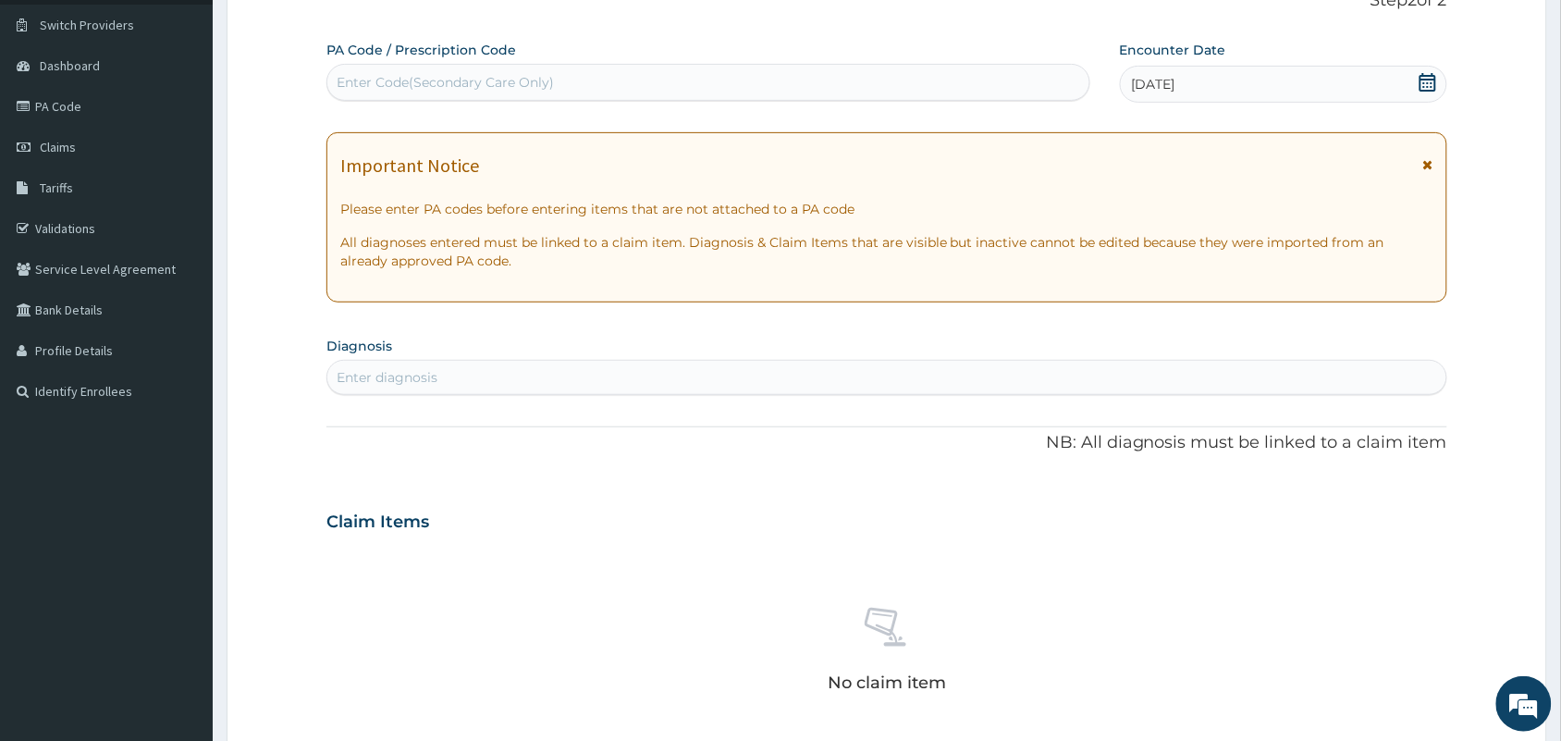
click at [1011, 360] on div "Enter diagnosis" at bounding box center [886, 377] width 1121 height 35
click at [927, 379] on div "Enter diagnosis" at bounding box center [886, 378] width 1119 height 30
type input "MALARI"
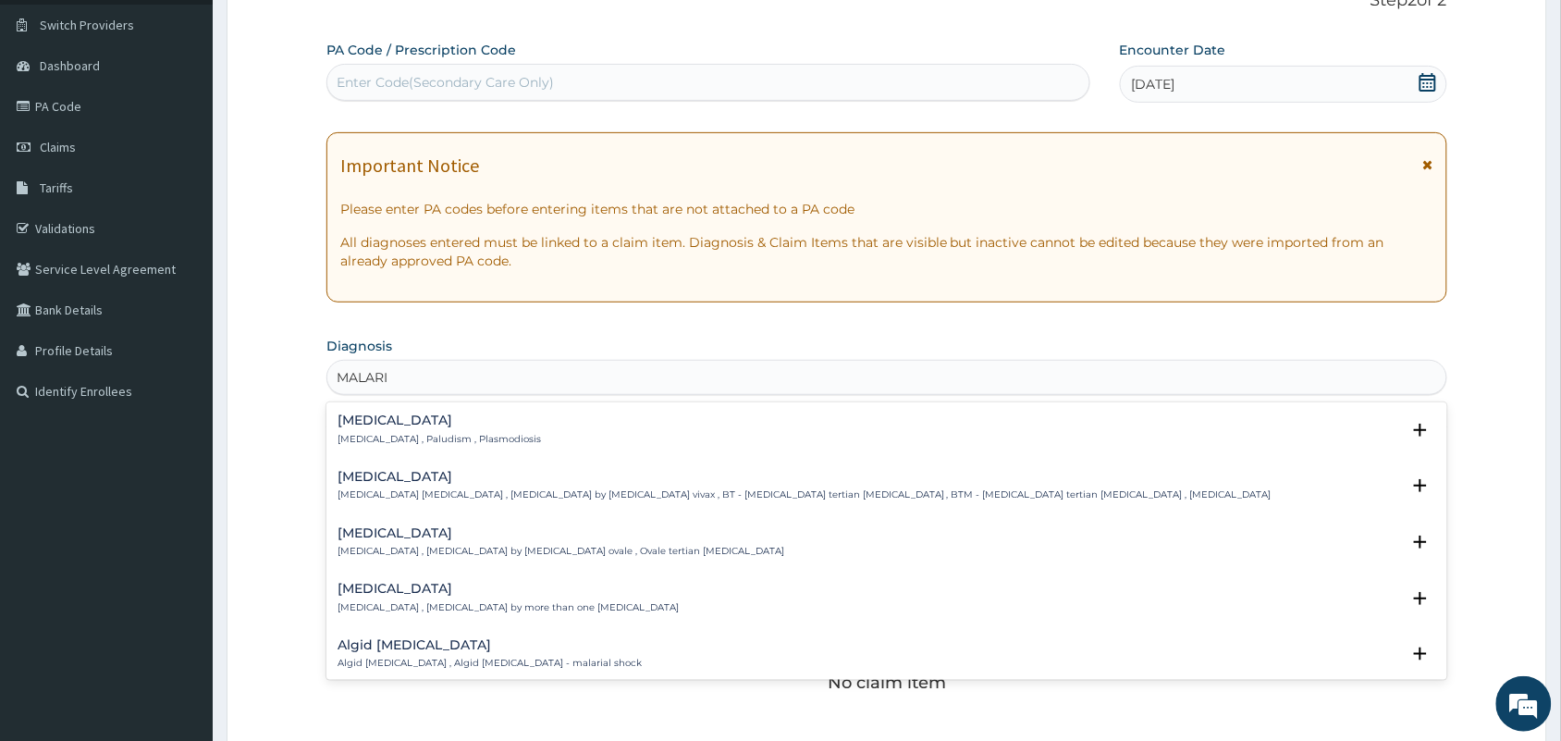
click at [363, 423] on h4 "[MEDICAL_DATA]" at bounding box center [439, 420] width 203 height 14
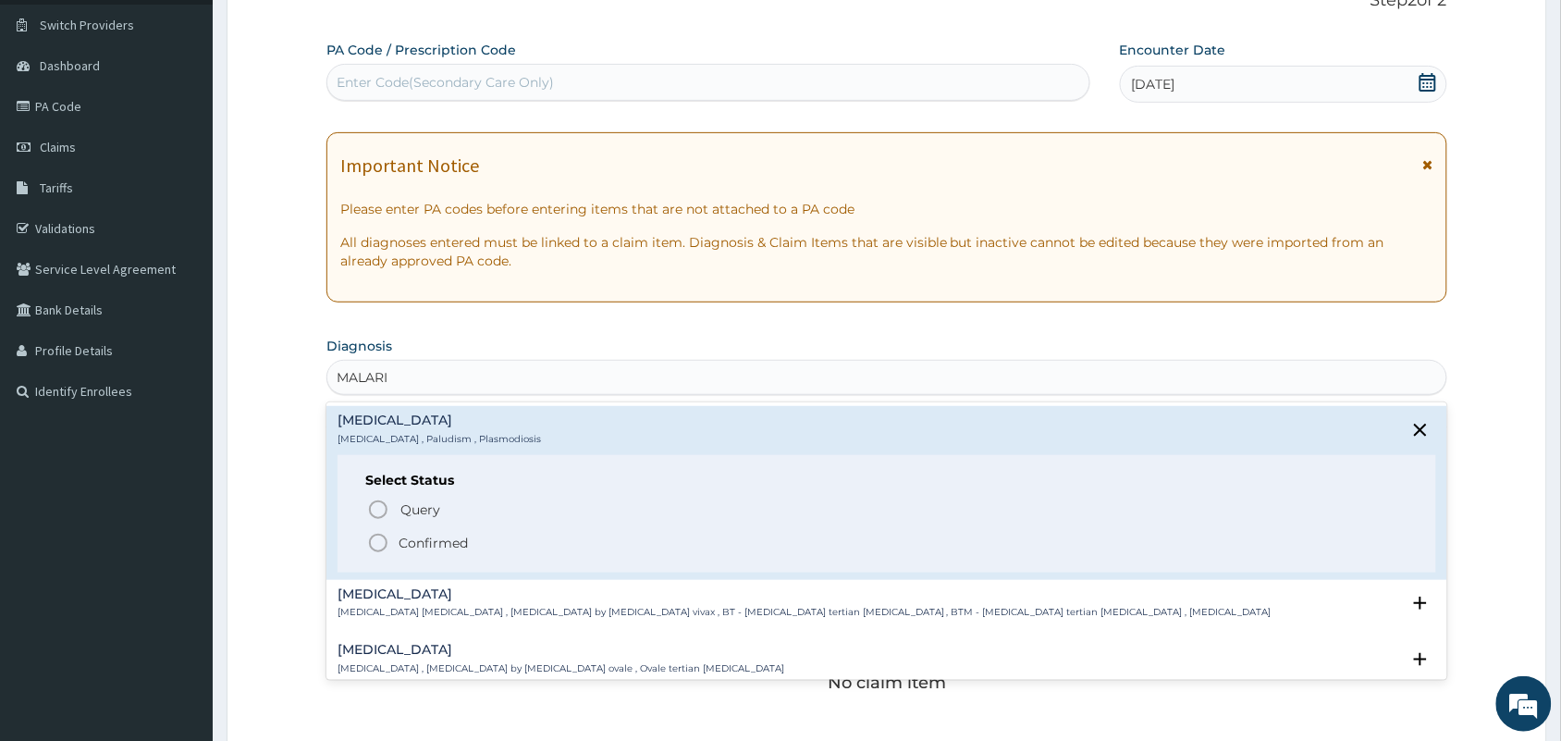
click at [377, 544] on icon "status option filled" at bounding box center [378, 543] width 22 height 22
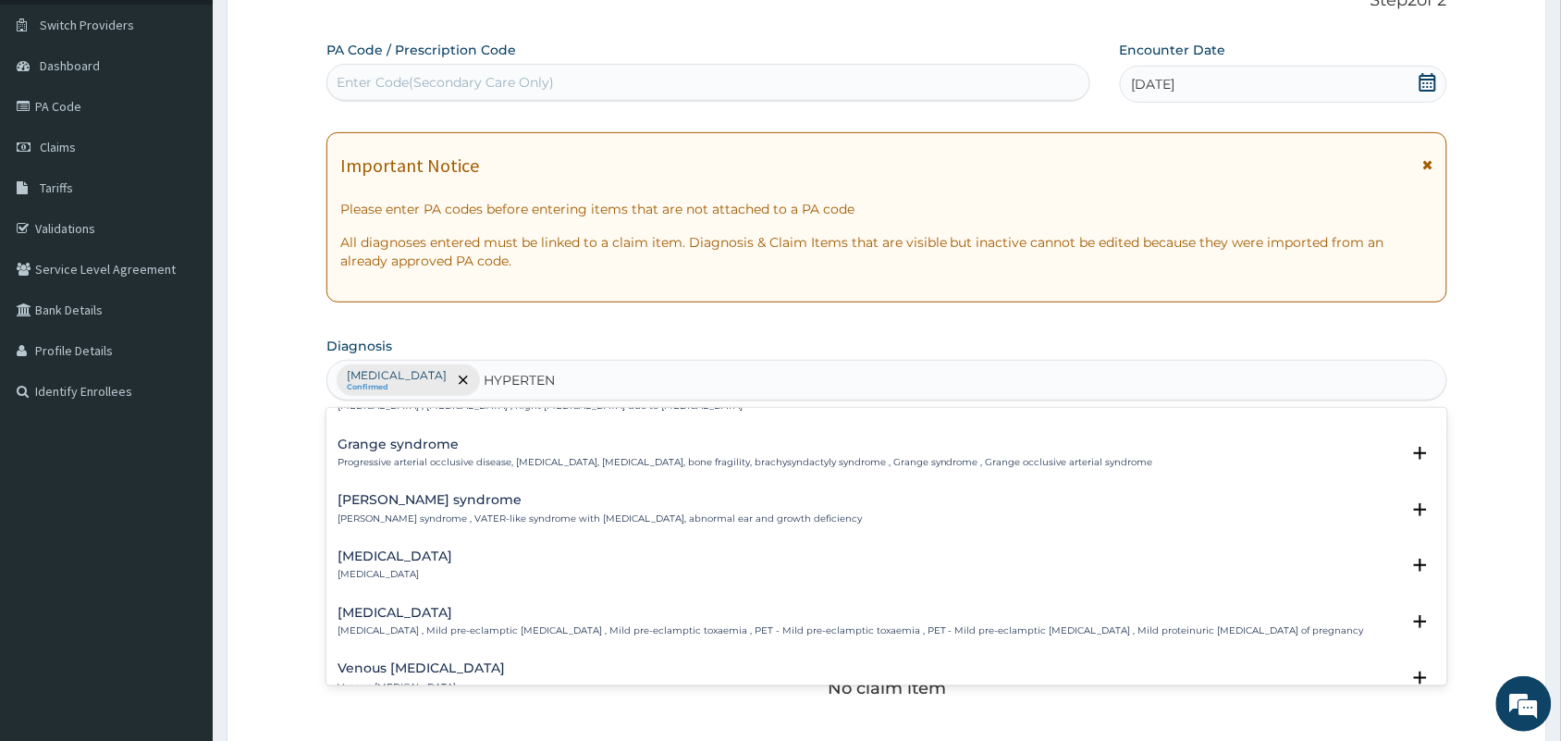
scroll to position [178, 0]
type input "HYPERTENSION"
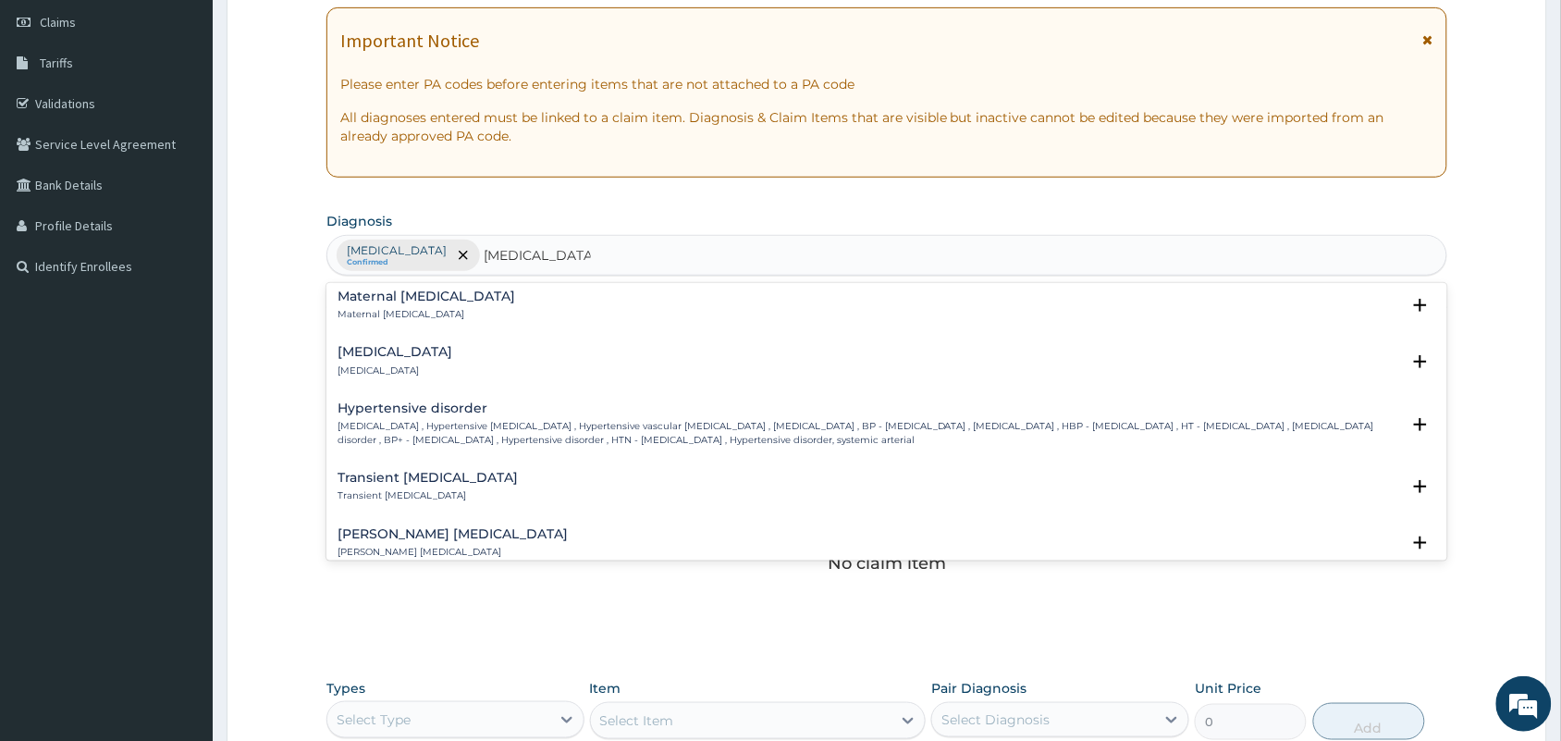
scroll to position [1124, 0]
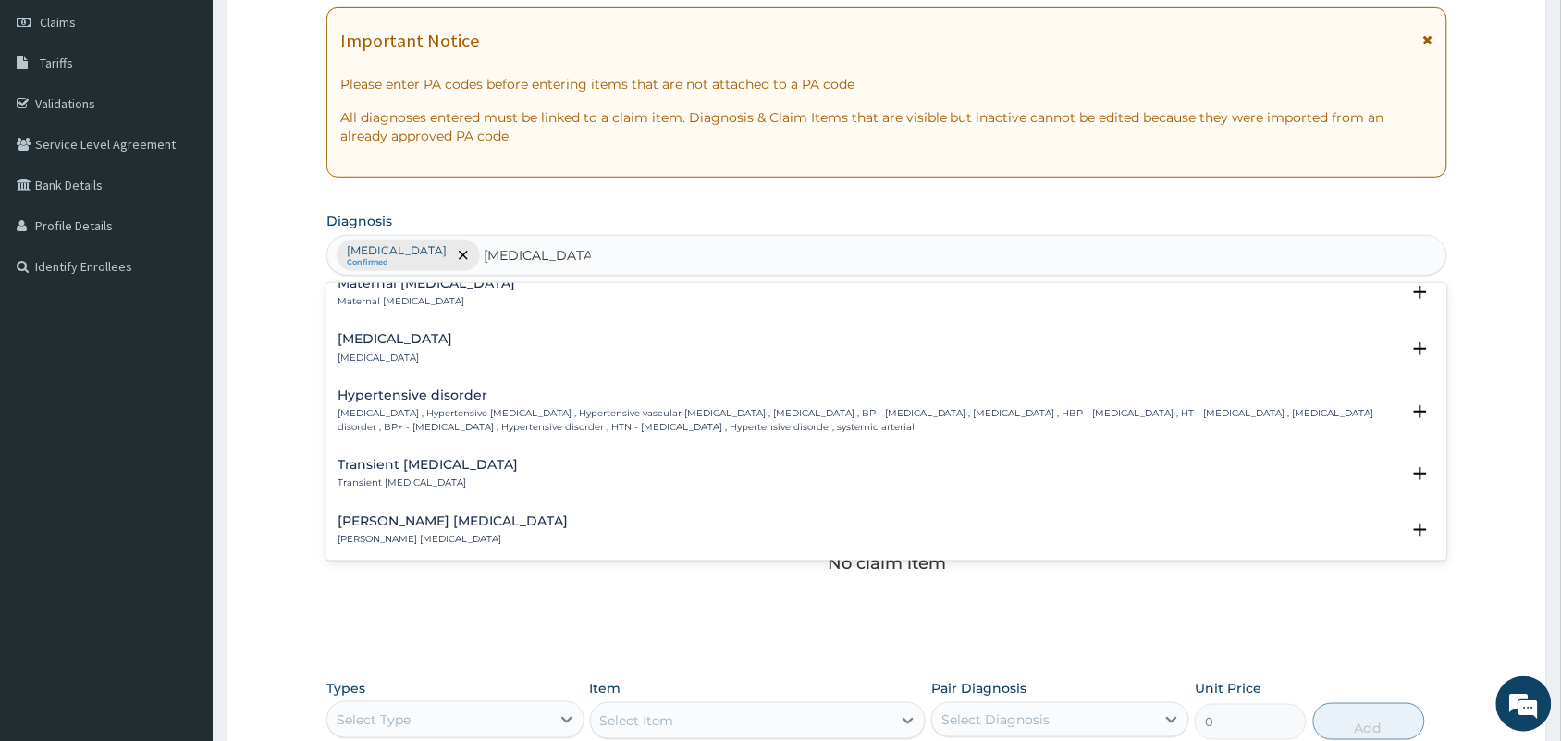
click at [404, 388] on h4 "Hypertensive disorder" at bounding box center [869, 395] width 1063 height 14
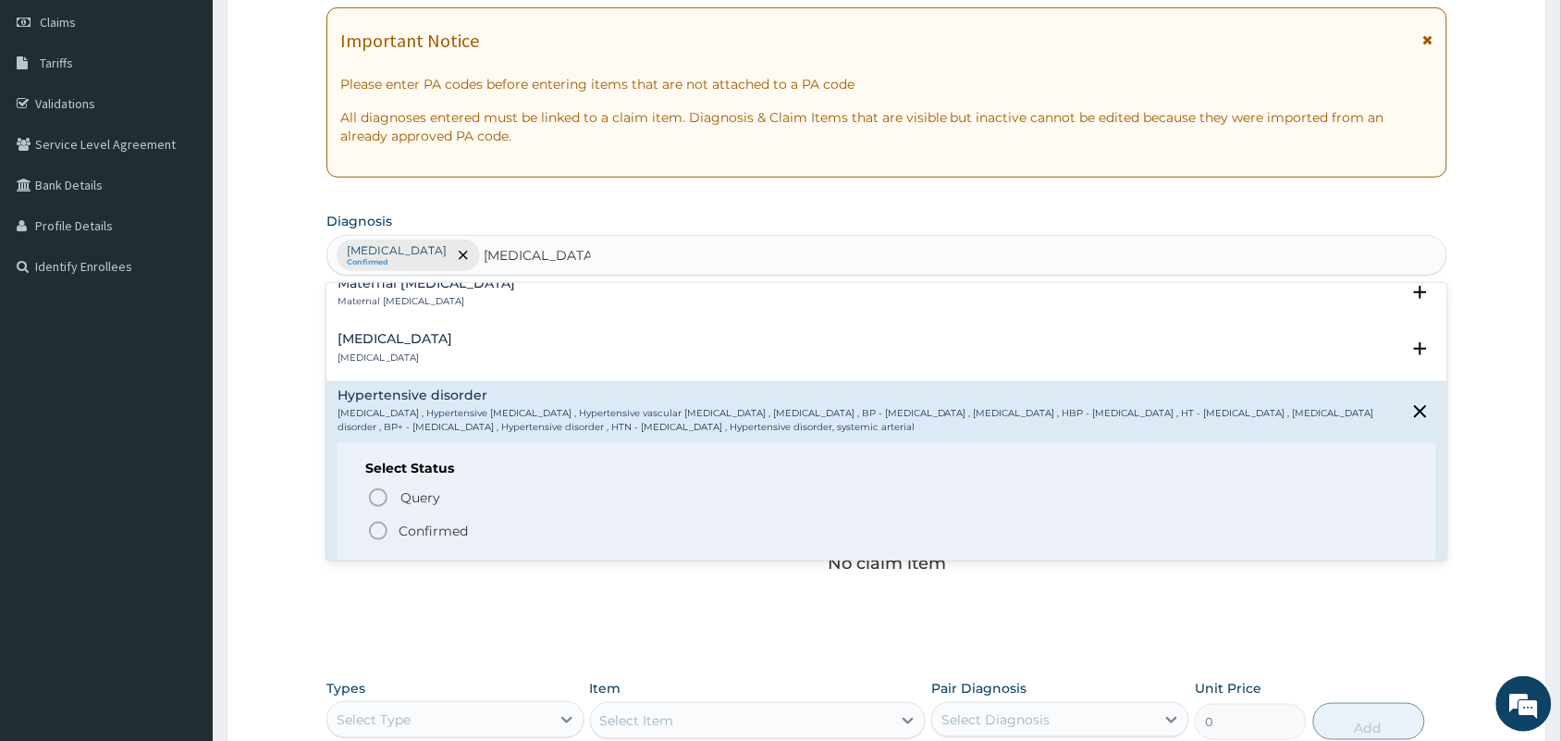
click at [375, 520] on icon "status option filled" at bounding box center [378, 531] width 22 height 22
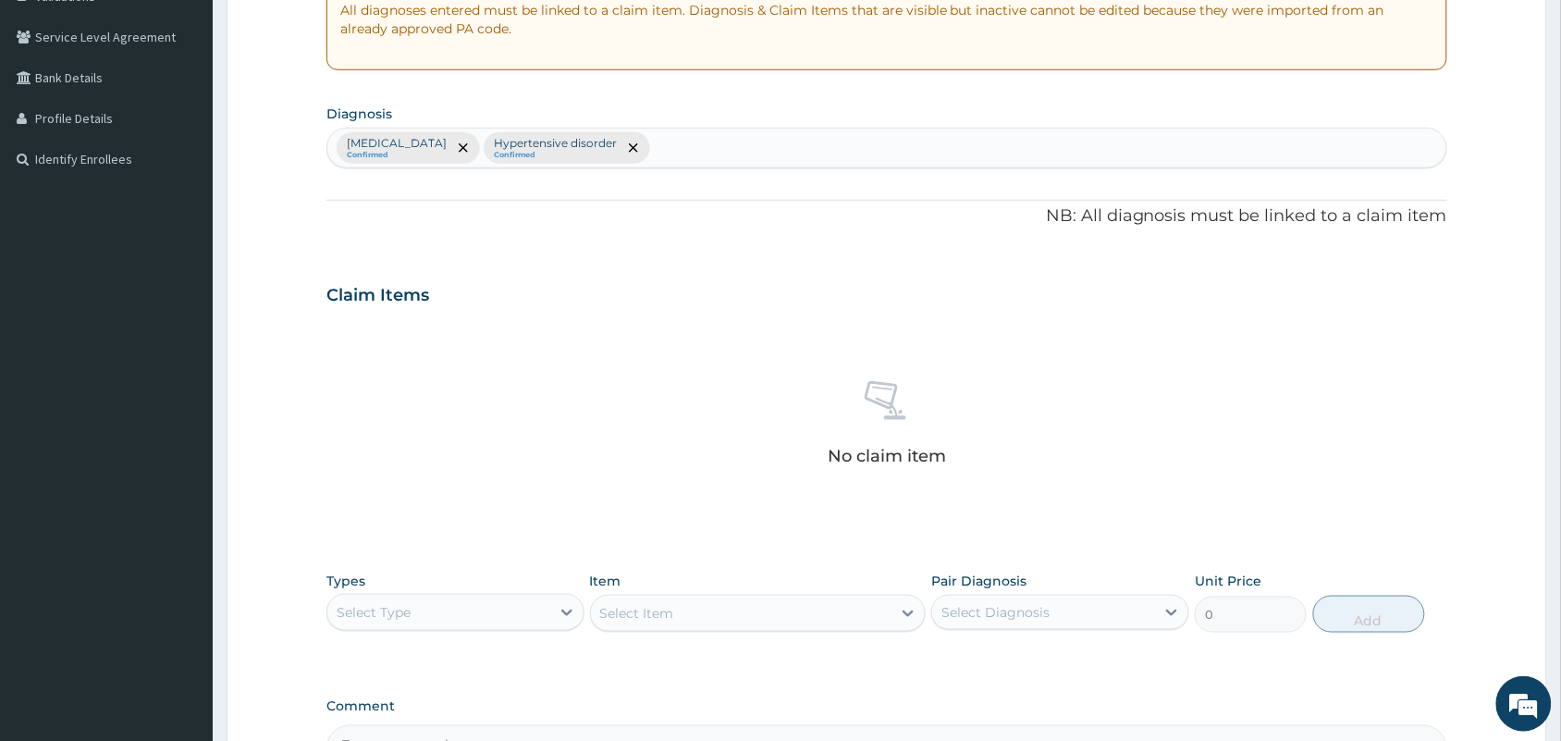
scroll to position [594, 0]
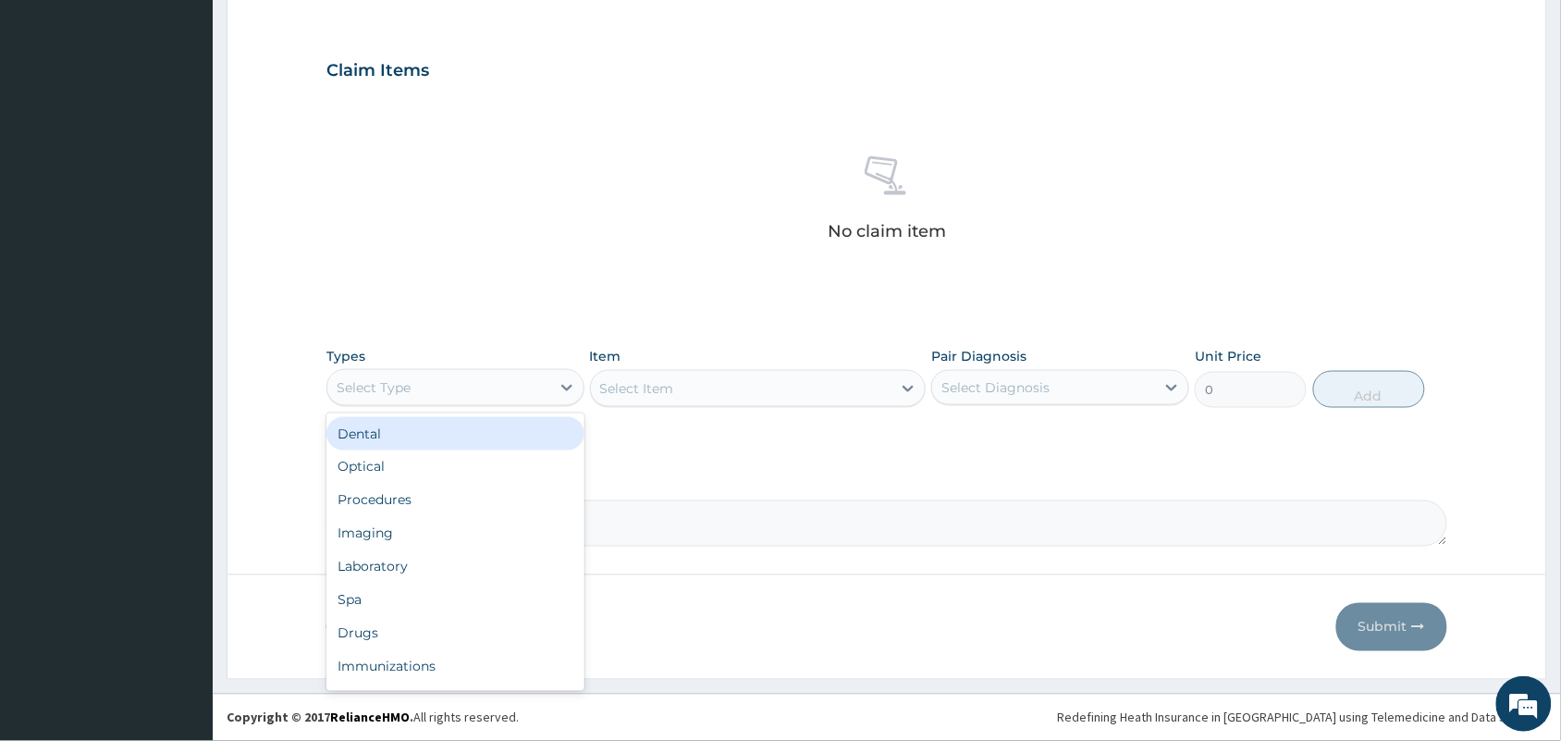
click at [511, 394] on div "Select Type" at bounding box center [438, 388] width 223 height 30
click at [387, 492] on div "Procedures" at bounding box center [455, 500] width 258 height 33
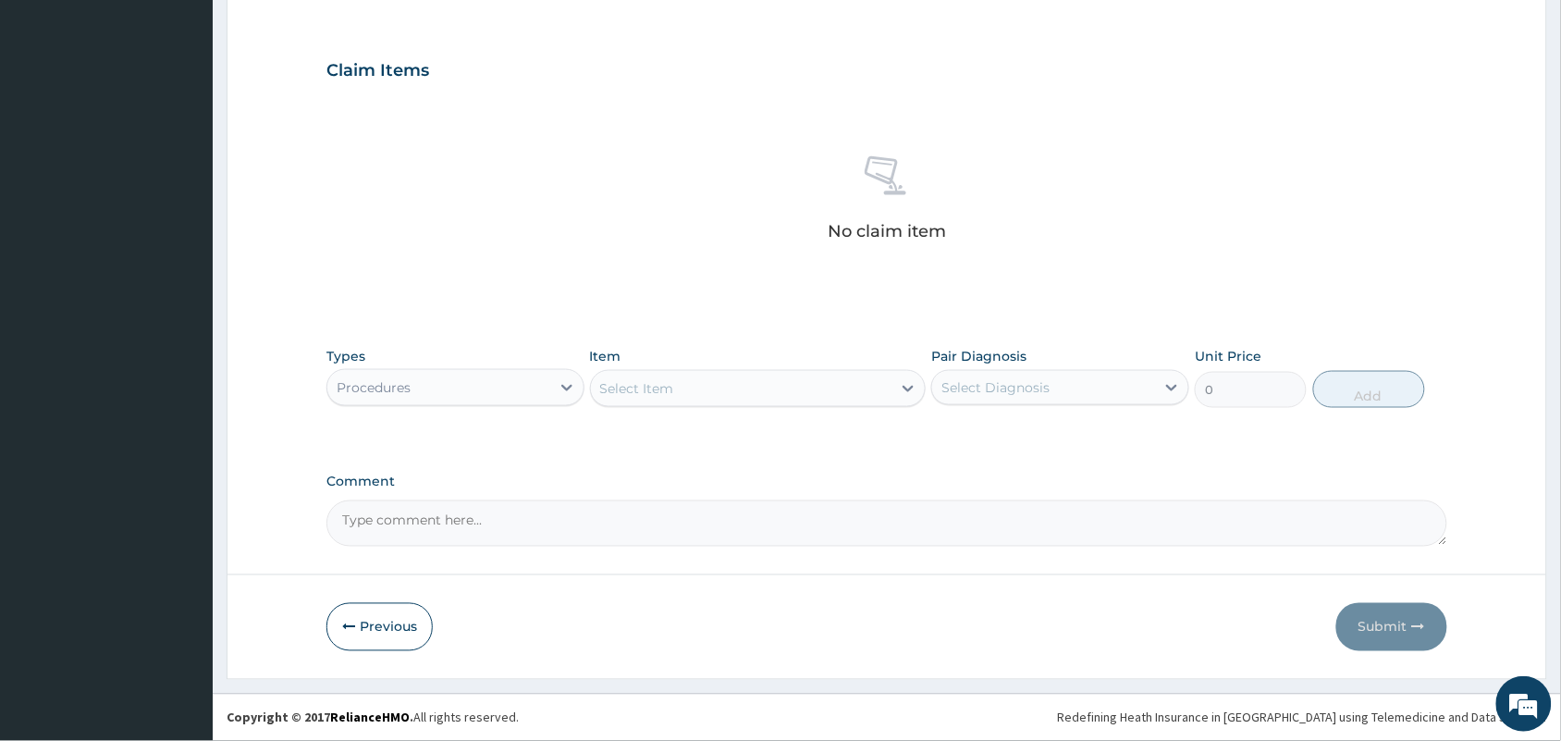
click at [676, 389] on div "Select Item" at bounding box center [741, 389] width 301 height 30
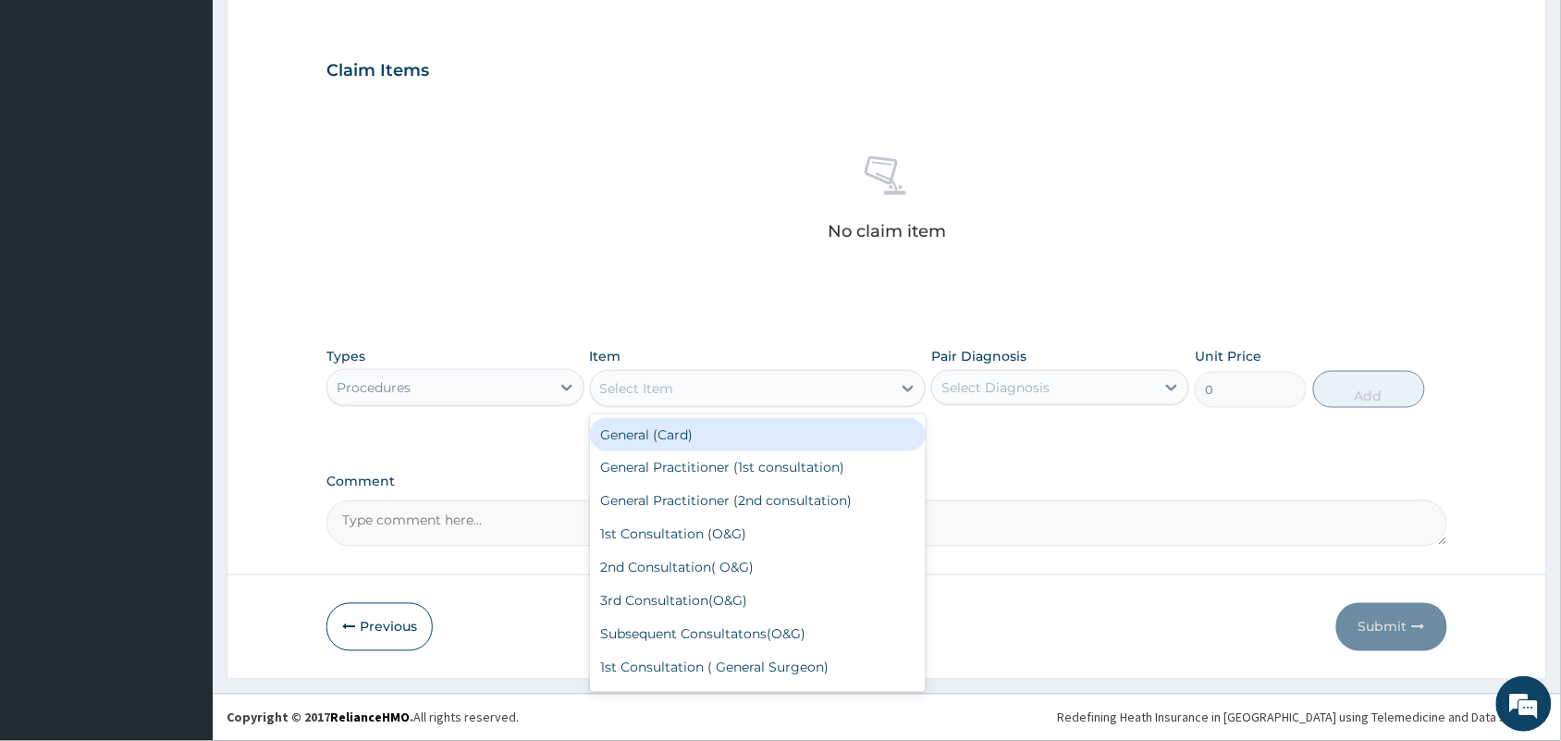
click at [662, 430] on div "General (Card)" at bounding box center [758, 434] width 337 height 33
type input "500"
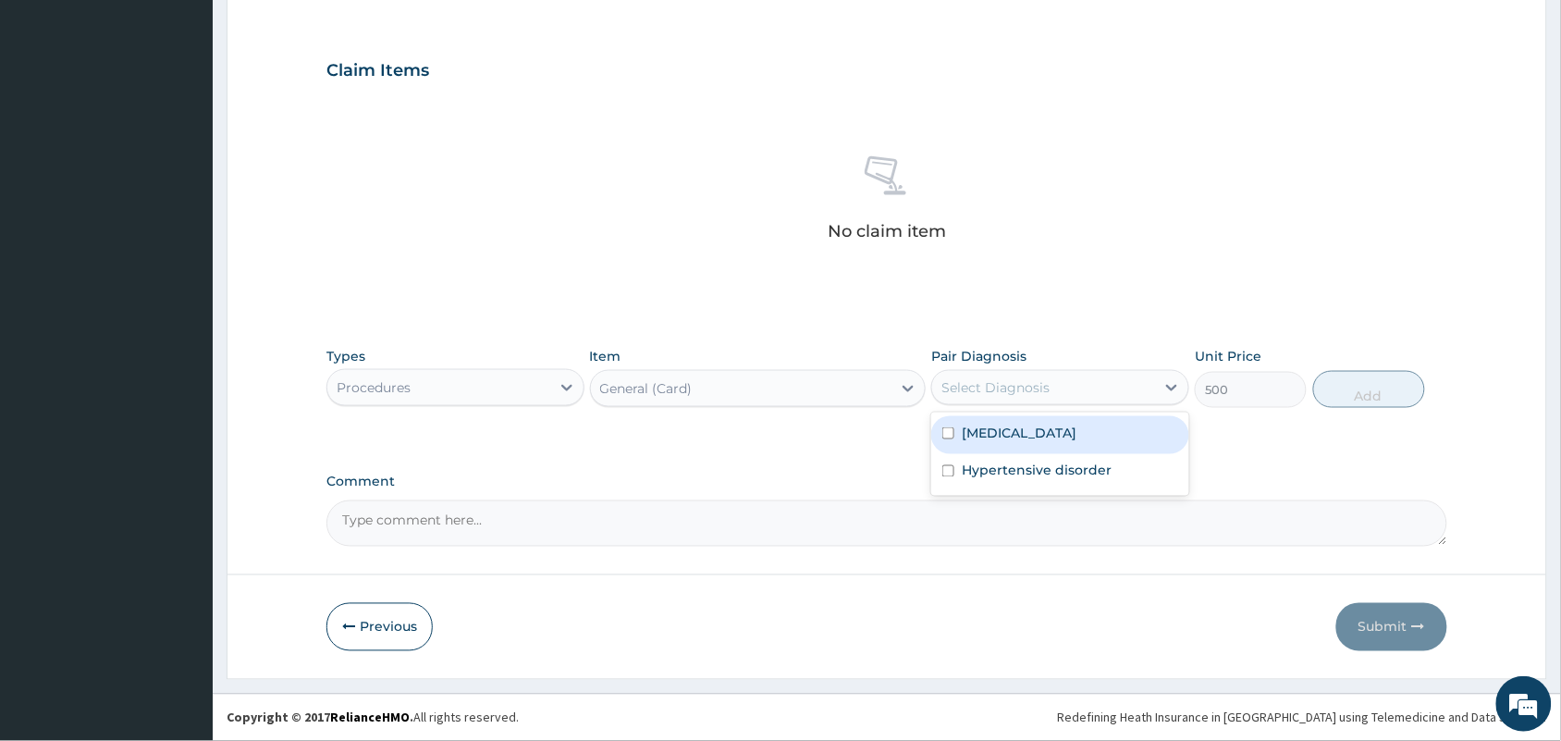
click at [992, 394] on div "Select Diagnosis" at bounding box center [995, 387] width 108 height 18
click at [978, 435] on label "[MEDICAL_DATA]" at bounding box center [1019, 433] width 115 height 18
checkbox input "true"
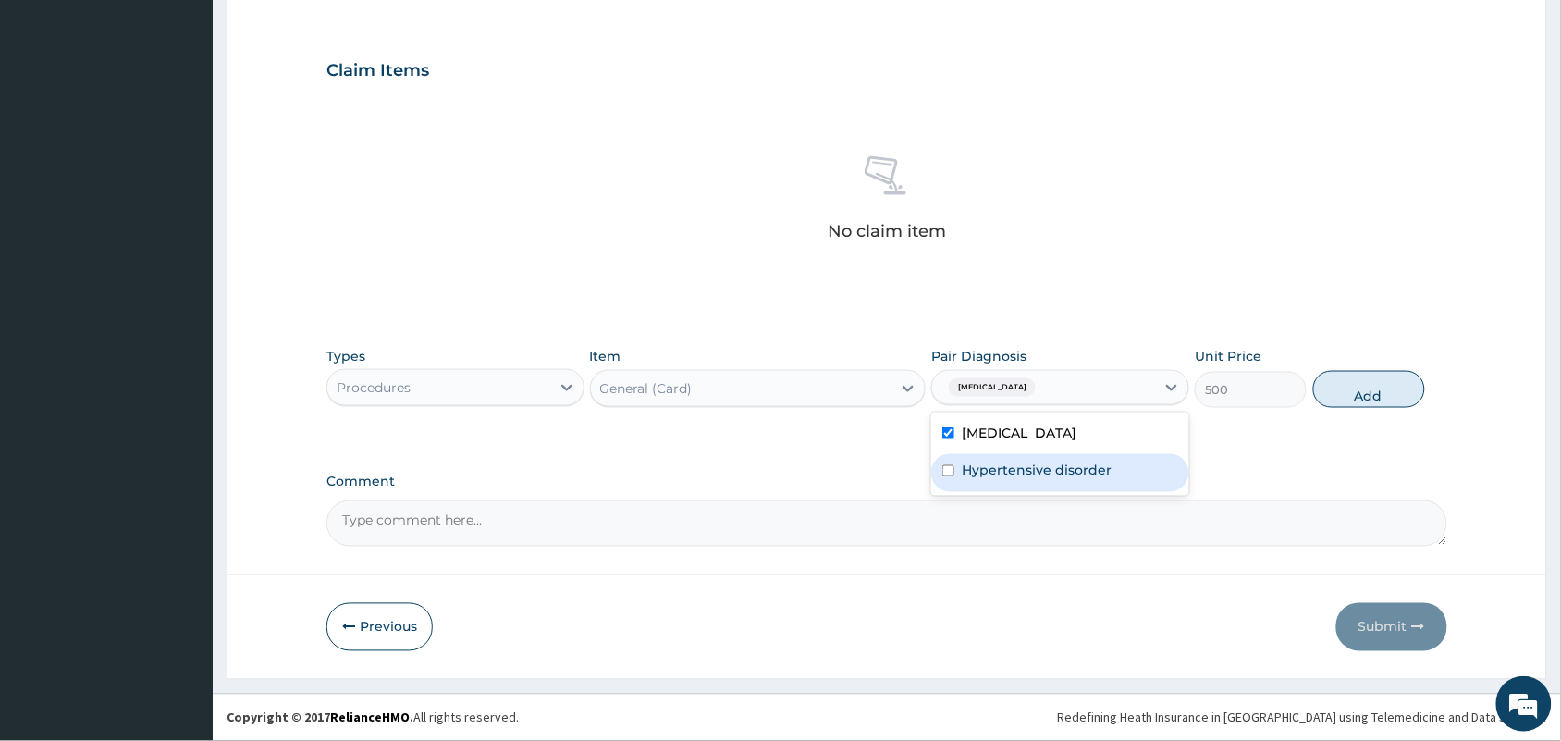
click at [964, 462] on label "Hypertensive disorder" at bounding box center [1037, 470] width 150 height 18
checkbox input "true"
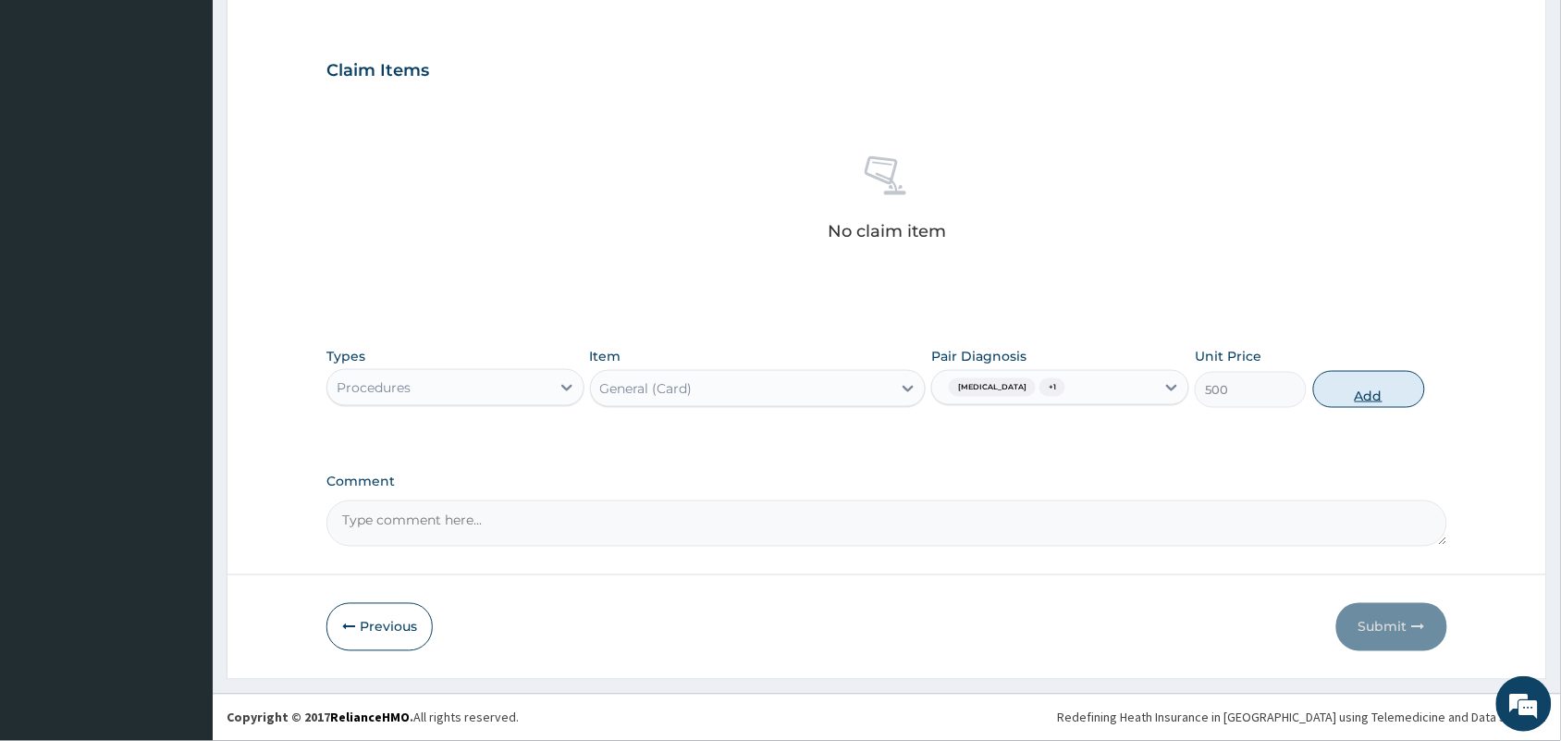
click at [1376, 380] on button "Add" at bounding box center [1369, 389] width 112 height 37
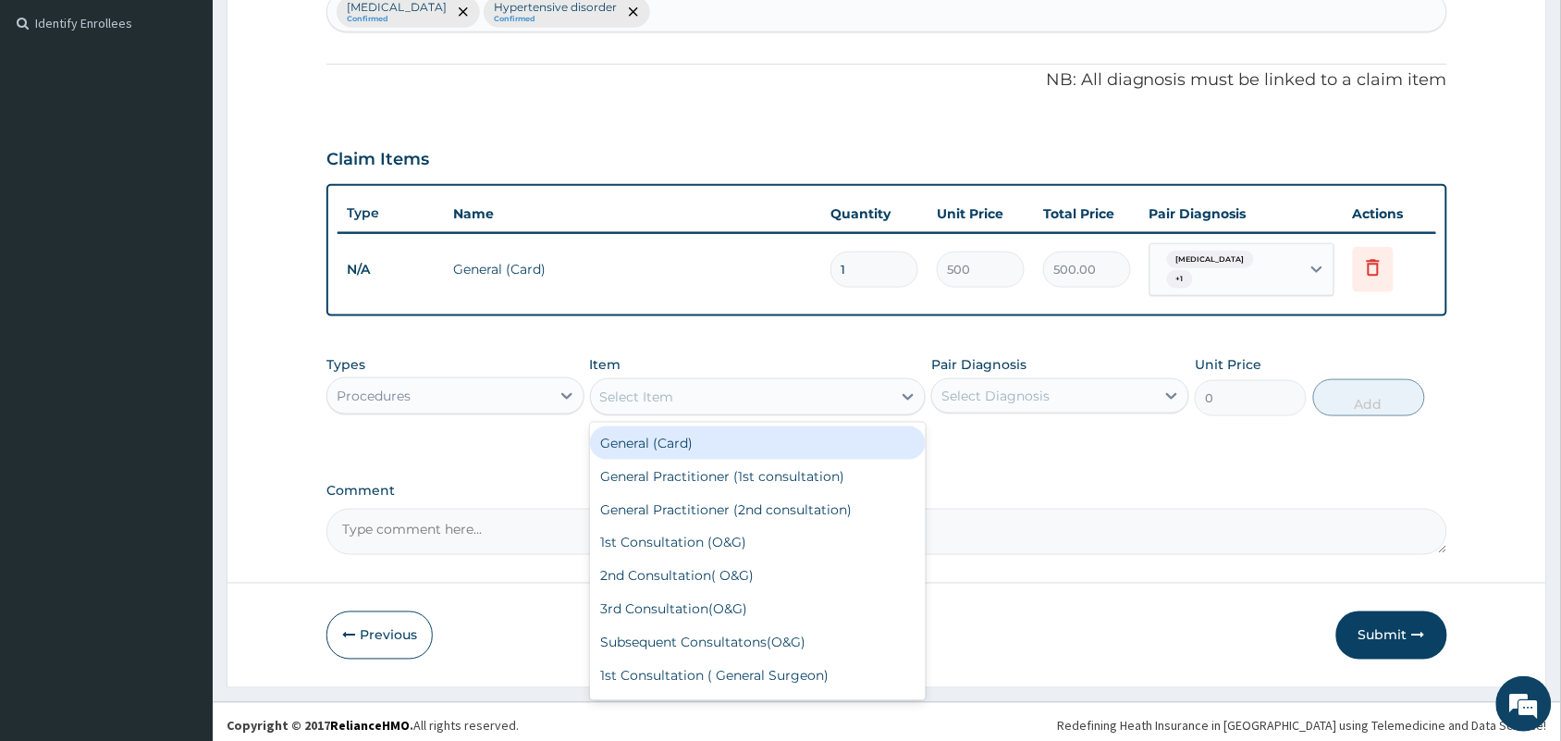
click at [682, 389] on div "Select Item" at bounding box center [741, 397] width 301 height 30
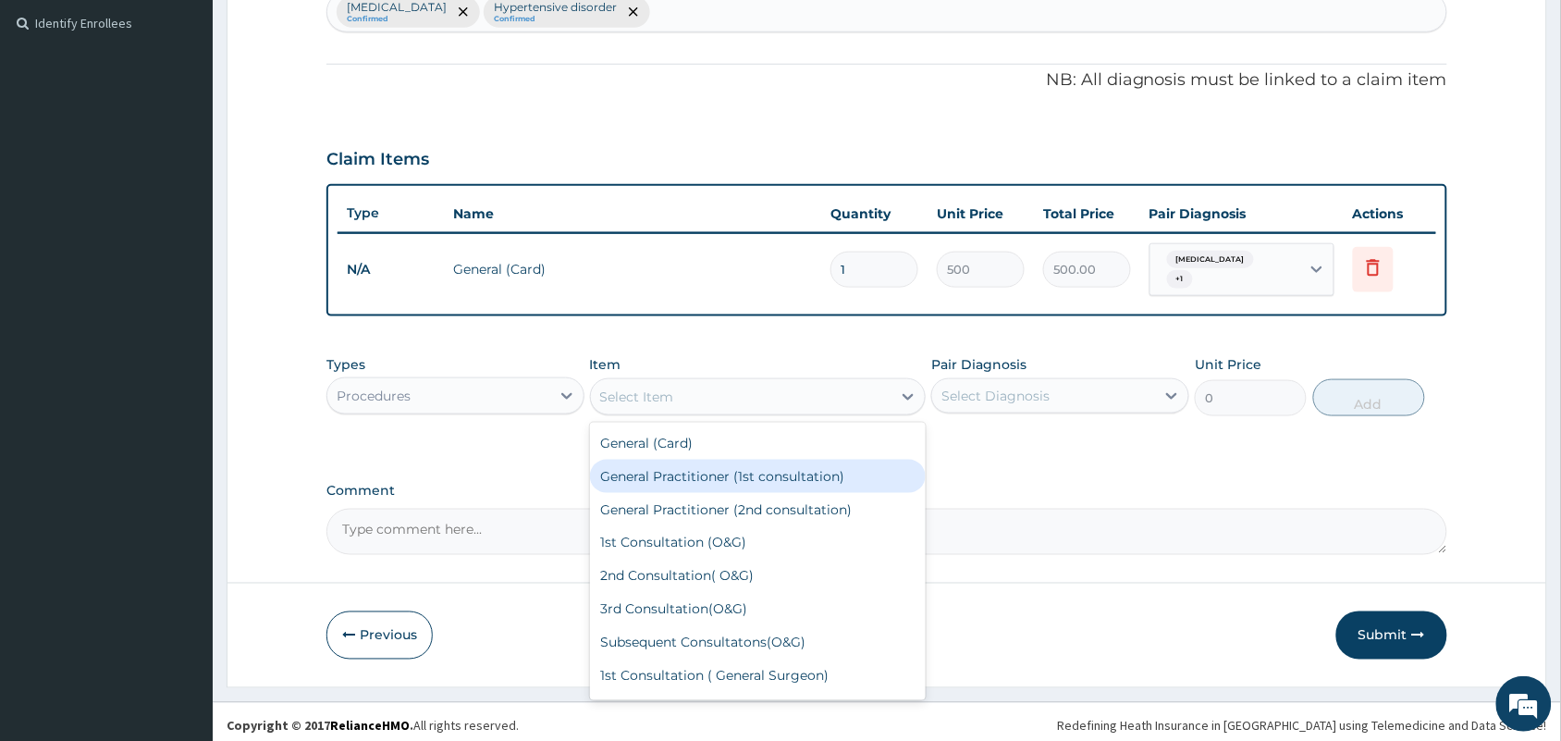
click at [650, 460] on div "General Practitioner (1st consultation)" at bounding box center [758, 476] width 337 height 33
type input "1500"
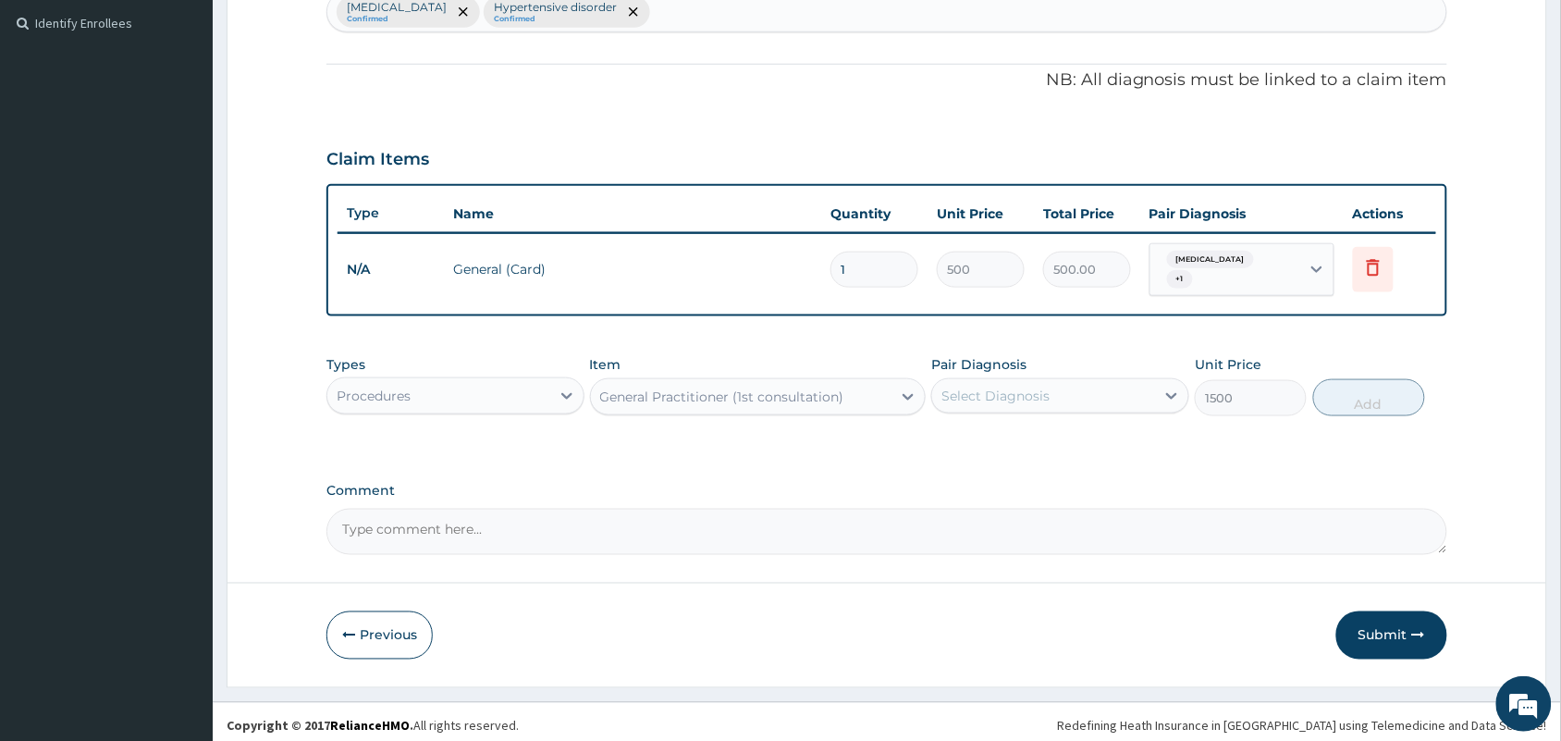
click at [1028, 387] on div "Select Diagnosis" at bounding box center [995, 396] width 108 height 18
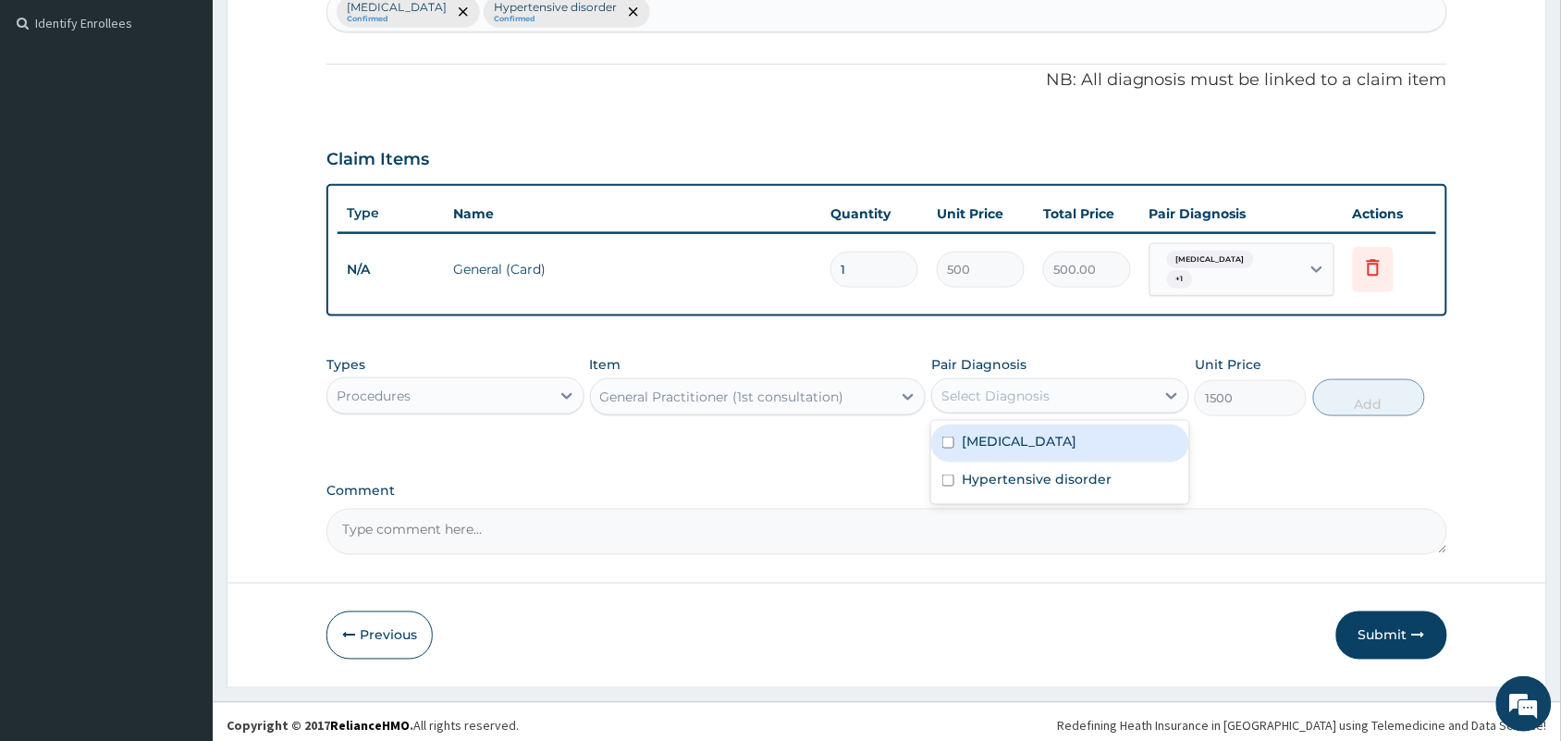
click at [974, 433] on label "[MEDICAL_DATA]" at bounding box center [1019, 441] width 115 height 18
checkbox input "true"
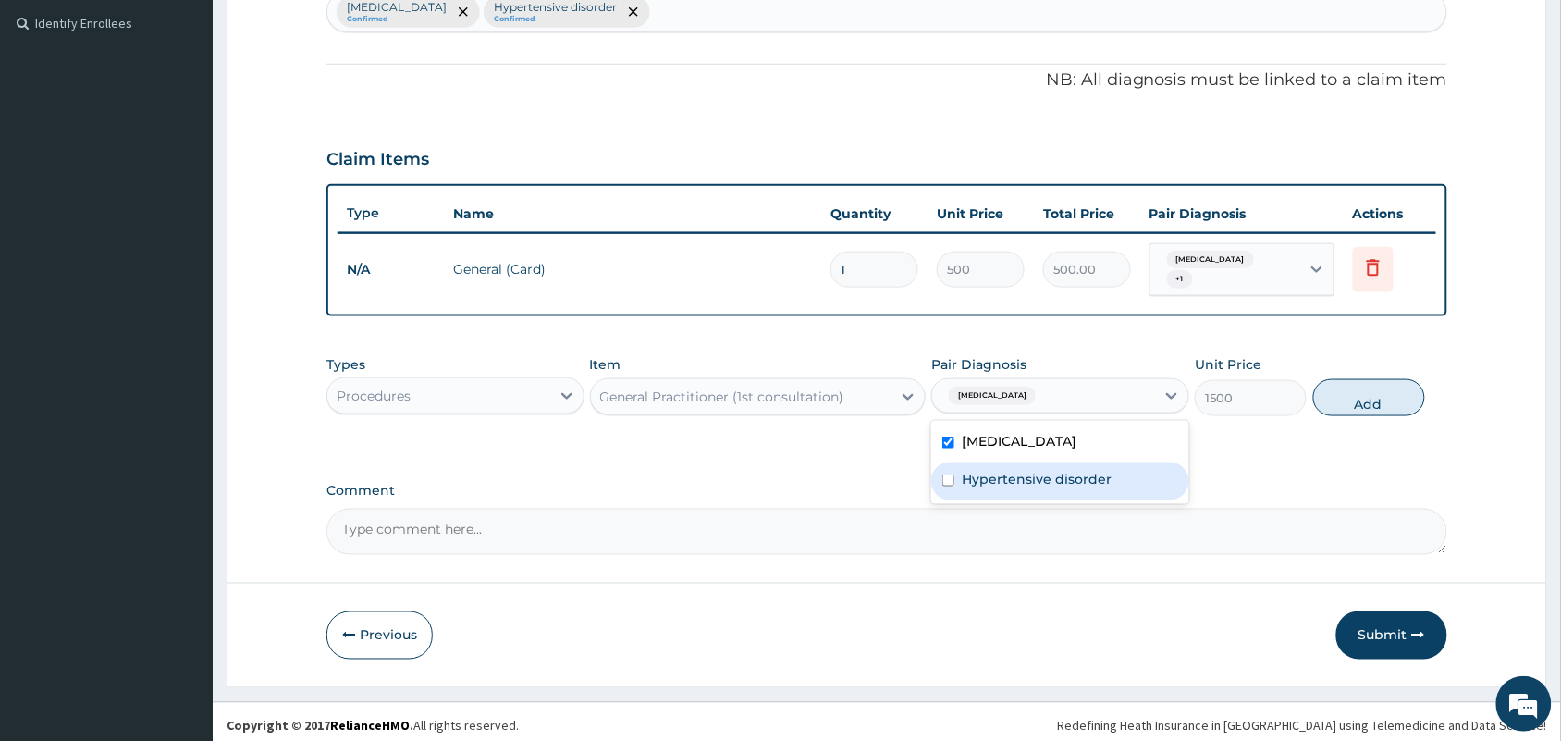
click at [973, 470] on label "Hypertensive disorder" at bounding box center [1037, 479] width 150 height 18
checkbox input "true"
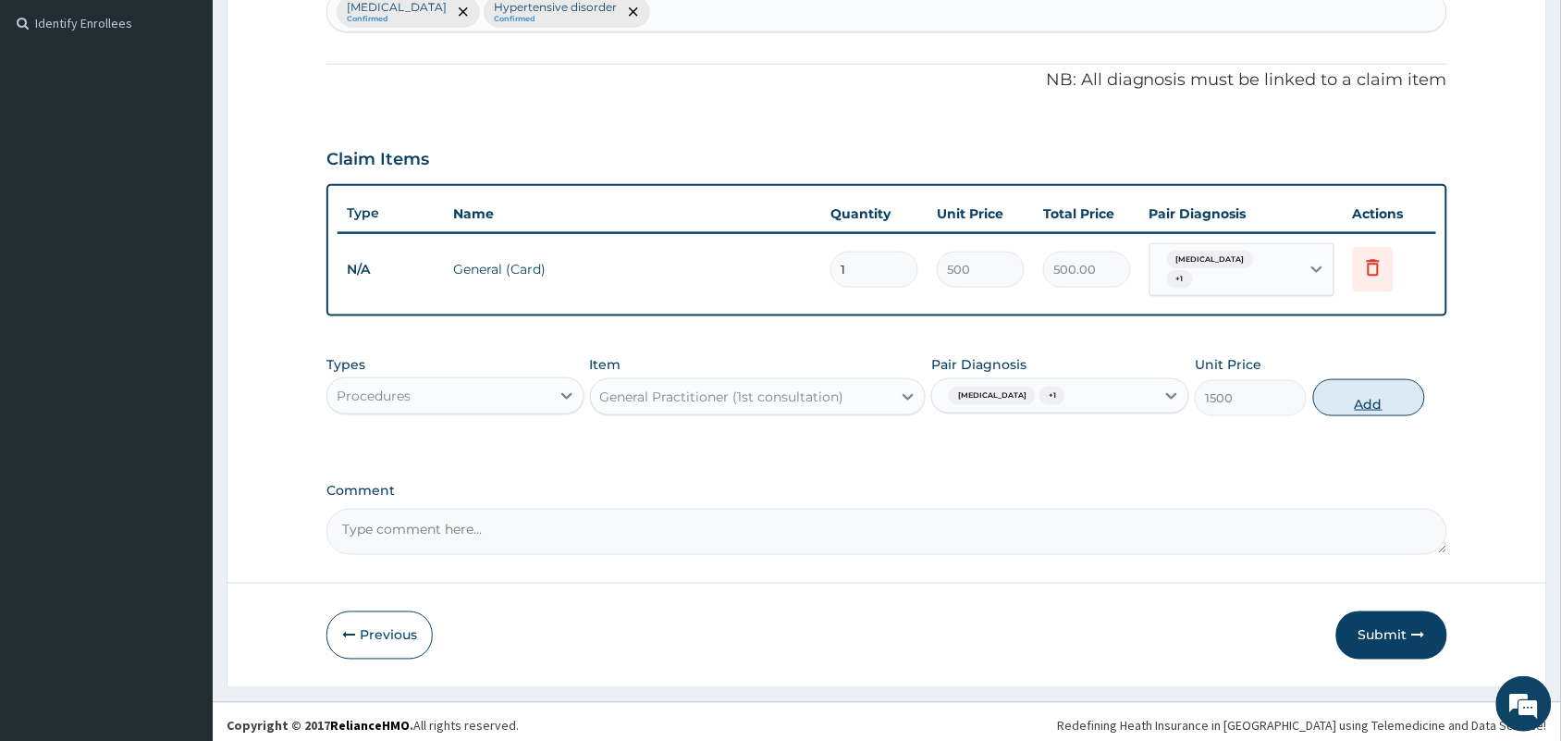
click at [1355, 398] on button "Add" at bounding box center [1369, 397] width 112 height 37
type input "0"
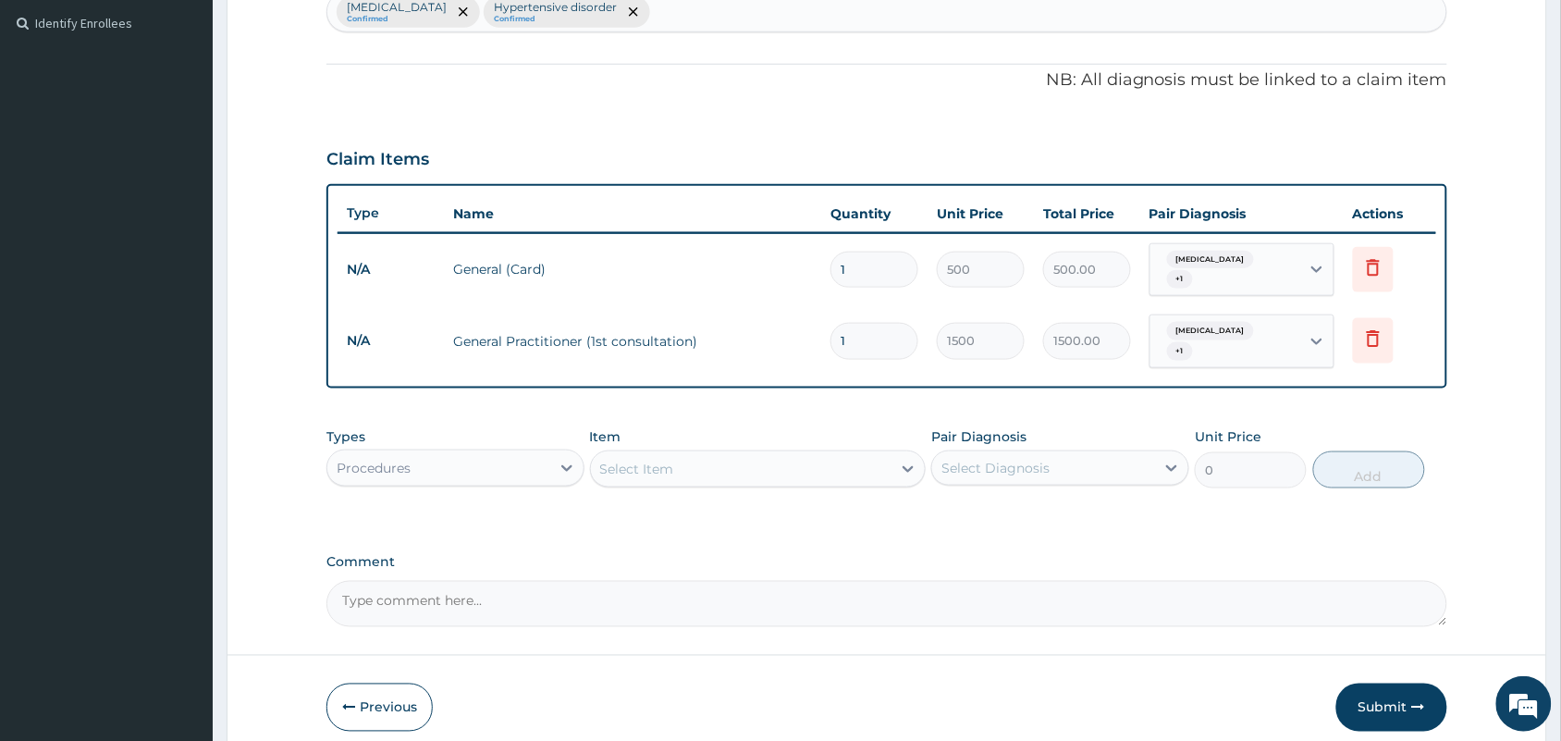
scroll to position [567, 0]
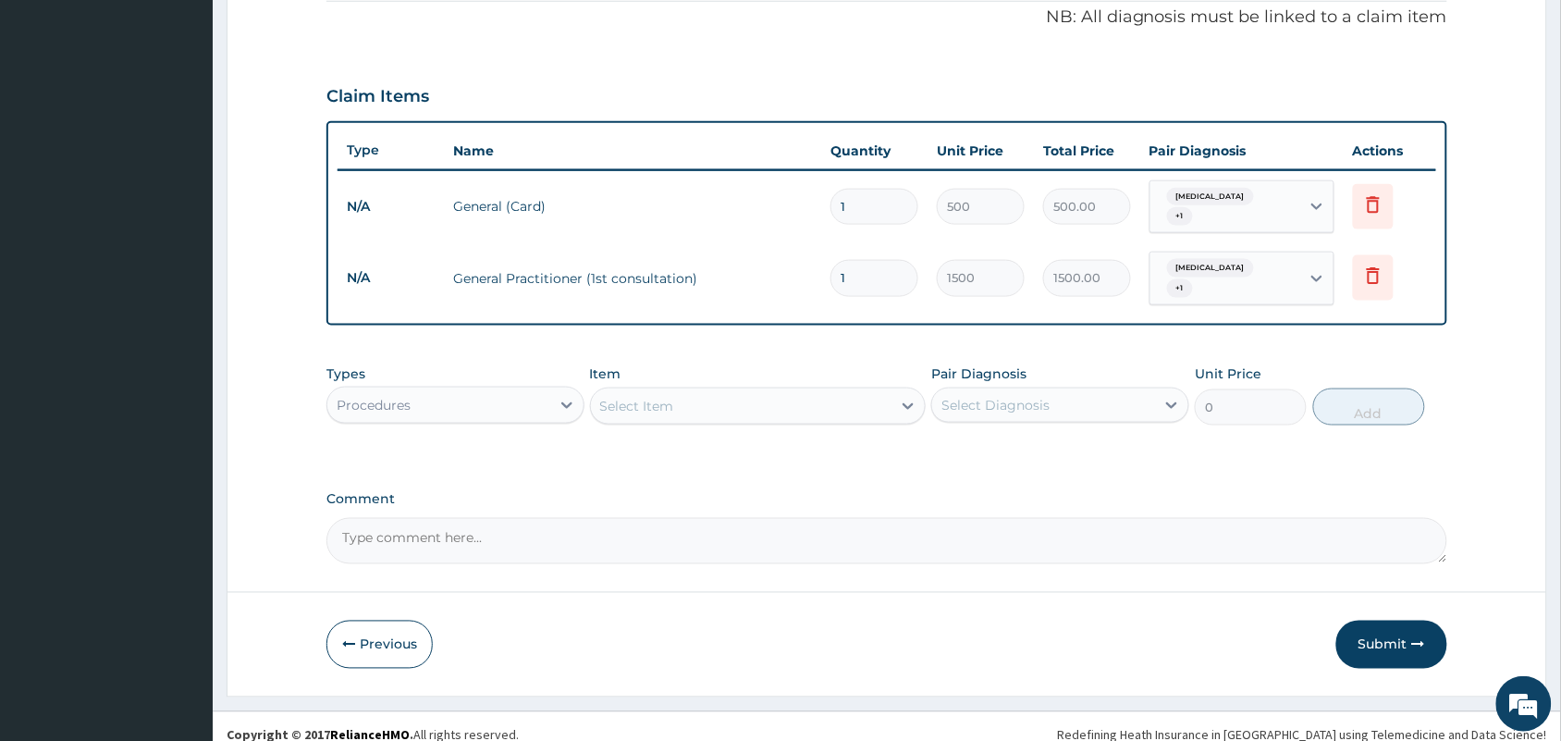
click at [534, 390] on div "Procedures" at bounding box center [438, 405] width 223 height 30
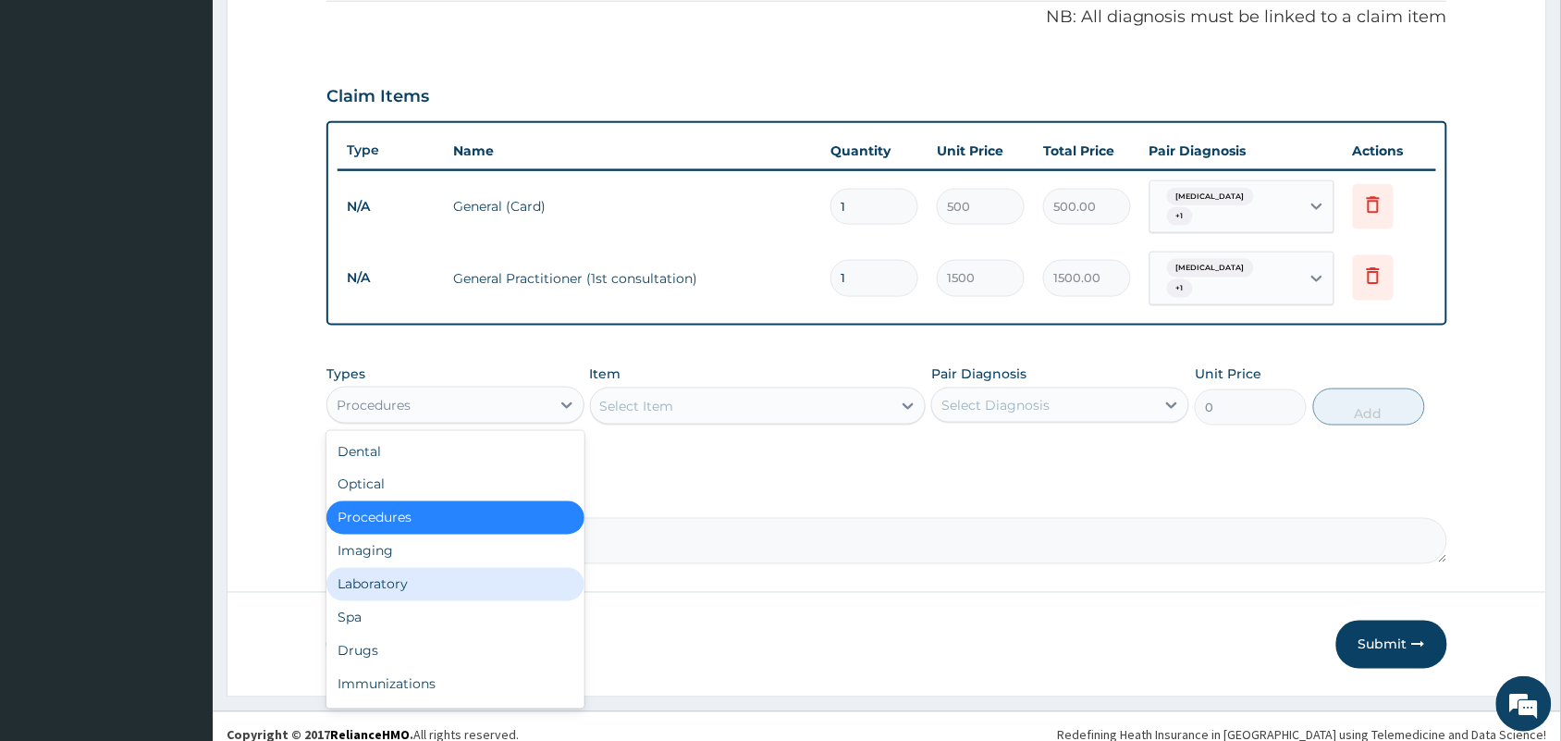
click at [363, 572] on div "Laboratory" at bounding box center [455, 584] width 258 height 33
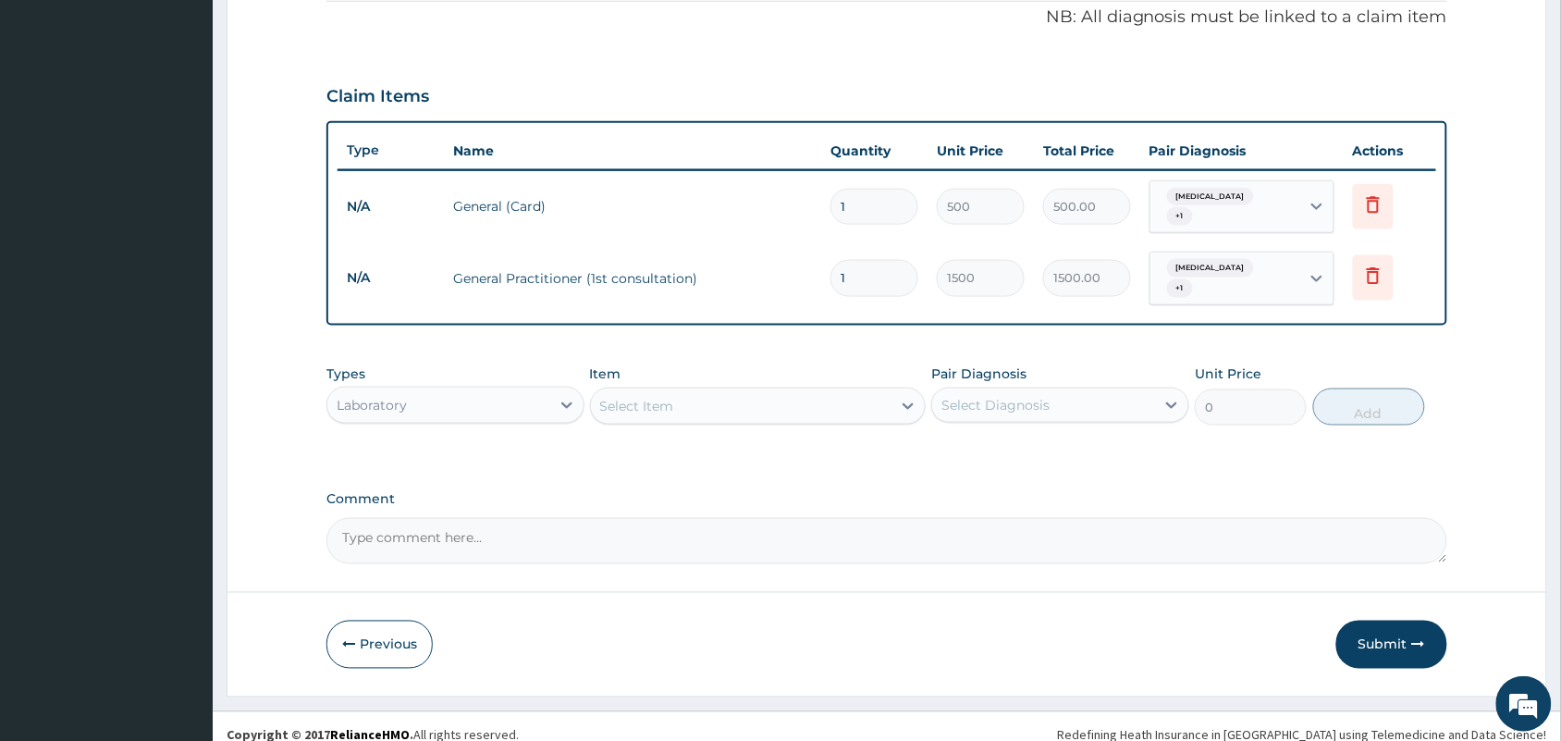
click at [758, 391] on div "Select Item" at bounding box center [741, 406] width 301 height 30
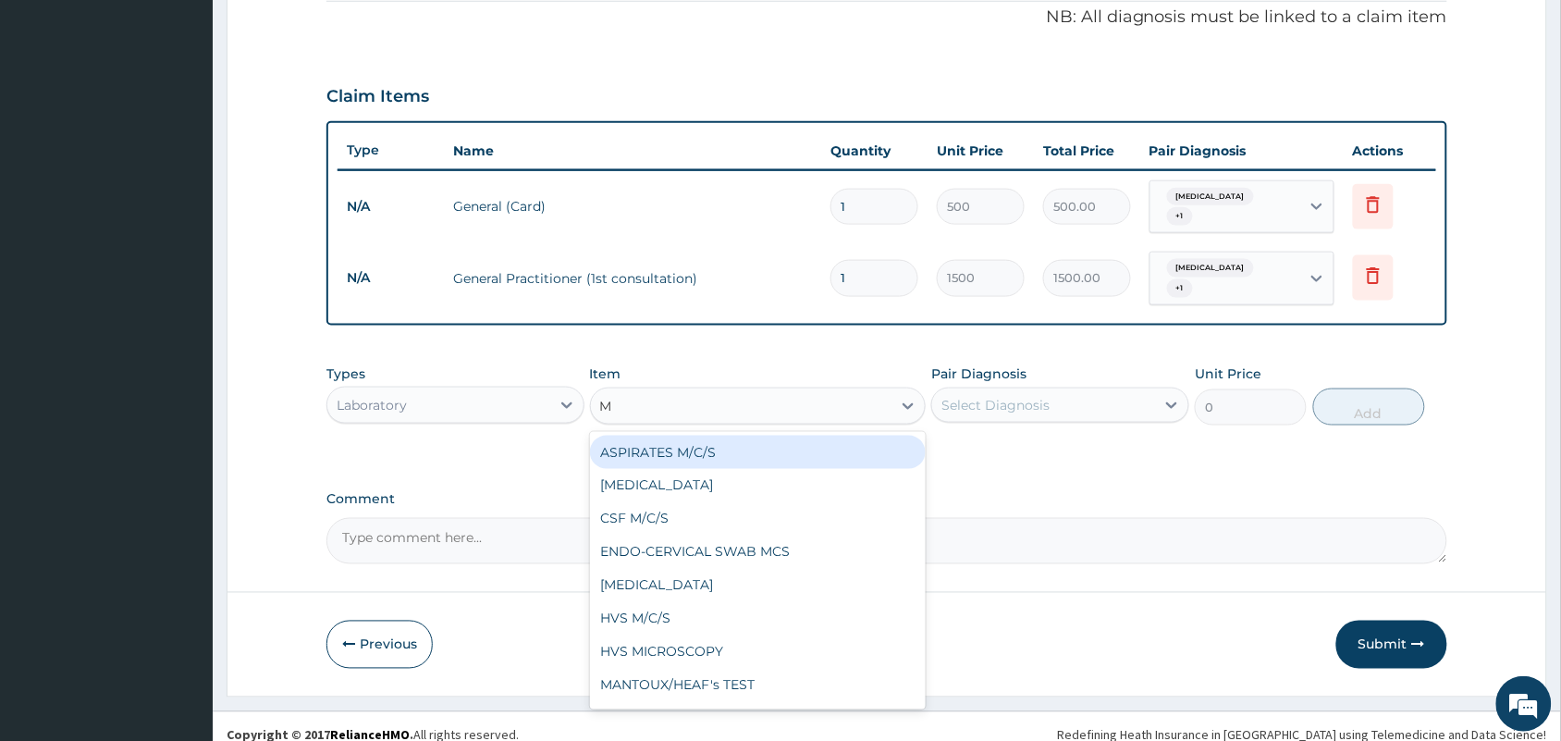
type input "MP"
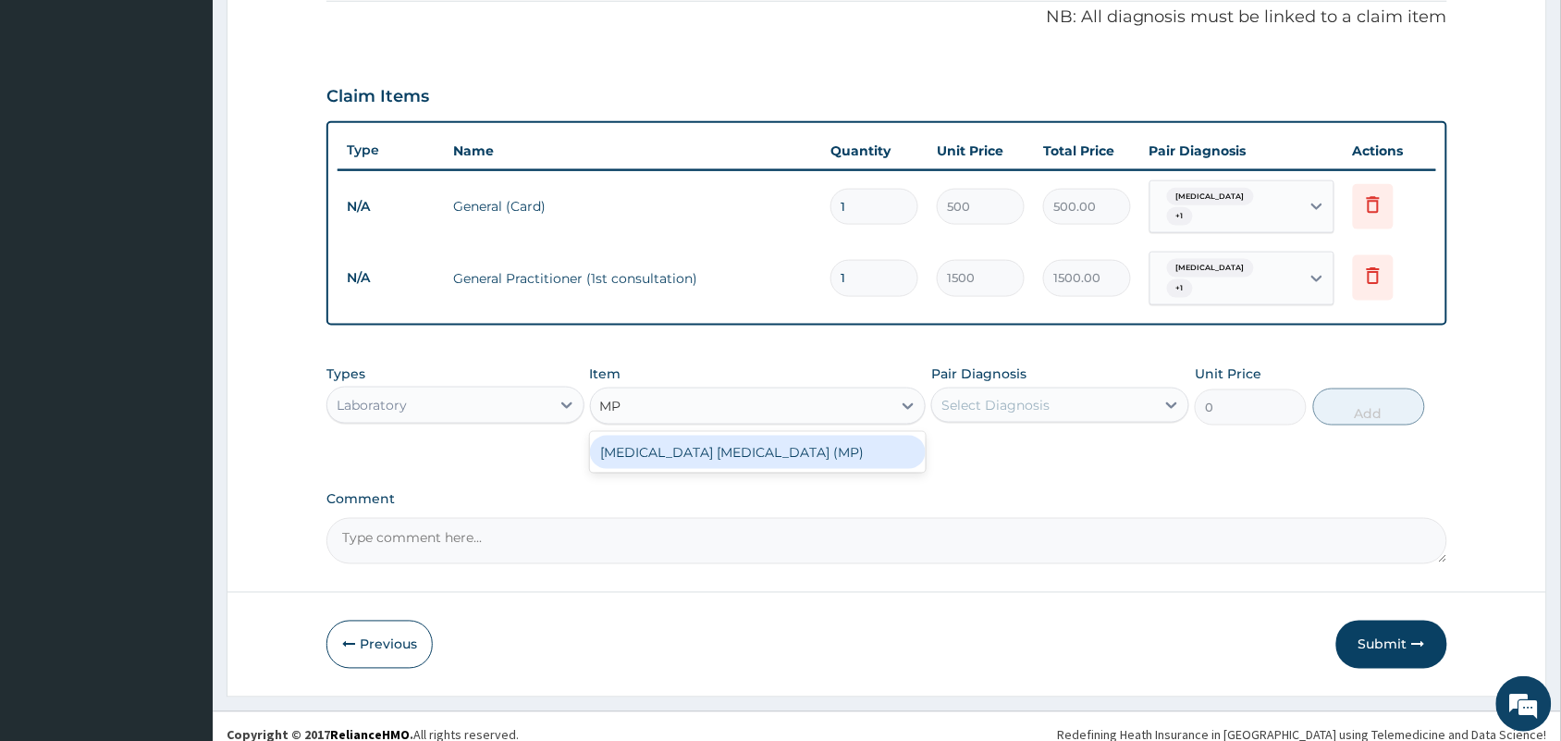
click at [745, 436] on div "[MEDICAL_DATA] [MEDICAL_DATA] (MP)" at bounding box center [758, 452] width 337 height 33
type input "560"
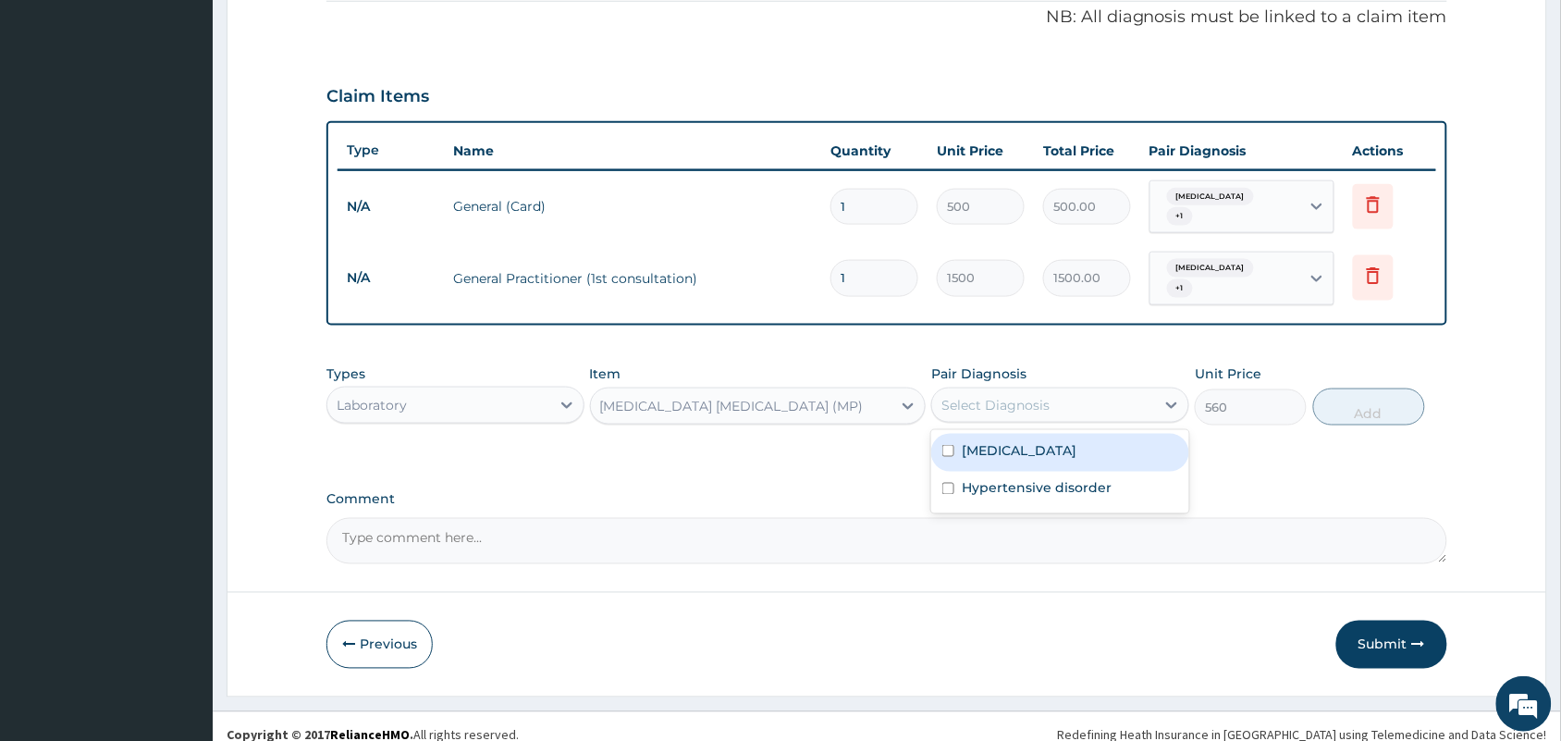
click at [1032, 396] on div "Select Diagnosis" at bounding box center [995, 405] width 108 height 18
click at [1014, 441] on div "[MEDICAL_DATA]" at bounding box center [1060, 453] width 258 height 38
checkbox input "true"
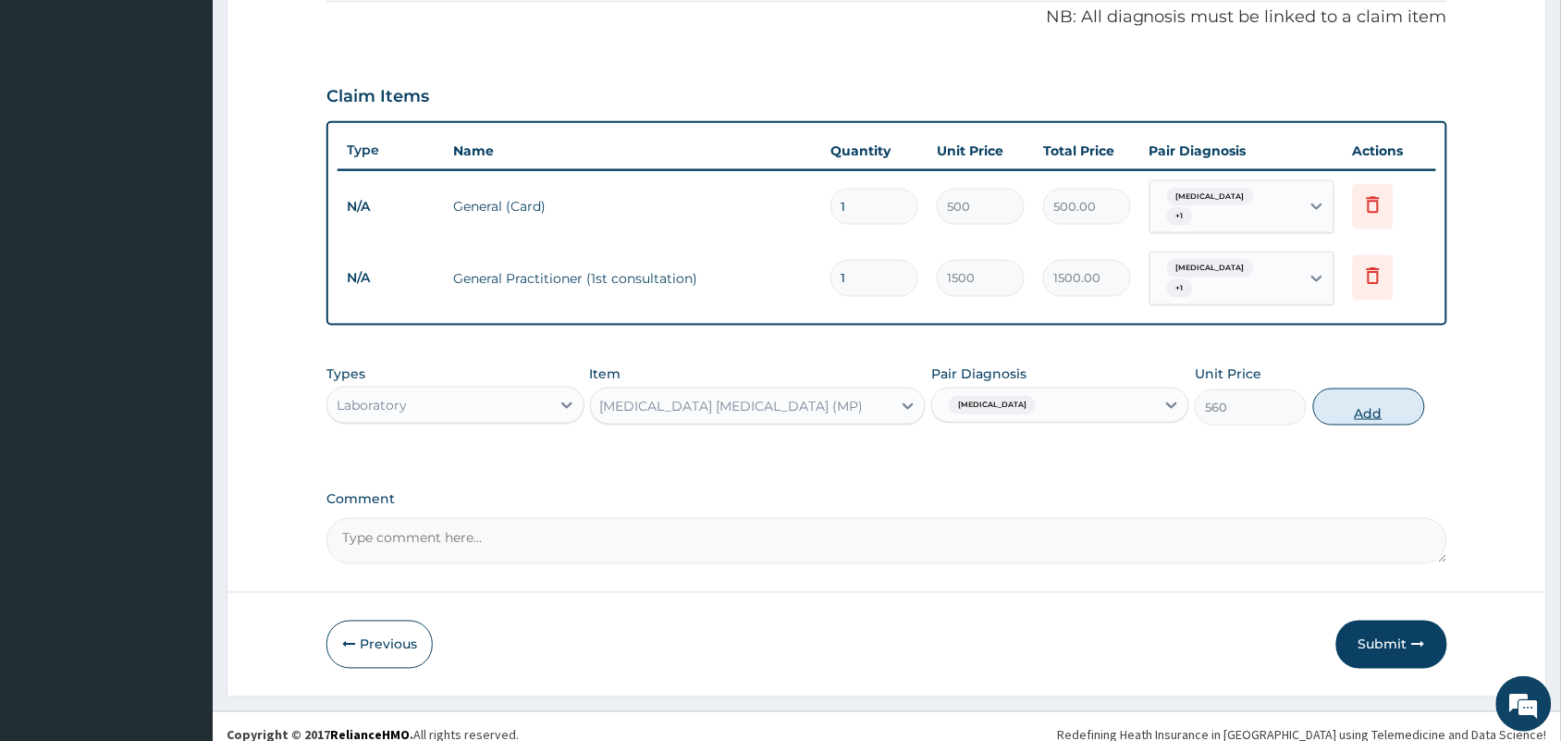
click at [1355, 388] on button "Add" at bounding box center [1369, 406] width 112 height 37
type input "0"
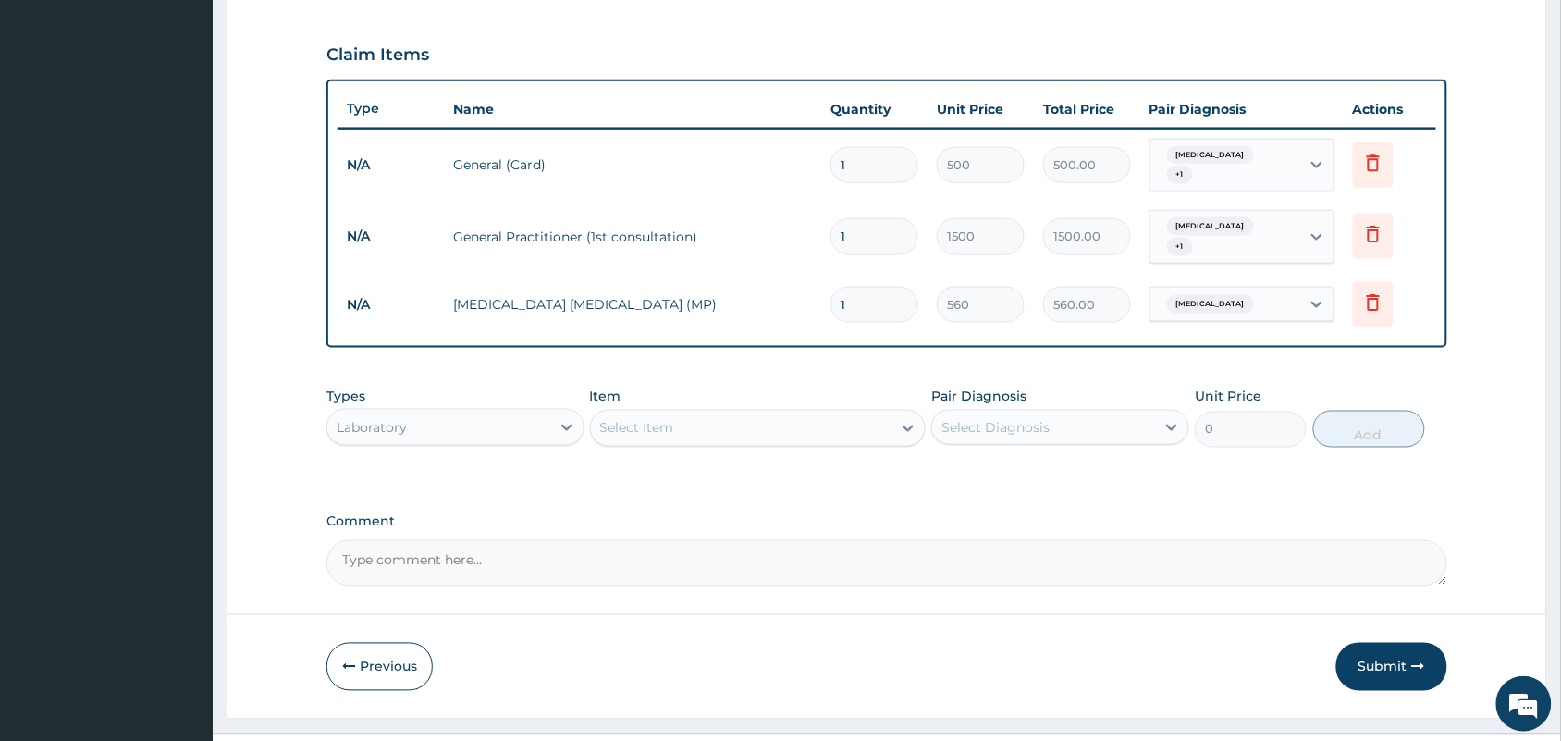
scroll to position [632, 0]
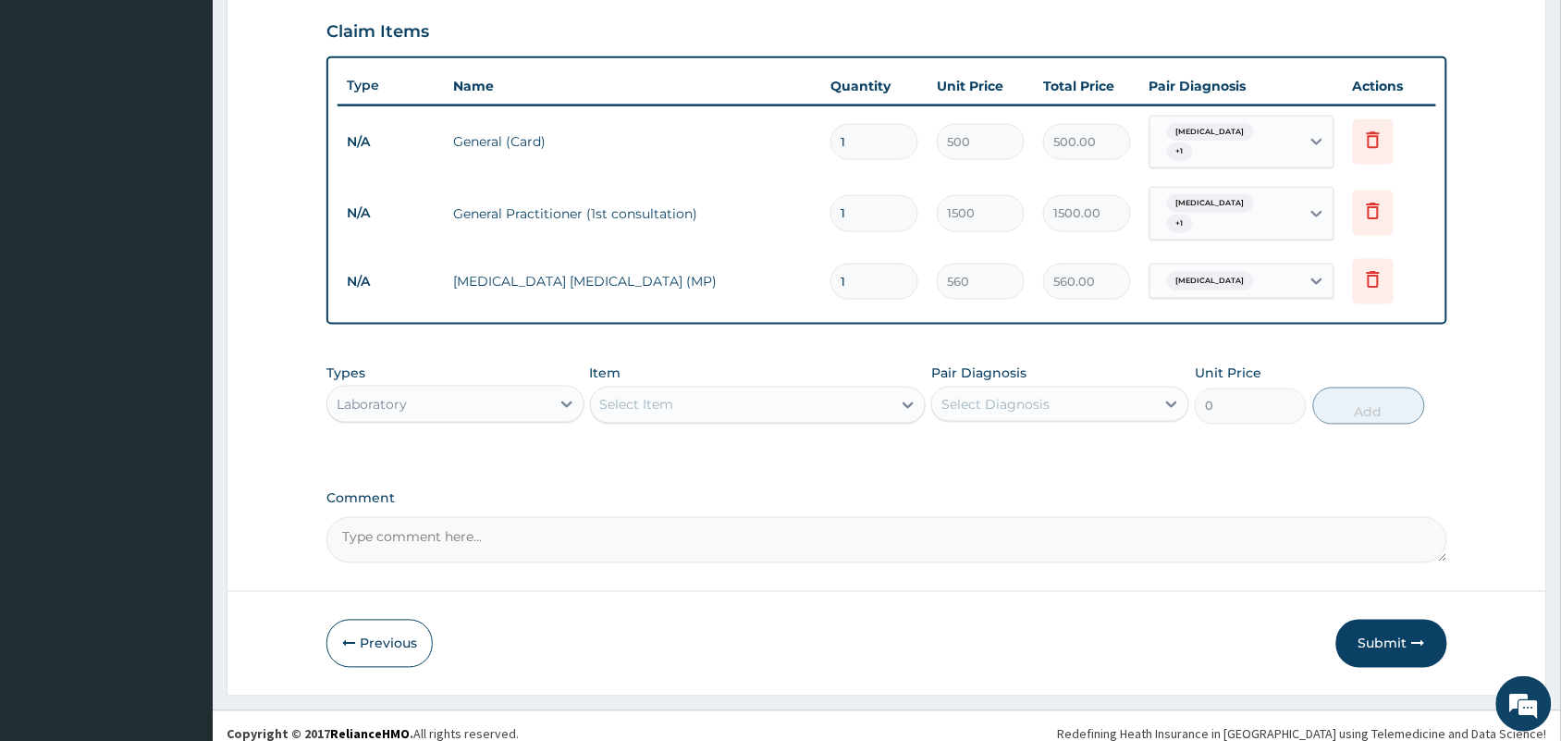
click at [497, 389] on div "Laboratory" at bounding box center [438, 404] width 223 height 30
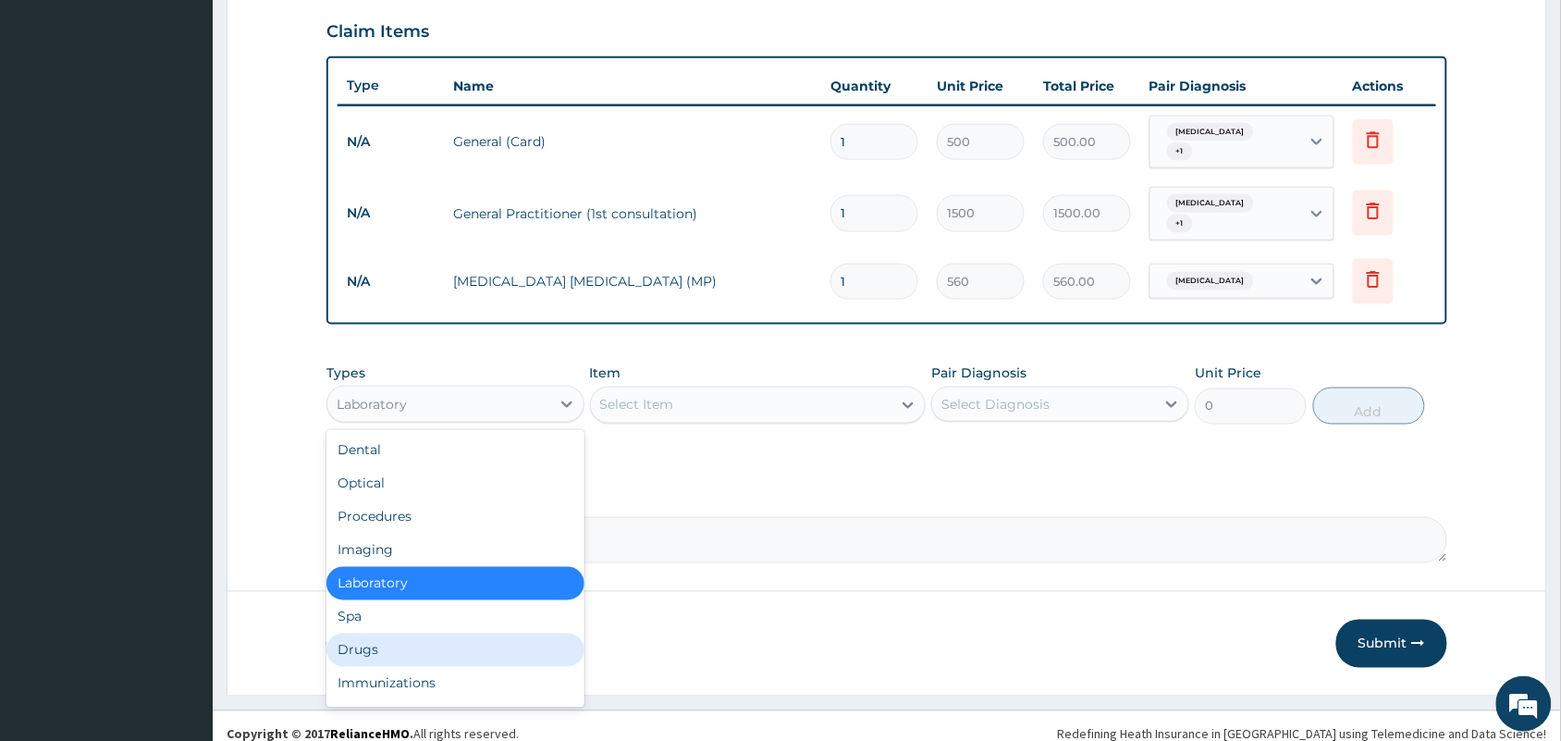
click at [339, 633] on div "Drugs" at bounding box center [455, 649] width 258 height 33
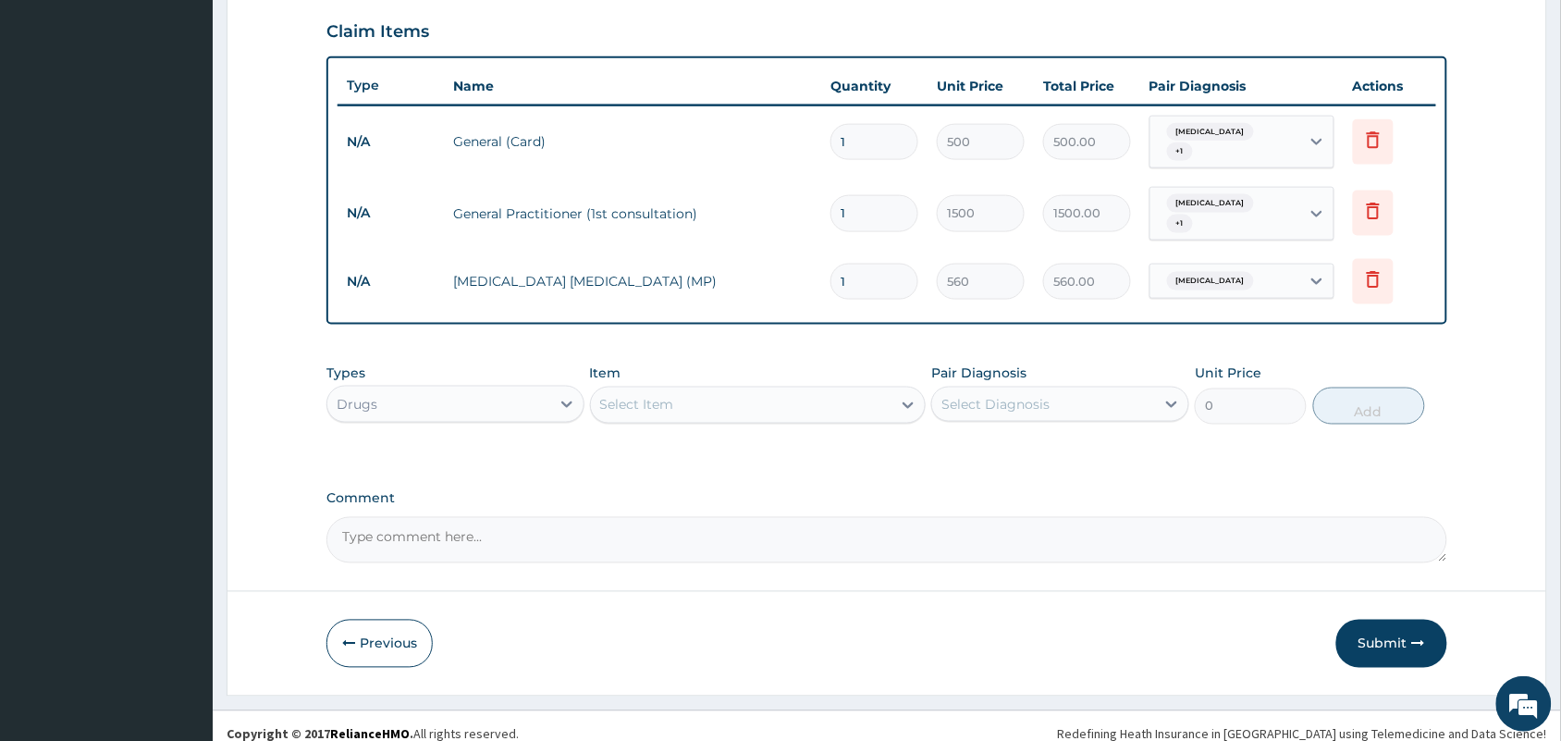
click at [704, 394] on div "Select Item" at bounding box center [741, 405] width 301 height 30
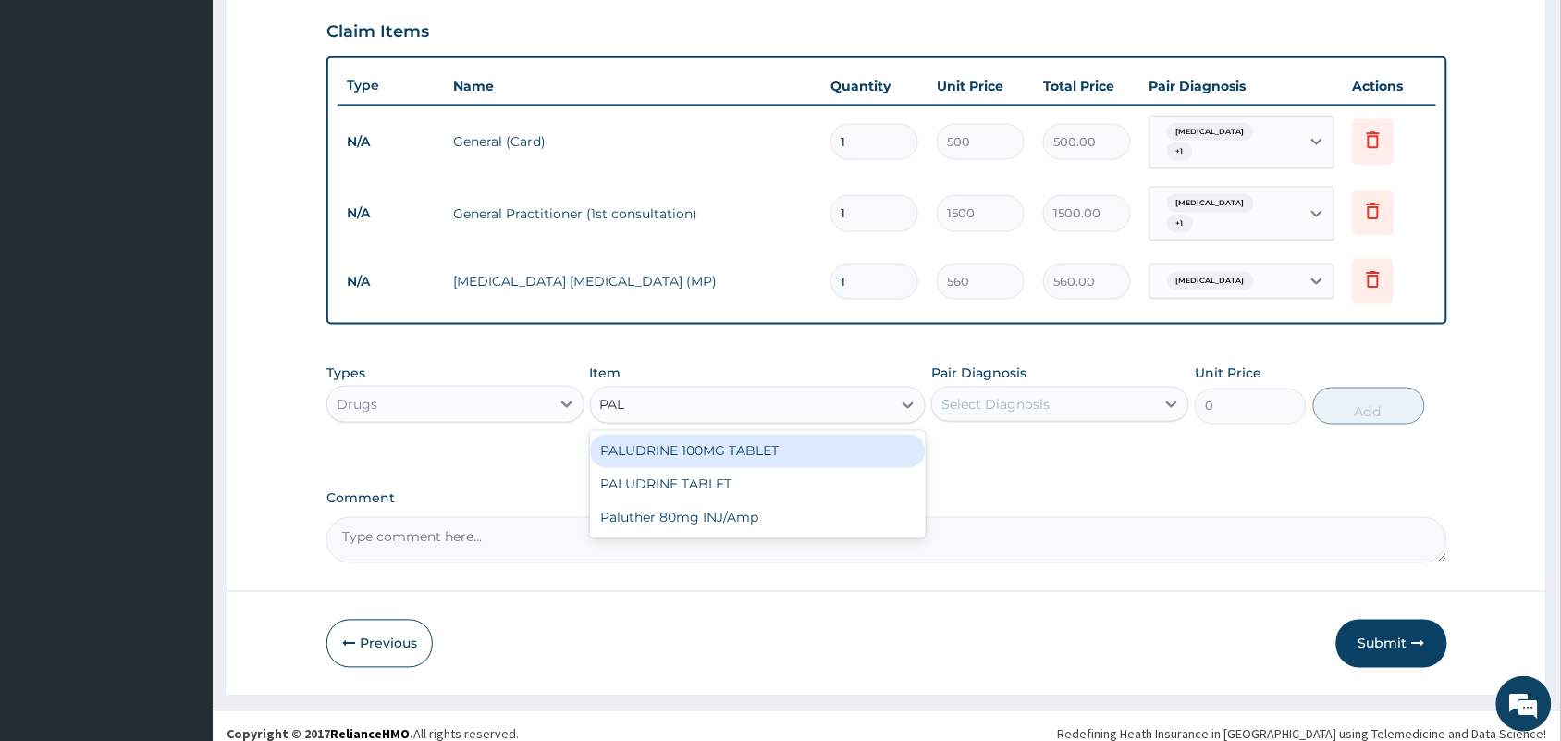
type input "PALU"
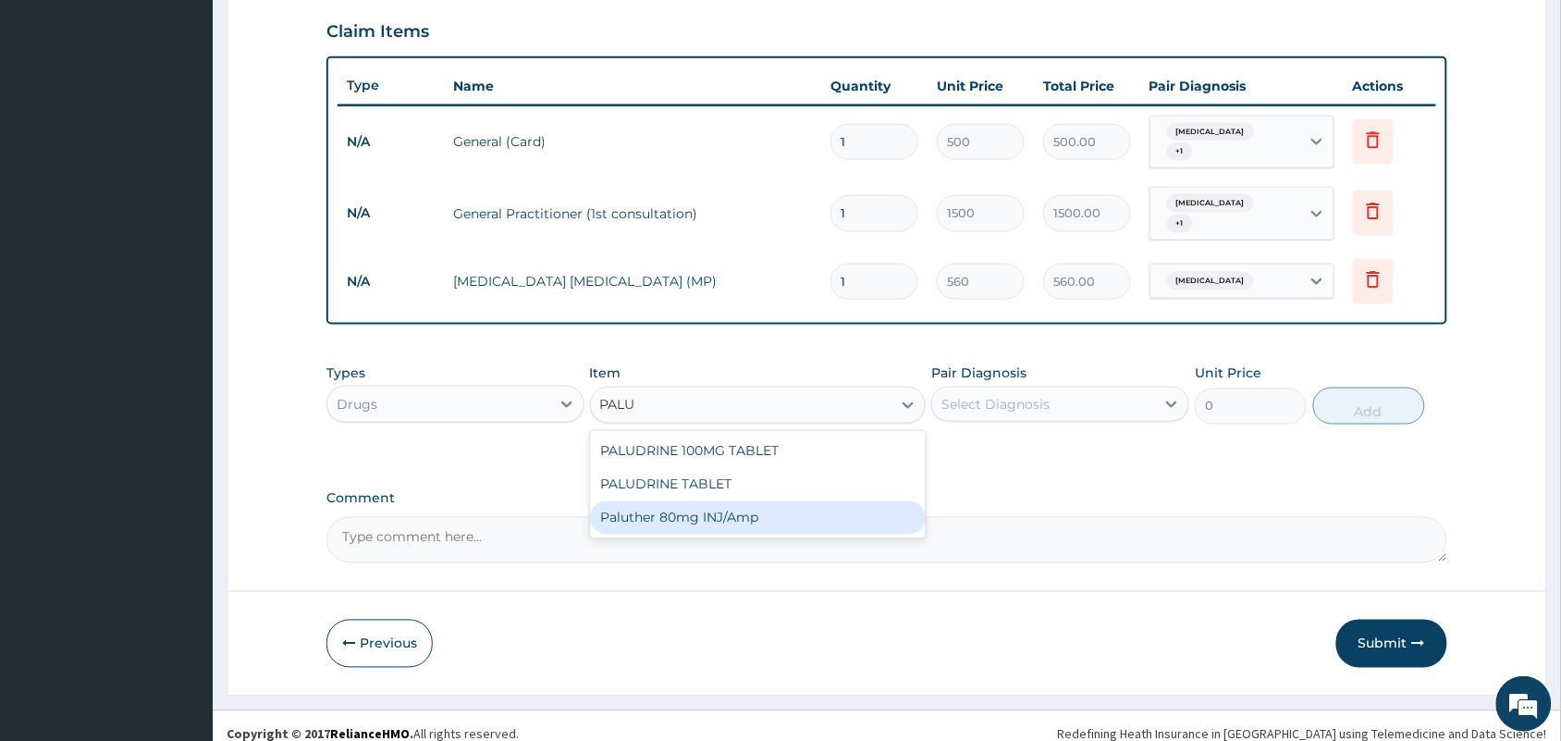
click at [712, 501] on div "Paluther 80mg INJ/Amp" at bounding box center [758, 517] width 337 height 33
type input "105"
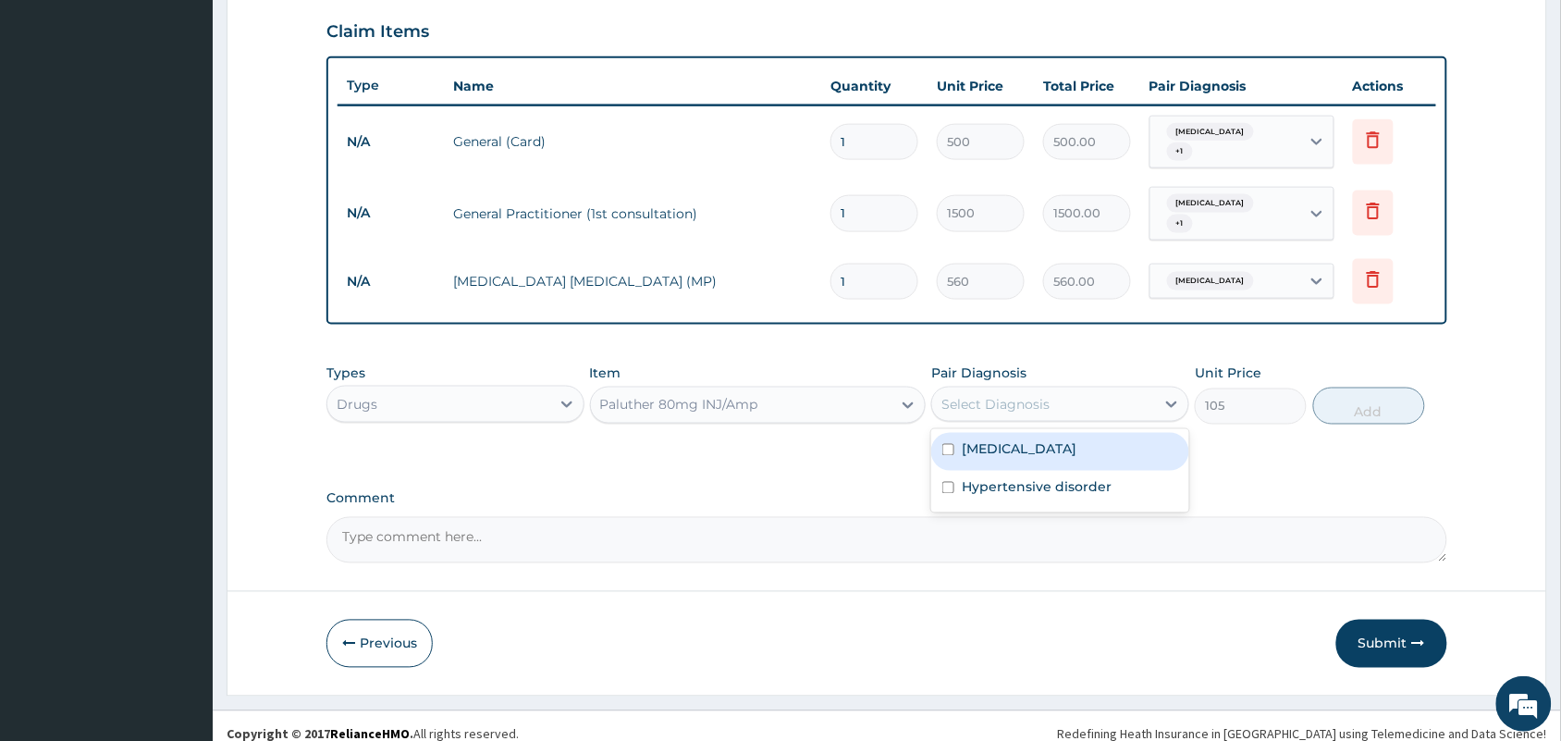
click at [990, 395] on div "Select Diagnosis" at bounding box center [995, 404] width 108 height 18
click at [990, 444] on div "[MEDICAL_DATA]" at bounding box center [1060, 452] width 258 height 38
checkbox input "true"
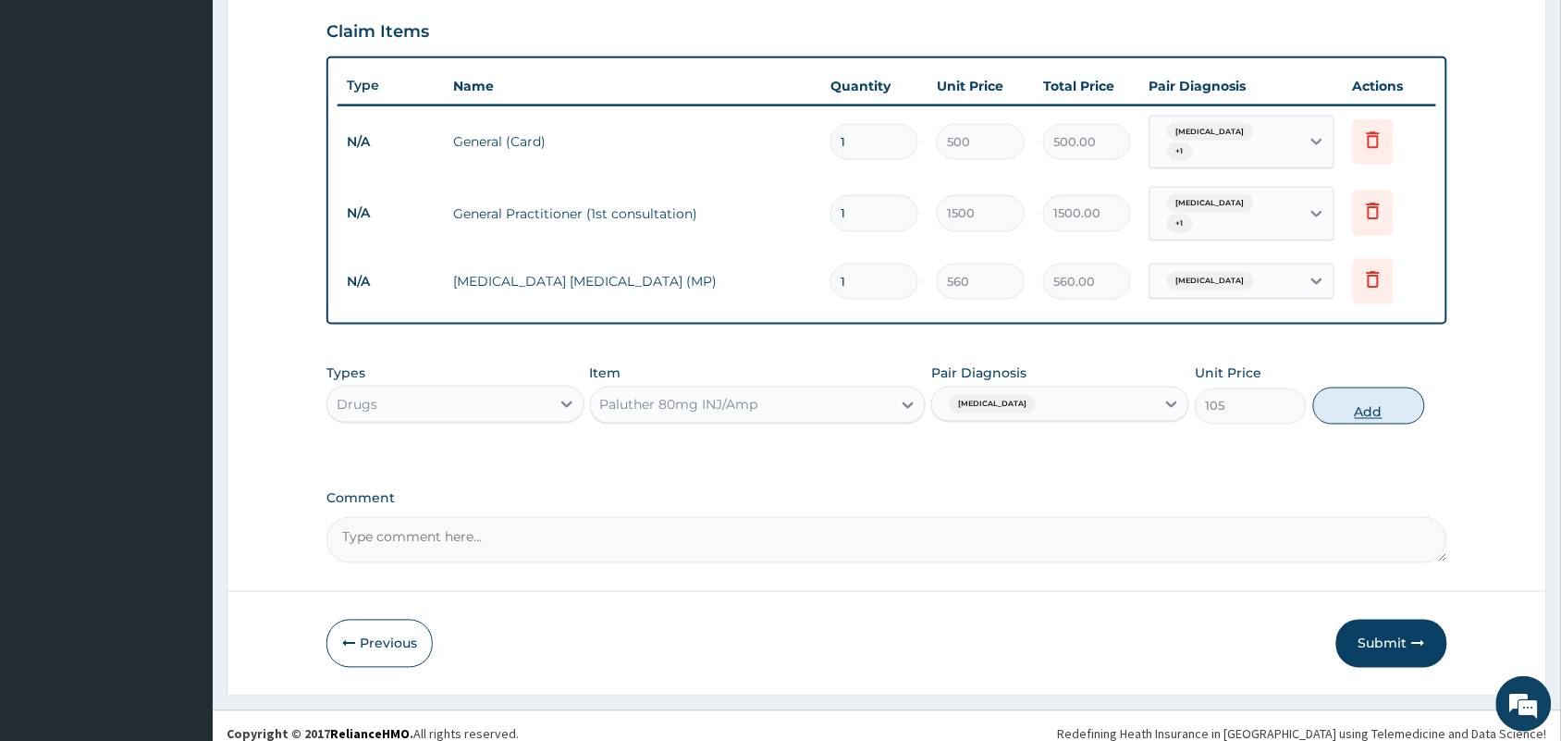
click at [1353, 387] on button "Add" at bounding box center [1369, 405] width 112 height 37
type input "0"
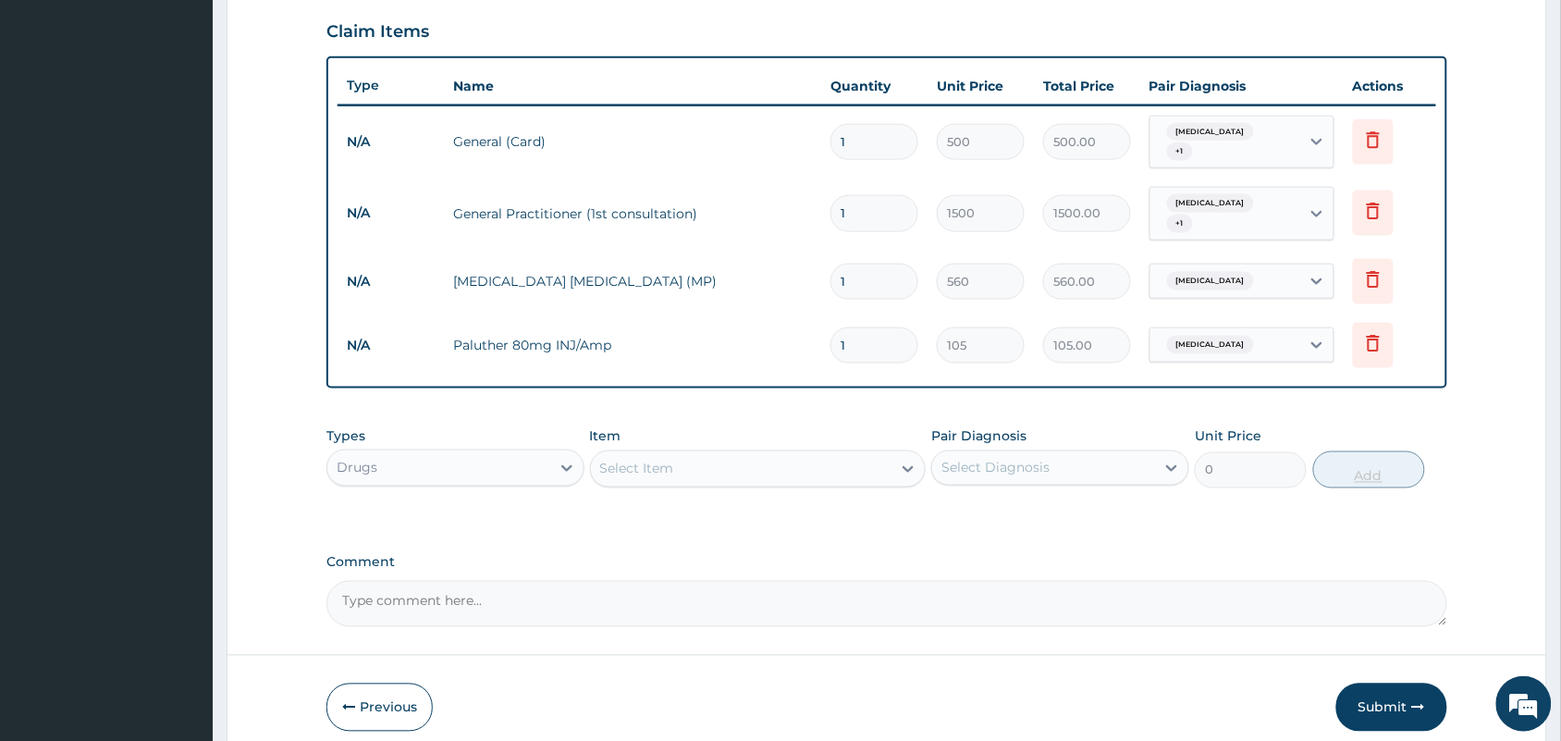
type input "0.00"
type input "6"
type input "630.00"
type input "6"
click at [654, 460] on div "Select Item" at bounding box center [637, 469] width 74 height 18
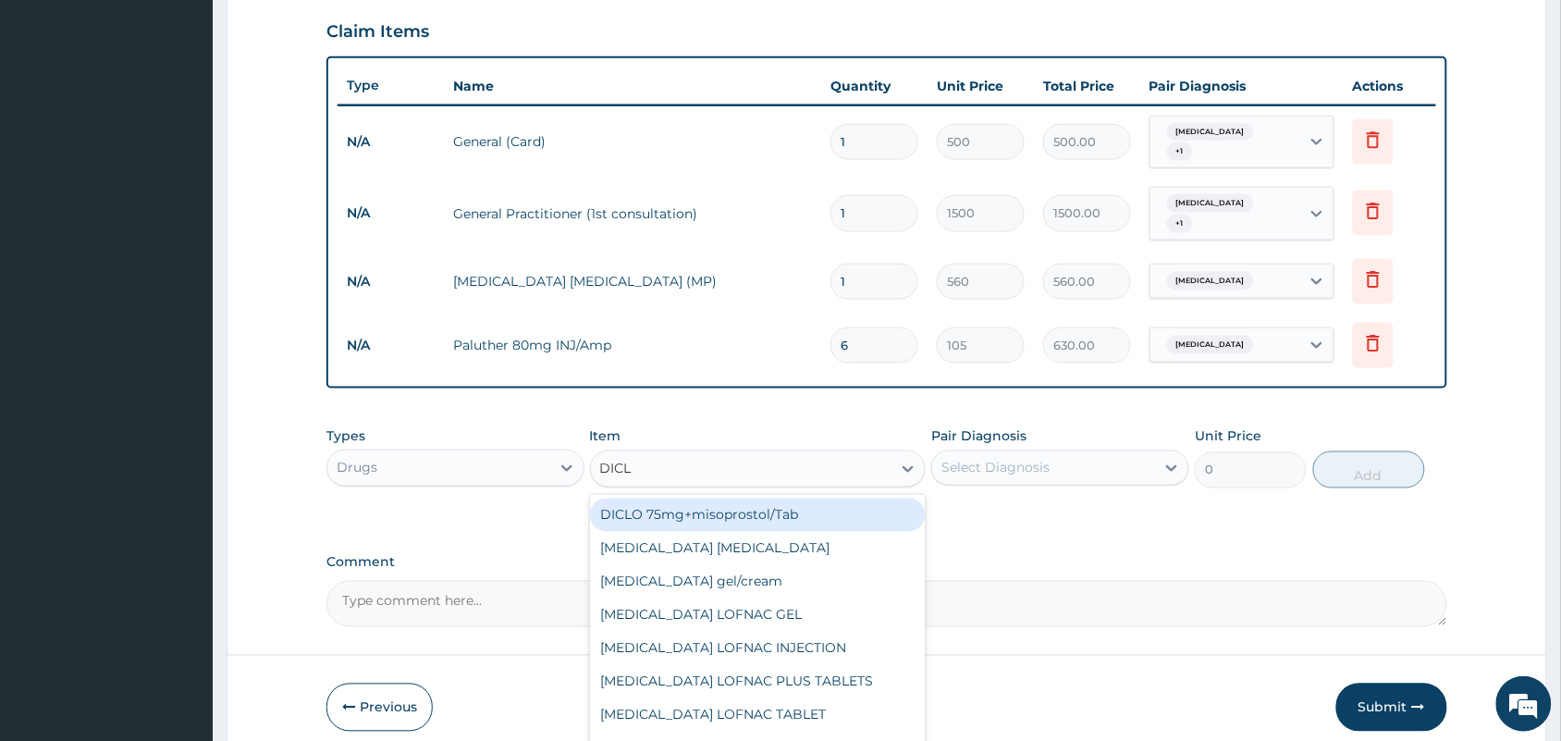
type input "DICLO"
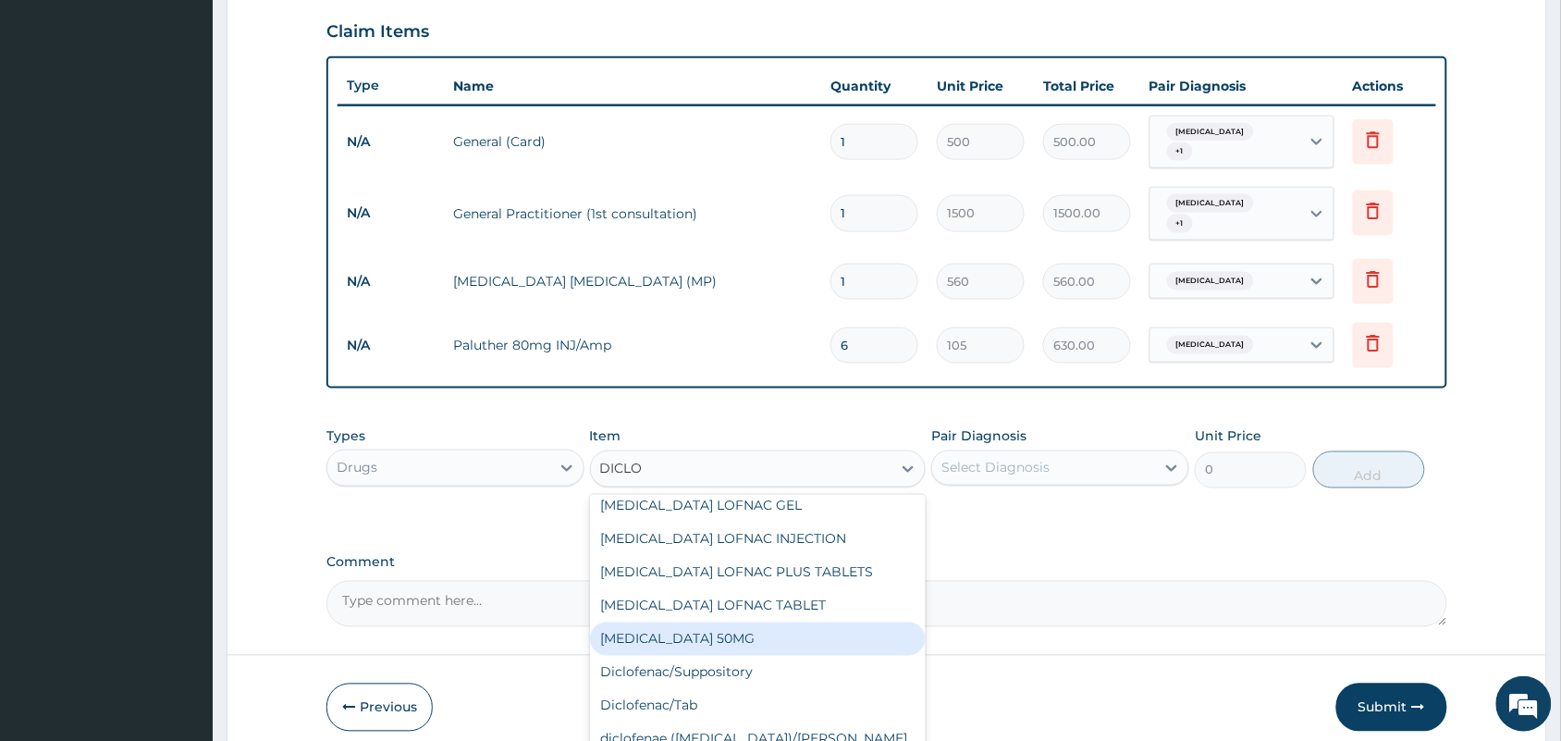
scroll to position [195, 0]
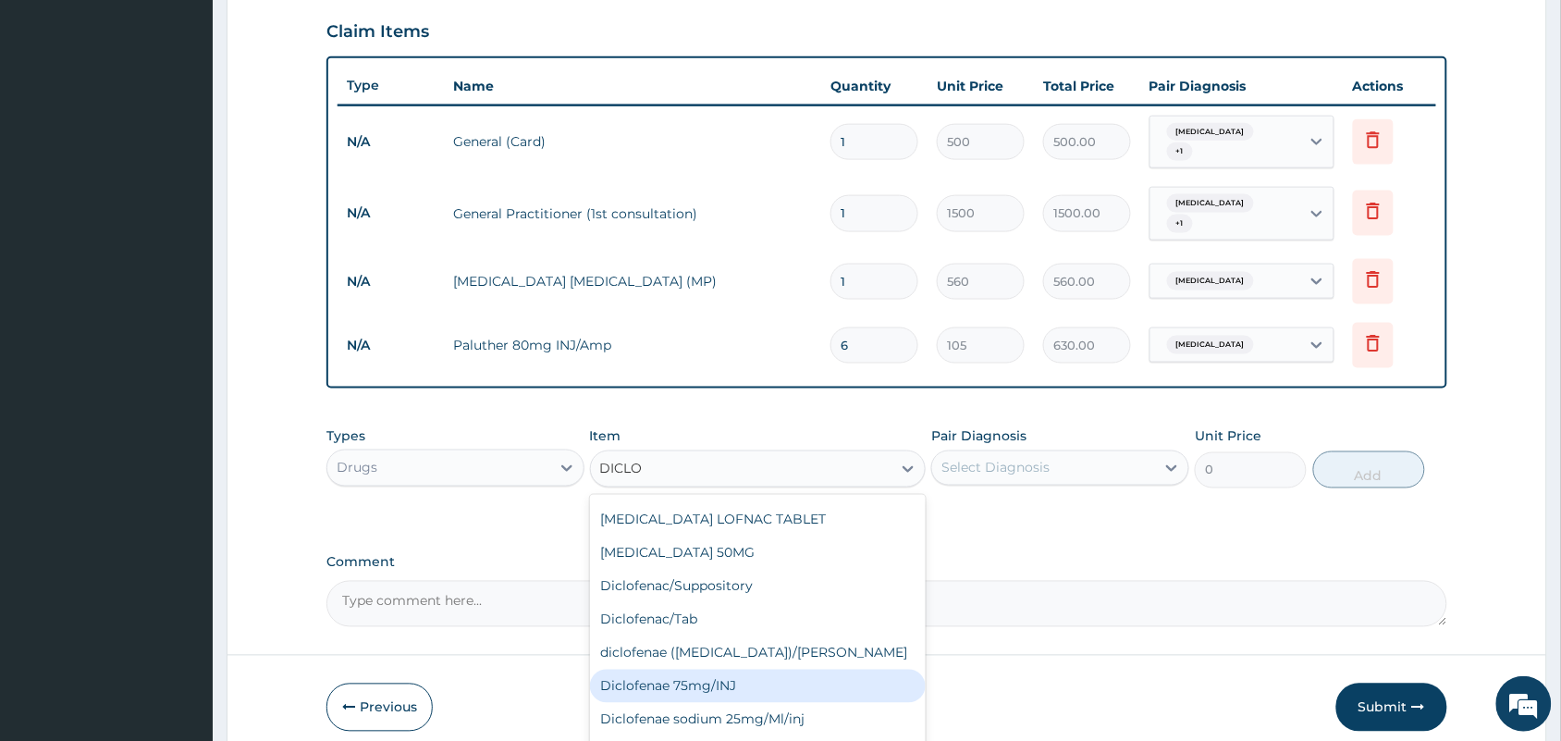
click at [682, 670] on div "Diclofenae 75mg/INJ" at bounding box center [758, 686] width 337 height 33
type input "39.38"
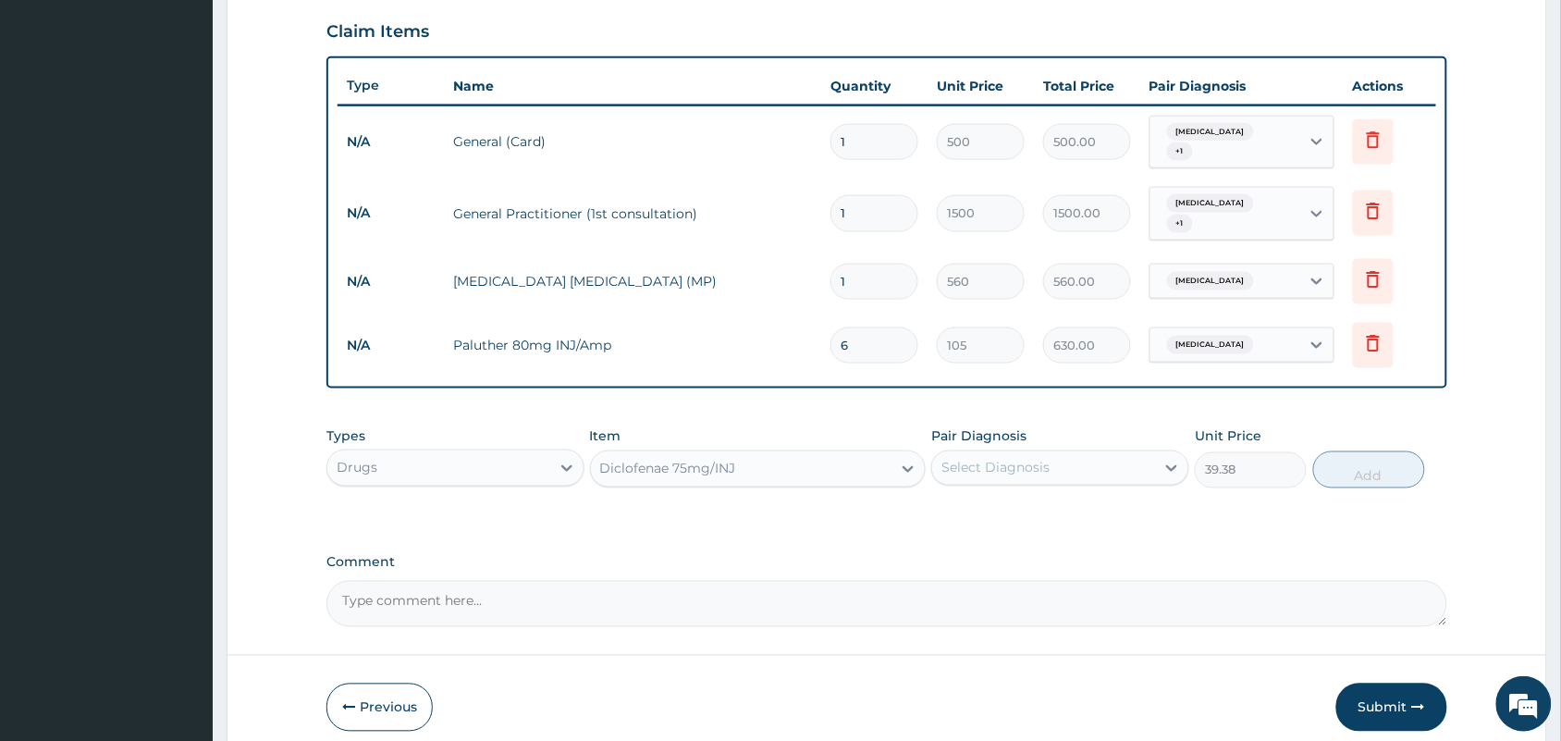
click at [986, 459] on div "Select Diagnosis" at bounding box center [995, 468] width 108 height 18
click at [965, 504] on label "[MEDICAL_DATA]" at bounding box center [1019, 513] width 115 height 18
checkbox input "true"
click at [1337, 464] on button "Add" at bounding box center [1369, 469] width 112 height 37
type input "0"
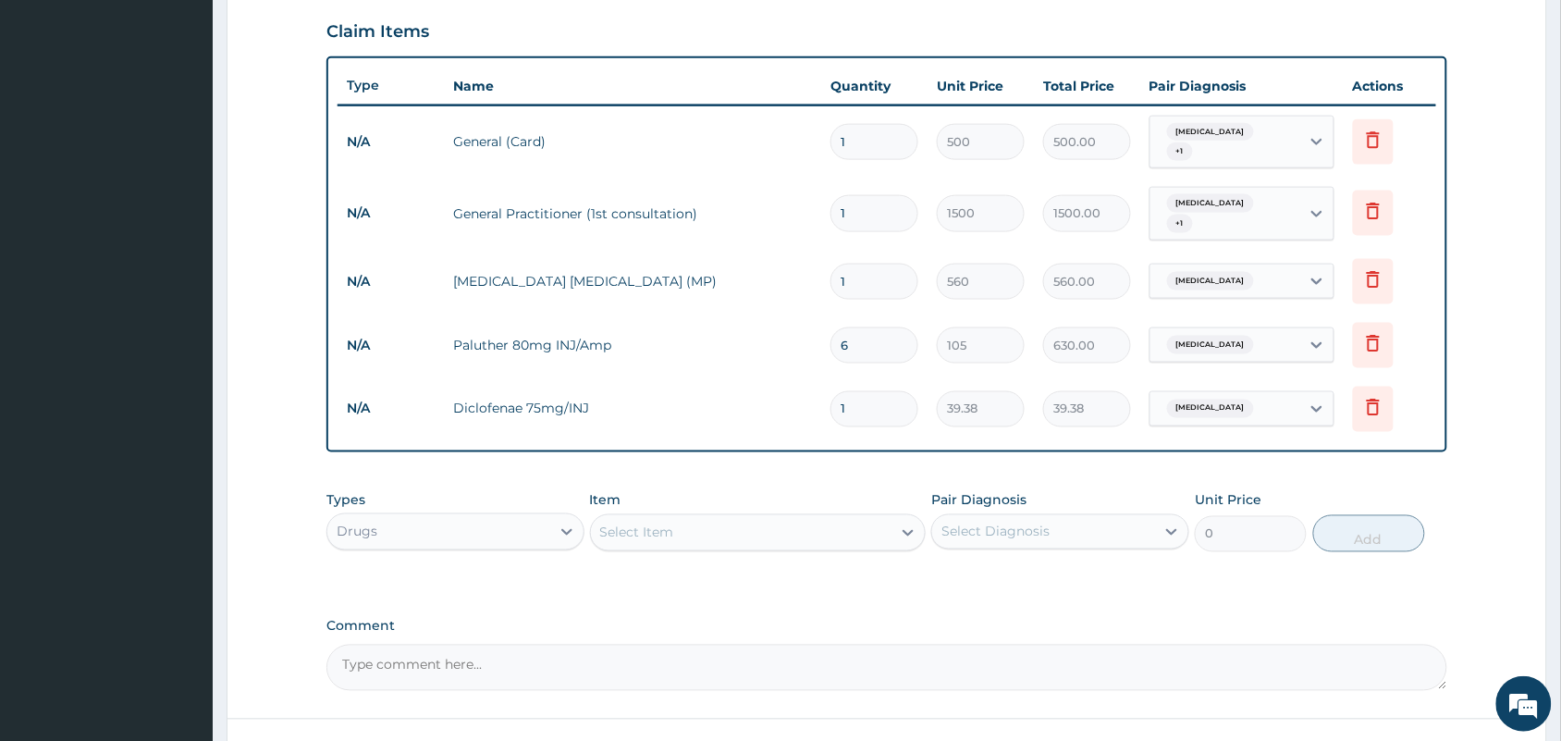
scroll to position [759, 0]
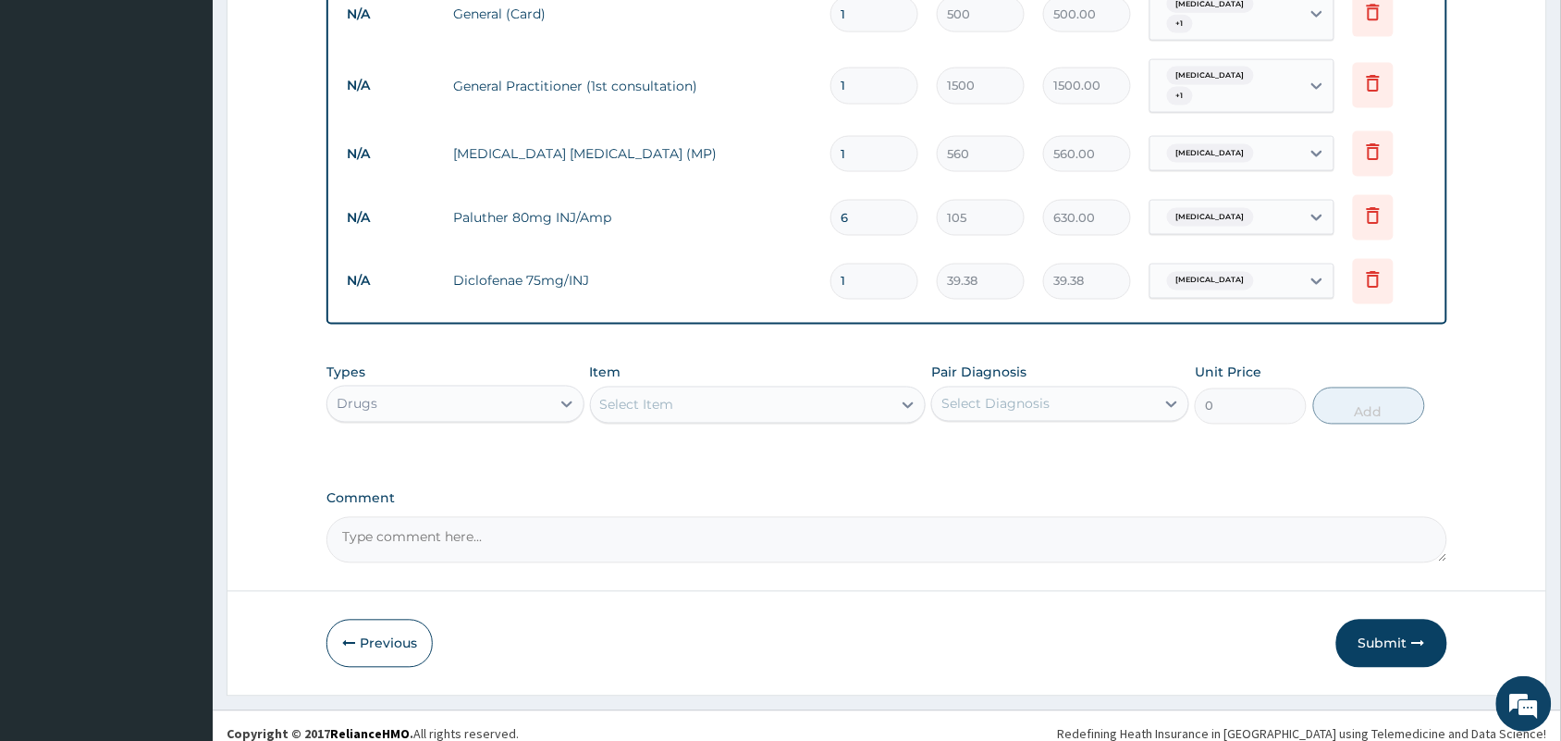
click at [746, 390] on div "Select Item" at bounding box center [741, 405] width 301 height 30
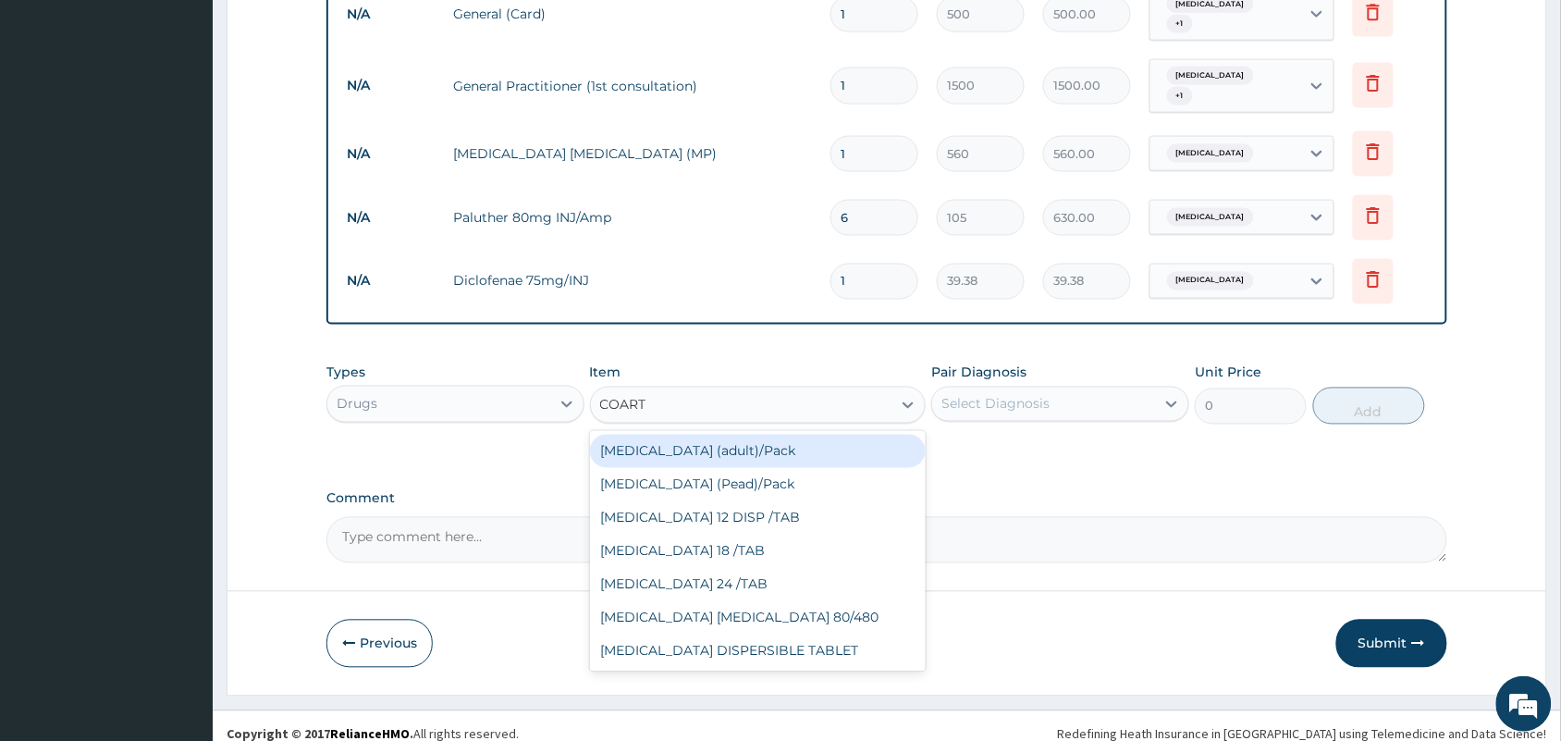
type input "COARTE"
click at [707, 435] on div "[MEDICAL_DATA] (adult)/Pack" at bounding box center [758, 451] width 337 height 33
type input "682.5"
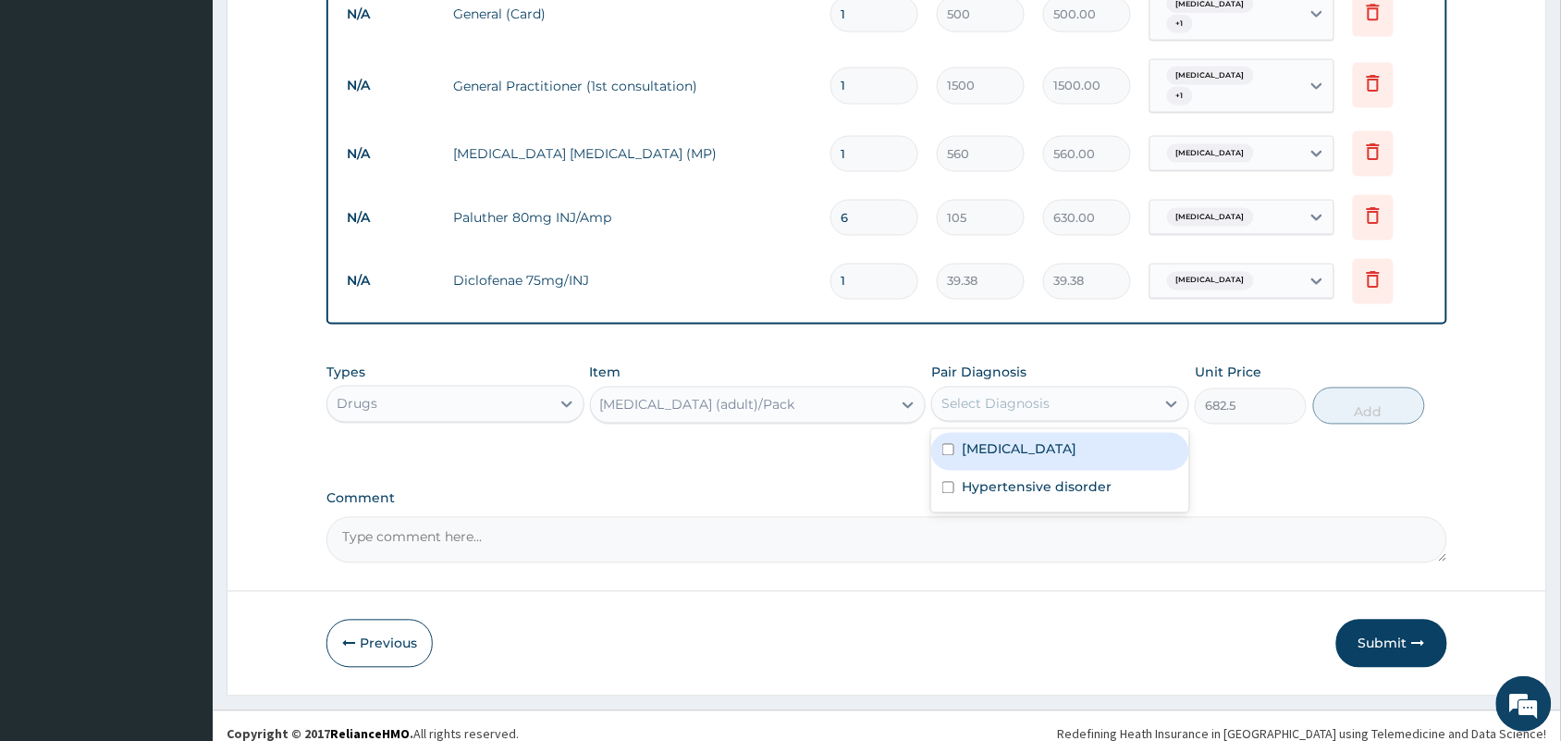
click at [991, 395] on div "Select Diagnosis" at bounding box center [995, 404] width 108 height 18
click at [962, 440] on label "[MEDICAL_DATA]" at bounding box center [1019, 449] width 115 height 18
checkbox input "true"
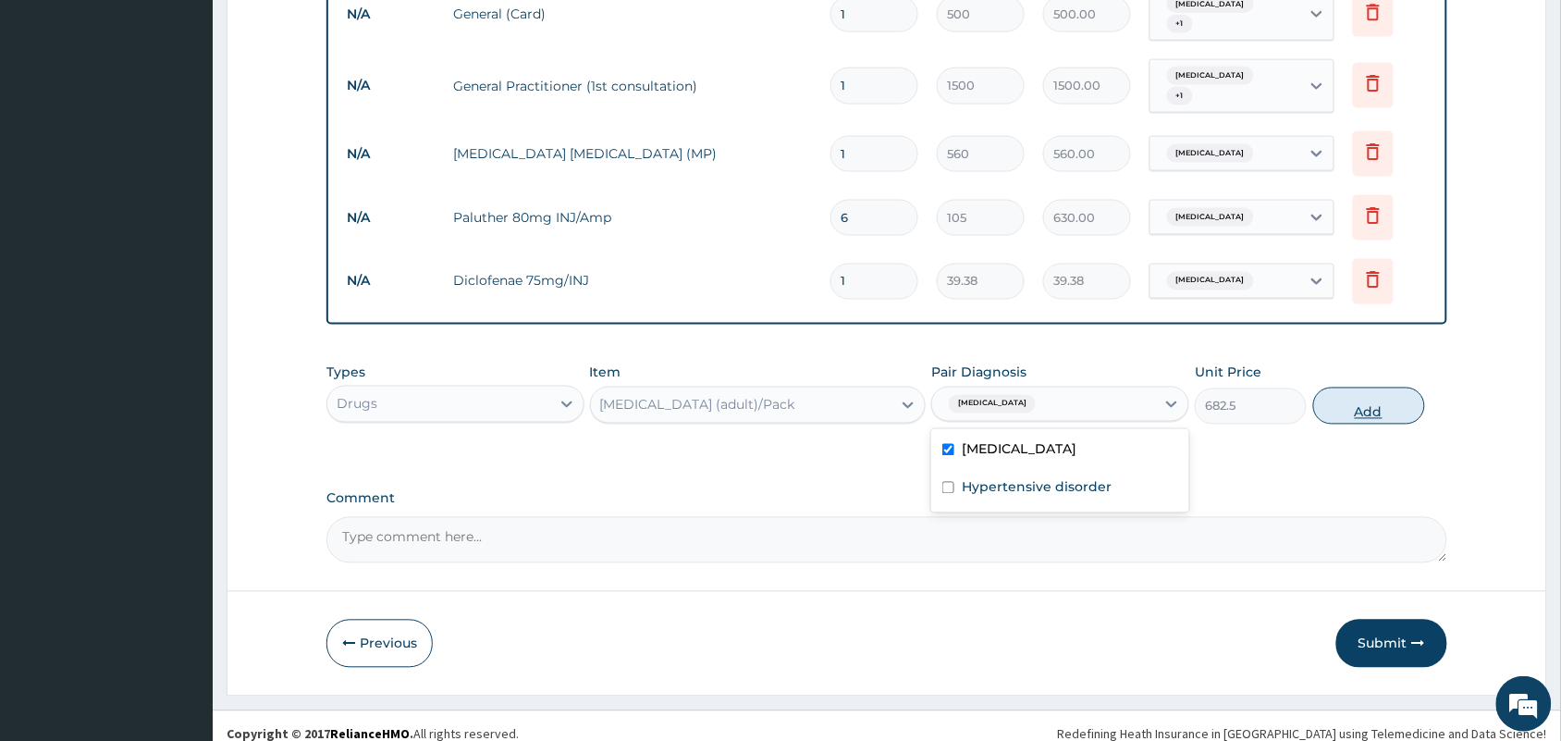
click at [1356, 393] on button "Add" at bounding box center [1369, 405] width 112 height 37
type input "0"
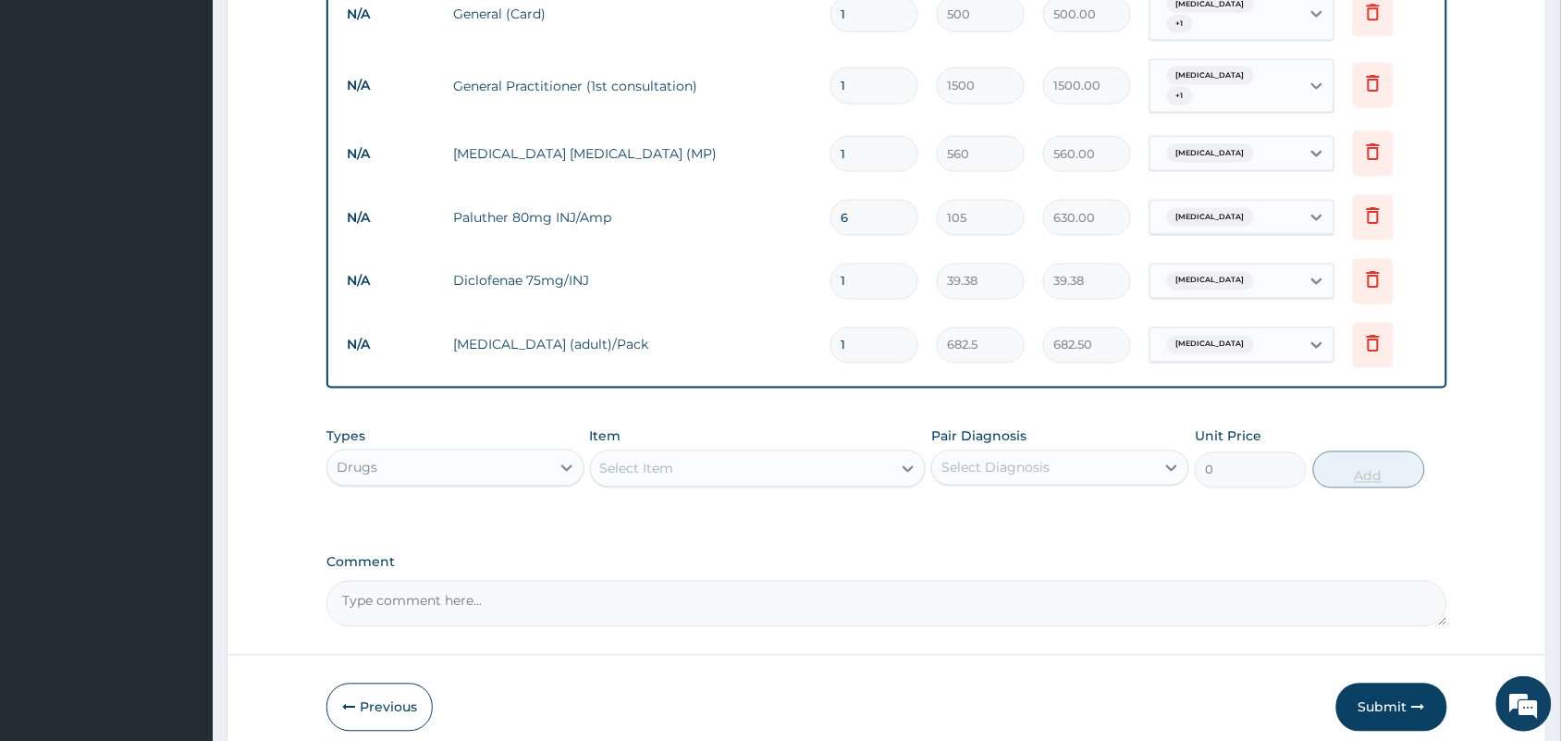
type input "0.00"
type input "6"
type input "4095.00"
type input "6"
click at [857, 462] on div "Select Item" at bounding box center [741, 469] width 301 height 30
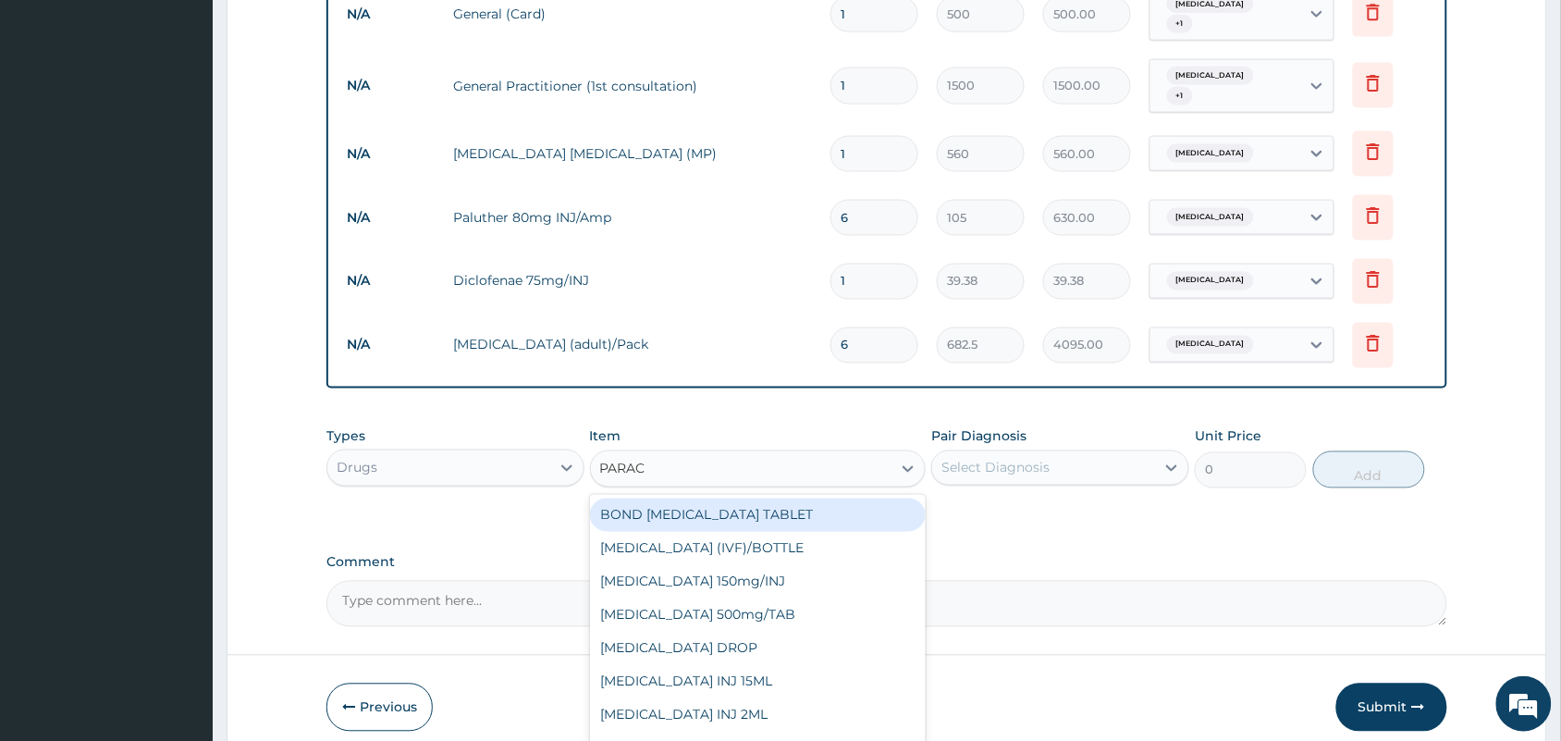
type input "PARACE"
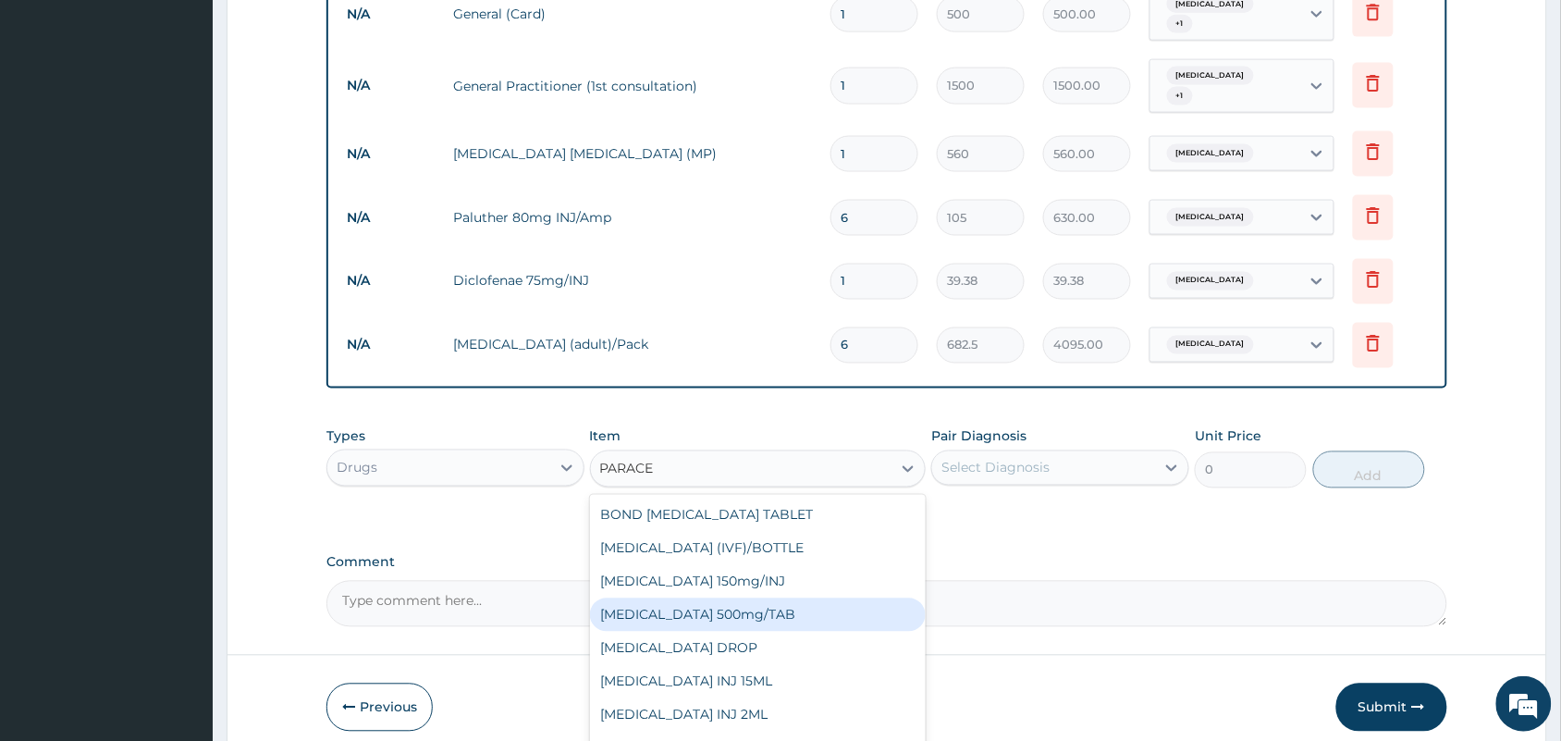
click at [741, 598] on div "[MEDICAL_DATA] 500mg/TAB" at bounding box center [758, 614] width 337 height 33
type input "5.25"
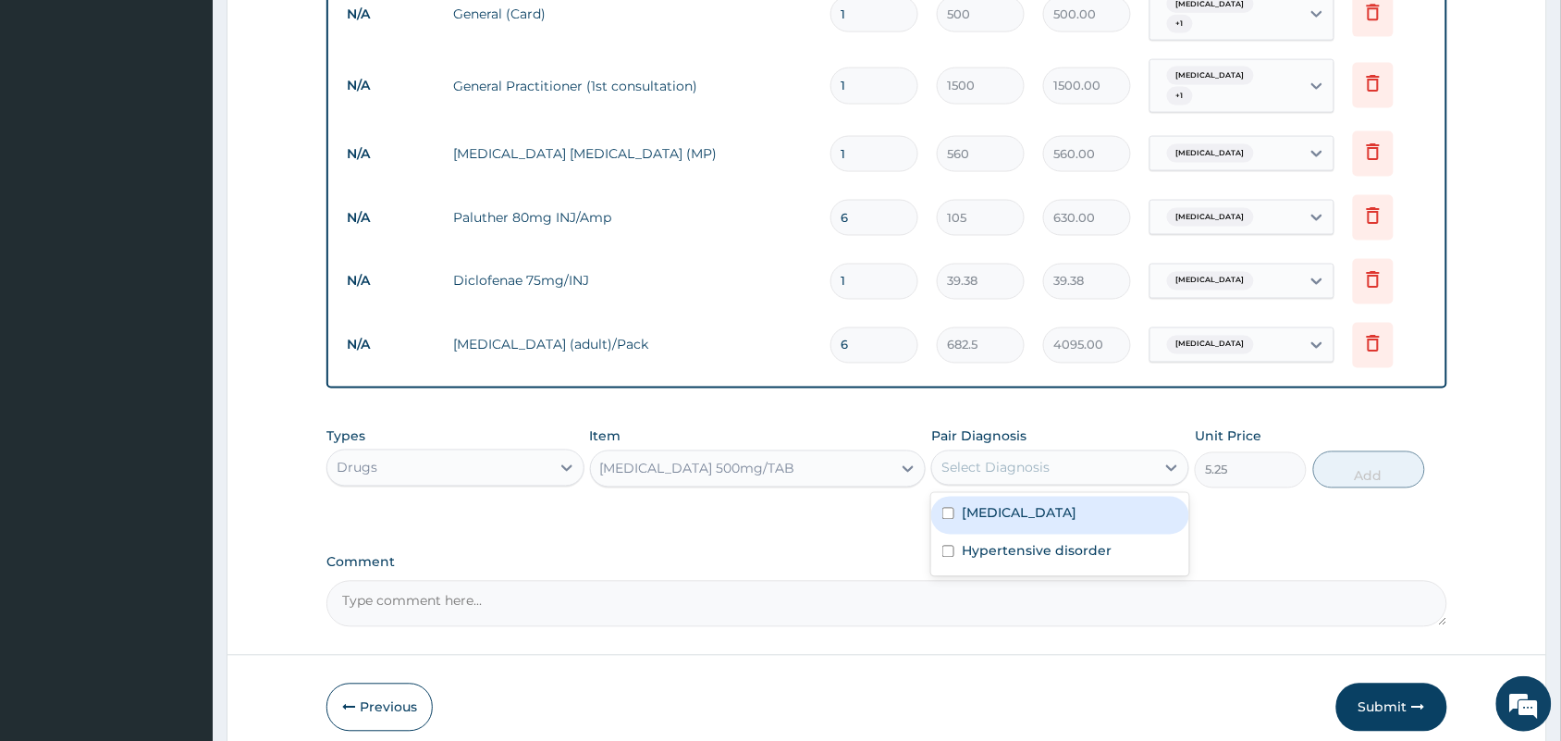
click at [1034, 459] on div "Select Diagnosis" at bounding box center [995, 468] width 108 height 18
click at [1000, 504] on label "[MEDICAL_DATA]" at bounding box center [1019, 513] width 115 height 18
checkbox input "true"
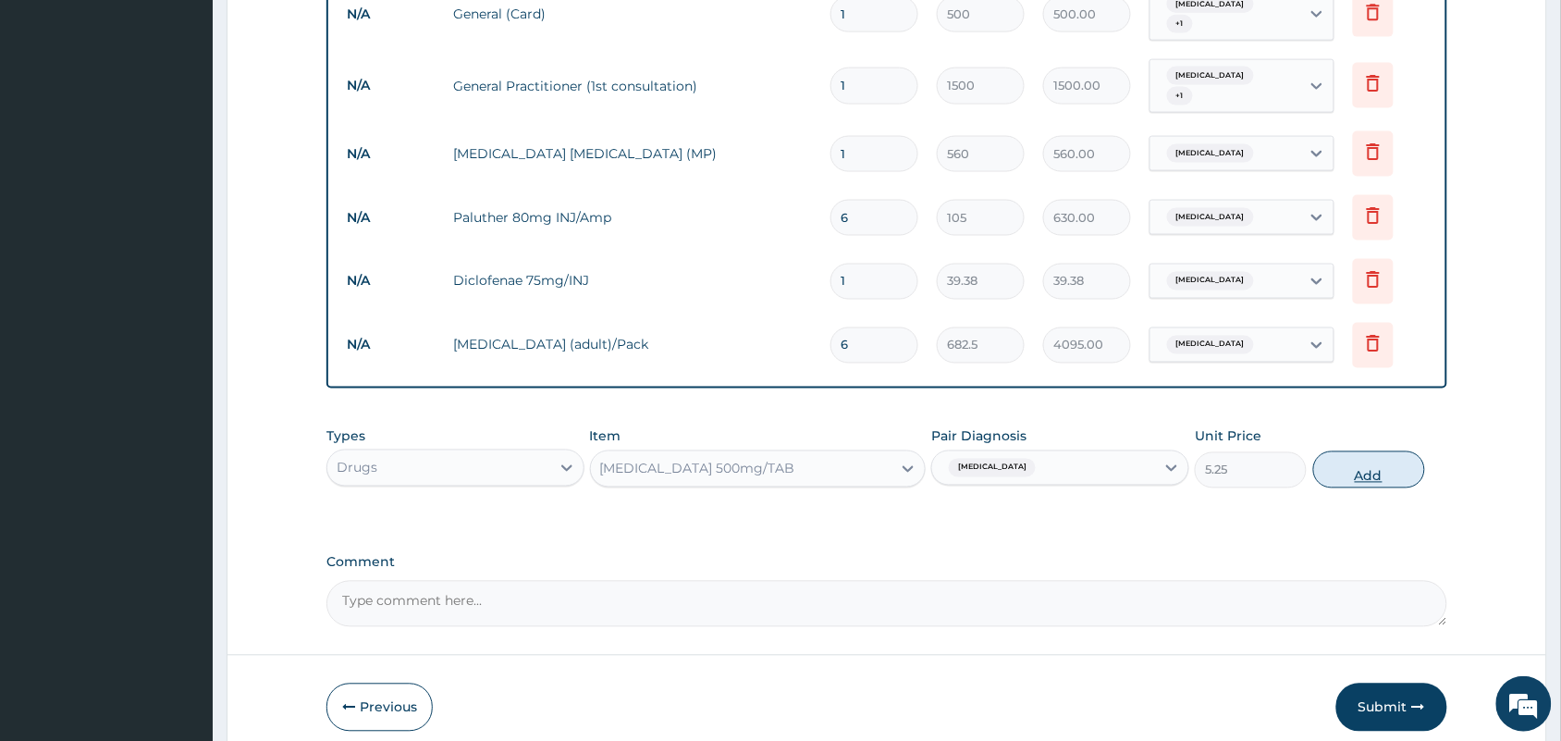
click at [1385, 451] on button "Add" at bounding box center [1369, 469] width 112 height 37
type input "0"
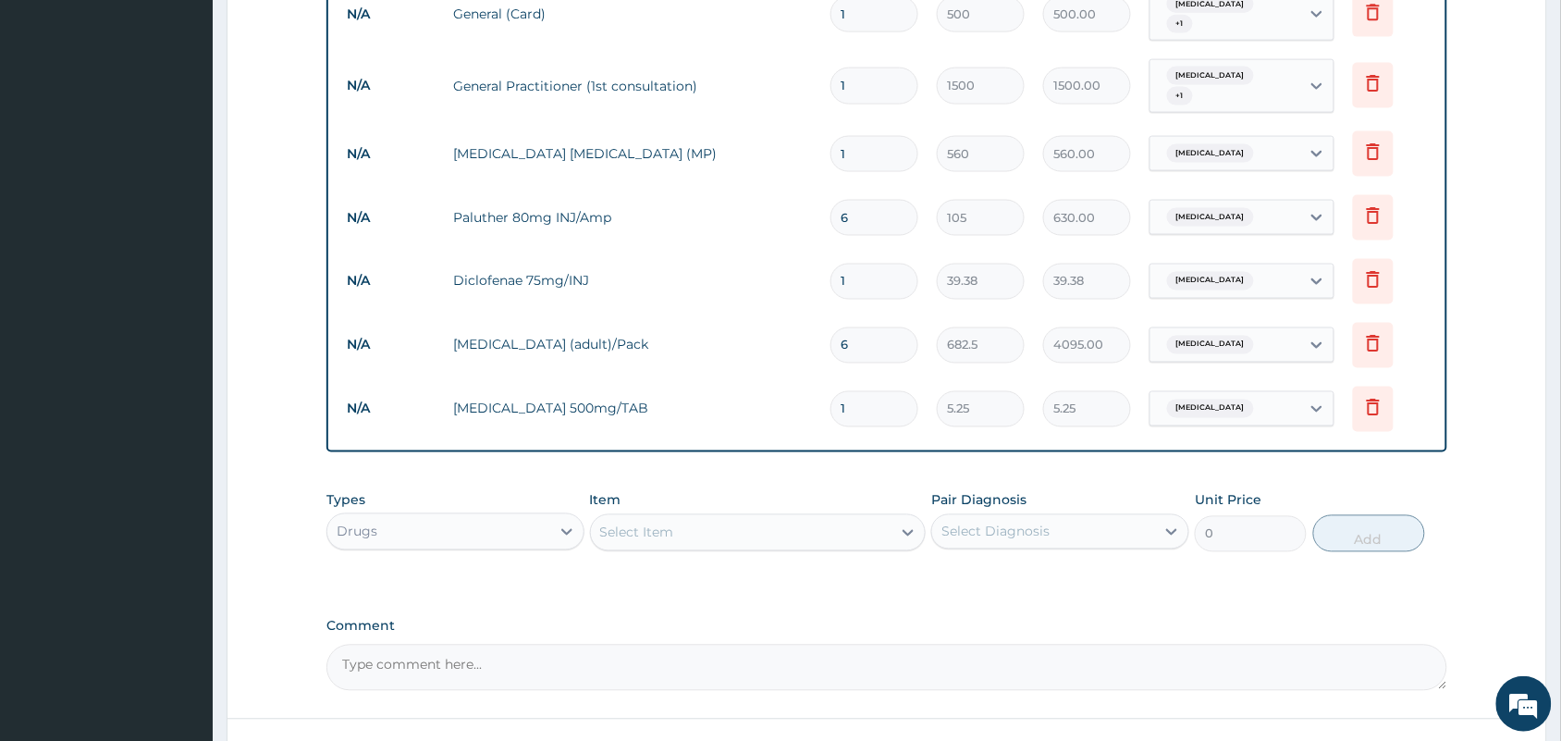
scroll to position [773, 0]
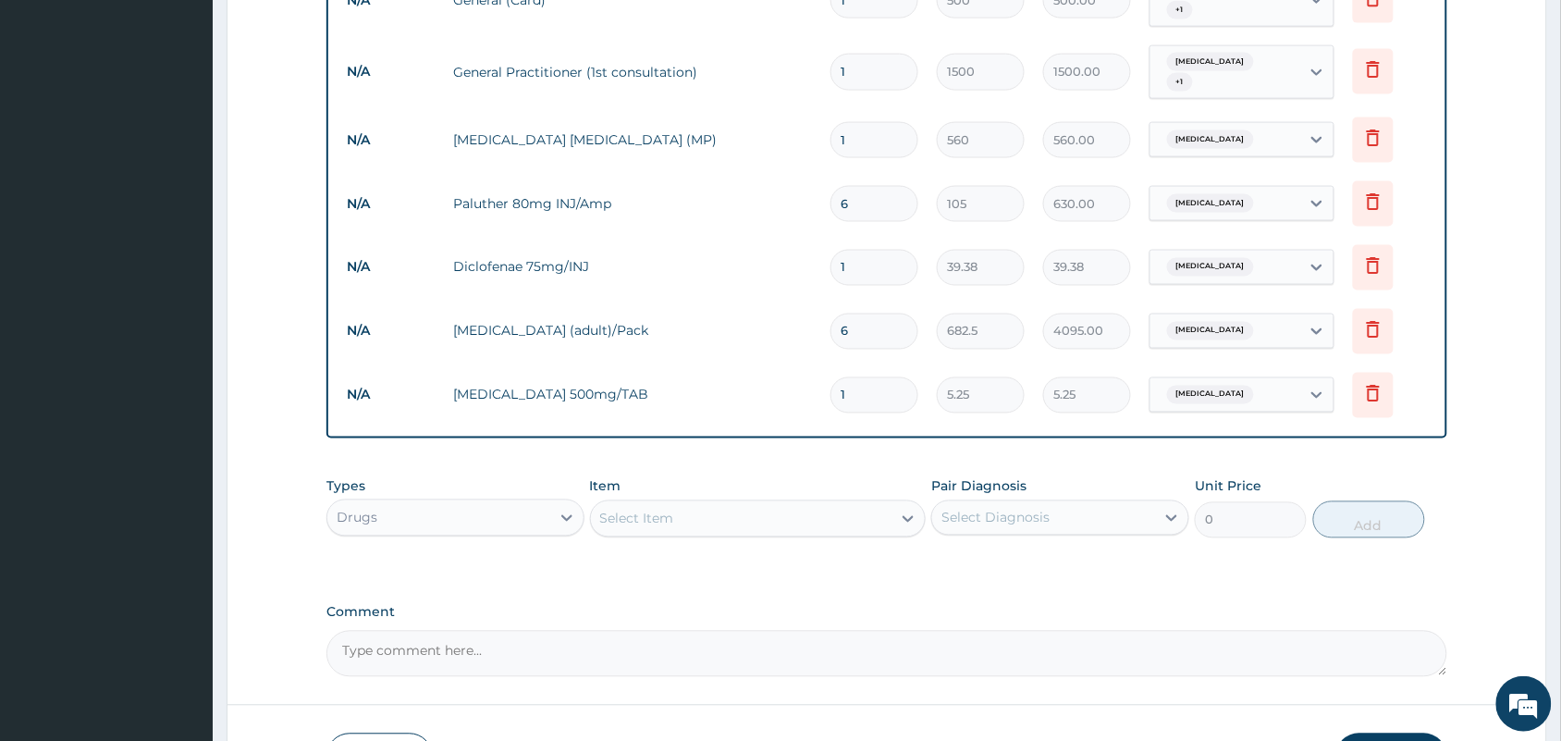
type input "18"
type input "94.50"
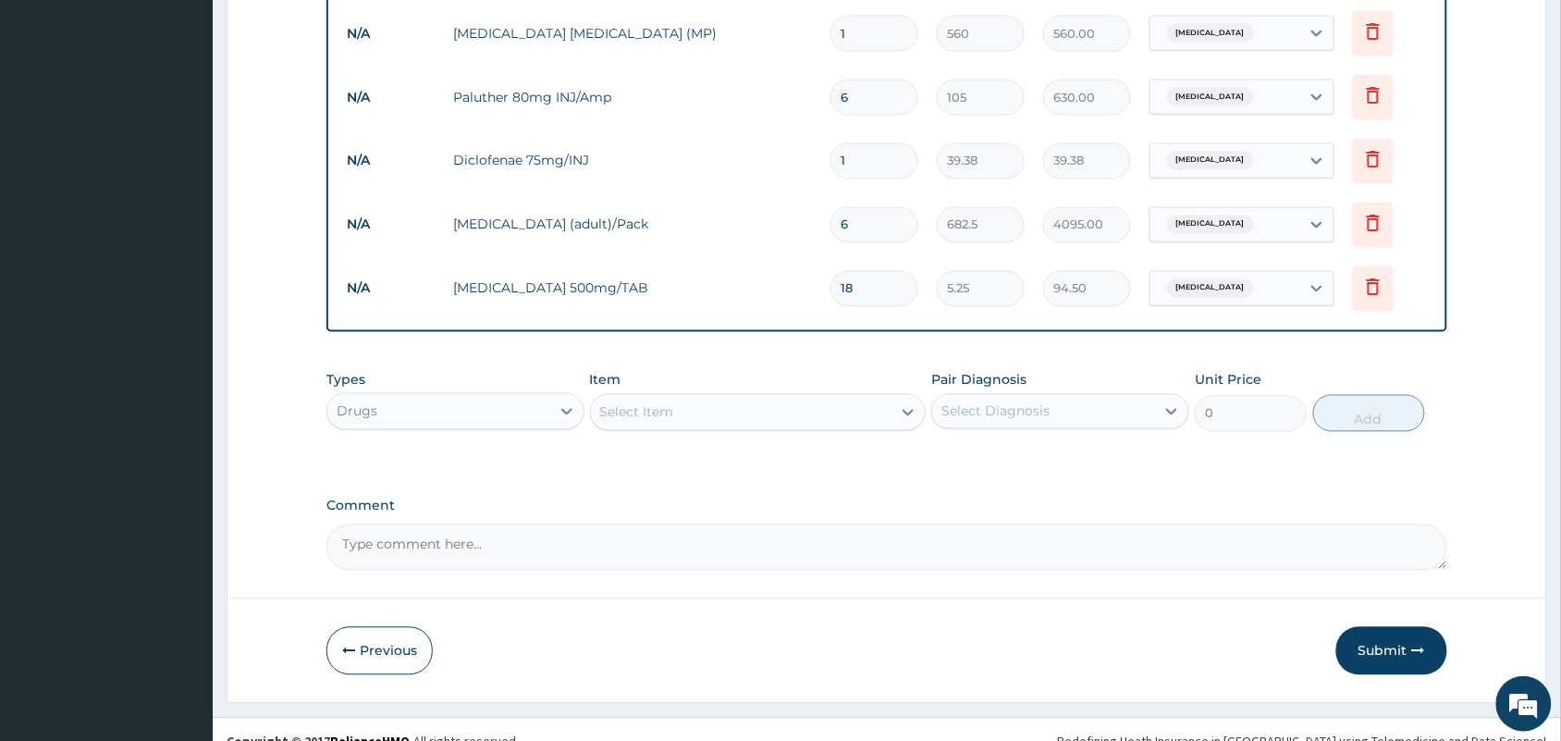
scroll to position [886, 0]
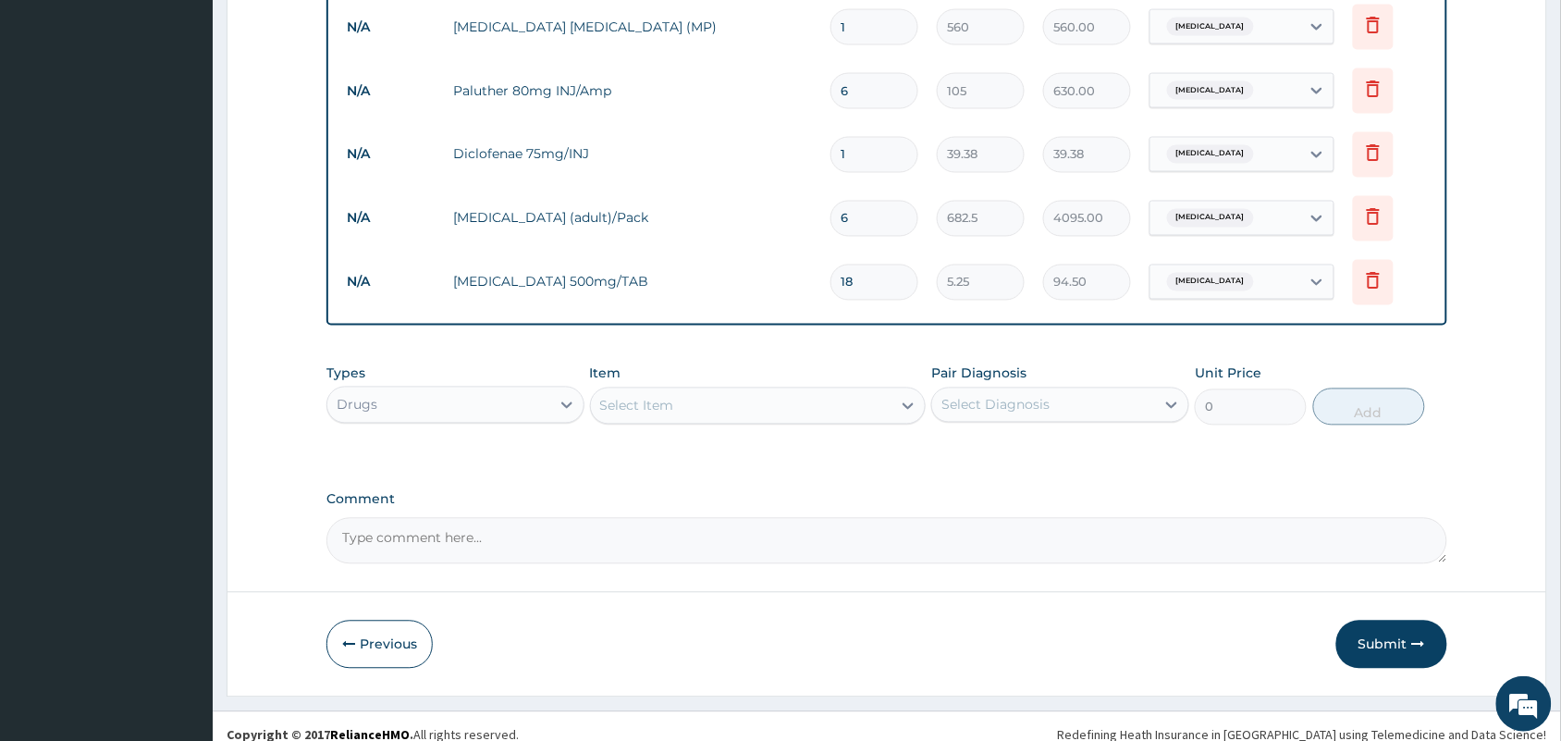
type input "18"
click at [759, 391] on div "Select Item" at bounding box center [741, 406] width 301 height 30
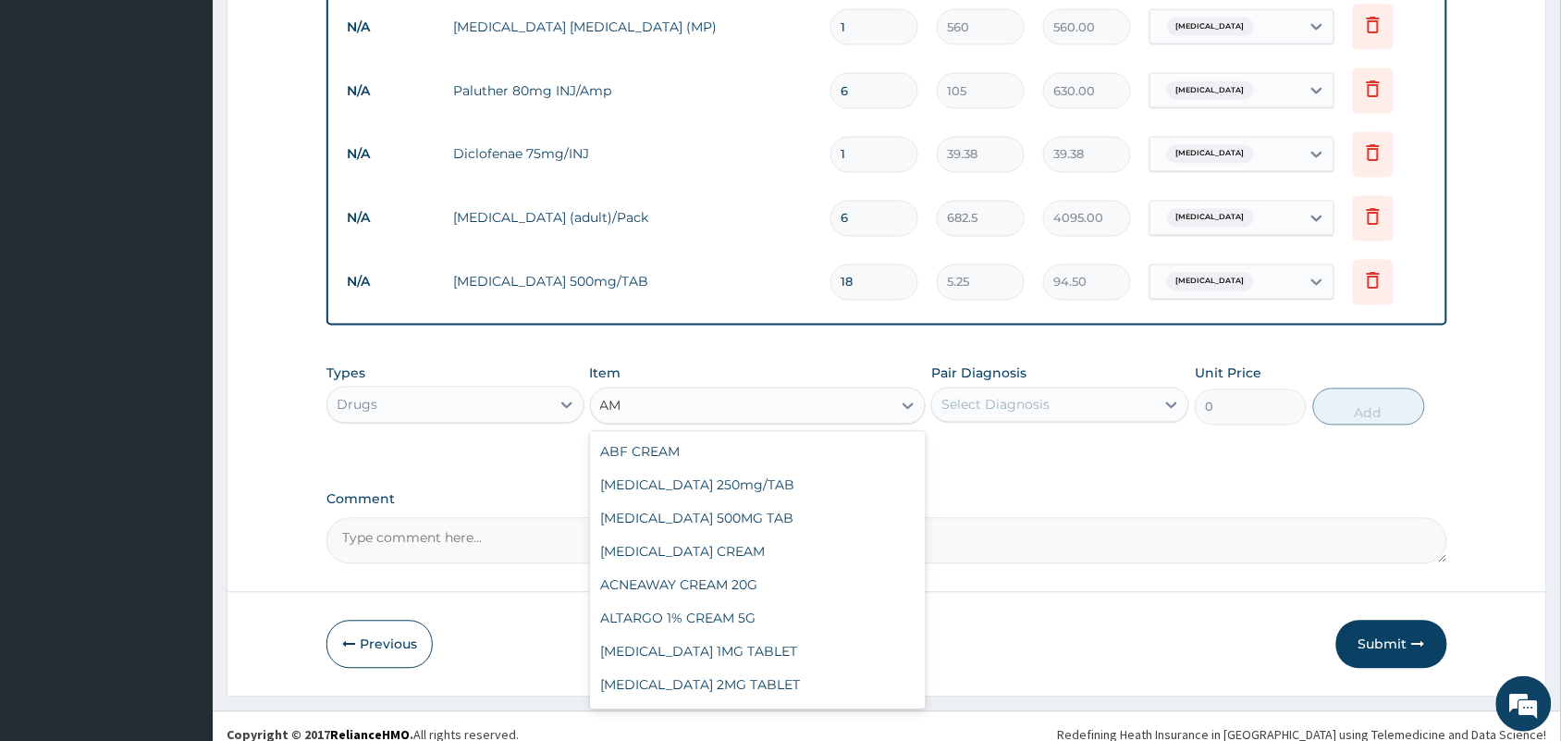
type input "A"
type input "LISI"
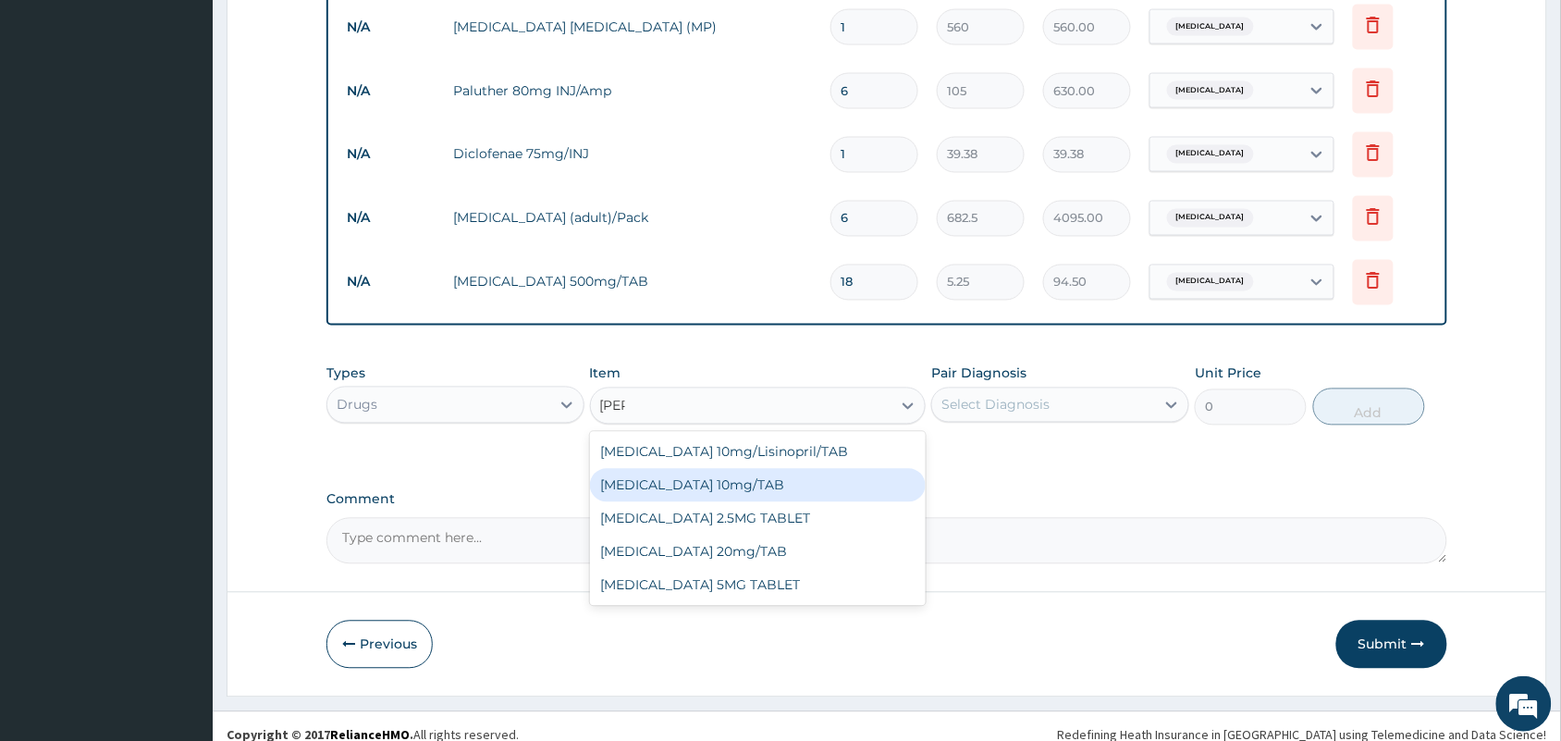
click at [714, 472] on div "[MEDICAL_DATA] 10mg/TAB" at bounding box center [758, 485] width 337 height 33
type input "36.75"
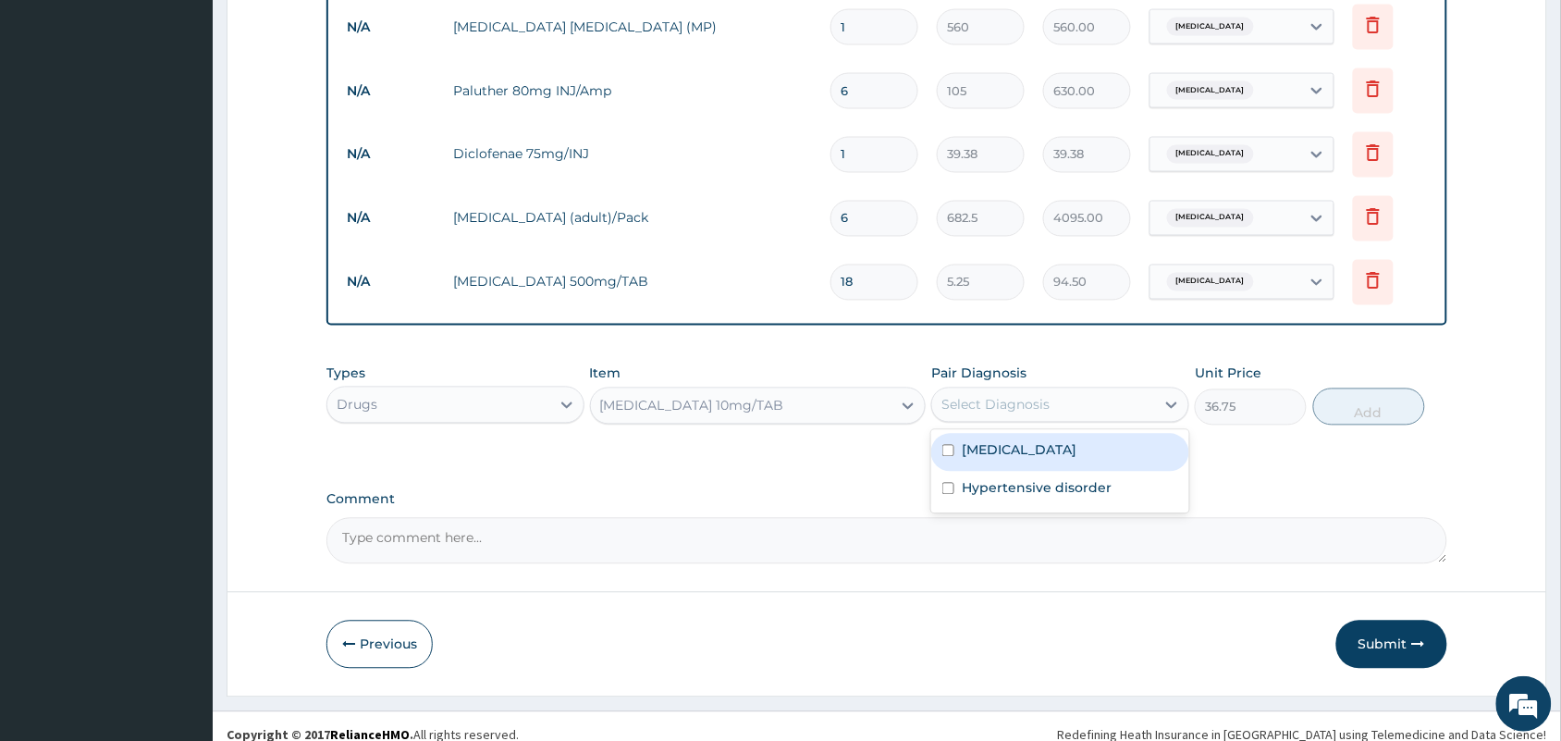
click at [1017, 396] on div "Select Diagnosis" at bounding box center [995, 405] width 108 height 18
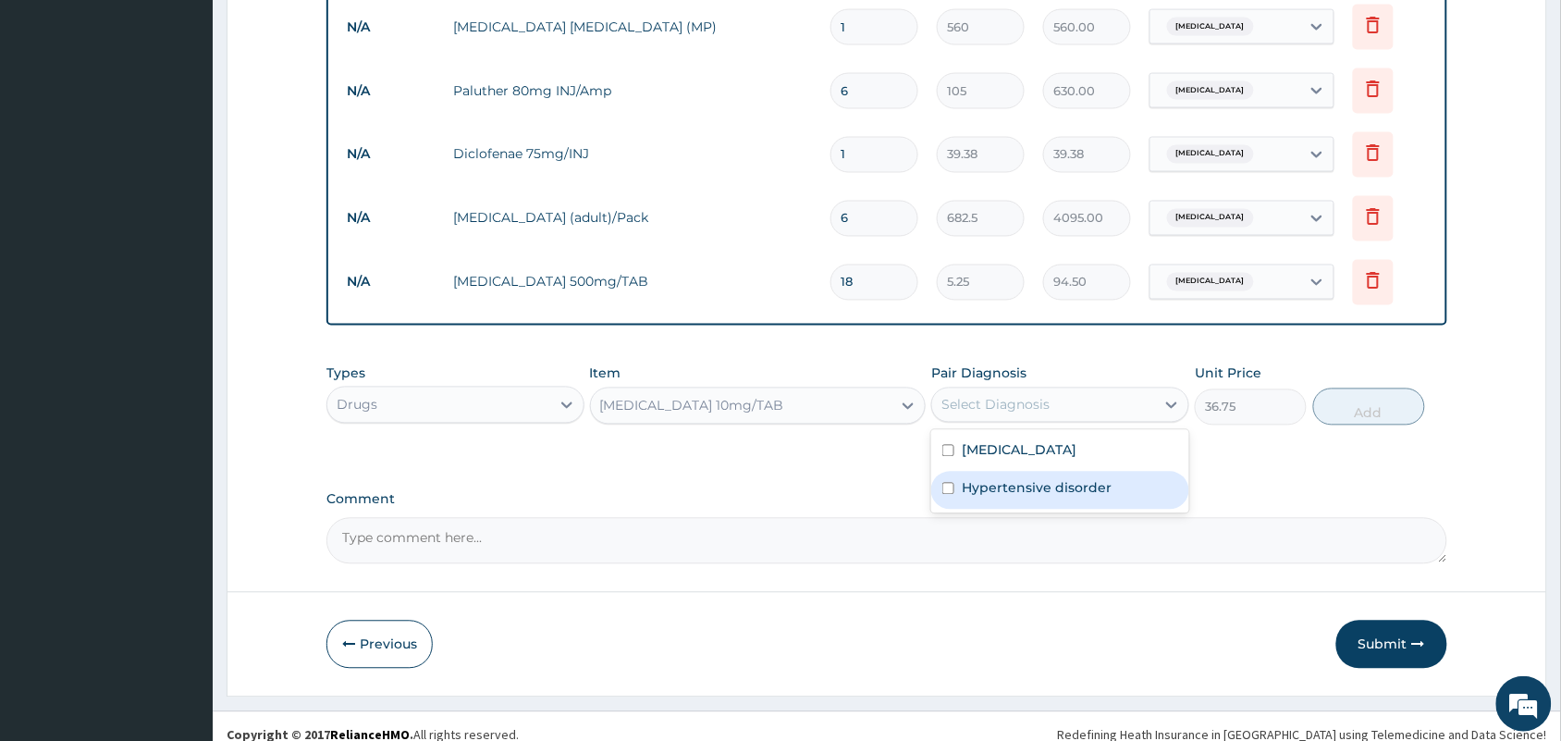
click at [994, 479] on label "Hypertensive disorder" at bounding box center [1037, 488] width 150 height 18
checkbox input "true"
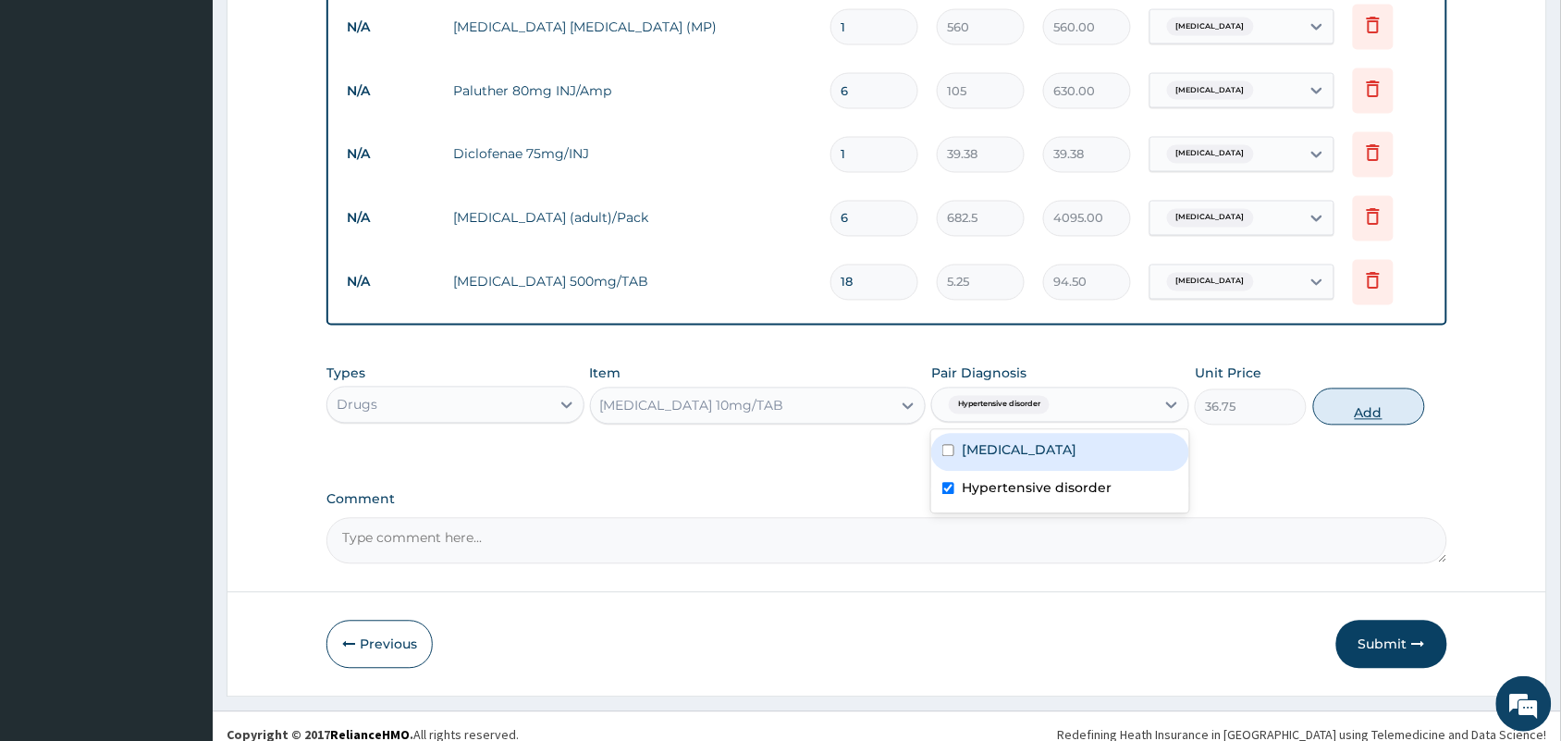
click at [1364, 388] on button "Add" at bounding box center [1369, 406] width 112 height 37
type input "0"
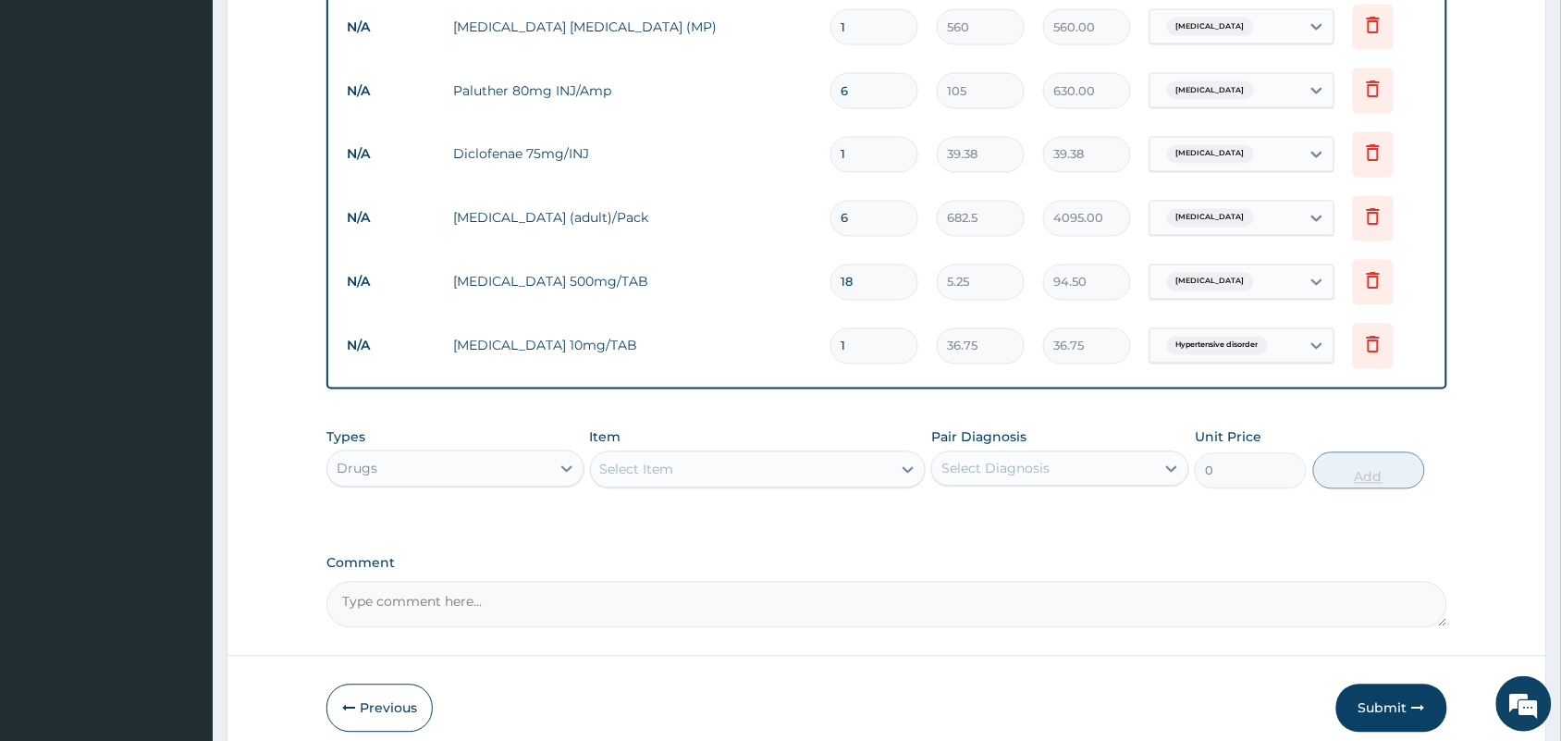
type input "10"
type input "367.50"
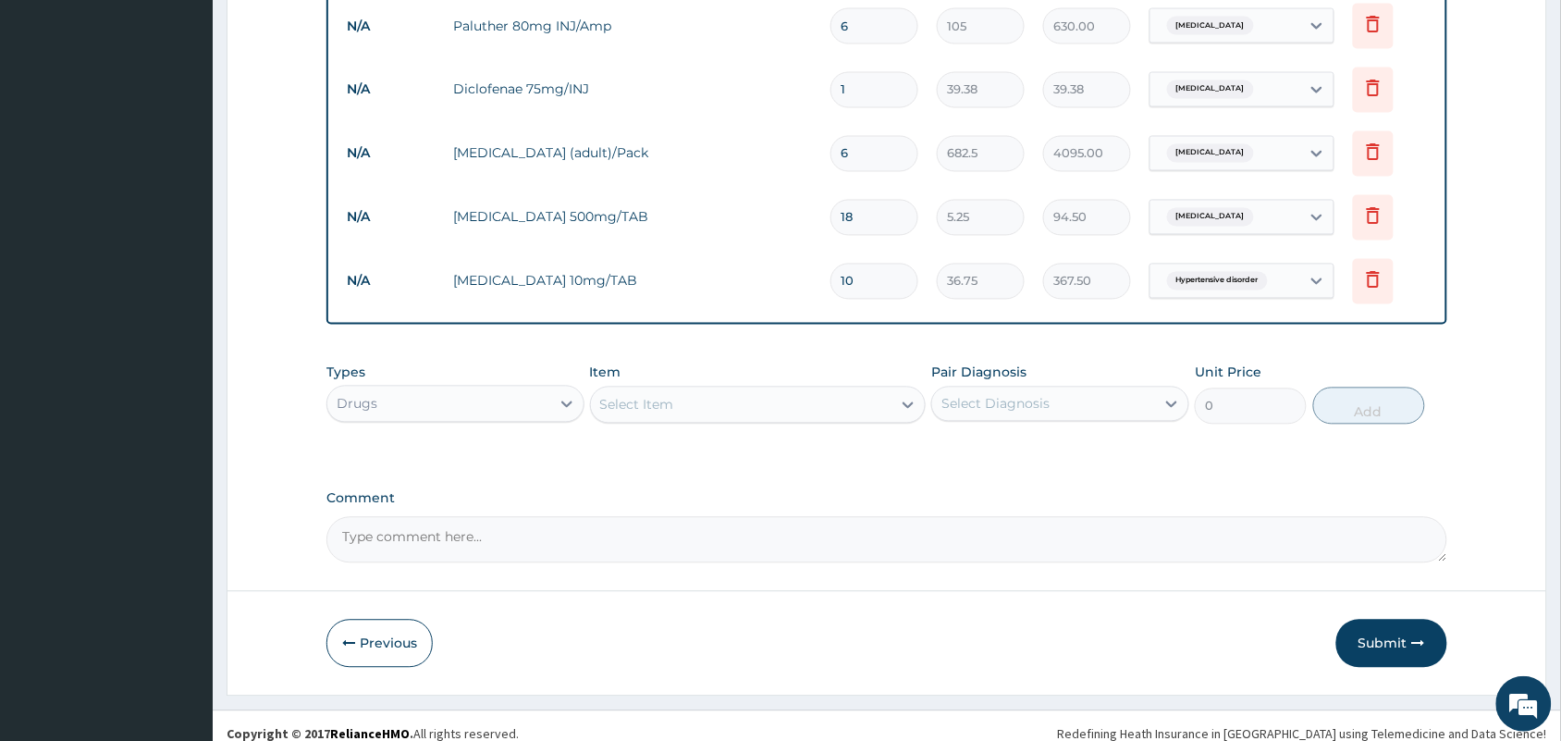
type input "10"
click at [802, 395] on div "Select Item" at bounding box center [741, 405] width 301 height 30
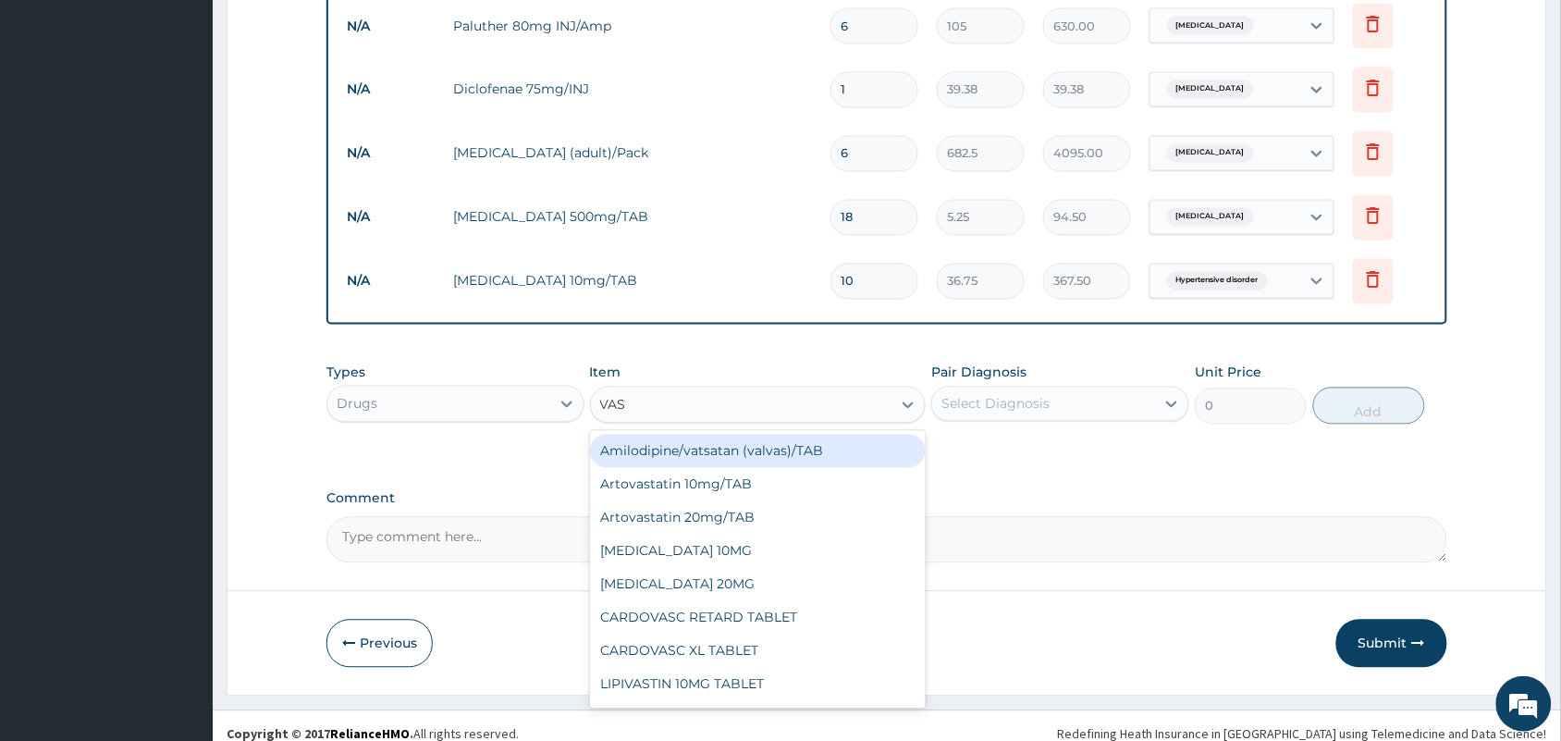
type input "VASO"
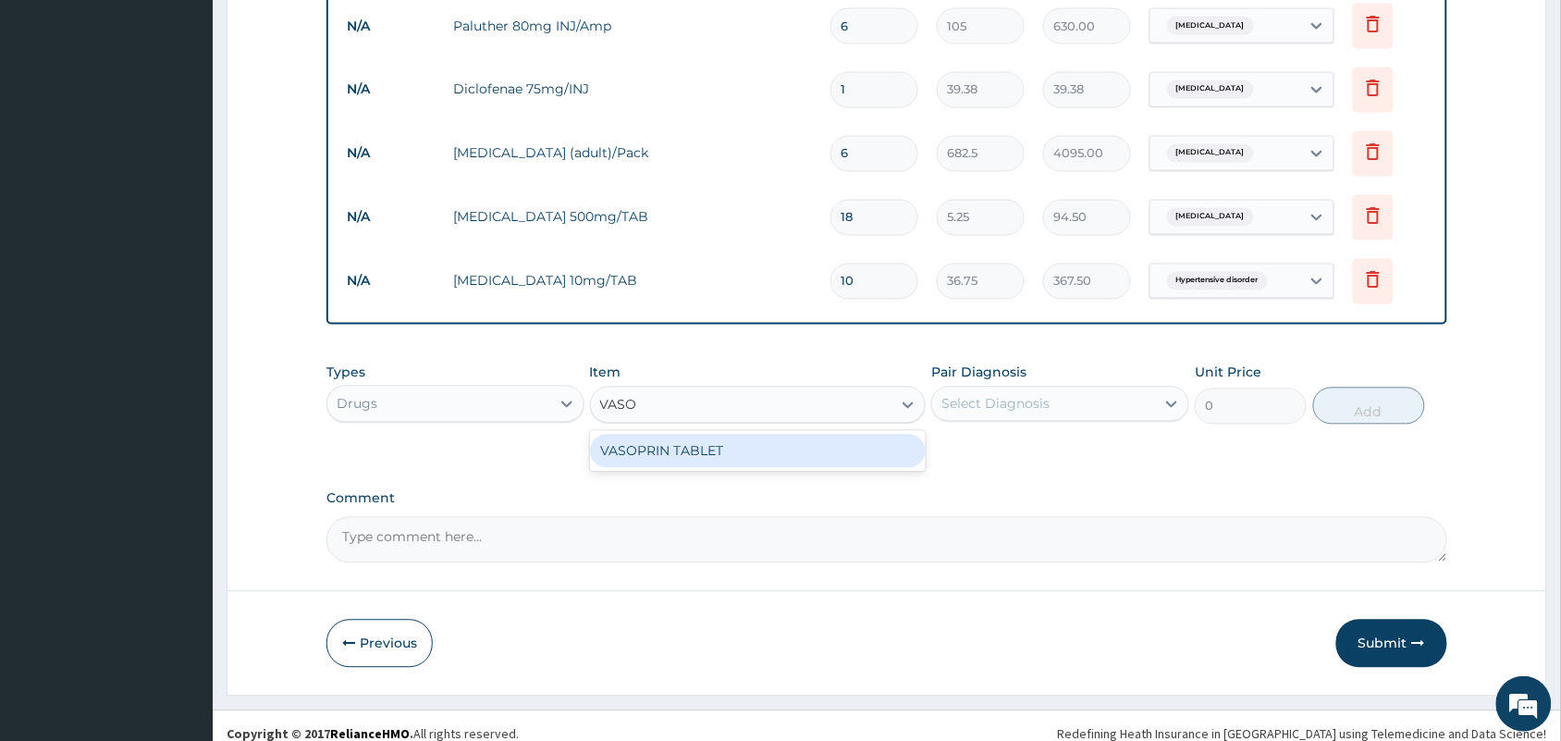
click at [764, 435] on div "VASOPRIN TABLET" at bounding box center [758, 451] width 337 height 33
type input "1.57"
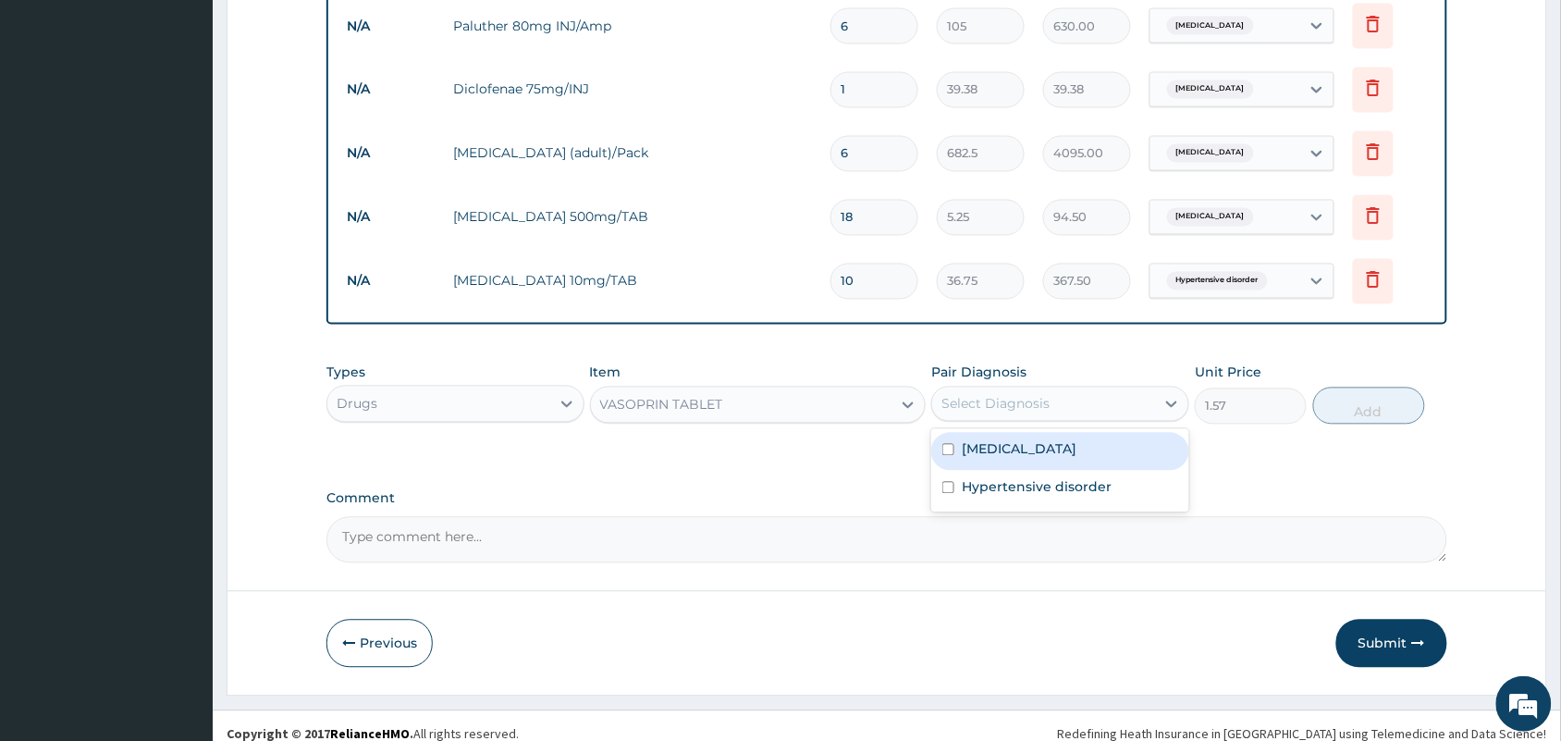
click at [997, 395] on div "Select Diagnosis" at bounding box center [995, 404] width 108 height 18
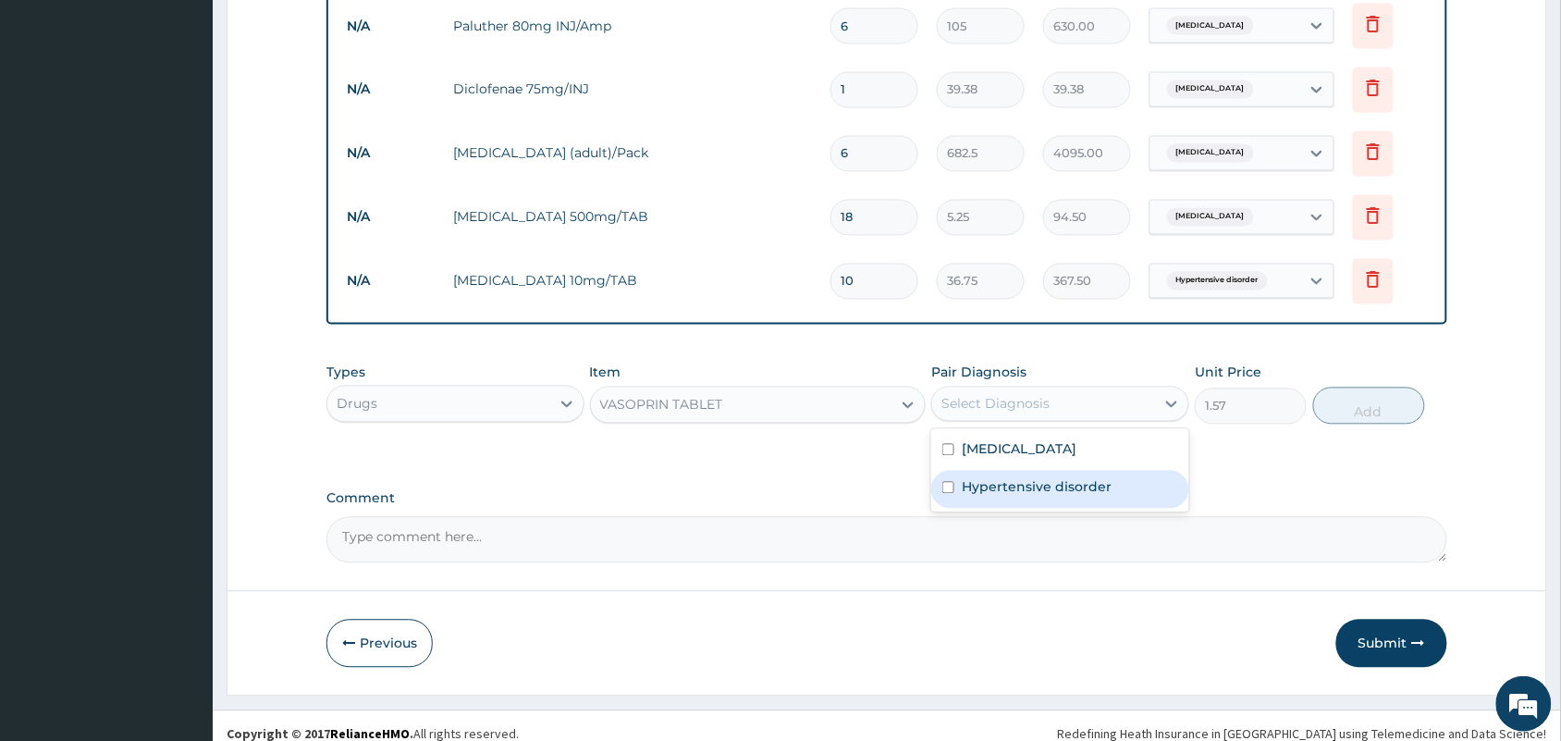
click at [982, 478] on label "Hypertensive disorder" at bounding box center [1037, 487] width 150 height 18
checkbox input "true"
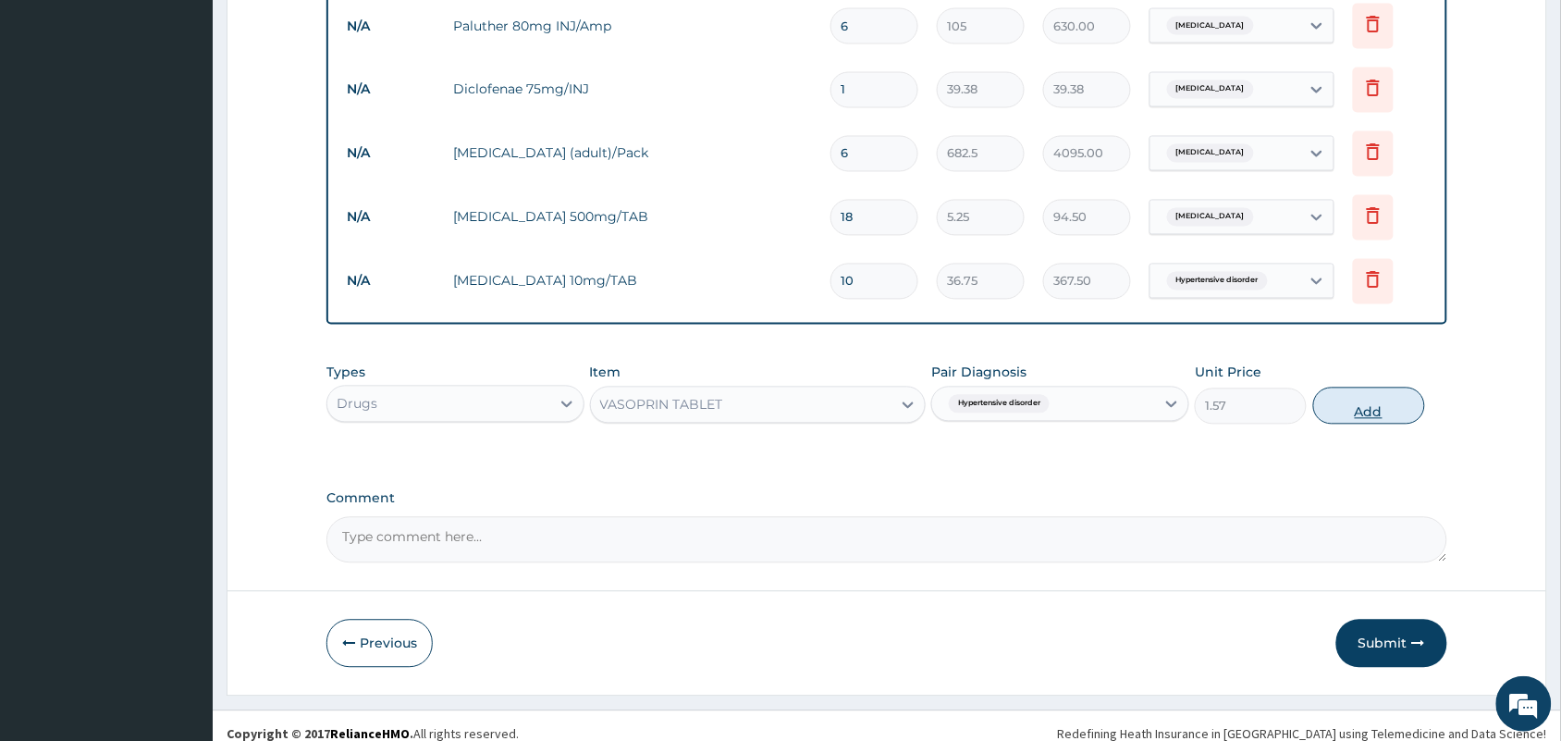
click at [1355, 390] on button "Add" at bounding box center [1369, 405] width 112 height 37
type input "0"
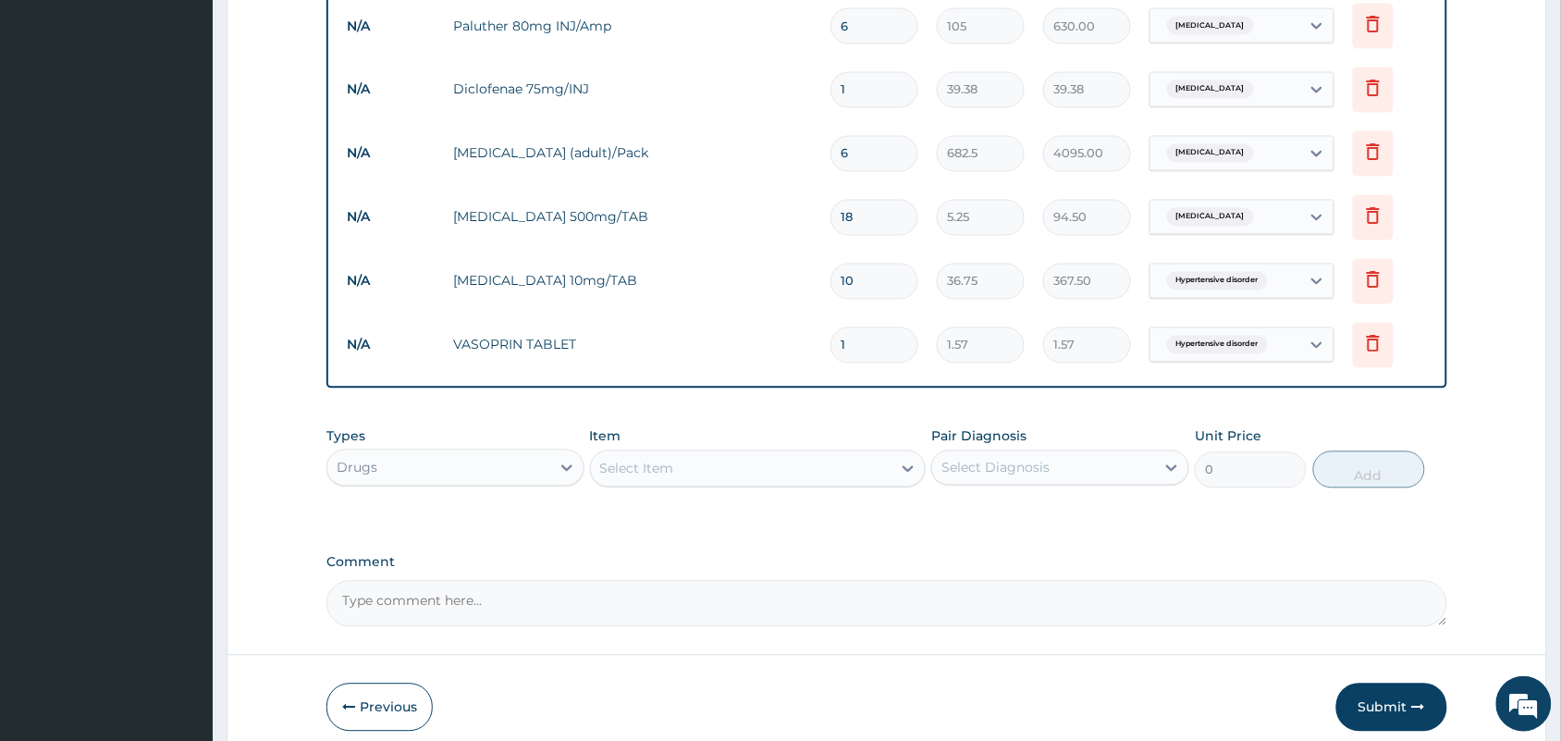
type input "10"
type input "15.70"
type input "10"
click at [805, 464] on div "Select Item" at bounding box center [741, 469] width 301 height 30
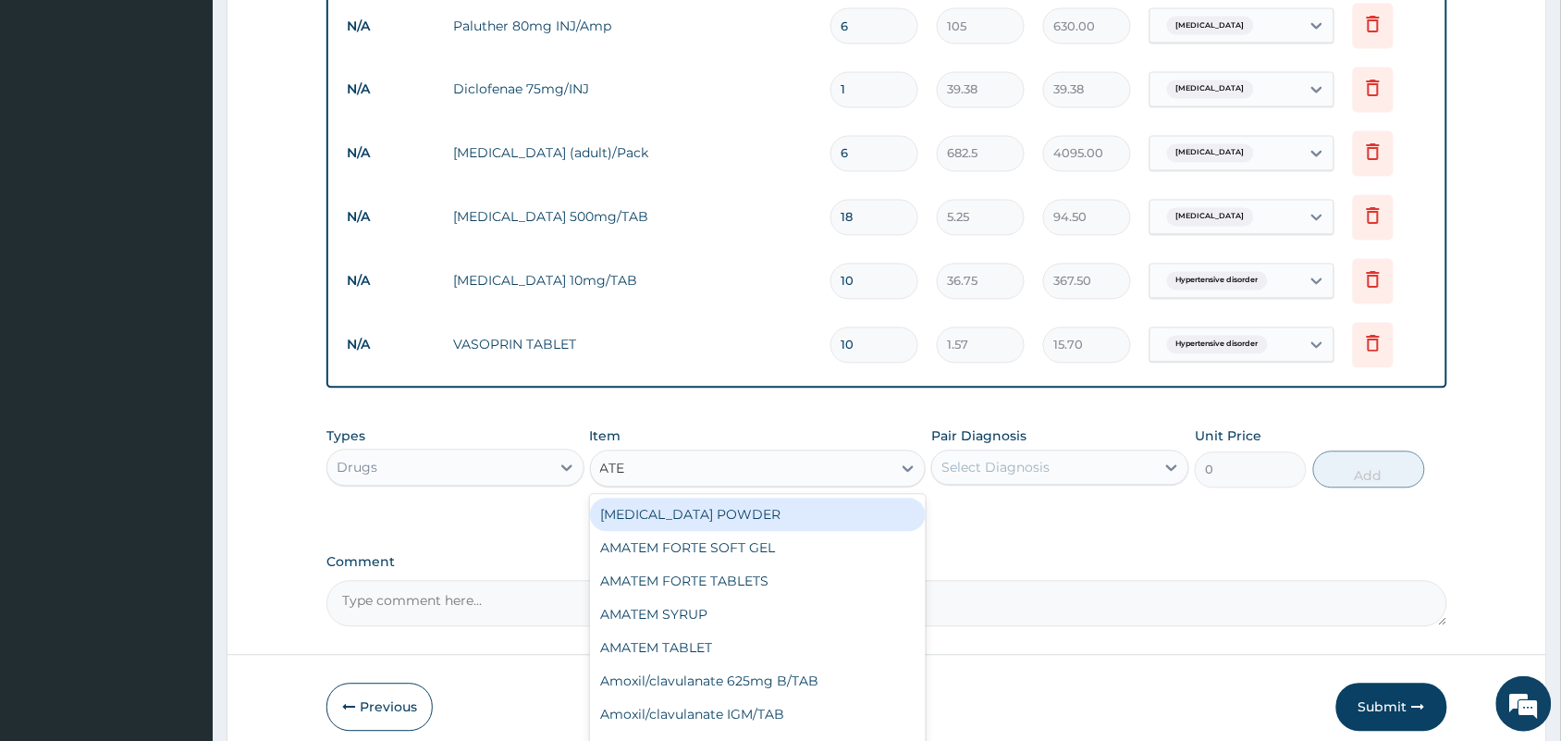
type input "ATEN"
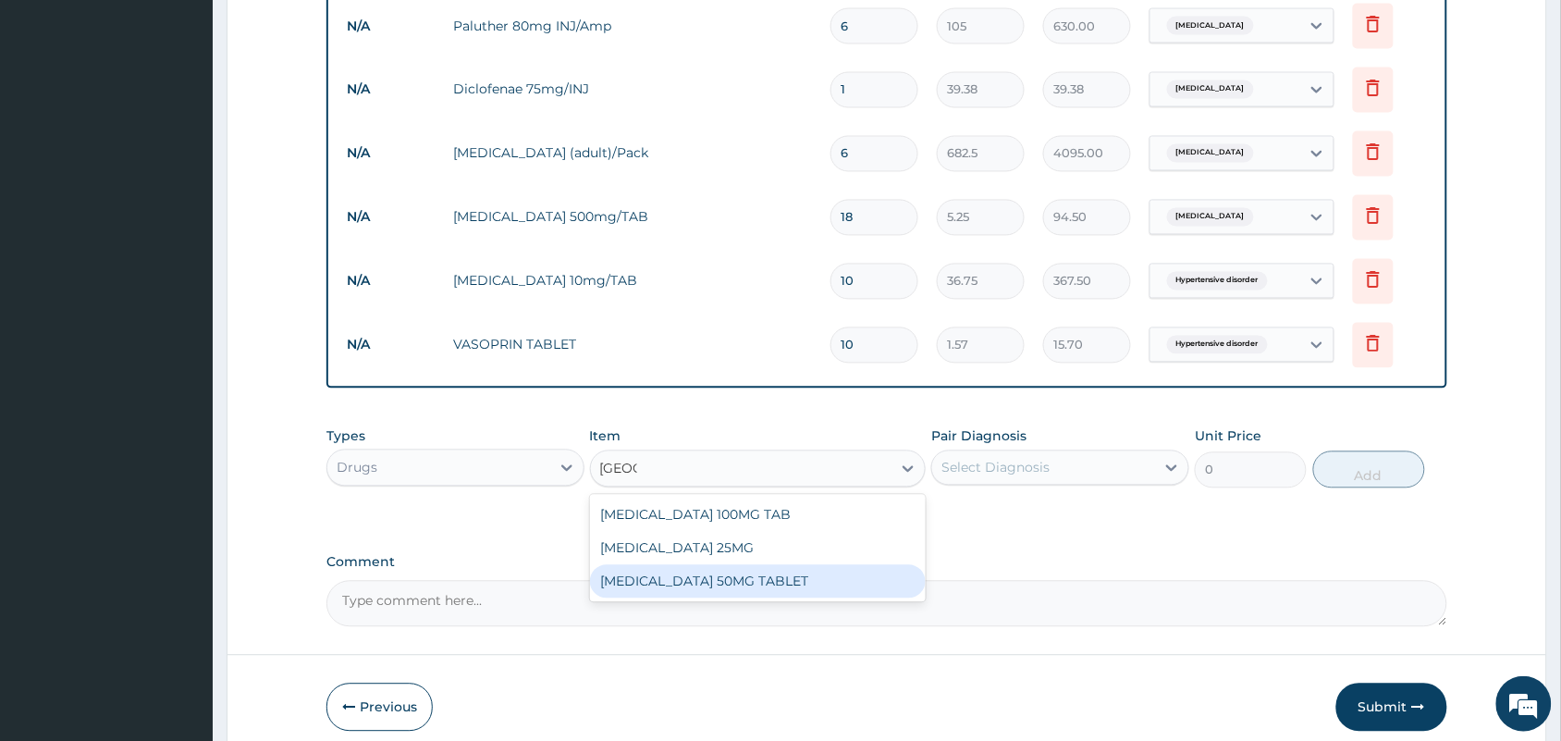
click at [732, 570] on div "[MEDICAL_DATA] 50MG TABLET" at bounding box center [758, 581] width 337 height 33
type input "23.1"
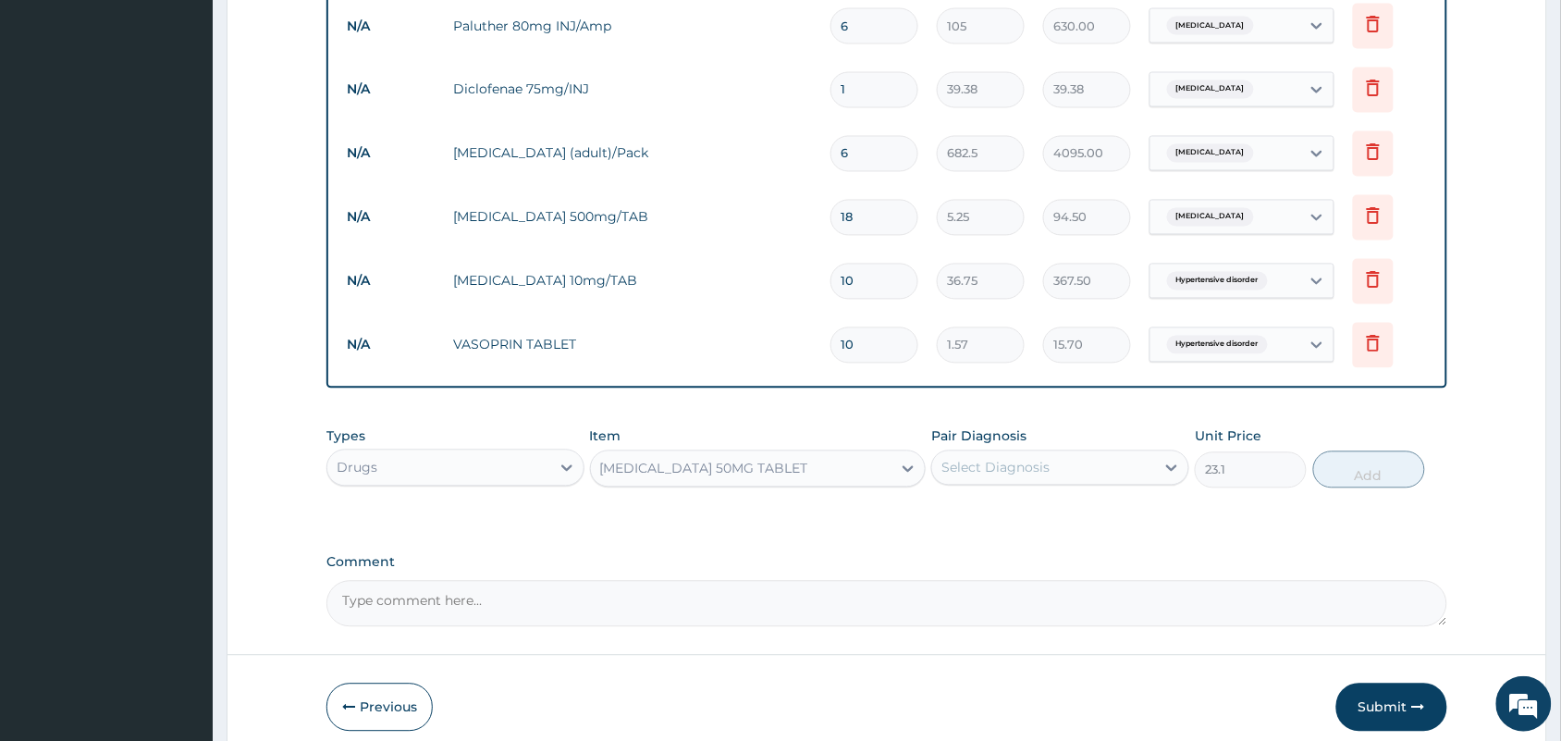
click at [1038, 459] on div "Select Diagnosis" at bounding box center [995, 468] width 108 height 18
click at [982, 542] on label "Hypertensive disorder" at bounding box center [1037, 551] width 150 height 18
checkbox input "true"
click at [1369, 455] on button "Add" at bounding box center [1369, 469] width 112 height 37
type input "0"
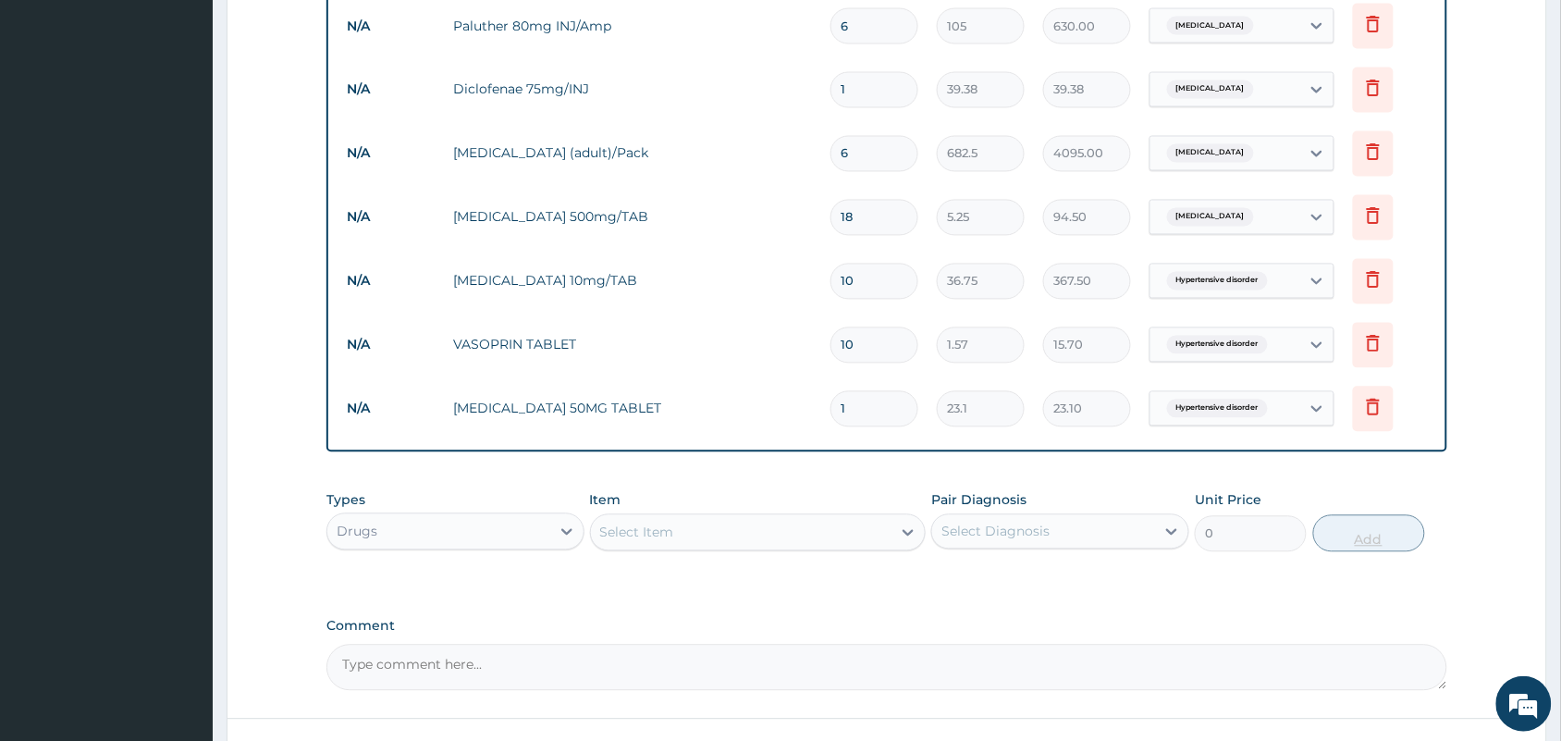
type input "10"
type input "231.00"
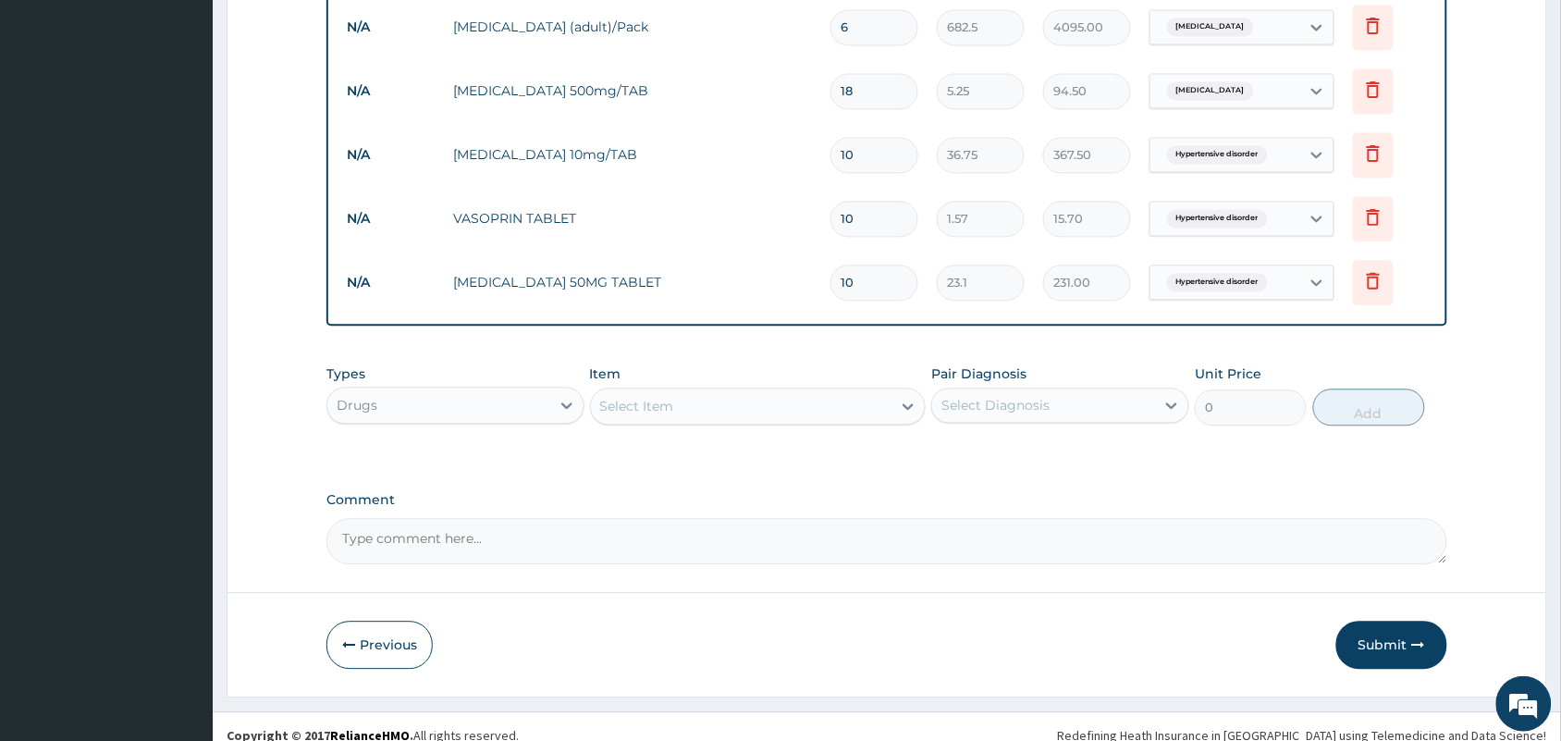
scroll to position [1078, 0]
type input "10"
click at [1375, 638] on button "Submit" at bounding box center [1391, 644] width 111 height 48
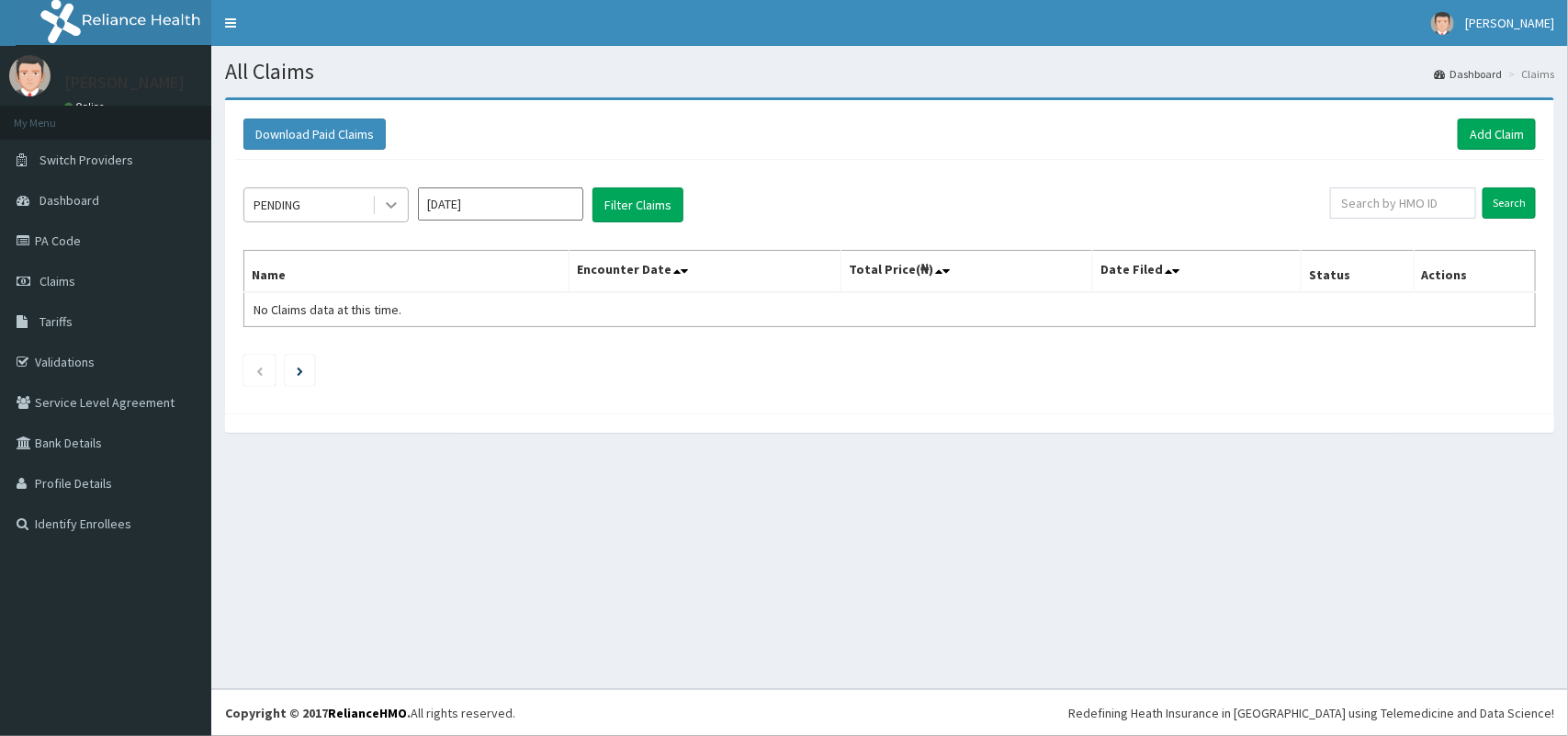
click at [390, 205] on icon at bounding box center [391, 205] width 18 height 18
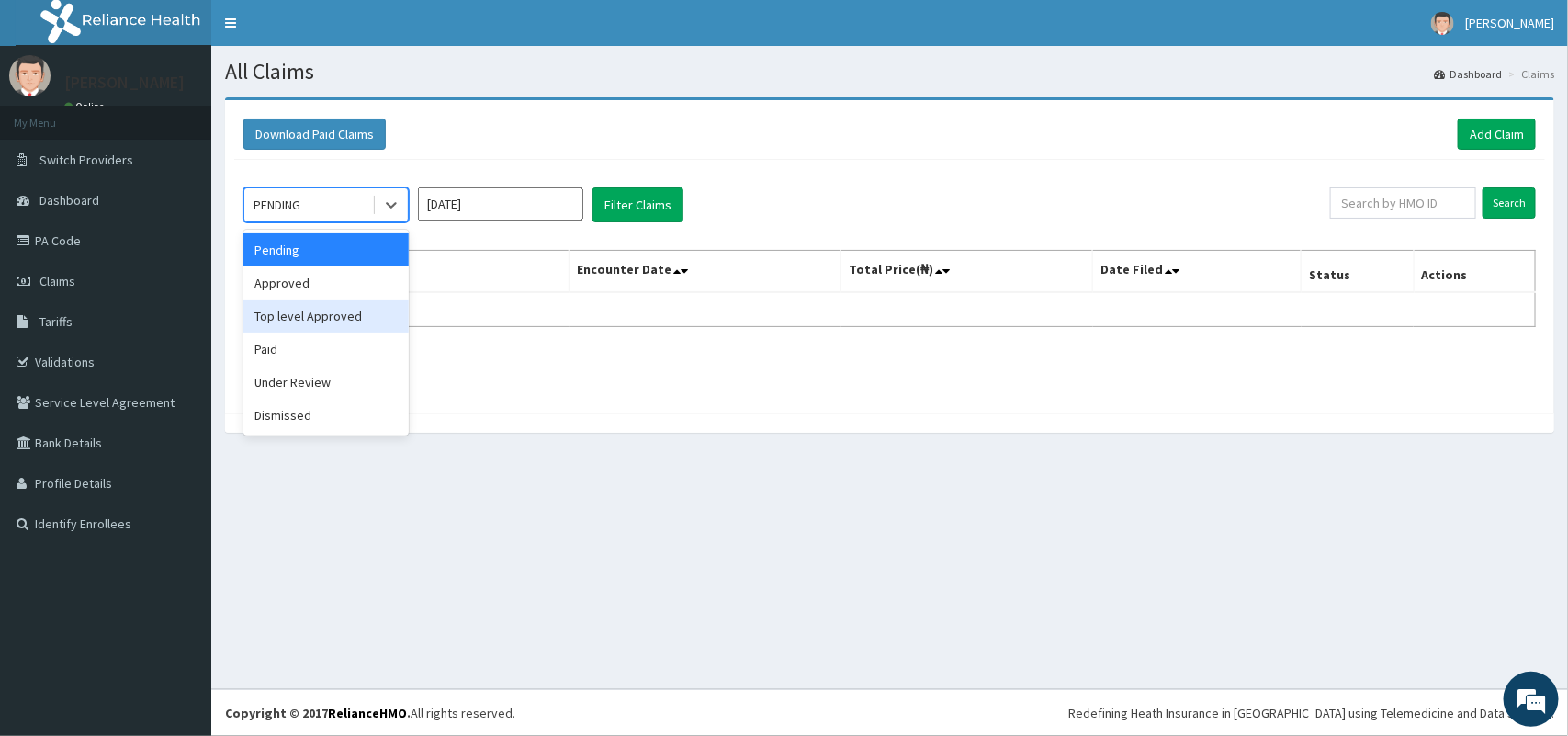
click at [319, 324] on div "Top level Approved" at bounding box center [326, 315] width 165 height 33
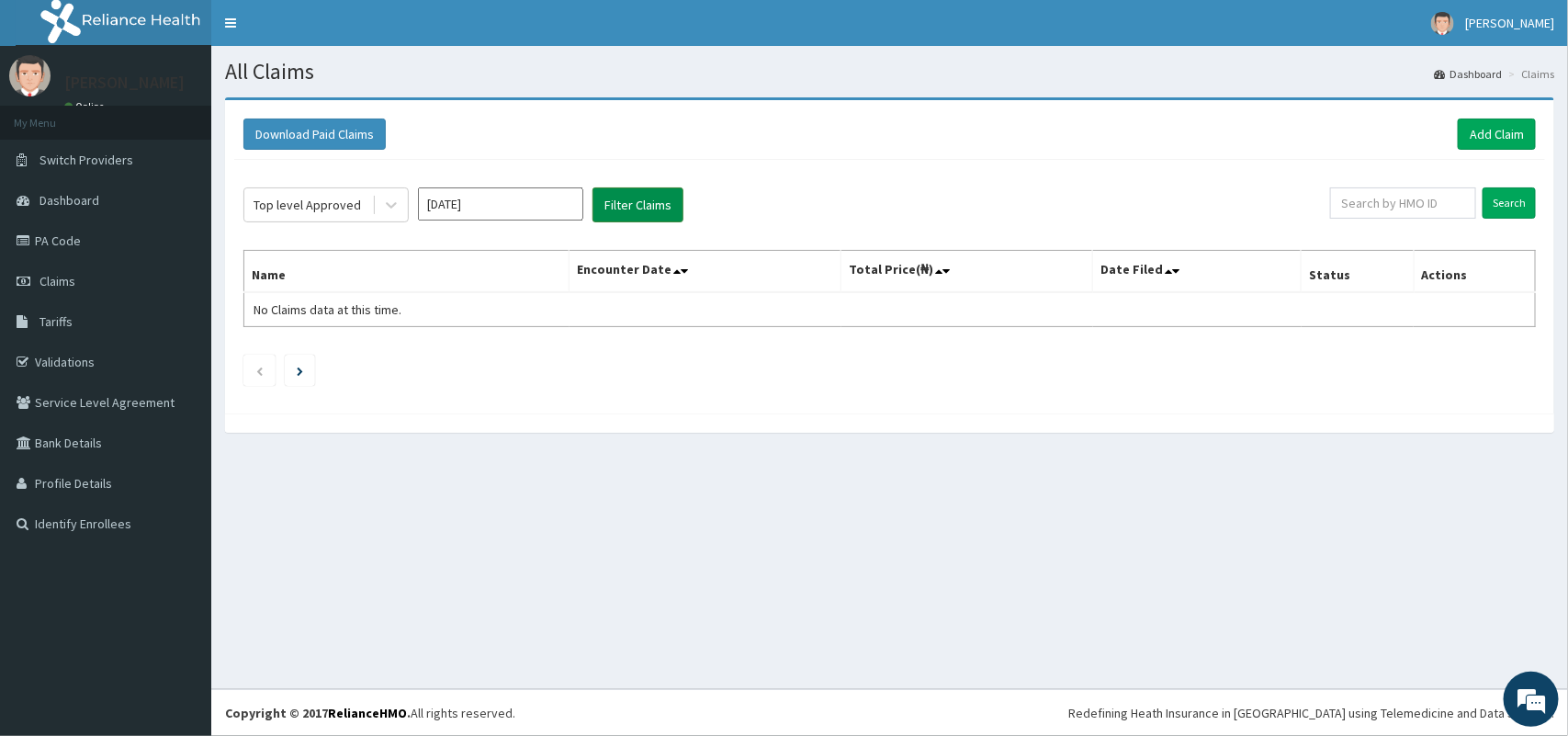
click at [622, 204] on button "Filter Claims" at bounding box center [638, 205] width 91 height 35
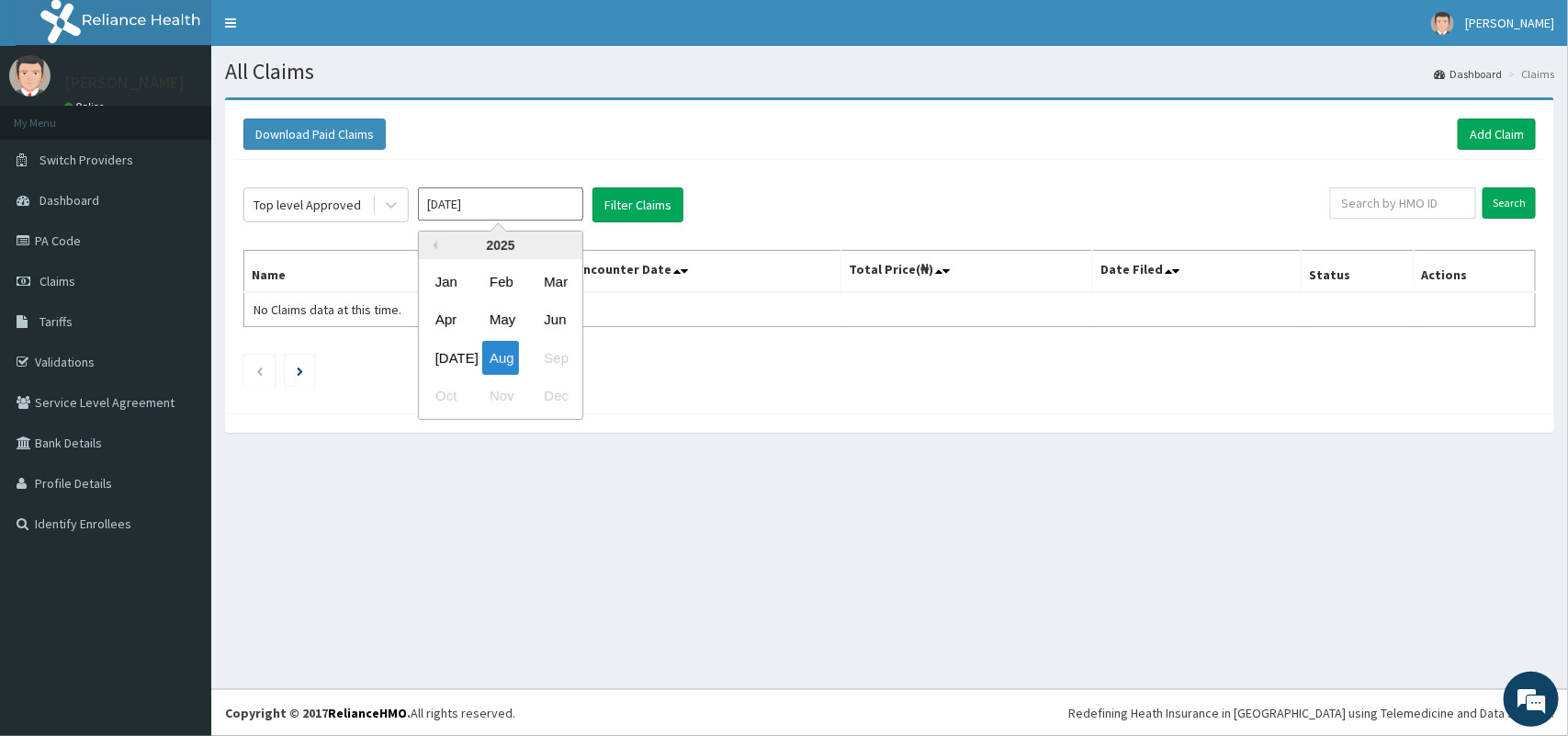
click at [497, 212] on input "[DATE]" at bounding box center [500, 204] width 165 height 33
click at [441, 359] on div "[DATE]" at bounding box center [446, 358] width 37 height 34
type input "[DATE]"
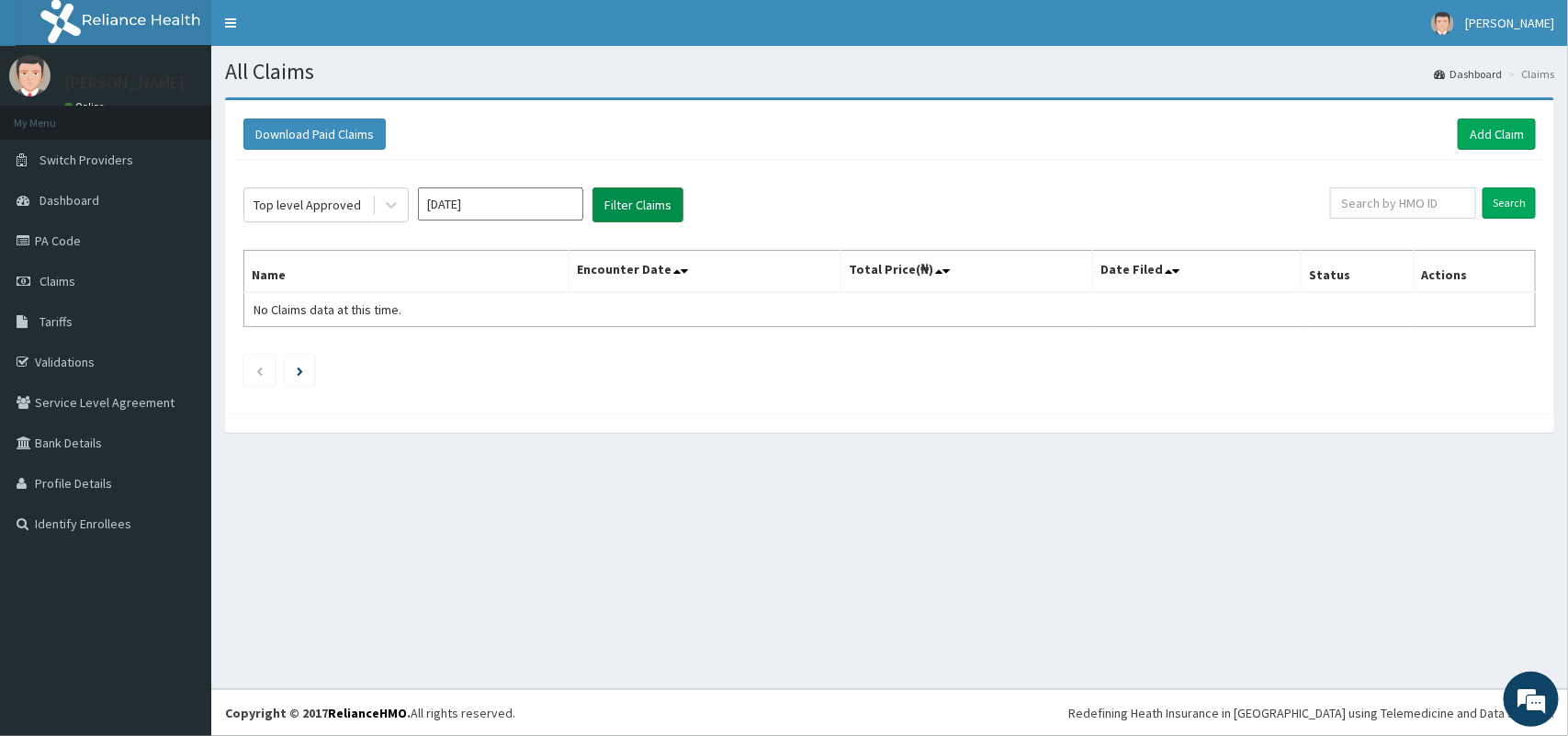
click at [643, 201] on button "Filter Claims" at bounding box center [638, 205] width 91 height 35
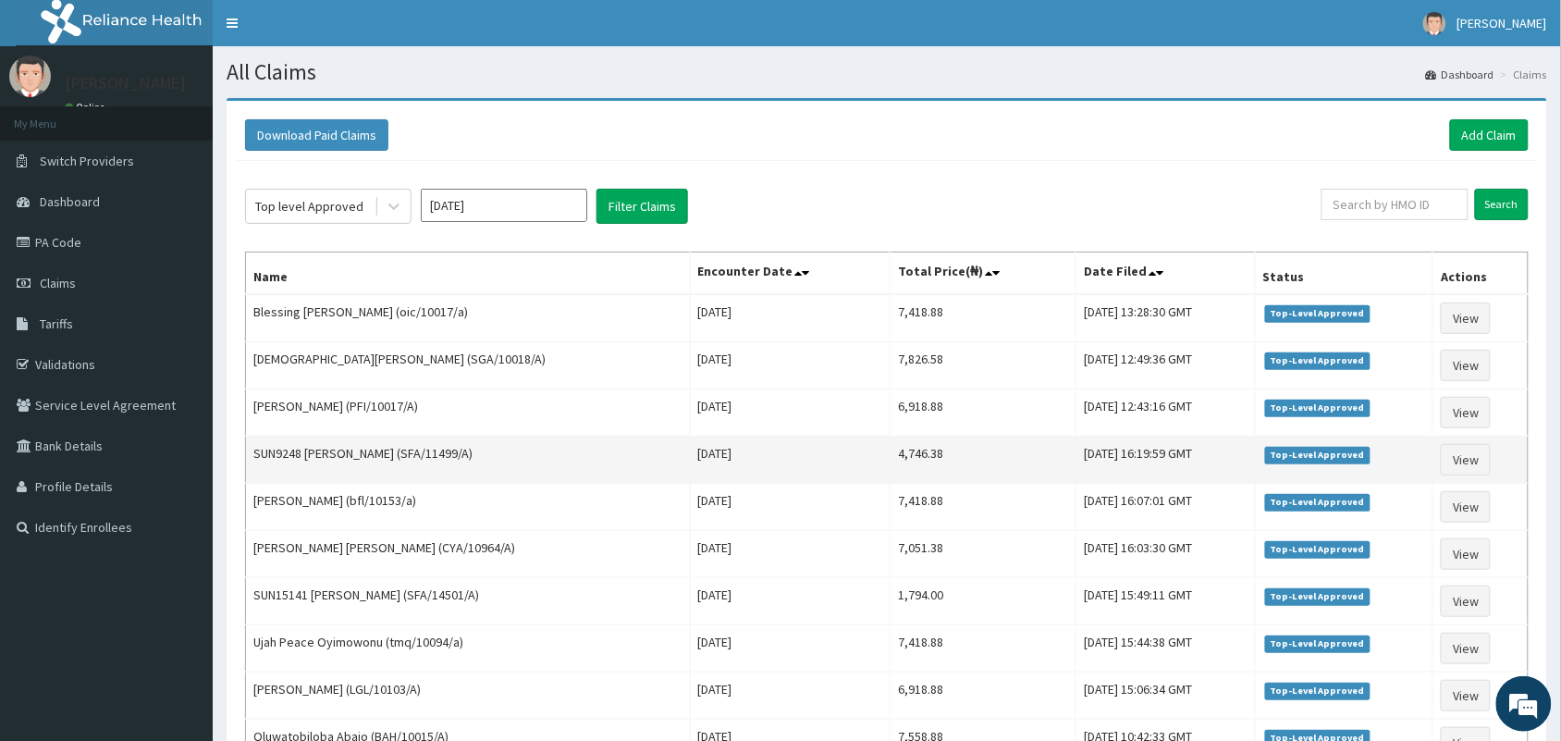
click at [941, 326] on td "7,418.88" at bounding box center [984, 318] width 186 height 48
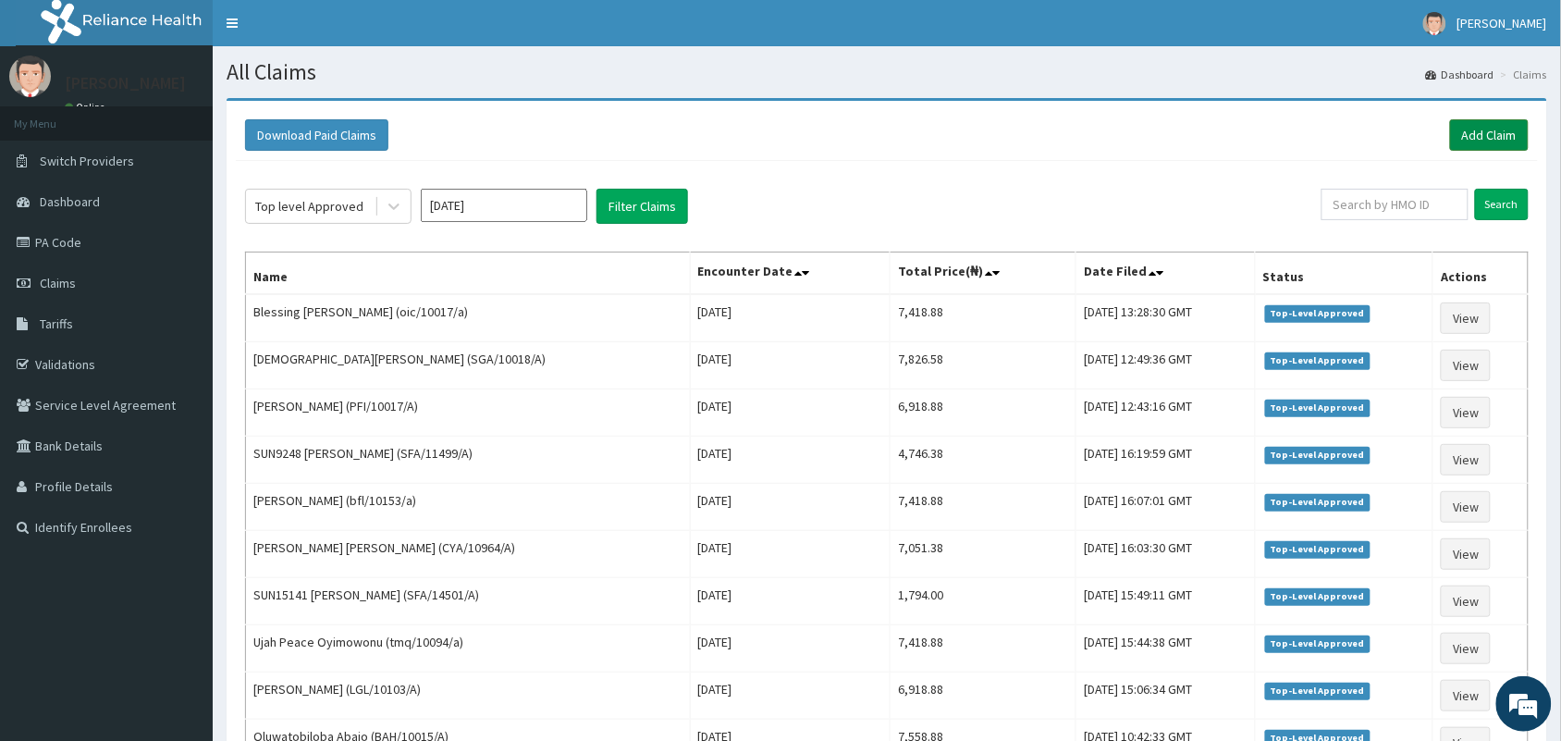
click at [1475, 144] on link "Add Claim" at bounding box center [1489, 134] width 79 height 31
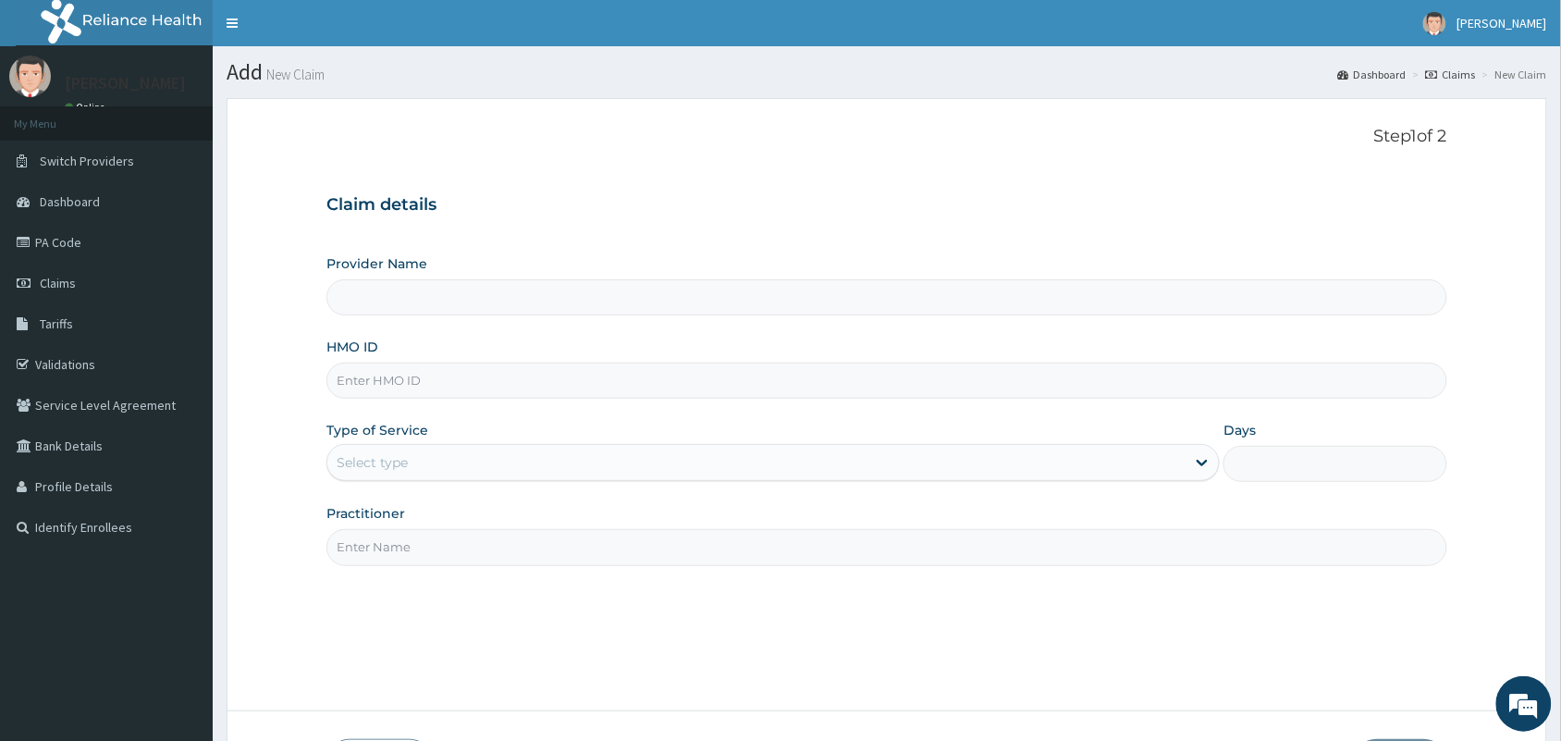
type input "[GEOGRAPHIC_DATA] And [GEOGRAPHIC_DATA]"
click at [891, 389] on input "HMO ID" at bounding box center [886, 381] width 1121 height 36
type input "SFA/13789/A"
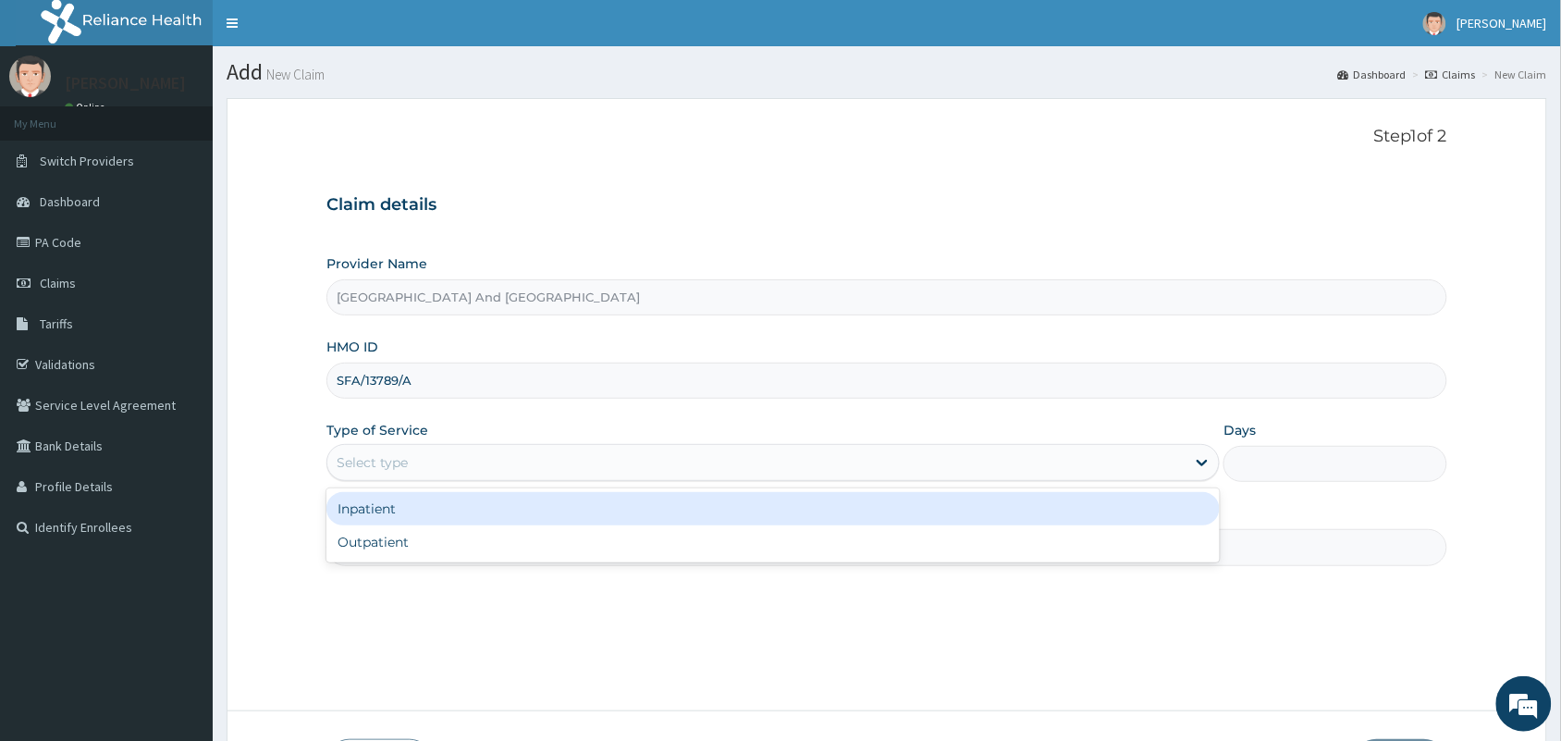
click at [698, 460] on div "Select type" at bounding box center [756, 463] width 858 height 30
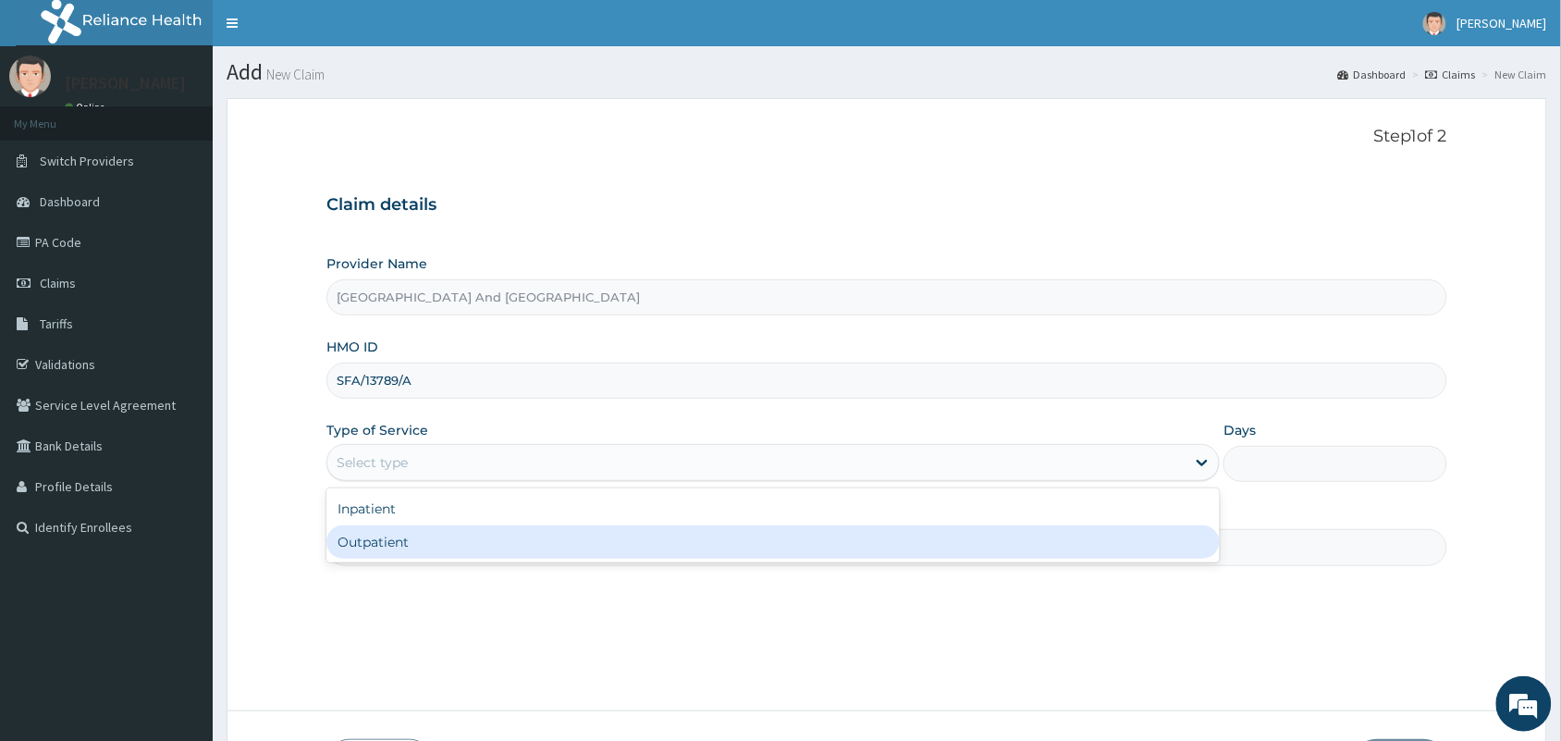
click at [647, 538] on div "Outpatient" at bounding box center [772, 541] width 893 height 33
type input "1"
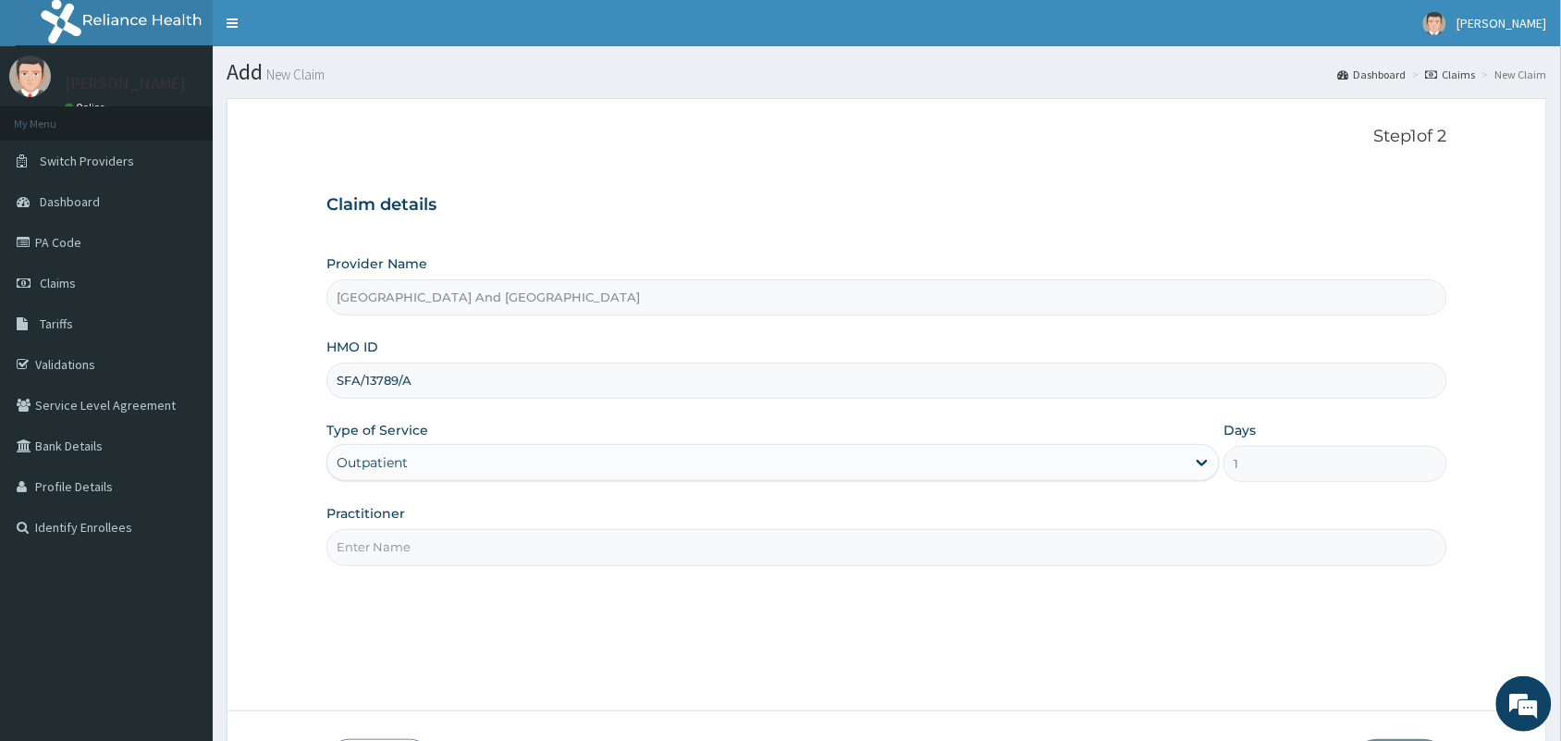
click at [626, 547] on input "Practitioner" at bounding box center [886, 547] width 1121 height 36
type input "[PERSON_NAME]"
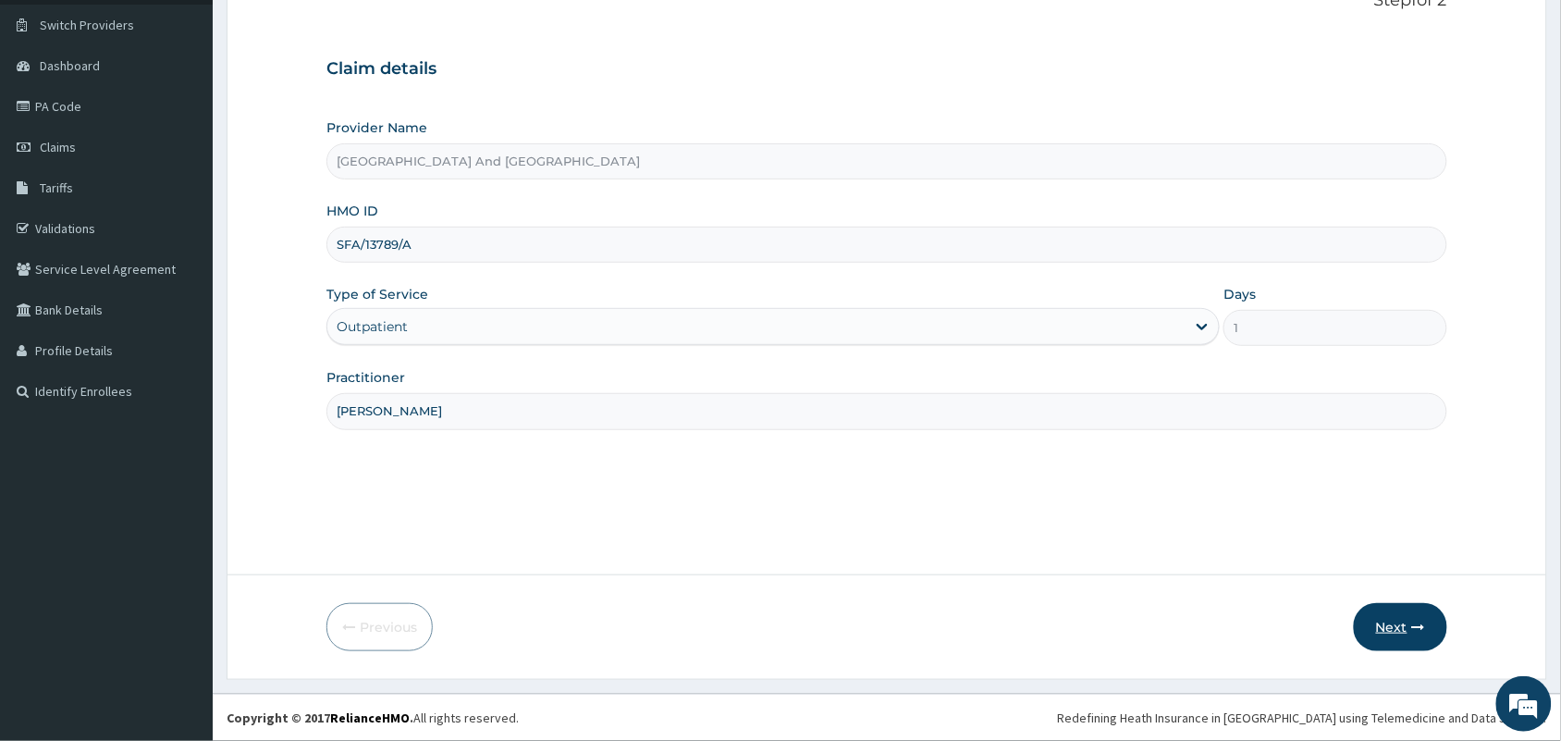
click at [1410, 640] on button "Next" at bounding box center [1400, 627] width 93 height 48
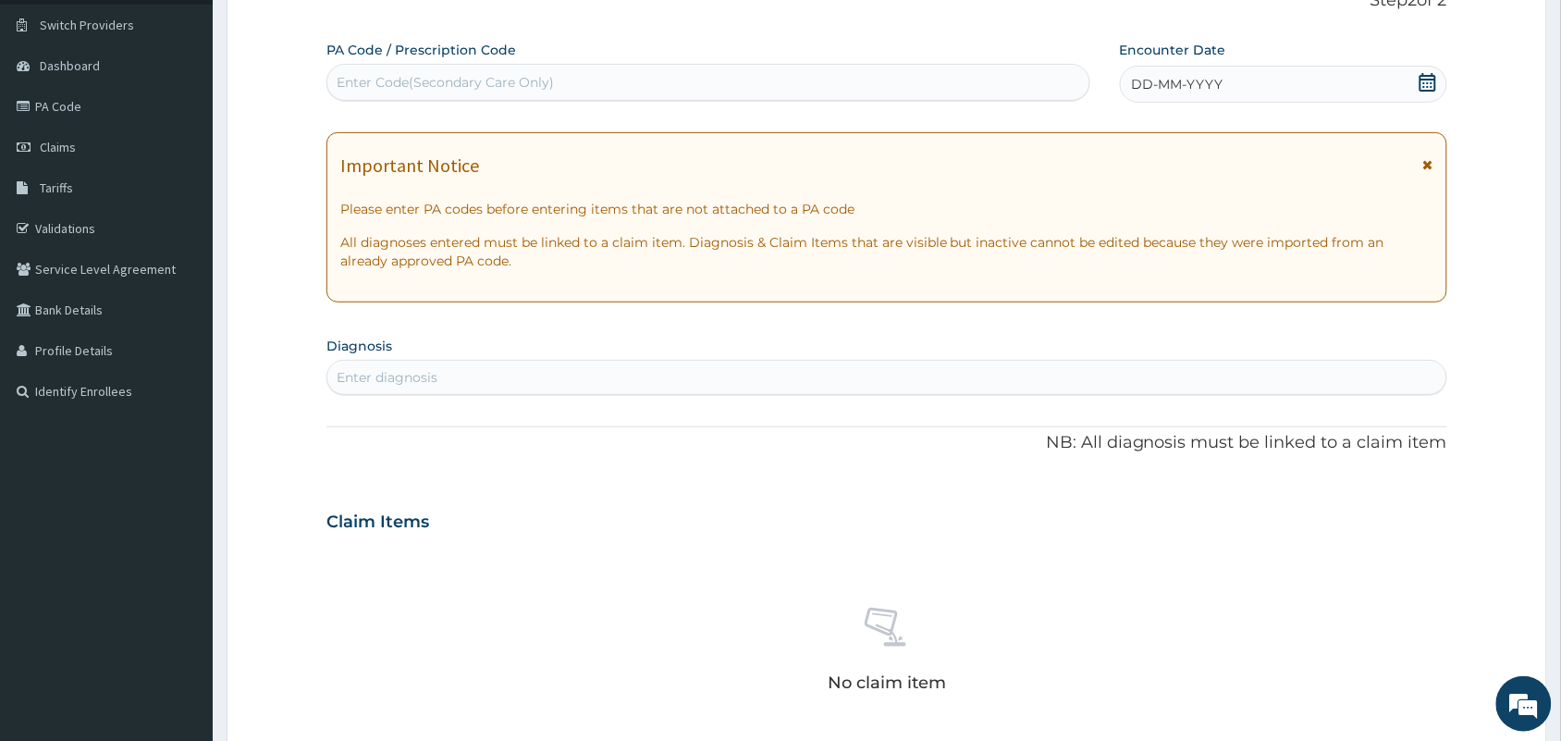
click at [1426, 83] on icon at bounding box center [1428, 82] width 18 height 18
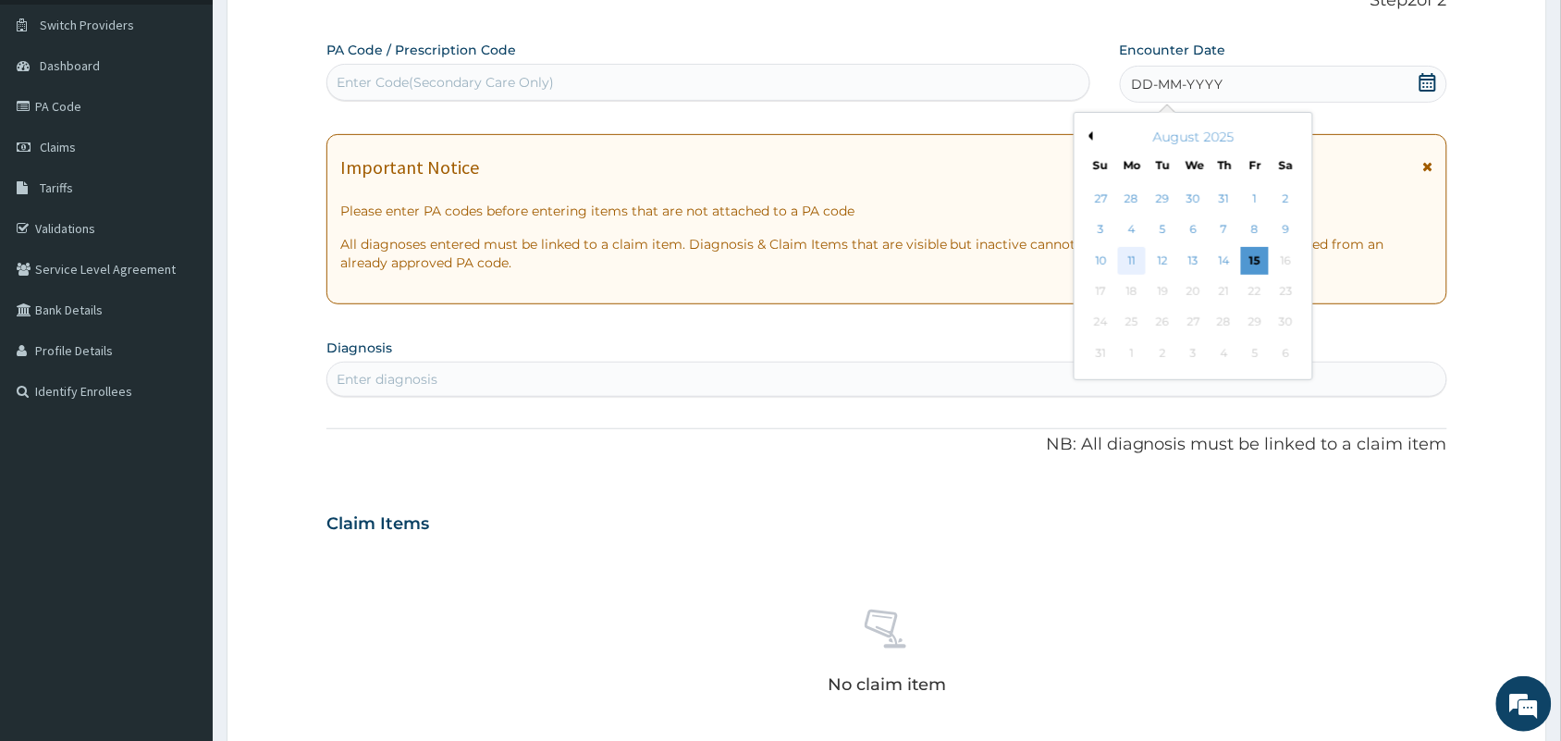
click at [1126, 255] on div "11" at bounding box center [1132, 261] width 28 height 28
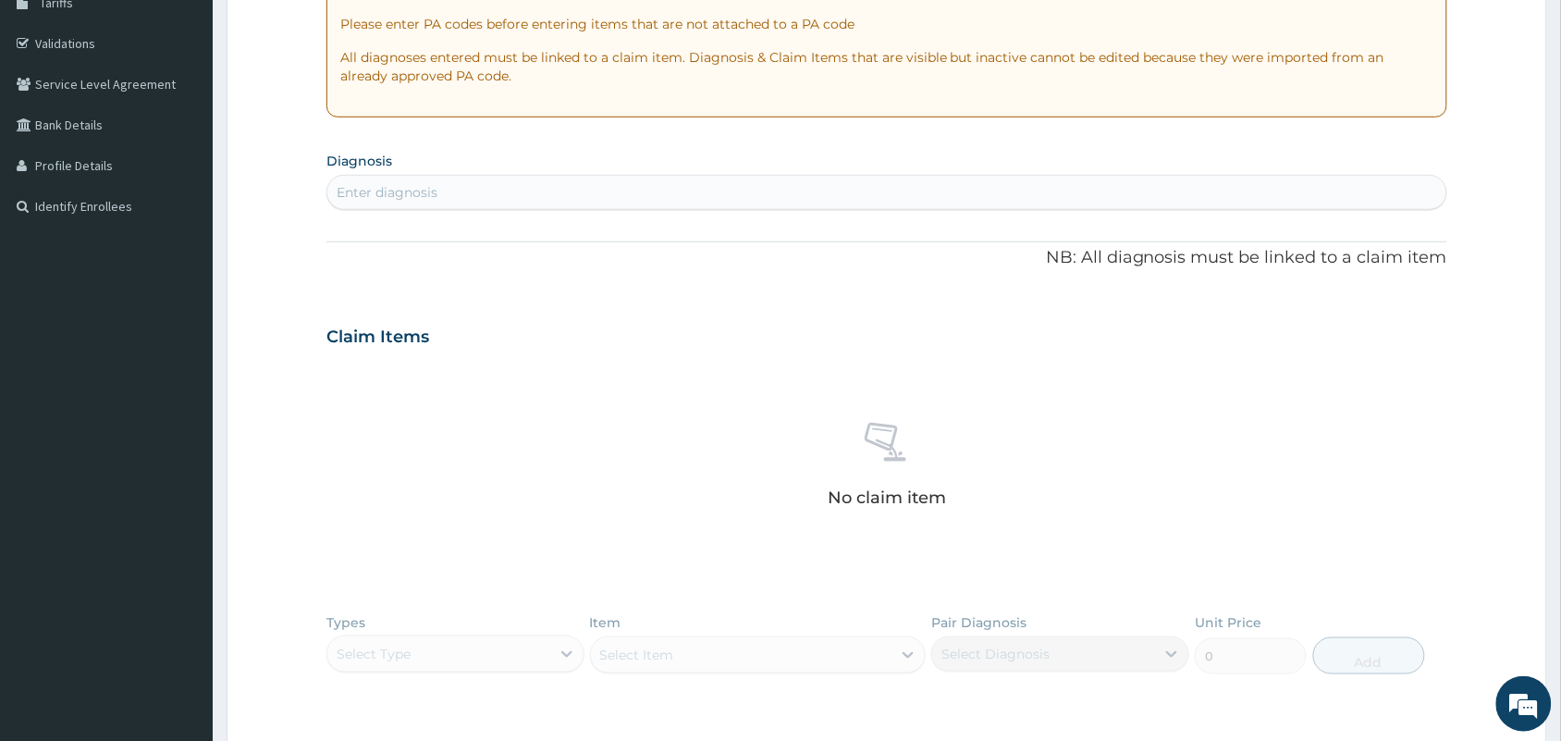
scroll to position [335, 0]
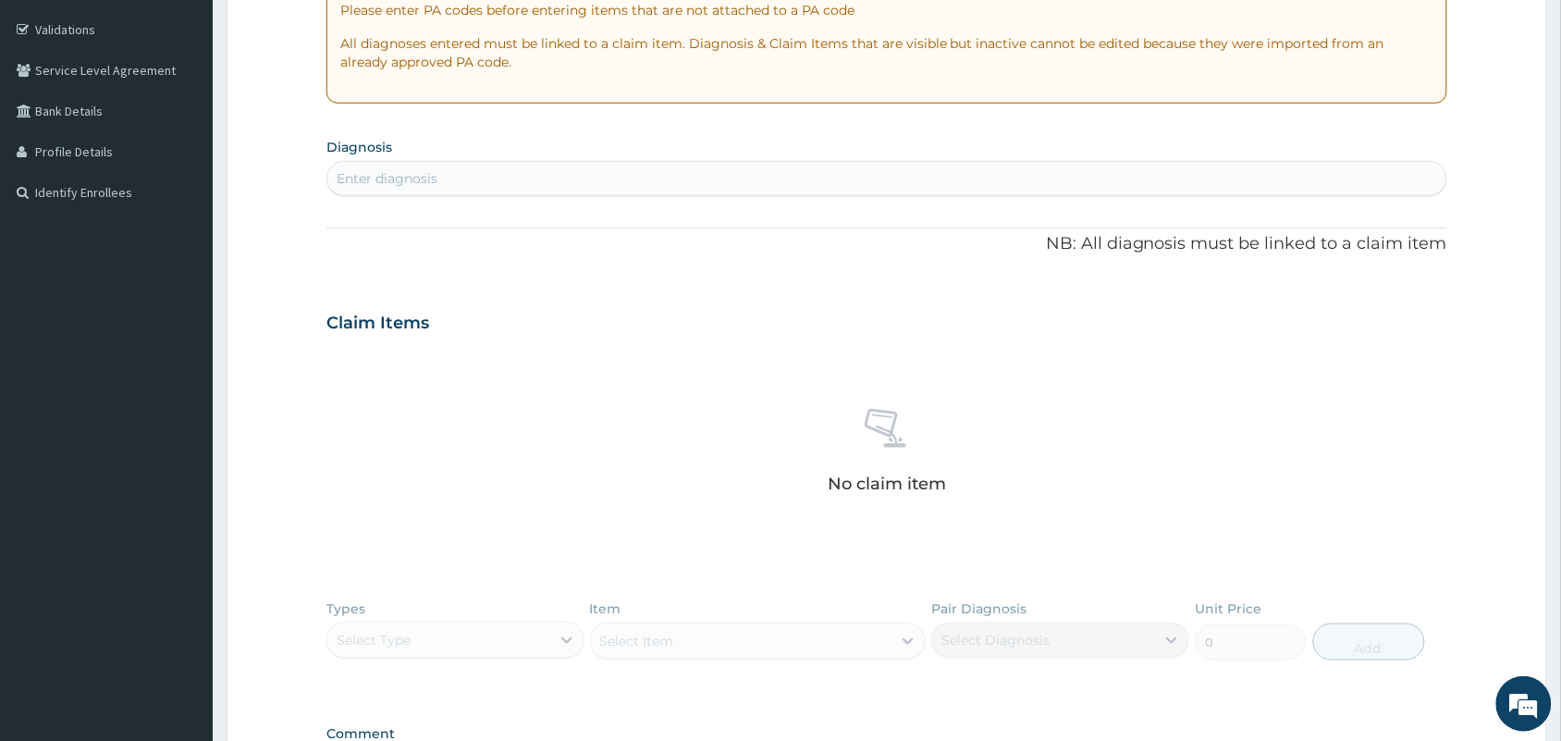
click at [589, 167] on div "Enter diagnosis" at bounding box center [886, 179] width 1119 height 30
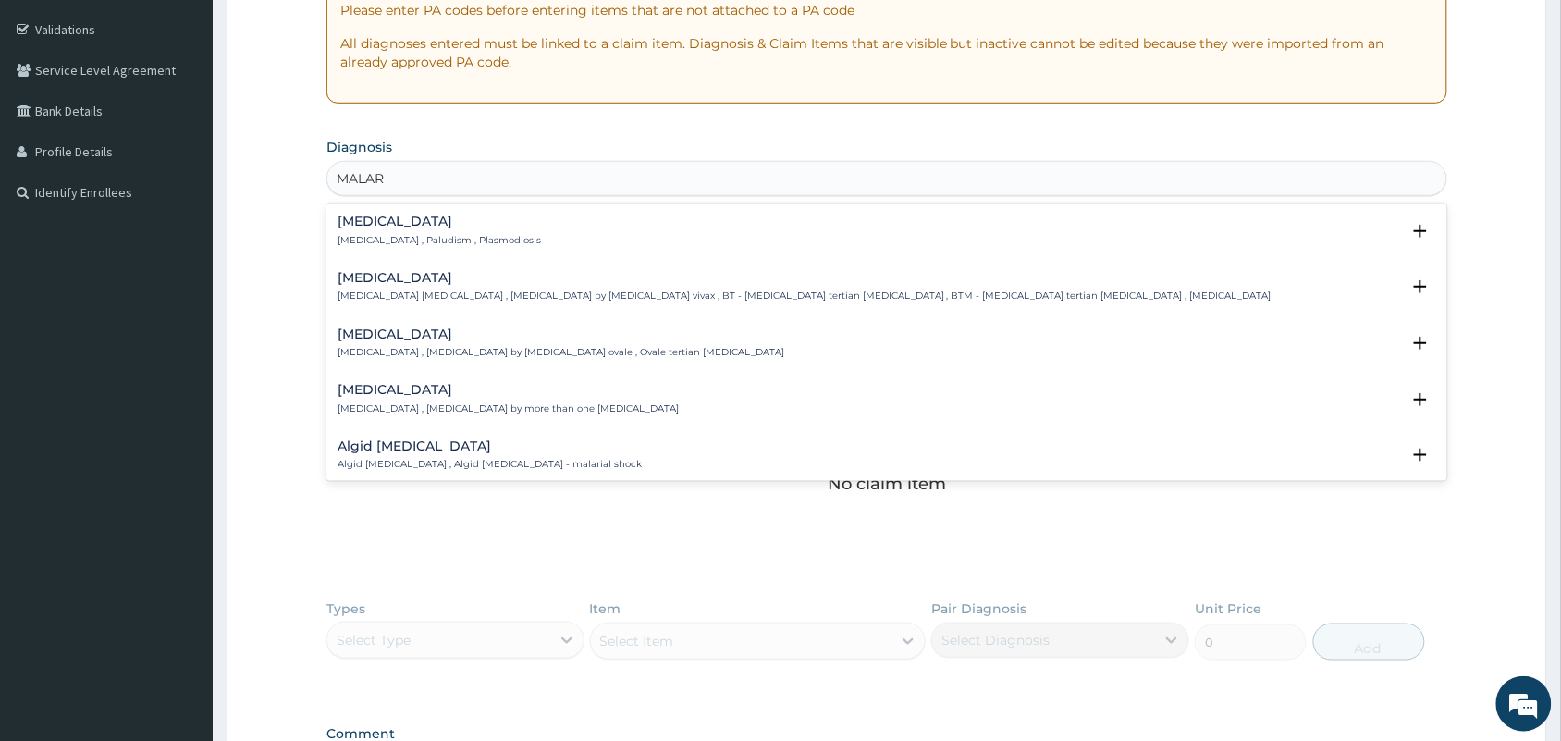
type input "MALARI"
click at [353, 217] on h4 "[MEDICAL_DATA]" at bounding box center [439, 222] width 203 height 14
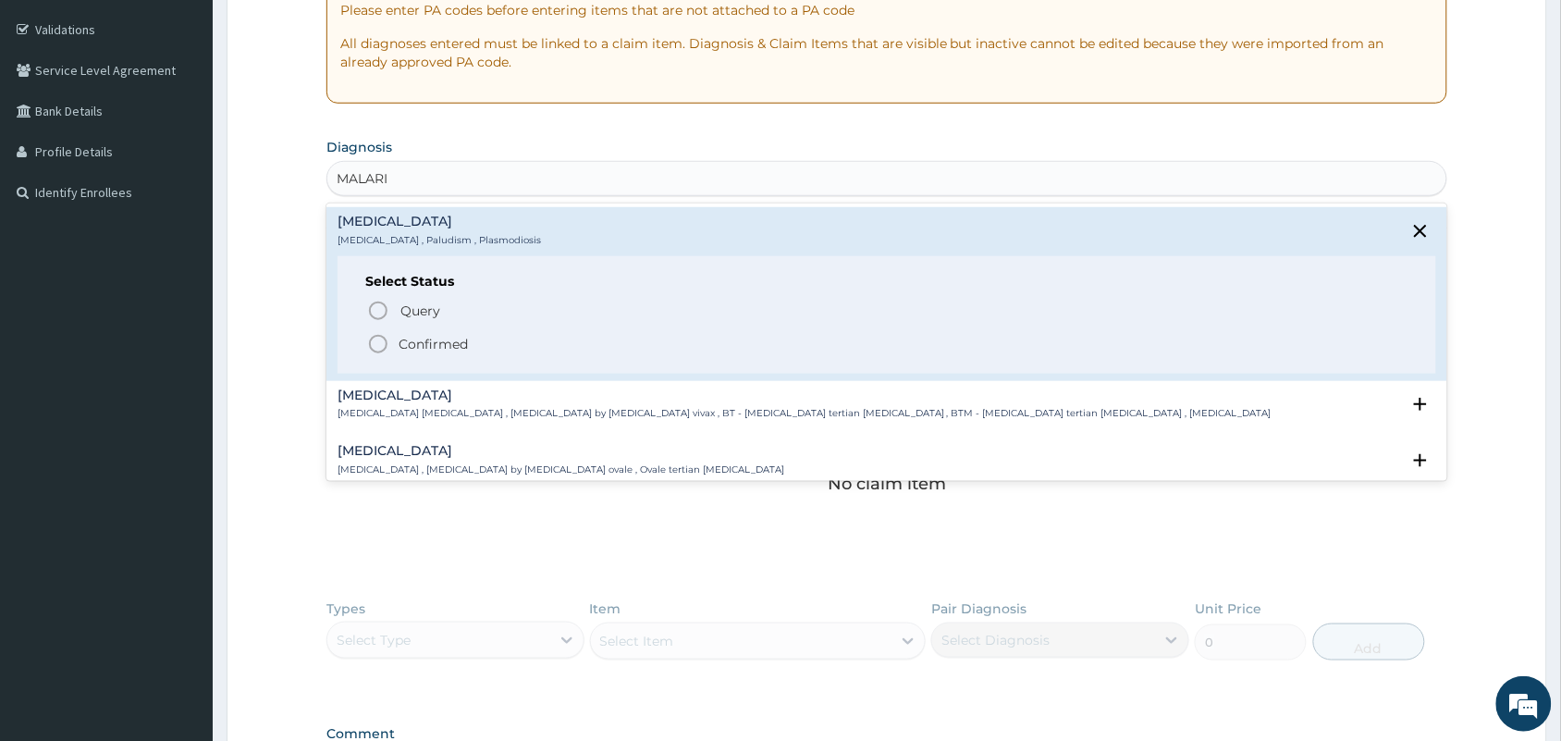
click at [375, 338] on icon "status option filled" at bounding box center [378, 344] width 22 height 22
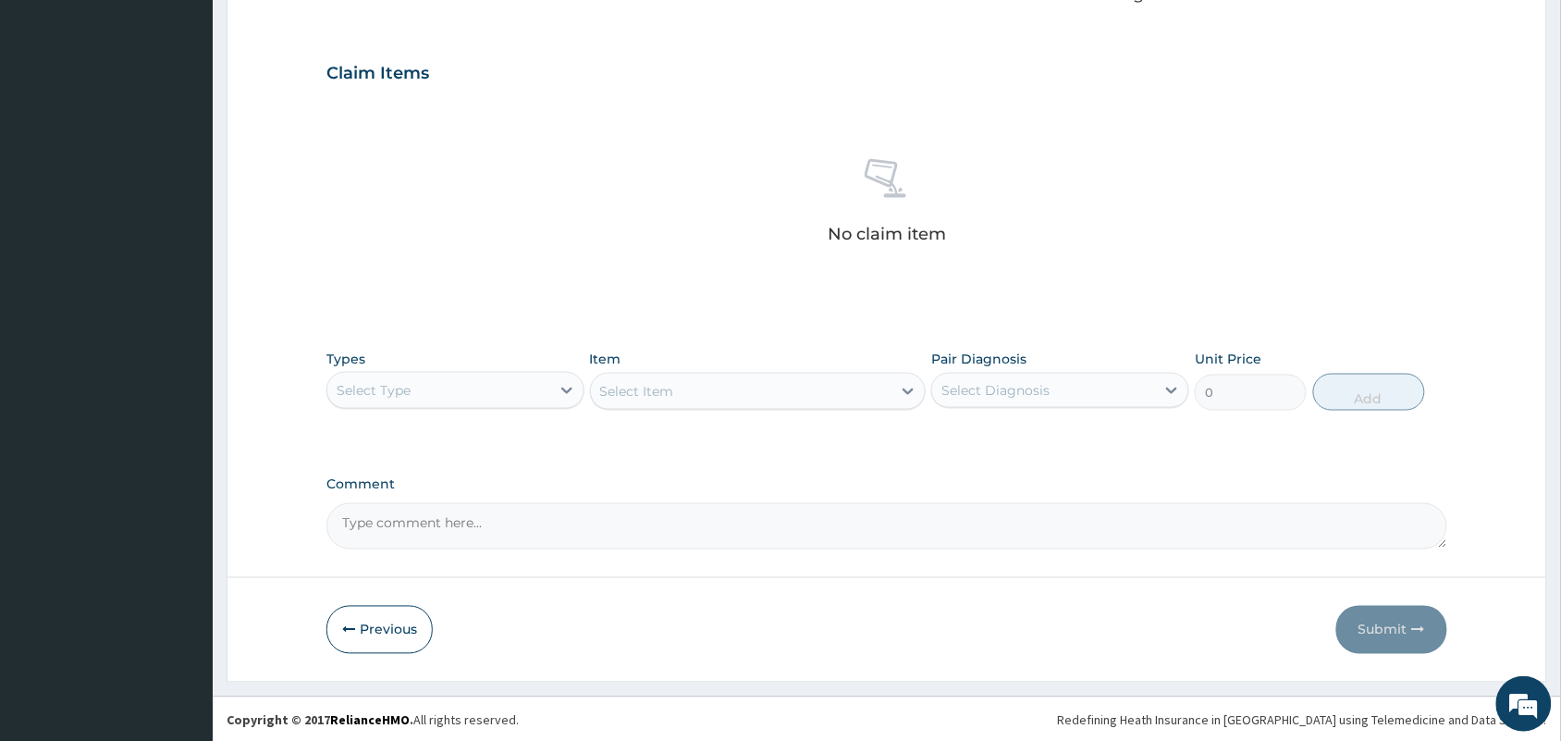
scroll to position [594, 0]
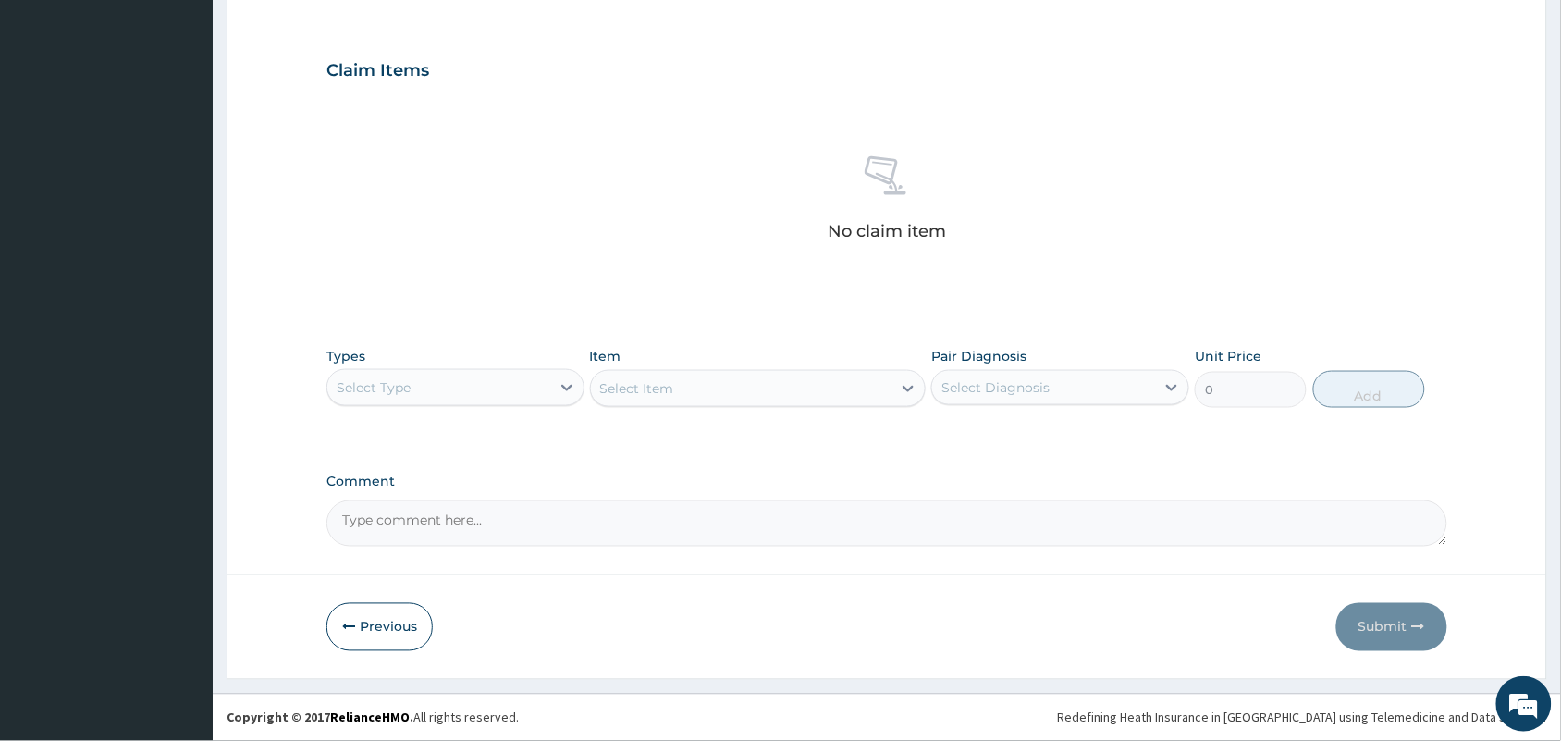
click at [431, 388] on div "Select Type" at bounding box center [438, 388] width 223 height 30
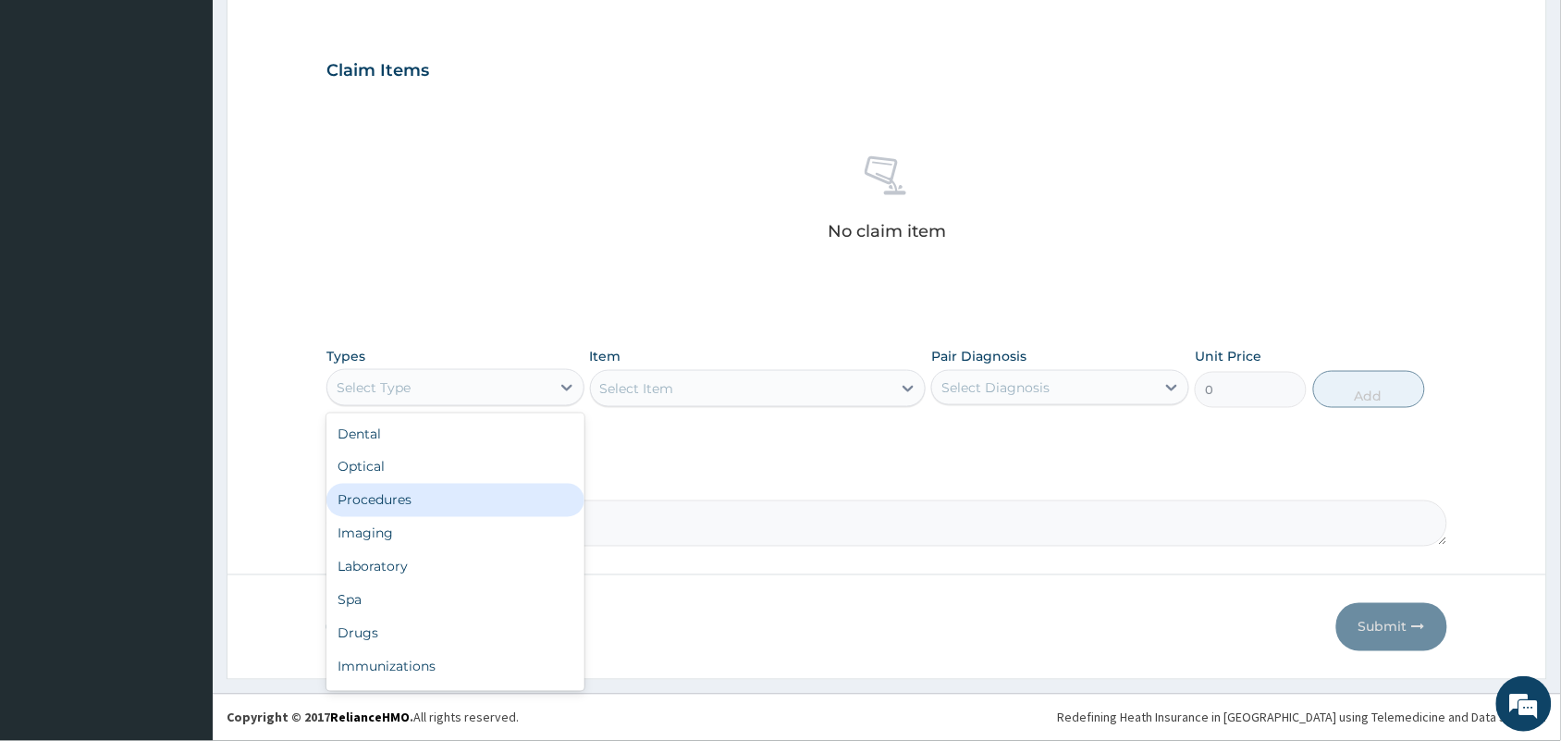
click at [399, 501] on div "Procedures" at bounding box center [455, 500] width 258 height 33
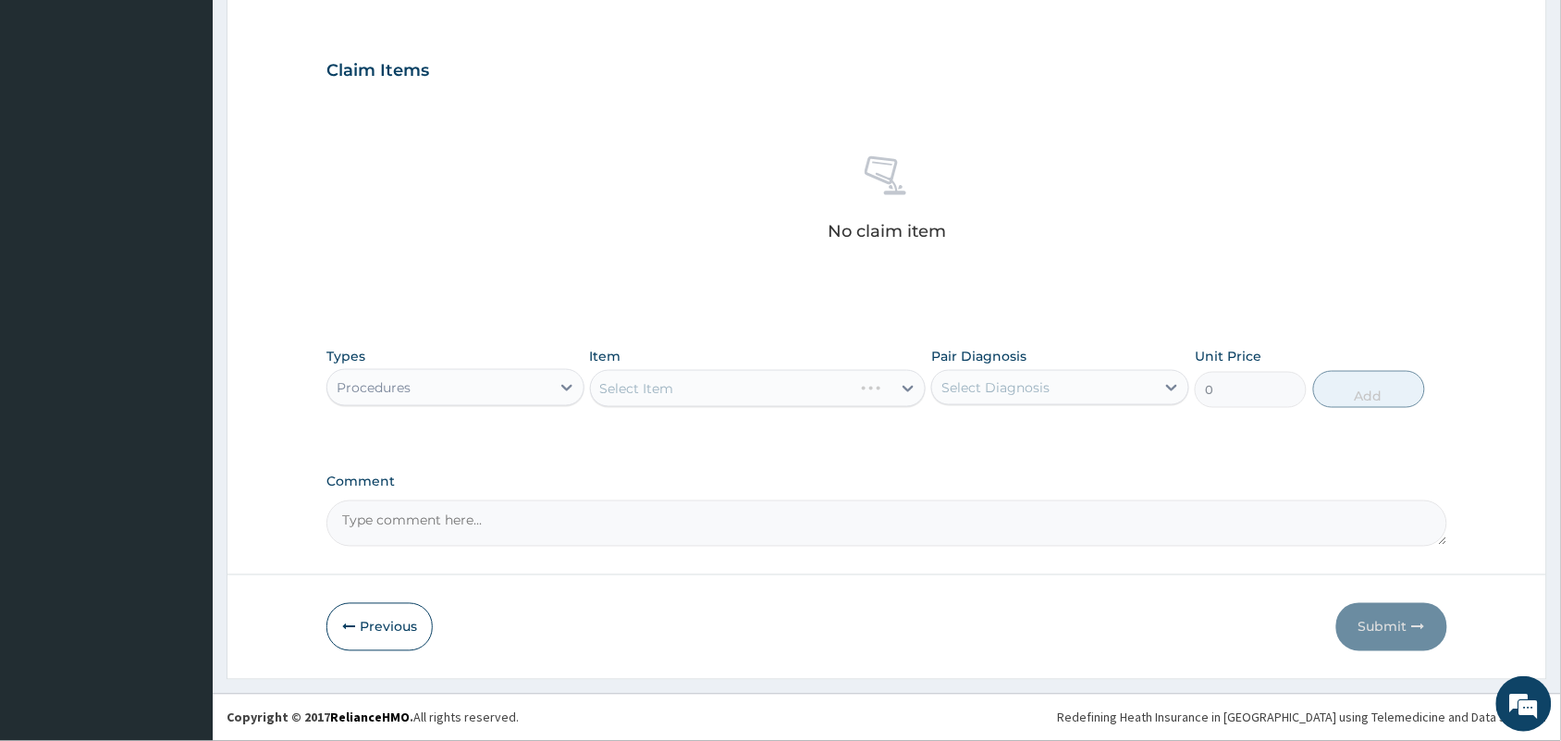
click at [736, 376] on div "Select Item" at bounding box center [722, 389] width 263 height 30
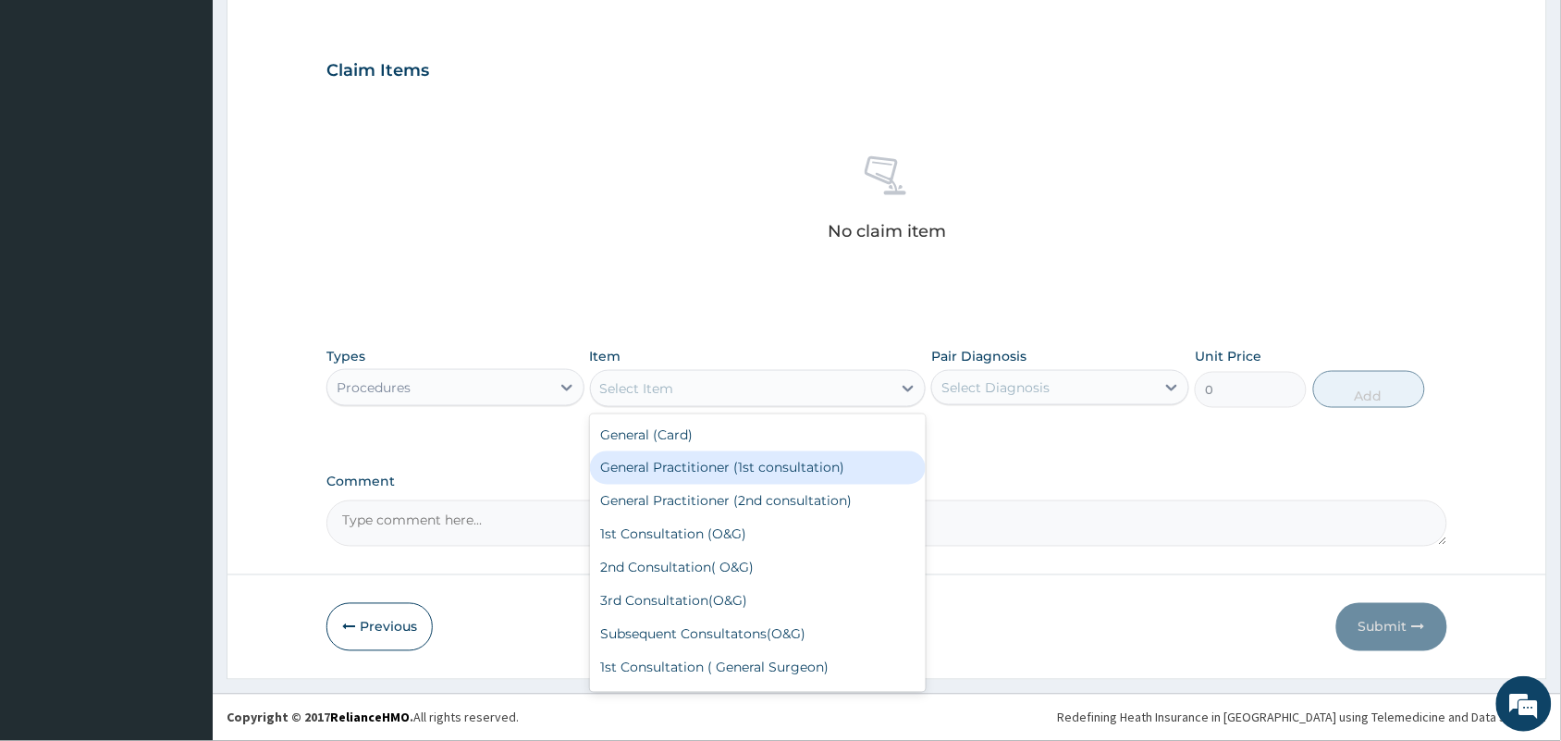
click at [705, 454] on div "General Practitioner (1st consultation)" at bounding box center [758, 467] width 337 height 33
type input "1500"
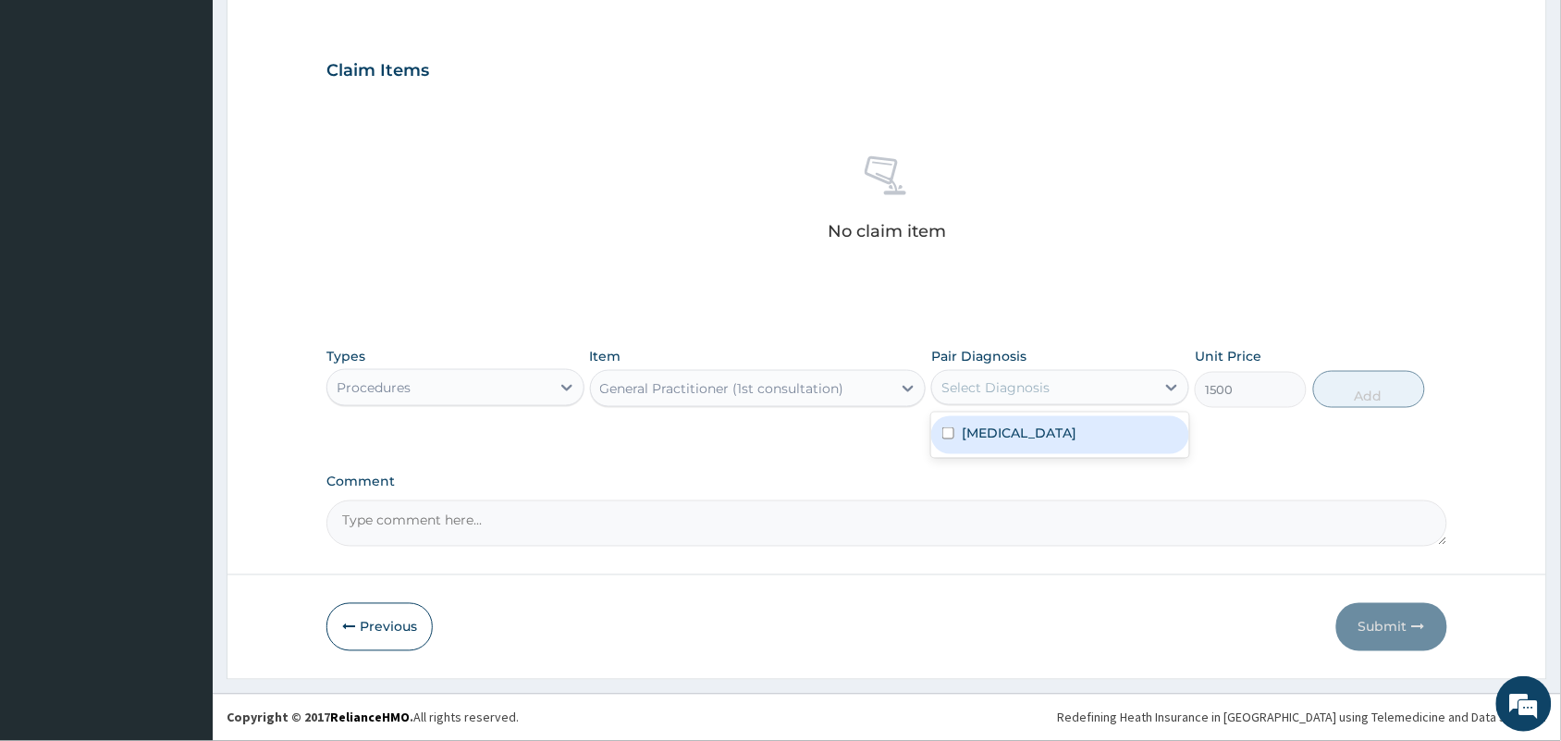
click at [1048, 380] on div "Select Diagnosis" at bounding box center [995, 387] width 108 height 18
click at [1036, 425] on div "[MEDICAL_DATA]" at bounding box center [1060, 435] width 258 height 38
checkbox input "true"
click at [1364, 395] on button "Add" at bounding box center [1369, 389] width 112 height 37
type input "0"
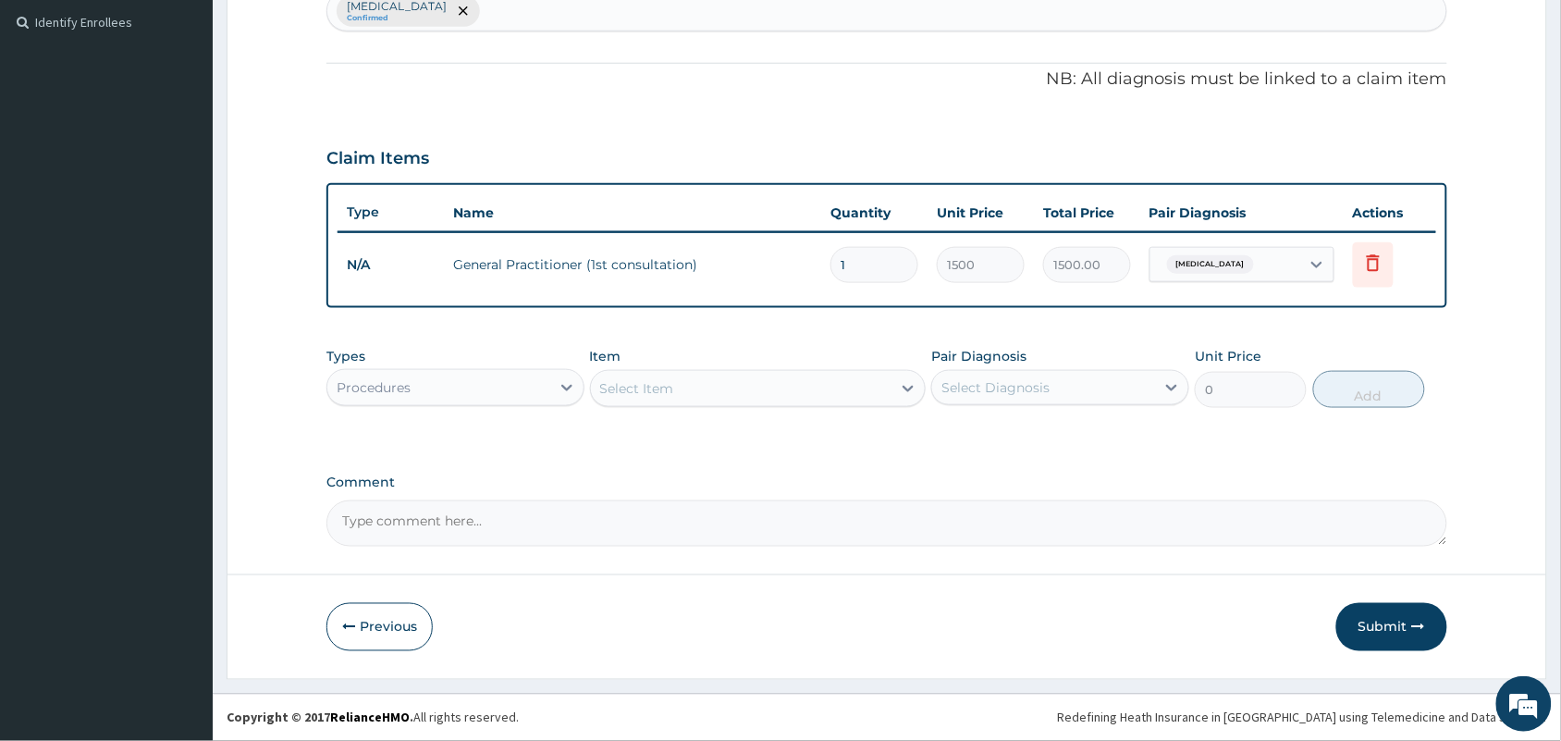
scroll to position [504, 0]
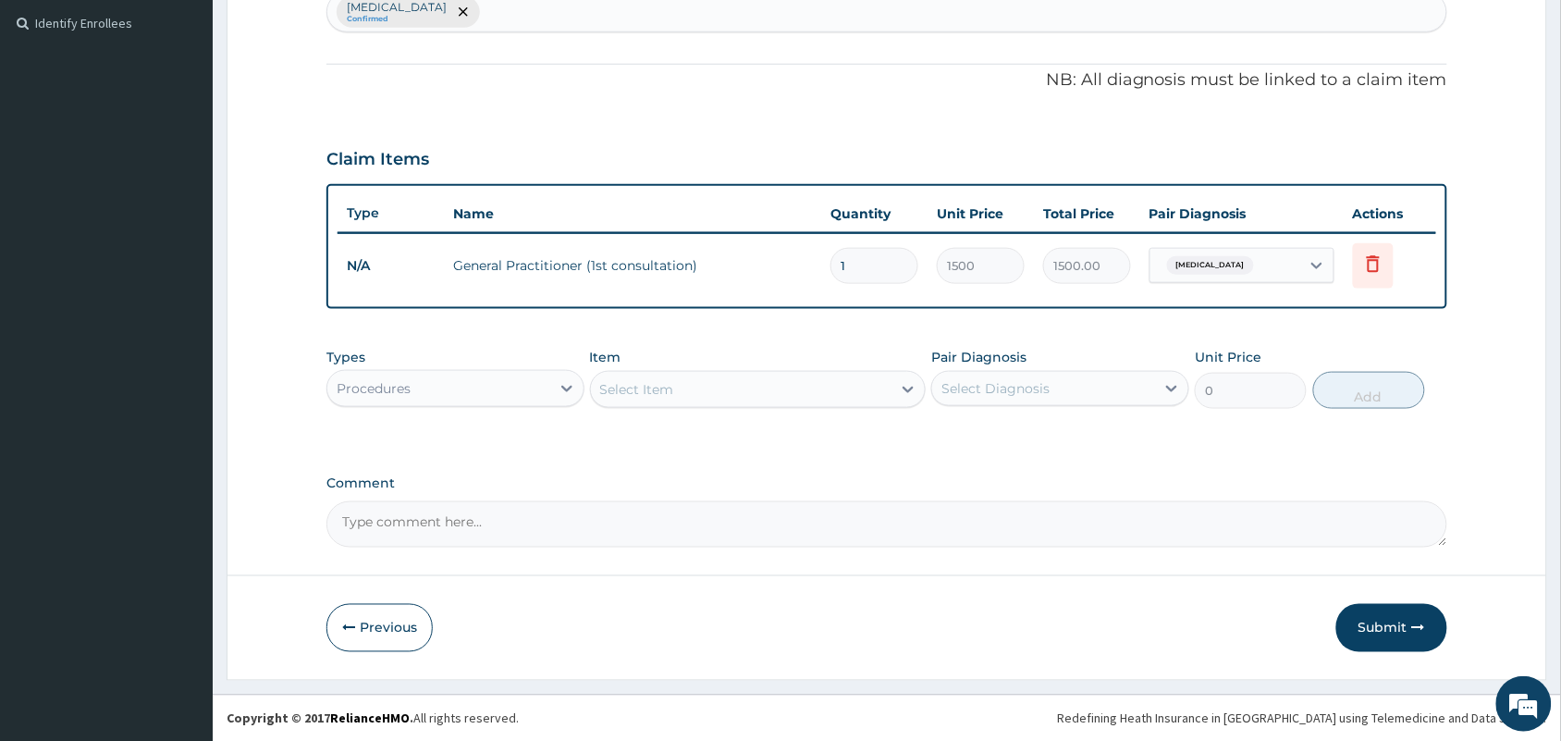
click at [501, 391] on div "Procedures" at bounding box center [438, 389] width 223 height 30
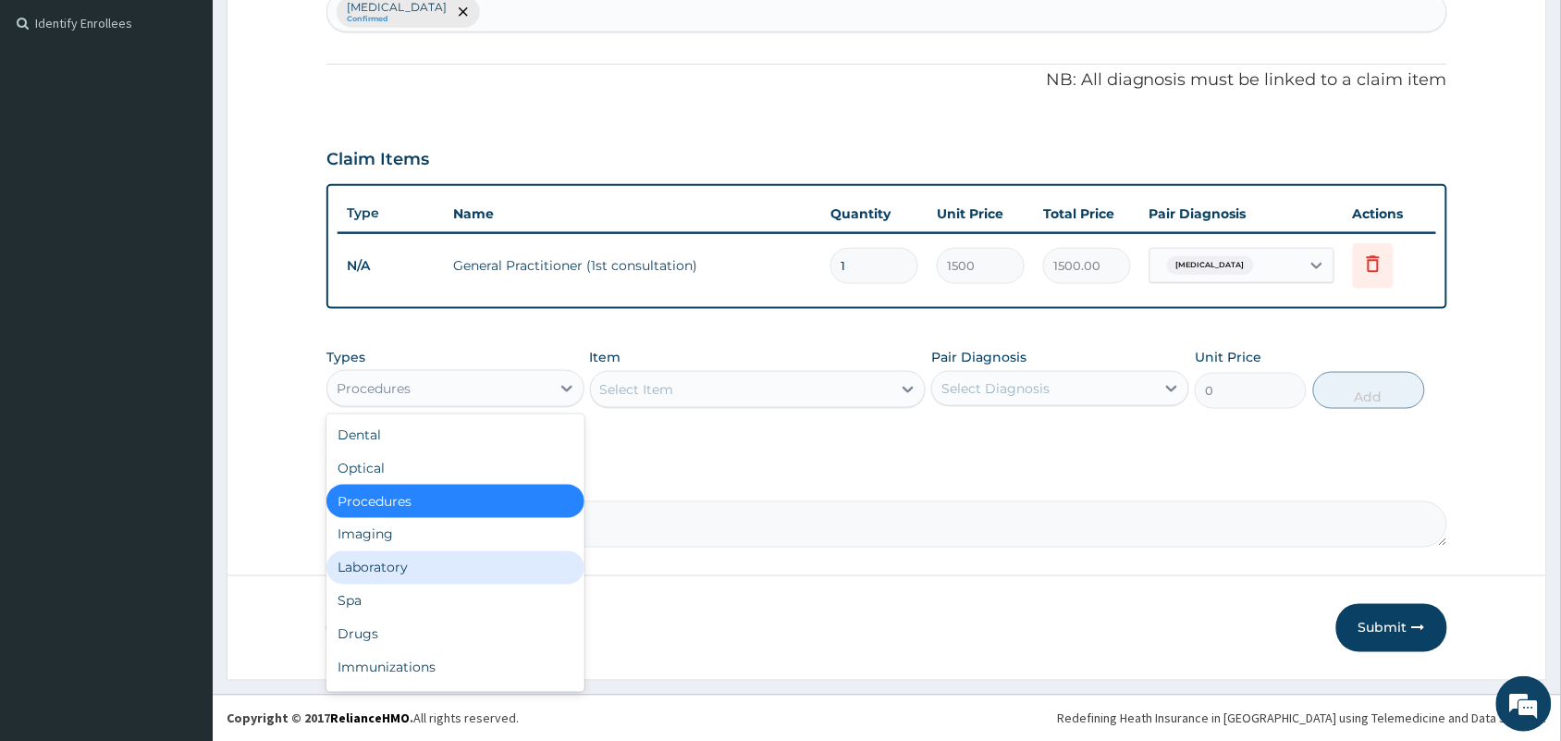
click at [390, 567] on div "Laboratory" at bounding box center [455, 567] width 258 height 33
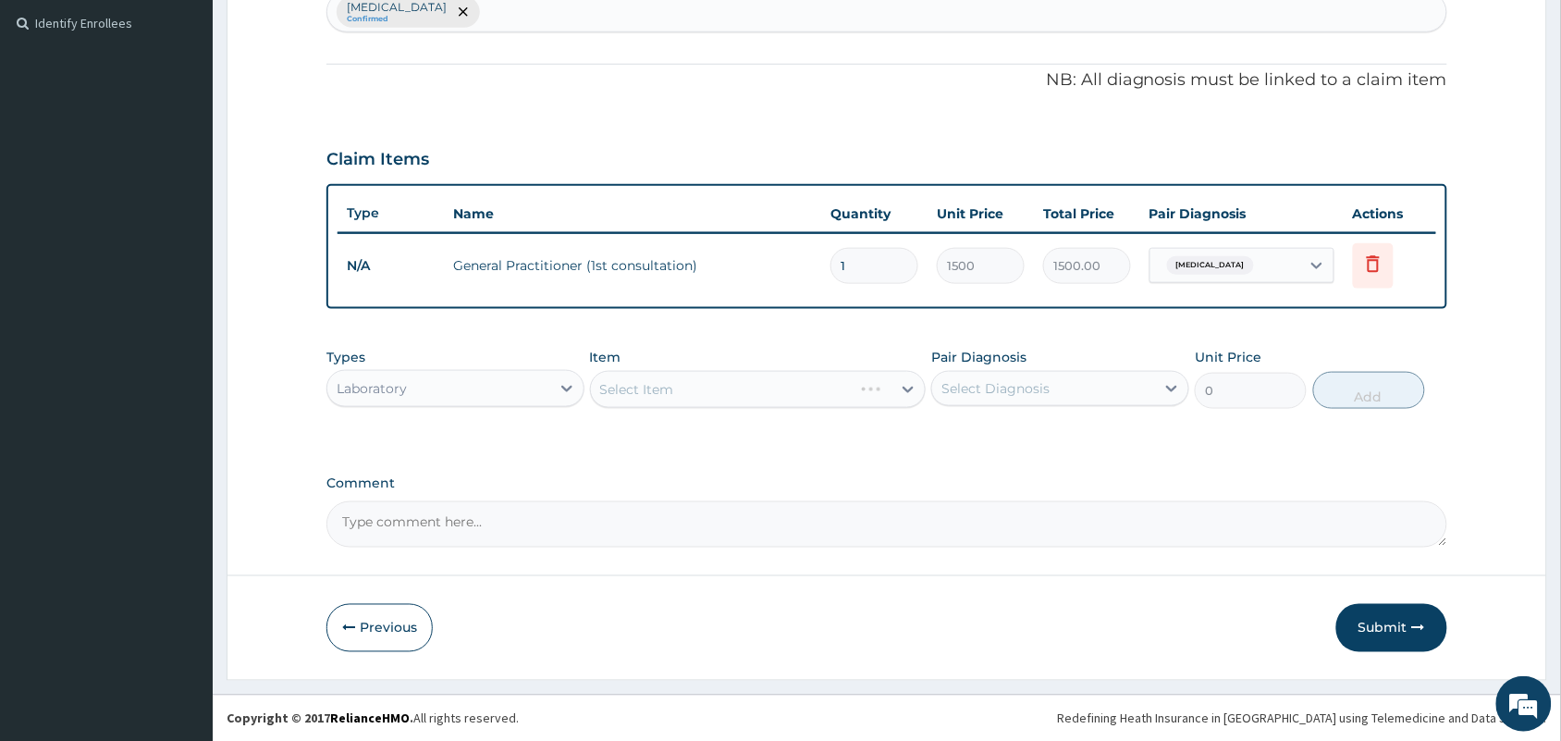
click at [742, 393] on div "Select Item" at bounding box center [758, 389] width 337 height 37
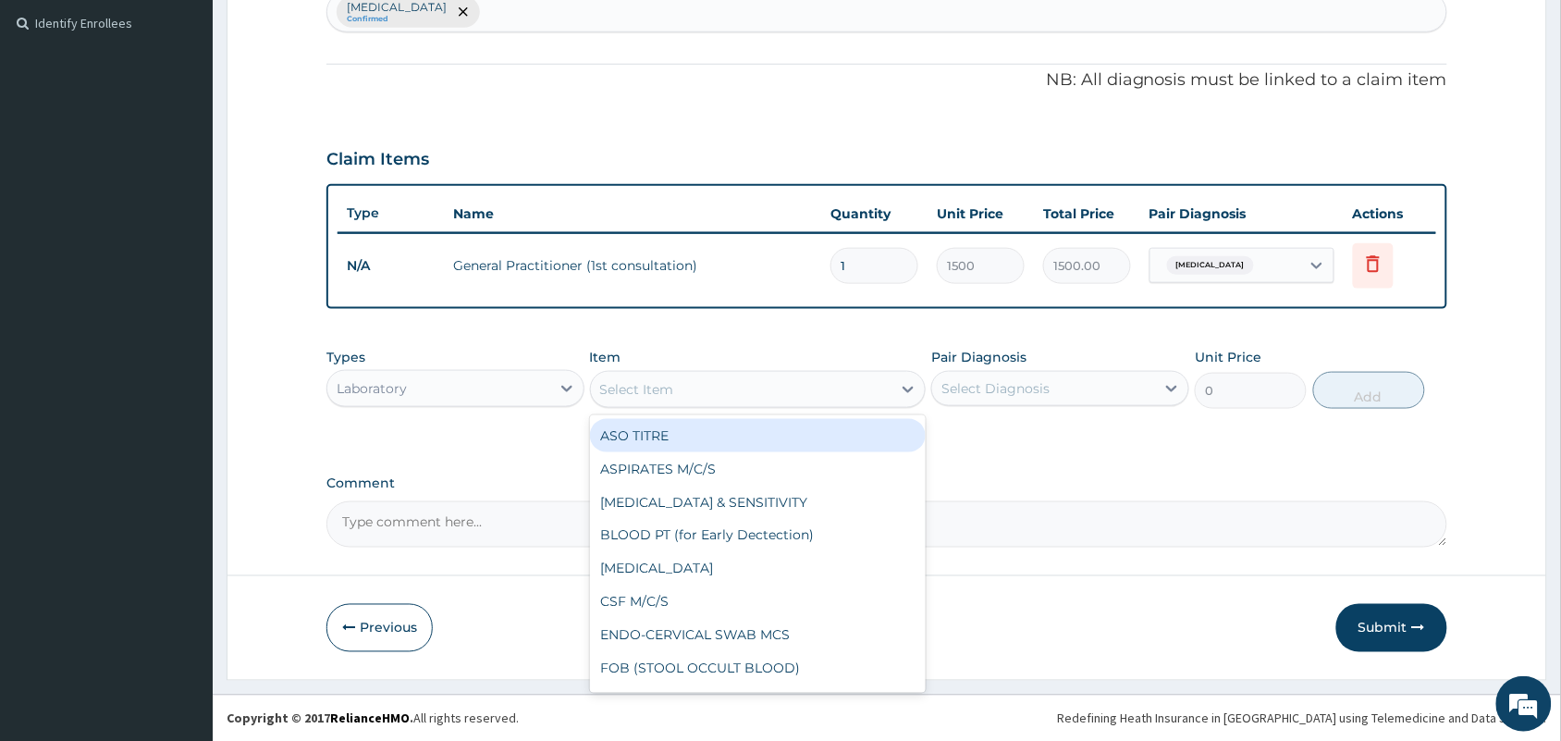
click at [742, 393] on div "Select Item" at bounding box center [741, 390] width 301 height 30
type input "MP"
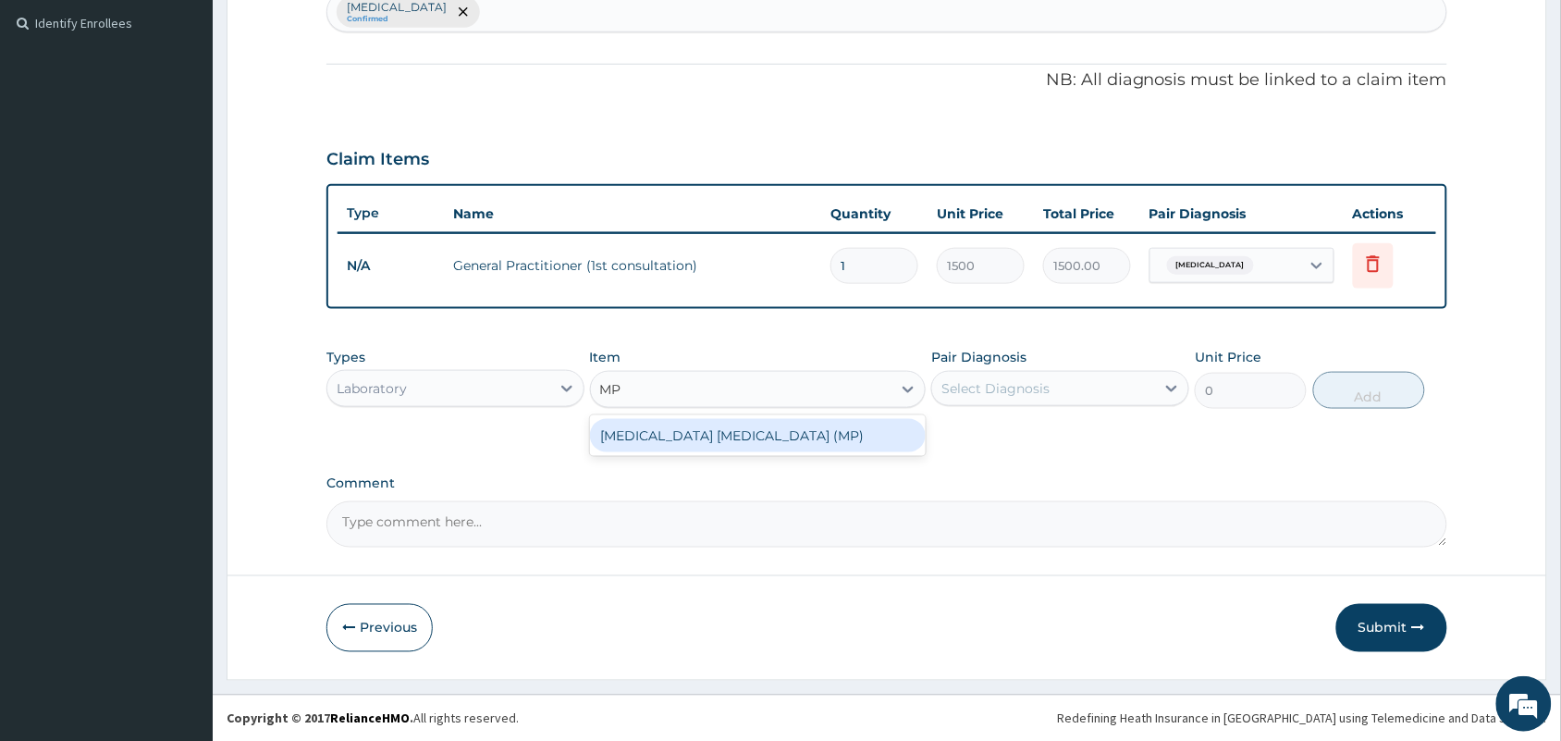
click at [742, 432] on div "[MEDICAL_DATA] [MEDICAL_DATA] (MP)" at bounding box center [758, 435] width 337 height 33
type input "560"
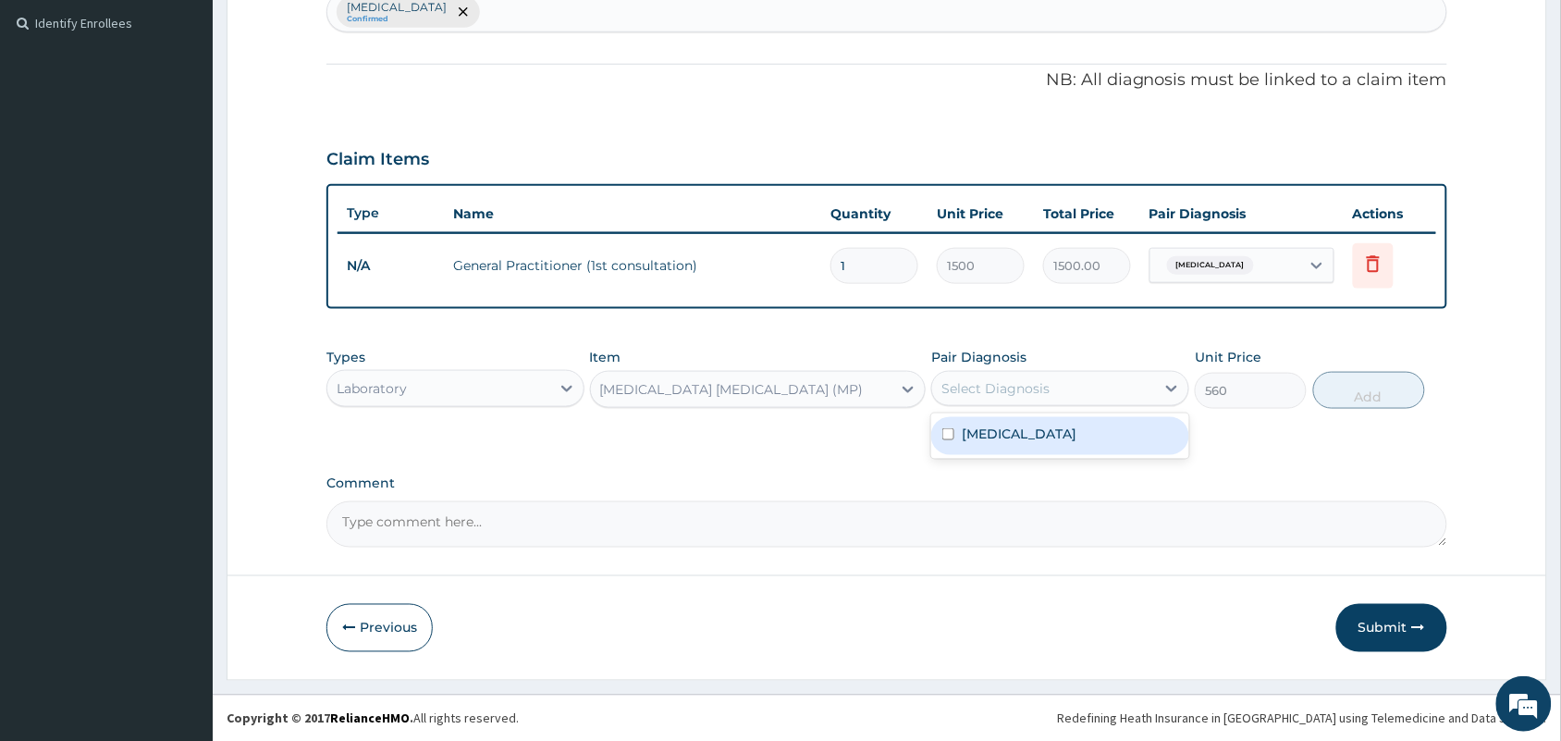
click at [1005, 376] on div "Select Diagnosis" at bounding box center [1043, 389] width 223 height 30
click at [994, 422] on div "[MEDICAL_DATA]" at bounding box center [1060, 436] width 258 height 38
checkbox input "true"
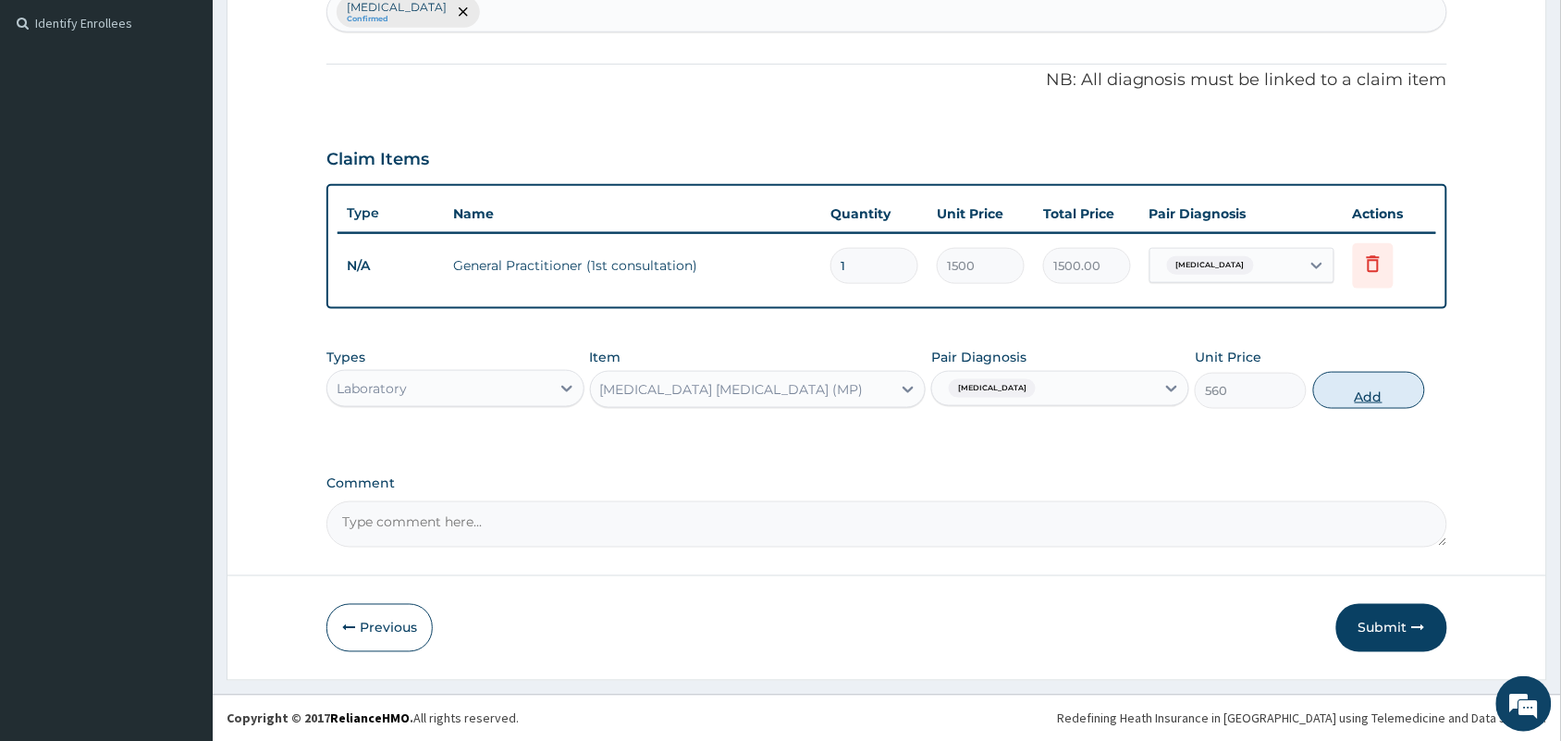
click at [1362, 376] on button "Add" at bounding box center [1369, 390] width 112 height 37
type input "0"
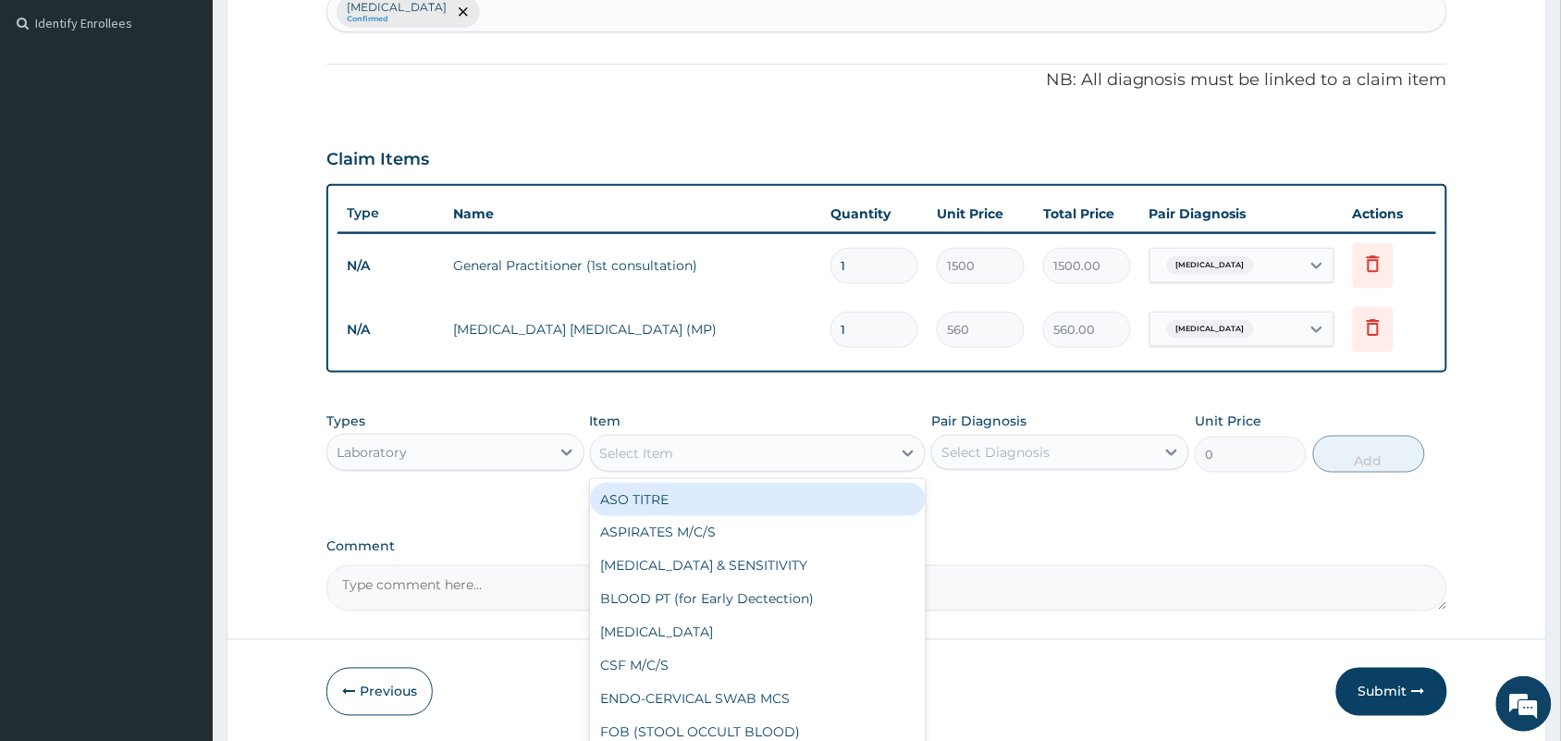
click at [654, 461] on div "Select Item" at bounding box center [741, 453] width 301 height 30
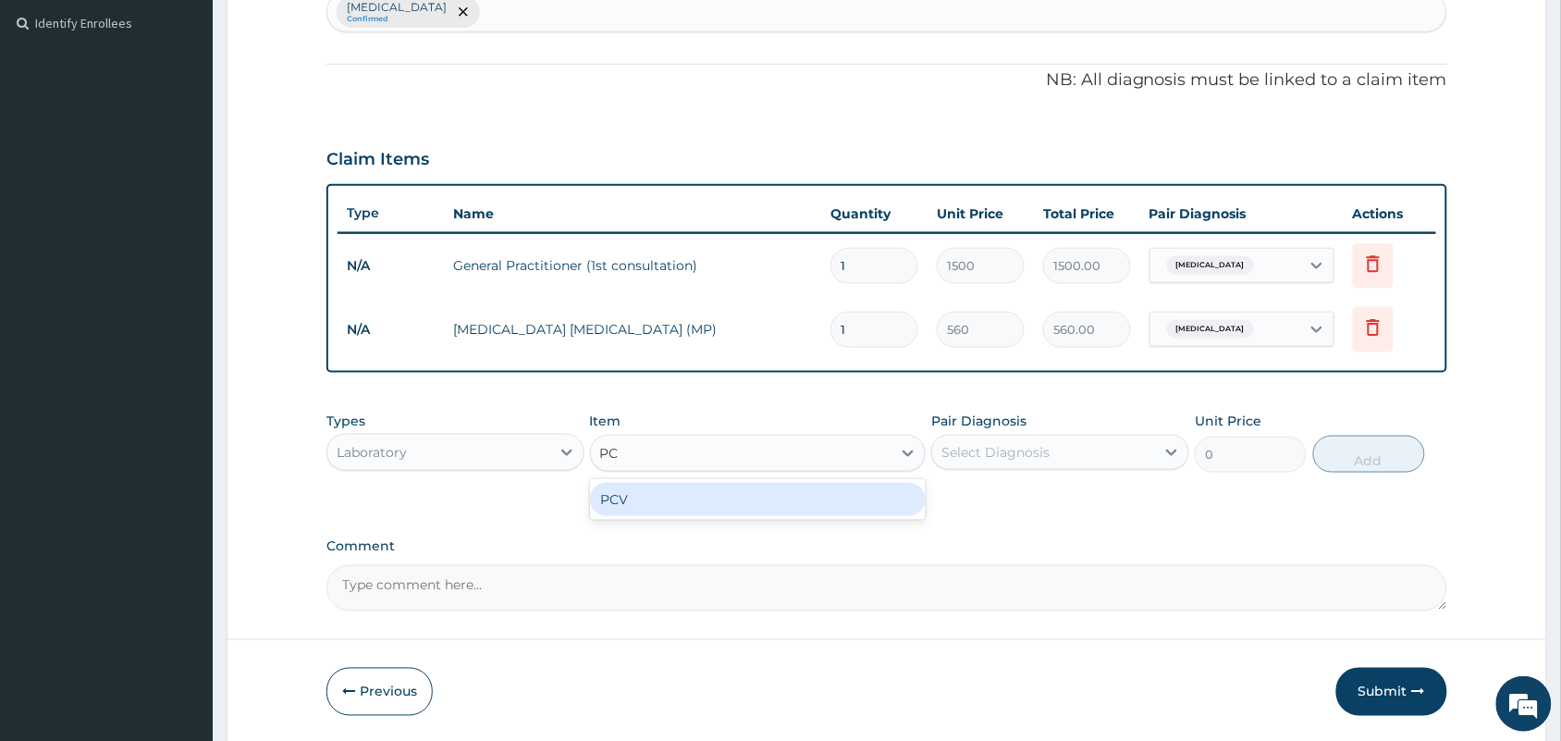
type input "PCV"
click at [653, 500] on div "PCV" at bounding box center [758, 499] width 337 height 33
type input "400"
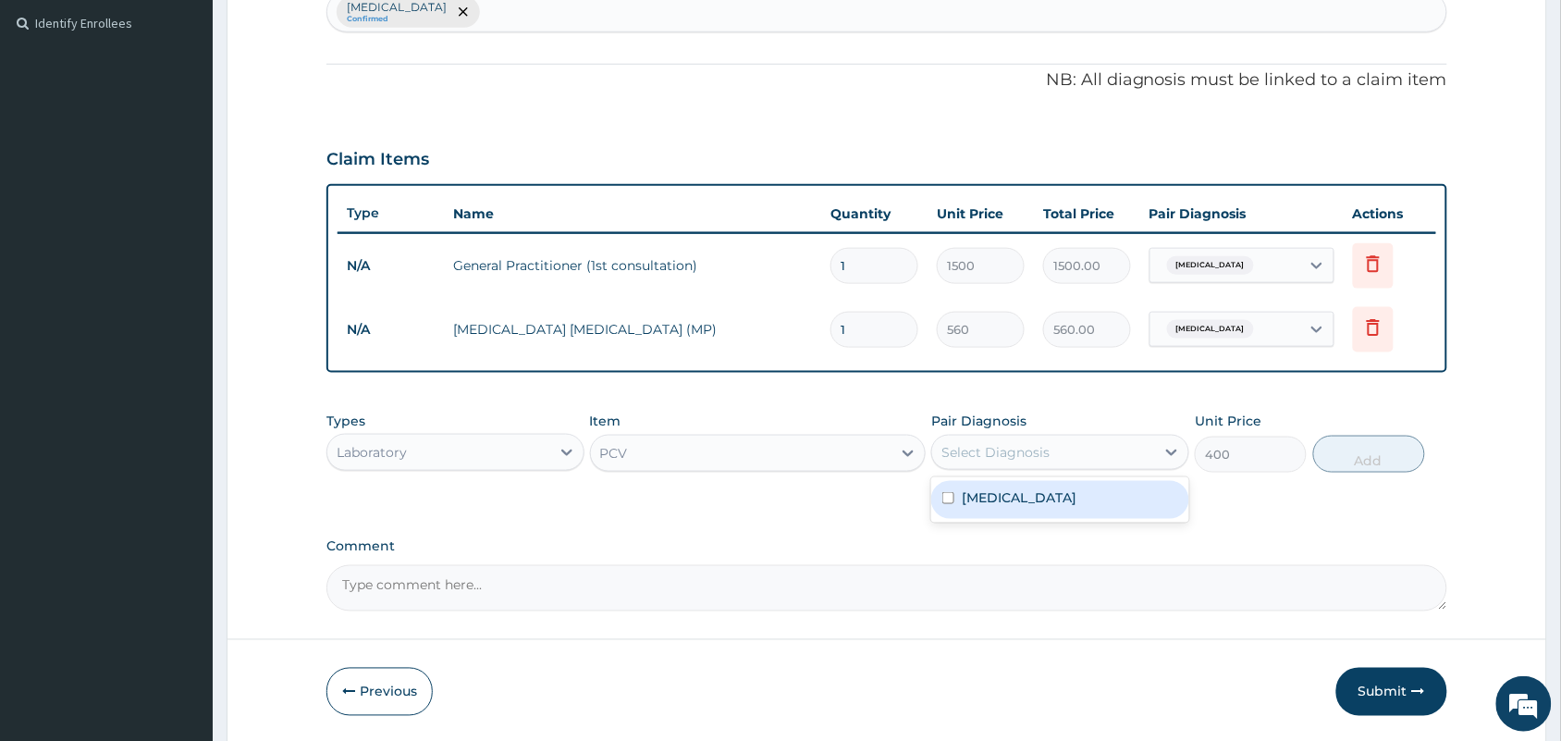
click at [1077, 453] on div "Select Diagnosis" at bounding box center [1043, 452] width 223 height 30
click at [1051, 496] on div "[MEDICAL_DATA]" at bounding box center [1060, 500] width 258 height 38
checkbox input "true"
click at [1379, 441] on button "Add" at bounding box center [1369, 454] width 112 height 37
type input "0"
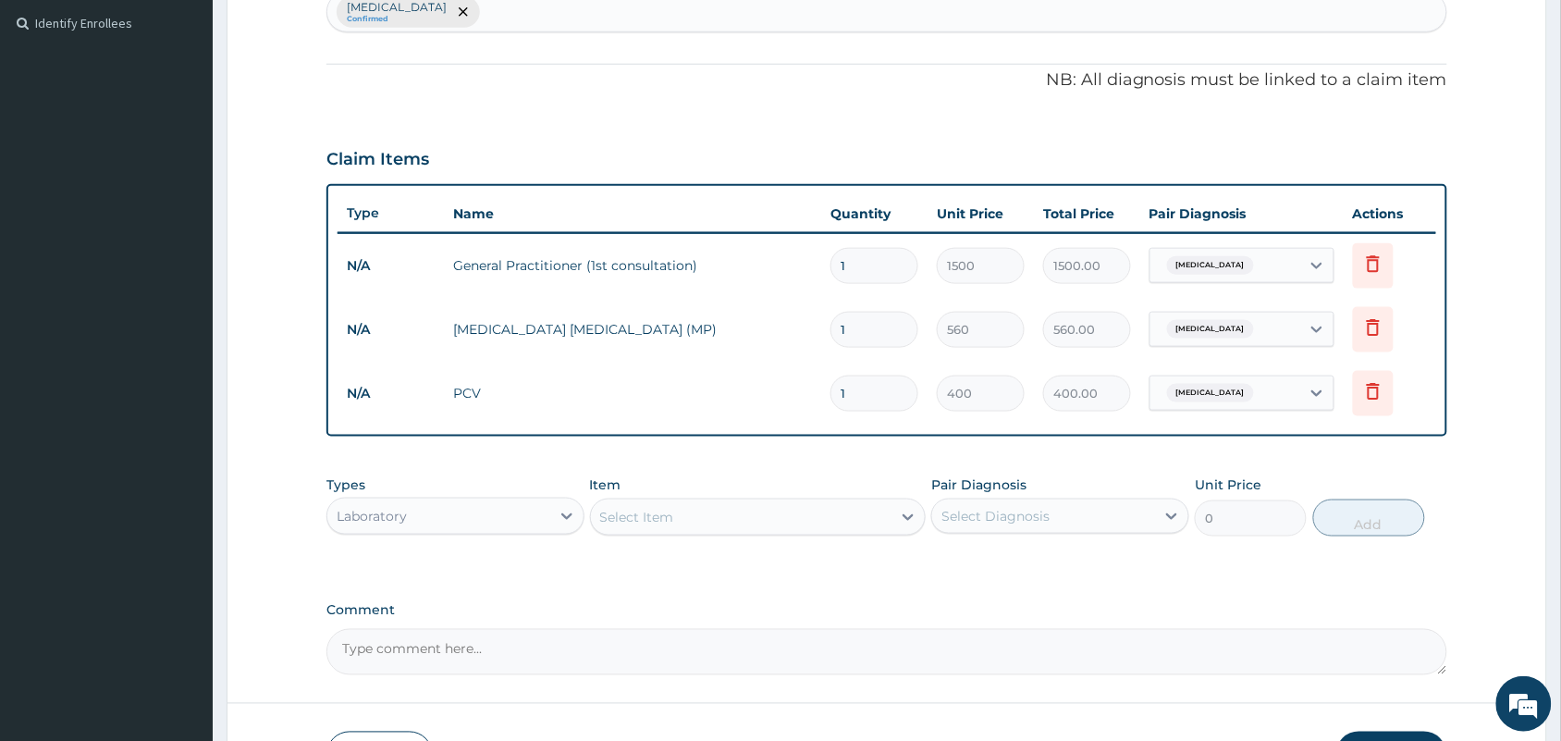
scroll to position [632, 0]
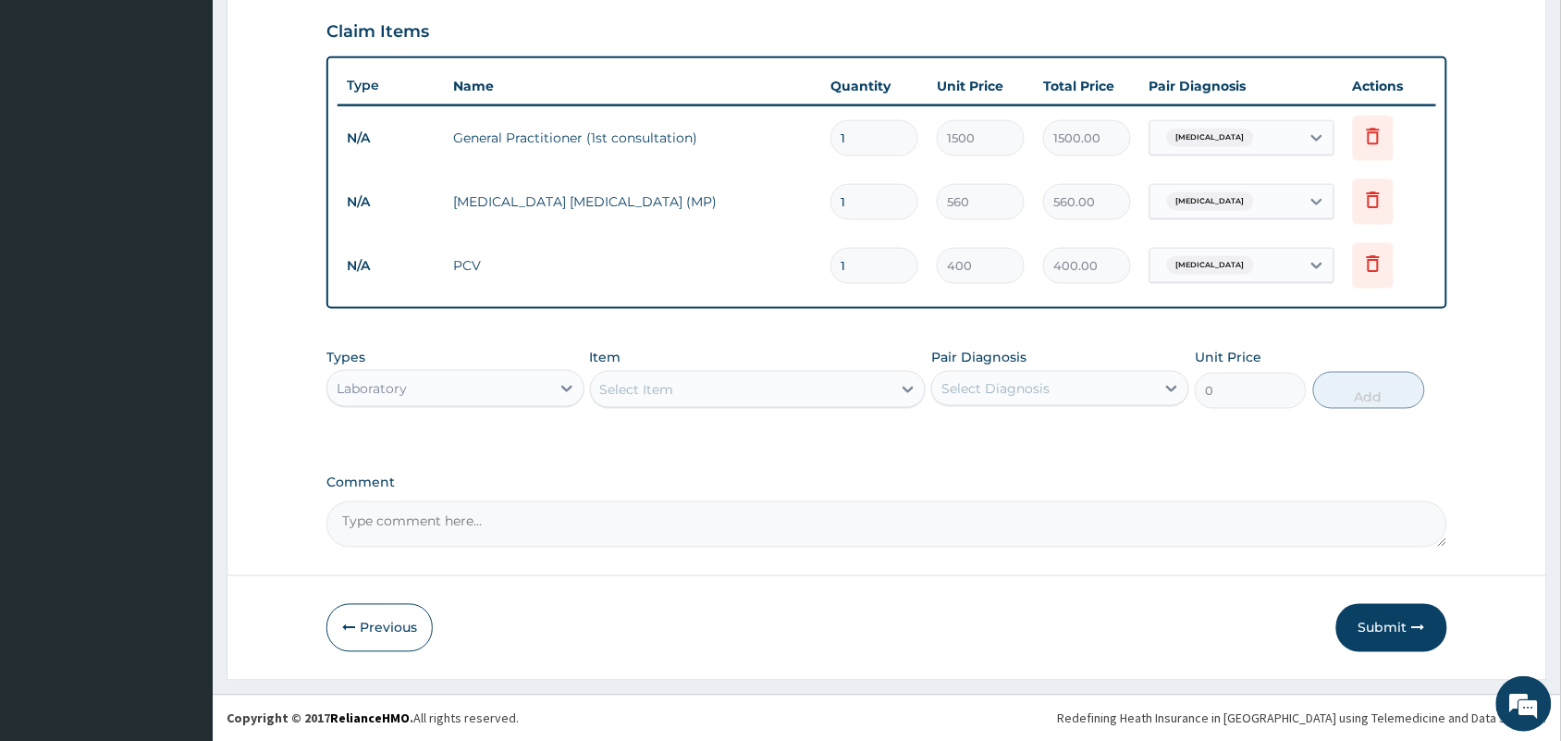
click at [483, 391] on div "Laboratory" at bounding box center [438, 389] width 223 height 30
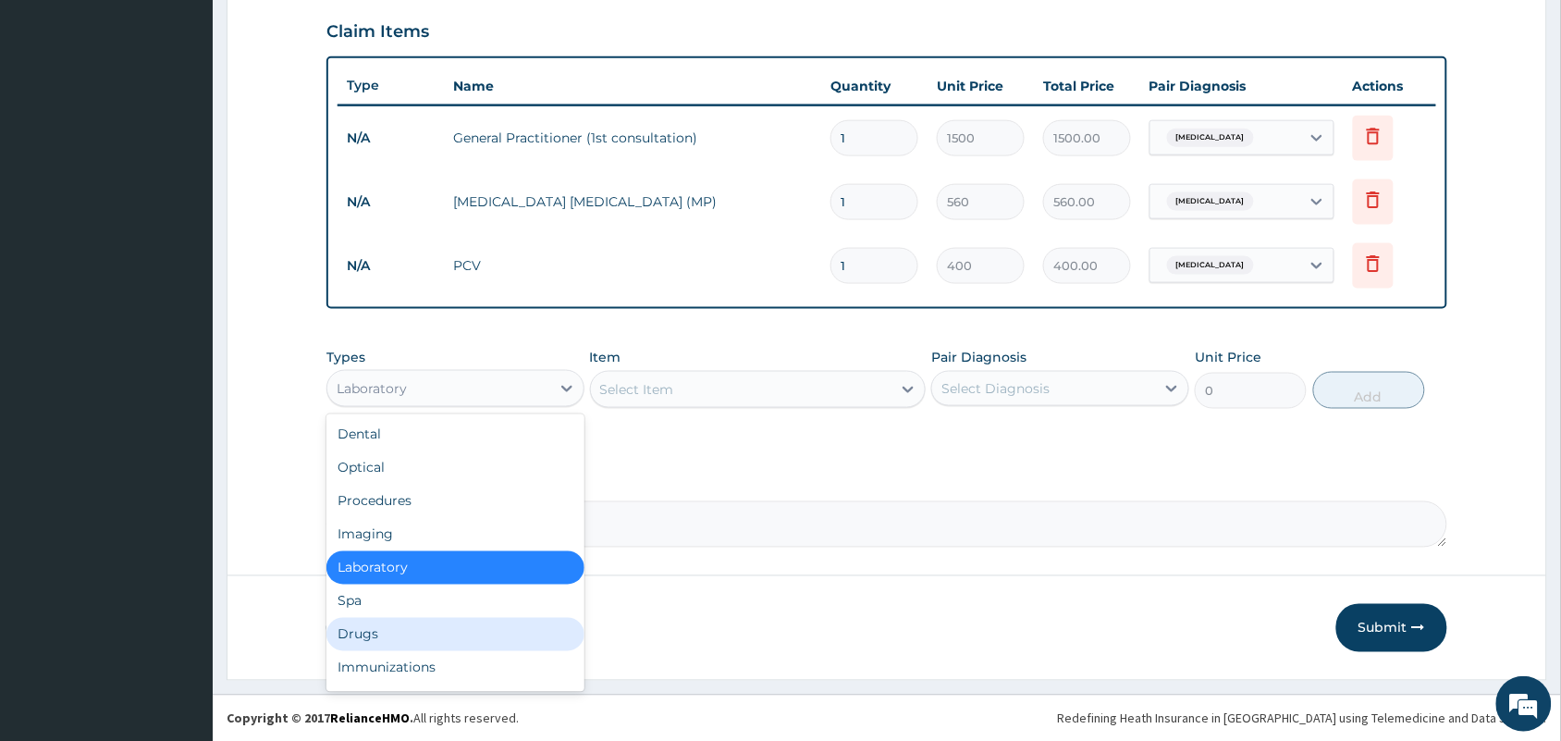
click at [372, 634] on div "Drugs" at bounding box center [455, 634] width 258 height 33
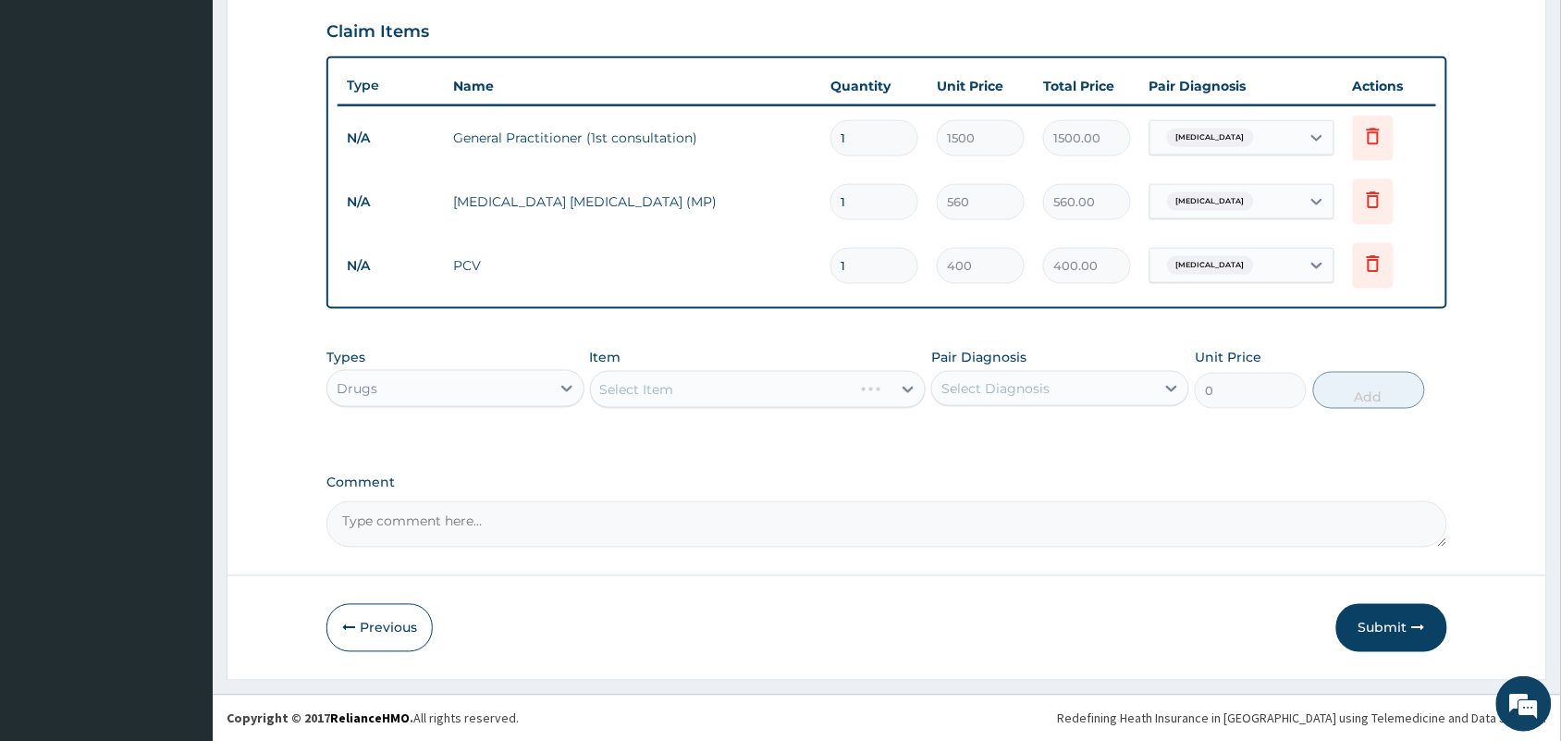
click at [733, 372] on div "Select Item" at bounding box center [758, 389] width 337 height 37
click at [721, 381] on div "Select Item" at bounding box center [741, 390] width 301 height 30
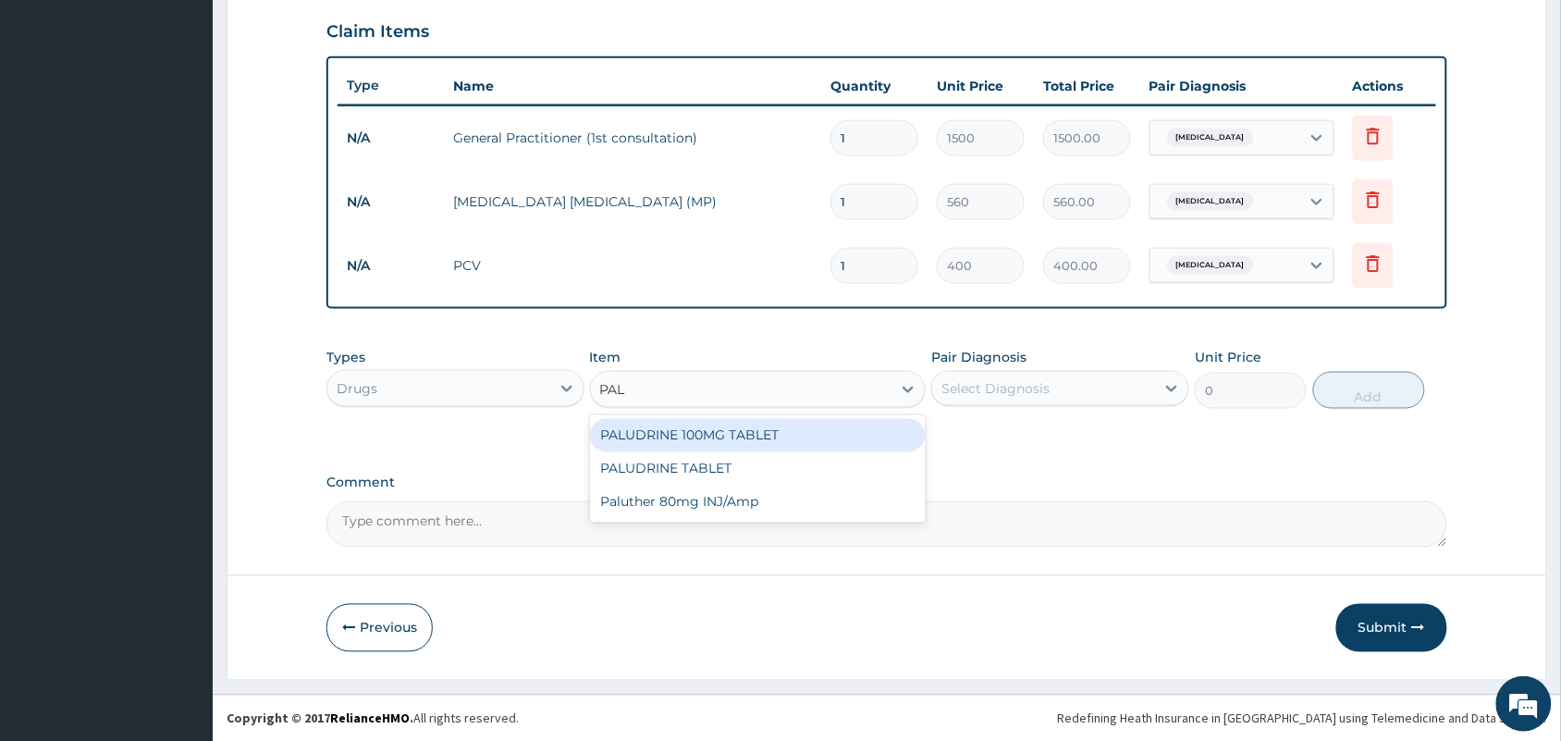
type input "PALU"
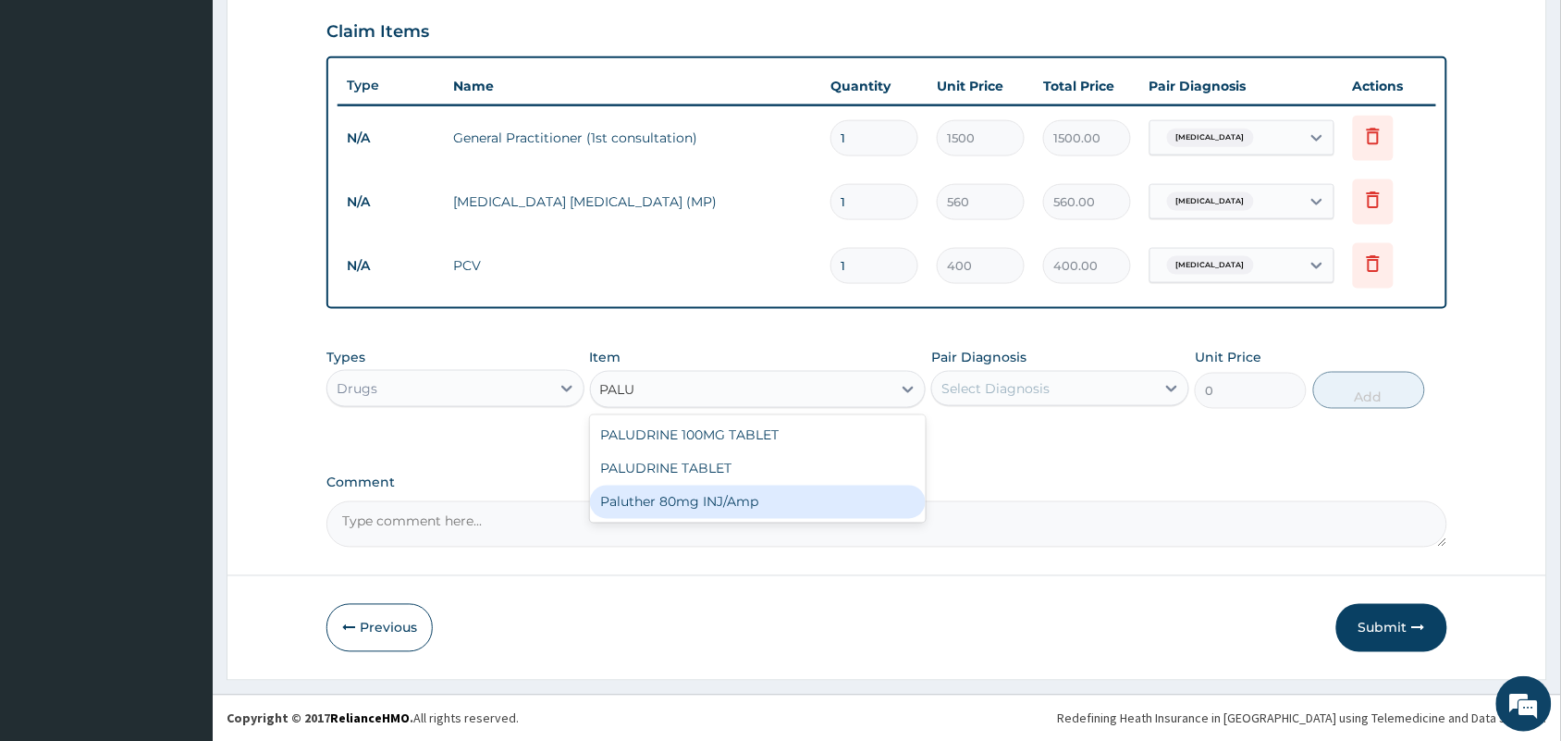
click at [727, 495] on div "Paluther 80mg INJ/Amp" at bounding box center [758, 502] width 337 height 33
type input "105"
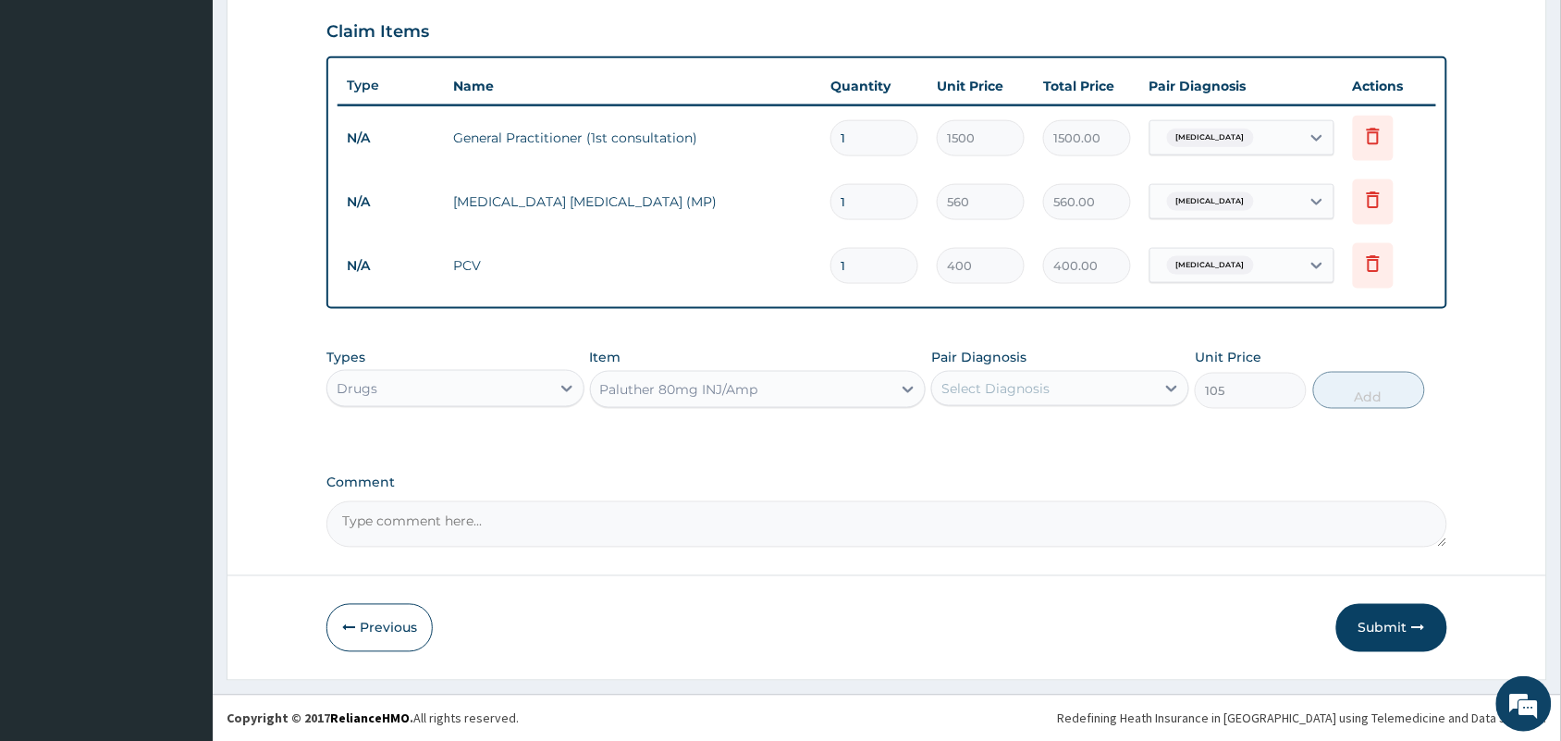
click at [982, 390] on div "Select Diagnosis" at bounding box center [995, 388] width 108 height 18
click at [959, 440] on div "[MEDICAL_DATA]" at bounding box center [1060, 436] width 258 height 38
checkbox input "true"
click at [1384, 387] on button "Add" at bounding box center [1369, 390] width 112 height 37
type input "0"
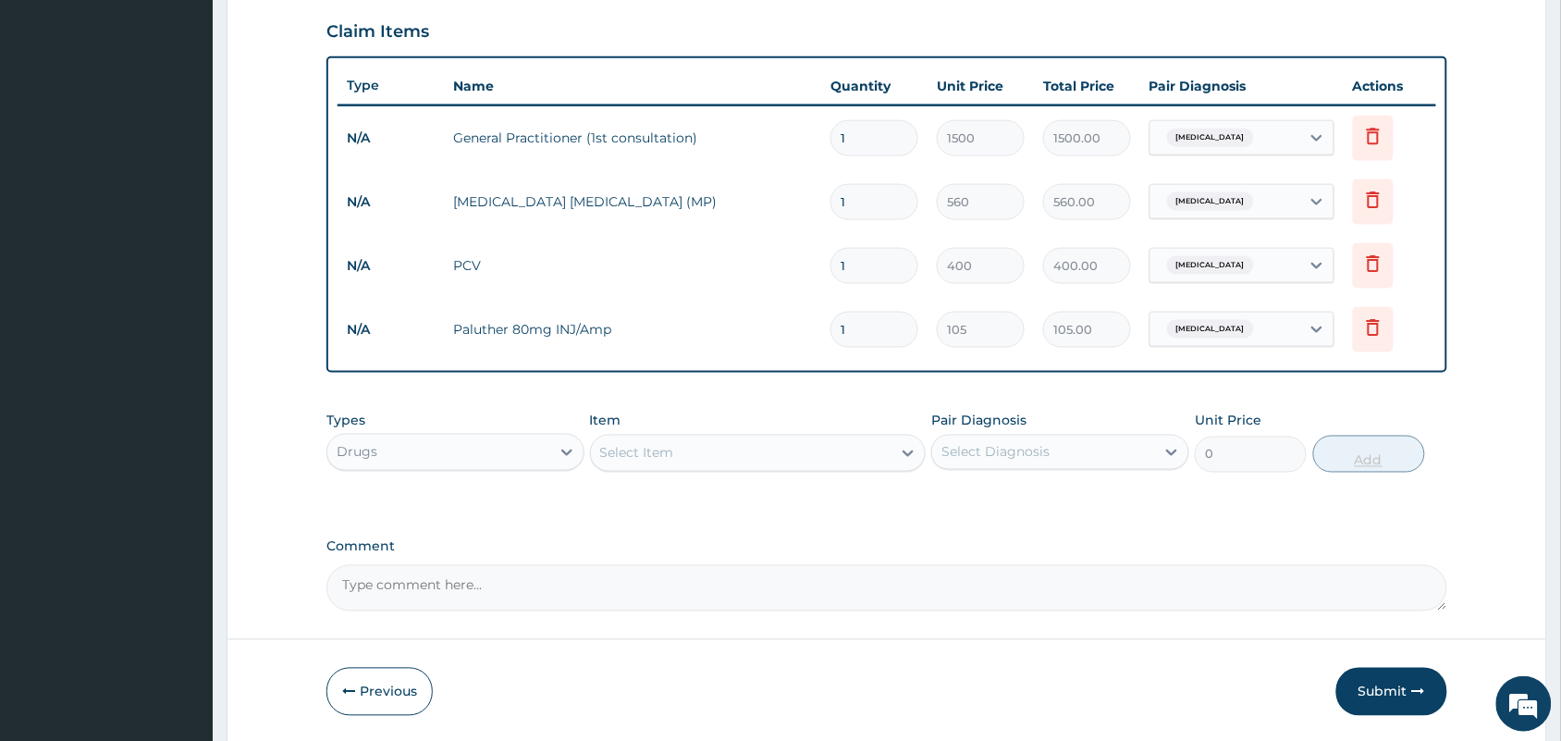
type input "0.00"
type input "6"
type input "630.00"
type input "6"
click at [853, 449] on div "Select Item" at bounding box center [741, 453] width 301 height 30
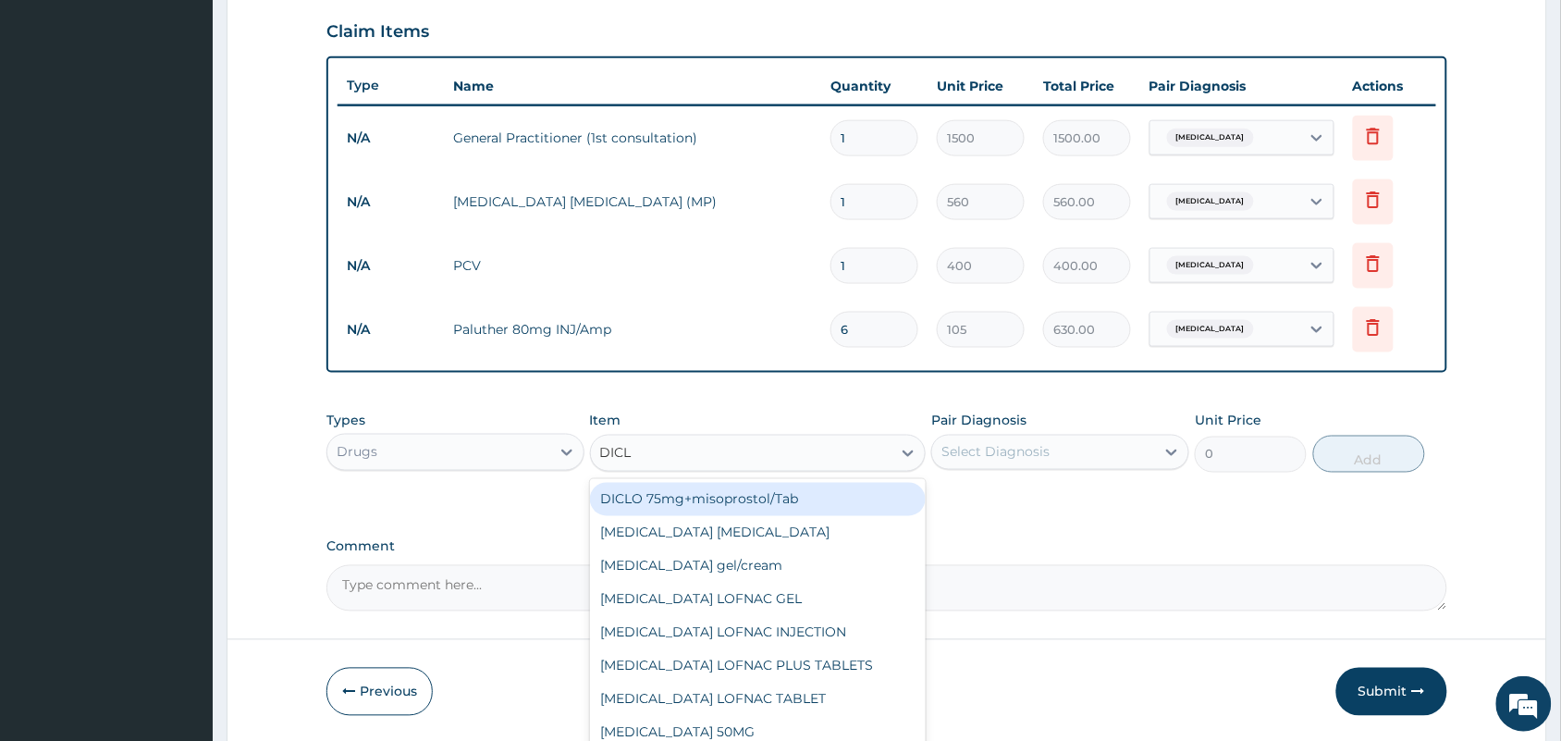
type input "DICLO"
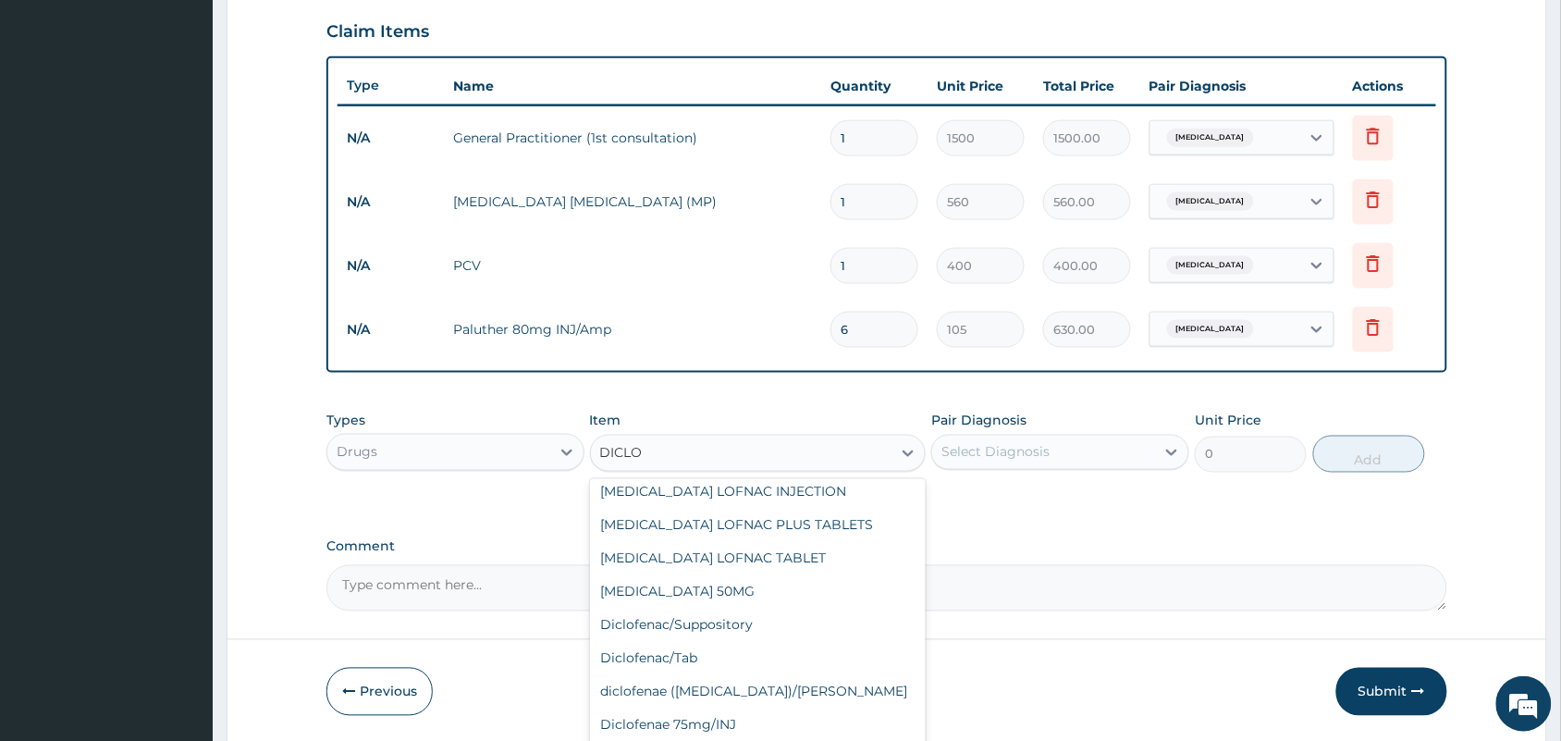
scroll to position [195, 0]
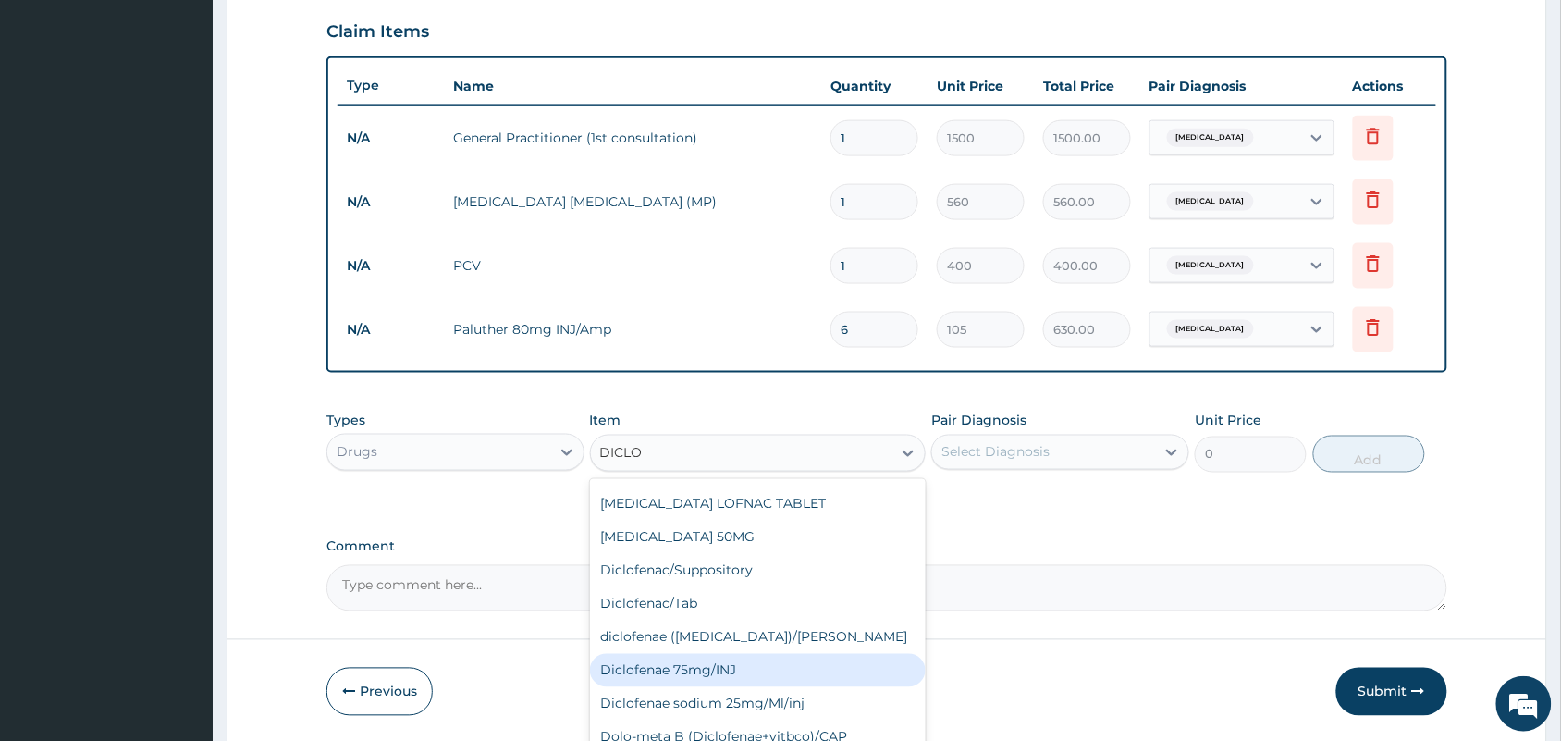
click at [682, 672] on div "Diclofenae 75mg/INJ" at bounding box center [758, 670] width 337 height 33
type input "39.38"
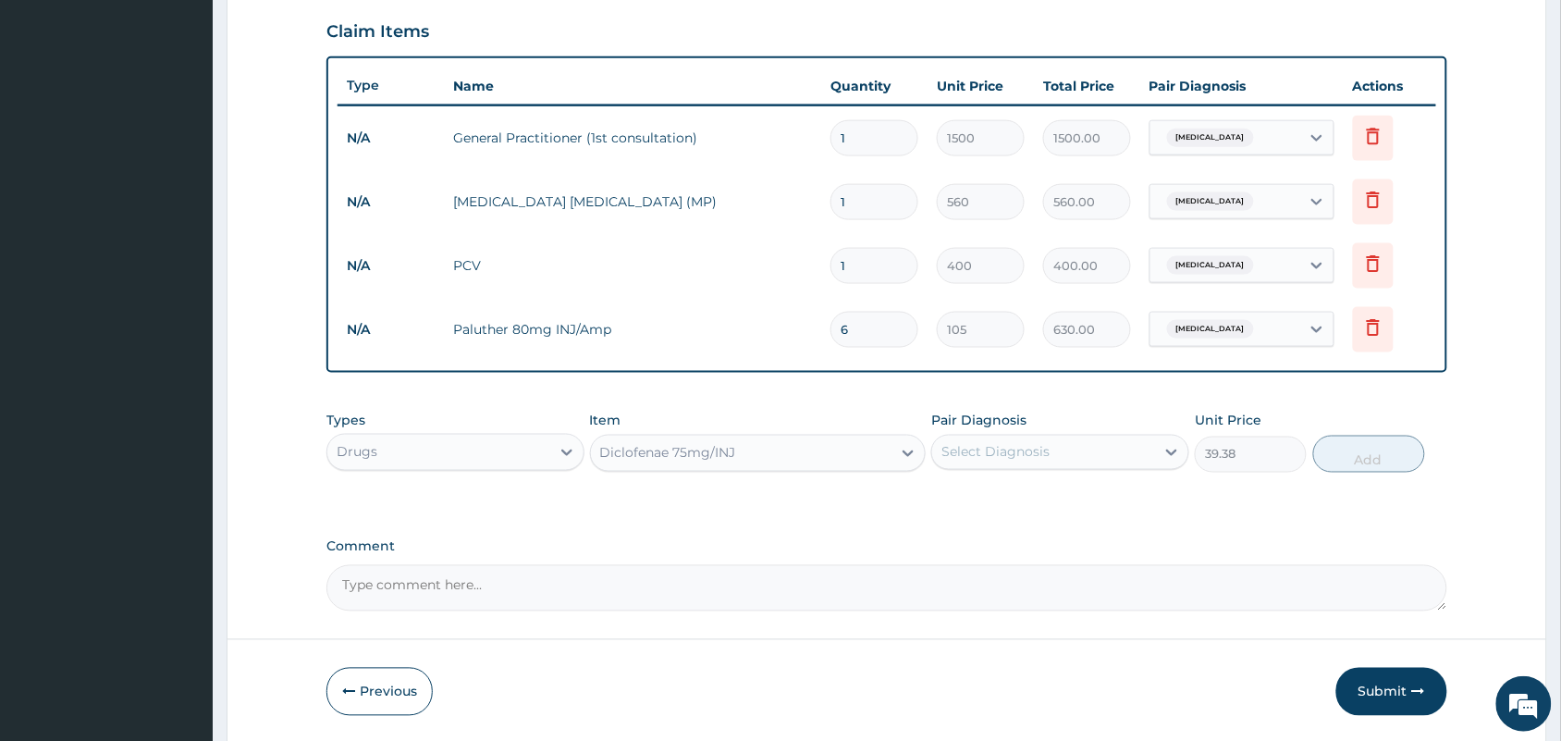
click at [1116, 456] on div "Select Diagnosis" at bounding box center [1043, 452] width 223 height 30
click at [1074, 501] on div "[MEDICAL_DATA]" at bounding box center [1060, 500] width 258 height 38
checkbox input "true"
click at [1398, 447] on button "Add" at bounding box center [1369, 454] width 112 height 37
type input "0"
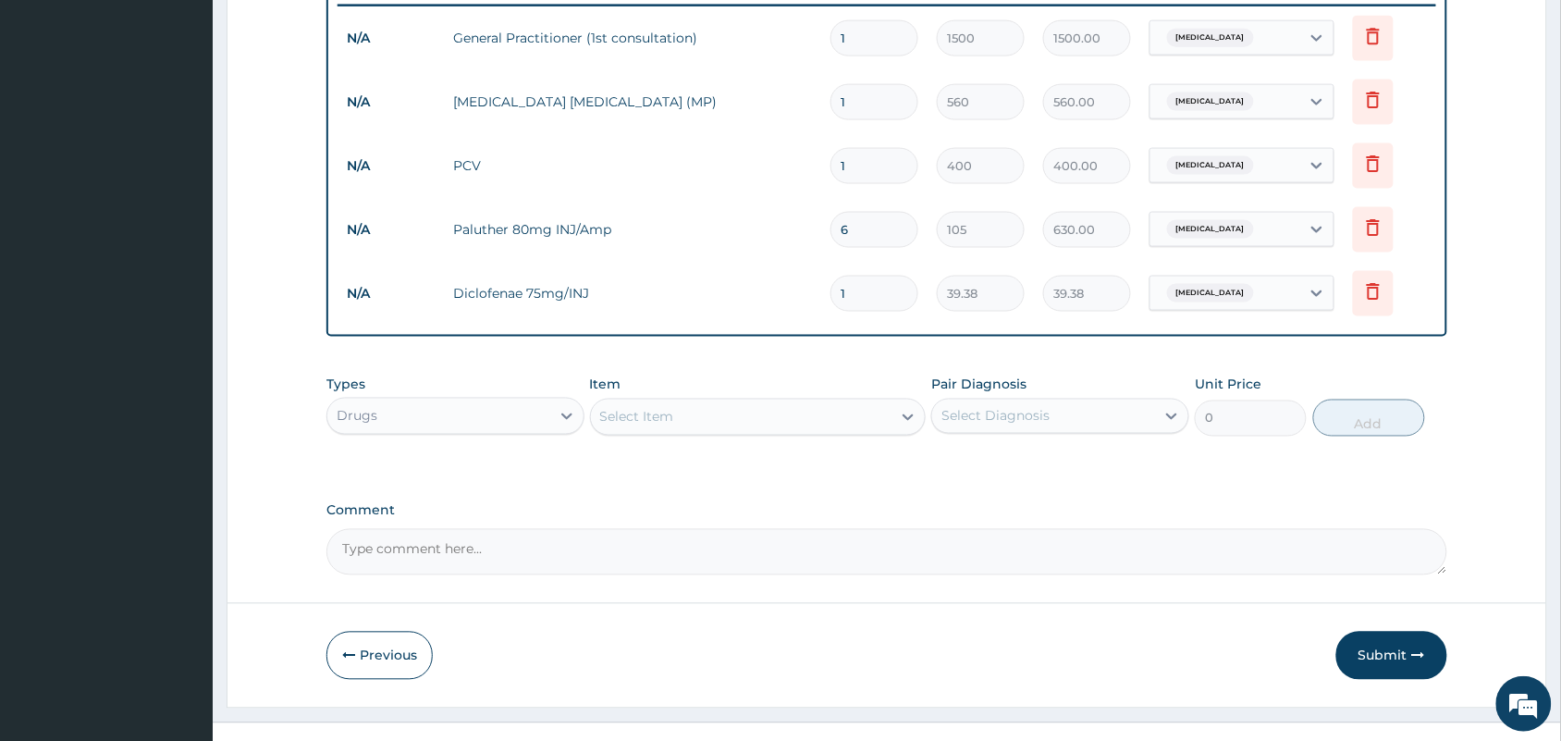
scroll to position [759, 0]
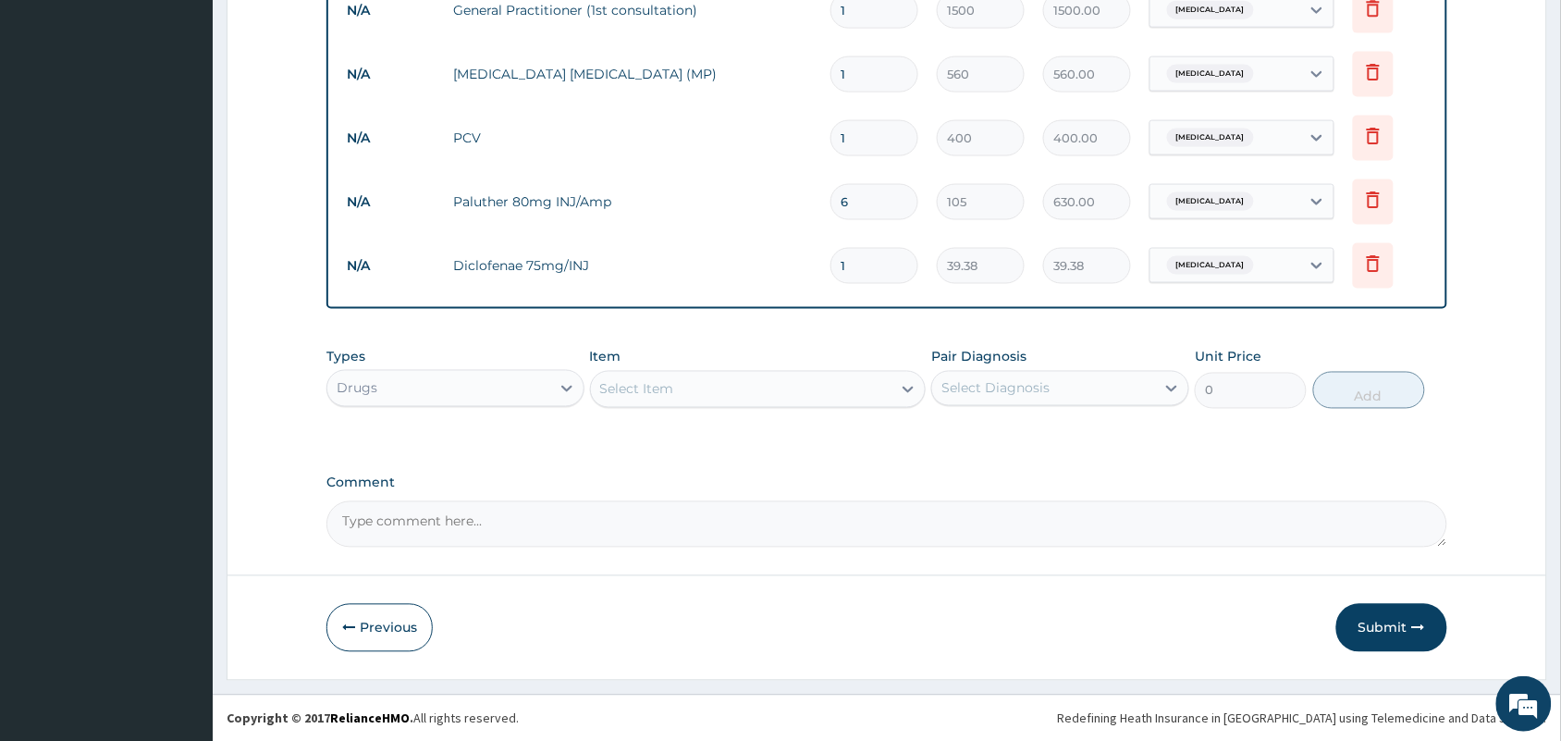
click at [733, 379] on div "Select Item" at bounding box center [741, 390] width 301 height 30
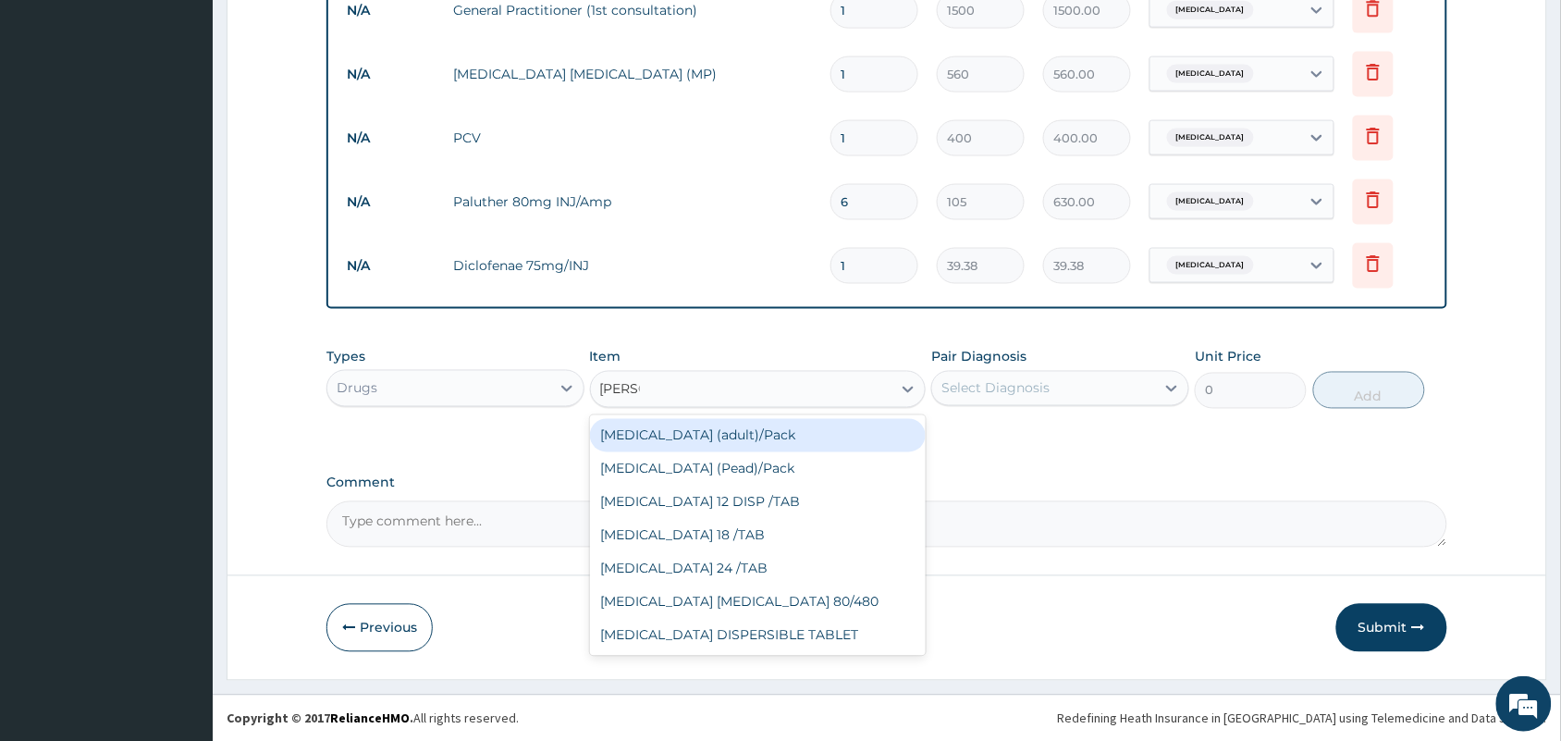
type input "COART"
click at [727, 435] on div "Coartem (adult)/Pack" at bounding box center [758, 435] width 337 height 33
type input "682.5"
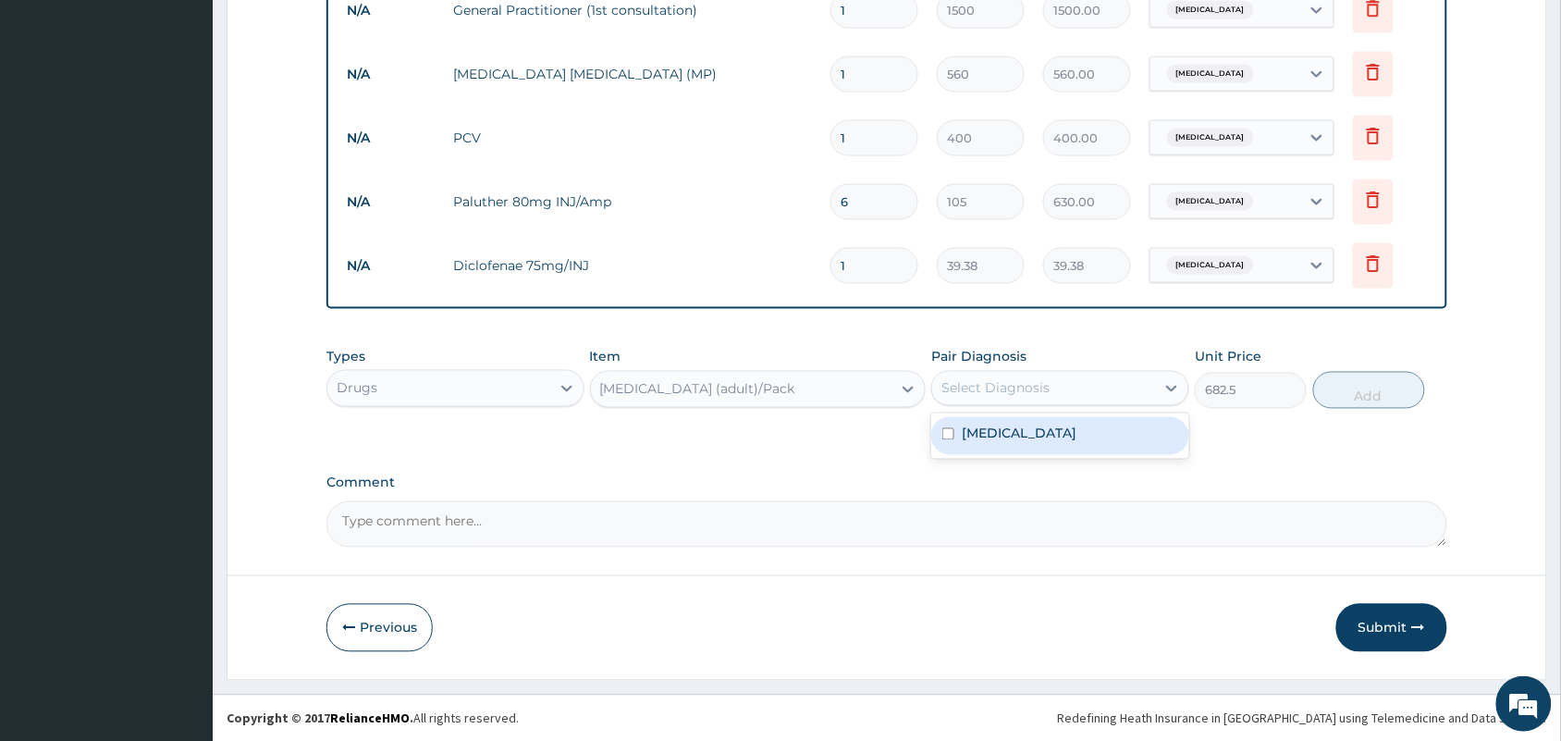
drag, startPoint x: 1014, startPoint y: 385, endPoint x: 1004, endPoint y: 432, distance: 48.2
click at [1004, 406] on div "option Malaria, selected. option Malaria focused, 1 of 1. 1 result available. U…" at bounding box center [1060, 388] width 258 height 35
click at [1004, 432] on label "Malaria" at bounding box center [1019, 433] width 115 height 18
checkbox input "true"
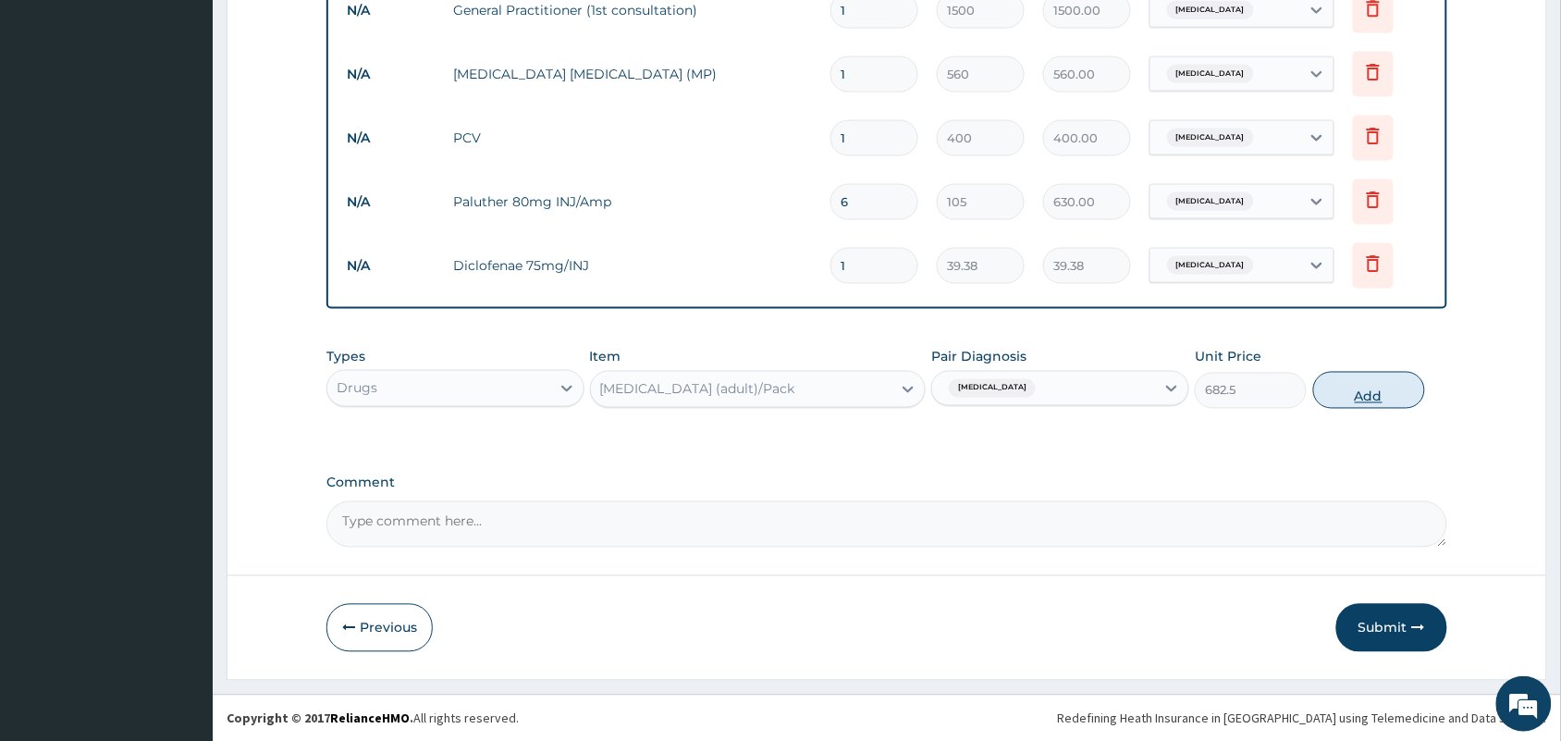
click at [1375, 389] on button "Add" at bounding box center [1369, 390] width 112 height 37
type input "0"
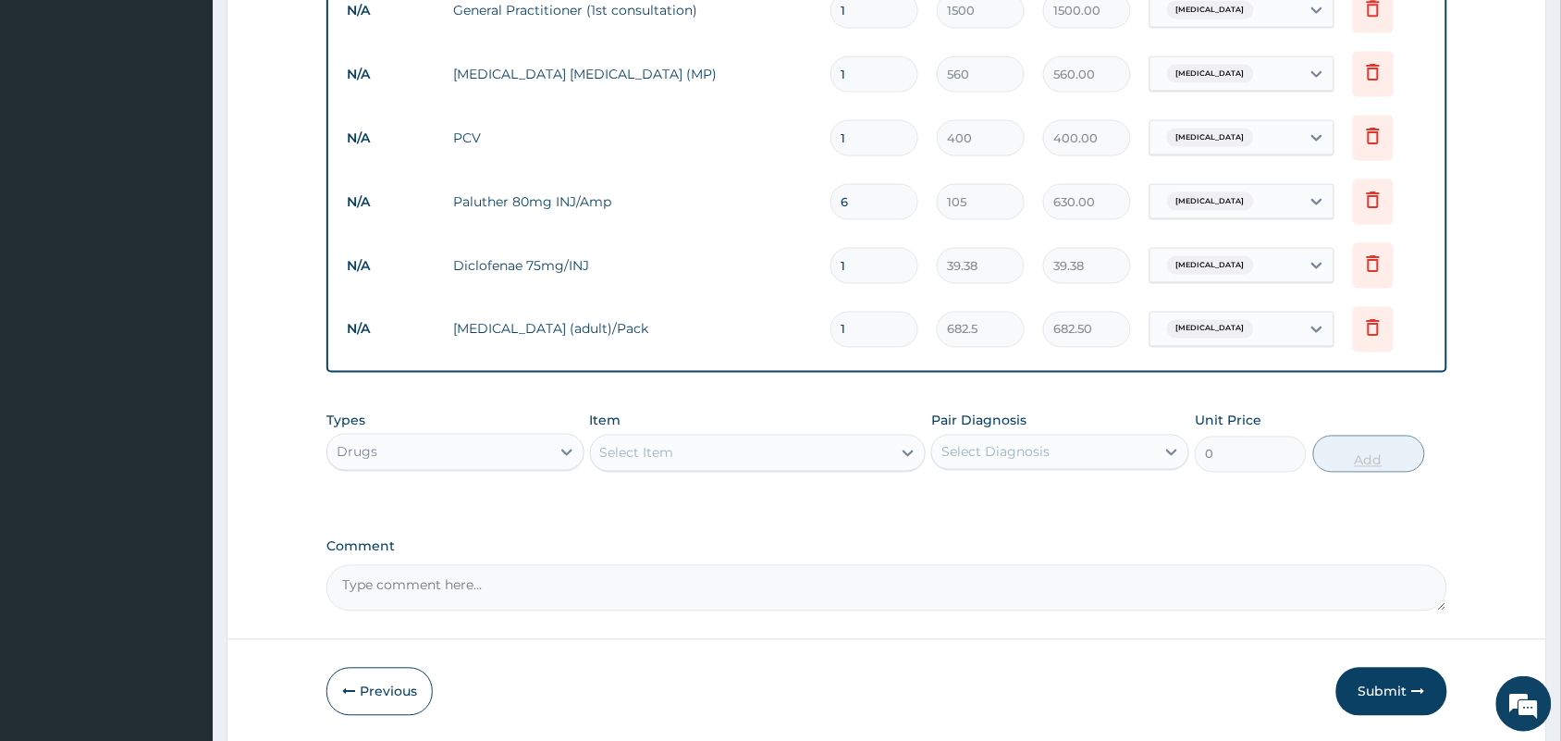
type input "0.00"
type input "5"
type input "3412.50"
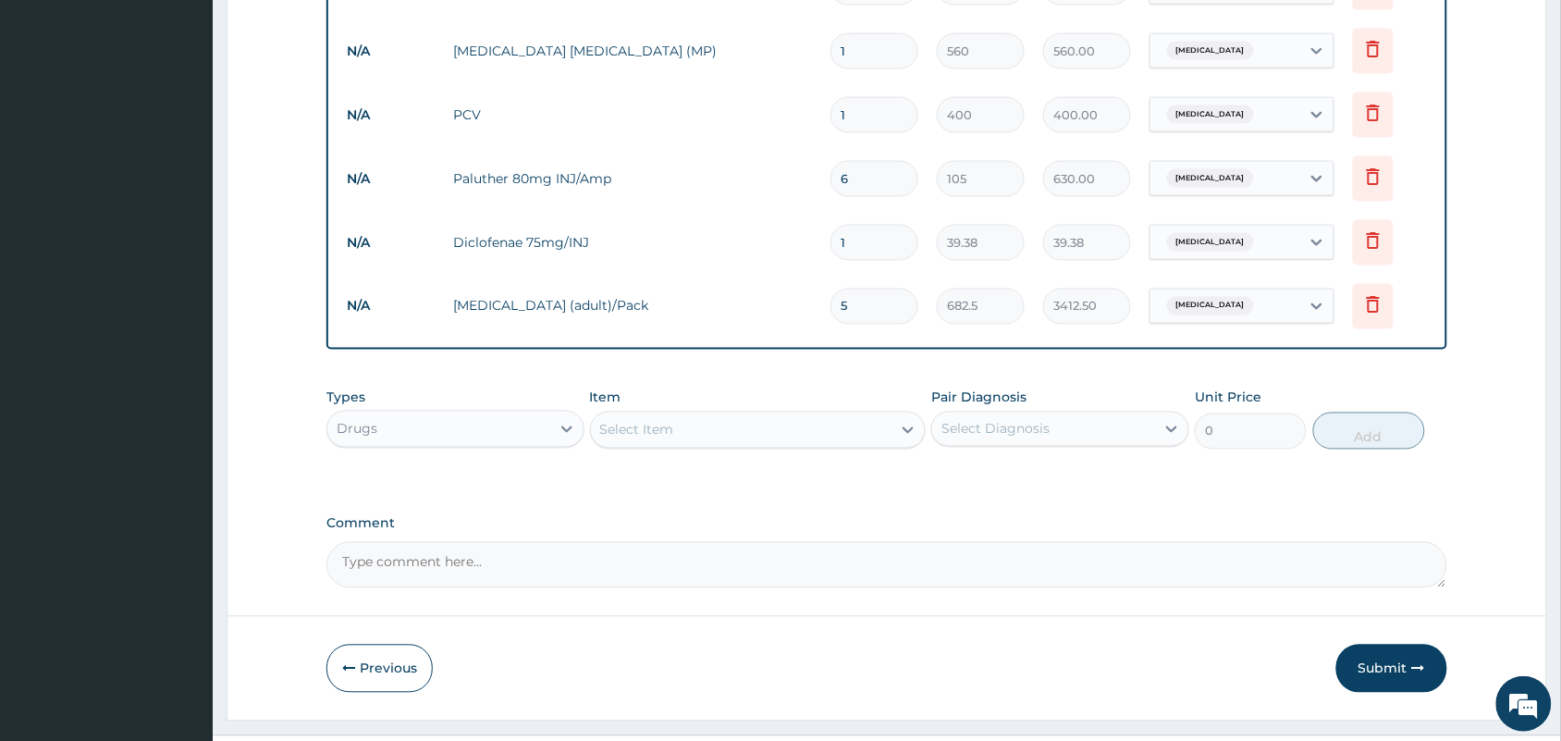
scroll to position [823, 0]
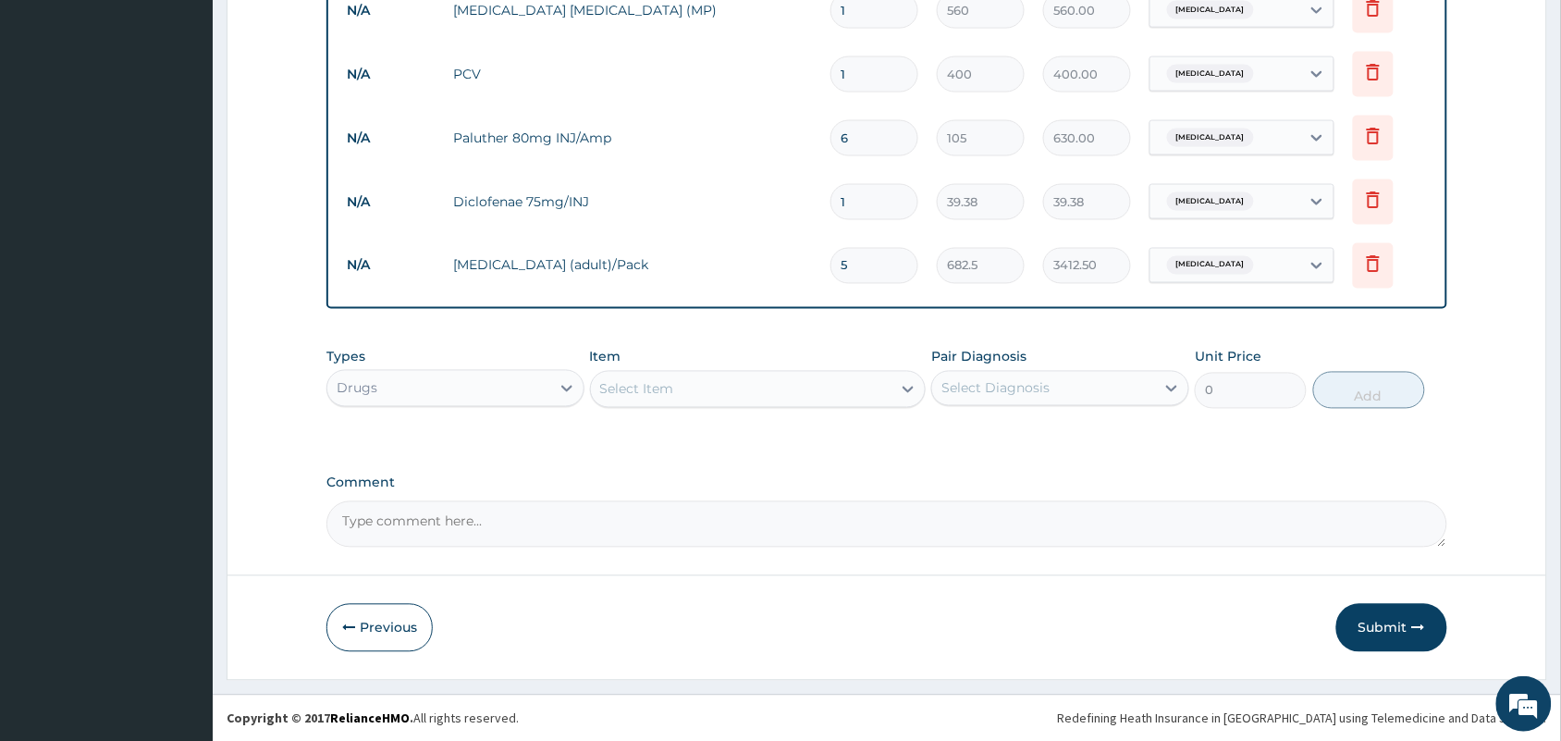
type input "5"
click at [860, 390] on div "Select Item" at bounding box center [741, 390] width 301 height 30
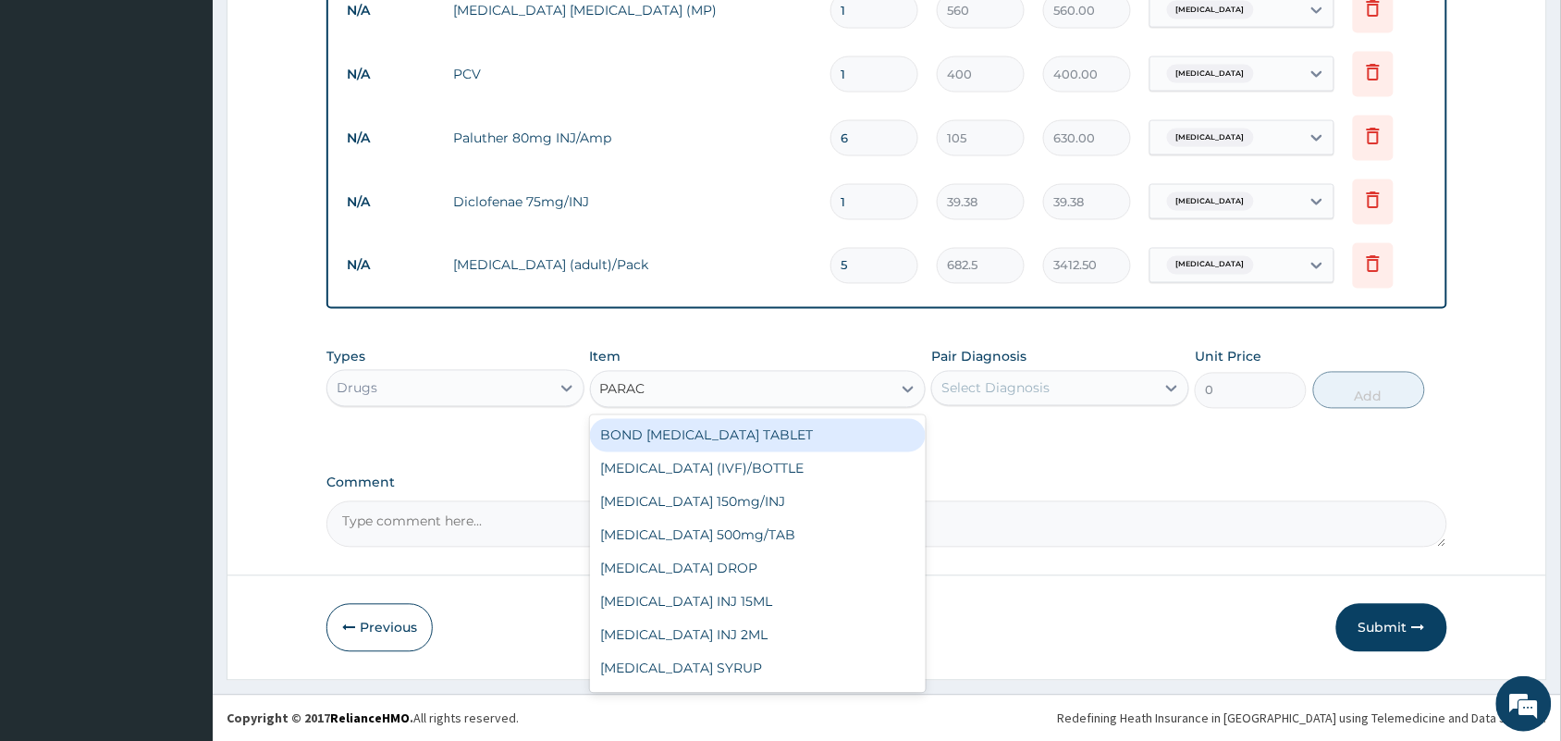
type input "PARACE"
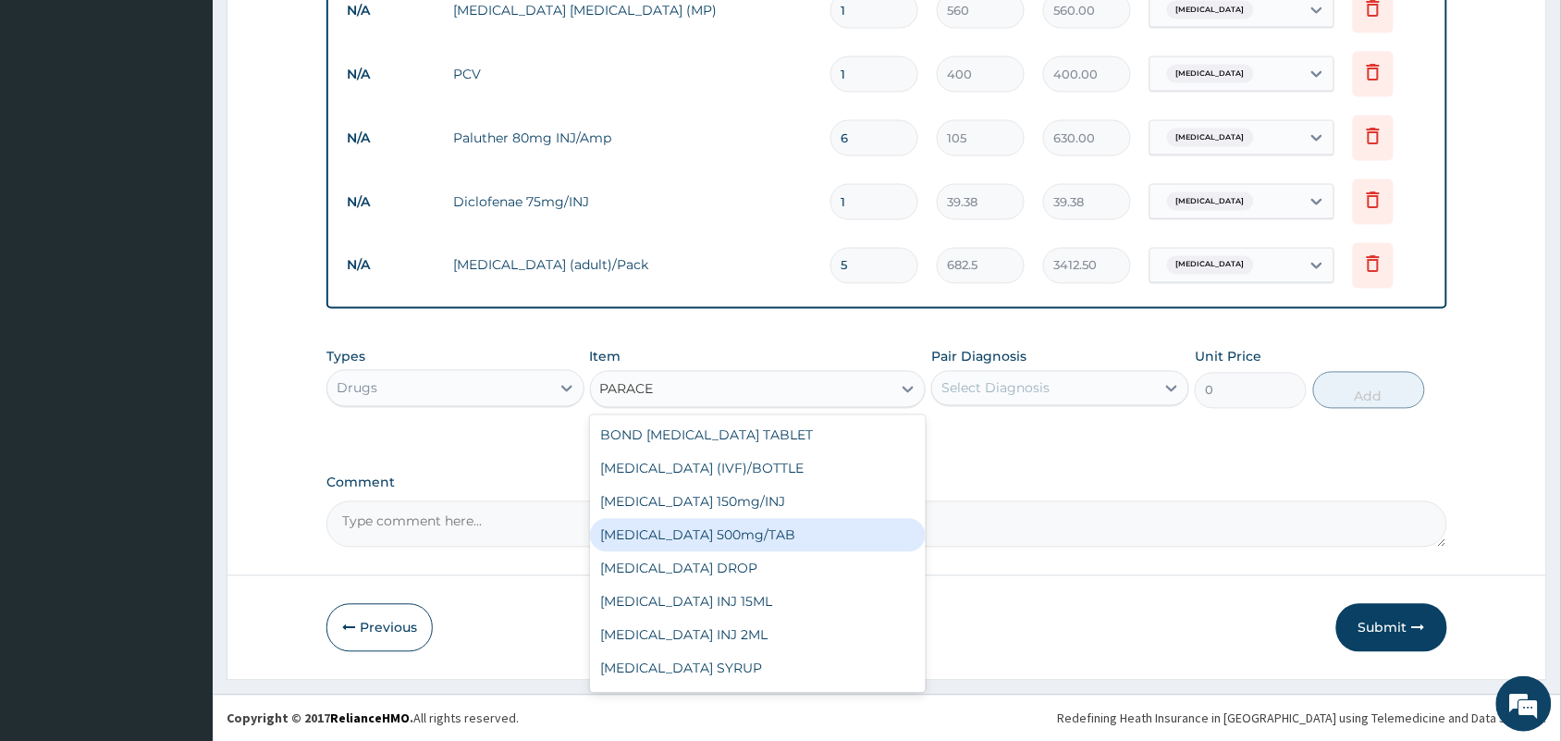
click at [738, 528] on div "PARACETAMOL 500mg/TAB" at bounding box center [758, 535] width 337 height 33
type input "5.25"
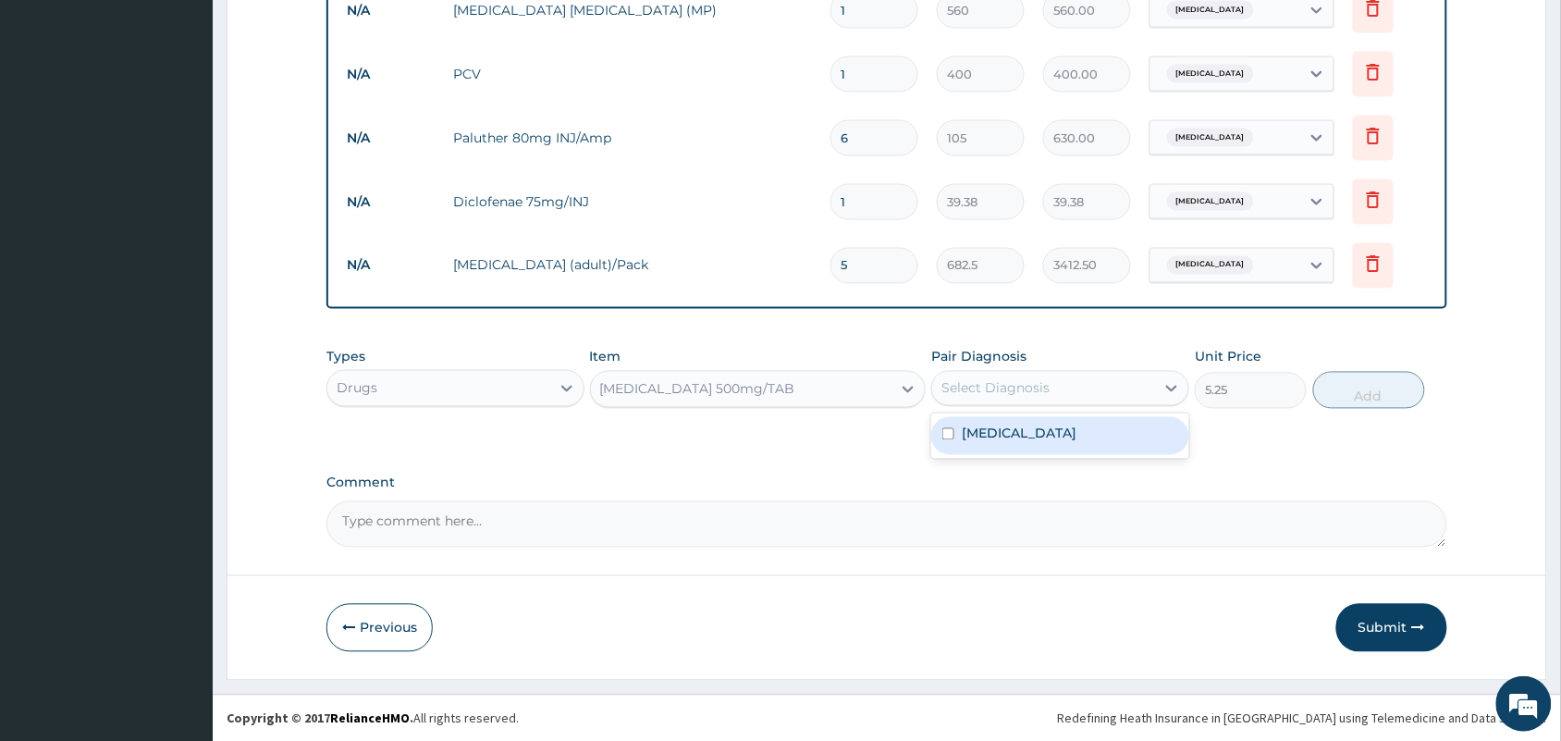
drag, startPoint x: 1075, startPoint y: 388, endPoint x: 1057, endPoint y: 425, distance: 41.0
click at [1057, 406] on div "option Malaria, selected. option Malaria focused, 1 of 1. 1 result available. U…" at bounding box center [1060, 388] width 258 height 35
click at [1057, 425] on div "Malaria" at bounding box center [1060, 436] width 258 height 38
checkbox input "true"
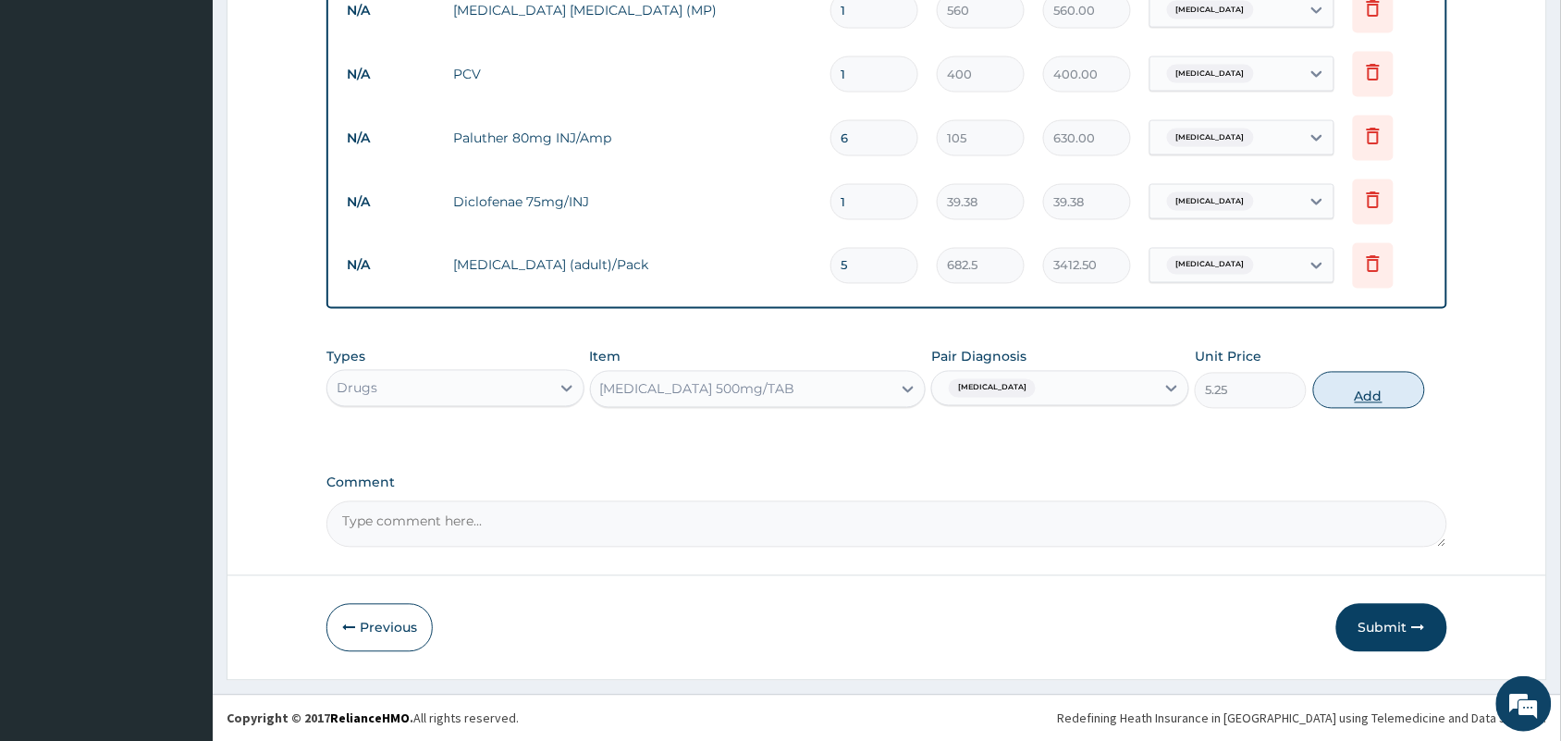
click at [1398, 375] on button "Add" at bounding box center [1369, 390] width 112 height 37
type input "0"
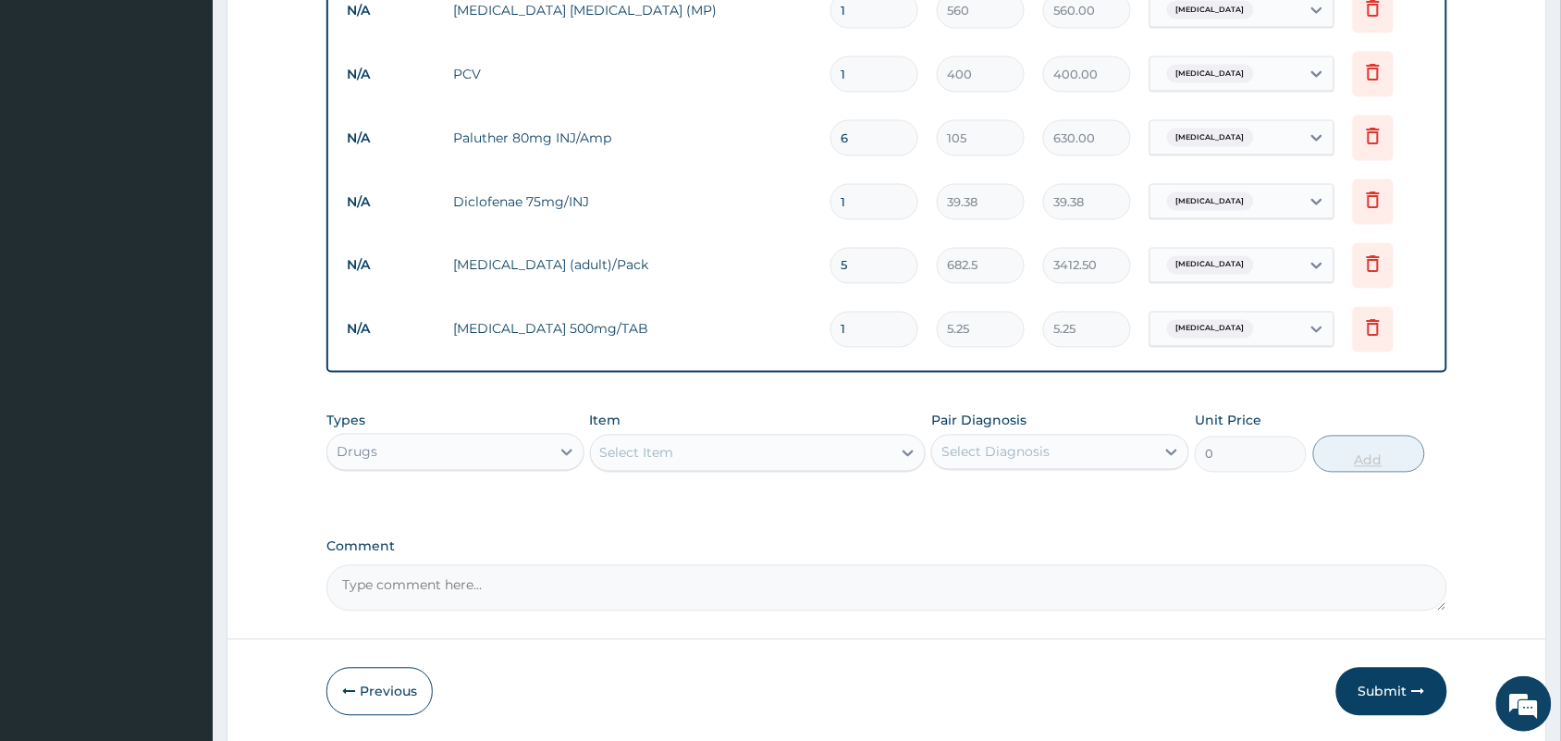
type input "18"
type input "94.50"
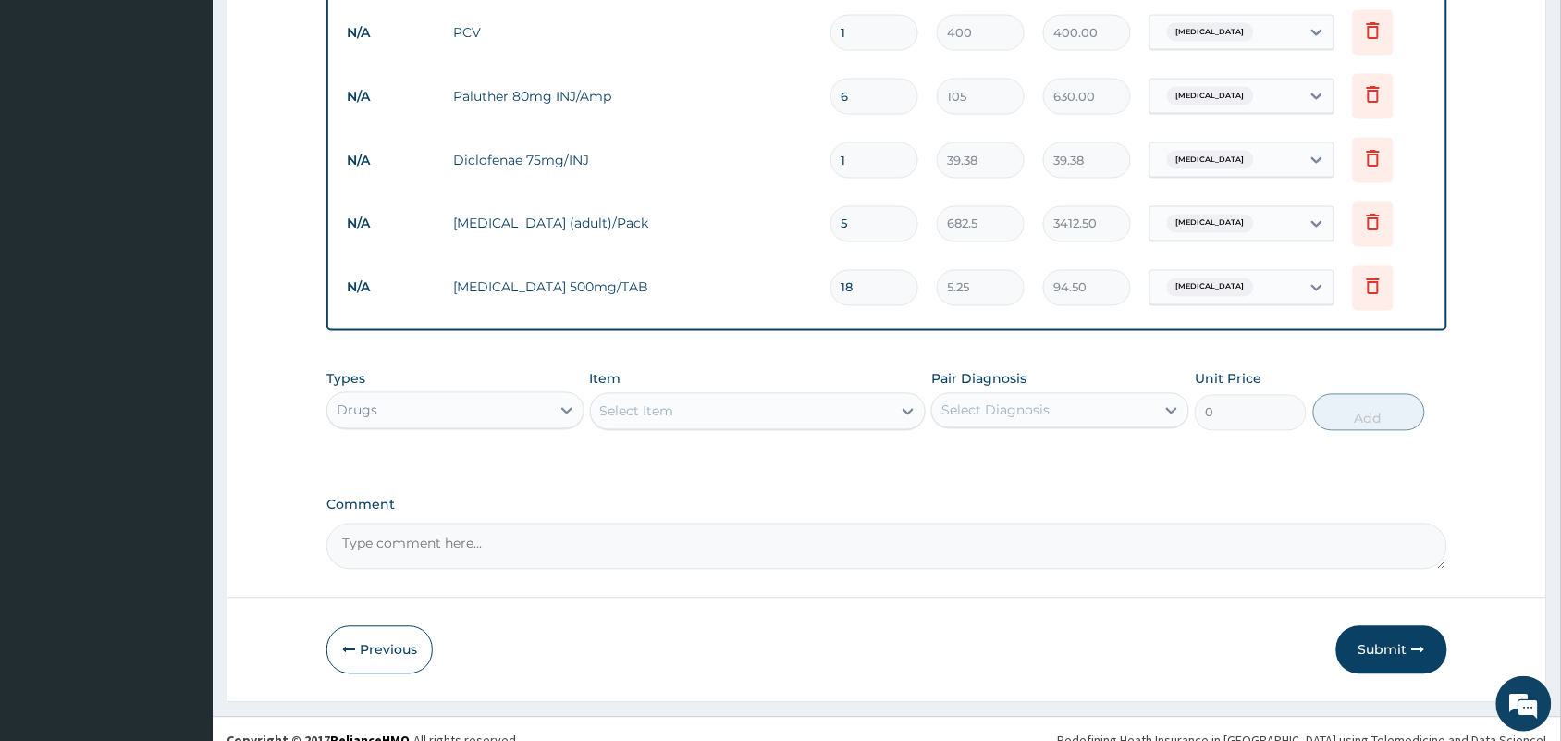
scroll to position [886, 0]
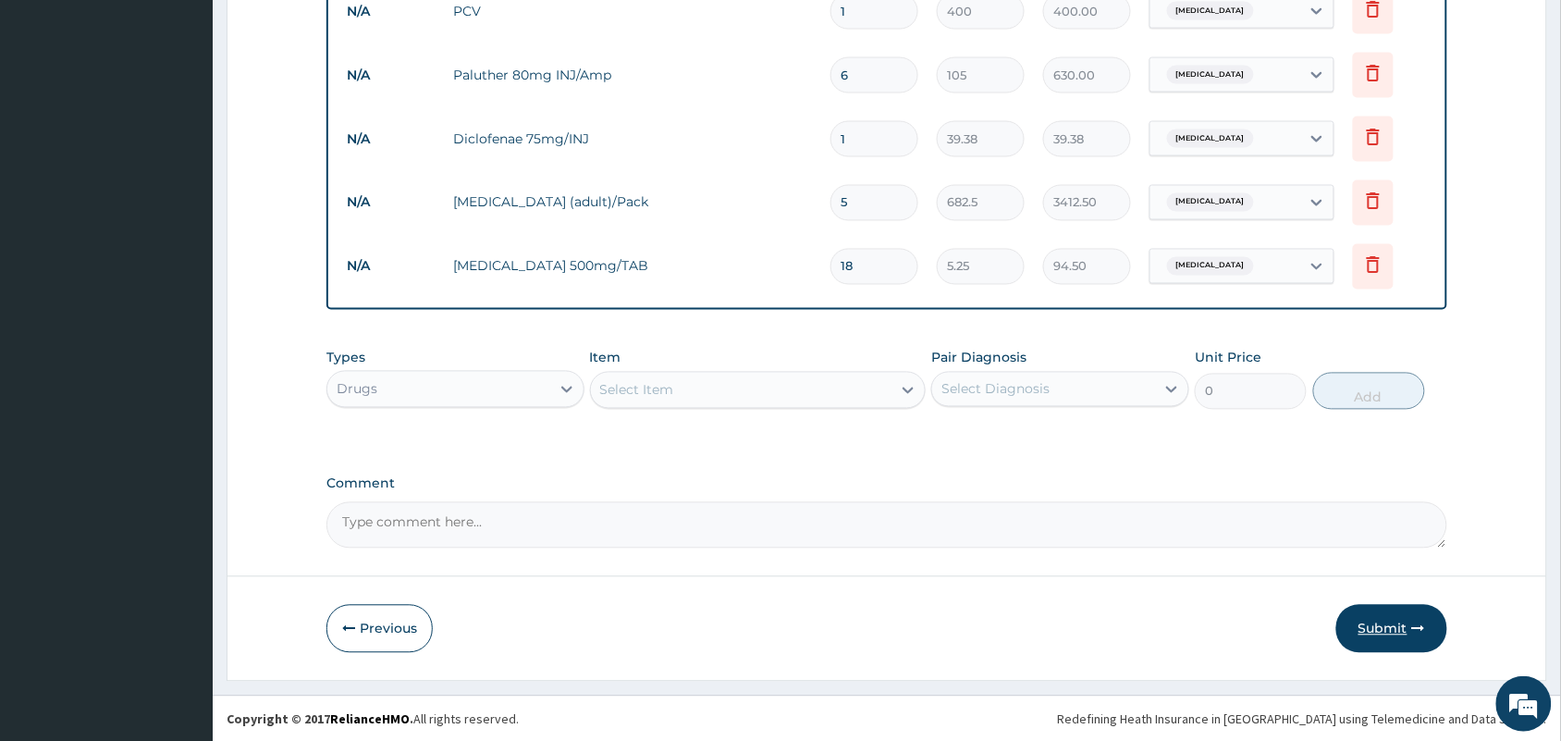
type input "18"
click at [1364, 618] on button "Submit" at bounding box center [1391, 629] width 111 height 48
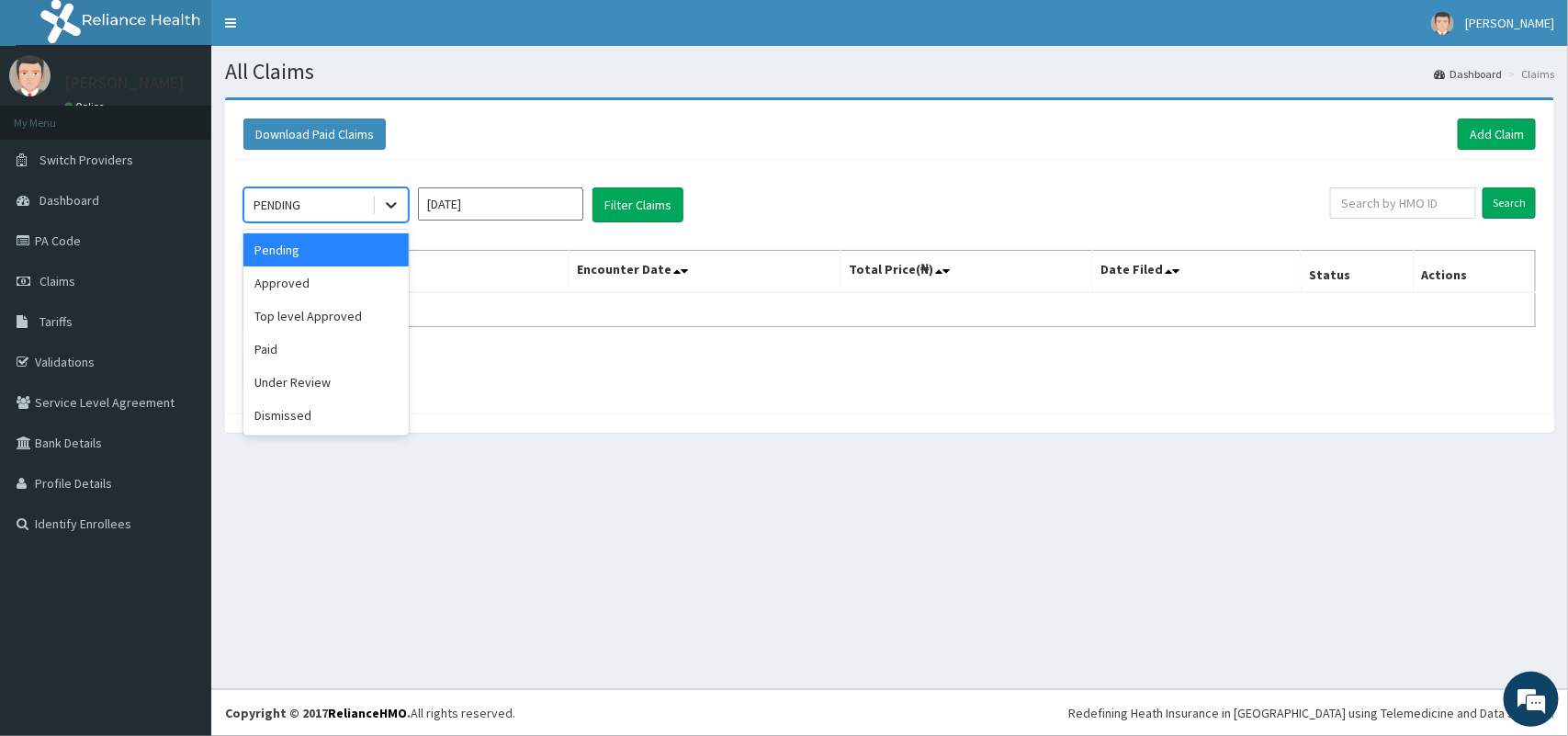
click at [391, 209] on icon at bounding box center [390, 206] width 11 height 6
click at [332, 287] on div "Approved" at bounding box center [326, 282] width 165 height 33
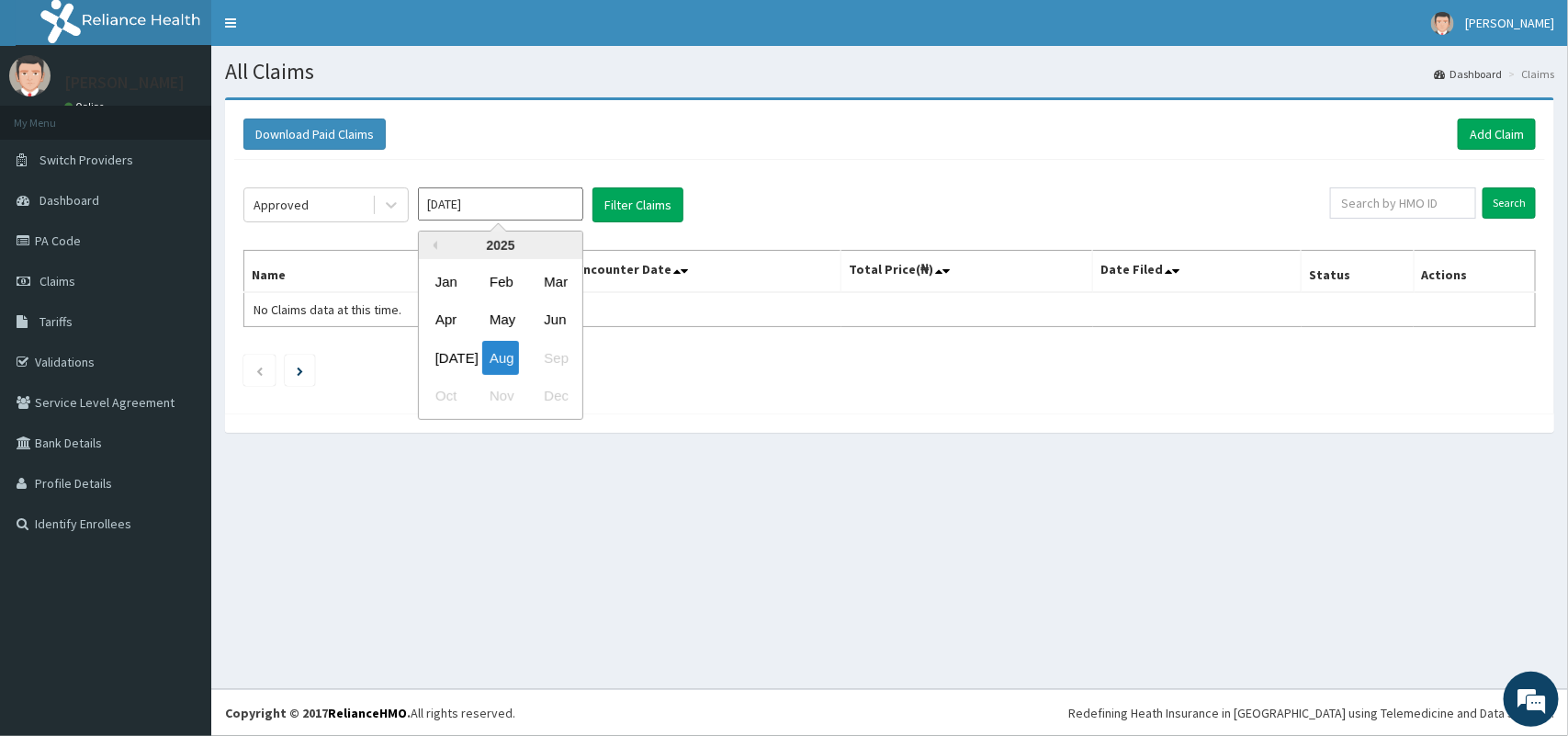
click at [523, 201] on input "[DATE]" at bounding box center [500, 204] width 165 height 33
click at [546, 313] on div "Jun" at bounding box center [554, 320] width 37 height 34
type input "[DATE]"
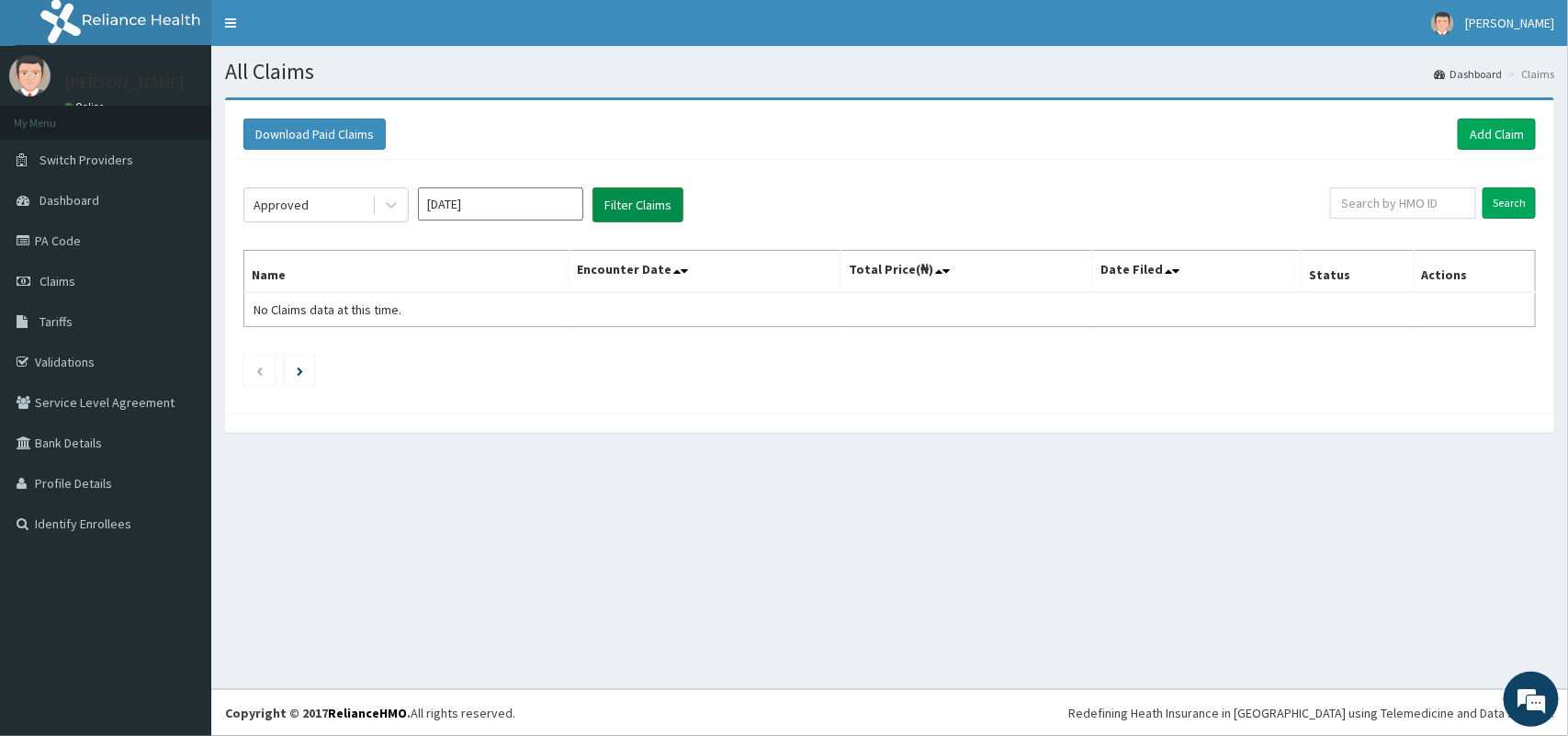
click at [603, 213] on button "Filter Claims" at bounding box center [638, 205] width 91 height 35
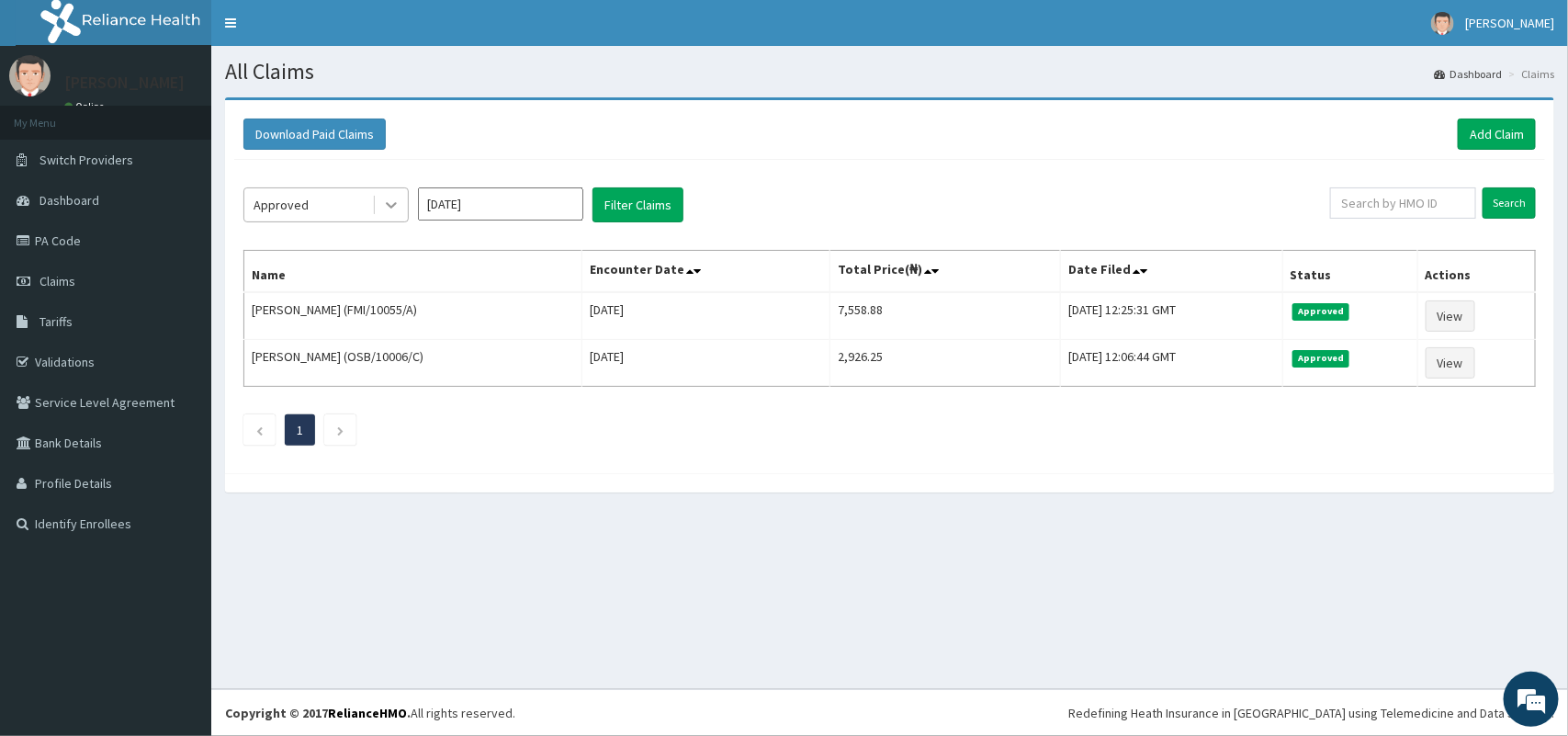
click at [388, 201] on icon at bounding box center [391, 205] width 18 height 18
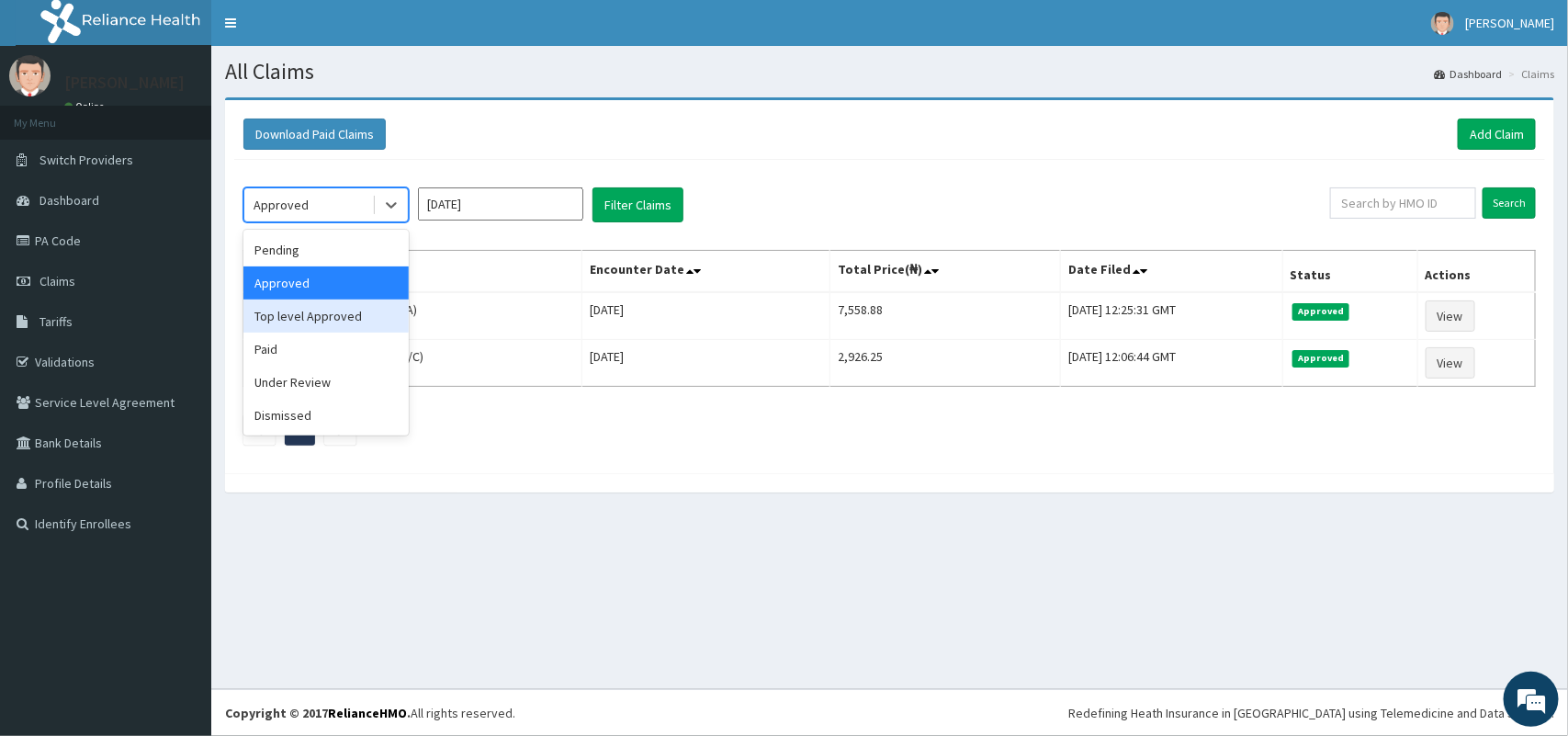
click at [319, 313] on div "Top level Approved" at bounding box center [326, 315] width 165 height 33
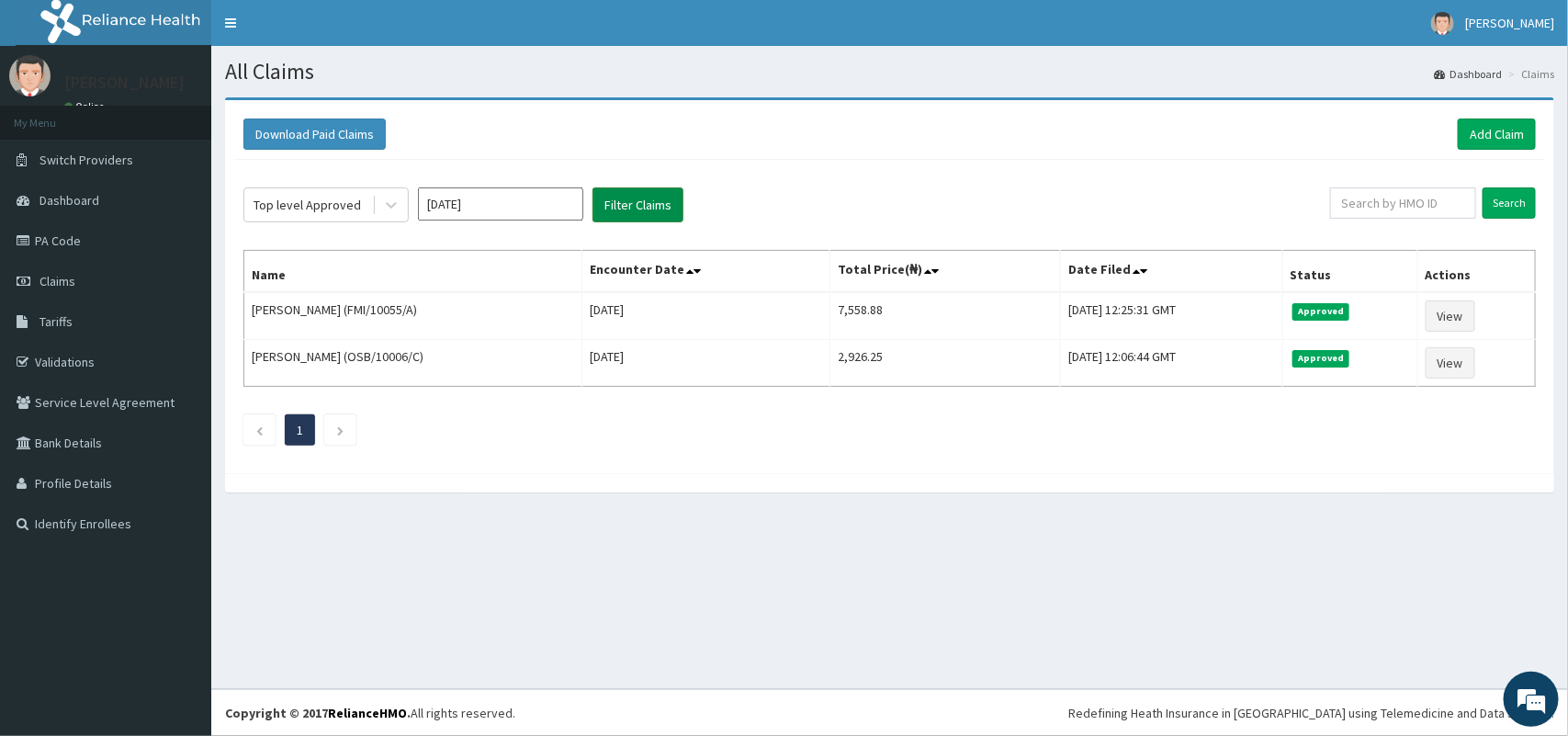
click at [621, 214] on button "Filter Claims" at bounding box center [638, 205] width 91 height 35
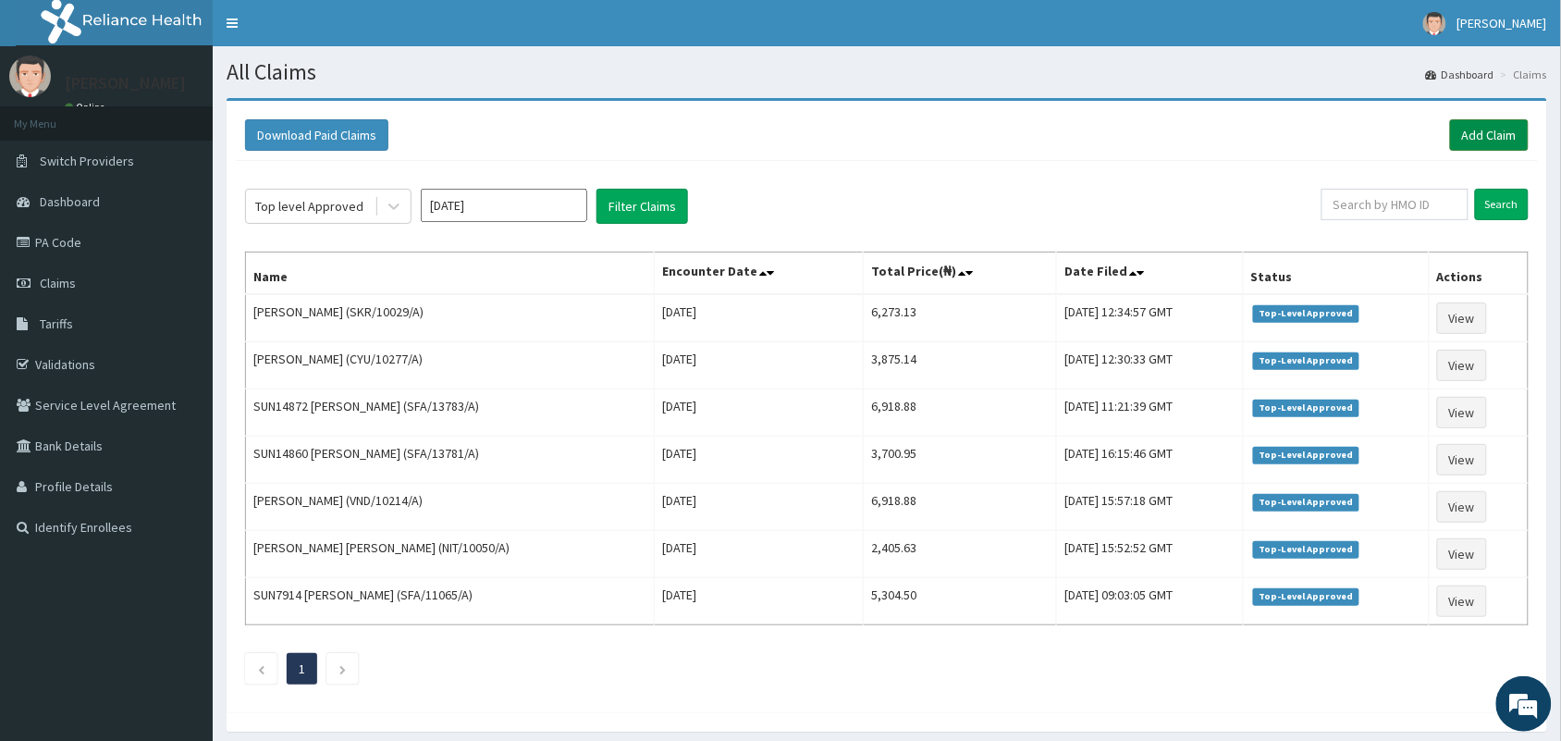
click at [1478, 140] on link "Add Claim" at bounding box center [1489, 134] width 79 height 31
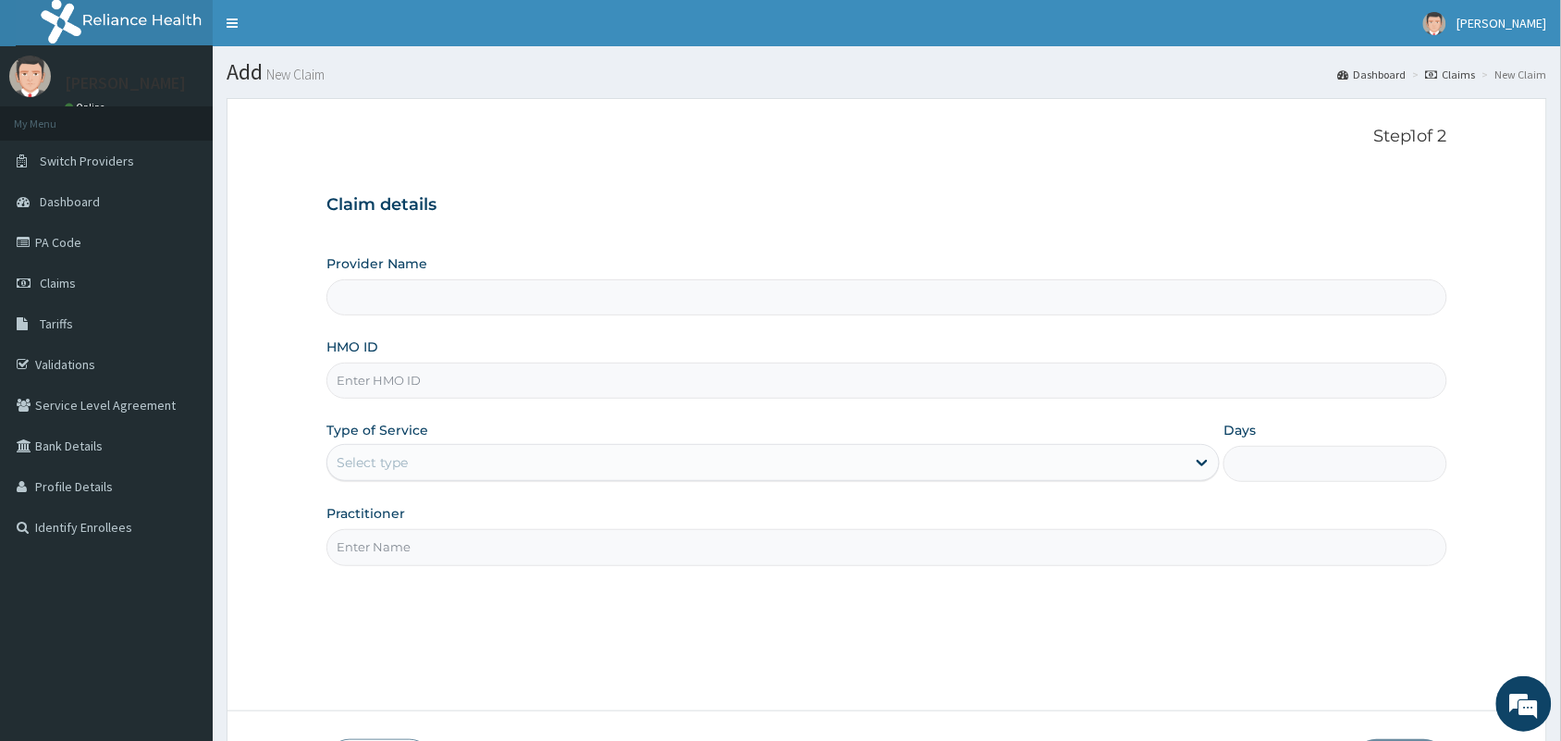
type input "[GEOGRAPHIC_DATA] And [GEOGRAPHIC_DATA]"
click at [625, 386] on input "HMO ID" at bounding box center [886, 381] width 1121 height 36
type input "SFA/13789/A"
click at [509, 450] on div "Select type" at bounding box center [756, 463] width 858 height 30
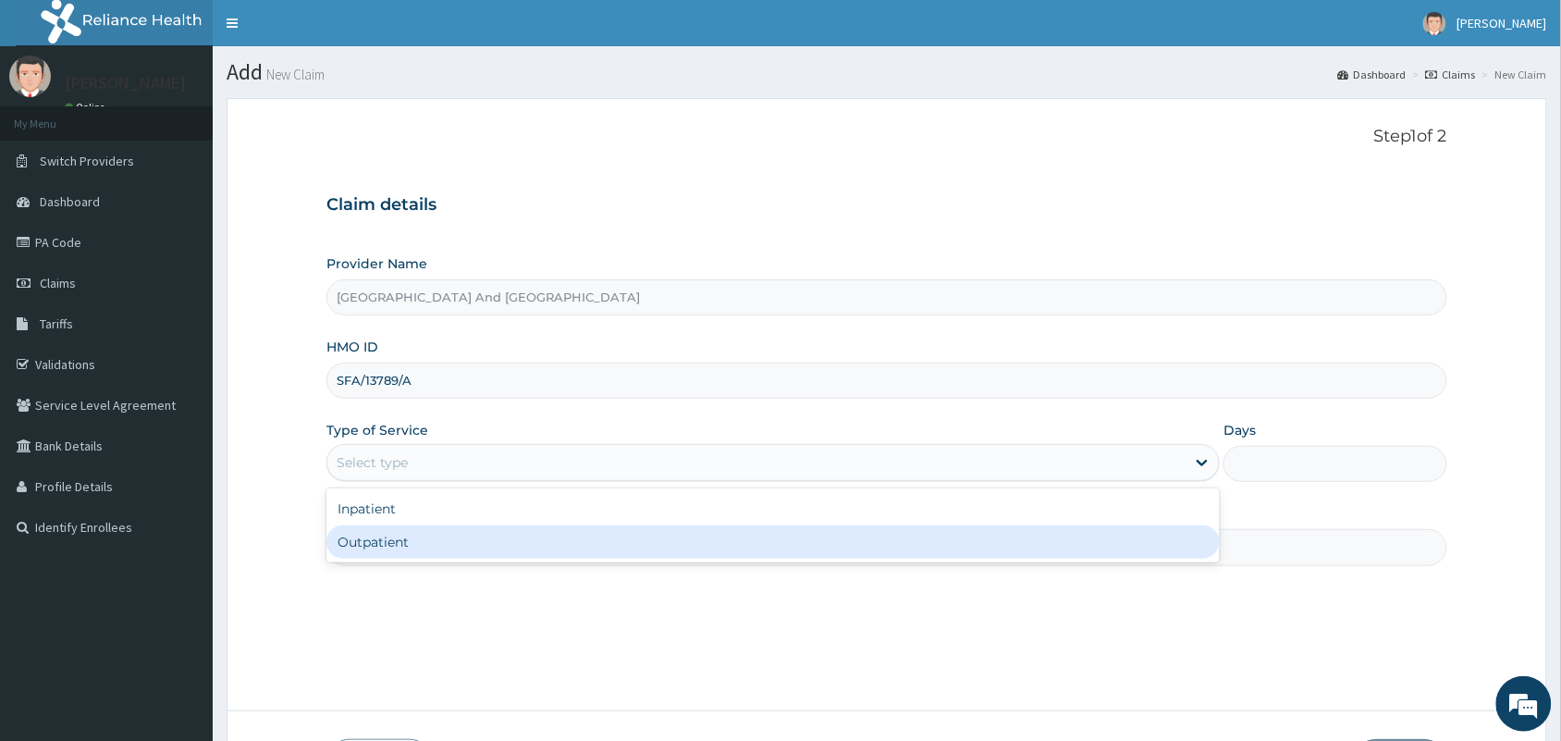
click at [460, 532] on div "Outpatient" at bounding box center [772, 541] width 893 height 33
type input "1"
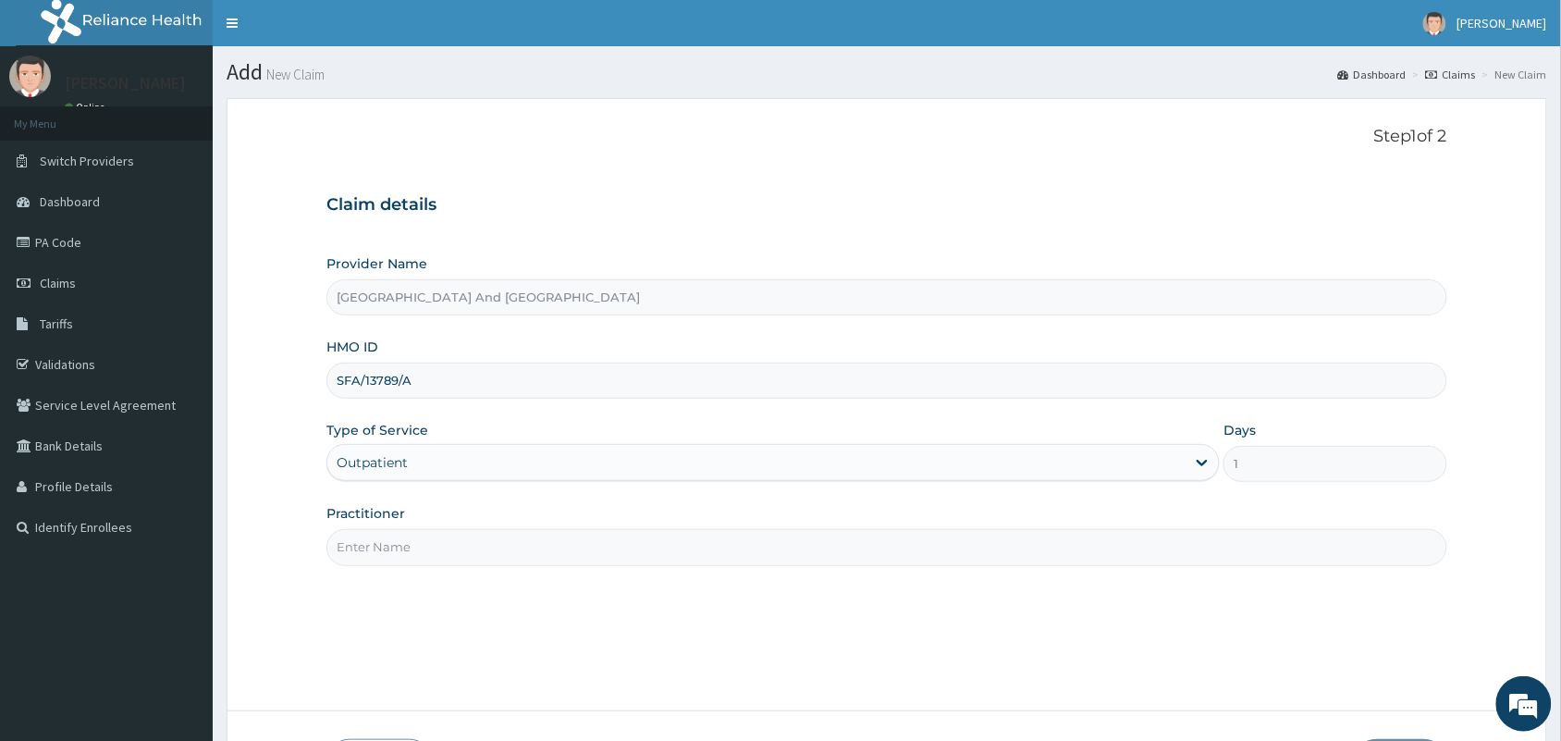
click at [464, 538] on input "Practitioner" at bounding box center [886, 547] width 1121 height 36
type input "[PERSON_NAME]"
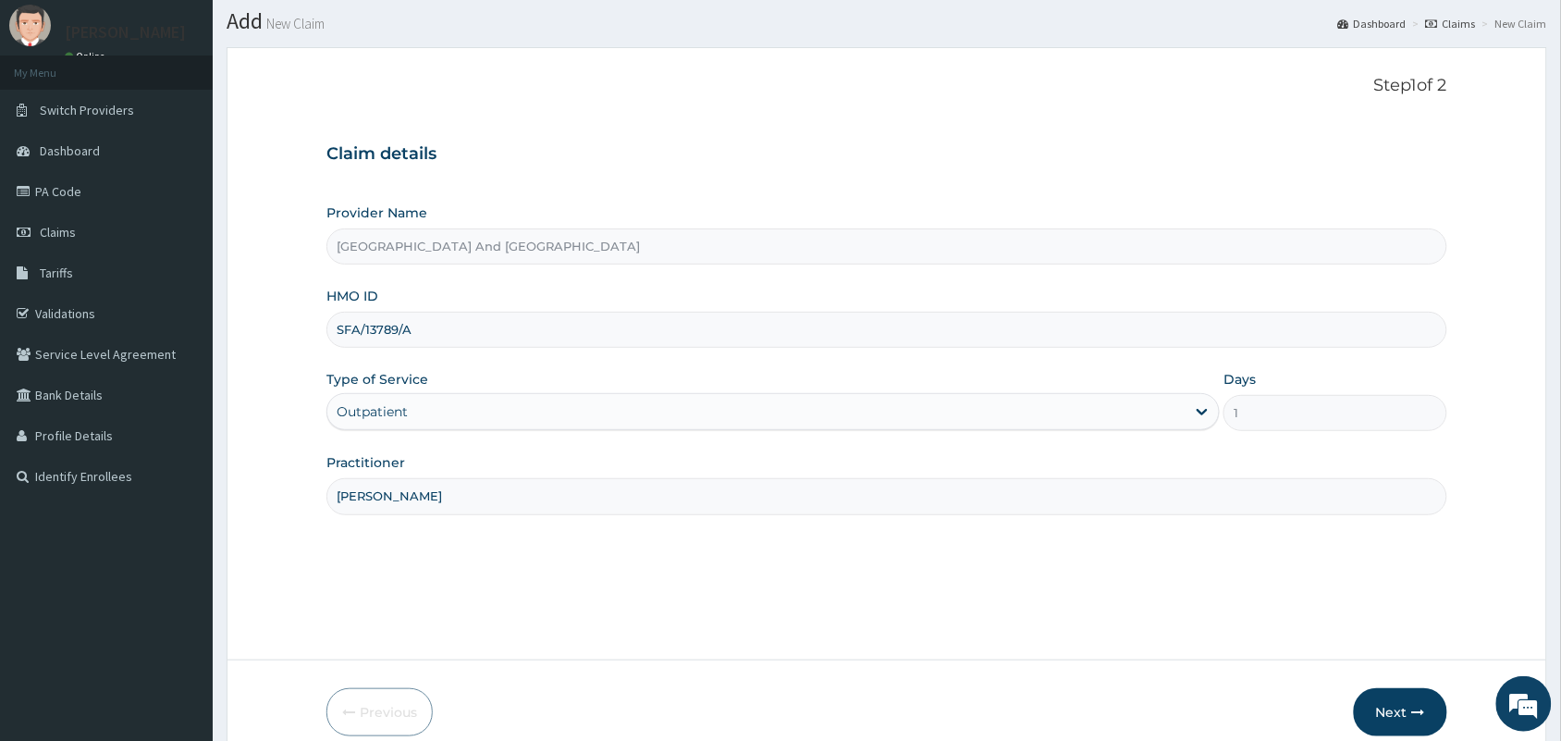
scroll to position [136, 0]
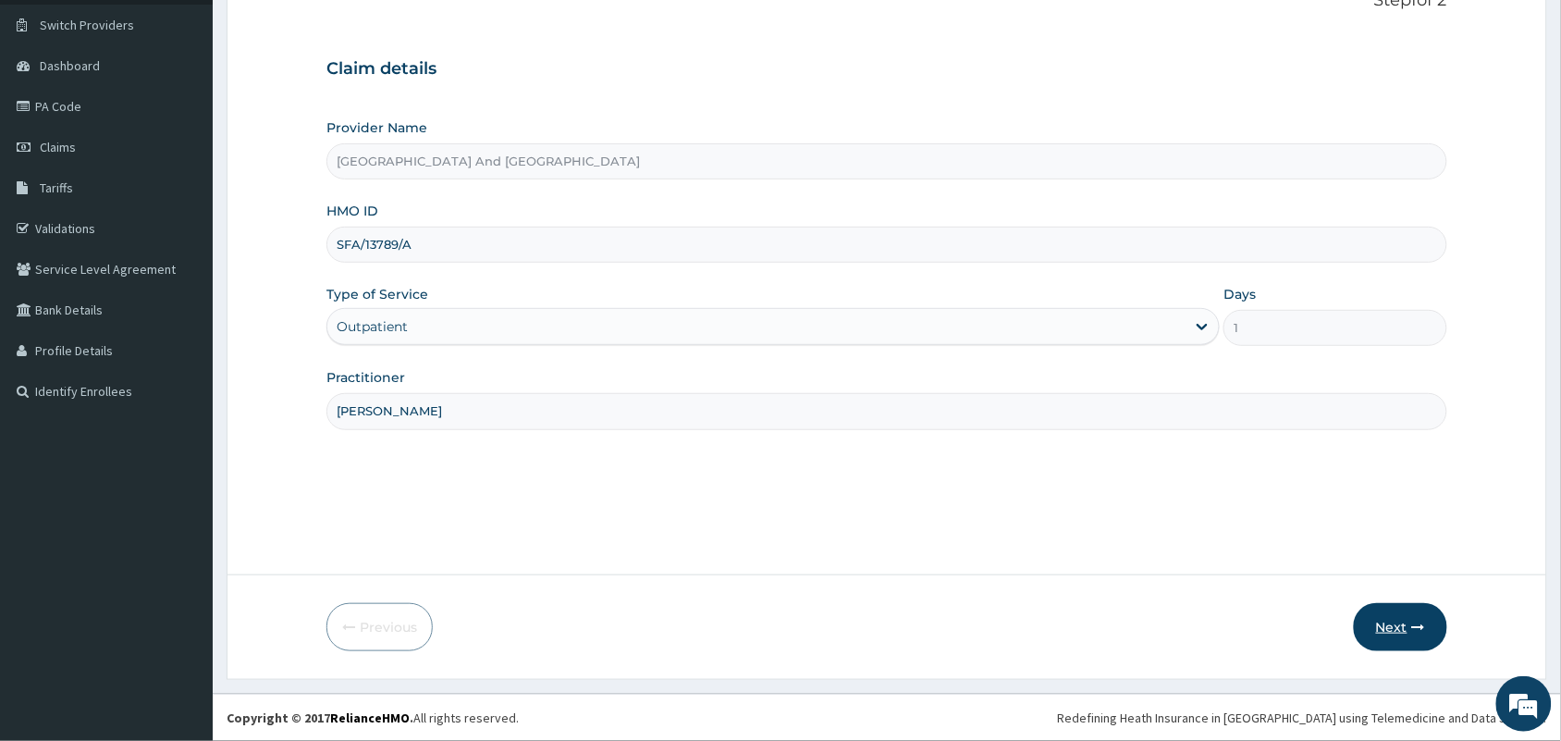
click at [1397, 622] on button "Next" at bounding box center [1400, 627] width 93 height 48
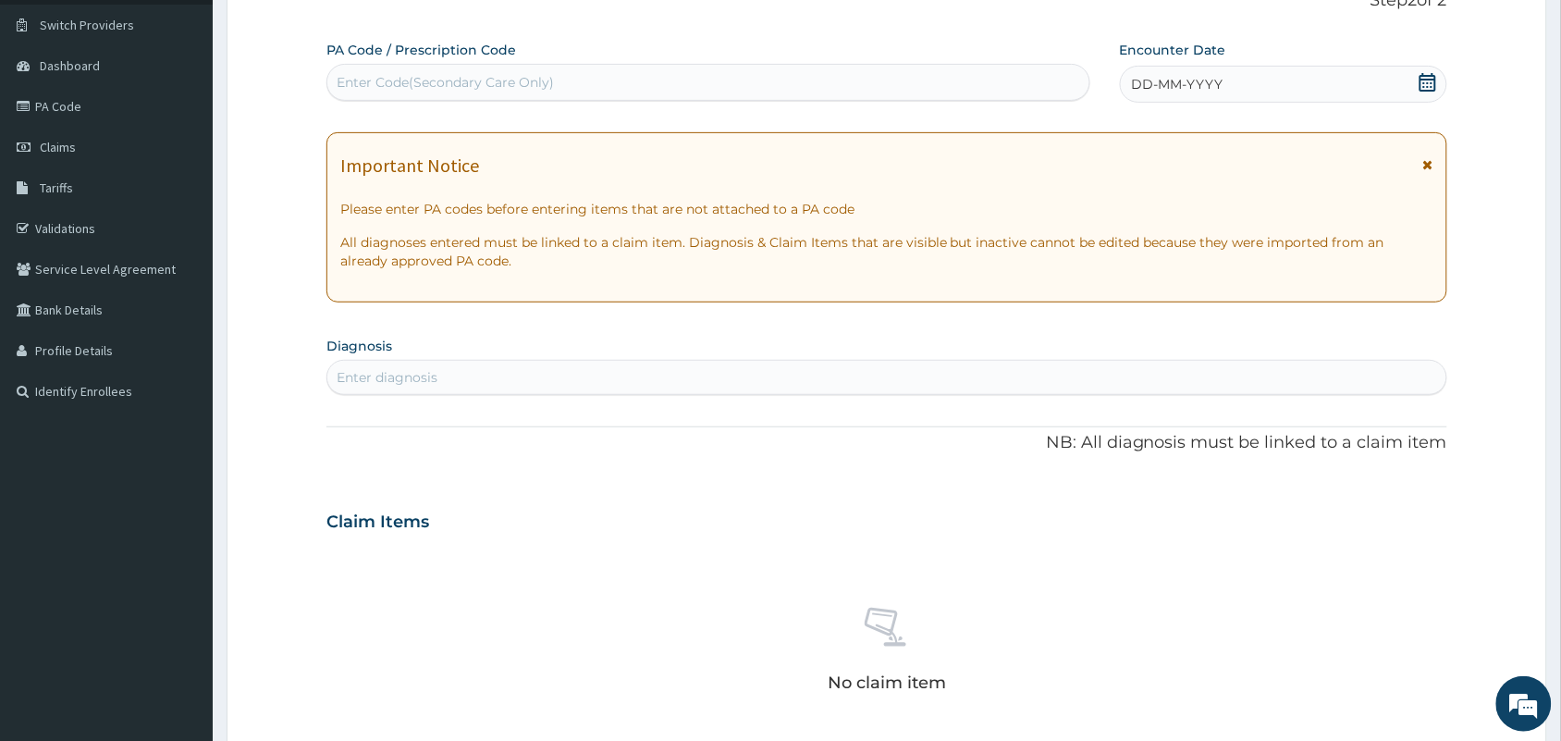
click at [1419, 84] on icon at bounding box center [1428, 82] width 18 height 18
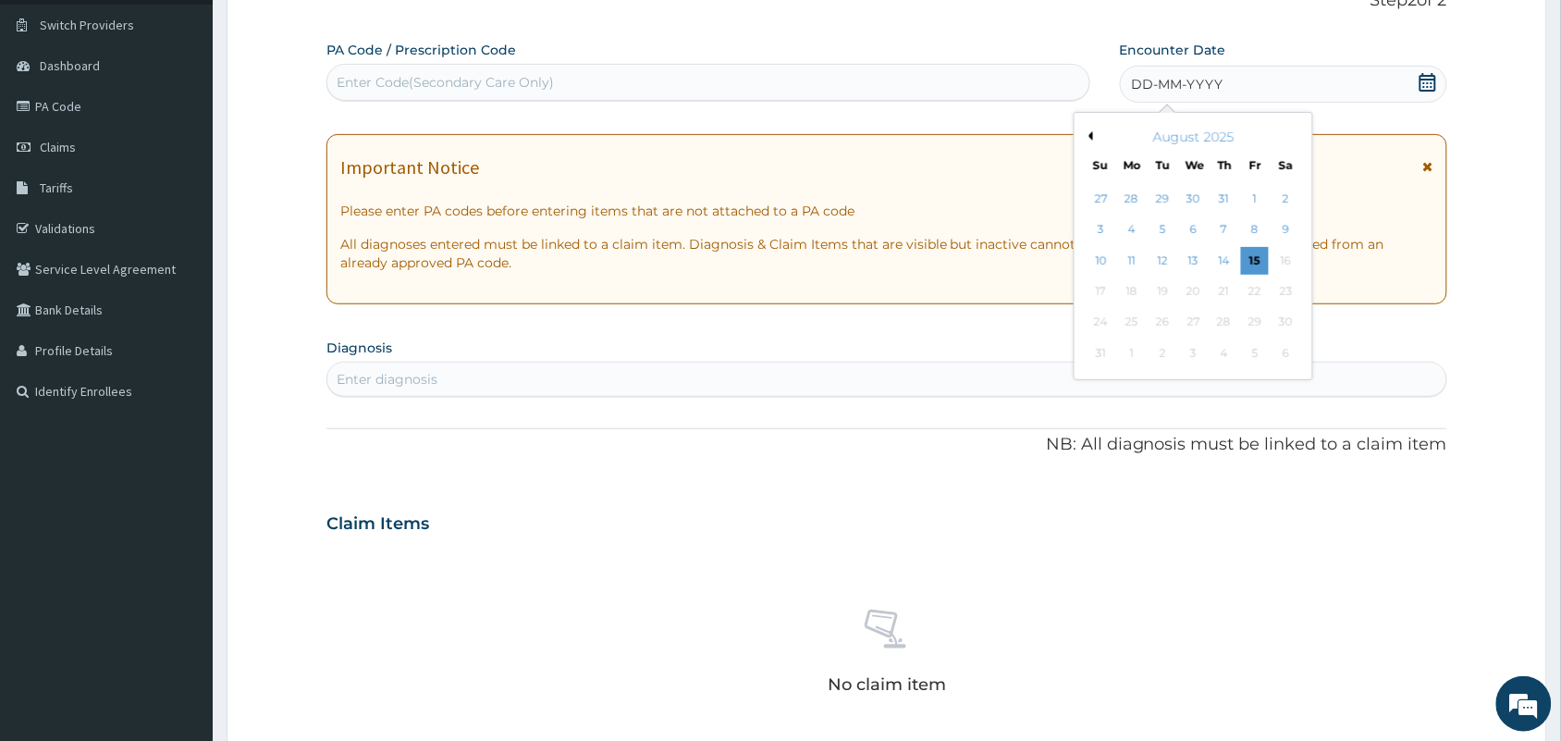
click at [1091, 136] on button "Previous Month" at bounding box center [1088, 135] width 9 height 9
click at [1189, 256] on div "18" at bounding box center [1194, 261] width 28 height 28
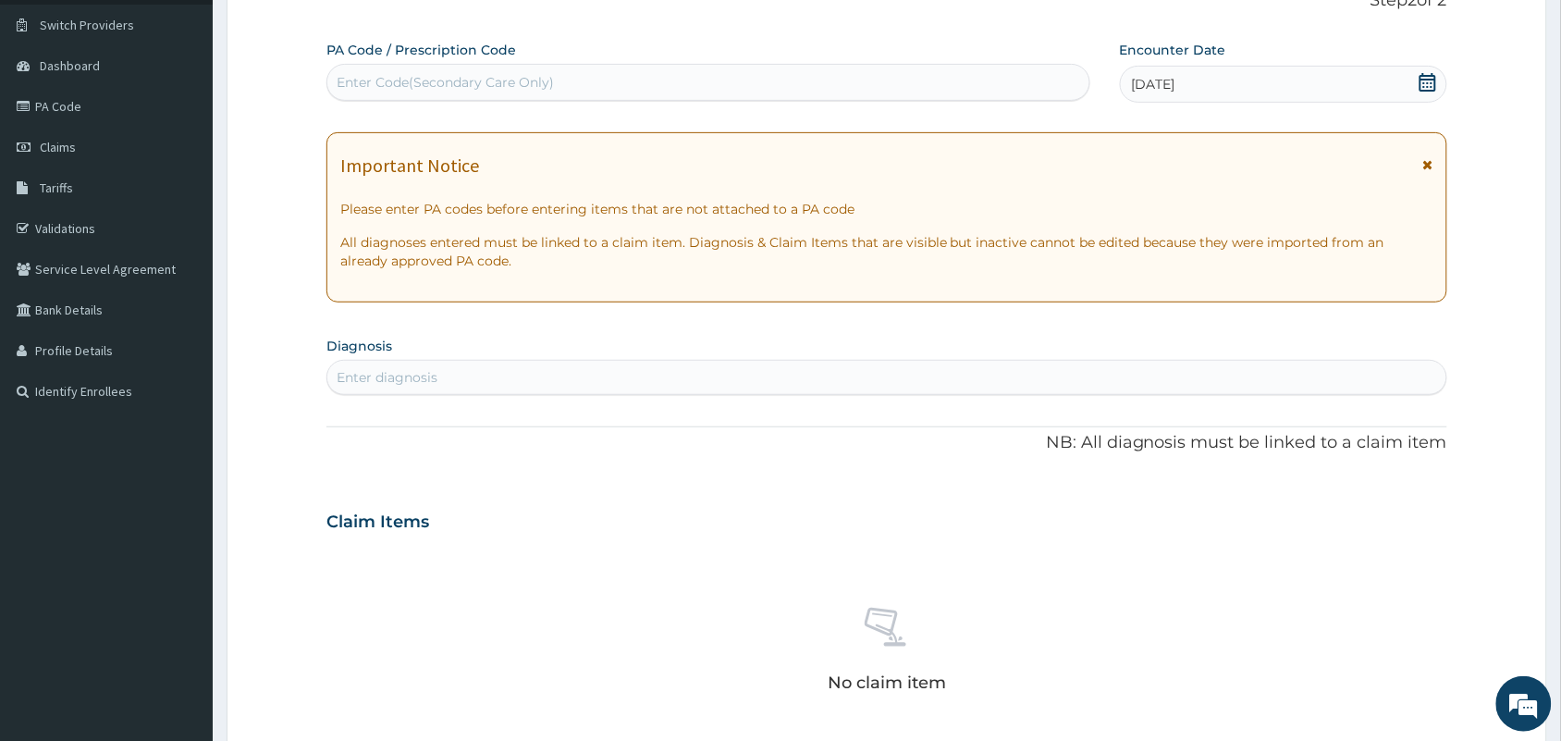
click at [806, 368] on div "Enter diagnosis" at bounding box center [886, 378] width 1119 height 30
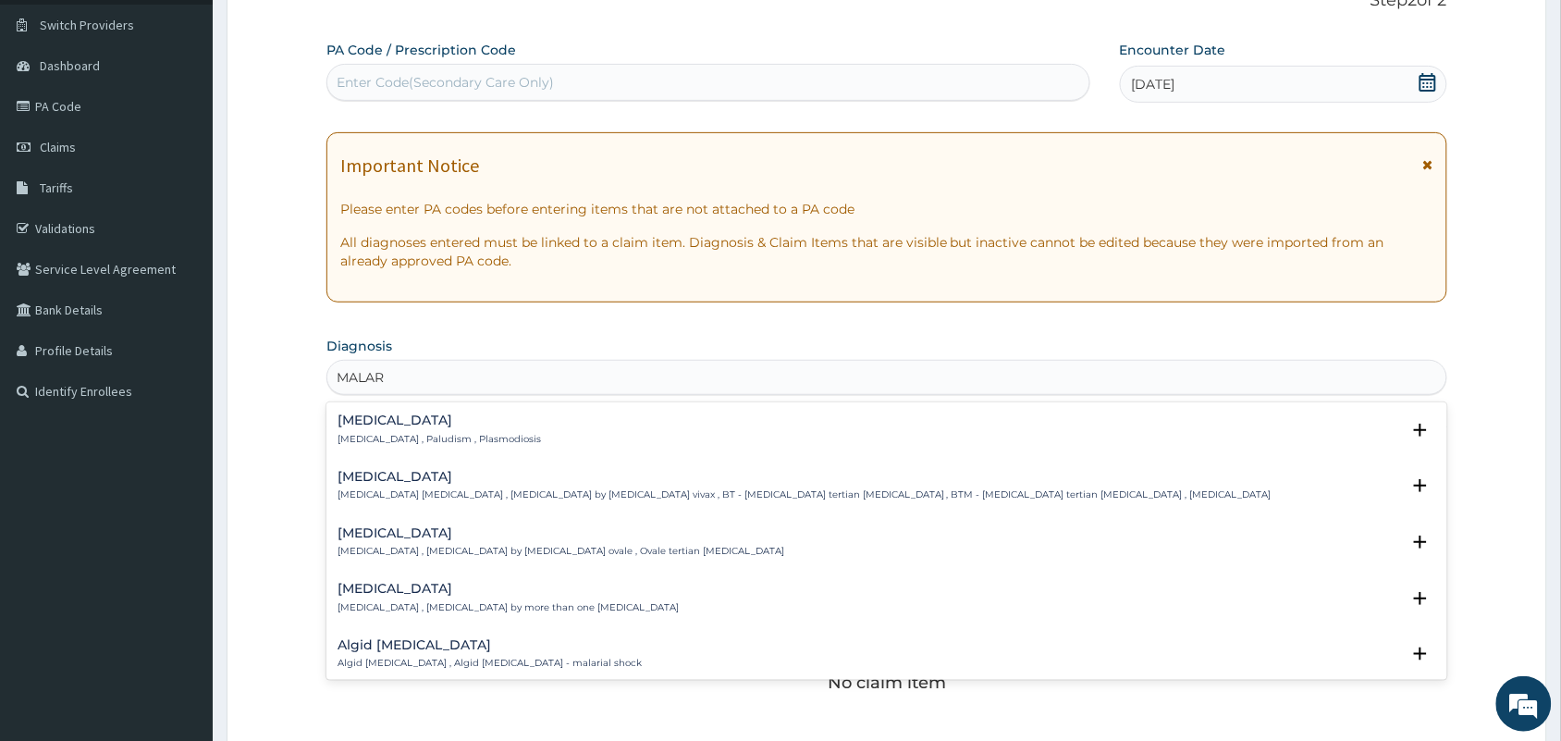
type input "MALARI"
click at [367, 425] on h4 "[MEDICAL_DATA]" at bounding box center [439, 420] width 203 height 14
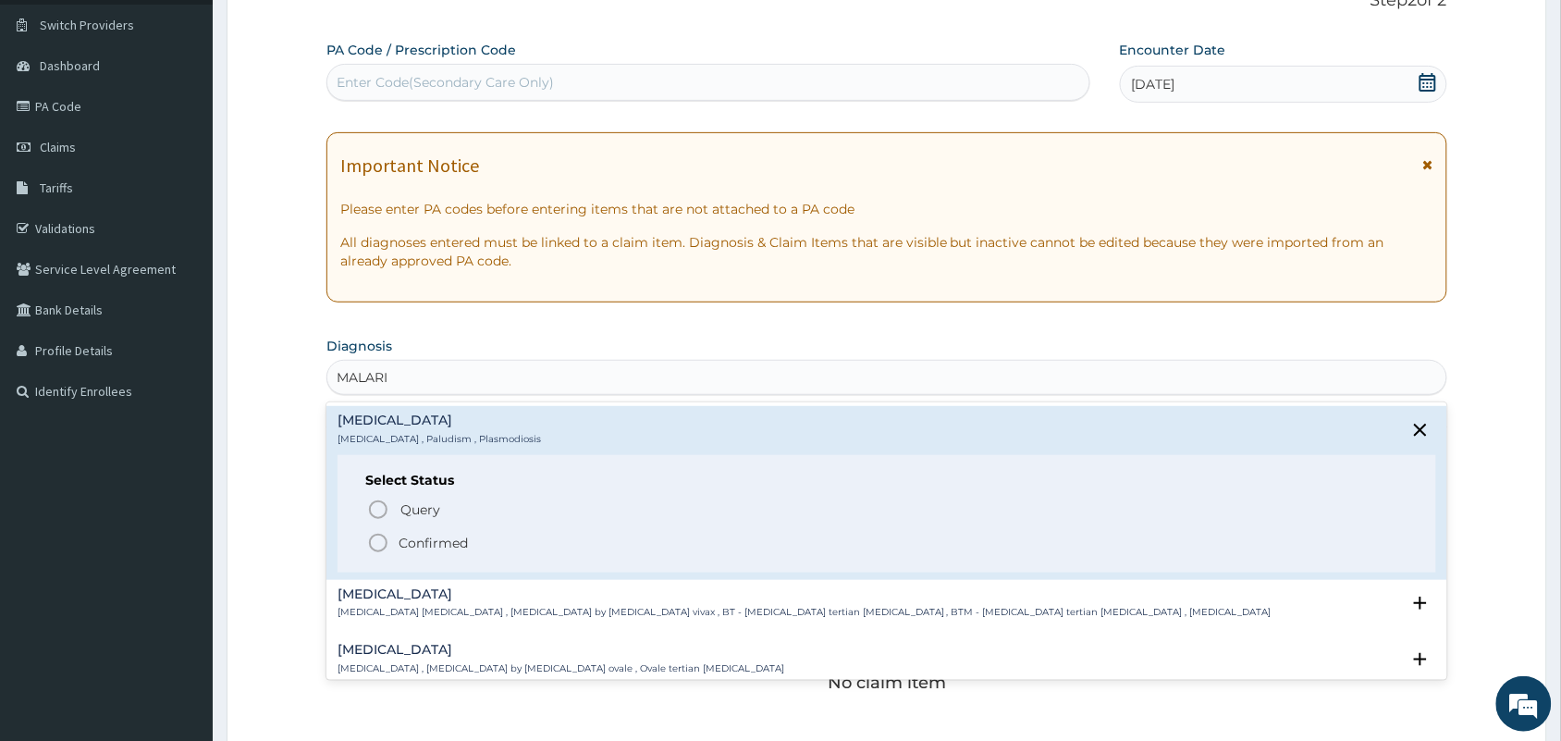
click at [379, 541] on icon "status option filled" at bounding box center [378, 543] width 22 height 22
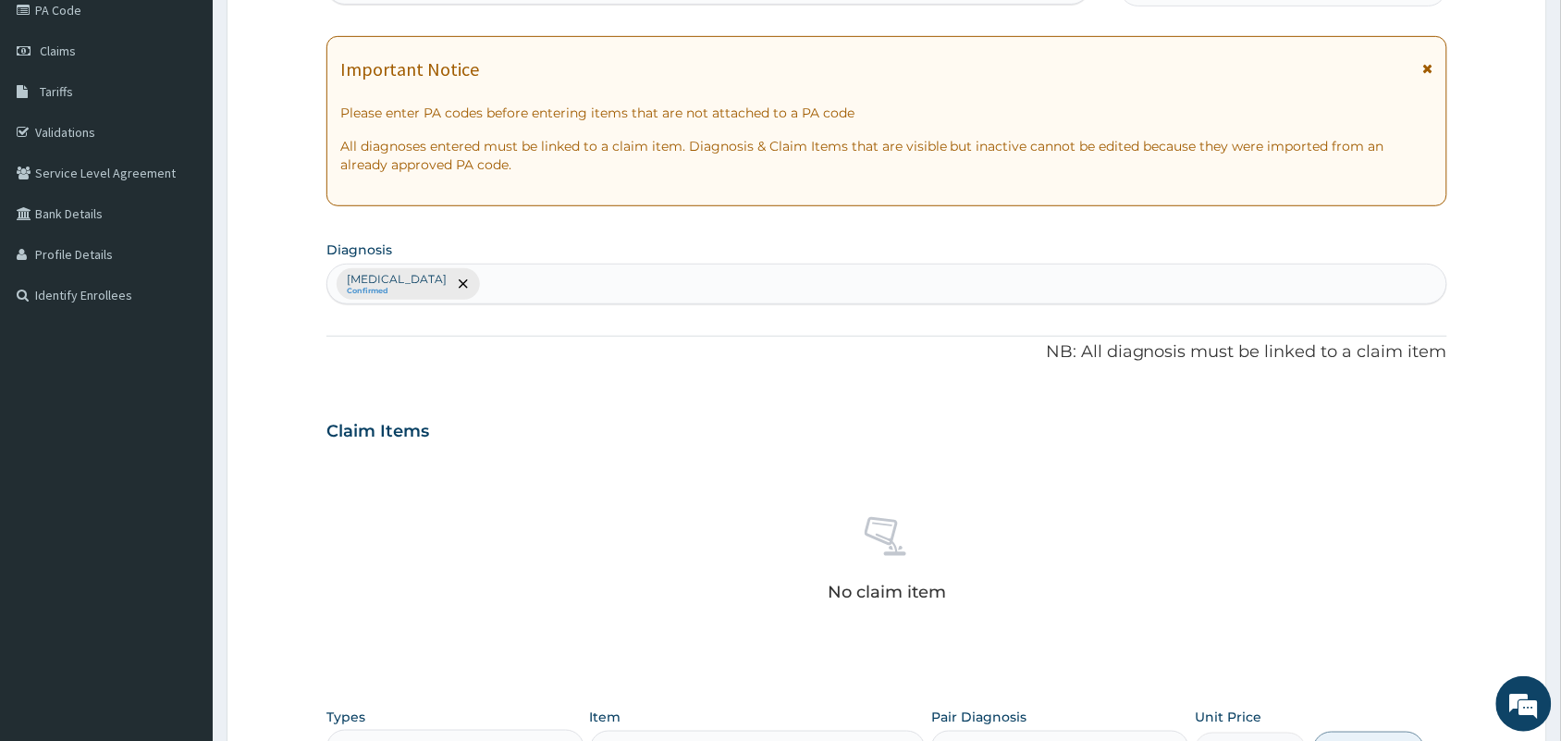
scroll to position [246, 0]
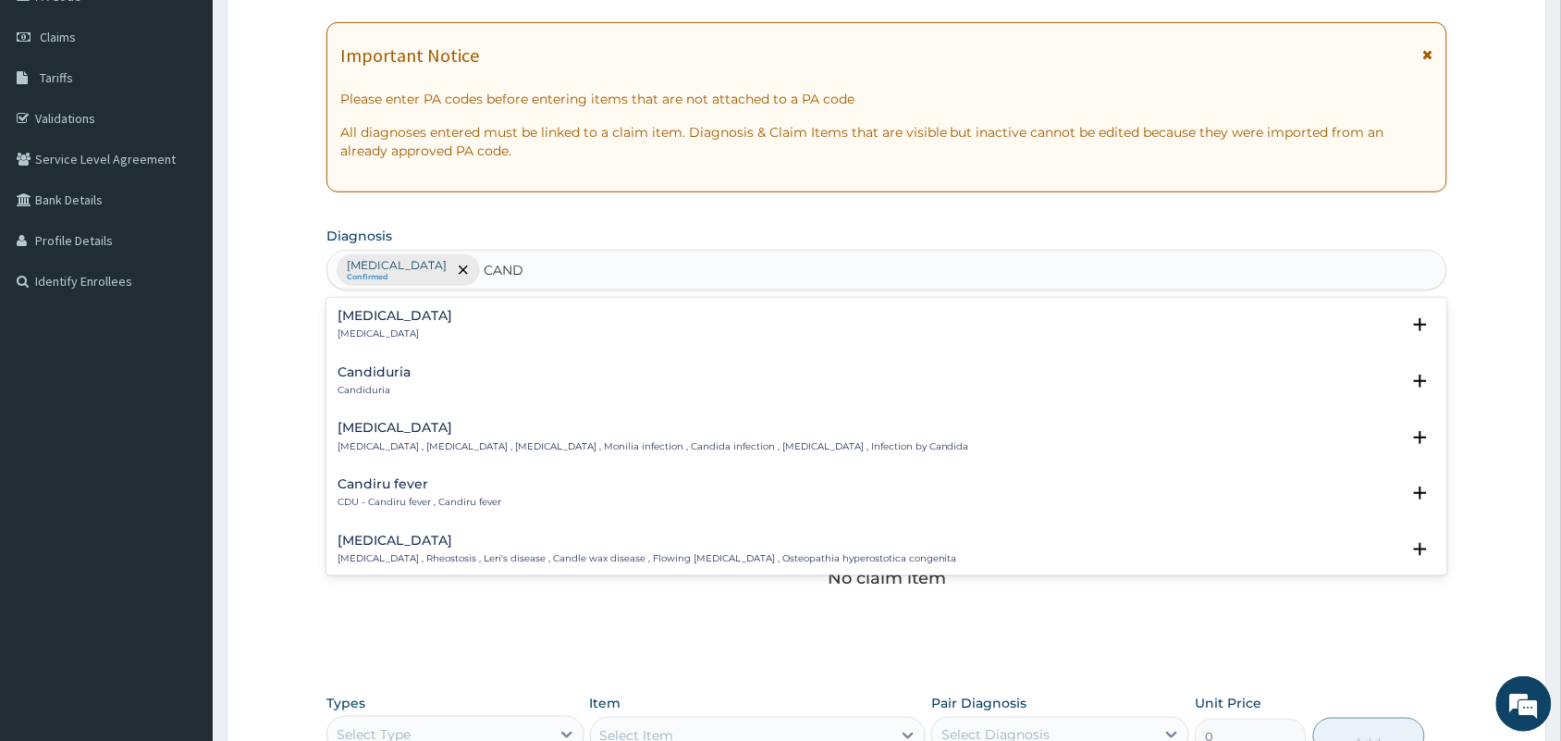
type input "CANDI"
click at [376, 440] on p "Candidiasis , Moniliasis , Candidosis , Monilia infection , Candida infection ,…" at bounding box center [654, 446] width 632 height 13
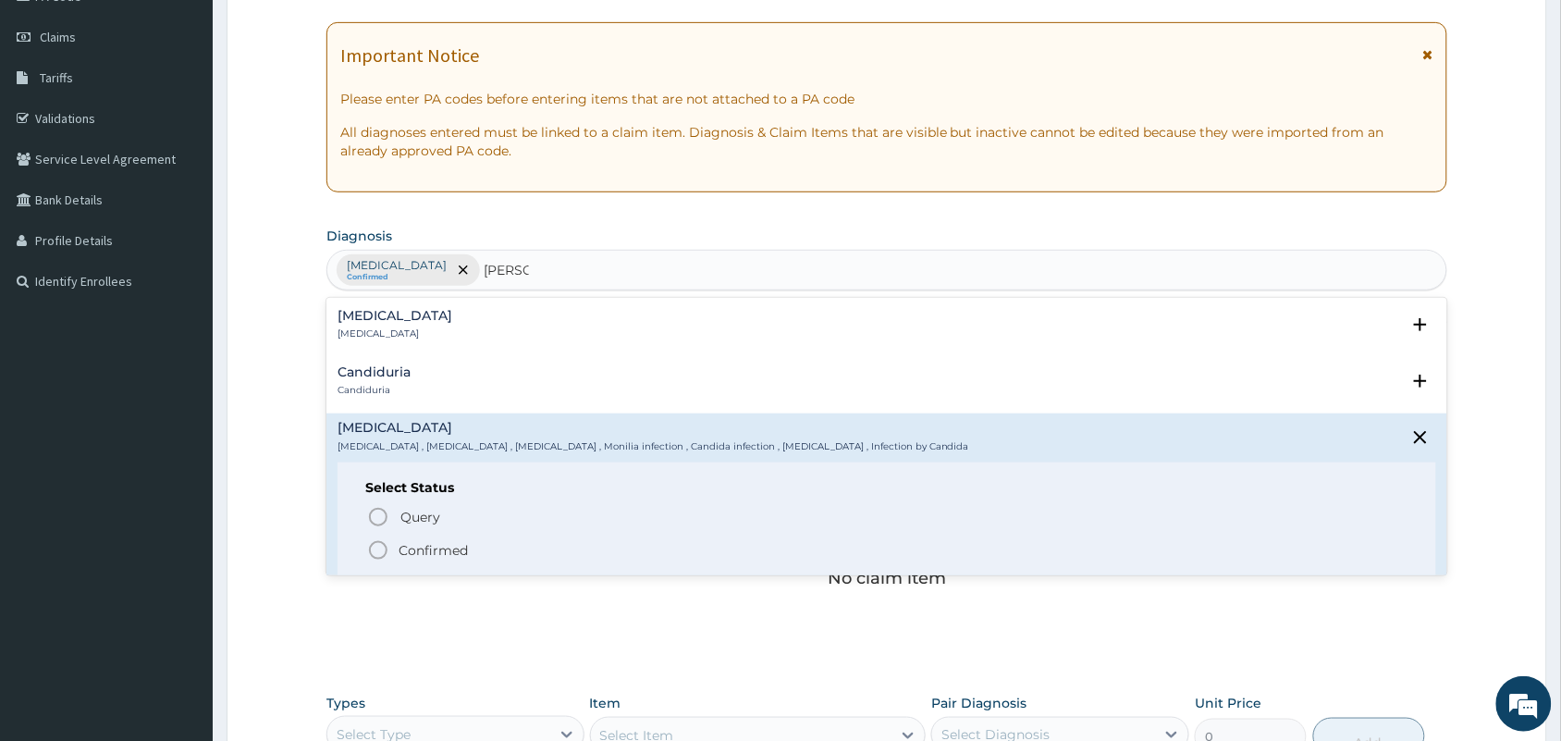
click at [377, 548] on icon "status option filled" at bounding box center [378, 550] width 22 height 22
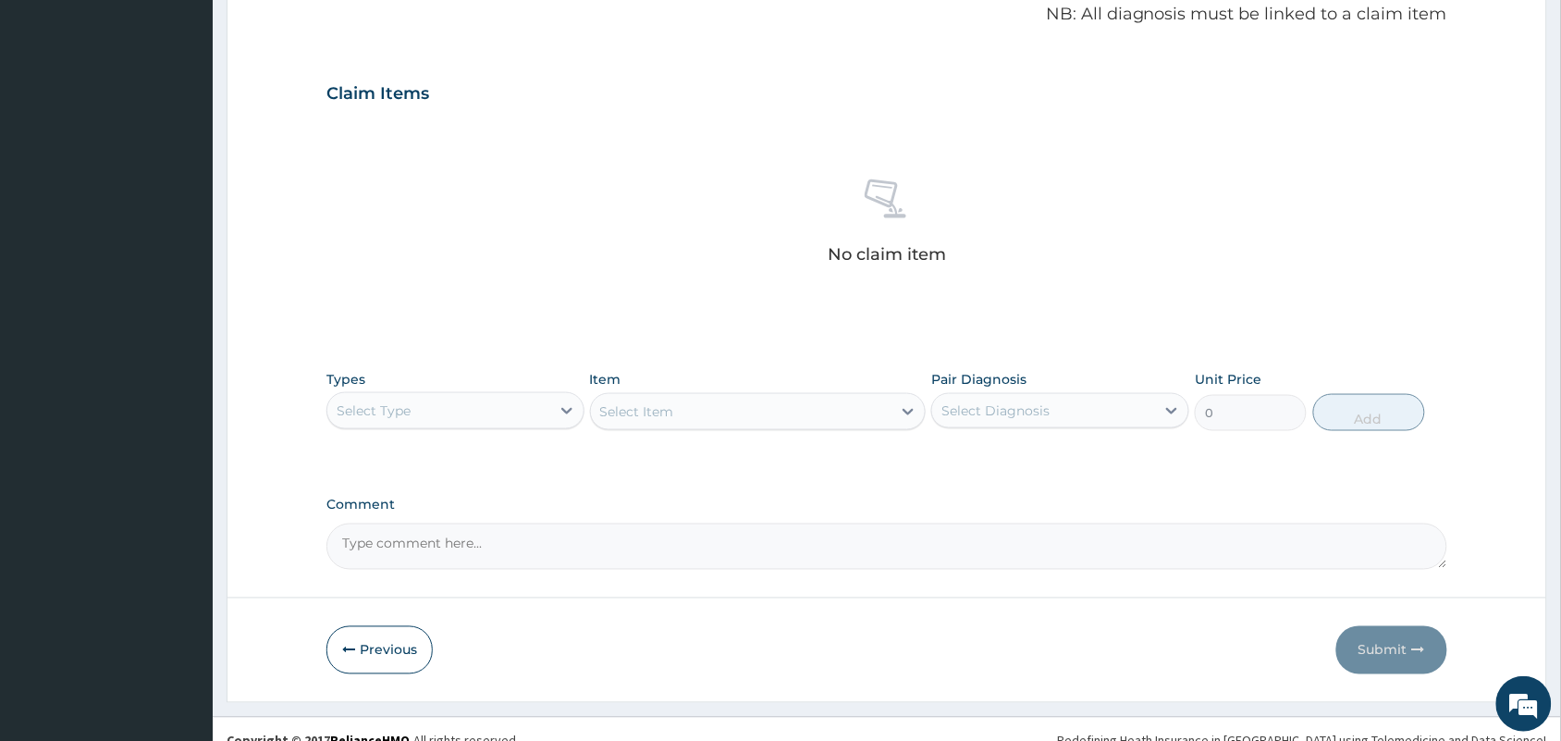
scroll to position [594, 0]
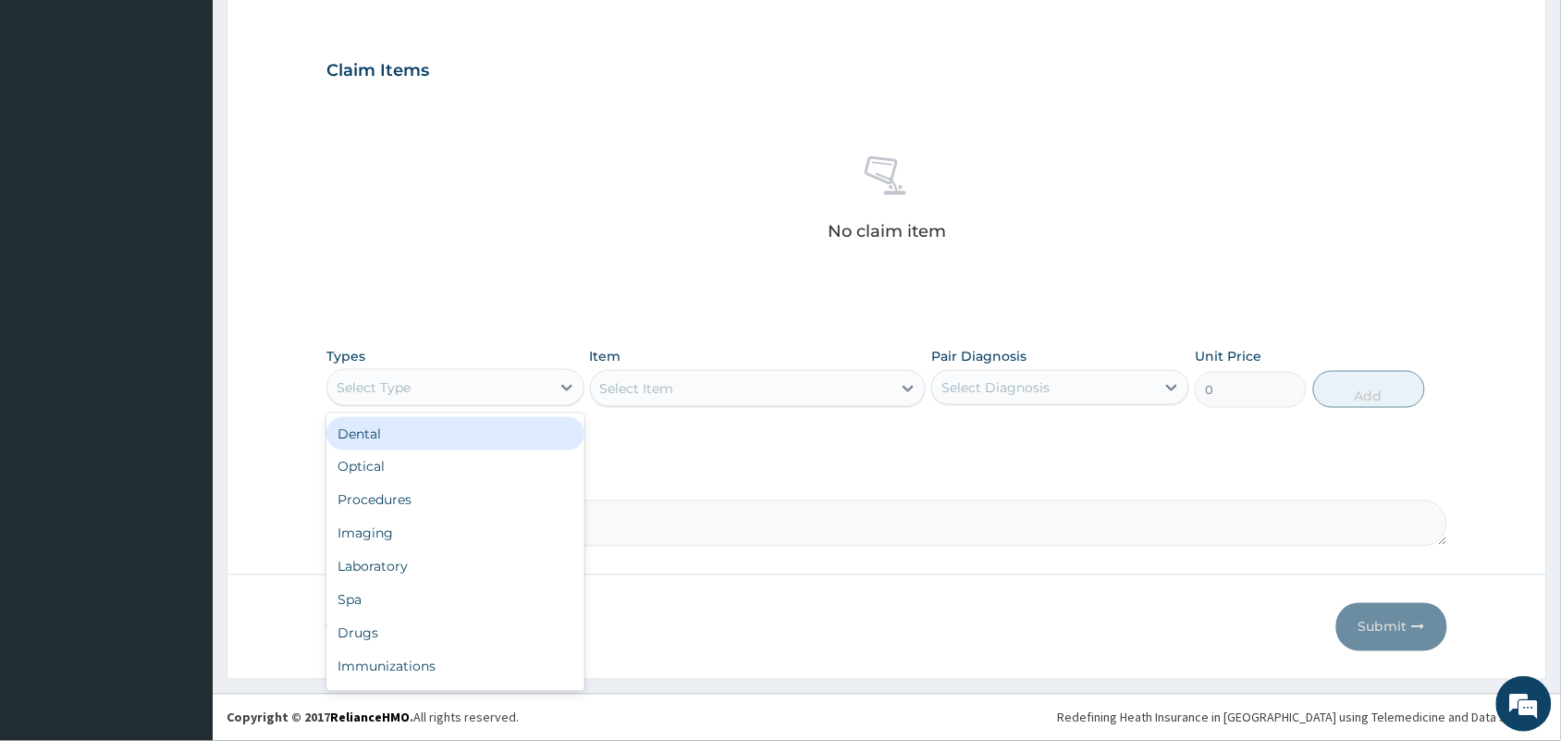
click at [499, 376] on div "Select Type" at bounding box center [438, 388] width 223 height 30
click at [375, 505] on div "Procedures" at bounding box center [455, 500] width 258 height 33
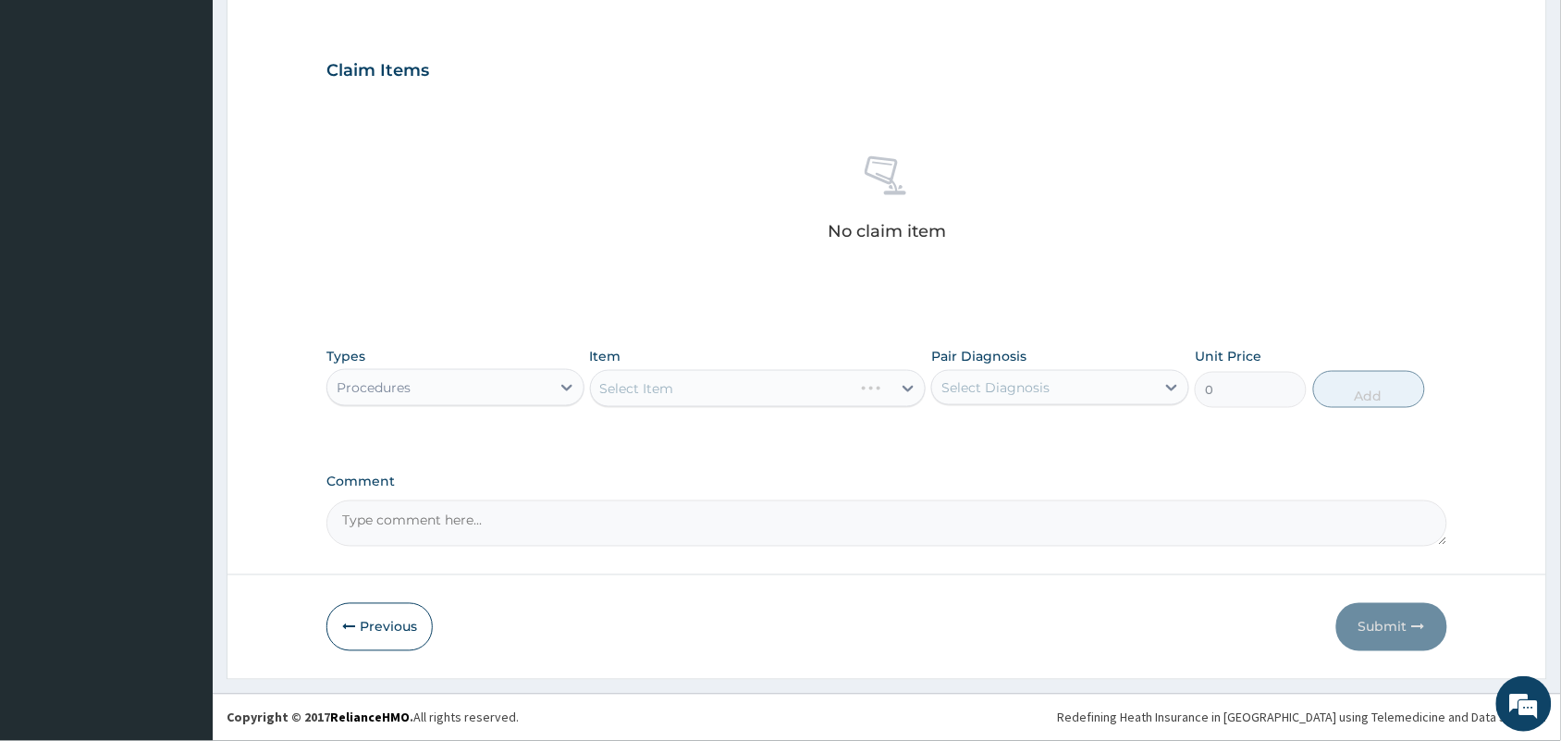
click at [710, 373] on div "Select Item" at bounding box center [758, 388] width 337 height 37
click at [705, 380] on div "Select Item" at bounding box center [758, 388] width 337 height 37
click at [664, 385] on div "Select Item" at bounding box center [758, 388] width 337 height 37
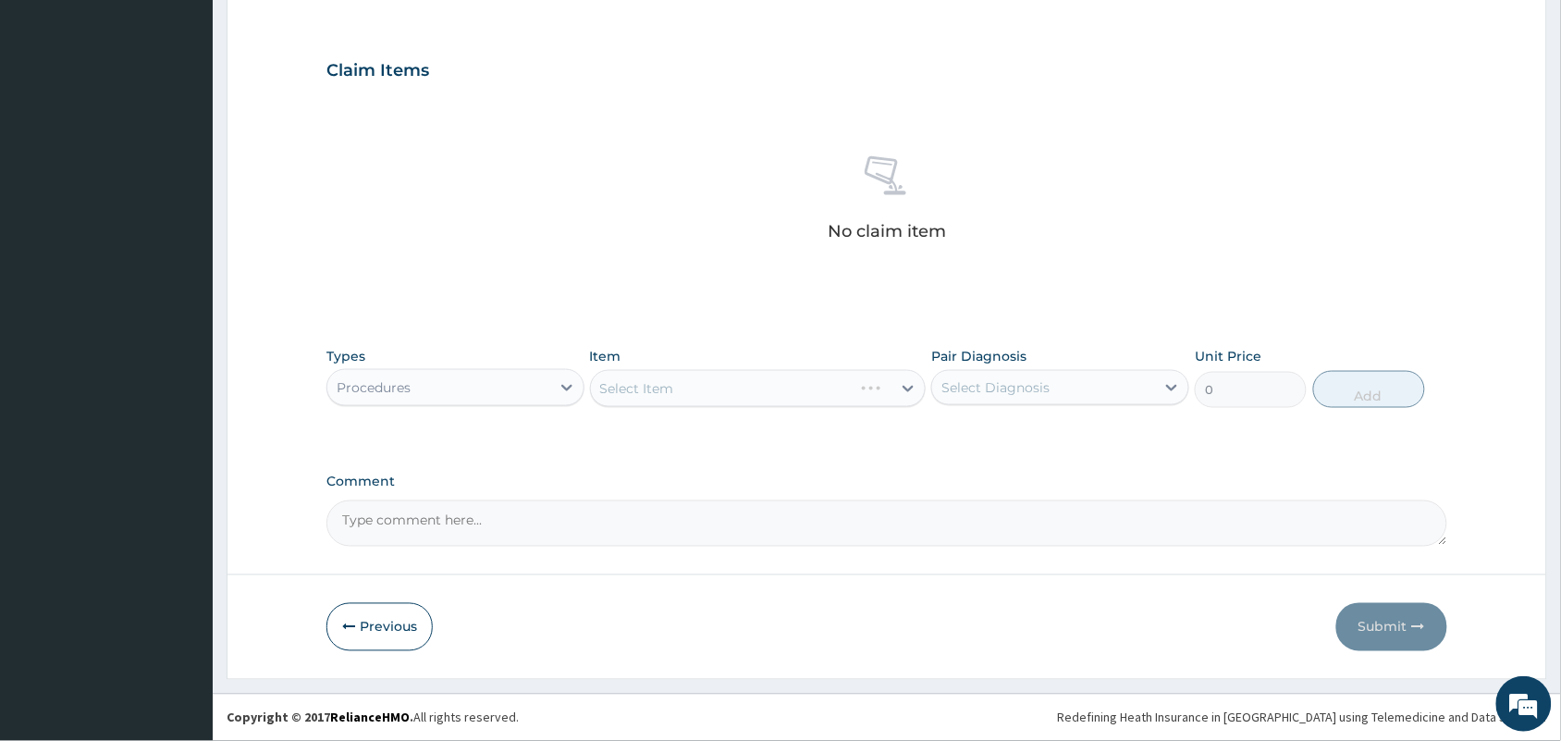
click at [663, 385] on div "Select Item" at bounding box center [758, 388] width 337 height 37
click at [663, 385] on div "Select Item" at bounding box center [637, 388] width 74 height 18
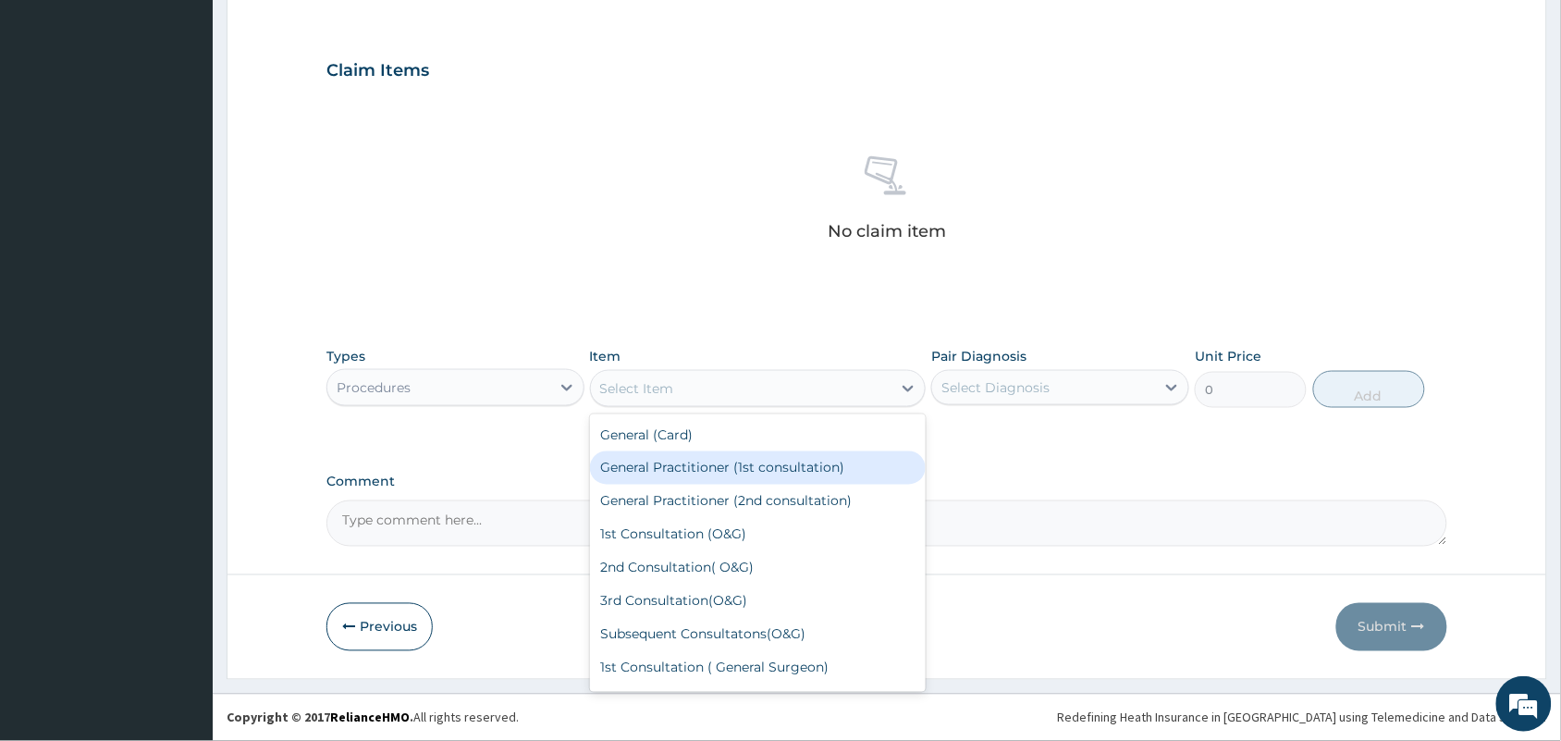
click at [659, 458] on div "General Practitioner (1st consultation)" at bounding box center [758, 467] width 337 height 33
type input "1500"
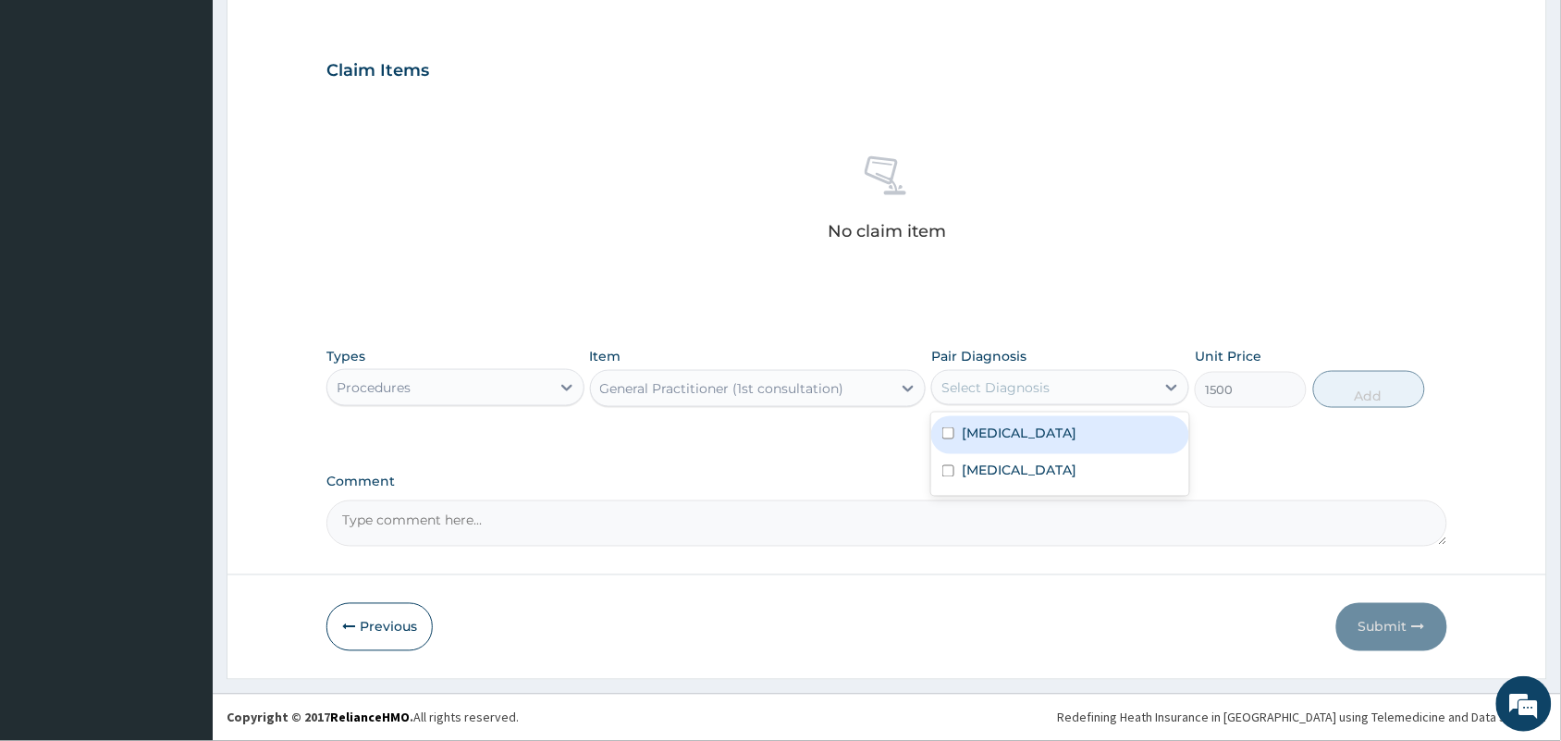
click at [990, 381] on div "Select Diagnosis" at bounding box center [995, 387] width 108 height 18
click at [987, 427] on label "[MEDICAL_DATA]" at bounding box center [1019, 433] width 115 height 18
checkbox input "true"
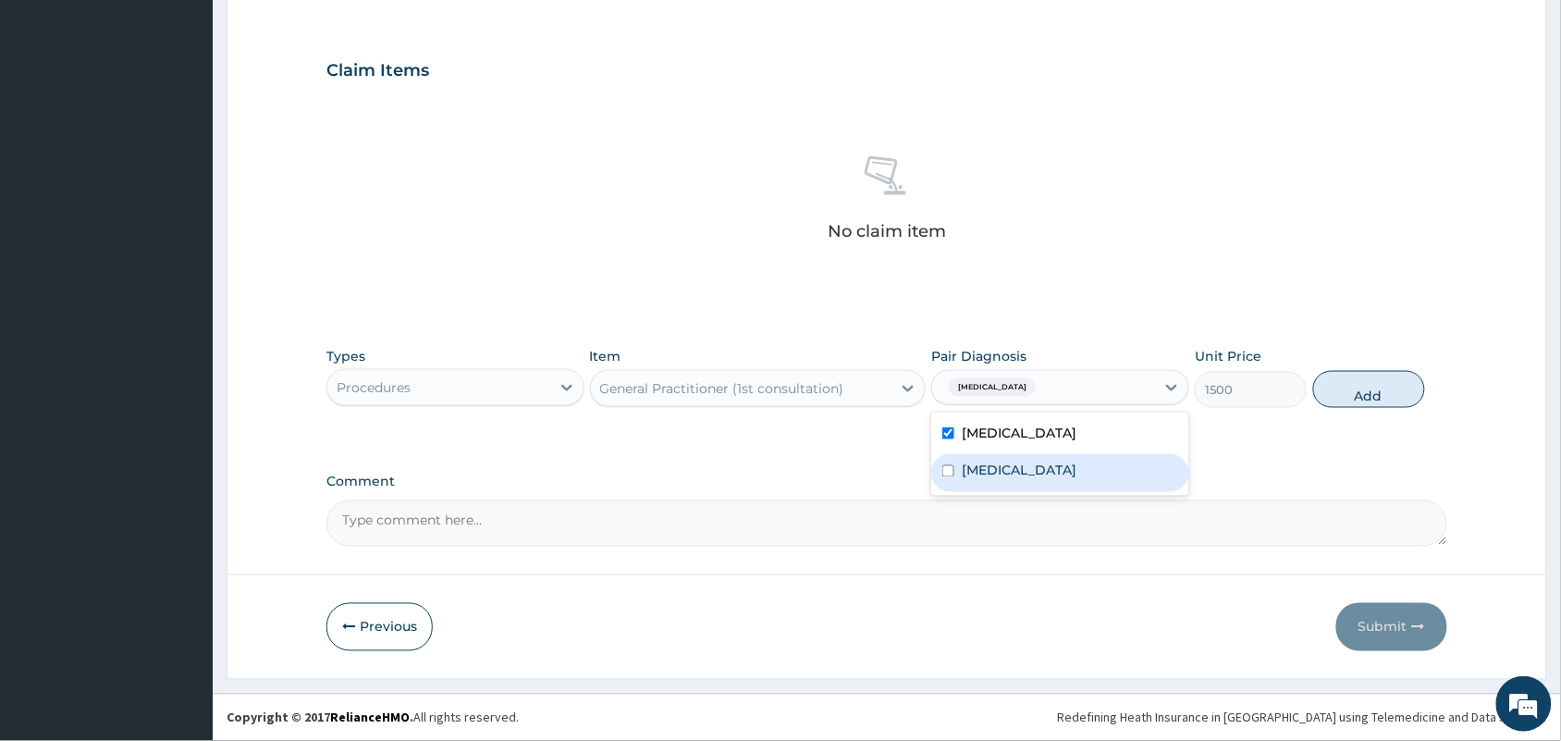
click at [995, 464] on label "Candidiasis" at bounding box center [1019, 470] width 115 height 18
checkbox input "true"
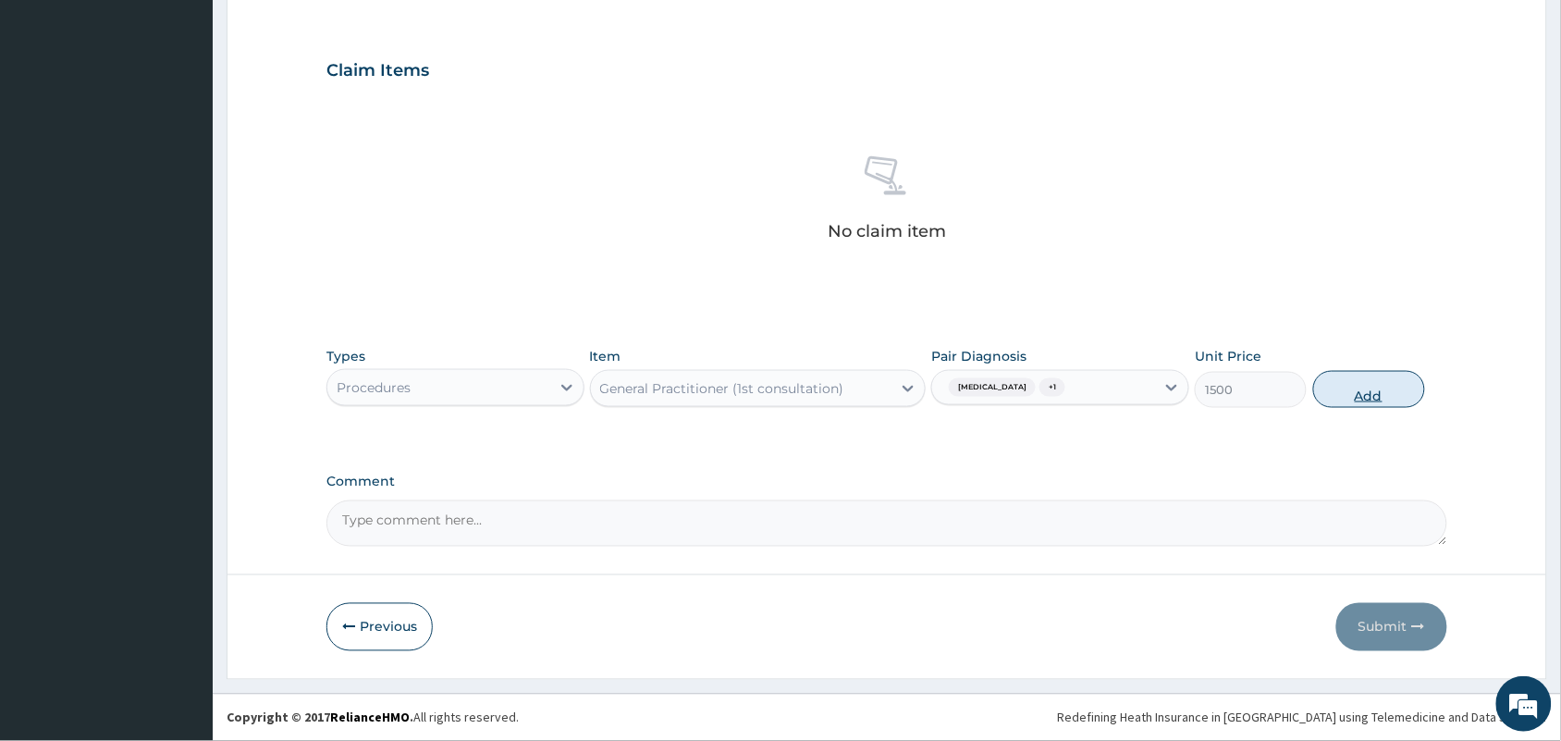
click at [1330, 387] on button "Add" at bounding box center [1369, 389] width 112 height 37
type input "0"
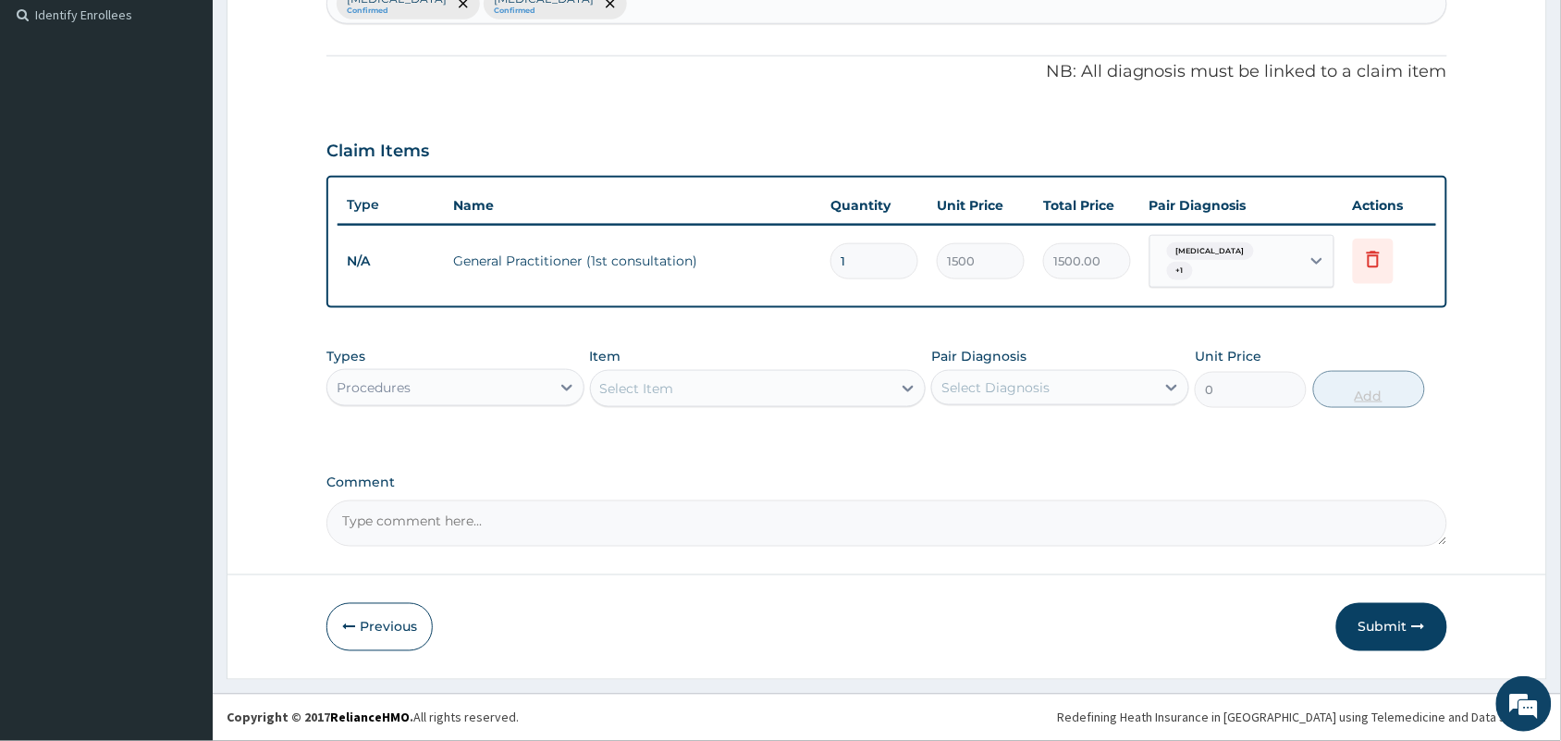
scroll to position [504, 0]
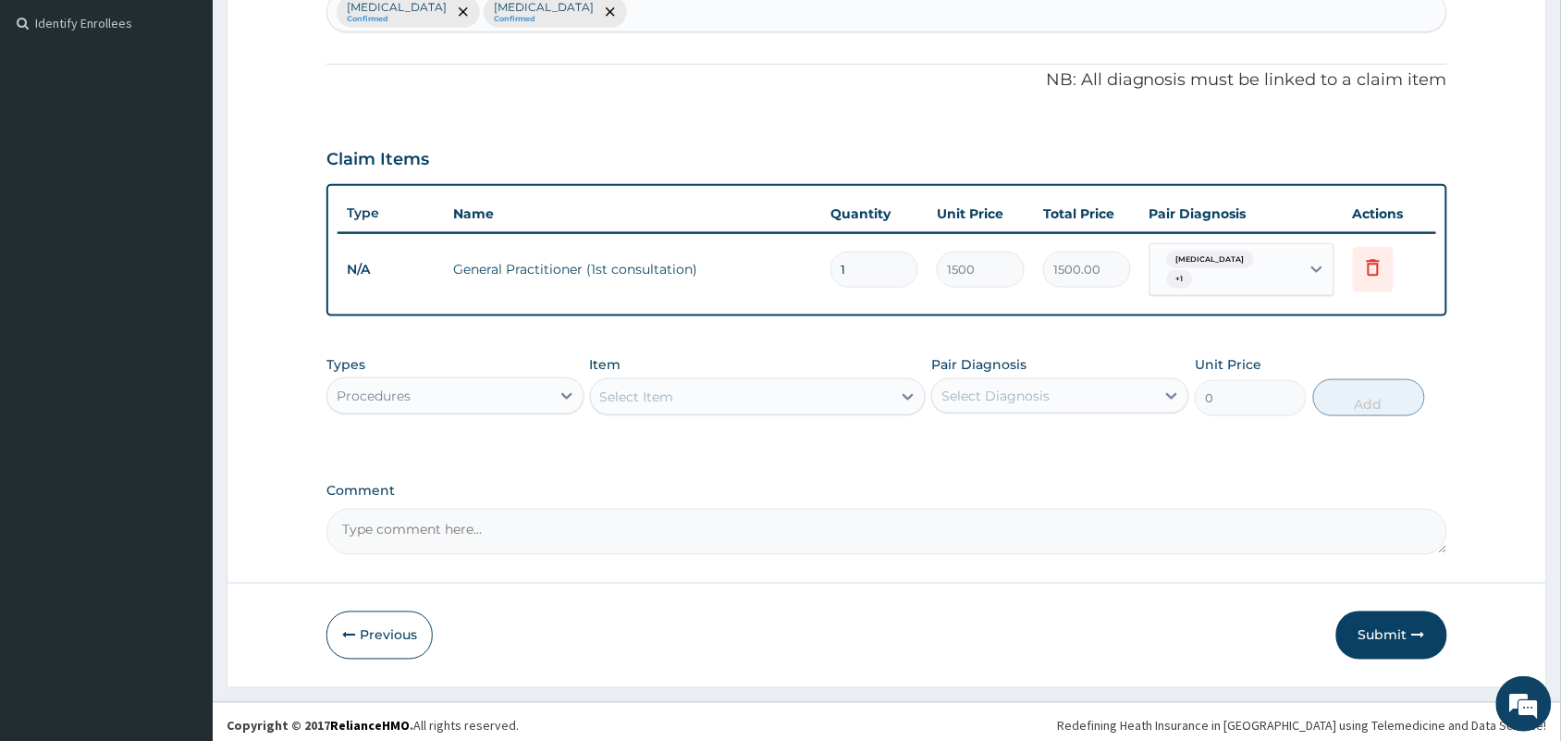
click at [496, 381] on div "Procedures" at bounding box center [438, 396] width 223 height 30
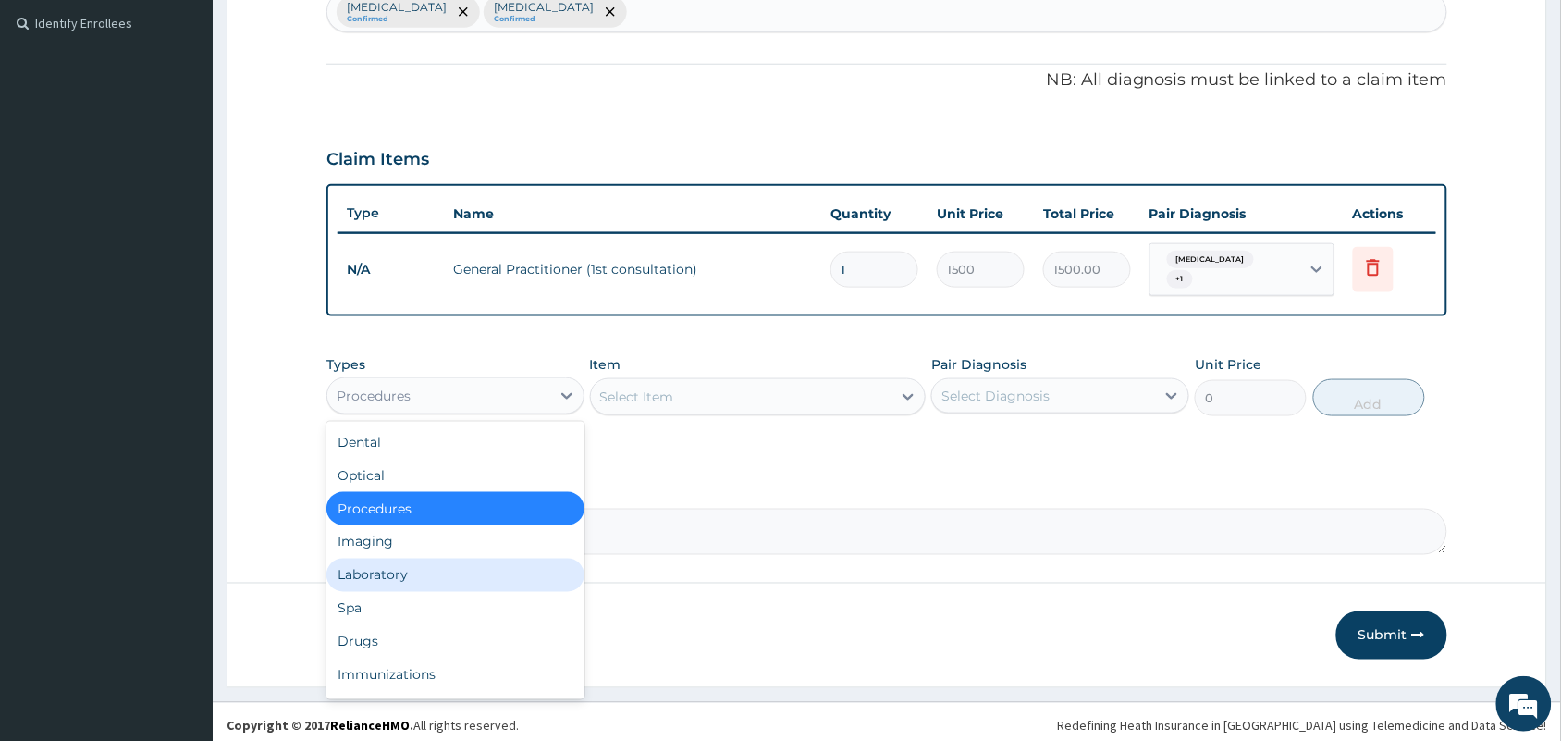
click at [365, 569] on div "Laboratory" at bounding box center [455, 575] width 258 height 33
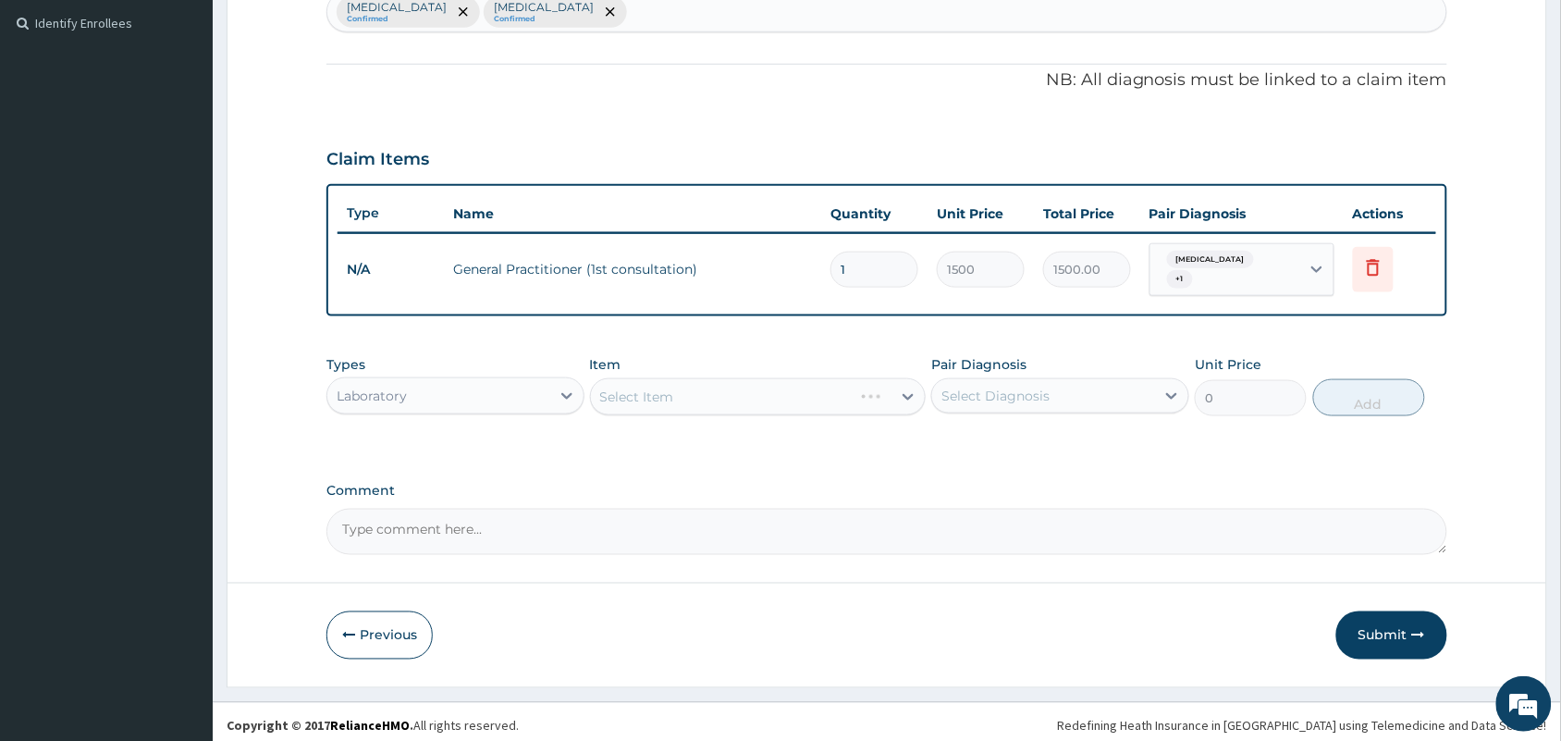
click at [690, 390] on div "Select Item" at bounding box center [758, 396] width 337 height 37
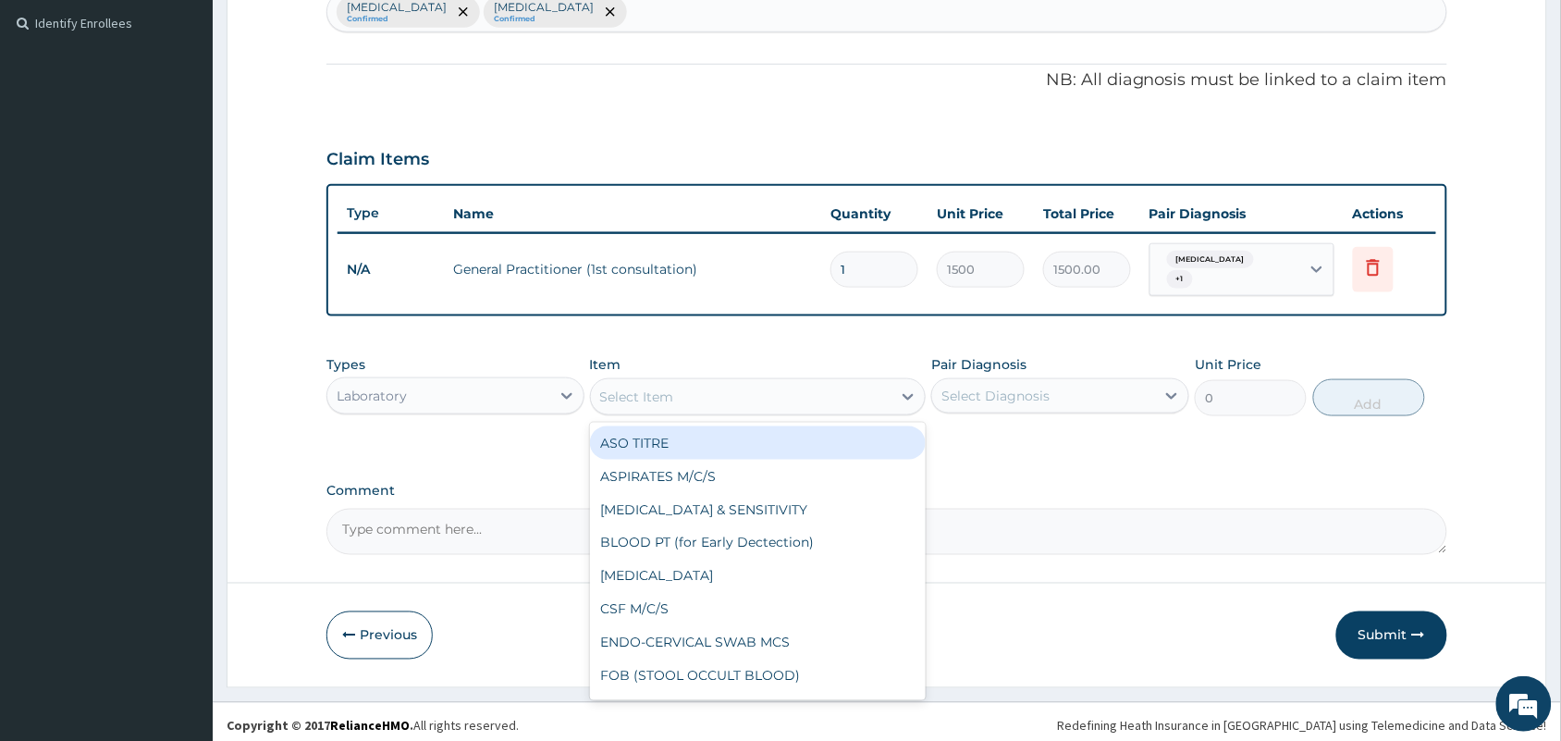
click at [690, 389] on div "Select Item" at bounding box center [741, 397] width 301 height 30
type input "MP"
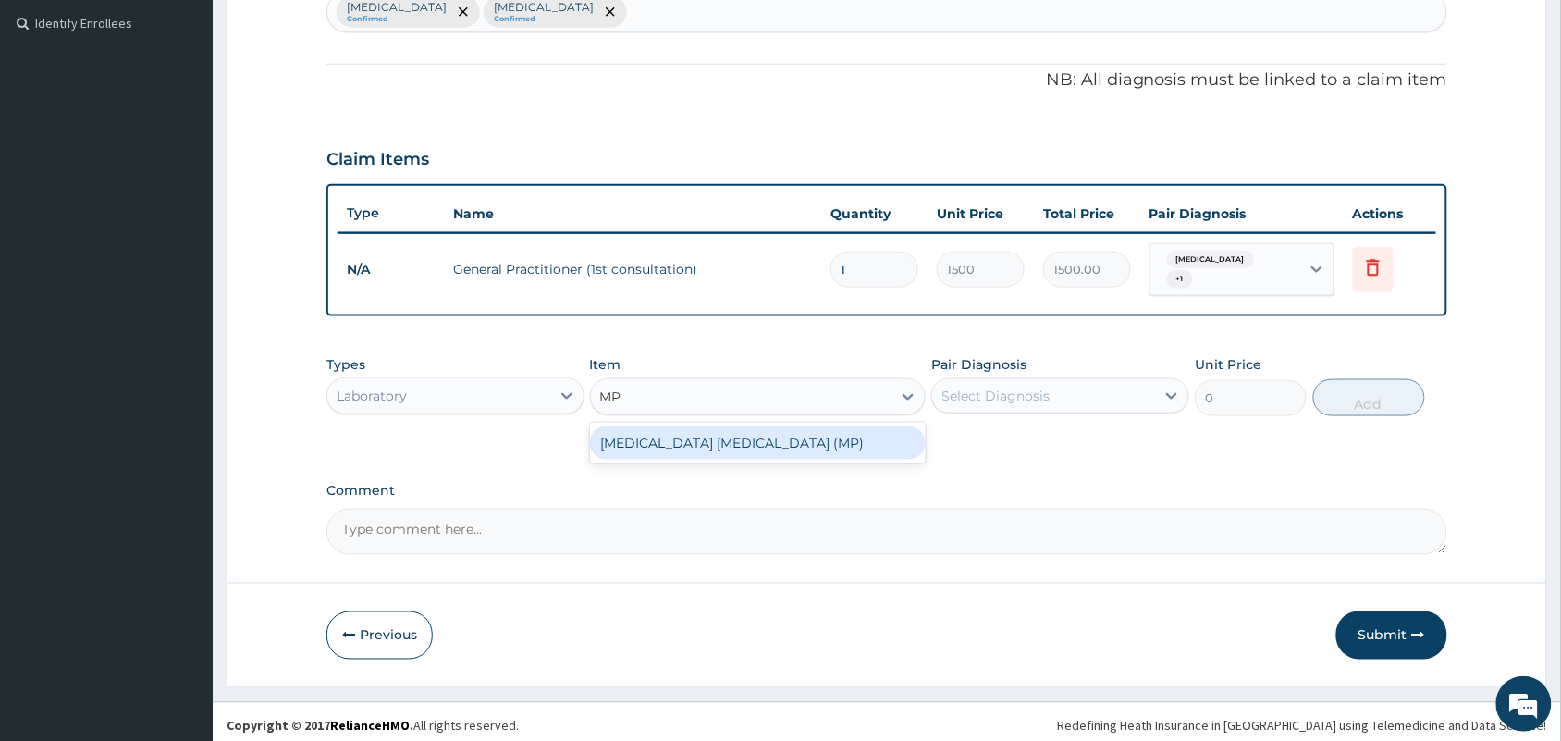
click at [708, 433] on div "[MEDICAL_DATA] [MEDICAL_DATA] (MP)" at bounding box center [758, 442] width 337 height 33
type input "560"
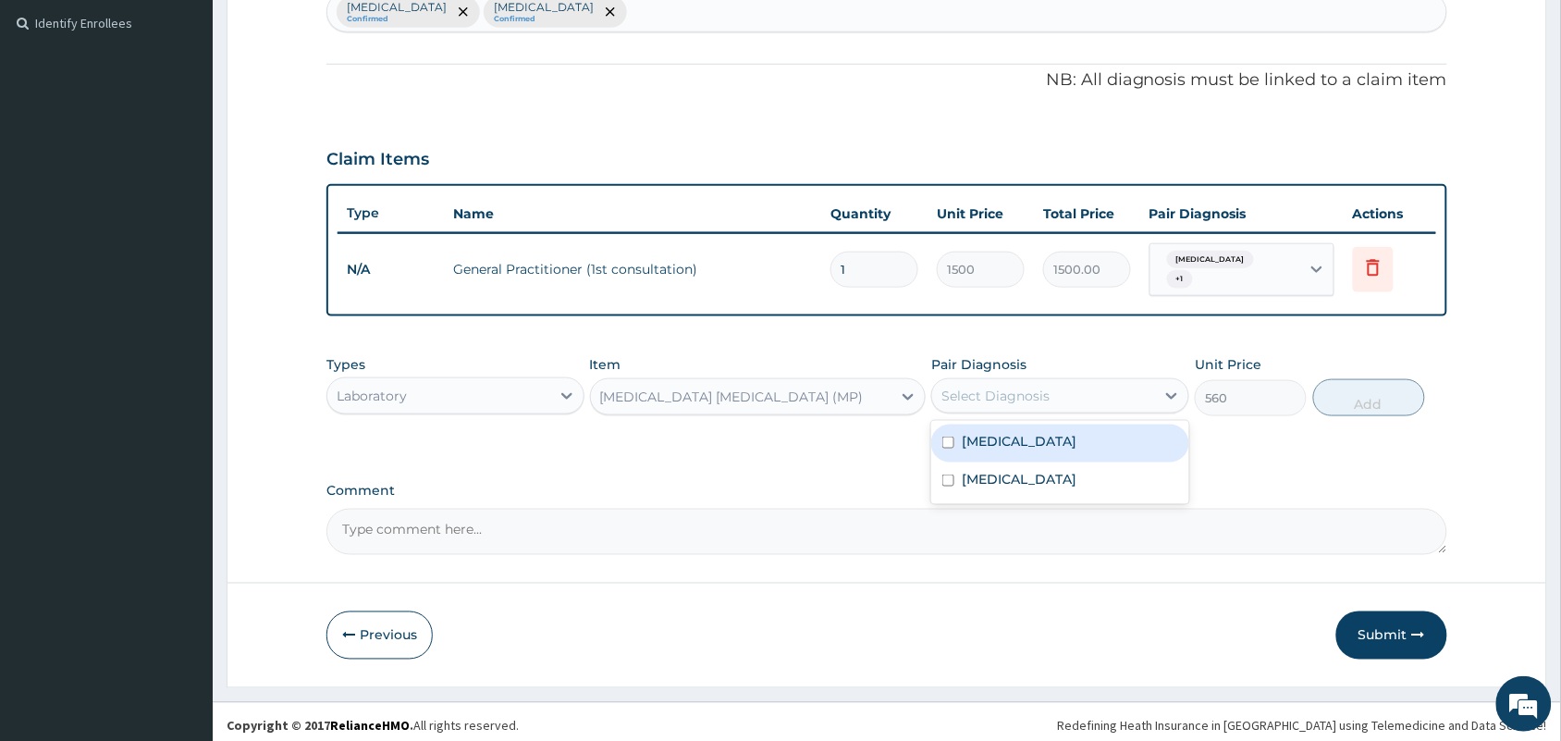
click at [1040, 387] on div "Select Diagnosis" at bounding box center [995, 396] width 108 height 18
click at [1004, 432] on label "[MEDICAL_DATA]" at bounding box center [1019, 441] width 115 height 18
checkbox input "true"
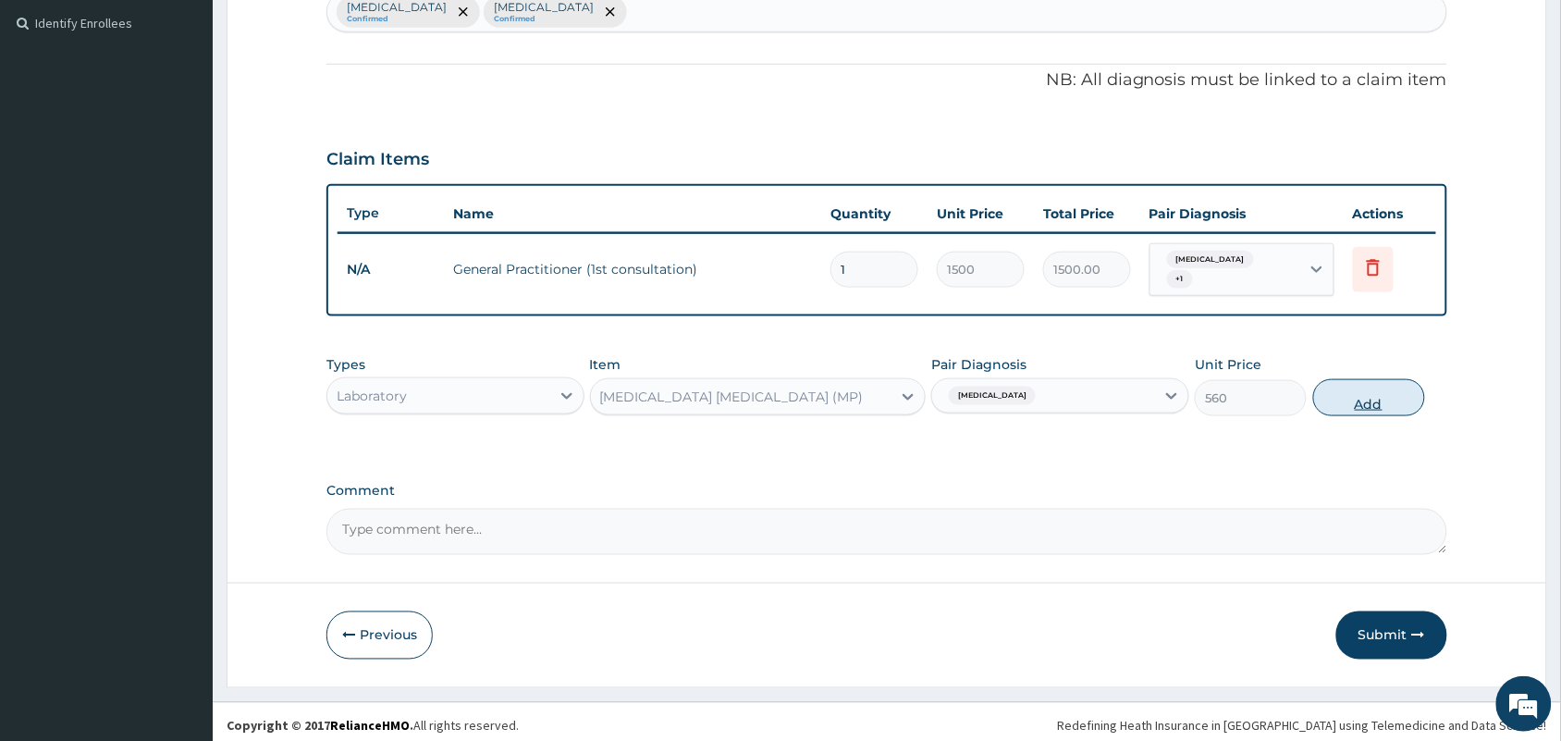
click at [1355, 381] on button "Add" at bounding box center [1369, 397] width 112 height 37
type input "0"
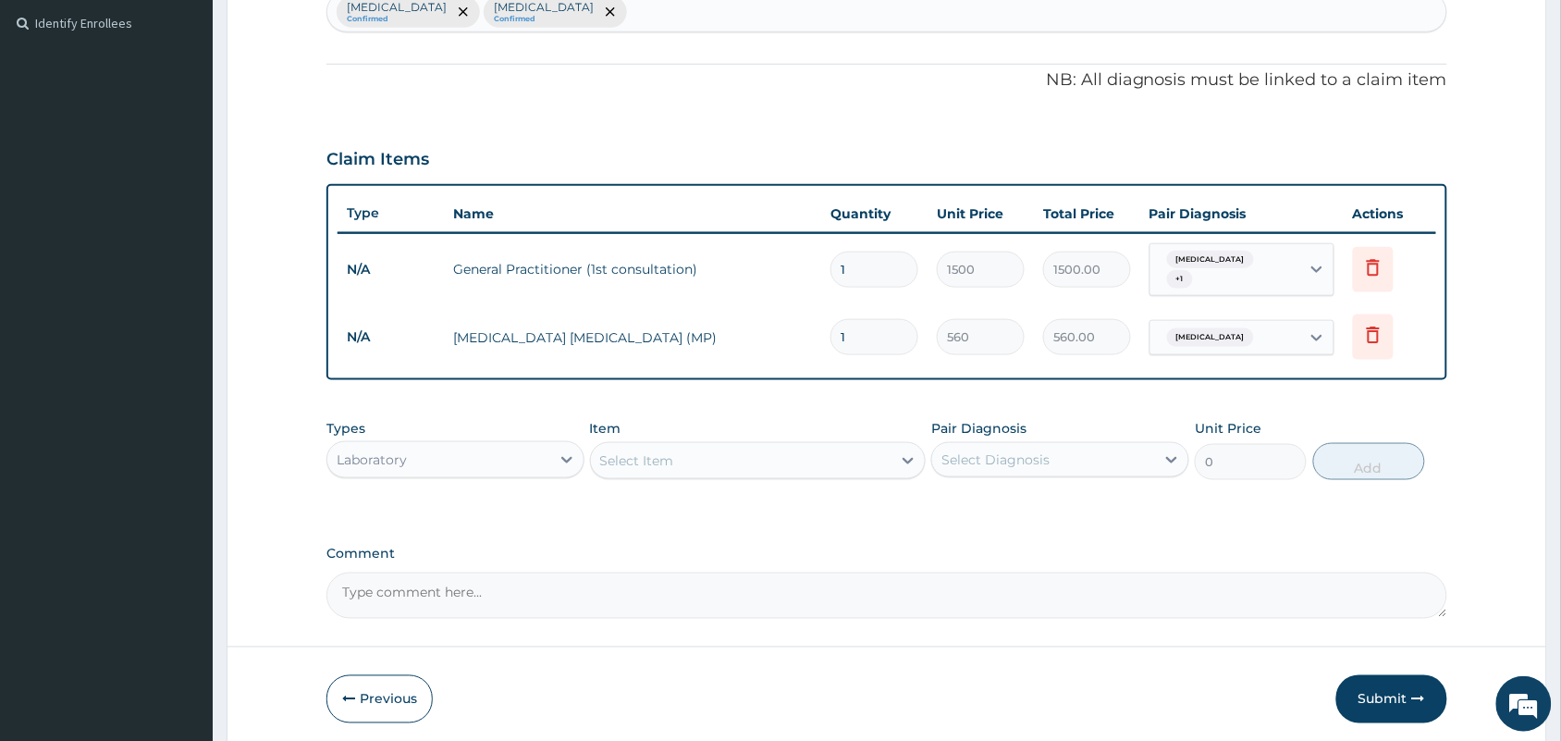
scroll to position [567, 0]
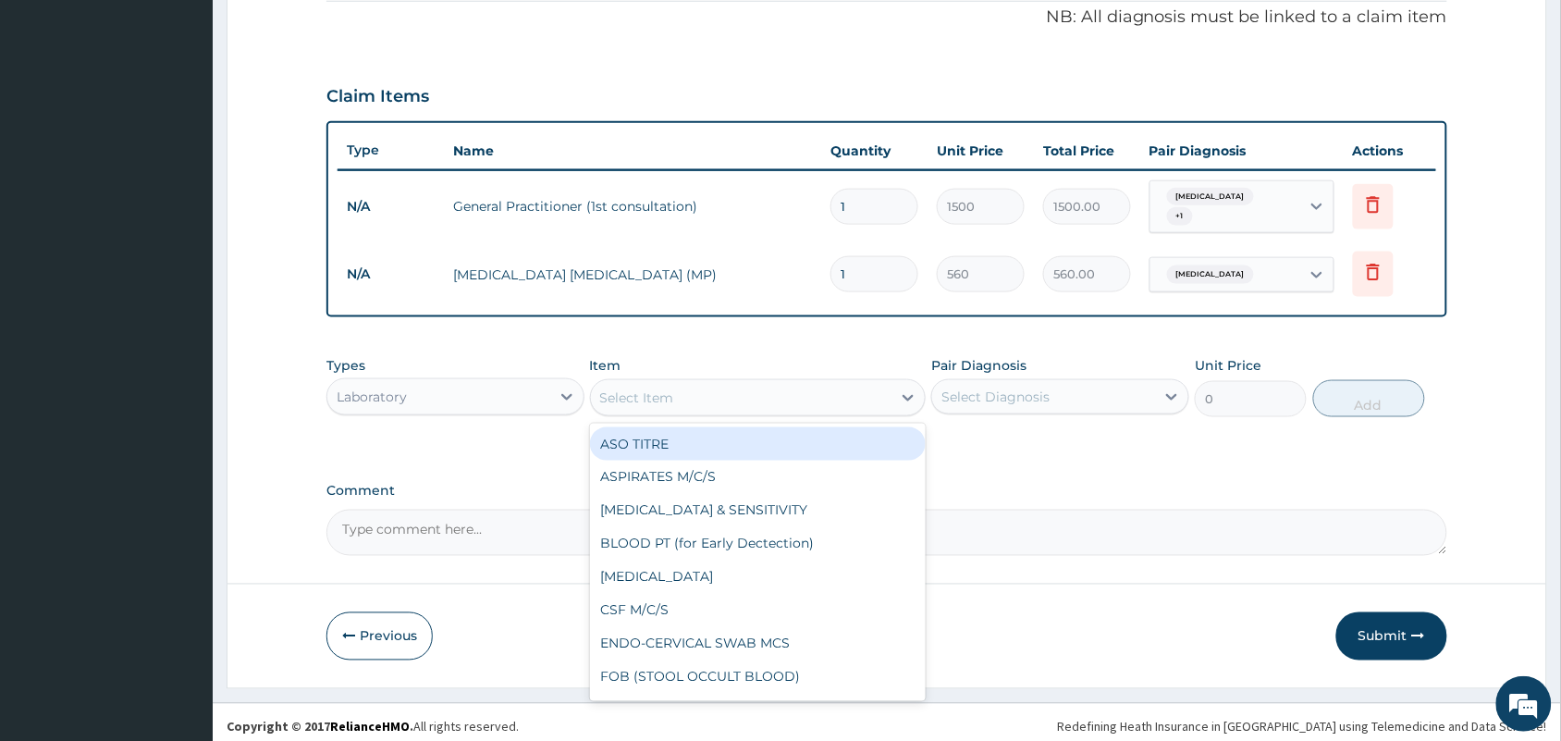
click at [652, 383] on div "Select Item" at bounding box center [741, 398] width 301 height 30
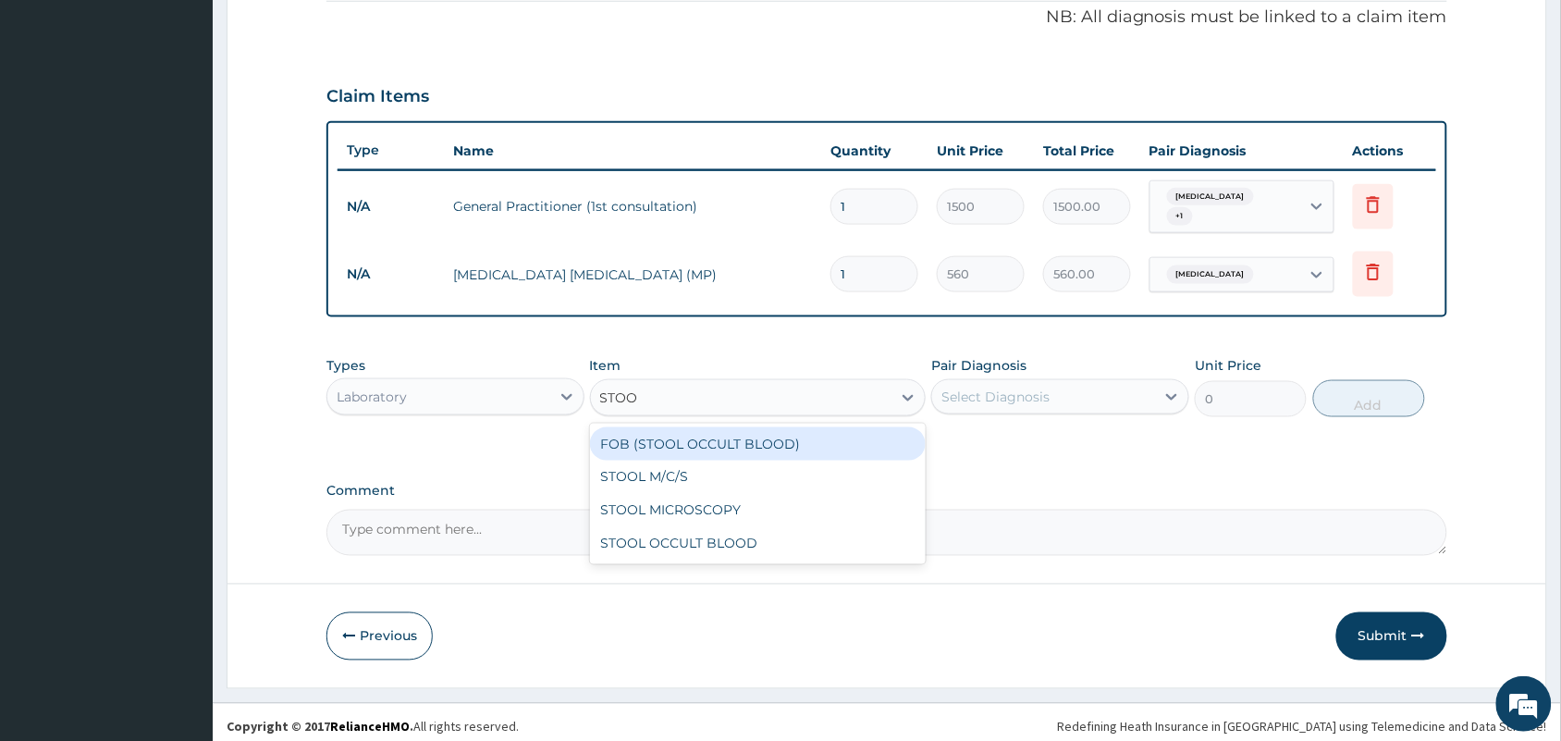
type input "STOOL"
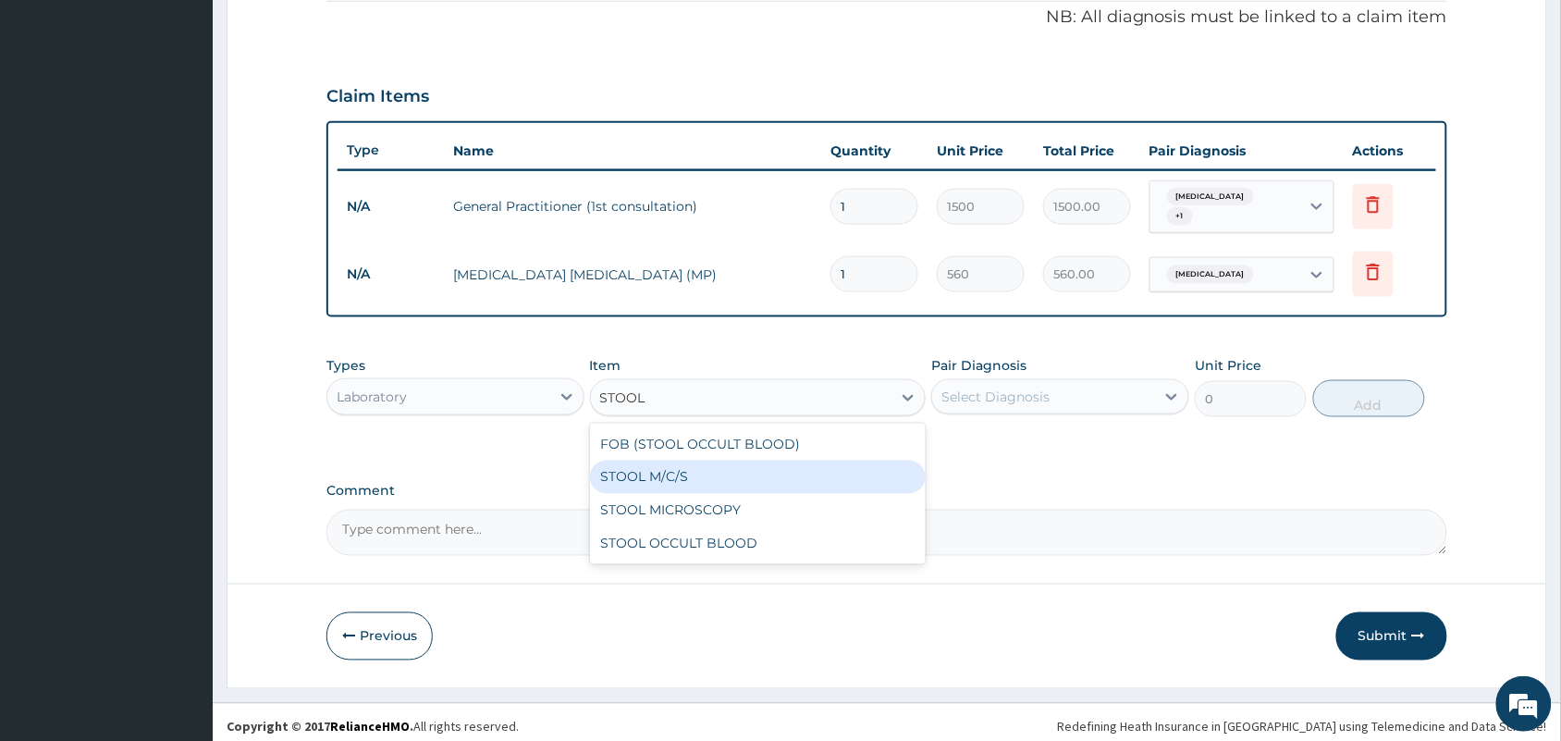
click at [676, 461] on div "STOOL M/C/S" at bounding box center [758, 477] width 337 height 33
type input "640"
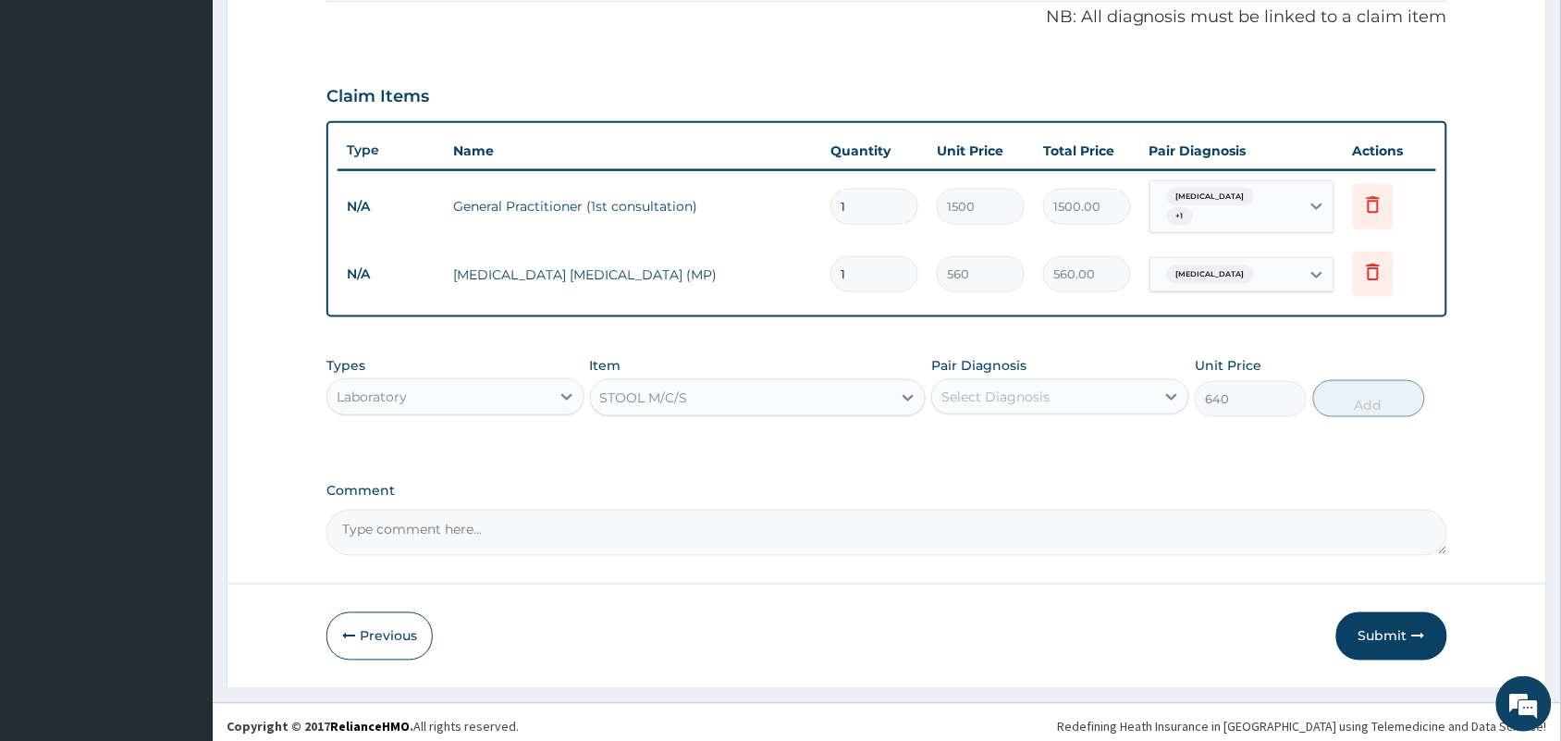
click at [1011, 393] on div "Select Diagnosis" at bounding box center [995, 396] width 108 height 18
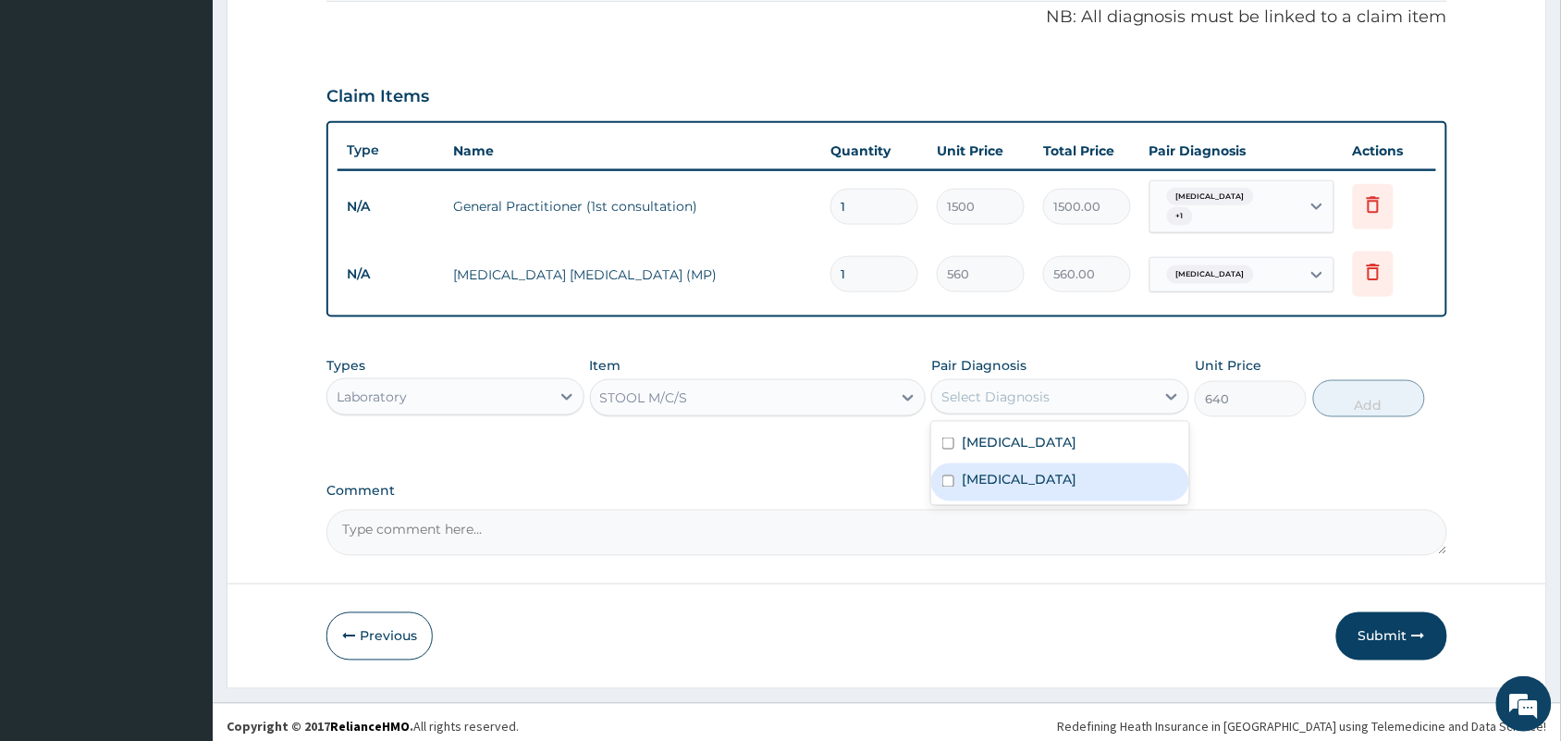
click at [974, 471] on label "Candidiasis" at bounding box center [1019, 480] width 115 height 18
checkbox input "true"
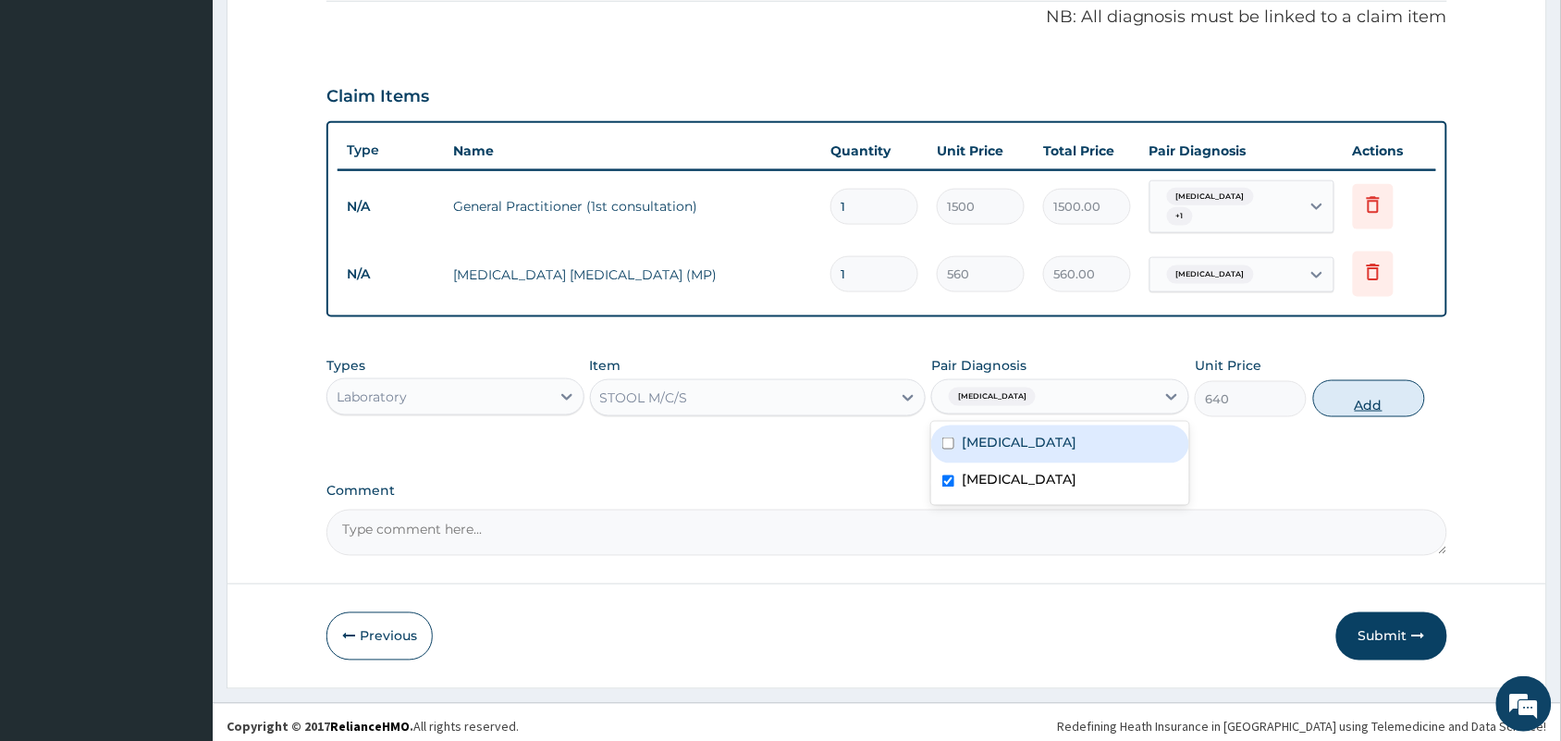
click at [1352, 398] on button "Add" at bounding box center [1369, 398] width 112 height 37
type input "0"
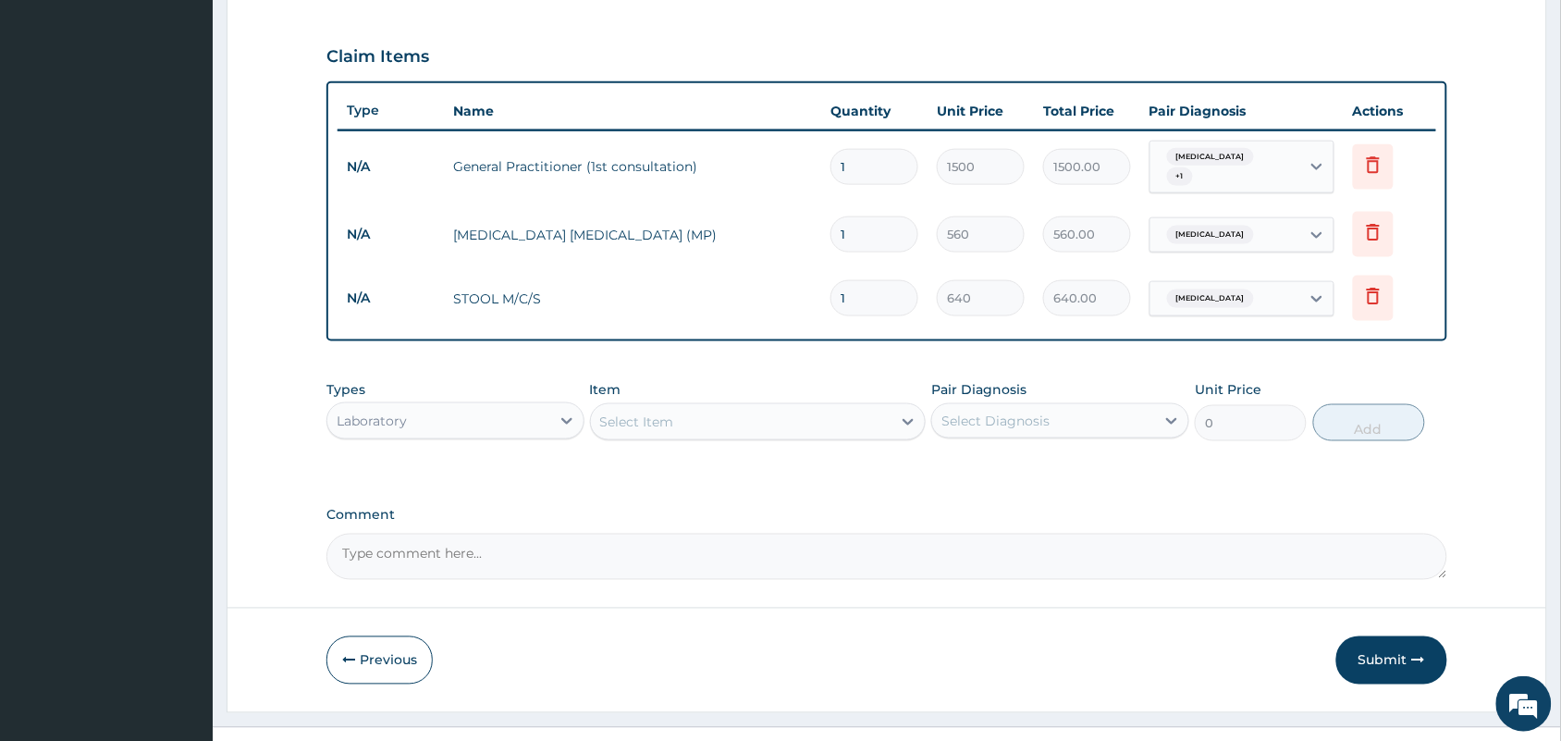
scroll to position [632, 0]
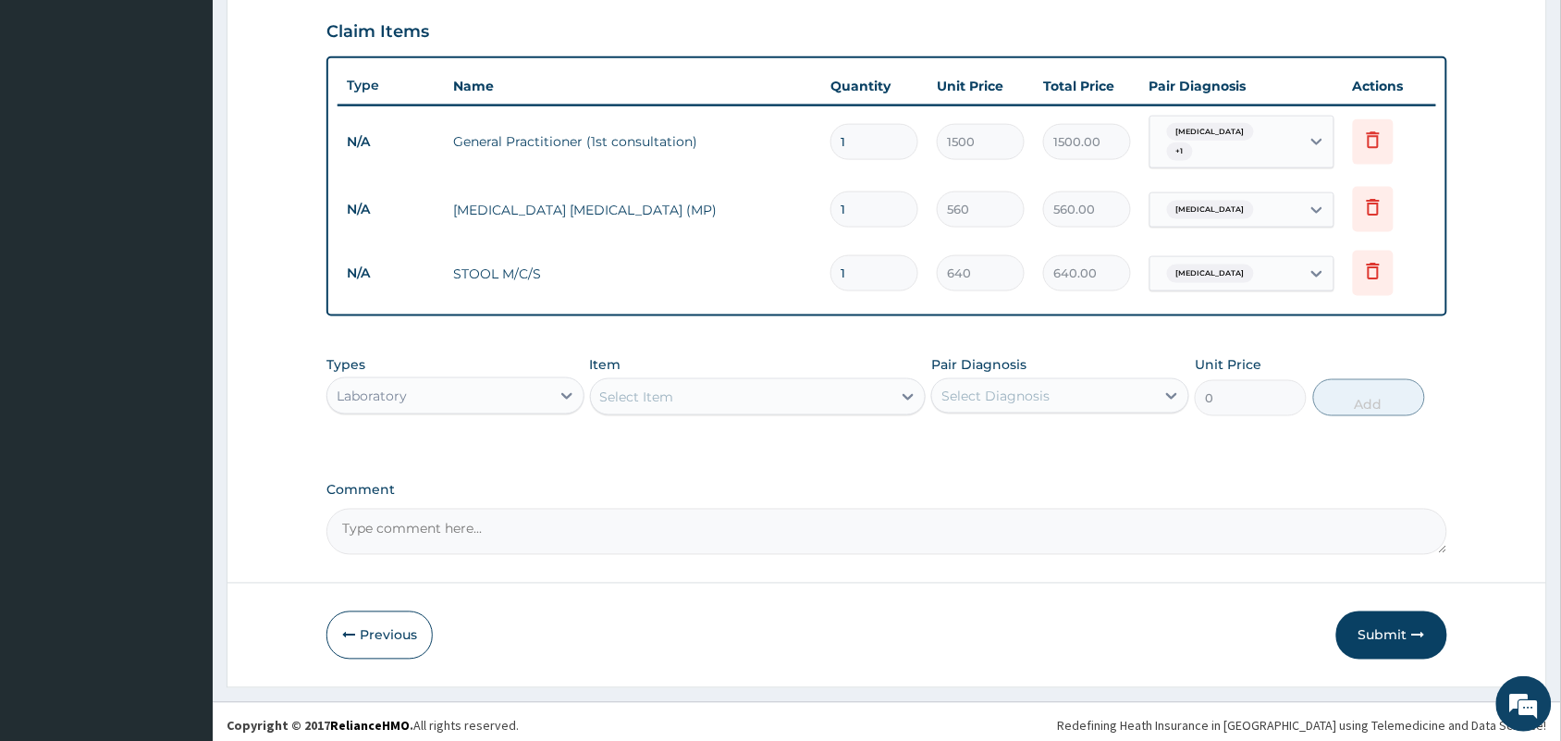
click at [695, 387] on div "Select Item" at bounding box center [741, 397] width 301 height 30
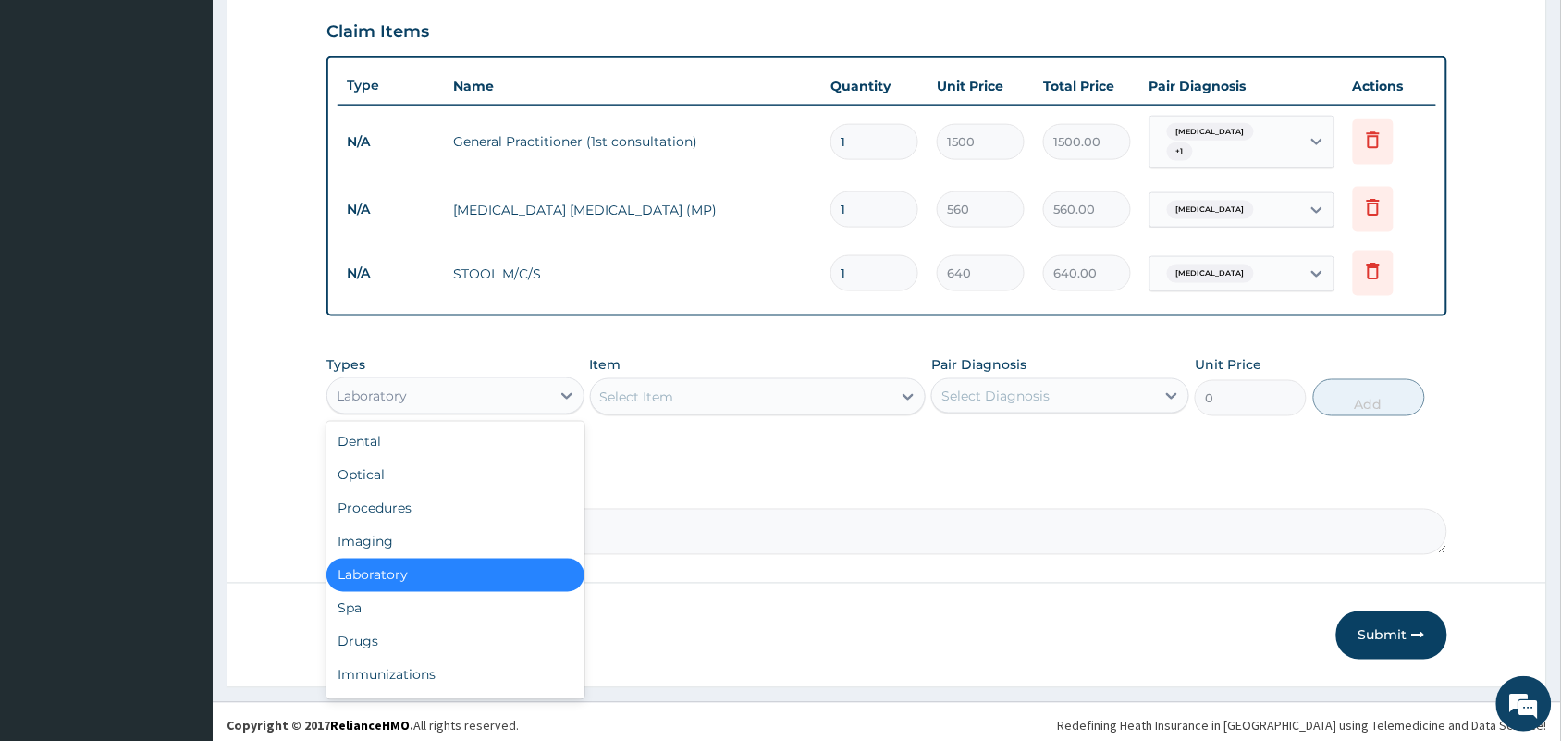
click at [518, 385] on div "Laboratory" at bounding box center [438, 396] width 223 height 30
click at [361, 631] on div "Drugs" at bounding box center [455, 641] width 258 height 33
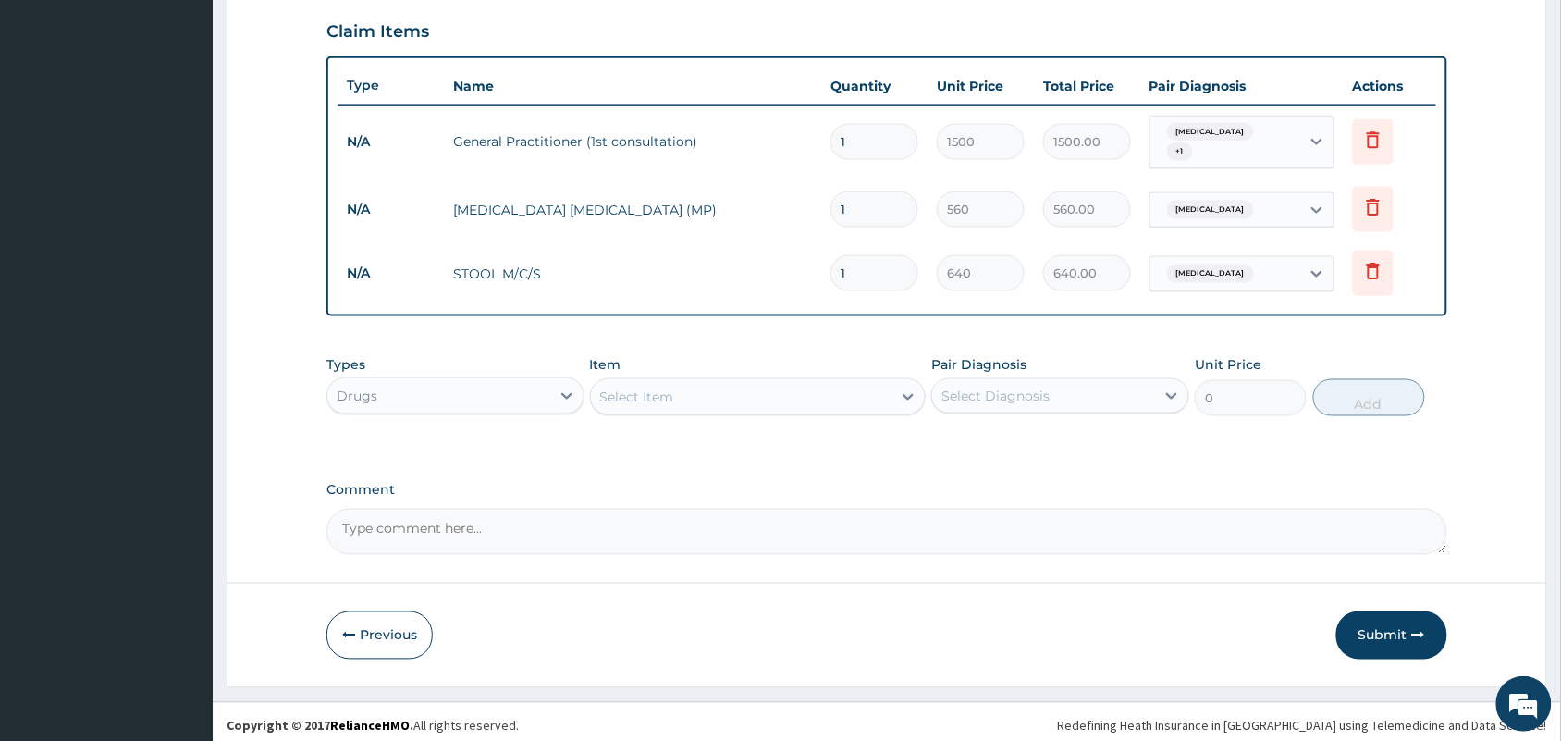
click at [743, 385] on div "Select Item" at bounding box center [741, 397] width 301 height 30
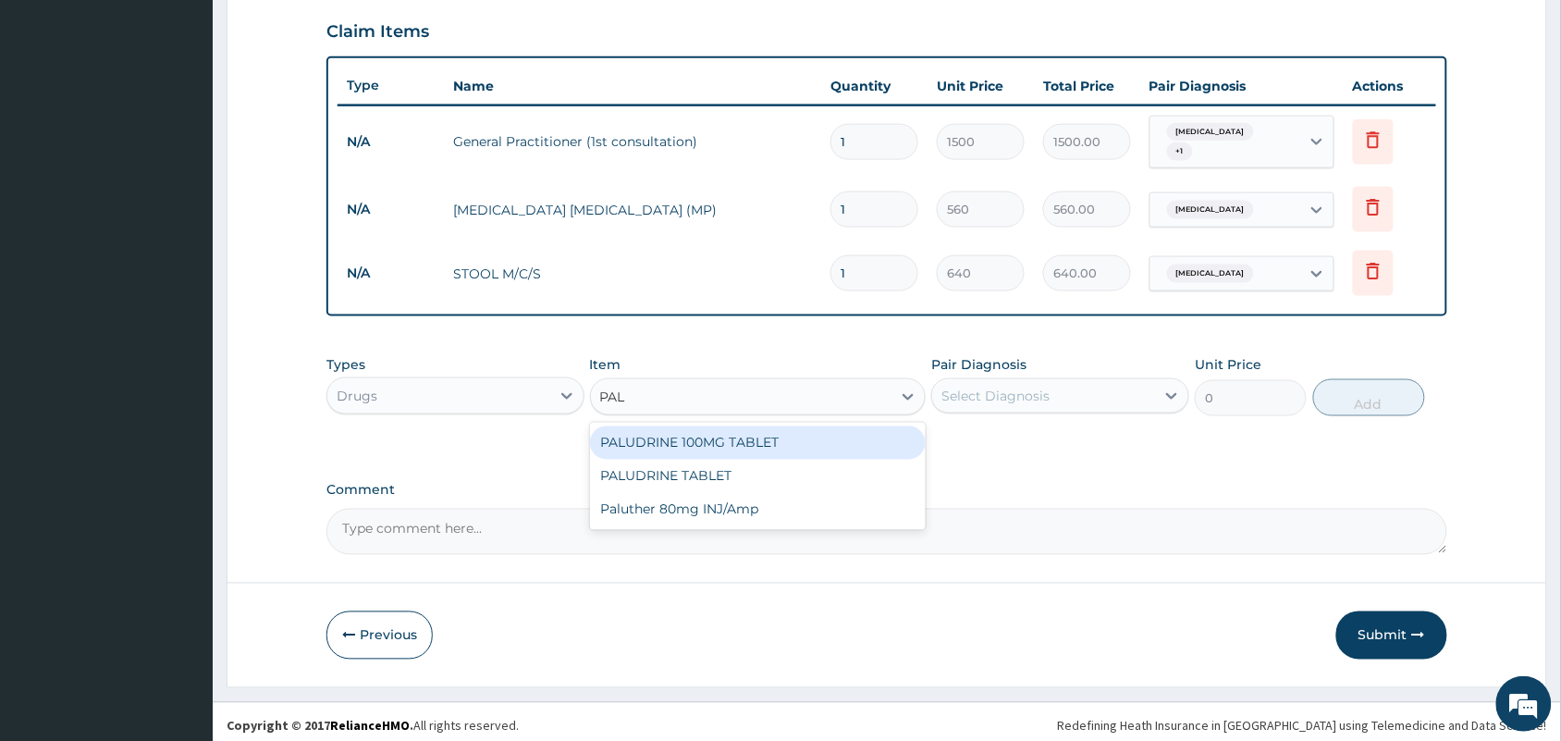
type input "PALU"
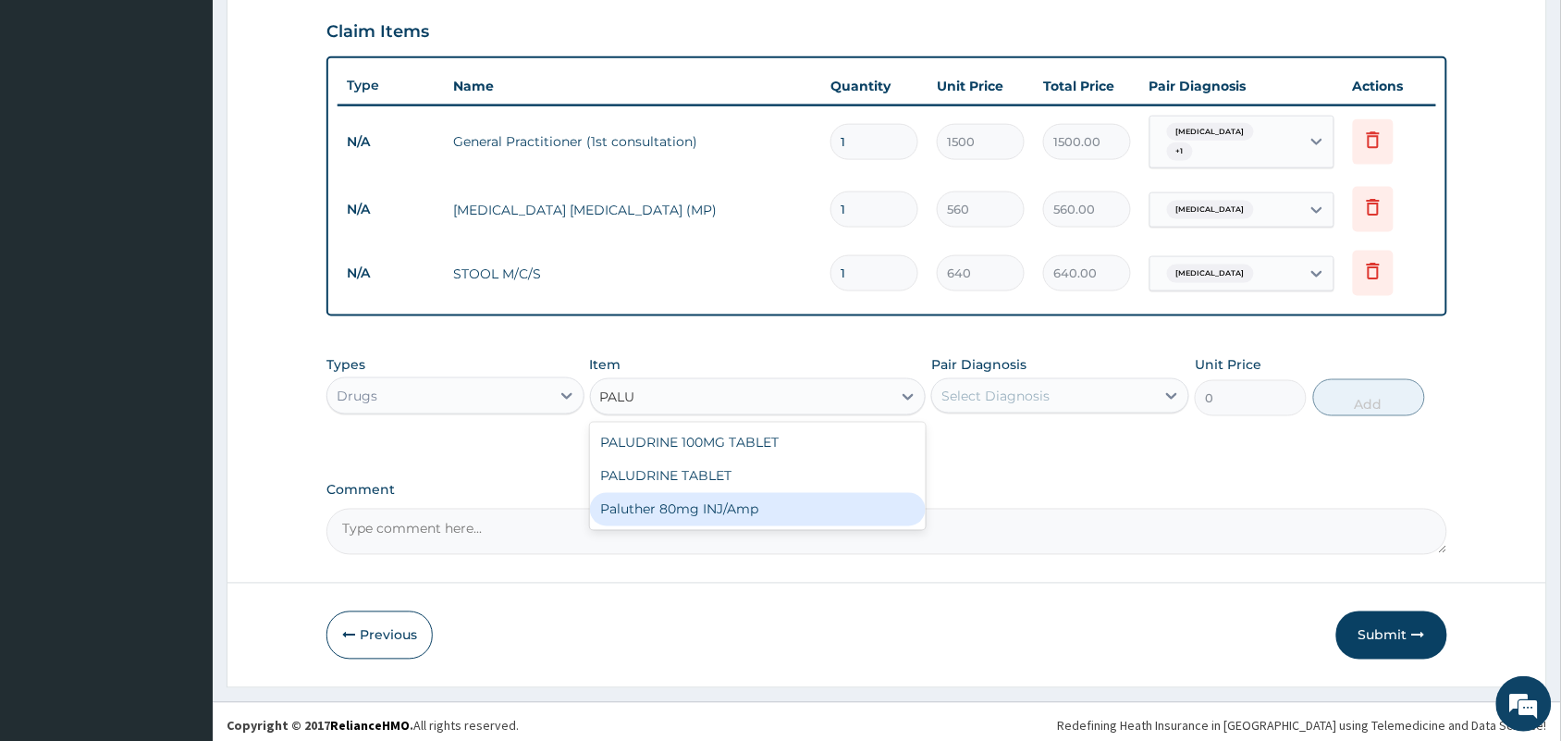
click at [695, 507] on div "Paluther 80mg INJ/Amp" at bounding box center [758, 509] width 337 height 33
type input "105"
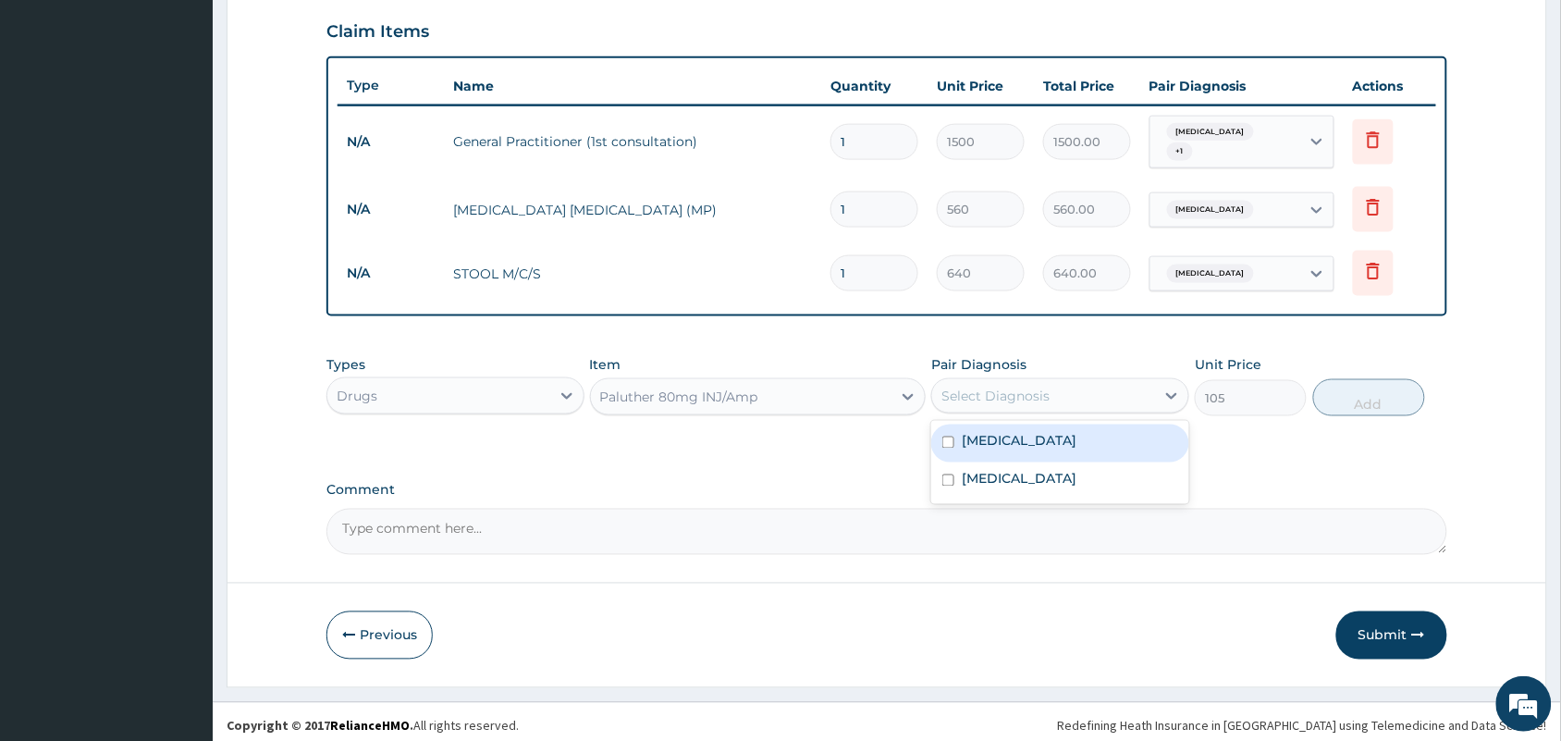
click at [1089, 394] on div "Select Diagnosis" at bounding box center [1043, 396] width 223 height 30
click at [1051, 440] on div "[MEDICAL_DATA]" at bounding box center [1060, 443] width 258 height 38
checkbox input "true"
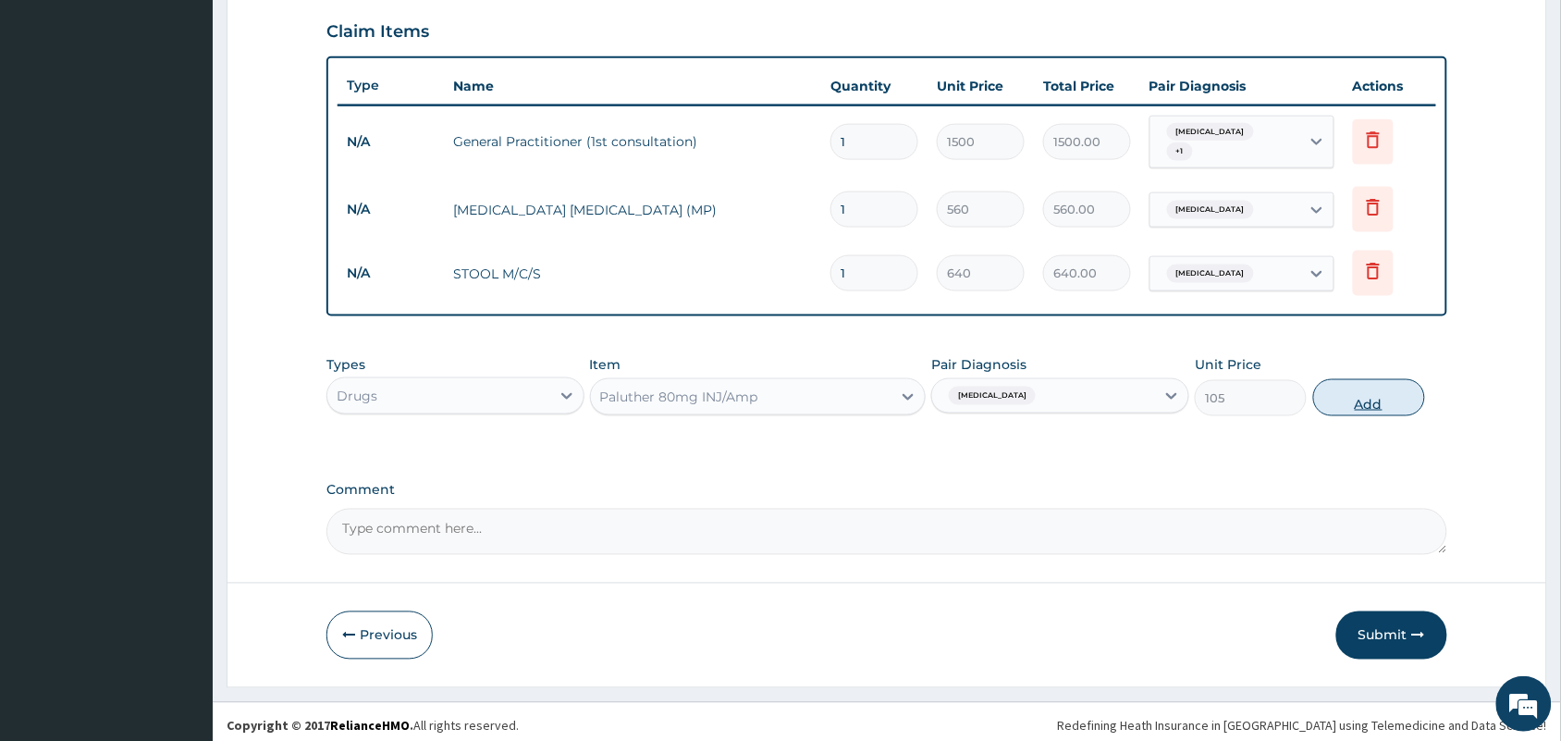
click at [1390, 382] on button "Add" at bounding box center [1369, 397] width 112 height 37
type input "0"
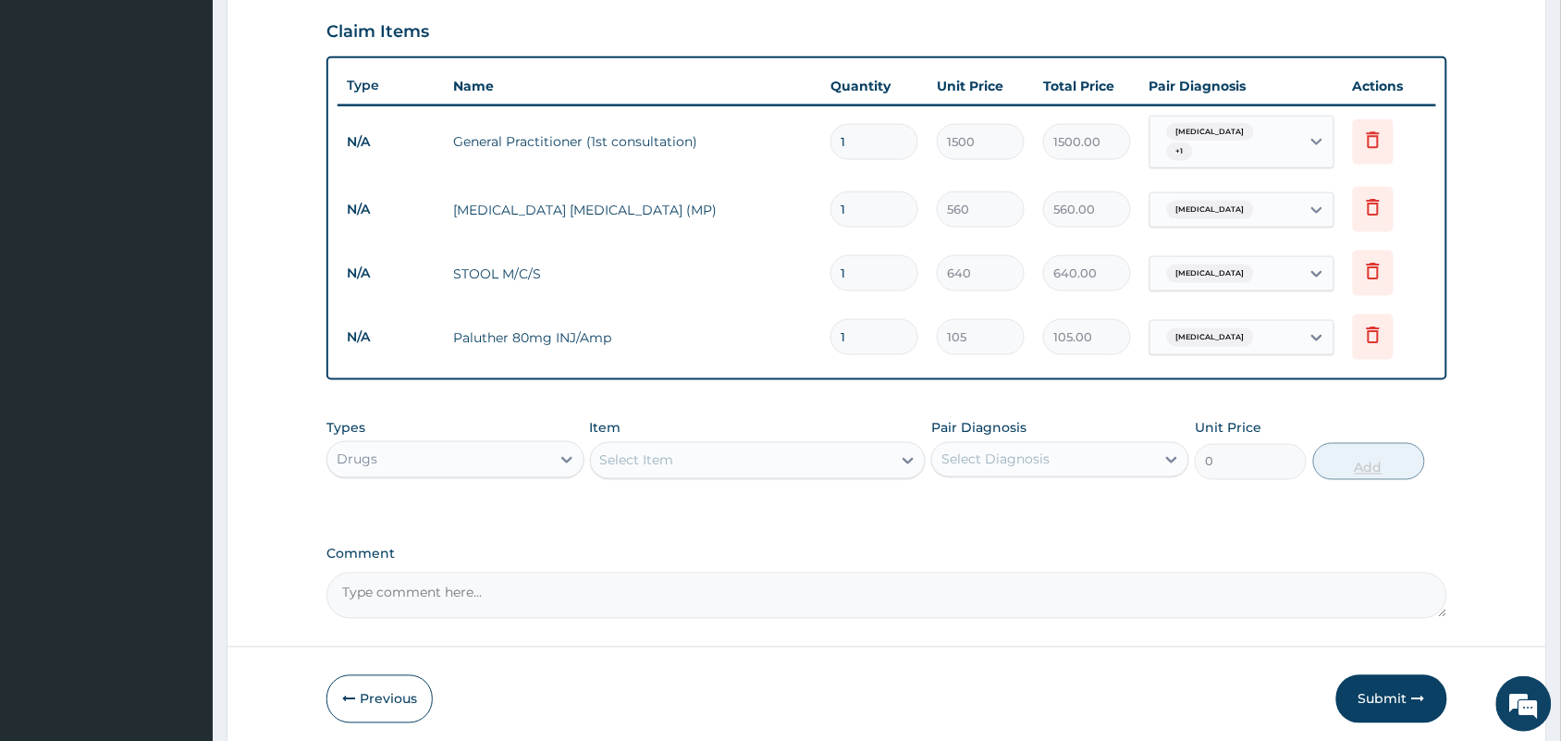
type input "0.00"
type input "6"
type input "630.00"
type input "6"
click at [853, 446] on div "Select Item" at bounding box center [741, 461] width 301 height 30
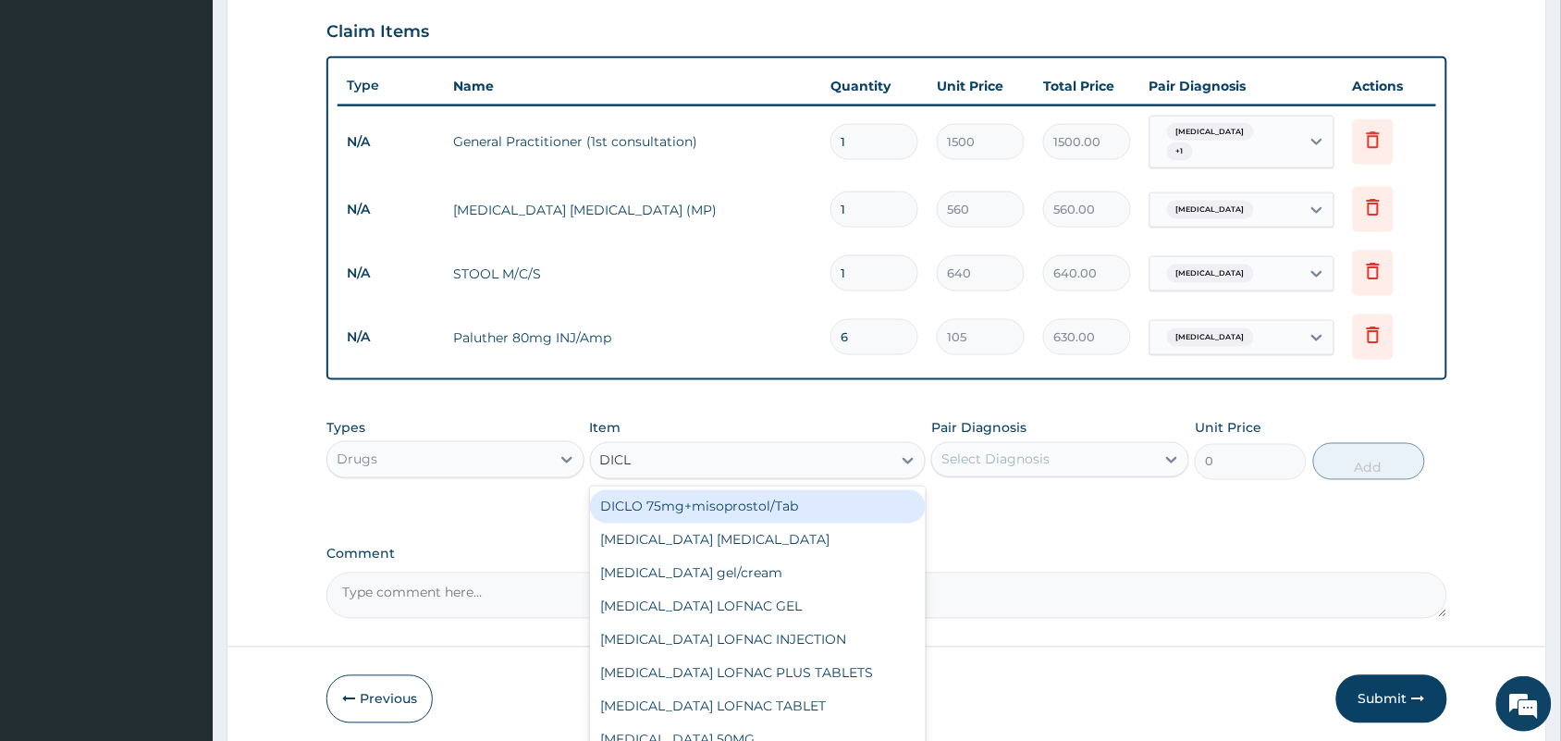
type input "DICLO"
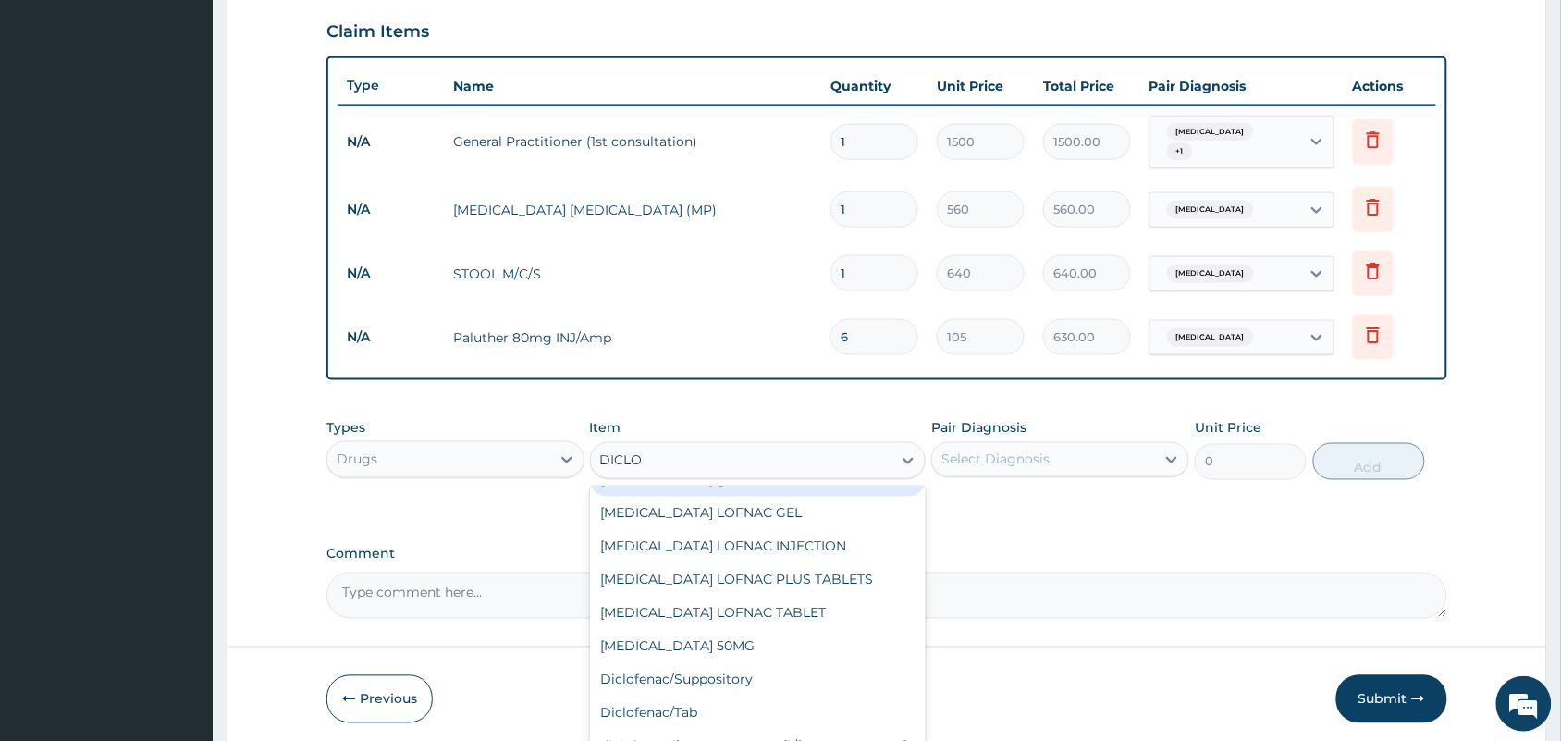
scroll to position [195, 0]
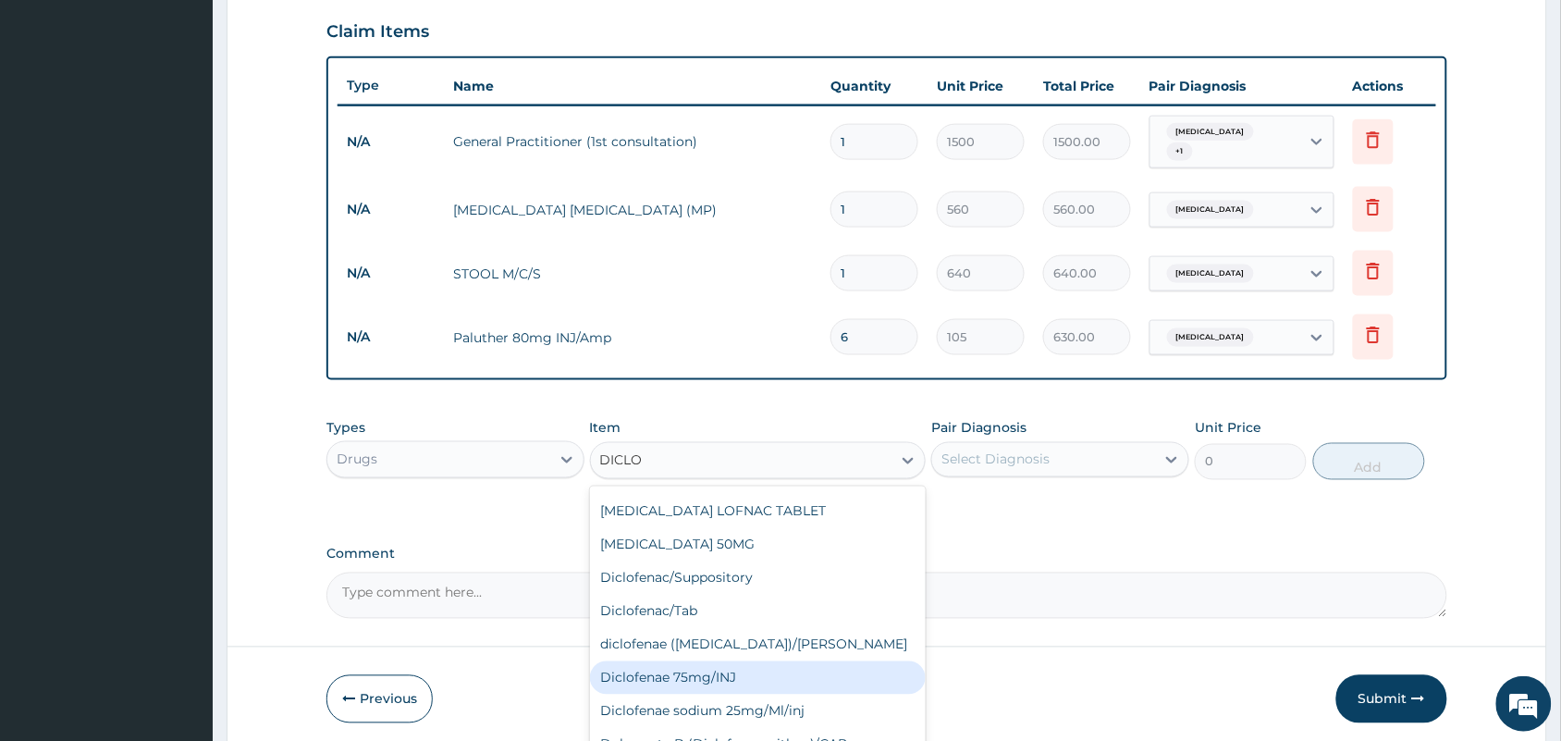
click at [670, 677] on div "Diclofenae 75mg/INJ" at bounding box center [758, 677] width 337 height 33
type input "39.38"
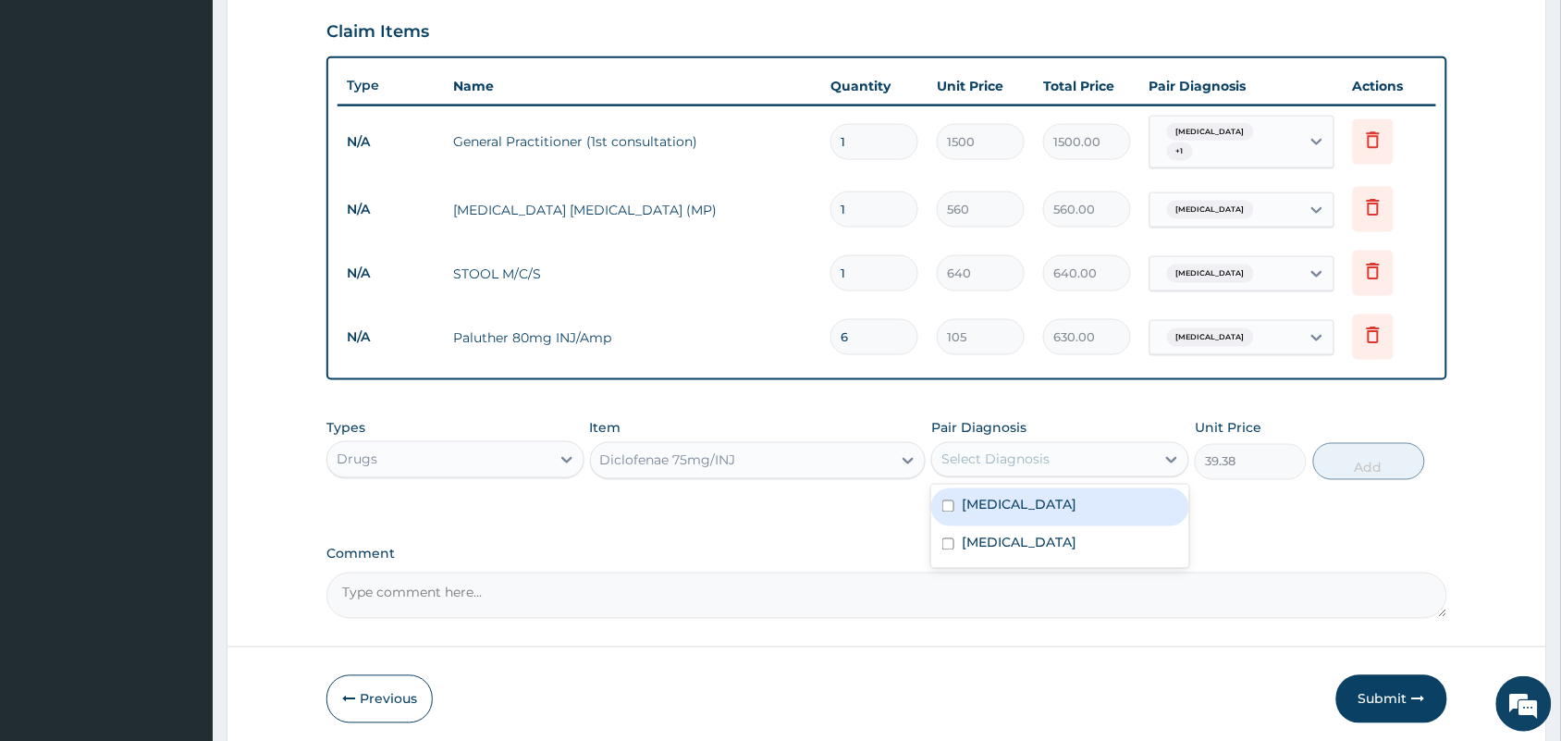
click at [1124, 456] on div "Select Diagnosis" at bounding box center [1043, 460] width 223 height 30
click at [1051, 498] on div "[MEDICAL_DATA]" at bounding box center [1060, 507] width 258 height 38
checkbox input "true"
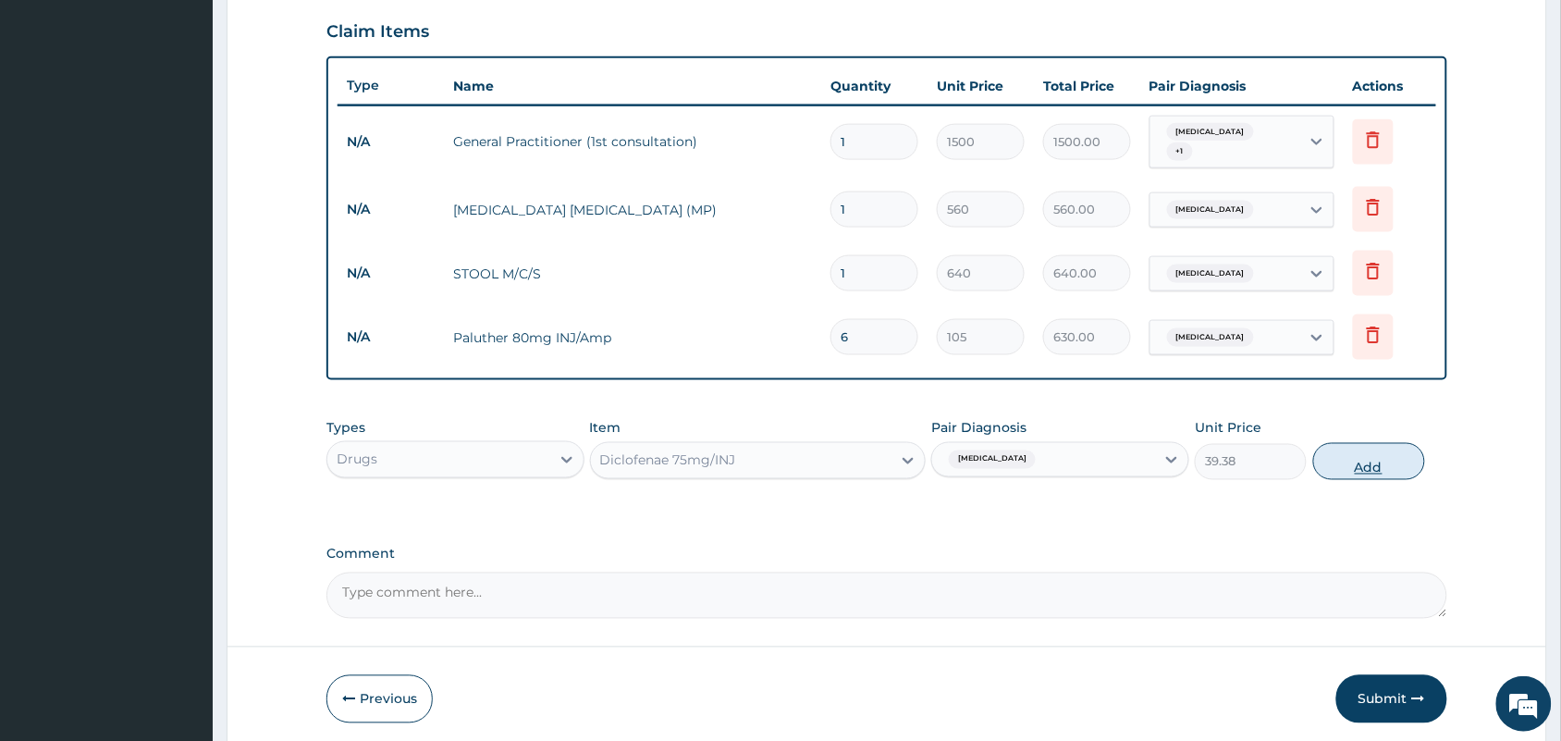
click at [1362, 450] on button "Add" at bounding box center [1369, 461] width 112 height 37
type input "0"
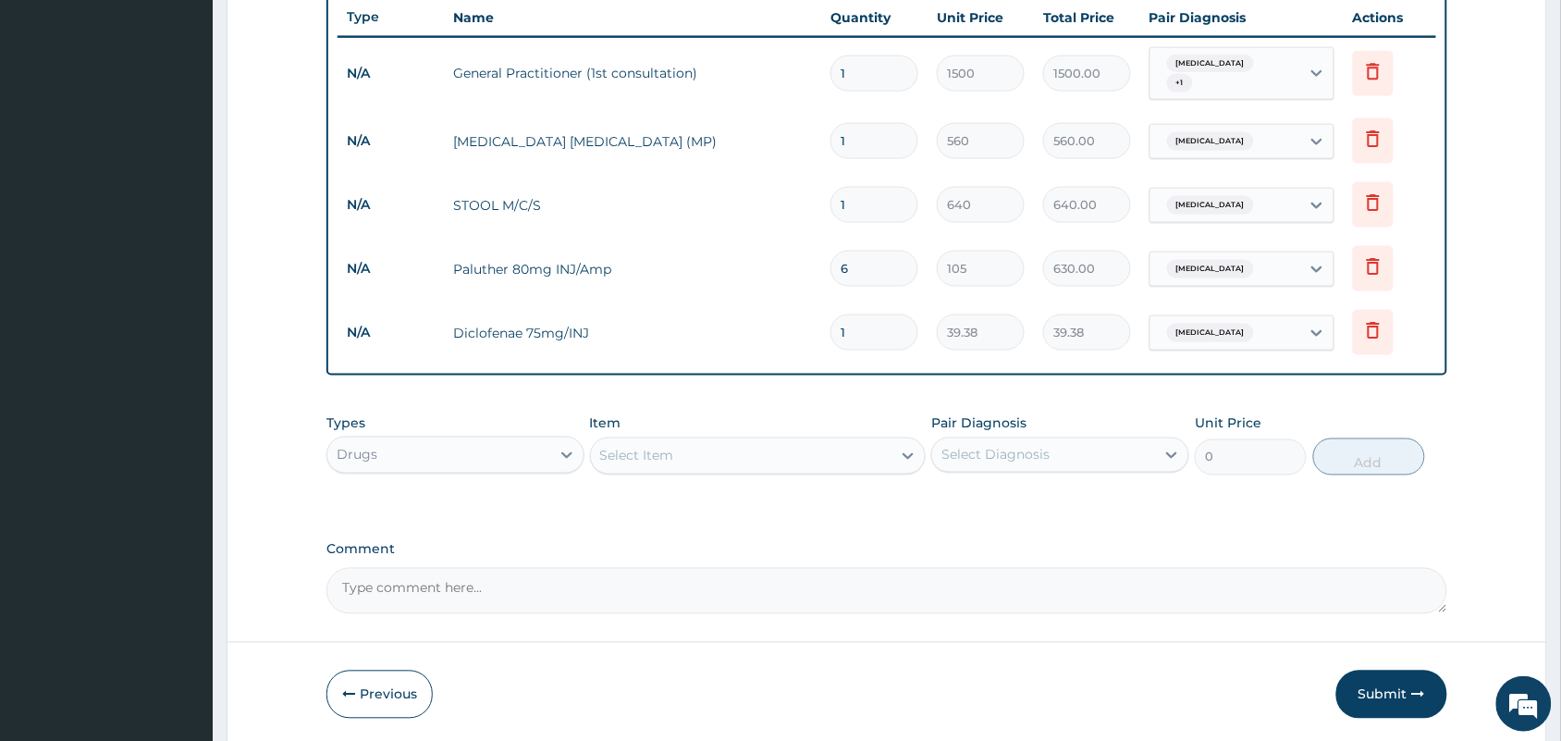
scroll to position [759, 0]
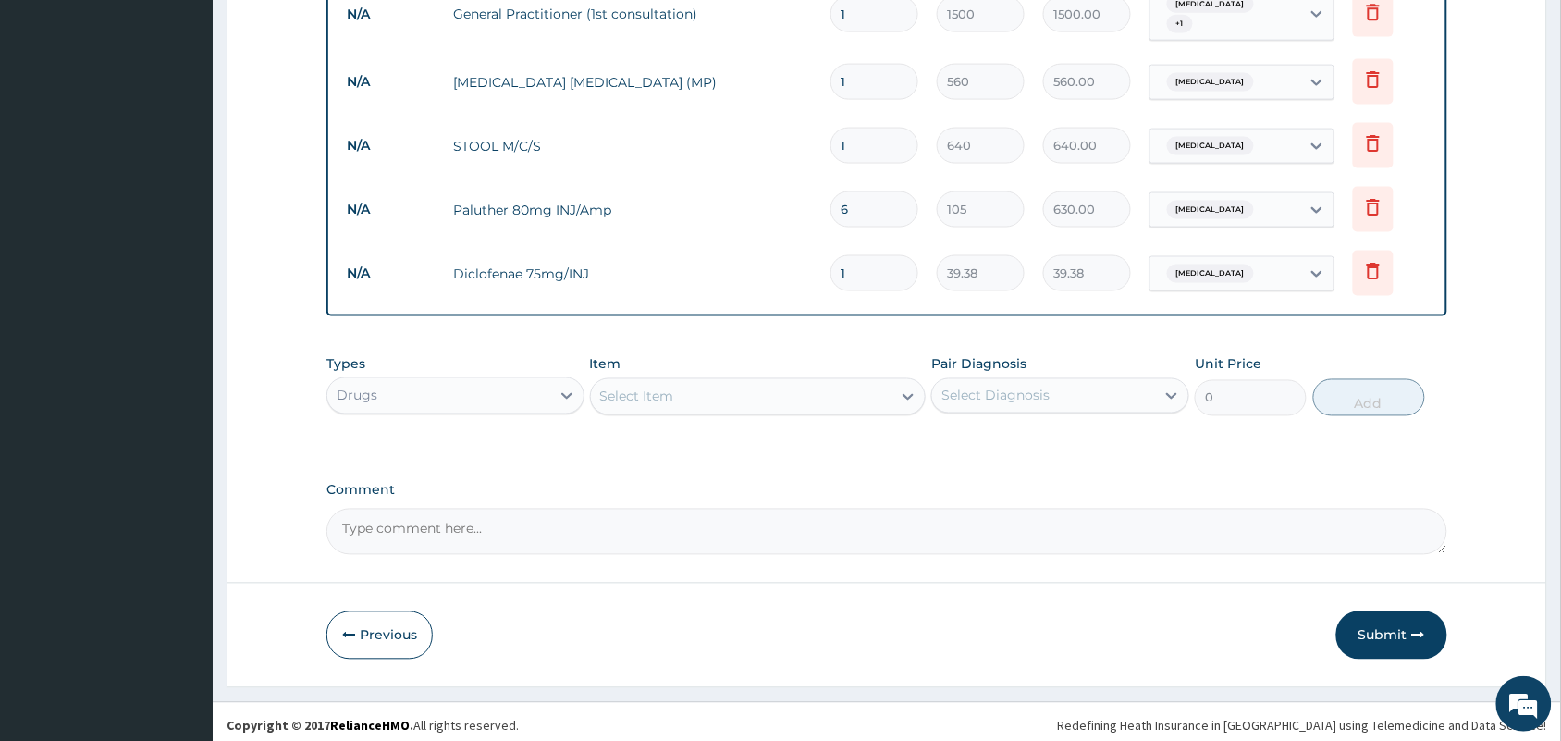
click at [675, 382] on div "Select Item" at bounding box center [741, 397] width 301 height 30
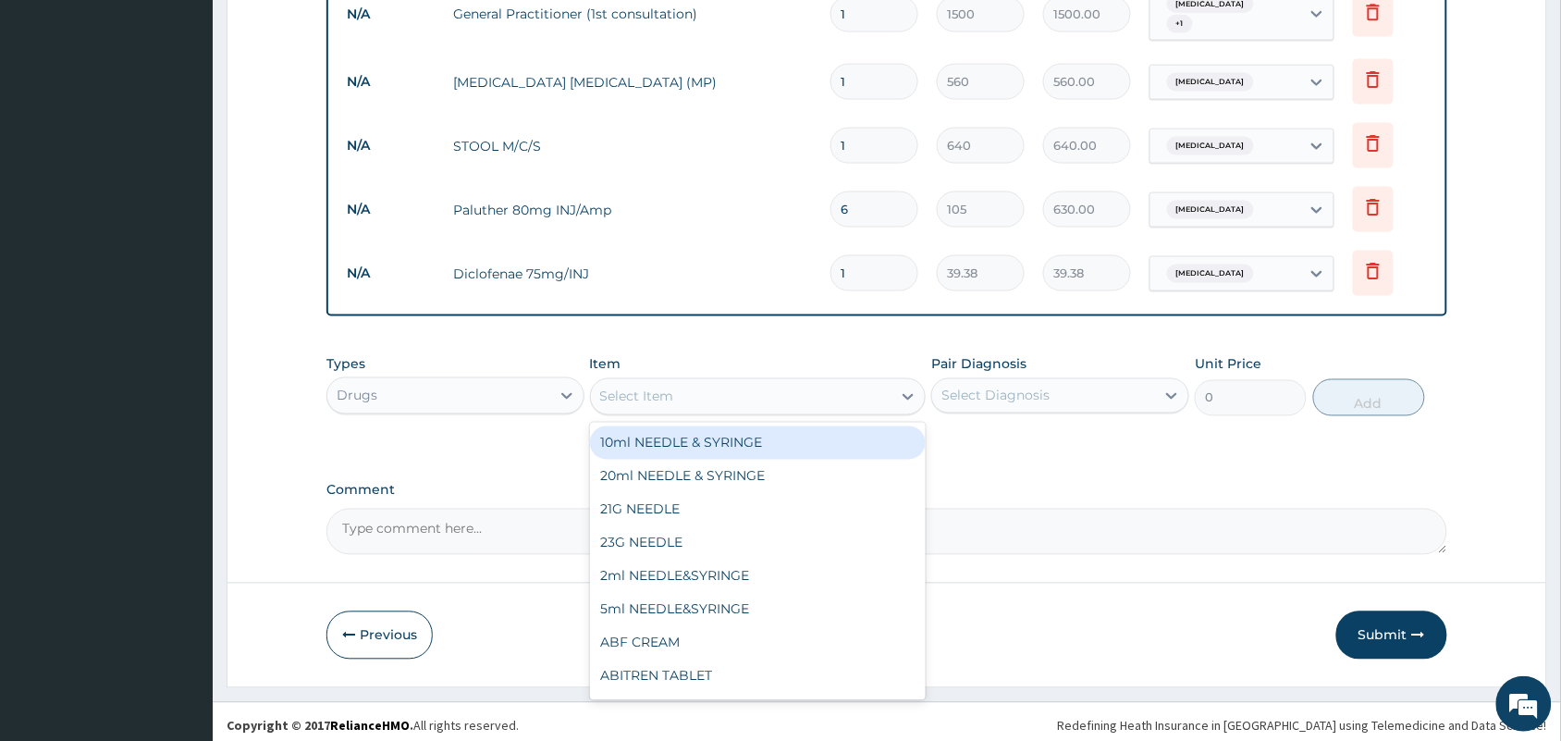
type input "V"
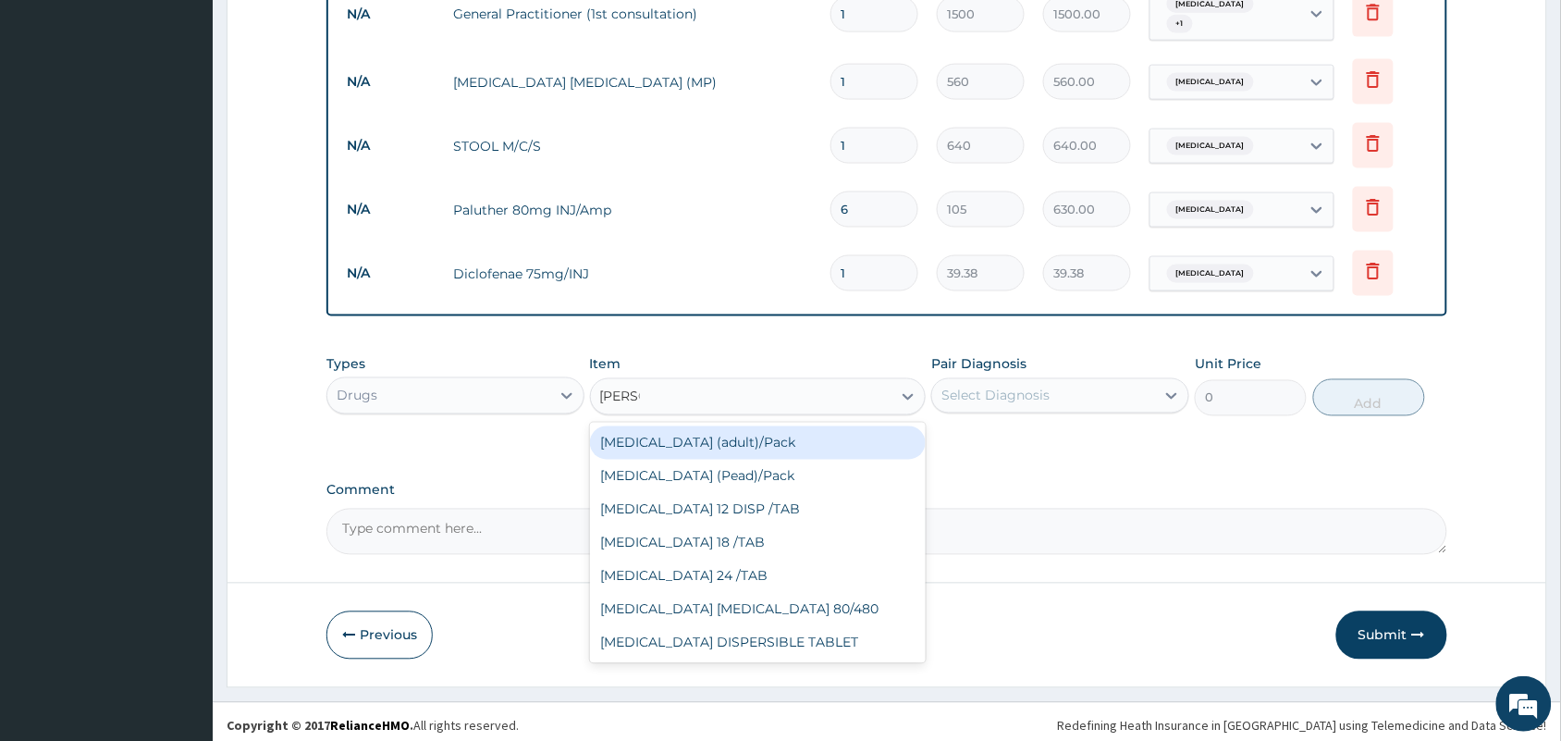
type input "COART"
click at [673, 432] on div "[MEDICAL_DATA] (adult)/Pack" at bounding box center [758, 442] width 337 height 33
type input "682.5"
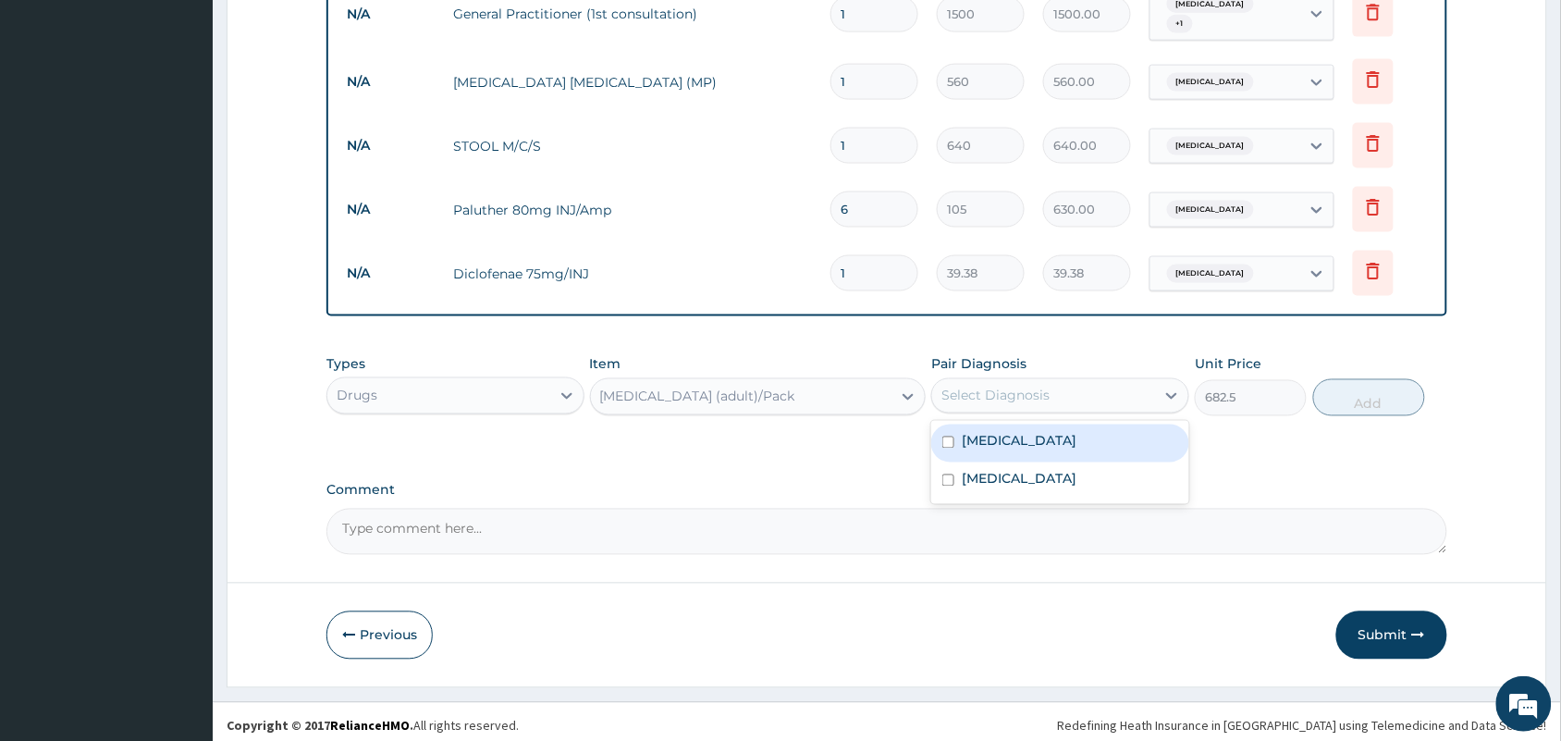
click at [1094, 391] on div "Select Diagnosis" at bounding box center [1043, 396] width 223 height 30
click at [1068, 441] on div "[MEDICAL_DATA]" at bounding box center [1060, 443] width 258 height 38
checkbox input "true"
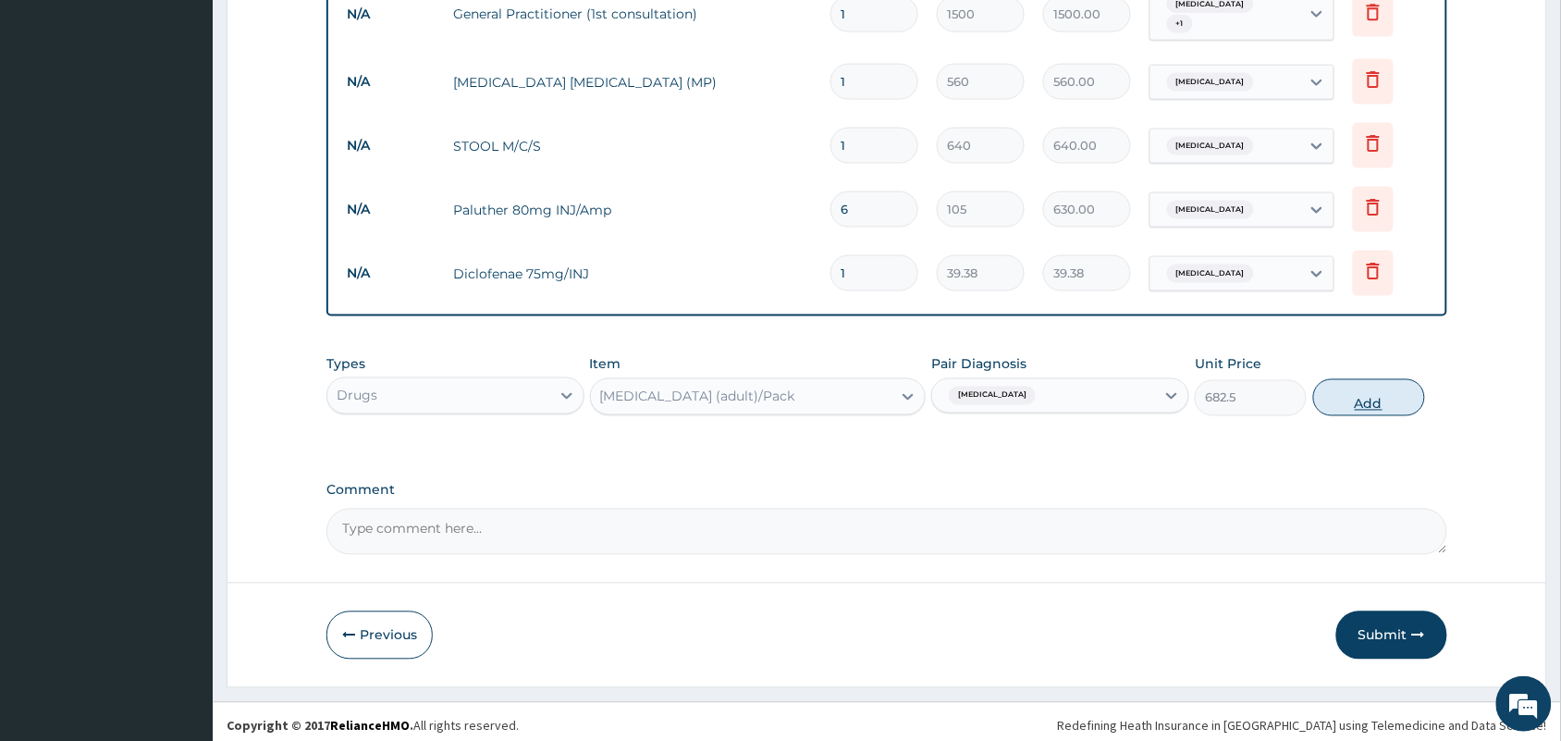
click at [1347, 390] on button "Add" at bounding box center [1369, 397] width 112 height 37
type input "0"
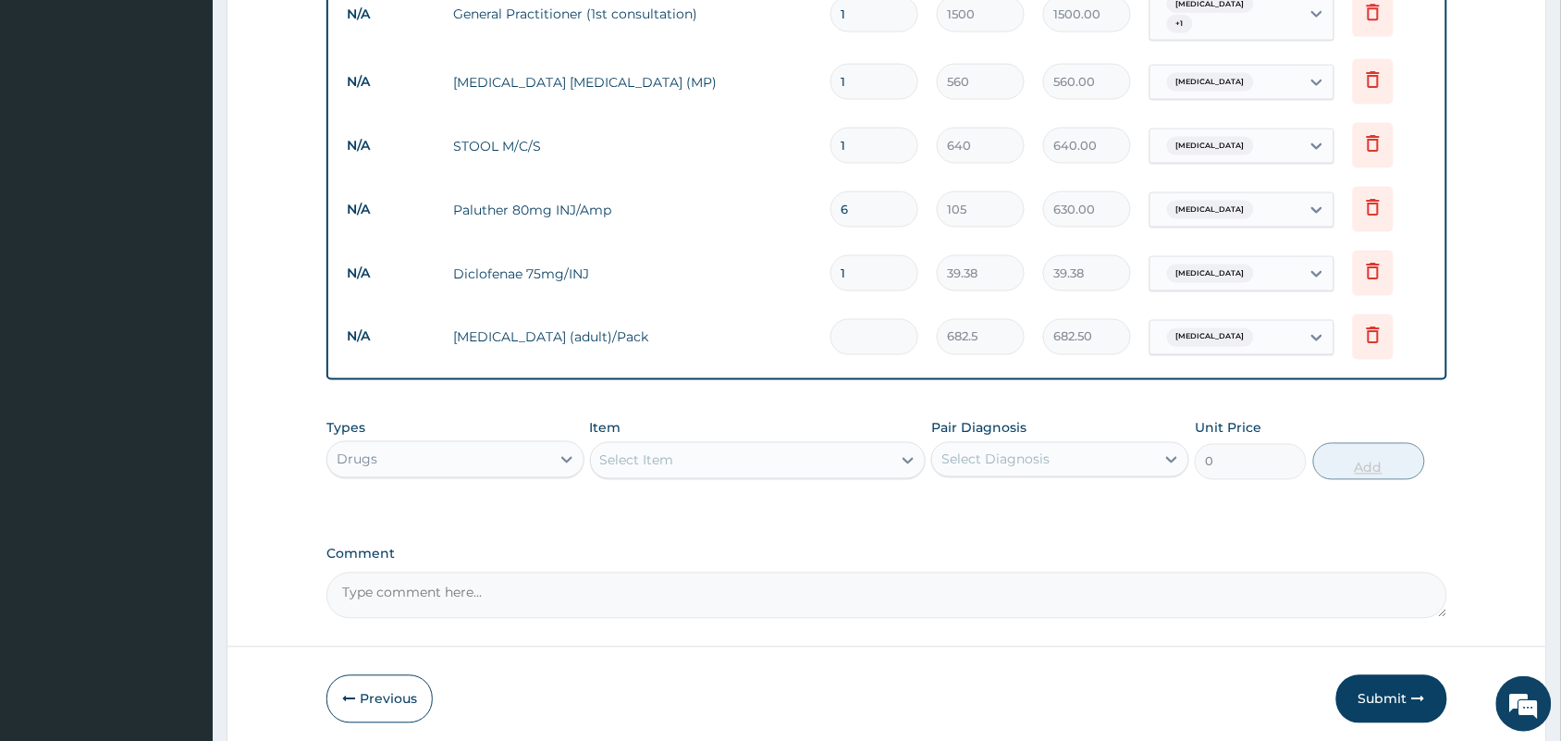
type input "0.00"
type input "5"
type input "3412.50"
type input "5"
click at [759, 450] on div "Select Item" at bounding box center [741, 461] width 301 height 30
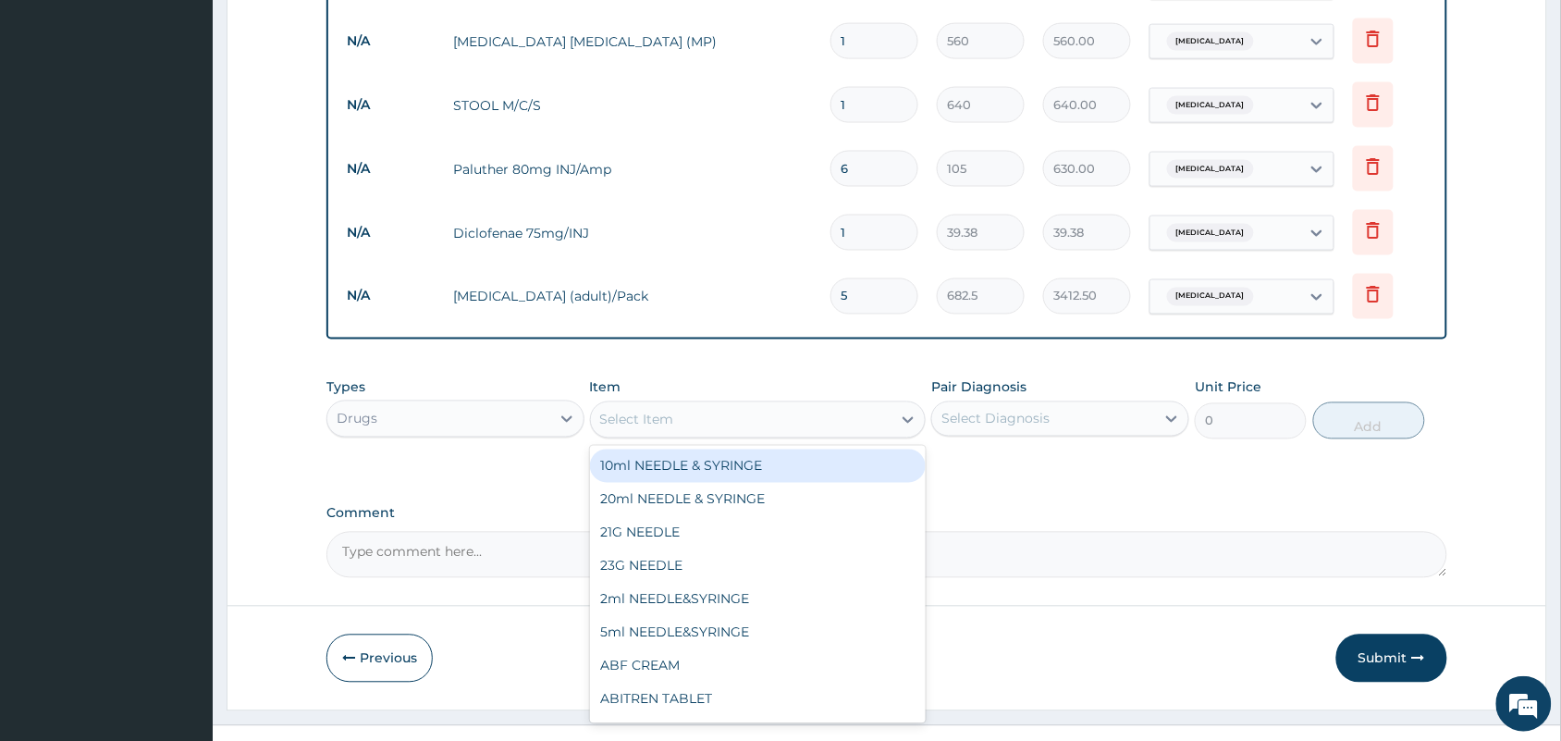
scroll to position [823, 0]
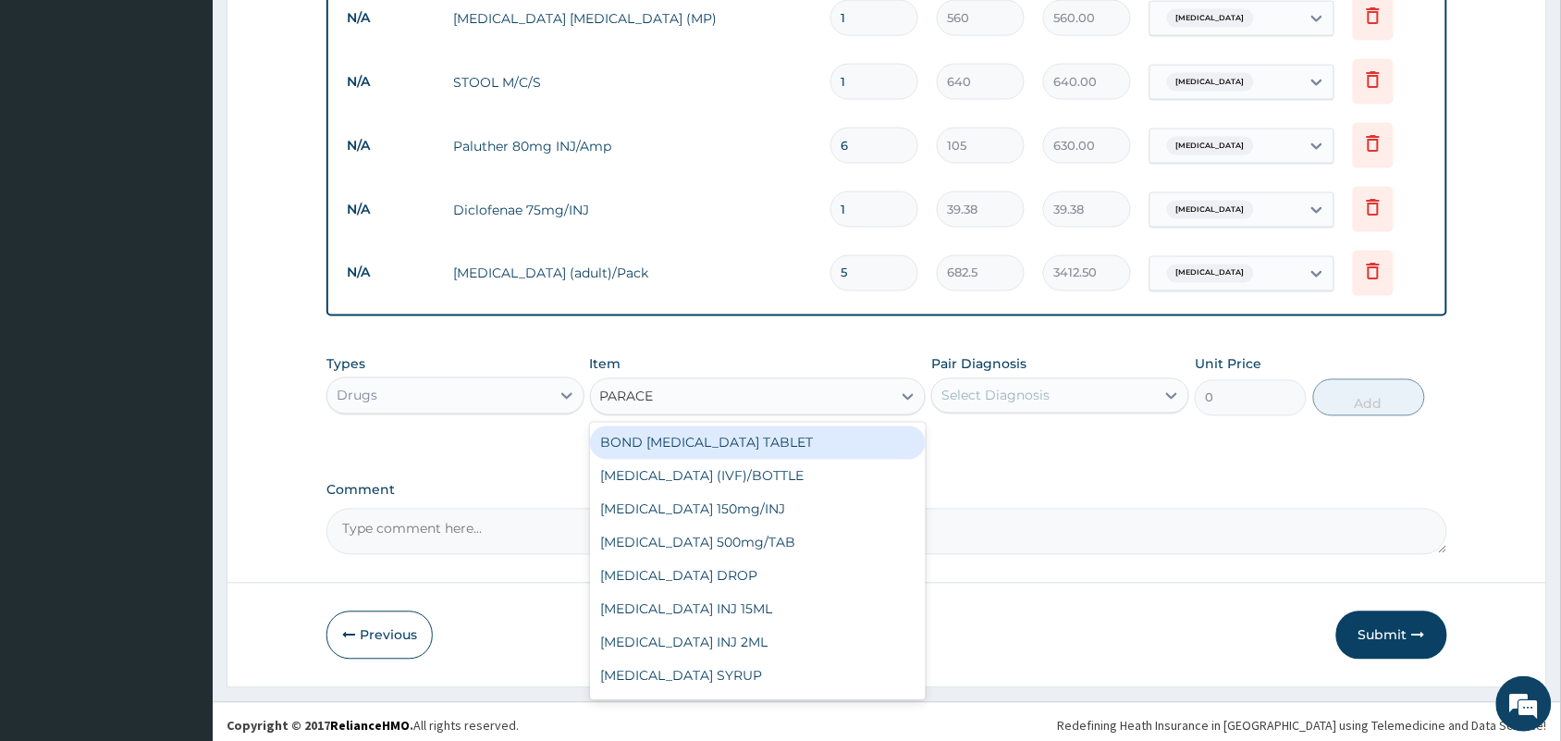
type input "PARACET"
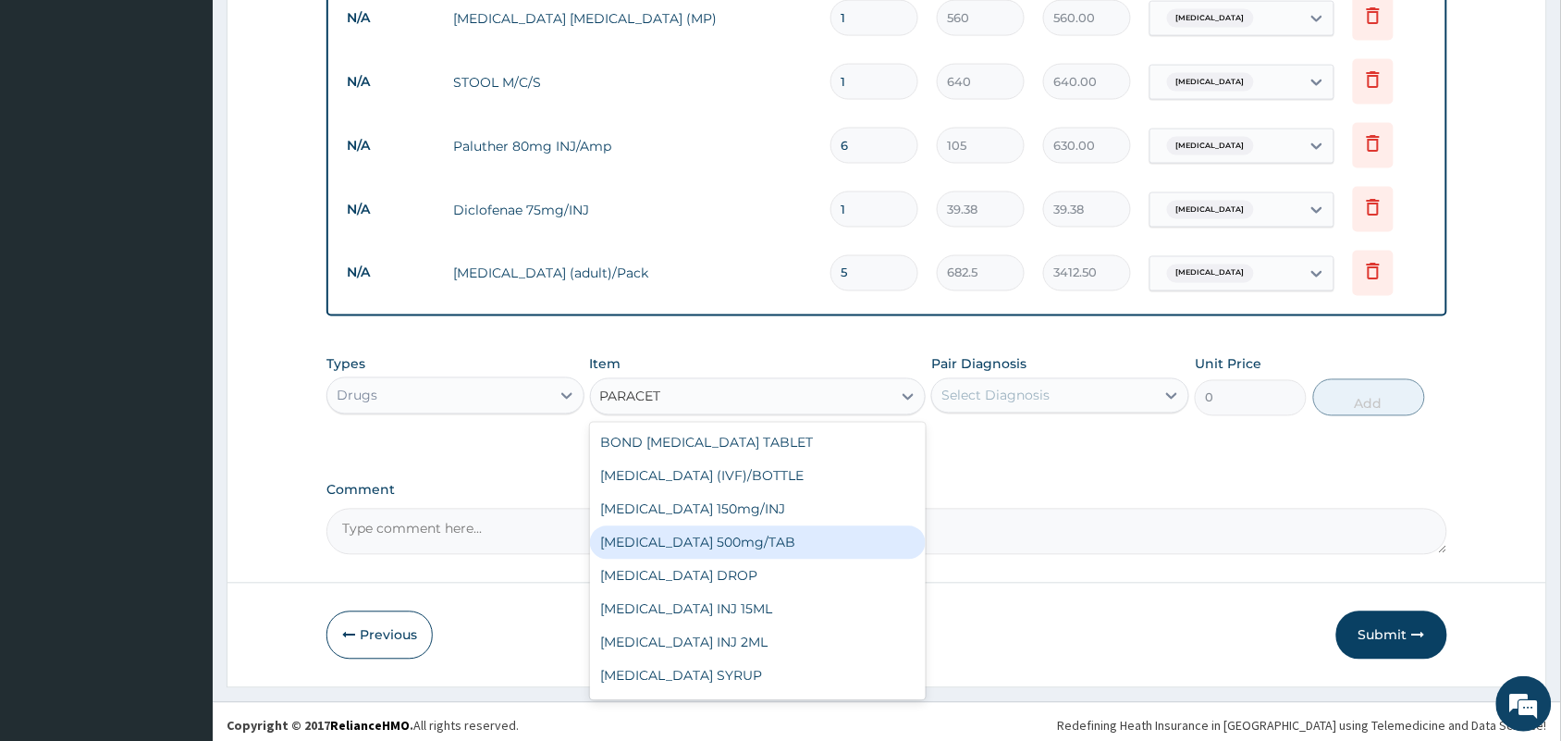
click at [778, 532] on div "[MEDICAL_DATA] 500mg/TAB" at bounding box center [758, 542] width 337 height 33
type input "5.25"
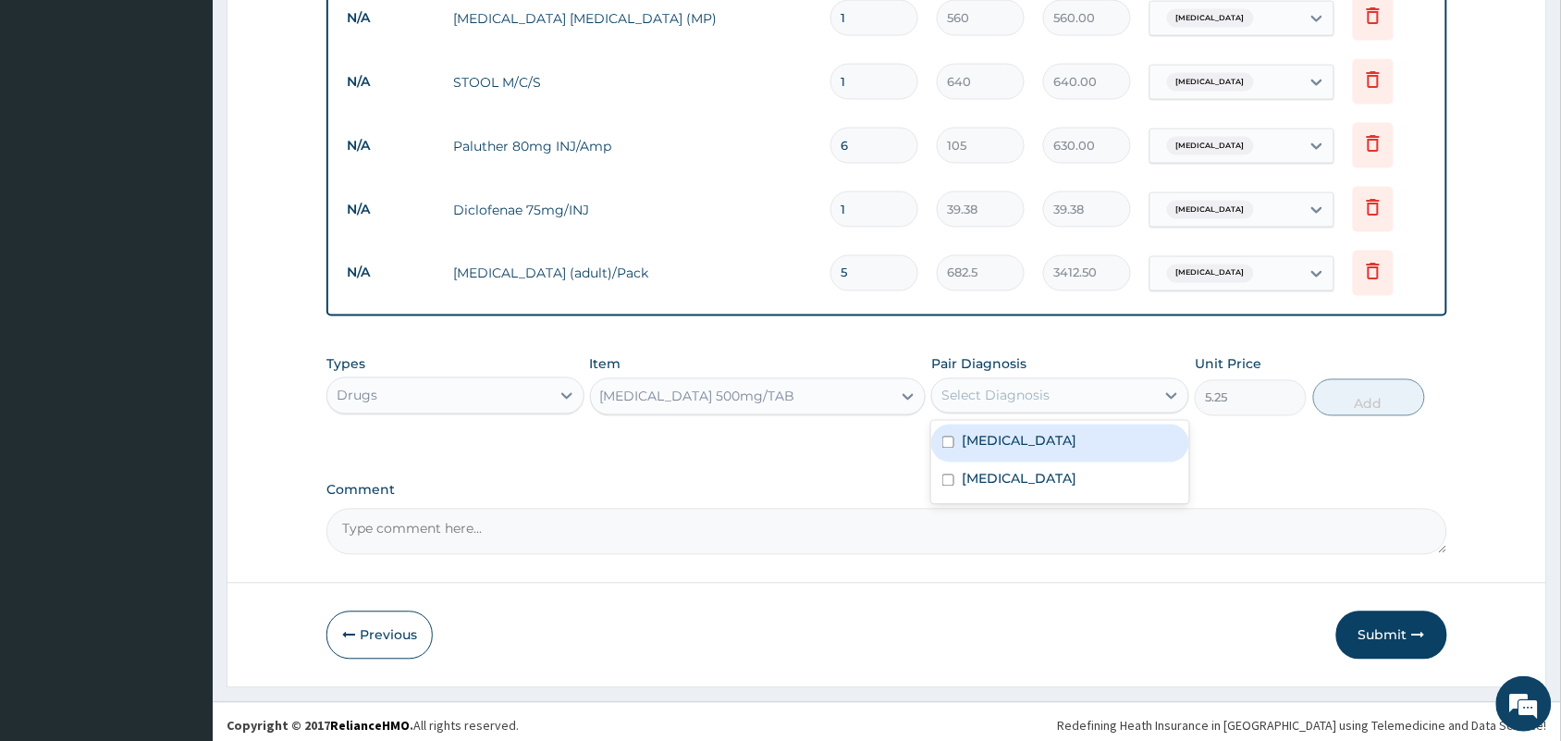
click at [1064, 396] on div "Select Diagnosis" at bounding box center [1043, 396] width 223 height 30
click at [1034, 440] on div "[MEDICAL_DATA]" at bounding box center [1060, 443] width 258 height 38
checkbox input "true"
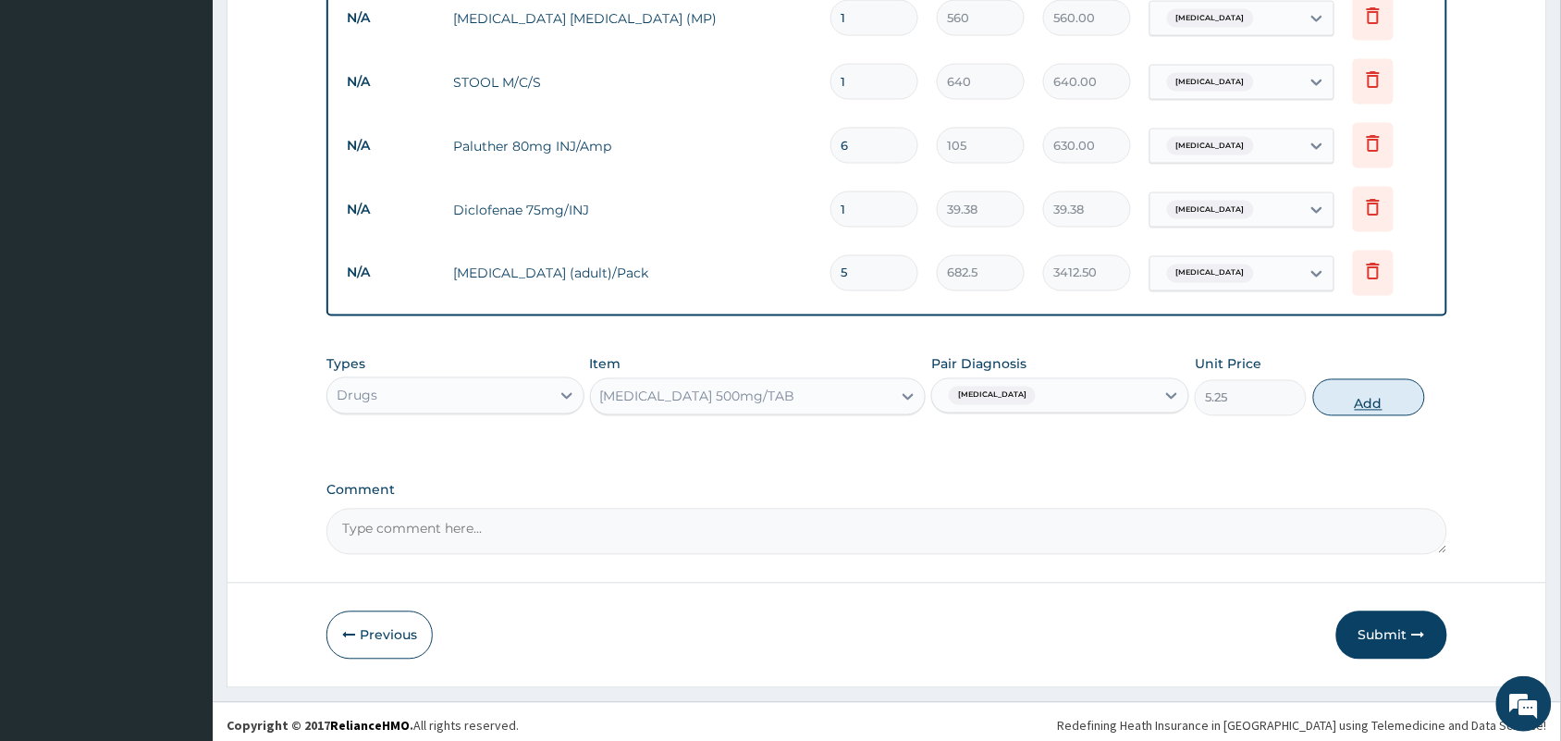
click at [1393, 389] on button "Add" at bounding box center [1369, 397] width 112 height 37
type input "0"
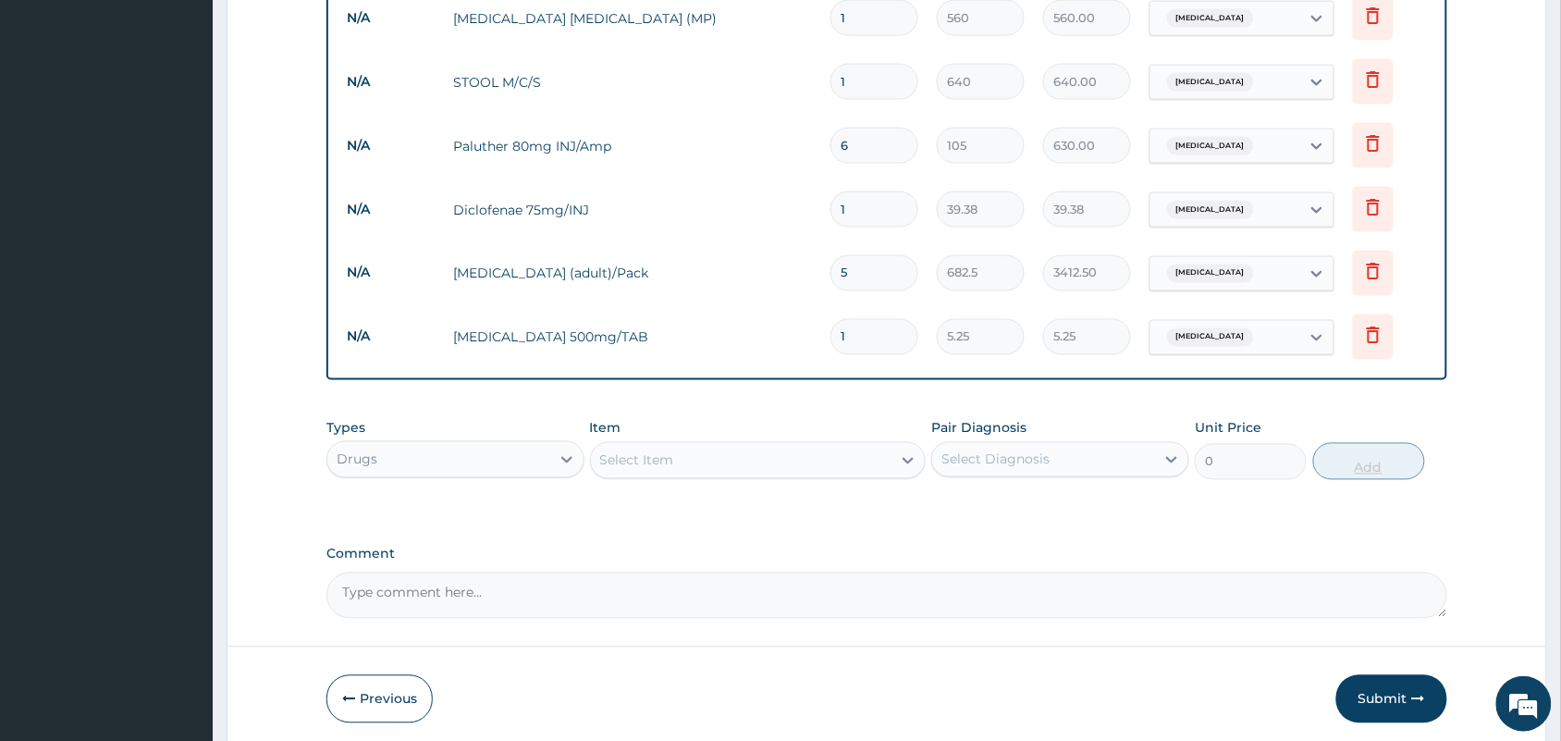
type input "18"
type input "94.50"
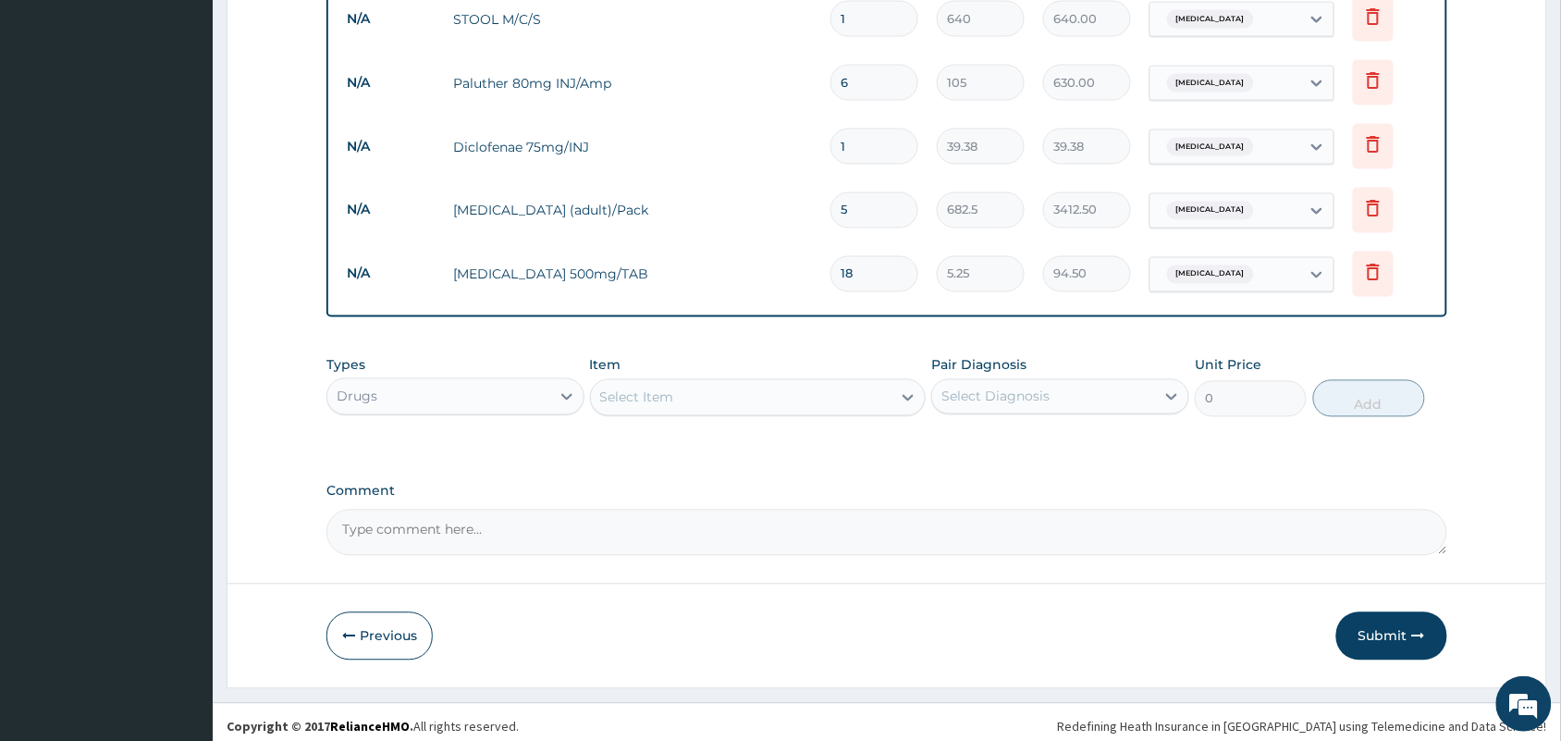
type input "18"
click at [684, 389] on div "Select Item" at bounding box center [741, 398] width 301 height 30
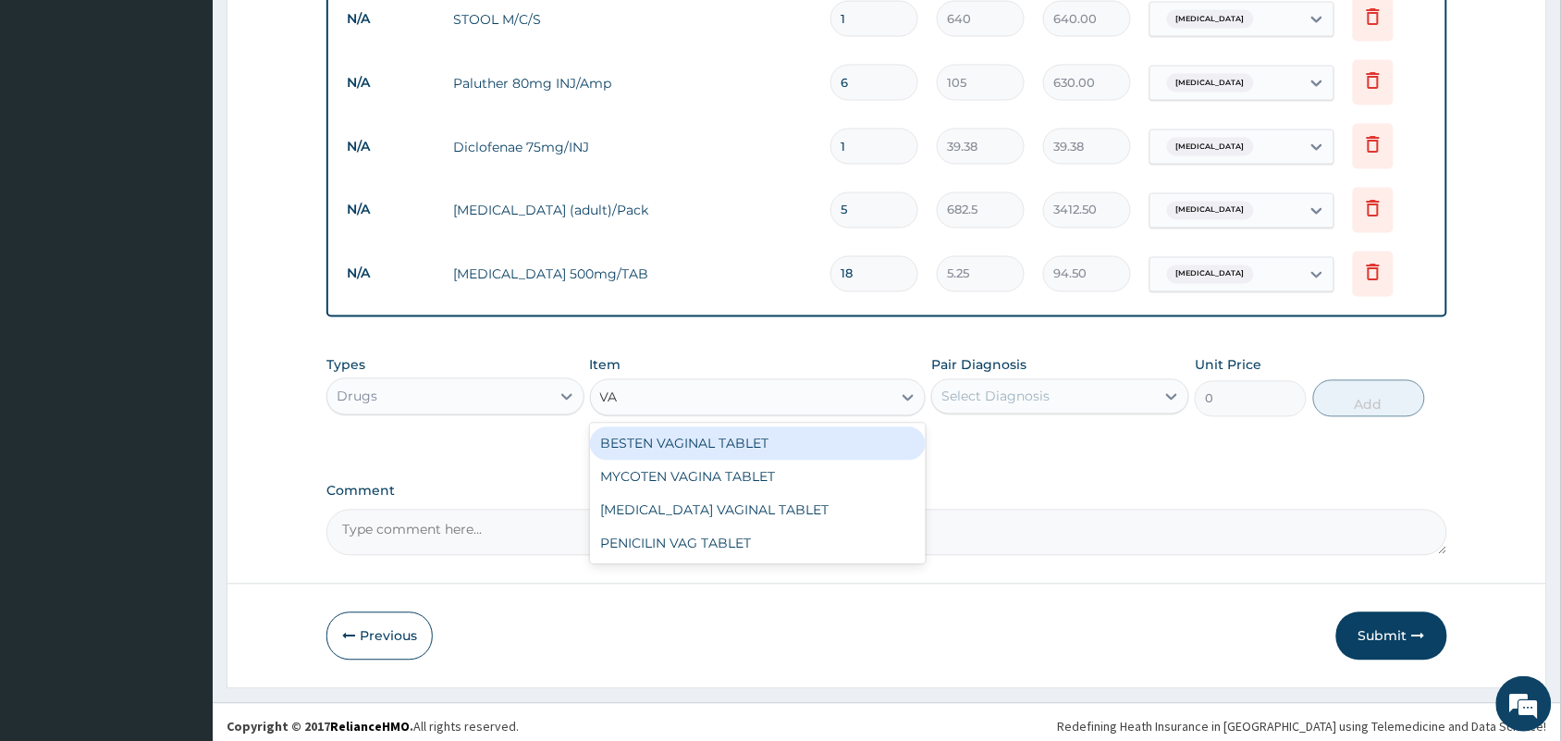
type input "VAG"
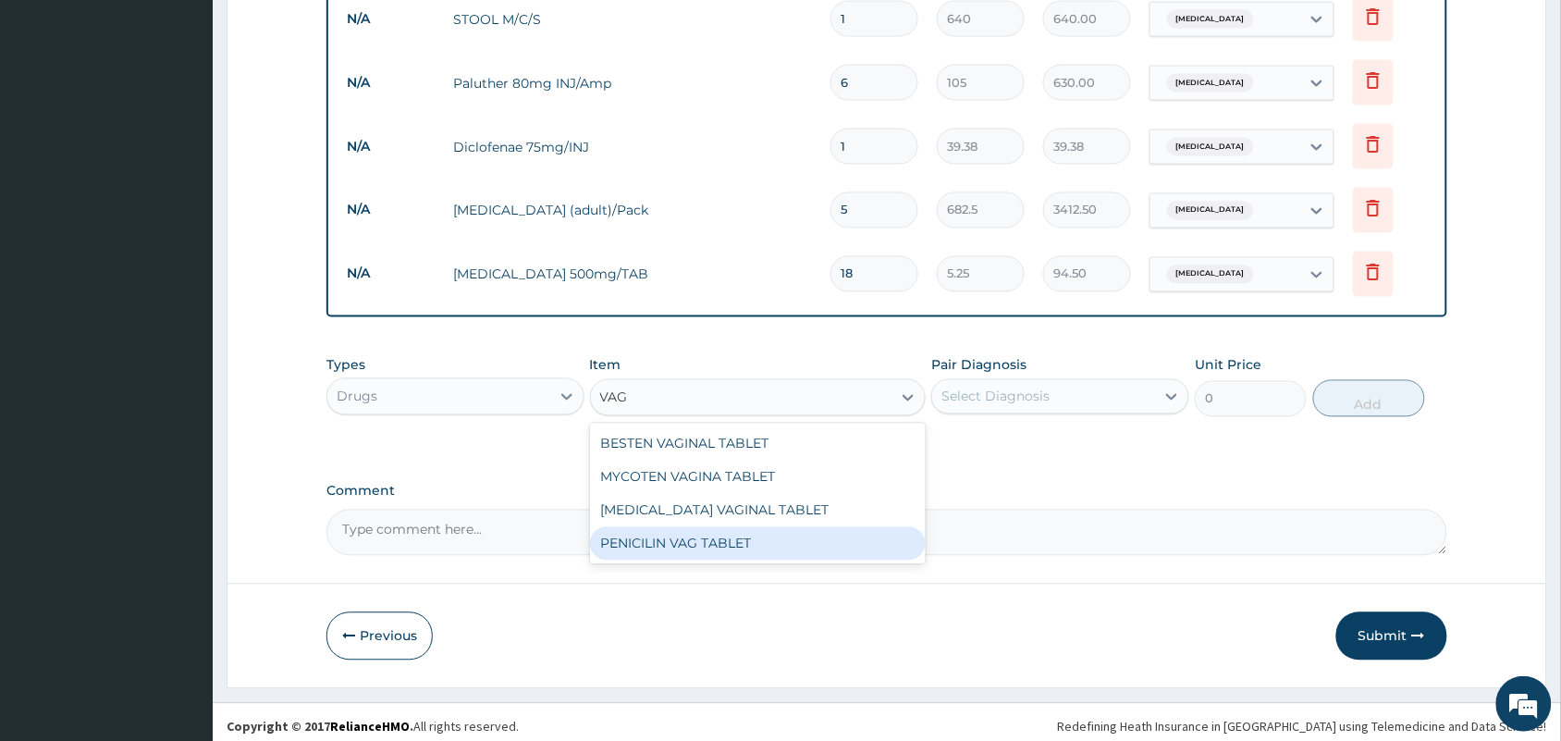
click at [707, 527] on div "PENICILIN VAG TABLET" at bounding box center [758, 543] width 337 height 33
type input "13.12"
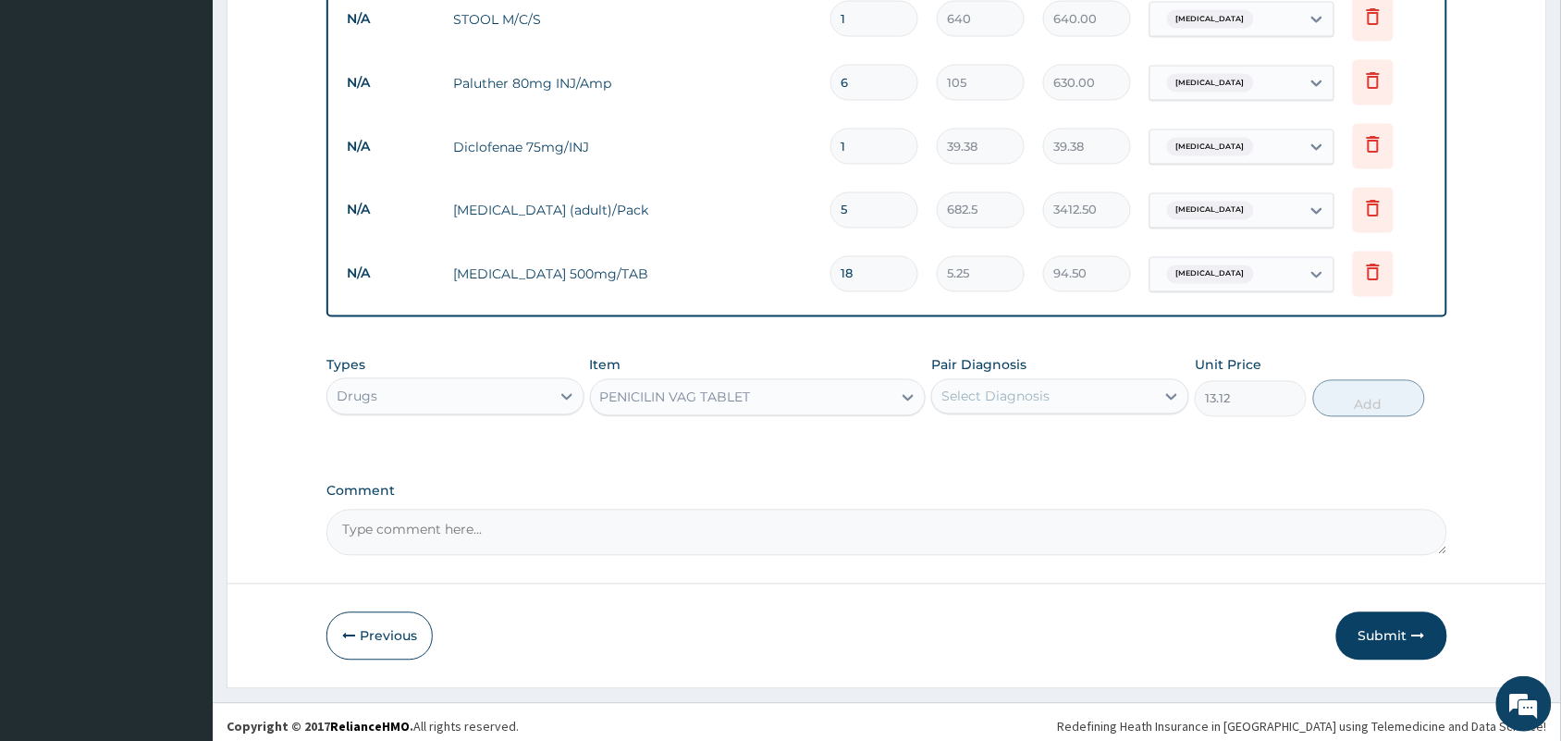
click at [1066, 385] on div "Select Diagnosis" at bounding box center [1043, 397] width 223 height 30
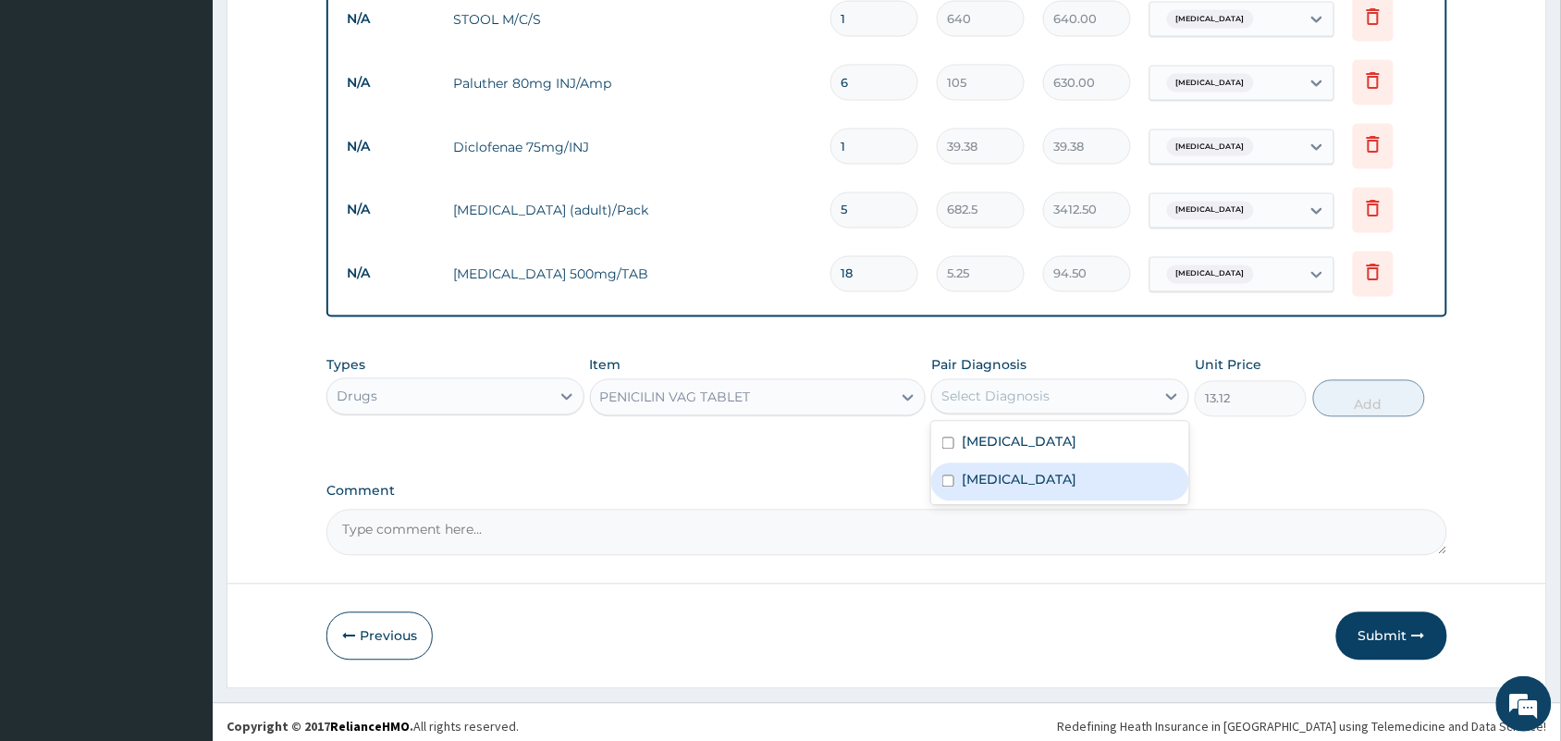
click at [1014, 471] on label "Candidiasis" at bounding box center [1019, 480] width 115 height 18
checkbox input "true"
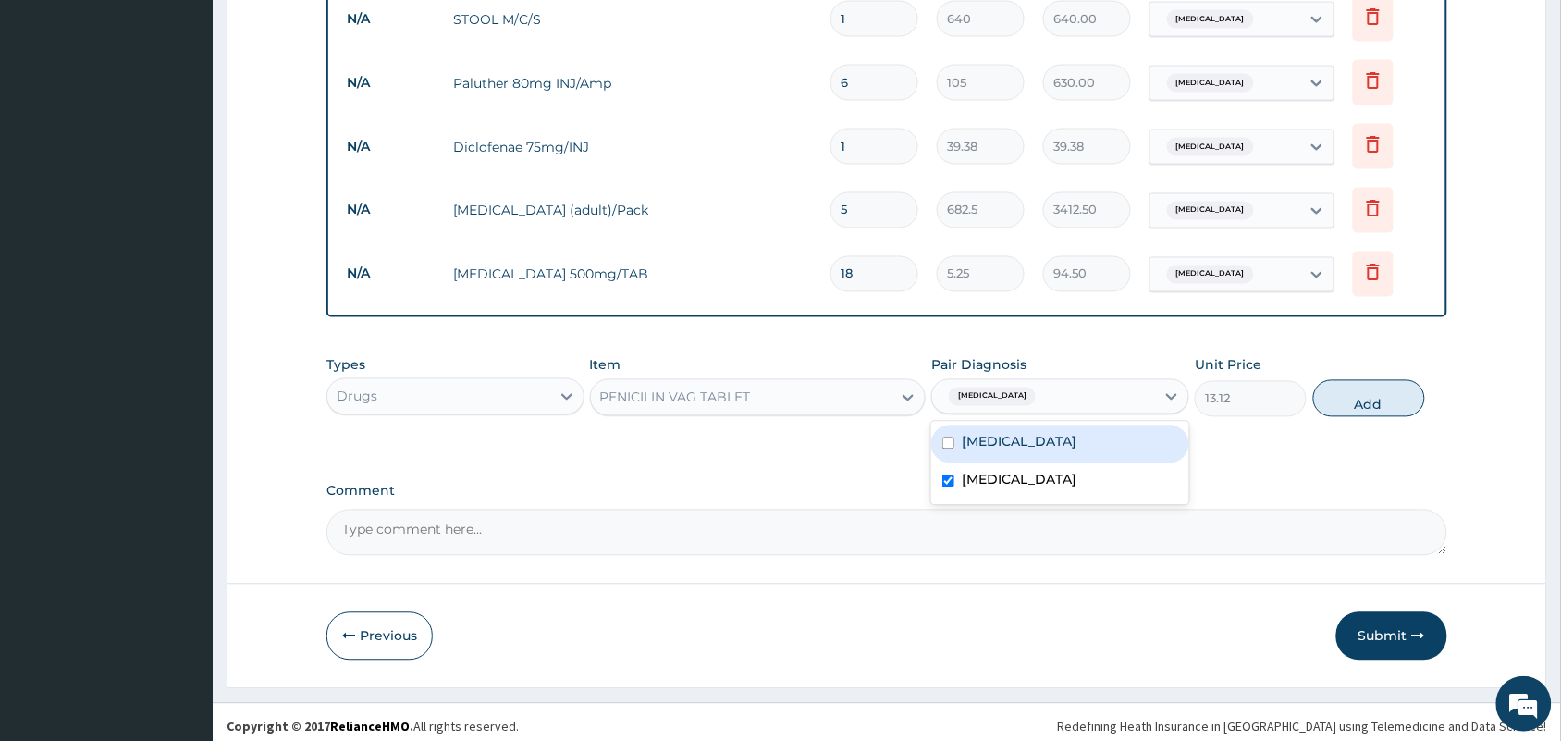
click at [830, 383] on div "PENICILIN VAG TABLET" at bounding box center [741, 398] width 301 height 30
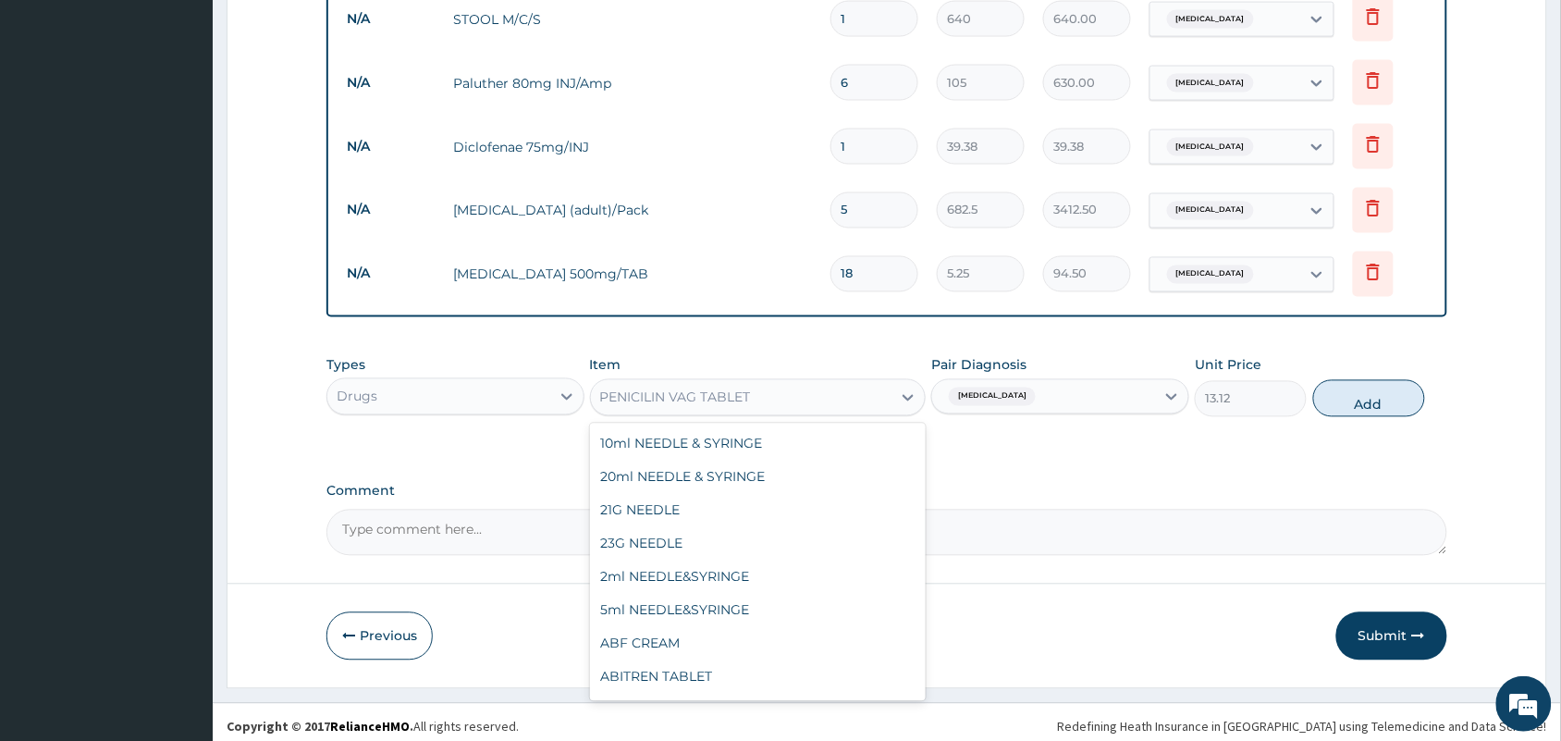
scroll to position [30996, 0]
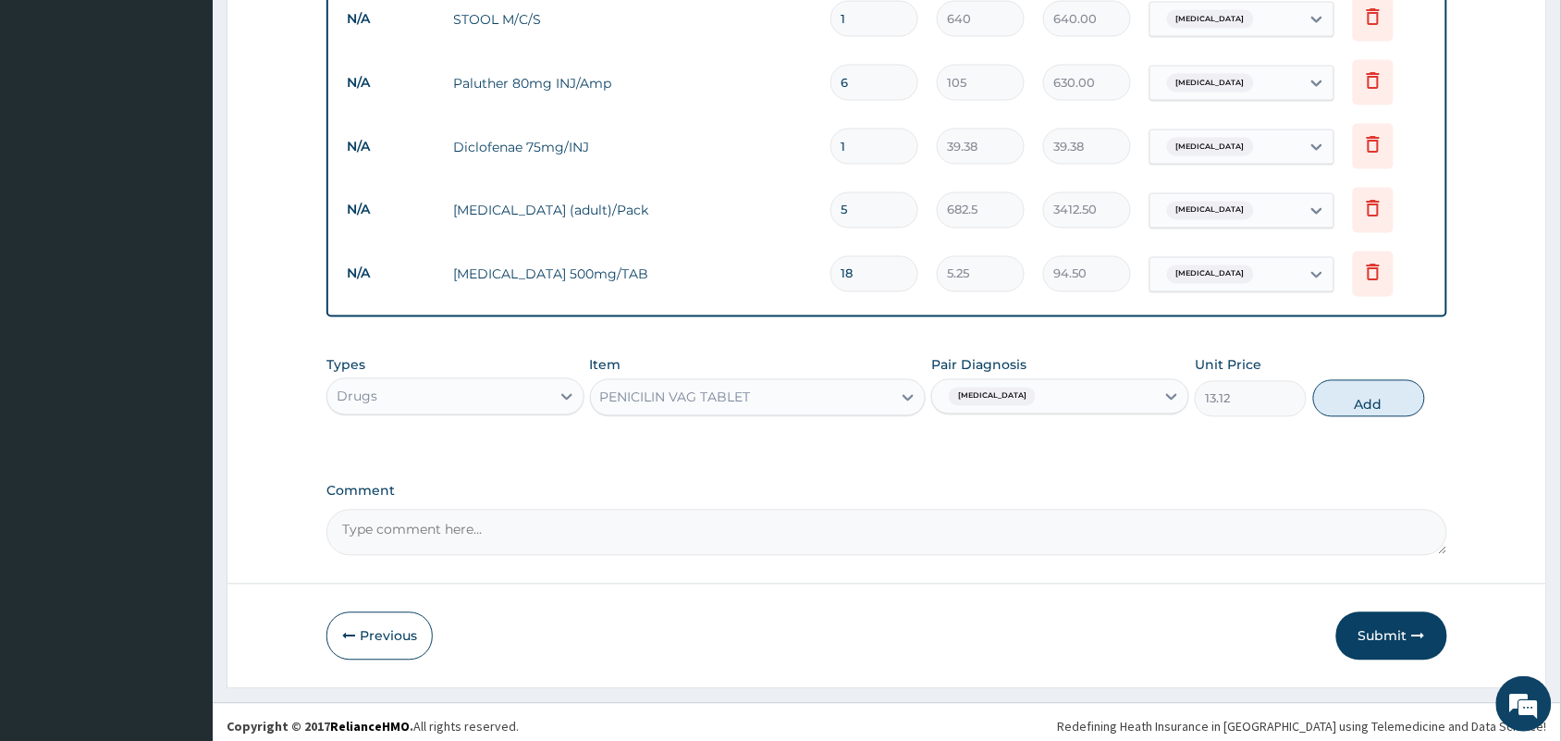
click at [821, 383] on div "PENICILIN VAG TABLET" at bounding box center [741, 398] width 301 height 30
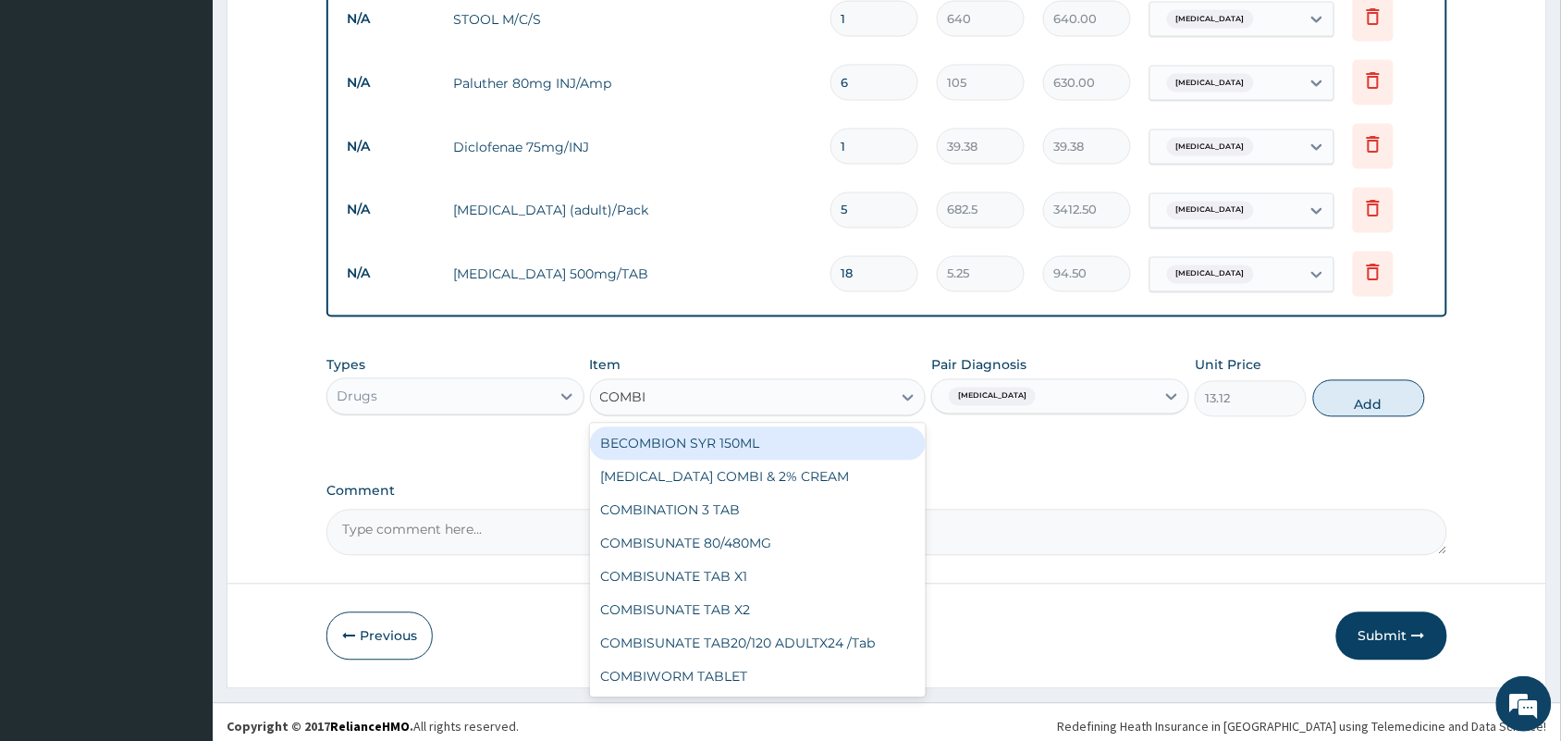
scroll to position [0, 0]
type input "C"
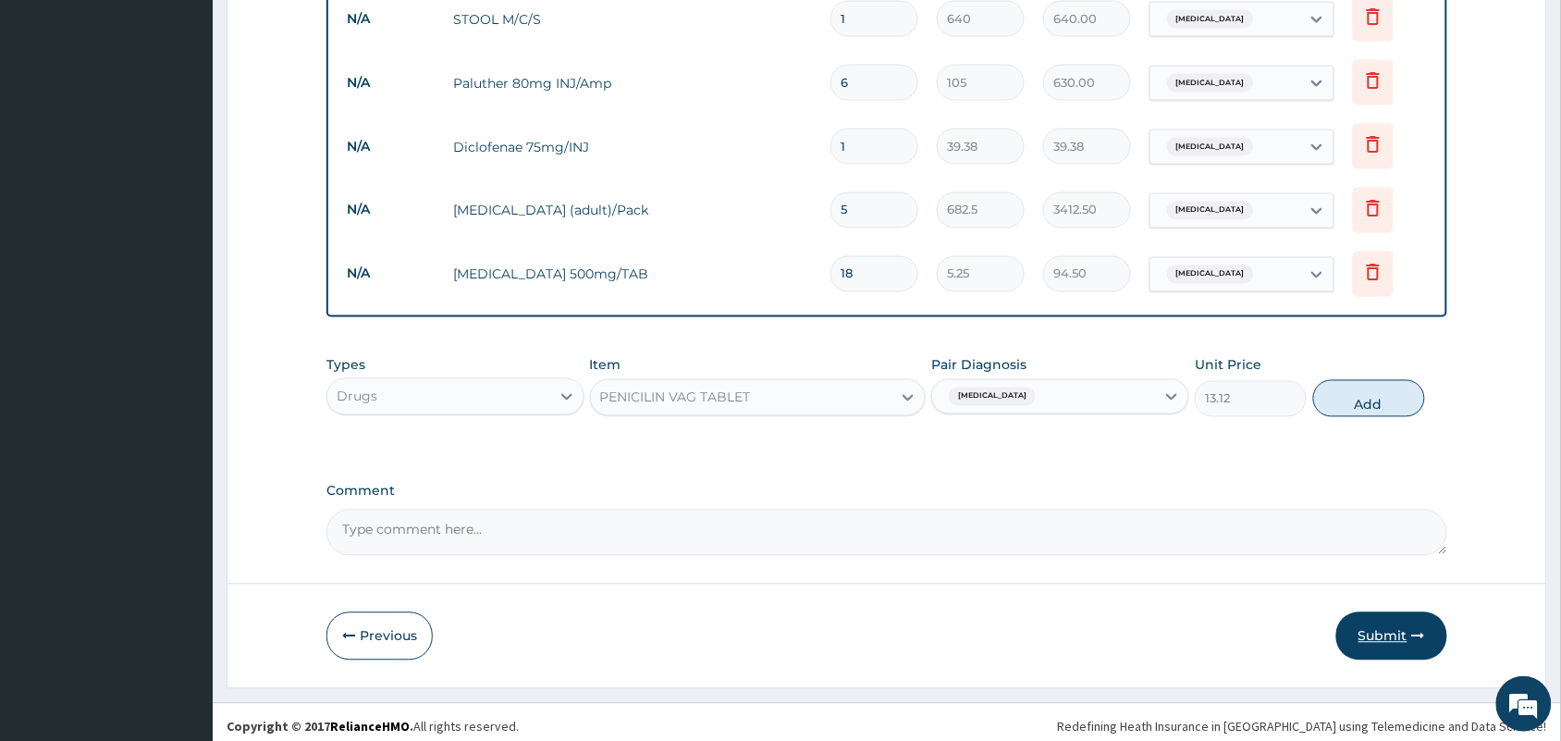
click at [1381, 624] on button "Submit" at bounding box center [1391, 636] width 111 height 48
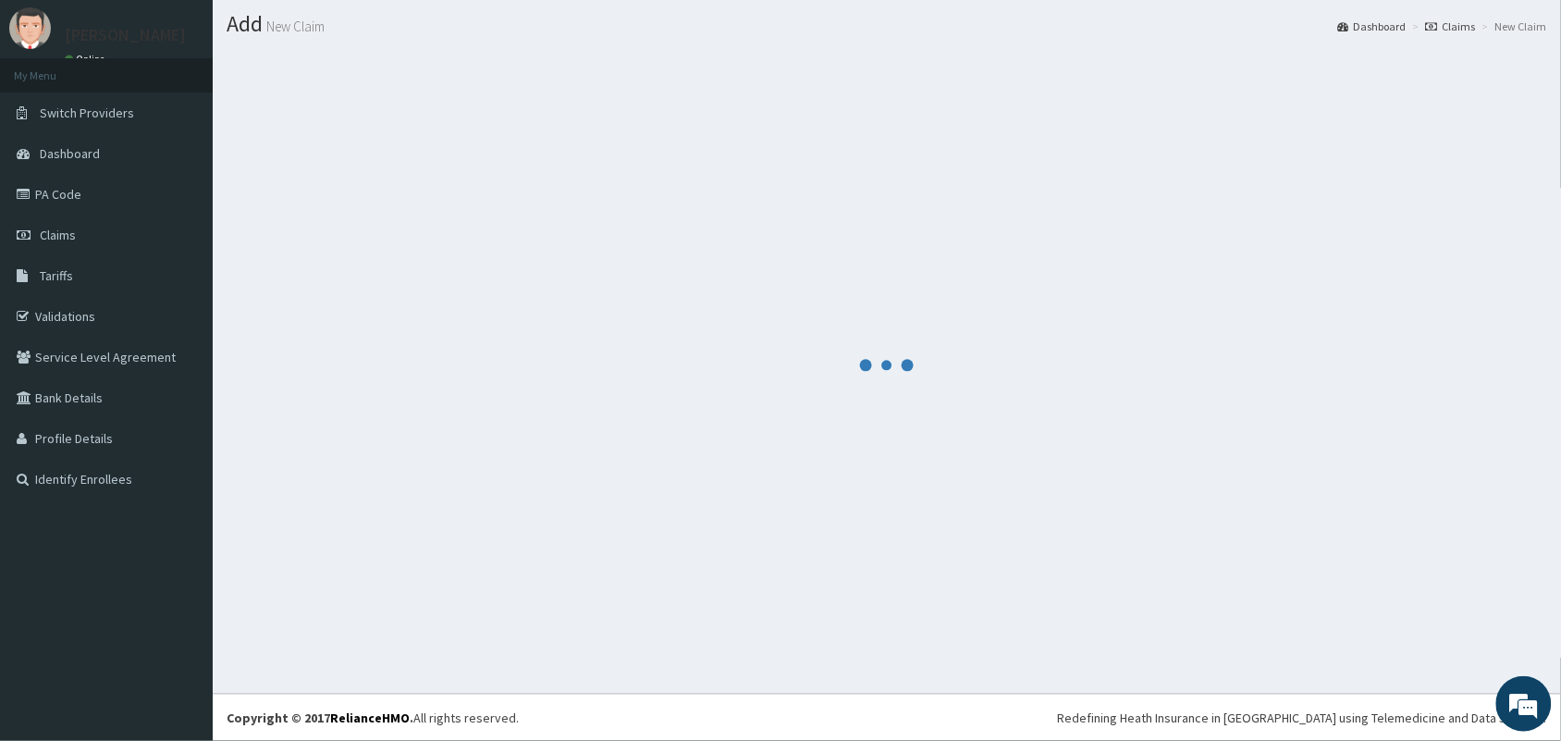
scroll to position [886, 0]
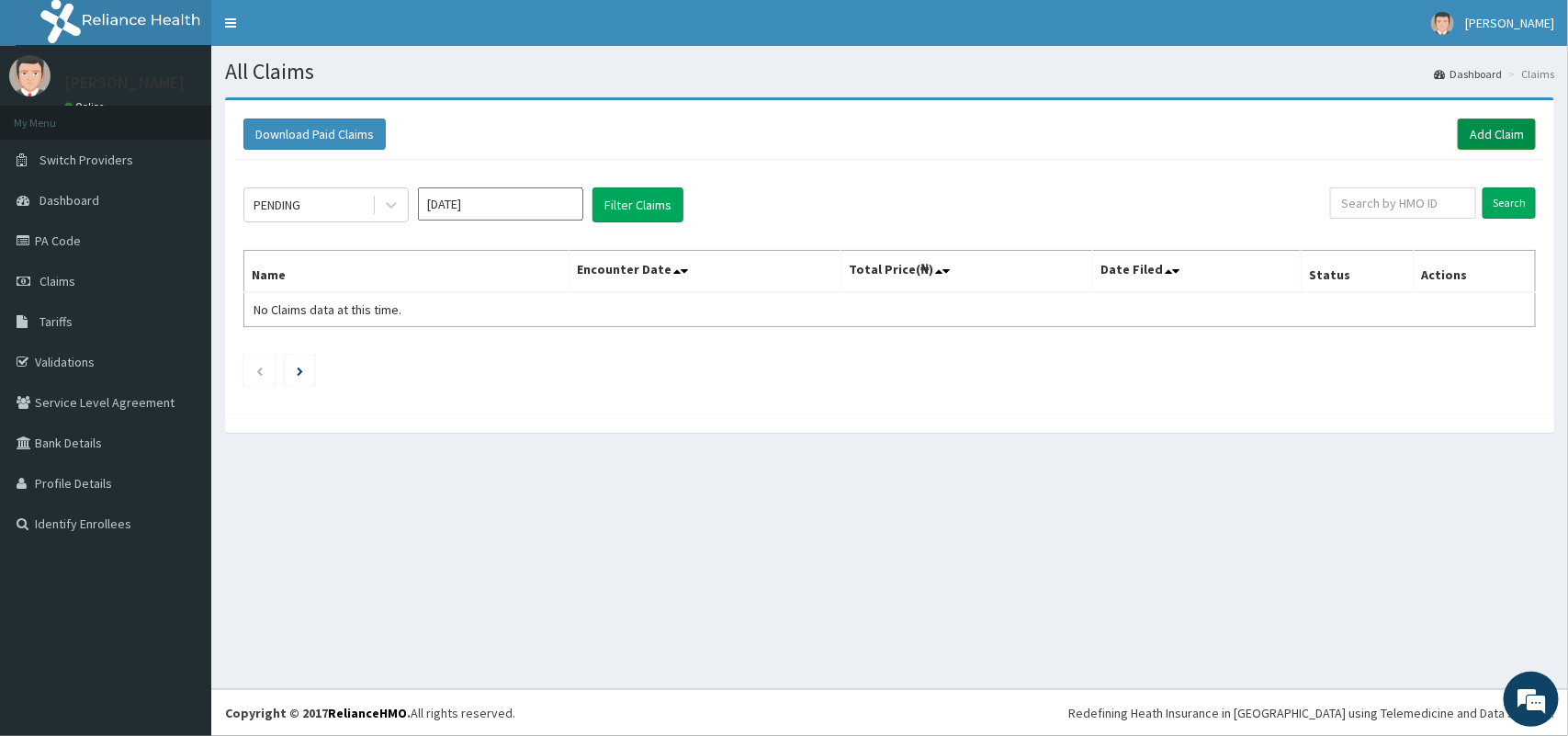
click at [1475, 124] on link "Add Claim" at bounding box center [1497, 133] width 78 height 31
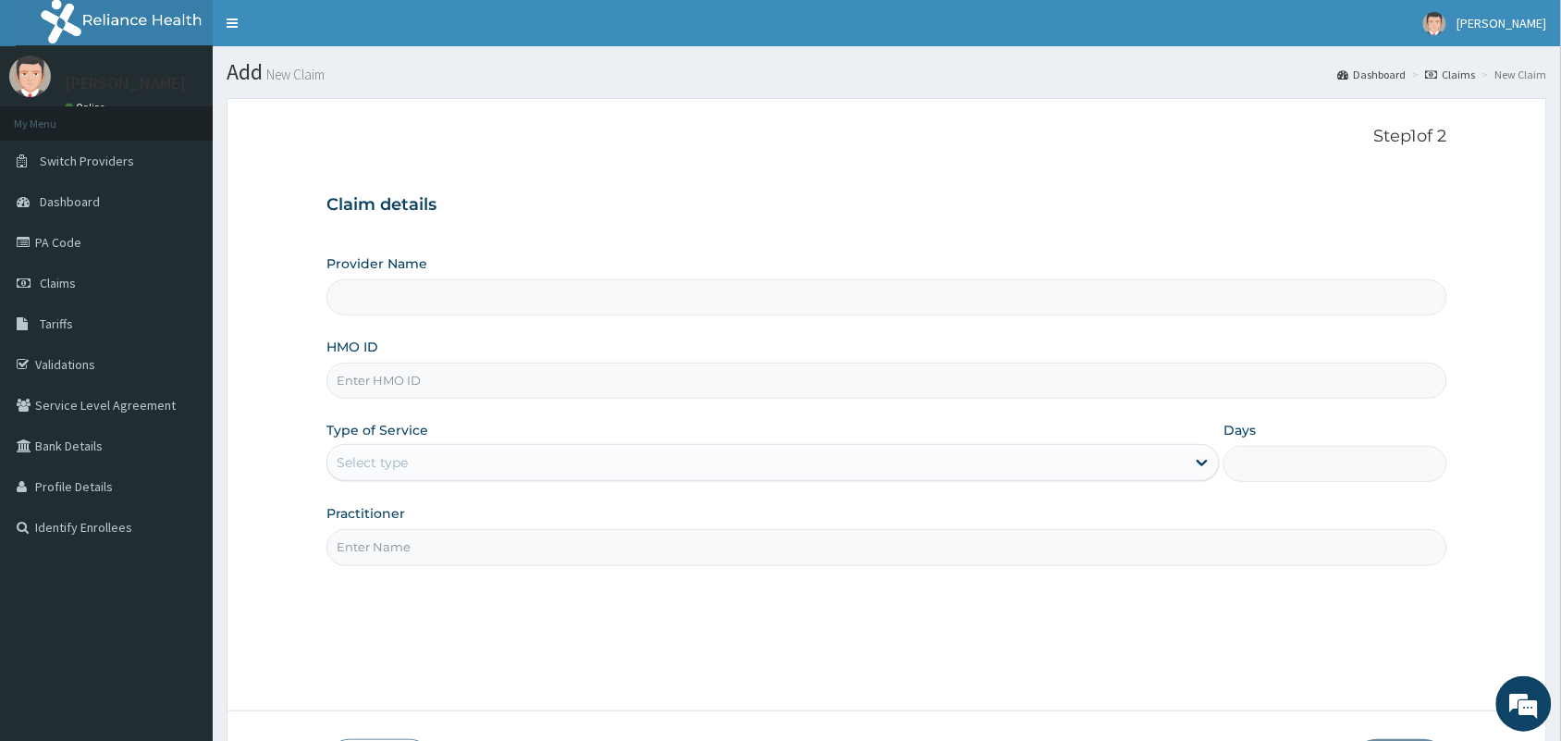
type input "[GEOGRAPHIC_DATA] And [GEOGRAPHIC_DATA]"
click at [791, 373] on input "HMO ID" at bounding box center [886, 381] width 1121 height 36
type input "FCC/10267/A"
click at [590, 449] on div "Select type" at bounding box center [756, 463] width 858 height 30
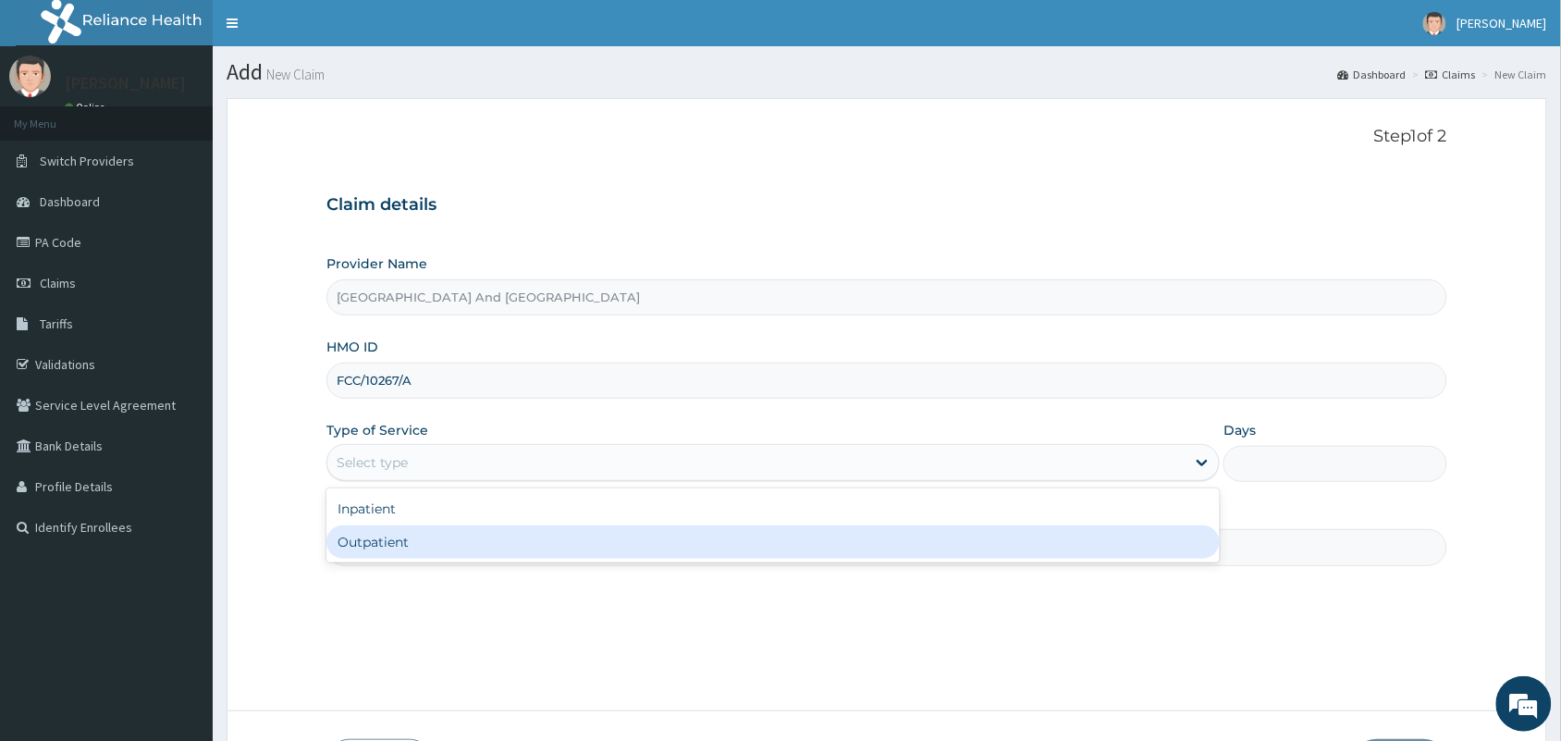
click at [486, 548] on div "Outpatient" at bounding box center [772, 541] width 893 height 33
type input "1"
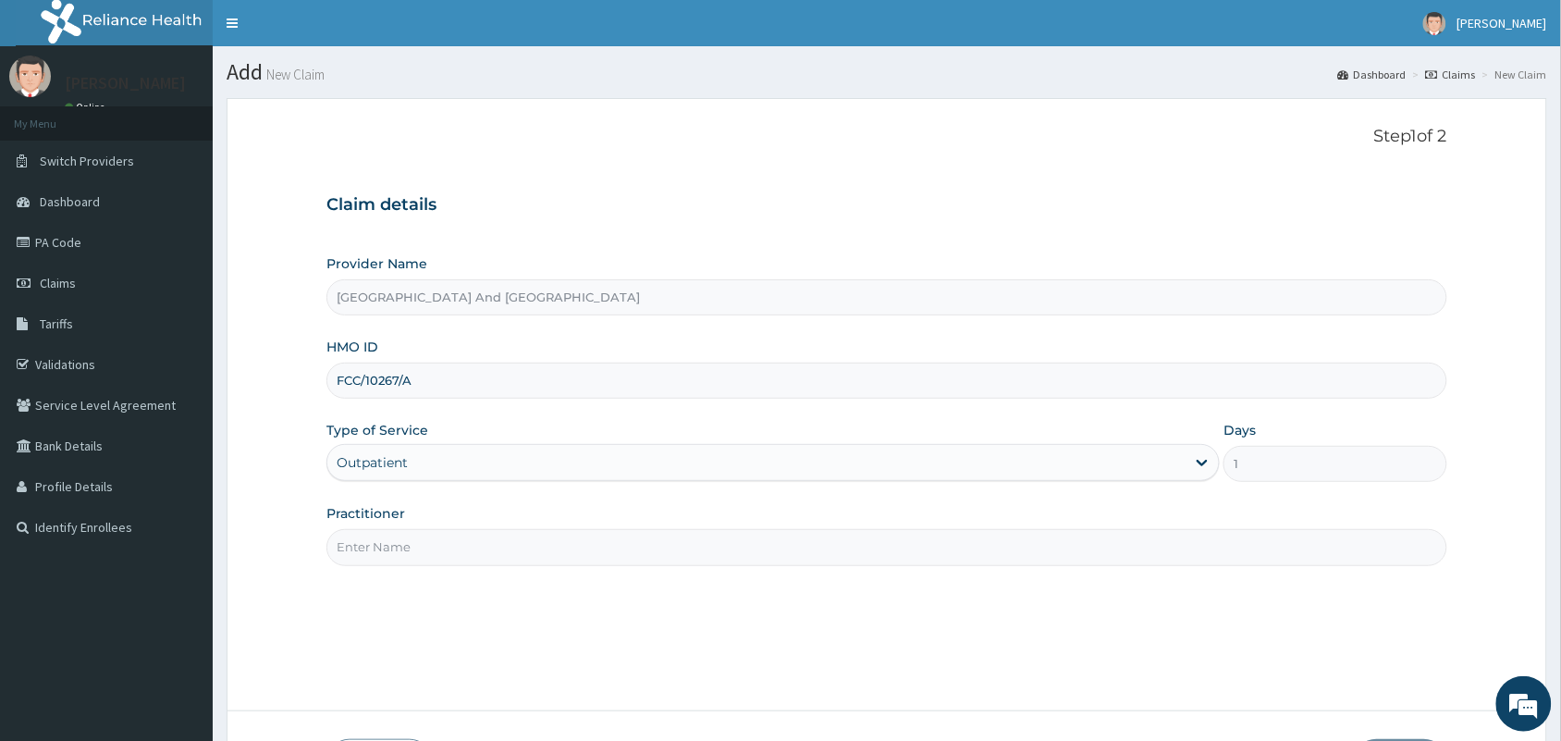
click at [467, 553] on input "Practitioner" at bounding box center [886, 547] width 1121 height 36
type input "[PERSON_NAME]"
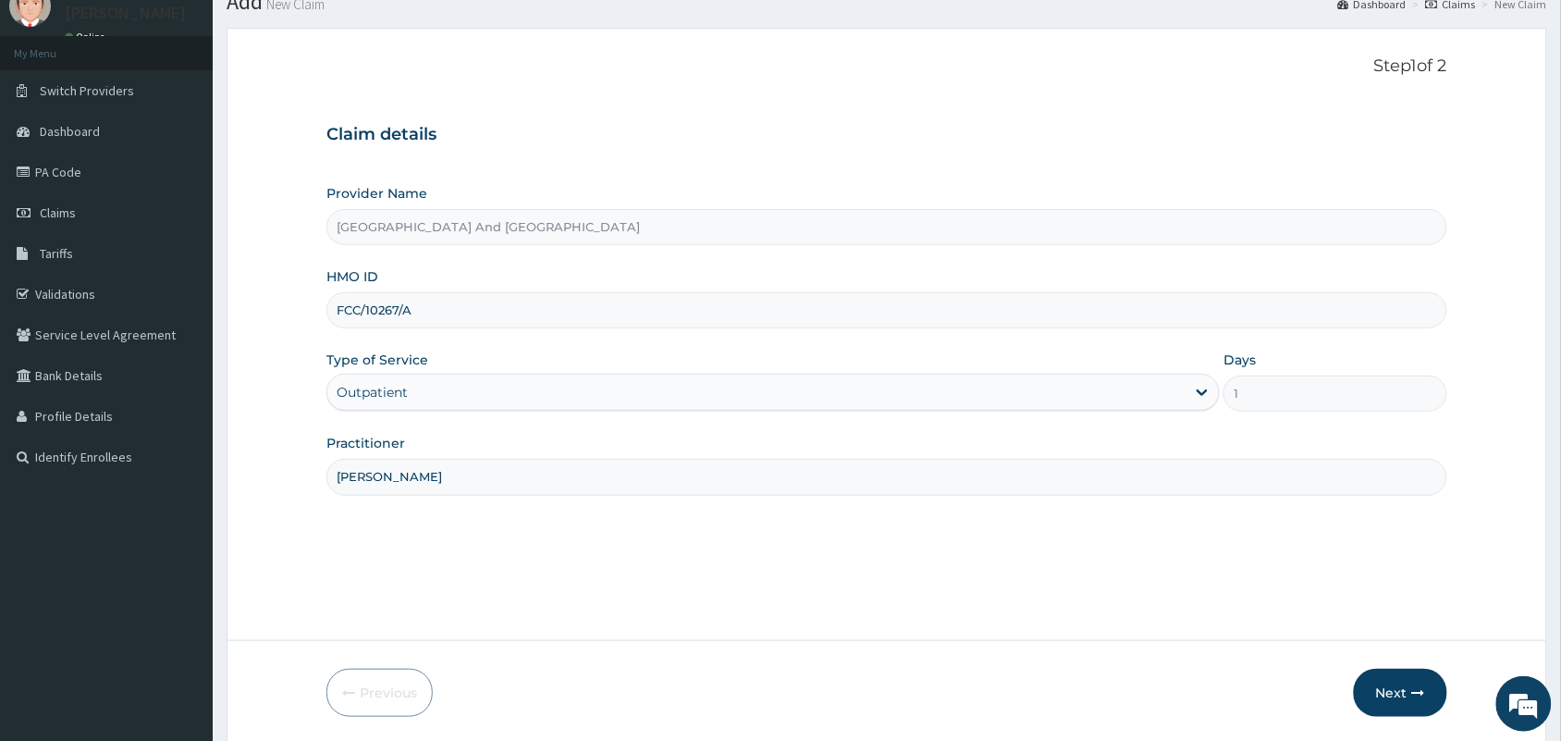
scroll to position [136, 0]
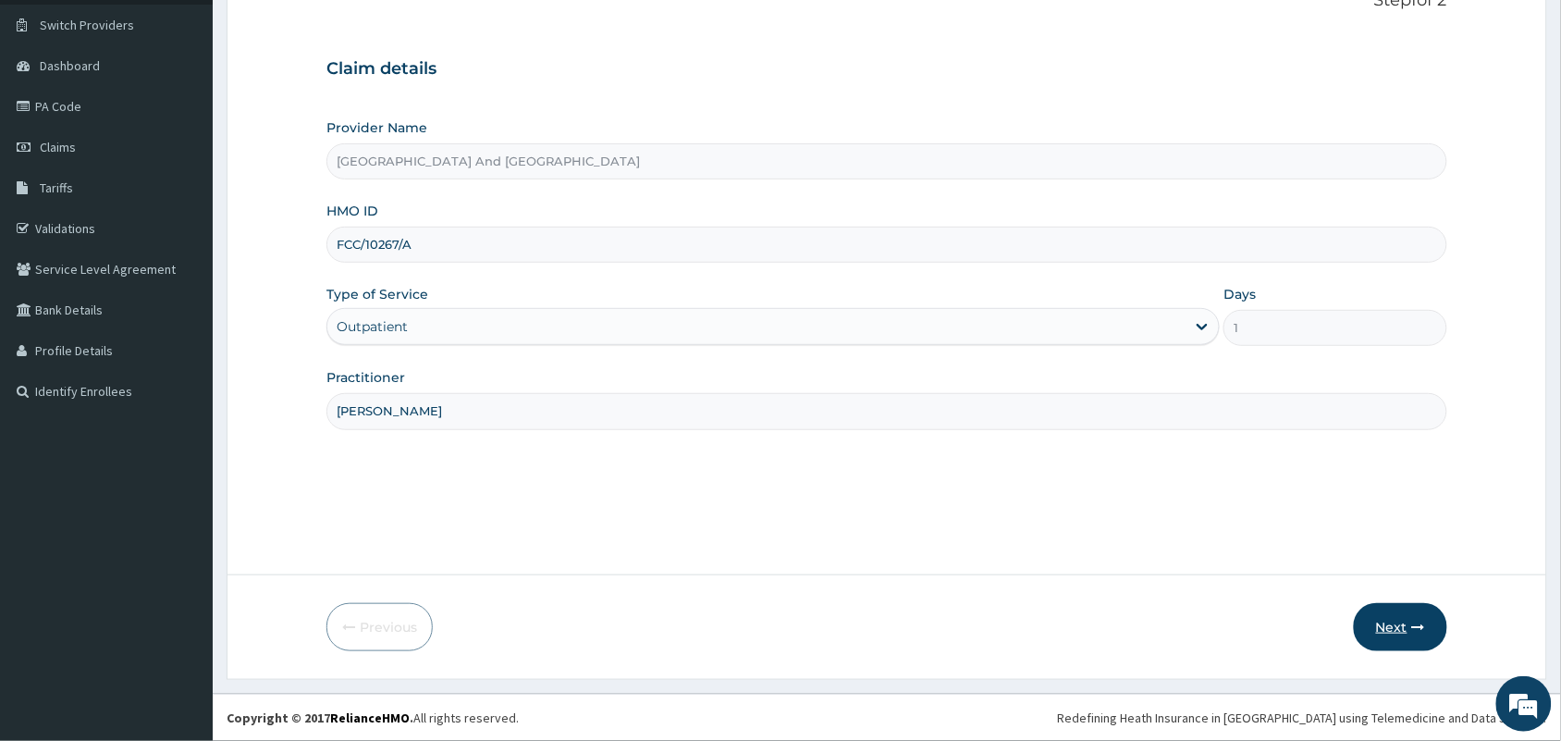
click at [1373, 621] on button "Next" at bounding box center [1400, 627] width 93 height 48
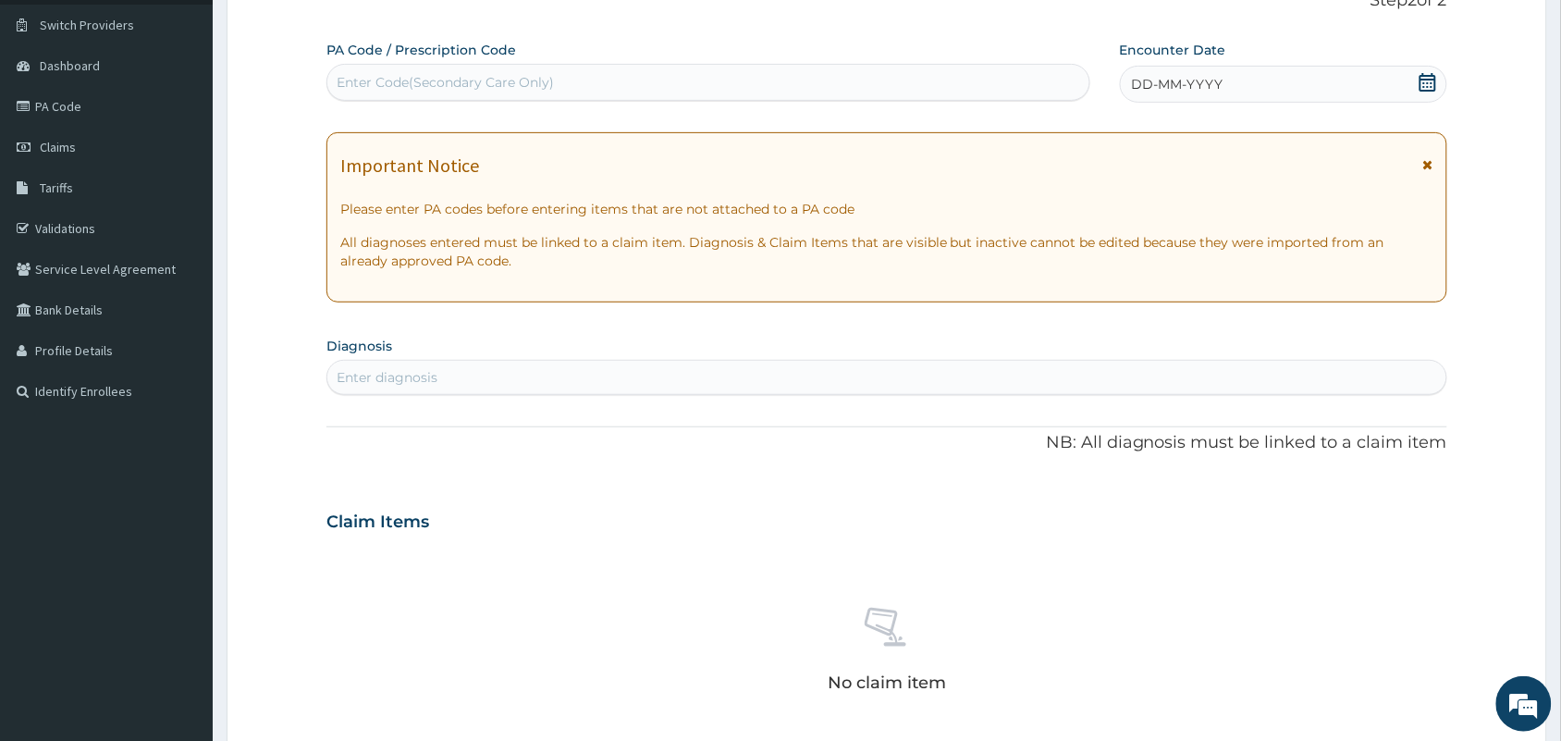
click at [1402, 79] on div "DD-MM-YYYY" at bounding box center [1283, 84] width 327 height 37
click at [1048, 375] on div "Enter diagnosis" at bounding box center [886, 378] width 1119 height 30
type input "[MEDICAL_DATA]"
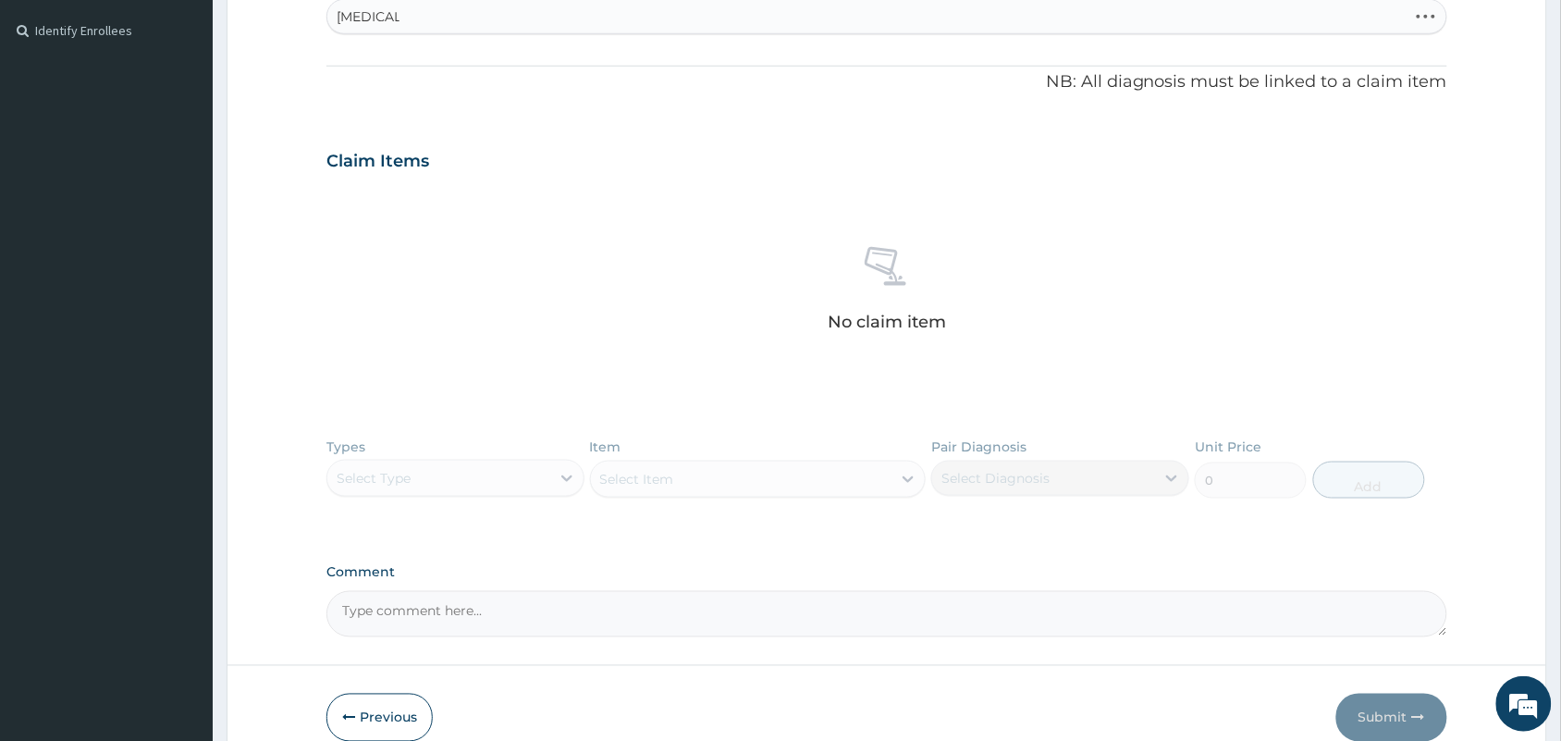
scroll to position [473, 0]
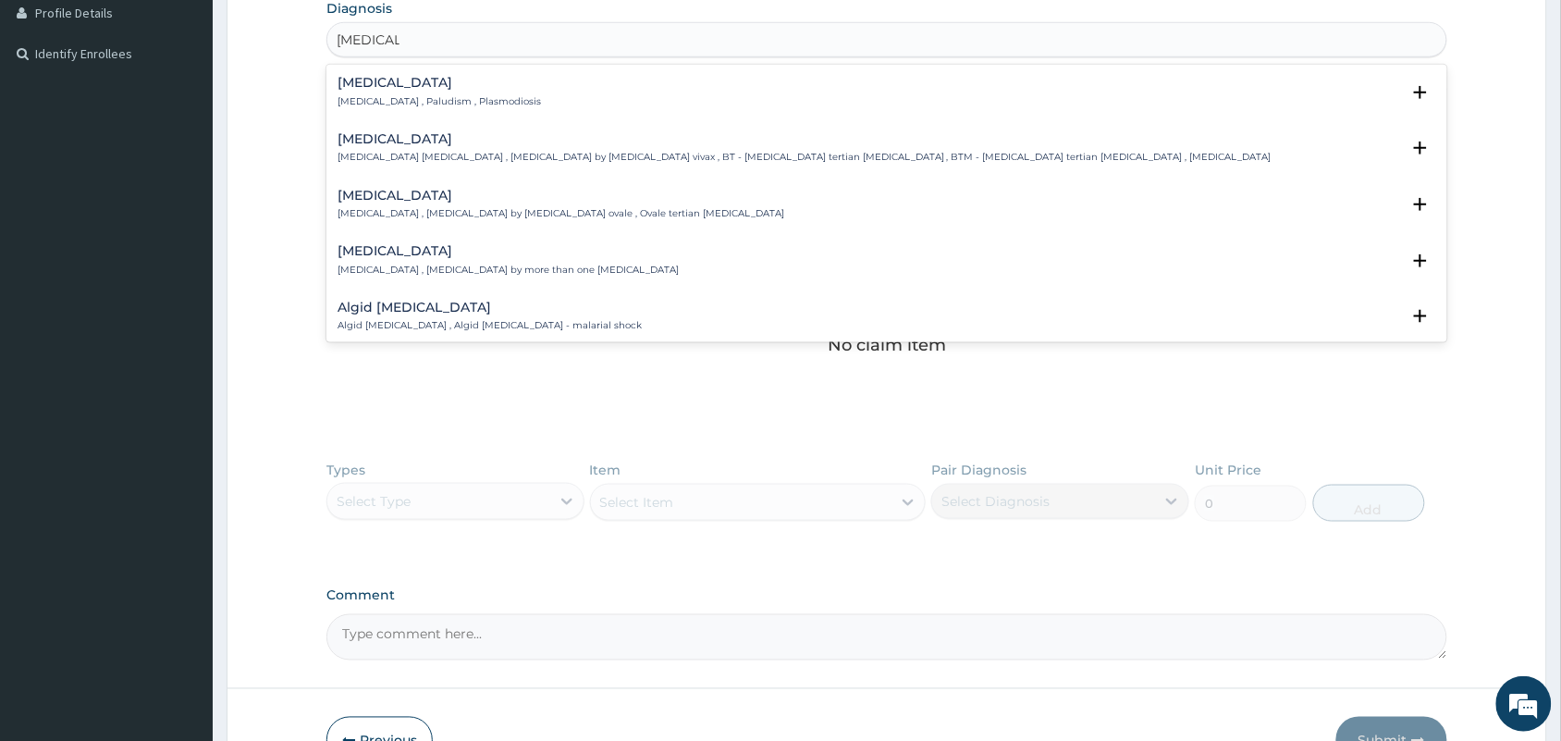
click at [356, 85] on h4 "[MEDICAL_DATA]" at bounding box center [439, 83] width 203 height 14
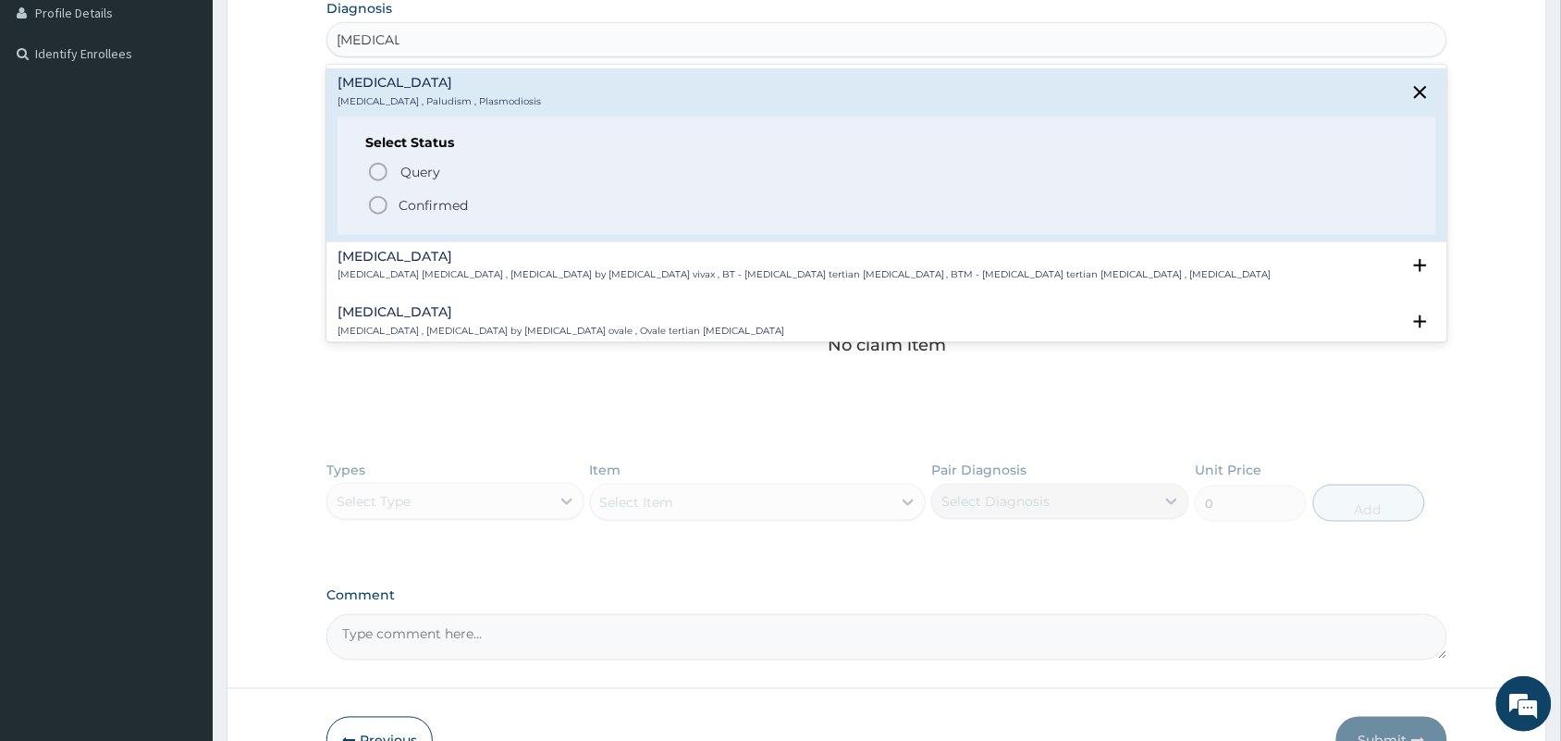
click at [368, 204] on icon "status option filled" at bounding box center [378, 205] width 22 height 22
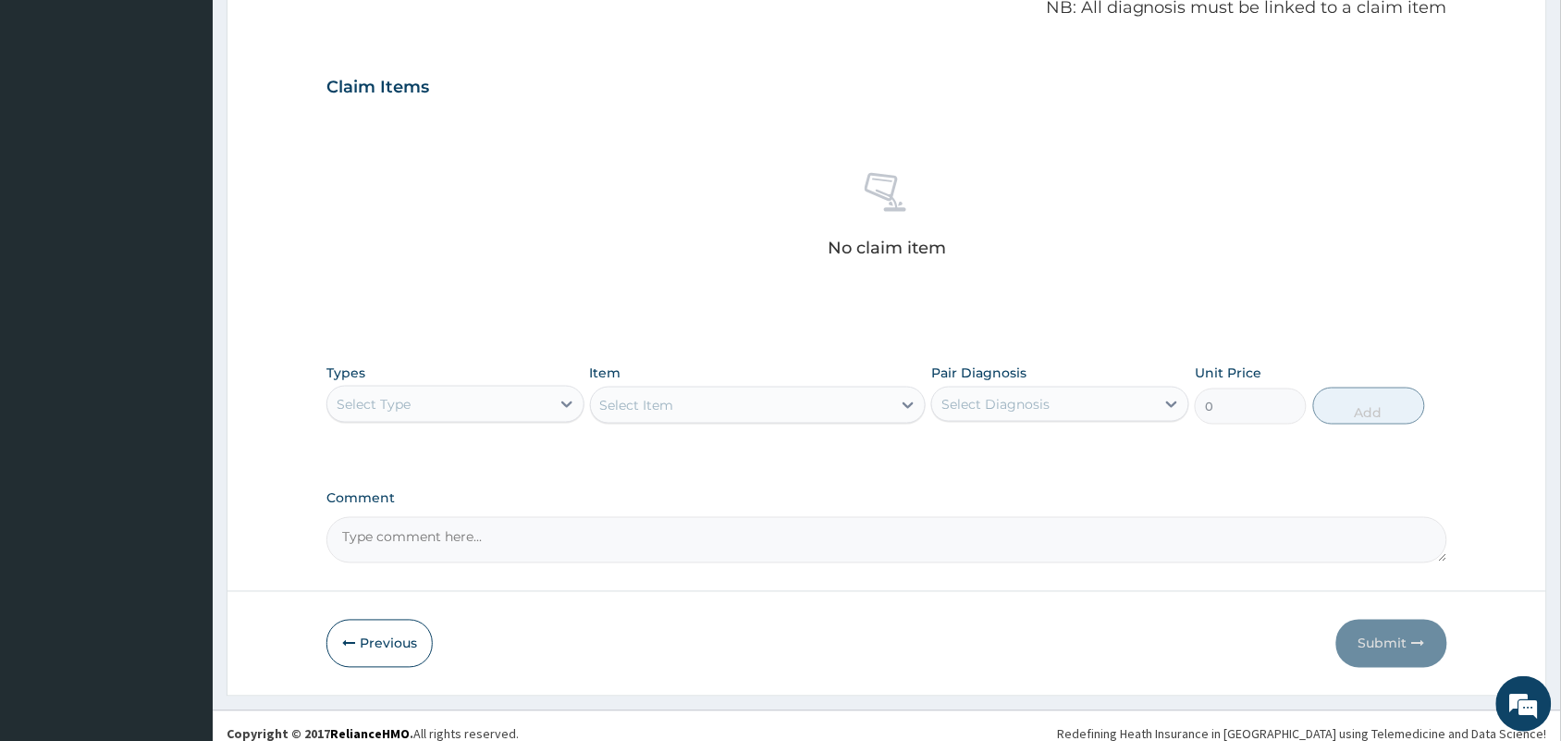
scroll to position [594, 0]
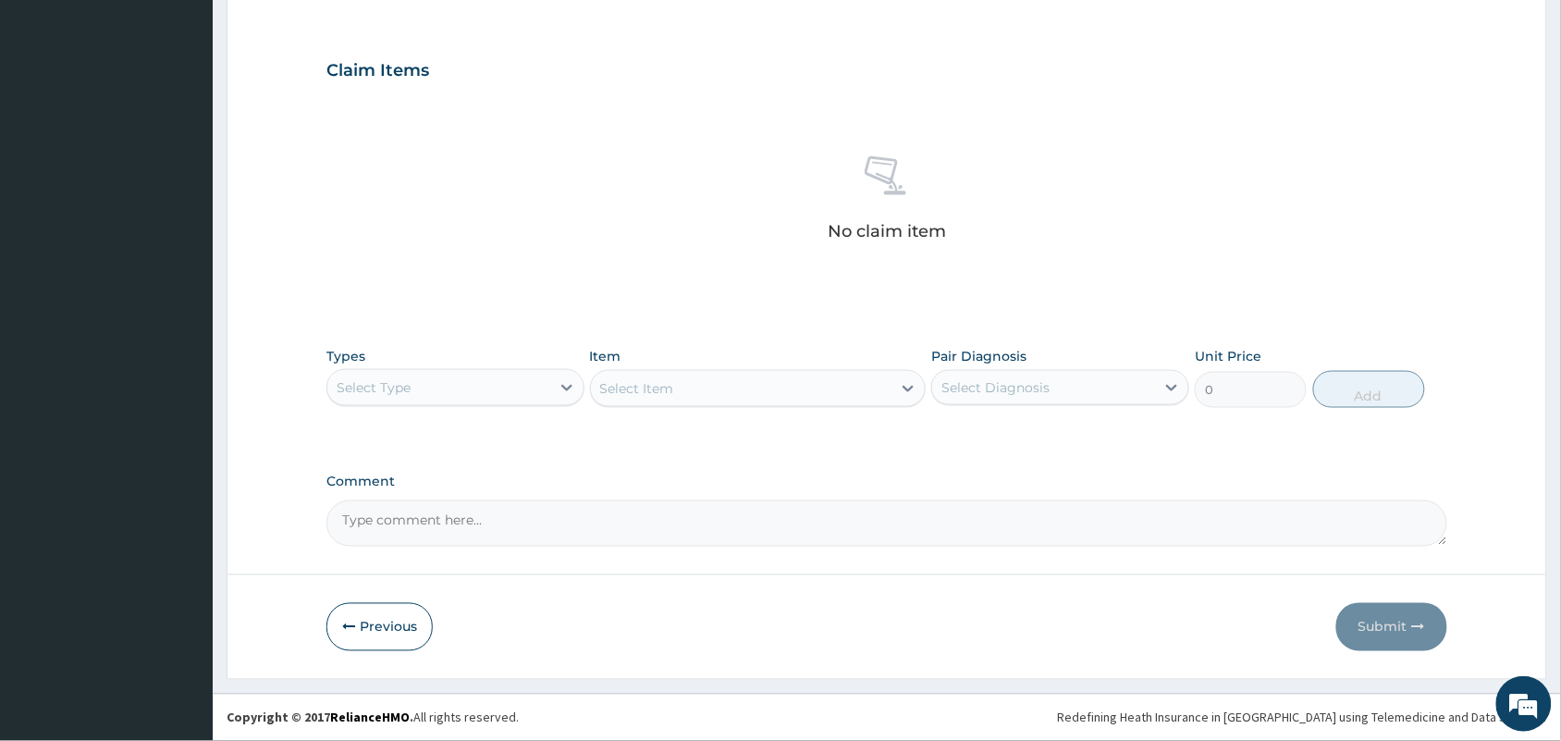
click at [518, 380] on div "Select Type" at bounding box center [438, 388] width 223 height 30
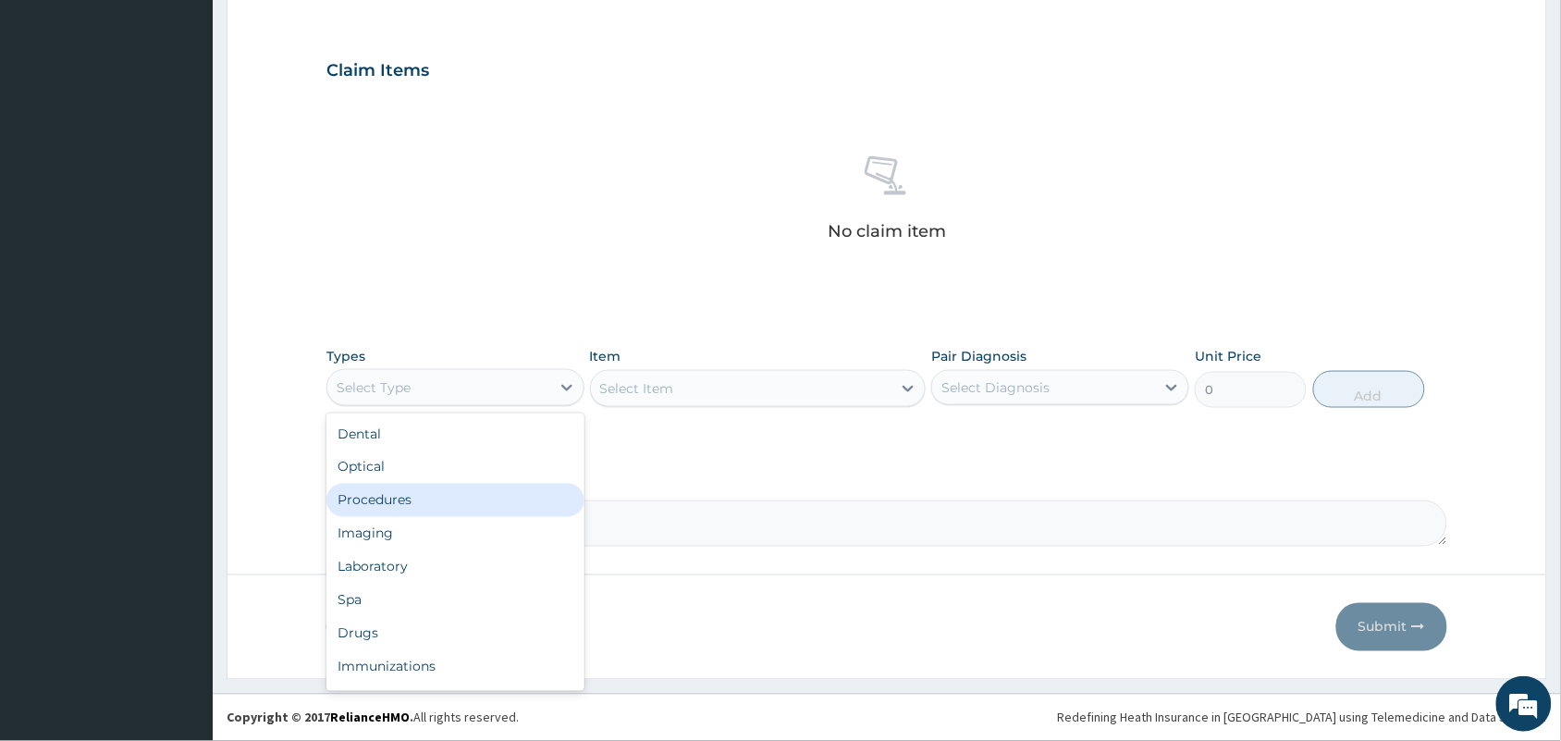
click at [398, 497] on div "Procedures" at bounding box center [455, 500] width 258 height 33
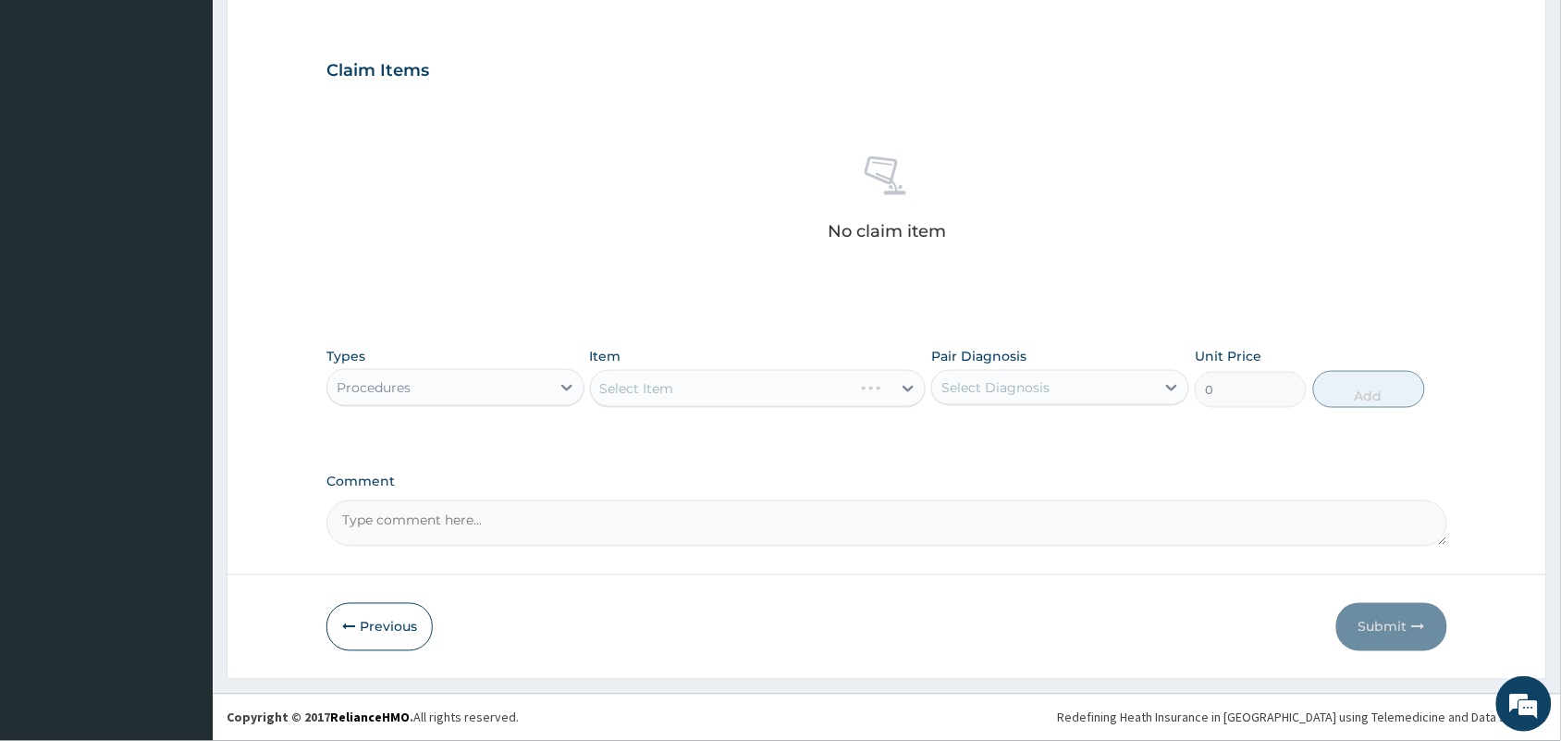
click at [695, 390] on div "Select Item" at bounding box center [758, 388] width 337 height 37
click at [695, 390] on div "Select Item" at bounding box center [741, 389] width 301 height 30
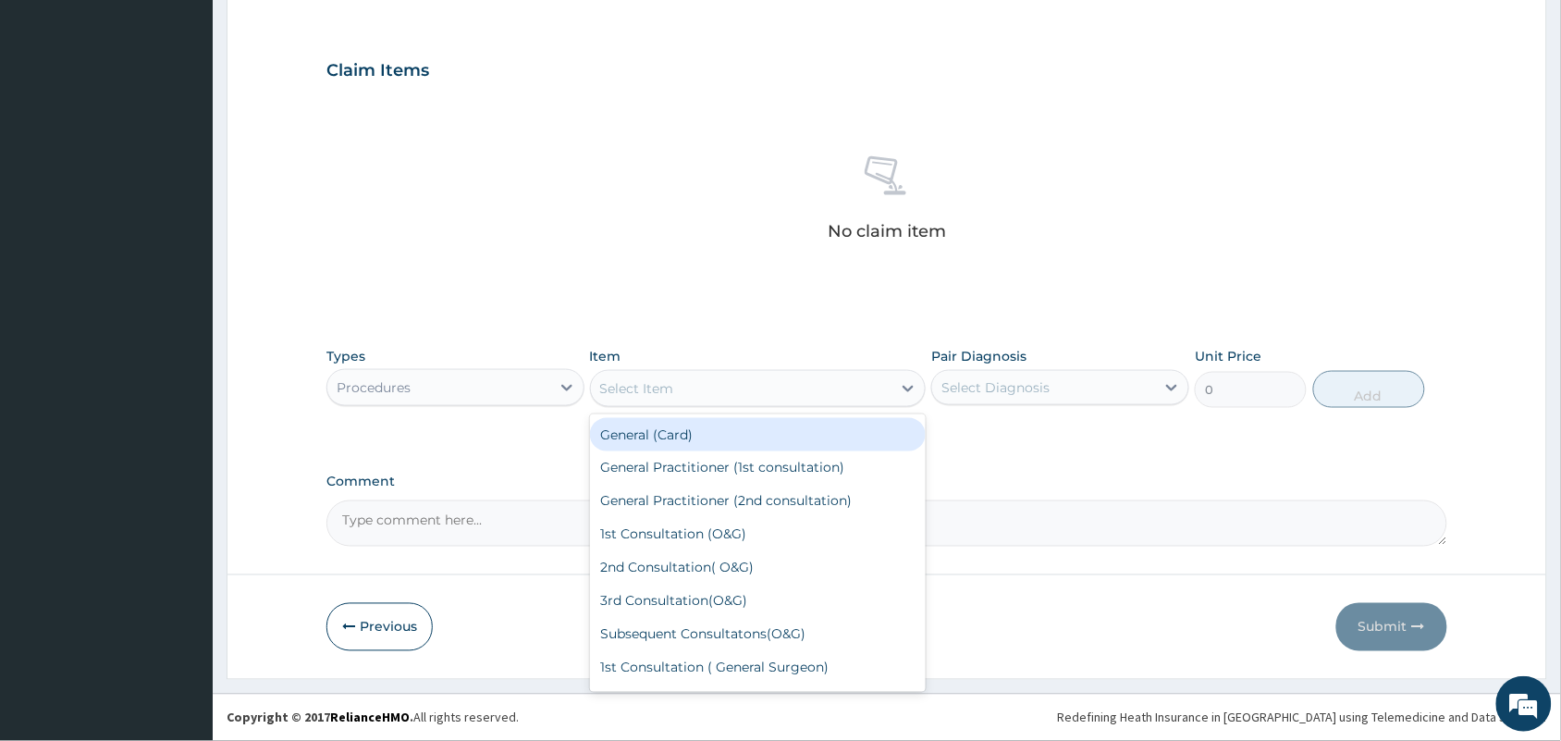
click at [671, 437] on div "General (Card)" at bounding box center [758, 434] width 337 height 33
type input "500"
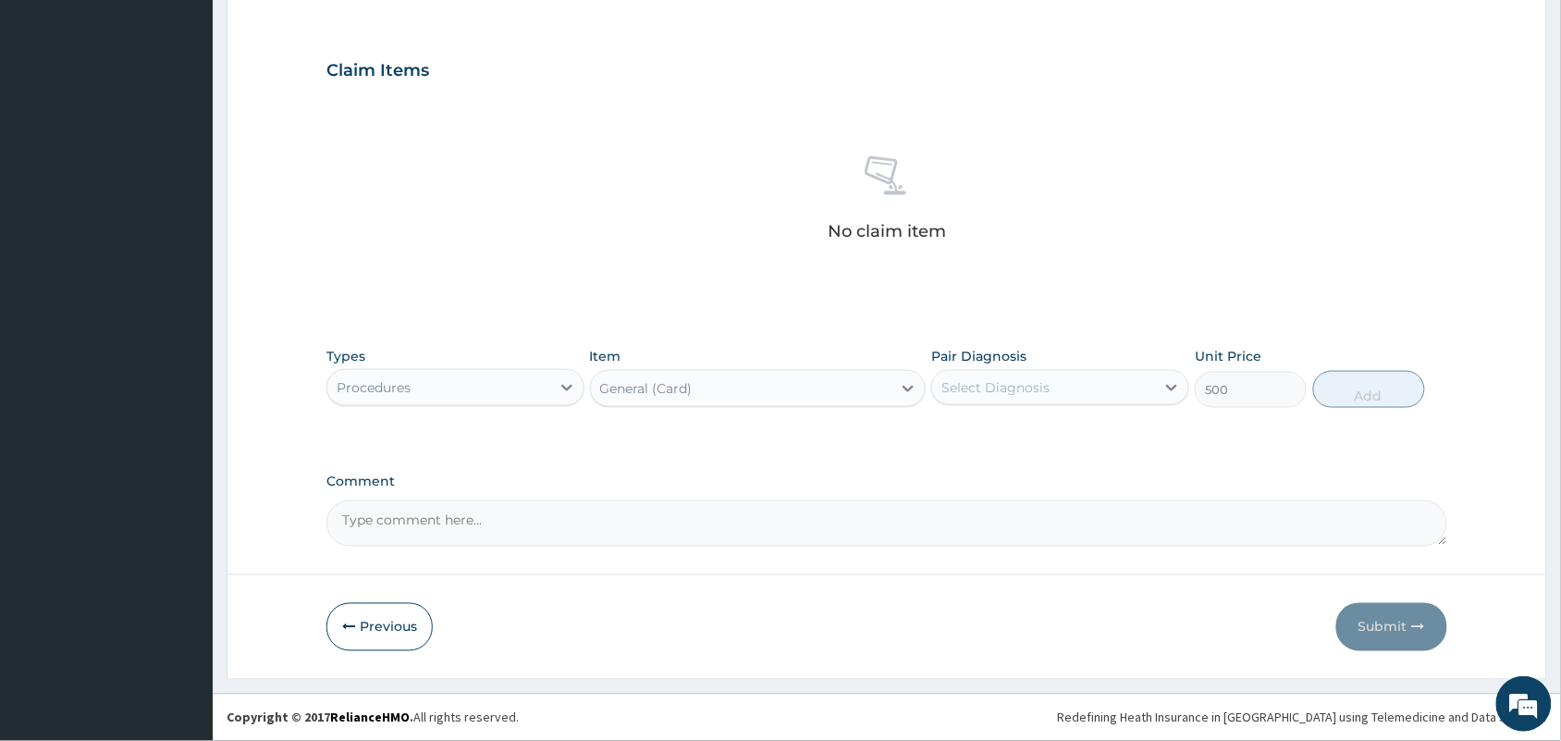
click at [1022, 387] on div "Select Diagnosis" at bounding box center [995, 387] width 108 height 18
click at [1009, 430] on label "[MEDICAL_DATA]" at bounding box center [1019, 433] width 115 height 18
checkbox input "true"
click at [1338, 384] on button "Add" at bounding box center [1369, 389] width 112 height 37
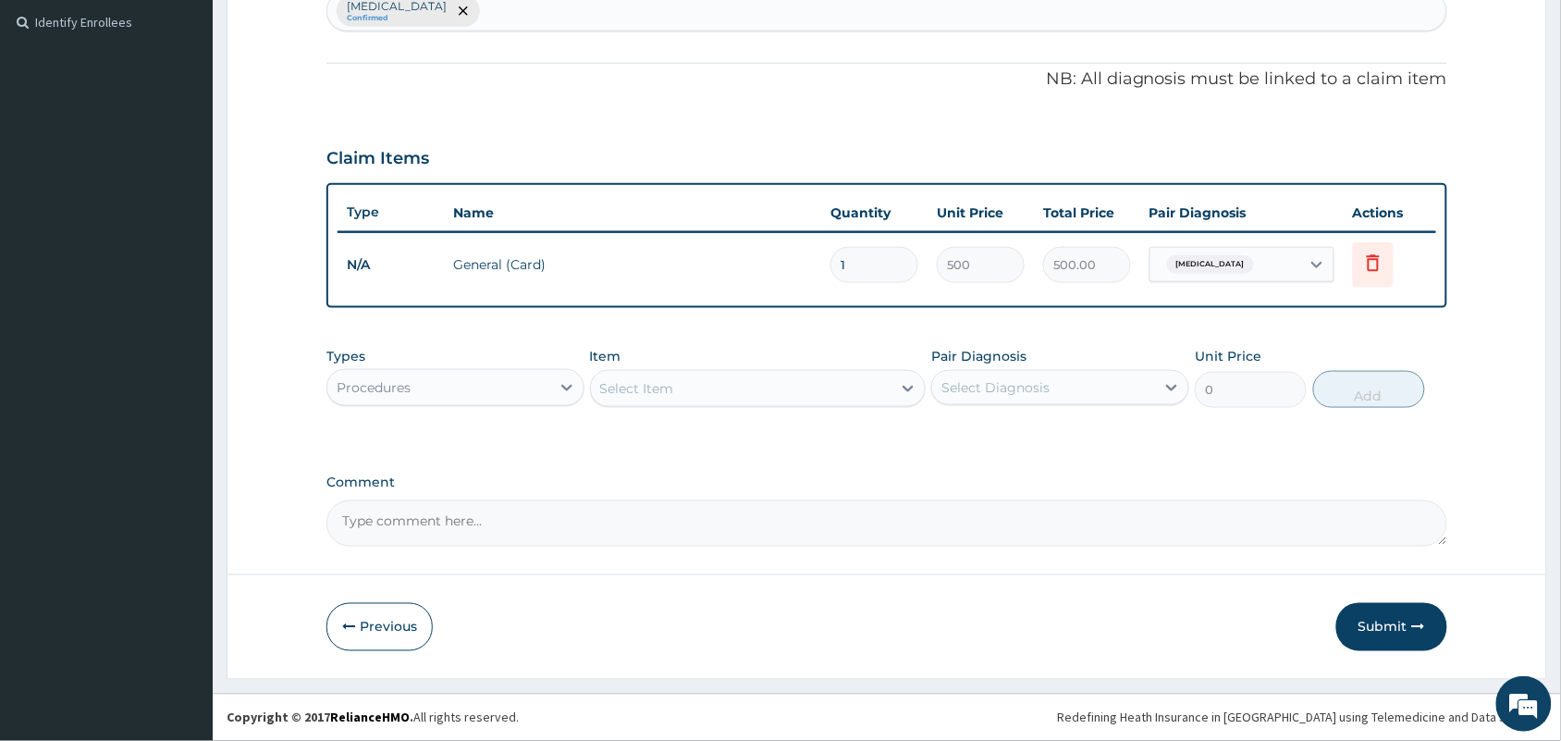
scroll to position [504, 0]
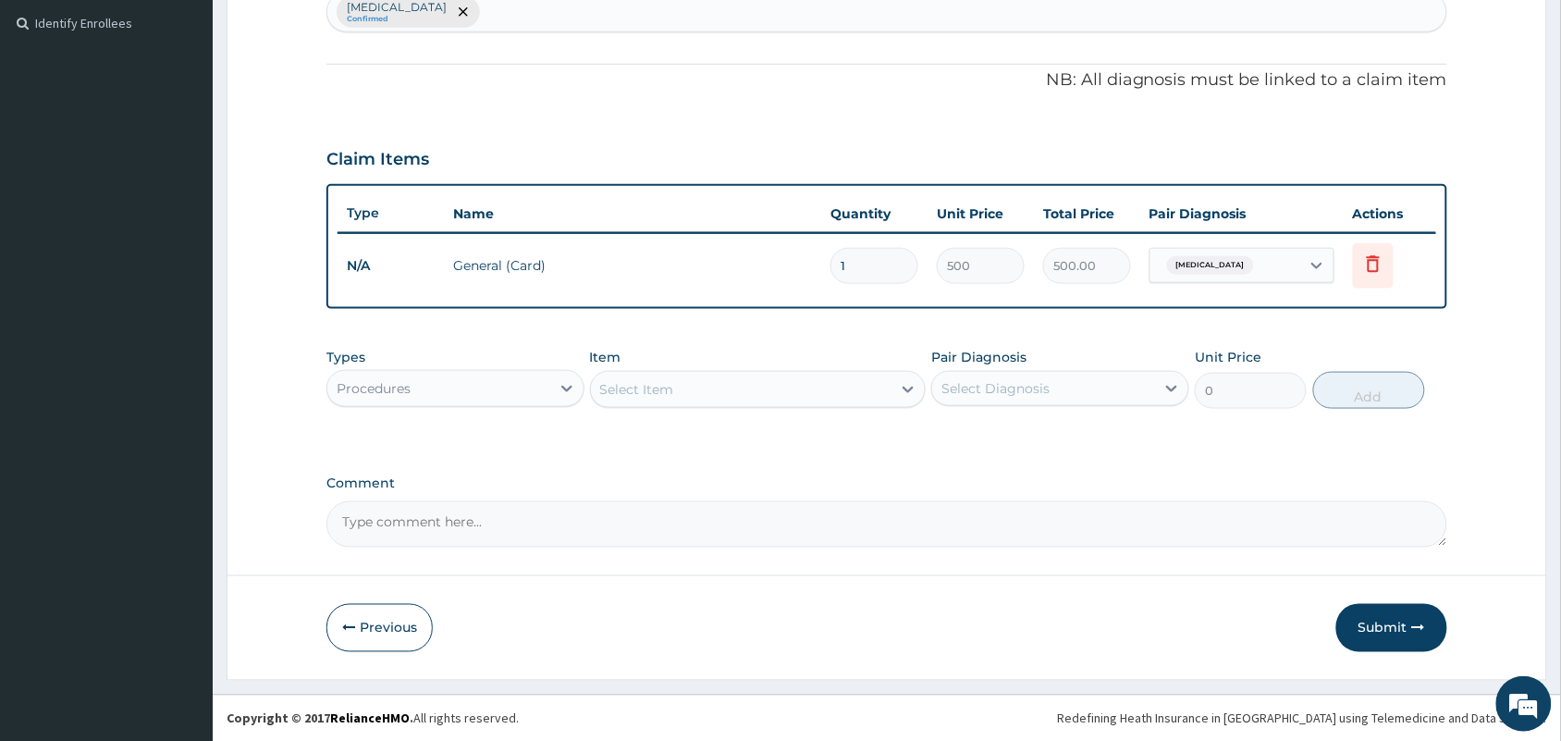
click at [792, 380] on div "Select Item" at bounding box center [741, 390] width 301 height 30
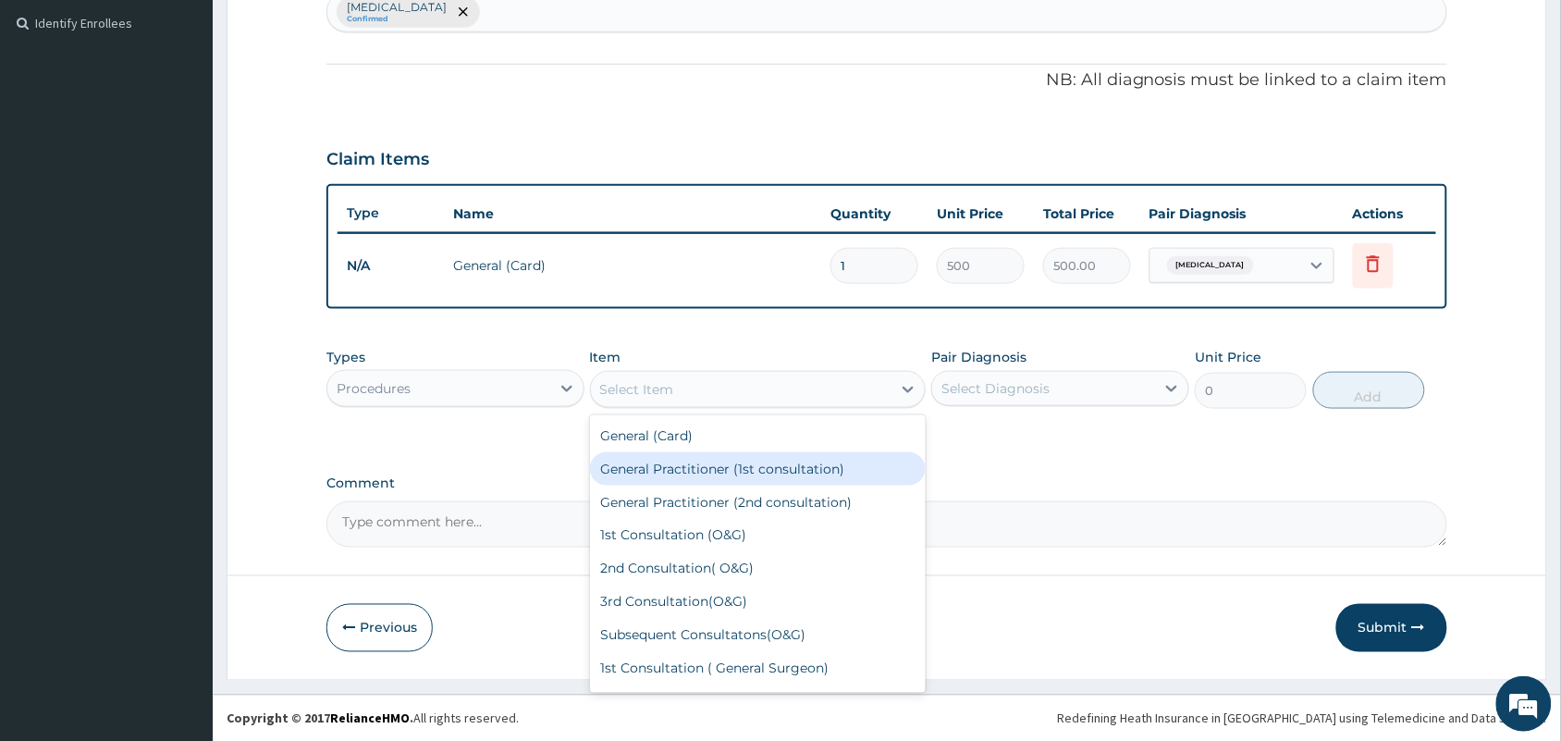
click at [736, 463] on div "General Practitioner (1st consultation)" at bounding box center [758, 468] width 337 height 33
type input "1500"
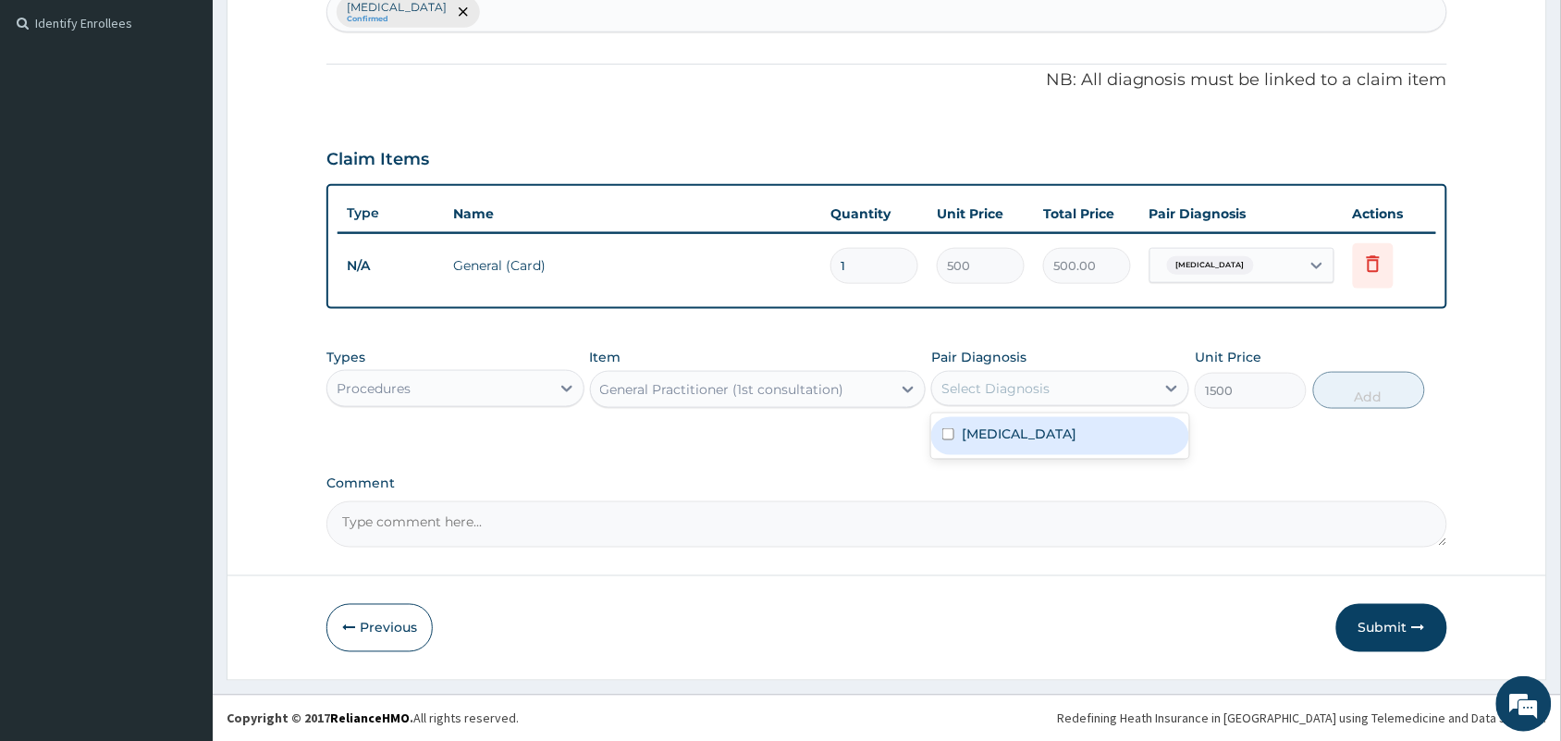
click at [1002, 386] on div "Select Diagnosis" at bounding box center [995, 388] width 108 height 18
click at [974, 435] on label "[MEDICAL_DATA]" at bounding box center [1019, 433] width 115 height 18
checkbox input "true"
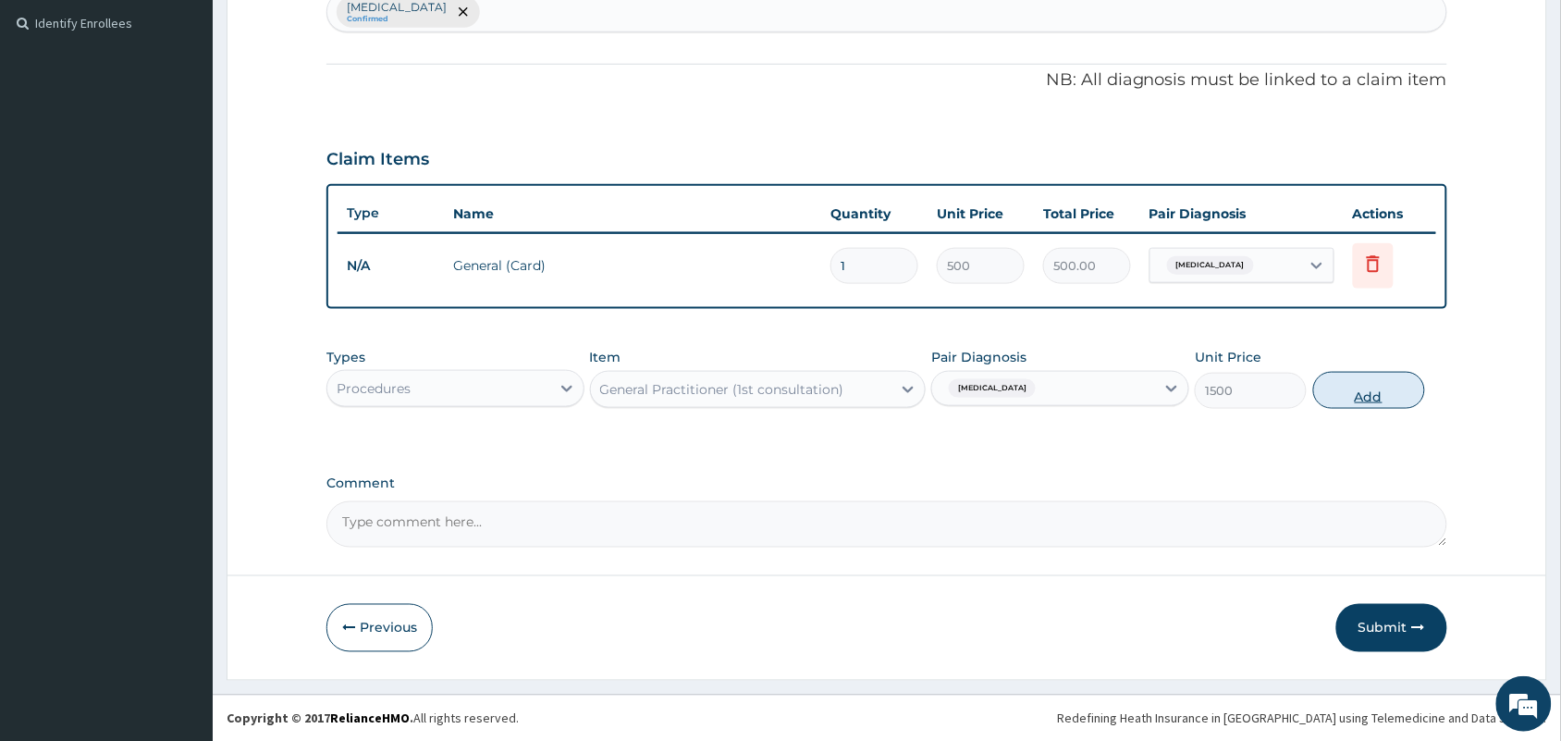
click at [1352, 388] on button "Add" at bounding box center [1369, 390] width 112 height 37
type input "0"
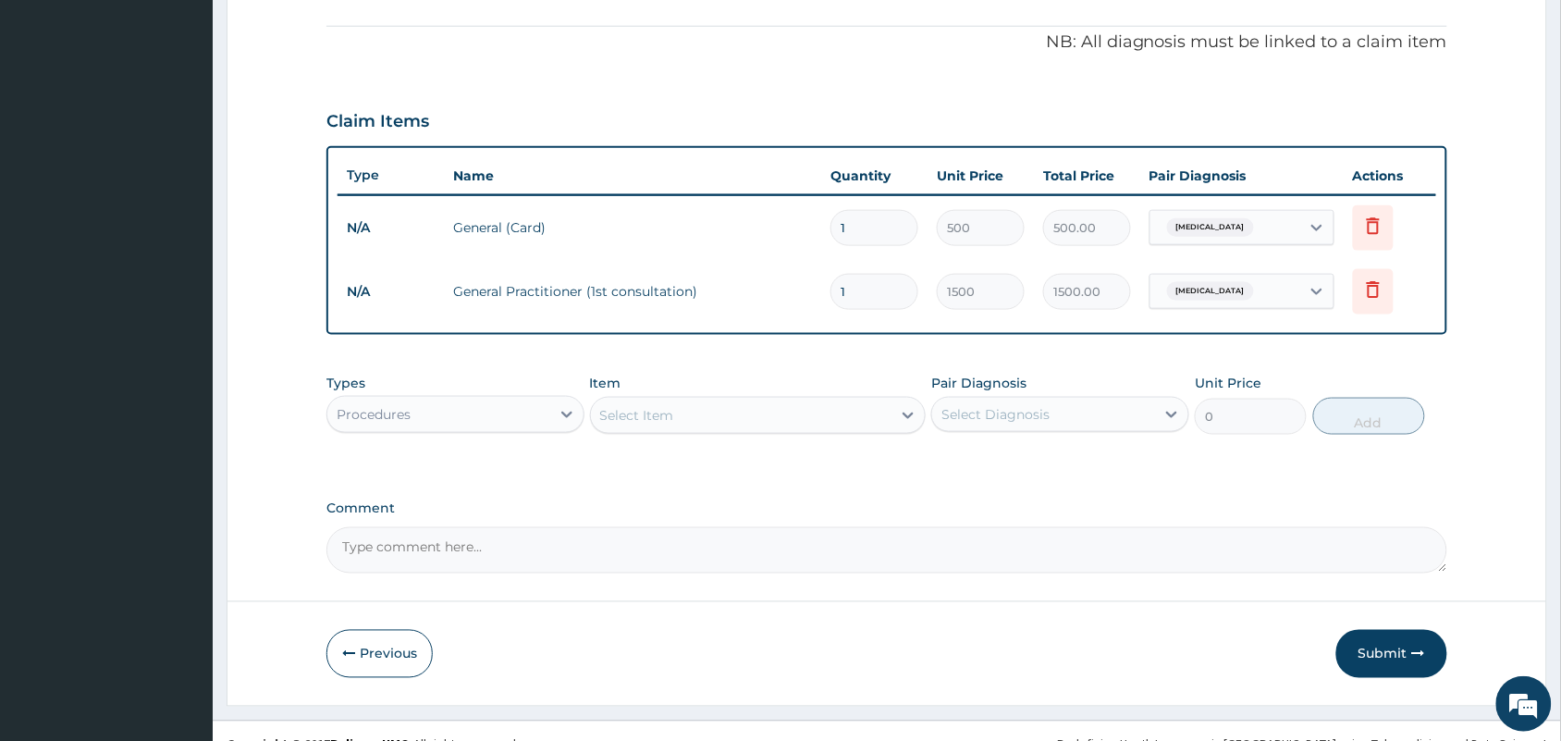
scroll to position [567, 0]
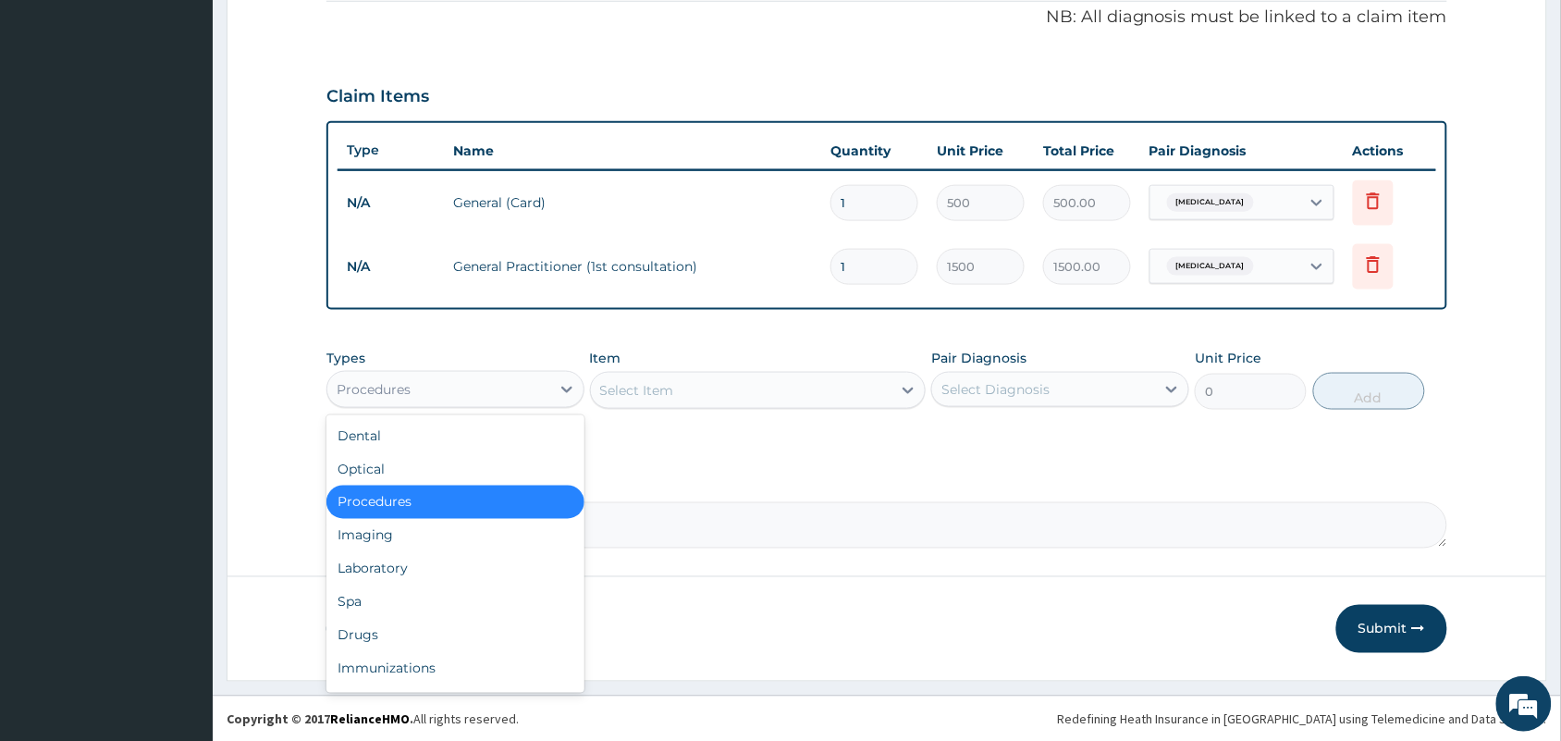
click at [533, 389] on div "Procedures" at bounding box center [438, 390] width 223 height 30
click at [386, 569] on div "Laboratory" at bounding box center [455, 568] width 258 height 33
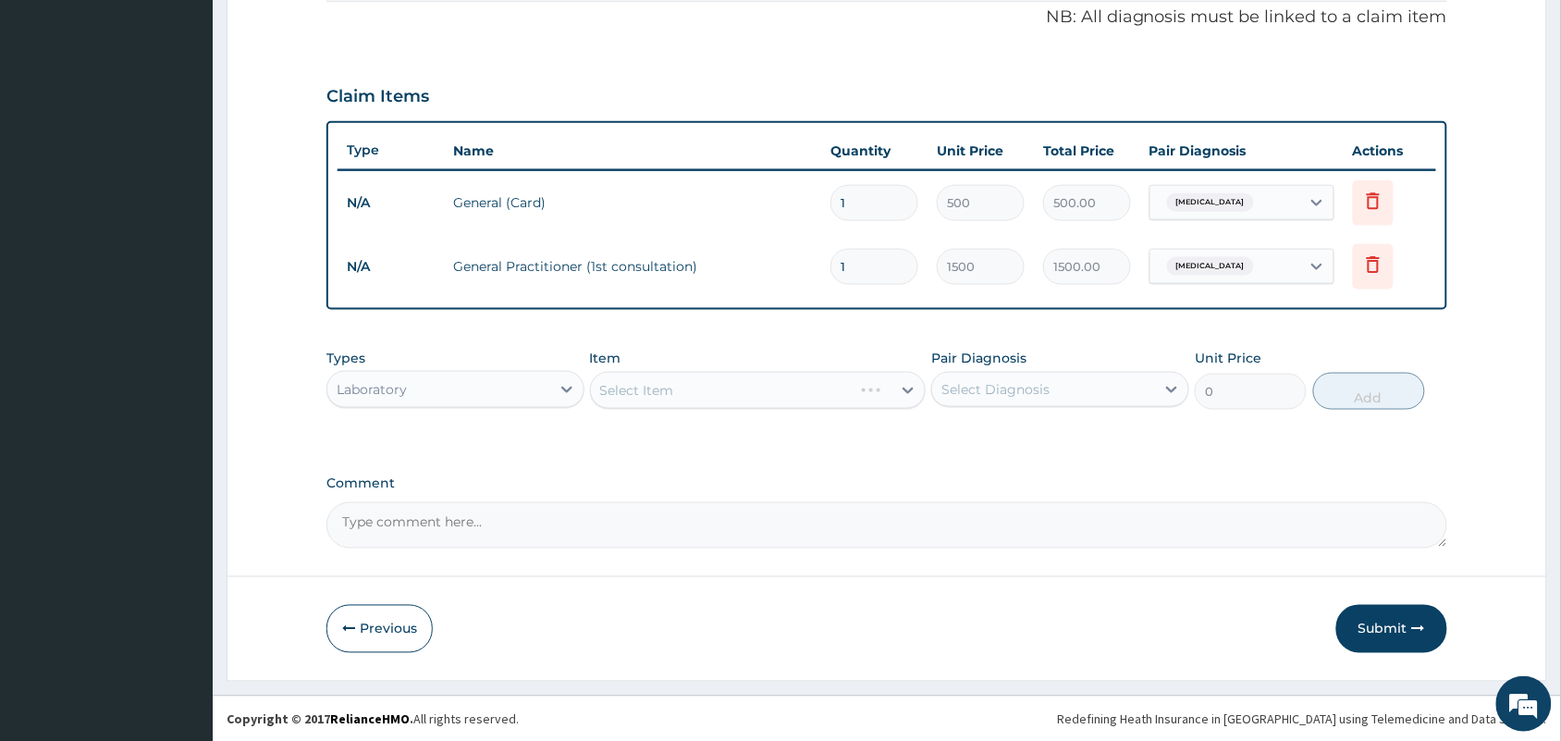
click at [752, 390] on div "Select Item" at bounding box center [758, 390] width 337 height 37
click at [732, 385] on div "Select Item" at bounding box center [758, 390] width 337 height 37
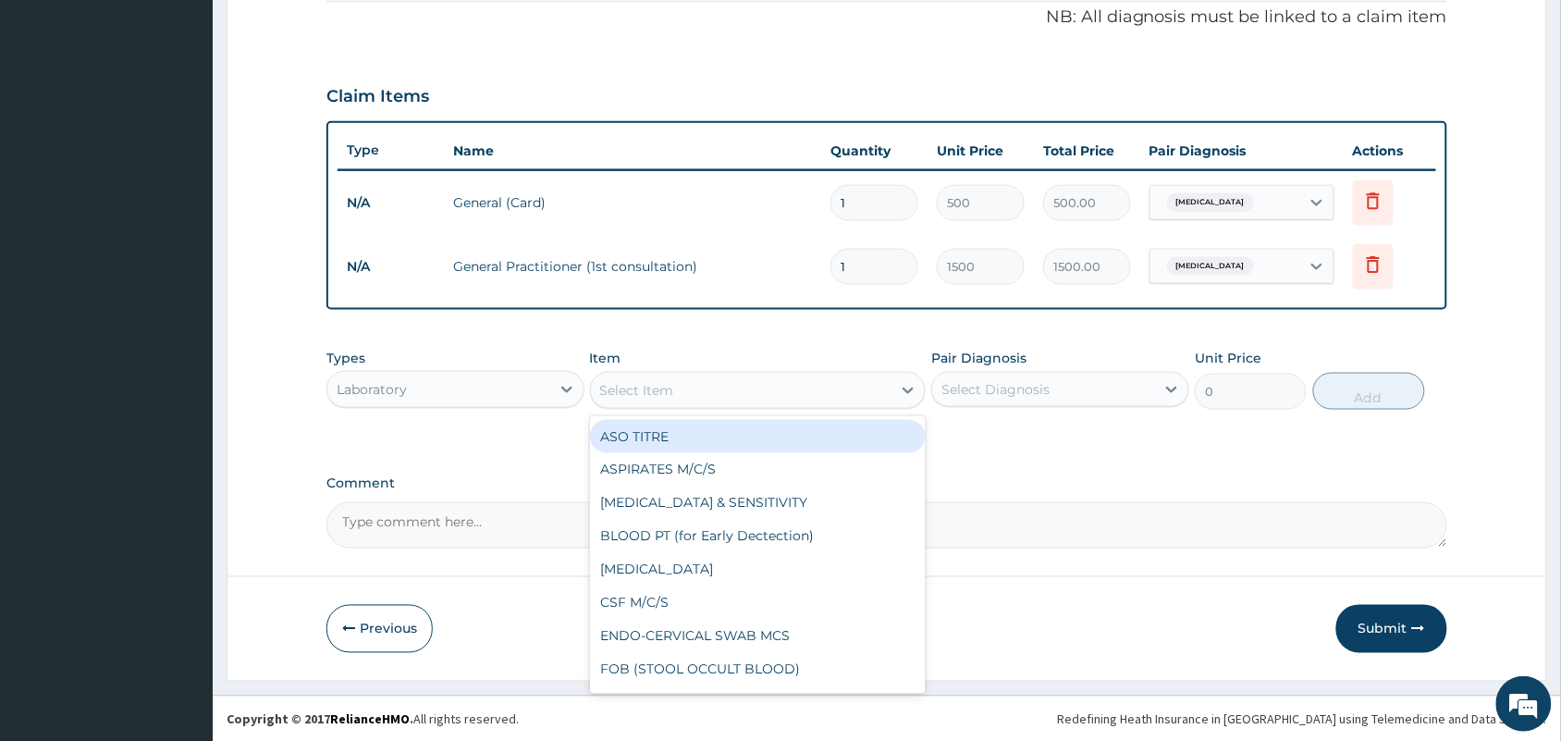
click at [824, 394] on div "Select Item" at bounding box center [741, 390] width 301 height 30
type input "MP"
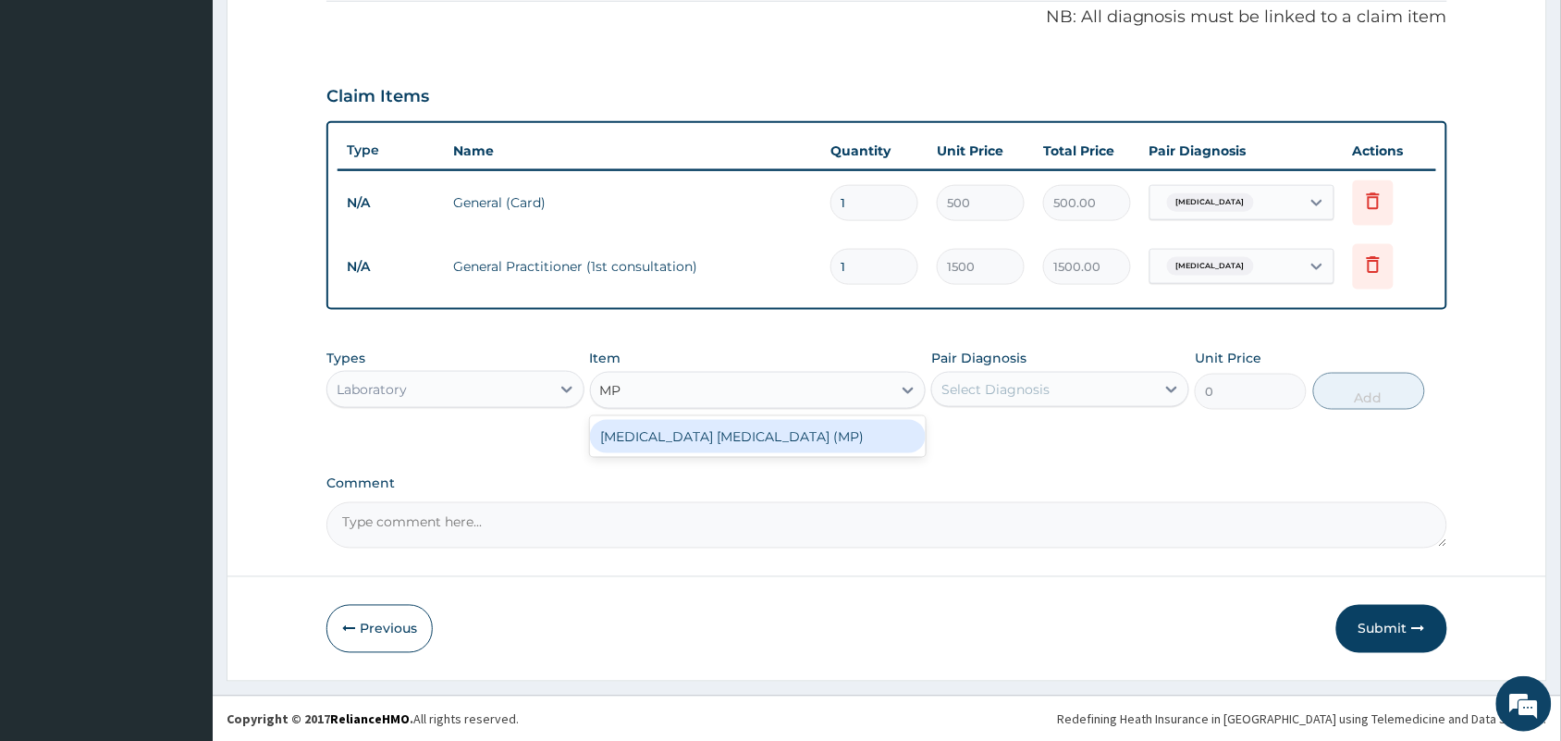
click at [805, 420] on div "[MEDICAL_DATA] [MEDICAL_DATA] (MP)" at bounding box center [758, 436] width 337 height 33
type input "560"
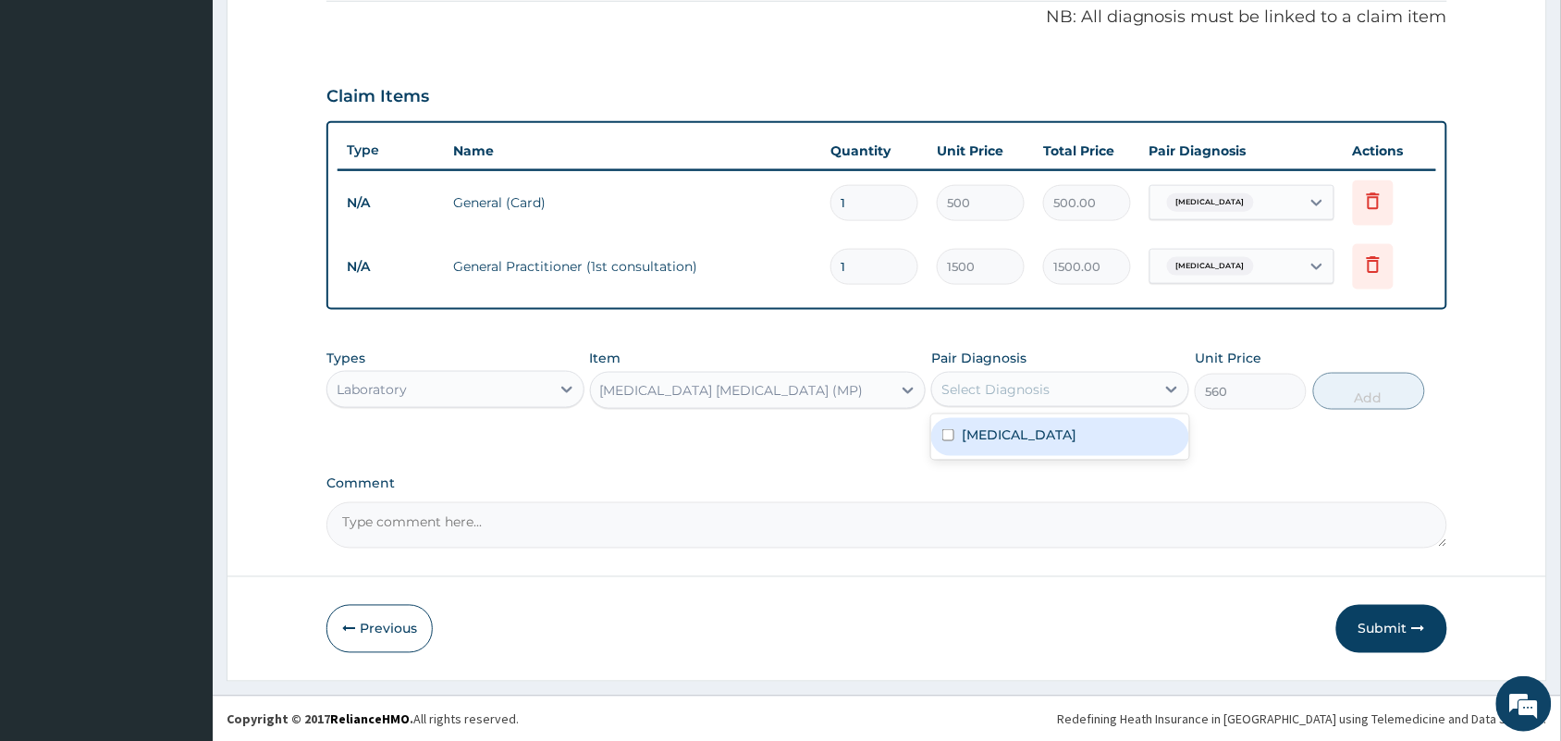
click at [1002, 393] on div "Select Diagnosis" at bounding box center [995, 389] width 108 height 18
click at [983, 437] on label "[MEDICAL_DATA]" at bounding box center [1019, 434] width 115 height 18
checkbox input "true"
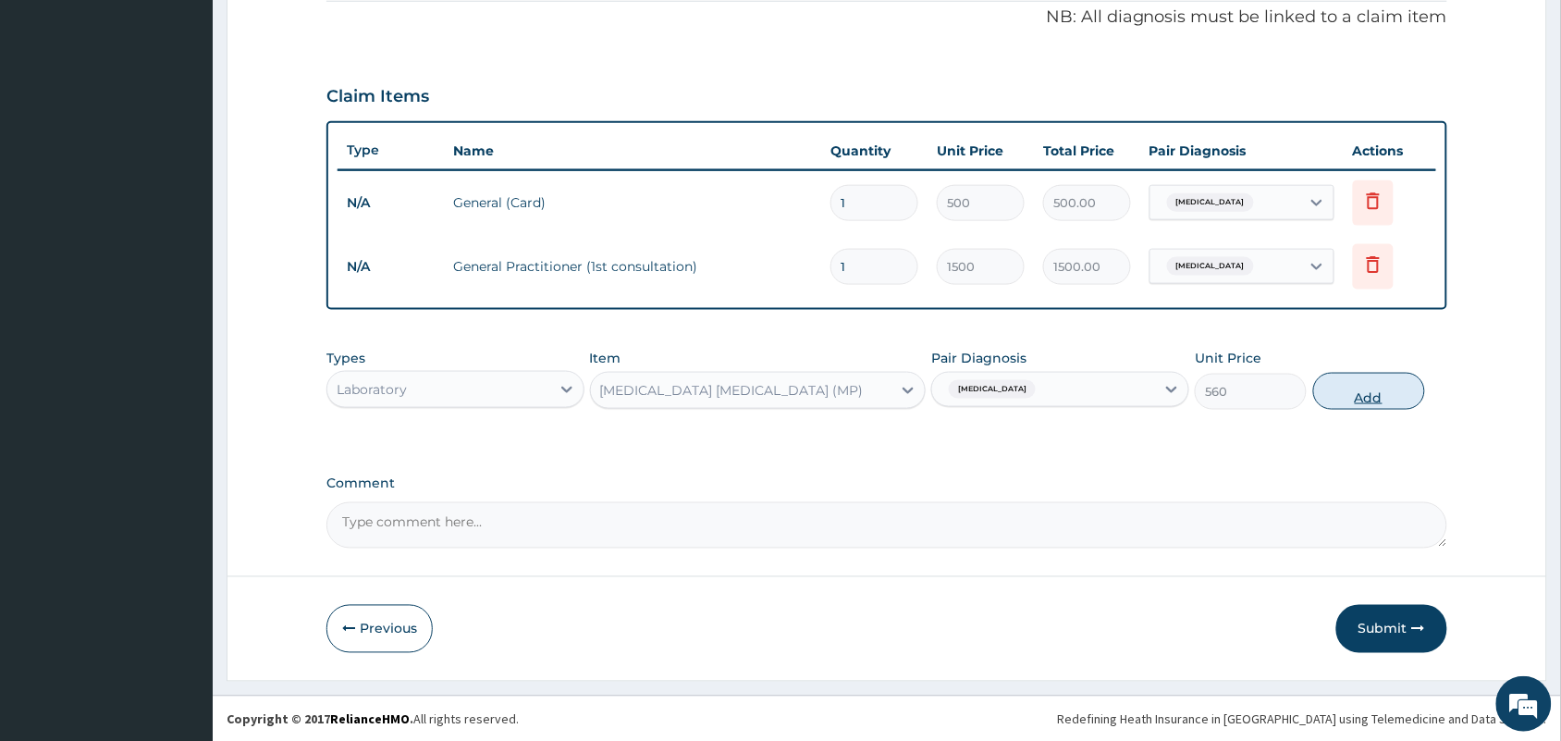
click at [1393, 388] on button "Add" at bounding box center [1369, 391] width 112 height 37
type input "0"
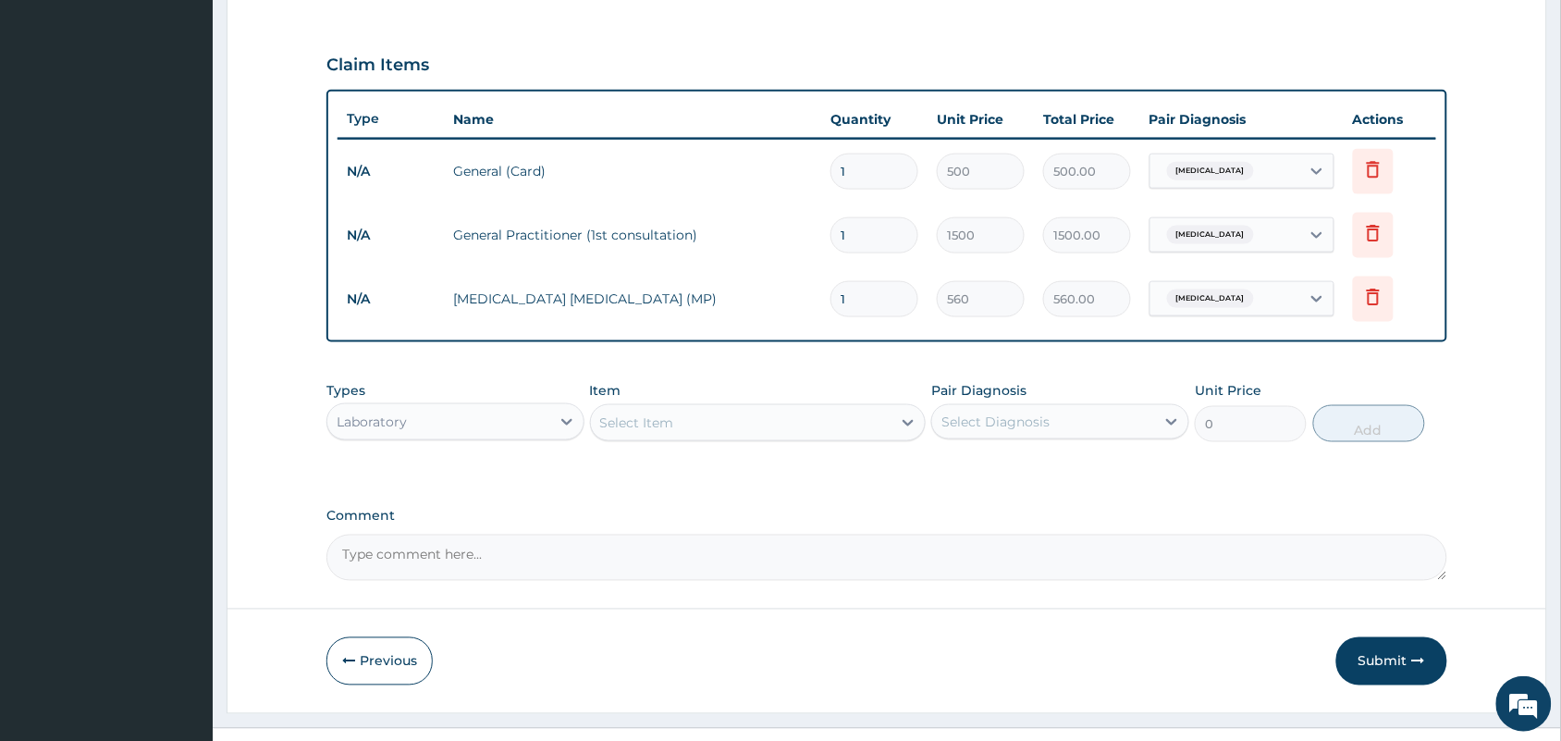
scroll to position [632, 0]
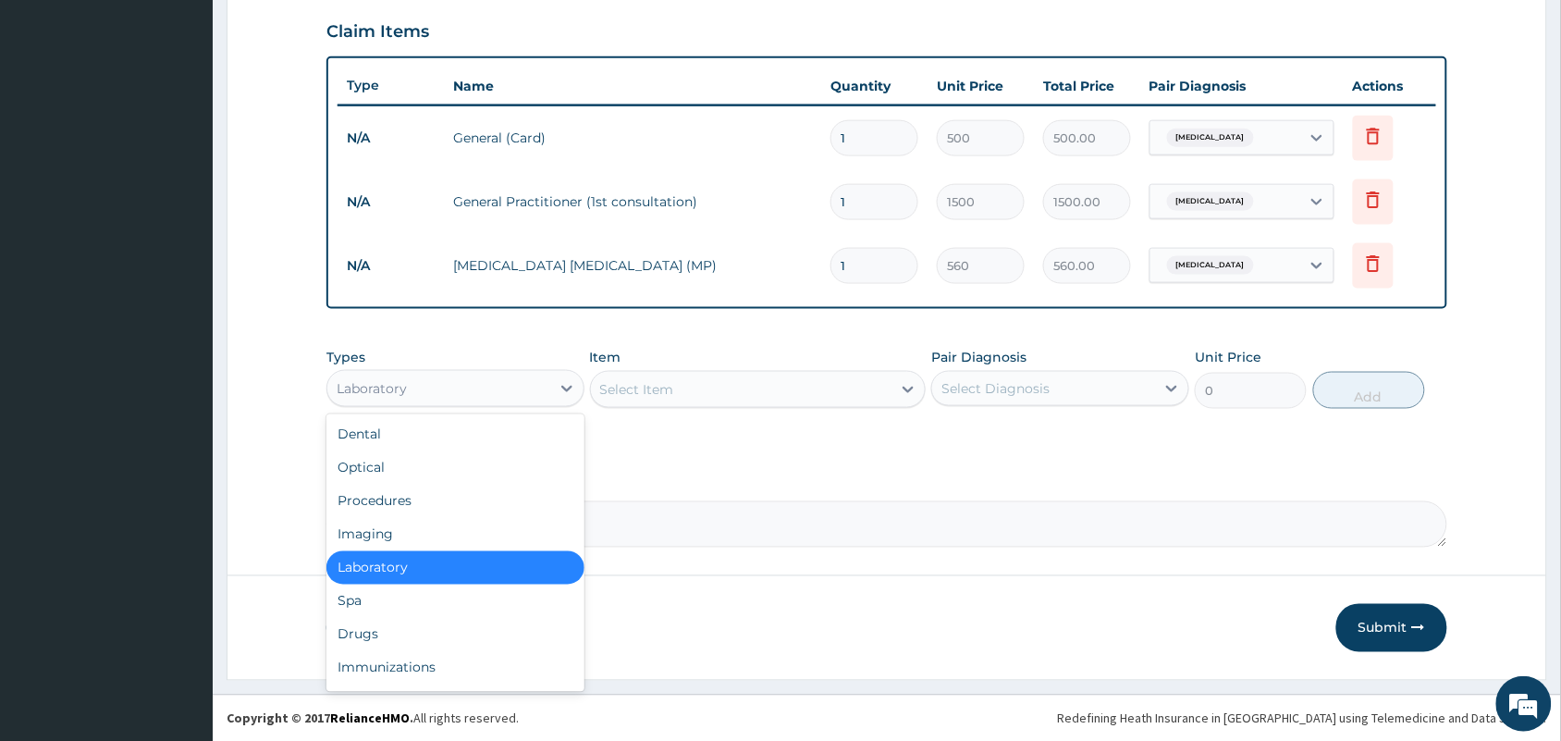
click at [513, 375] on div "Laboratory" at bounding box center [438, 389] width 223 height 30
click at [350, 631] on div "Drugs" at bounding box center [455, 634] width 258 height 33
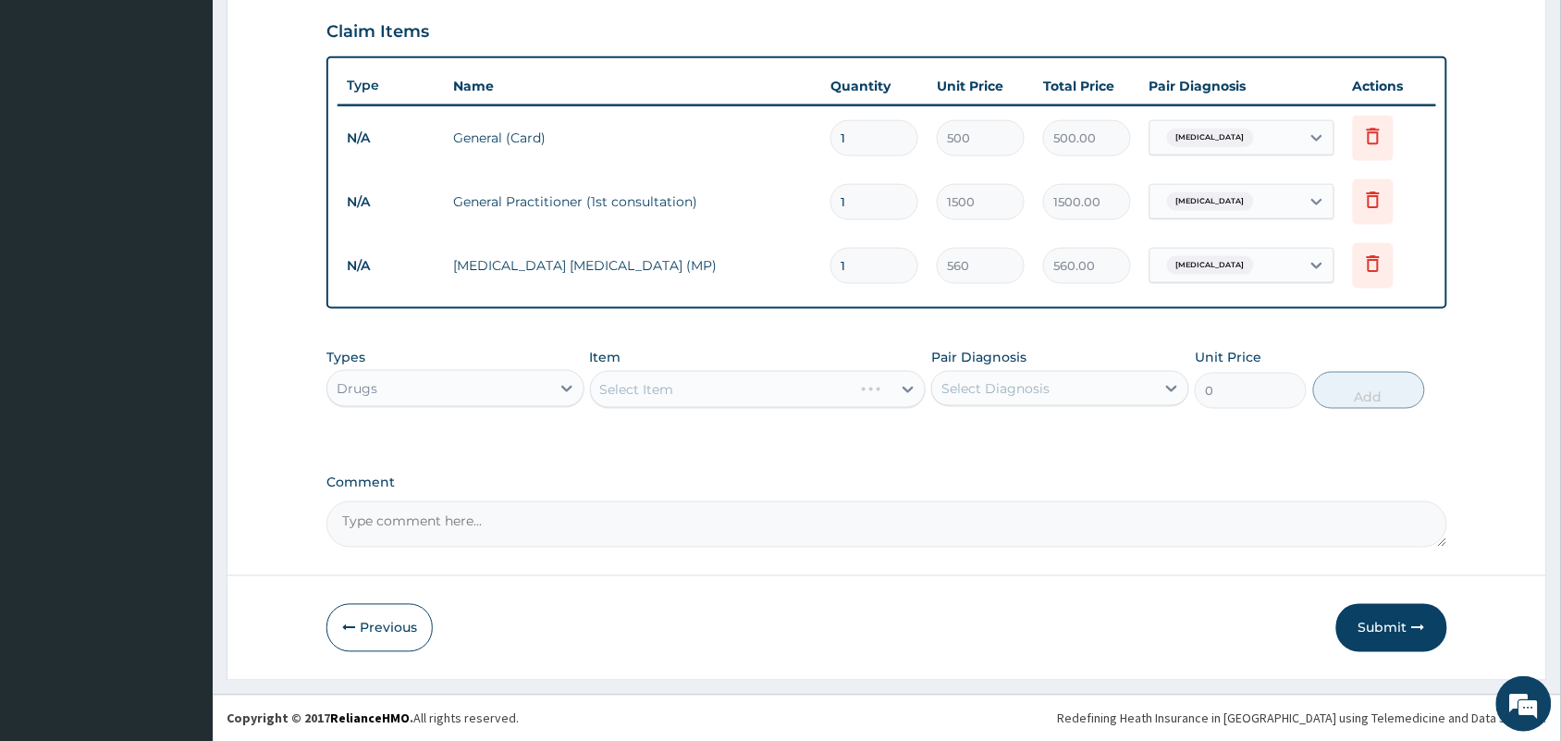
click at [729, 389] on div "Select Item" at bounding box center [758, 389] width 337 height 37
click at [729, 389] on div "Select Item" at bounding box center [741, 390] width 301 height 30
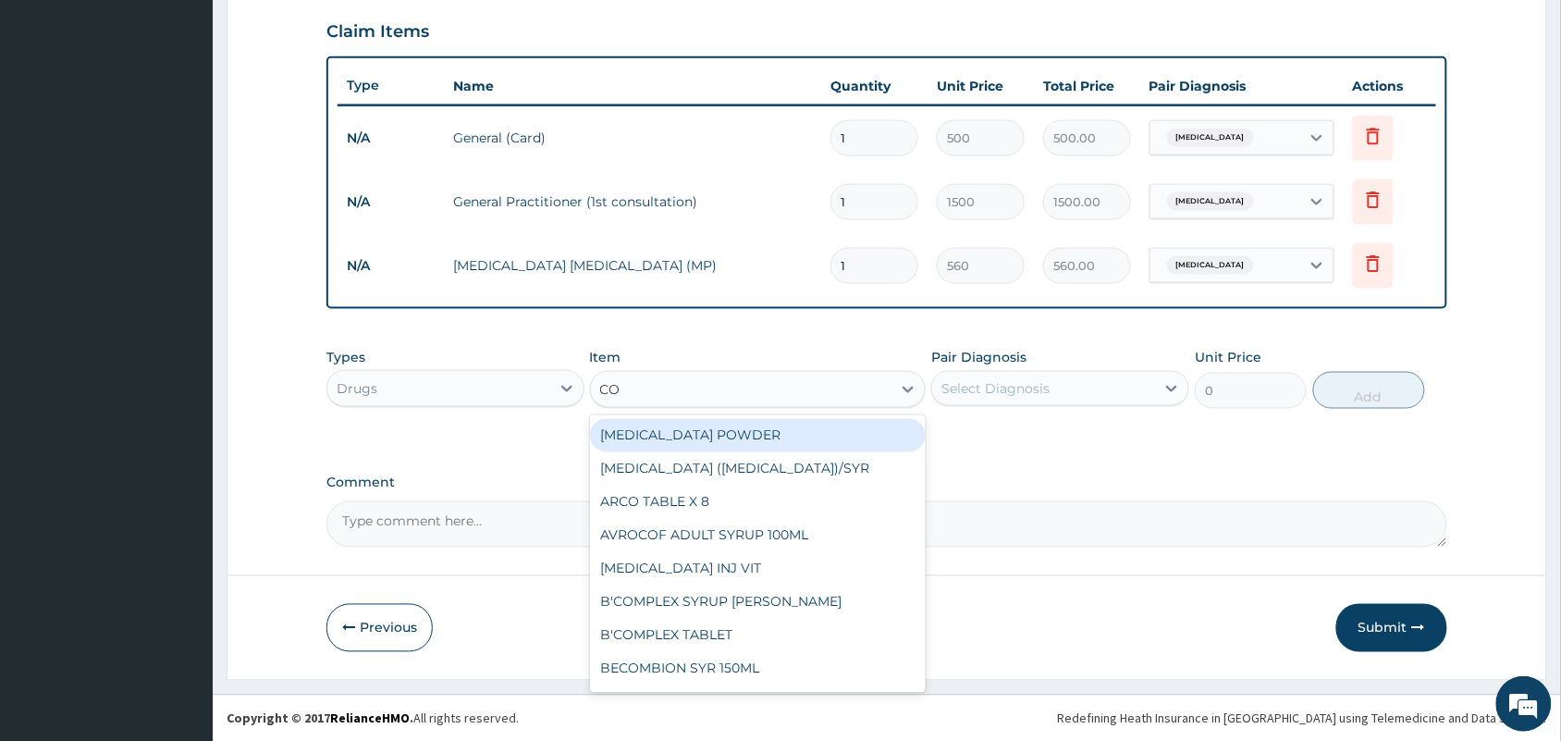
type input "COA"
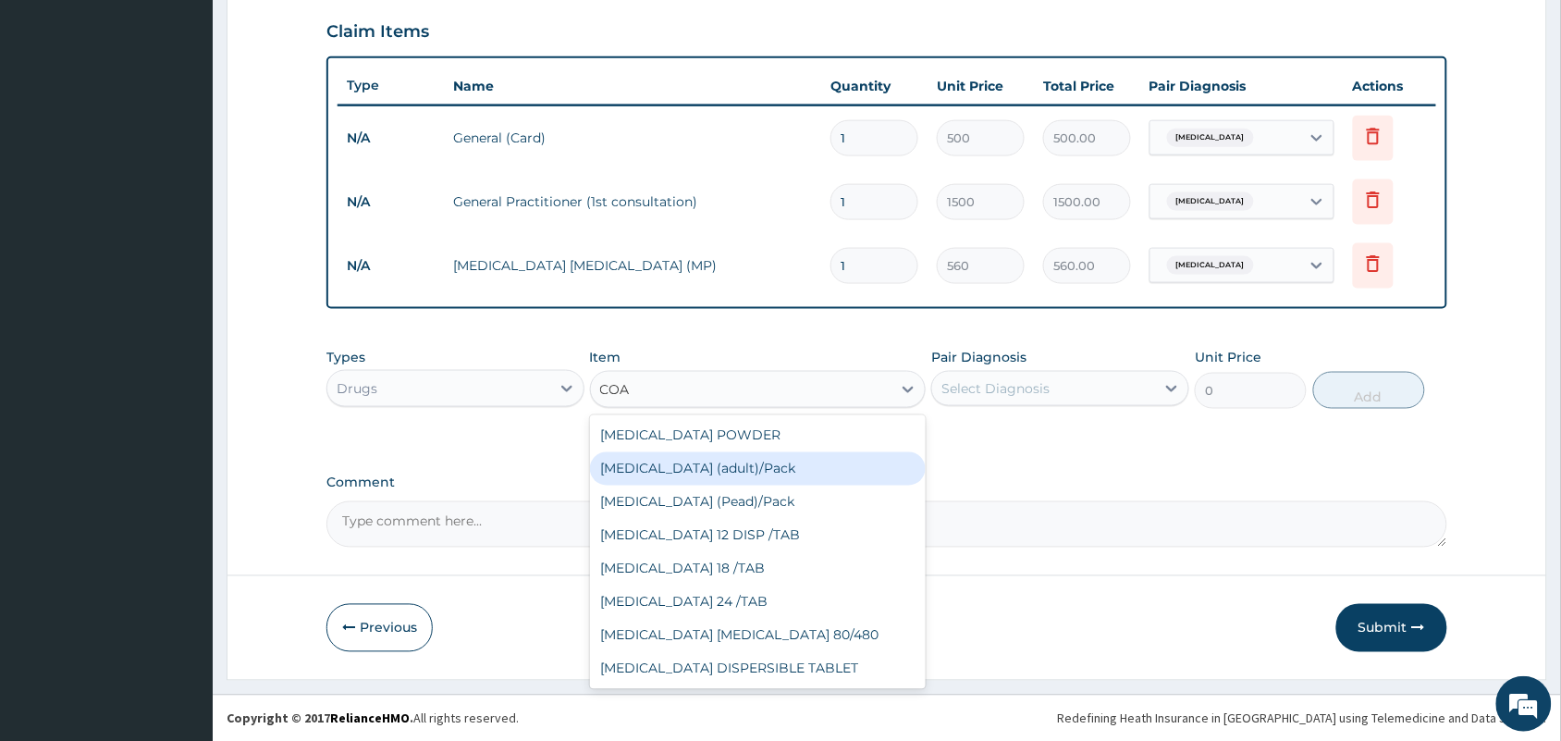
click at [696, 473] on div "[MEDICAL_DATA] (adult)/Pack" at bounding box center [758, 468] width 337 height 33
type input "682.5"
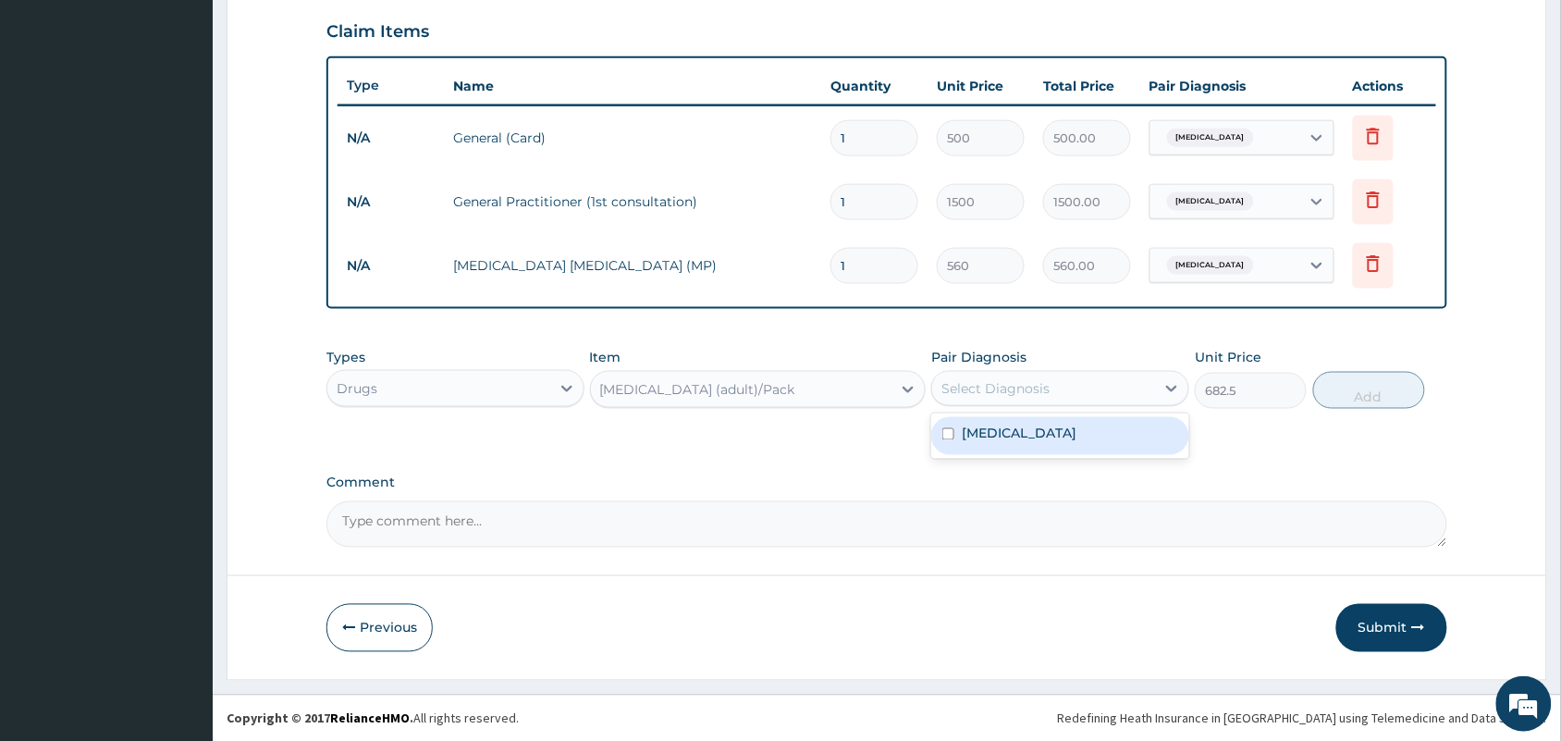
click at [965, 381] on div "Select Diagnosis" at bounding box center [995, 388] width 108 height 18
click at [953, 428] on input "checkbox" at bounding box center [948, 434] width 12 height 12
checkbox input "true"
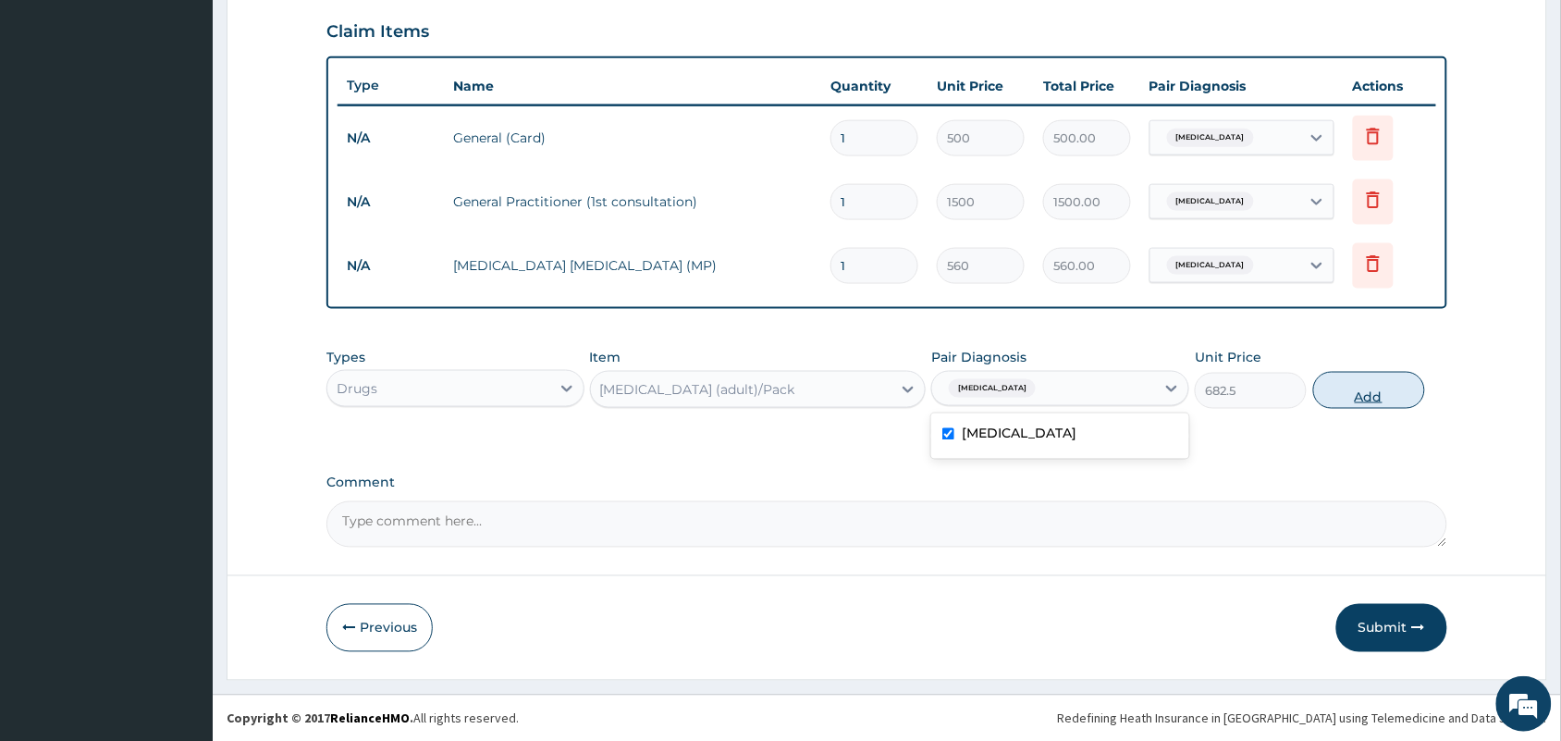
click at [1359, 389] on button "Add" at bounding box center [1369, 390] width 112 height 37
type input "0"
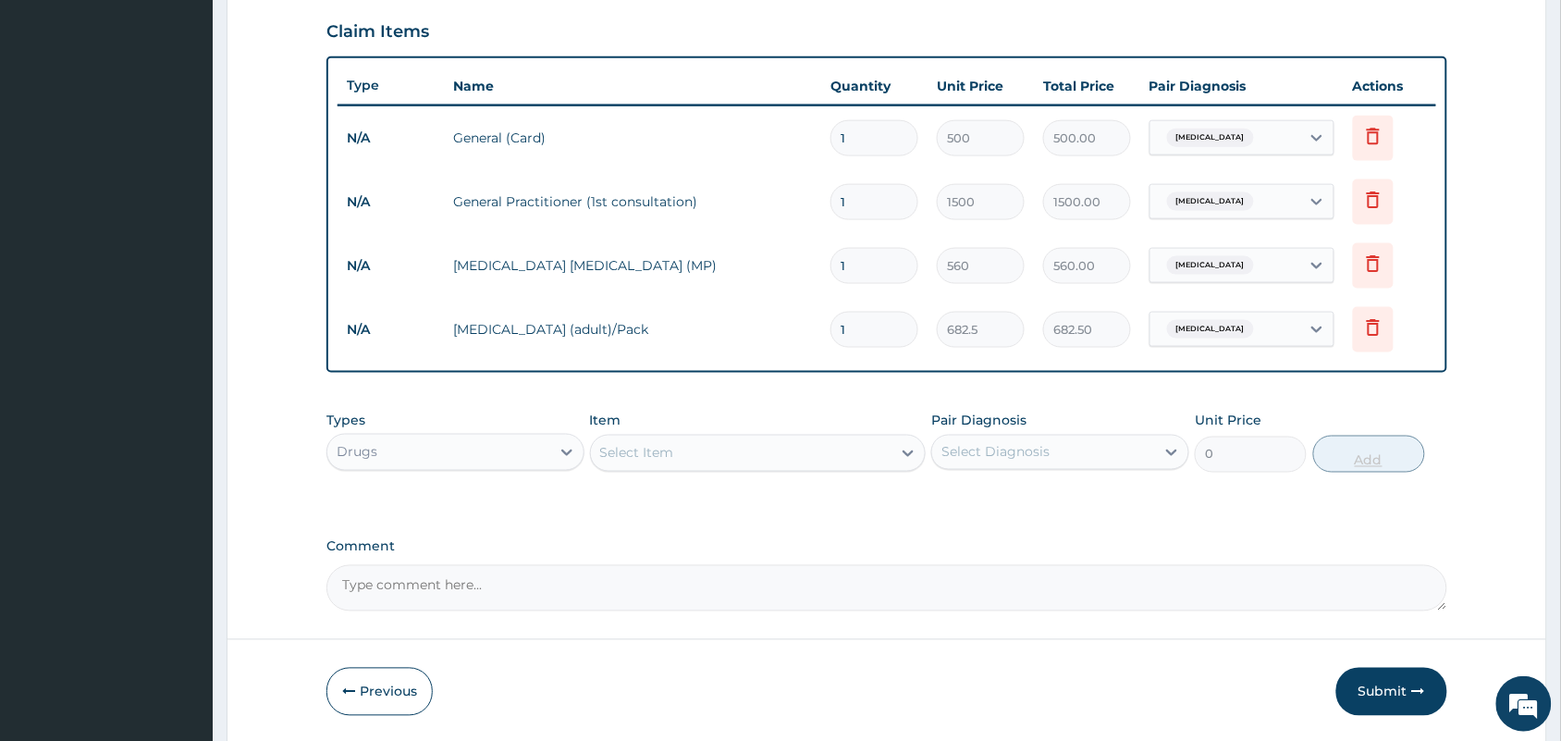
type input "0.00"
type input "6"
type input "4095.00"
type input "6"
click at [801, 450] on div "Select Item" at bounding box center [741, 453] width 301 height 30
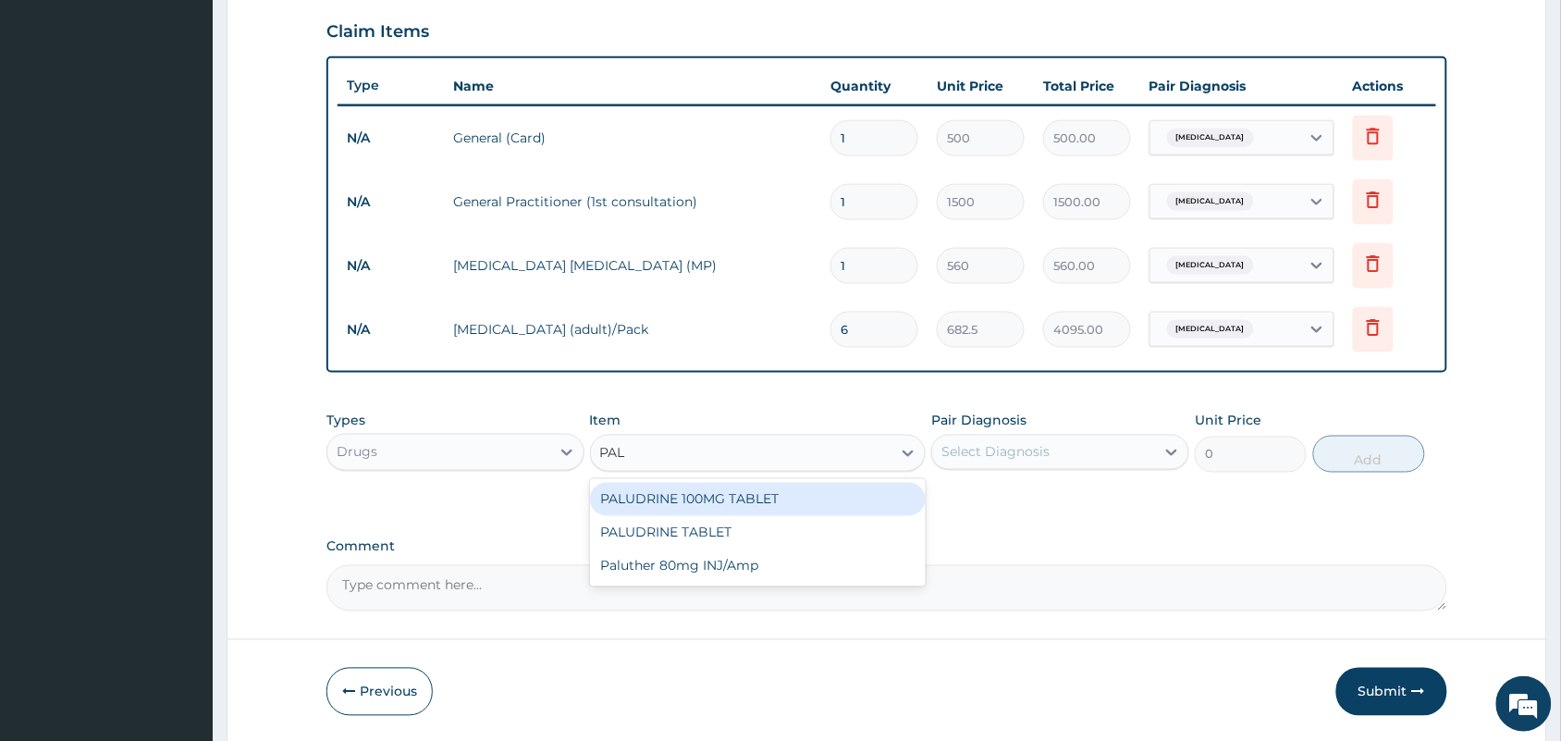
type input "PALU"
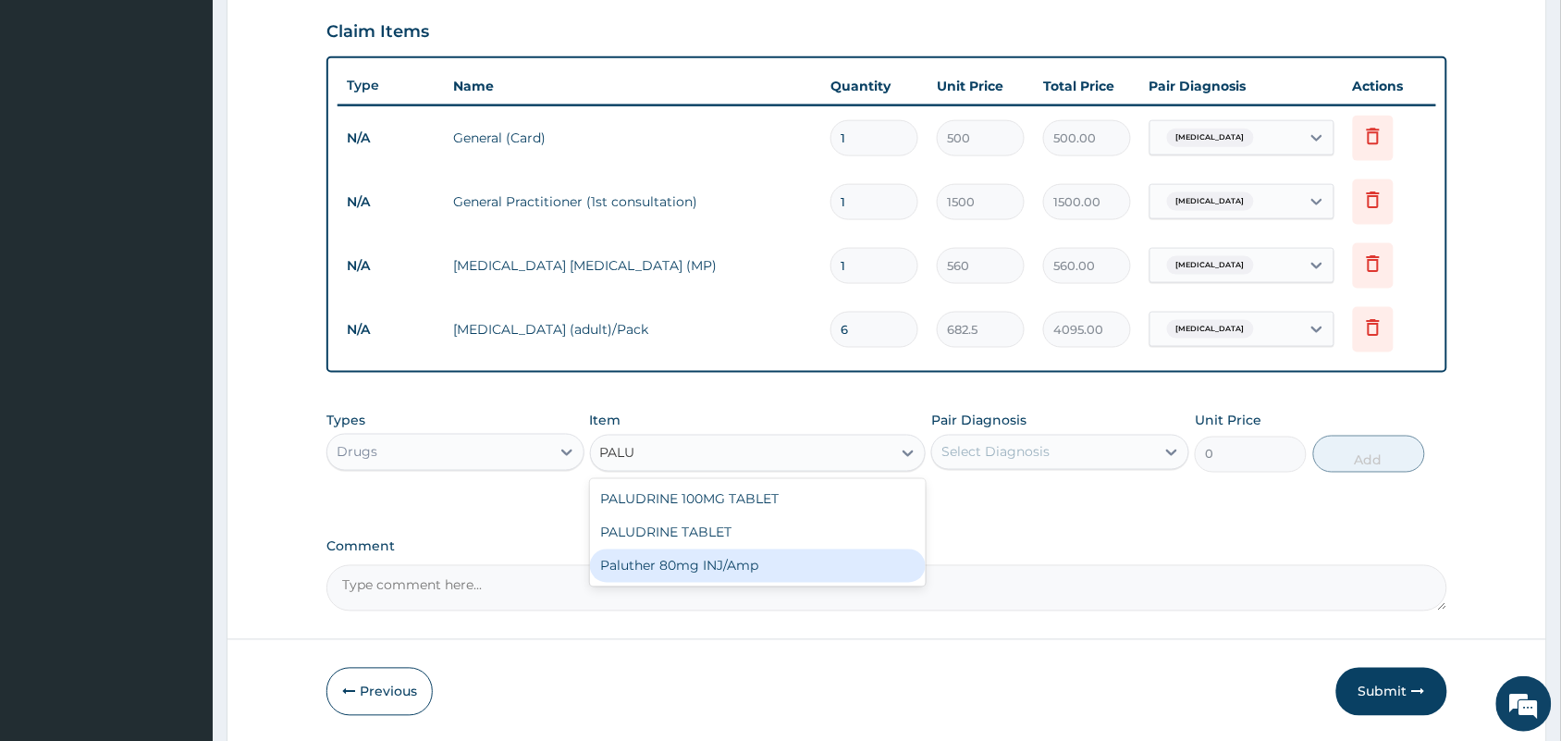
click at [751, 571] on div "Paluther 80mg INJ/Amp" at bounding box center [758, 565] width 337 height 33
type input "105"
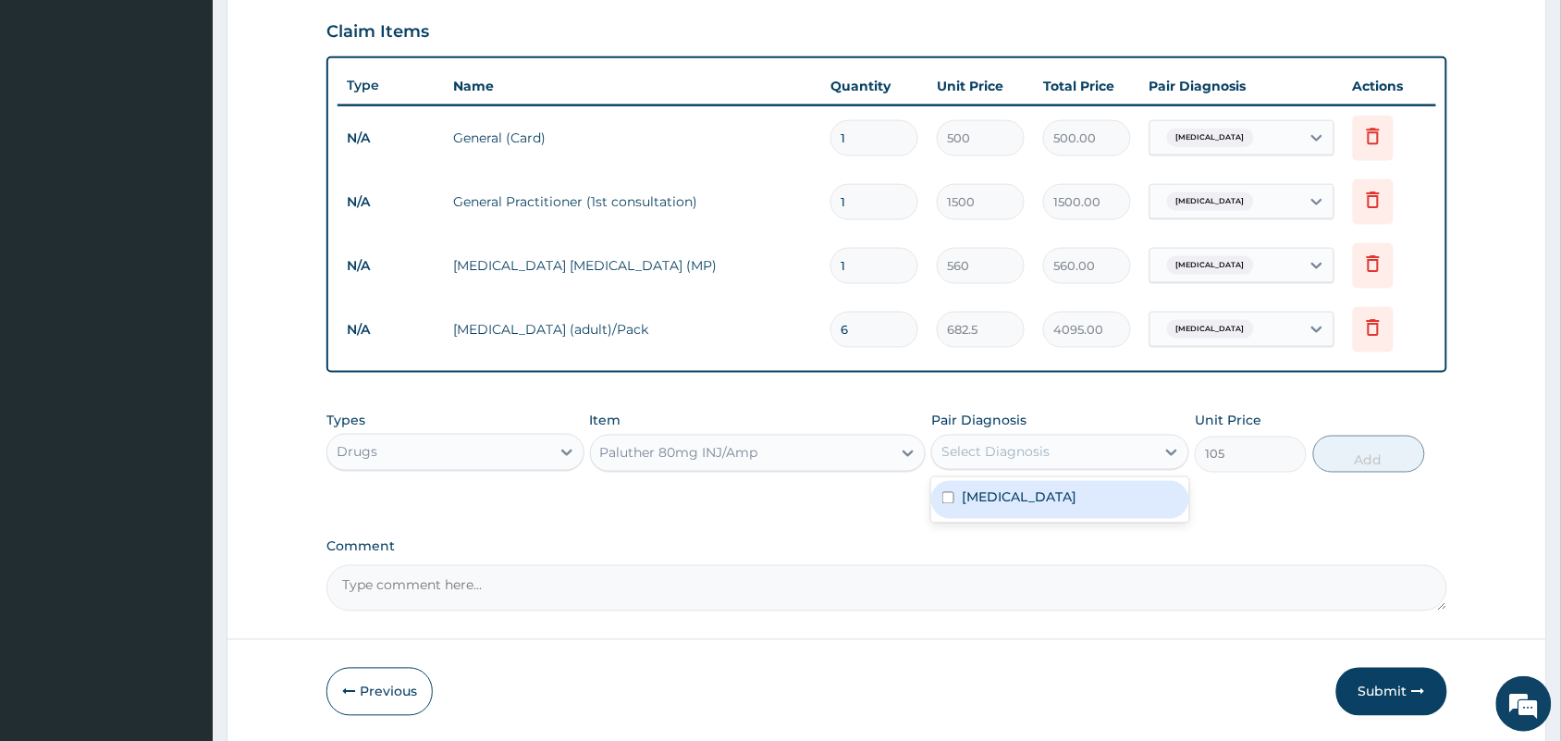
click at [988, 437] on div "Select Diagnosis" at bounding box center [1043, 452] width 223 height 30
click at [967, 490] on label "[MEDICAL_DATA]" at bounding box center [1019, 497] width 115 height 18
checkbox input "true"
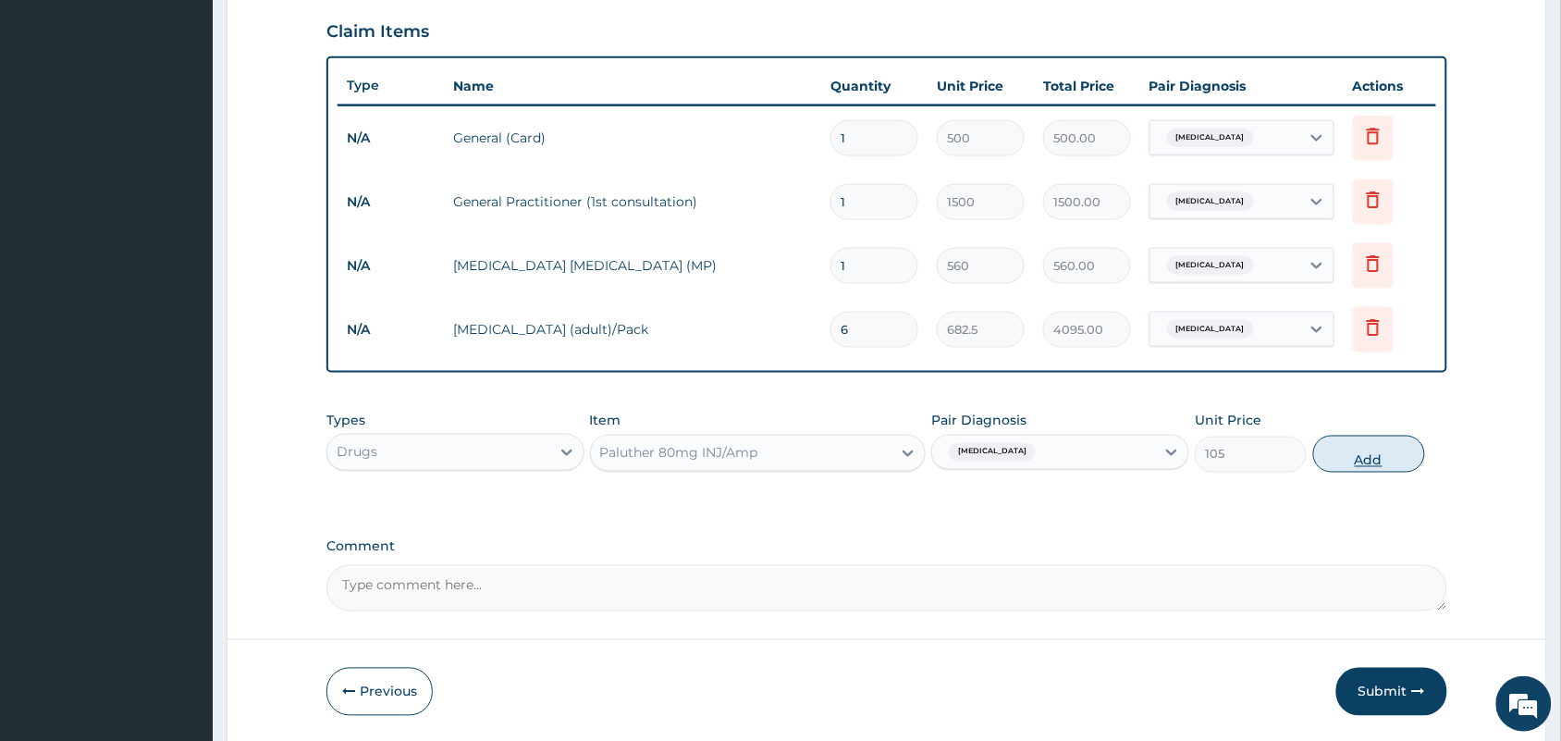
click at [1336, 449] on button "Add" at bounding box center [1369, 454] width 112 height 37
type input "0"
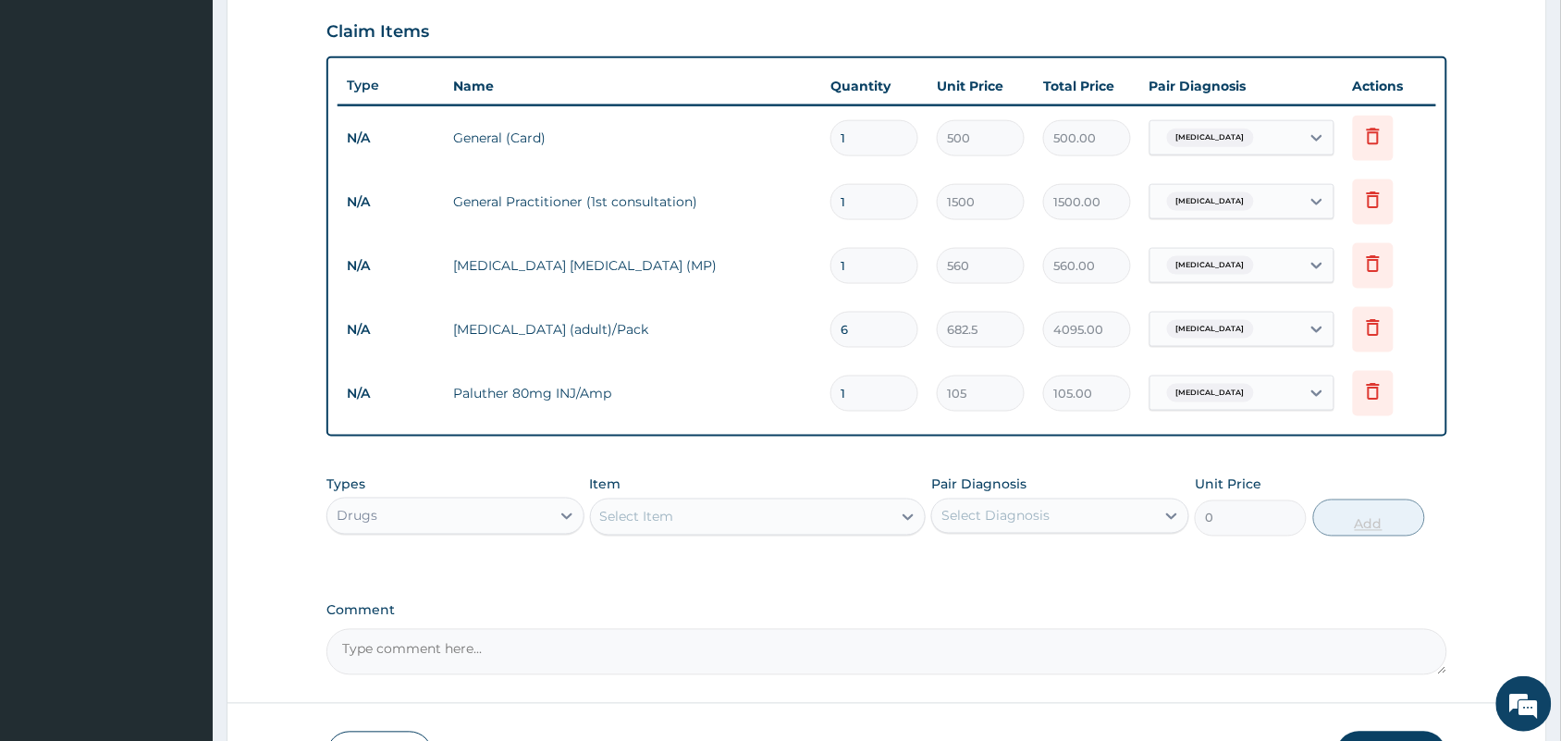
type input "0.00"
type input "6"
type input "630.00"
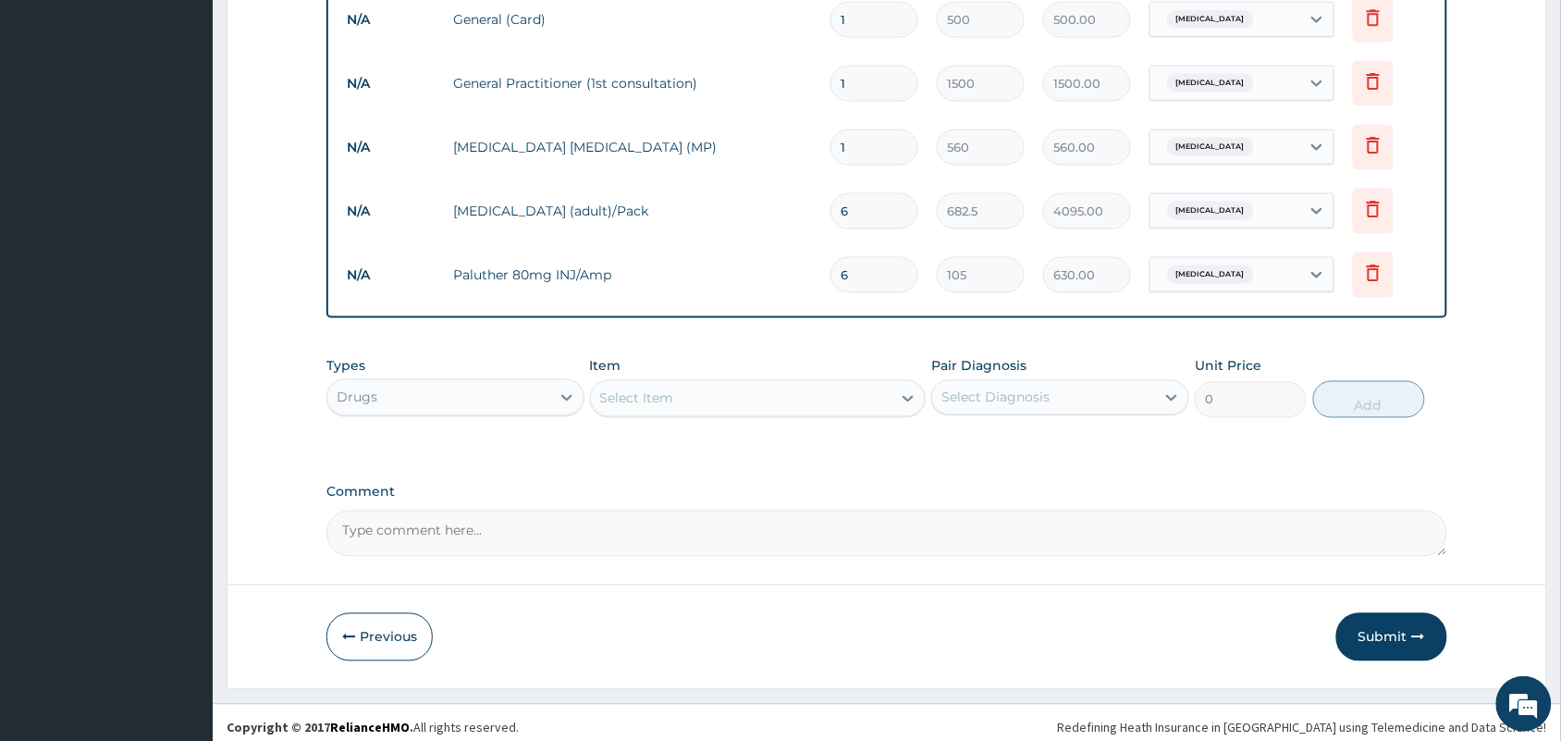
scroll to position [759, 0]
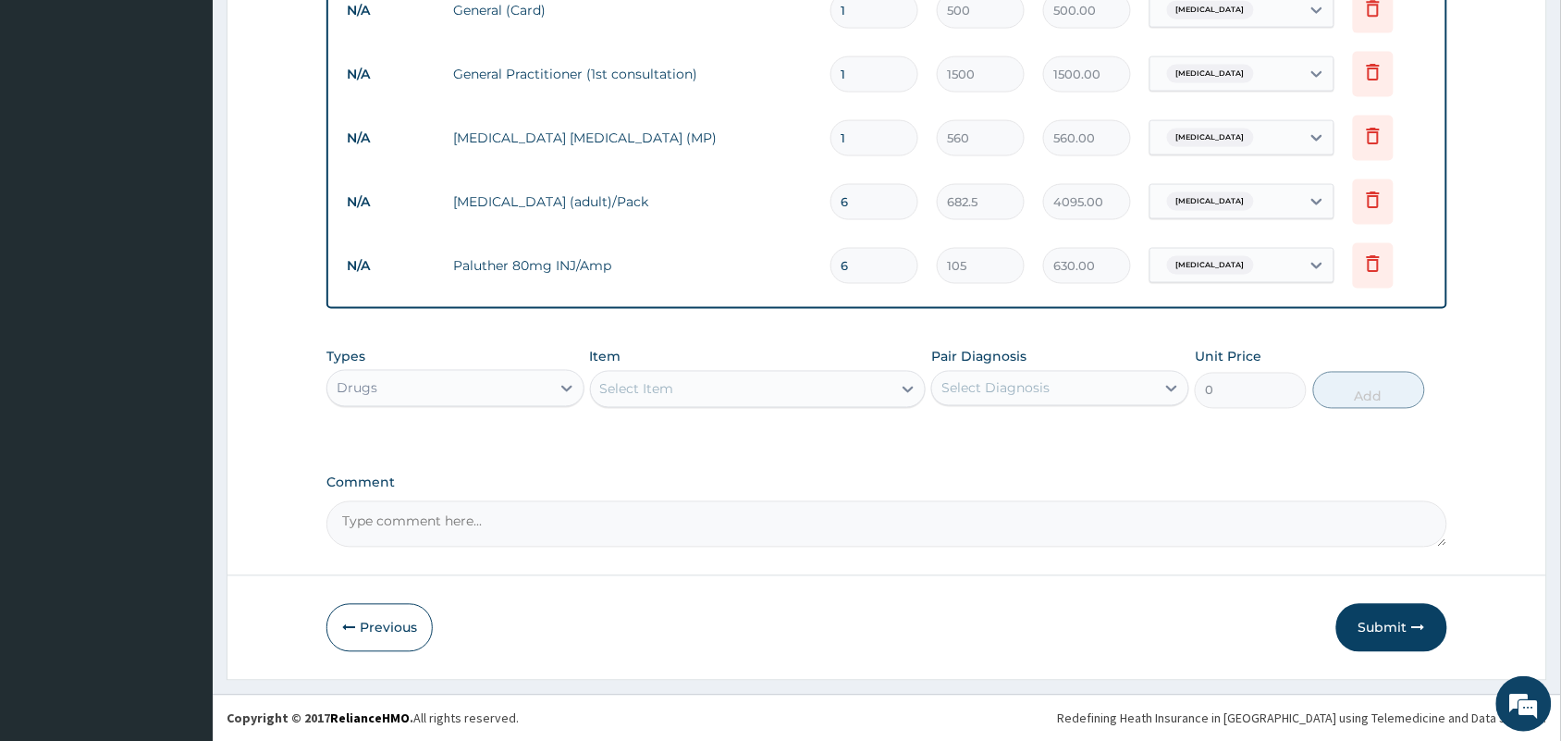
type input "6"
click at [851, 394] on div "Select Item" at bounding box center [741, 390] width 301 height 30
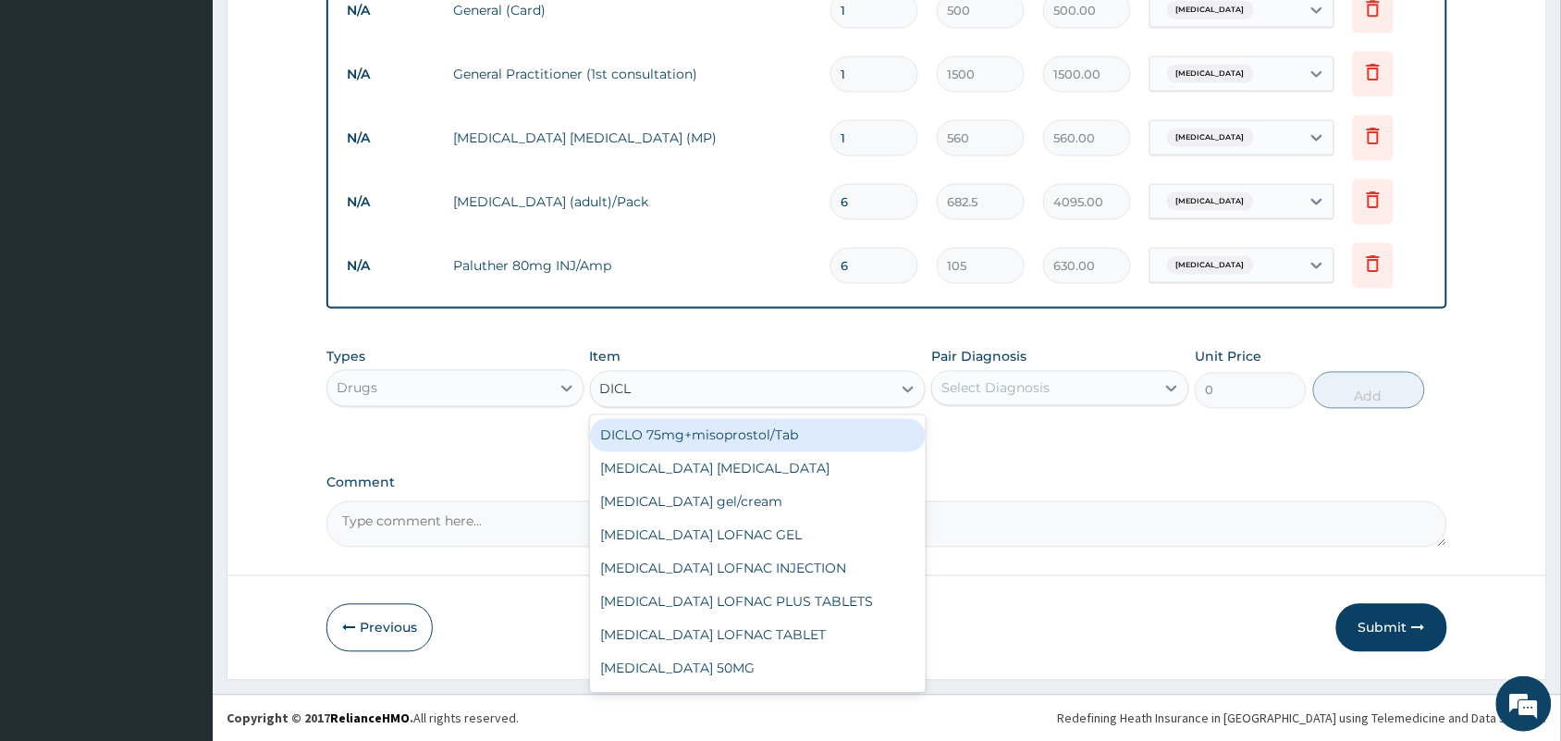
type input "DICLO"
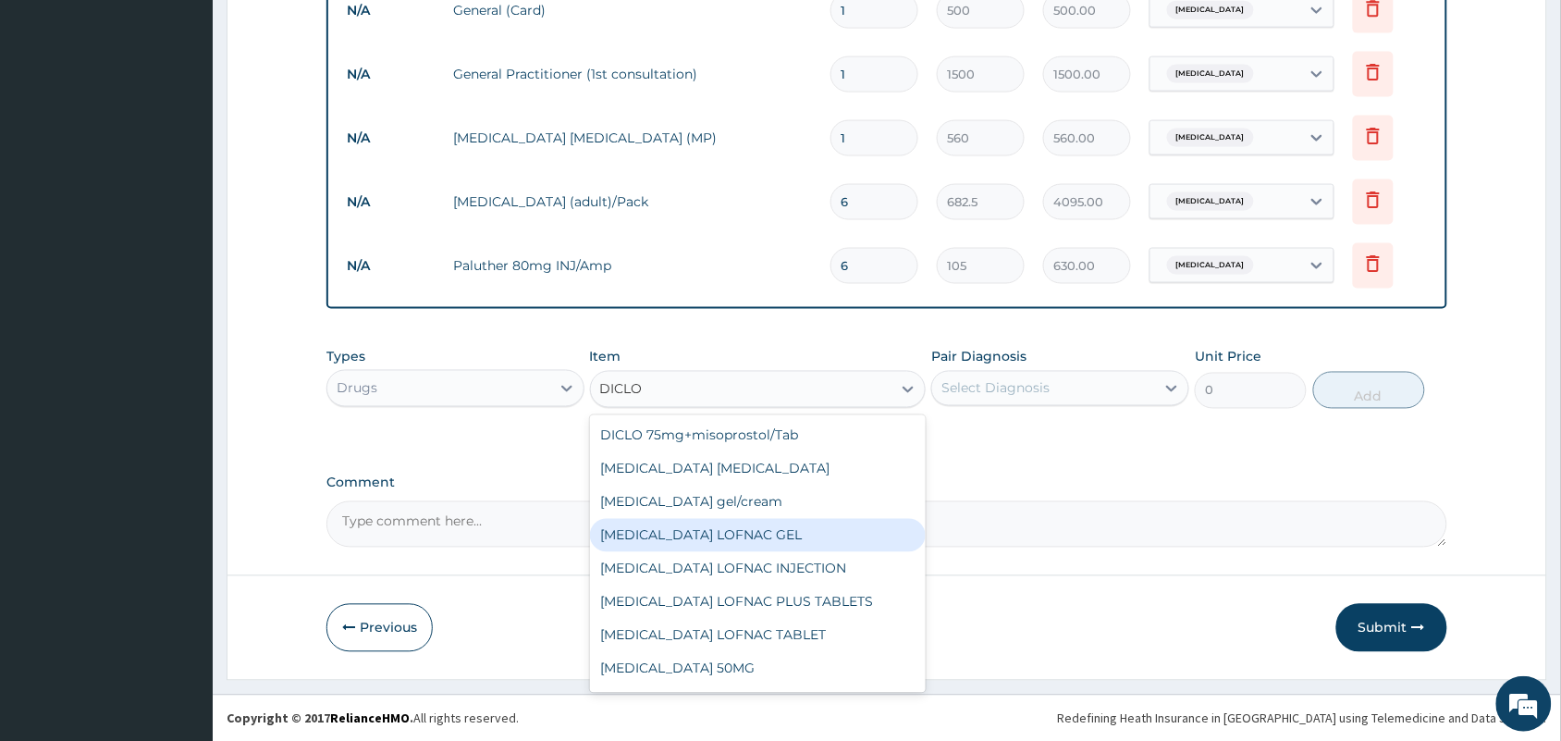
scroll to position [195, 0]
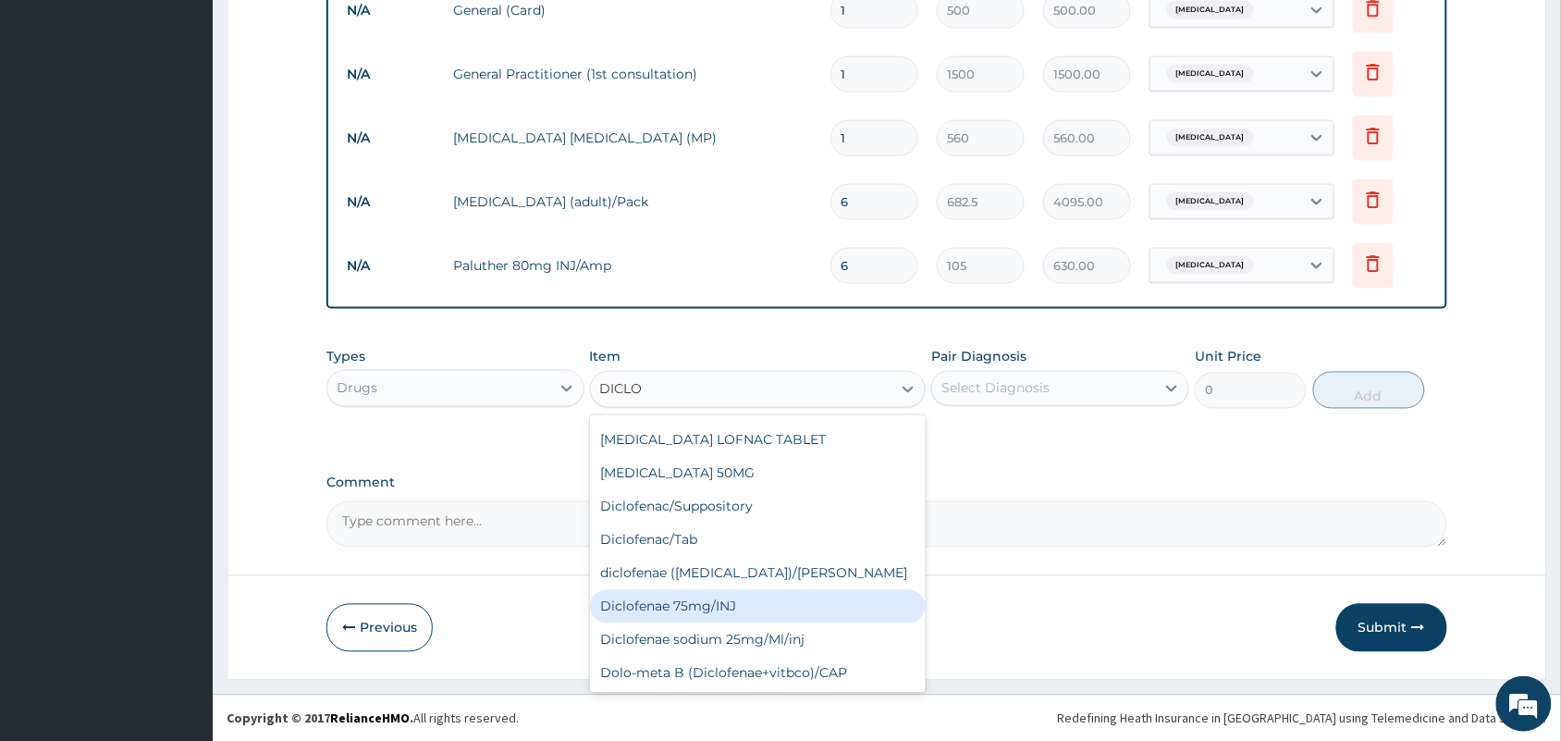
click at [703, 608] on div "Diclofenae 75mg/INJ" at bounding box center [758, 606] width 337 height 33
type input "39.38"
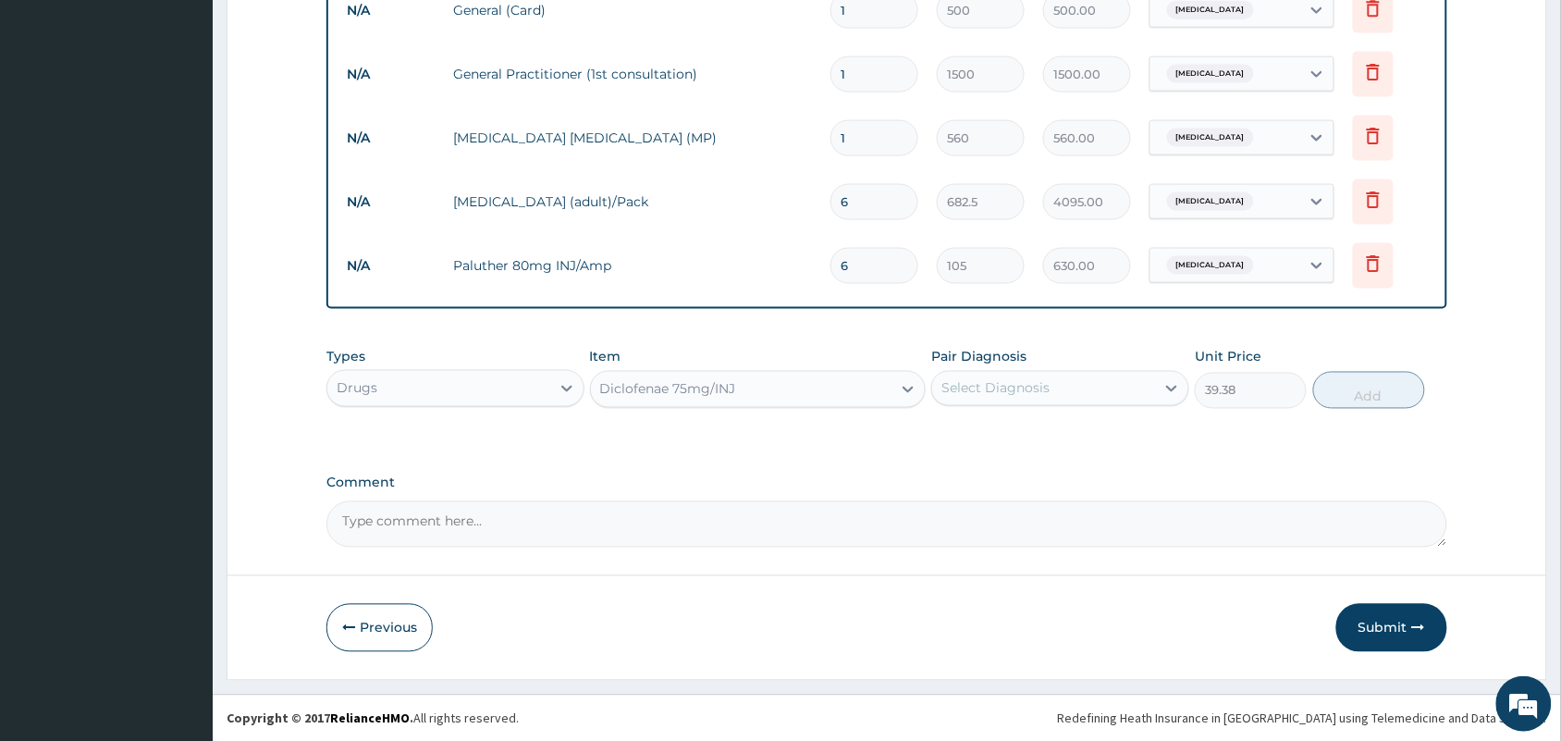
click at [1028, 384] on div "Select Diagnosis" at bounding box center [995, 388] width 108 height 18
click at [1008, 427] on label "[MEDICAL_DATA]" at bounding box center [1019, 433] width 115 height 18
checkbox input "true"
click at [1348, 387] on button "Add" at bounding box center [1369, 390] width 112 height 37
type input "0"
